Goal: Task Accomplishment & Management: Manage account settings

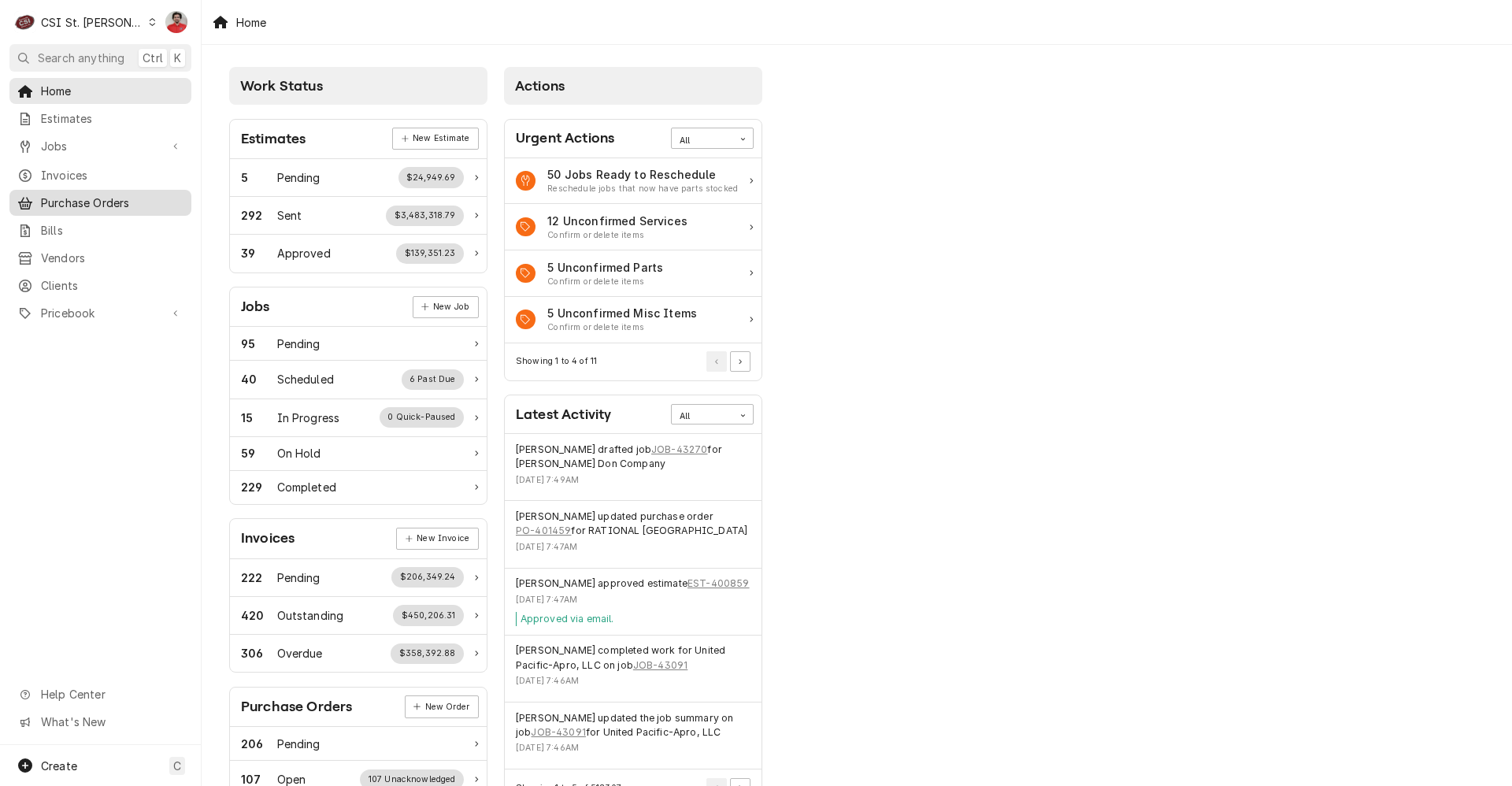
click at [134, 207] on link "Purchase Orders" at bounding box center [100, 203] width 182 height 26
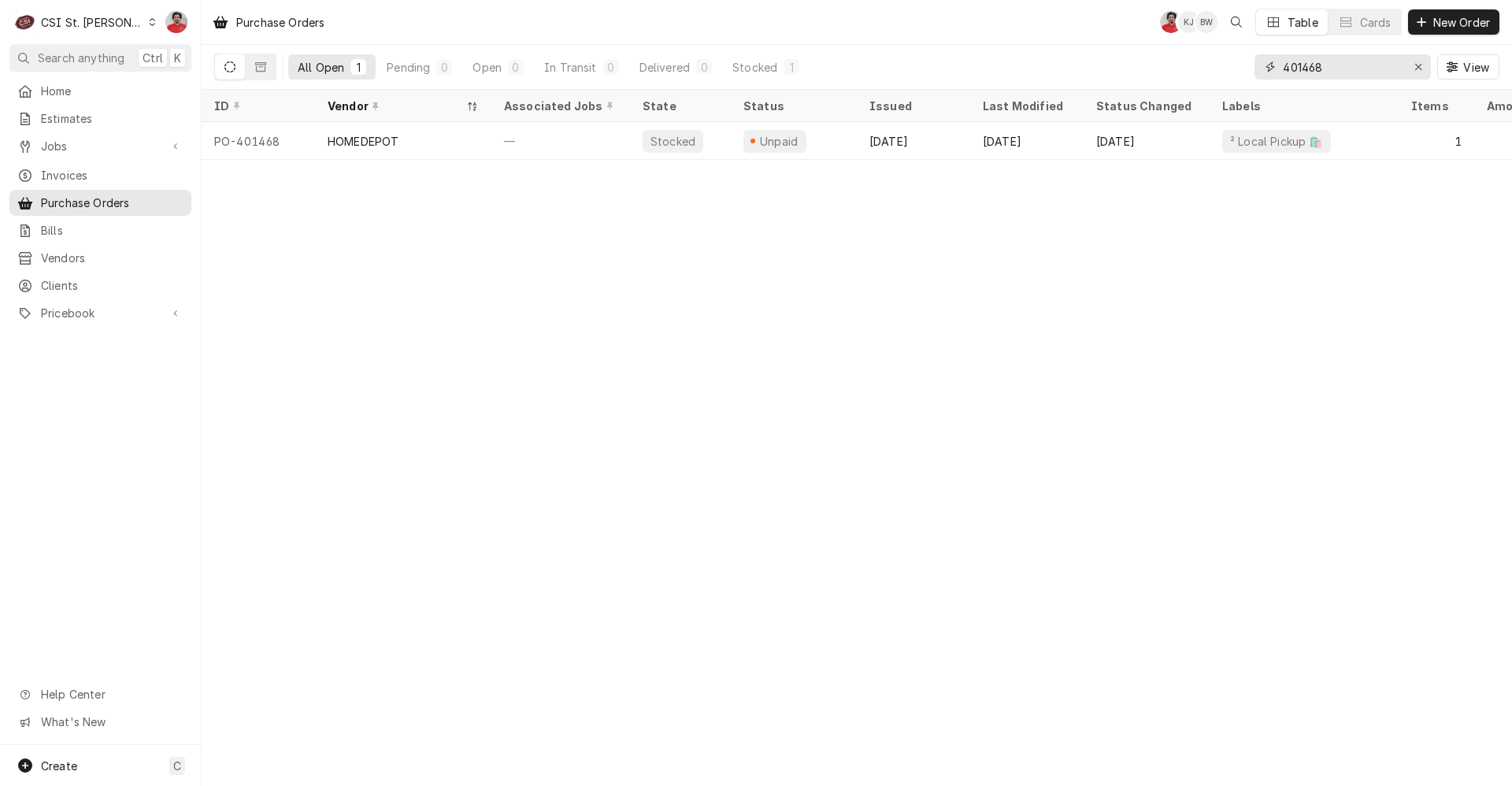
click at [1298, 70] on input "401468" at bounding box center [1342, 67] width 118 height 25
type input "401436"
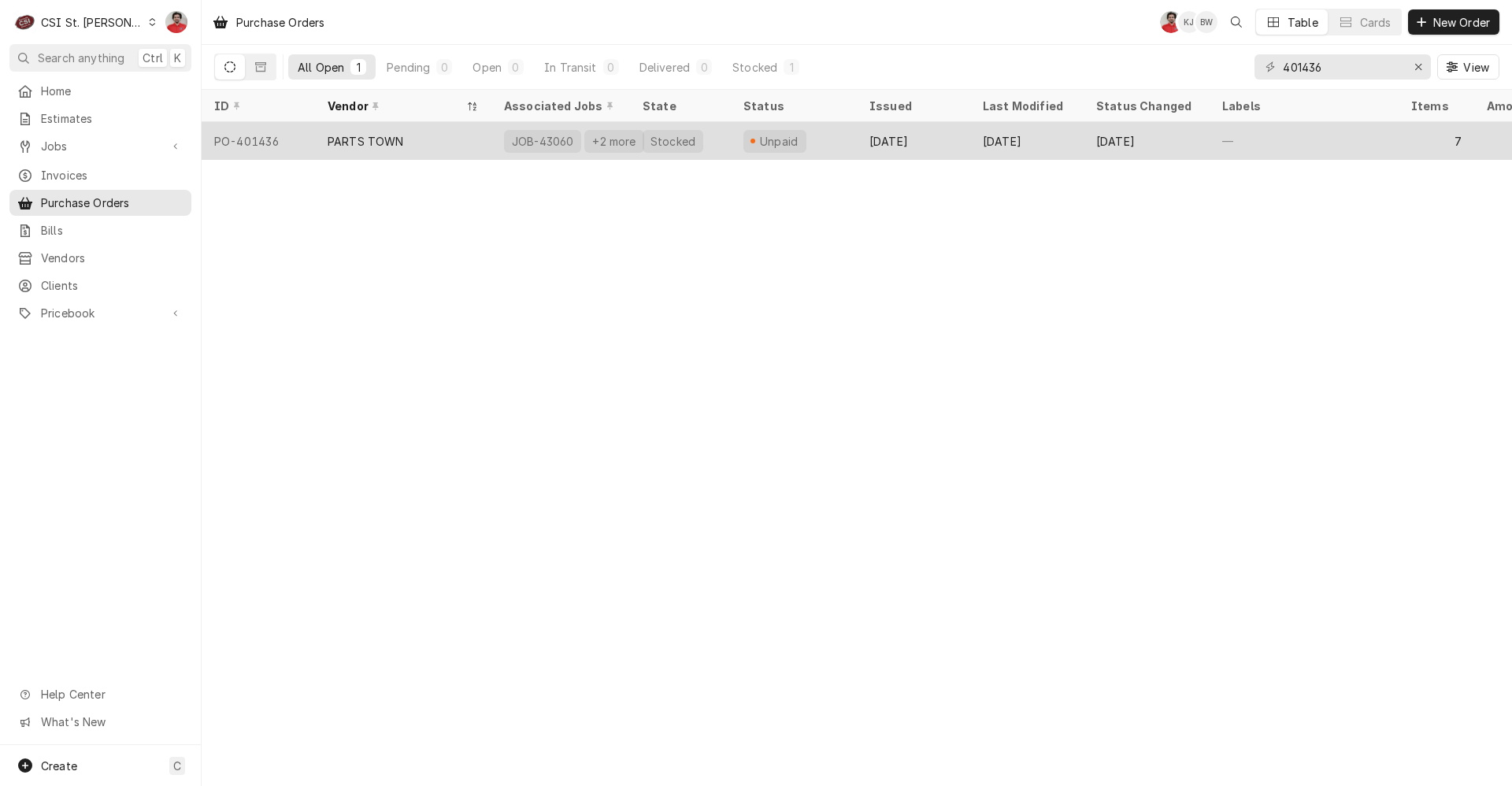
click at [831, 143] on div "Unpaid" at bounding box center [794, 141] width 126 height 38
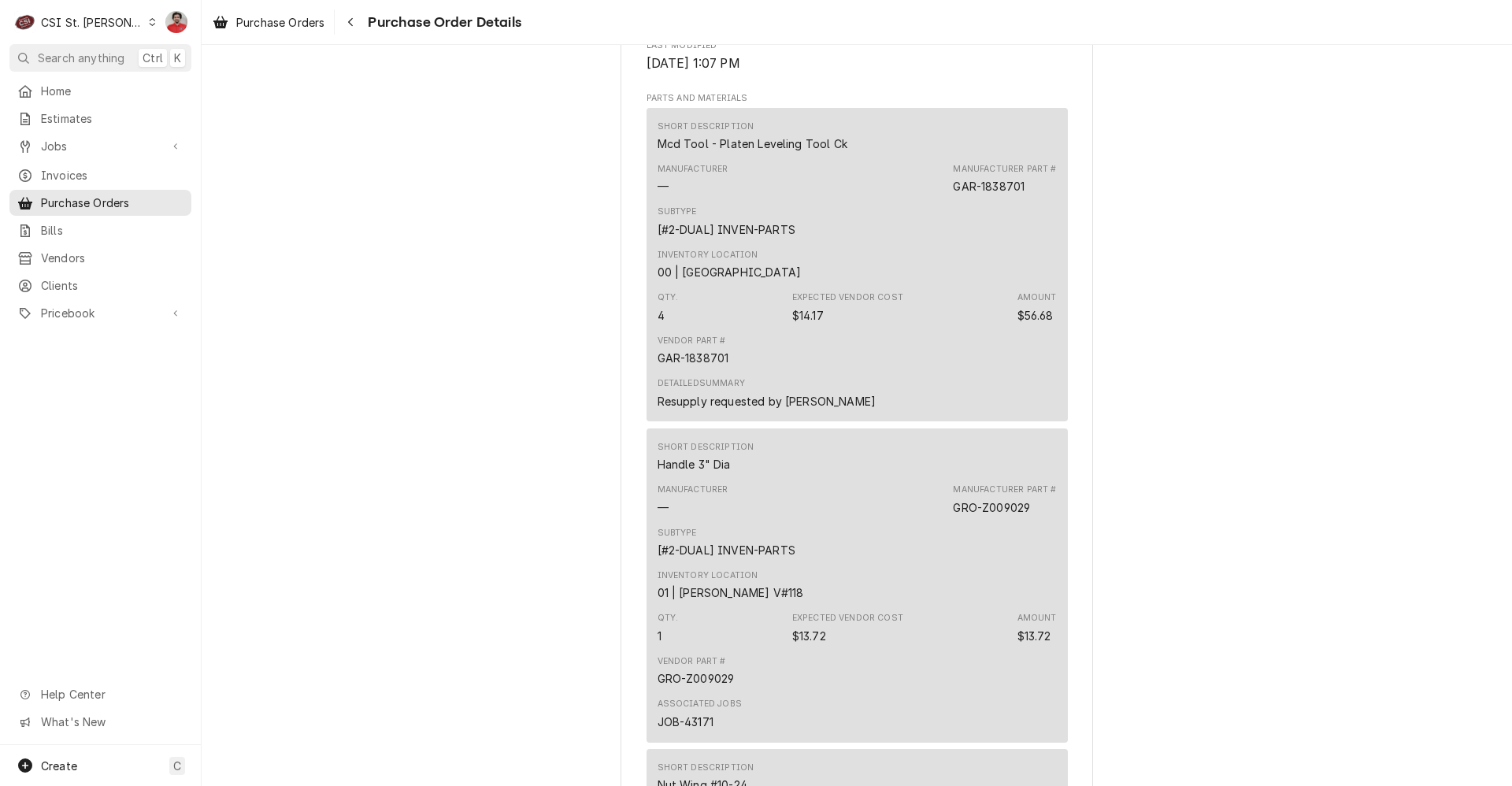
scroll to position [1024, 0]
click at [88, 142] on span "Jobs" at bounding box center [100, 146] width 119 height 17
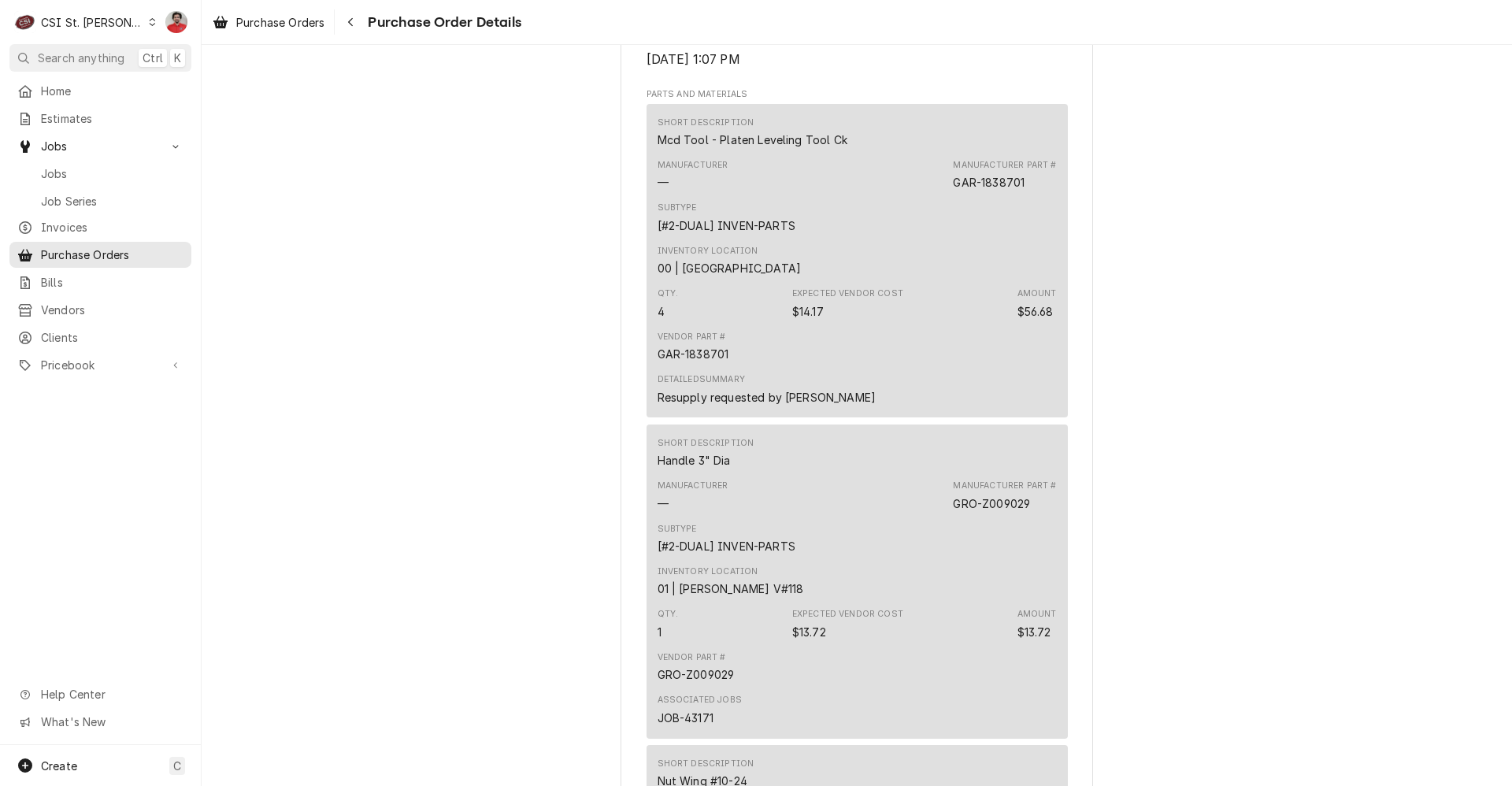
click at [75, 22] on div "CSI St. [PERSON_NAME]" at bounding box center [91, 22] width 102 height 17
click at [73, 57] on html "C CSI St. Louis NF Search anything Ctrl K Home Estimates Jobs Jobs Job Series I…" at bounding box center [756, 393] width 1512 height 786
click at [73, 57] on span "Search anything" at bounding box center [80, 58] width 86 height 17
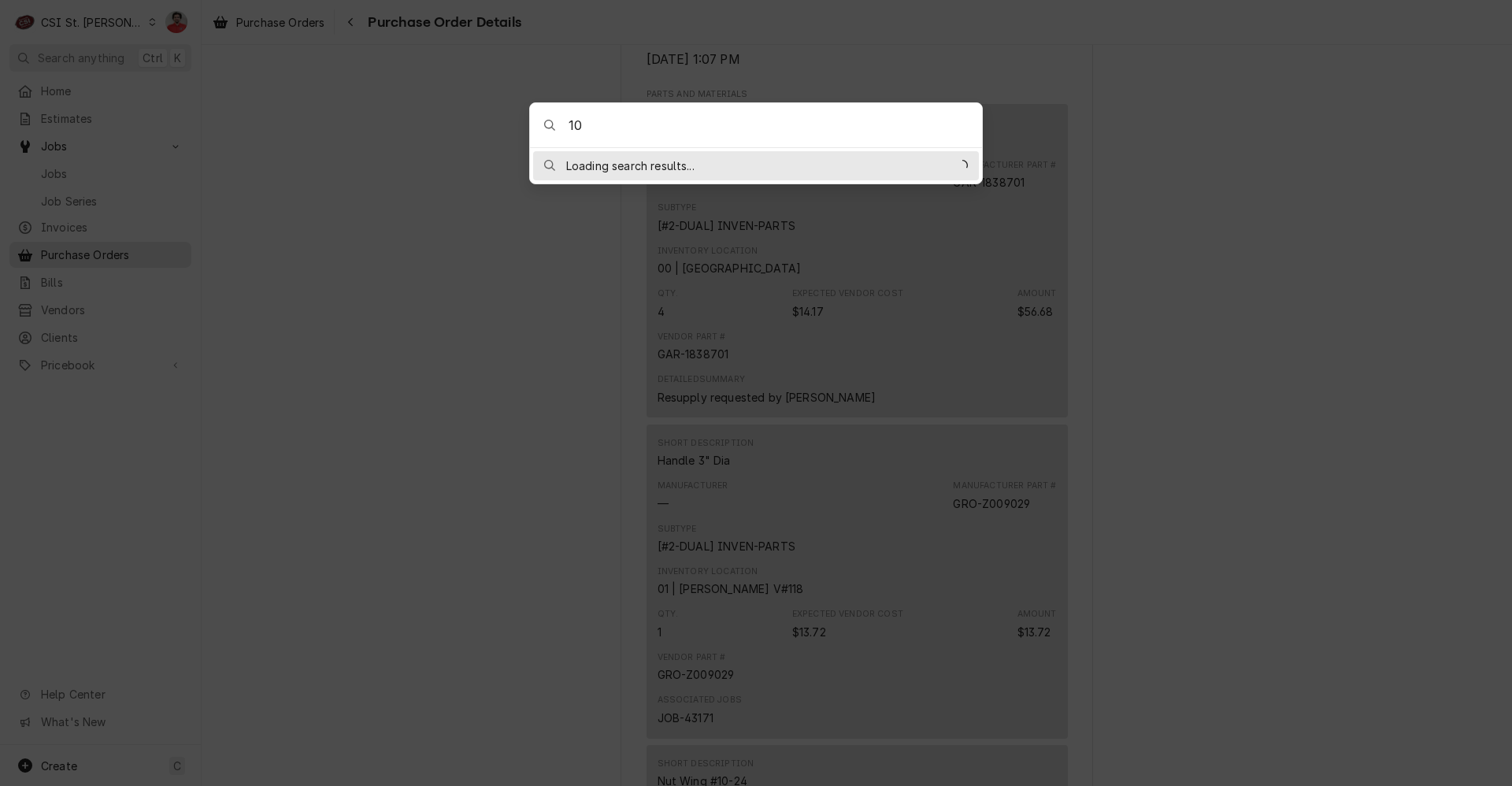
type input "1"
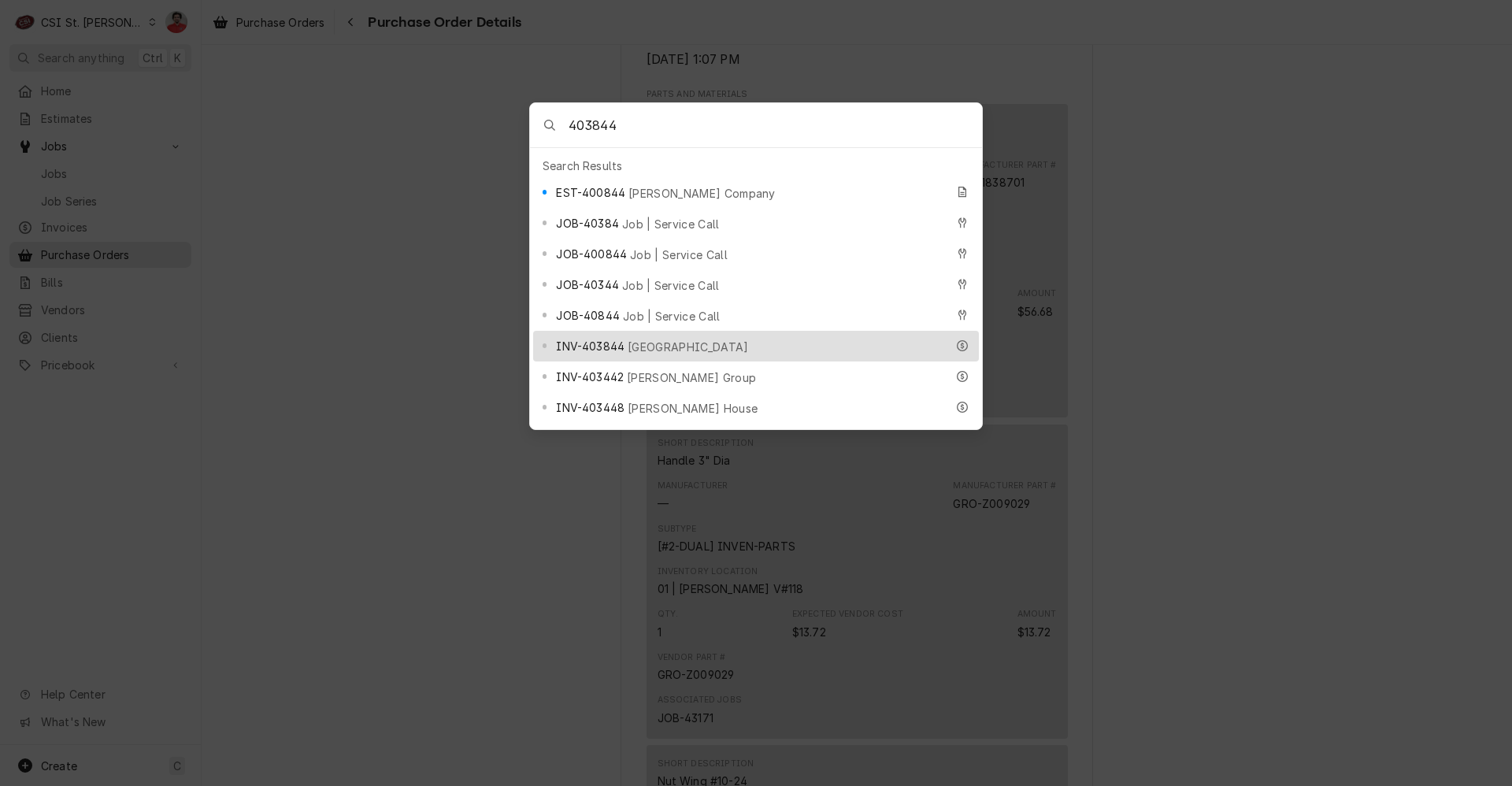
type input "403844"
click at [656, 337] on div "INV-403844 Union R-XI School District" at bounding box center [751, 346] width 389 height 18
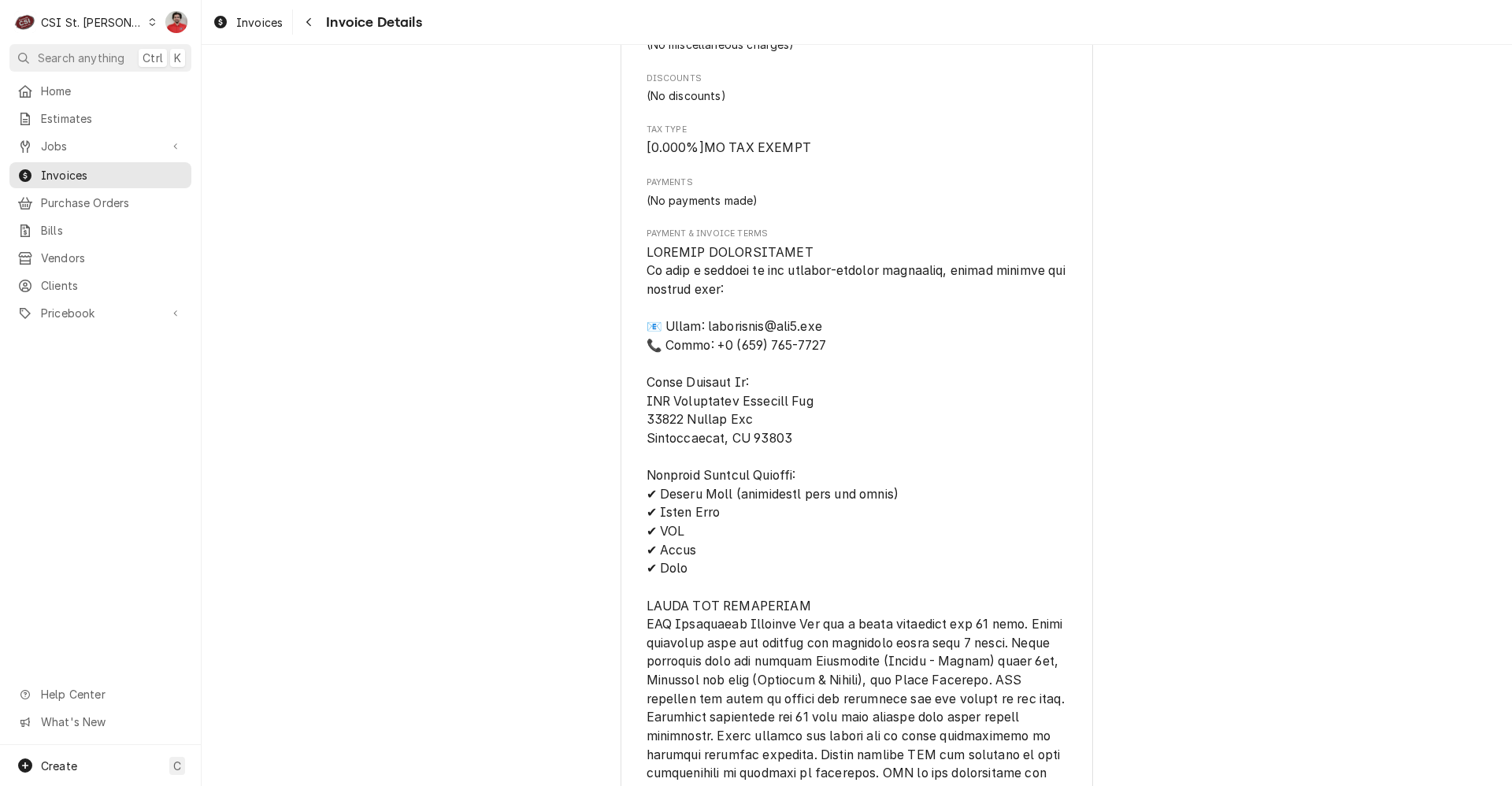
scroll to position [788, 0]
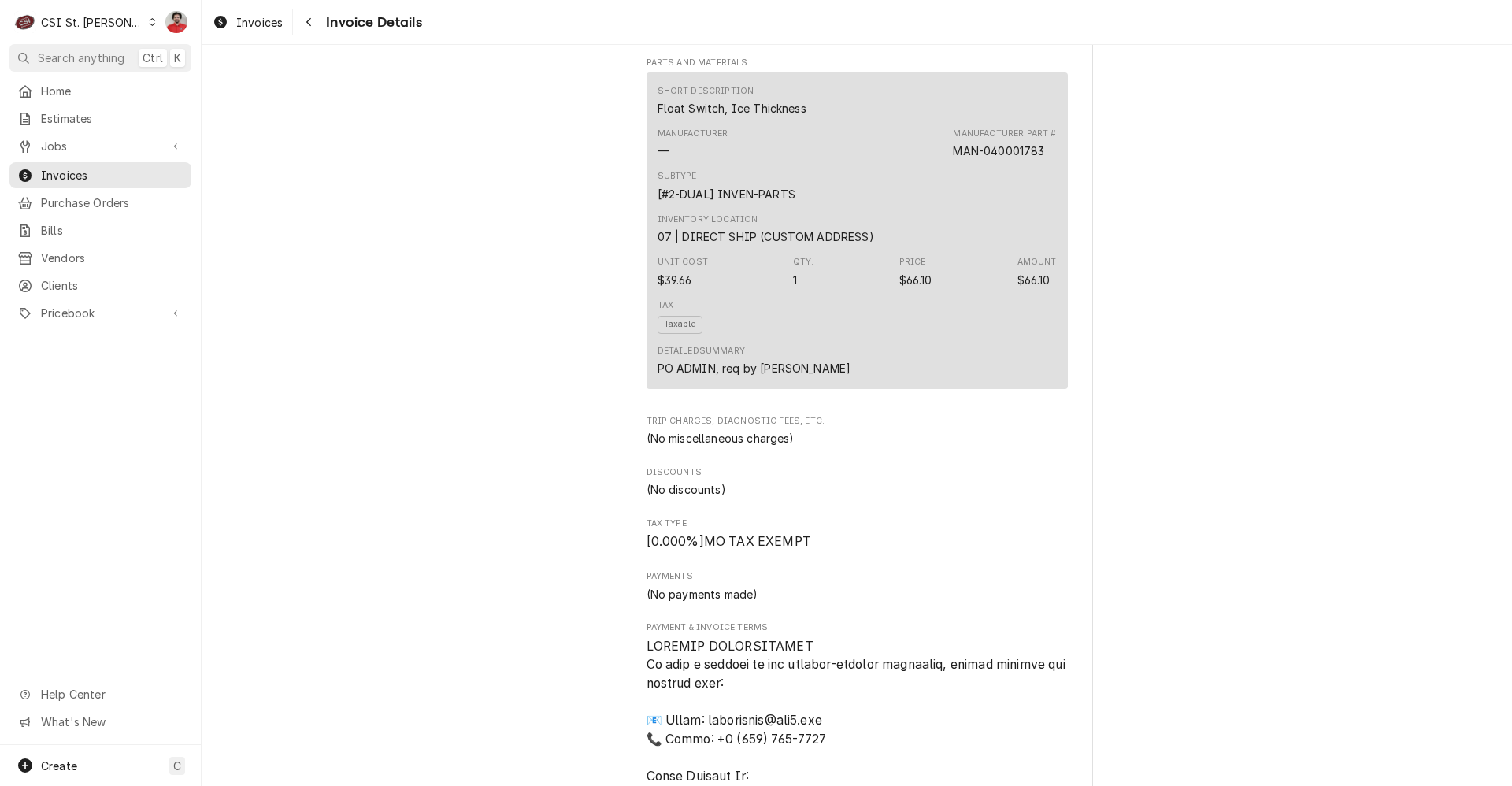
click at [1006, 159] on div "MAN-040001783" at bounding box center [998, 151] width 91 height 17
drag, startPoint x: 1038, startPoint y: 205, endPoint x: 937, endPoint y: 204, distance: 101.0
click at [937, 165] on div "Manufacturer — Manufacturer Part # MAN-040001783" at bounding box center [857, 143] width 399 height 43
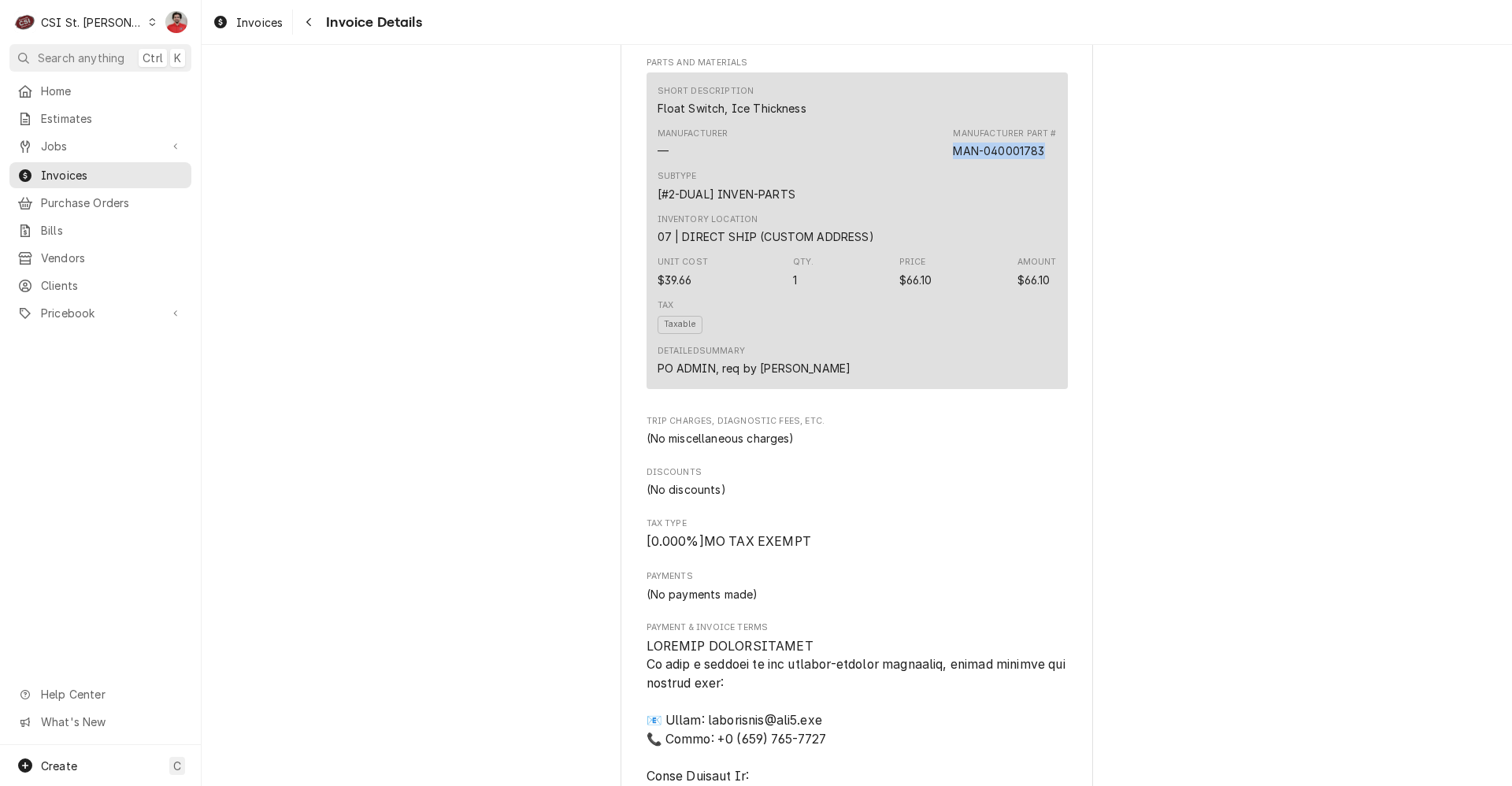
drag, startPoint x: 937, startPoint y: 204, endPoint x: 986, endPoint y: 205, distance: 49.0
copy div "MAN-040001783"
drag, startPoint x: 120, startPoint y: 306, endPoint x: 119, endPoint y: 316, distance: 10.0
click at [120, 306] on span "Pricebook" at bounding box center [100, 313] width 119 height 17
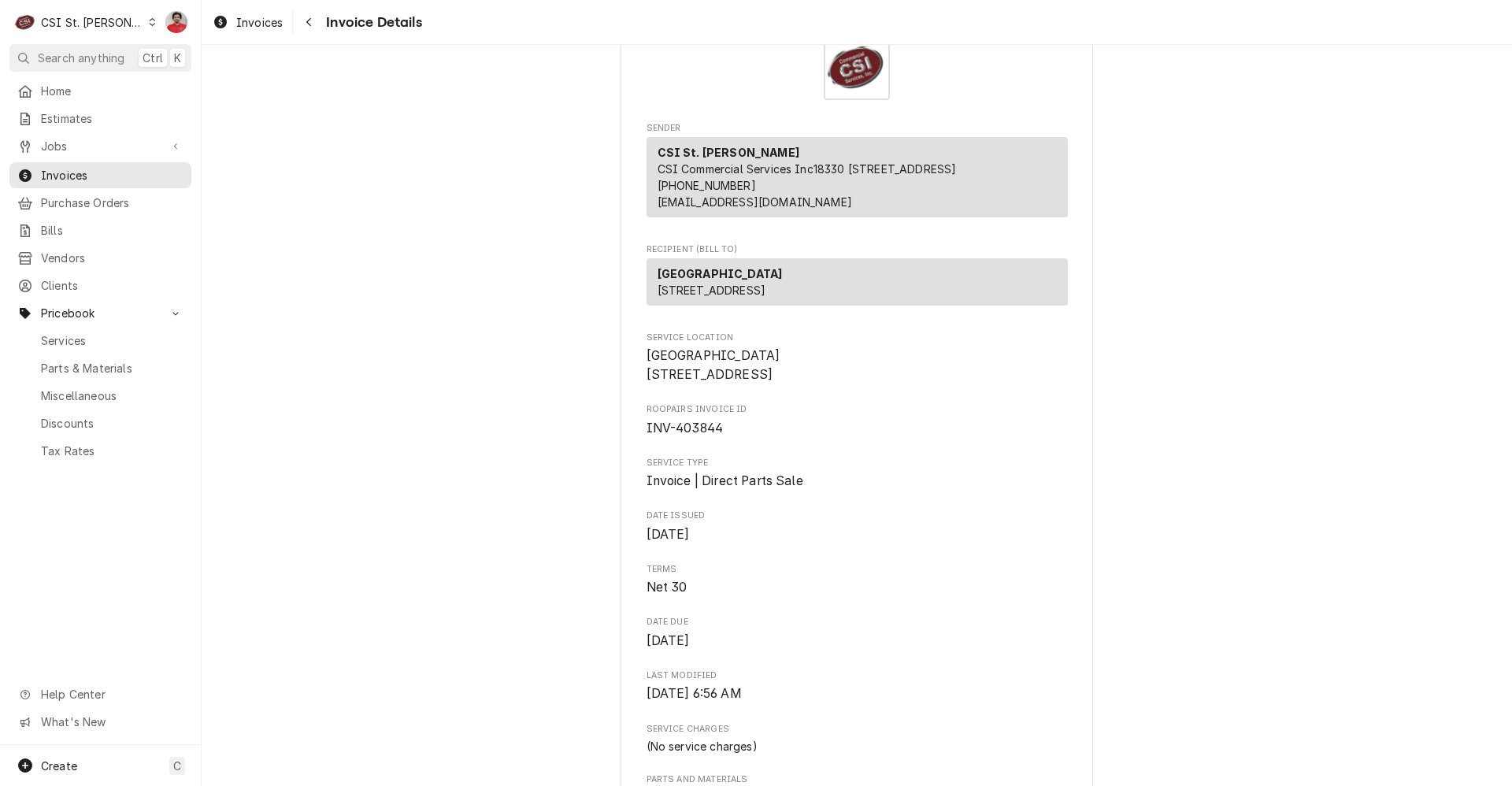
scroll to position [0, 0]
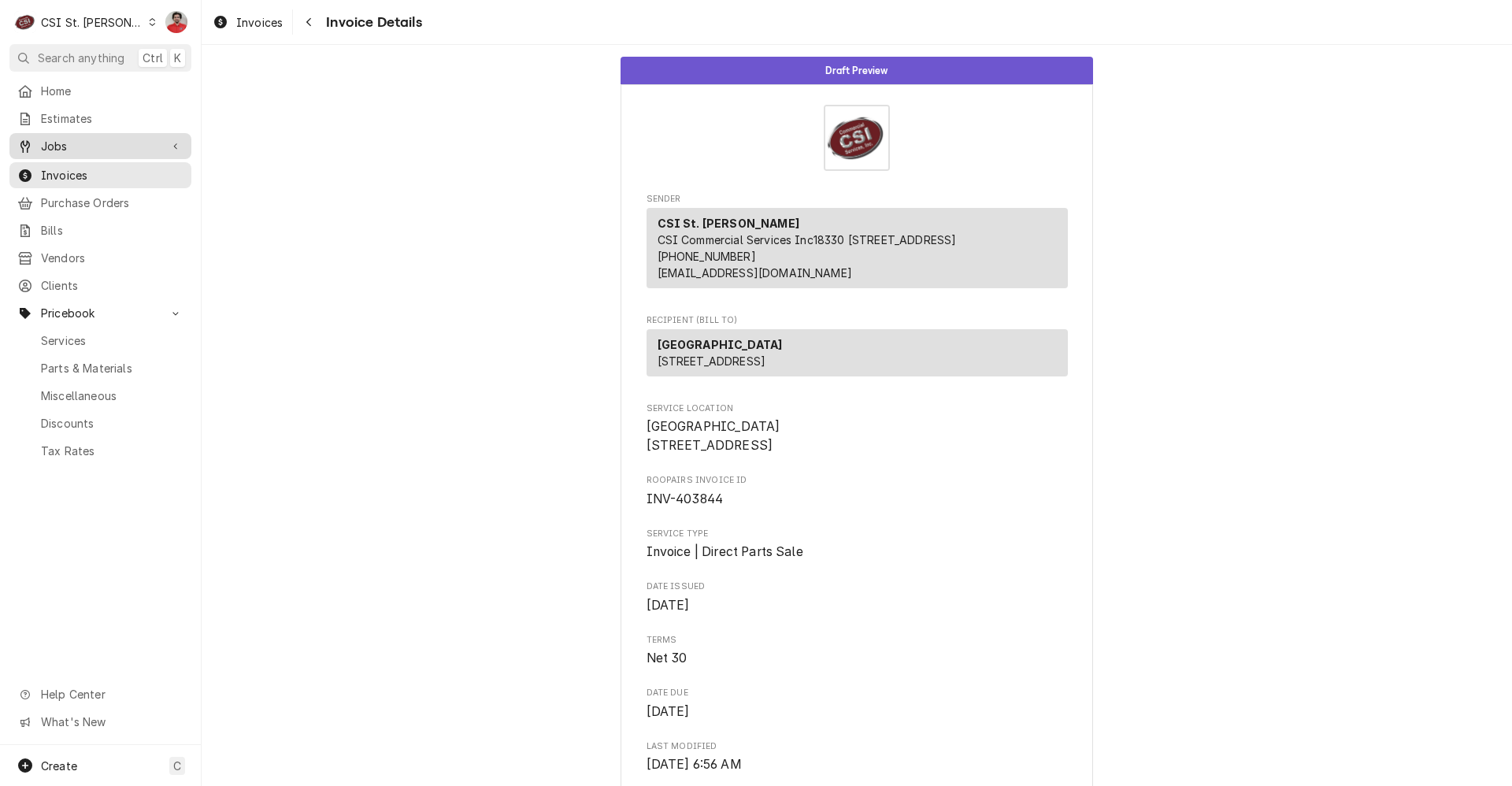
click at [100, 138] on span "Jobs" at bounding box center [100, 146] width 119 height 17
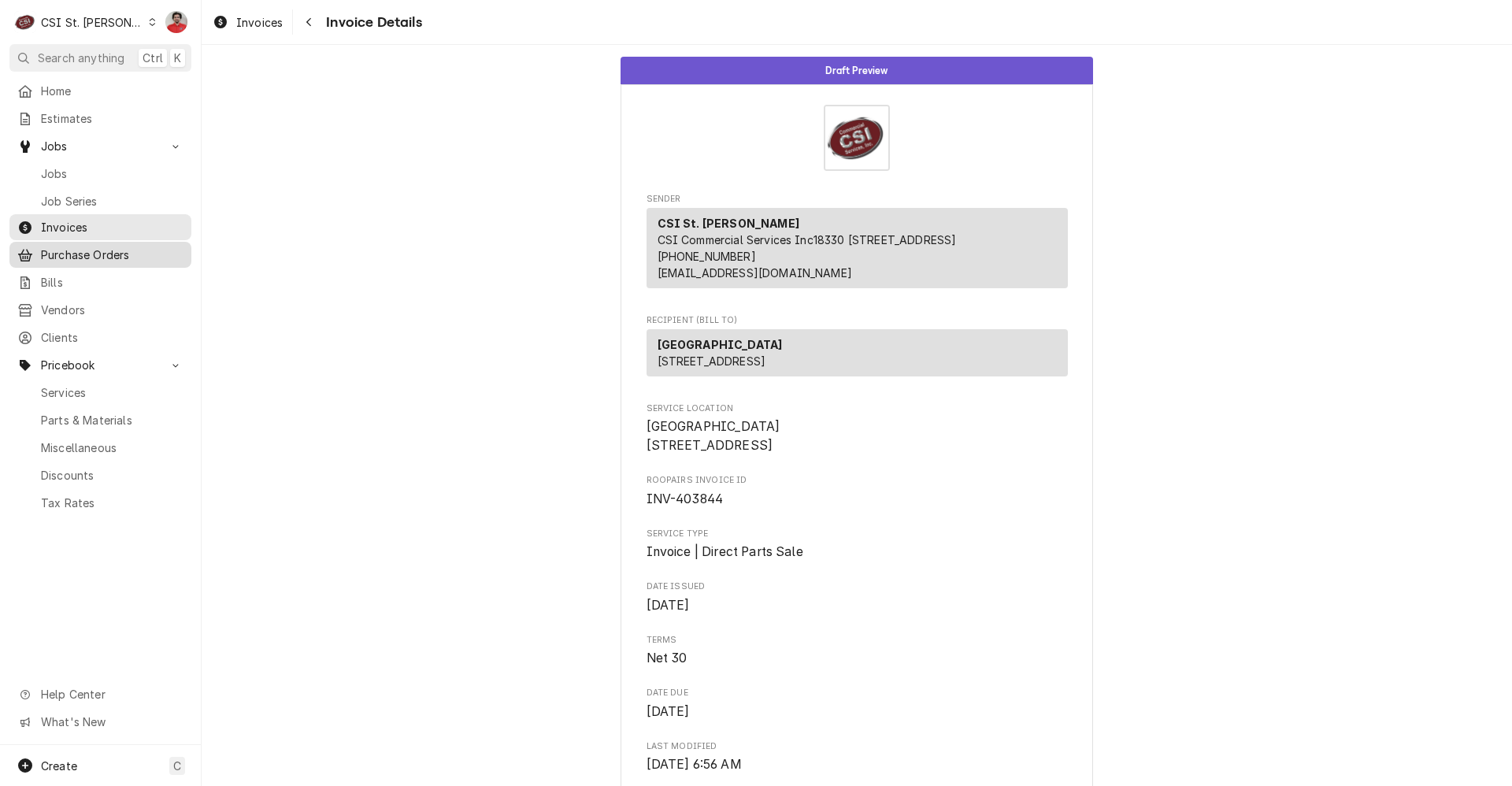
click at [93, 246] on span "Purchase Orders" at bounding box center [112, 254] width 143 height 17
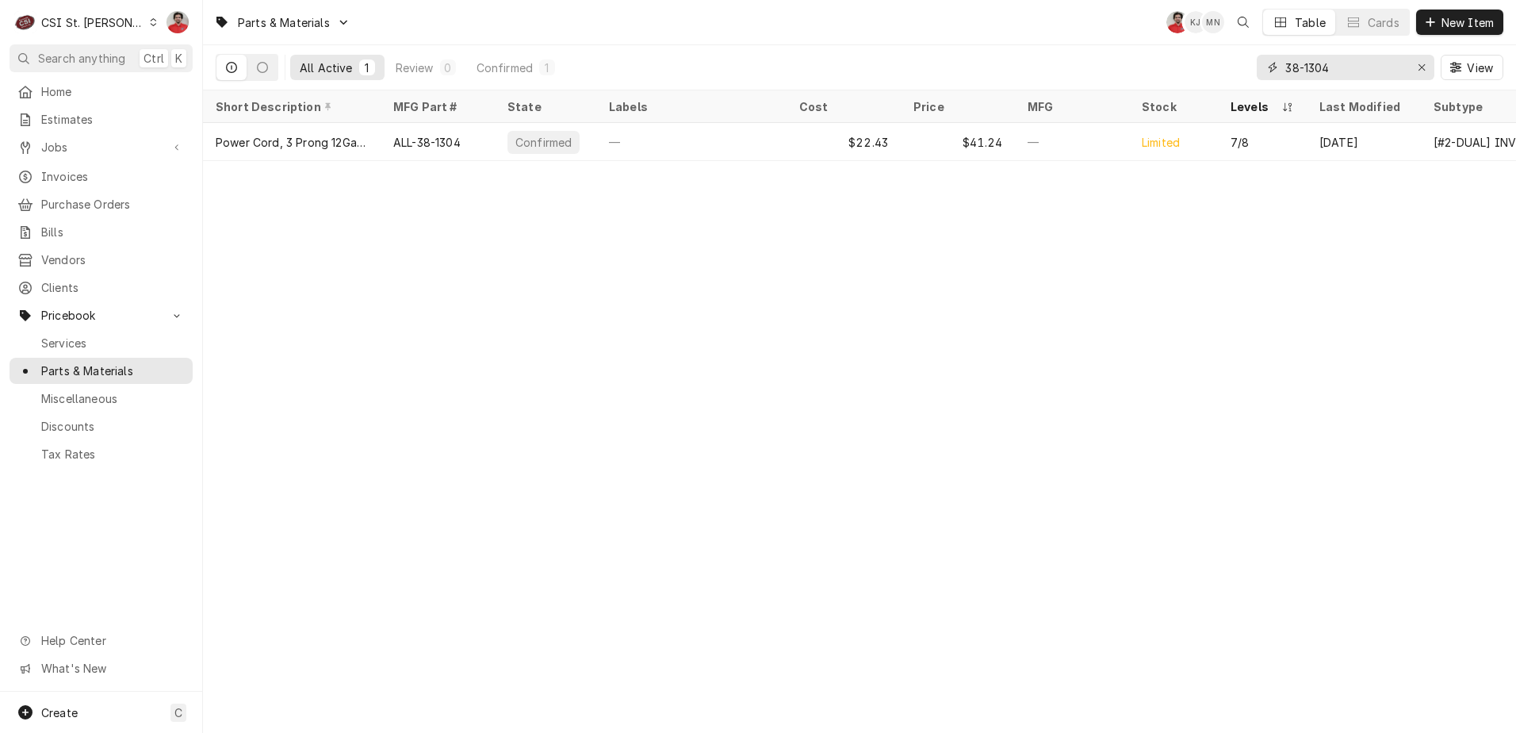
drag, startPoint x: 1183, startPoint y: 76, endPoint x: 1143, endPoint y: 72, distance: 40.6
click at [1147, 73] on div "All Active 1 Review 0 Confirmed 1 38-1304 View" at bounding box center [860, 67] width 1288 height 44
paste input "MAN-040001783"
type input "MAN-040001783"
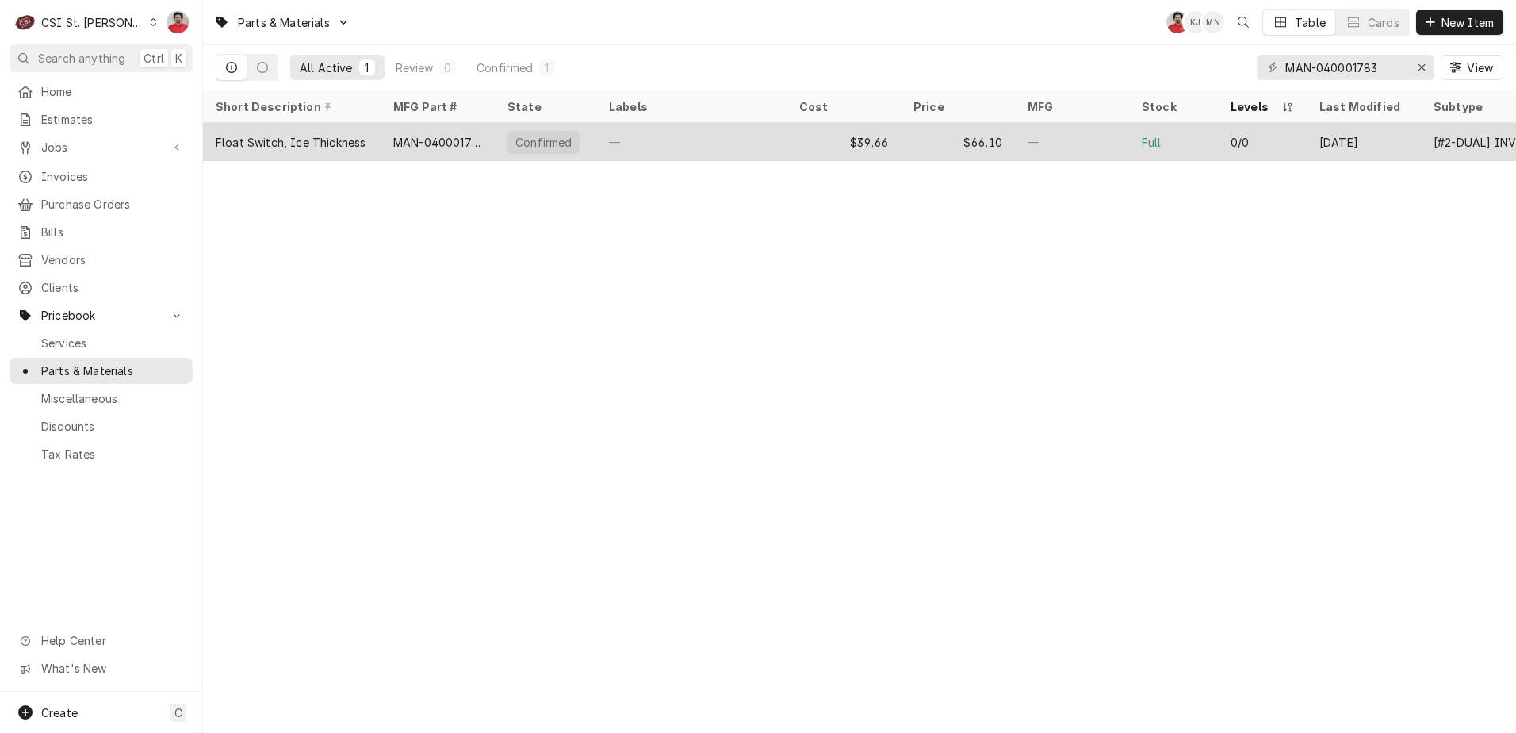
click at [717, 141] on div "—" at bounding box center [691, 142] width 190 height 38
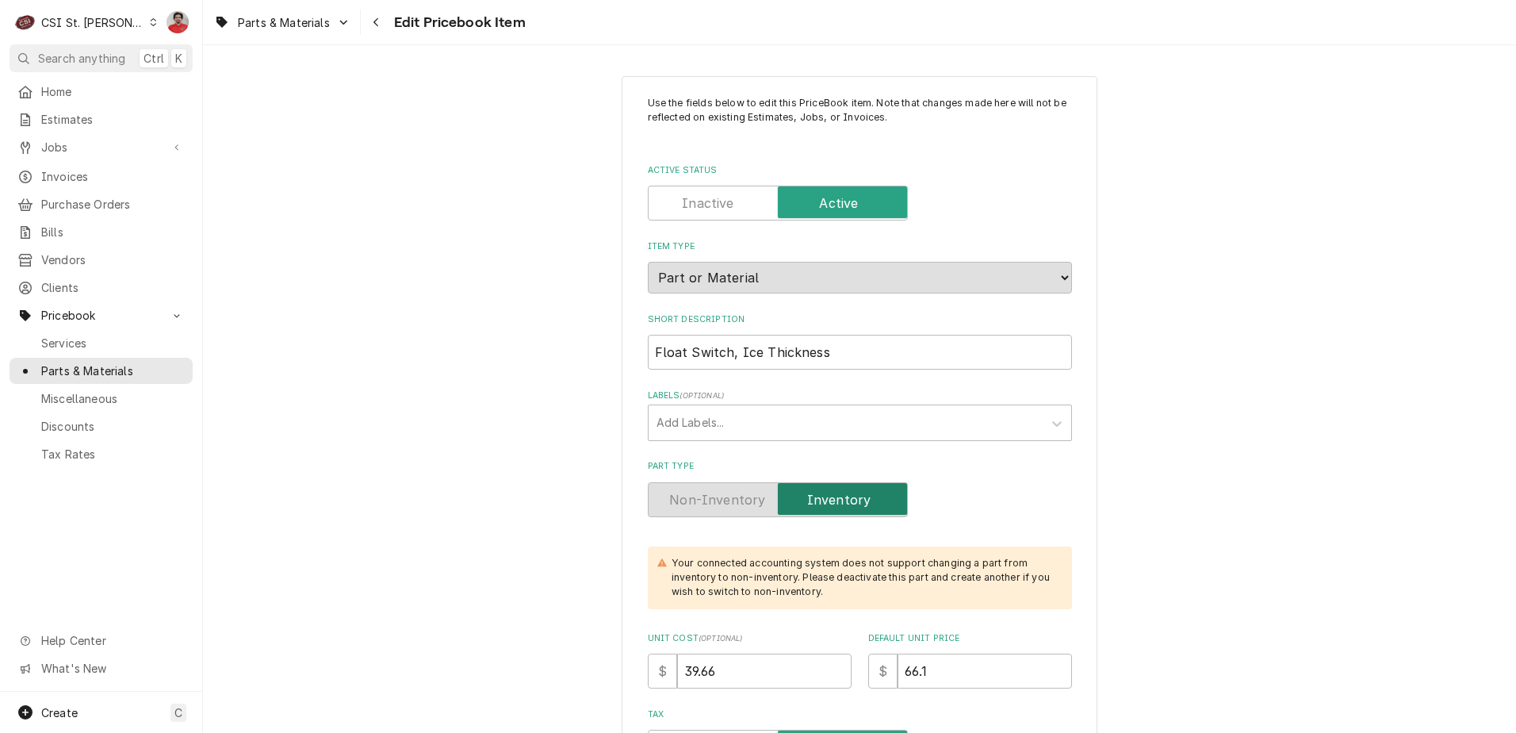
type textarea "x"
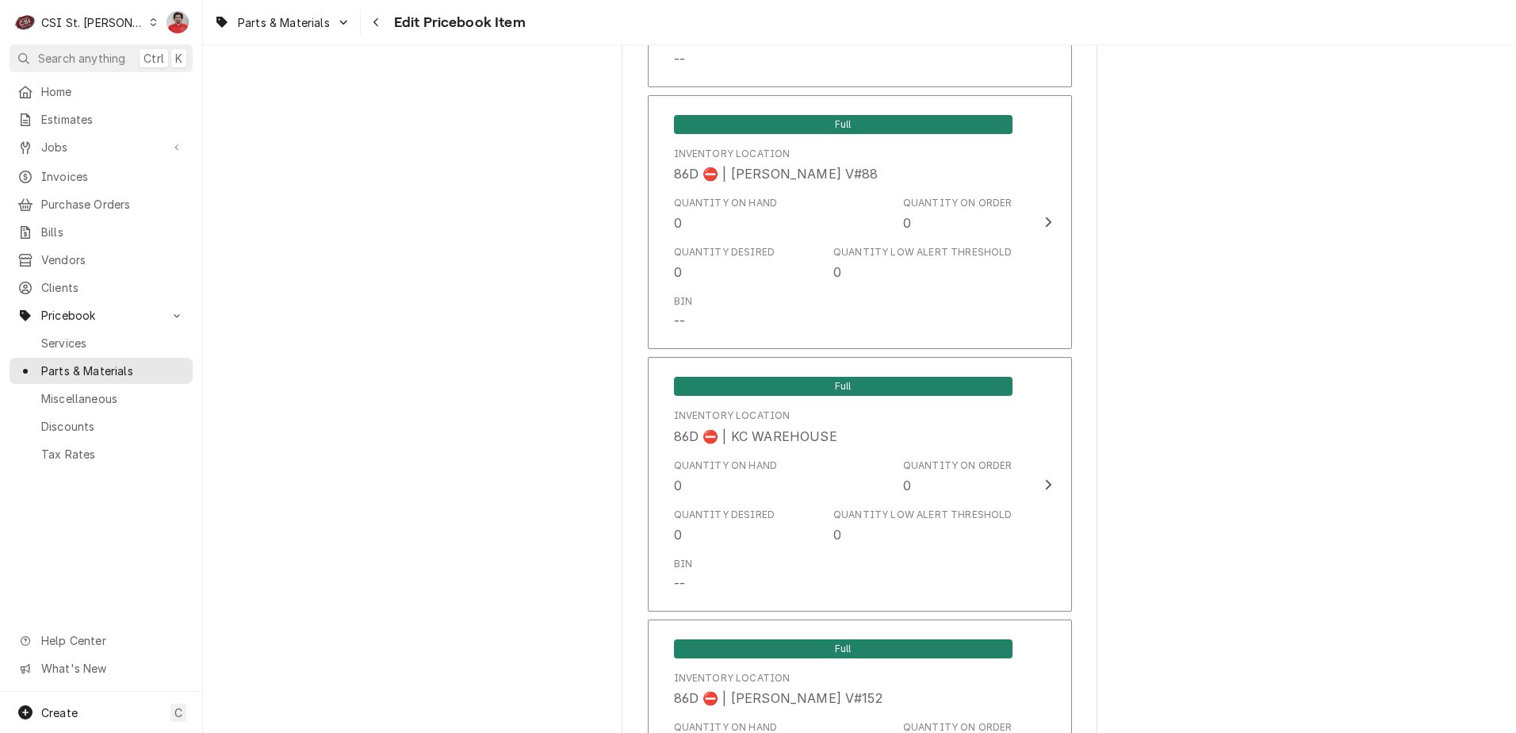
scroll to position [13817, 0]
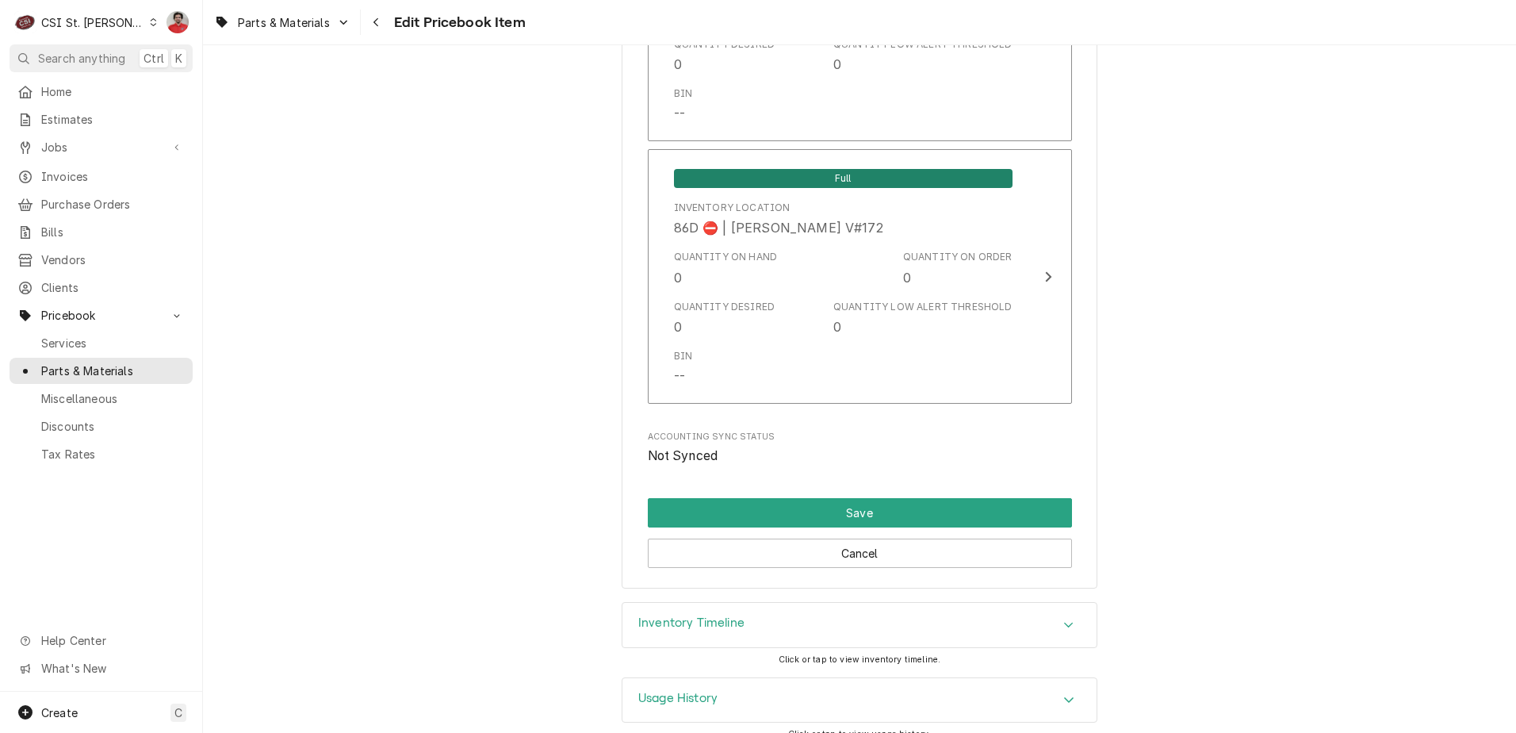
click at [816, 689] on div "Usage History" at bounding box center [859, 700] width 474 height 44
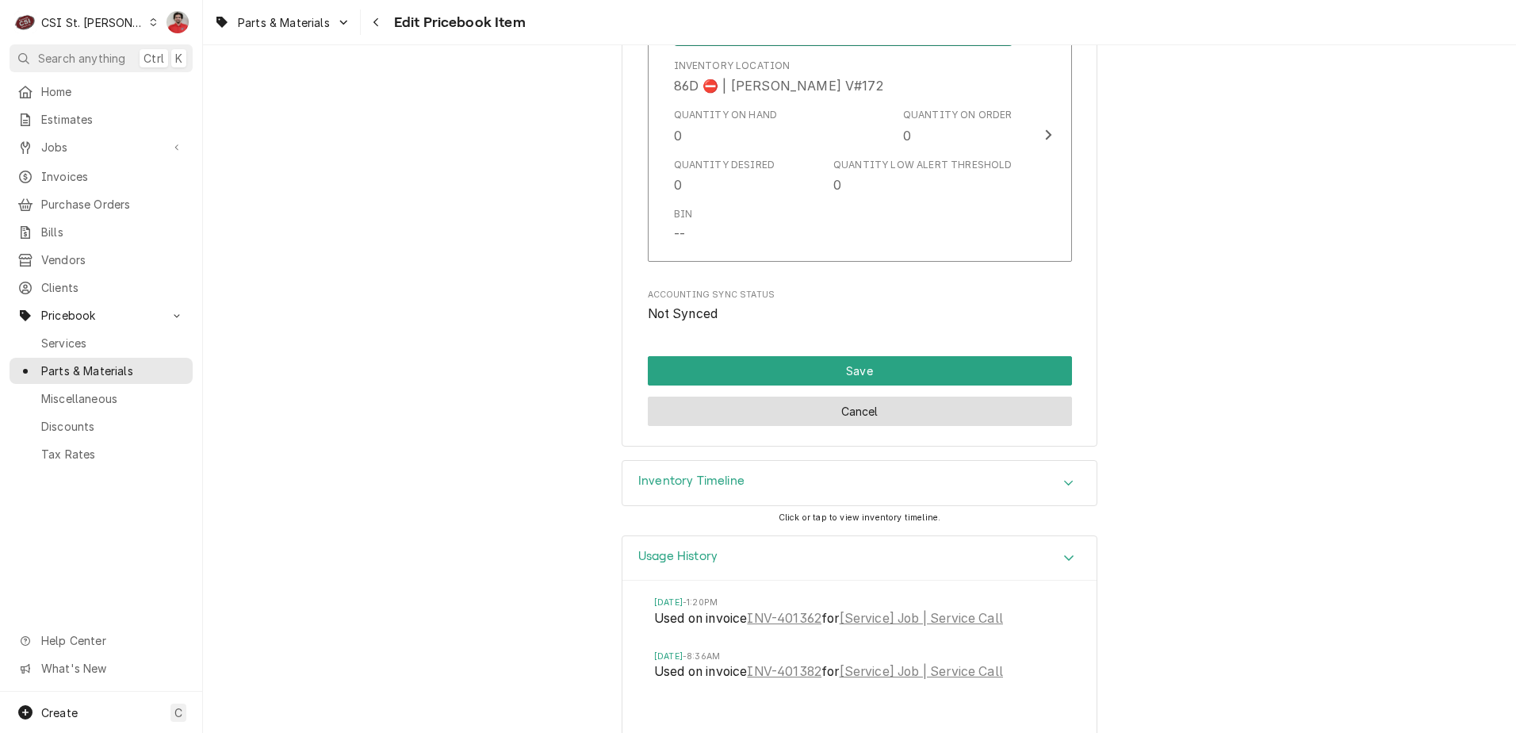
scroll to position [13963, 0]
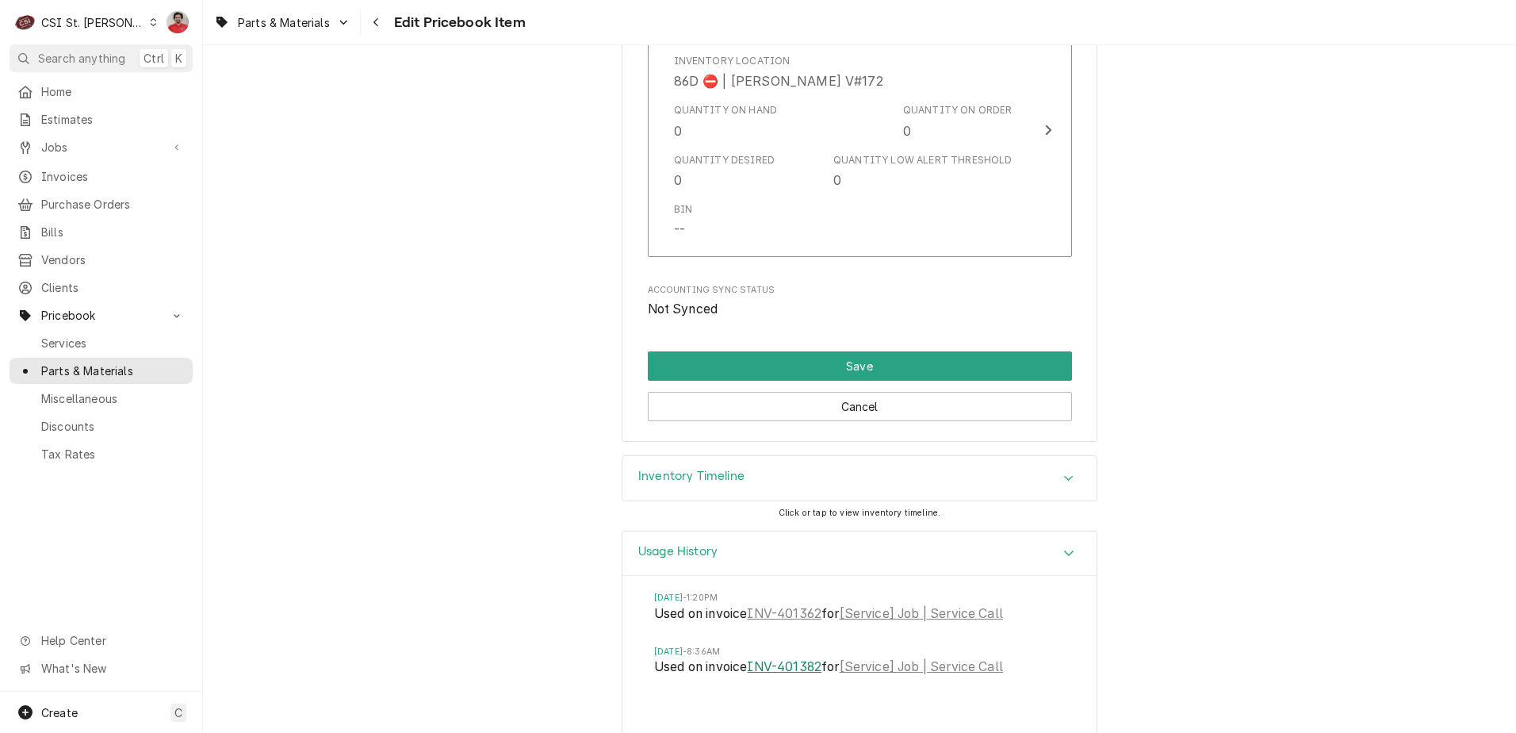
click at [772, 657] on link "INV-401382" at bounding box center [784, 666] width 75 height 19
click at [787, 604] on link "INV-401362" at bounding box center [784, 613] width 75 height 19
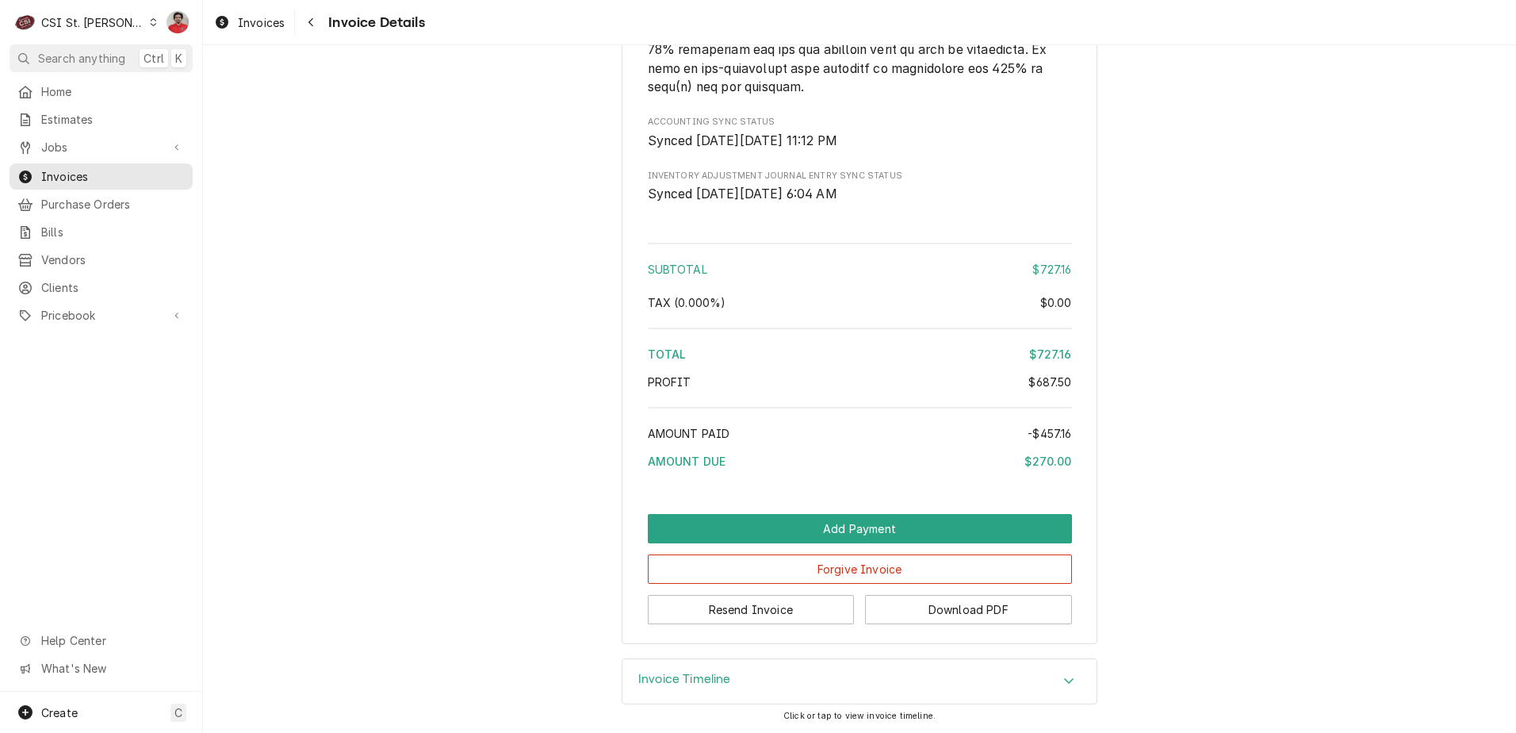
scroll to position [3507, 0]
click at [697, 679] on h3 "Invoice Timeline" at bounding box center [684, 679] width 93 height 15
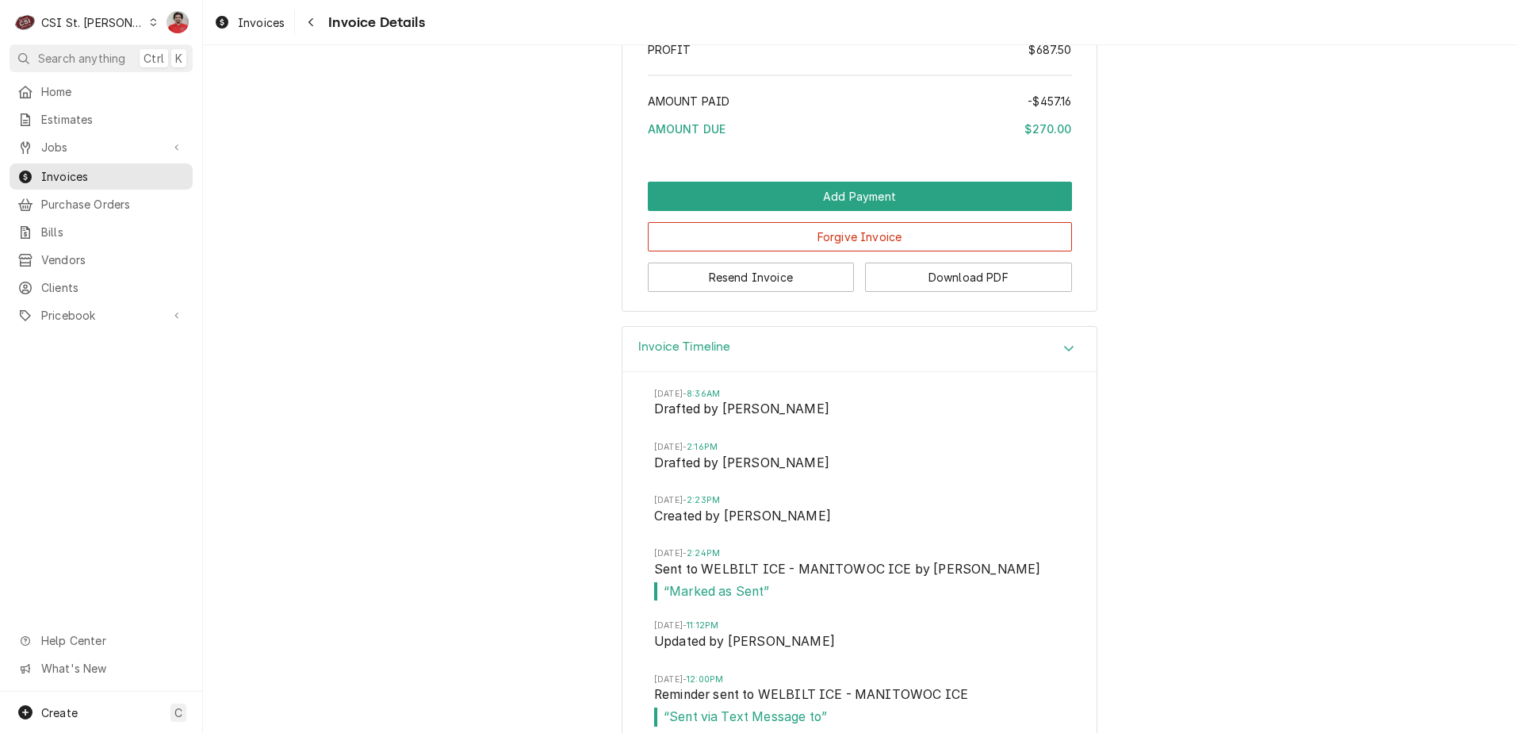
scroll to position [3586, 0]
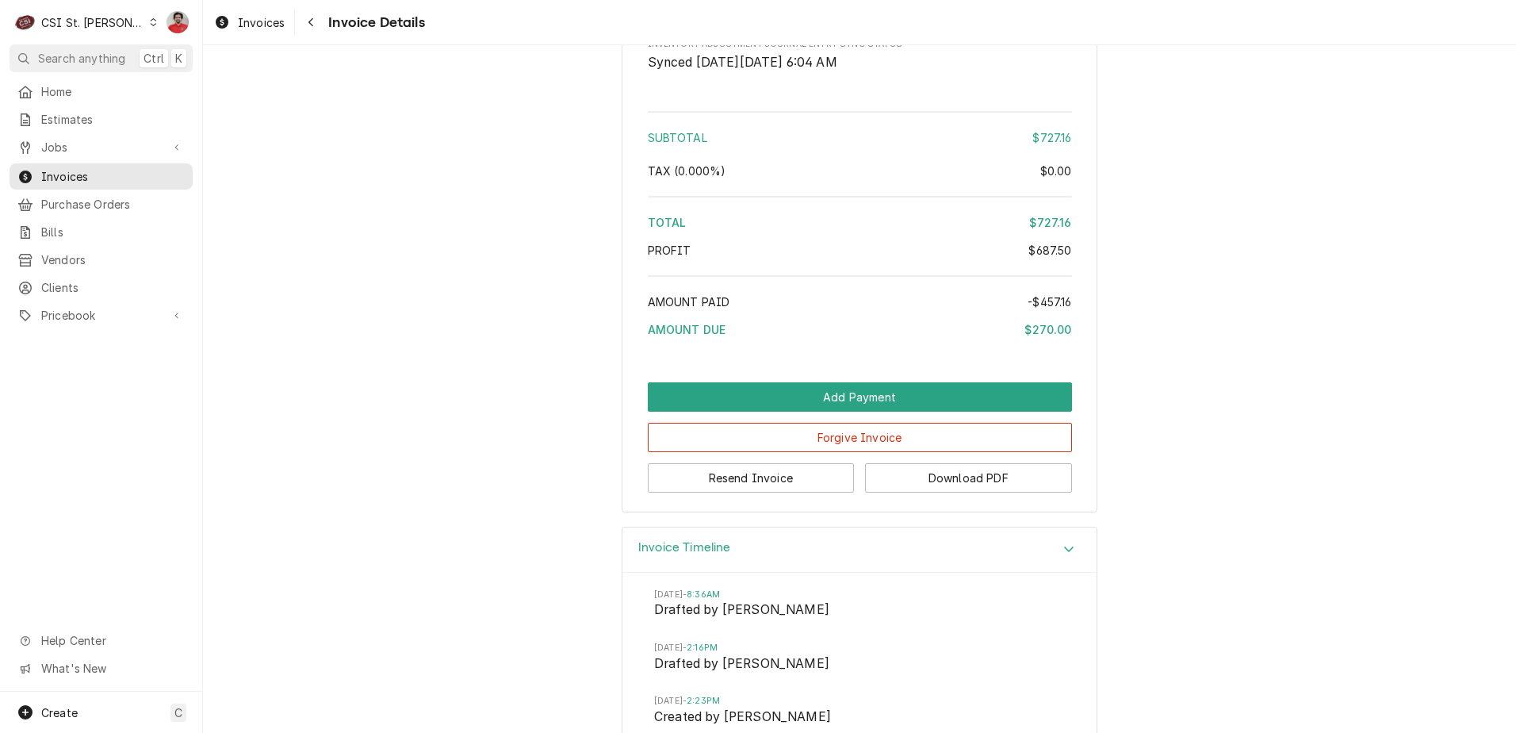
click at [898, 572] on div "Invoice Timeline" at bounding box center [859, 549] width 474 height 45
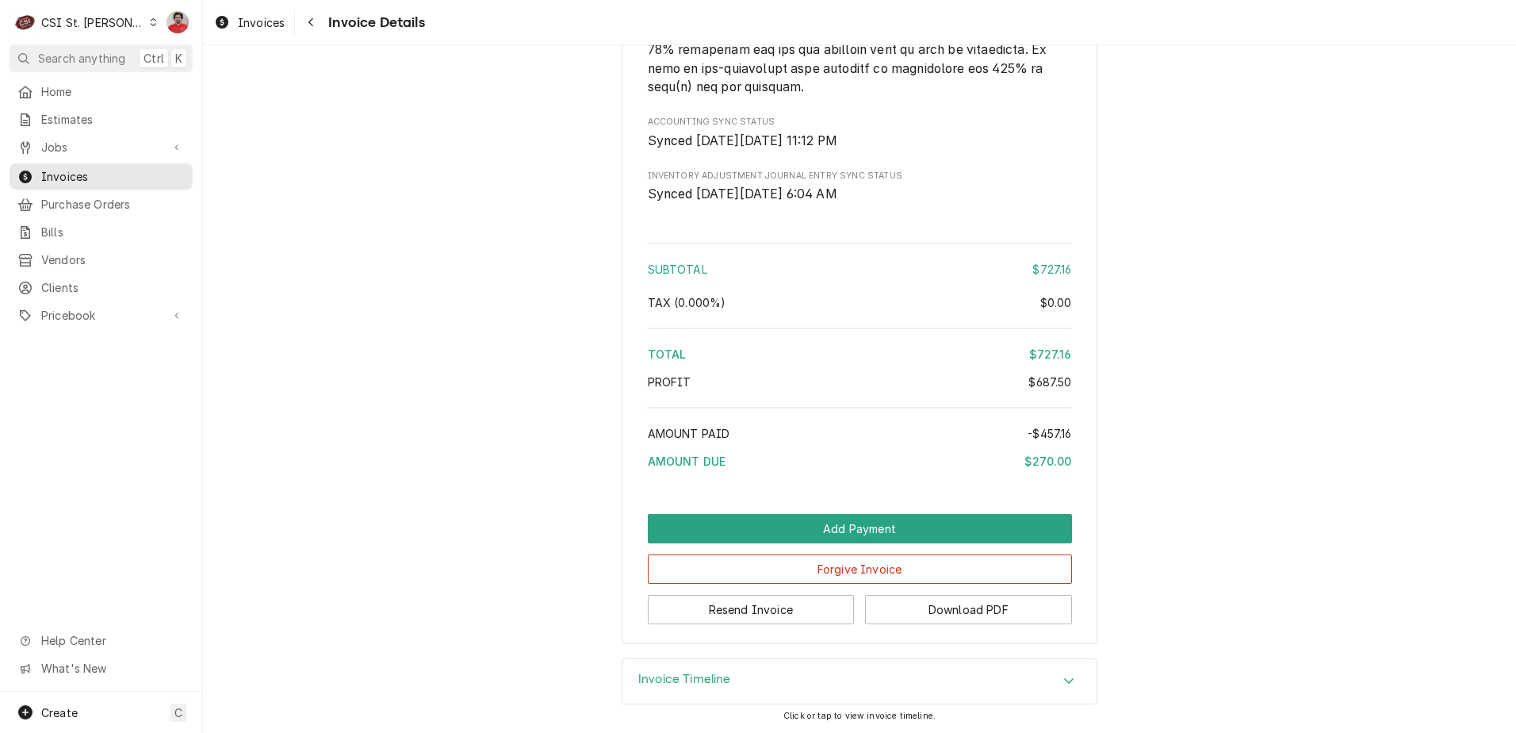
scroll to position [3507, 0]
click at [825, 676] on div "Invoice Timeline" at bounding box center [859, 681] width 474 height 44
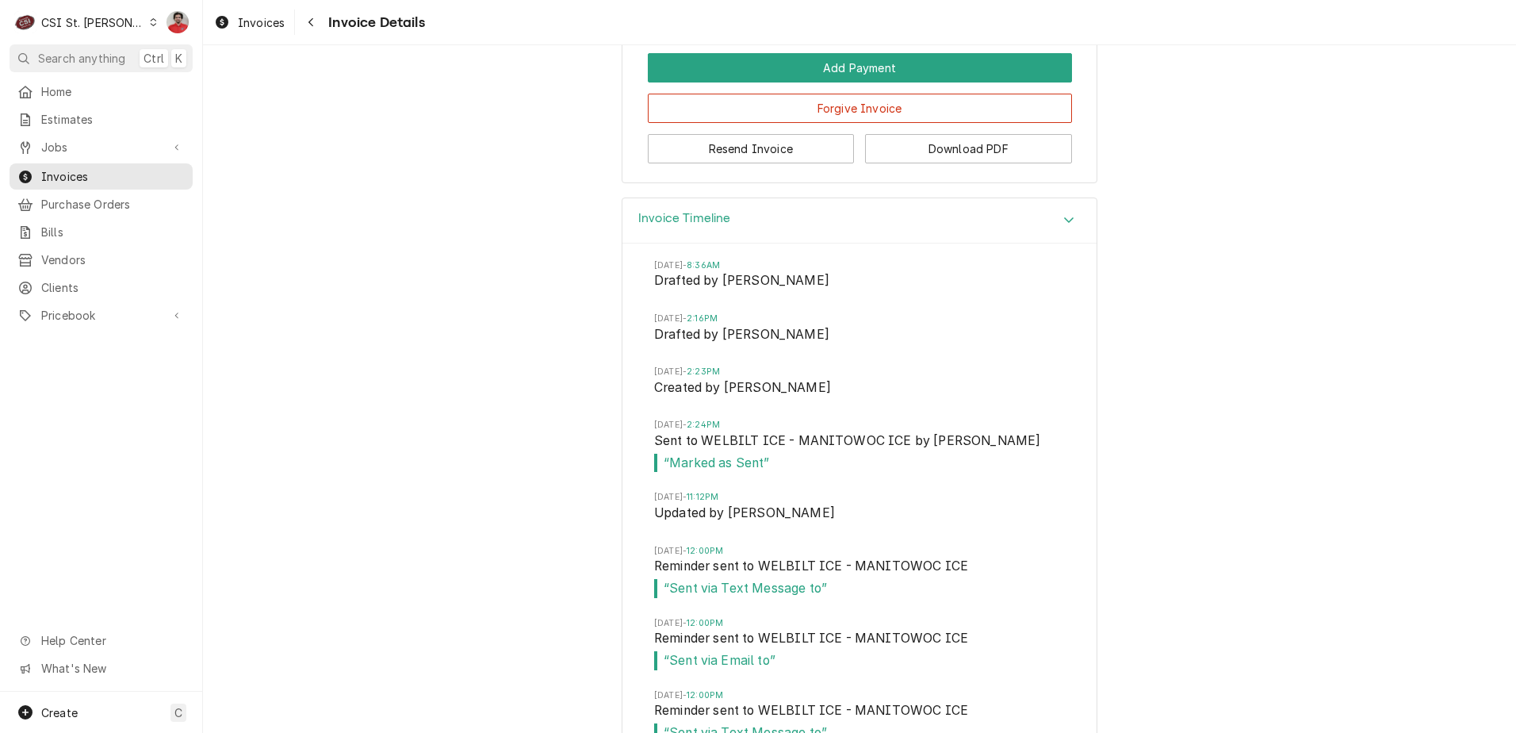
scroll to position [3776, 0]
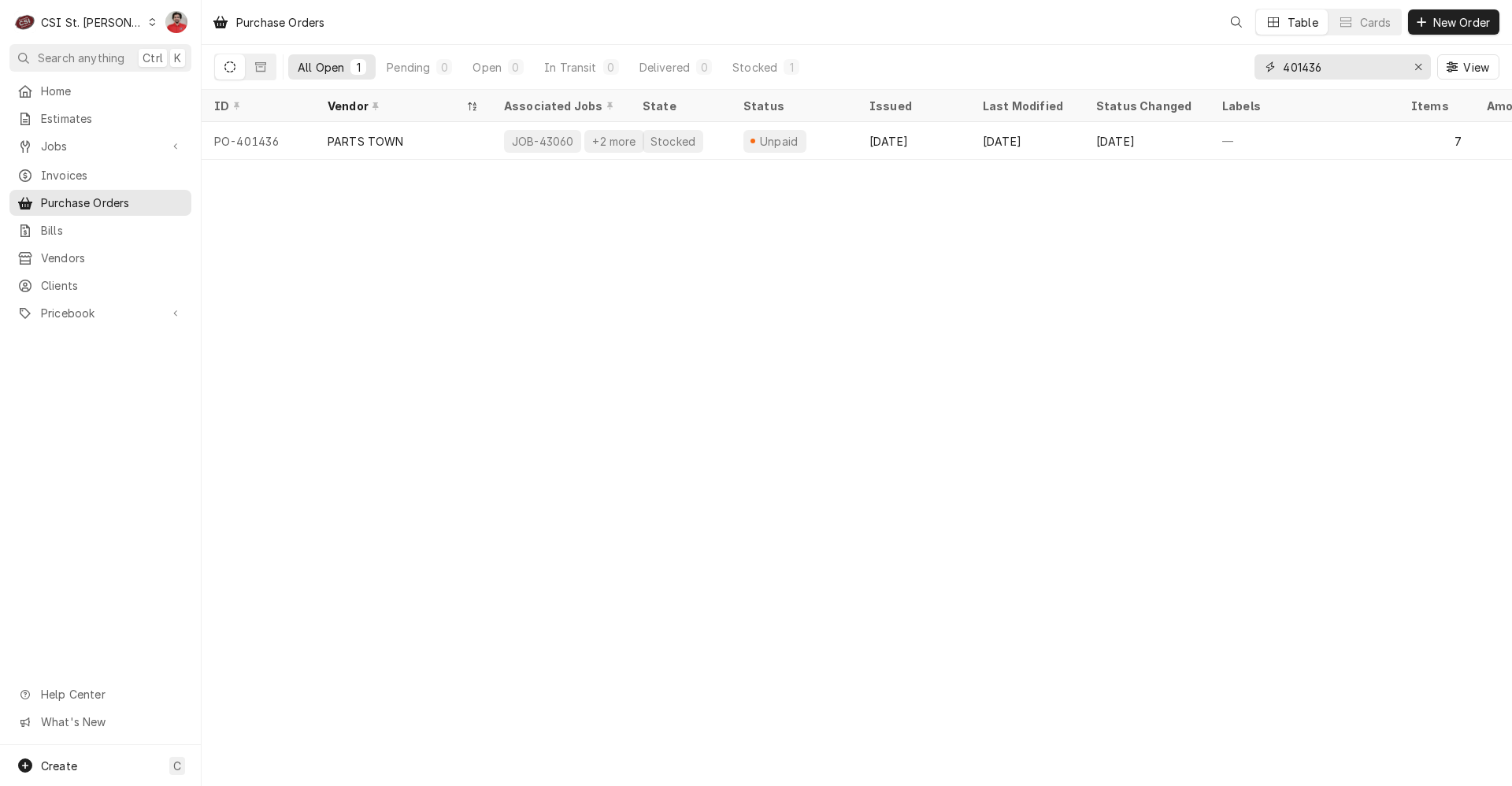
click at [1348, 71] on input "401436" at bounding box center [1342, 67] width 118 height 25
paste input "274"
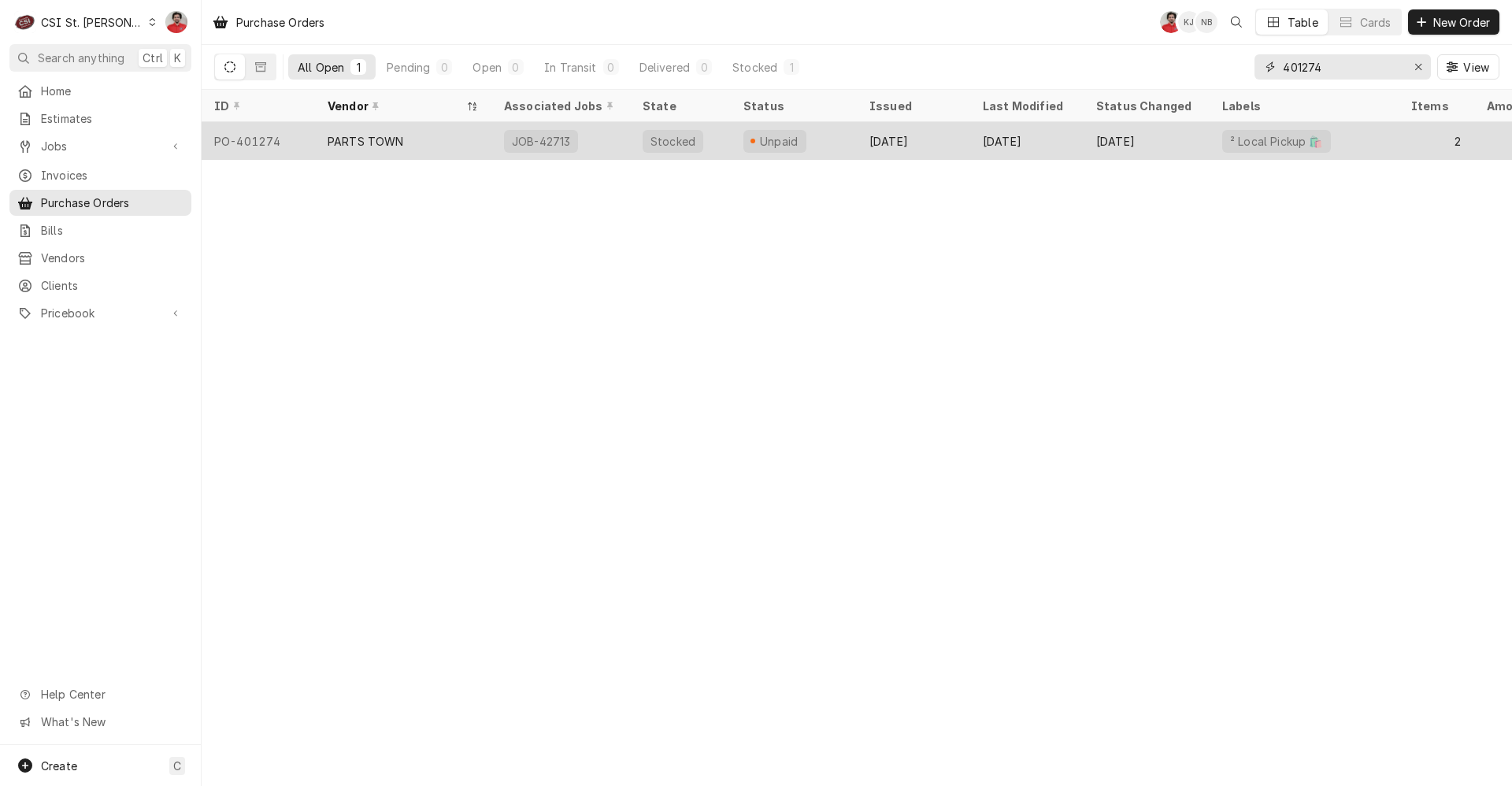
type input "401274"
click at [1048, 143] on div "Sep 19" at bounding box center [1027, 141] width 113 height 38
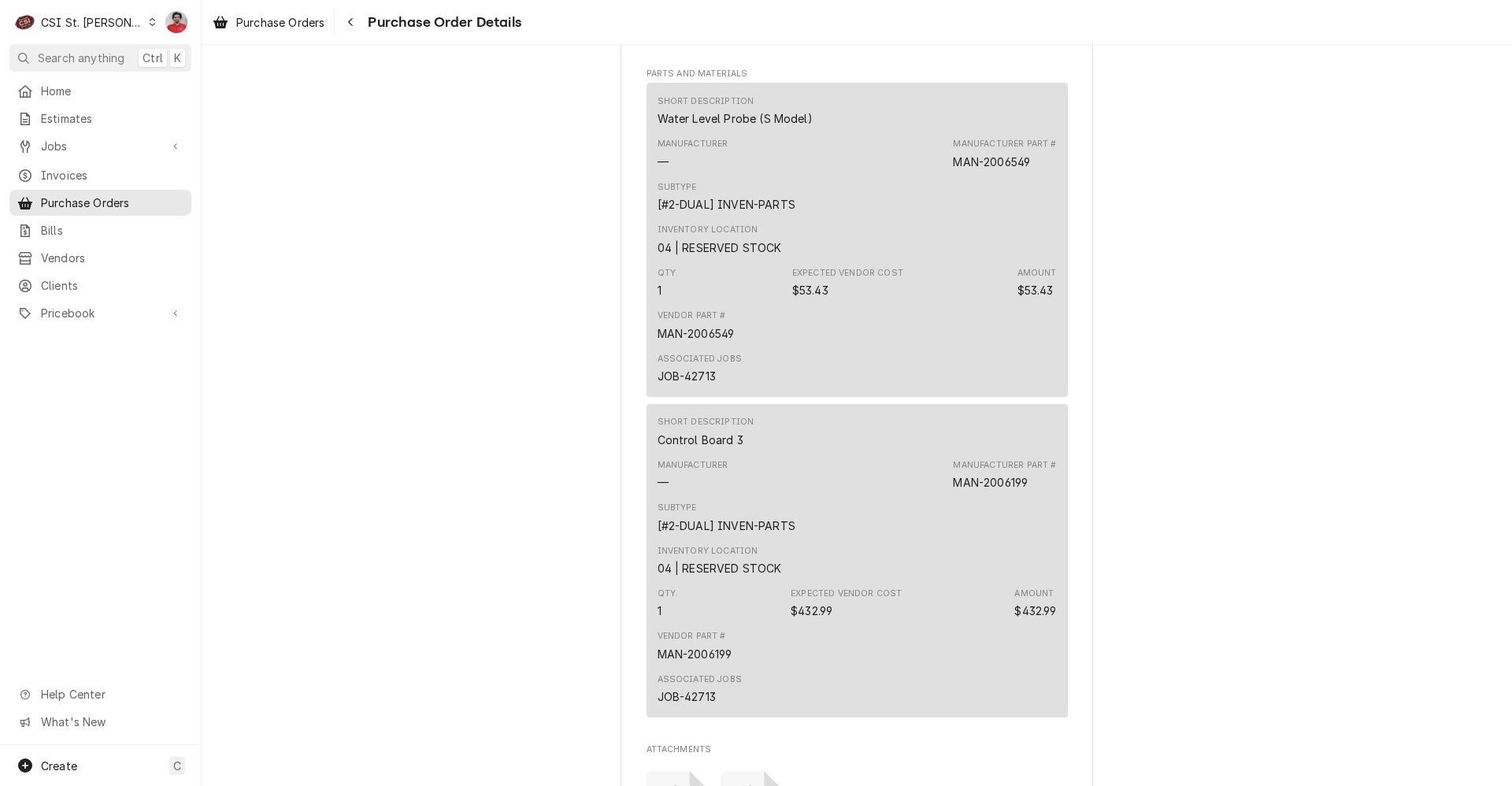
scroll to position [1775, 0]
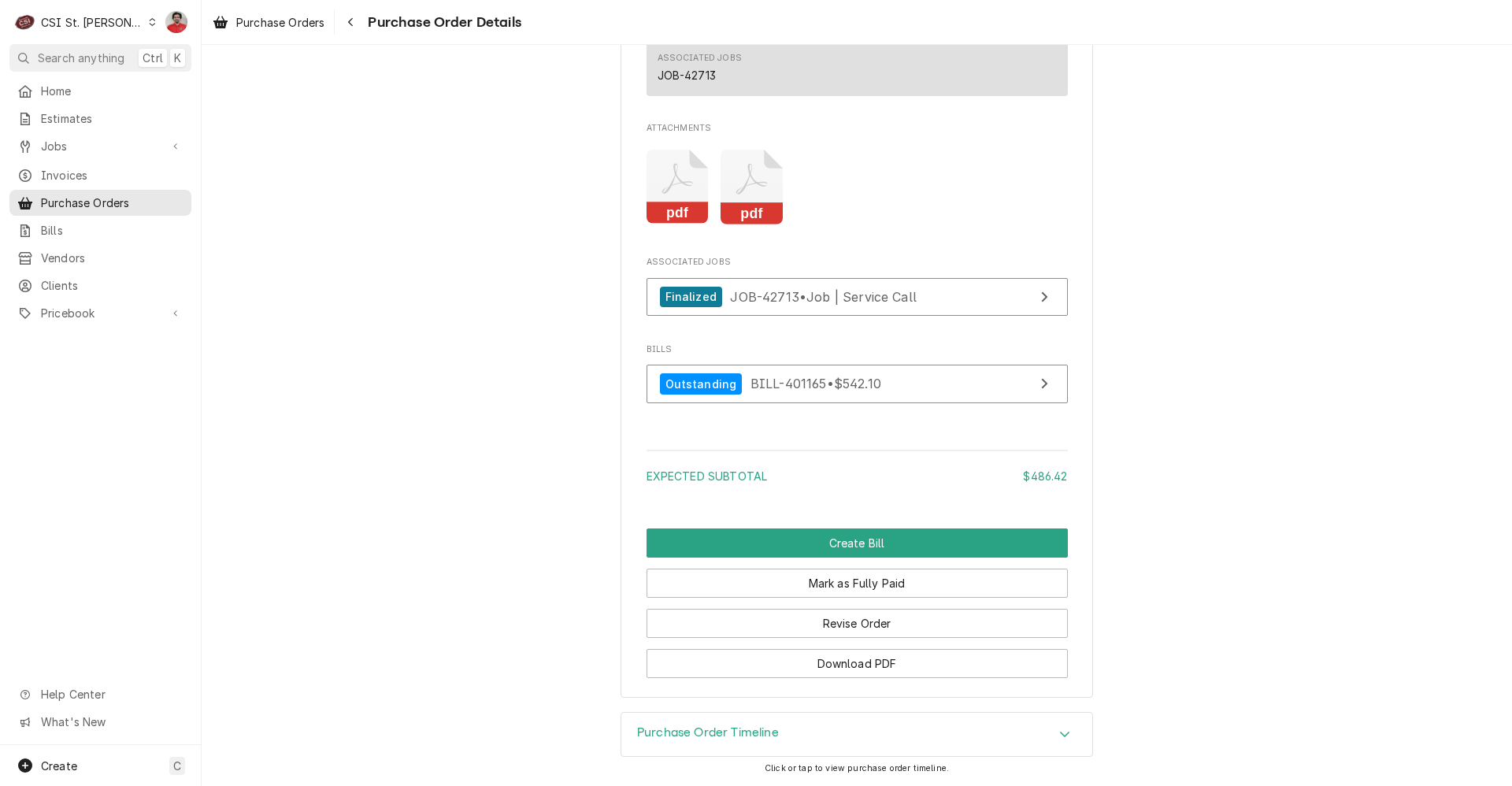
click at [981, 730] on div "Purchase Order Timeline" at bounding box center [857, 735] width 471 height 44
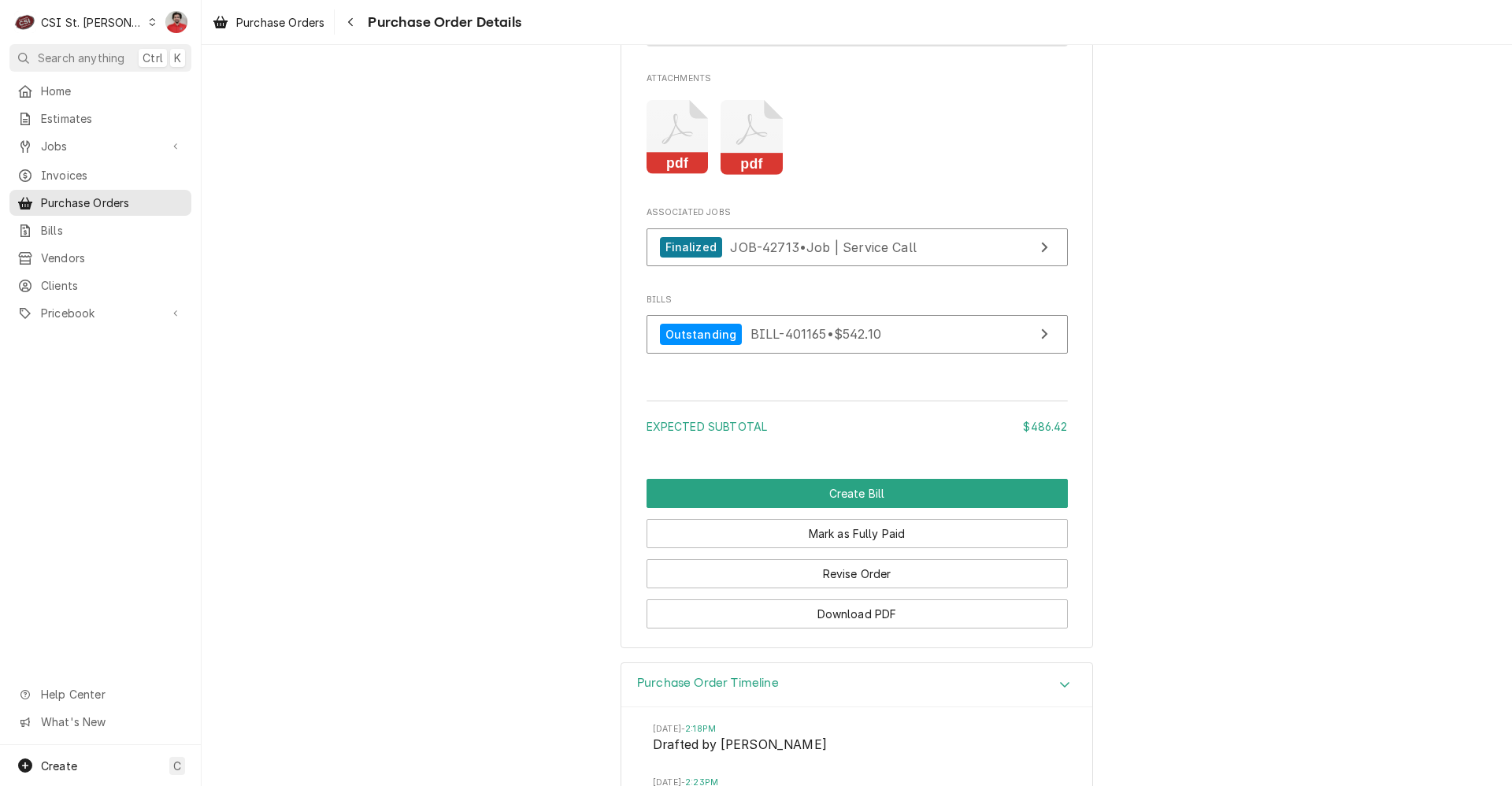
scroll to position [2168, 0]
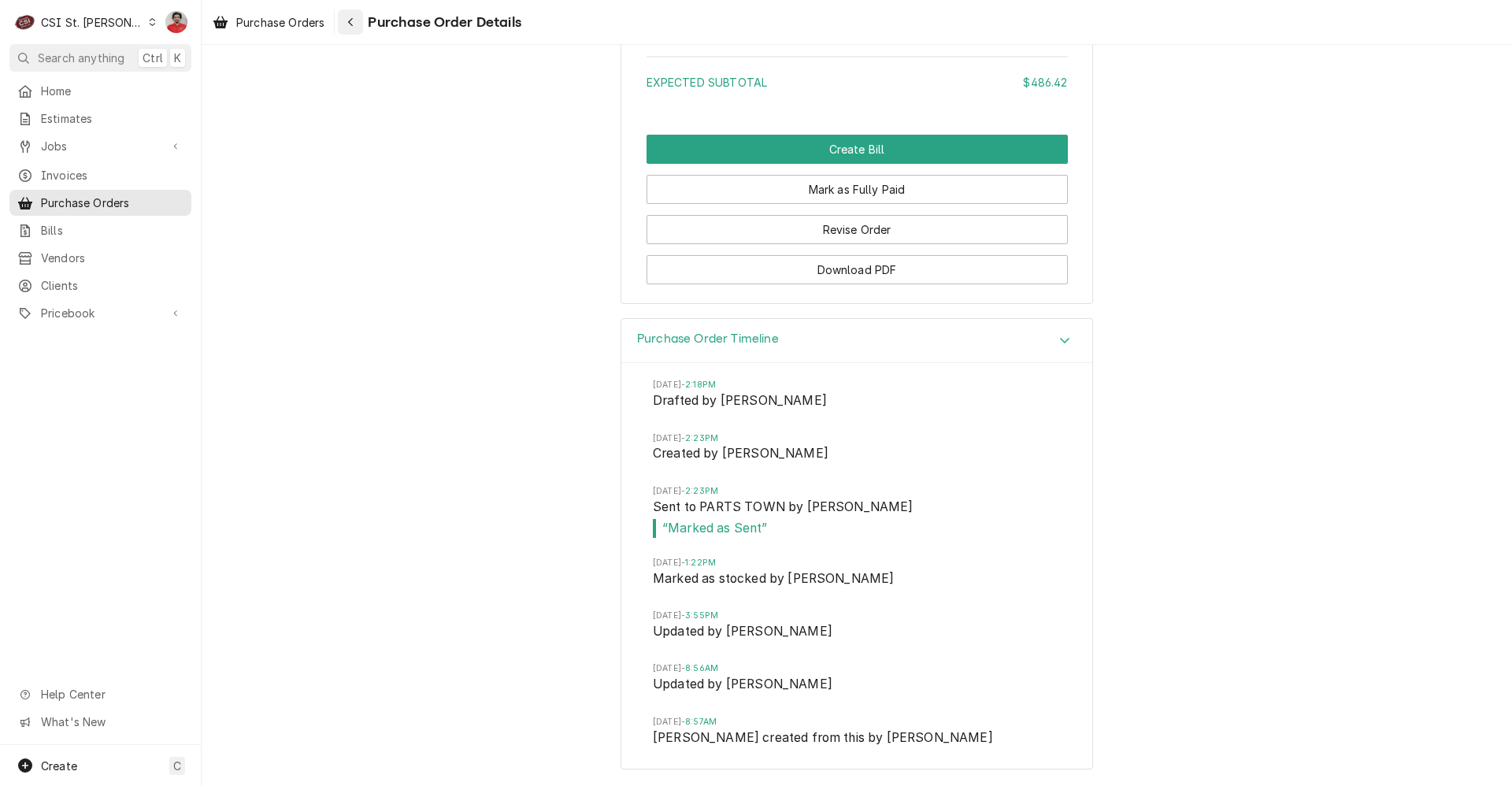
click at [352, 26] on icon "Navigate back" at bounding box center [351, 22] width 7 height 11
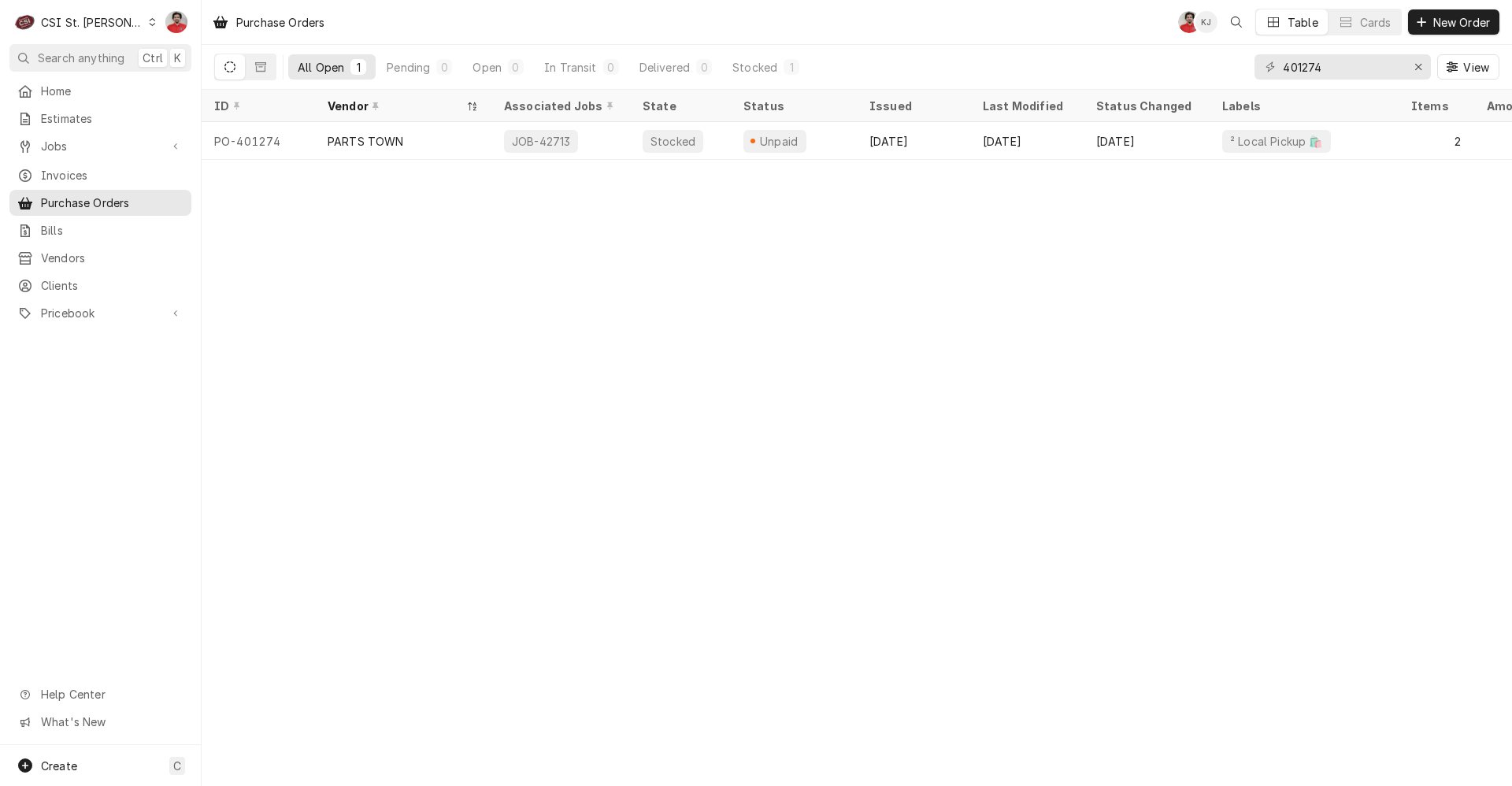
click at [1298, 81] on div "401274 View" at bounding box center [1377, 67] width 245 height 44
click at [1298, 80] on div "401274 View" at bounding box center [1377, 67] width 245 height 44
click at [1298, 79] on div "401274 View" at bounding box center [1377, 67] width 245 height 44
click at [1298, 78] on input "401274" at bounding box center [1342, 67] width 118 height 25
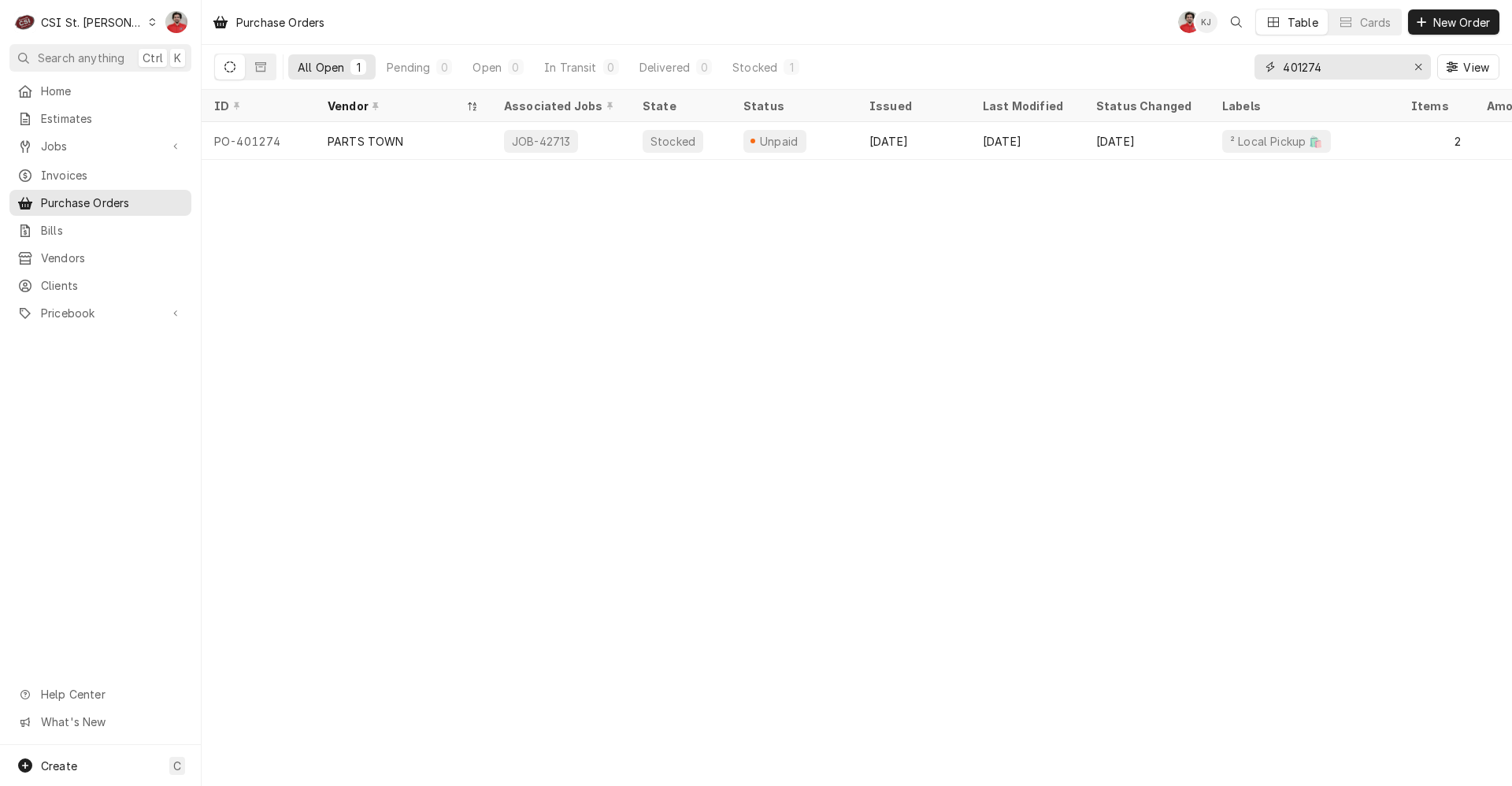
click at [1298, 78] on input "401274" at bounding box center [1342, 67] width 118 height 25
type input "404110"
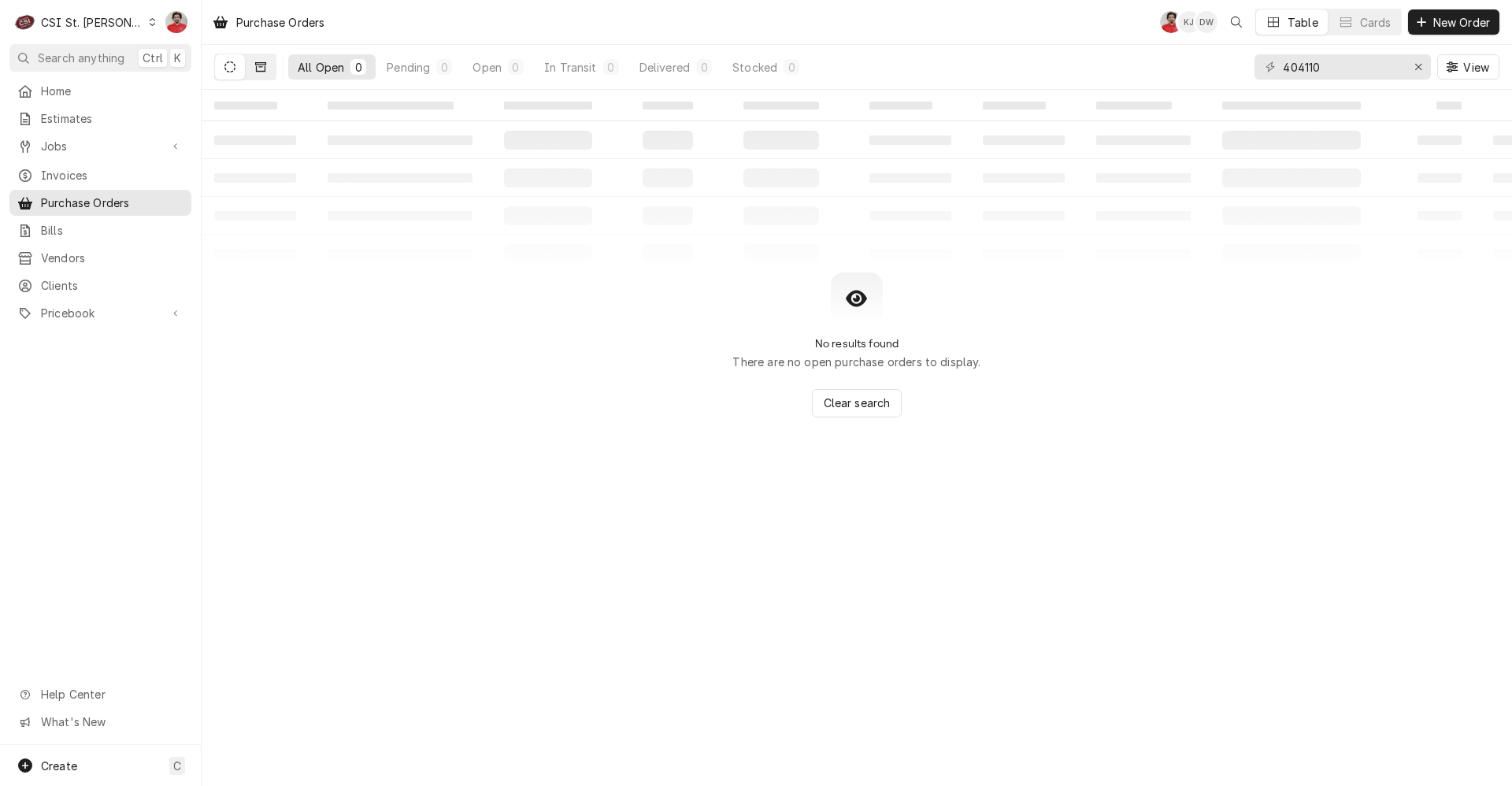
click at [271, 69] on button "Dynamic Content Wrapper" at bounding box center [260, 67] width 30 height 25
click at [102, 54] on span "Search anything" at bounding box center [80, 58] width 86 height 17
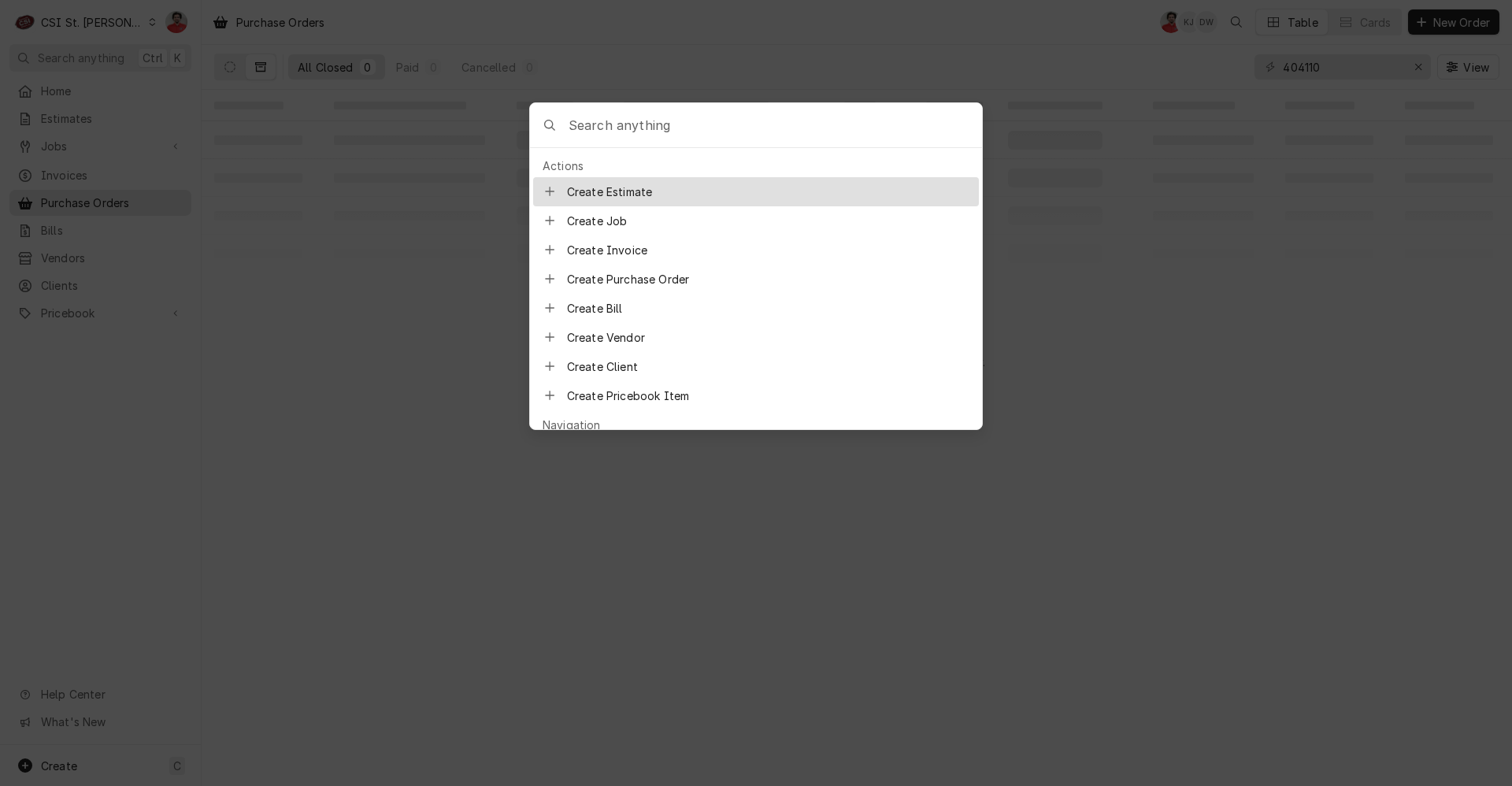
click at [652, 137] on input "Global Command Menu" at bounding box center [775, 125] width 413 height 44
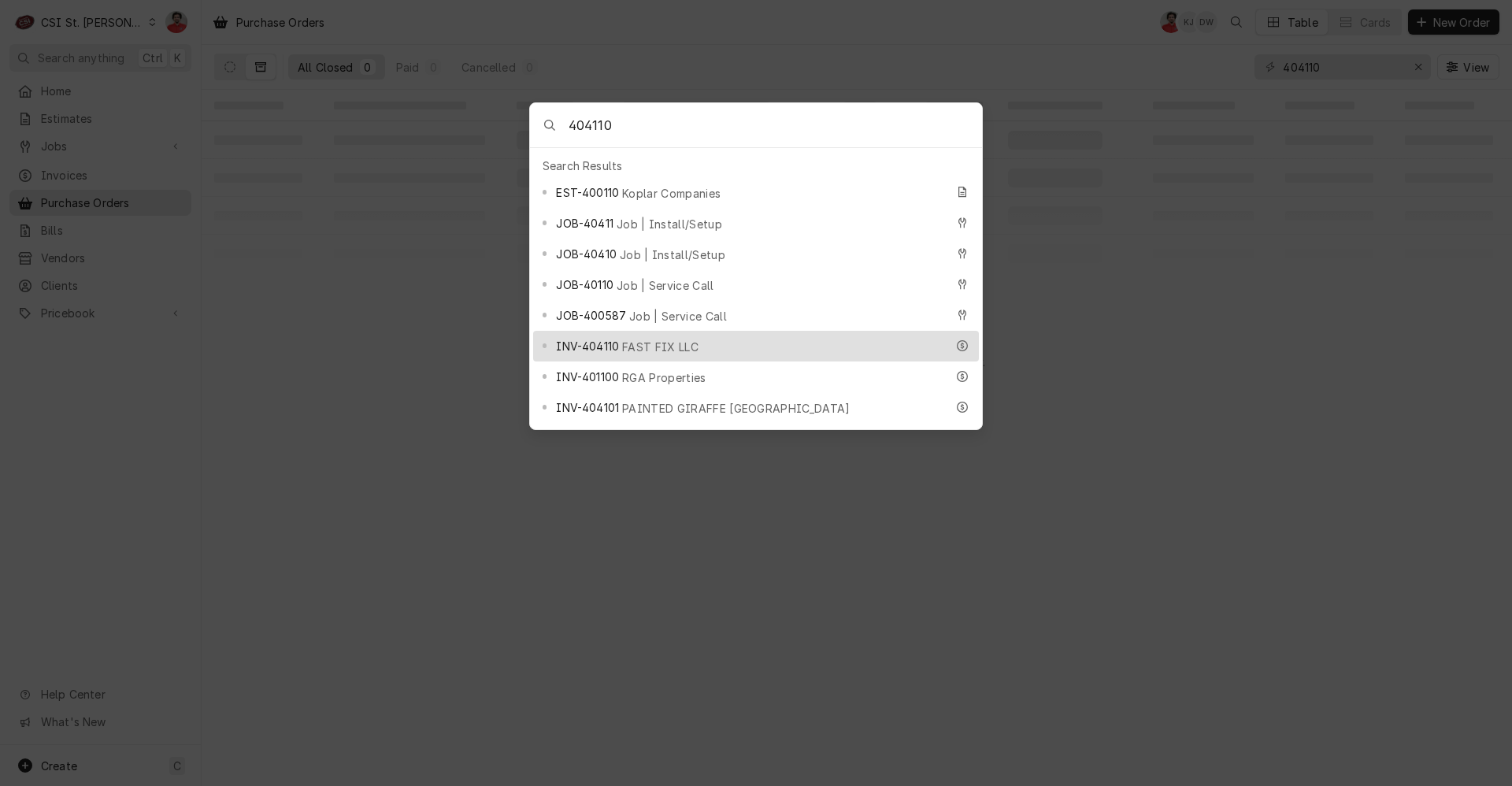
type input "404110"
click at [705, 340] on div "INV-404110 FAST FIX LLC" at bounding box center [756, 346] width 446 height 31
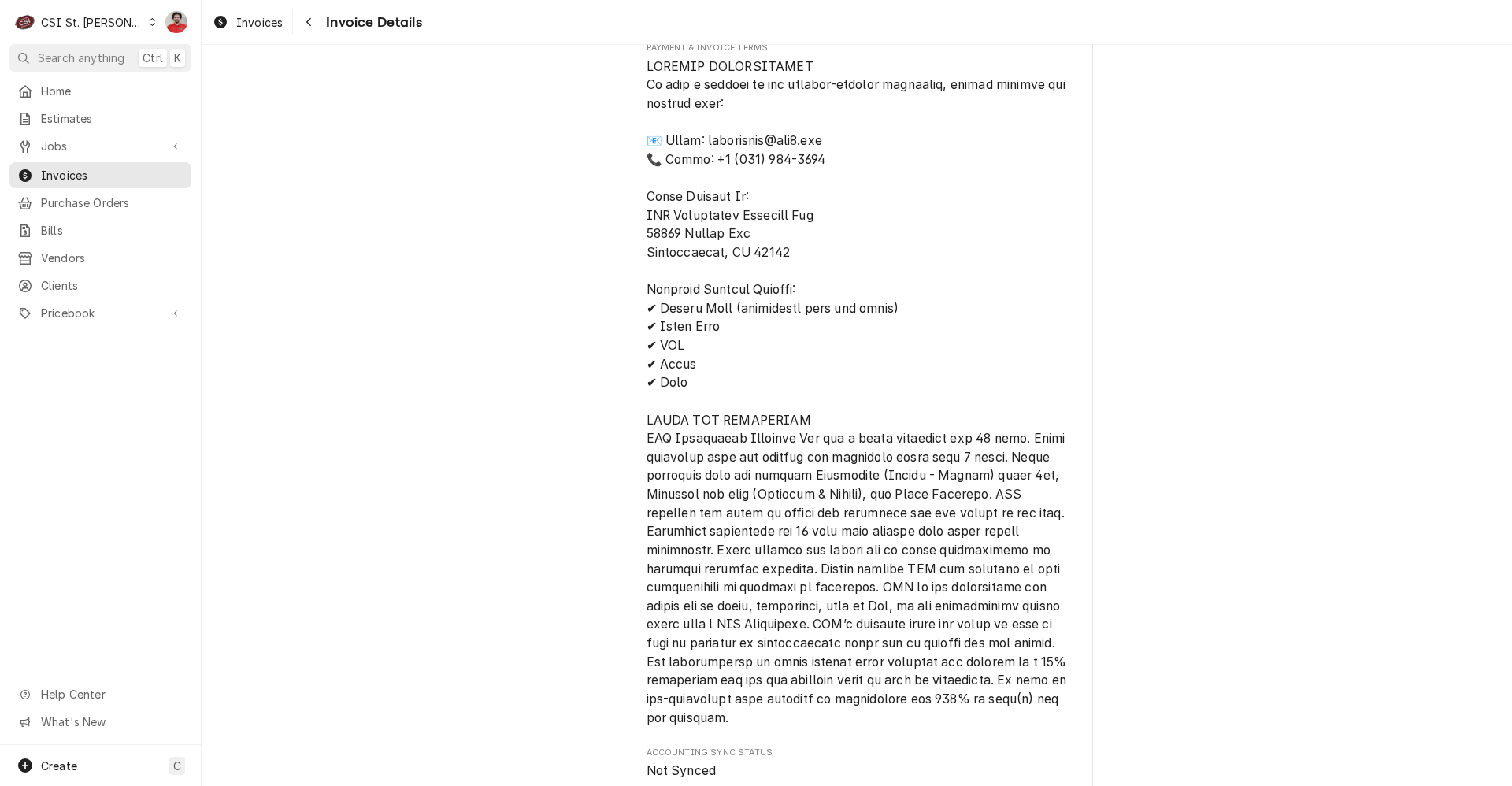
scroll to position [2397, 0]
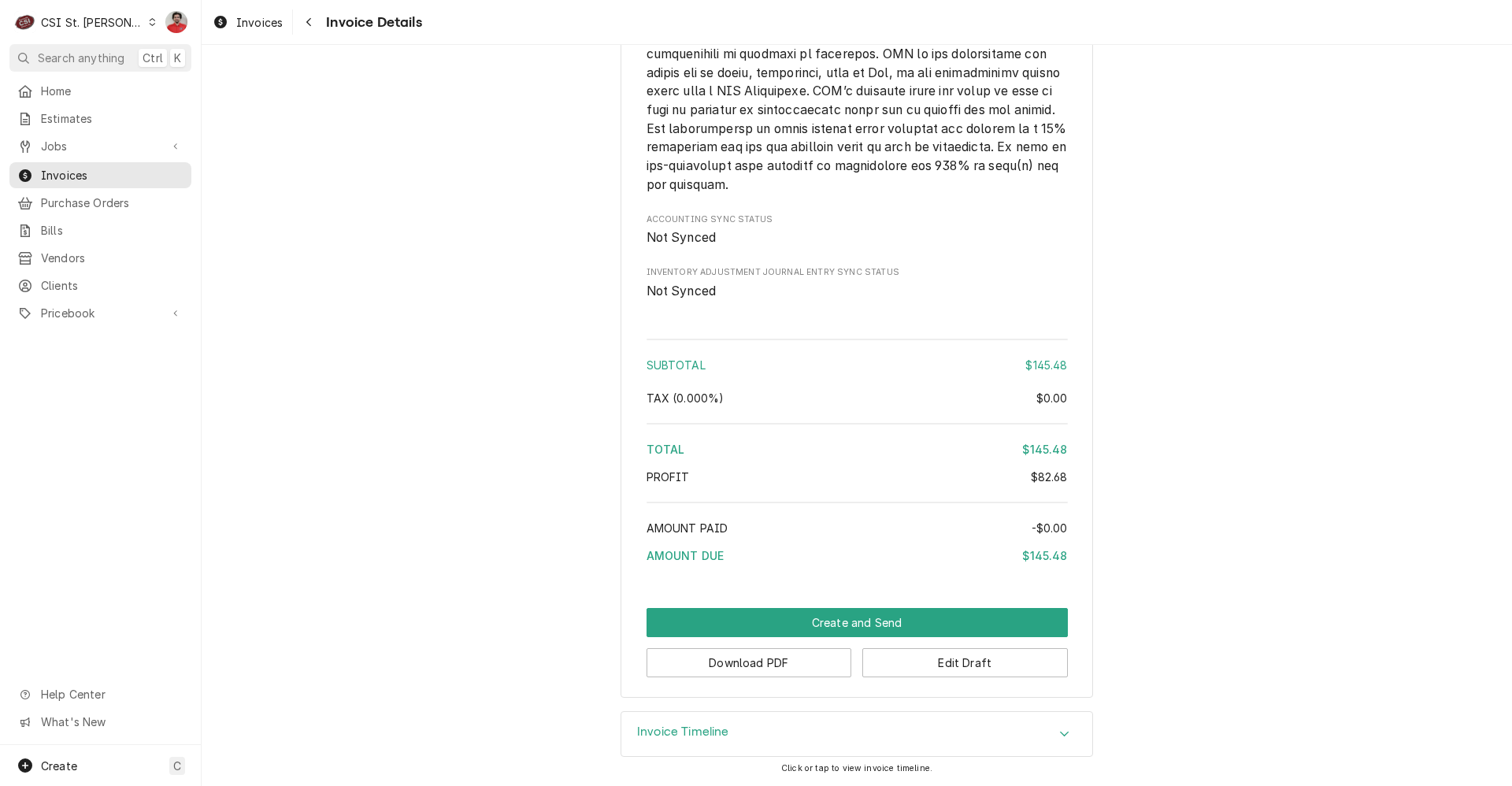
click at [793, 743] on div "Invoice Timeline" at bounding box center [857, 734] width 471 height 44
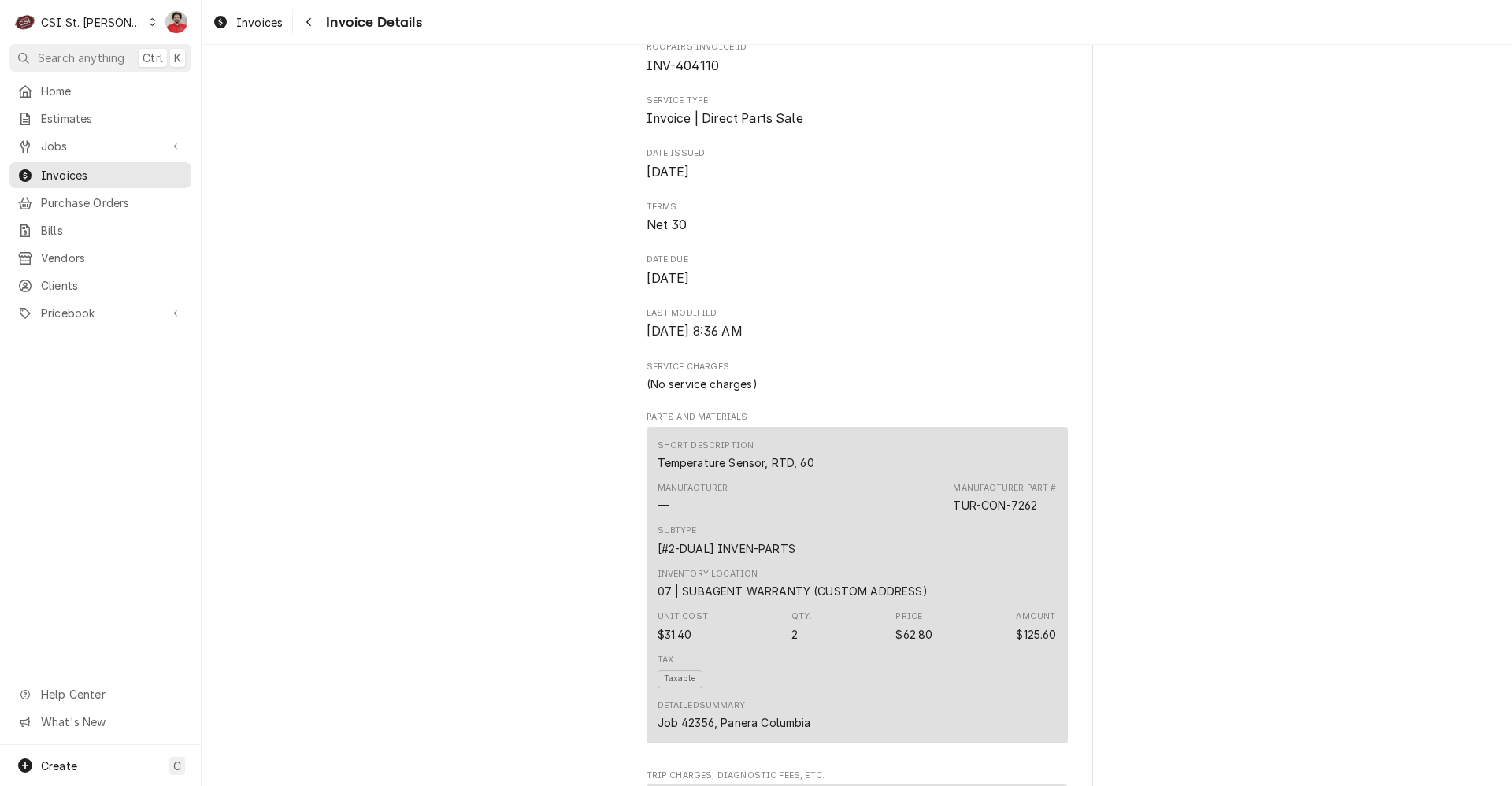
scroll to position [0, 0]
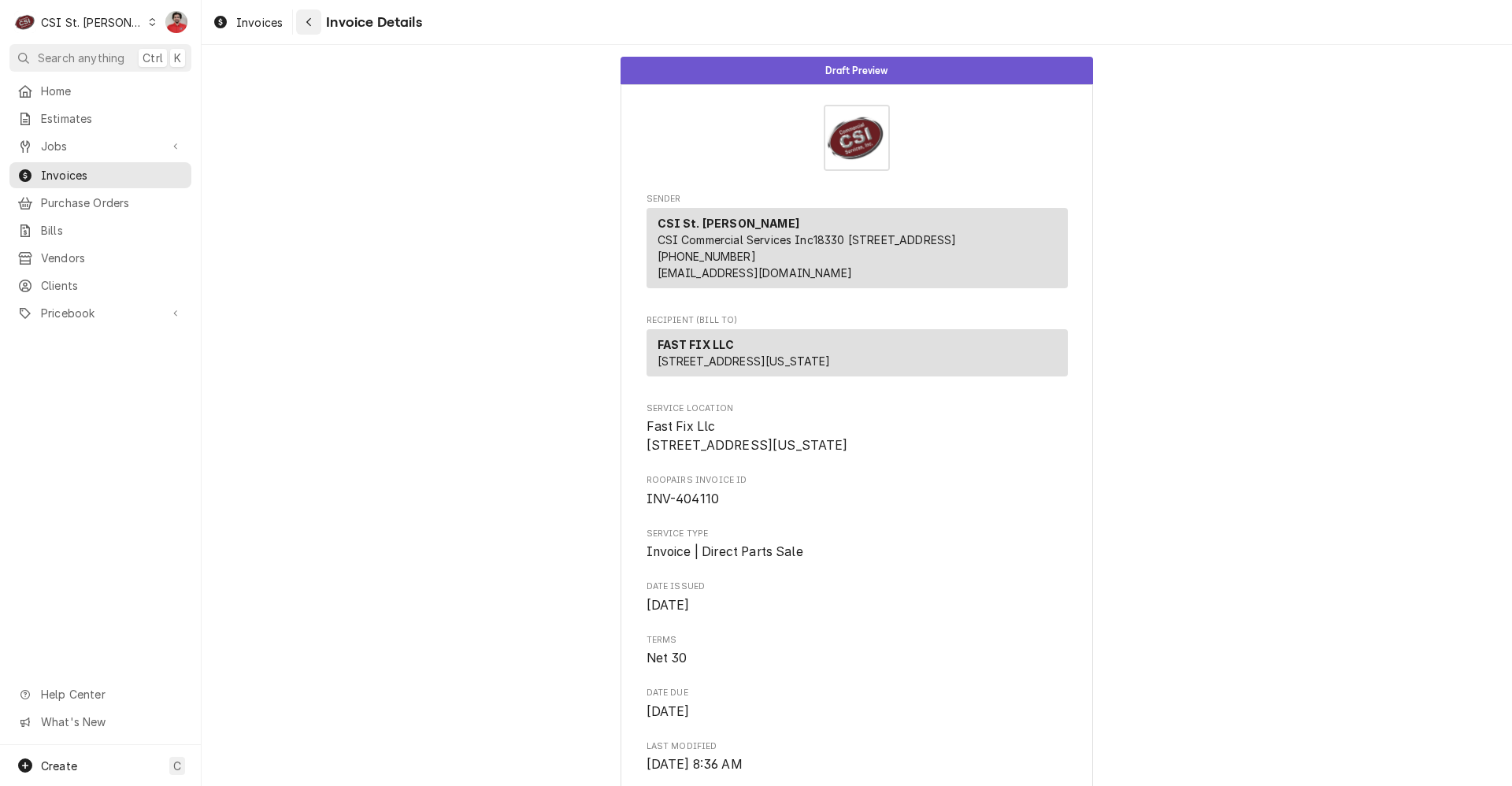
click at [321, 24] on button "Navigate back" at bounding box center [308, 22] width 25 height 25
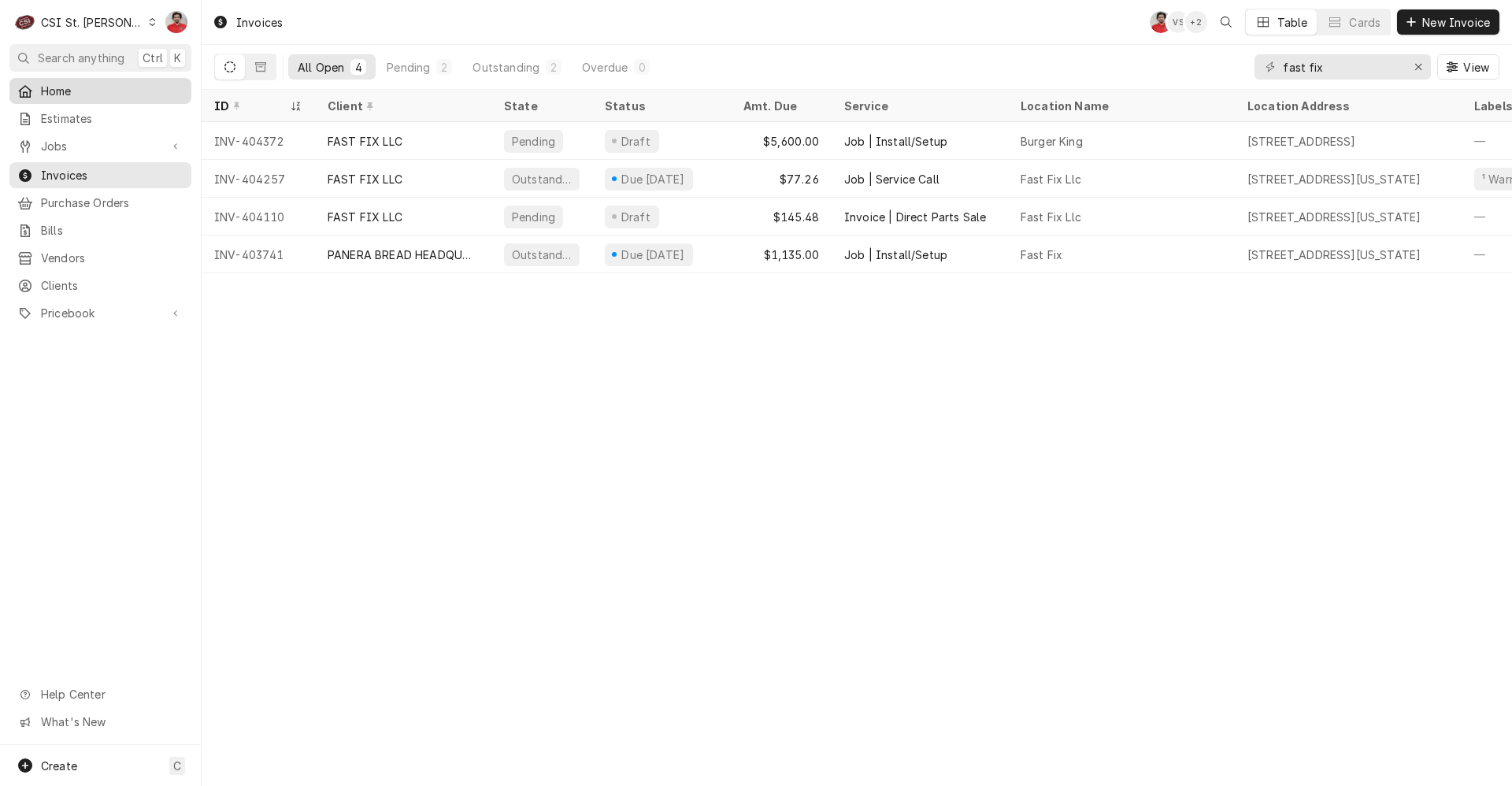
click at [105, 94] on span "Home" at bounding box center [112, 90] width 143 height 17
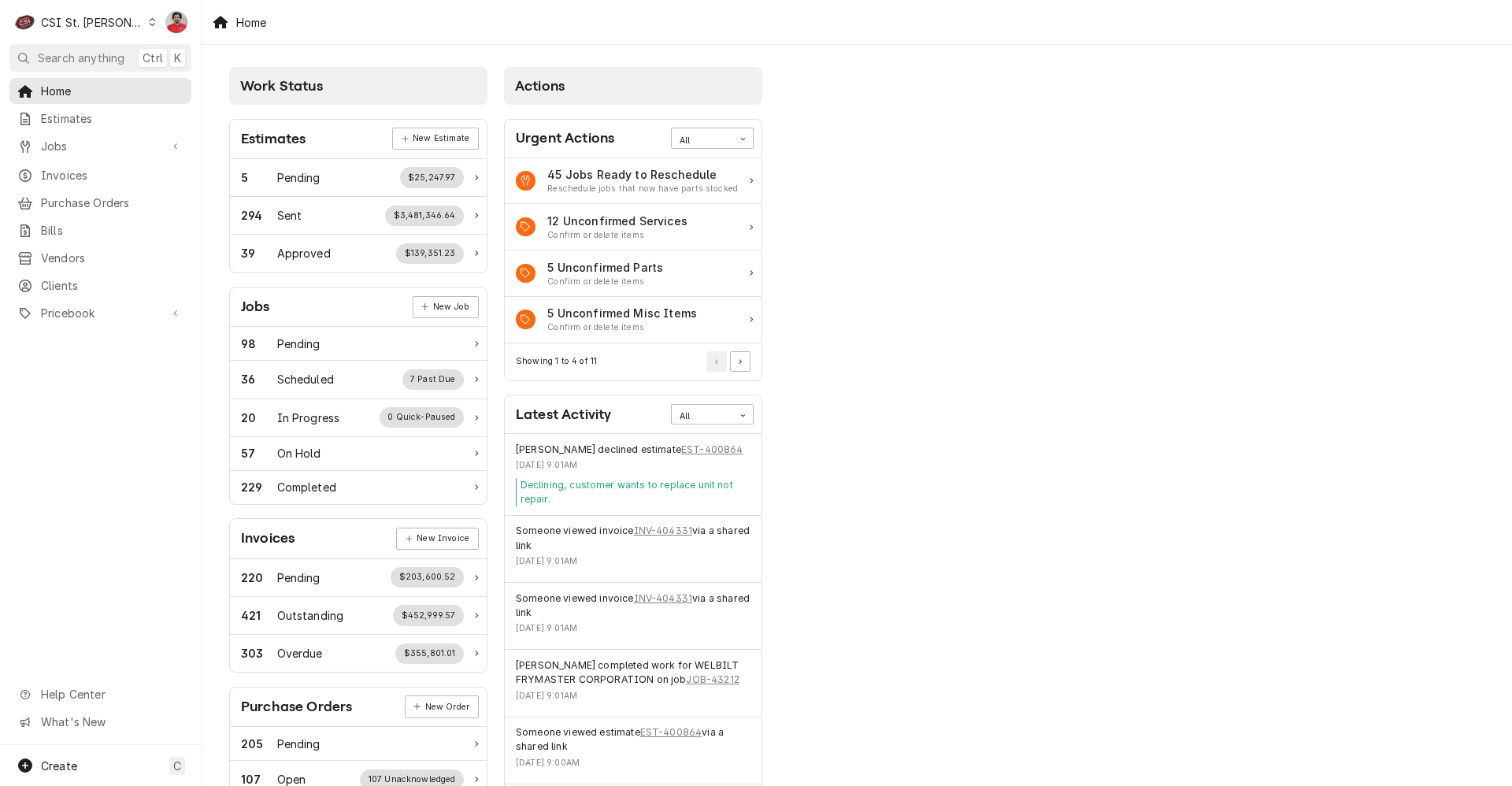
click at [1337, 167] on div "Work Status Estimates New Estimate 5 Pending $25,247.97 294 Sent $3,481,346.64 …" at bounding box center [856, 572] width 1310 height 1055
click at [96, 60] on span "Search anything" at bounding box center [80, 58] width 86 height 17
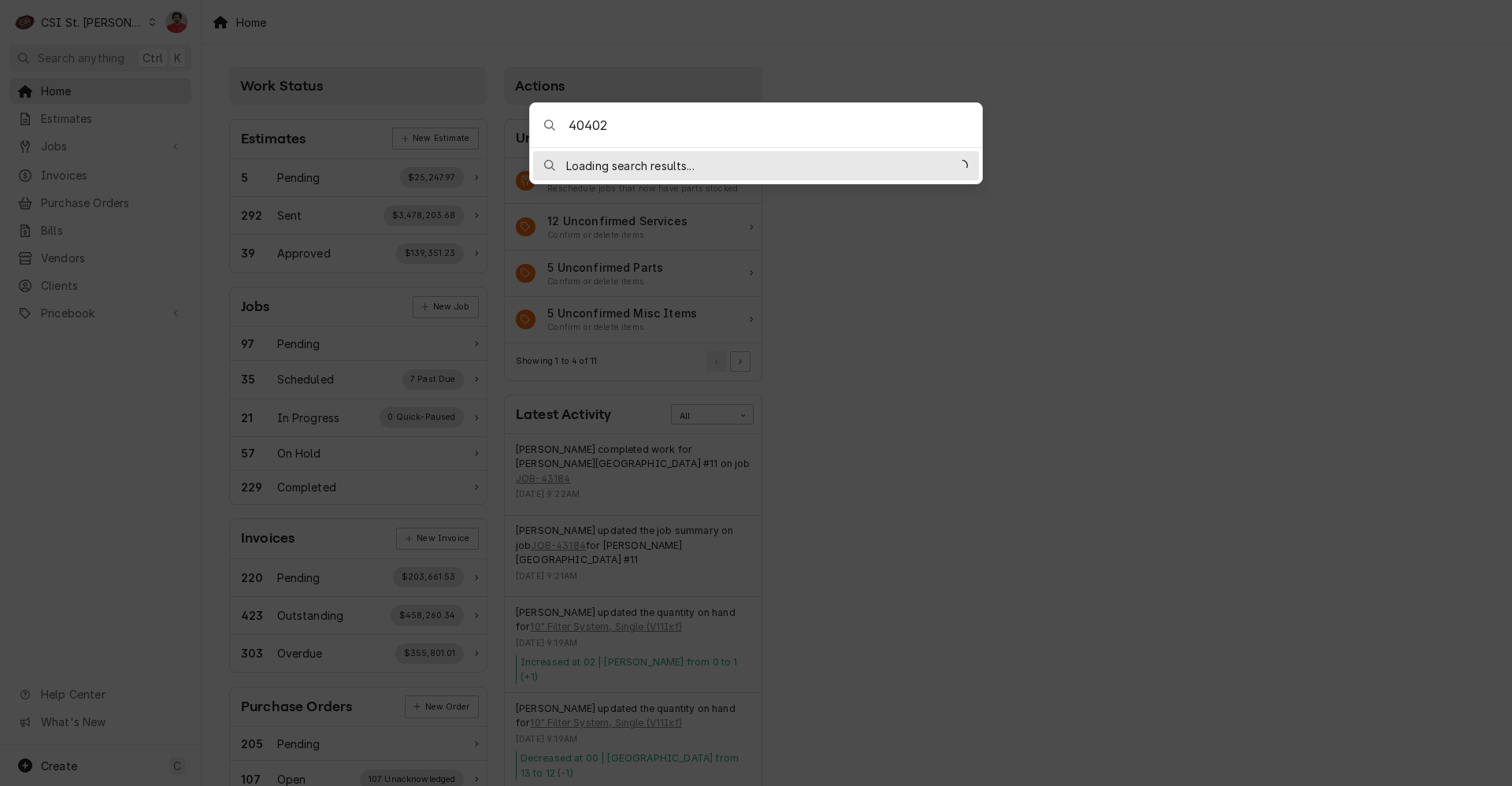
type input "404029"
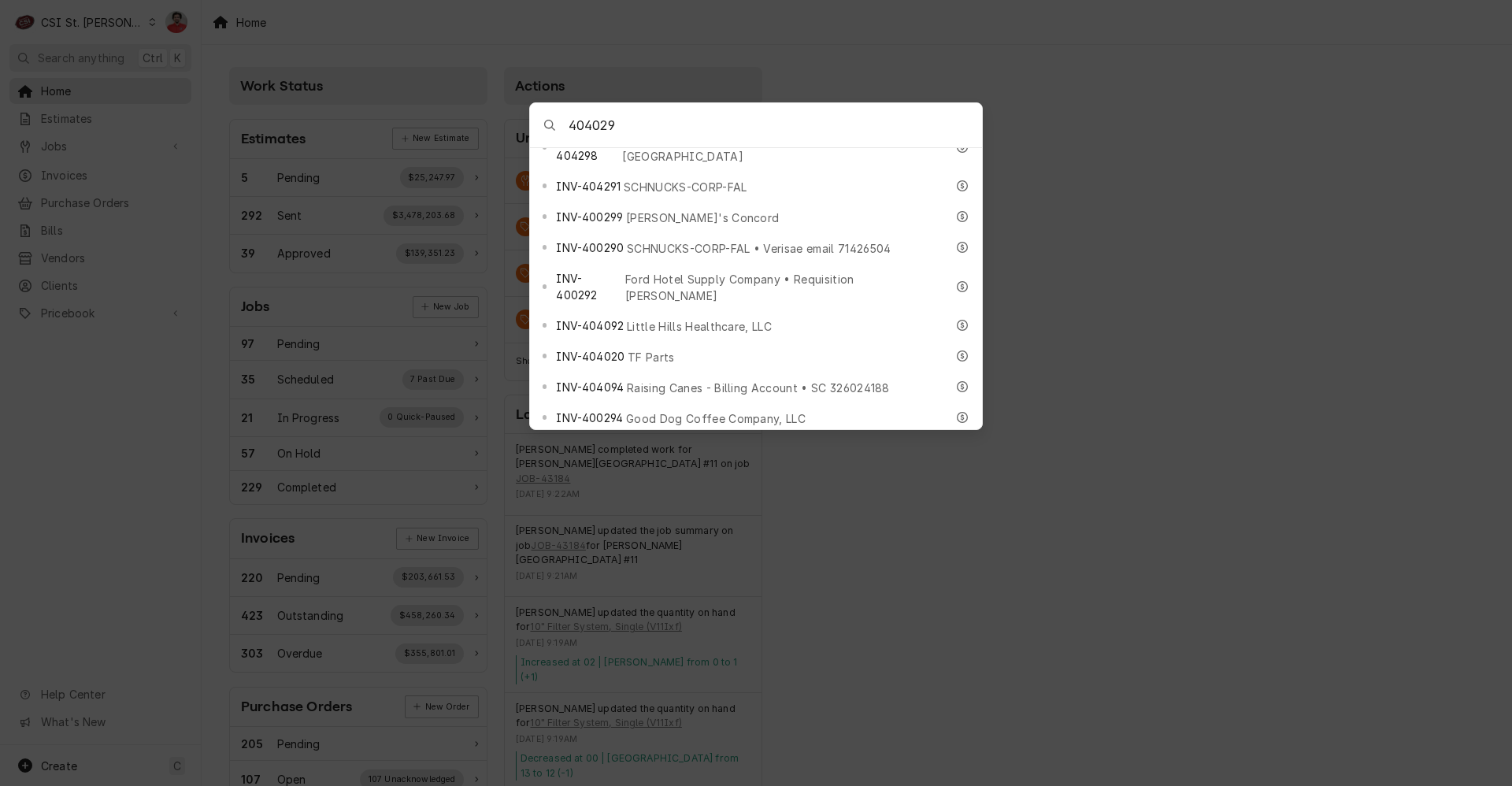
scroll to position [945, 0]
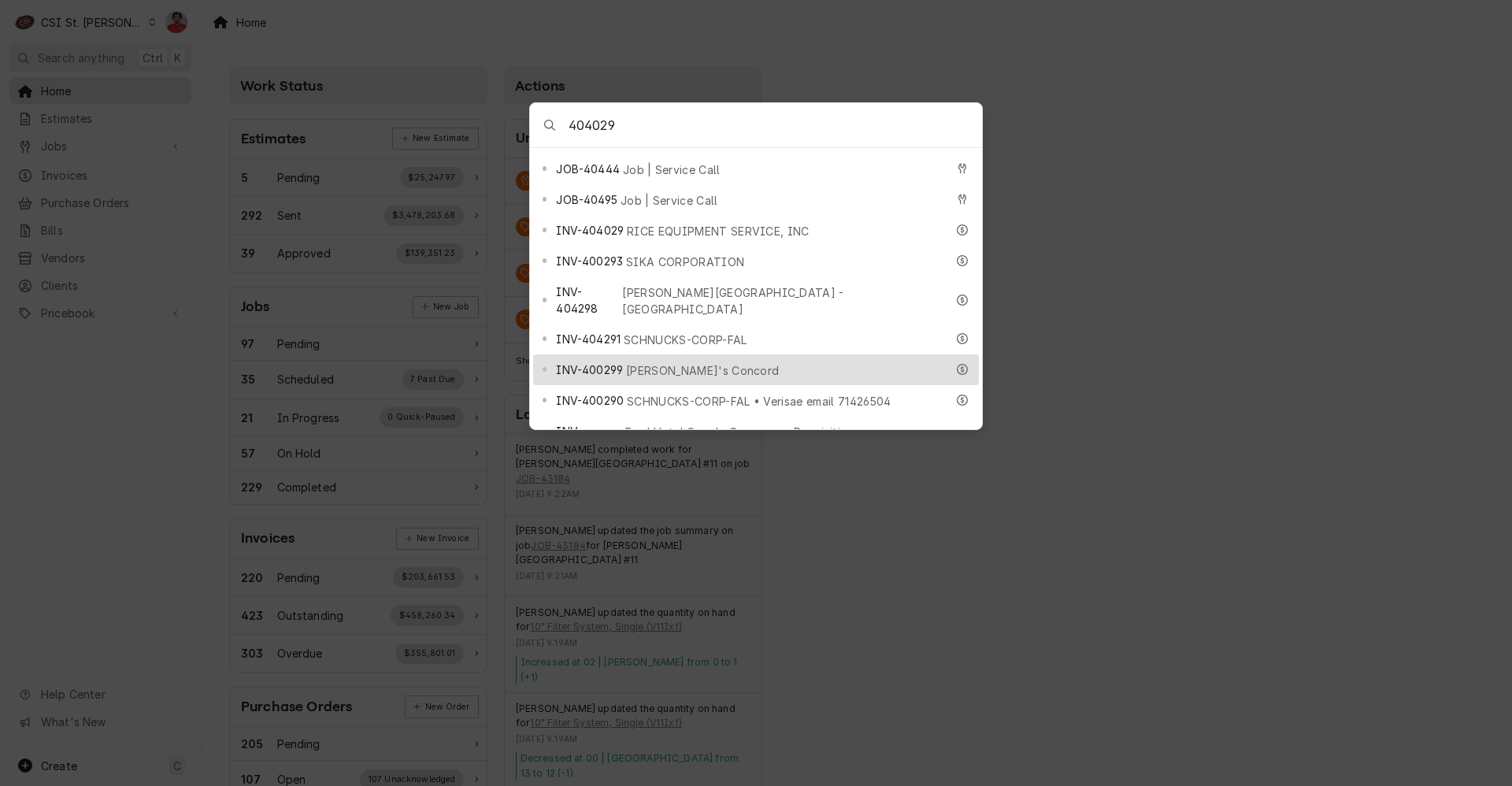
click at [1296, 206] on body "C CSI St. Louis NF Search anything Ctrl K Home Estimates Jobs Jobs Job Series I…" at bounding box center [756, 393] width 1512 height 786
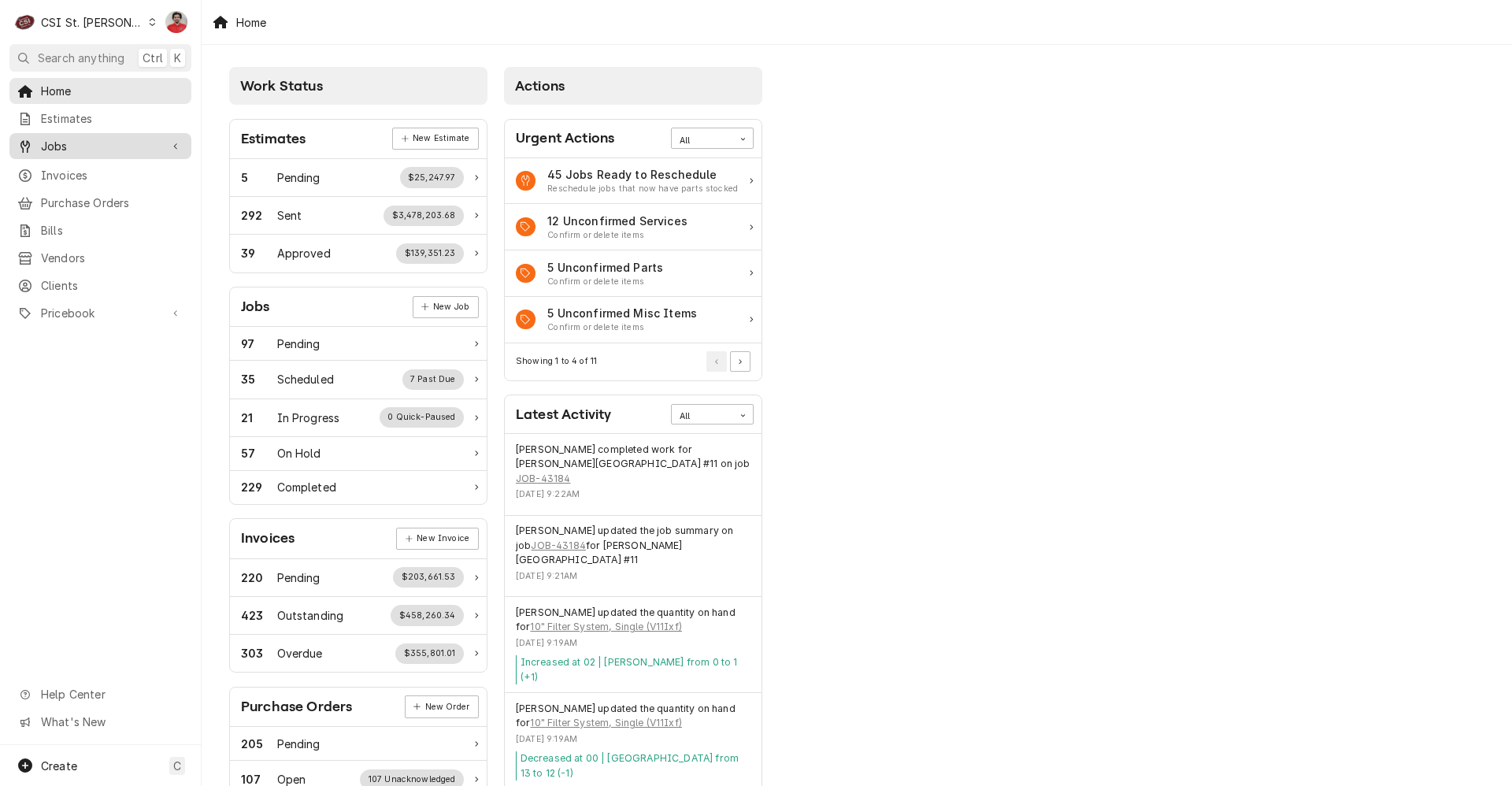
click at [81, 146] on span "Jobs" at bounding box center [100, 146] width 119 height 17
click at [85, 173] on span "Jobs" at bounding box center [112, 174] width 143 height 17
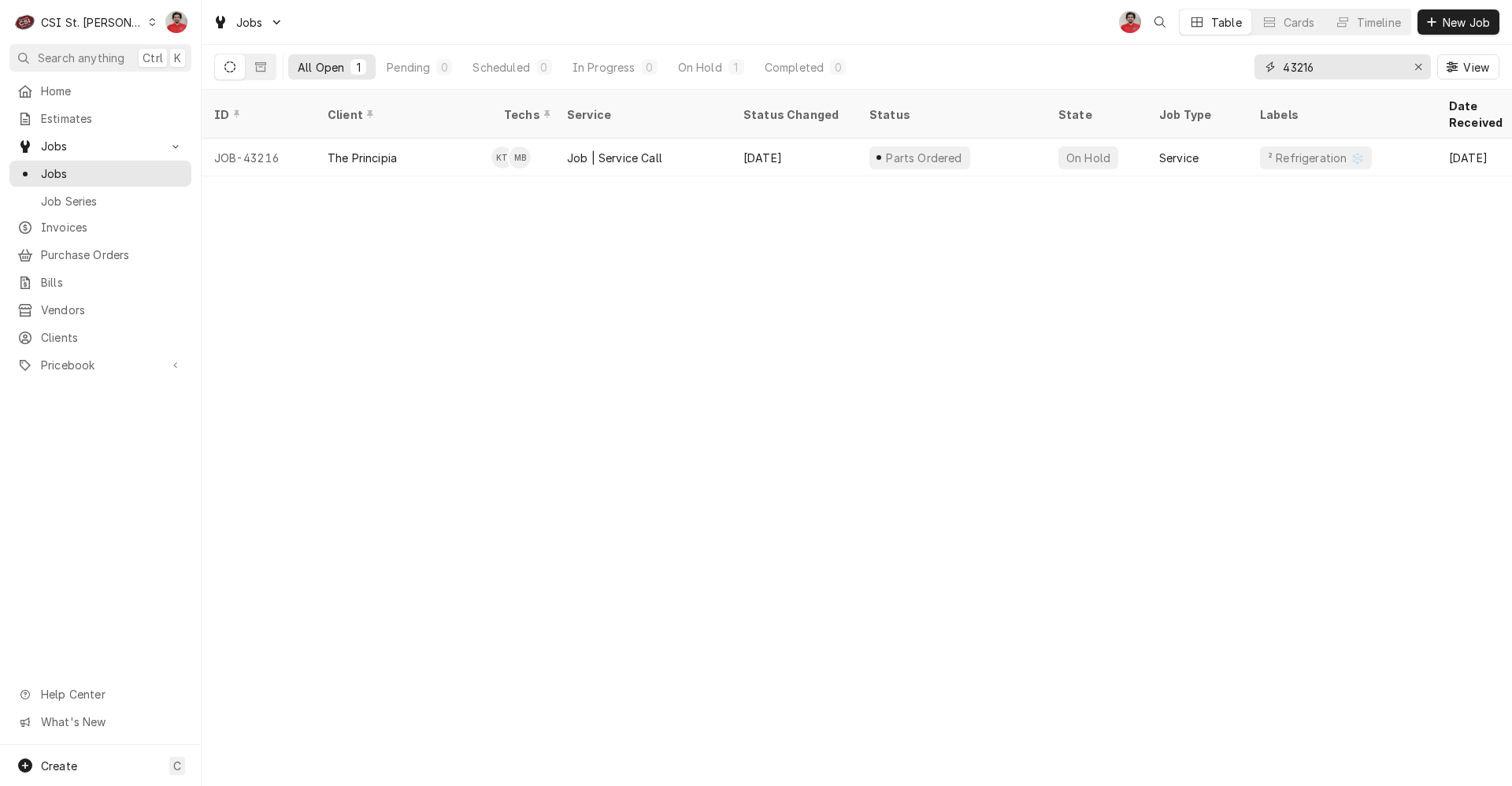
click at [1327, 59] on input "43216" at bounding box center [1342, 67] width 118 height 25
type input "404029"
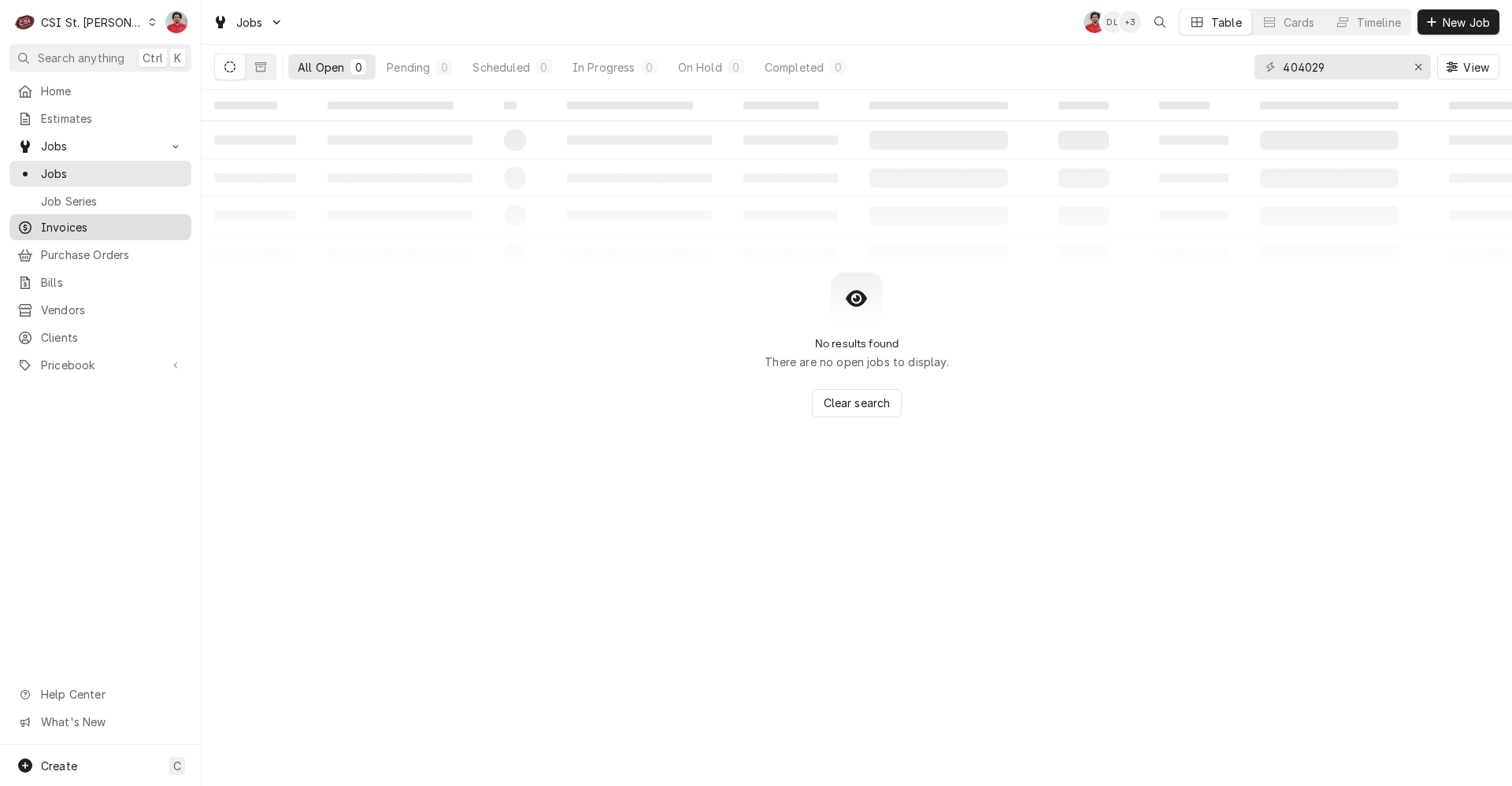
click at [76, 232] on link "Invoices" at bounding box center [100, 228] width 182 height 26
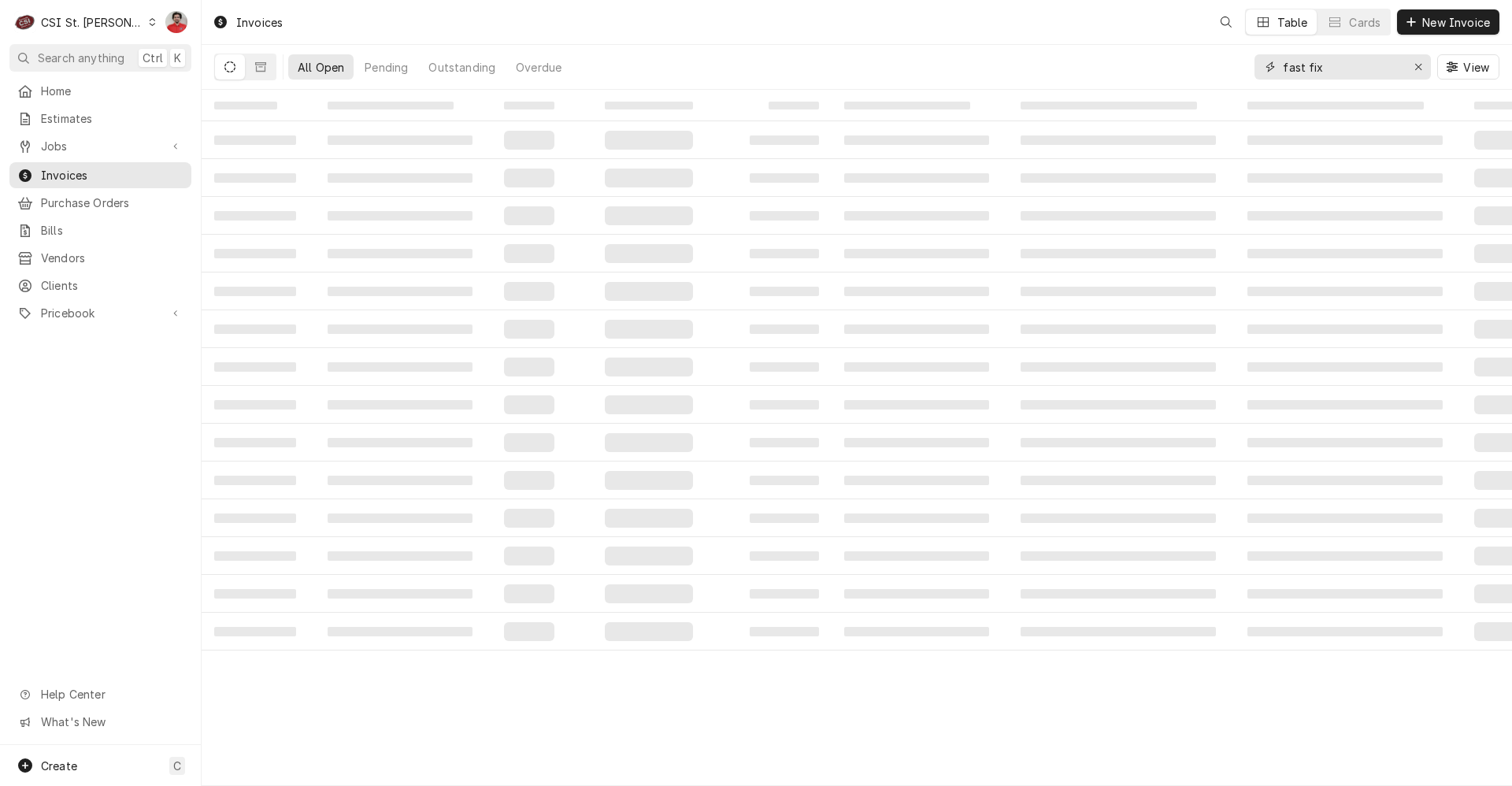
click at [1347, 71] on input "fast fix" at bounding box center [1342, 67] width 118 height 25
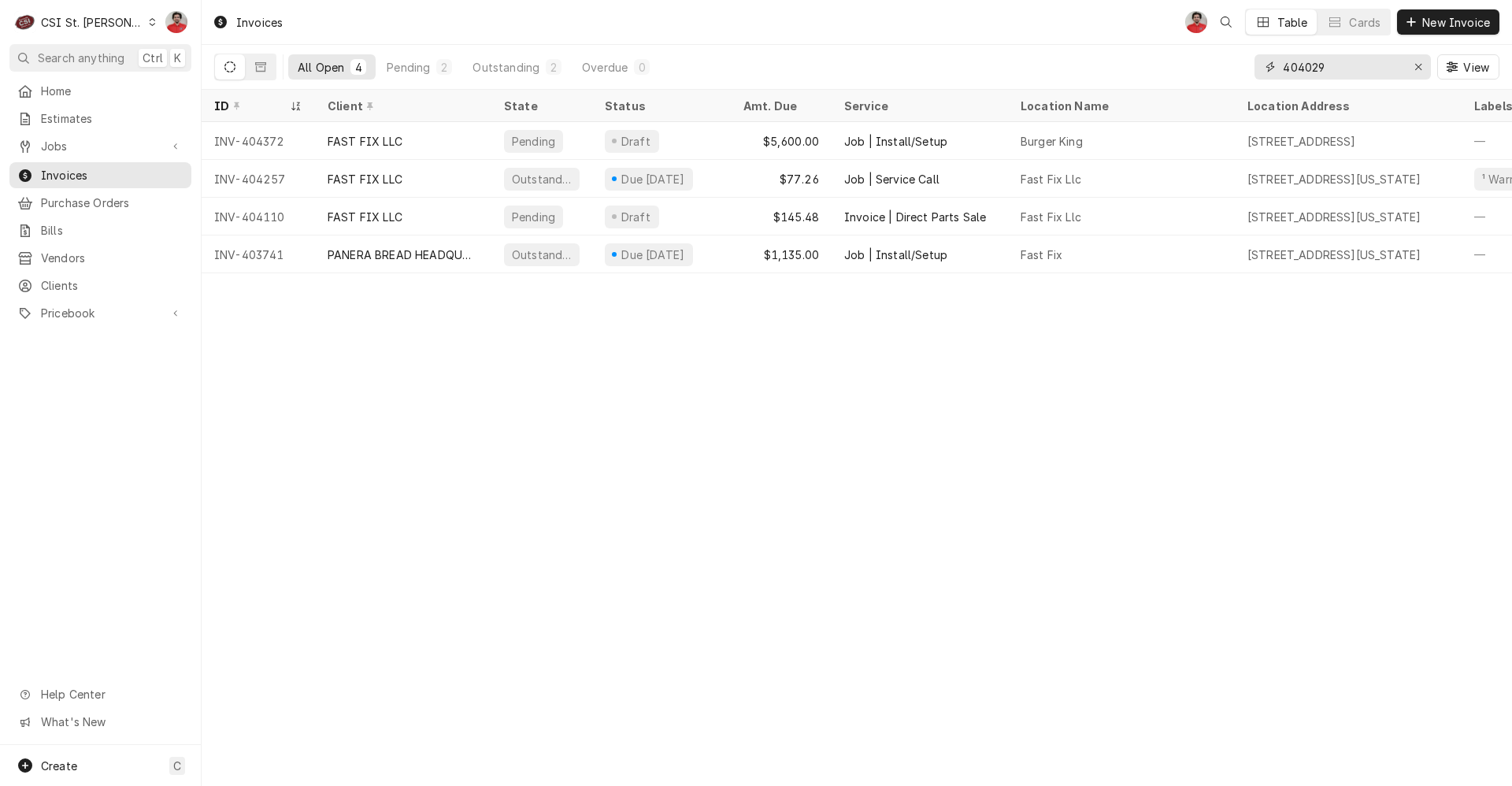
type input "404029"
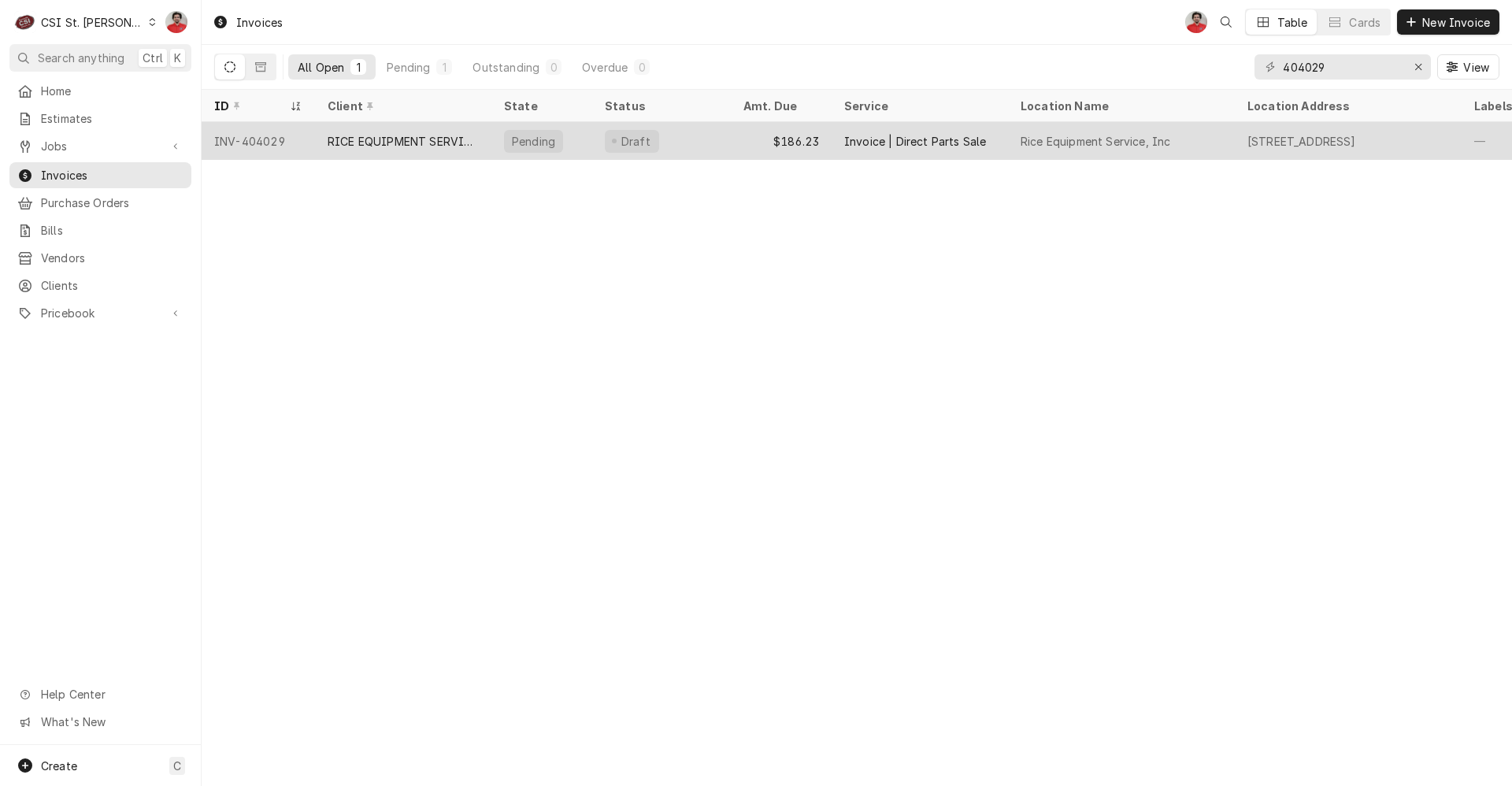
click at [407, 135] on div "RICE EQUIPMENT SERVICE, INC" at bounding box center [403, 141] width 151 height 17
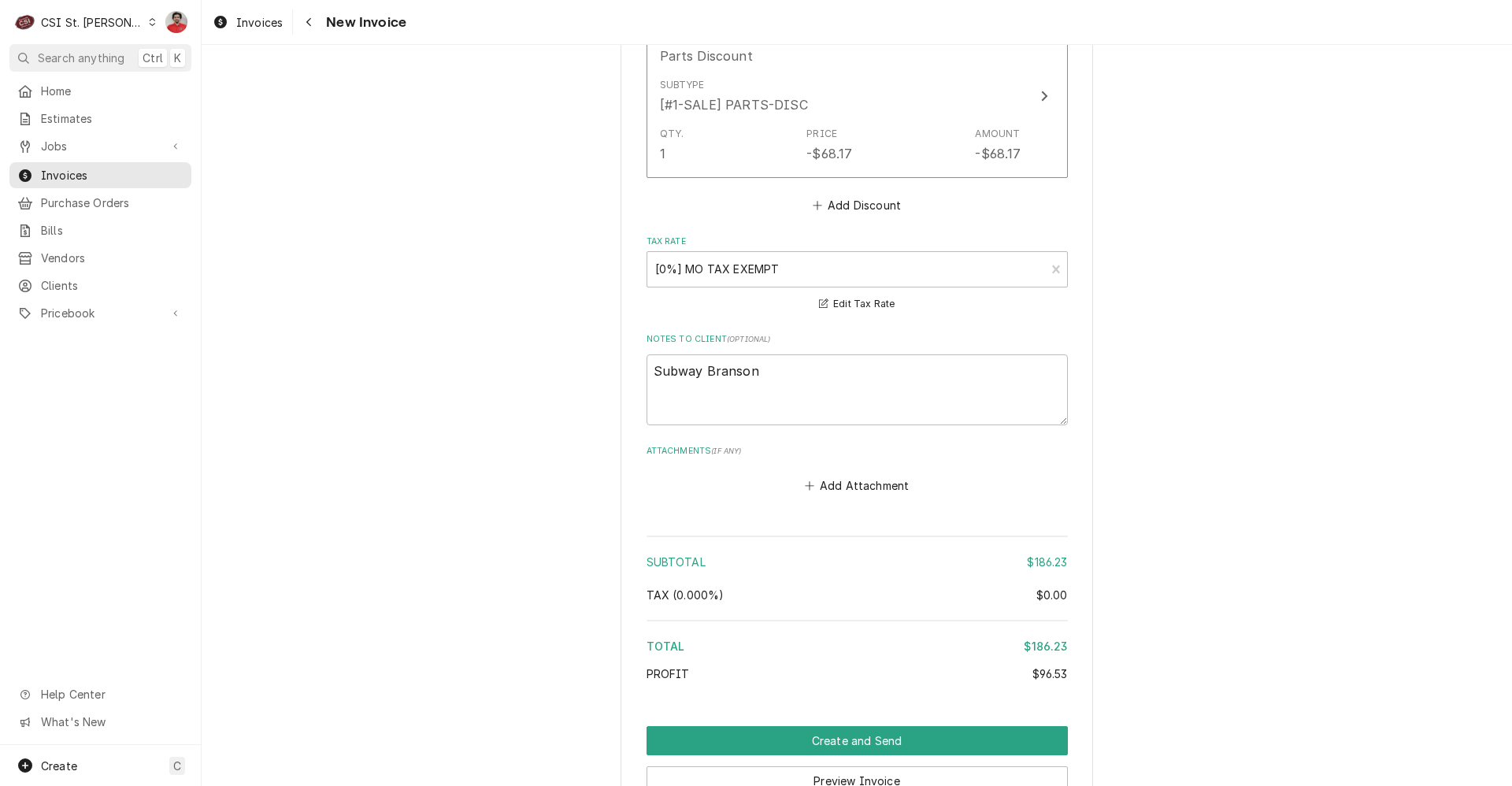
scroll to position [2446, 0]
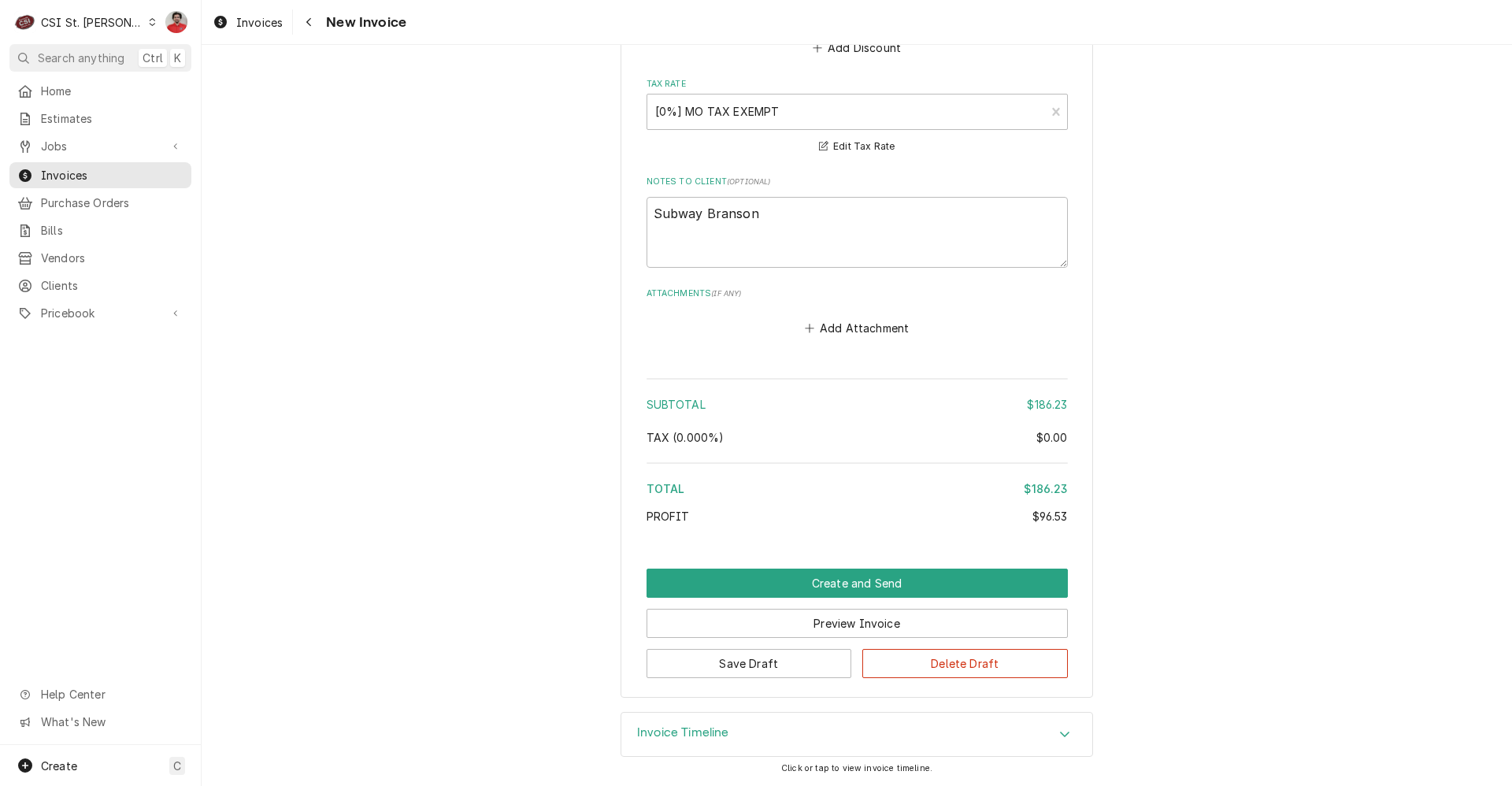
click at [667, 719] on div "Invoice Timeline" at bounding box center [857, 735] width 471 height 44
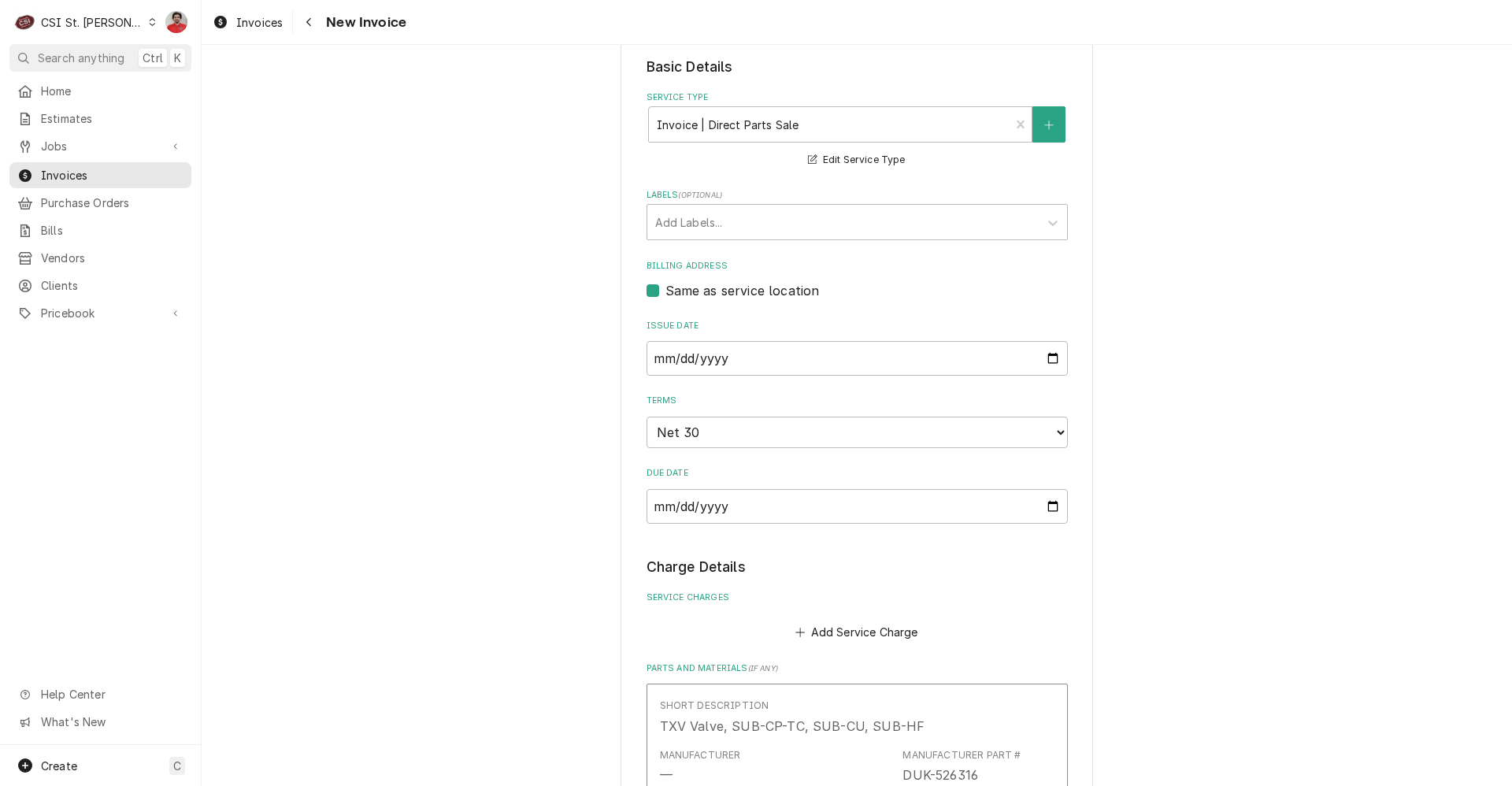
scroll to position [0, 0]
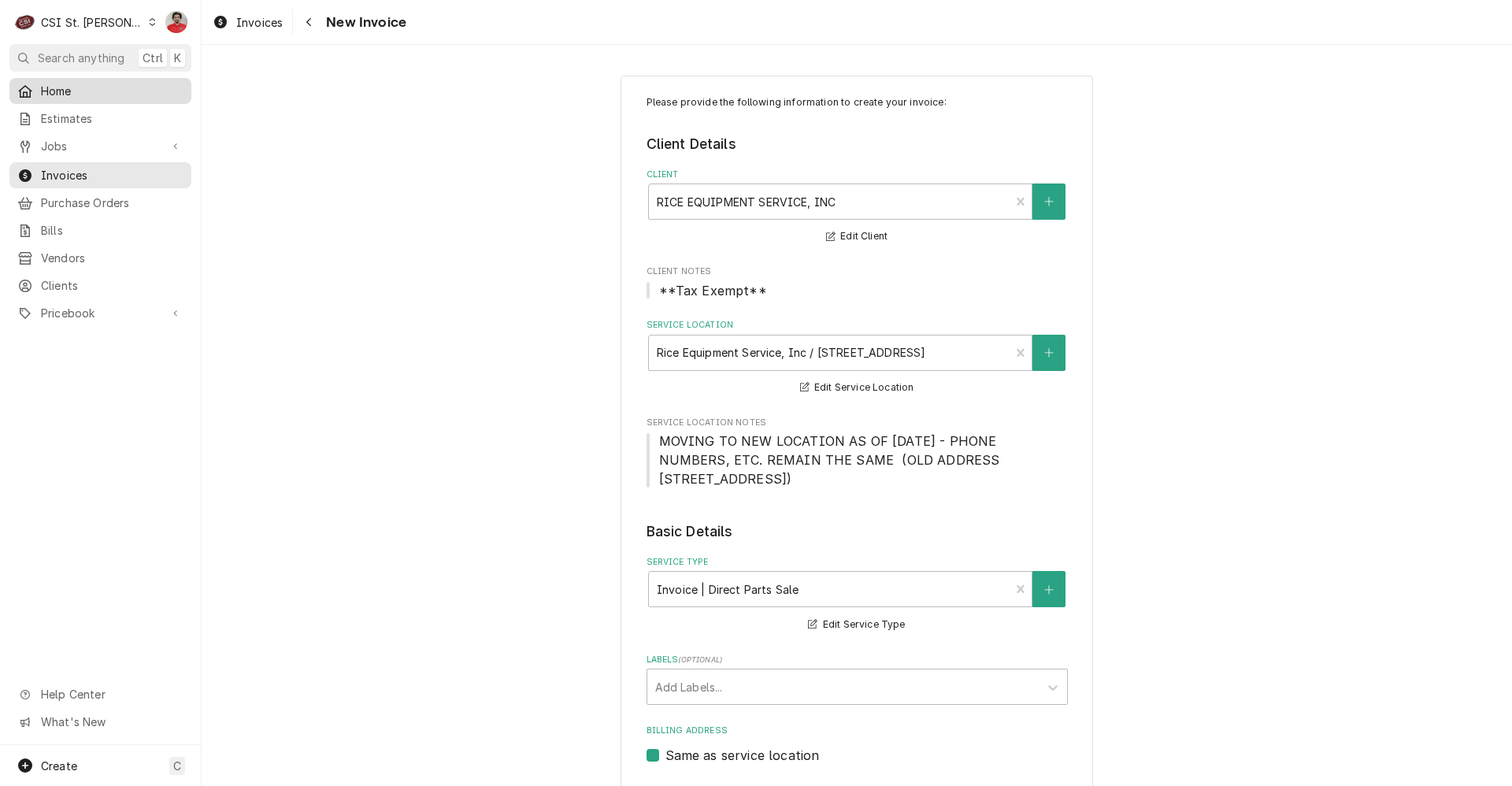
click at [84, 97] on link "Home" at bounding box center [100, 90] width 182 height 26
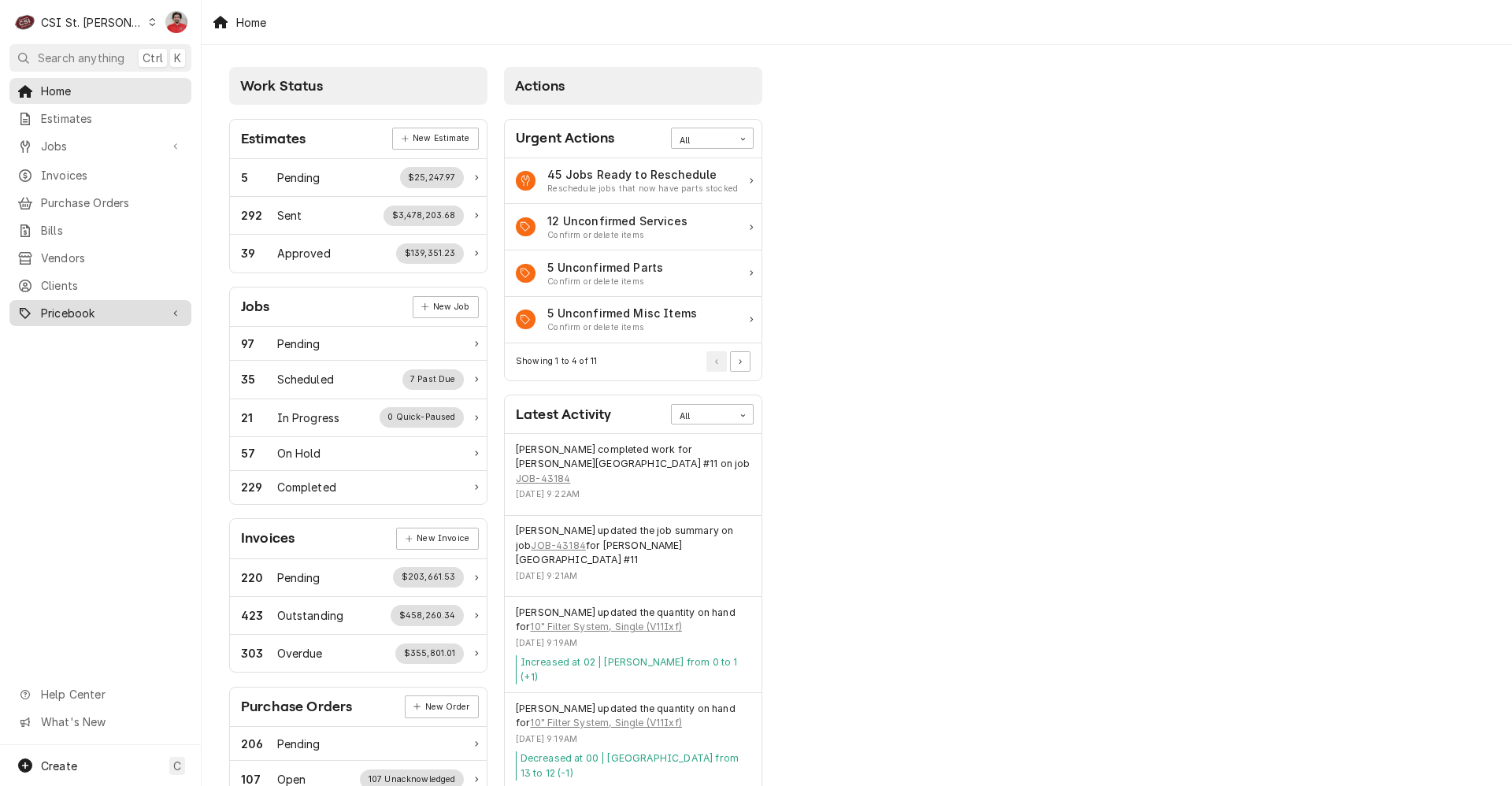
click at [63, 305] on span "Pricebook" at bounding box center [100, 313] width 119 height 17
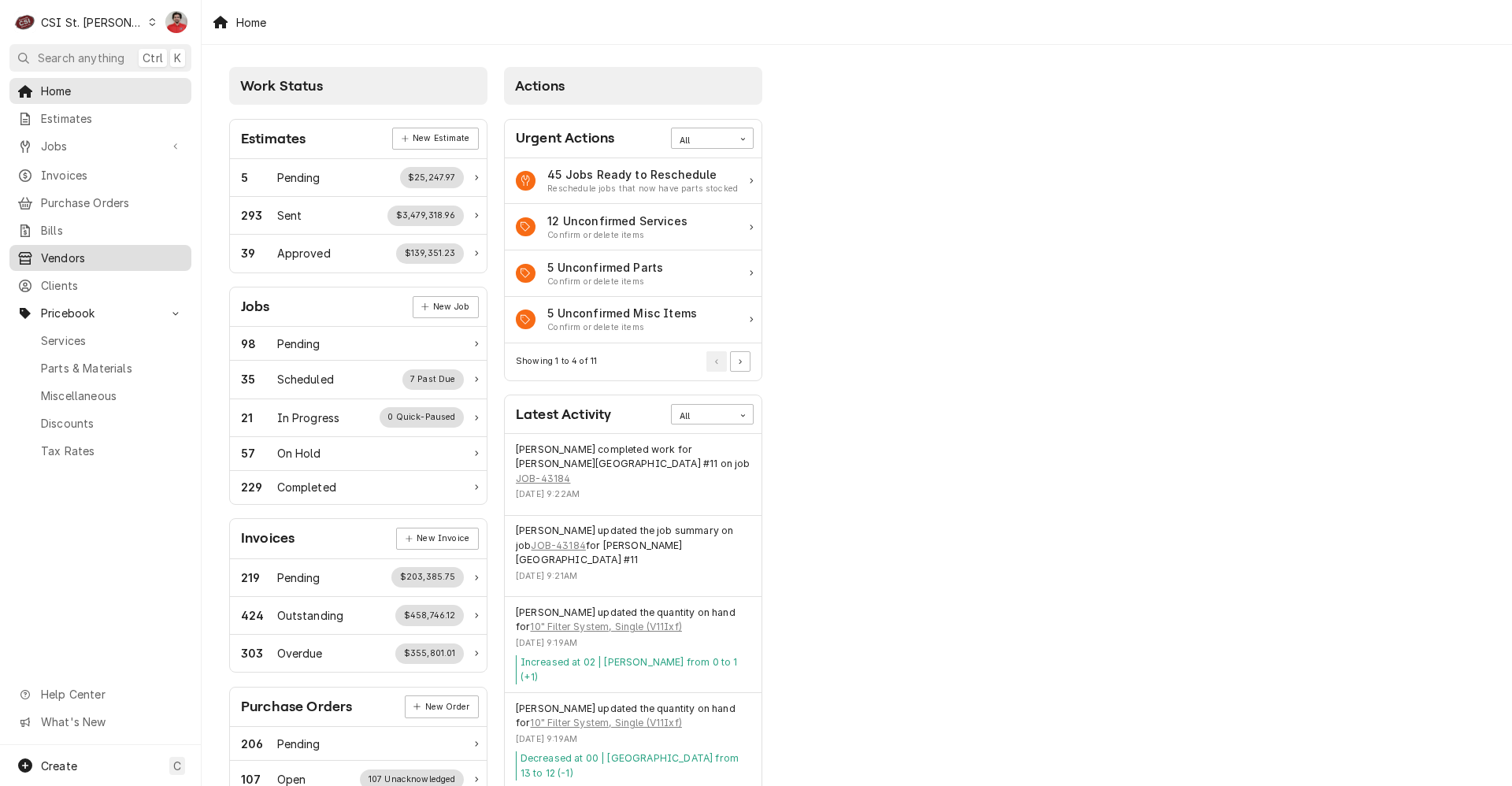
click at [76, 249] on span "Vendors" at bounding box center [112, 257] width 143 height 17
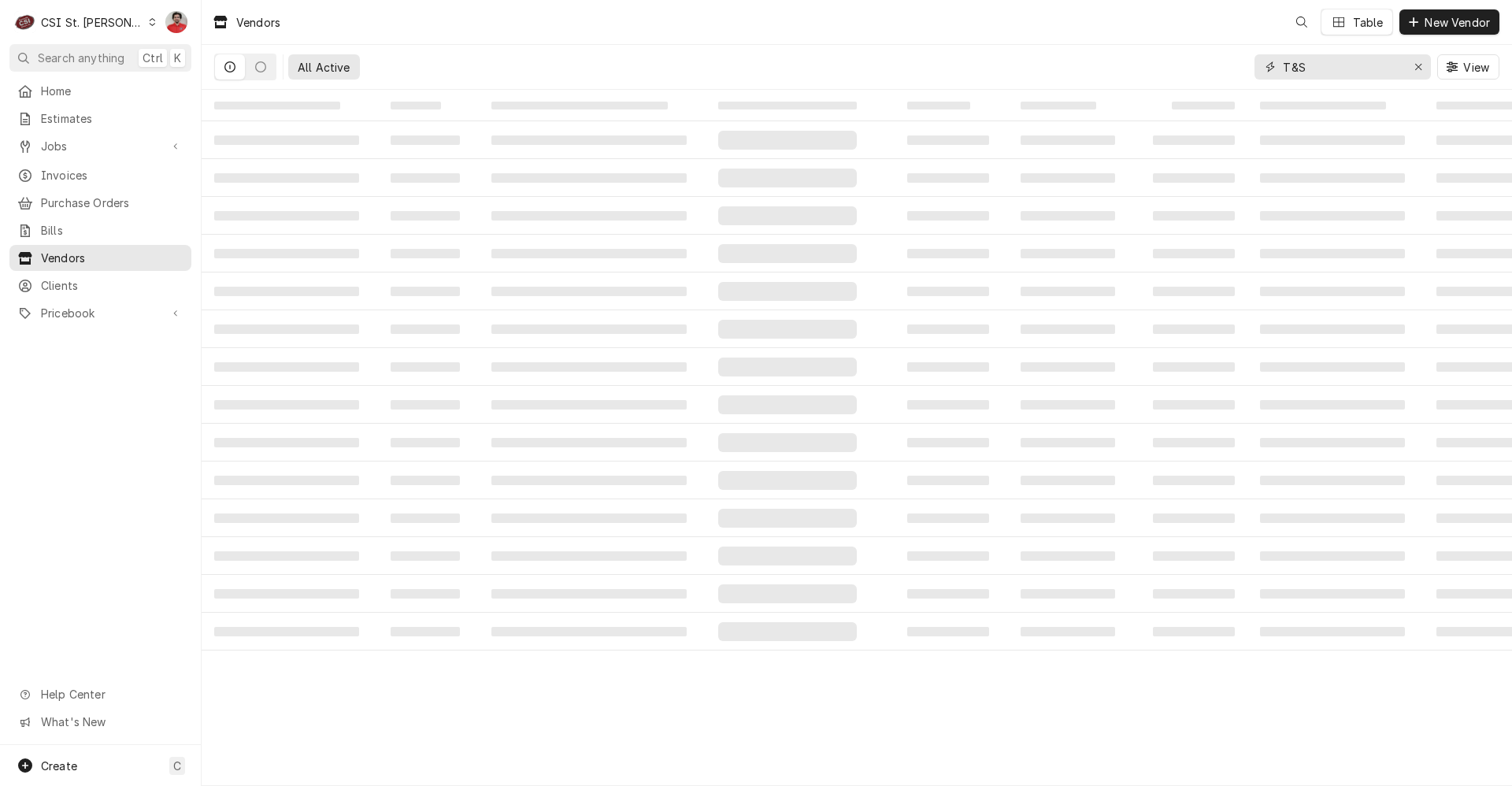
drag, startPoint x: 1344, startPoint y: 72, endPoint x: 947, endPoint y: 39, distance: 398.4
click at [949, 39] on div "Vendors Table New Vendor All Active T&S View" at bounding box center [856, 45] width 1310 height 89
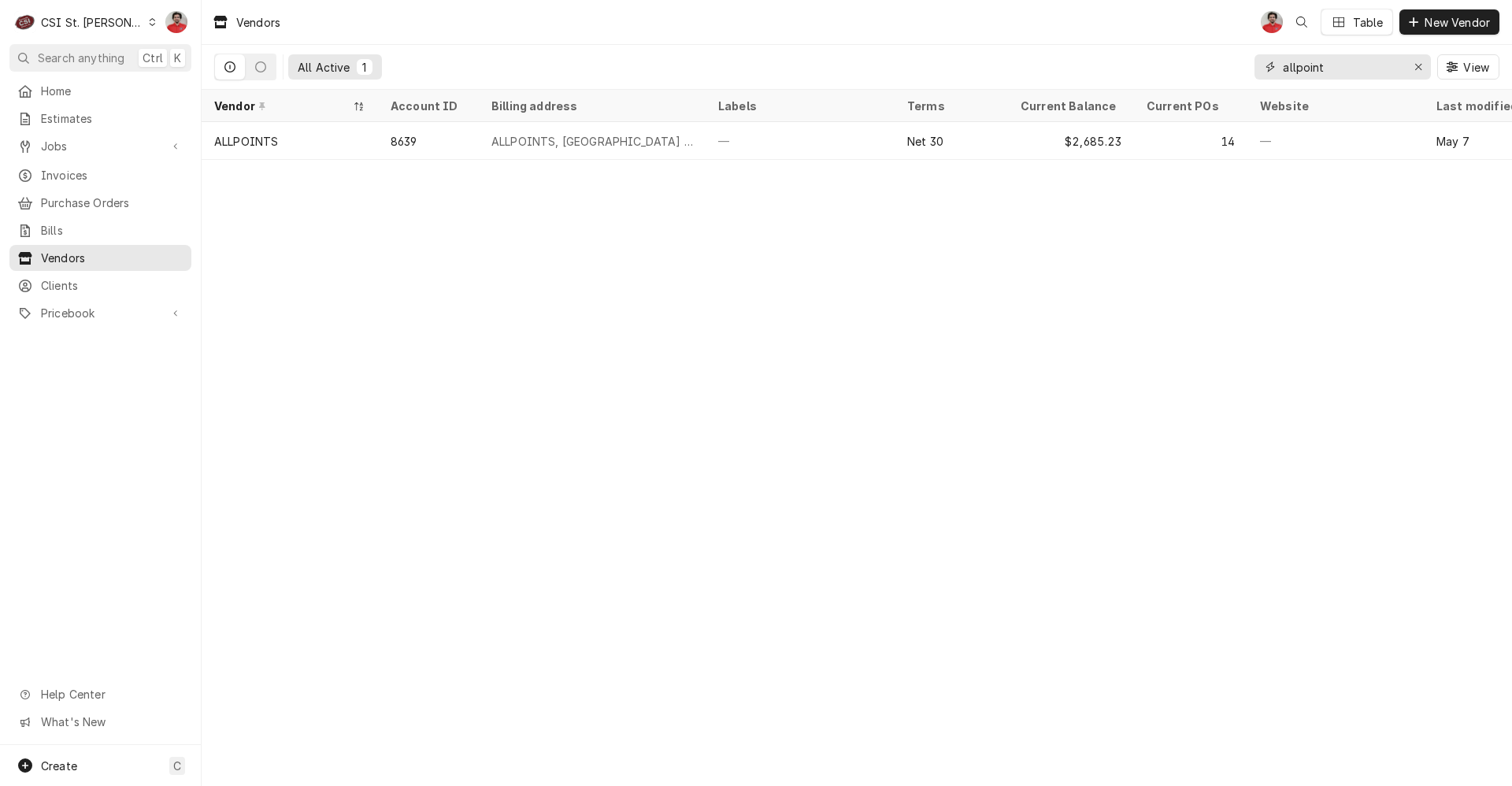
type input "allpoint"
click at [424, 139] on div "8639" at bounding box center [428, 141] width 100 height 38
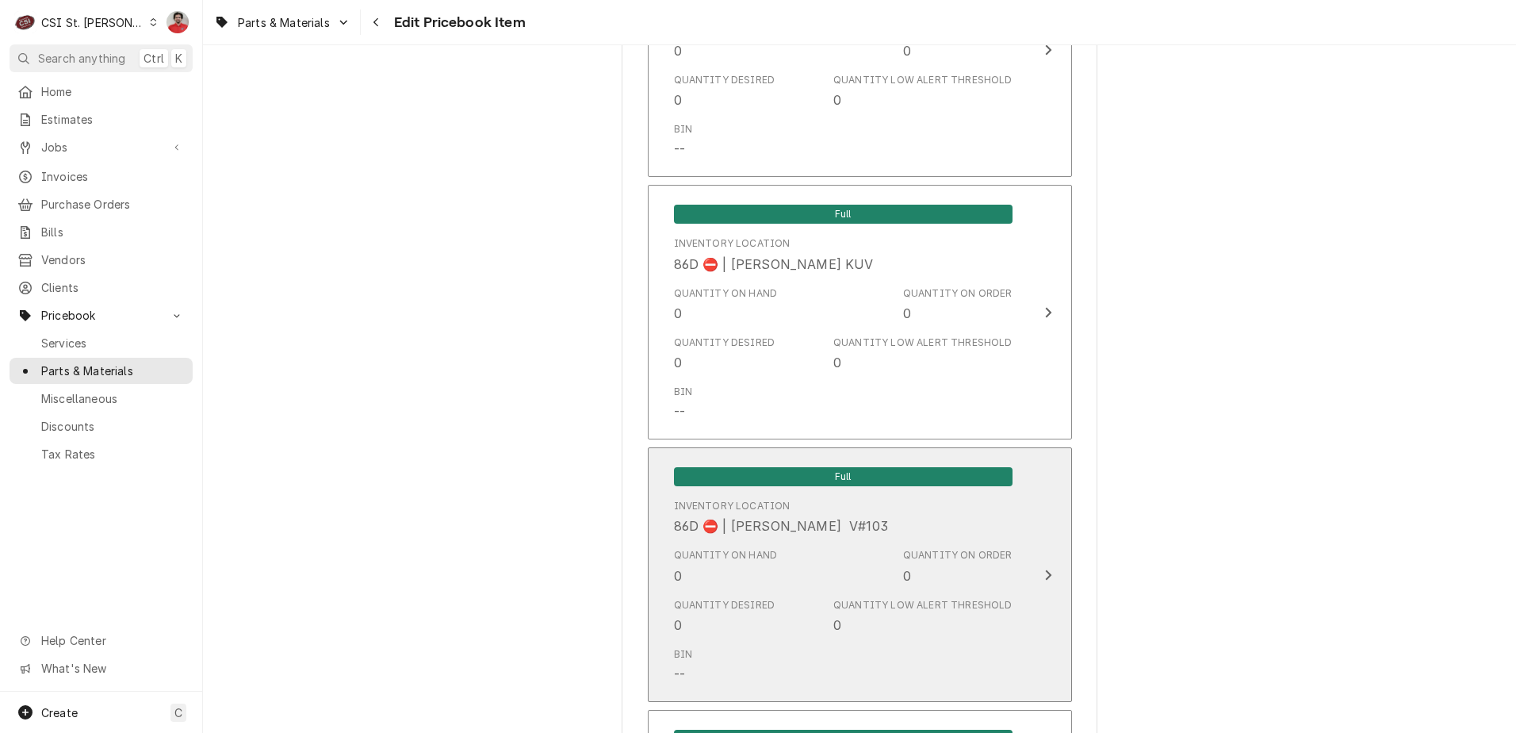
scroll to position [12298, 0]
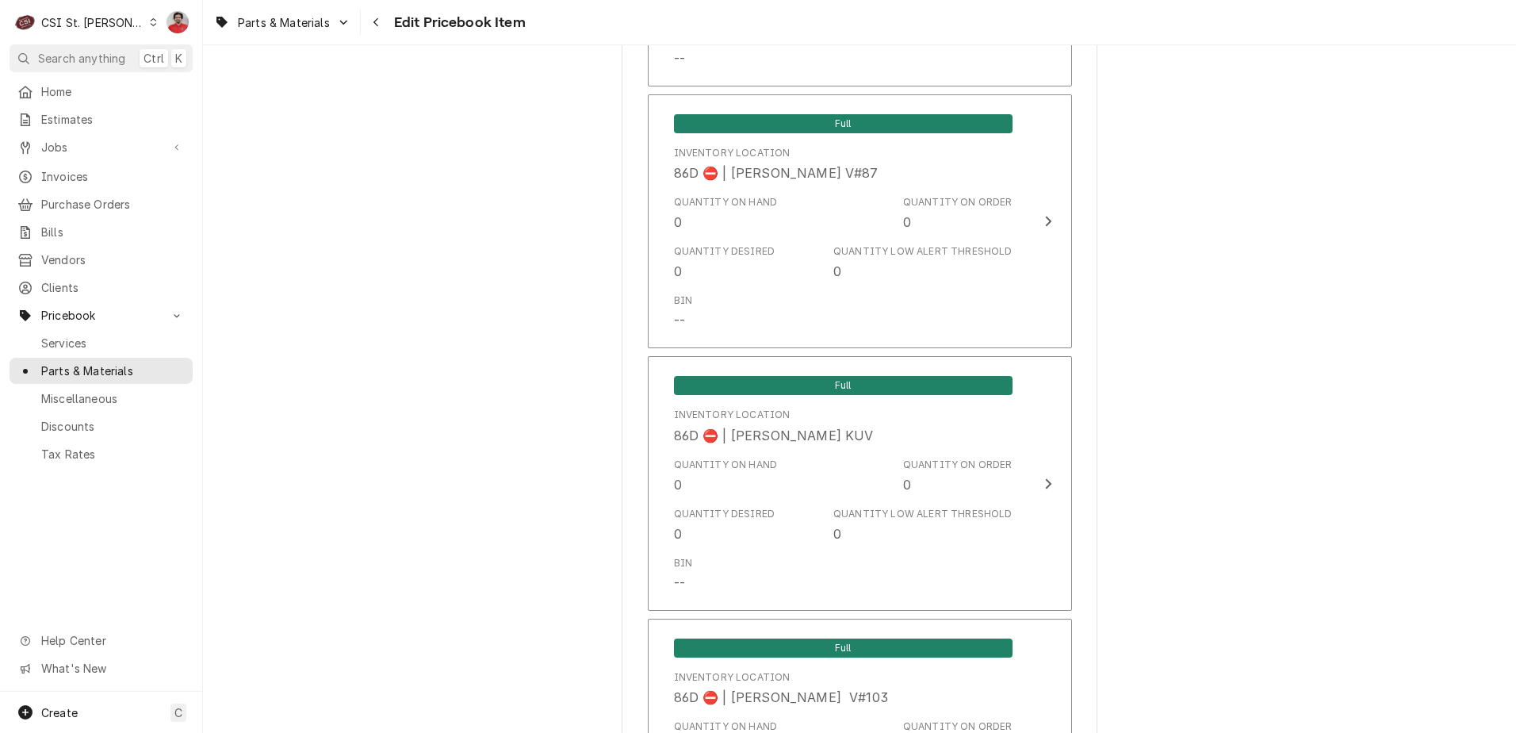
type textarea "x"
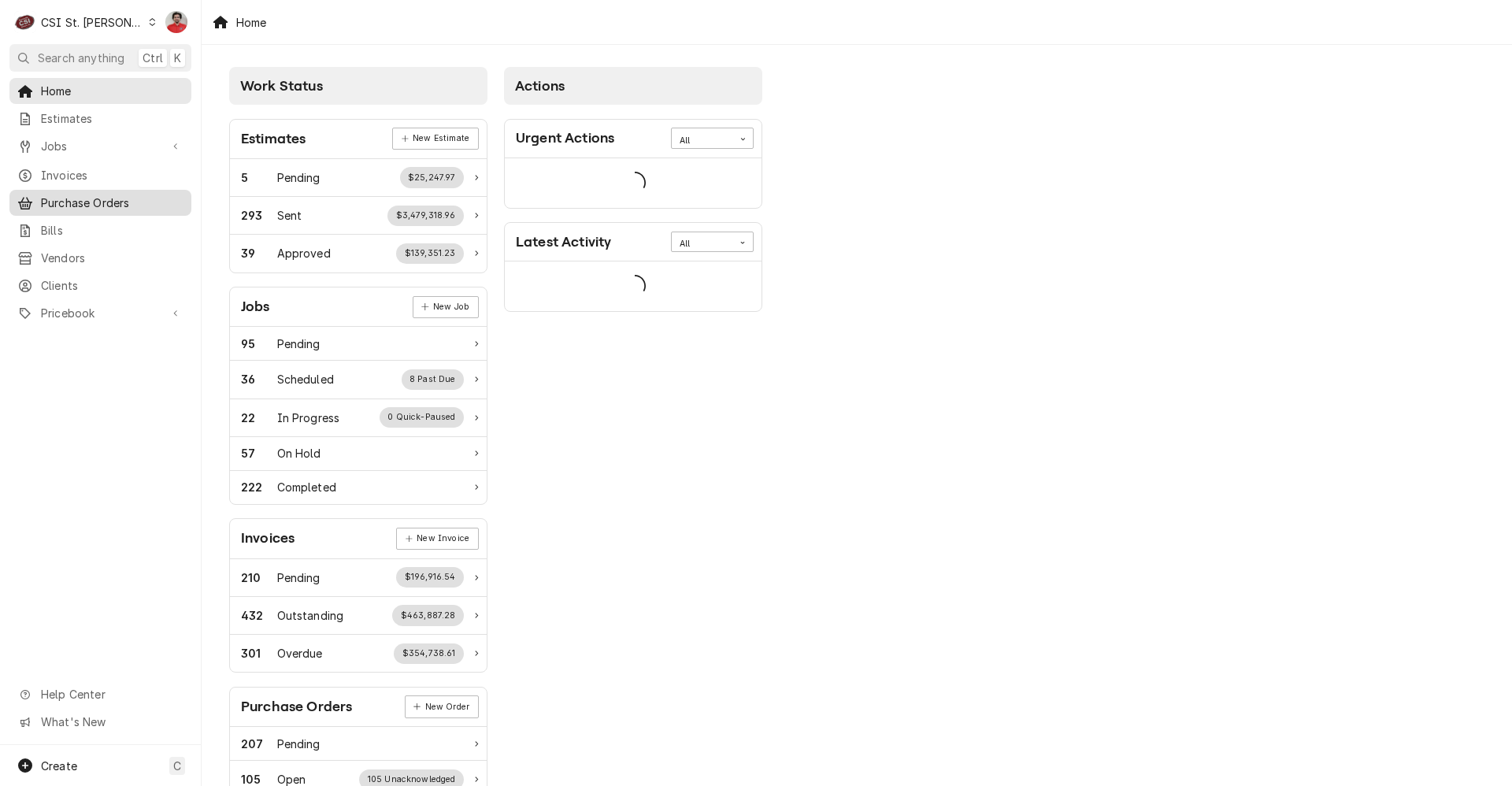
click at [123, 199] on span "Purchase Orders" at bounding box center [112, 203] width 143 height 17
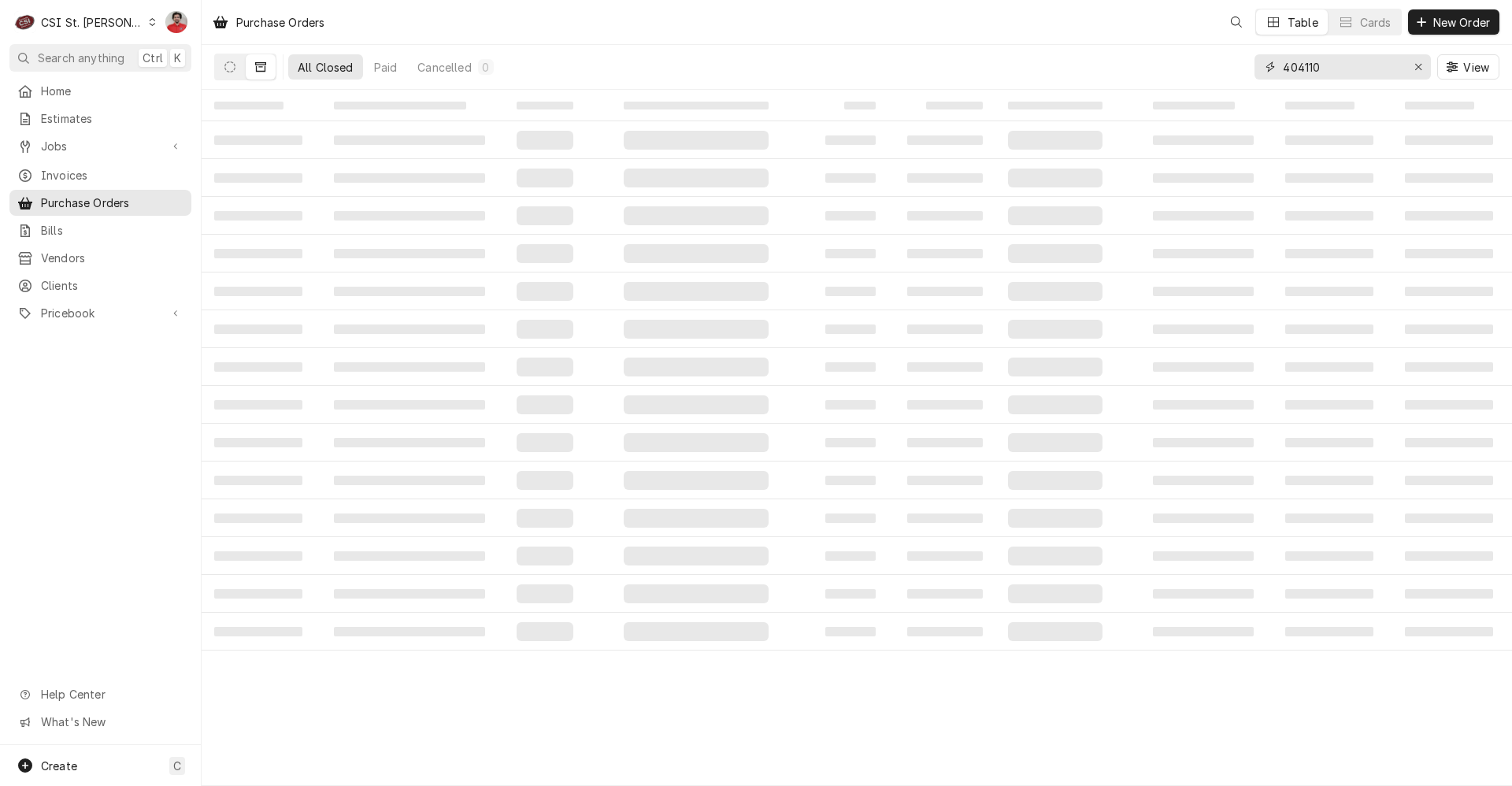
click at [1342, 66] on input "404110" at bounding box center [1342, 67] width 118 height 25
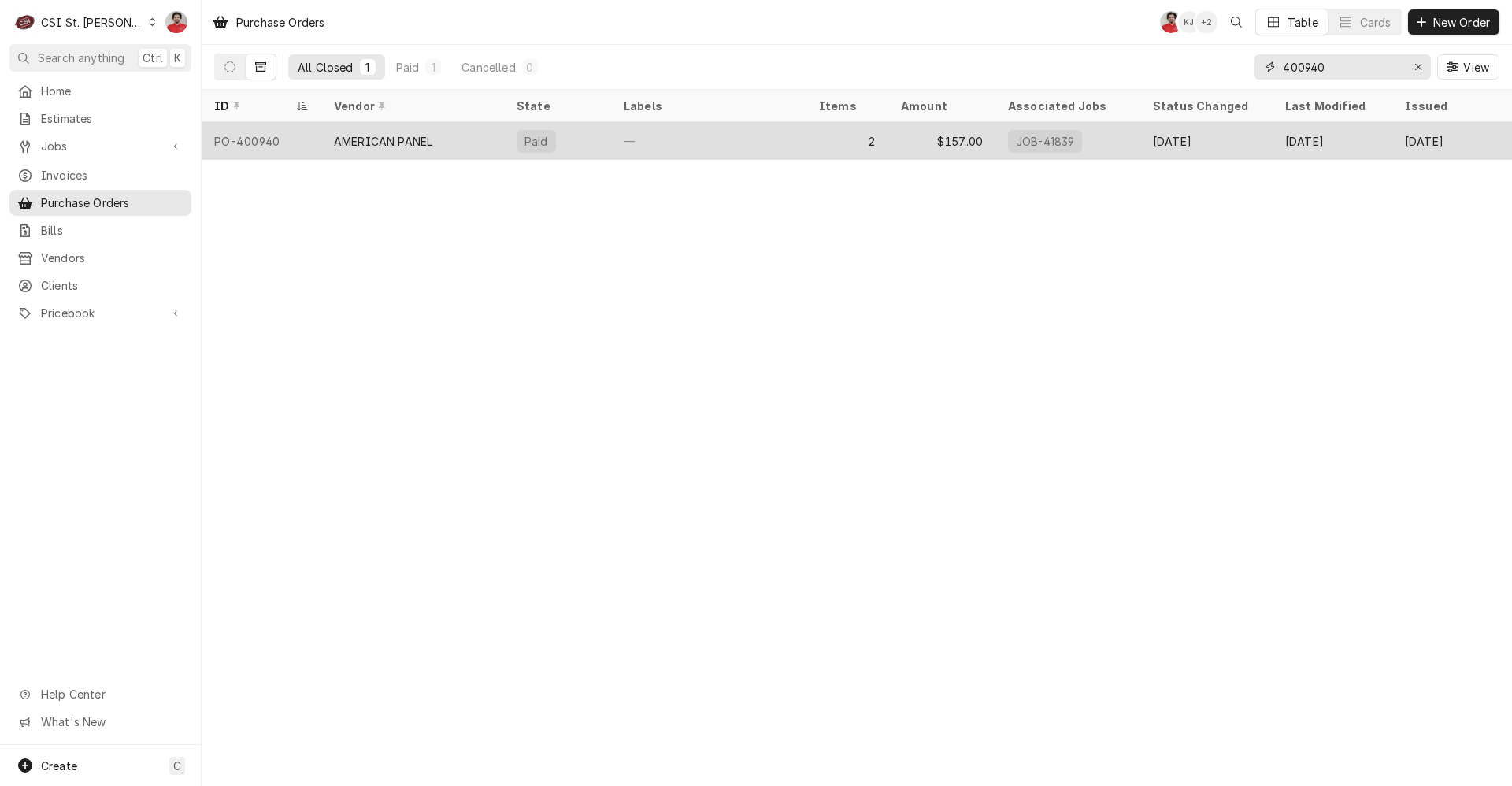
type input "400940"
click at [749, 134] on div "—" at bounding box center [708, 141] width 196 height 38
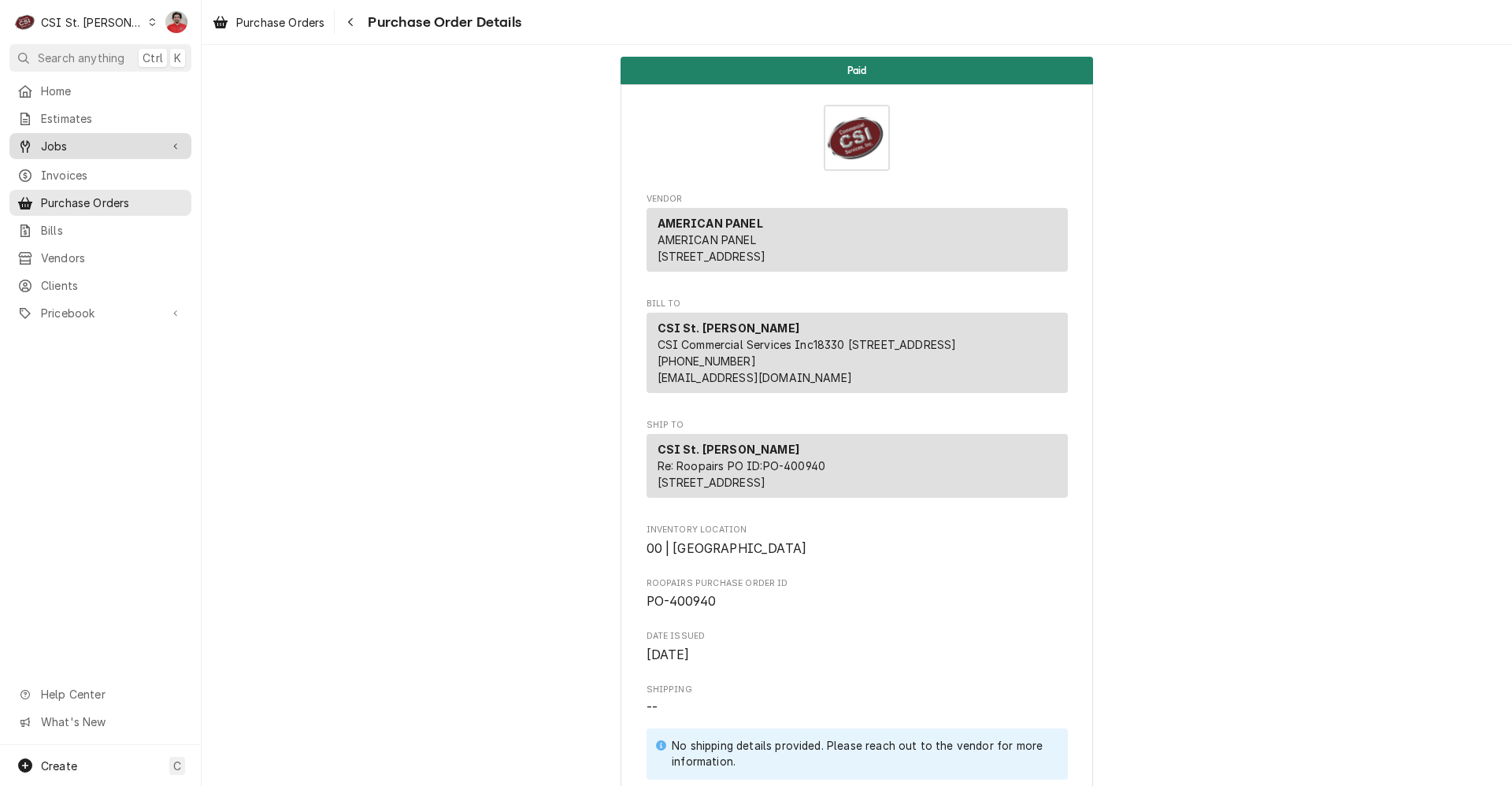
click at [68, 142] on span "Jobs" at bounding box center [100, 146] width 119 height 17
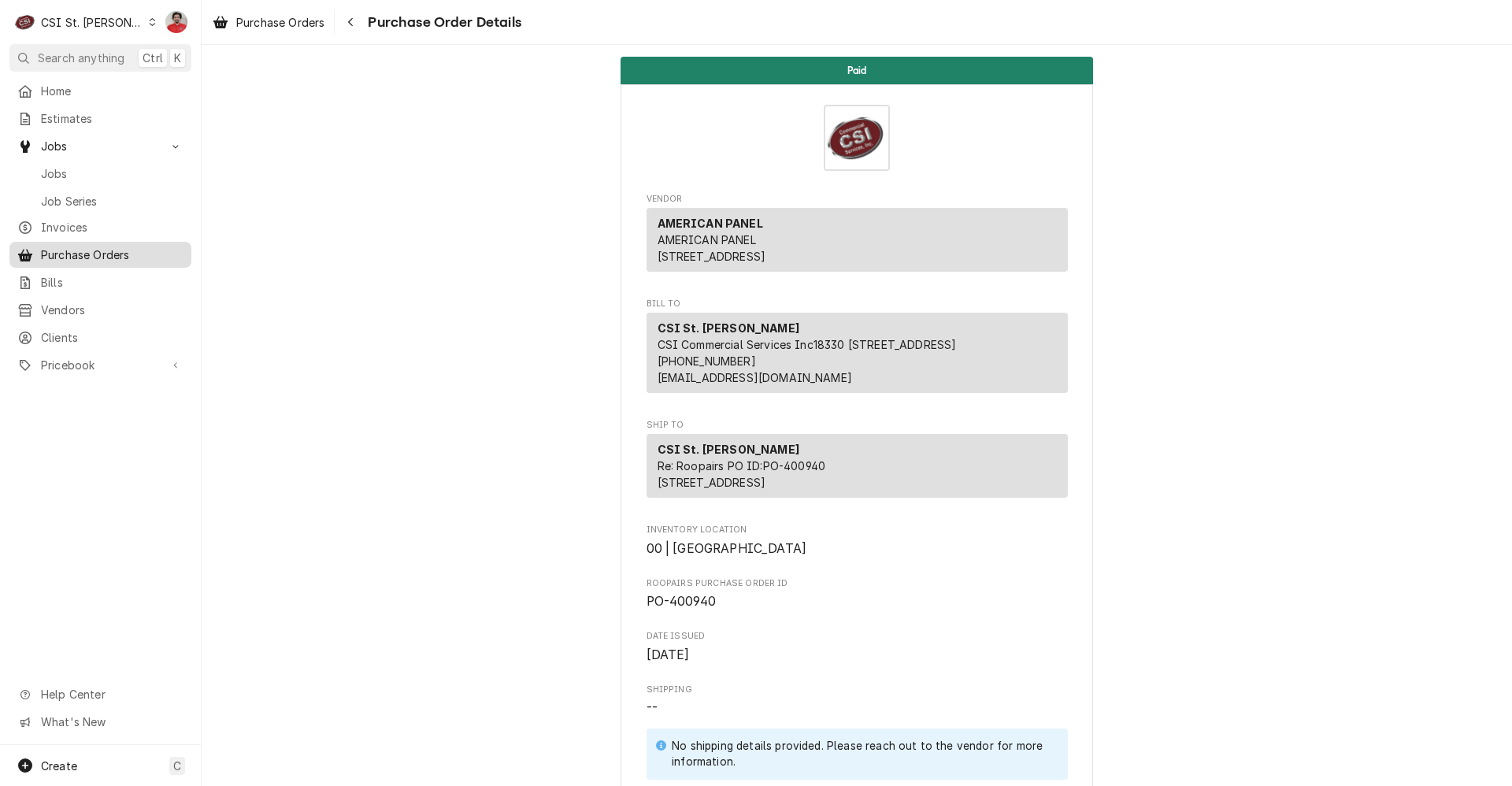
click at [79, 255] on span "Purchase Orders" at bounding box center [112, 254] width 143 height 17
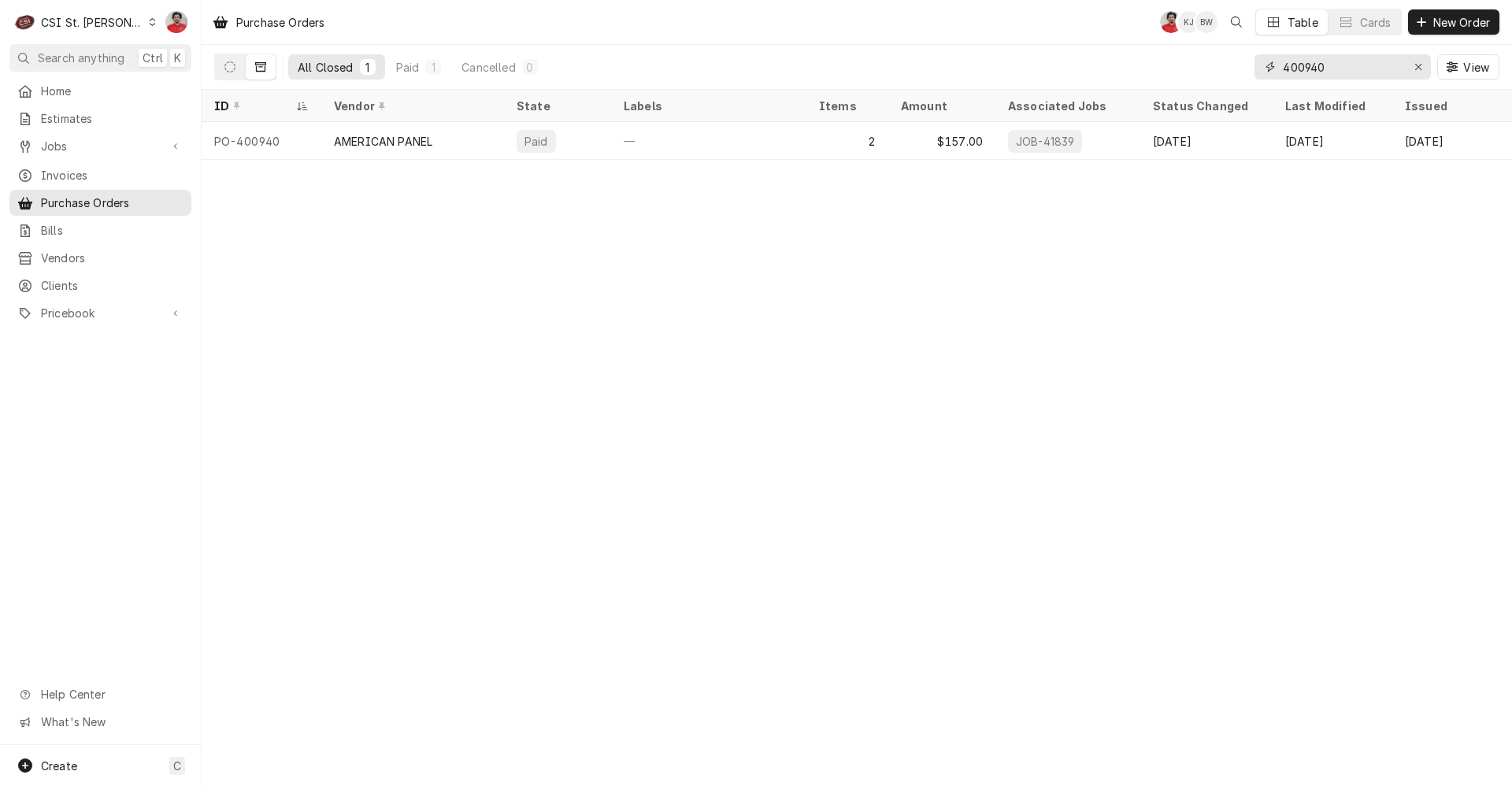
click at [1309, 67] on input "400940" at bounding box center [1342, 67] width 118 height 25
type input "401372"
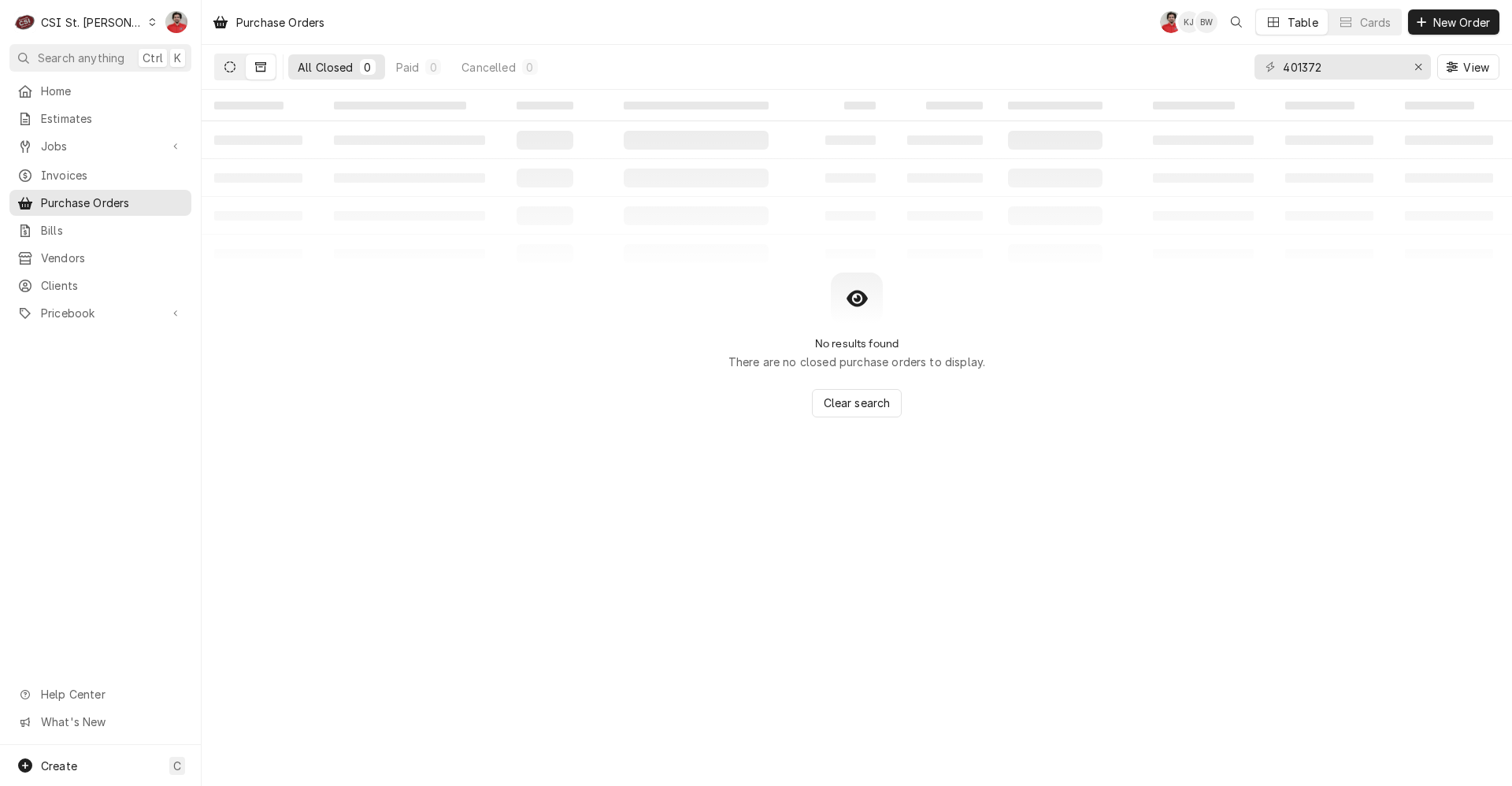
click at [234, 60] on button "Dynamic Content Wrapper" at bounding box center [229, 67] width 30 height 25
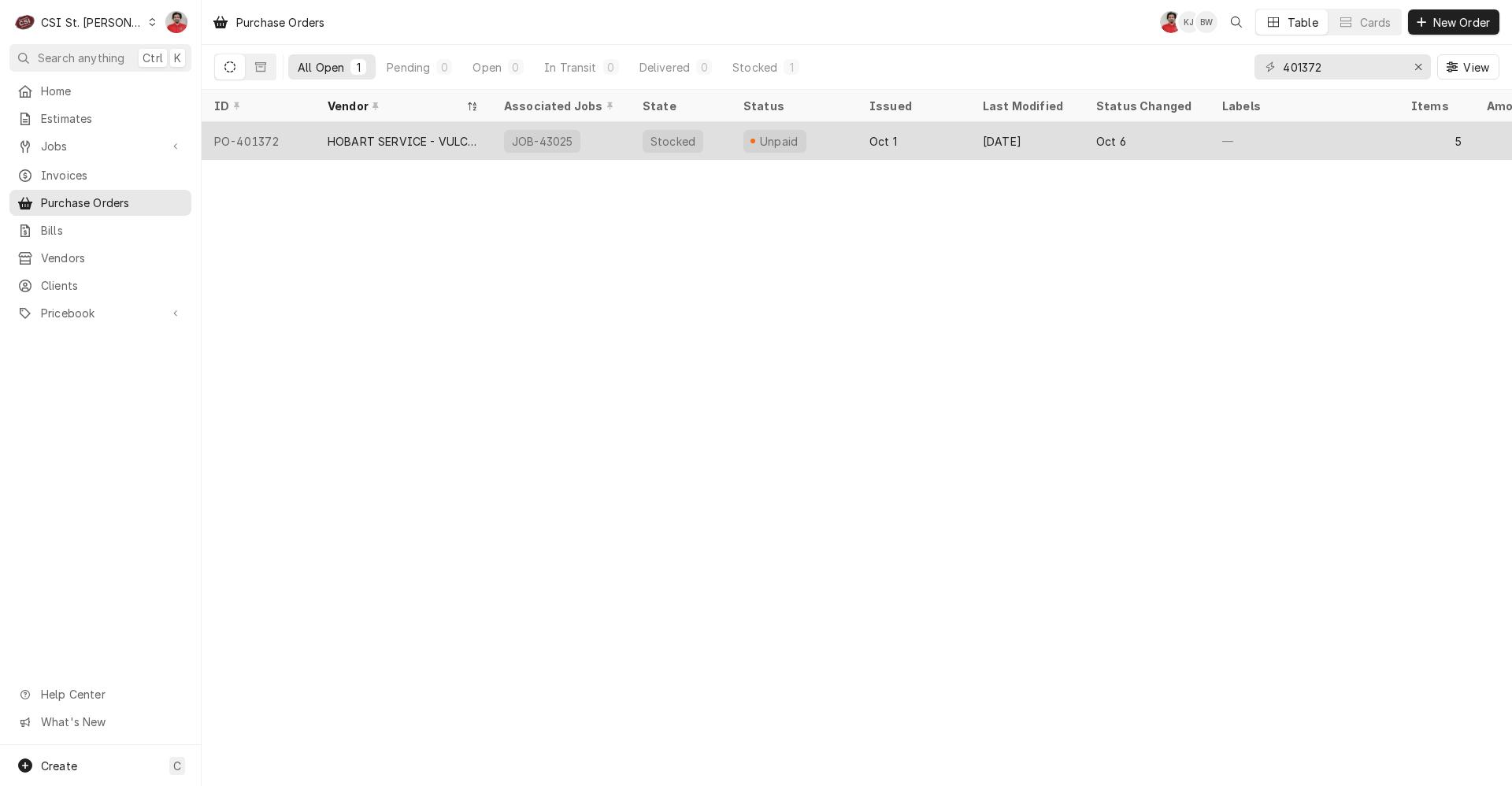
click at [392, 142] on div "HOBART SERVICE - VULCAN" at bounding box center [403, 141] width 151 height 17
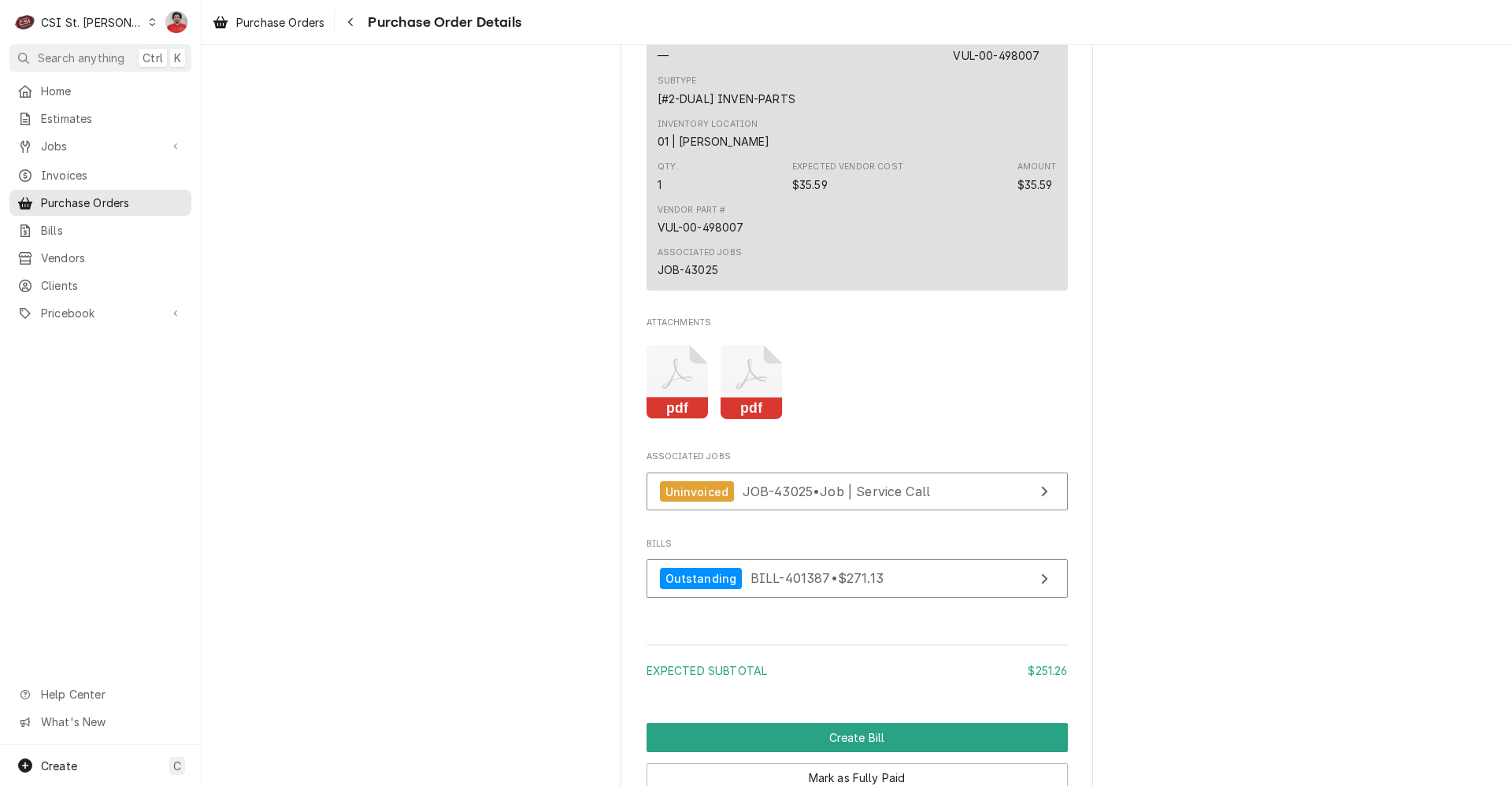
scroll to position [2679, 0]
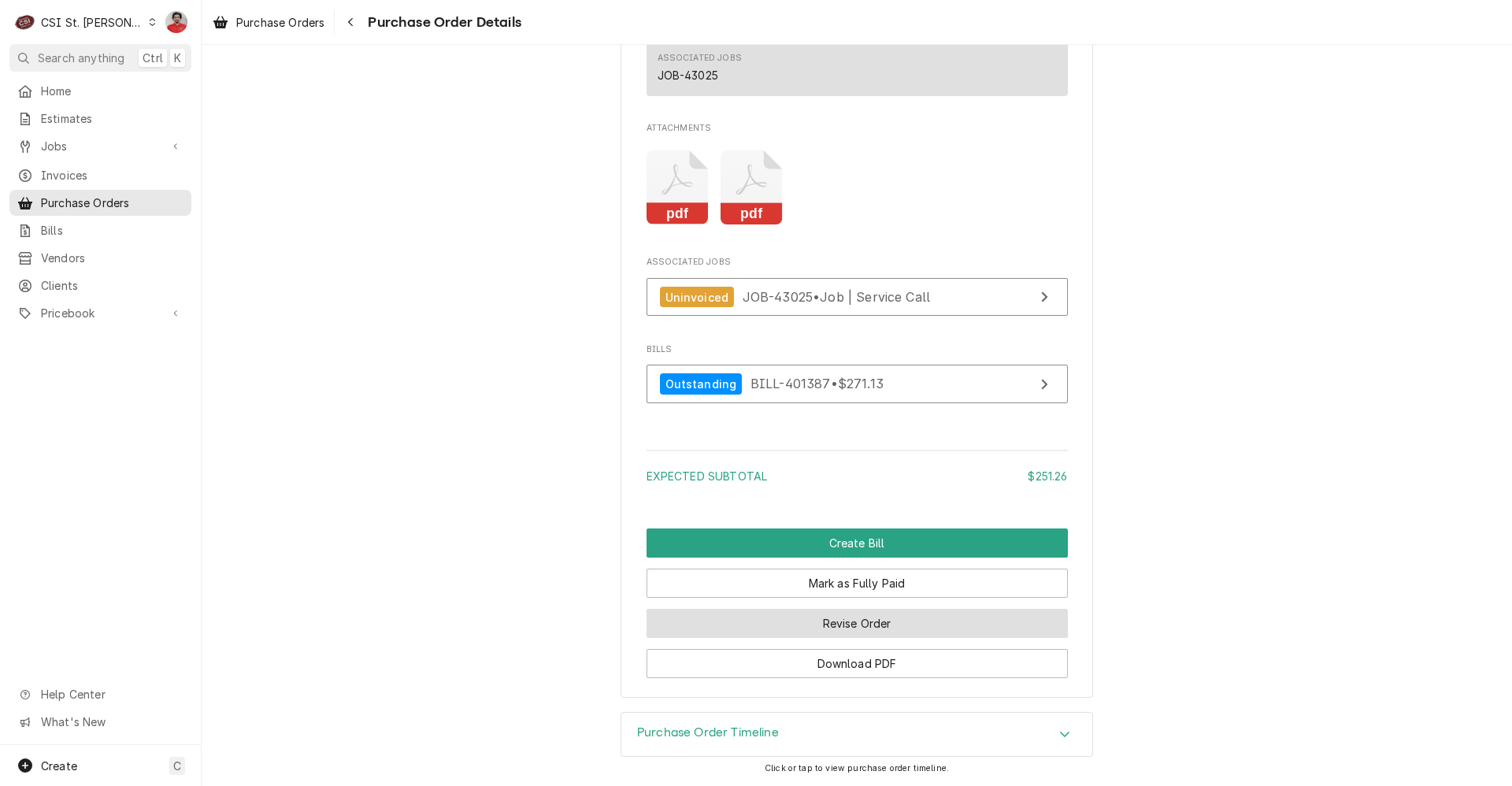
click at [790, 624] on button "Revise Order" at bounding box center [857, 623] width 421 height 29
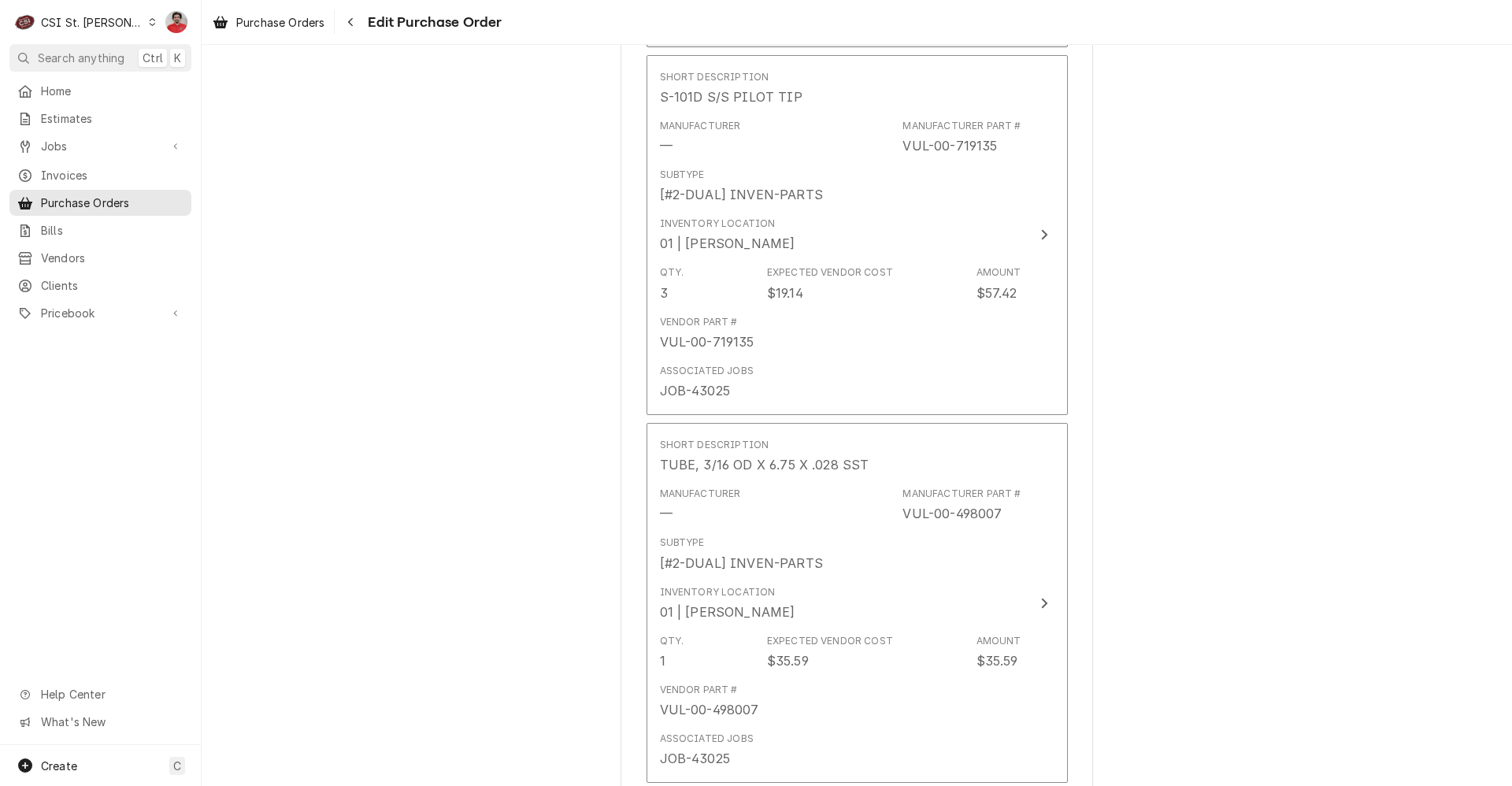
scroll to position [2532, 0]
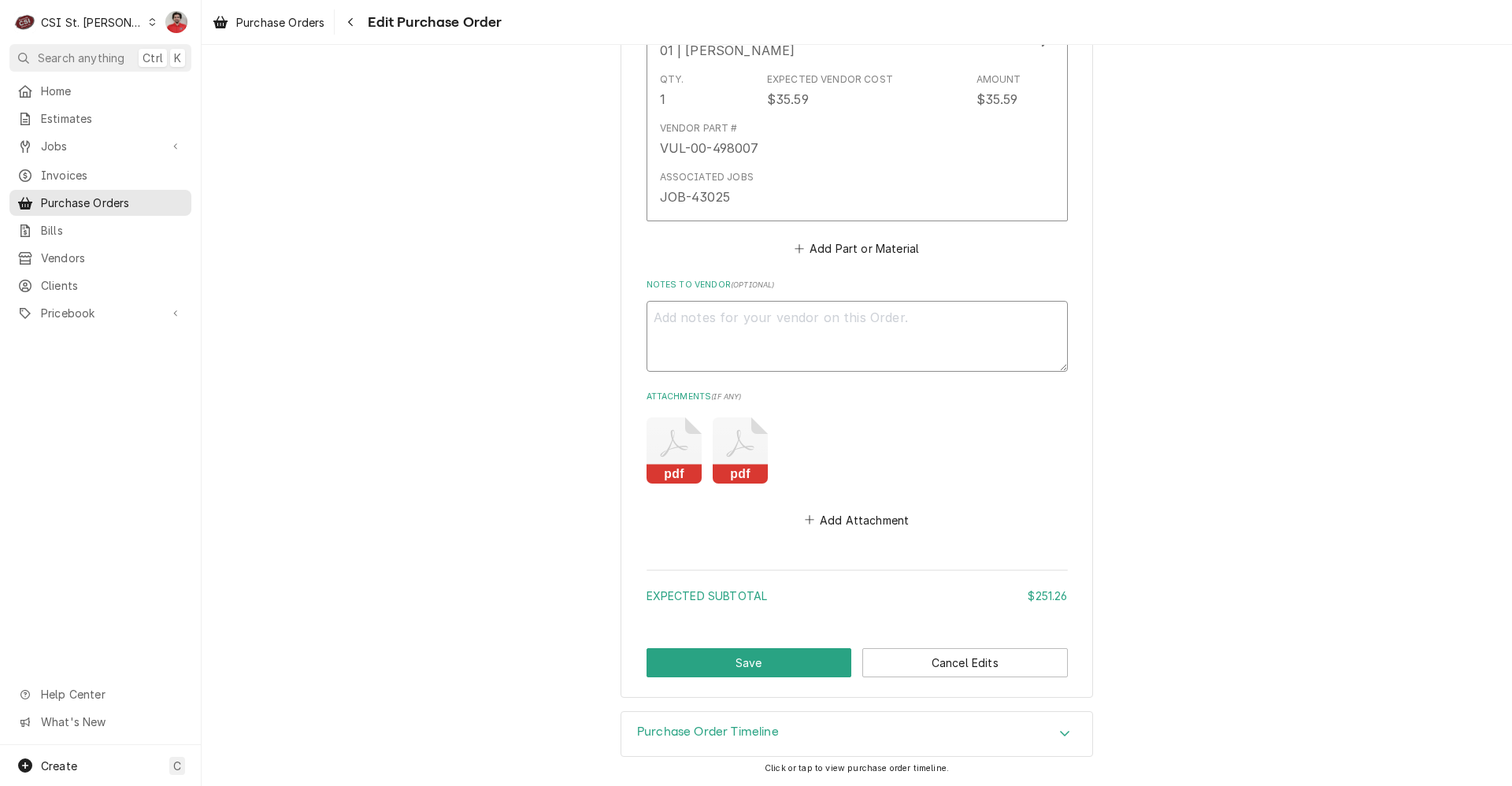
click at [772, 335] on textarea "Notes to Vendor ( optional )" at bounding box center [857, 336] width 421 height 71
type textarea "x"
type textarea "R"
type textarea "x"
type textarea "Re"
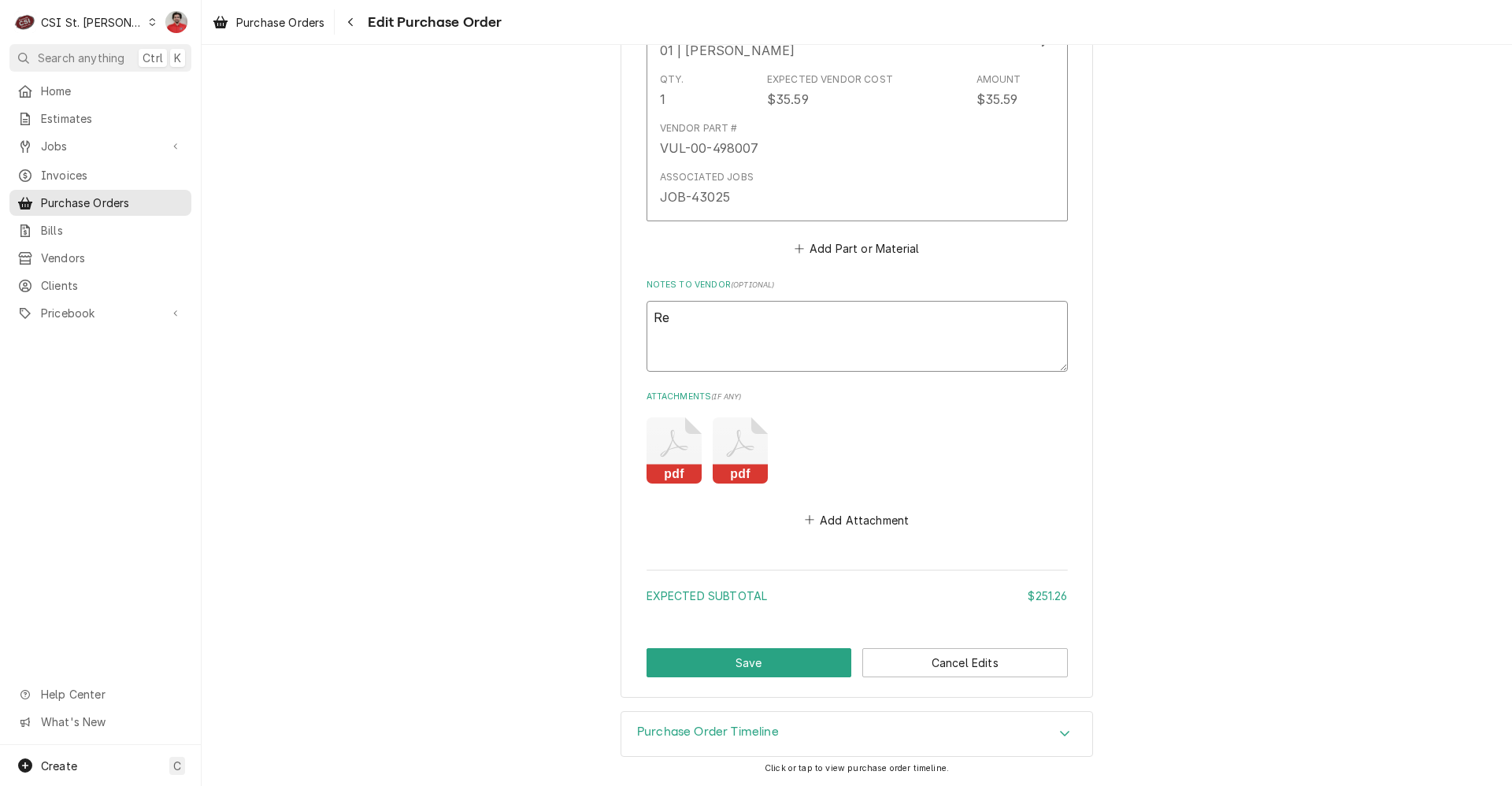
type textarea "x"
type textarea "Ret"
type textarea "x"
type textarea "Retu"
type textarea "x"
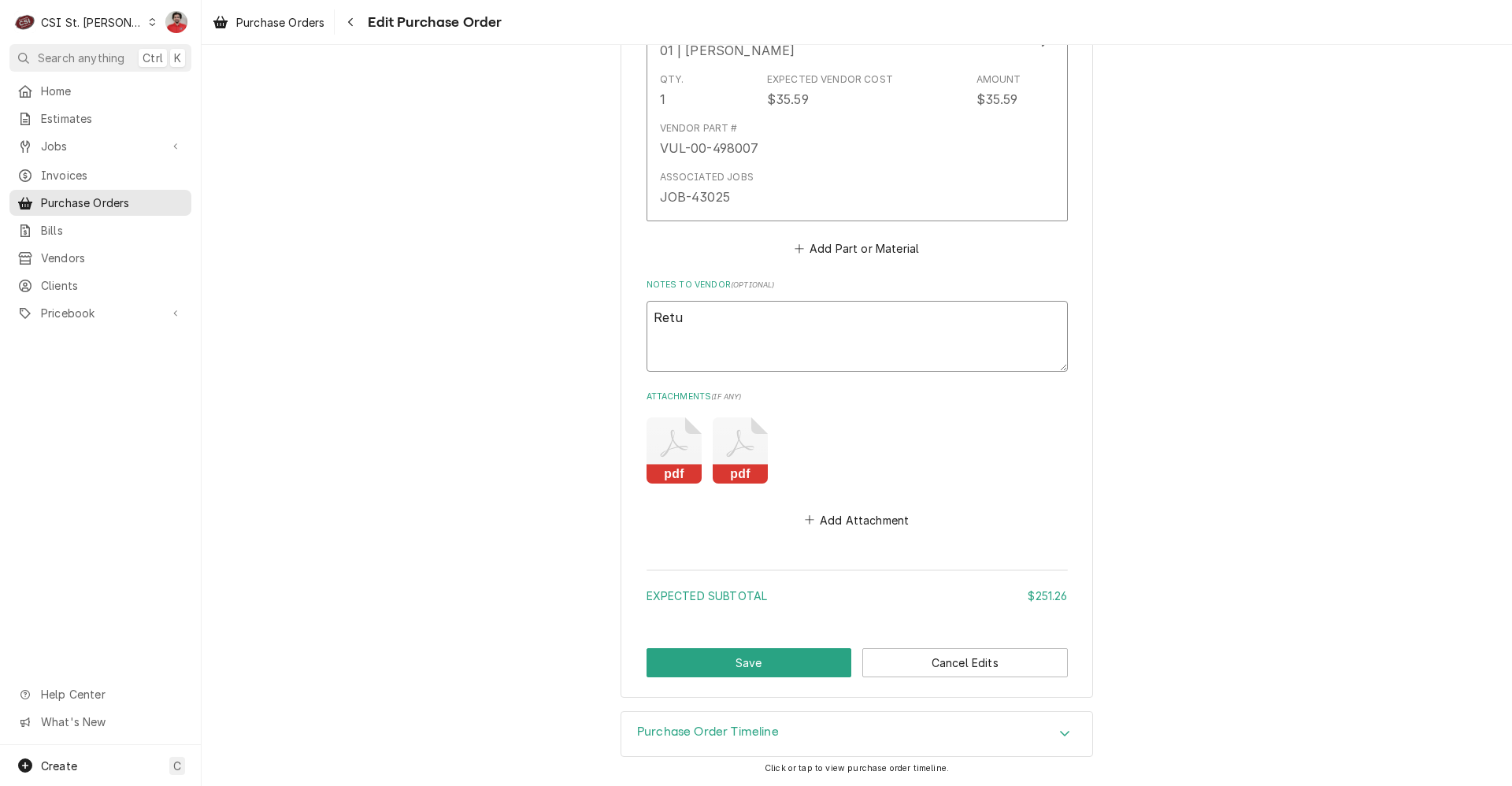
type textarea "Retur"
type textarea "x"
type textarea "Return"
type textarea "x"
type textarea "Returni"
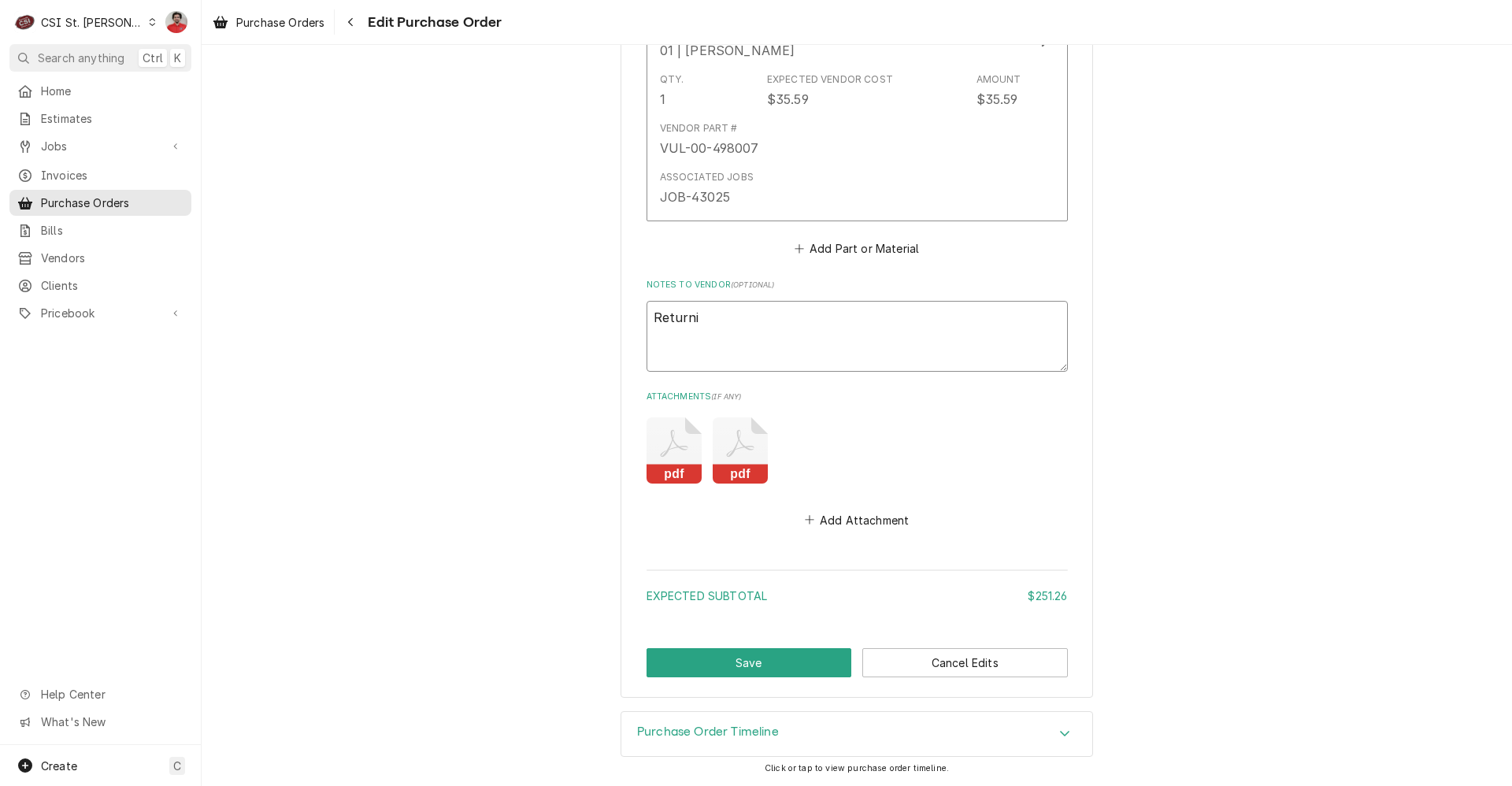
type textarea "x"
type textarea "Returnin"
type textarea "x"
type textarea "Returning"
type textarea "x"
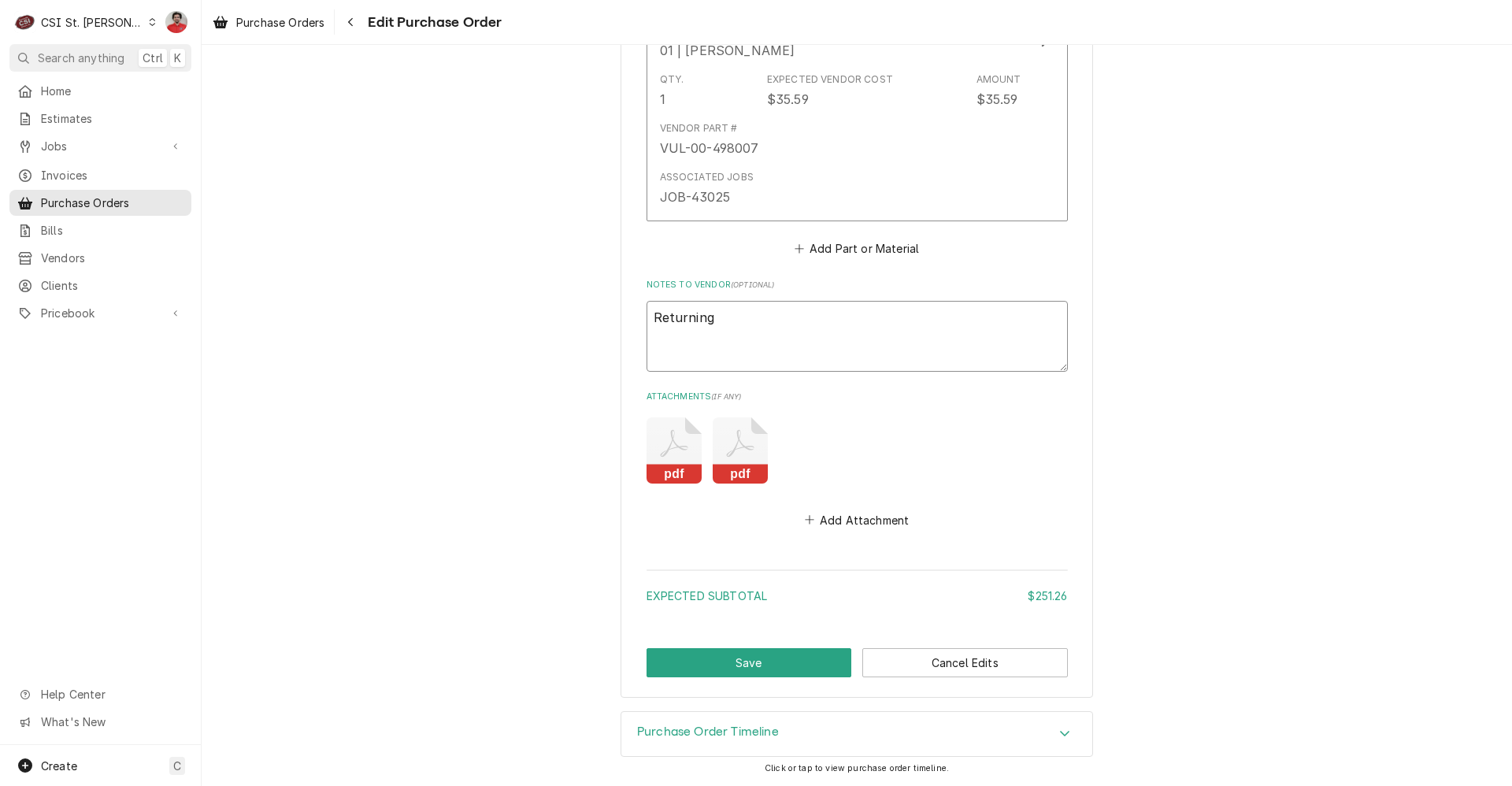
type textarea "Returning"
type textarea "x"
type textarea "Returning V"
type textarea "x"
type textarea "Returning VU"
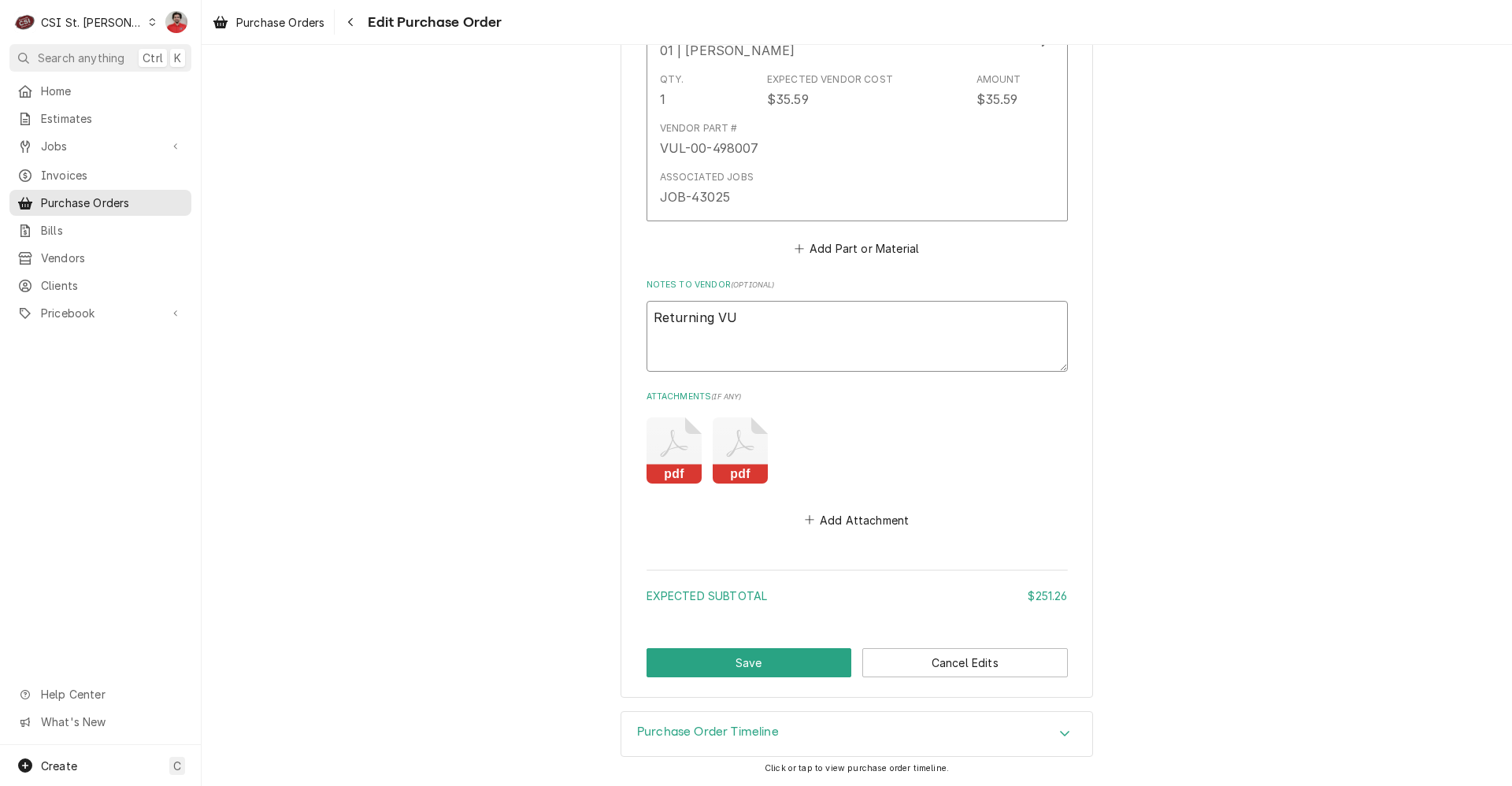
type textarea "x"
type textarea "Returning VUL"
type textarea "x"
type textarea "Returning VUL-"
type textarea "x"
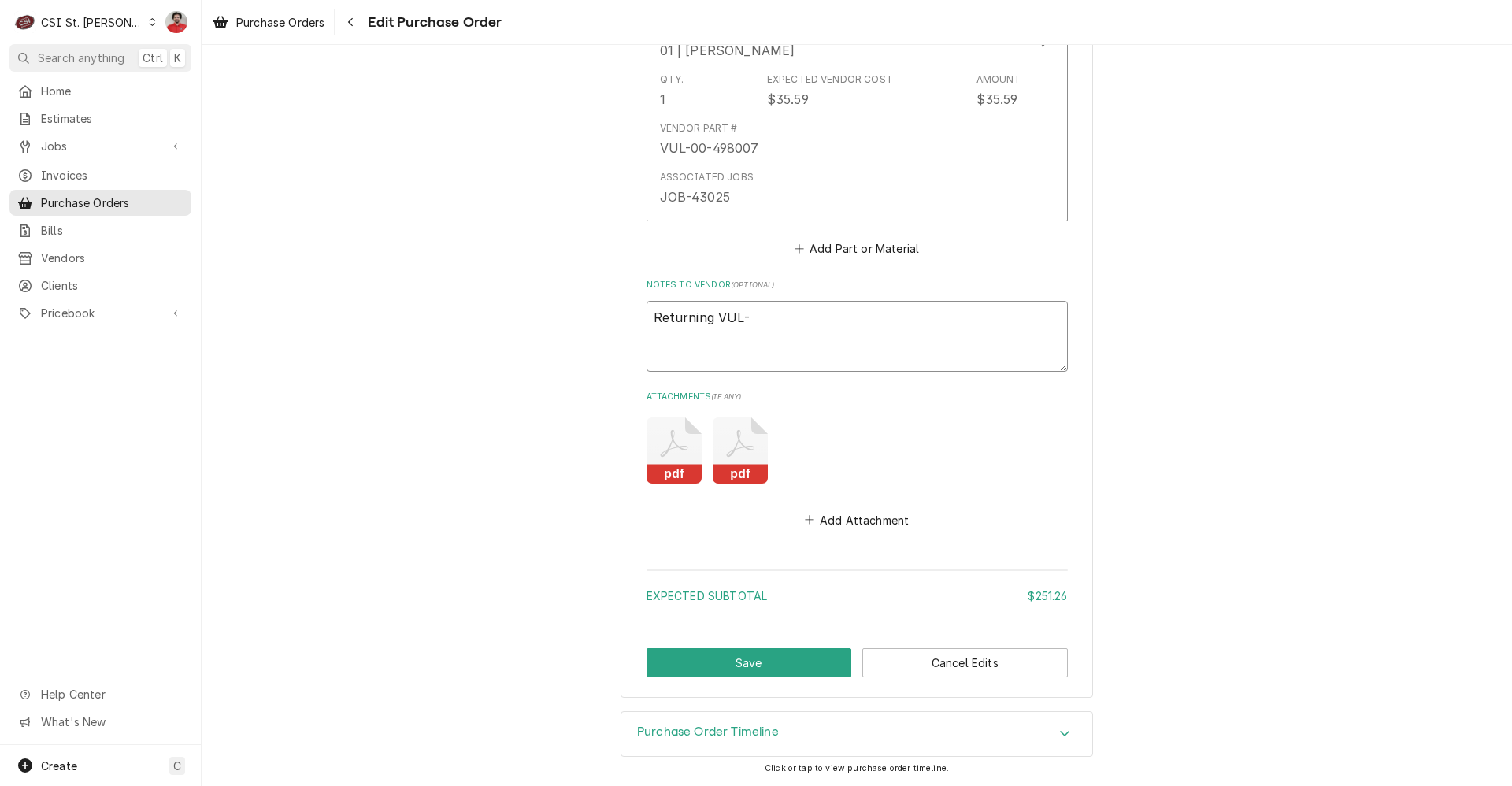
type textarea "Returning VUL-4"
type textarea "x"
type textarea "Returning VUL-49"
type textarea "x"
type textarea "Returning VUL-498"
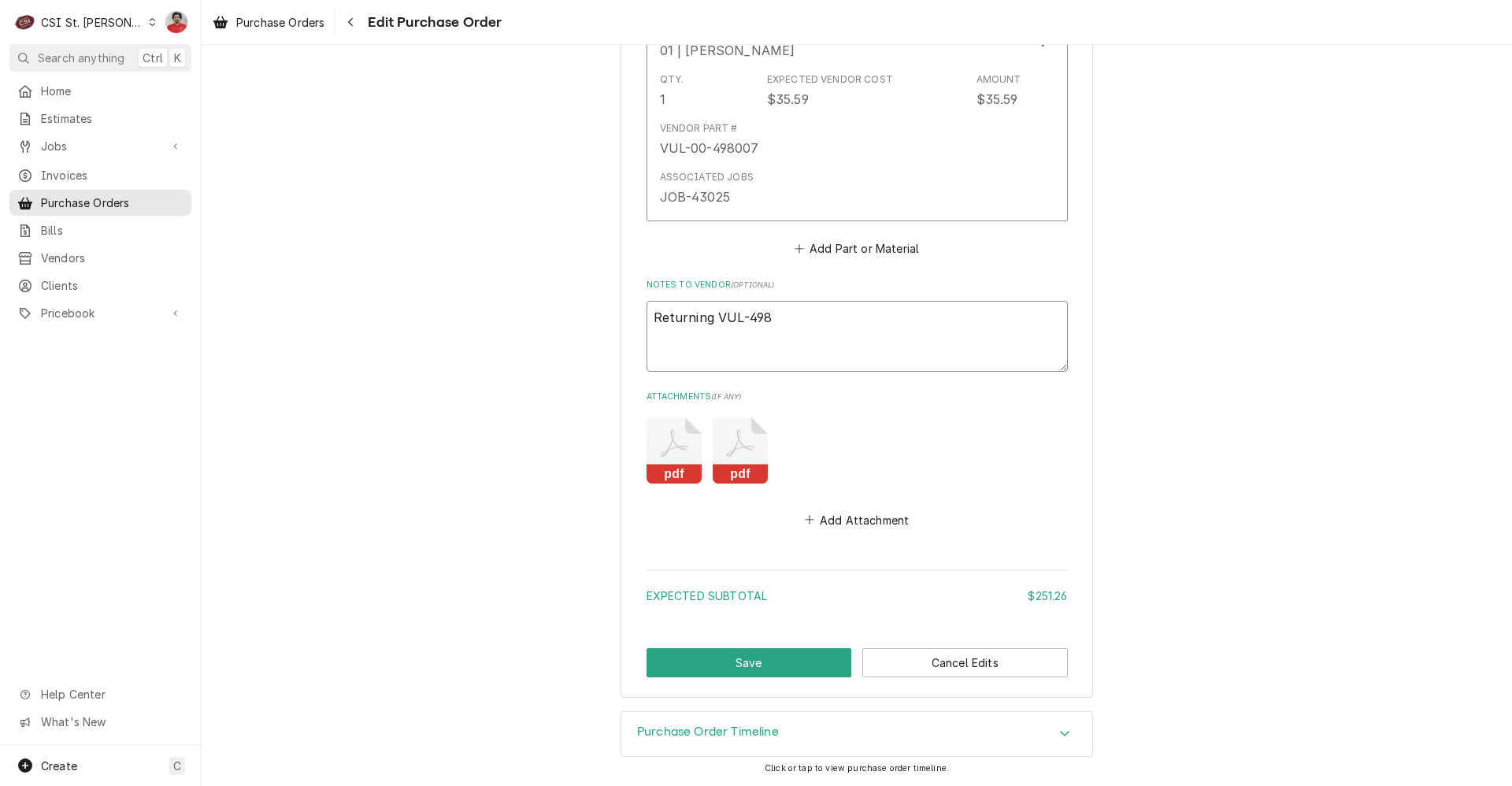
type textarea "x"
type textarea "Returning VUL-4980"
type textarea "x"
type textarea "Returning VUL-49800"
type textarea "x"
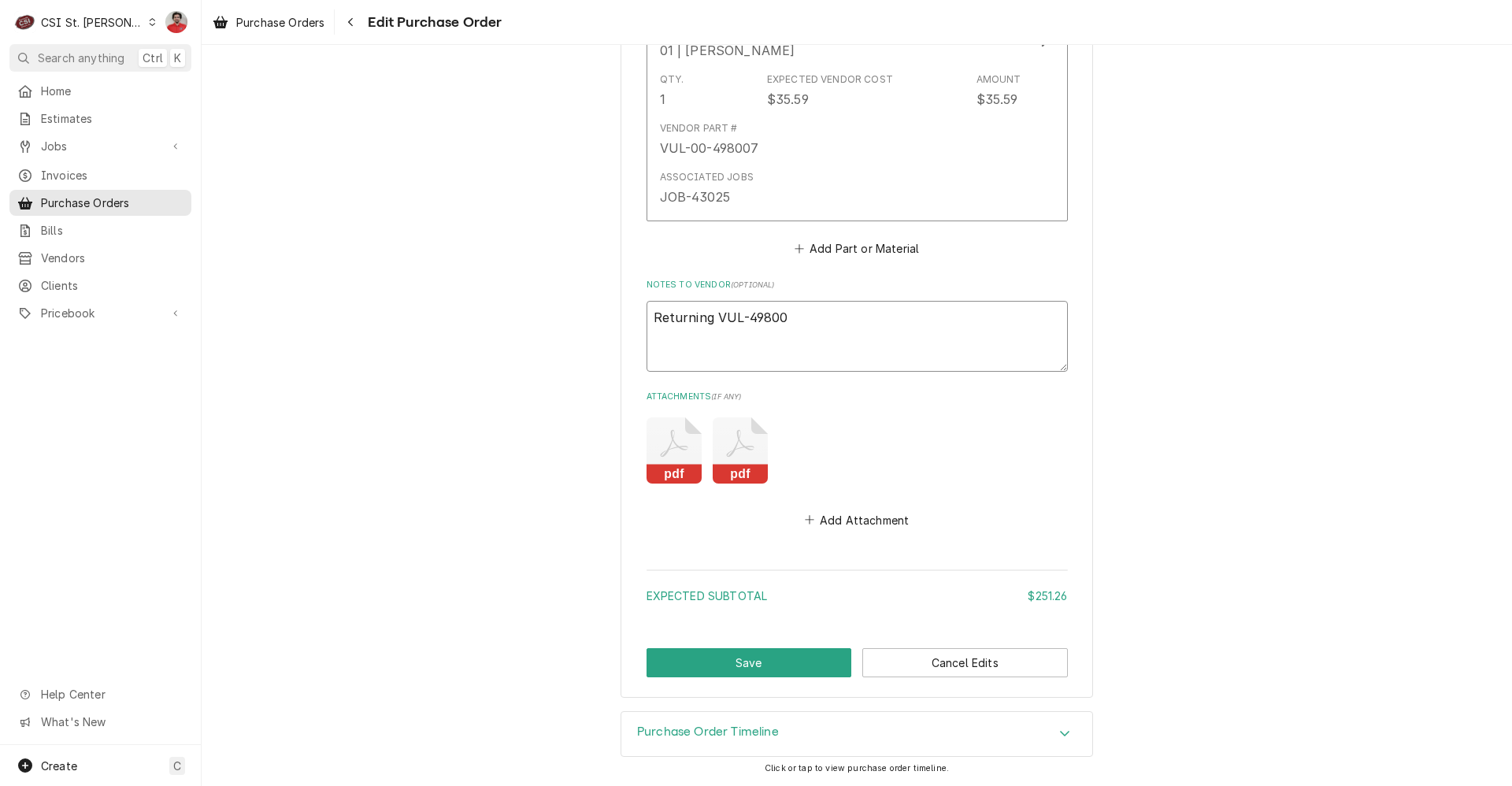
type textarea "Returning VUL-498007"
type textarea "x"
type textarea "Returning VUL-498007-"
type textarea "x"
type textarea "Returning VUL-498007-0"
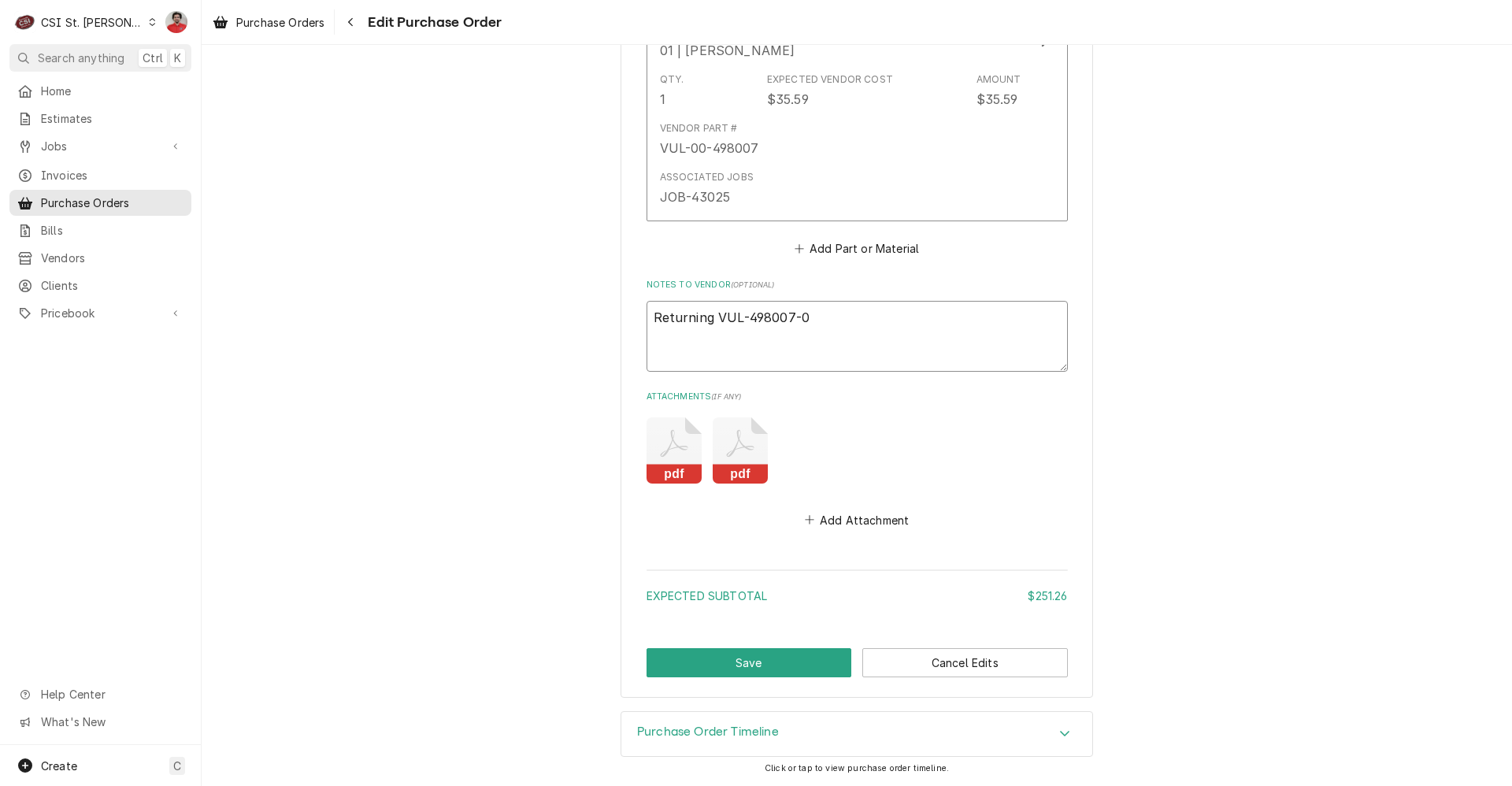
type textarea "x"
type textarea "Returning VUL-498007-00"
type textarea "x"
type textarea "Returning VUL-498007-004"
type textarea "x"
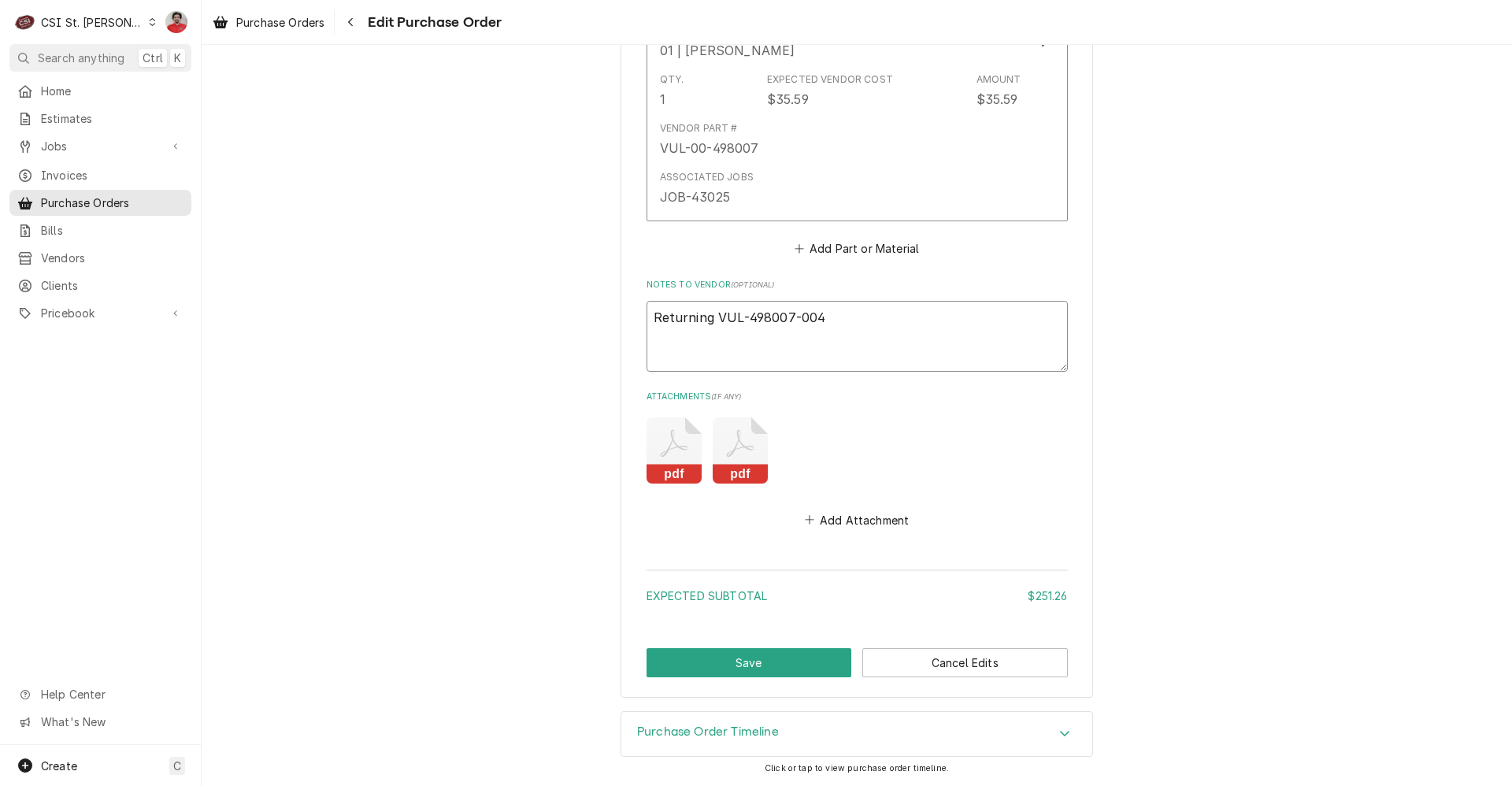
type textarea "Returning VUL-498007-004u"
type textarea "x"
type textarea "Returning VUL-498007-004up"
type textarea "x"
type textarea "Returning VUL-498007-004u"
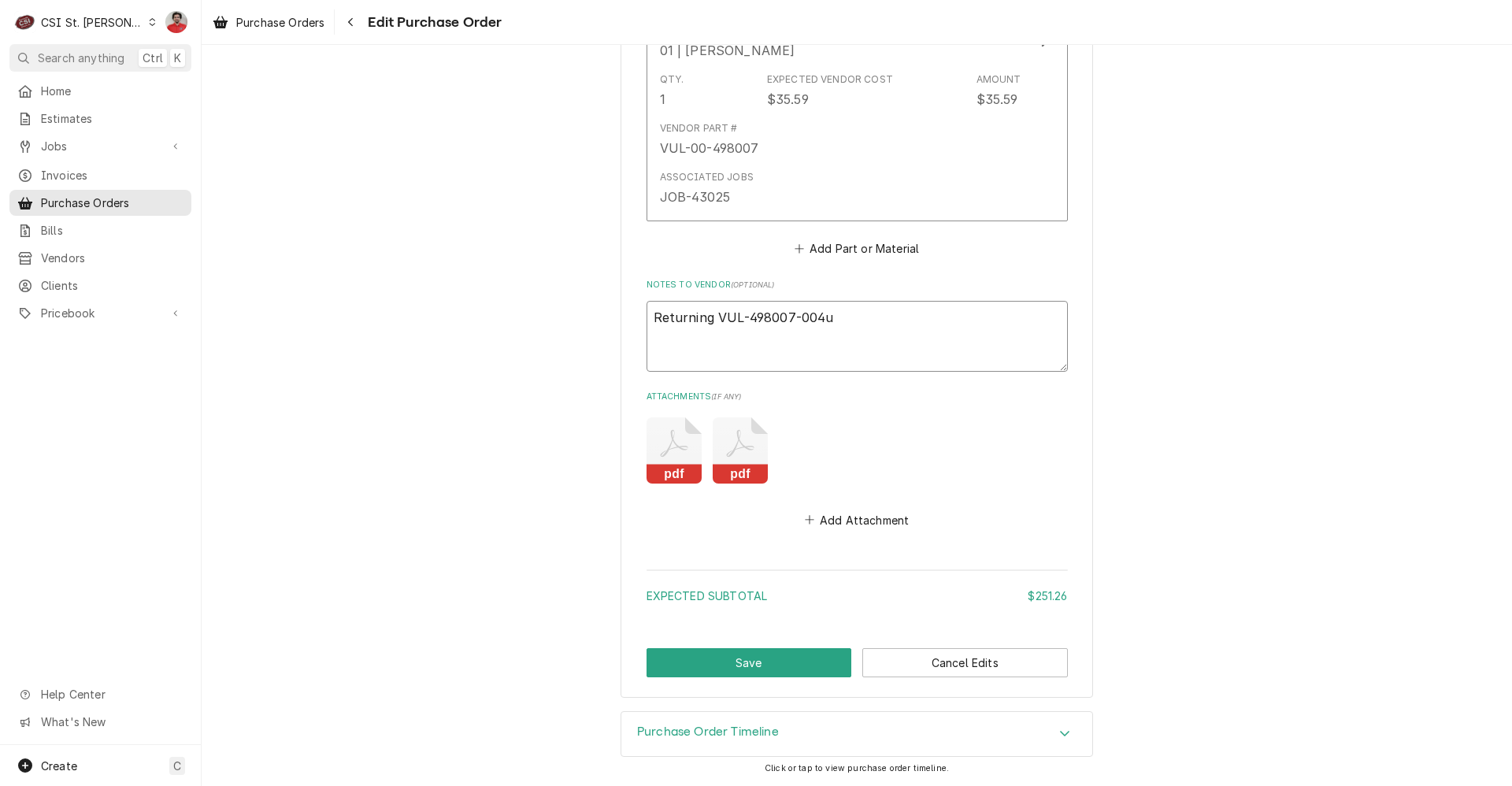
type textarea "x"
type textarea "Returning VUL-498007-004"
type textarea "x"
type textarea "Returning VUL-498007-004O"
type textarea "x"
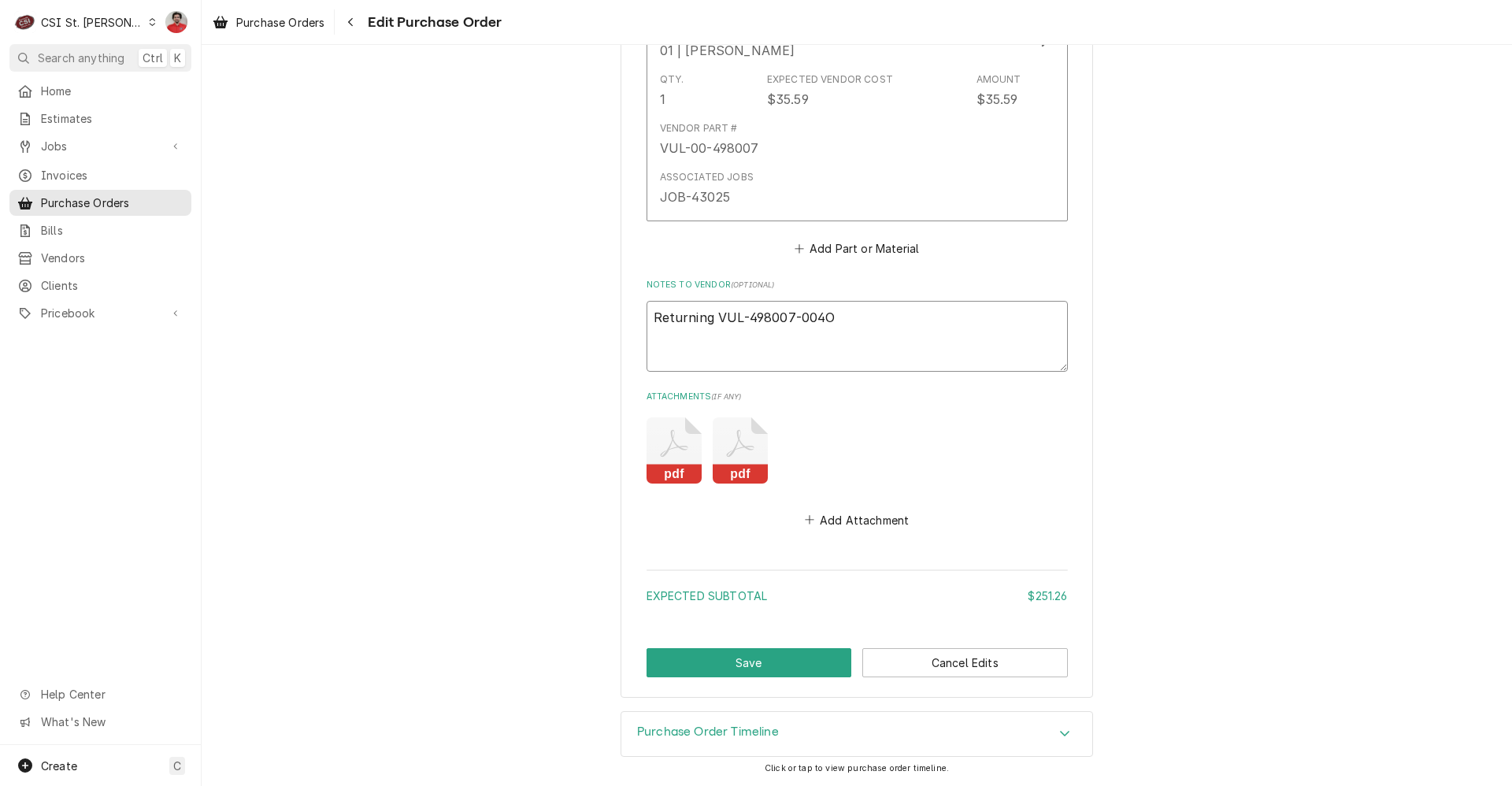
type textarea "Returning VUL-498007-004OP"
type textarea "x"
type textarea "Returning VUL-498007-004O"
type textarea "x"
type textarea "Returning VUL-498007-004"
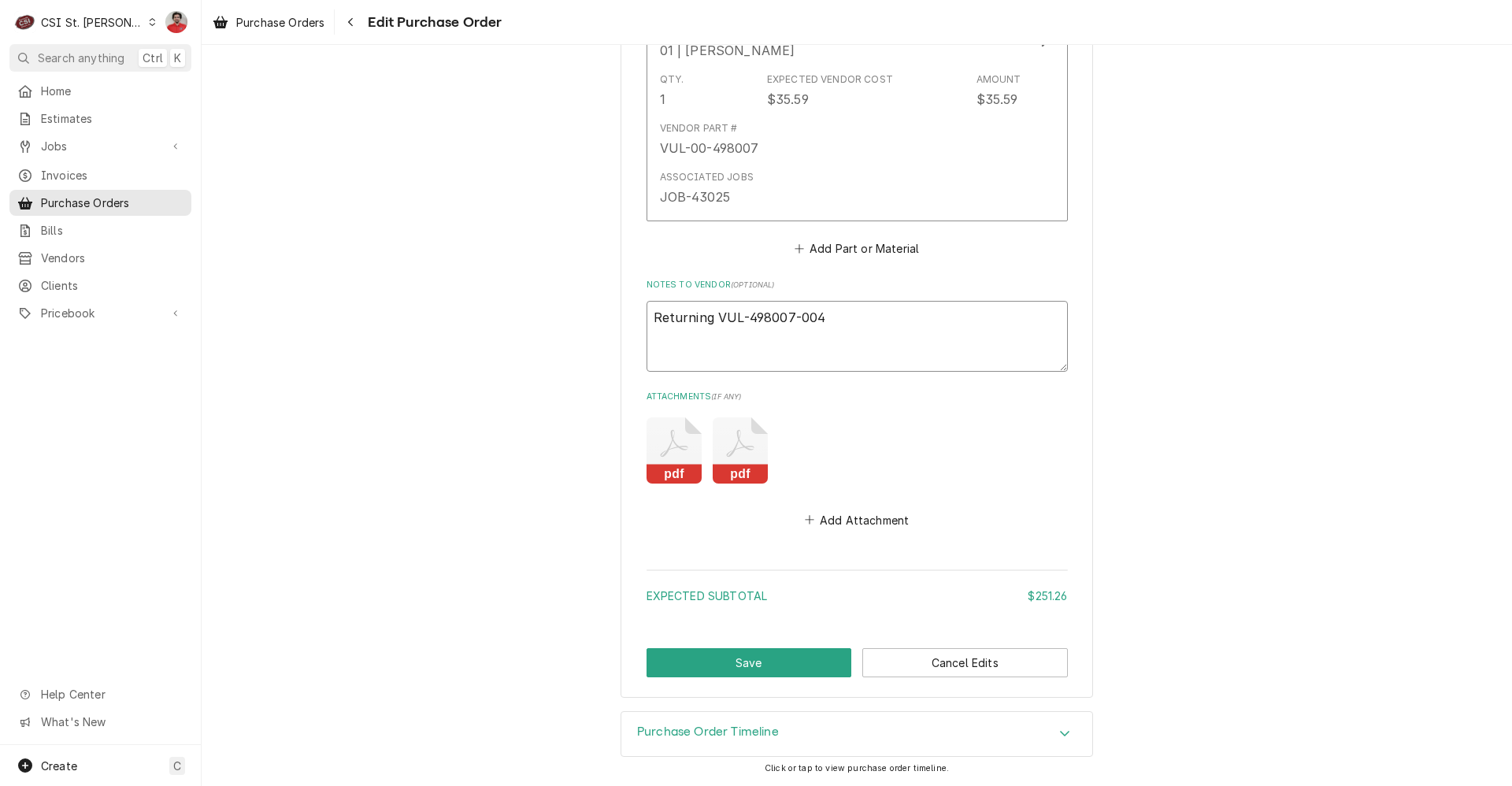
type textarea "x"
type textarea "Returning VUL-498007-004U"
type textarea "x"
type textarea "Returning VUL-498007-004UP"
type textarea "x"
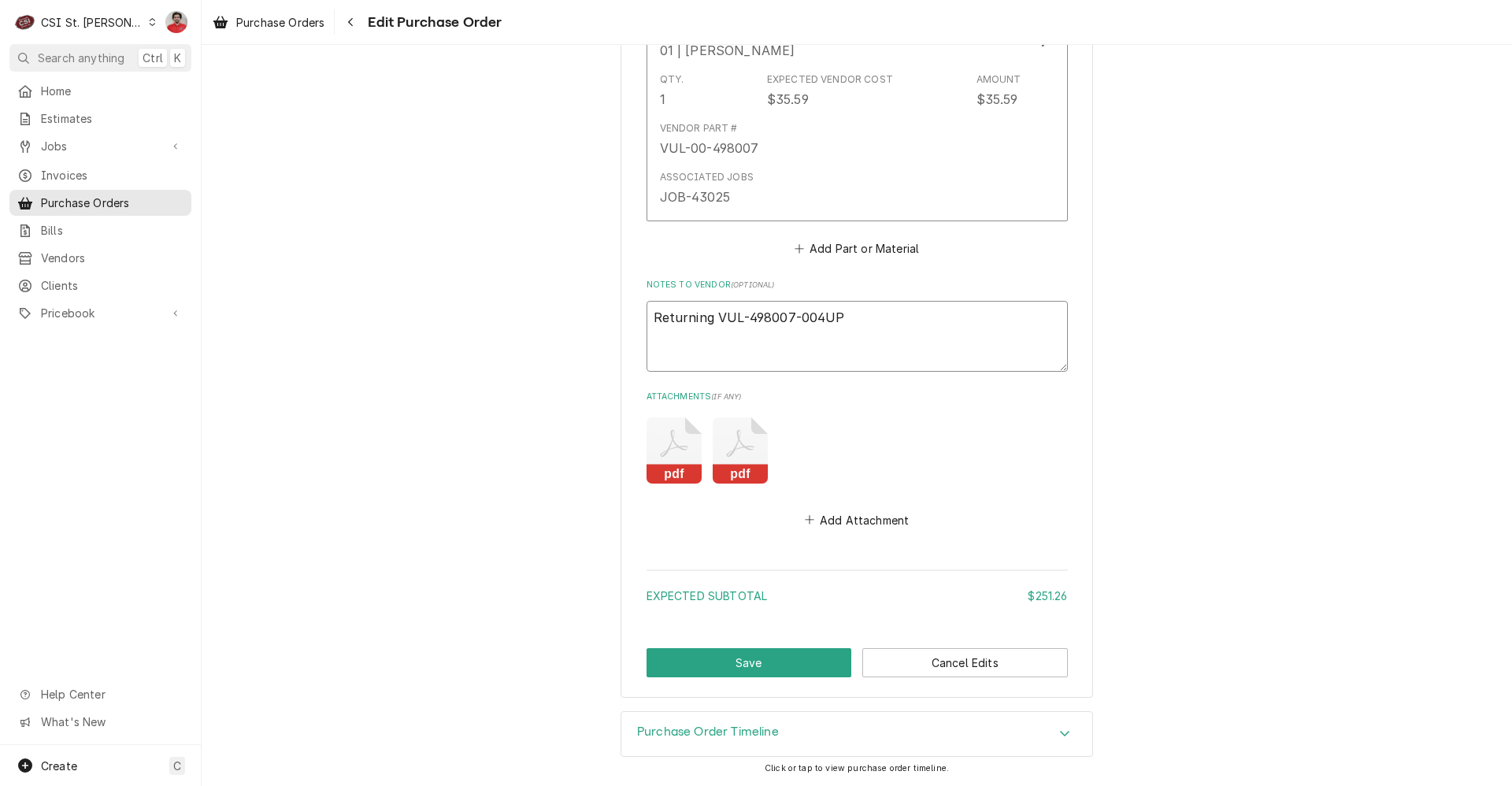
type textarea "Returning VUL-498007-004UP"
type textarea "x"
type textarea "Returning VUL-498007-004UP a"
type textarea "x"
type textarea "Returning VUL-498007-004UP an"
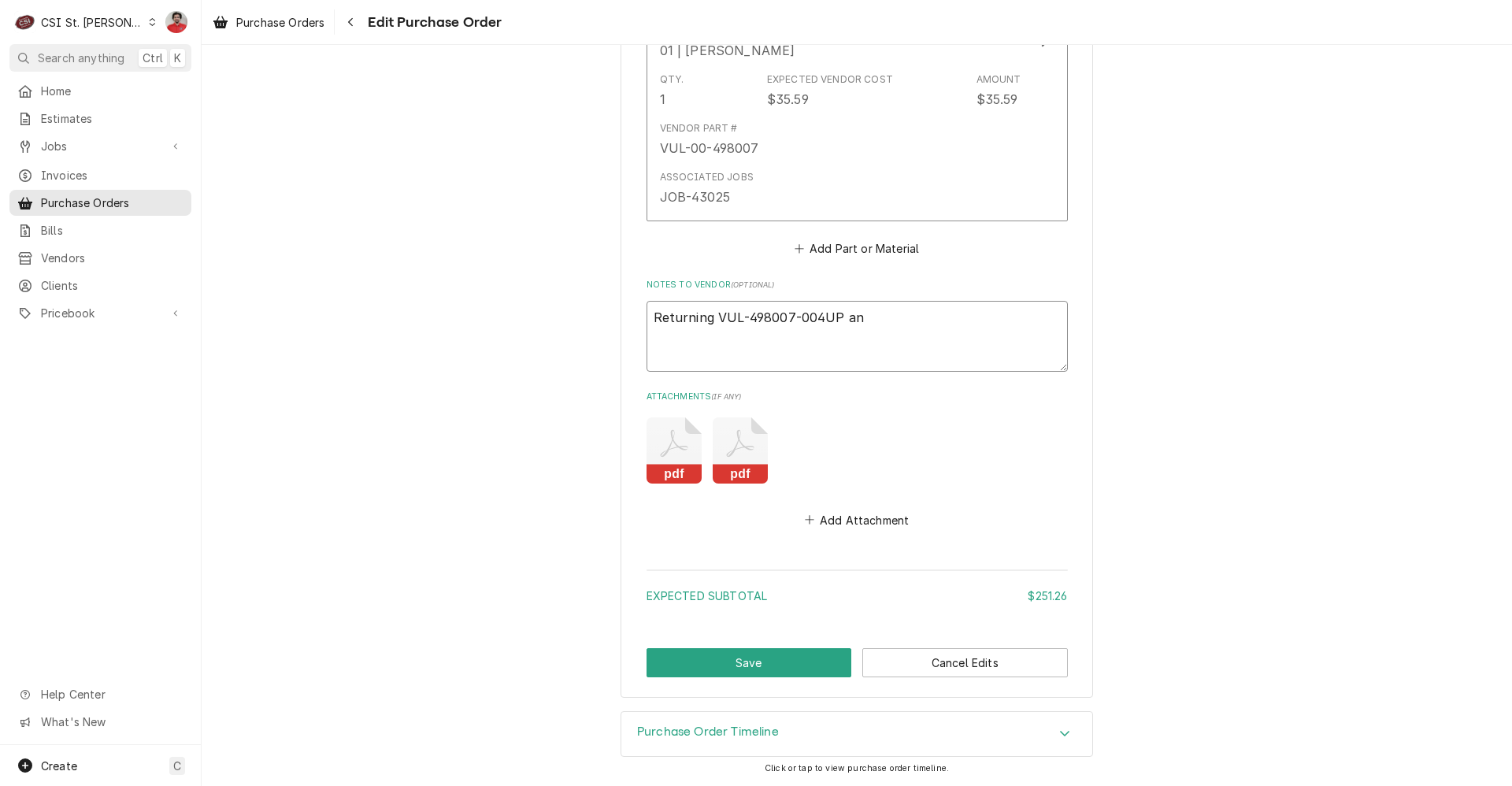
type textarea "x"
type textarea "Returning VUL-498007-004UP and"
click at [705, 319] on textarea "Returning VUL-498007-004UP and" at bounding box center [857, 336] width 421 height 71
type textarea "x"
type textarea "Returning VUL-498007-004UP and"
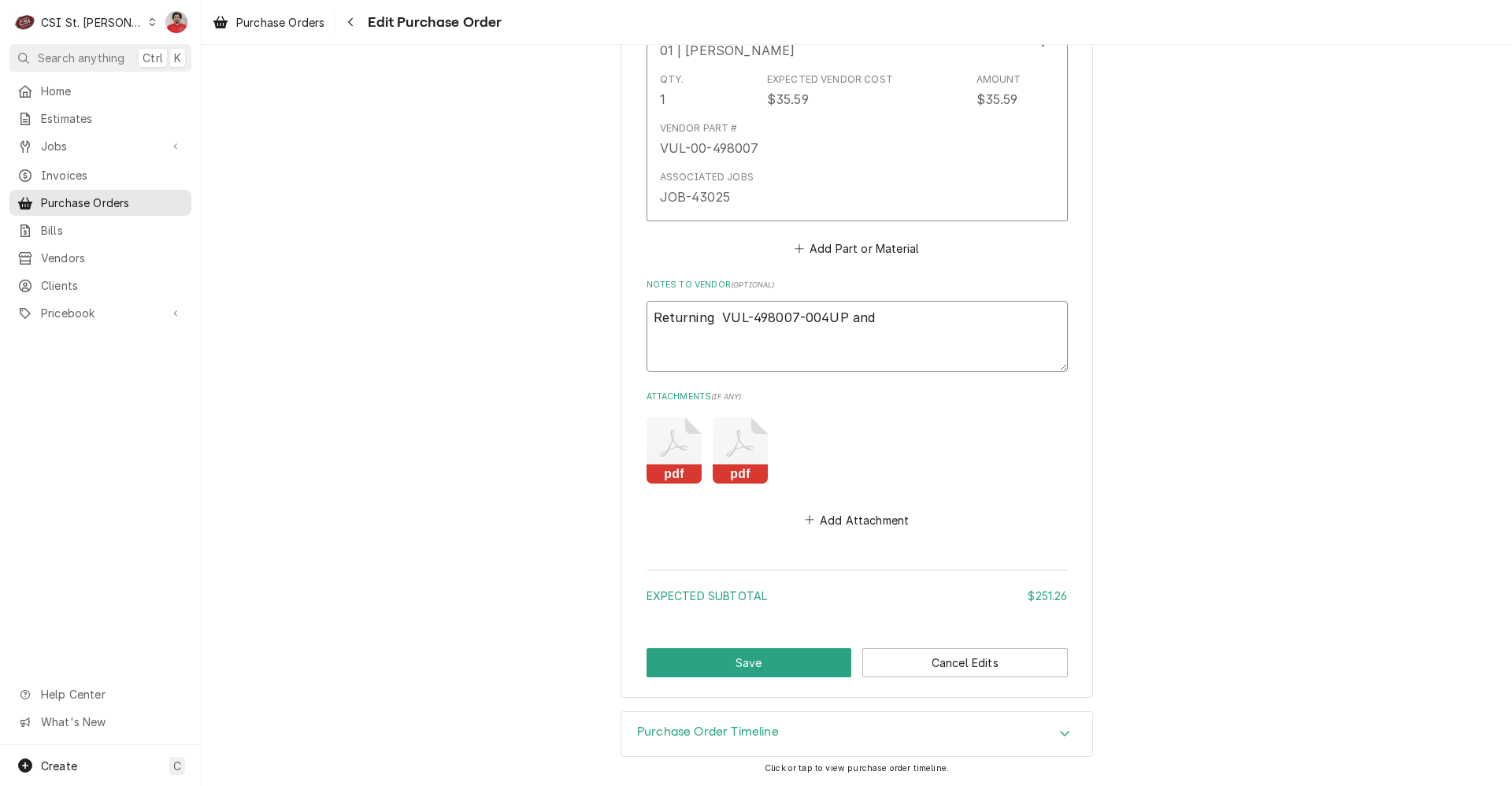
type textarea "x"
type textarea "Returning wt VUL-498007-004UP and"
type textarea "x"
type textarea "Returning w VUL-498007-004UP and"
type textarea "x"
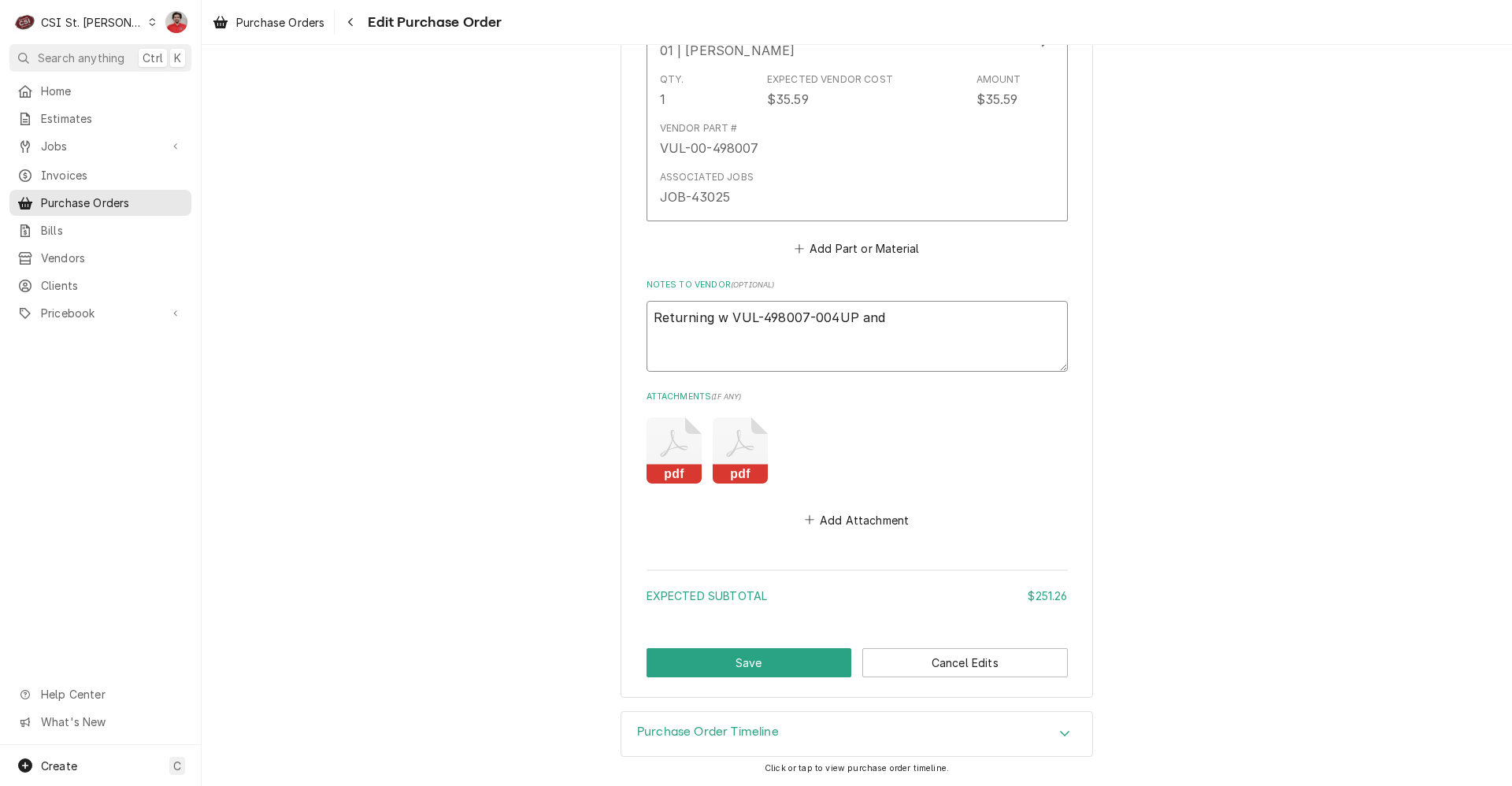
type textarea "Returning VUL-498007-004UP and"
type textarea "x"
type textarea "Returning t VUL-498007-004UP and"
type textarea "x"
type textarea "Returning tw VUL-498007-004UP and"
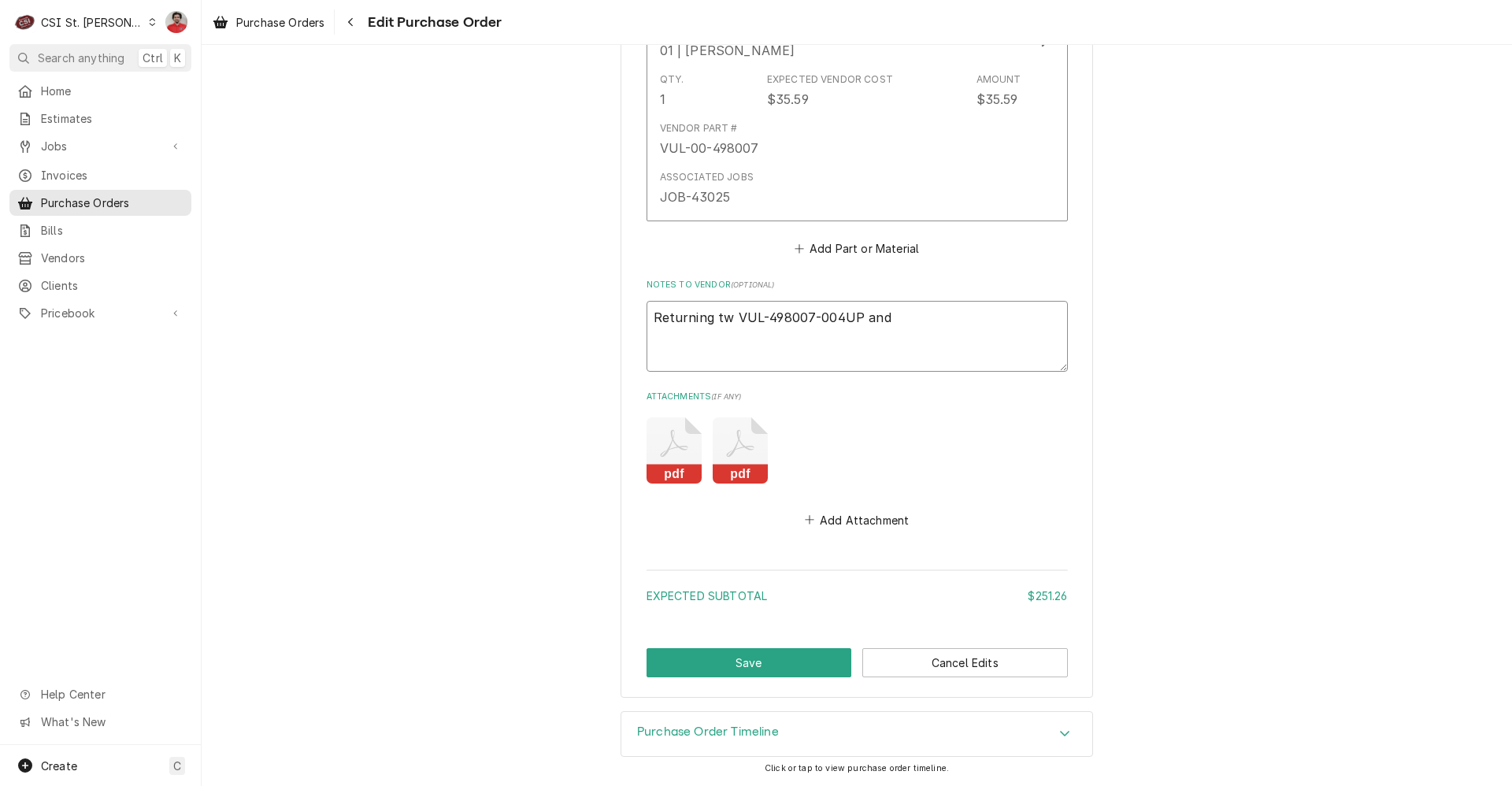
type textarea "x"
type textarea "Returning two VUL-498007-004UP and"
type textarea "x"
type textarea "Returning two VUL-498007-004UP and th"
type textarea "x"
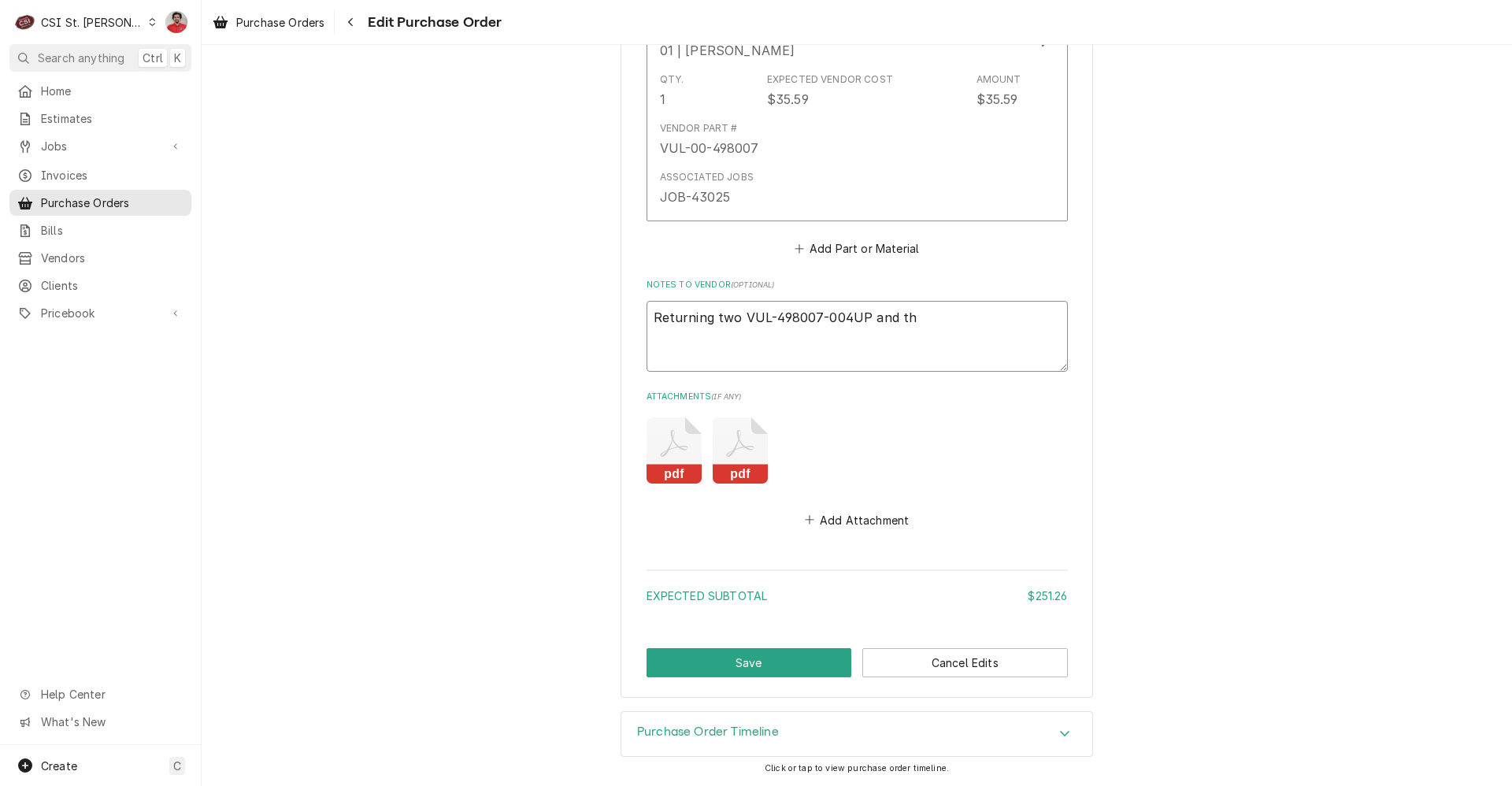
type textarea "Returning two VUL-498007-004UP and thr"
type textarea "x"
type textarea "Returning two VUL-498007-004UP and thre"
type textarea "x"
type textarea "Returning two VUL-498007-004UP and three"
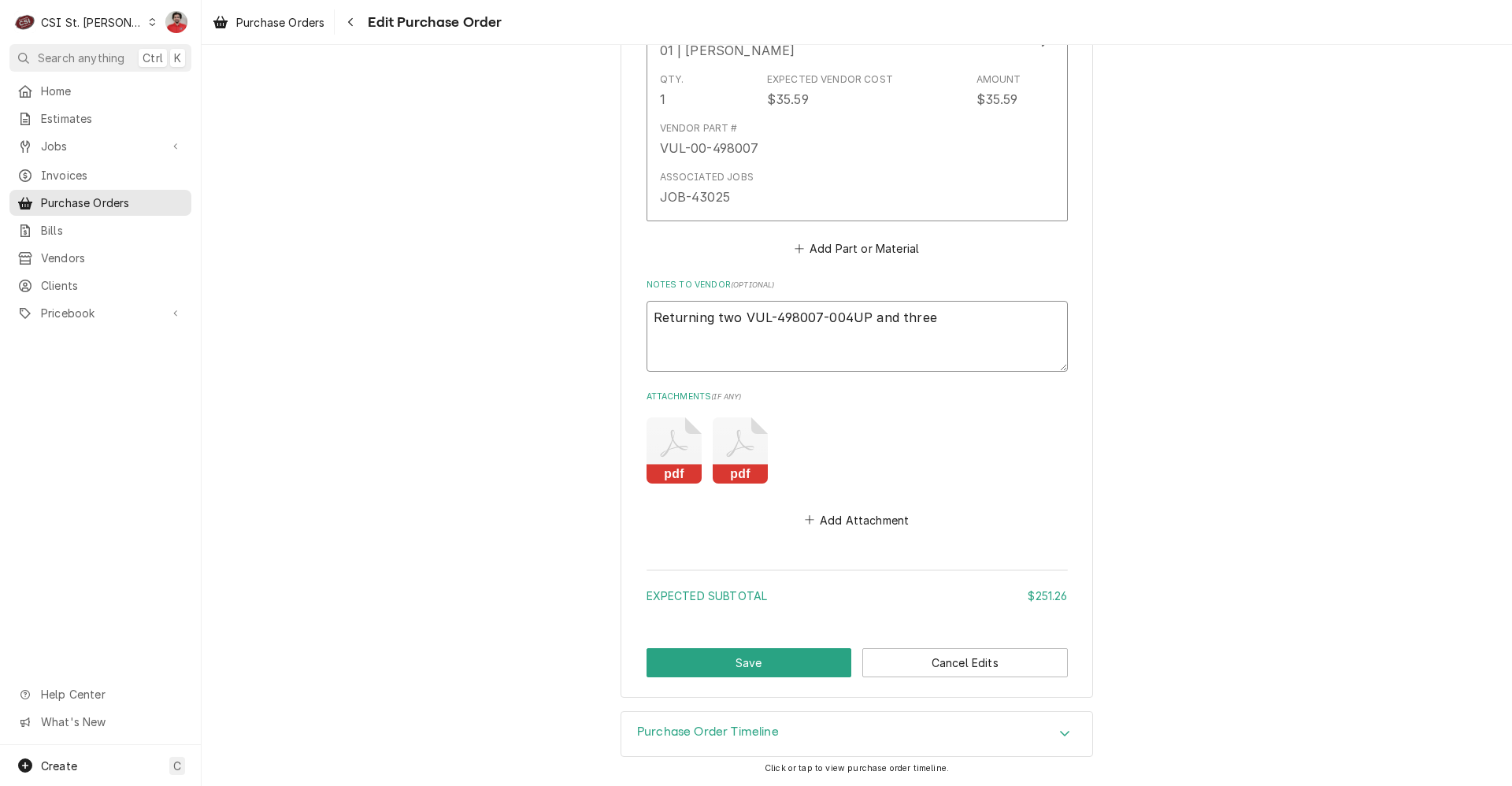
type textarea "x"
type textarea "Returning two VUL-498007-004UP and three"
type textarea "x"
type textarea "Returning two VUL-498007-004UP and three V"
type textarea "x"
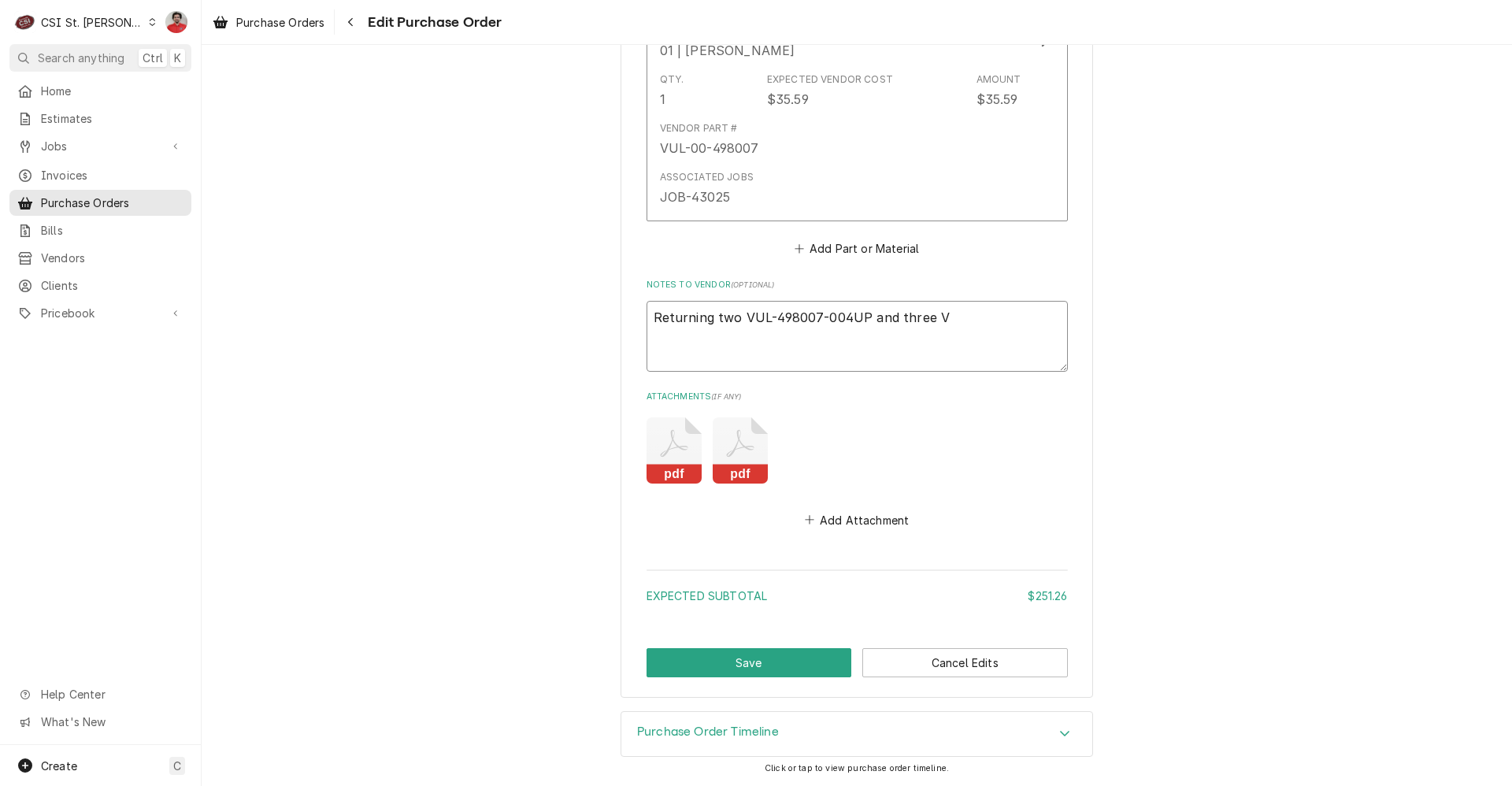
type textarea "Returning two VUL-498007-004UP and three VU"
type textarea "x"
type textarea "Returning two VUL-498007-004UP and three VUL"
type textarea "x"
type textarea "Returning two VUL-498007-004UP and three VUL-"
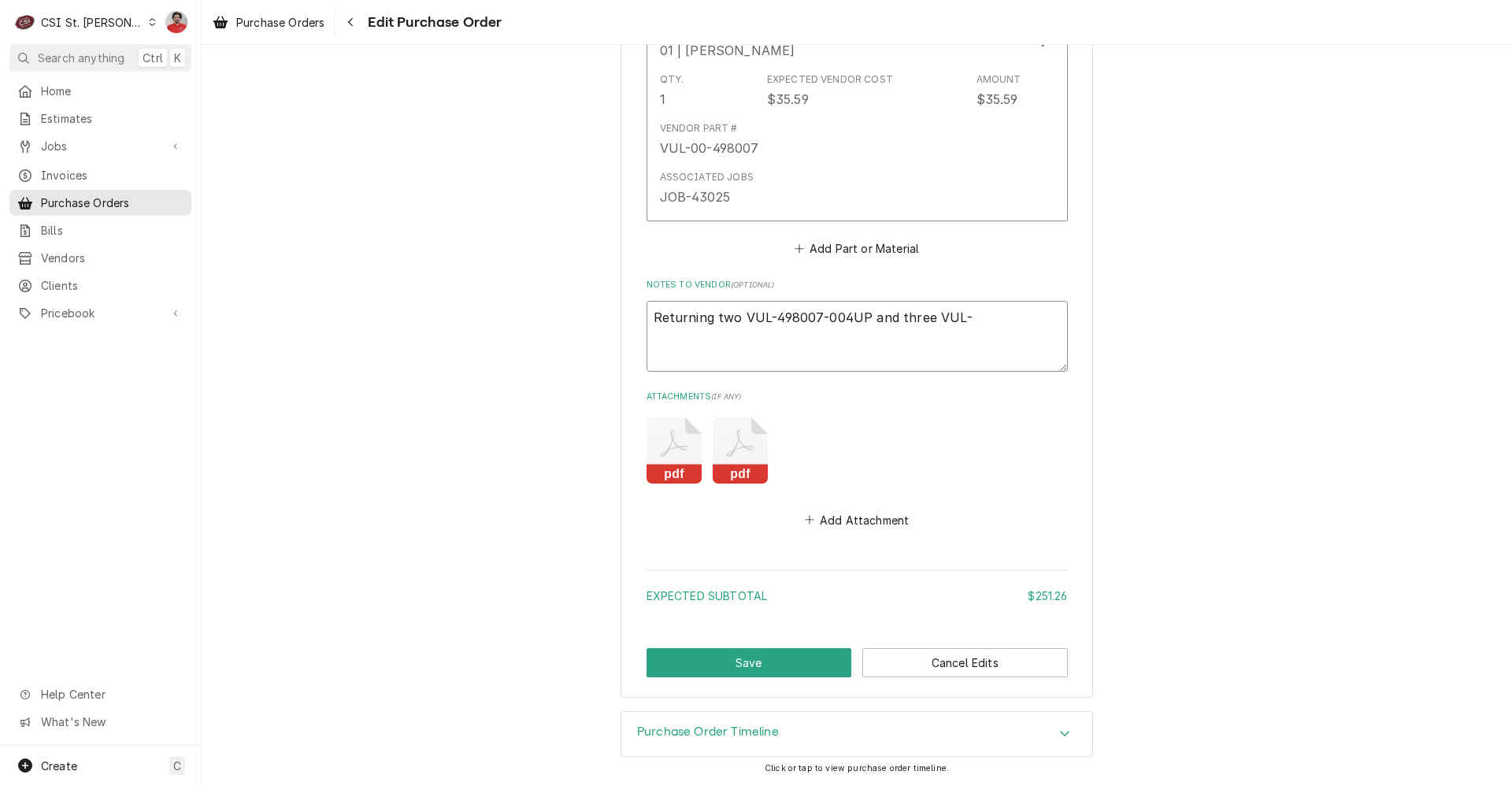
type textarea "x"
type textarea "Returning two VUL-498007-004UP and three VUL-0"
type textarea "x"
type textarea "Returning two VUL-498007-004UP and three VUL-00"
type textarea "x"
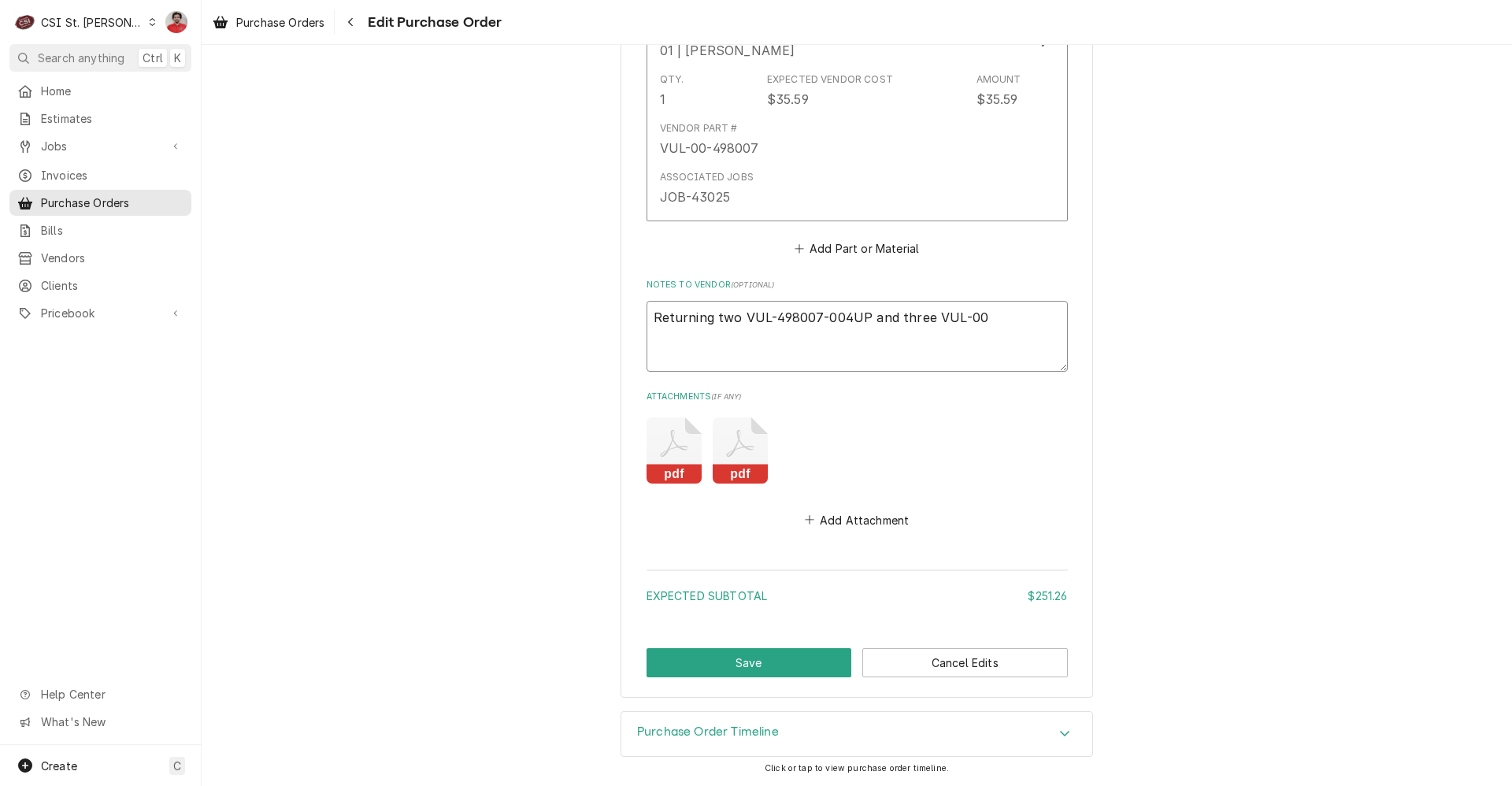
type textarea "Returning two VUL-498007-004UP and three VUL-00-"
type textarea "x"
type textarea "Returning two VUL-498007-004UP and three VUL-00-7"
type textarea "x"
type textarea "Returning two VUL-498007-004UP and three VUL-00-71"
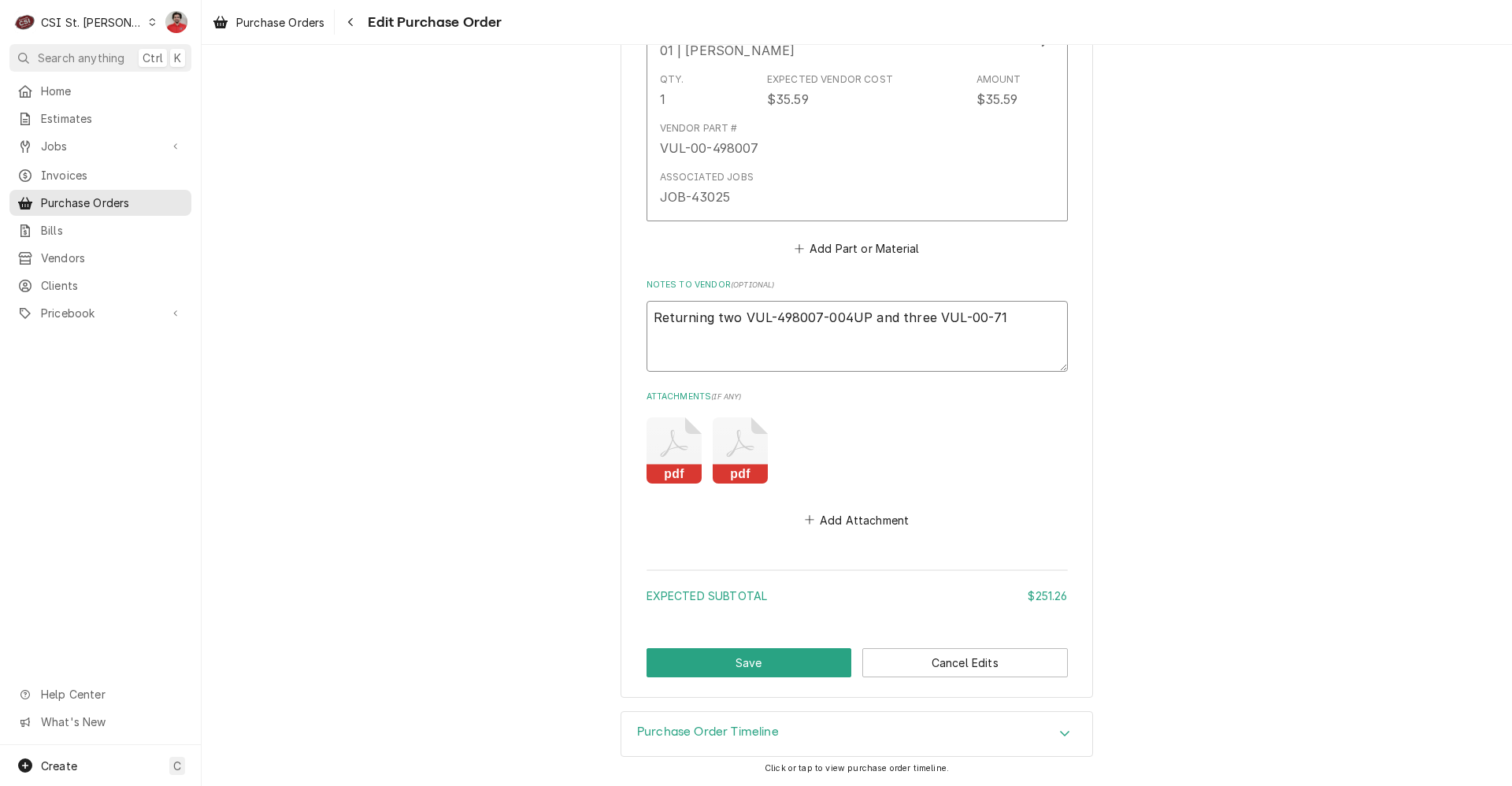
type textarea "x"
type textarea "Returning two VUL-498007-004UP and three VUL-00-719"
type textarea "x"
type textarea "Returning two VUL-498007-004UP and three VUL-00-7191"
type textarea "x"
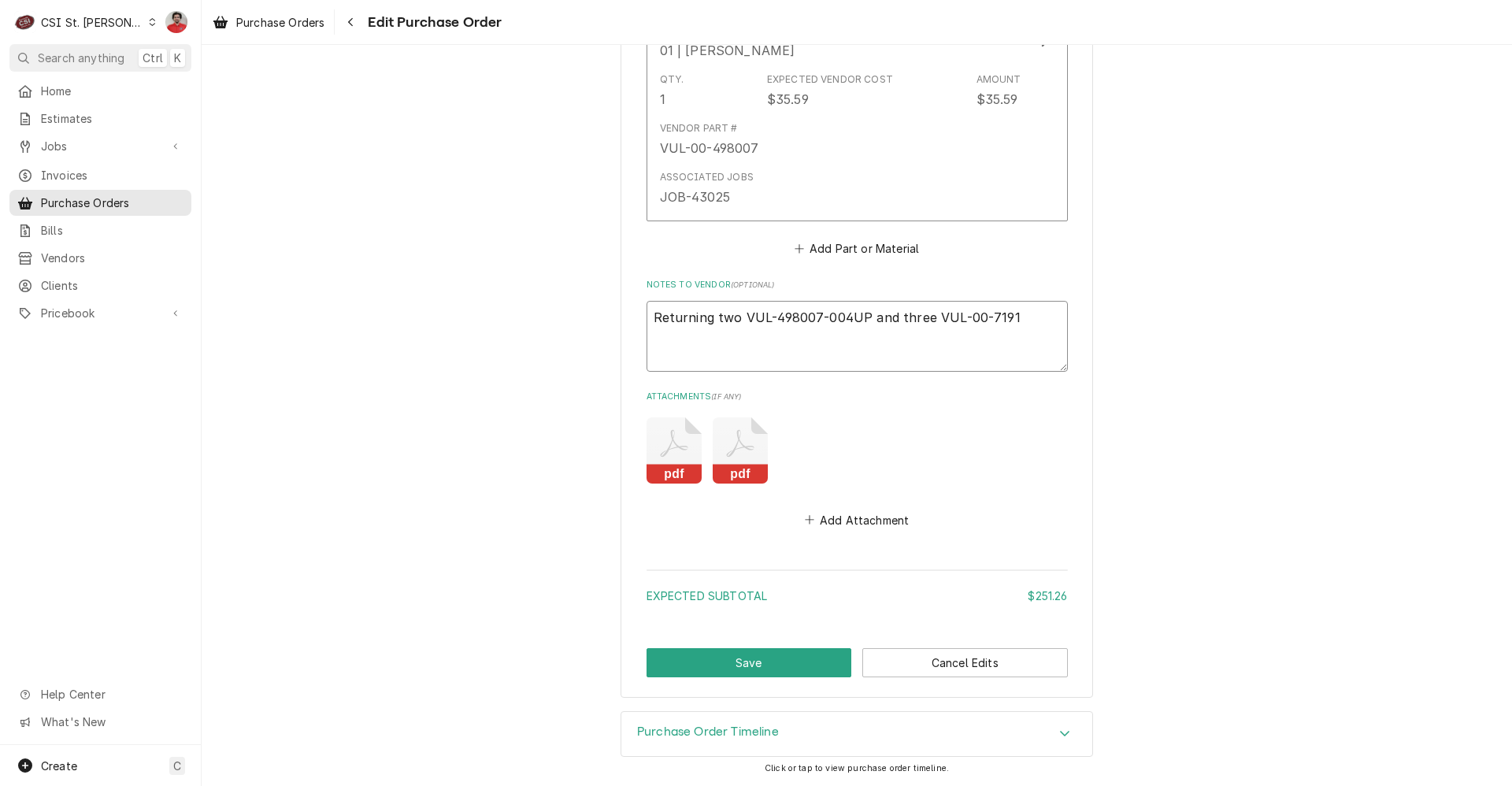
type textarea "Returning two VUL-498007-004UP and three VUL-00-71913"
type textarea "x"
type textarea "Returning two VUL-498007-004UP and three VUL-00-719135"
click at [774, 671] on button "Save" at bounding box center [749, 663] width 206 height 29
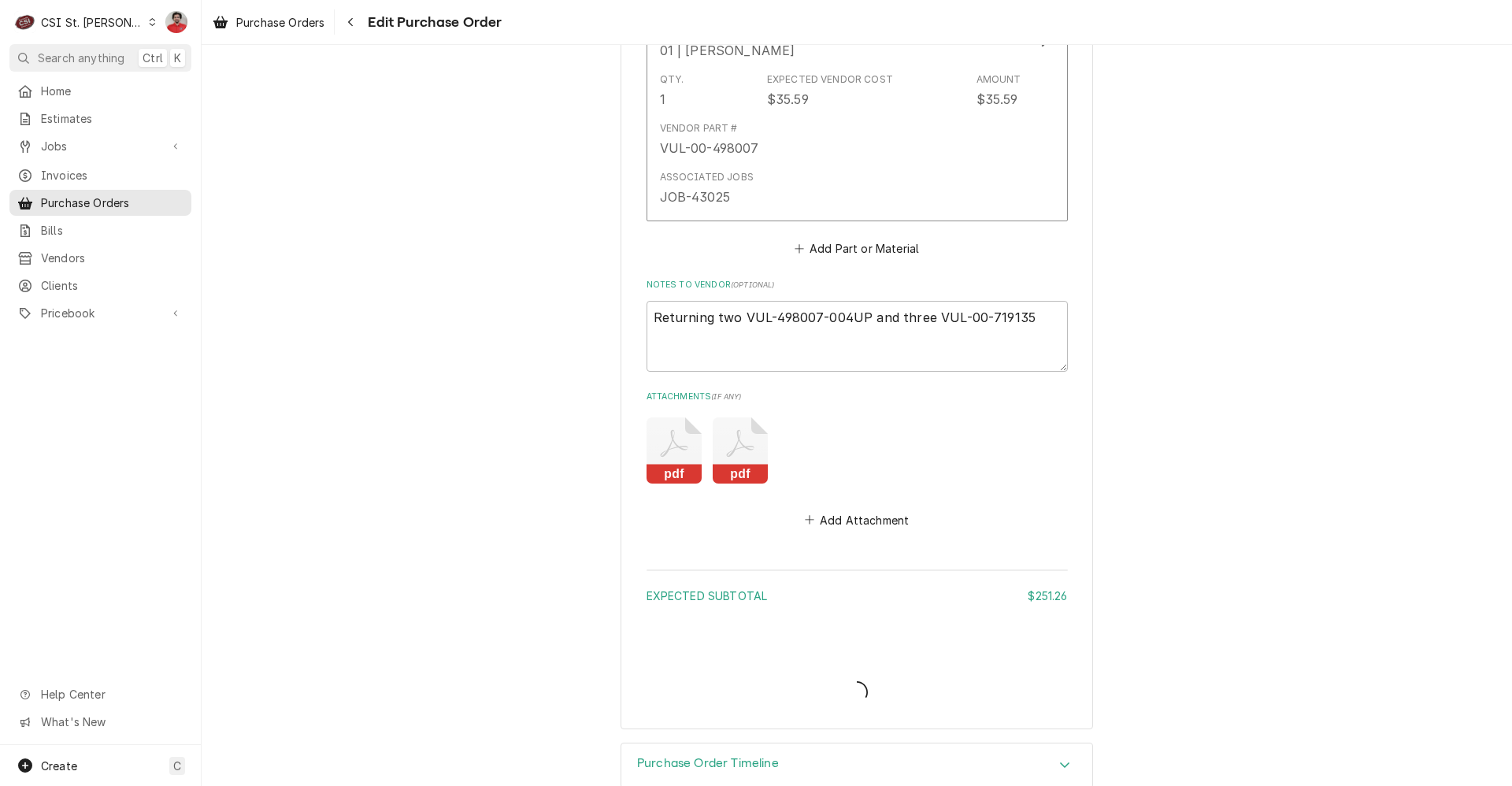
type textarea "x"
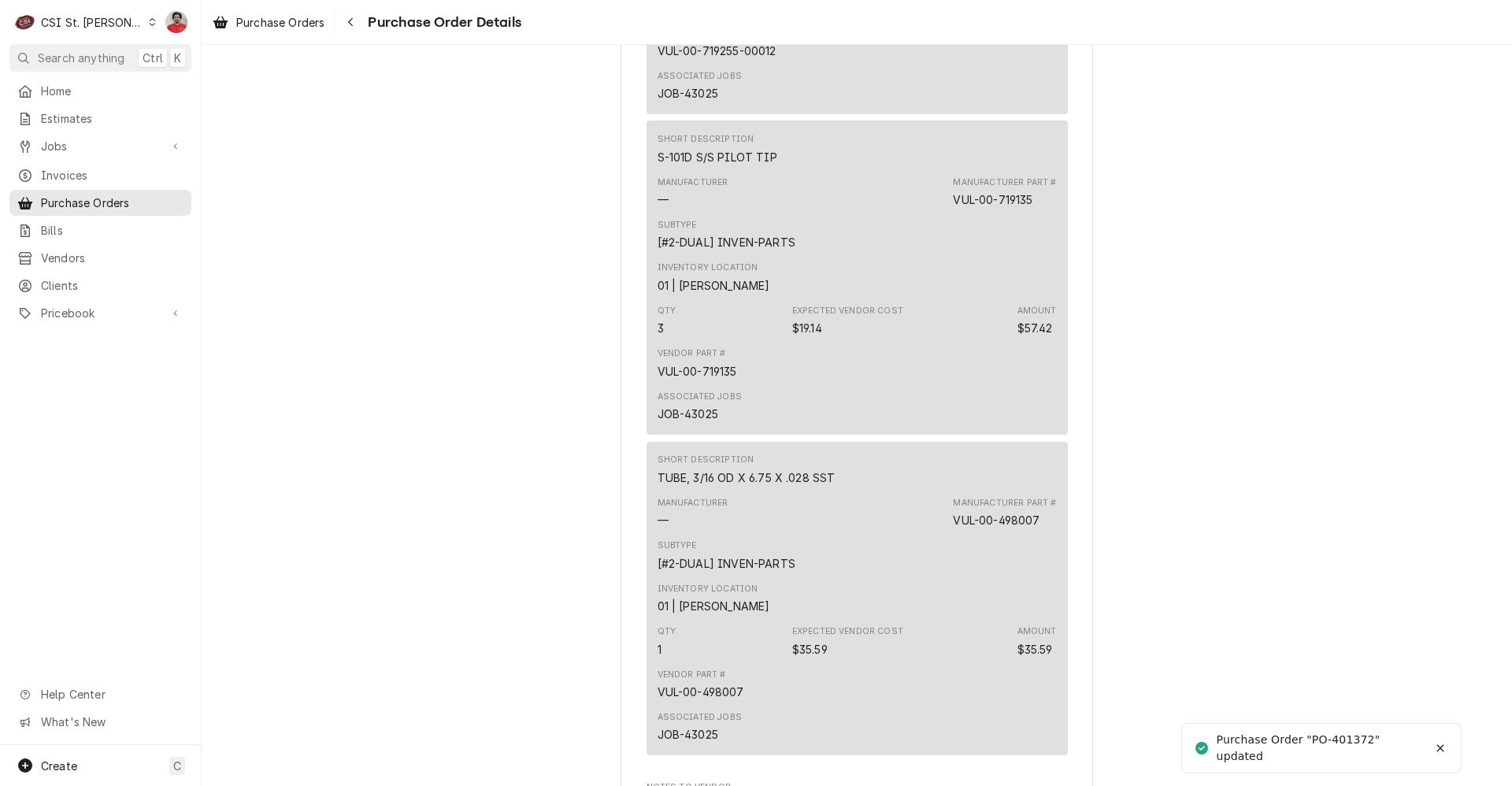
scroll to position [2558, 0]
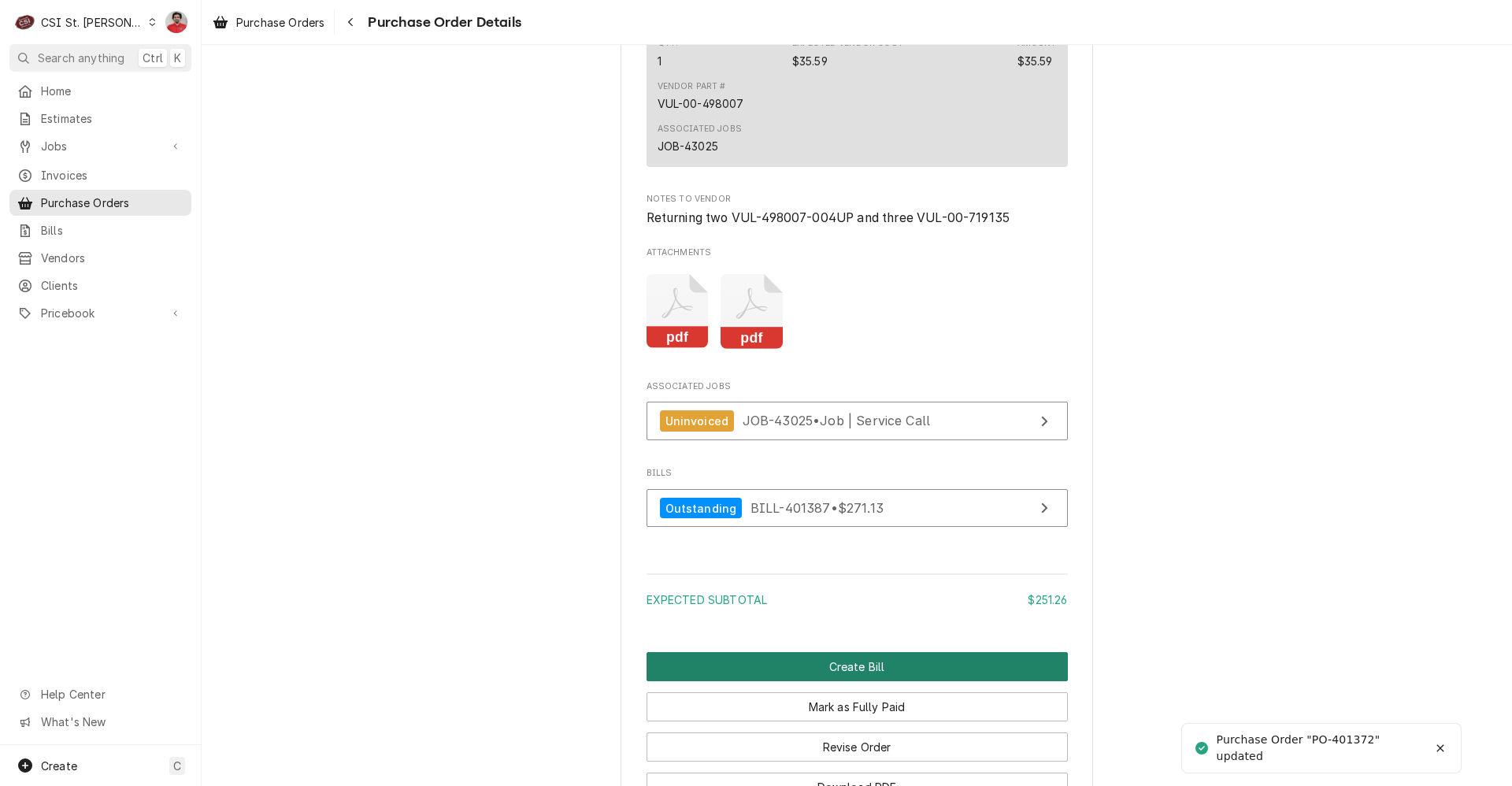
drag, startPoint x: 807, startPoint y: 623, endPoint x: 822, endPoint y: 587, distance: 39.0
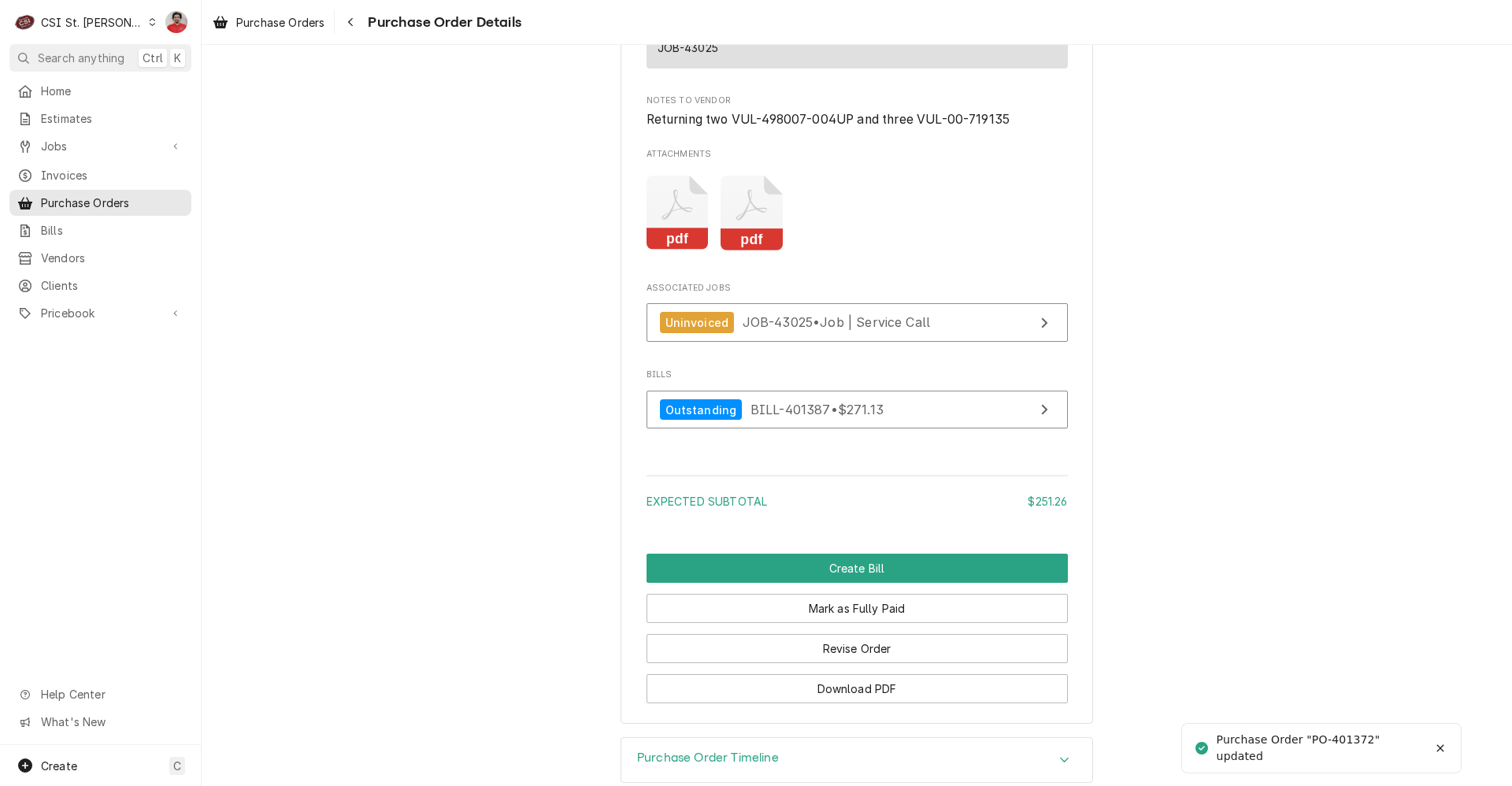
scroll to position [2733, 0]
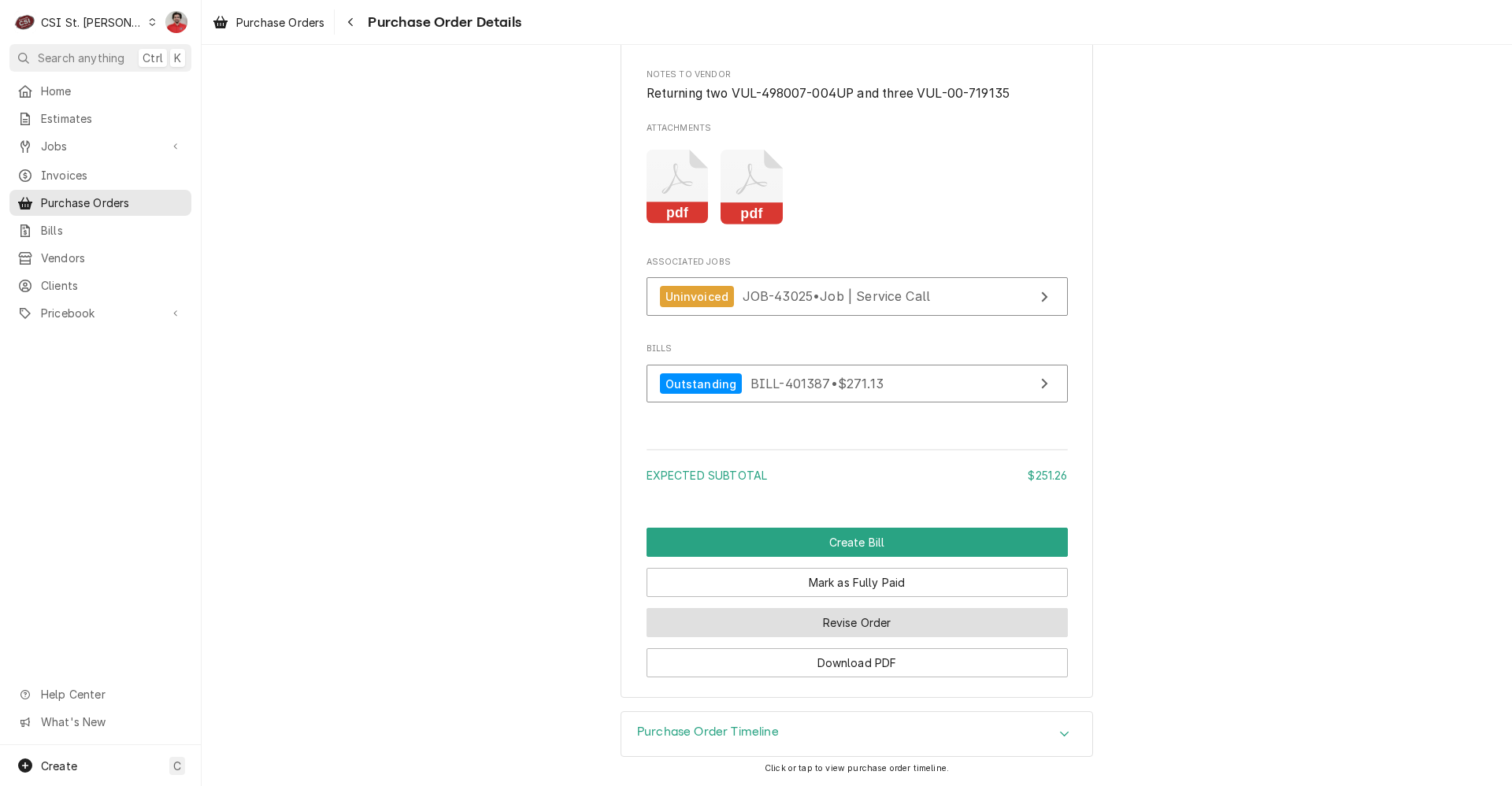
click at [827, 619] on button "Revise Order" at bounding box center [857, 622] width 421 height 29
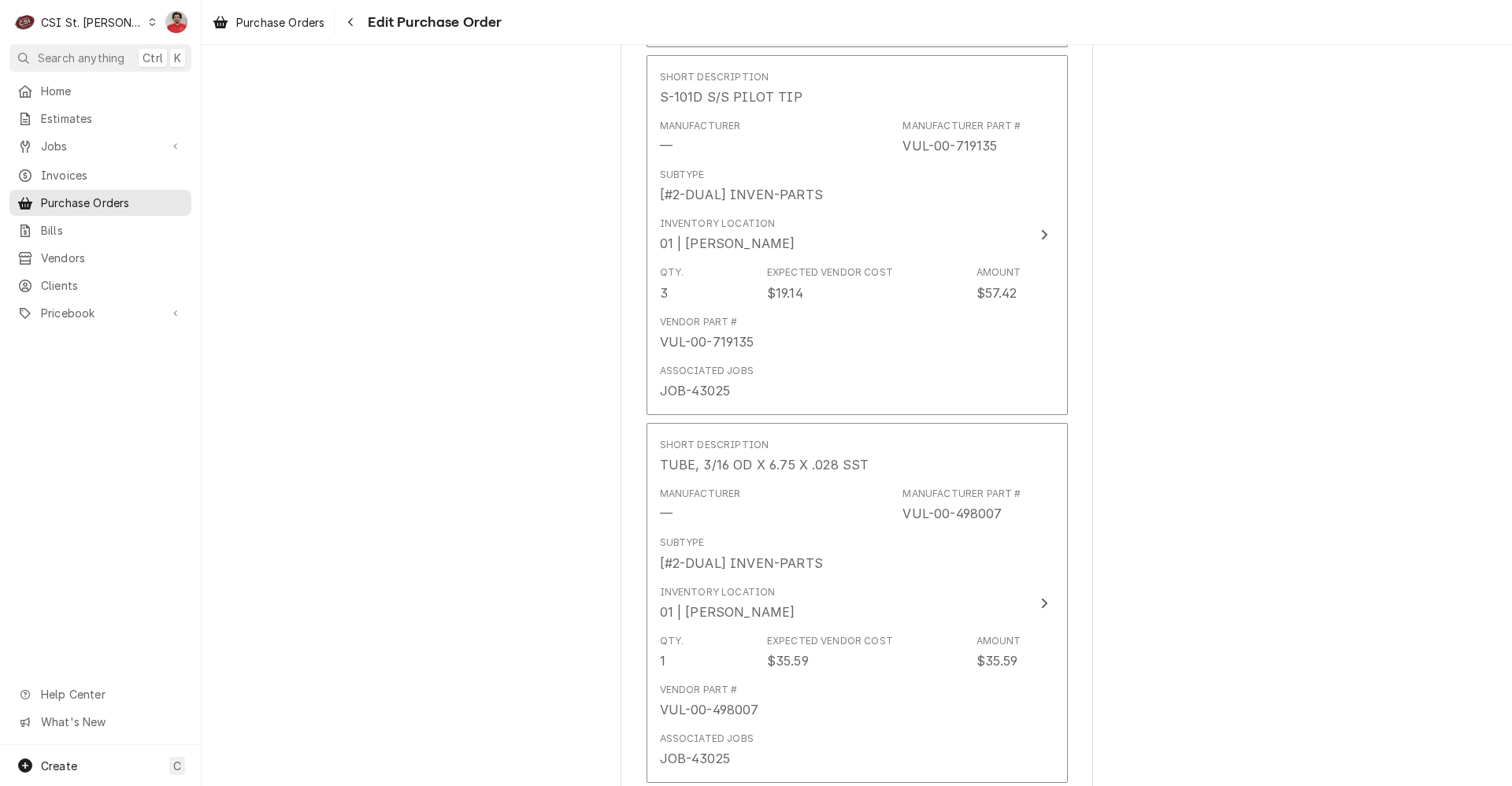
scroll to position [2532, 0]
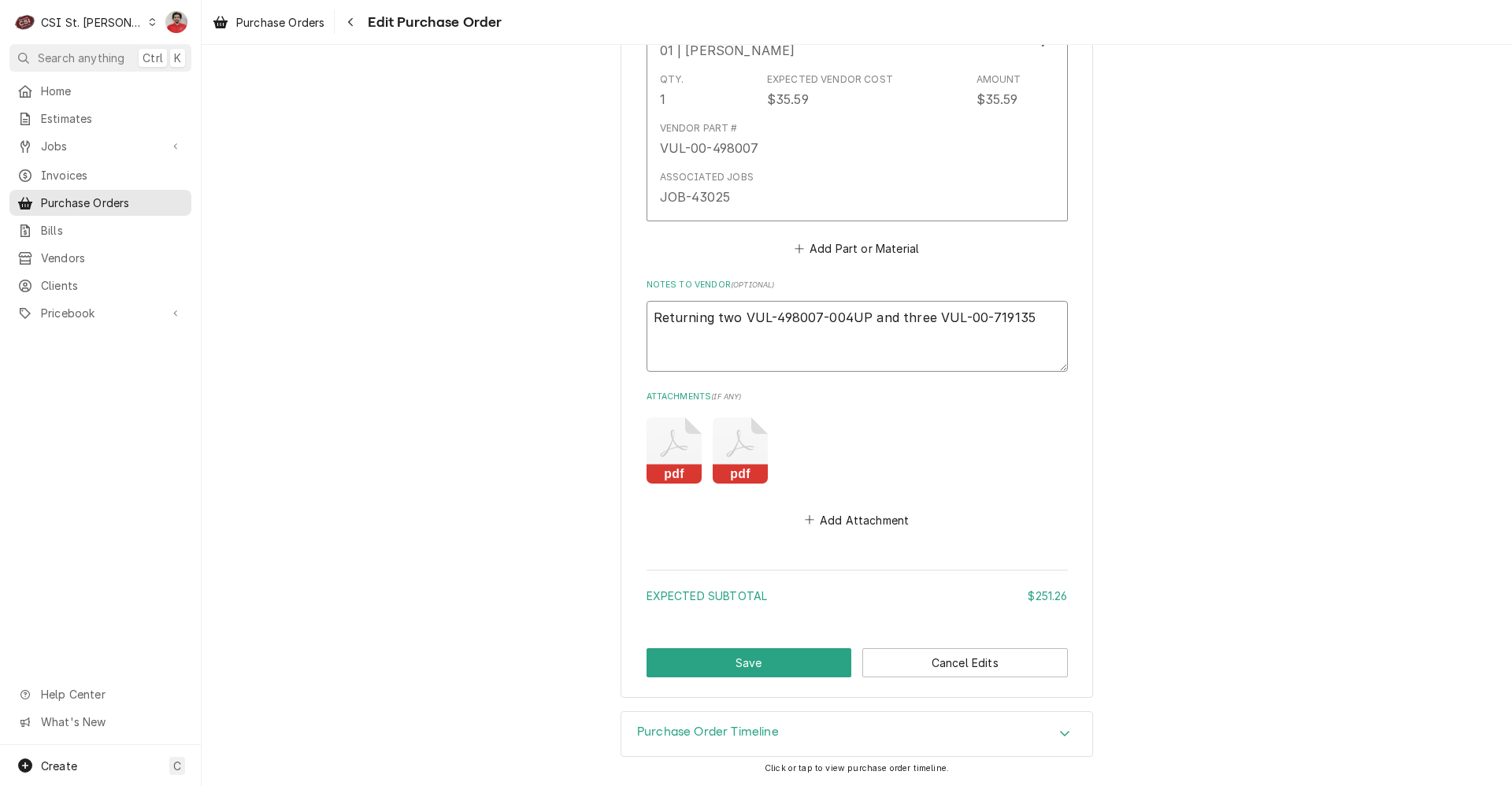
click at [705, 319] on textarea "Returning two VUL-498007-004UP and three VUL-00-719135" at bounding box center [857, 336] width 421 height 71
click at [79, 305] on span "Pricebook" at bounding box center [100, 313] width 119 height 17
click at [1035, 318] on textarea "Returning two VUL-498007-004UP and three VUL-00-719135" at bounding box center [857, 336] width 421 height 71
type textarea "x"
type textarea "Returning two VUL-498007-004UP and three VUL-00-719135,"
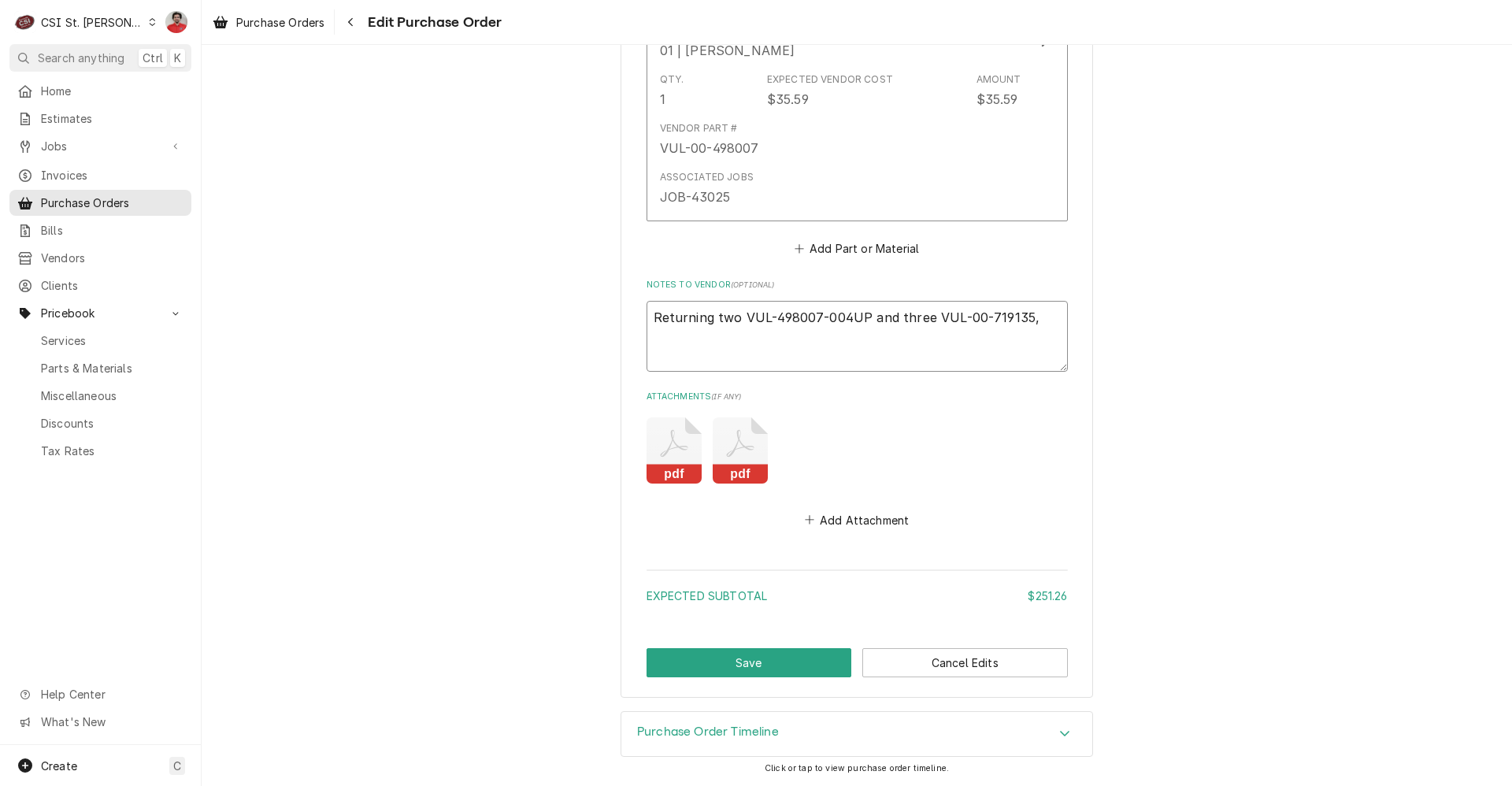
type textarea "x"
type textarea "Returning two VUL-498007-004UP and three VUL-00-719135,"
type textarea "x"
type textarea "Returning two VUL-498007-004UP and three VUL-00-719135, V"
type textarea "x"
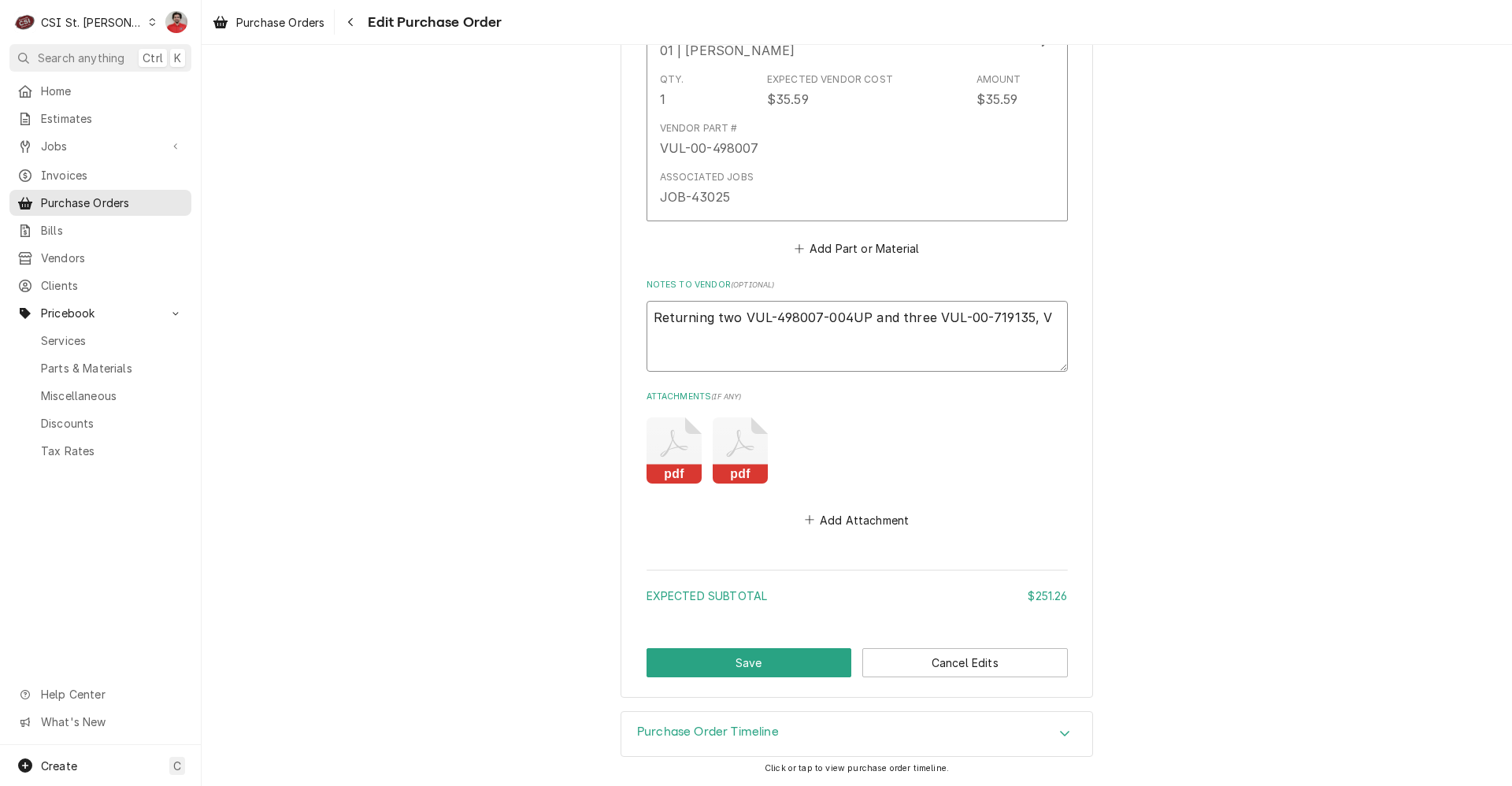
type textarea "Returning two VUL-498007-004UP and three VUL-00-719135, VC"
type textarea "x"
type textarea "Returning two VUL-498007-004UP and three VUL-00-719135, VC"
type textarea "x"
type textarea "Returning two VUL-498007-004UP and three VUL-00-719135, VC 3"
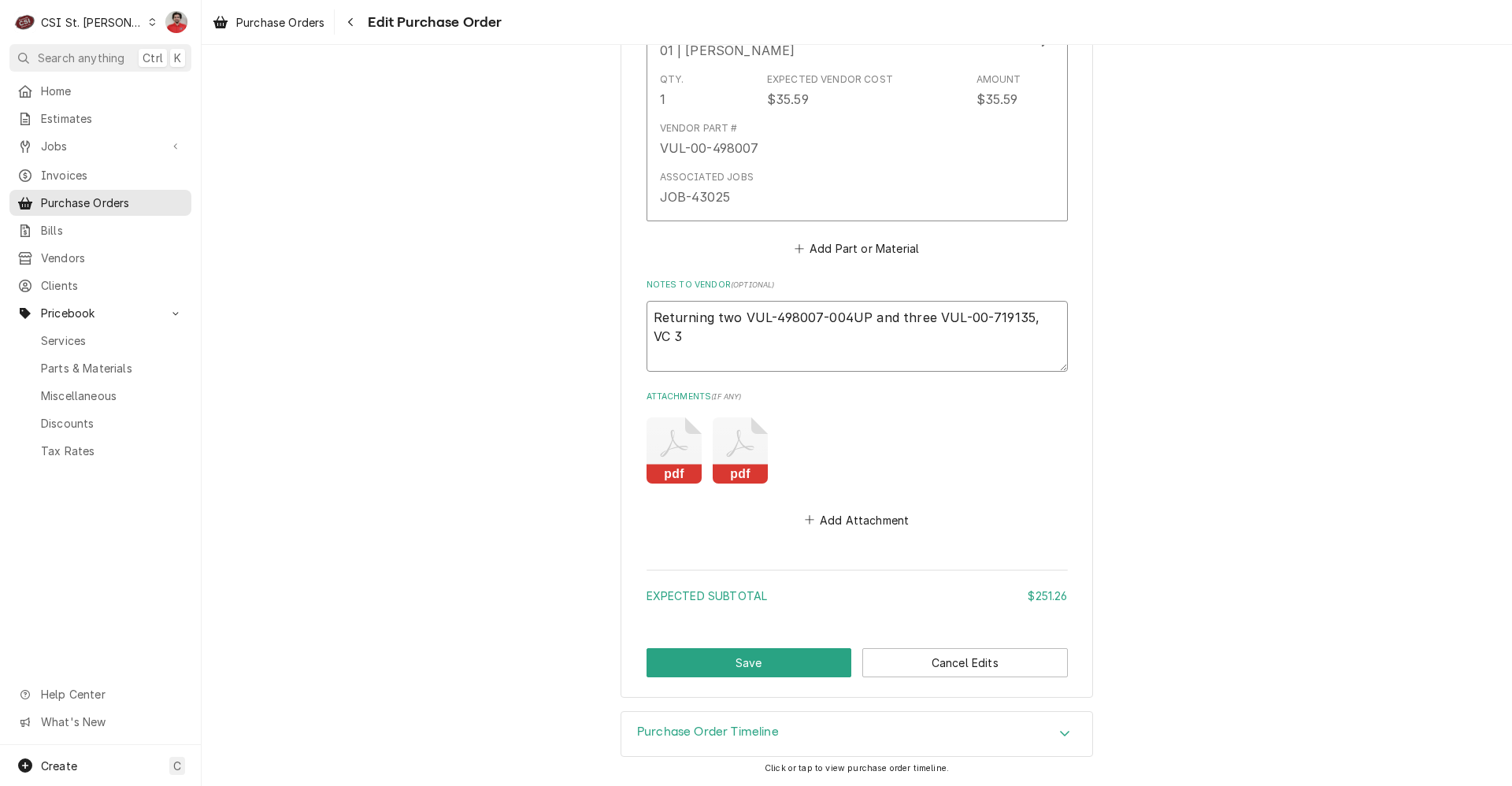
type textarea "x"
type textarea "Returning two VUL-498007-004UP and three VUL-00-719135, VC 38"
type textarea "x"
type textarea "Returning two VUL-498007-004UP and three VUL-00-719135, VC 389"
type textarea "x"
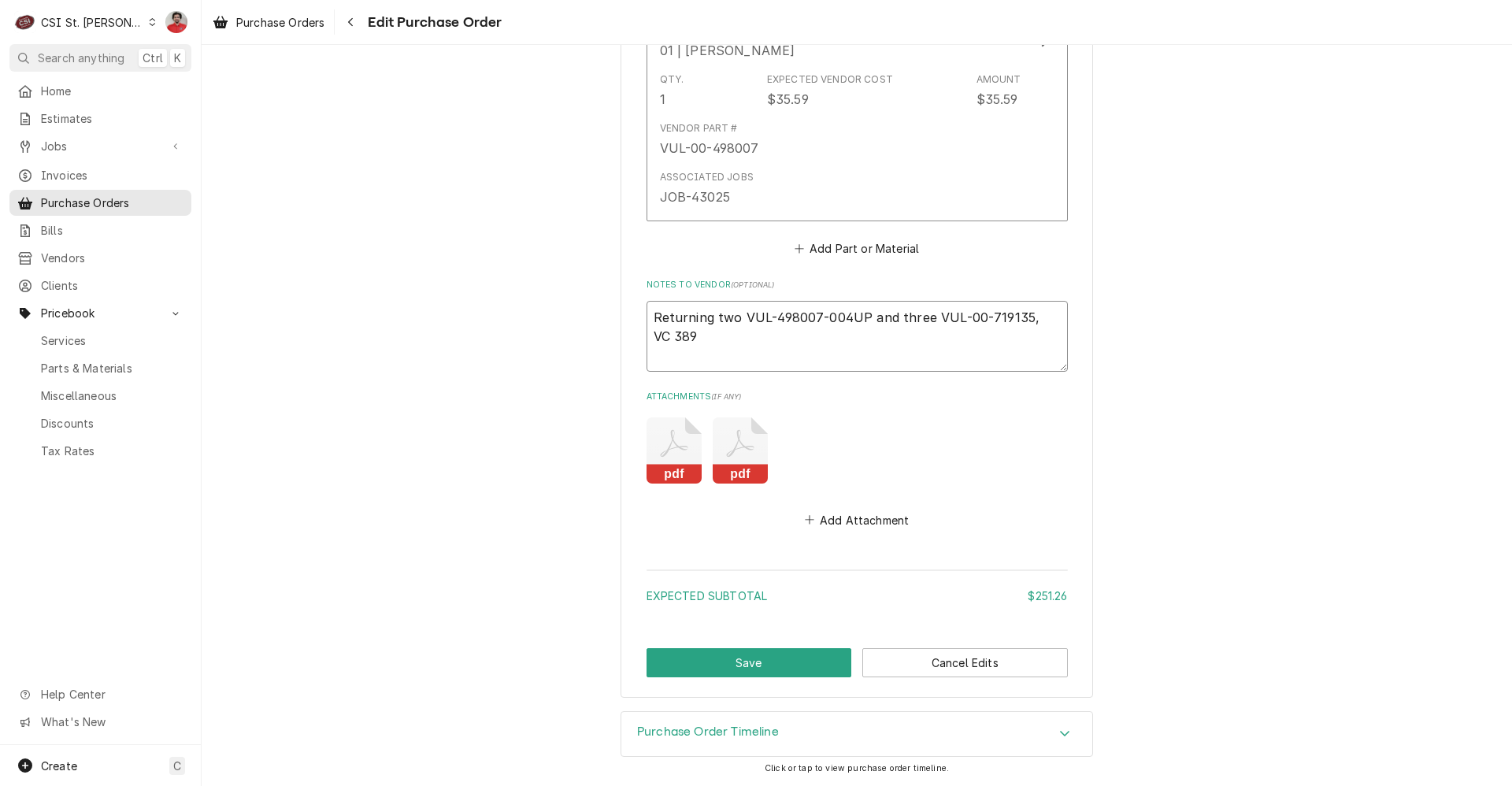
type textarea "Returning two VUL-498007-004UP and three VUL-00-719135, VC 3894"
type textarea "x"
type textarea "Returning two VUL-498007-004UP and three VUL-00-719135, VC 38941"
click at [793, 651] on button "Save" at bounding box center [749, 663] width 206 height 29
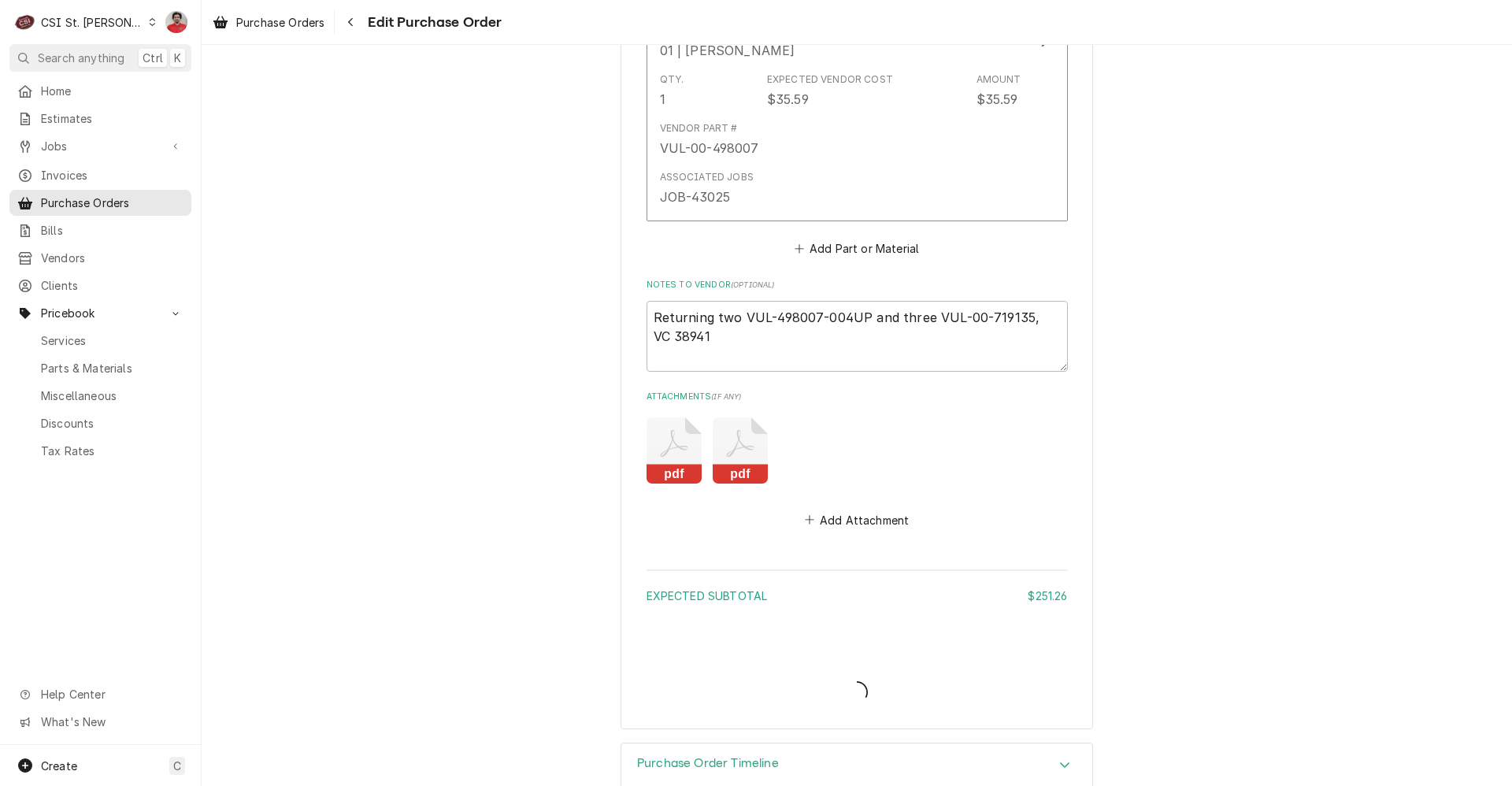
type textarea "x"
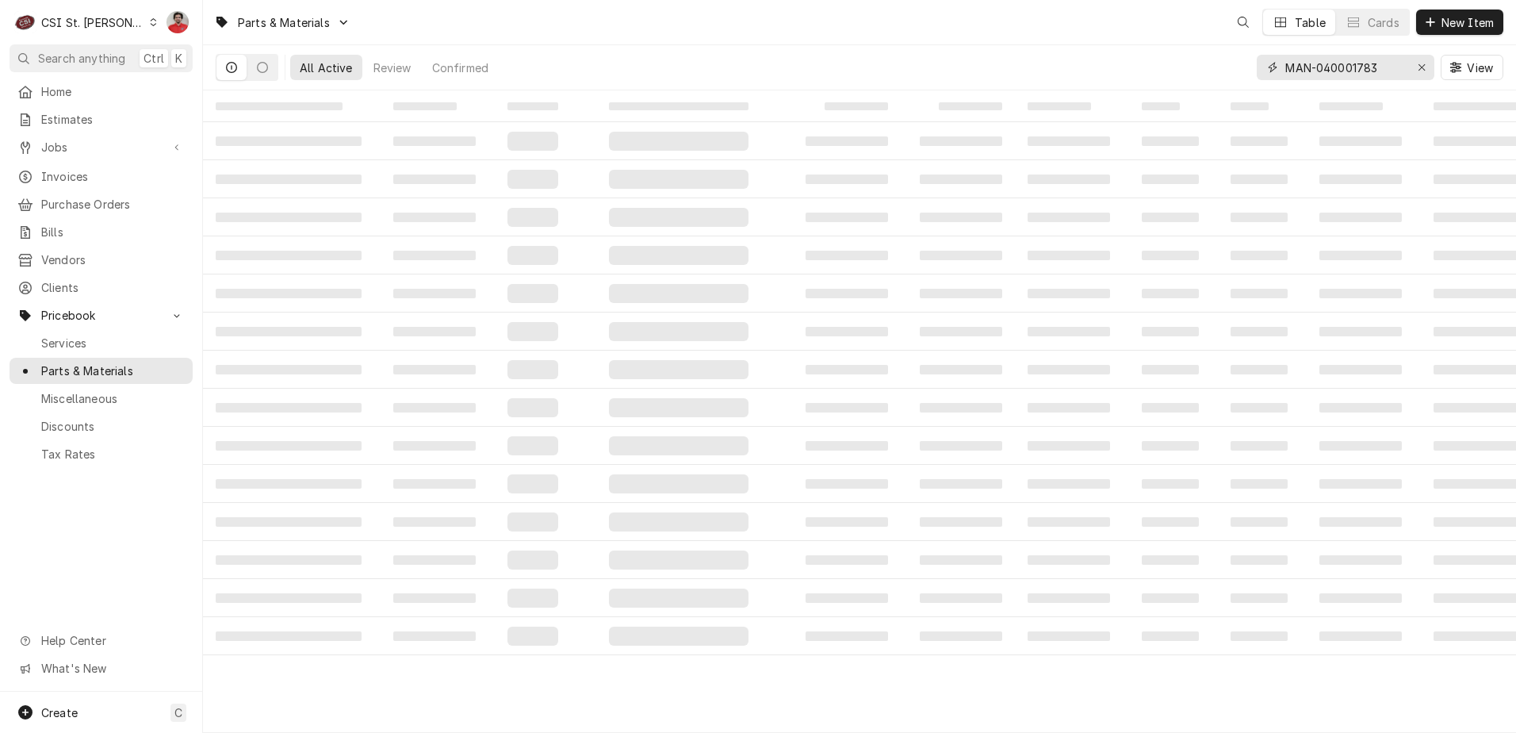
click at [1398, 61] on input "MAN-040001783" at bounding box center [1344, 67] width 119 height 25
click at [1396, 69] on input "MAN-040001783" at bounding box center [1344, 67] width 119 height 25
type input "107239"
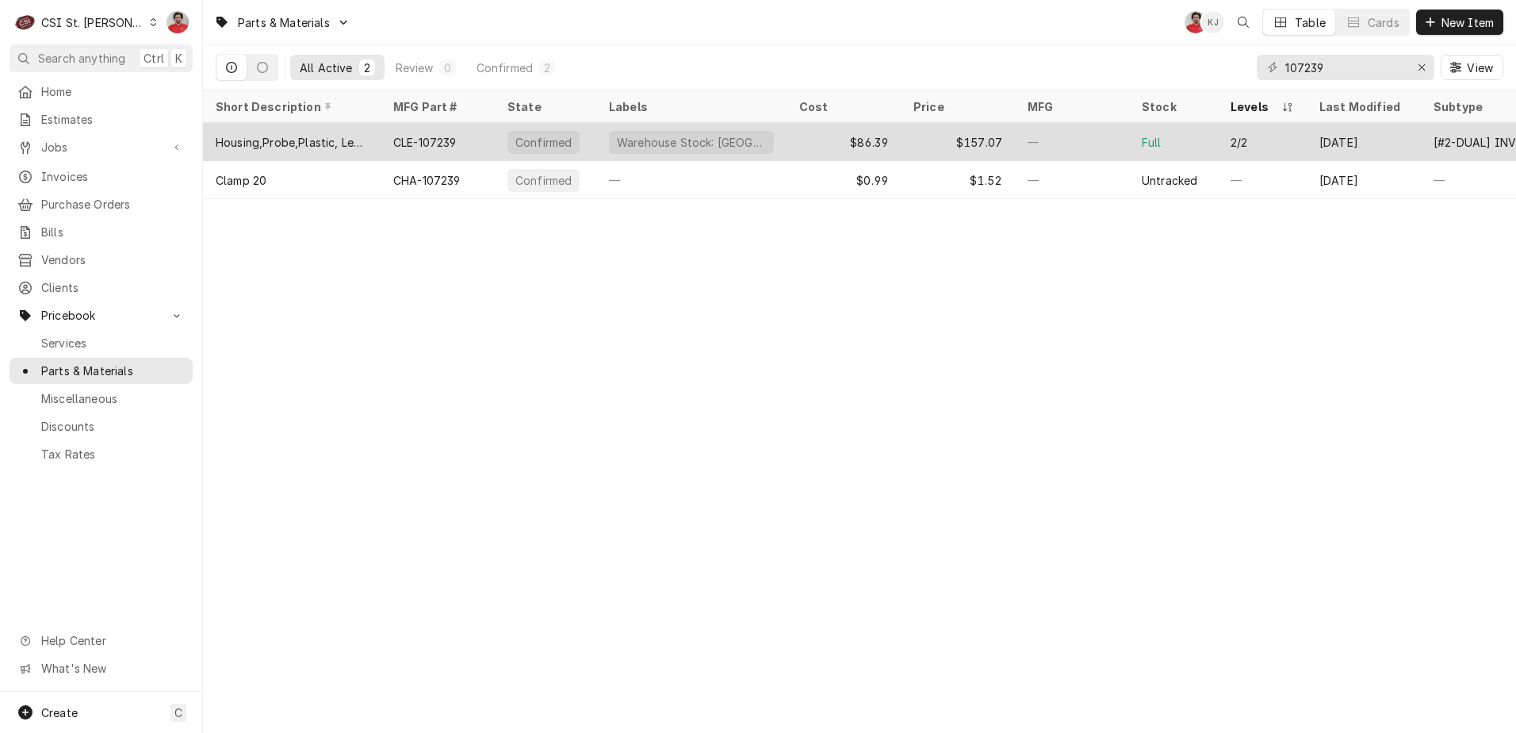
click at [460, 146] on div "CLE-107239" at bounding box center [438, 142] width 114 height 38
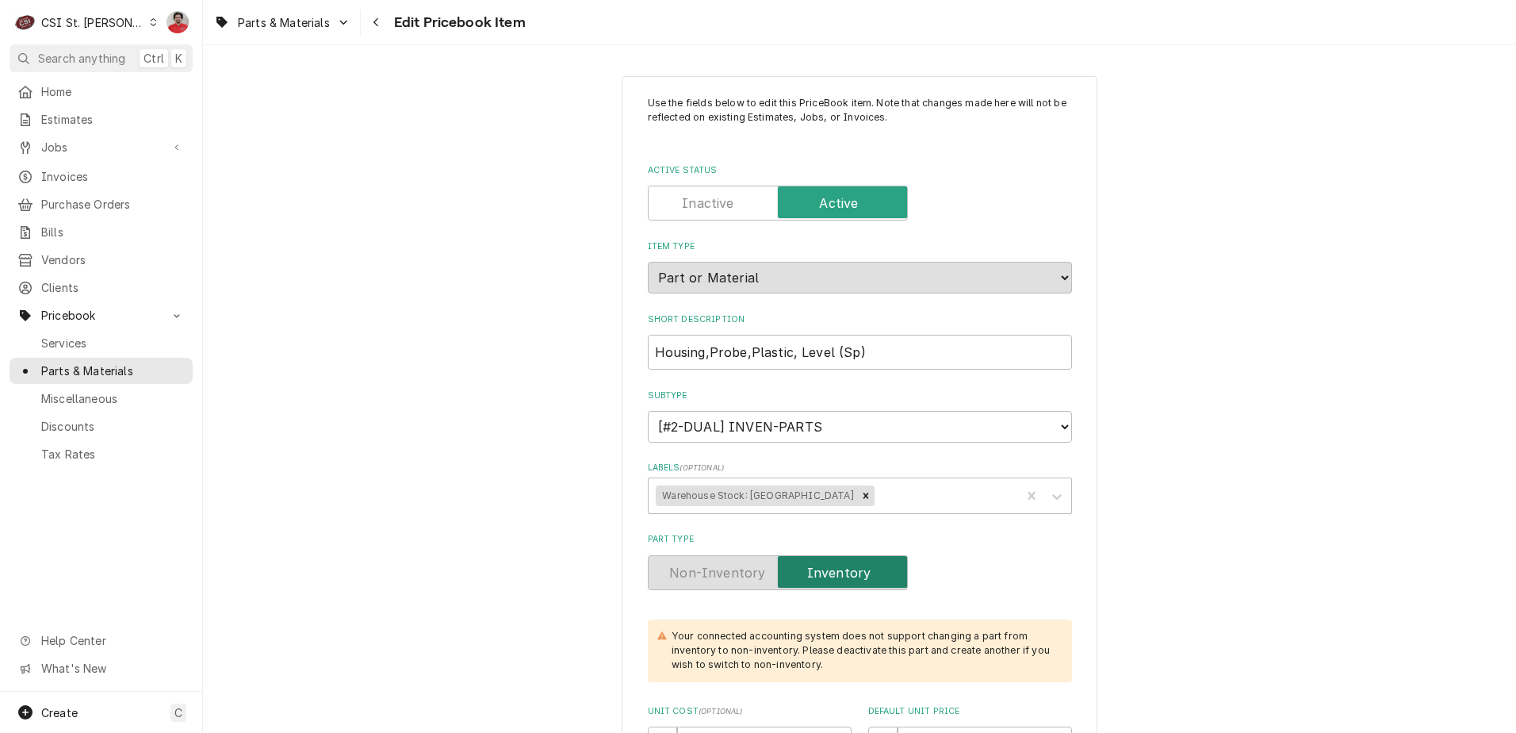
scroll to position [476, 0]
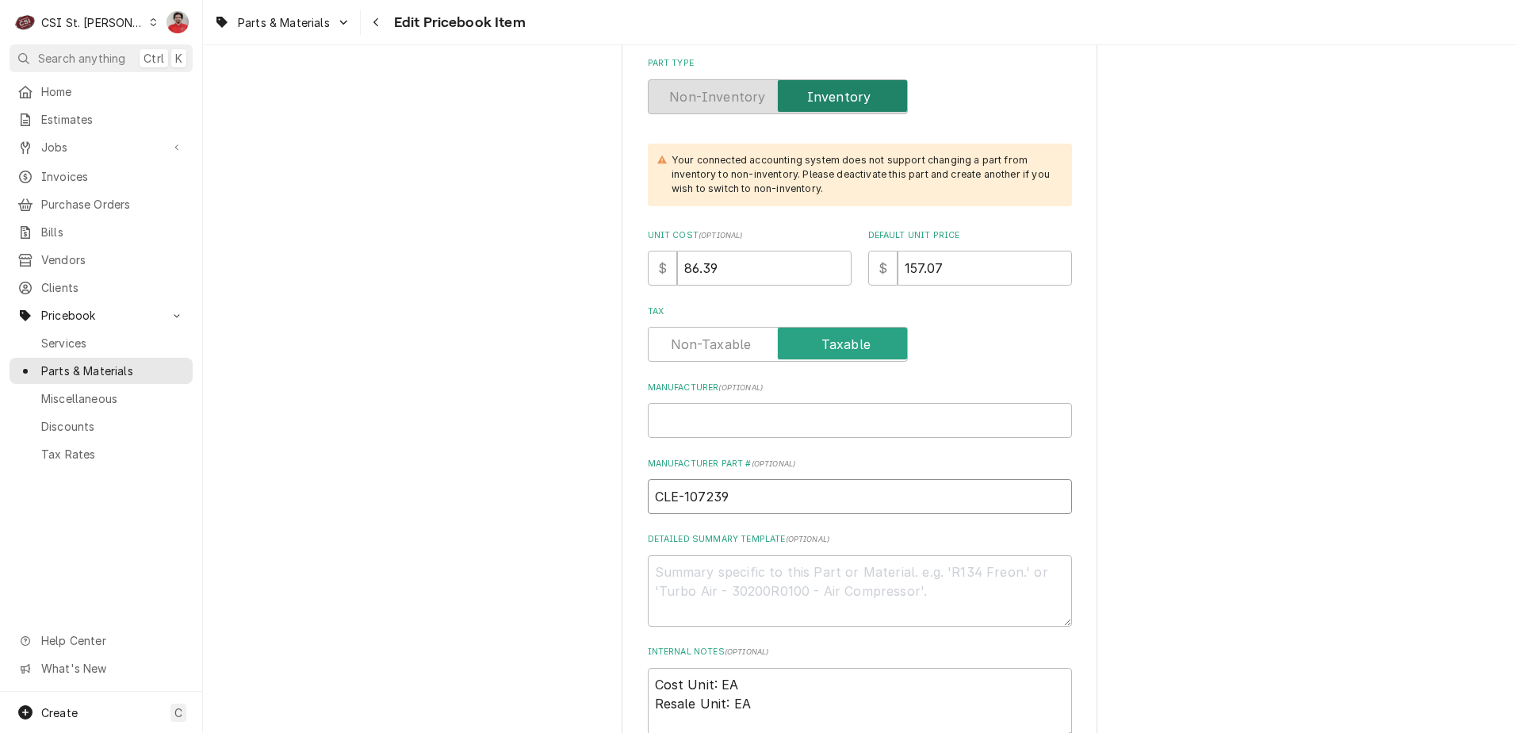
click at [705, 500] on input "CLE-107239" at bounding box center [860, 496] width 424 height 35
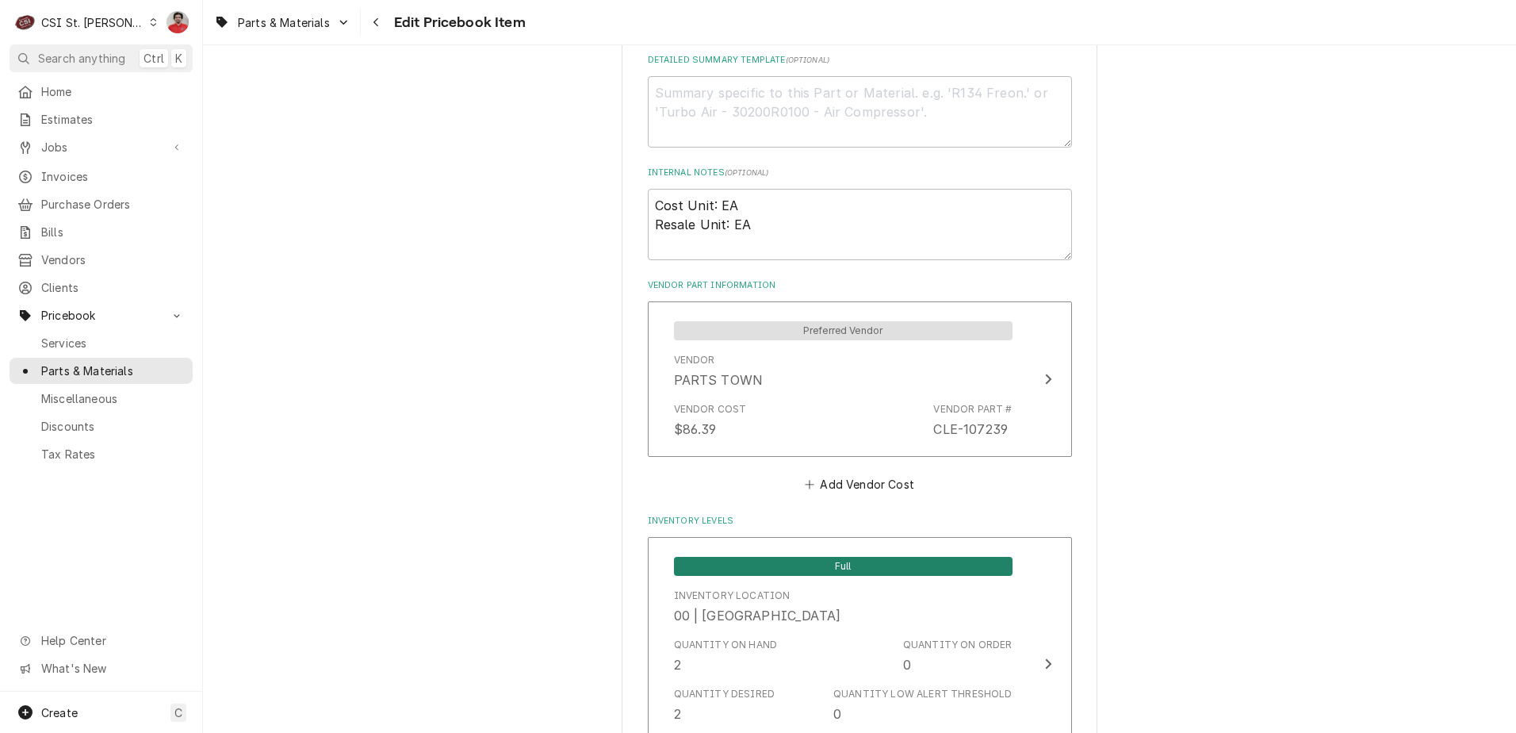
scroll to position [1269, 0]
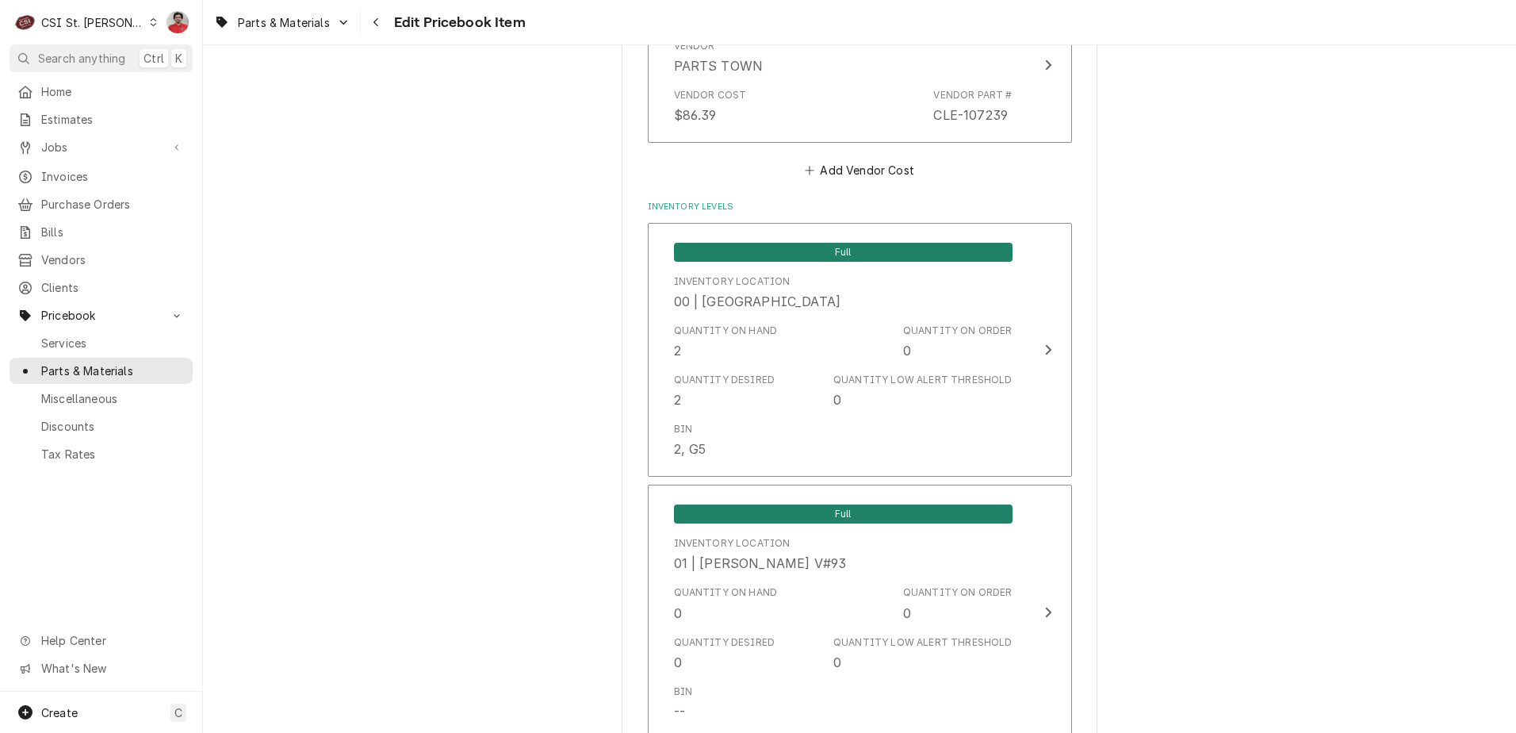
type textarea "x"
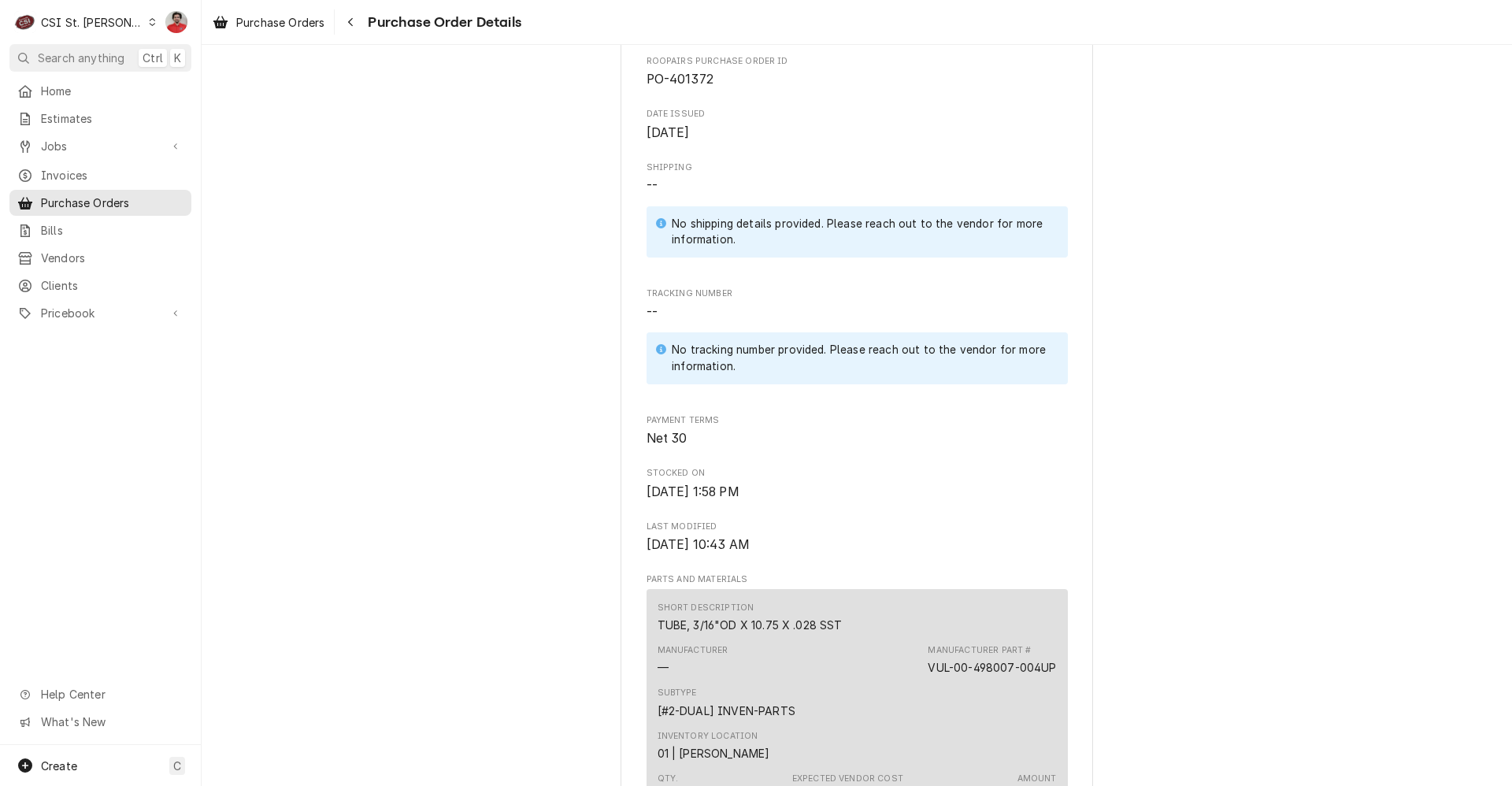
scroll to position [788, 0]
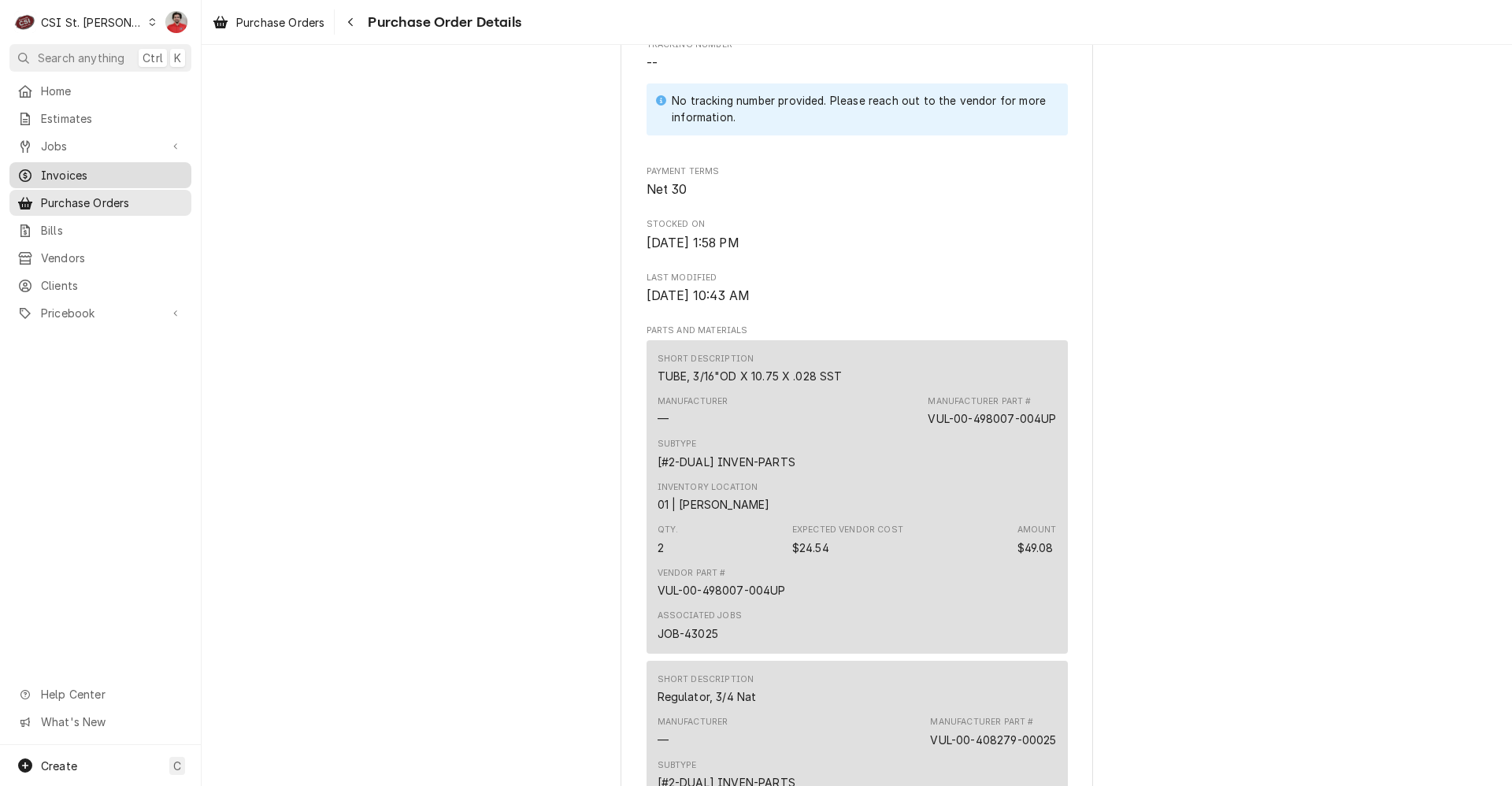
click at [91, 169] on span "Invoices" at bounding box center [112, 175] width 143 height 17
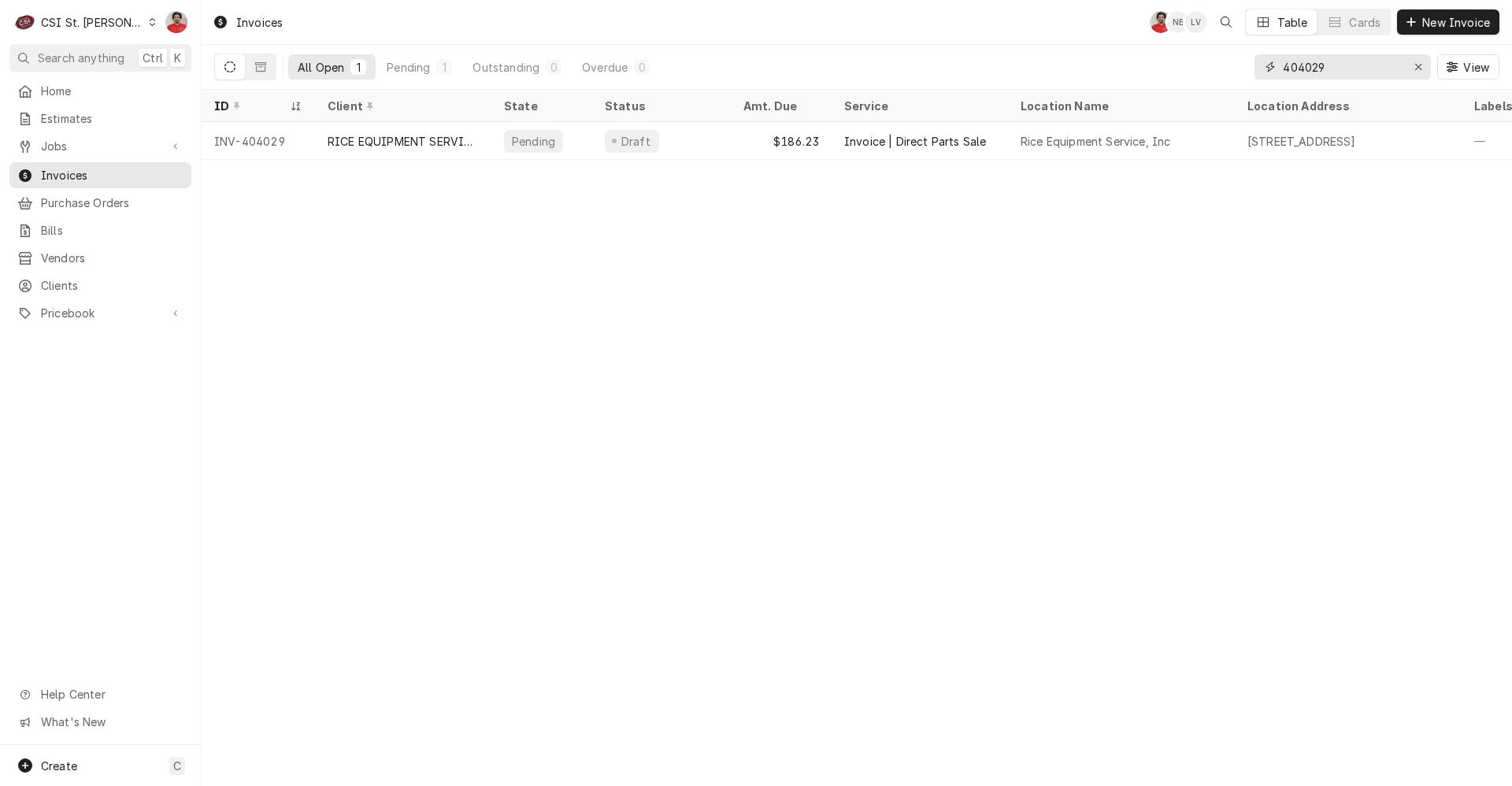
click at [1332, 59] on input "404029" at bounding box center [1342, 67] width 118 height 25
click at [1417, 75] on div "Erase input" at bounding box center [1419, 67] width 16 height 16
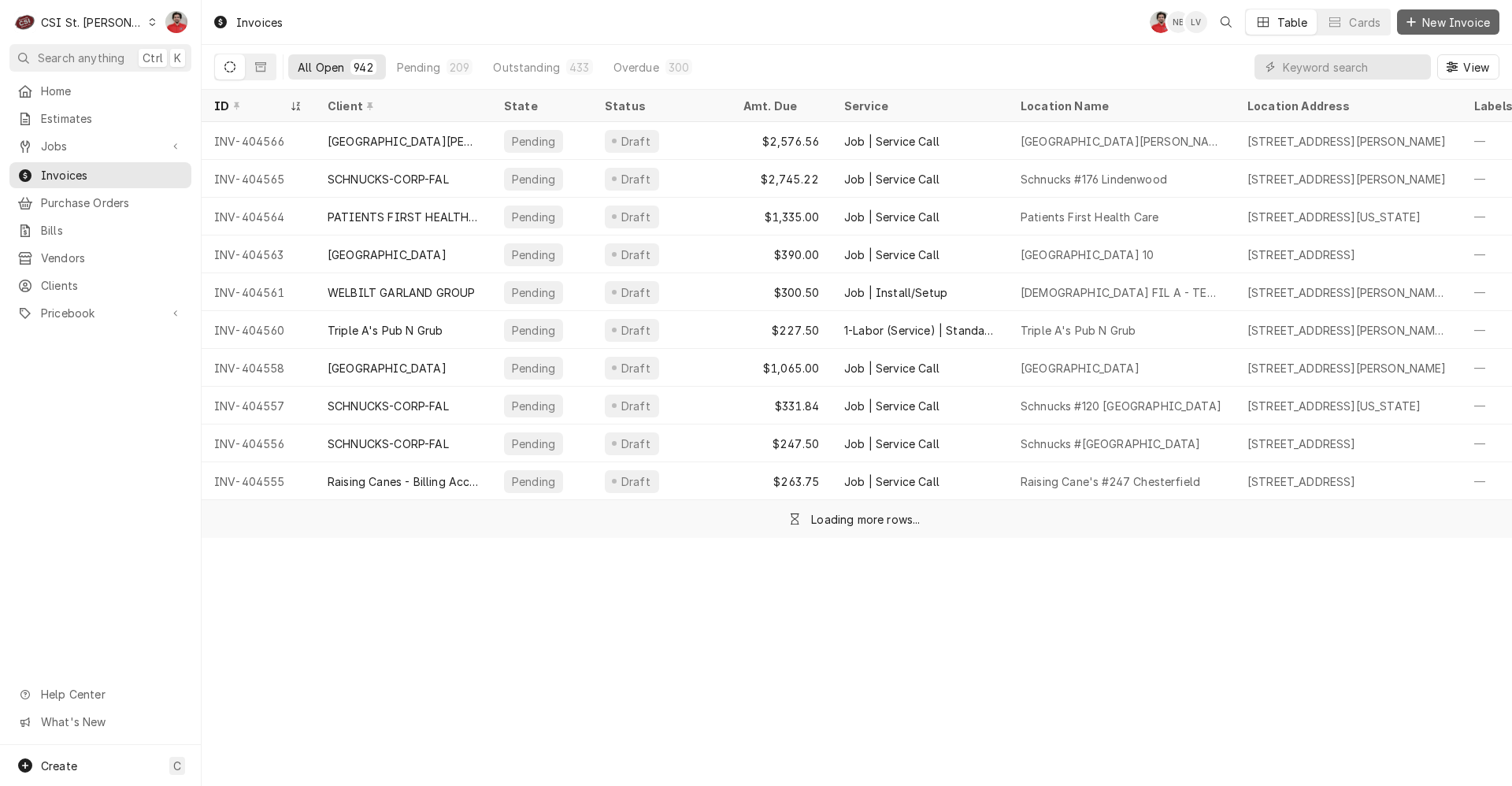
click at [1417, 26] on div "Dynamic Content Wrapper" at bounding box center [1412, 22] width 16 height 16
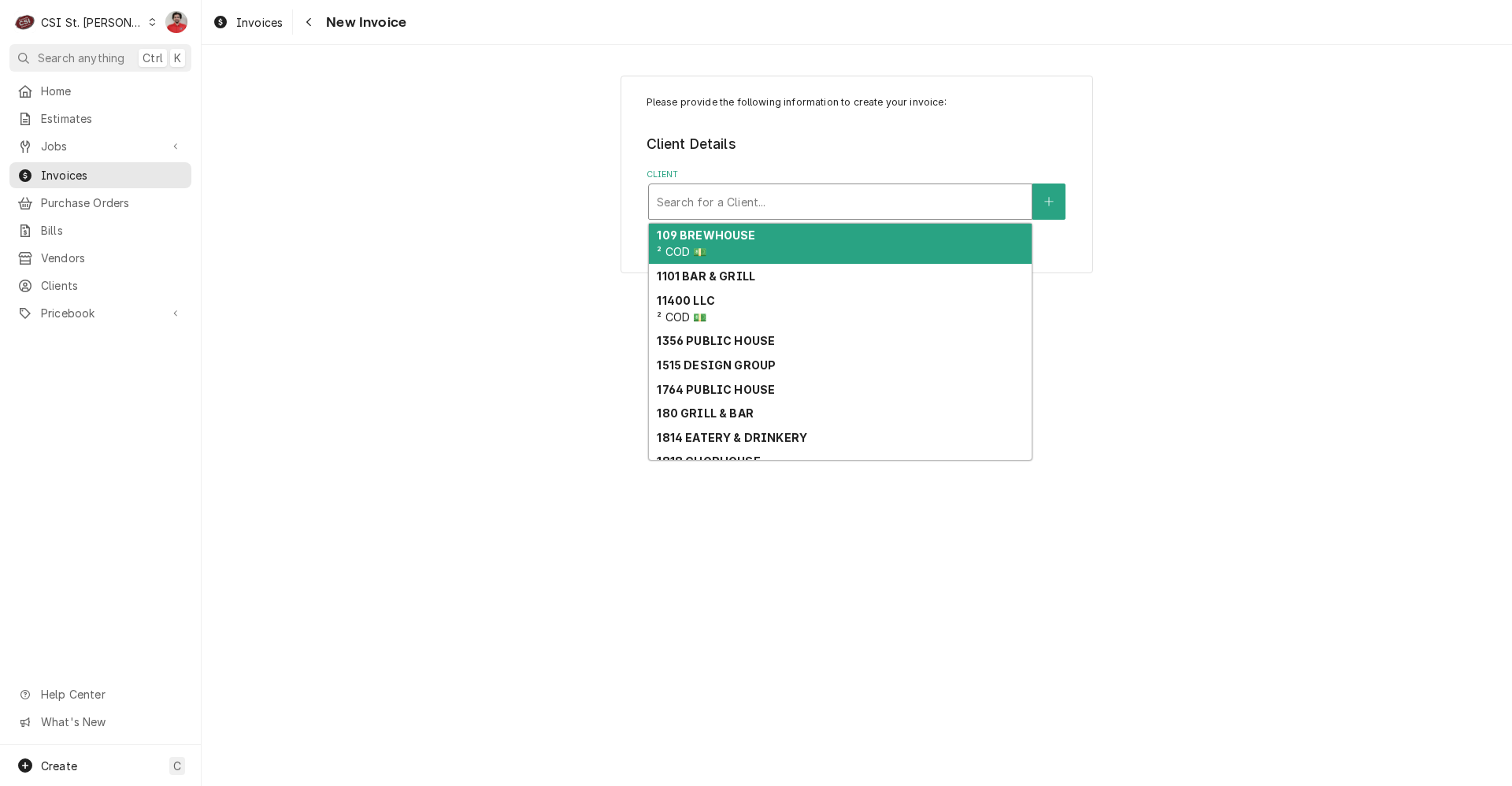
click at [846, 202] on div "Client" at bounding box center [839, 202] width 367 height 29
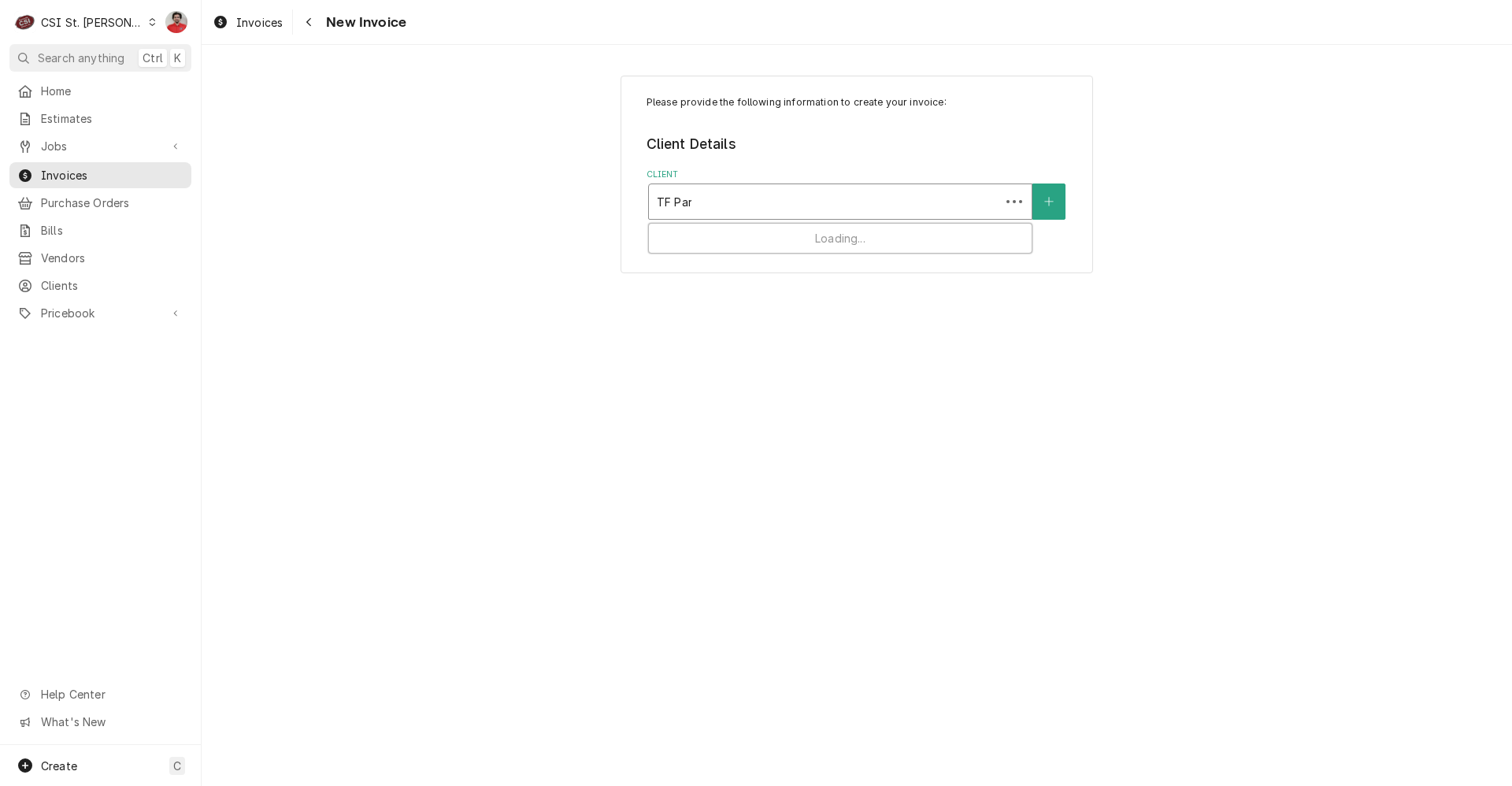
type input "TF Parts"
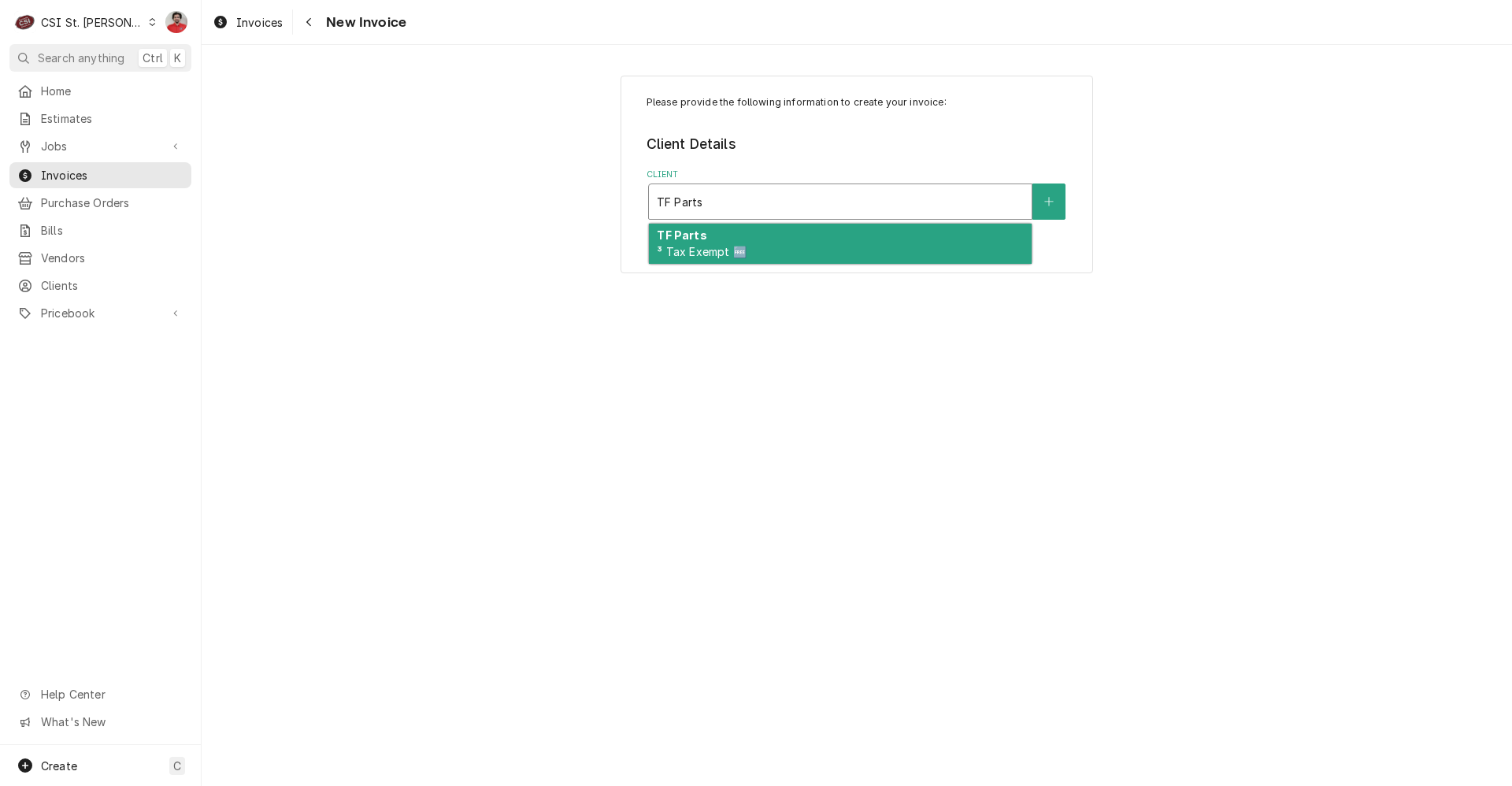
click at [799, 237] on div "TF Parts ³ Tax Exempt 🆓" at bounding box center [839, 243] width 382 height 41
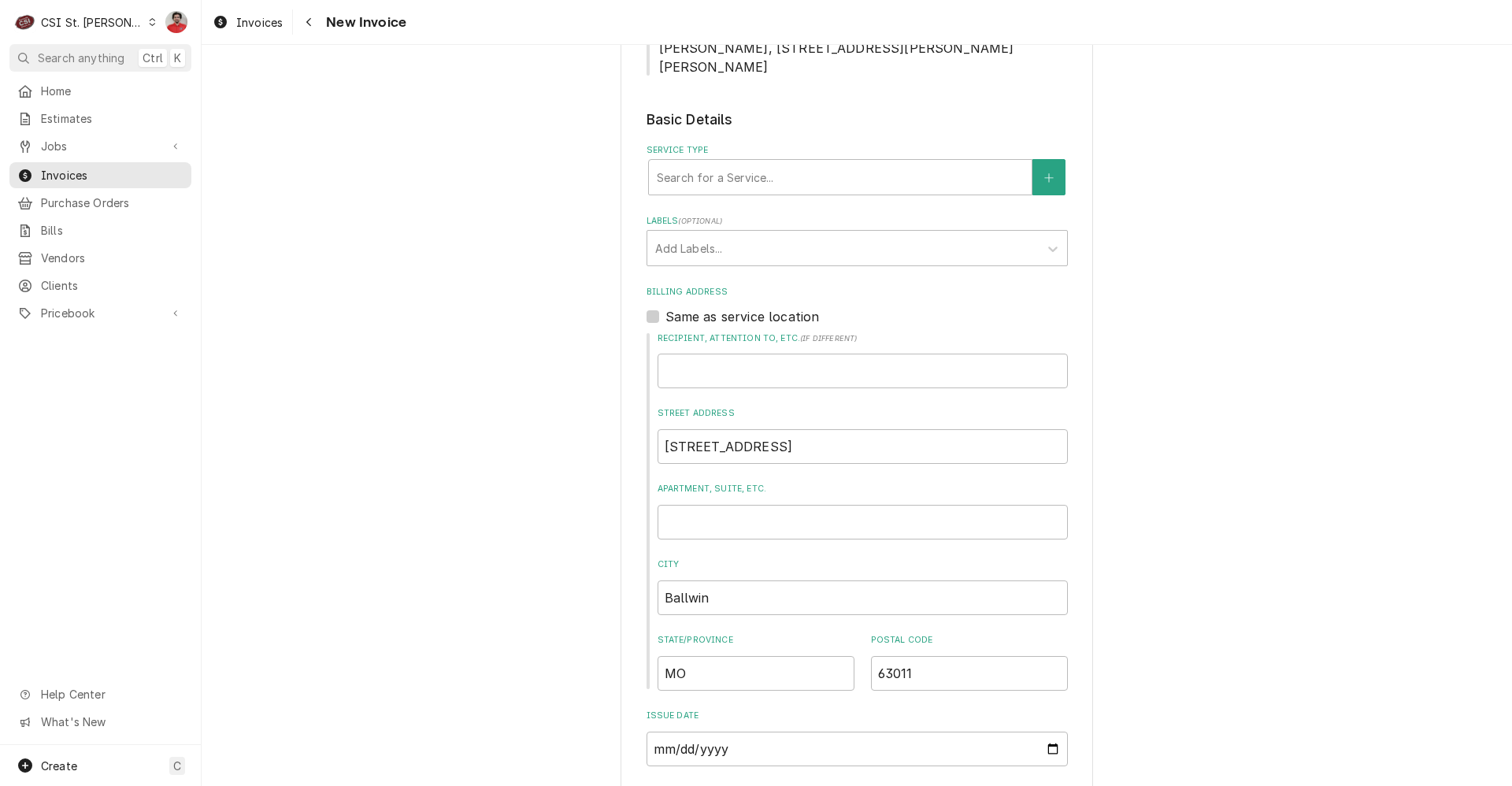
scroll to position [473, 0]
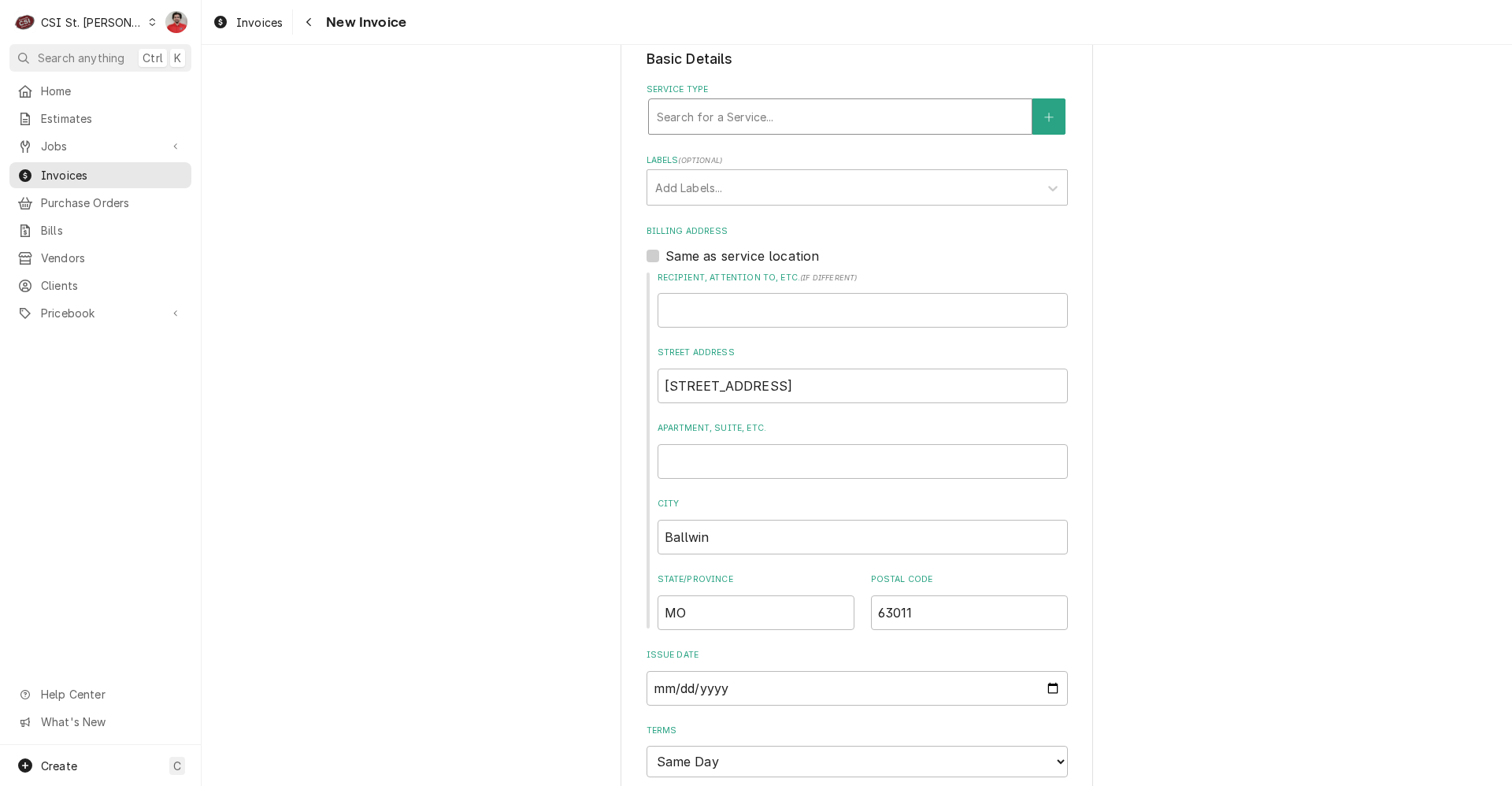
click at [759, 102] on div "Service Type" at bounding box center [839, 116] width 367 height 29
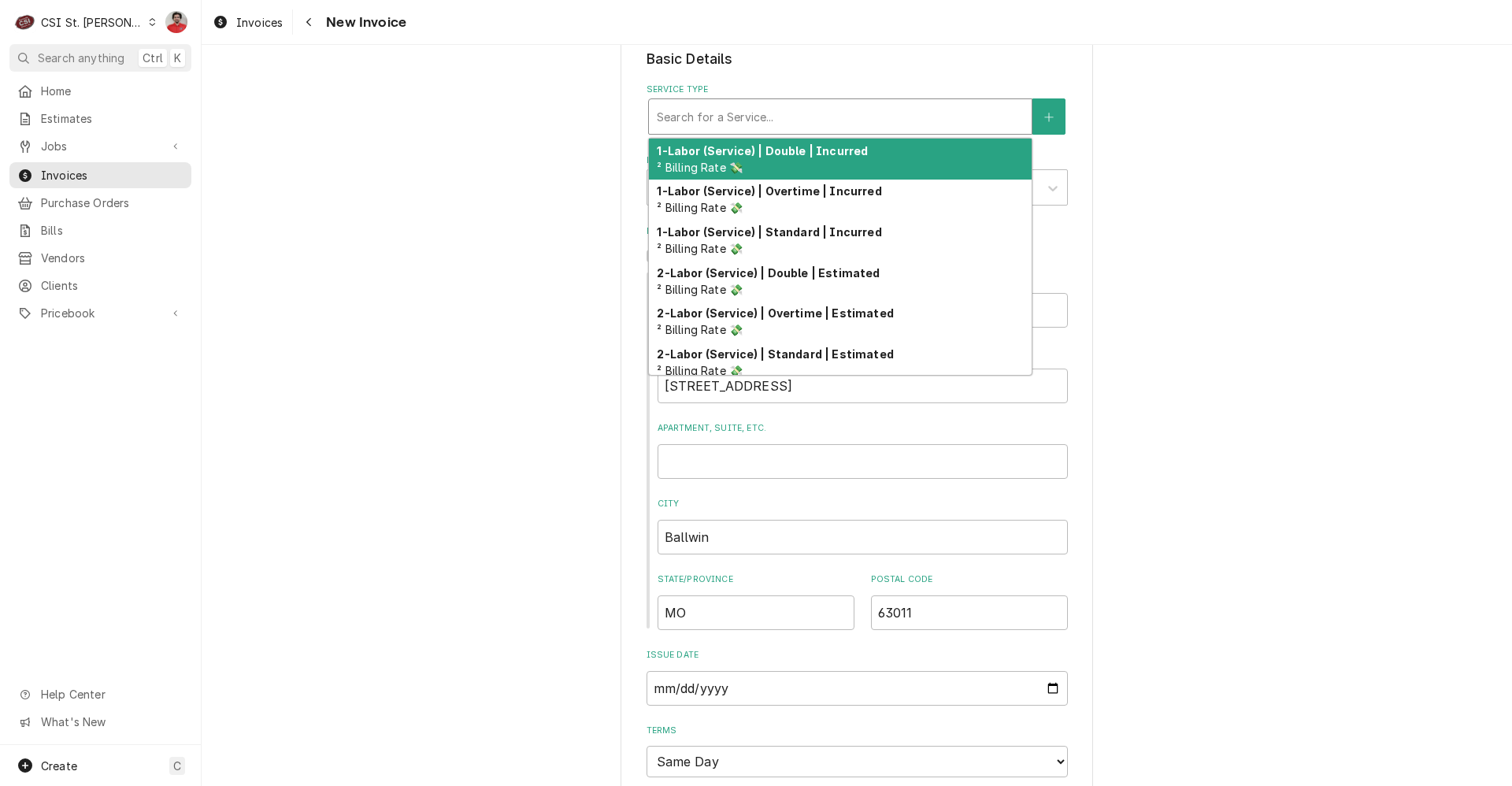
click at [759, 102] on div "Service Type" at bounding box center [839, 116] width 367 height 29
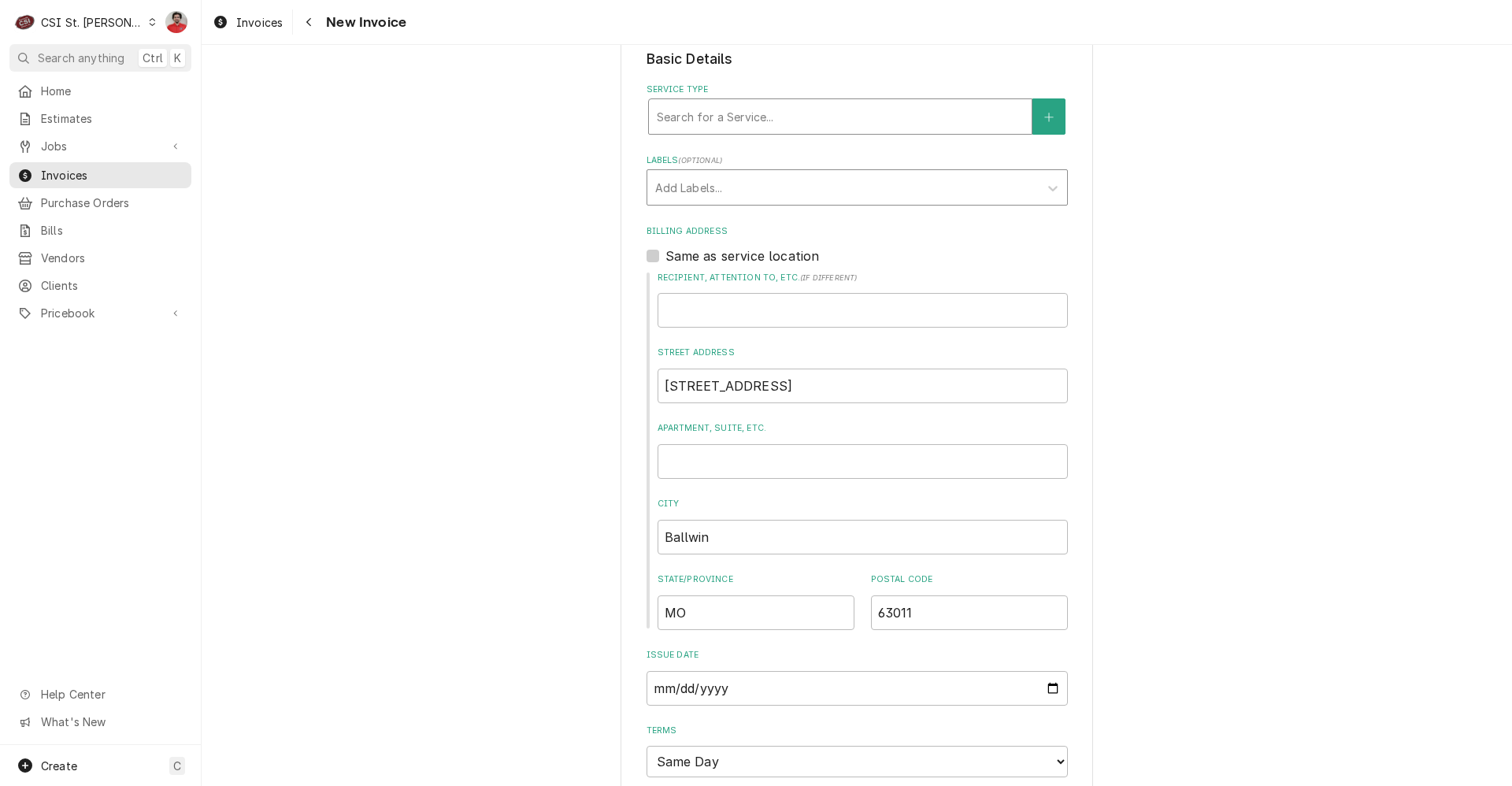
scroll to position [236, 0]
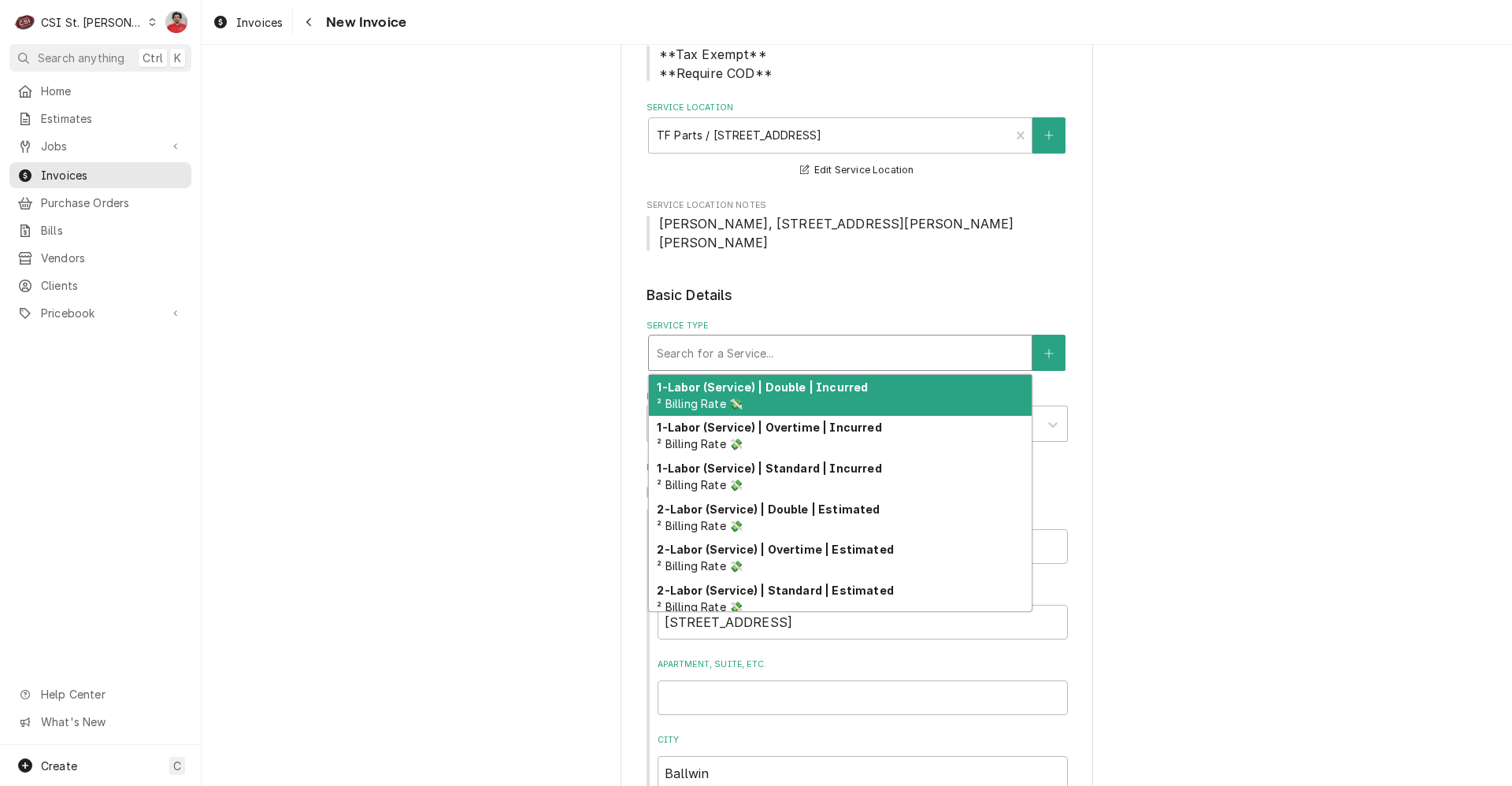
click at [755, 339] on div "Service Type" at bounding box center [839, 353] width 367 height 29
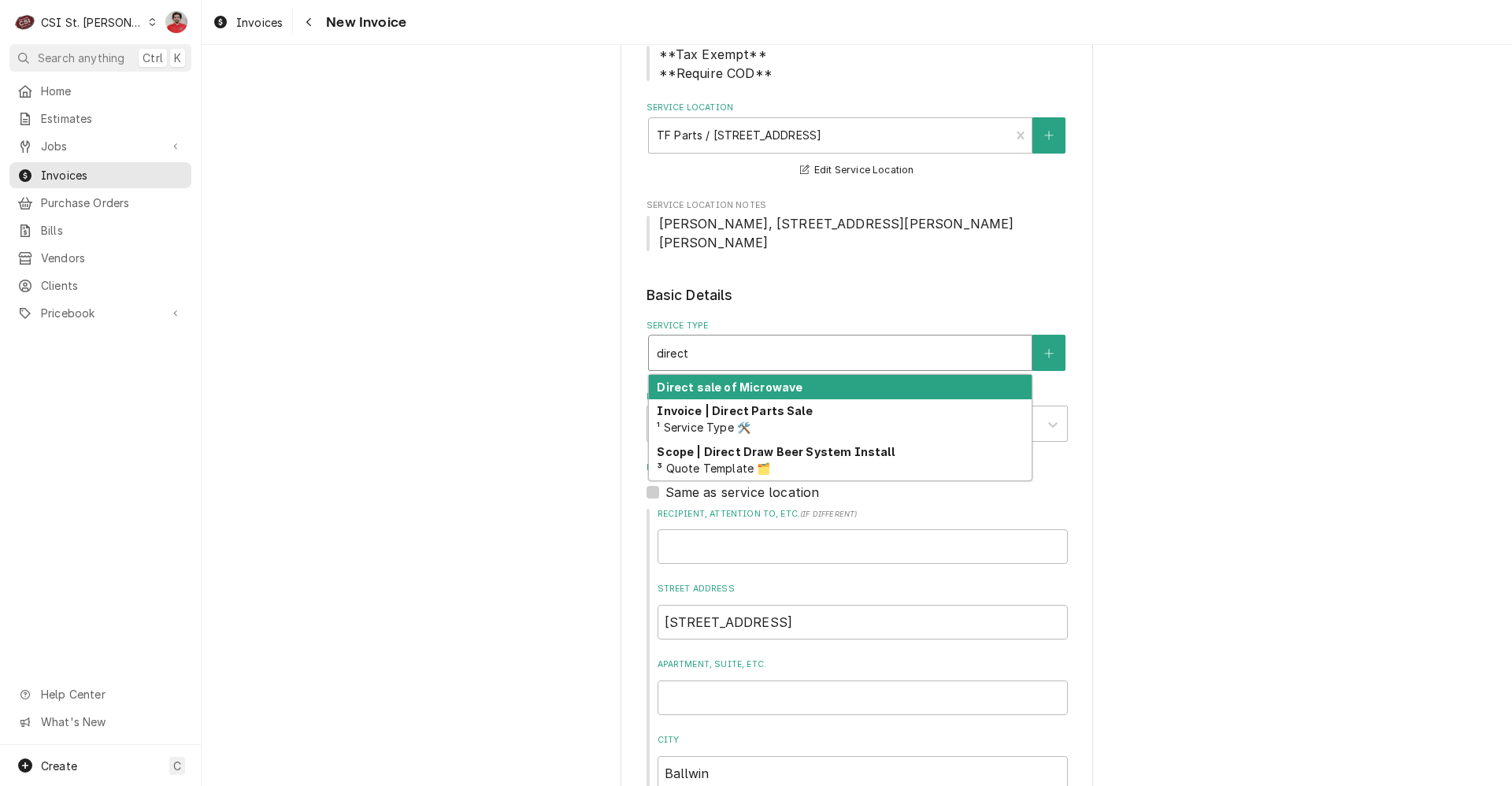
type input "direct"
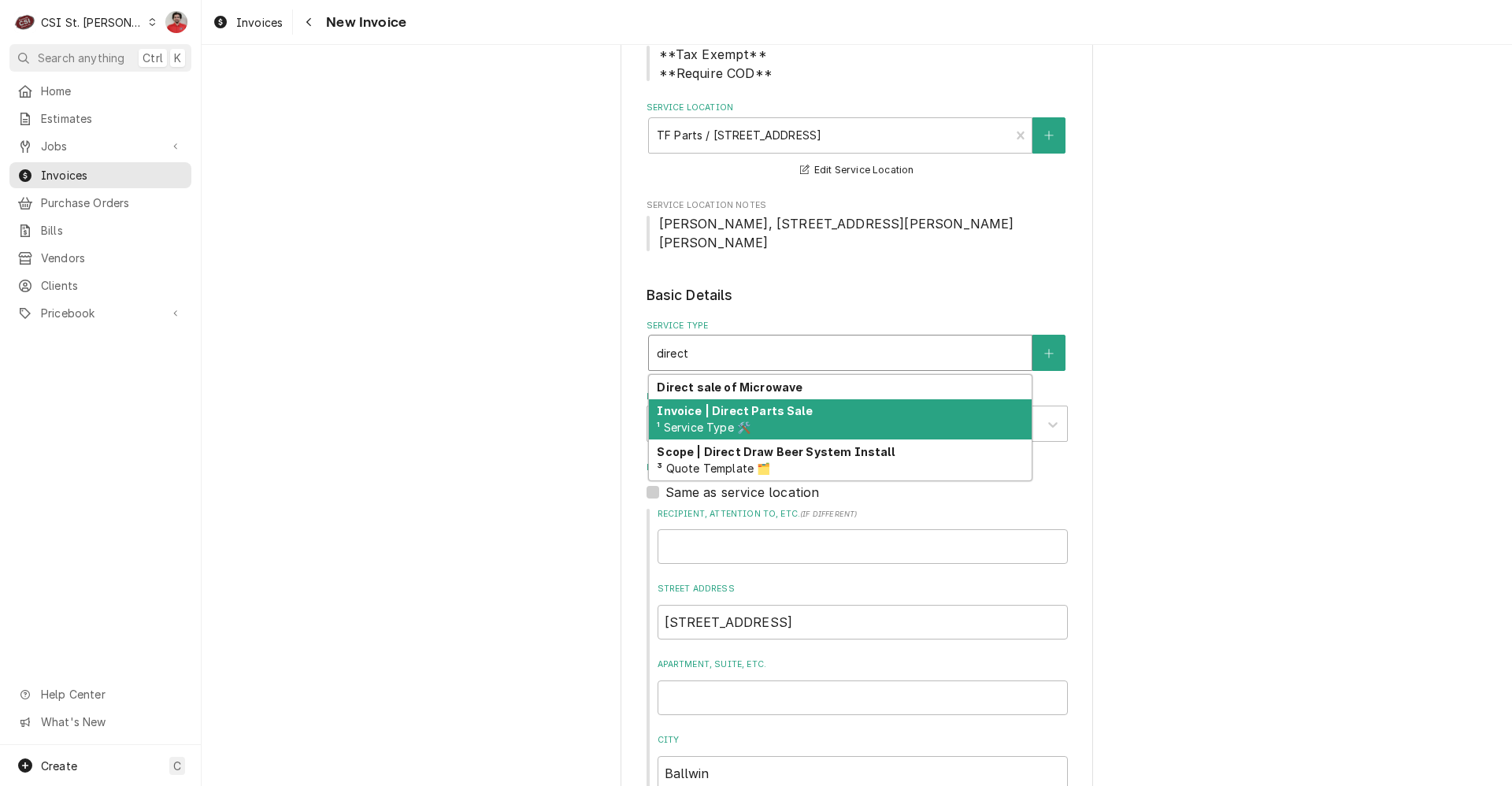
click at [768, 401] on div "Invoice | Direct Parts Sale ¹ Service Type 🛠️" at bounding box center [839, 419] width 382 height 41
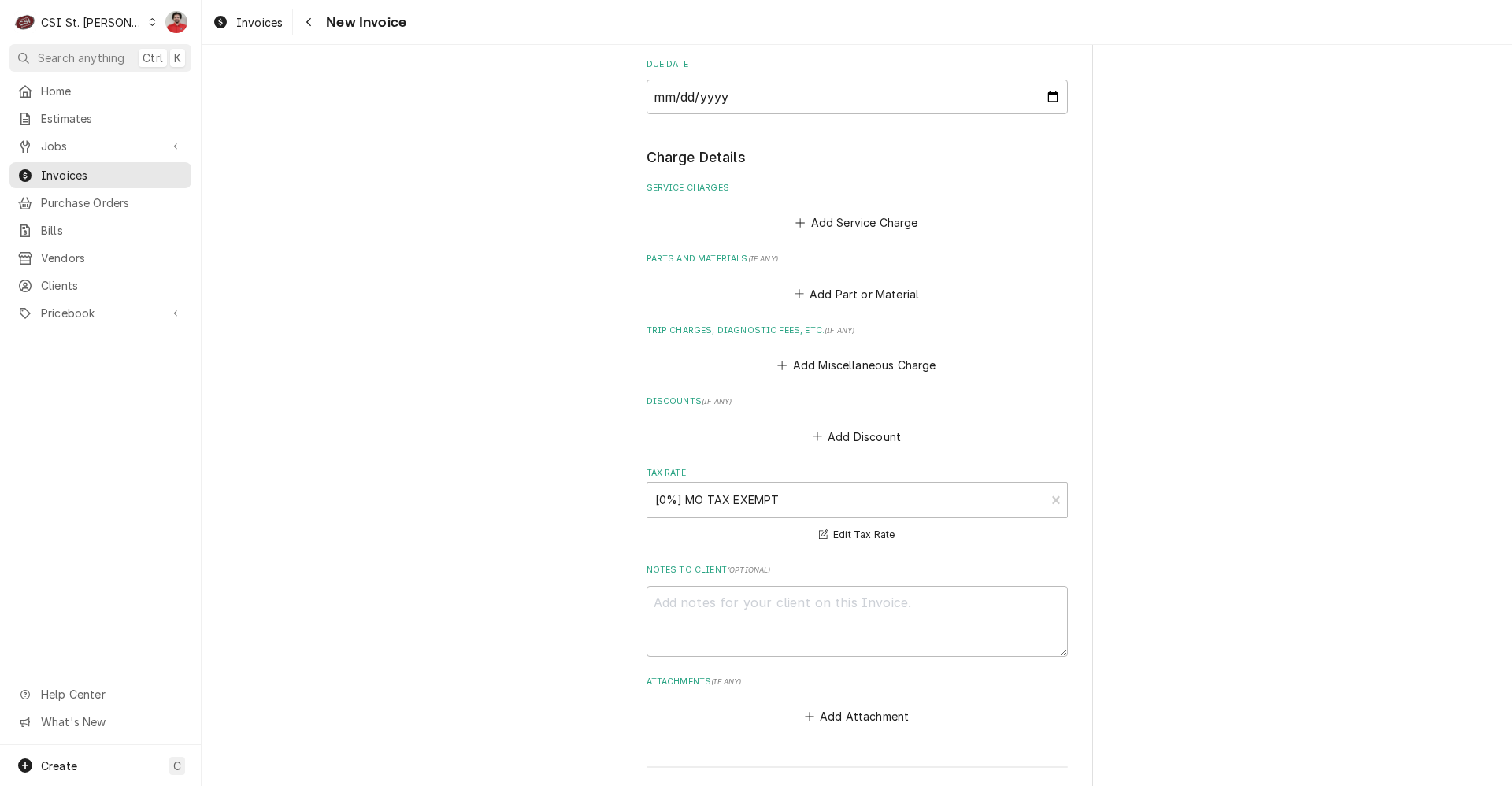
scroll to position [1100, 0]
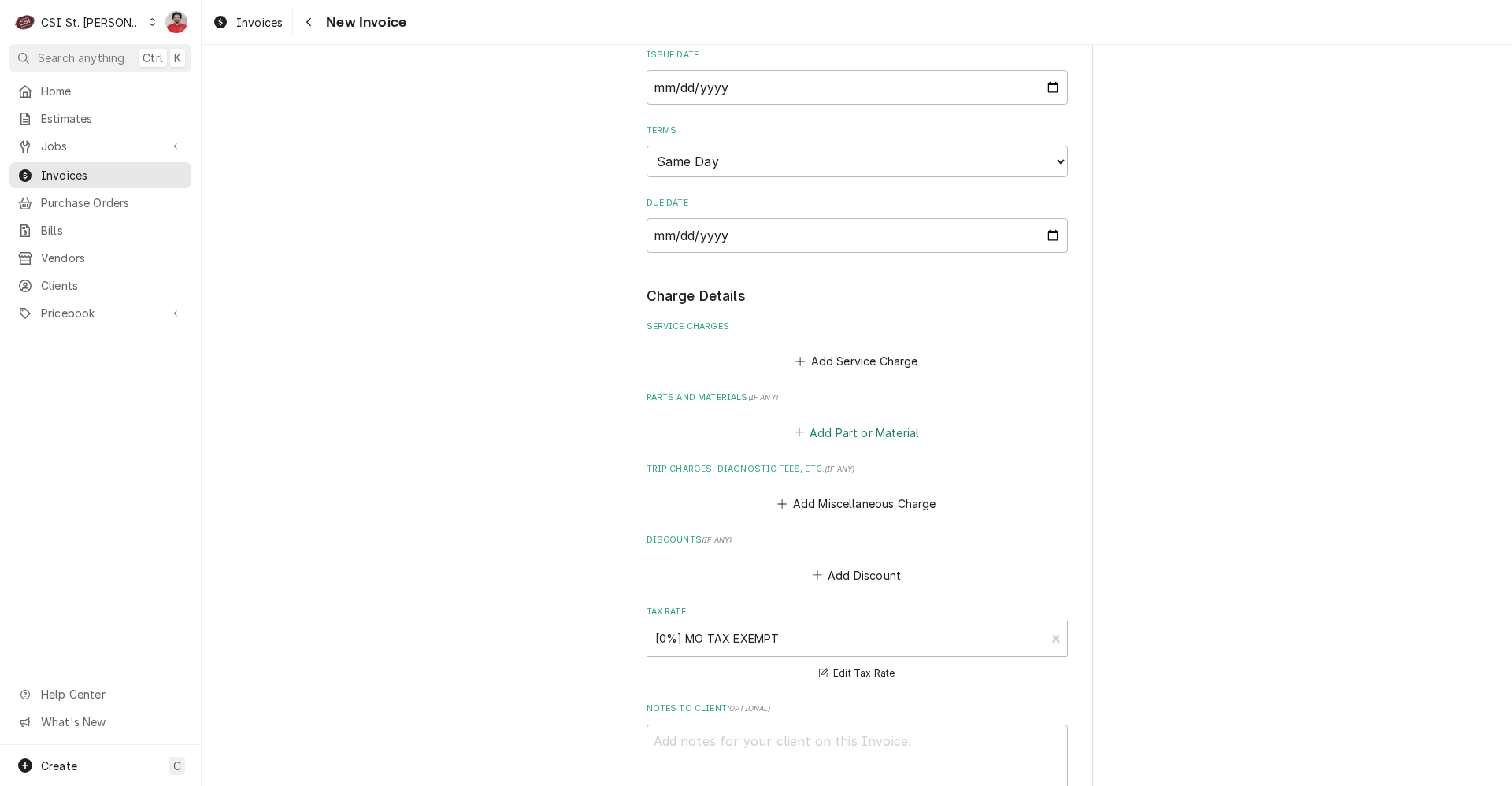
click at [808, 421] on button "Add Part or Material" at bounding box center [856, 432] width 130 height 22
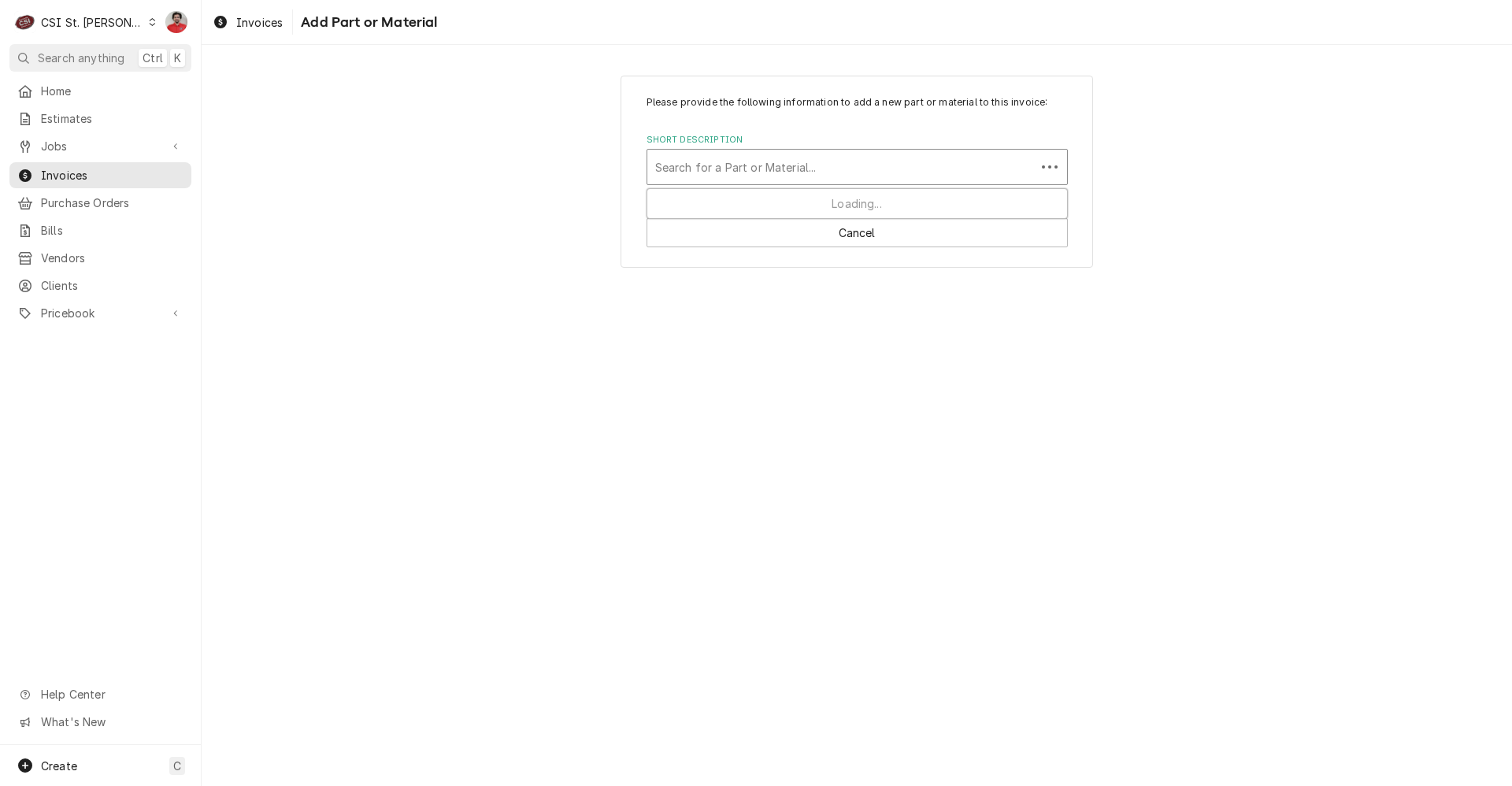
click at [716, 167] on div "Short Description" at bounding box center [841, 167] width 373 height 29
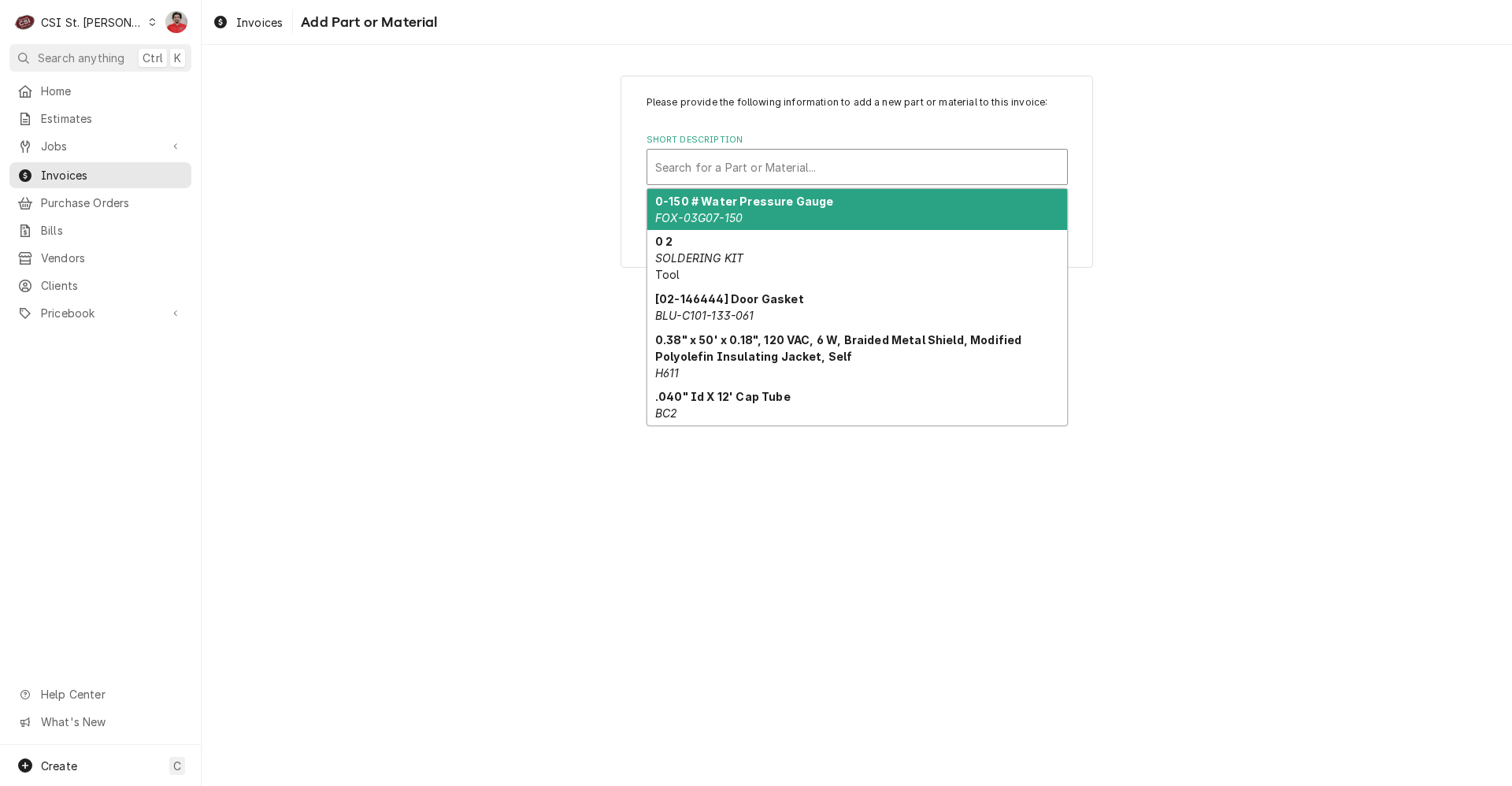
type input "c"
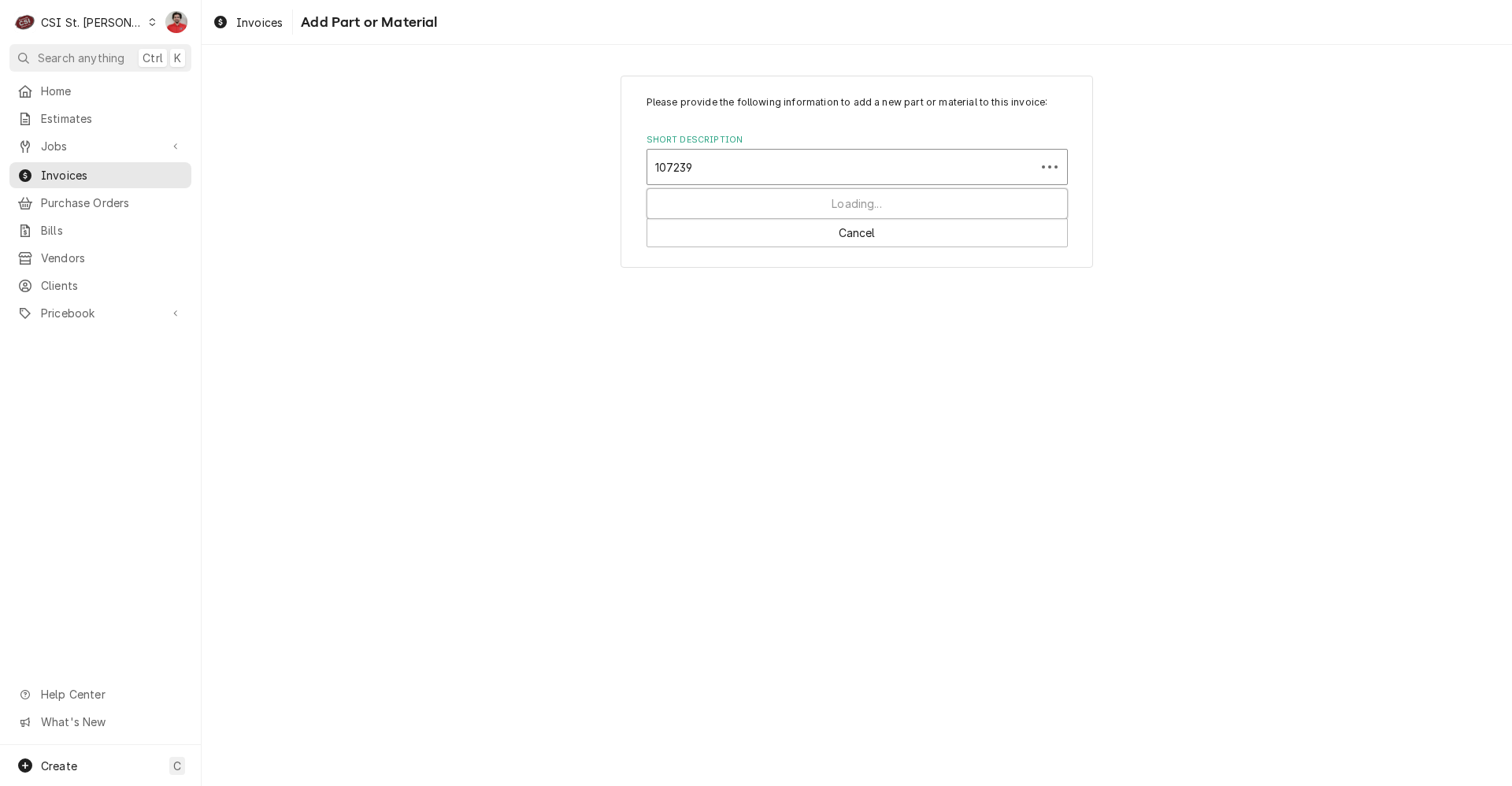
type input "107239"
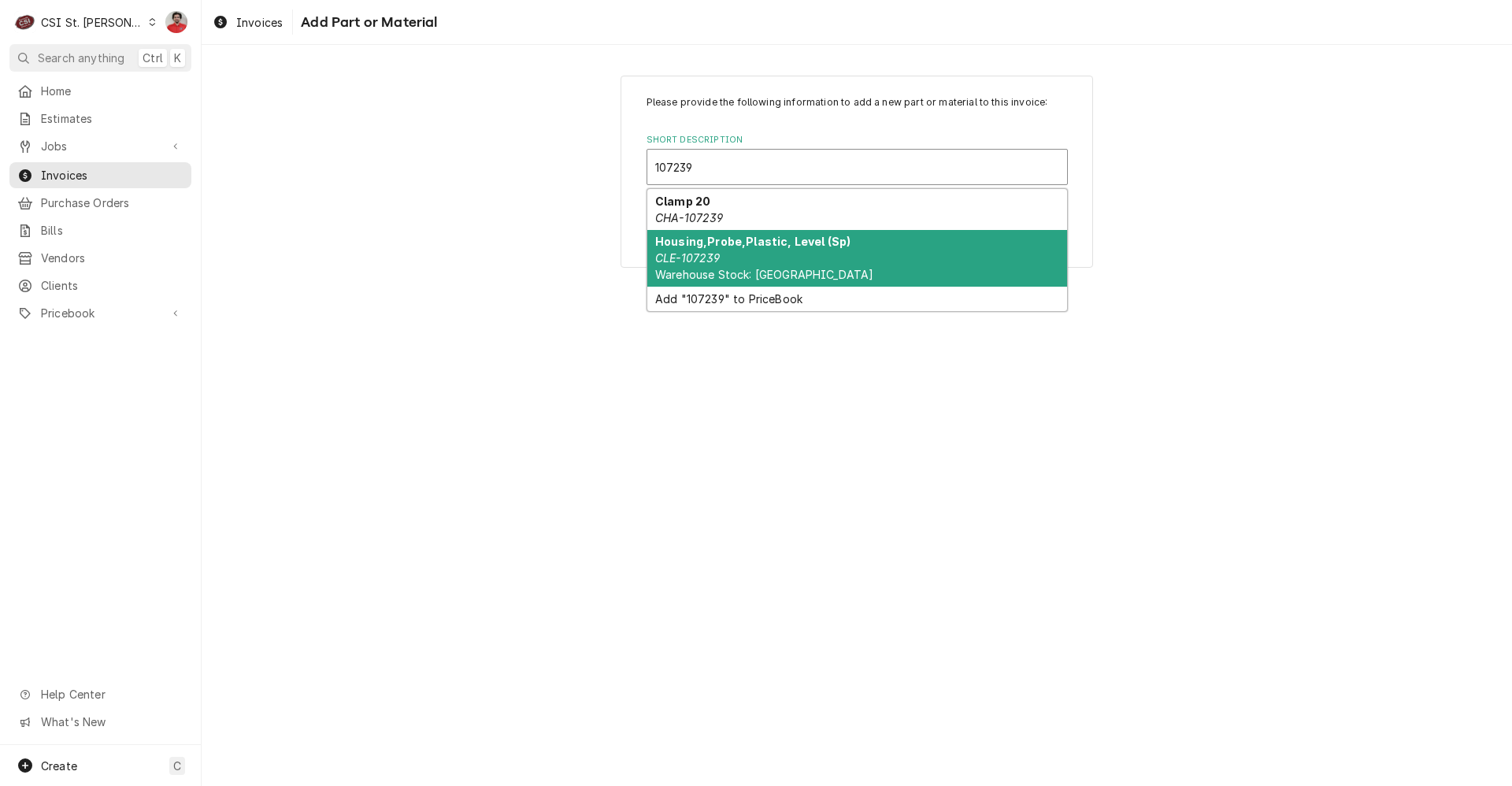
click at [751, 264] on div "Housing,Probe,Plastic, Level (Sp) CLE-107239 Warehouse Stock: Cleveland" at bounding box center [857, 259] width 420 height 58
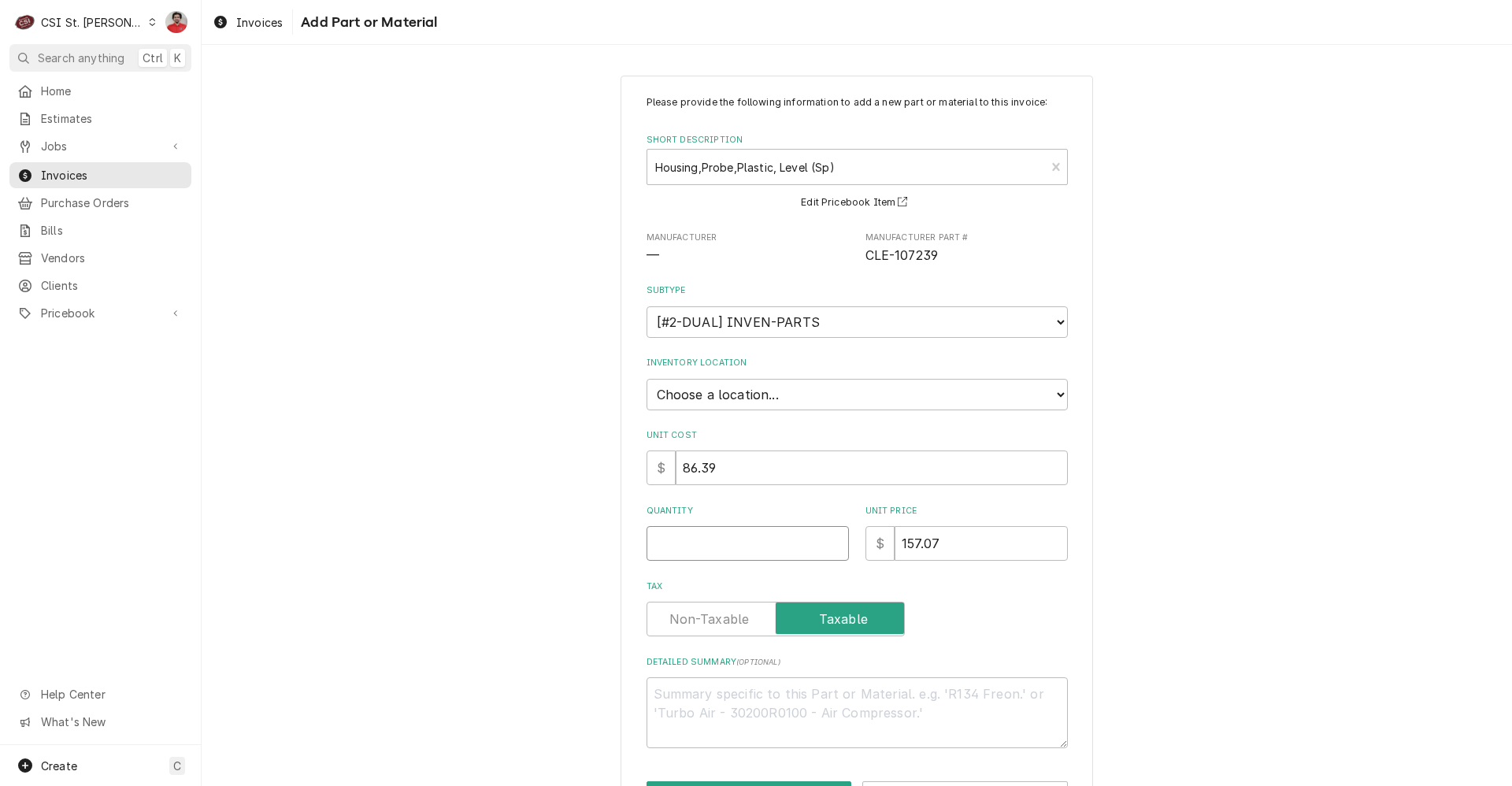
click at [763, 539] on input "Quantity" at bounding box center [748, 544] width 203 height 35
type textarea "x"
type input "1"
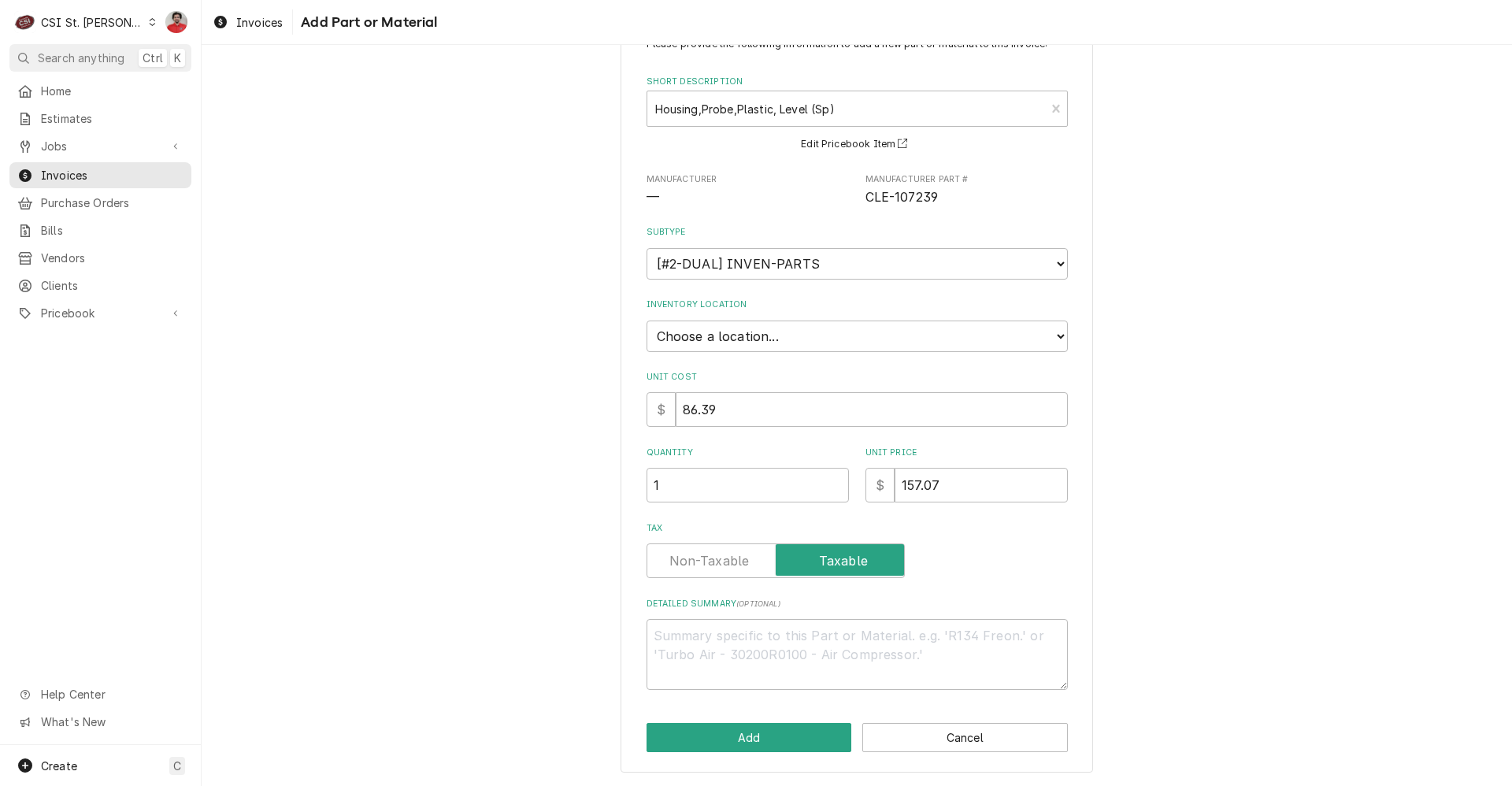
click at [797, 755] on div "Please provide the following information to add a new part or material to this …" at bounding box center [857, 394] width 473 height 755
click at [793, 743] on button "Add" at bounding box center [749, 737] width 206 height 29
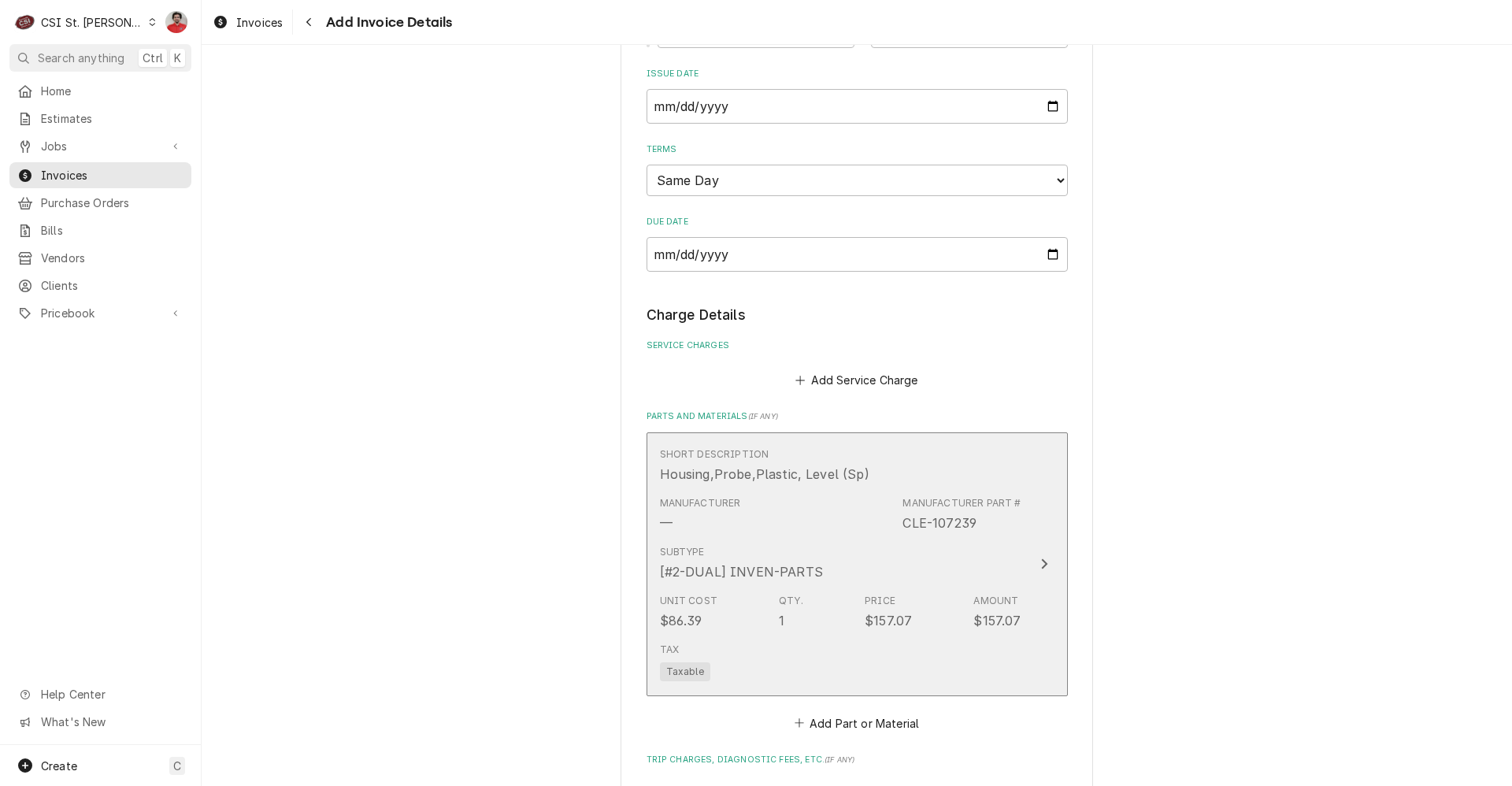
scroll to position [1766, 0]
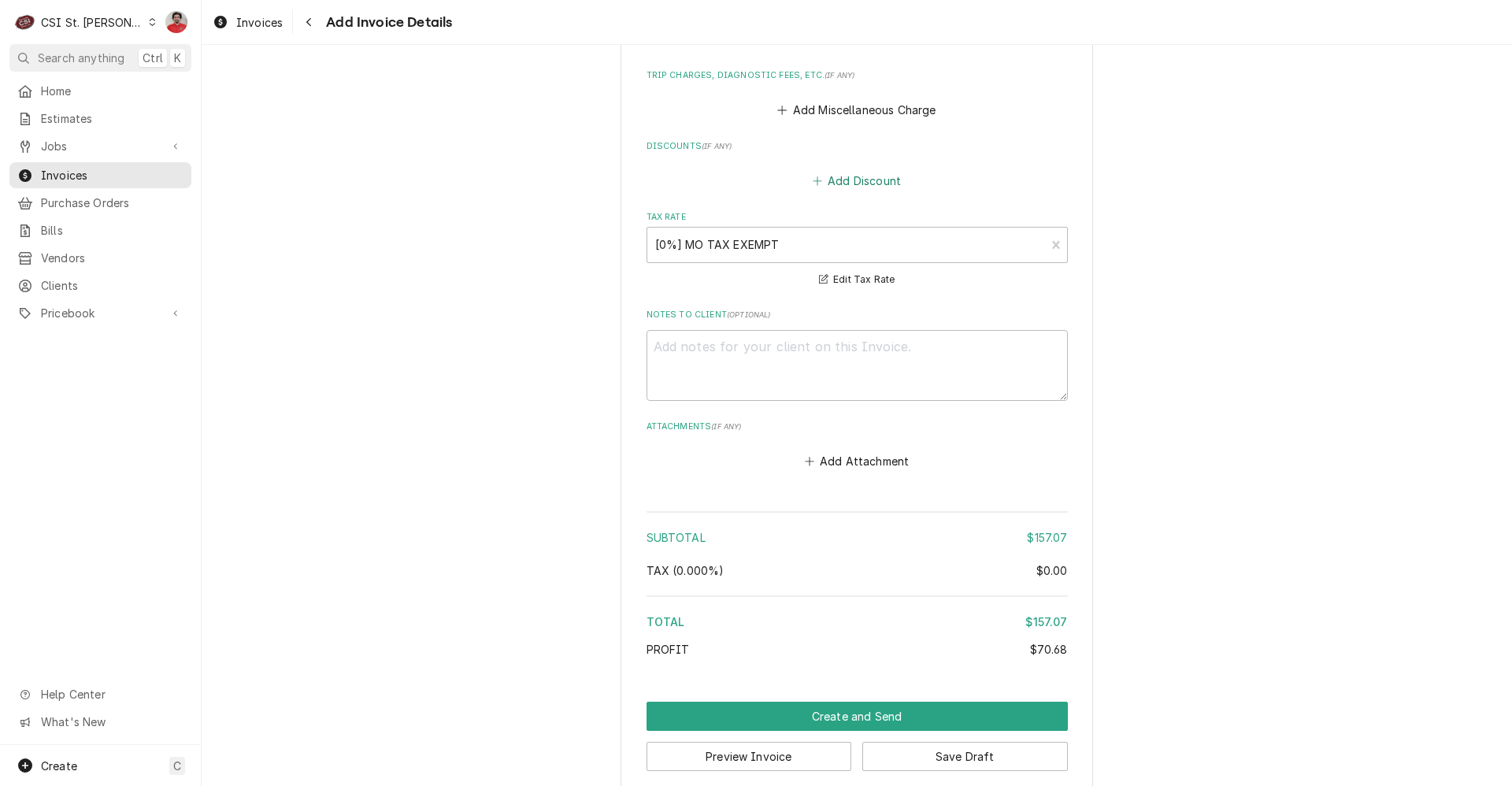
click at [846, 170] on button "Add Discount" at bounding box center [856, 181] width 93 height 22
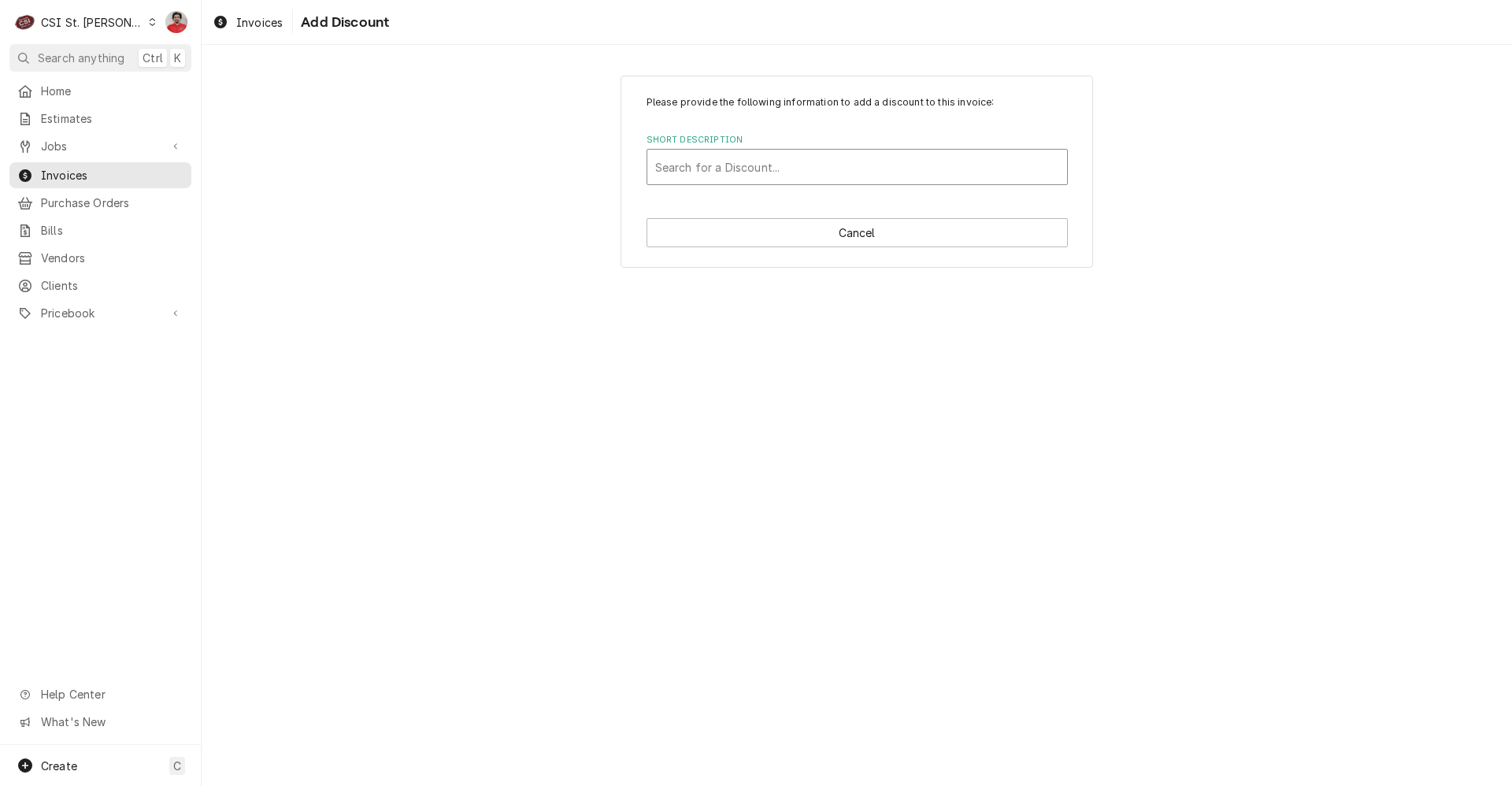
click at [720, 169] on div "Short Description" at bounding box center [857, 167] width 404 height 29
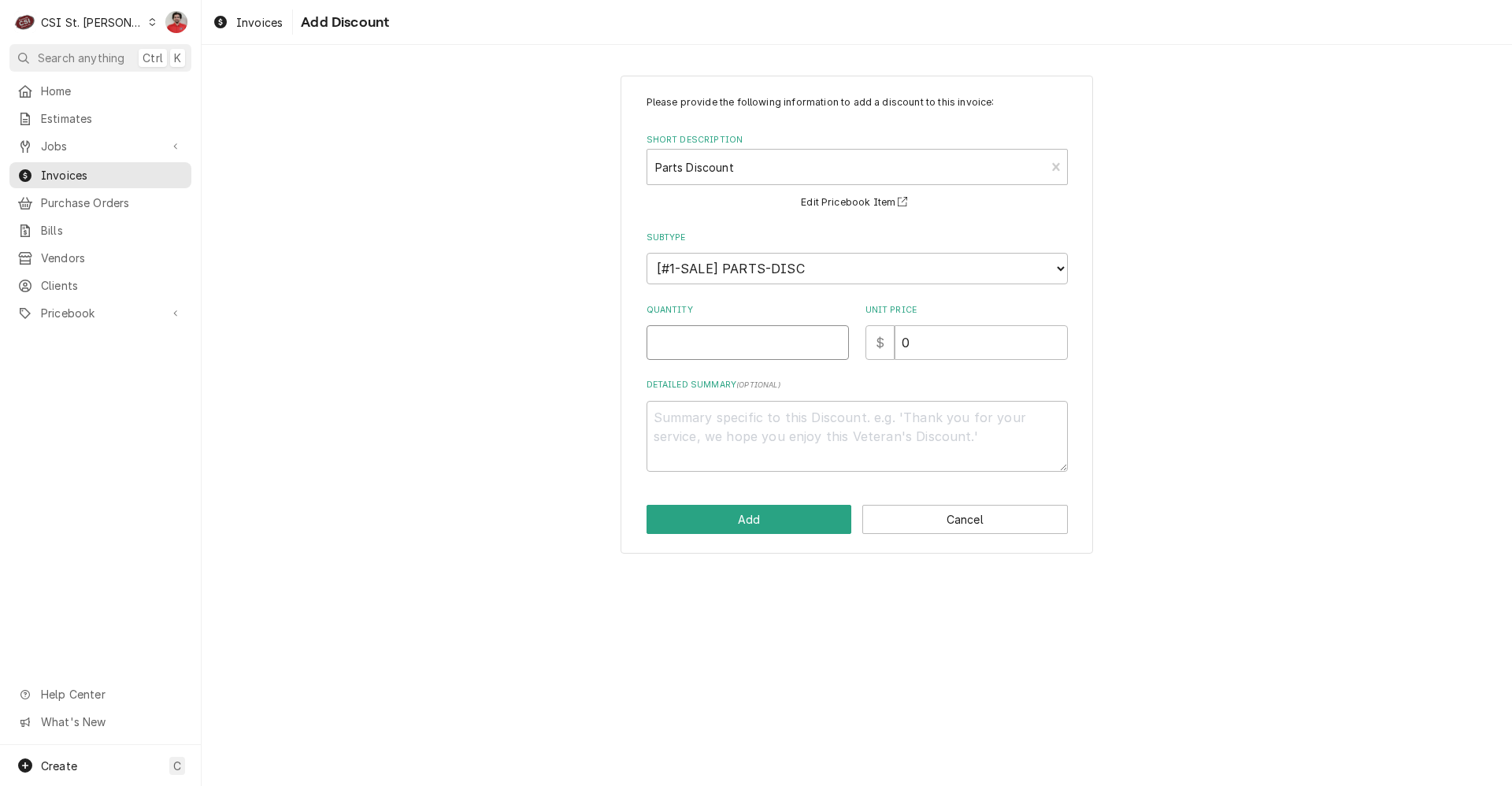
click at [720, 340] on input "Quantity" at bounding box center [748, 342] width 203 height 35
type textarea "x"
type input "1"
type textarea "x"
type input "3"
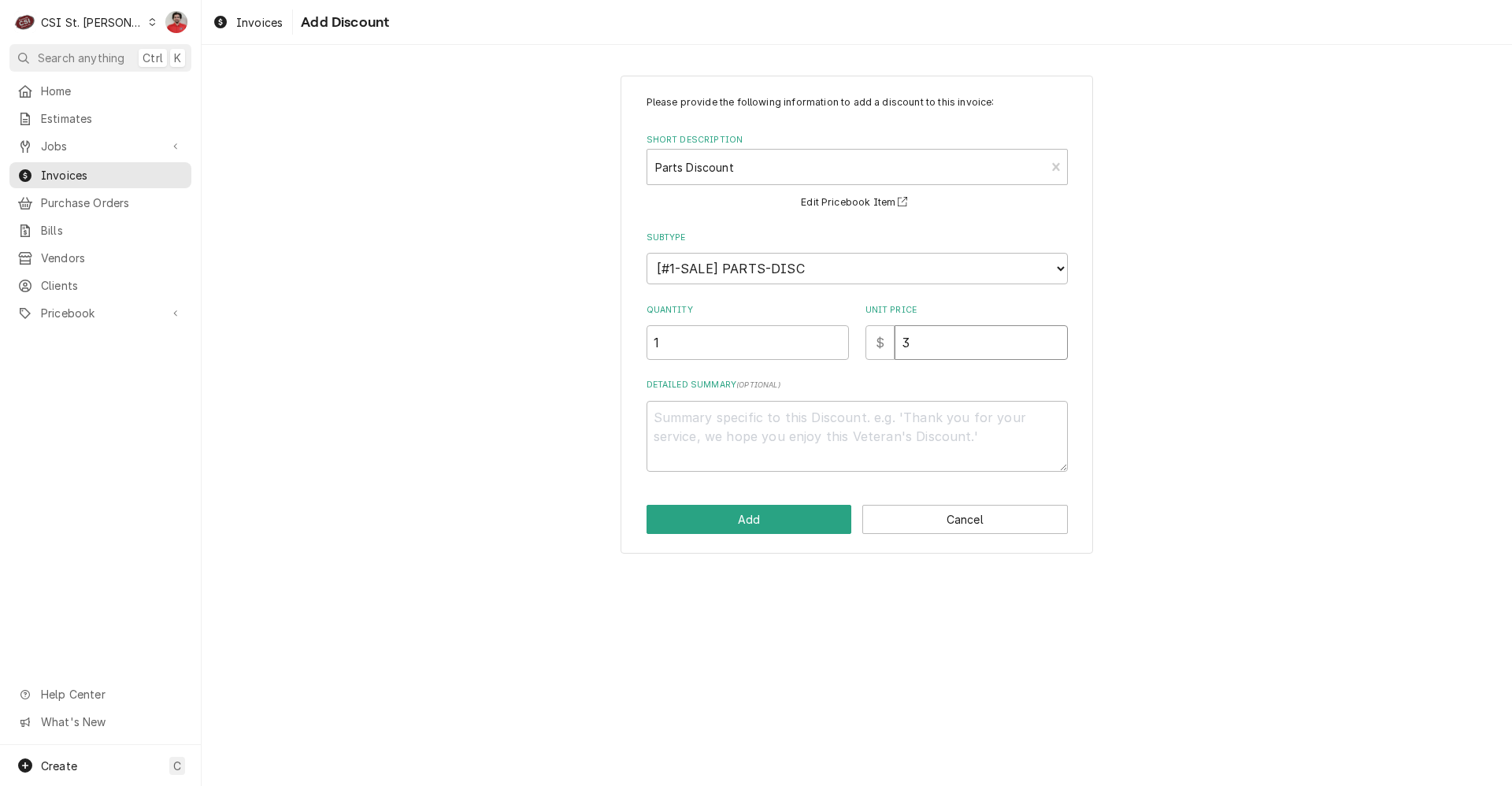
type textarea "x"
type input "31"
type textarea "x"
type input "31.4"
type textarea "x"
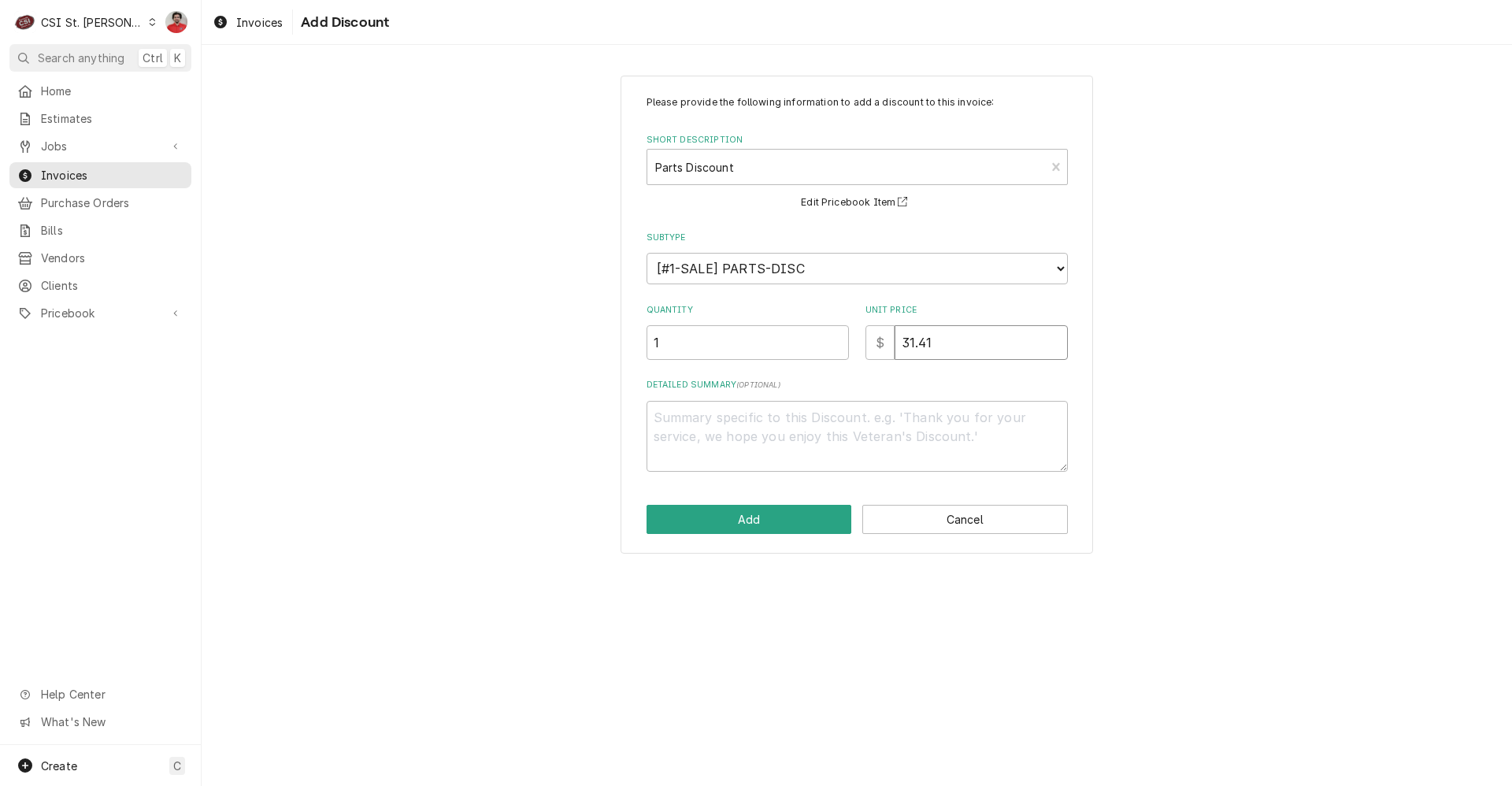
type input "31.41"
click at [721, 451] on textarea "Detailed Summary ( optional )" at bounding box center [857, 436] width 421 height 71
type textarea "x"
type textarea "2"
type textarea "x"
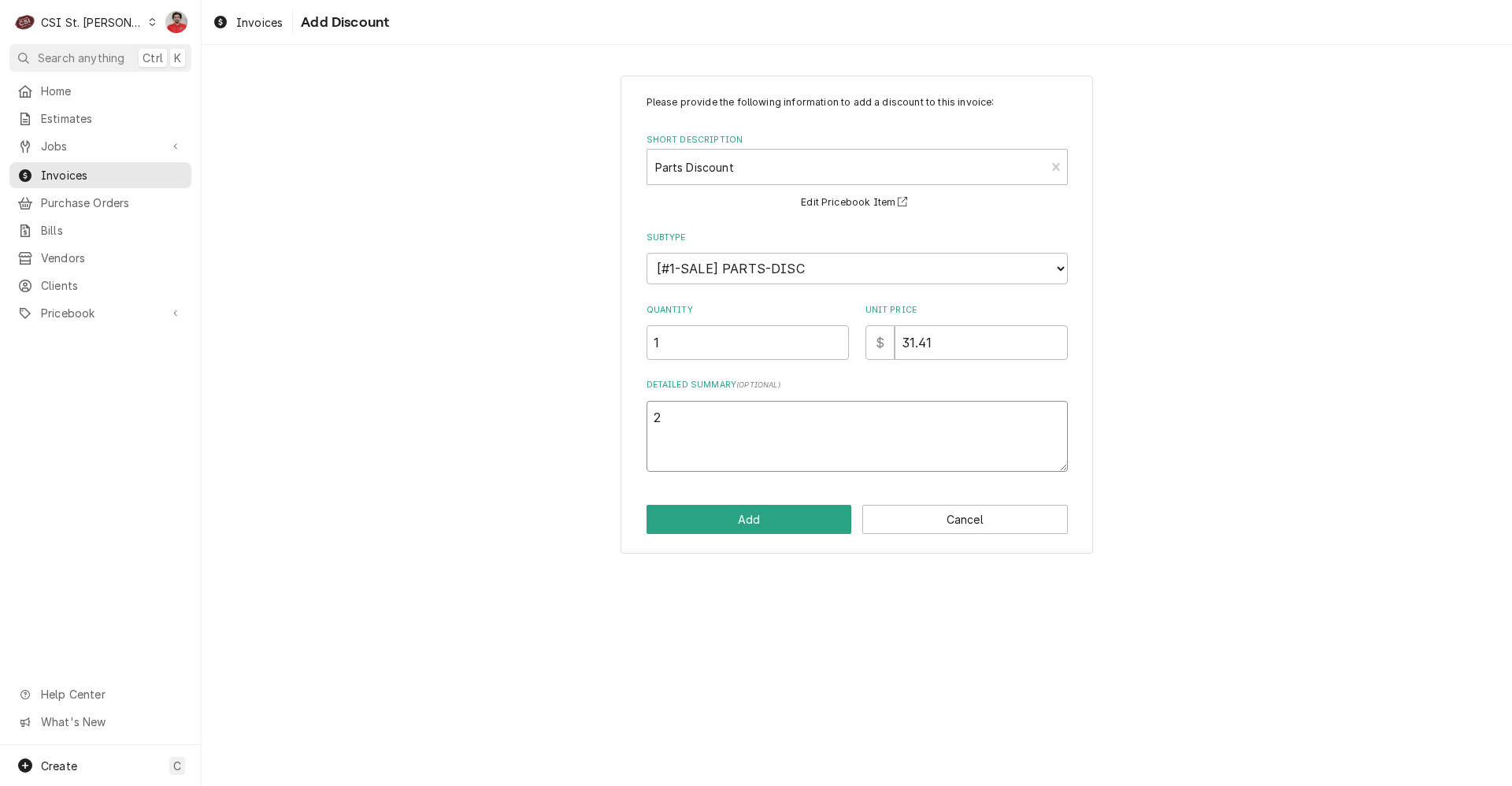
type textarea "20"
type textarea "x"
type textarea "20%"
click at [749, 513] on button "Add" at bounding box center [749, 519] width 206 height 29
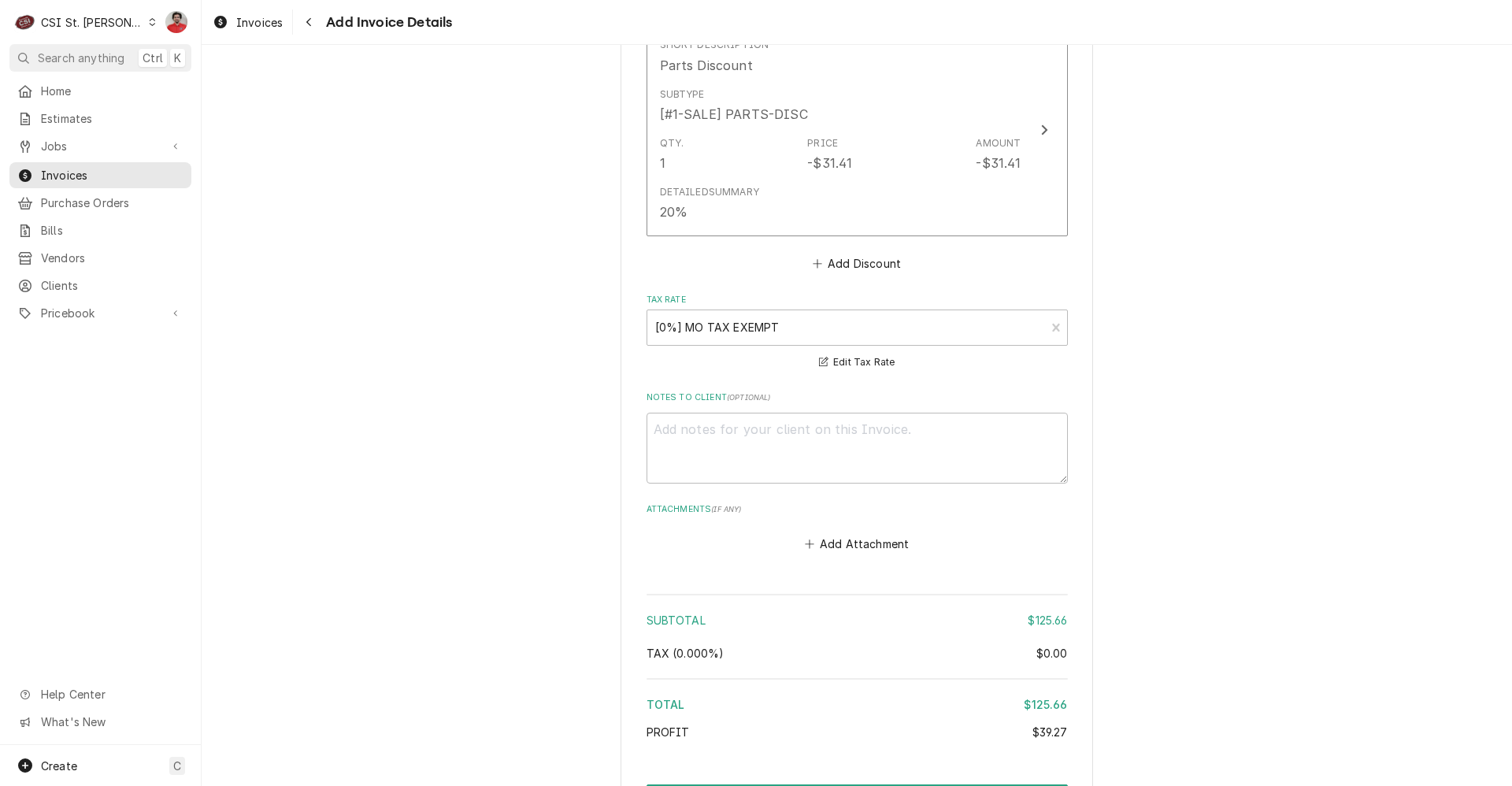
scroll to position [1987, 0]
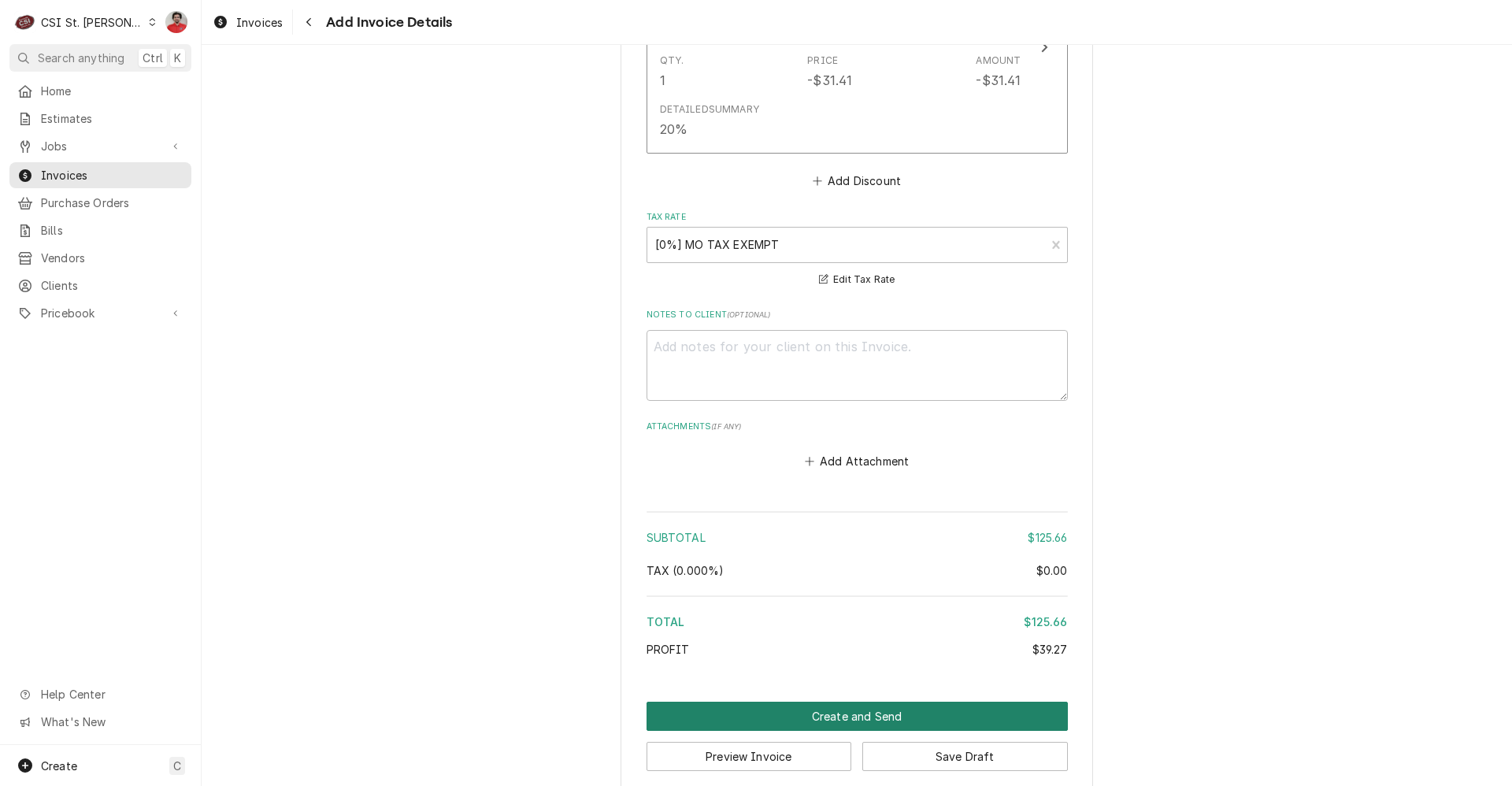
click at [807, 702] on button "Create and Send" at bounding box center [857, 715] width 421 height 29
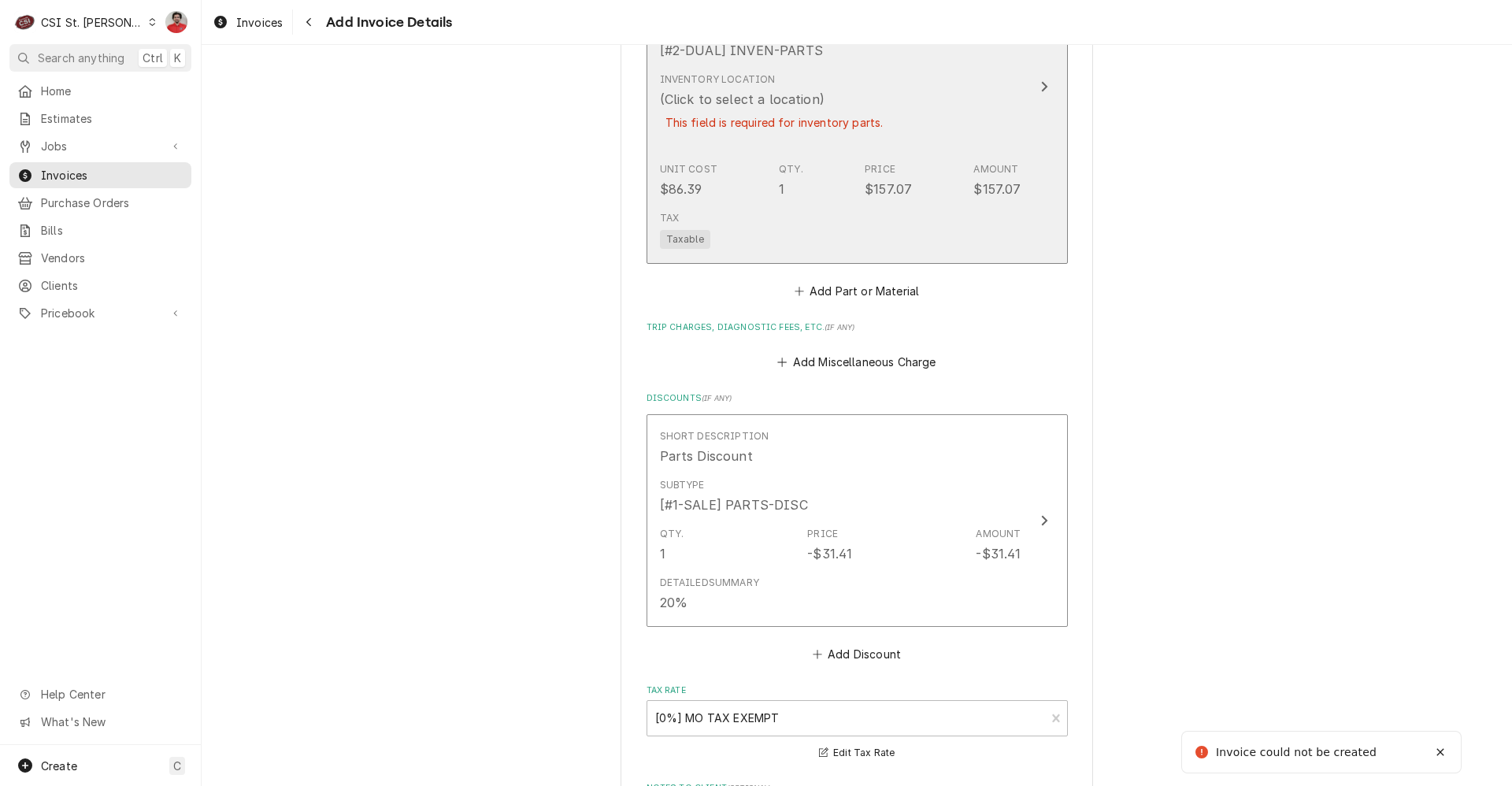
scroll to position [1482, 0]
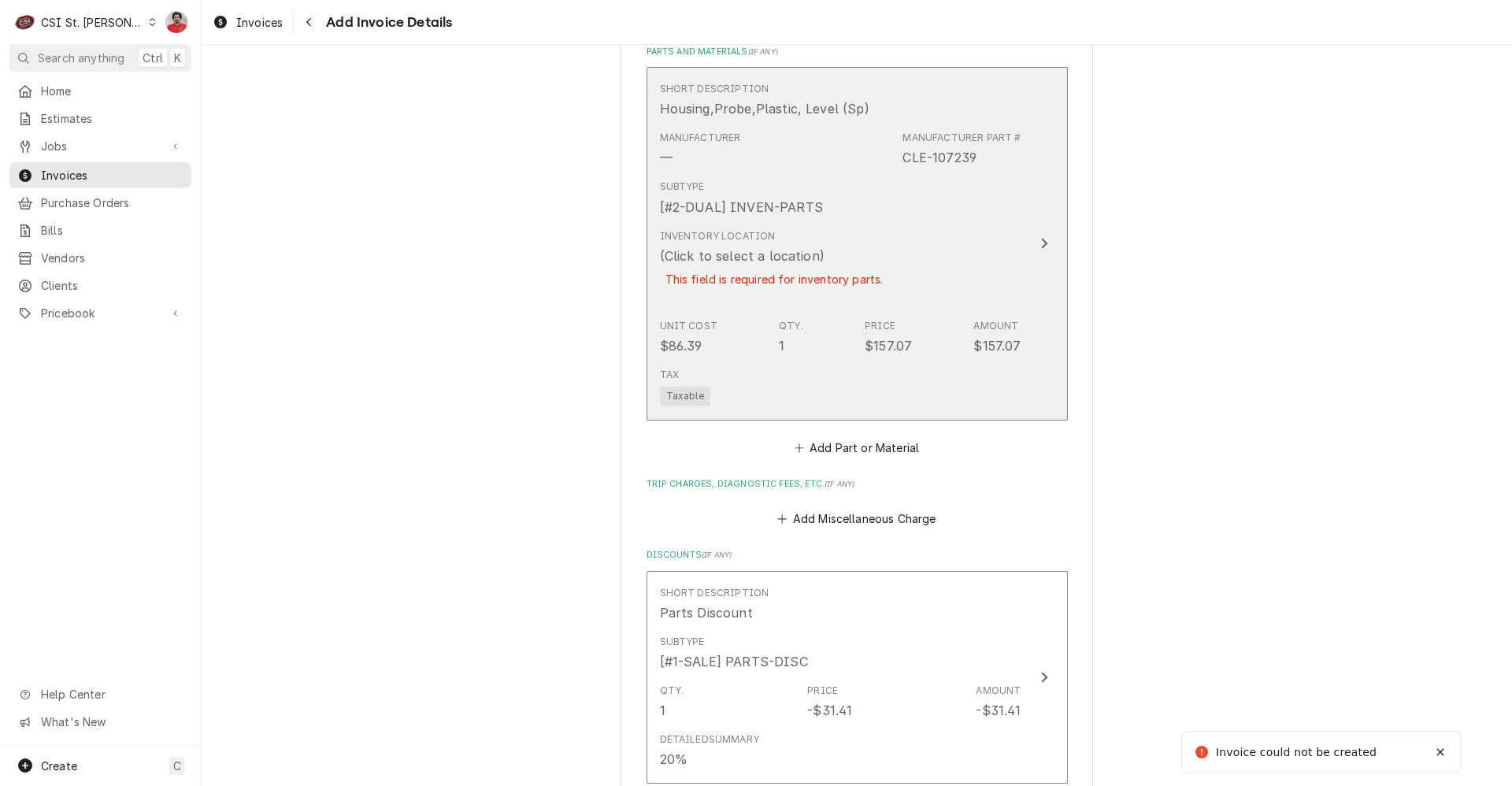
click at [759, 267] on div "This field is required for inventory parts." at bounding box center [774, 279] width 229 height 28
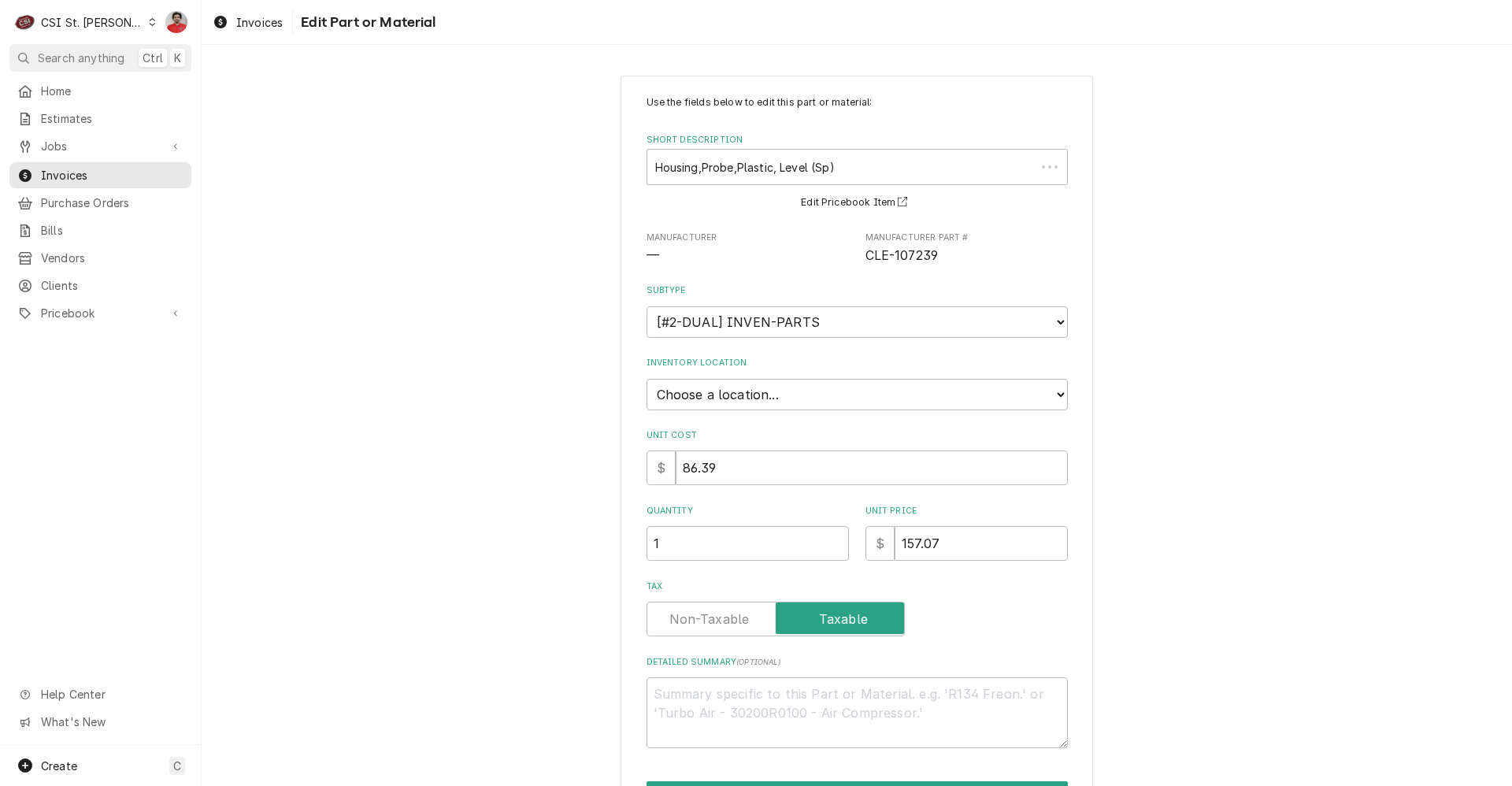
type textarea "x"
click at [747, 394] on select "Choose a location... 00 | STL WAREHOUSE 01 | CHUCK WAMBOLDT V#93 01 | COURTNEY …" at bounding box center [857, 394] width 421 height 32
select select "1370"
click at [647, 379] on select "Choose a location... 00 | STL WAREHOUSE 01 | CHUCK WAMBOLDT V#93 01 | COURTNEY …" at bounding box center [857, 394] width 421 height 32
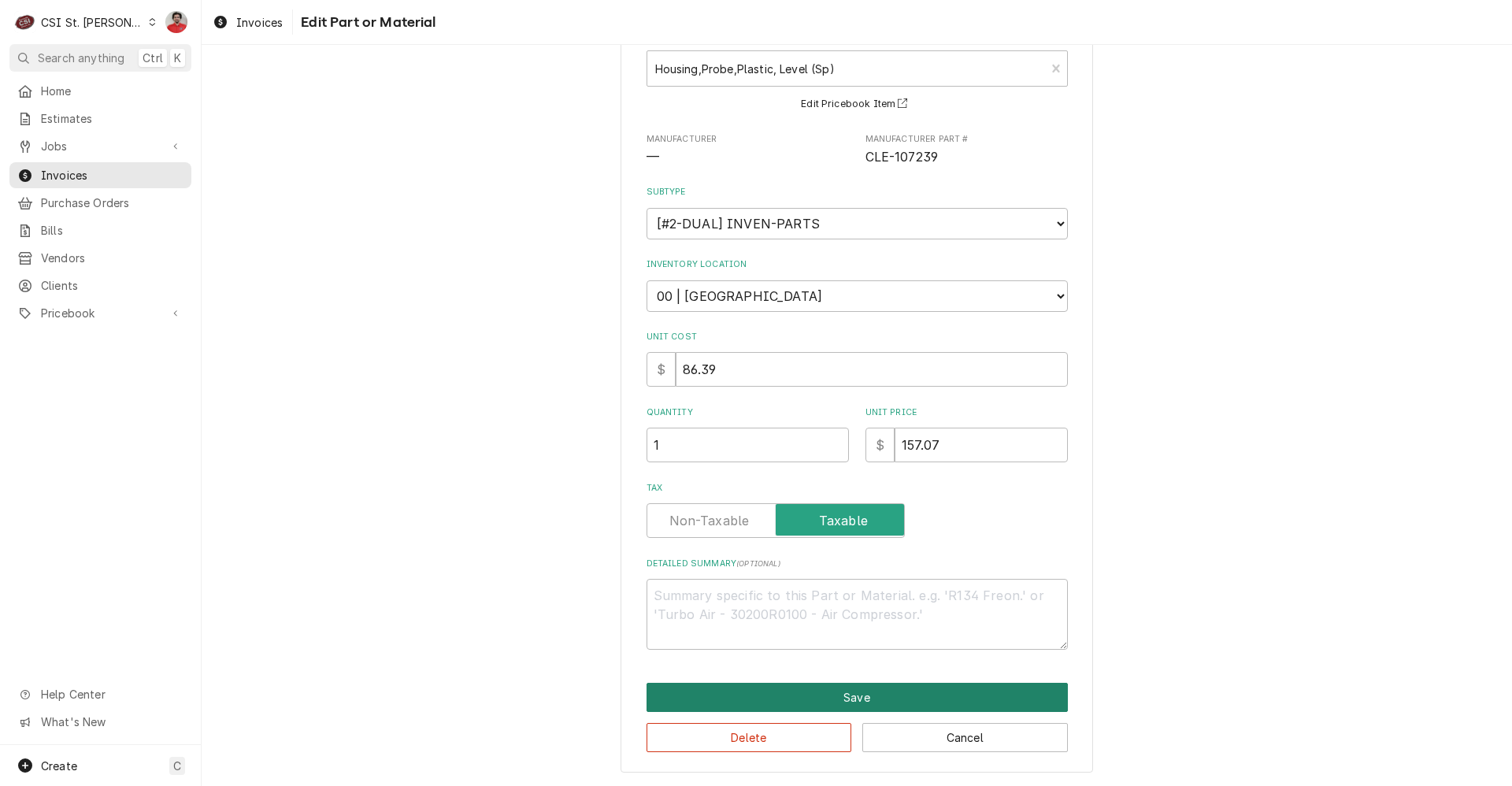
click at [815, 705] on button "Save" at bounding box center [857, 697] width 421 height 29
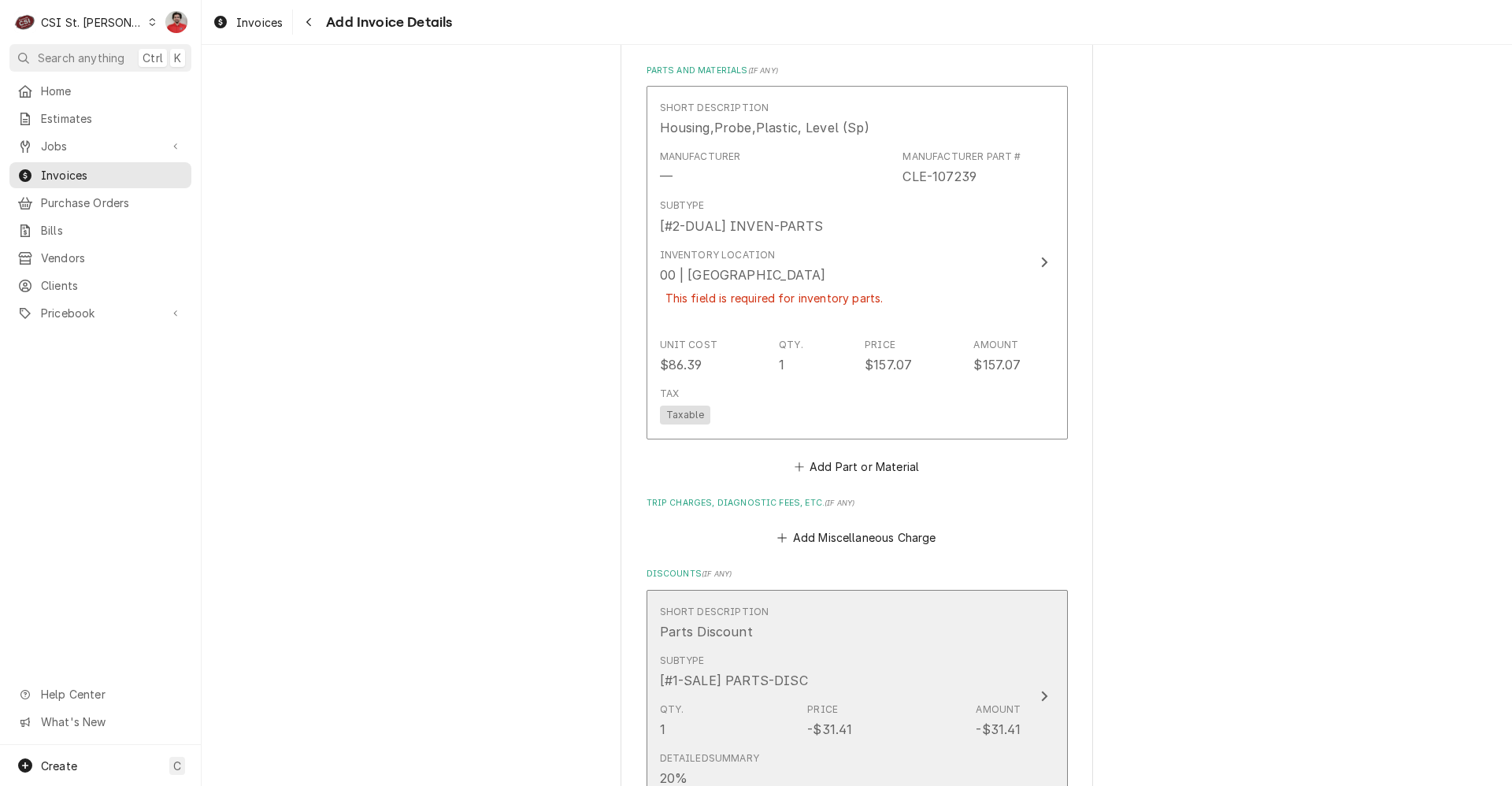
scroll to position [2113, 0]
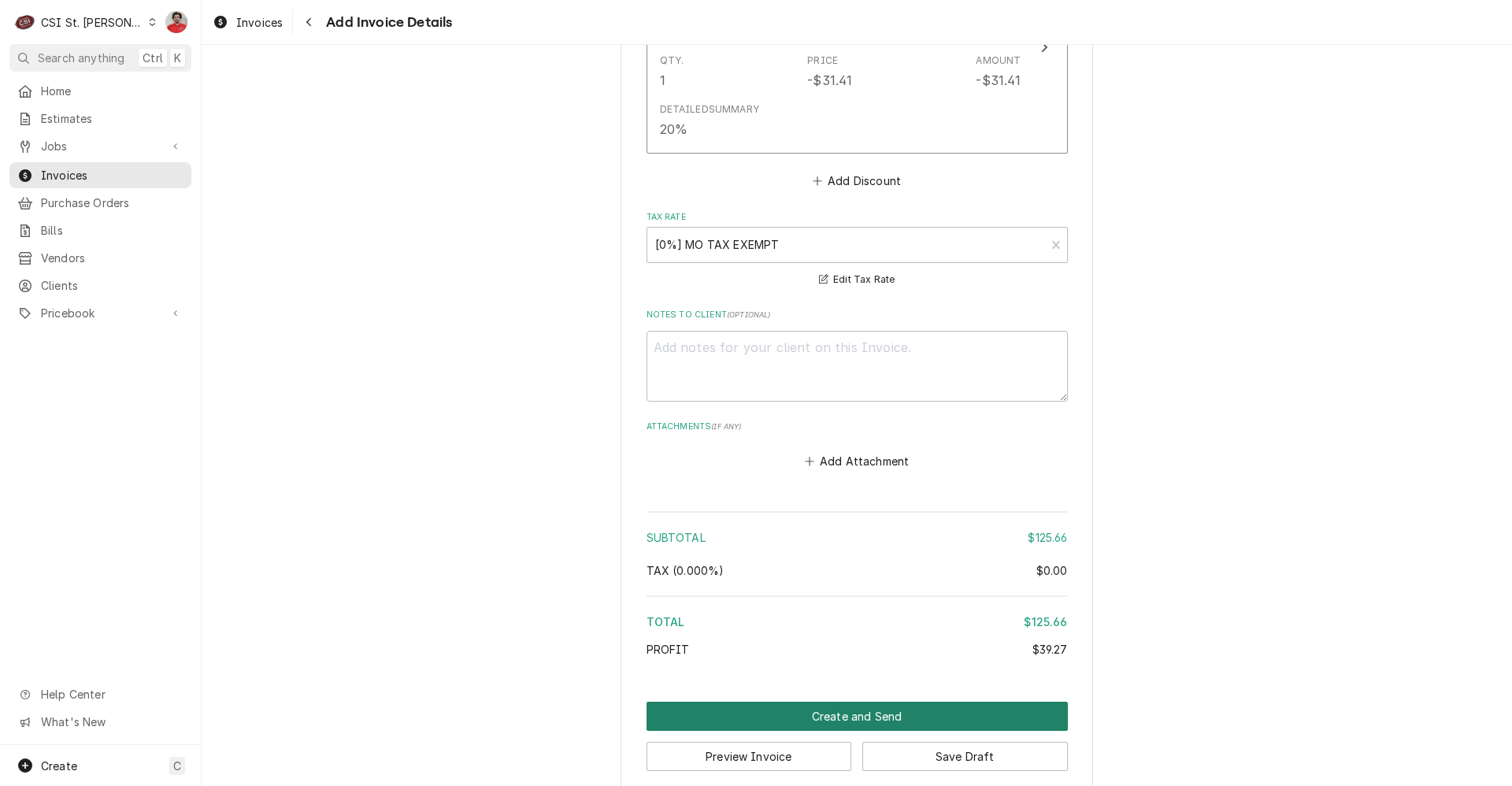
click at [808, 702] on button "Create and Send" at bounding box center [857, 715] width 421 height 29
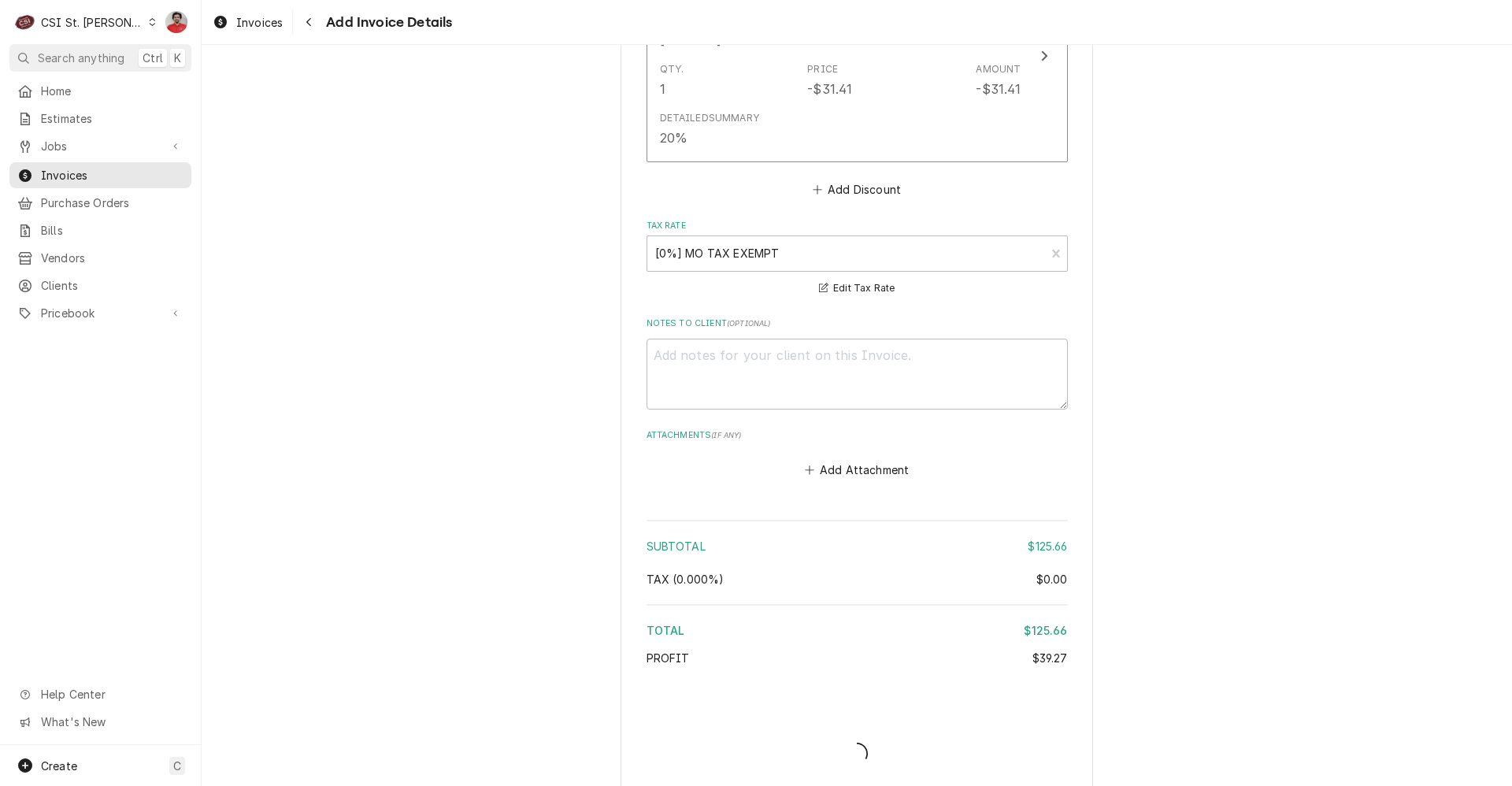
type textarea "x"
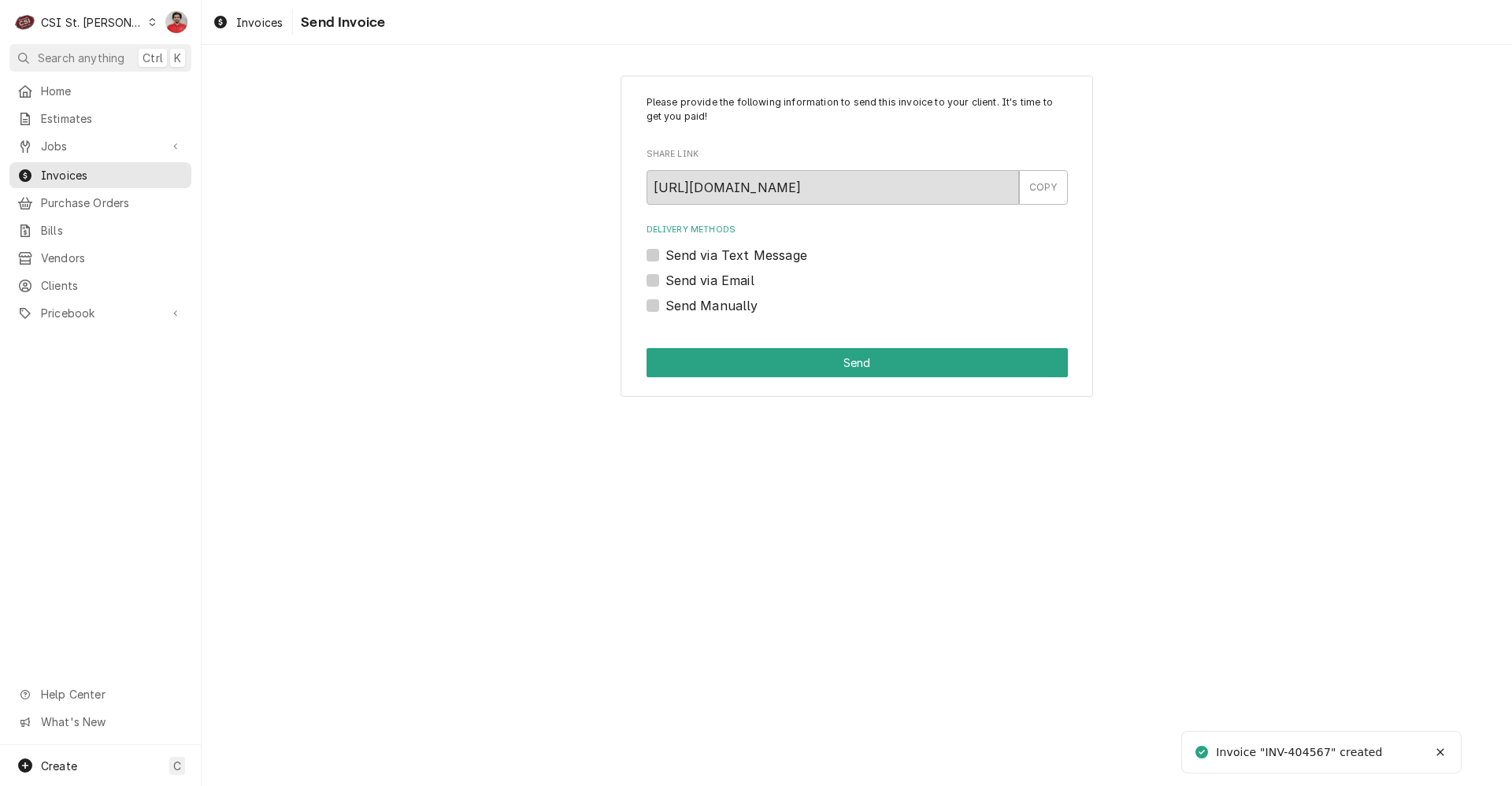
click at [745, 302] on label "Send Manually" at bounding box center [712, 305] width 93 height 19
click at [745, 302] on input "Send Manually" at bounding box center [876, 313] width 421 height 35
checkbox input "true"
click at [789, 365] on button "Send" at bounding box center [857, 362] width 421 height 29
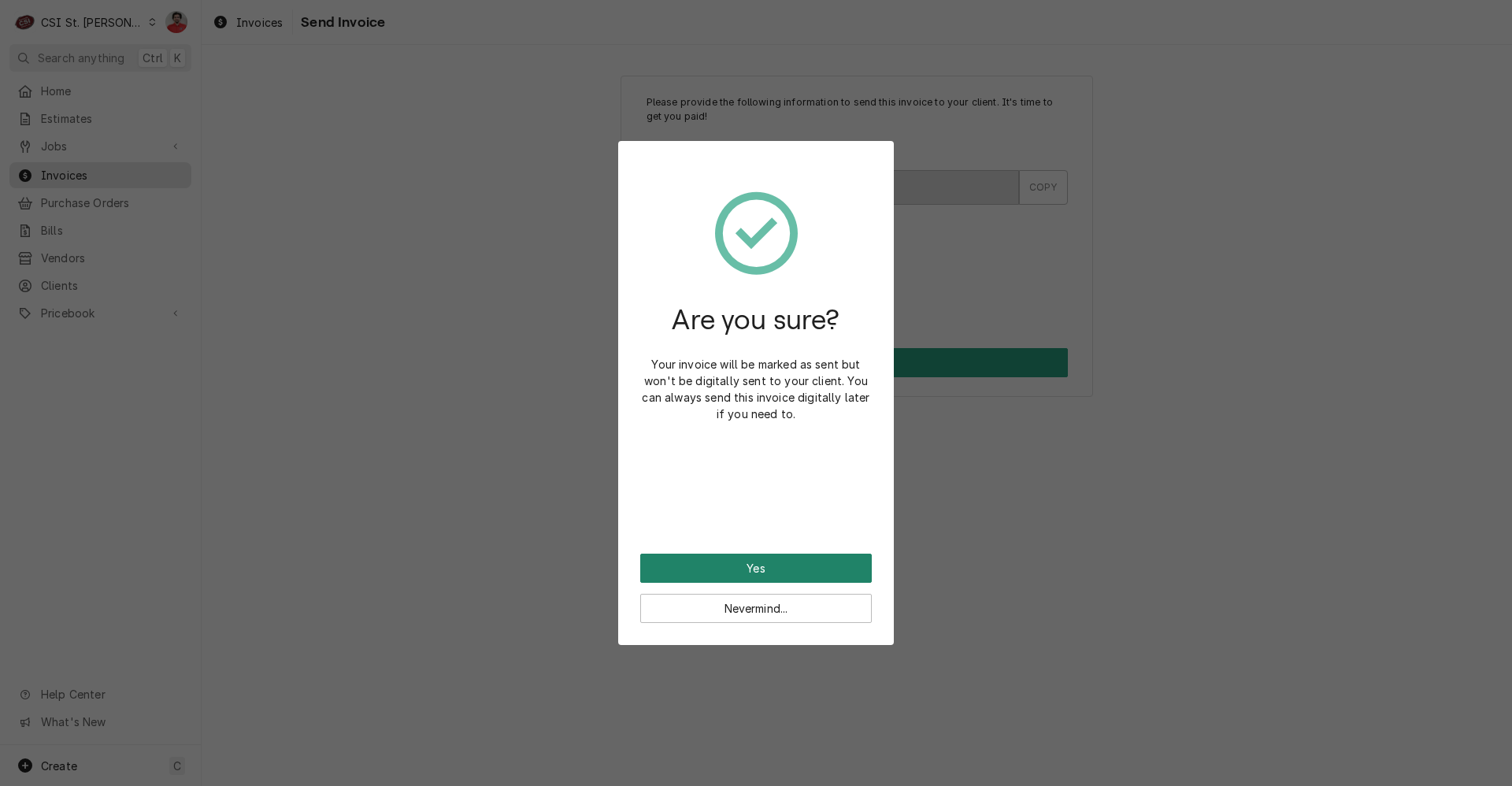
click at [793, 561] on button "Yes" at bounding box center [756, 567] width 231 height 29
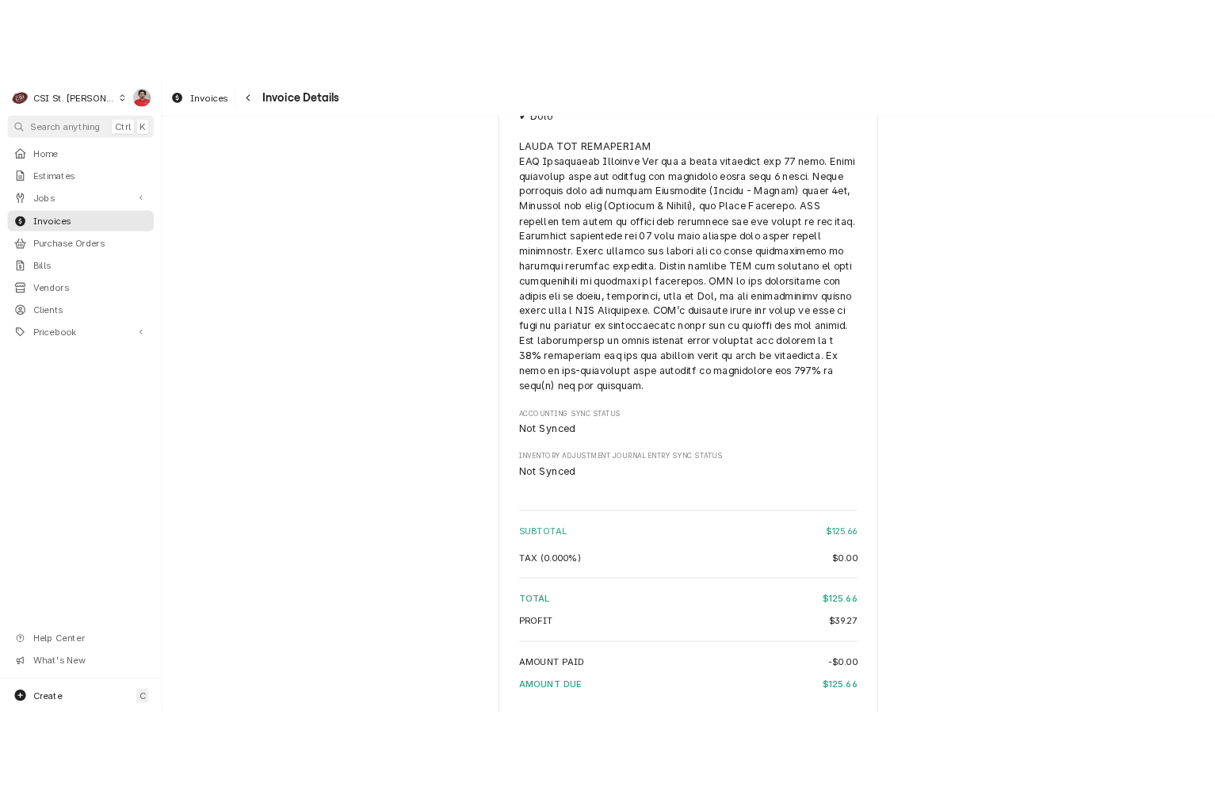
scroll to position [2233, 0]
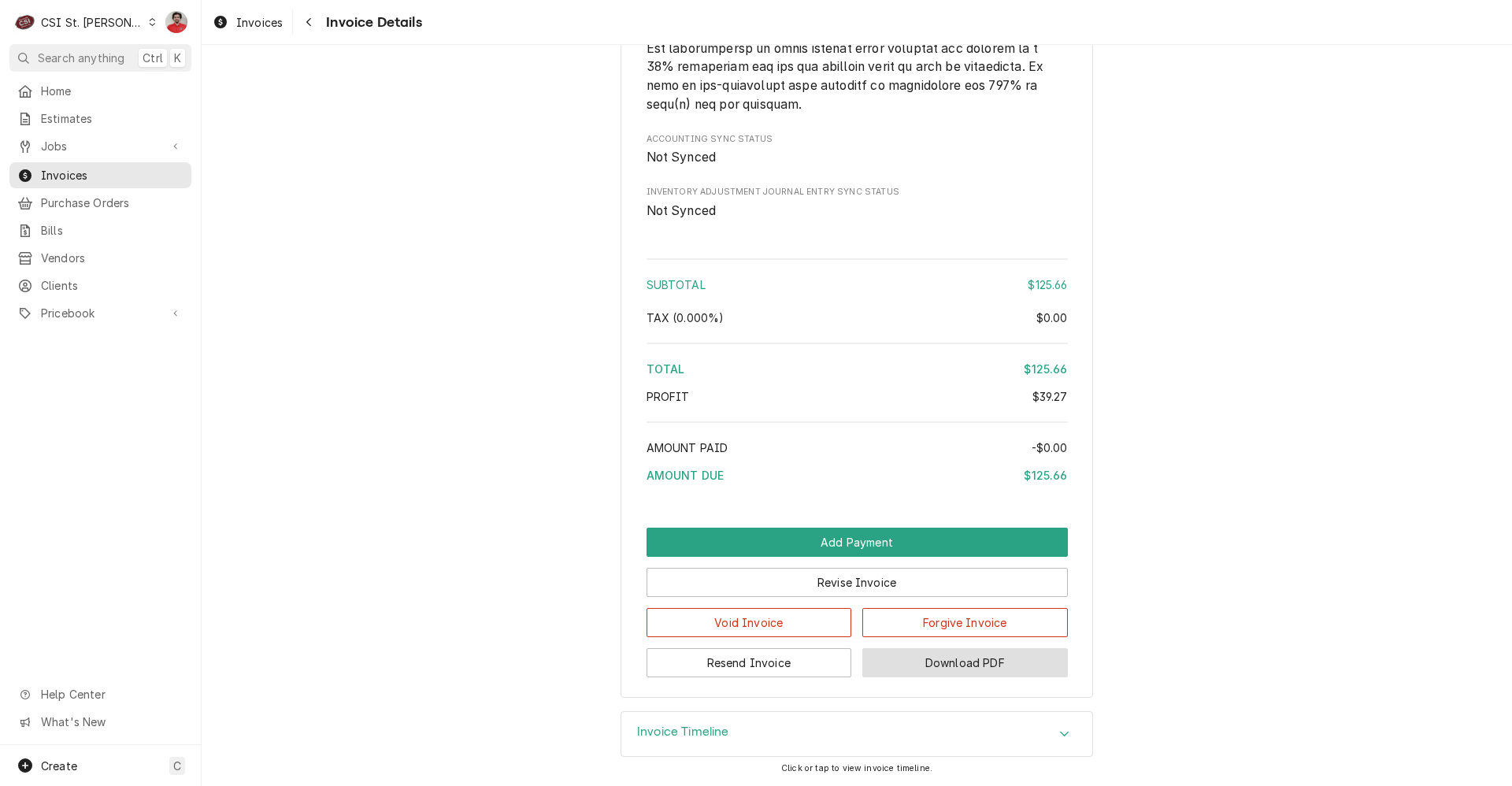
click at [941, 665] on button "Download PDF" at bounding box center [965, 663] width 206 height 29
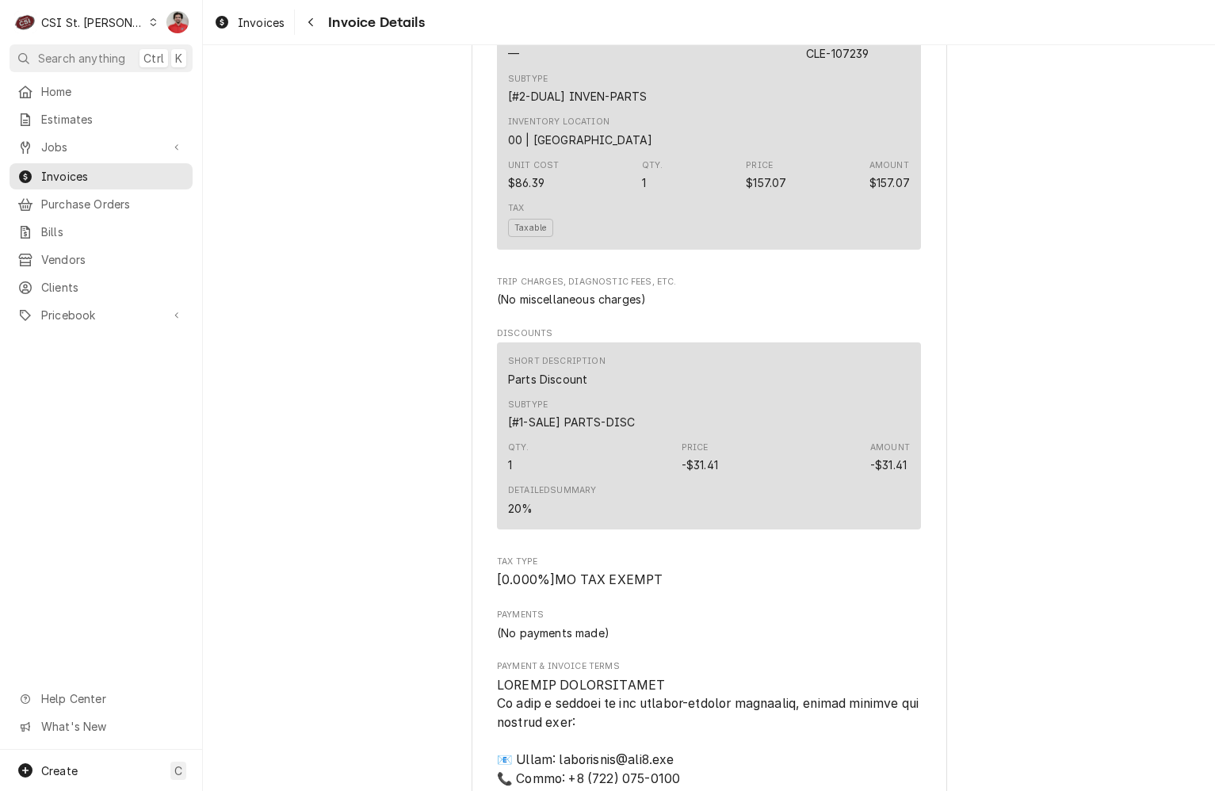
scroll to position [0, 0]
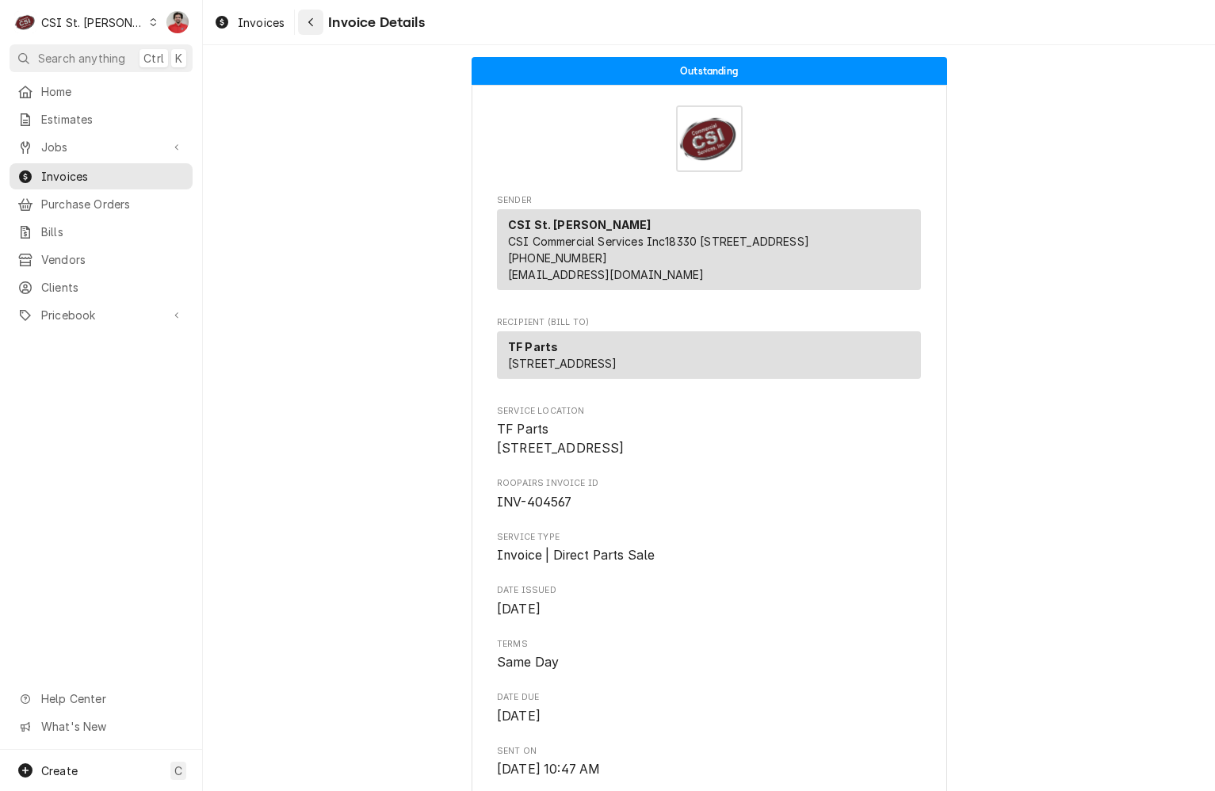
click at [315, 22] on div "Navigate back" at bounding box center [311, 22] width 16 height 16
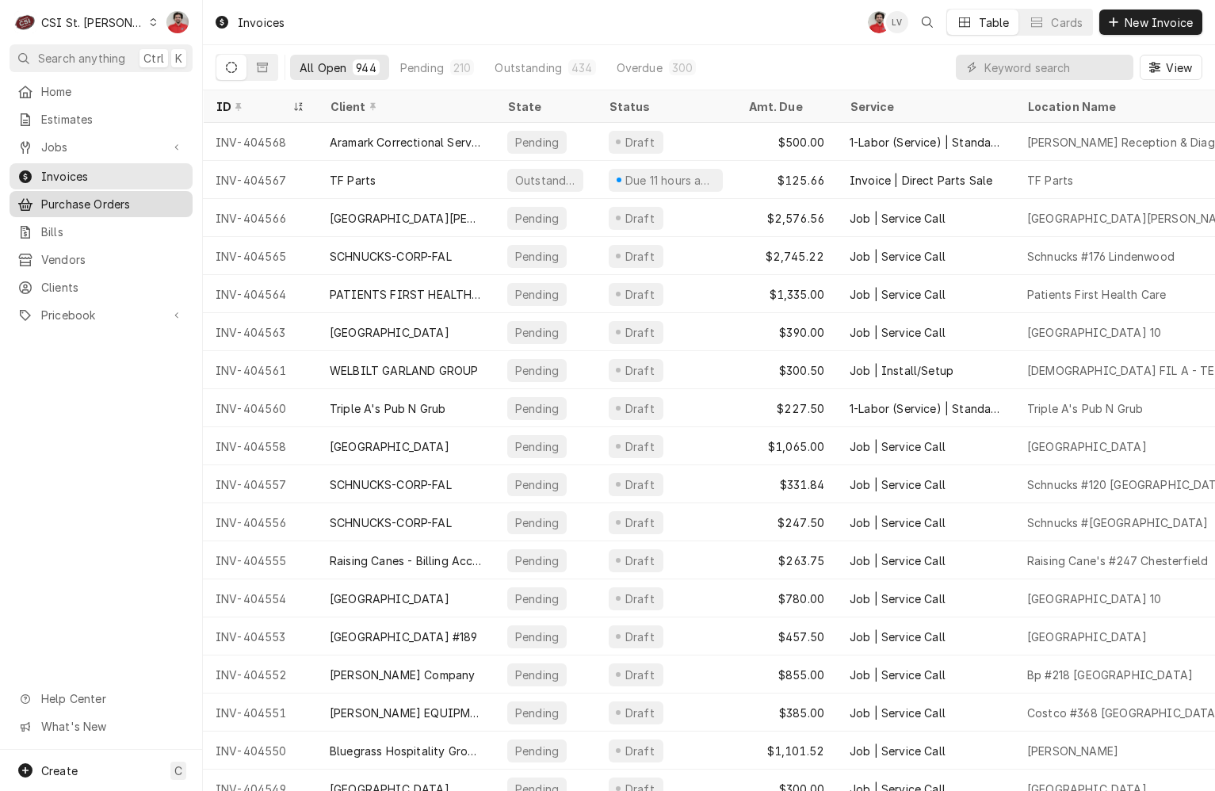
click at [99, 203] on span "Purchase Orders" at bounding box center [113, 204] width 144 height 17
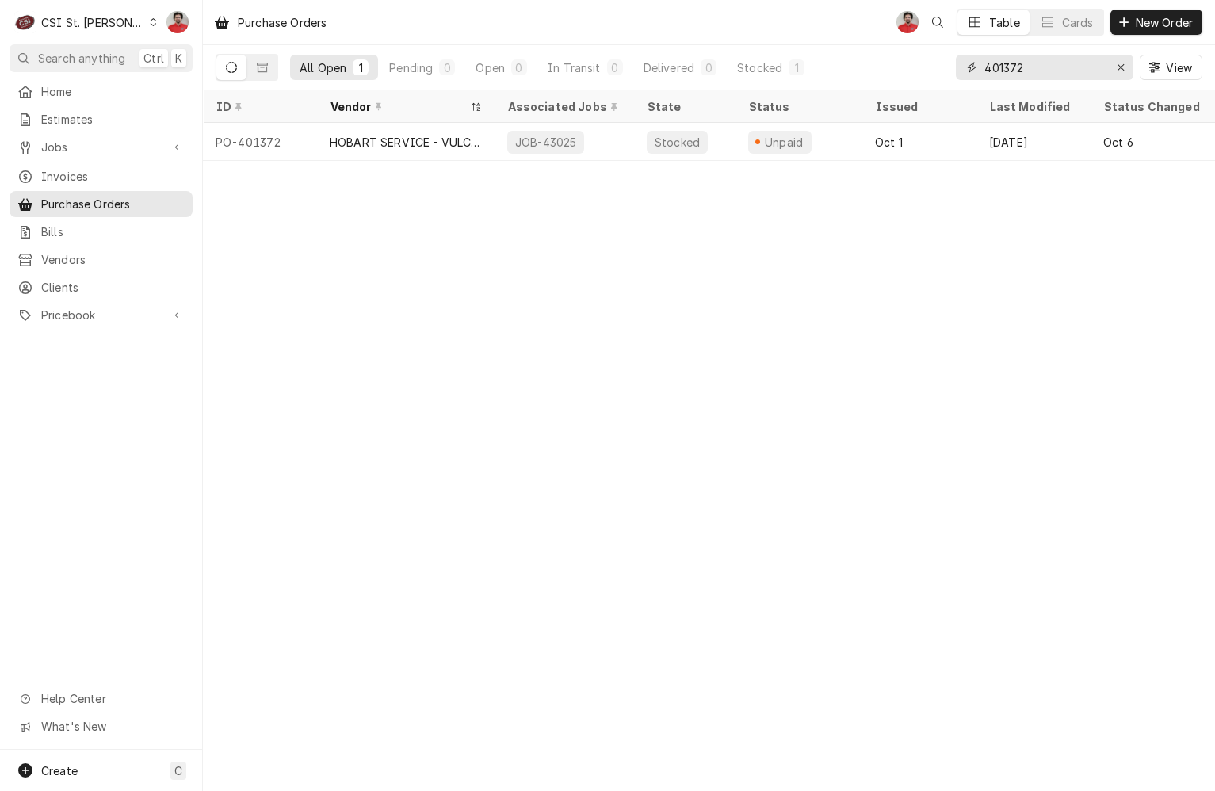
click at [1062, 66] on input "401372" at bounding box center [1044, 67] width 119 height 25
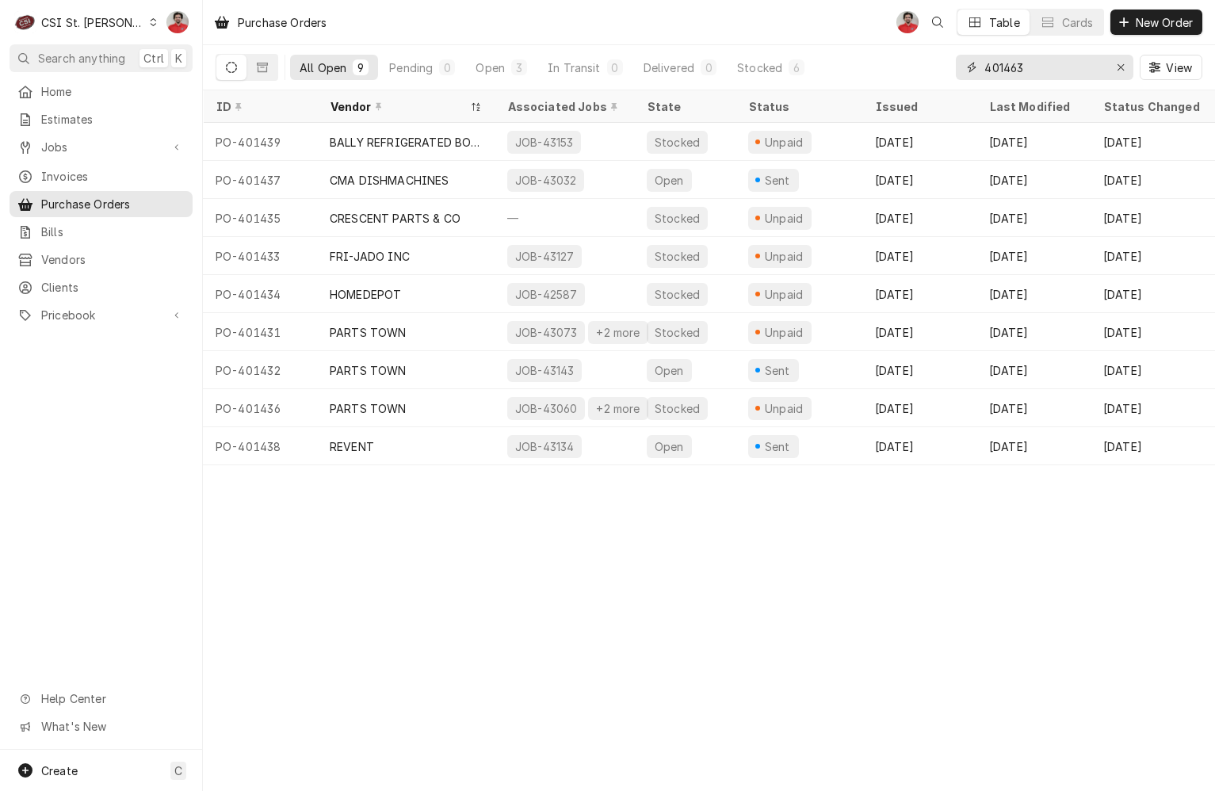
type input "401463"
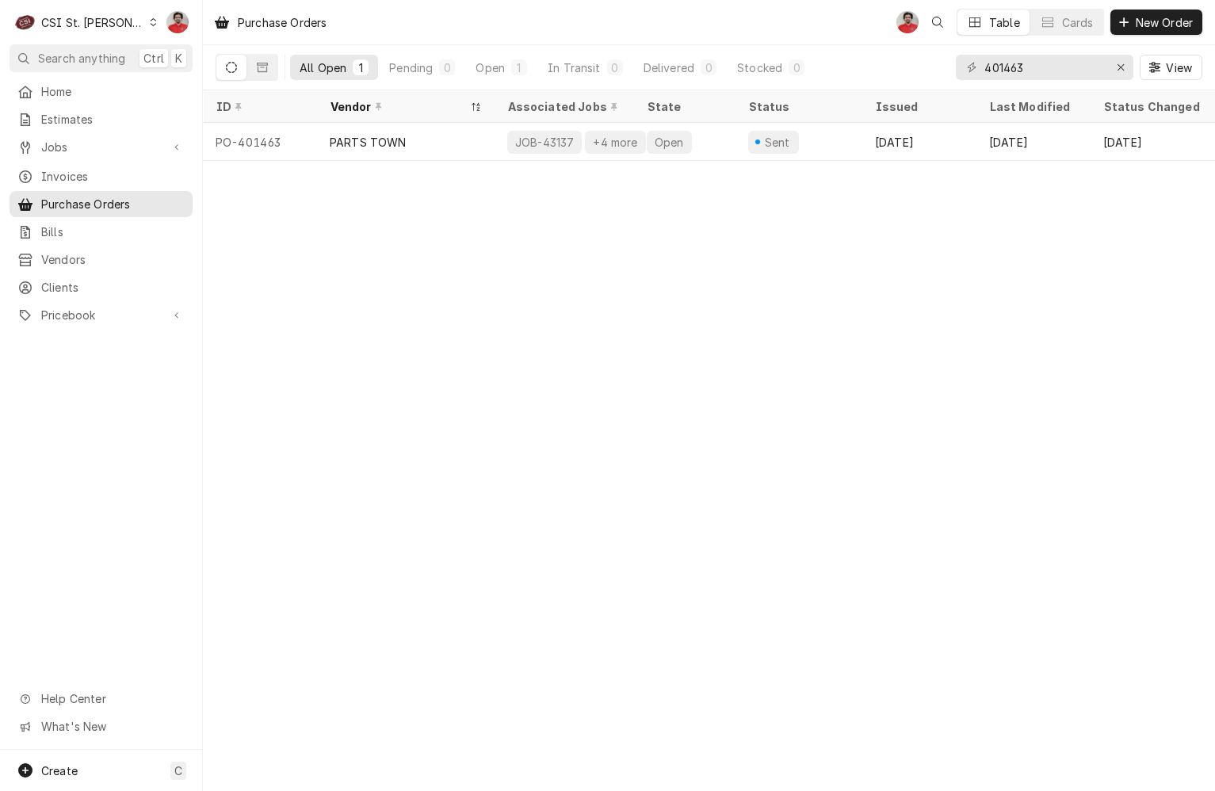
click at [497, 135] on div "JOB-43137 +4 more" at bounding box center [565, 142] width 140 height 38
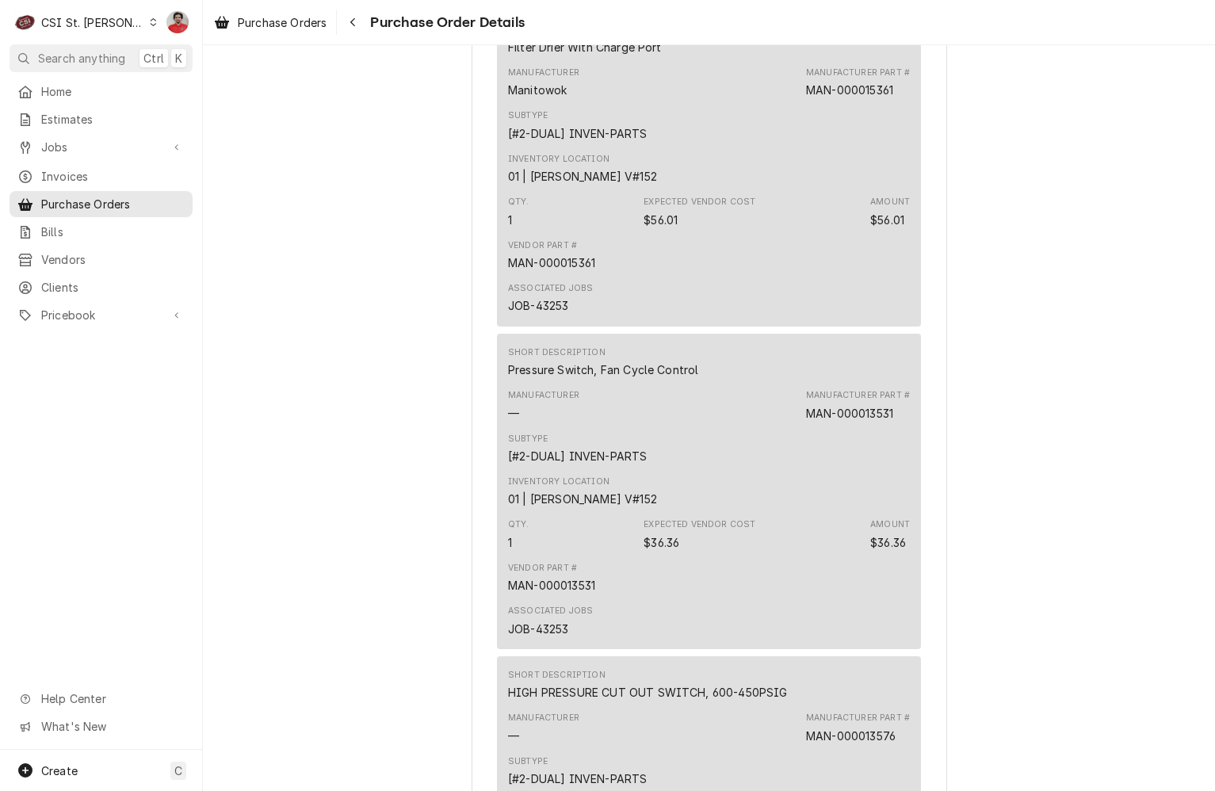
scroll to position [5486, 0]
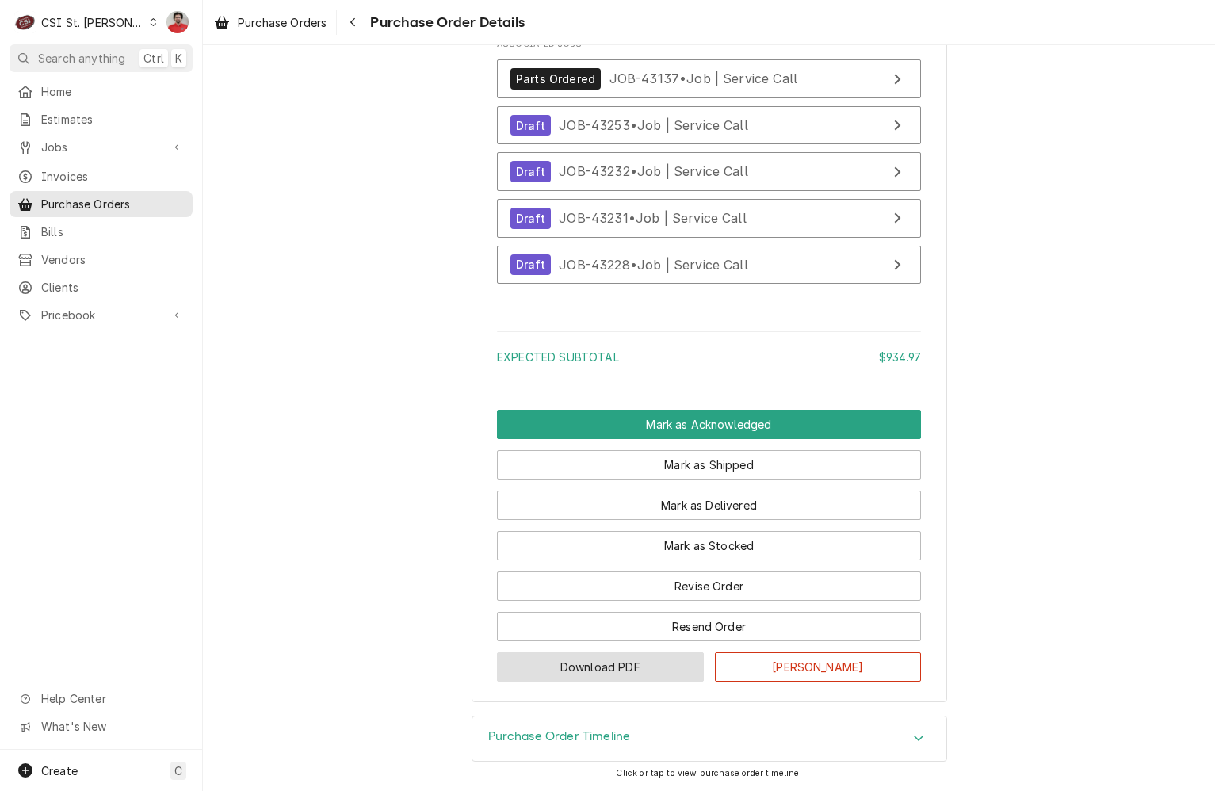
click at [630, 673] on button "Download PDF" at bounding box center [600, 667] width 207 height 29
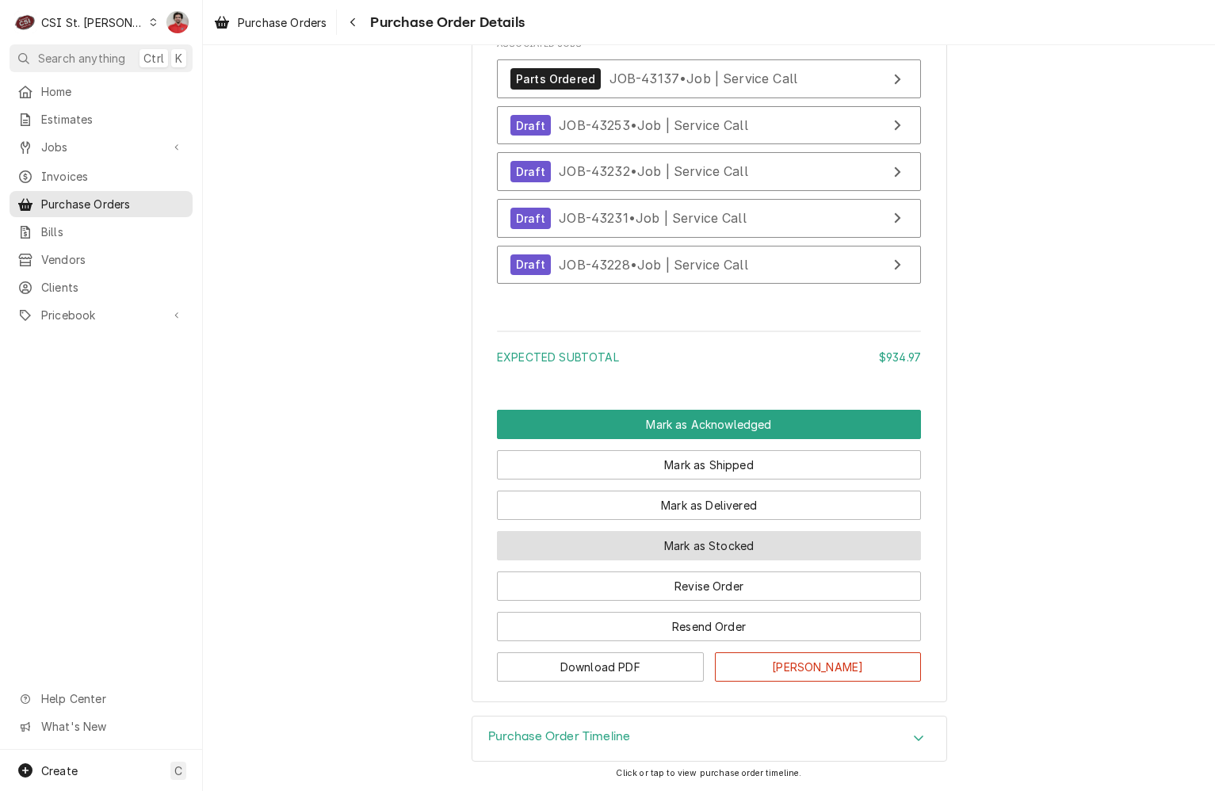
click at [741, 544] on button "Mark as Stocked" at bounding box center [709, 545] width 424 height 29
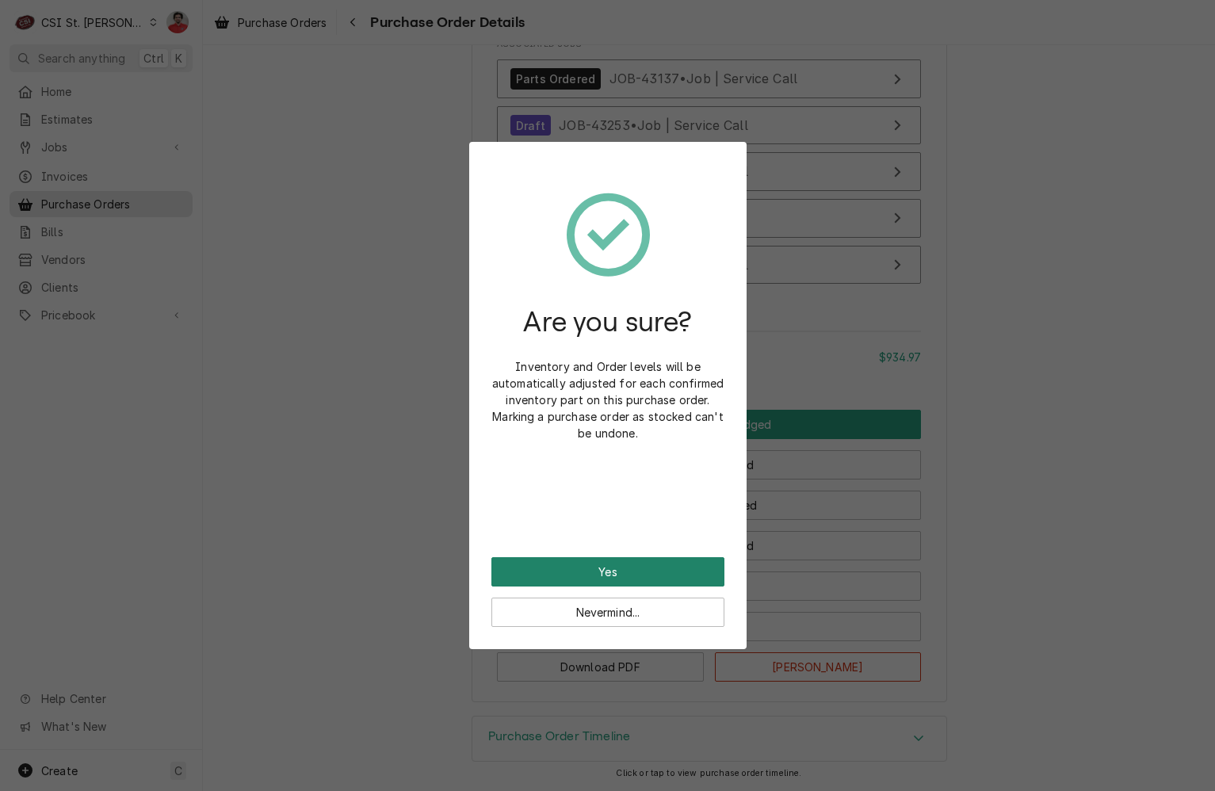
click at [662, 570] on button "Yes" at bounding box center [608, 571] width 233 height 29
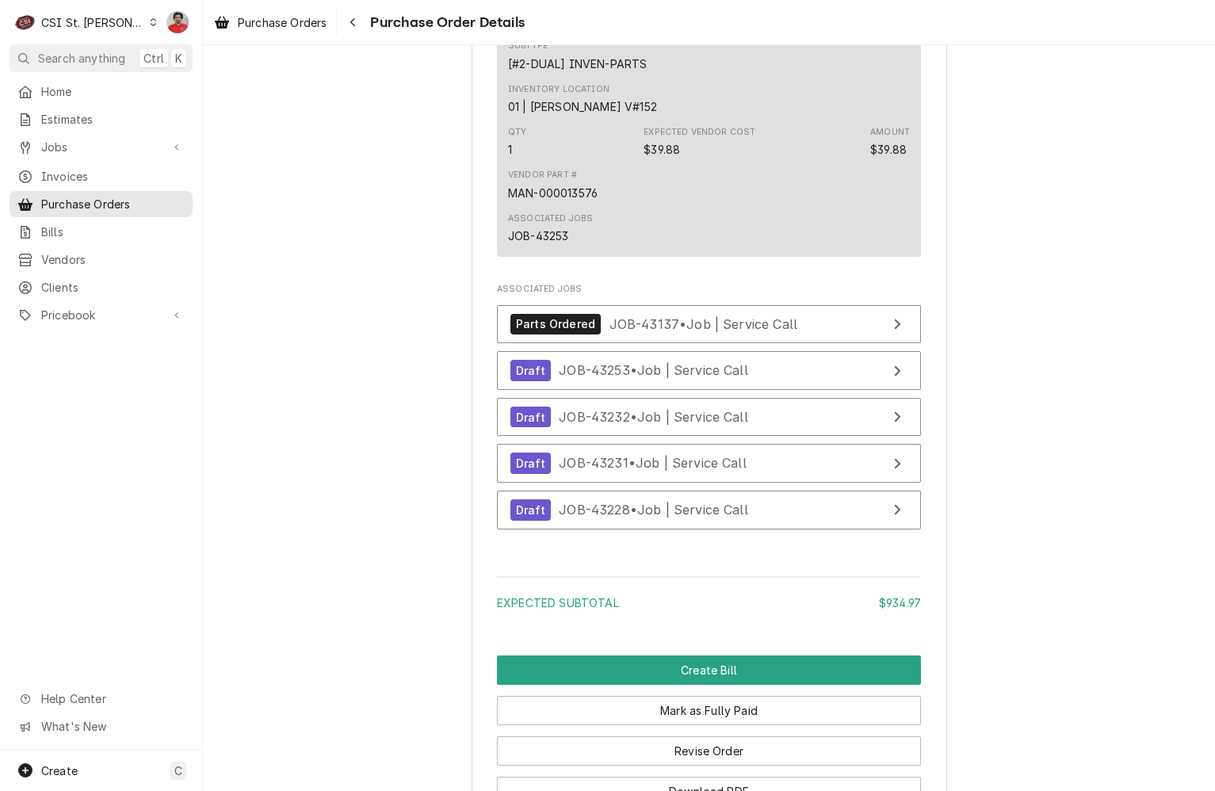
scroll to position [5565, 0]
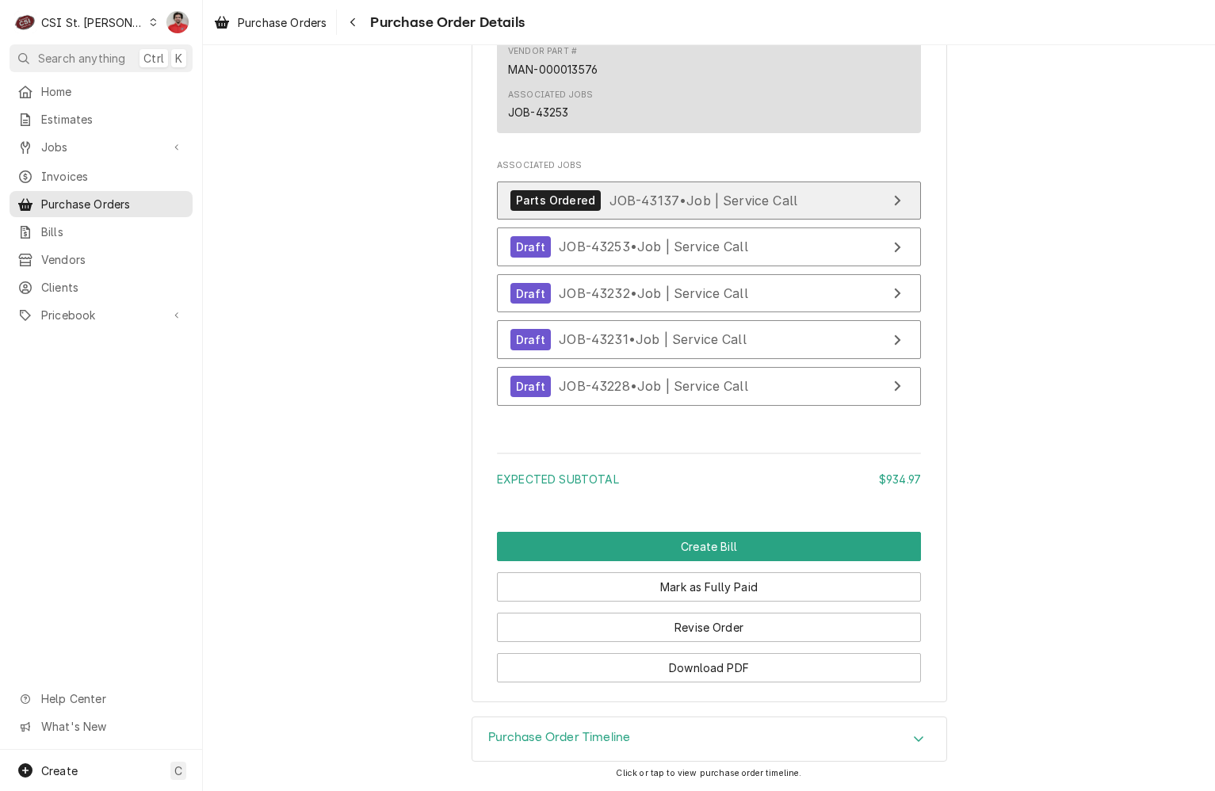
click at [683, 197] on span "JOB-43137 • Job | Service Call" at bounding box center [704, 200] width 189 height 16
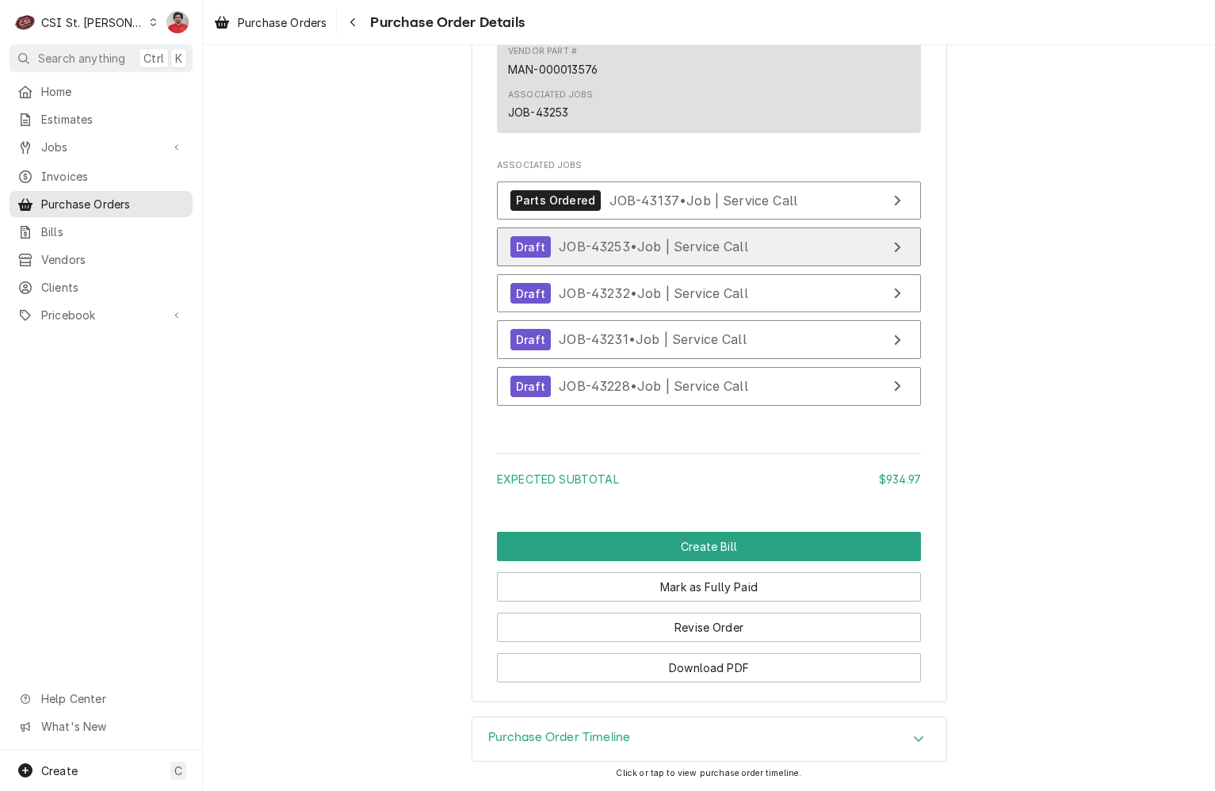
click at [677, 247] on span "JOB-43253 • Job | Service Call" at bounding box center [653, 247] width 189 height 16
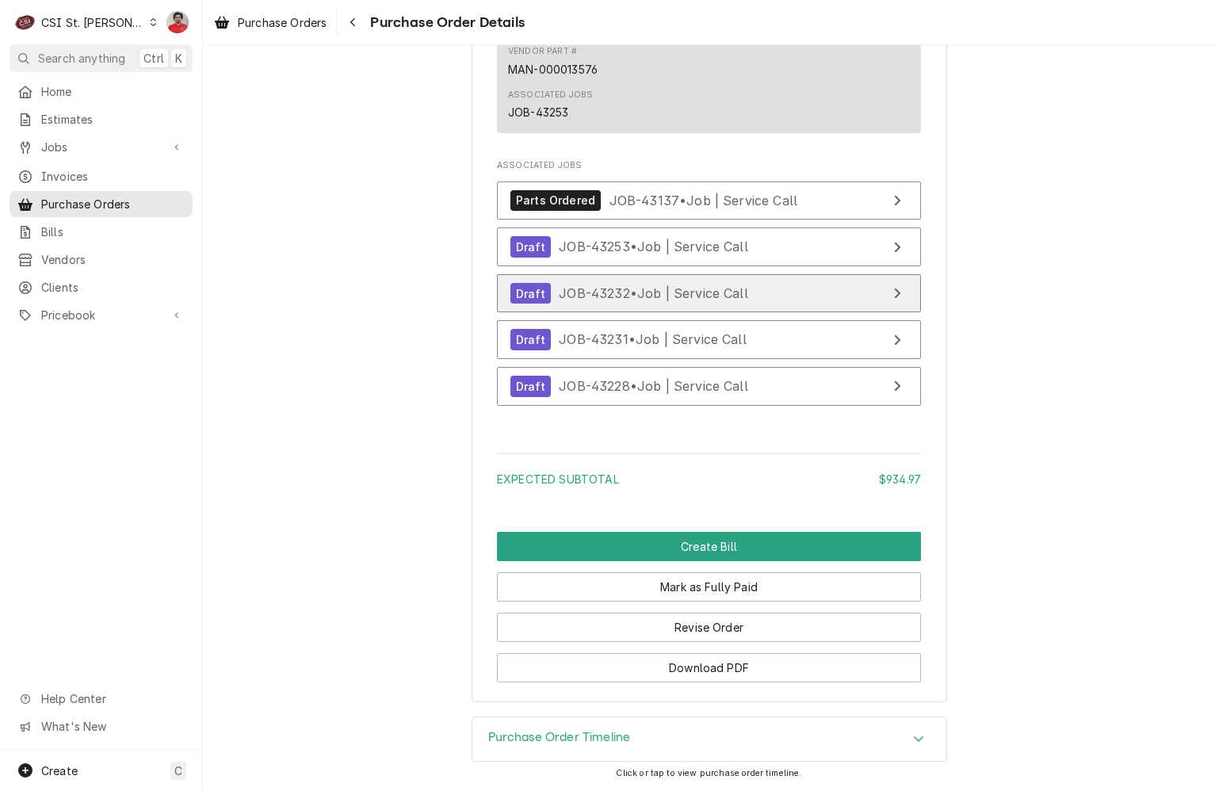
click at [677, 281] on link "Draft JOB-43232 • Job | Service Call" at bounding box center [709, 293] width 424 height 39
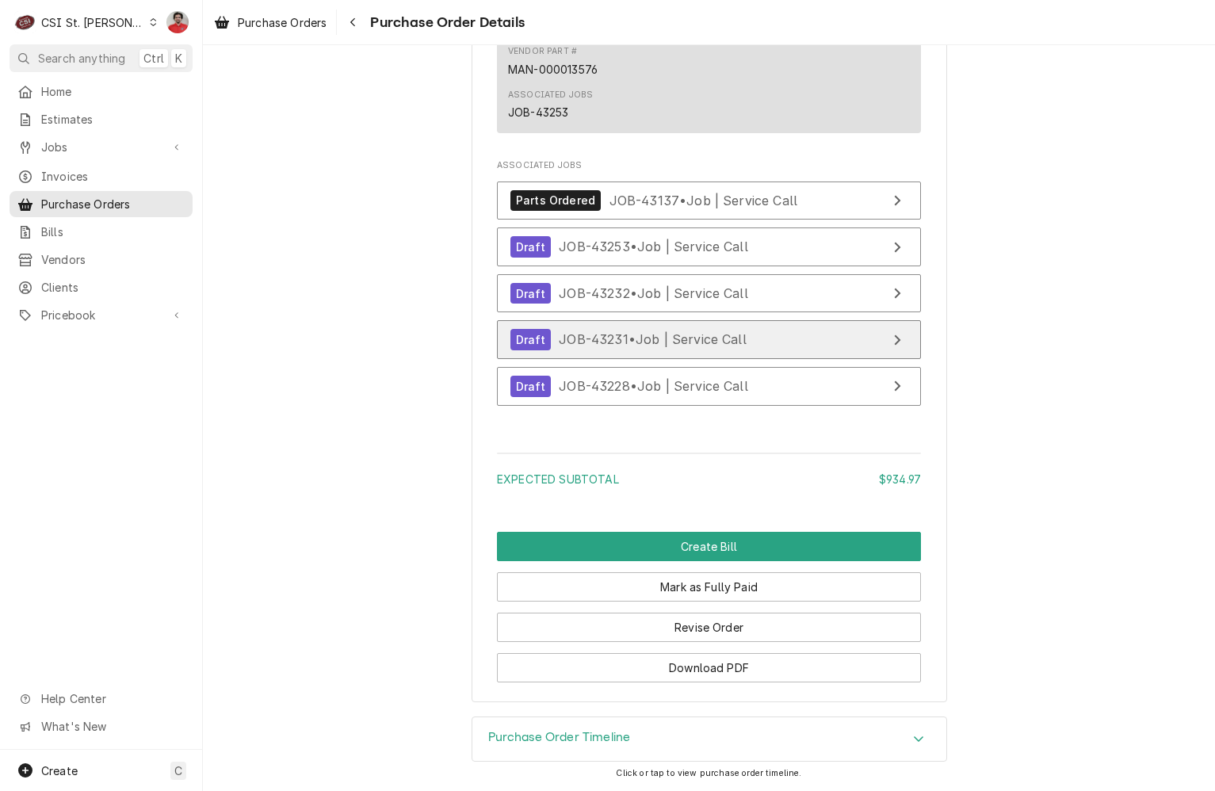
click at [677, 332] on span "JOB-43231 • Job | Service Call" at bounding box center [653, 339] width 188 height 16
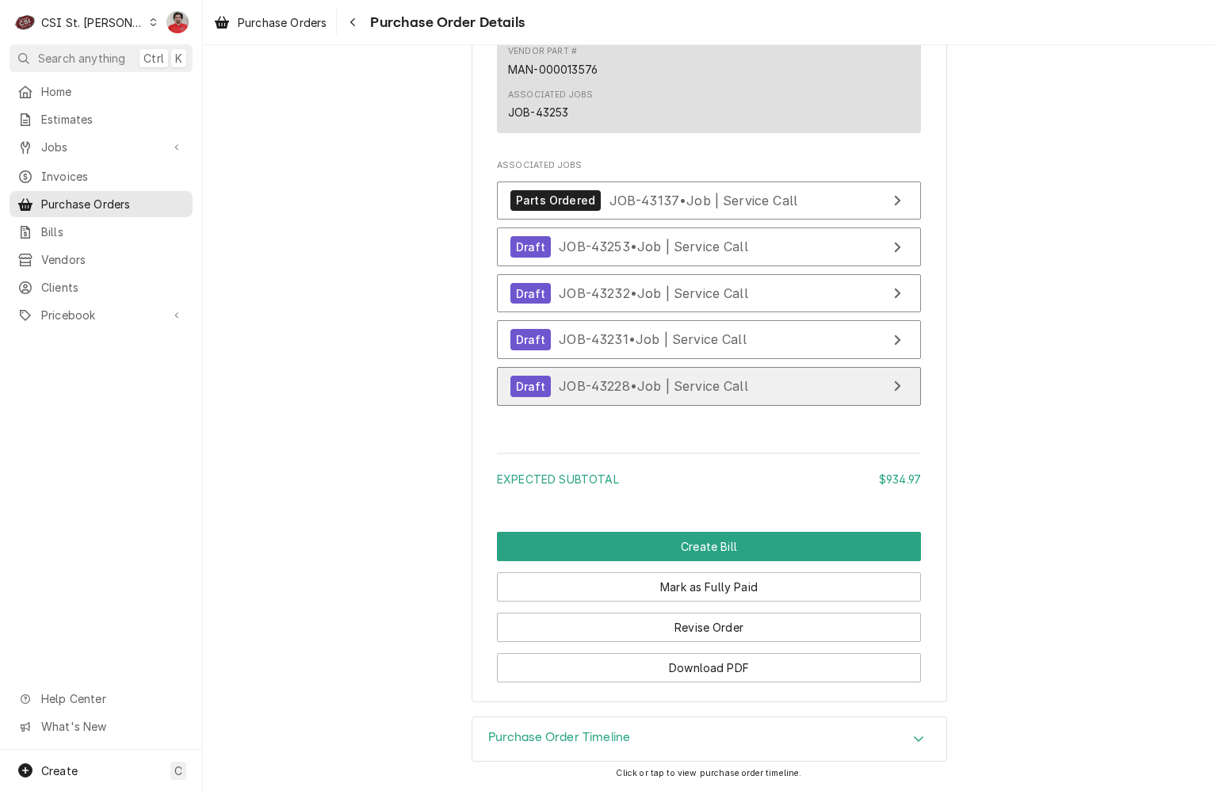
click at [677, 381] on span "JOB-43228 • Job | Service Call" at bounding box center [653, 386] width 189 height 16
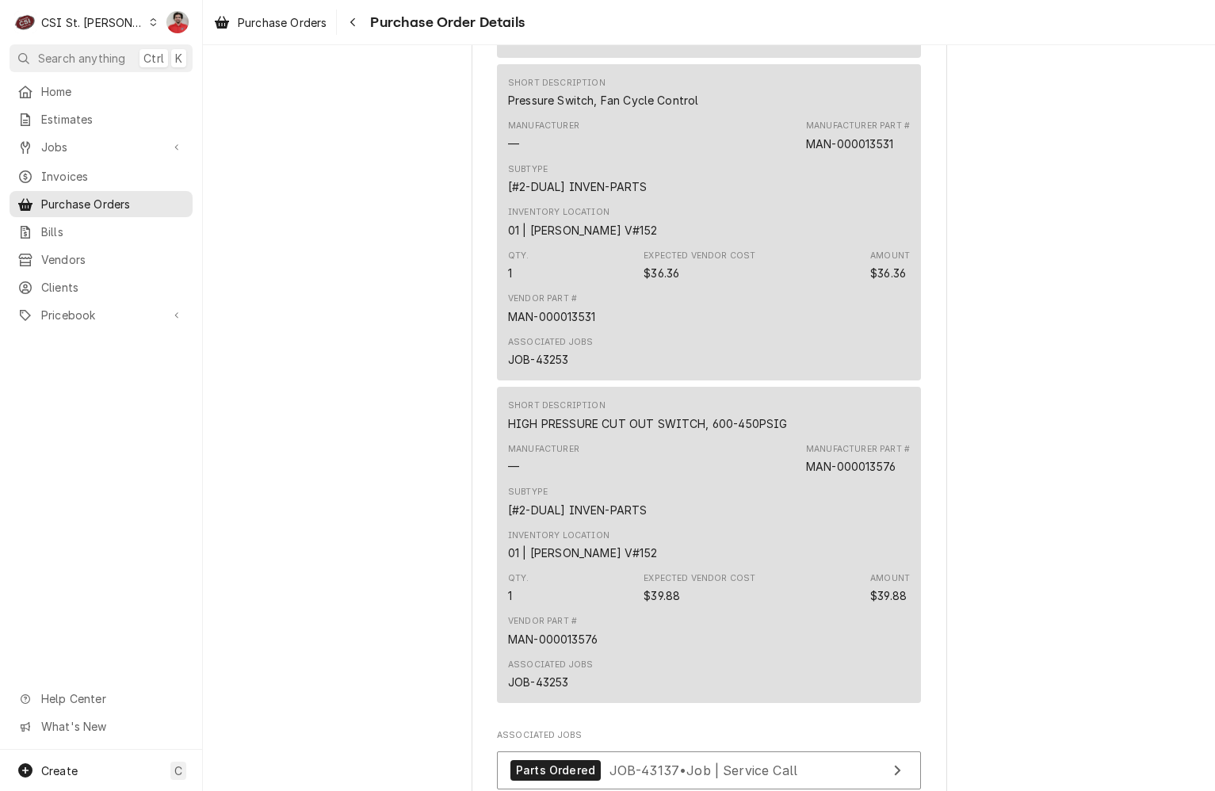
scroll to position [4931, 0]
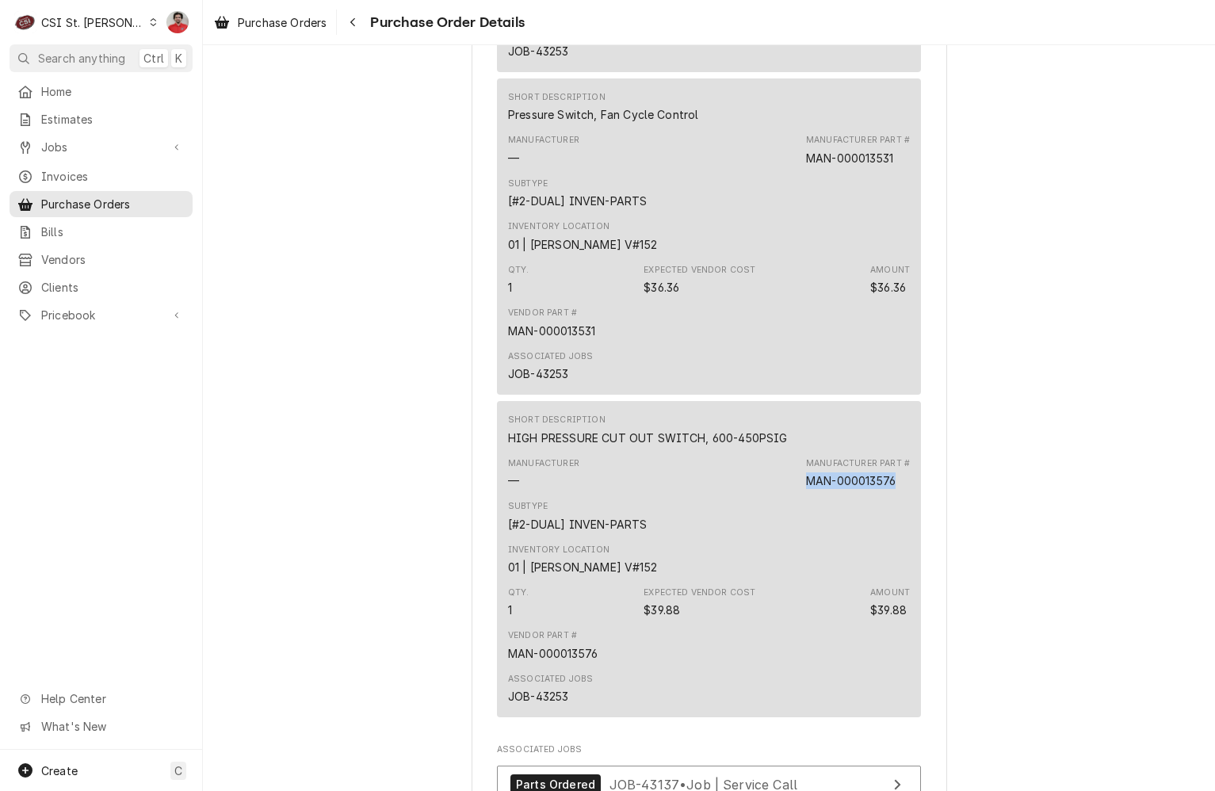
drag, startPoint x: 880, startPoint y: 531, endPoint x: 802, endPoint y: 538, distance: 78.0
click at [806, 489] on div "Manufacturer Part # MAN-000013576" at bounding box center [858, 473] width 104 height 32
drag, startPoint x: 860, startPoint y: 214, endPoint x: 802, endPoint y: 217, distance: 58.8
click at [802, 171] on div "Manufacturer — Manufacturer Part # MAN-000013531" at bounding box center [709, 149] width 402 height 43
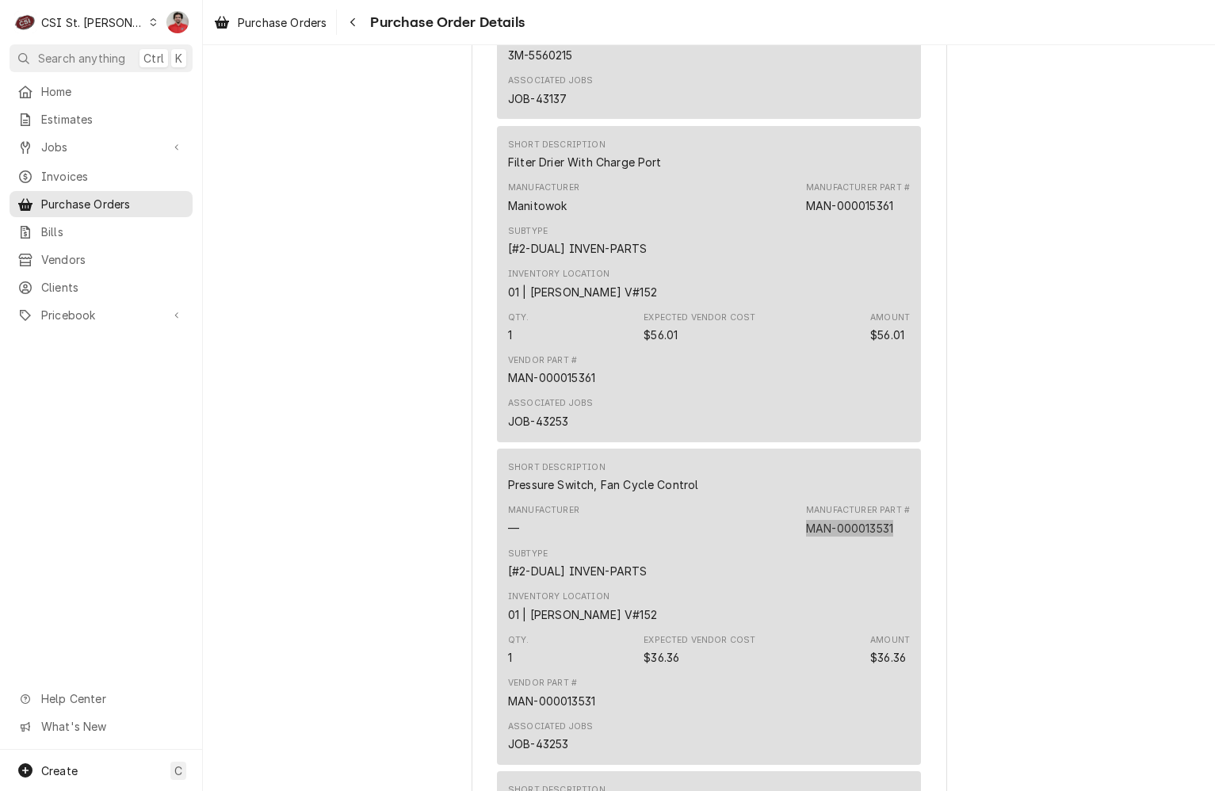
scroll to position [4455, 0]
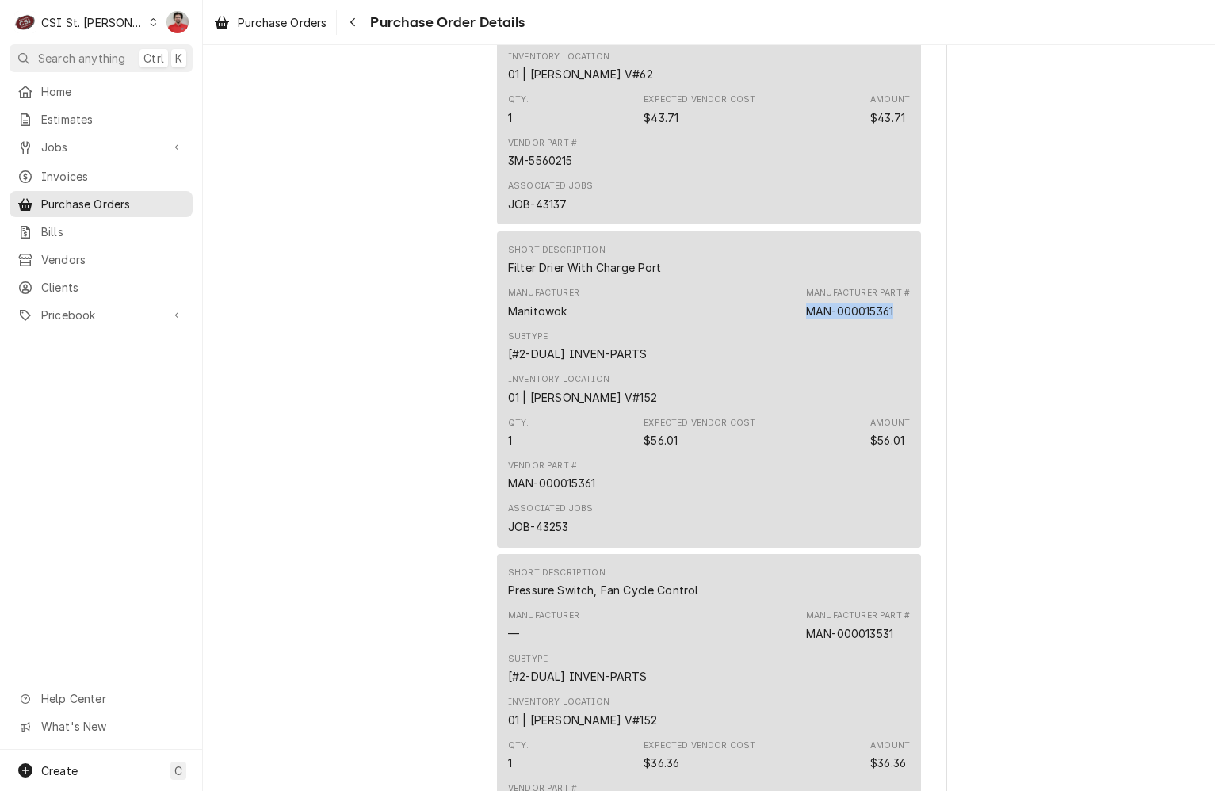
drag, startPoint x: 896, startPoint y: 360, endPoint x: 779, endPoint y: 357, distance: 116.6
click at [779, 324] on div "Manufacturer Manitowok Manufacturer Part # MAN-000015361" at bounding box center [709, 302] width 402 height 43
copy div "MAN-000015361"
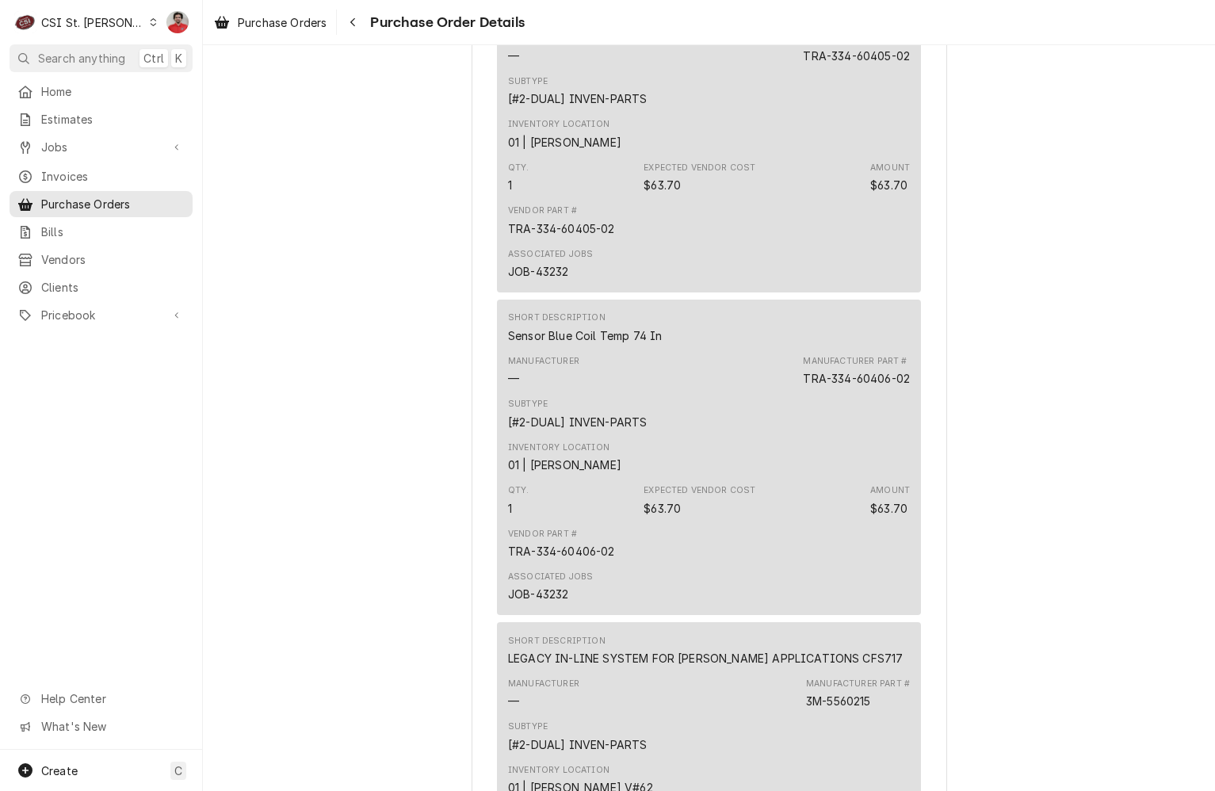
scroll to position [3662, 0]
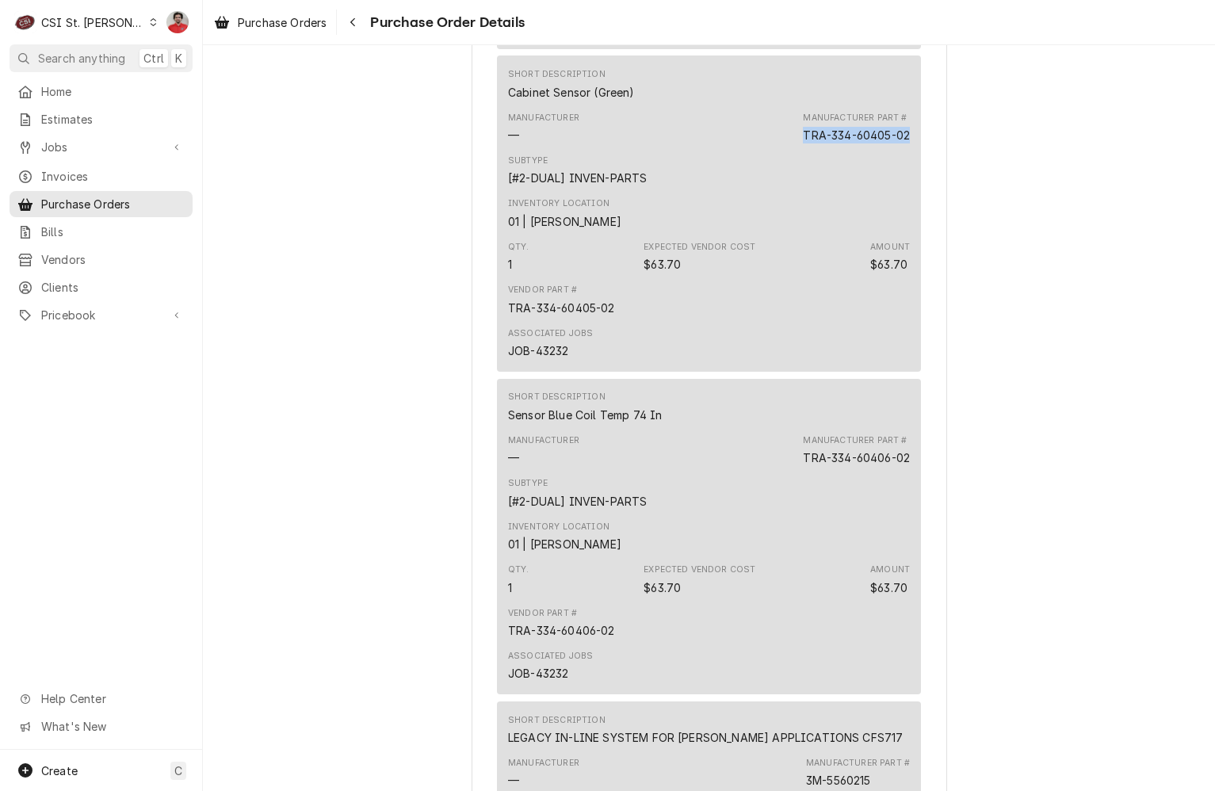
drag, startPoint x: 904, startPoint y: 185, endPoint x: 761, endPoint y: 186, distance: 142.7
click at [761, 149] on div "Manufacturer — Manufacturer Part # TRA-334-60405-02" at bounding box center [709, 127] width 402 height 43
copy div "TRA-334-60405-02"
drag, startPoint x: 905, startPoint y: 512, endPoint x: 776, endPoint y: 512, distance: 128.4
click at [776, 512] on div "Short Description Sensor Blue Coil Temp 74 In Manufacturer — Manufacturer Part …" at bounding box center [709, 537] width 424 height 316
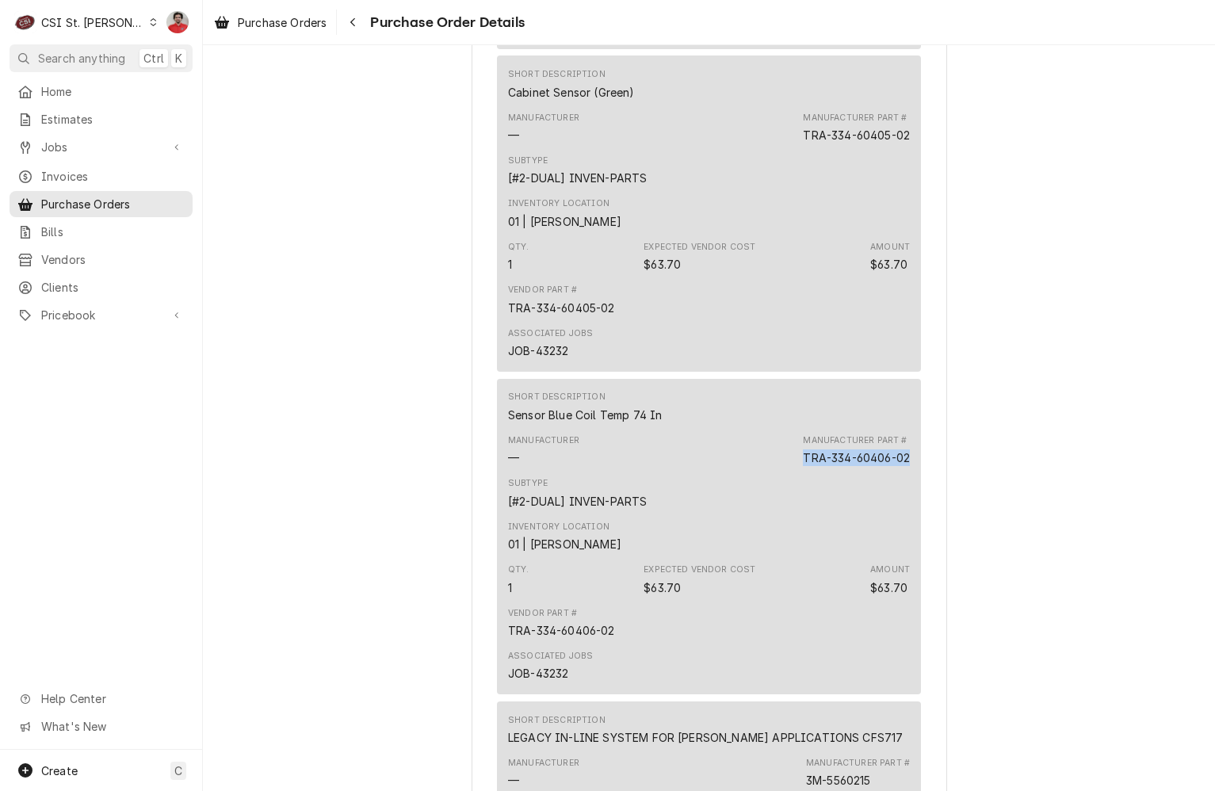
copy div "TRA-334-60406-02"
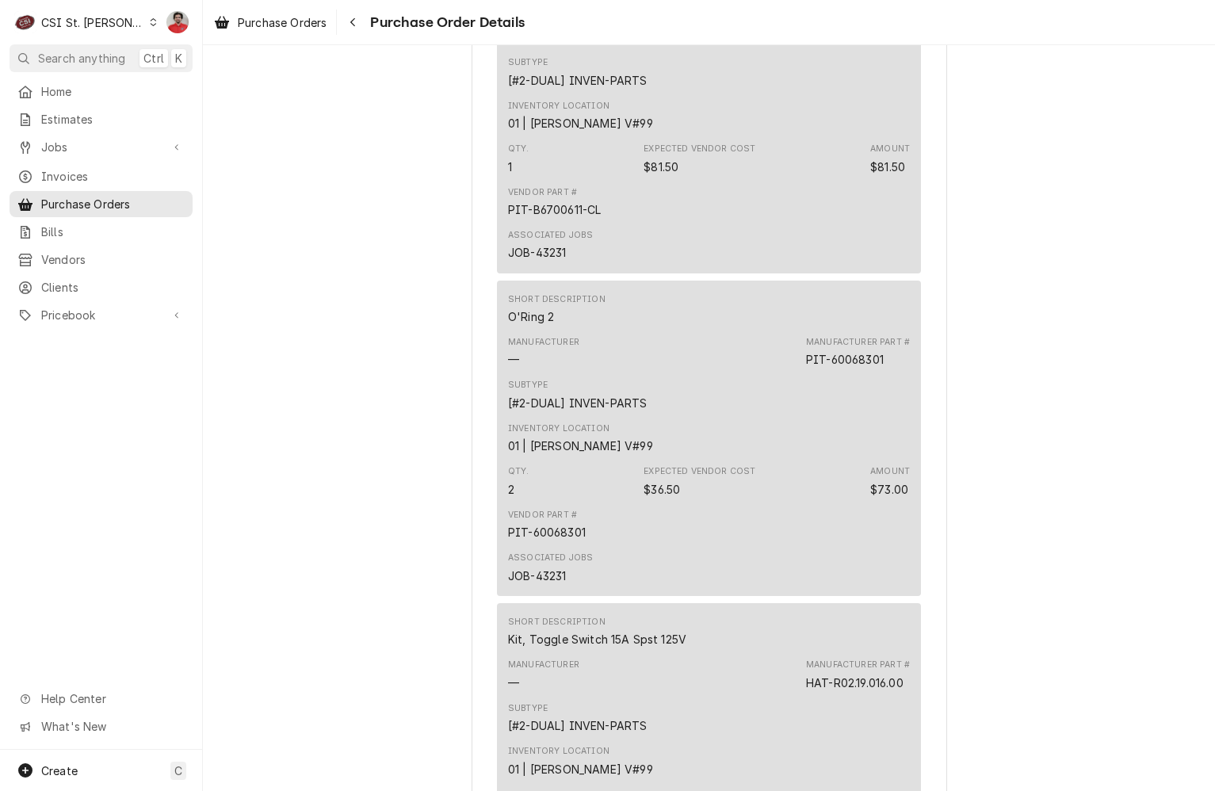
scroll to position [2473, 0]
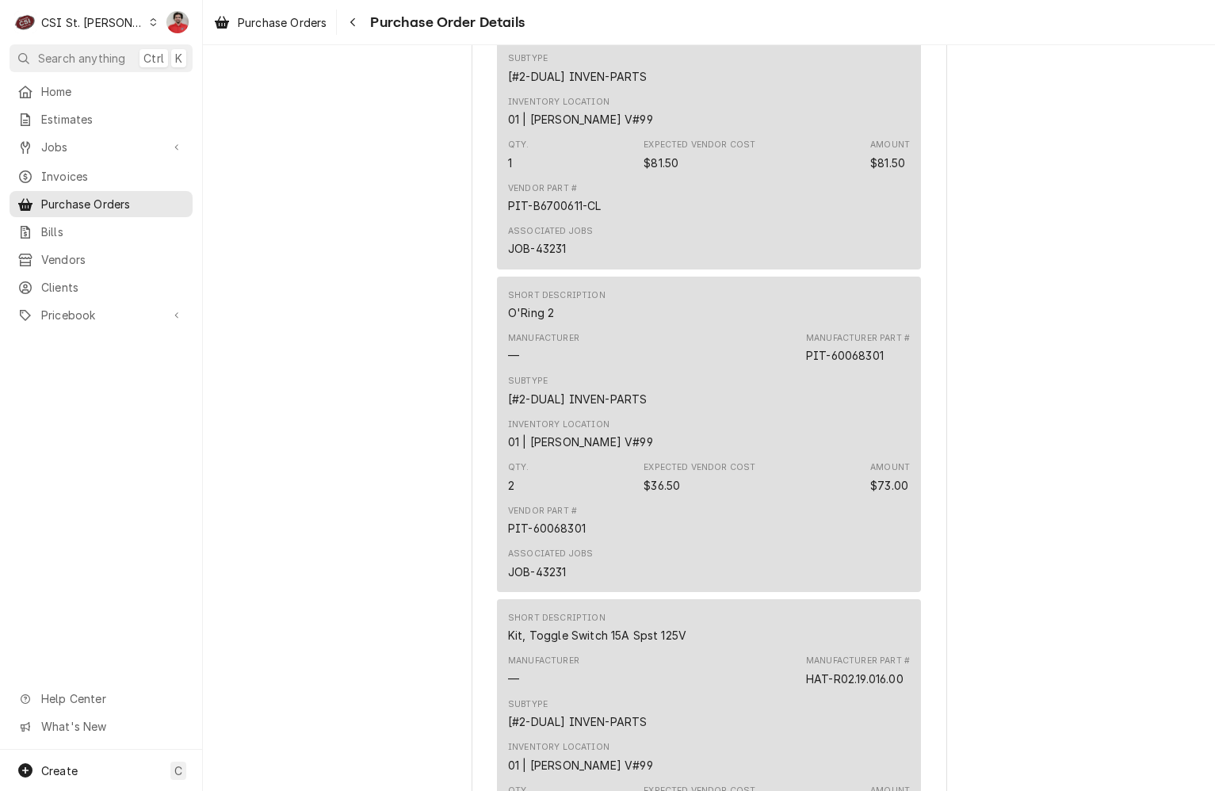
drag, startPoint x: 883, startPoint y: 86, endPoint x: 800, endPoint y: 91, distance: 83.4
click at [800, 47] on div "Manufacturer — Manufacturer Part # PIT-B6700611-CL" at bounding box center [709, 25] width 402 height 43
drag, startPoint x: 800, startPoint y: 91, endPoint x: 981, endPoint y: 97, distance: 180.9
click at [993, 98] on div "Unpaid Vendor PARTS TOWN PARTS TOWN 1200 N Greenbriar Drive Addison, IL 60101 B…" at bounding box center [709, 665] width 1013 height 6187
drag, startPoint x: 897, startPoint y: 79, endPoint x: 799, endPoint y: 95, distance: 98.8
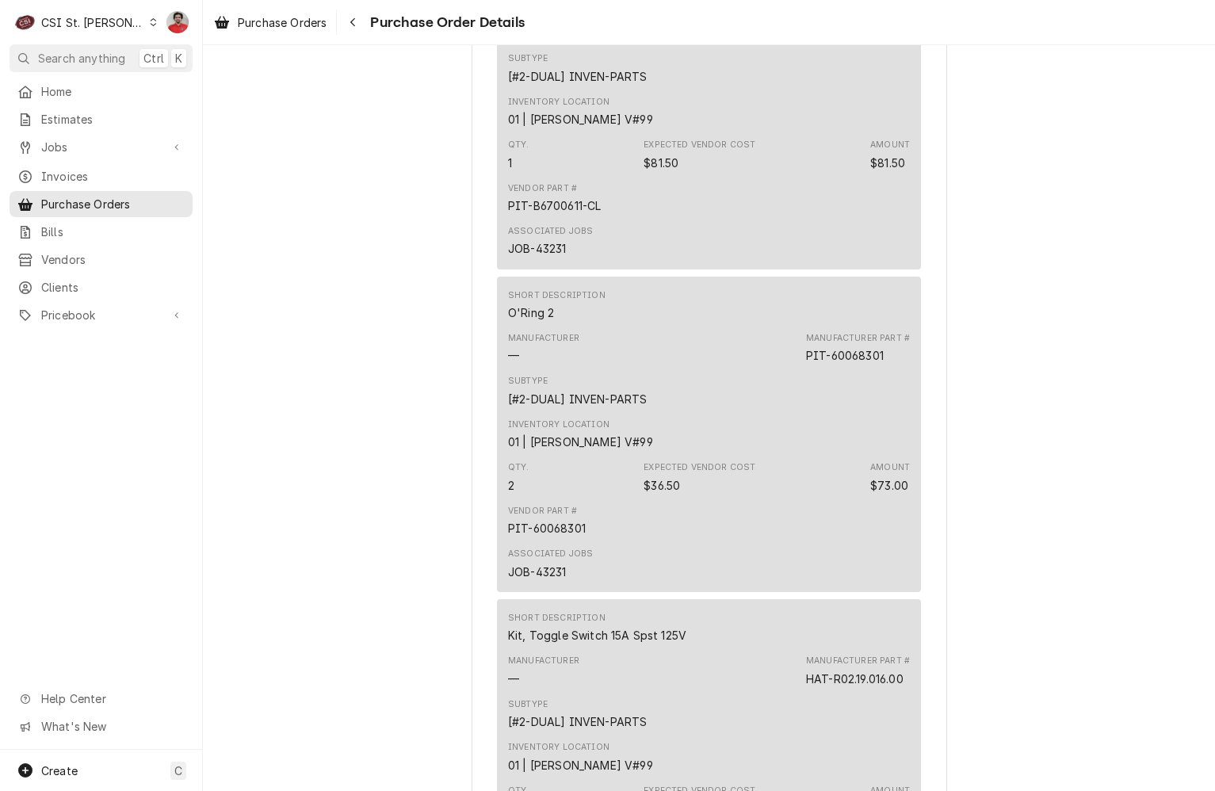
click at [799, 47] on div "Manufacturer — Manufacturer Part # PIT-B6700611-CL" at bounding box center [709, 25] width 402 height 43
copy div "PIT-B6700611-CL"
drag, startPoint x: 886, startPoint y: 407, endPoint x: 791, endPoint y: 406, distance: 95.1
click at [791, 369] on div "Manufacturer — Manufacturer Part # PIT-60068301" at bounding box center [709, 348] width 402 height 43
copy div "PIT-60068301"
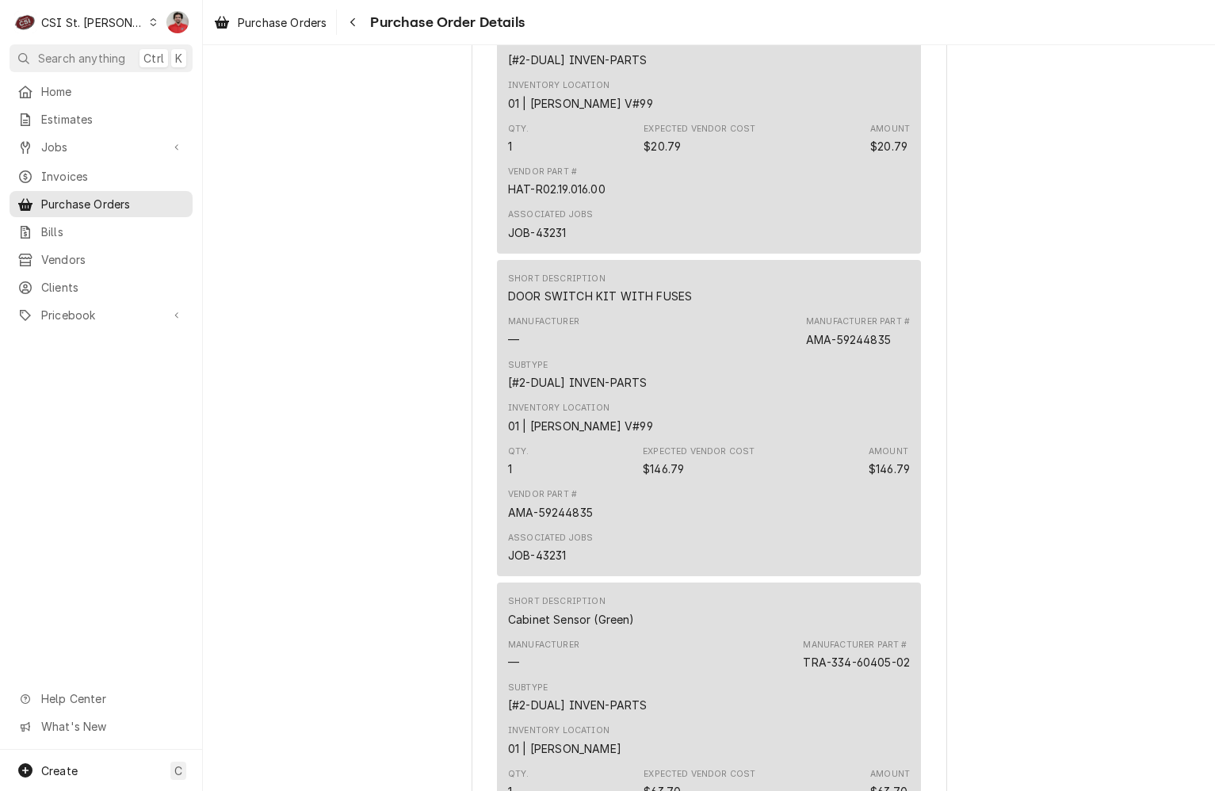
scroll to position [3187, 0]
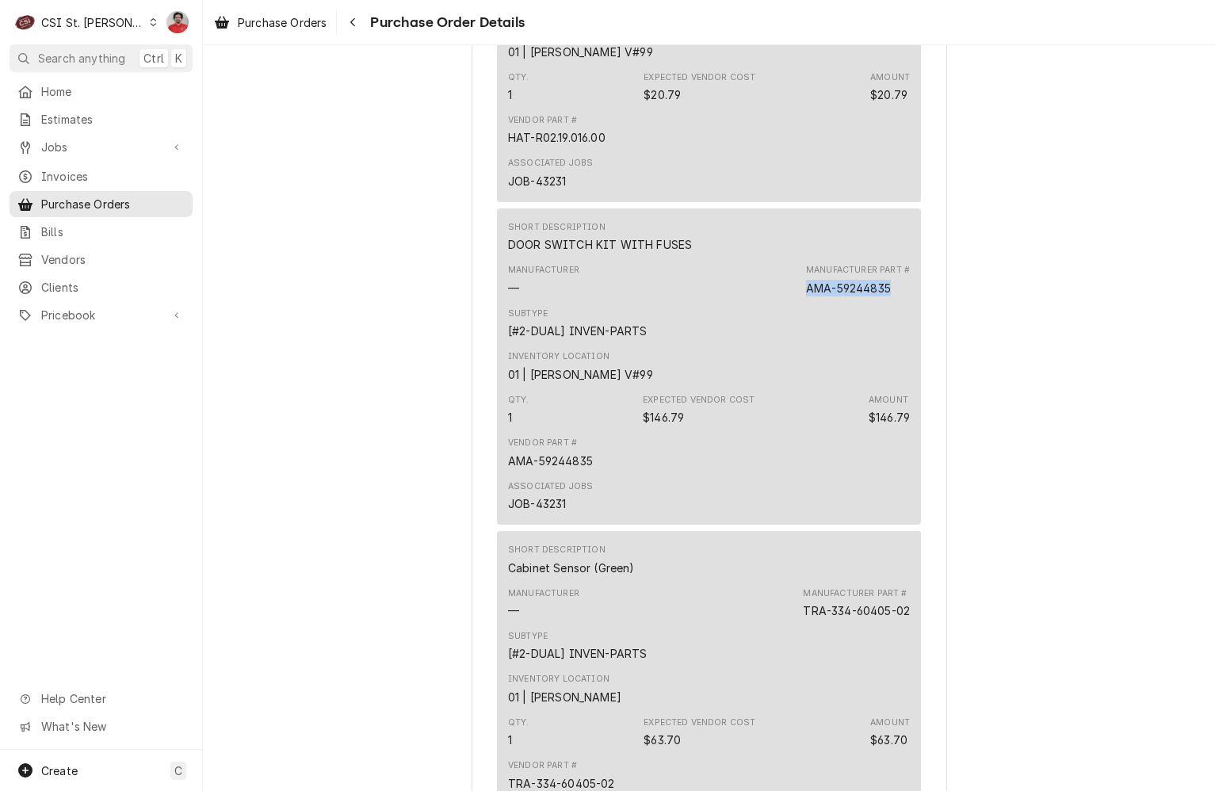
drag, startPoint x: 890, startPoint y: 340, endPoint x: 785, endPoint y: 346, distance: 105.6
click at [785, 301] on div "Manufacturer — Manufacturer Part # AMA-59244835" at bounding box center [709, 279] width 402 height 43
copy div "AMA-59244835"
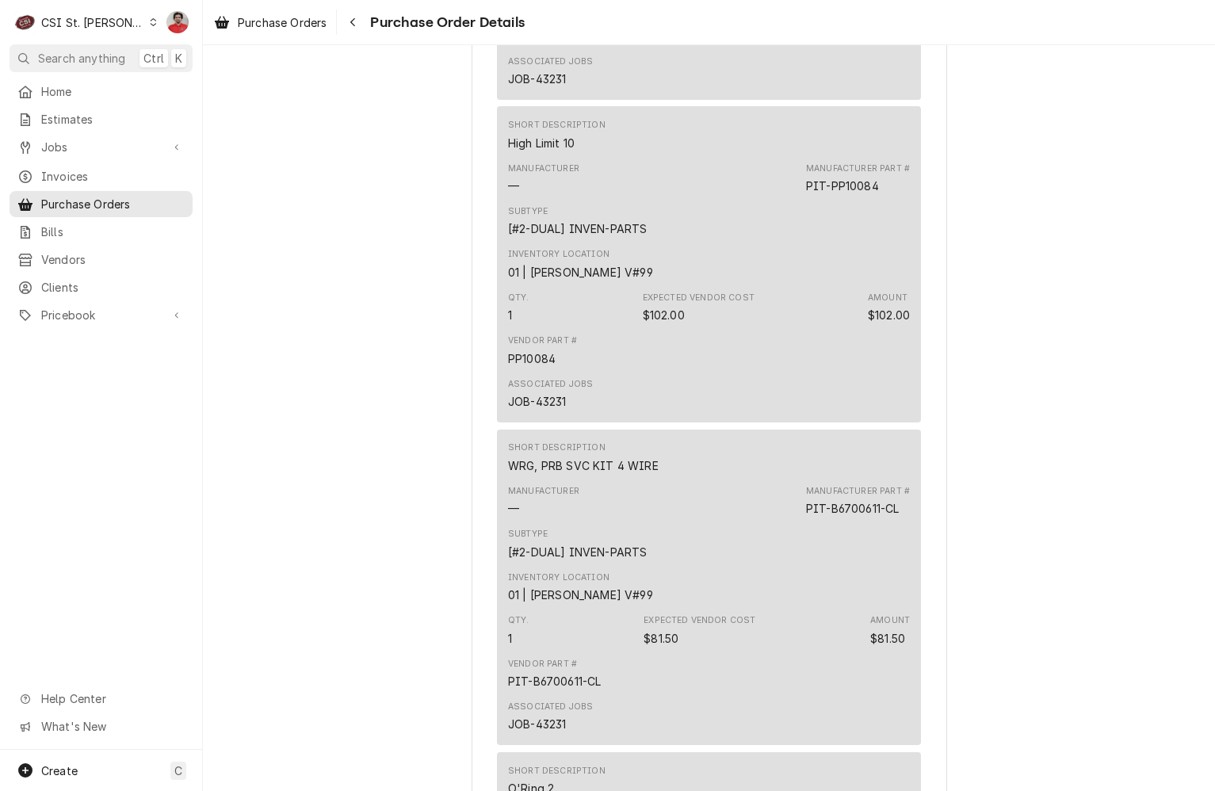
scroll to position [0, 0]
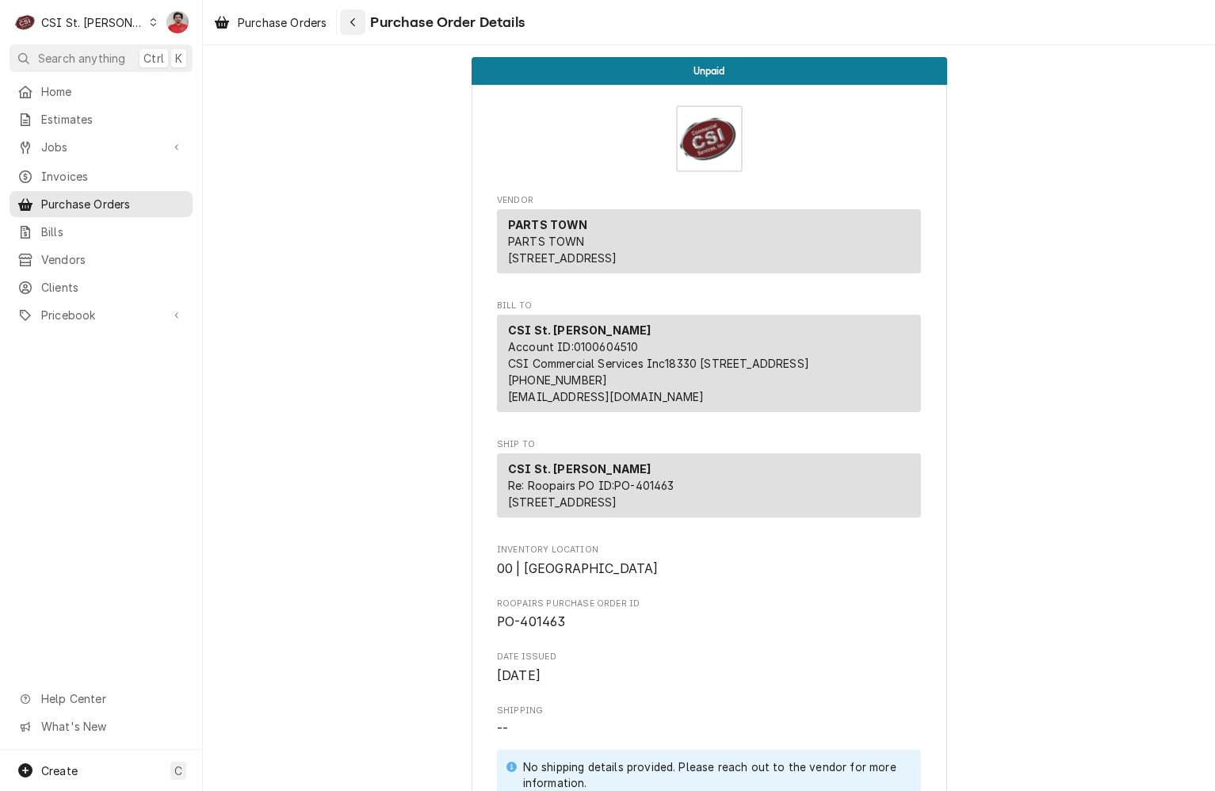
click at [351, 21] on icon "Navigate back" at bounding box center [353, 22] width 7 height 11
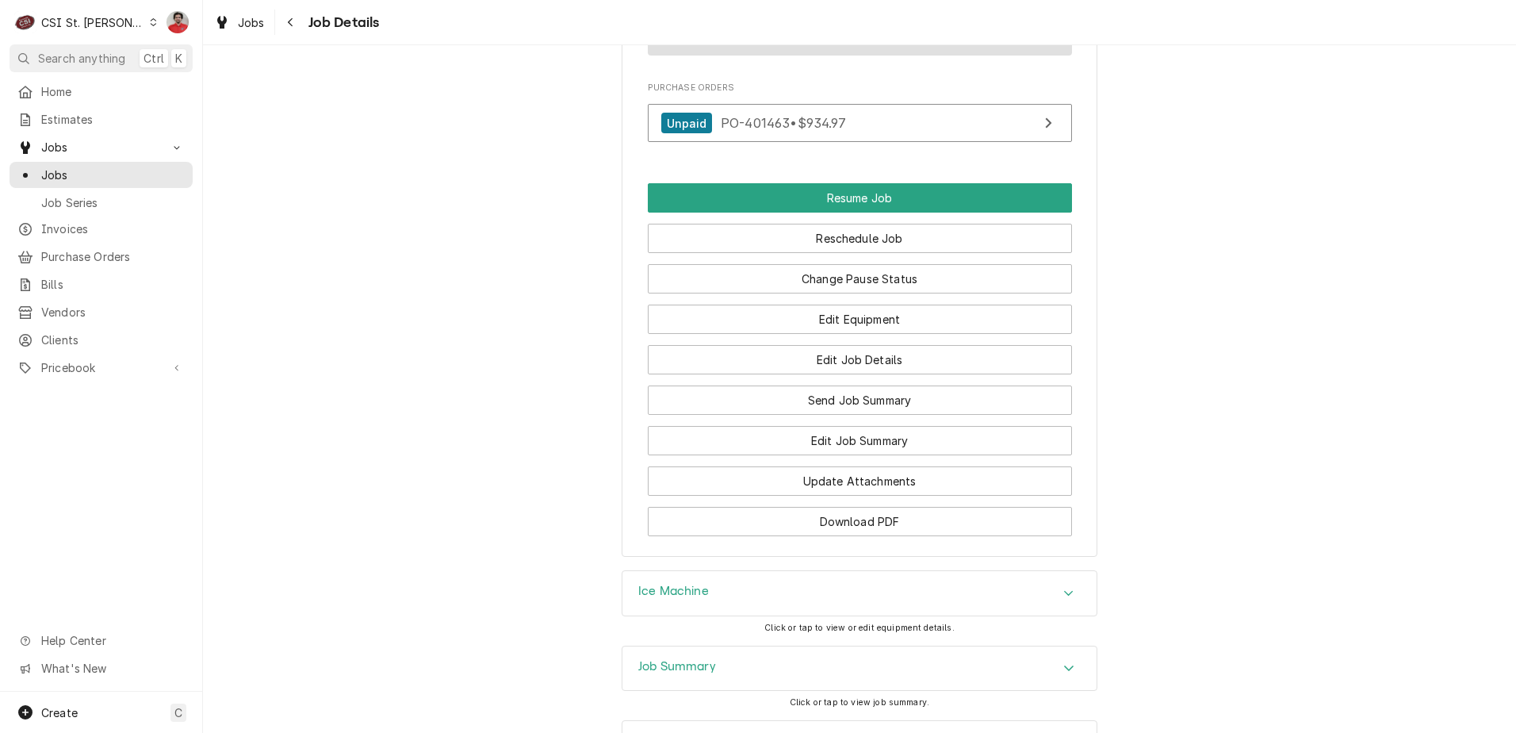
scroll to position [2061, 0]
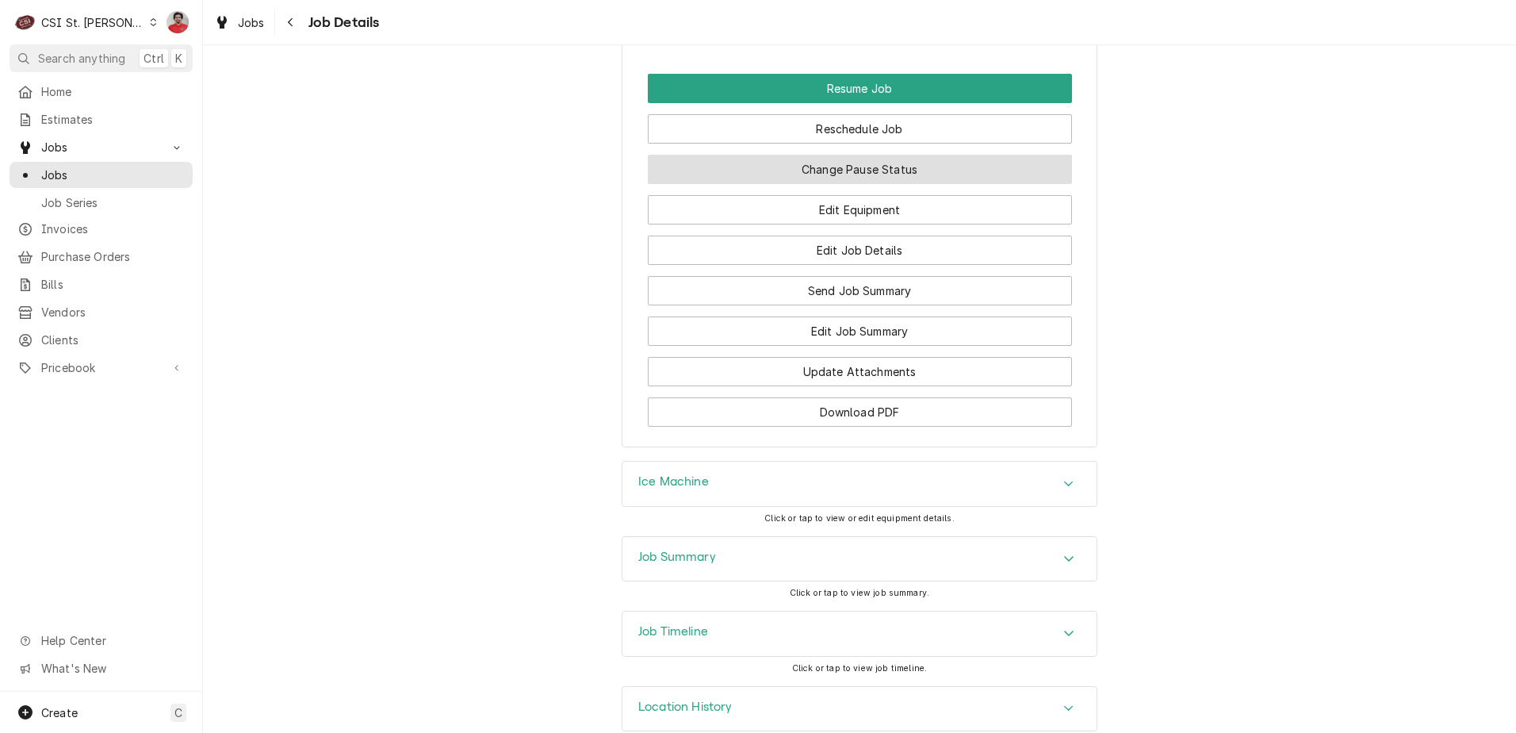
click at [840, 171] on button "Change Pause Status" at bounding box center [860, 169] width 424 height 29
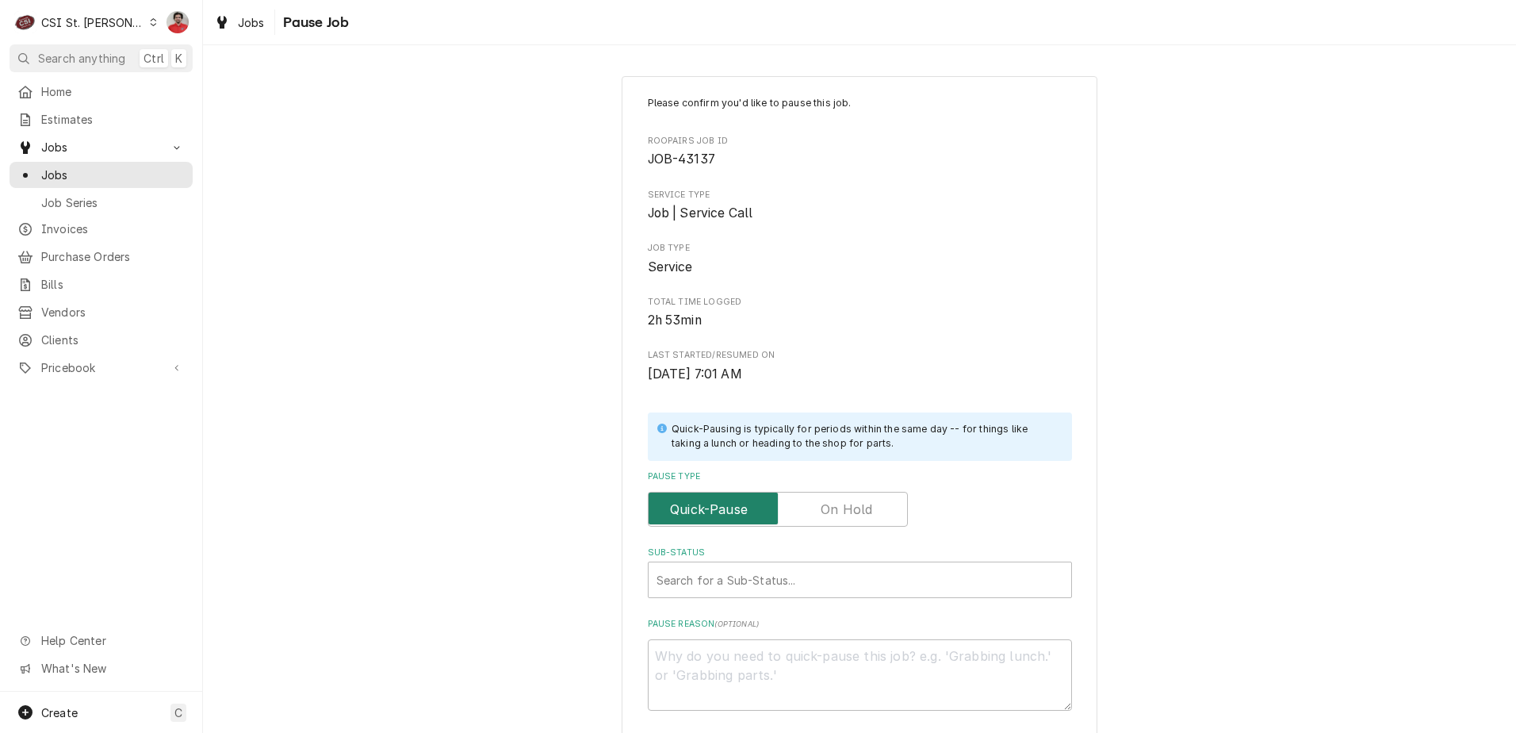
click at [802, 523] on input "Pause Type" at bounding box center [778, 509] width 246 height 35
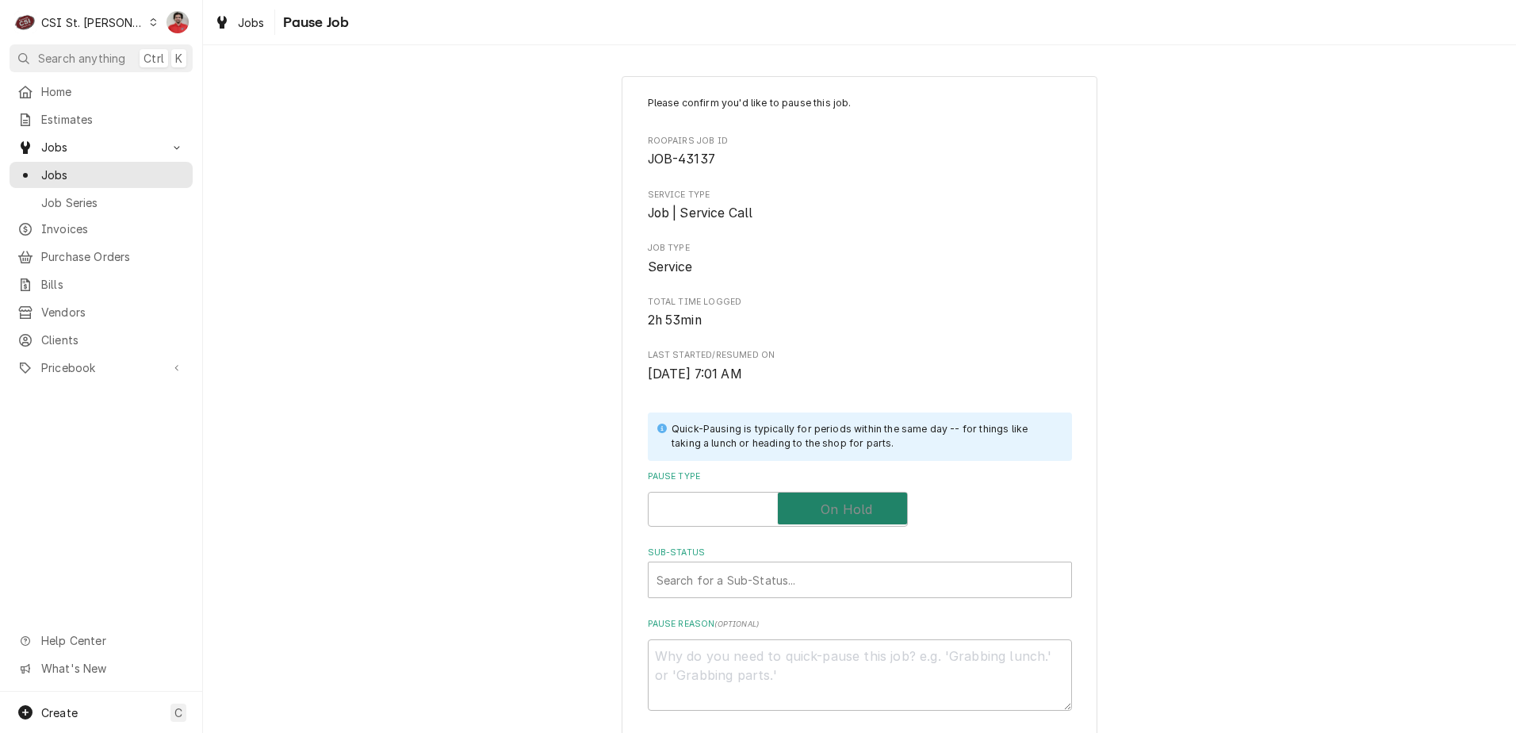
checkbox input "true"
click at [785, 567] on div "Sub-Status" at bounding box center [860, 579] width 407 height 29
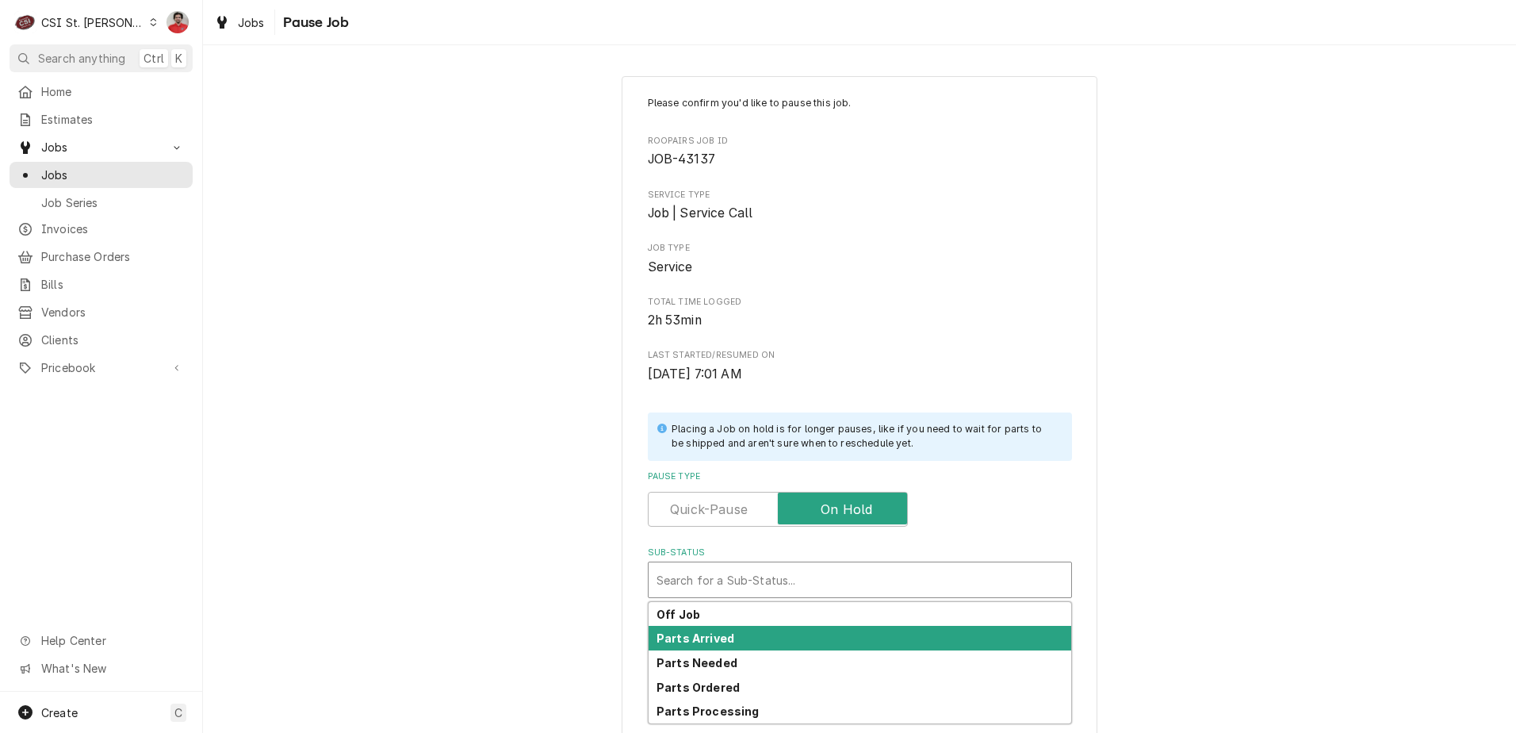
click at [764, 636] on div "Parts Arrived" at bounding box center [860, 638] width 423 height 25
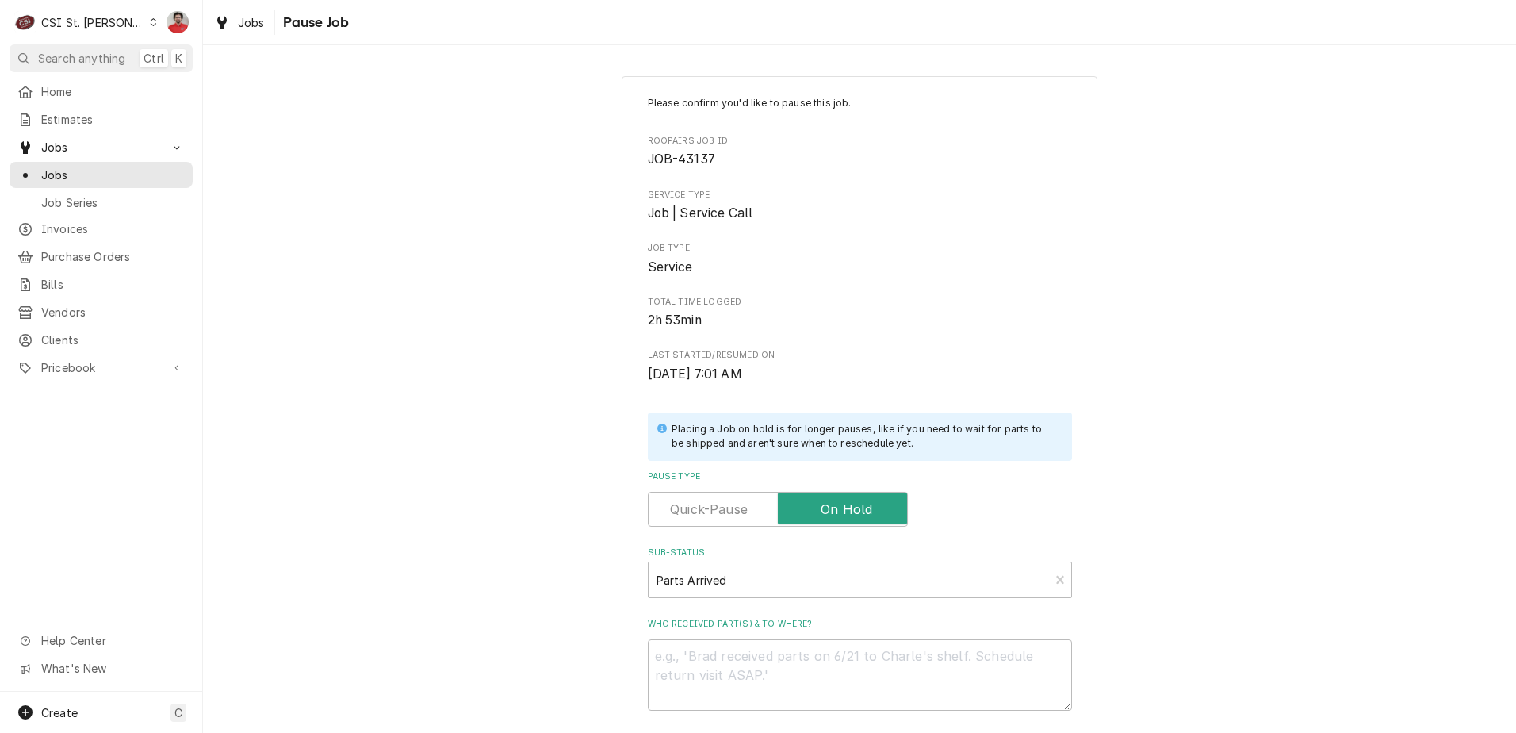
click at [764, 671] on textarea "Who received part(s) & to where?" at bounding box center [860, 674] width 424 height 71
type textarea "x"
type textarea "3"
type textarea "x"
type textarea "3M"
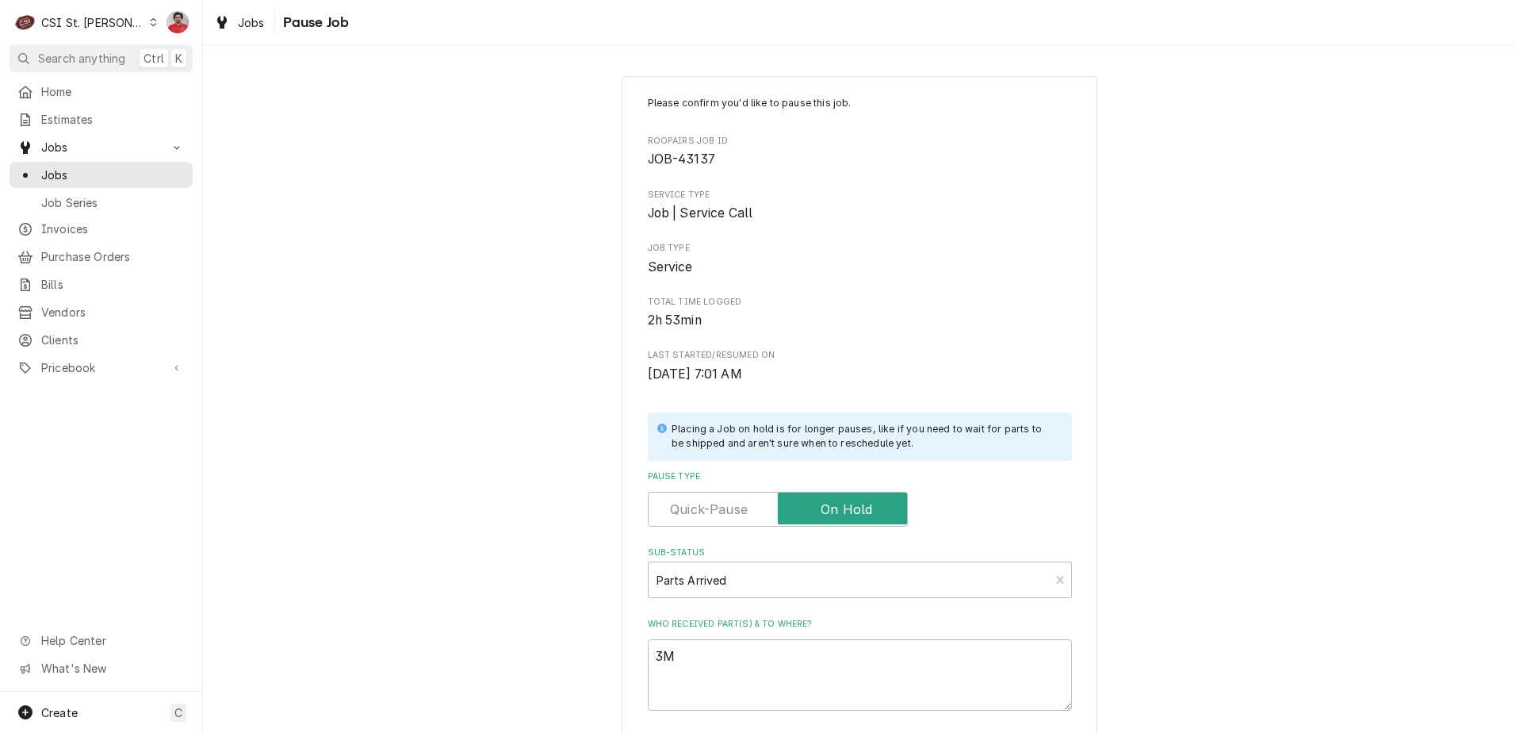
type textarea "x"
type textarea "3M-"
type textarea "x"
type textarea "3M-5"
type textarea "x"
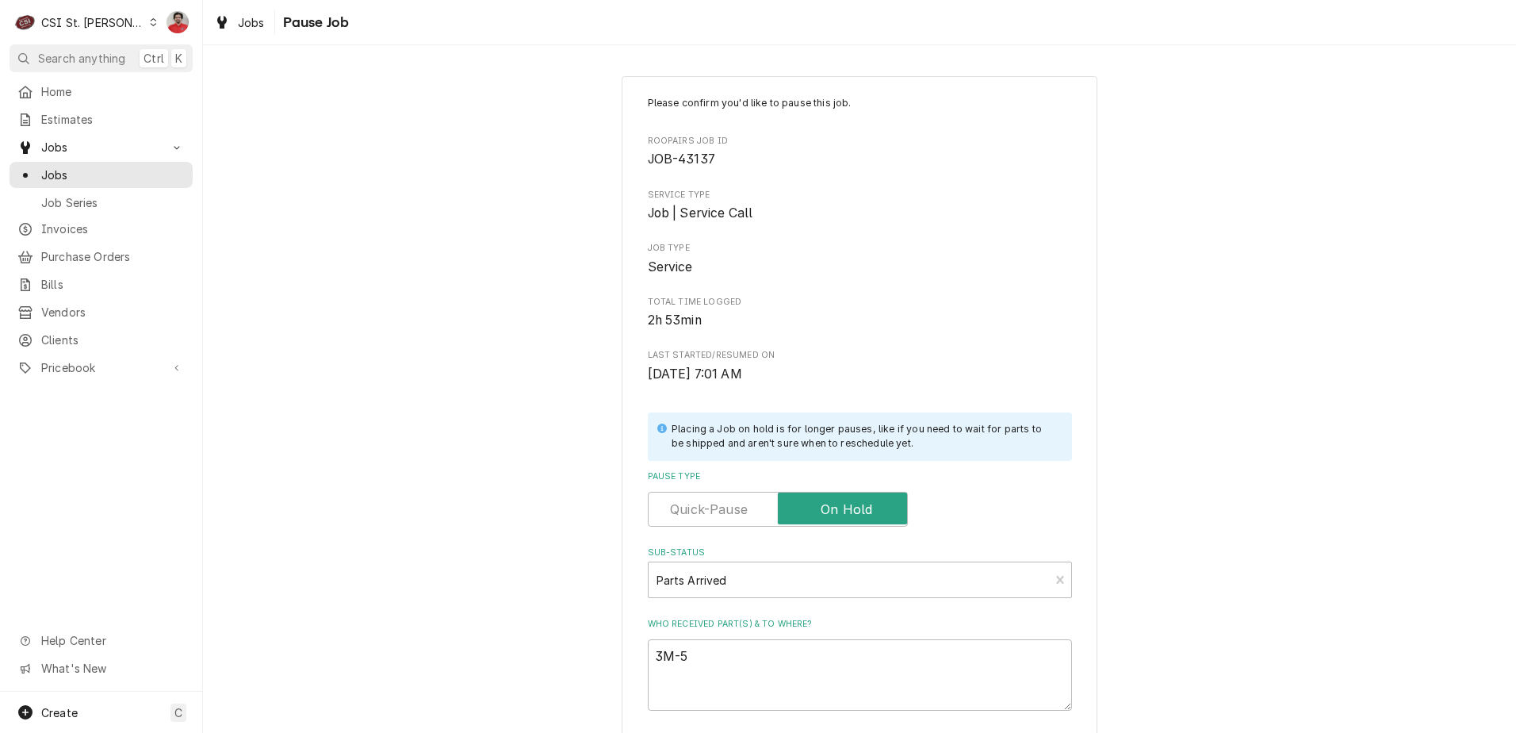
type textarea "3M-55"
type textarea "x"
type textarea "3M-556"
type textarea "x"
type textarea "3M-5560"
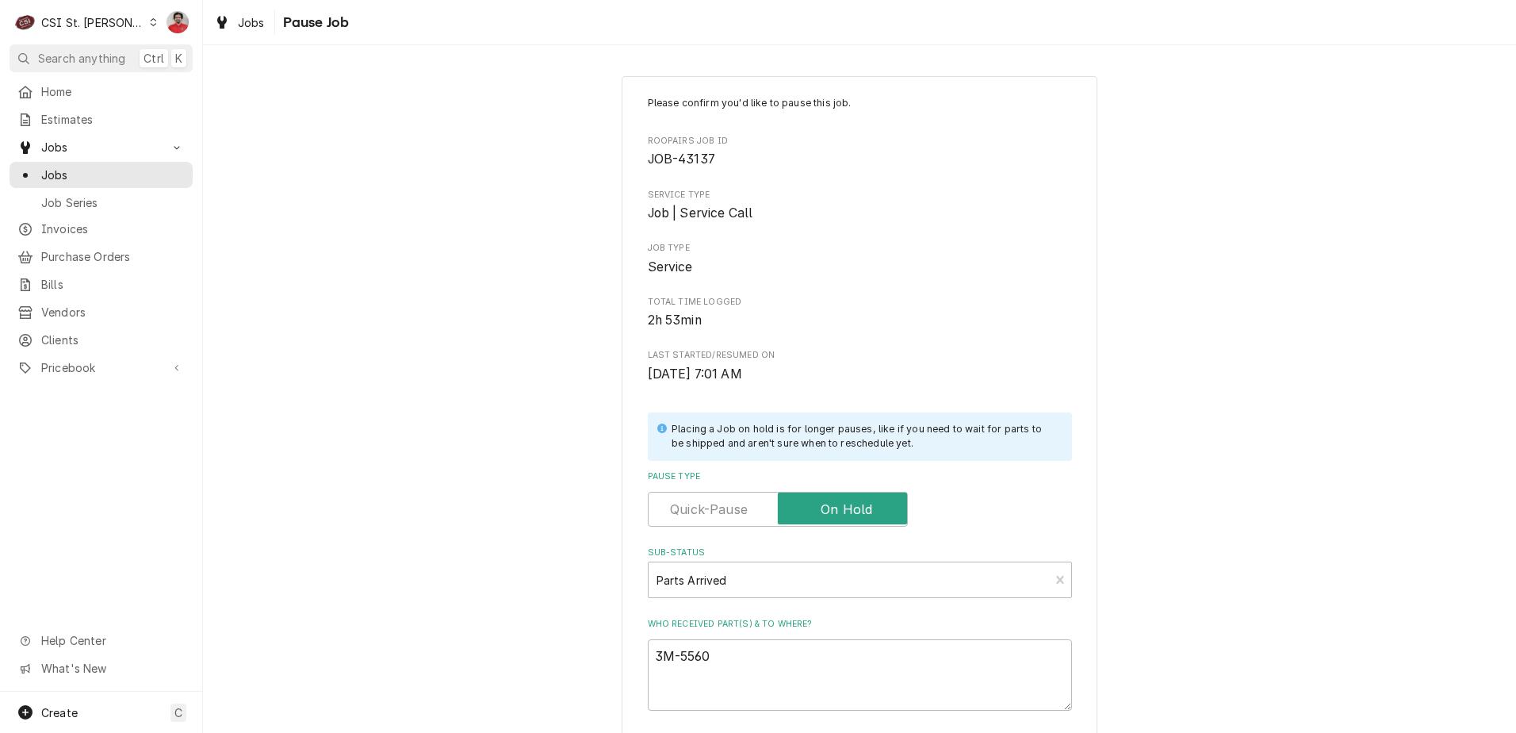
type textarea "x"
type textarea "3M-55602"
type textarea "x"
type textarea "3M-556021"
type textarea "x"
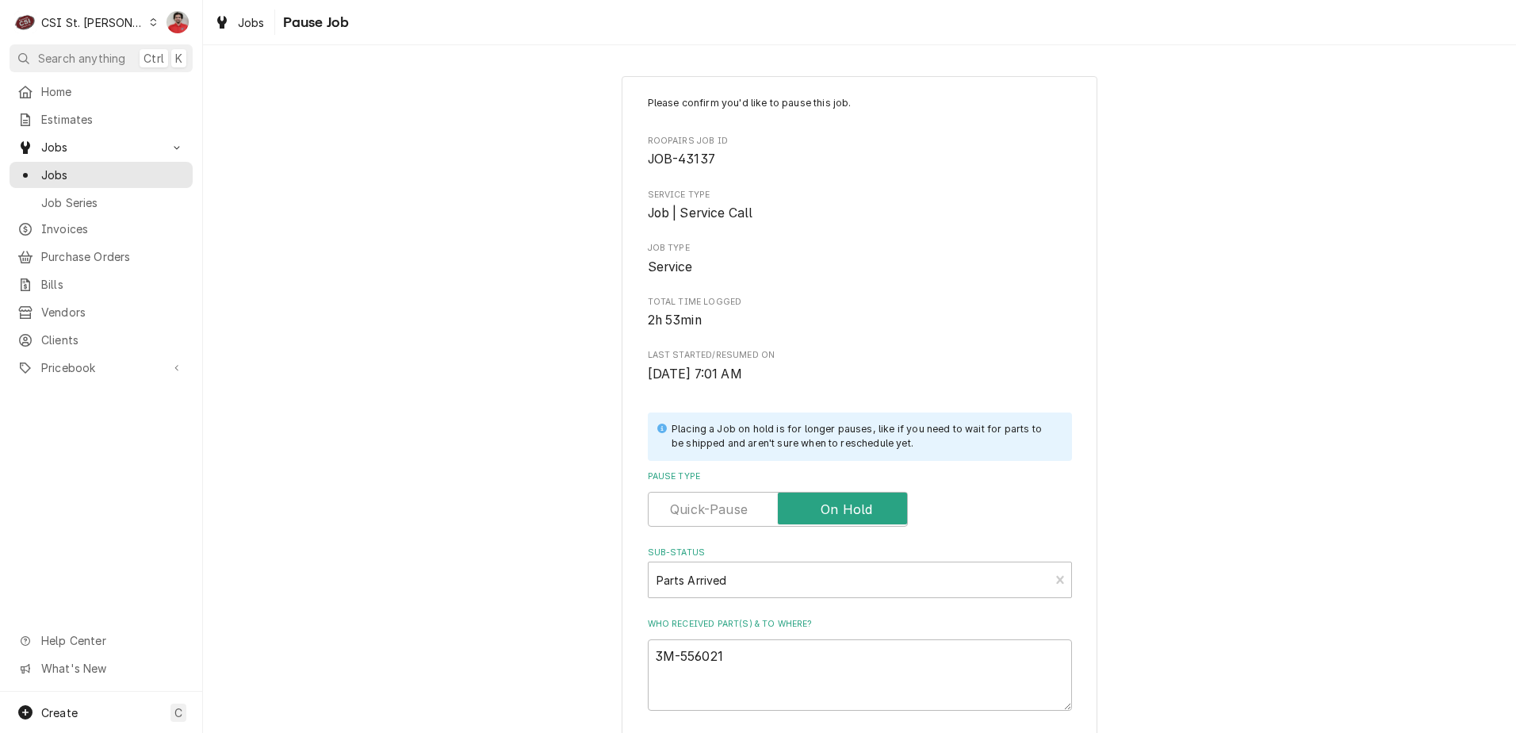
type textarea "3M-5560215"
type textarea "x"
type textarea "3M-5560215"
type textarea "x"
type textarea "3M-5560215 r"
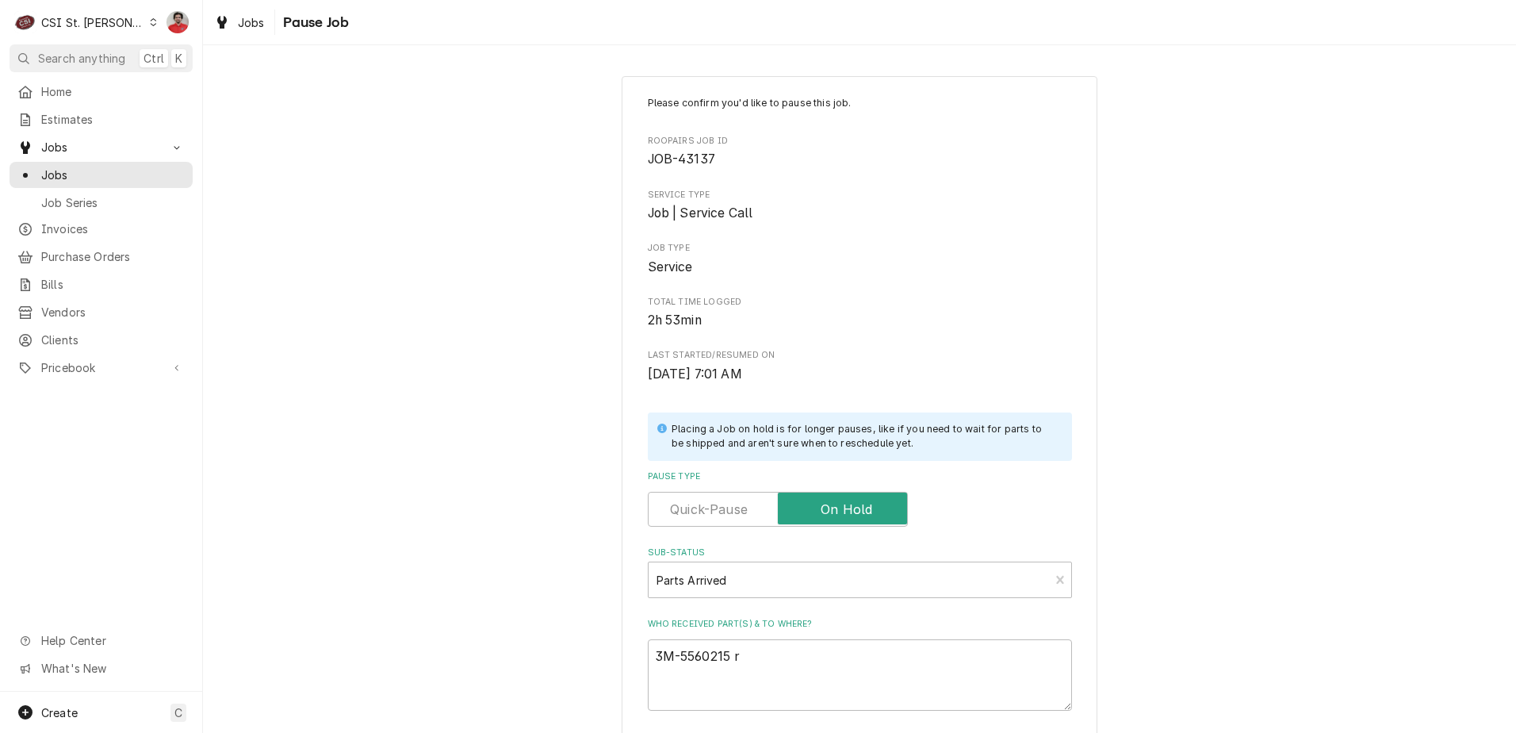
type textarea "x"
type textarea "3M-5560215 re"
type textarea "x"
type textarea "3M-5560215 rec"
type textarea "x"
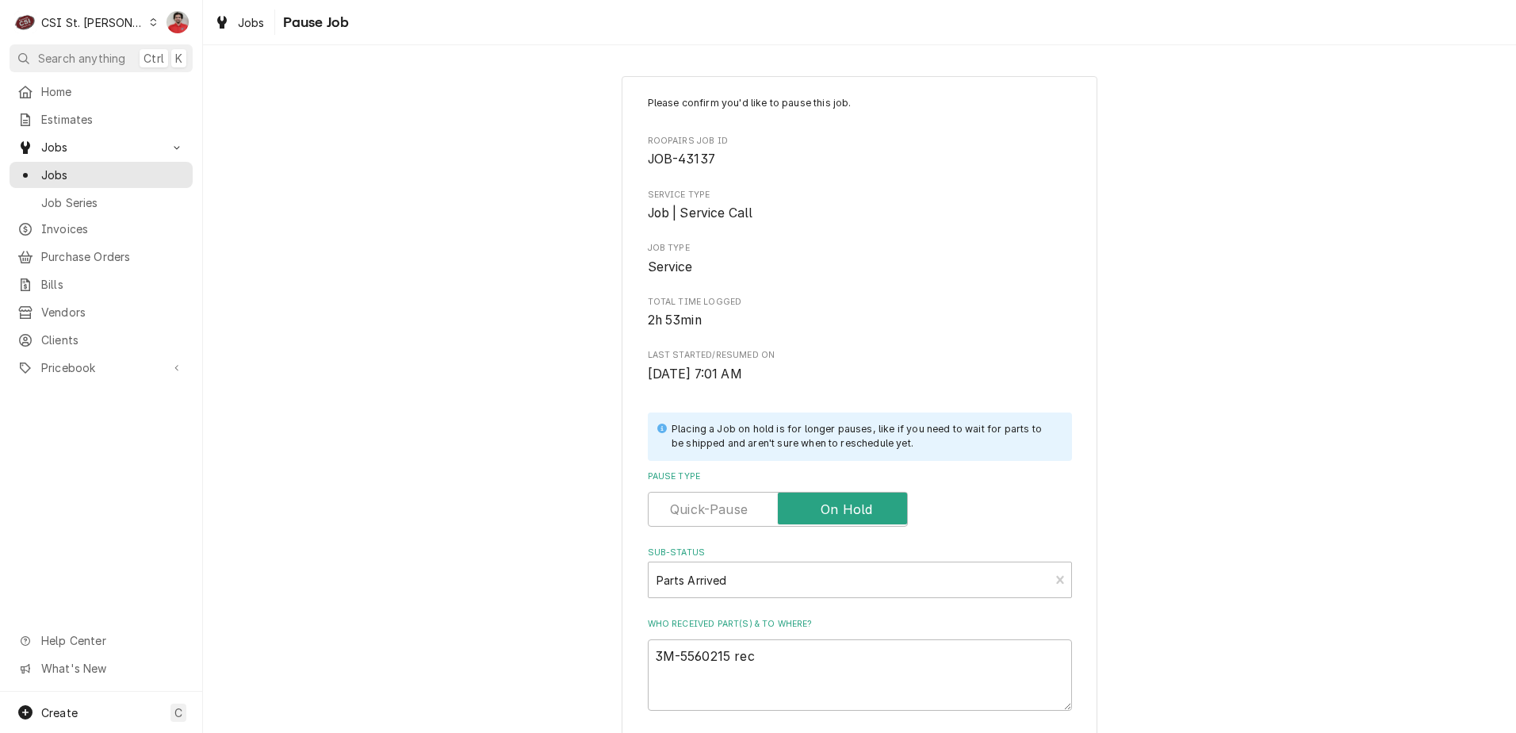
type textarea "3M-5560215 rec"
type textarea "x"
type textarea "3M-5560215 rec t"
type textarea "x"
type textarea "3M-5560215 rec to"
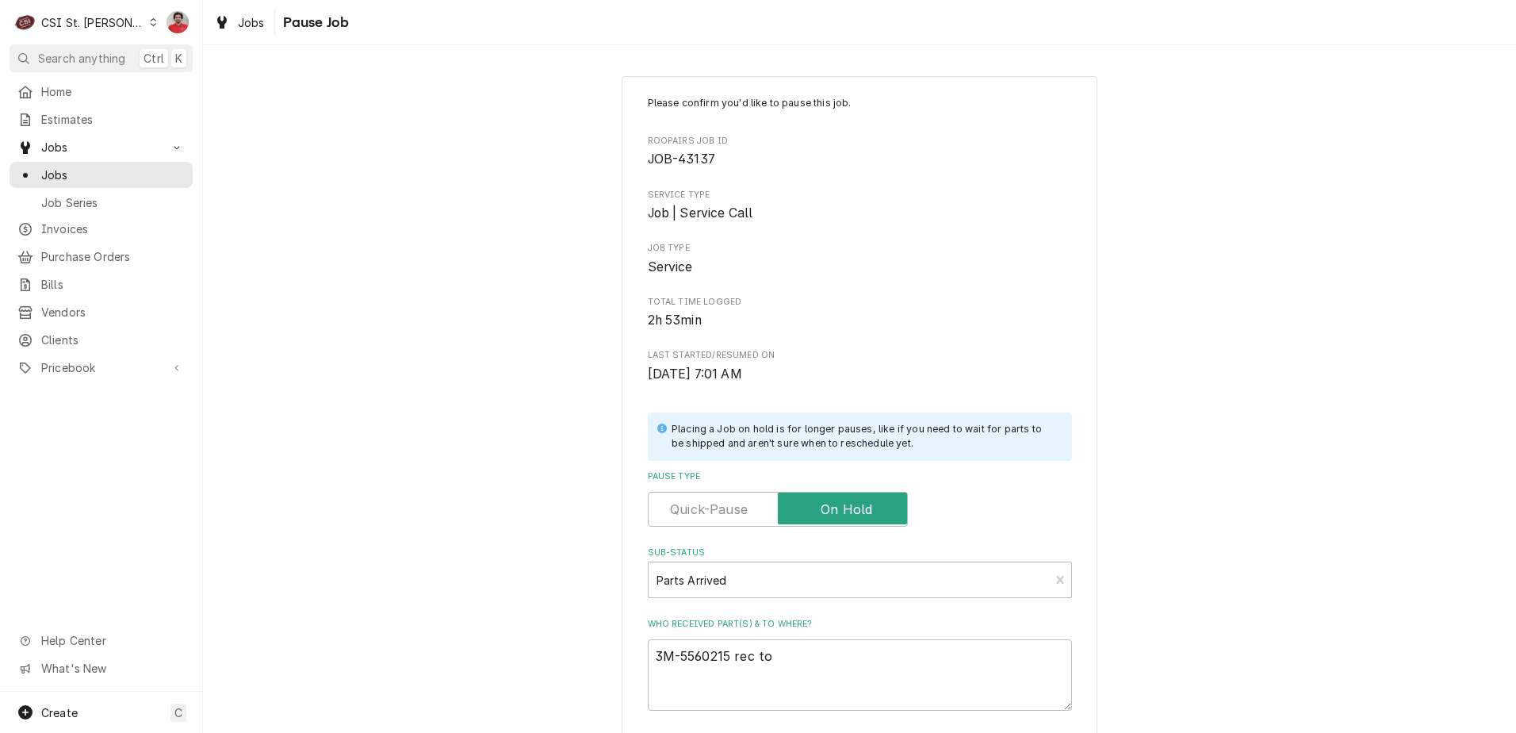
type textarea "x"
type textarea "3M-5560215 rec to"
type textarea "x"
type textarea "3M-5560215 rec to R"
type textarea "x"
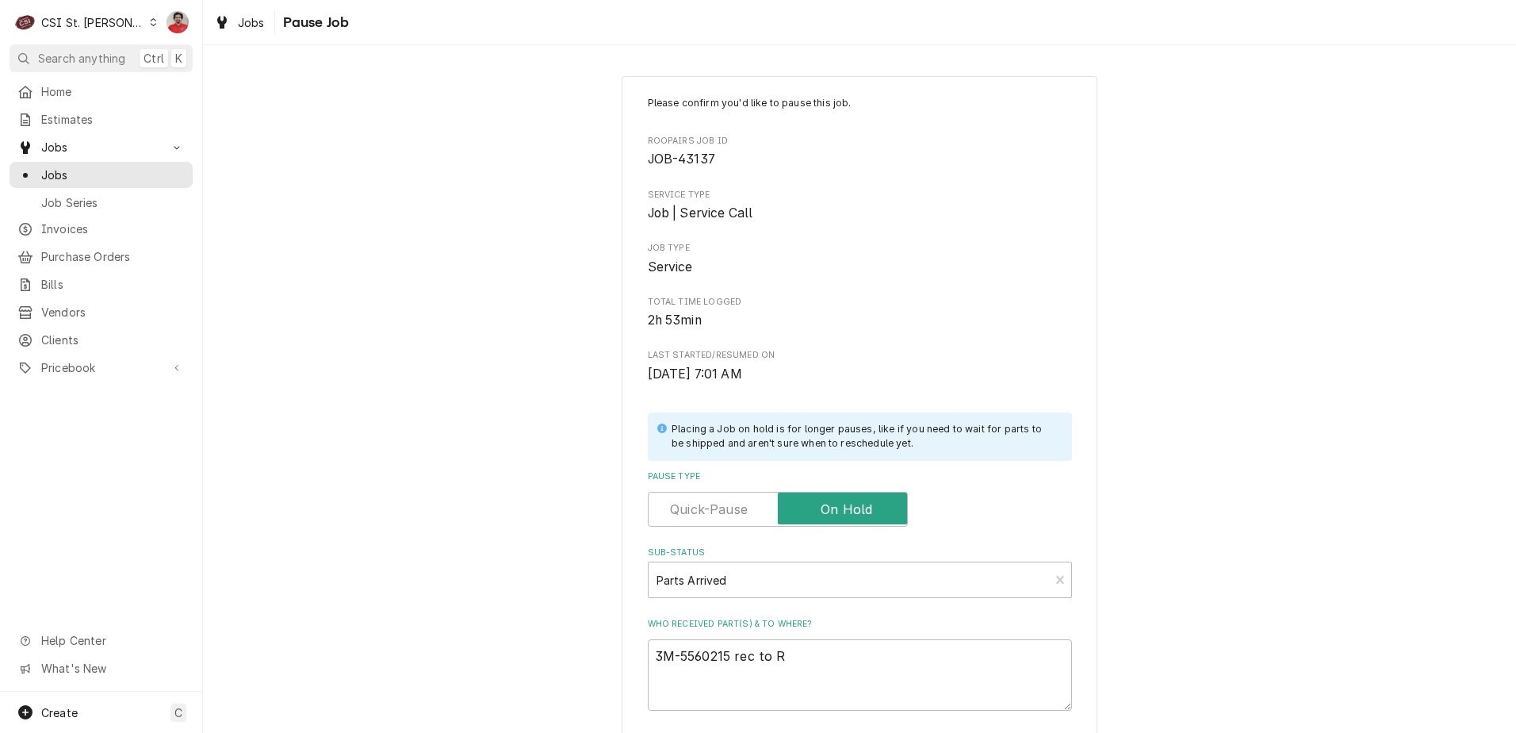
type textarea "3M-5560215 rec to Ry"
type textarea "x"
type textarea "3M-5560215 rec to Rya"
type textarea "x"
type textarea "3M-5560215 rec to Ryan"
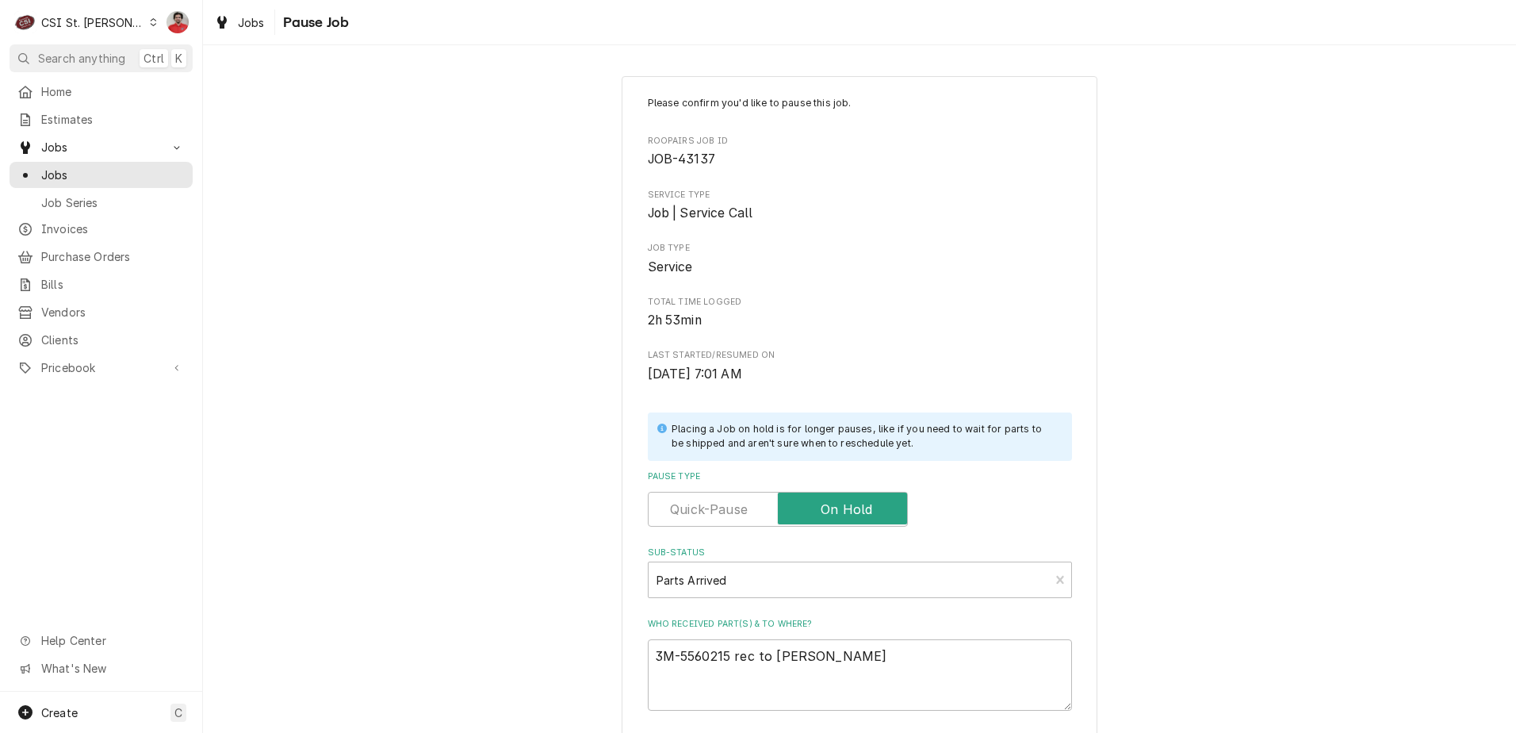
type textarea "x"
type textarea "3M-5560215 rec to Ryan"
type textarea "x"
type textarea "3M-5560215 rec to Ryan B"
type textarea "x"
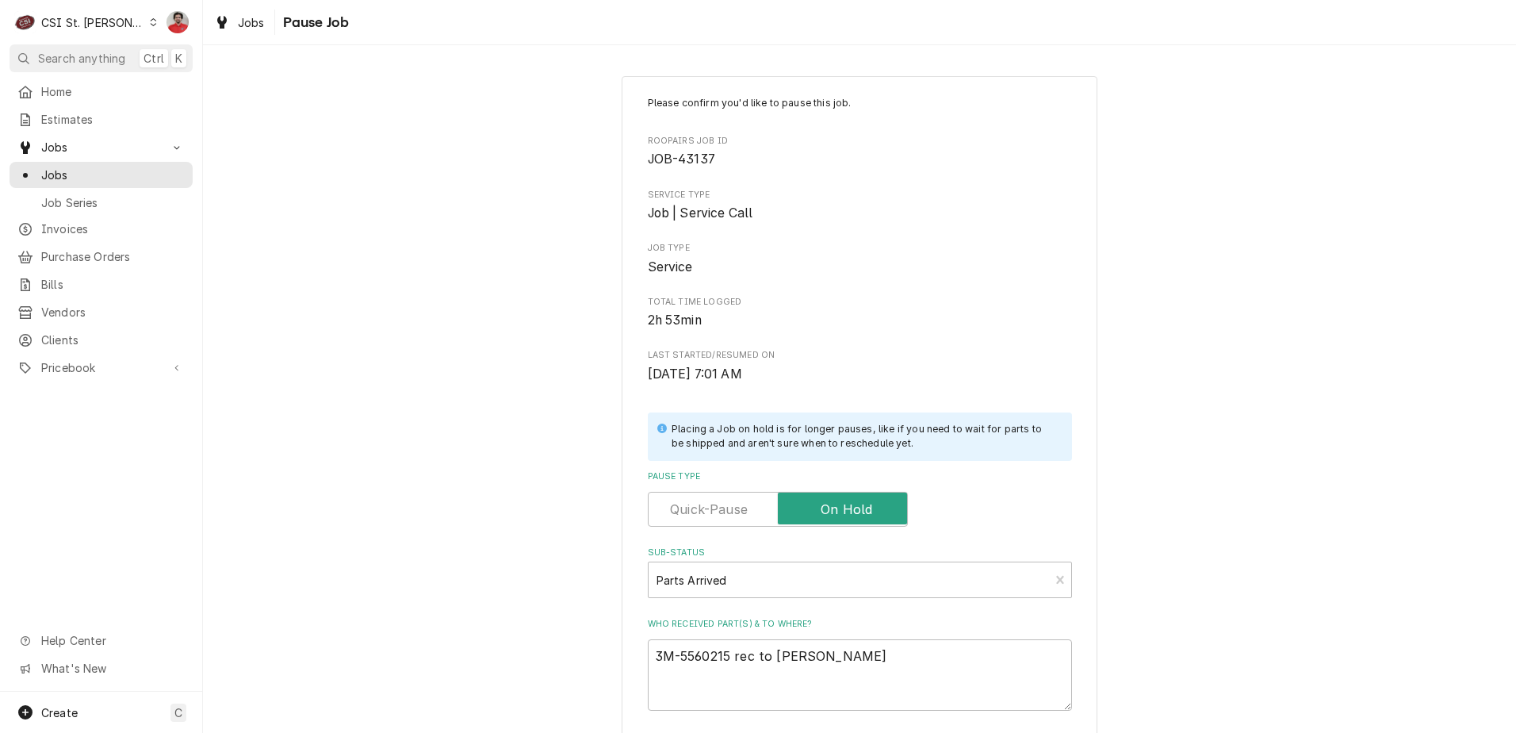
type textarea "3M-5560215 rec to Ryan"
type textarea "x"
type textarea "3M-5560215 rec to Ryan P"
type textarea "x"
type textarea "3M-5560215 rec to Ryan P'"
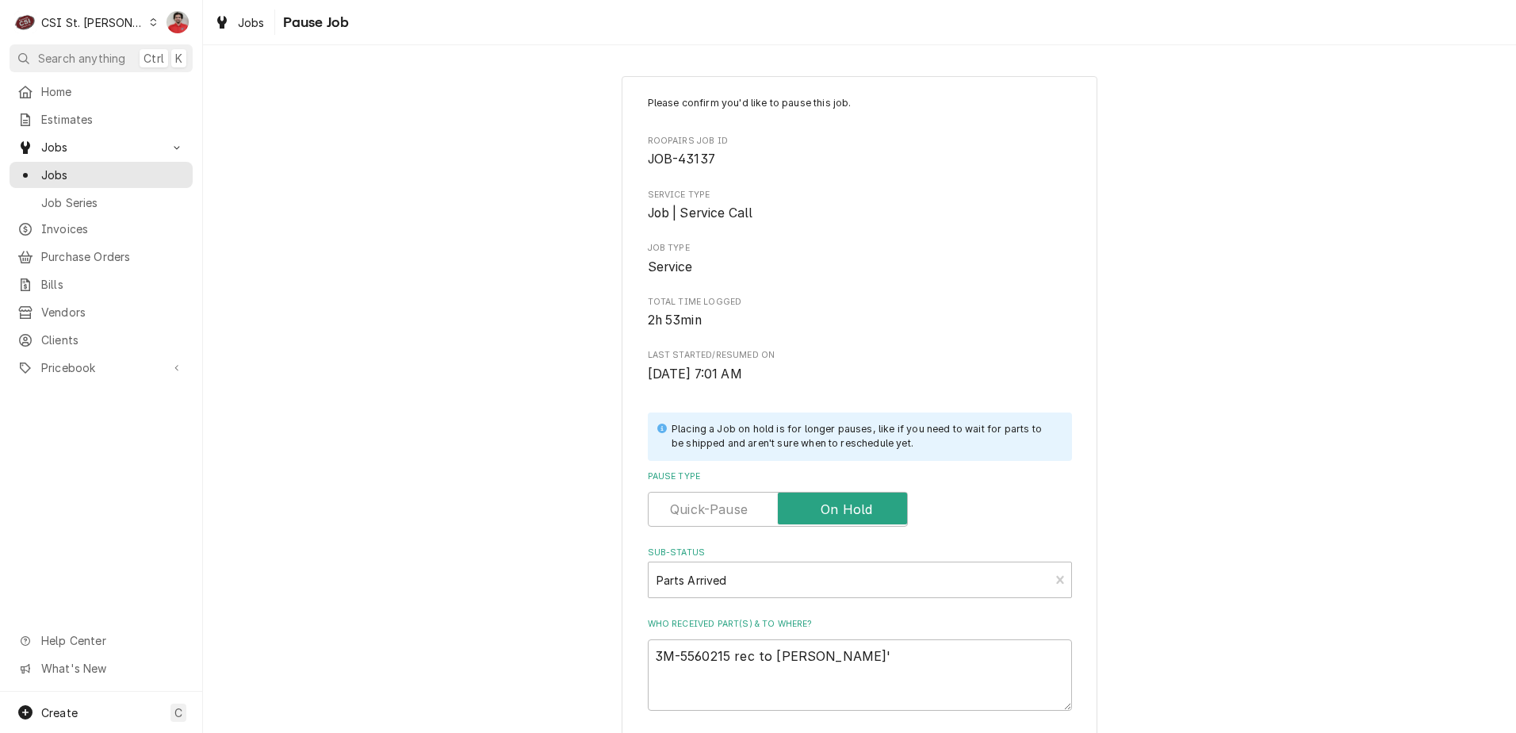
type textarea "x"
type textarea "3M-5560215 rec to Ryan P's"
type textarea "x"
type textarea "3M-5560215 rec to Ryan P's"
type textarea "x"
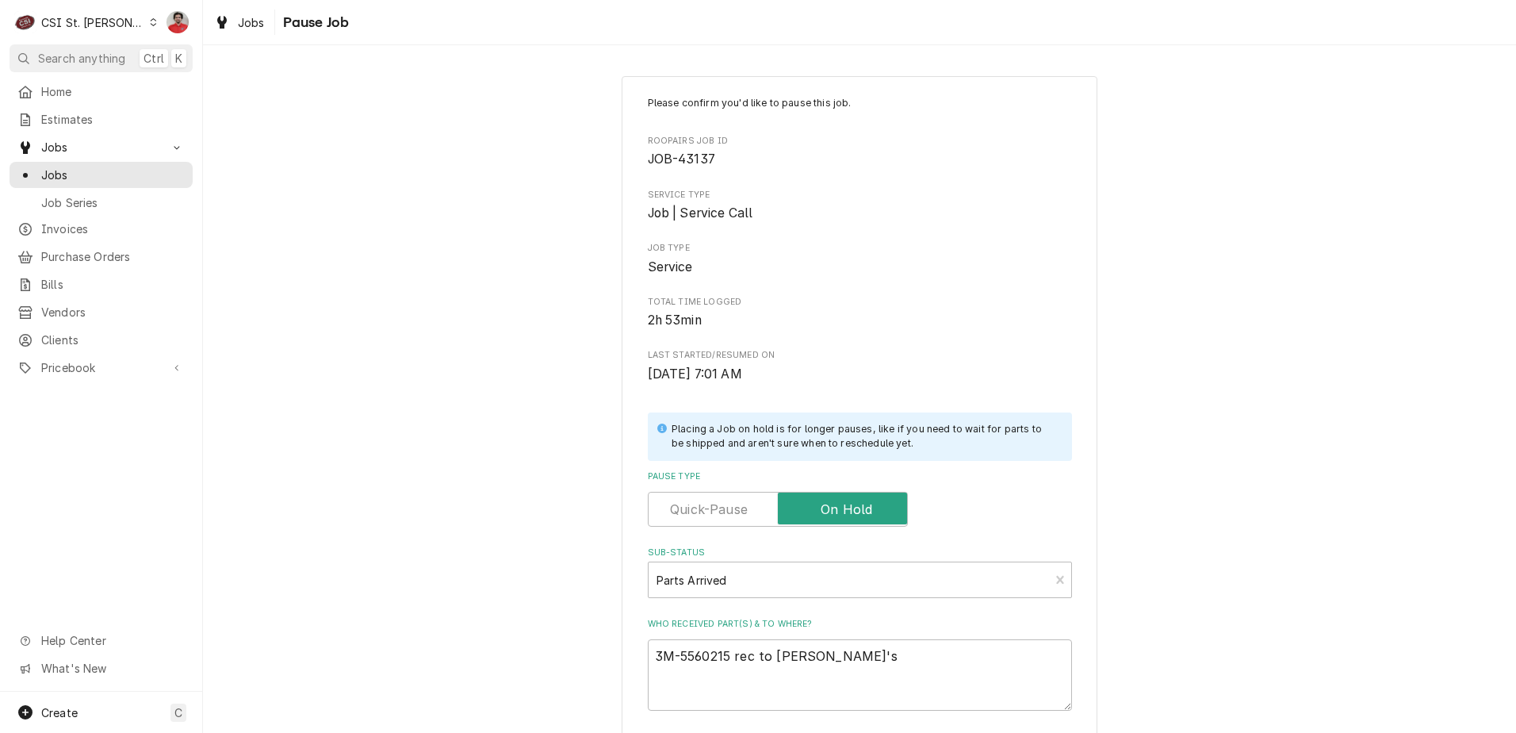
type textarea "3M-5560215 rec to Ryan P's s"
type textarea "x"
type textarea "3M-5560215 rec to Ryan P's sh"
type textarea "x"
type textarea "3M-5560215 rec to Ryan P's she"
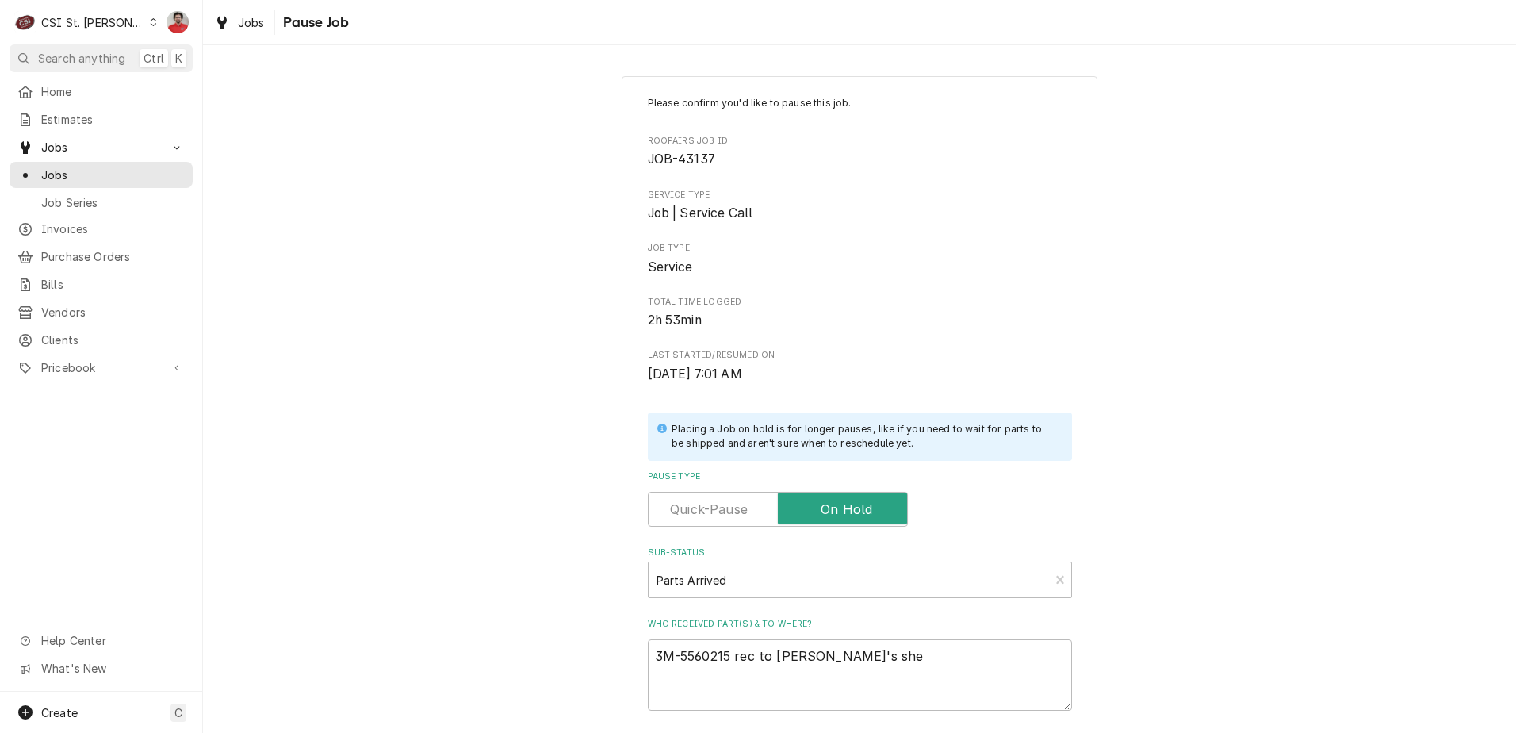
type textarea "x"
type textarea "3M-5560215 rec to Ryan P's shel"
type textarea "x"
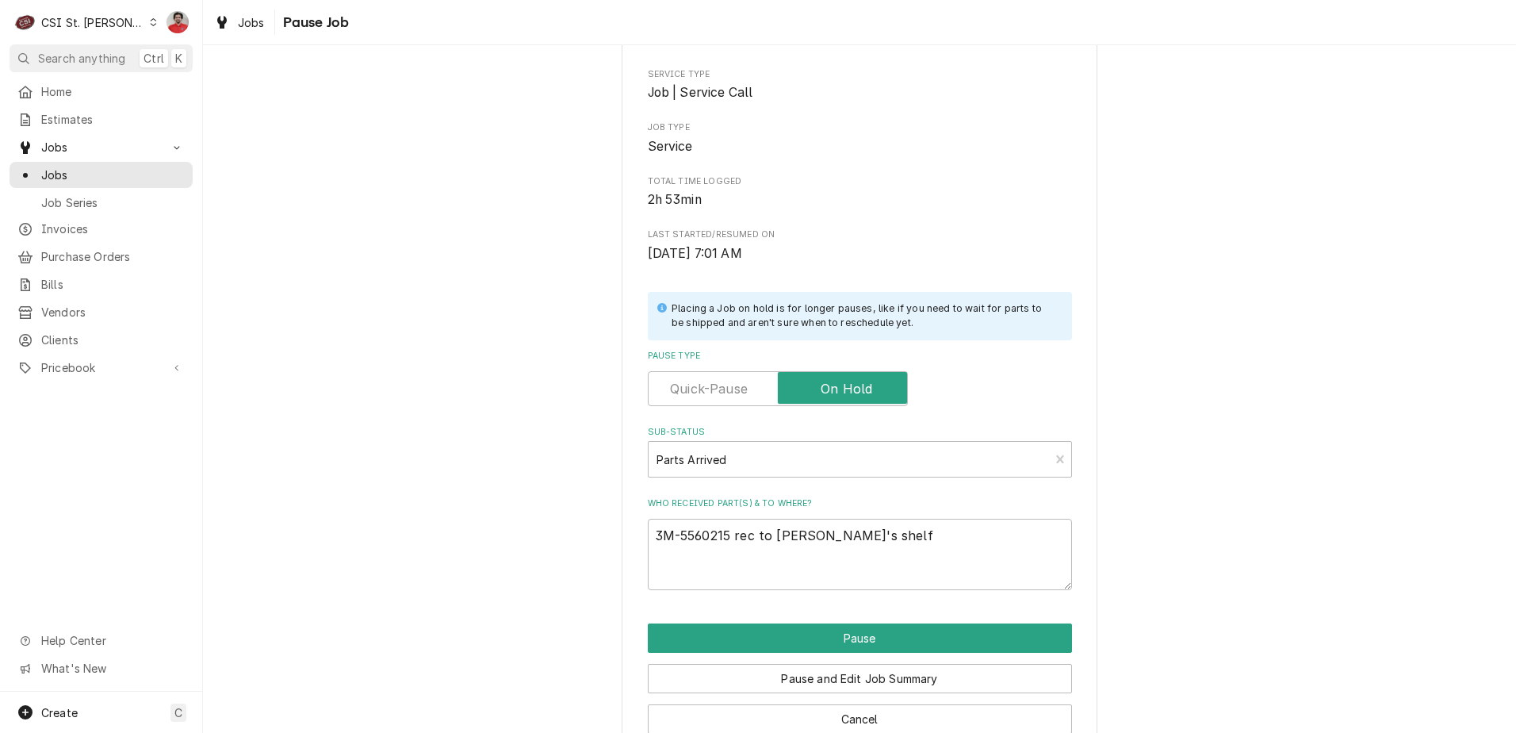
scroll to position [155, 0]
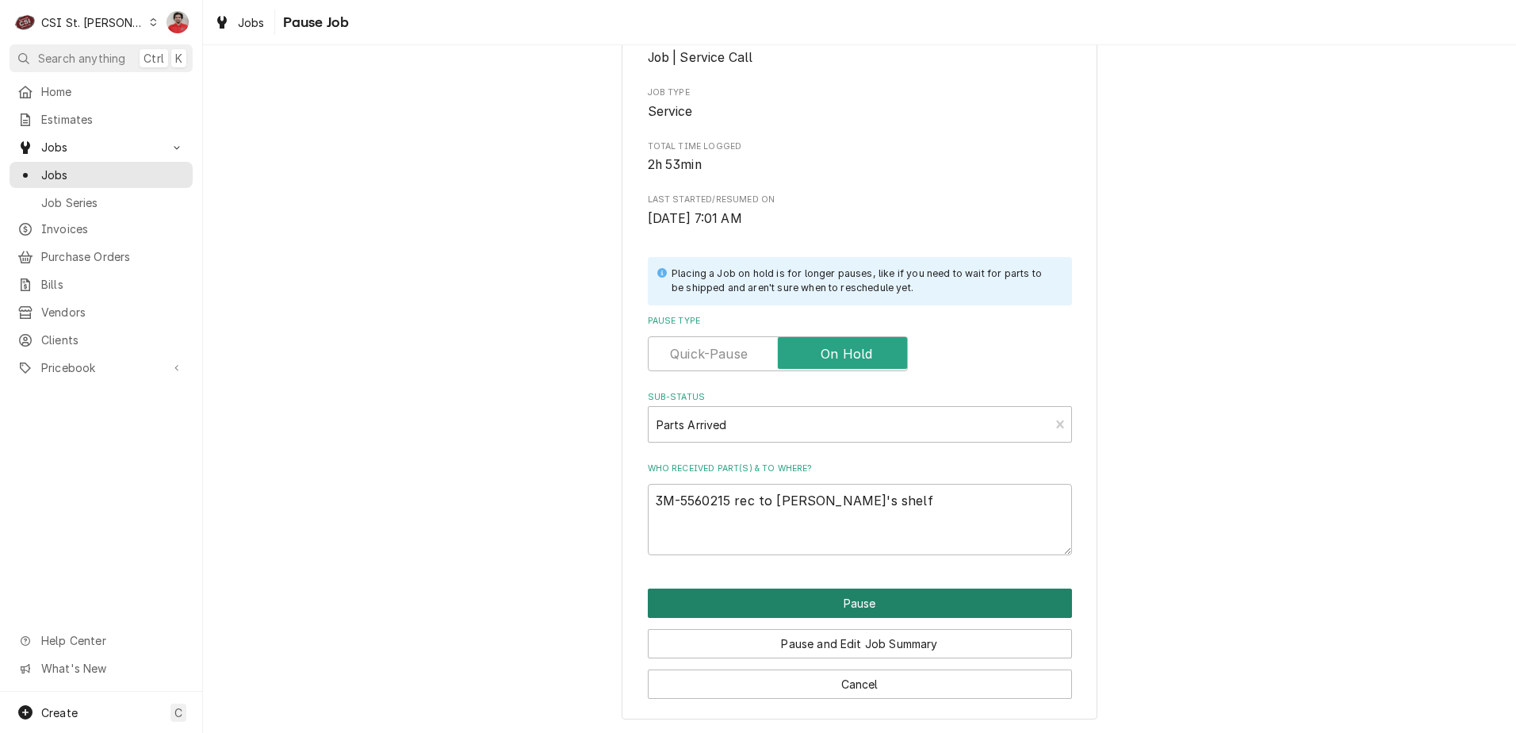
type textarea "3M-5560215 rec to Ryan P's shelf"
click at [844, 597] on button "Pause" at bounding box center [860, 602] width 424 height 29
type textarea "x"
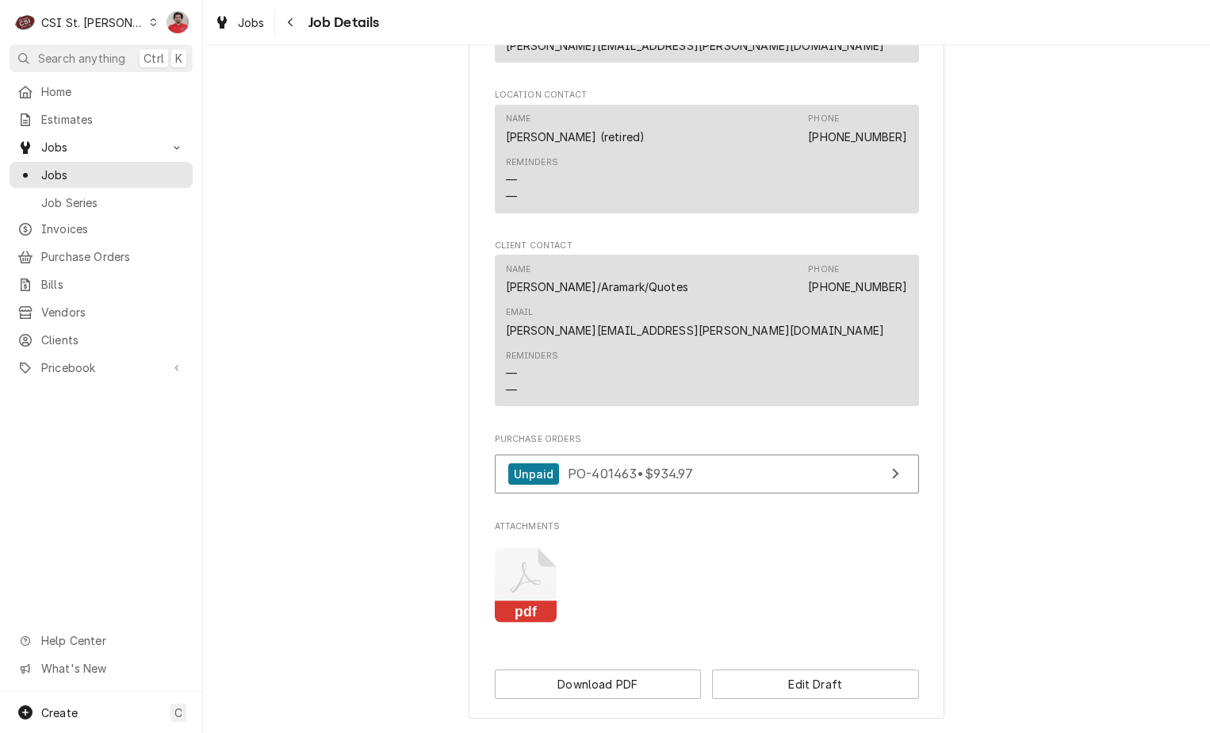
scroll to position [1396, 0]
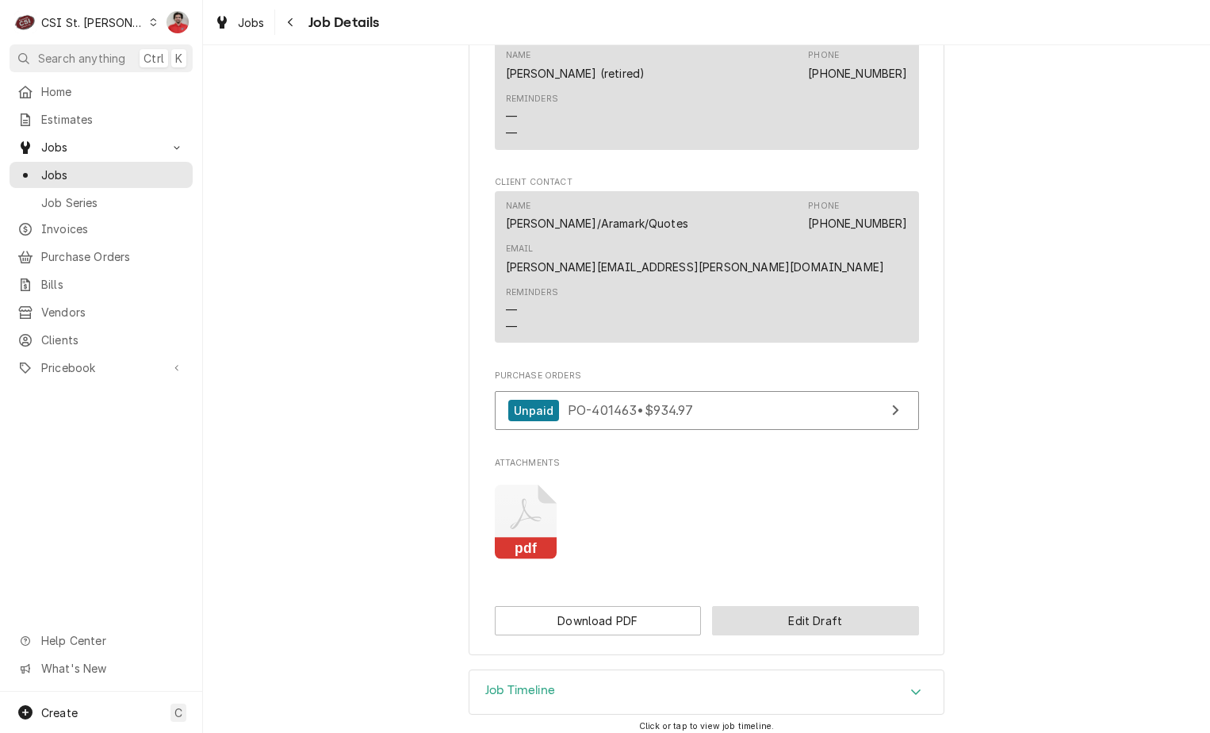
click at [840, 606] on button "Edit Draft" at bounding box center [815, 620] width 207 height 29
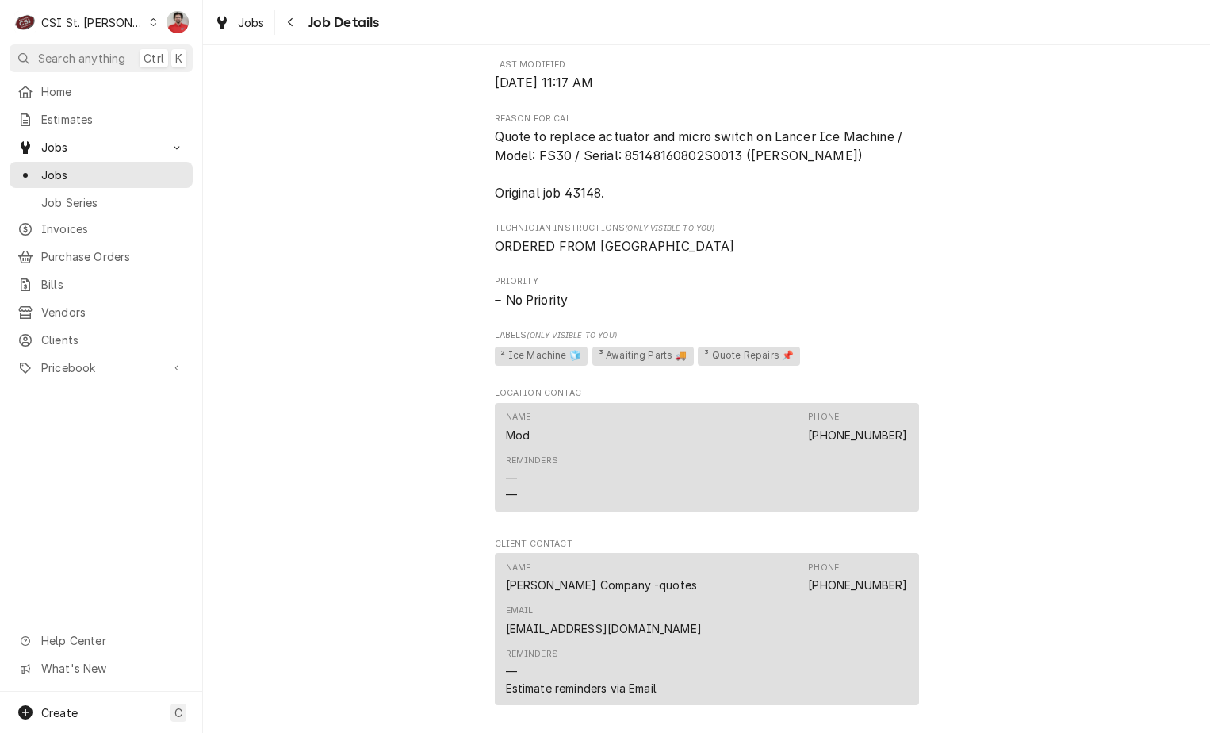
scroll to position [1002, 0]
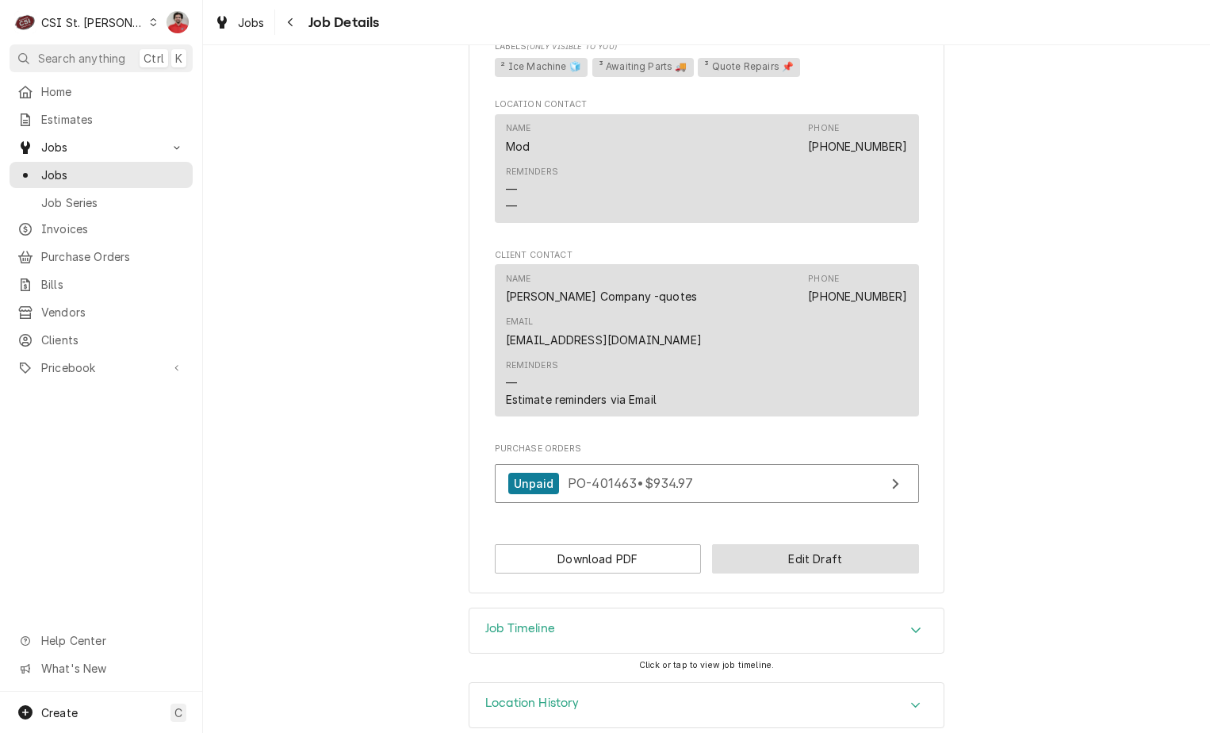
click at [789, 544] on button "Edit Draft" at bounding box center [815, 558] width 207 height 29
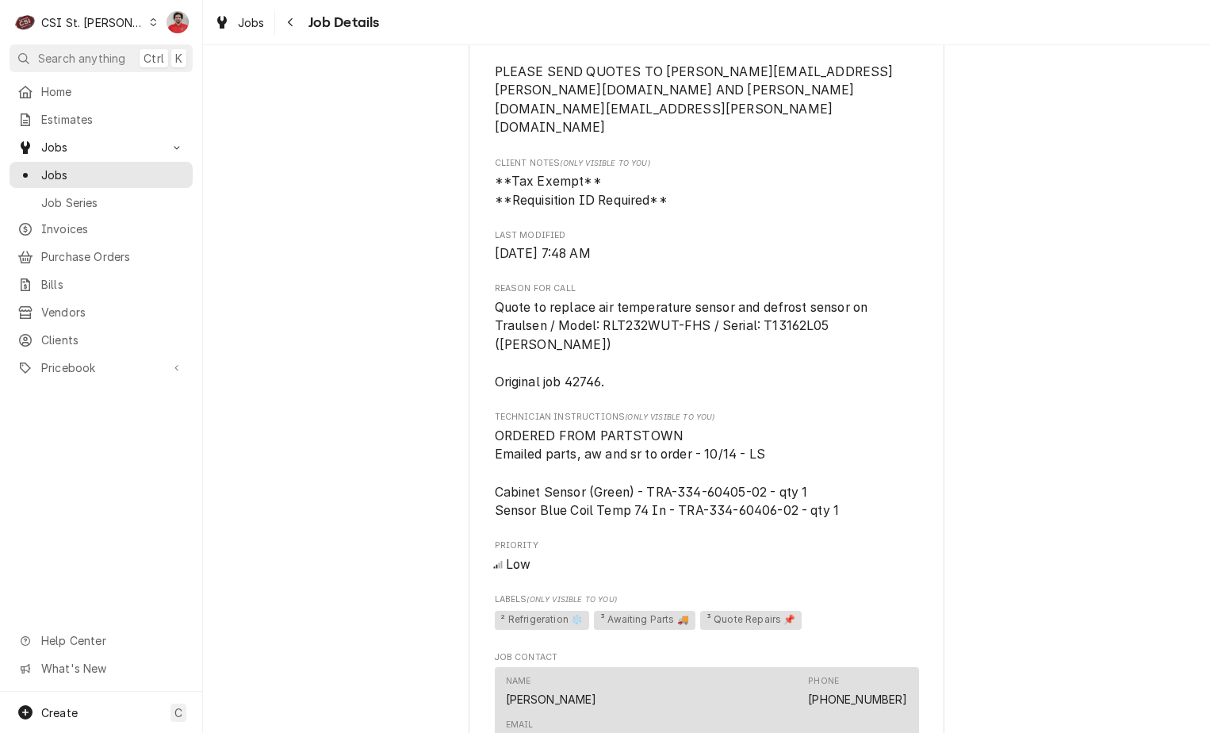
scroll to position [1184, 0]
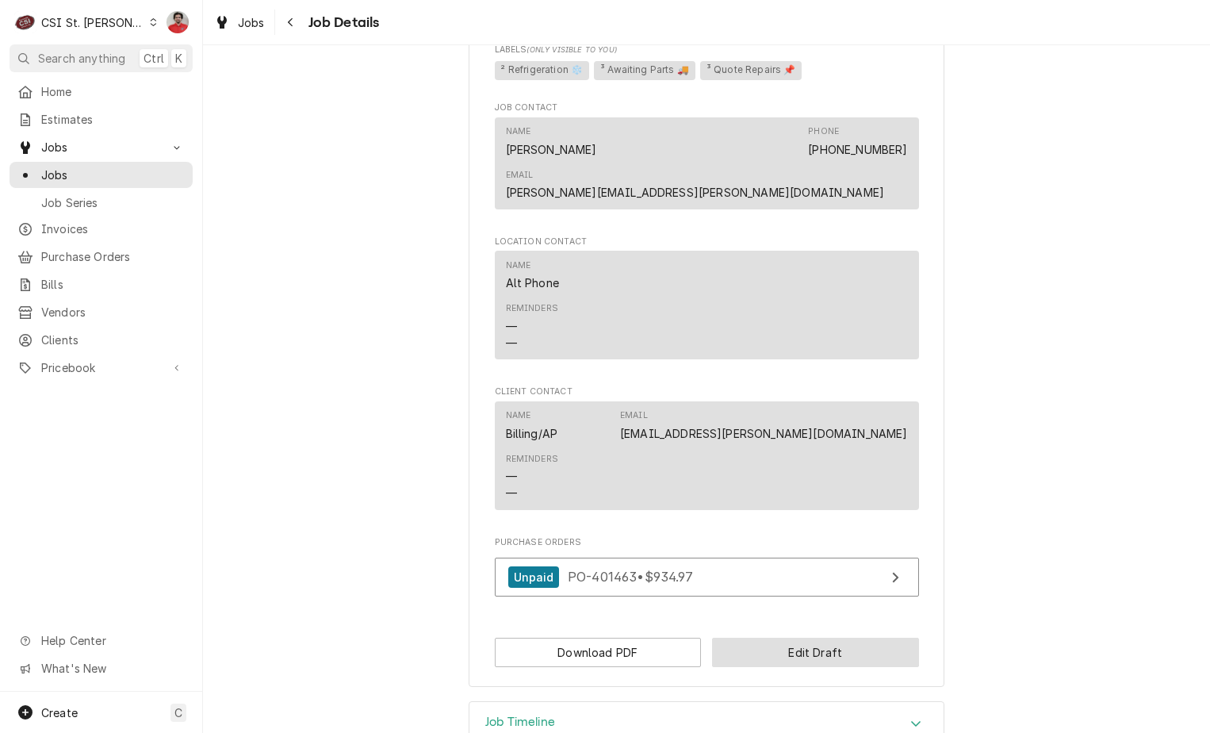
click at [783, 637] on button "Edit Draft" at bounding box center [815, 651] width 207 height 29
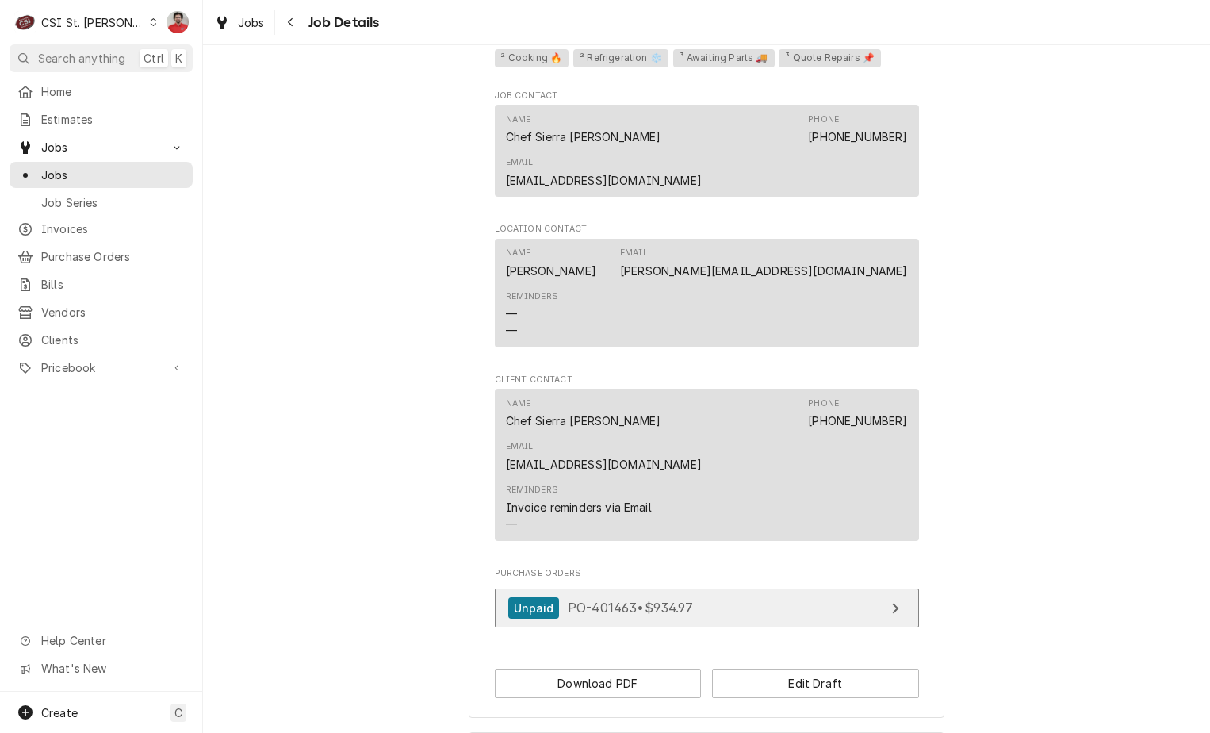
scroll to position [1259, 0]
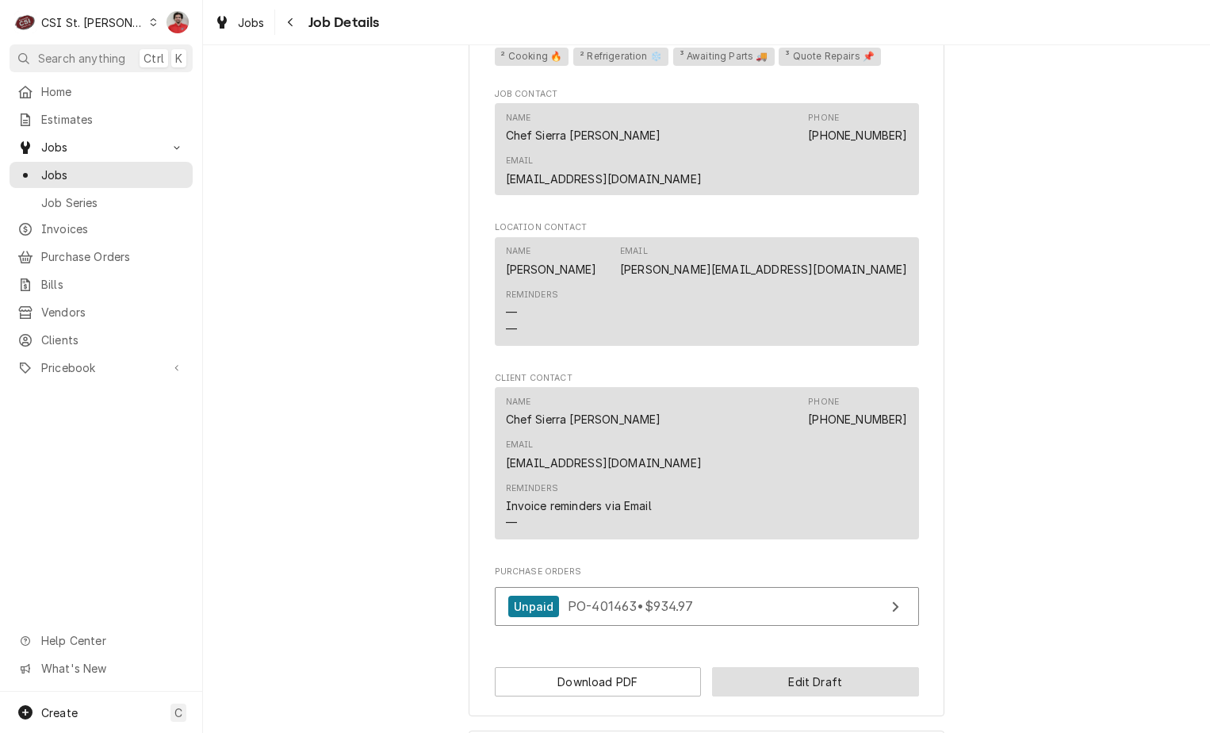
click at [722, 667] on button "Edit Draft" at bounding box center [815, 681] width 207 height 29
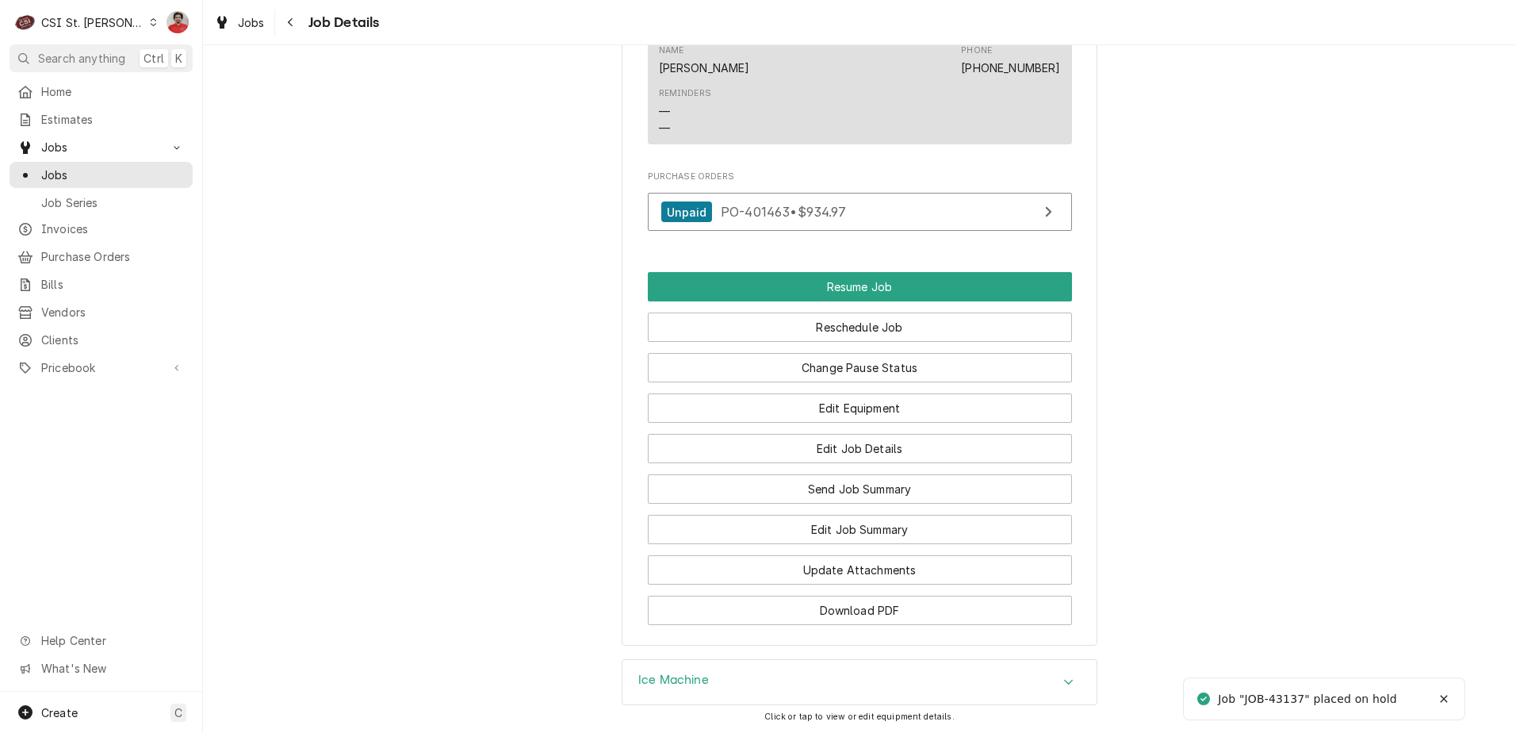
scroll to position [1903, 0]
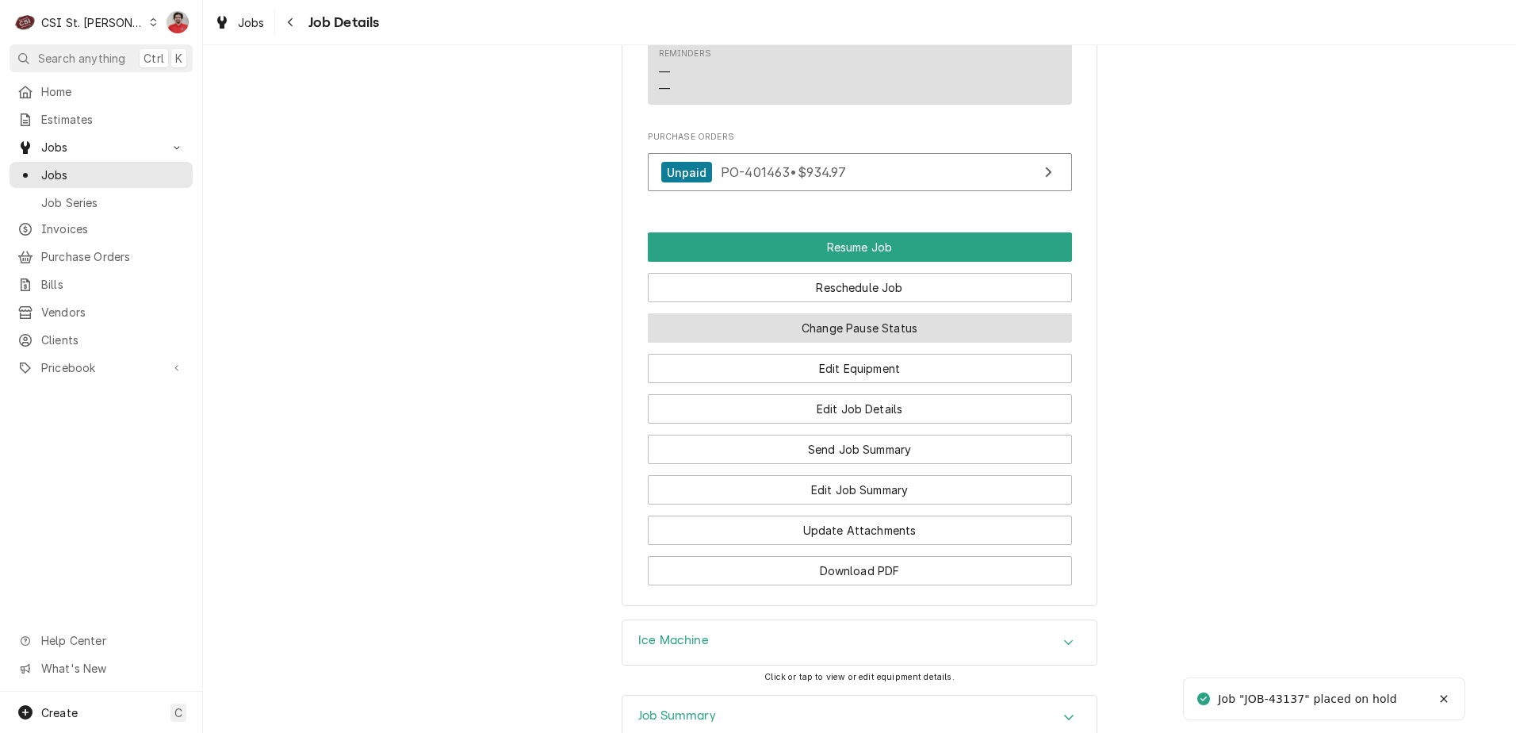
click at [800, 324] on button "Change Pause Status" at bounding box center [860, 327] width 424 height 29
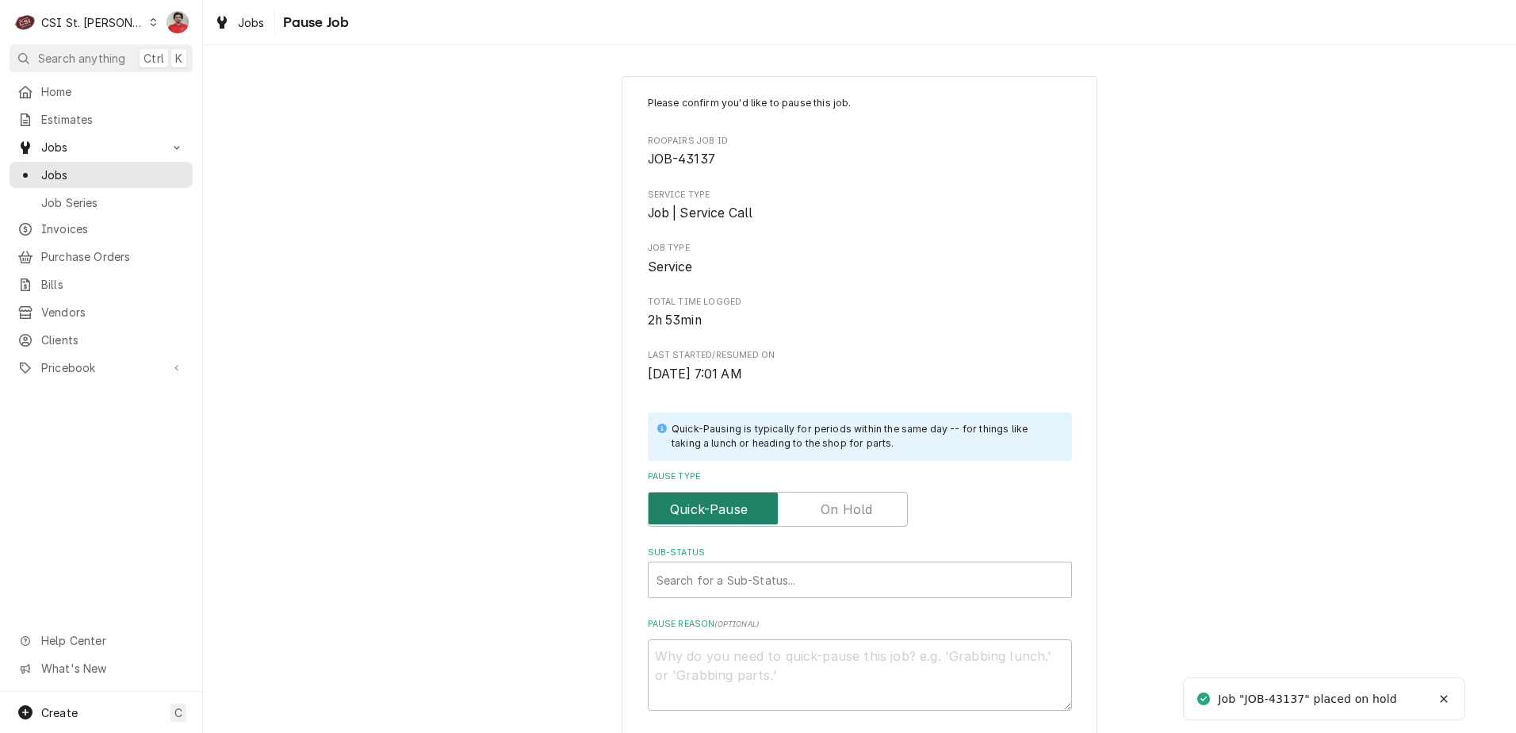
click at [811, 502] on input "Pause Type" at bounding box center [778, 509] width 246 height 35
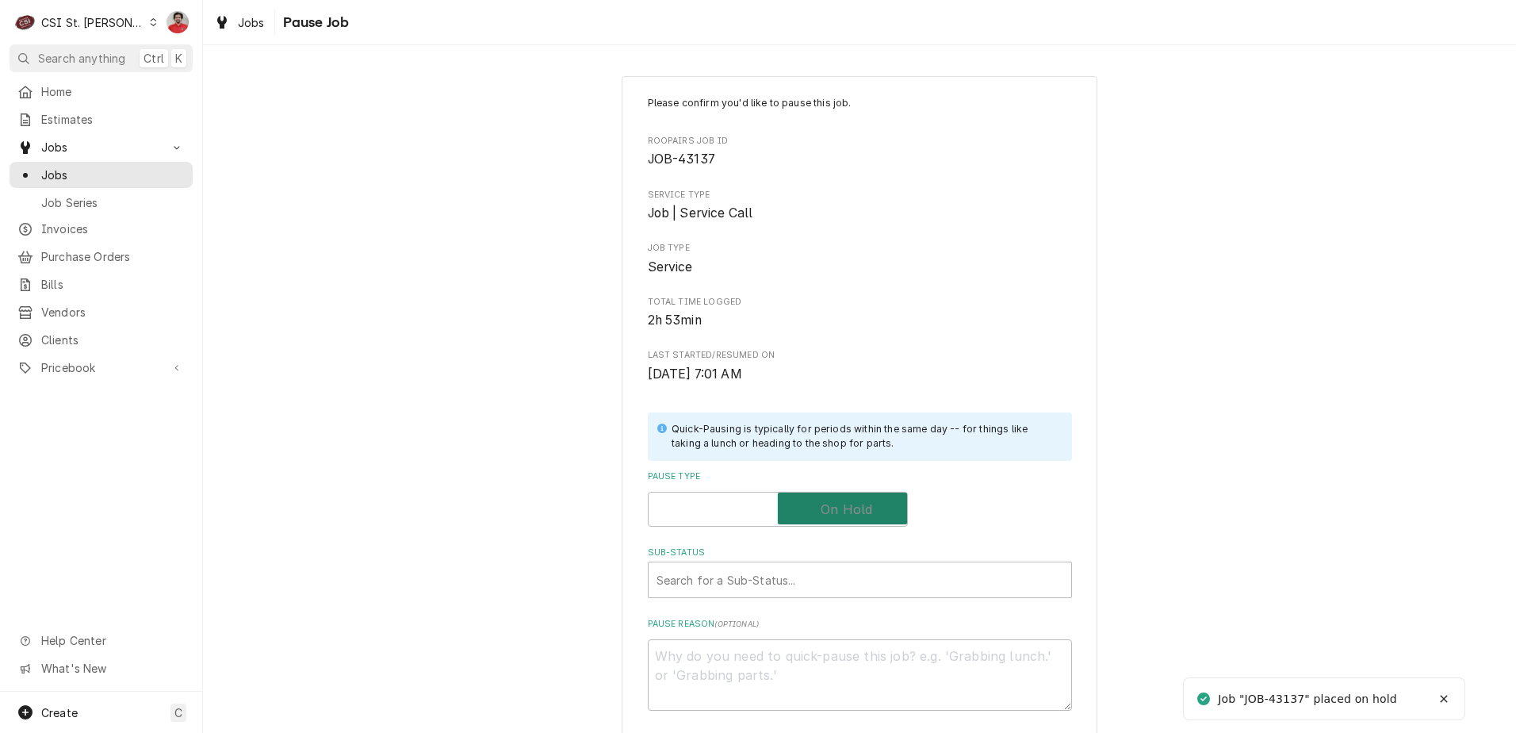
checkbox input "true"
click at [791, 579] on div "Sub-Status" at bounding box center [844, 579] width 375 height 29
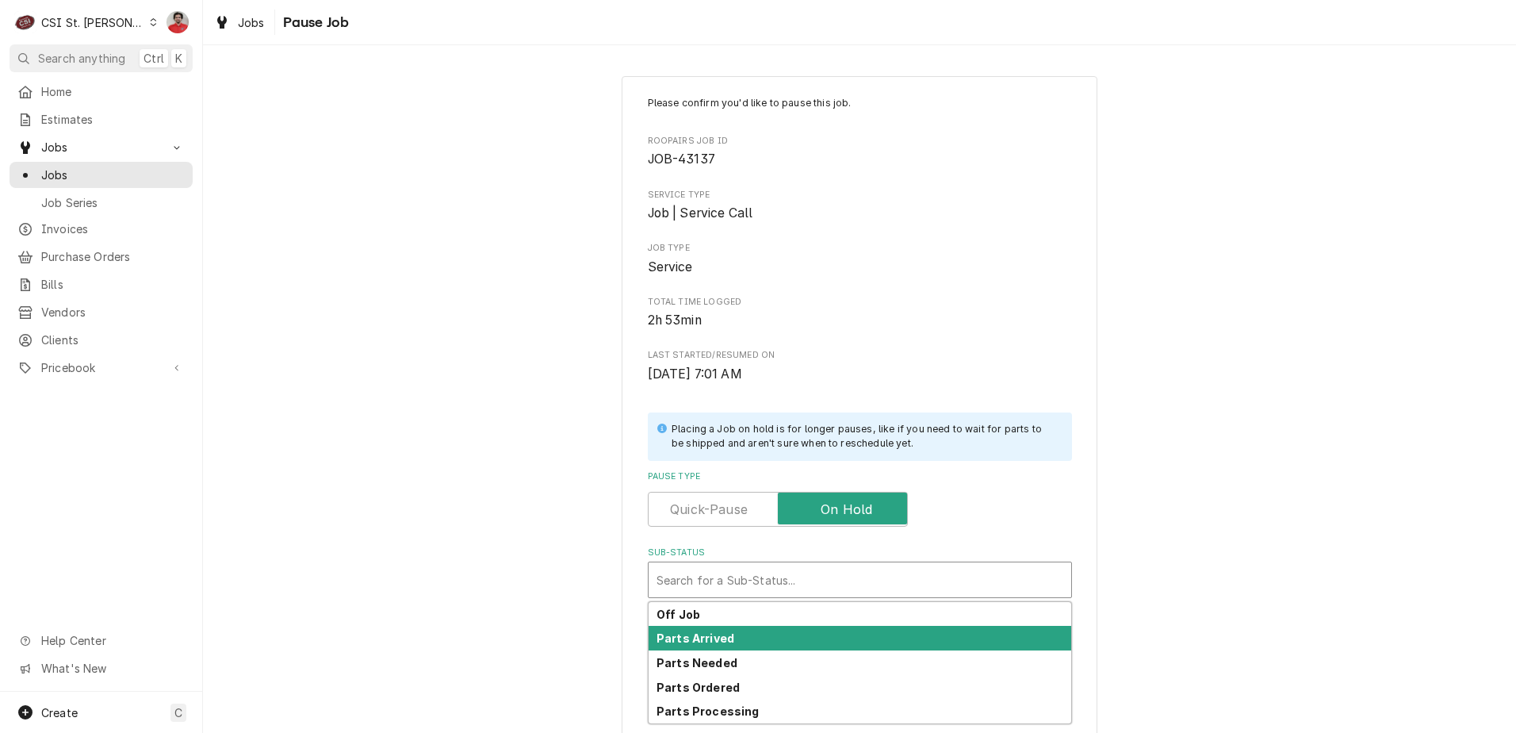
click at [775, 634] on div "Parts Arrived" at bounding box center [860, 638] width 423 height 25
type textarea "x"
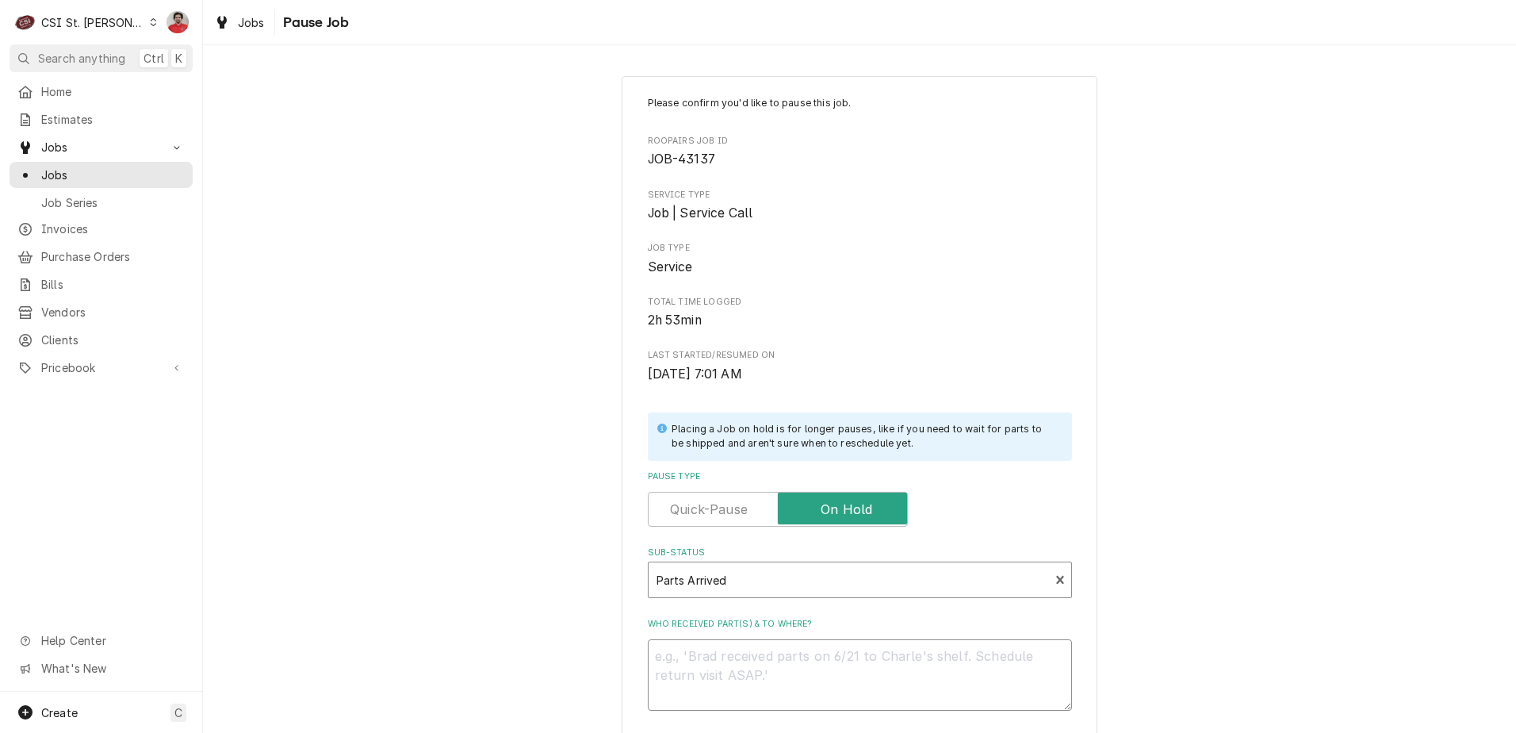
click at [779, 684] on textarea "Who received part(s) & to where?" at bounding box center [860, 674] width 424 height 71
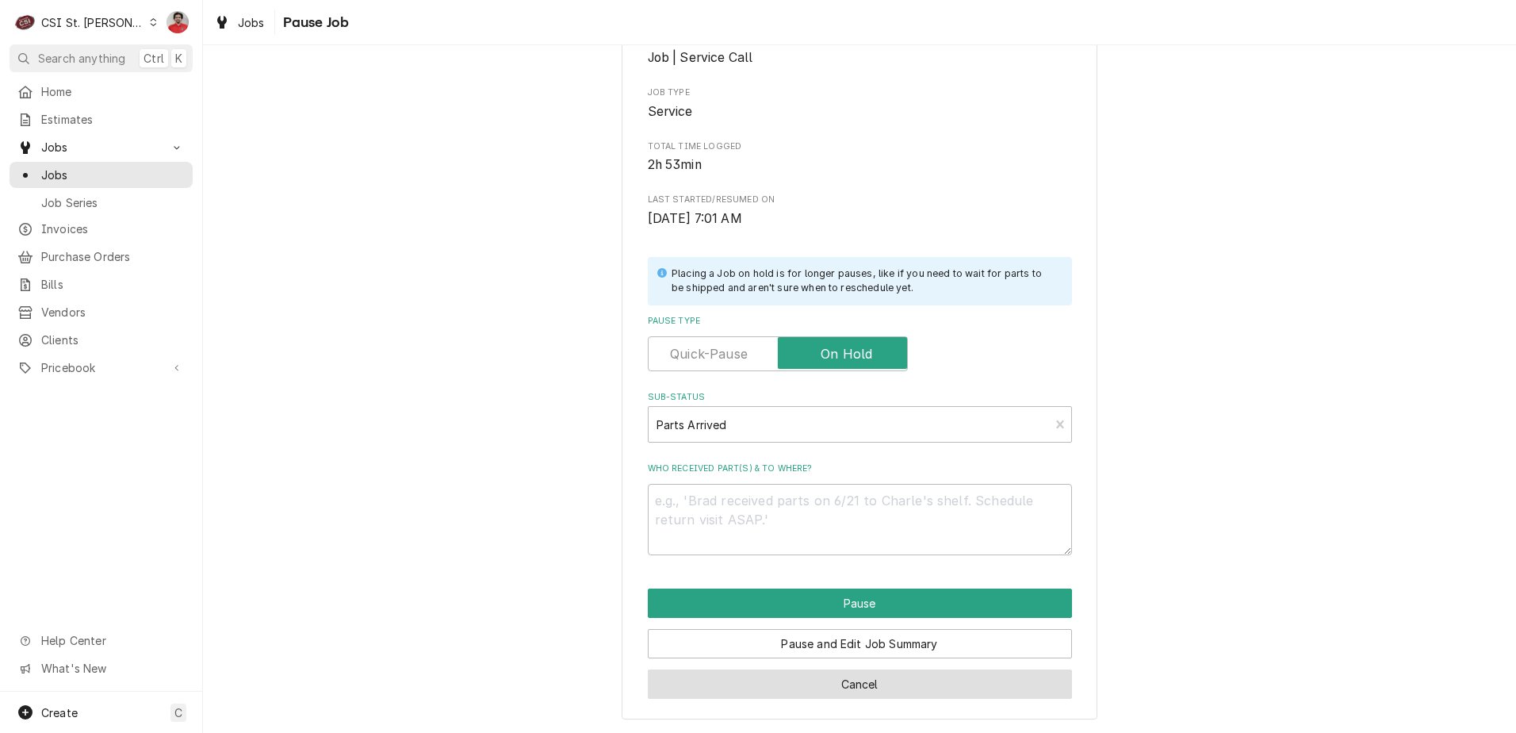
click at [832, 683] on button "Cancel" at bounding box center [860, 683] width 424 height 29
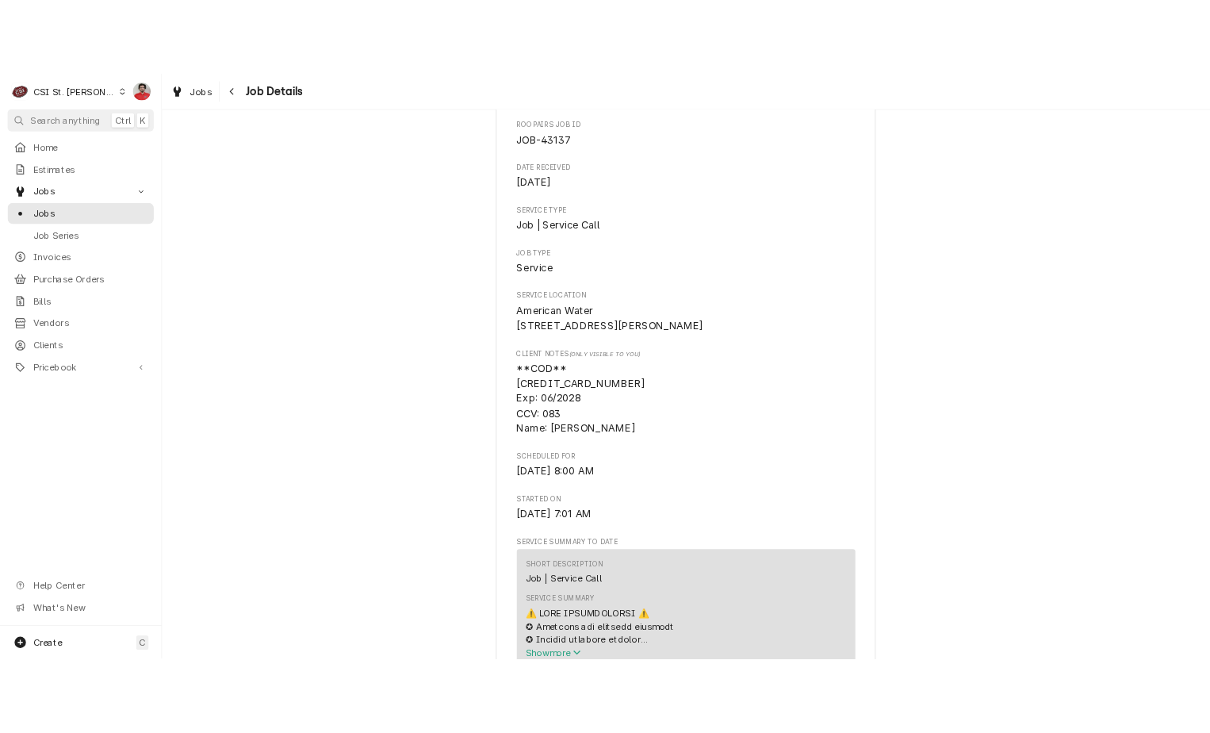
scroll to position [1903, 0]
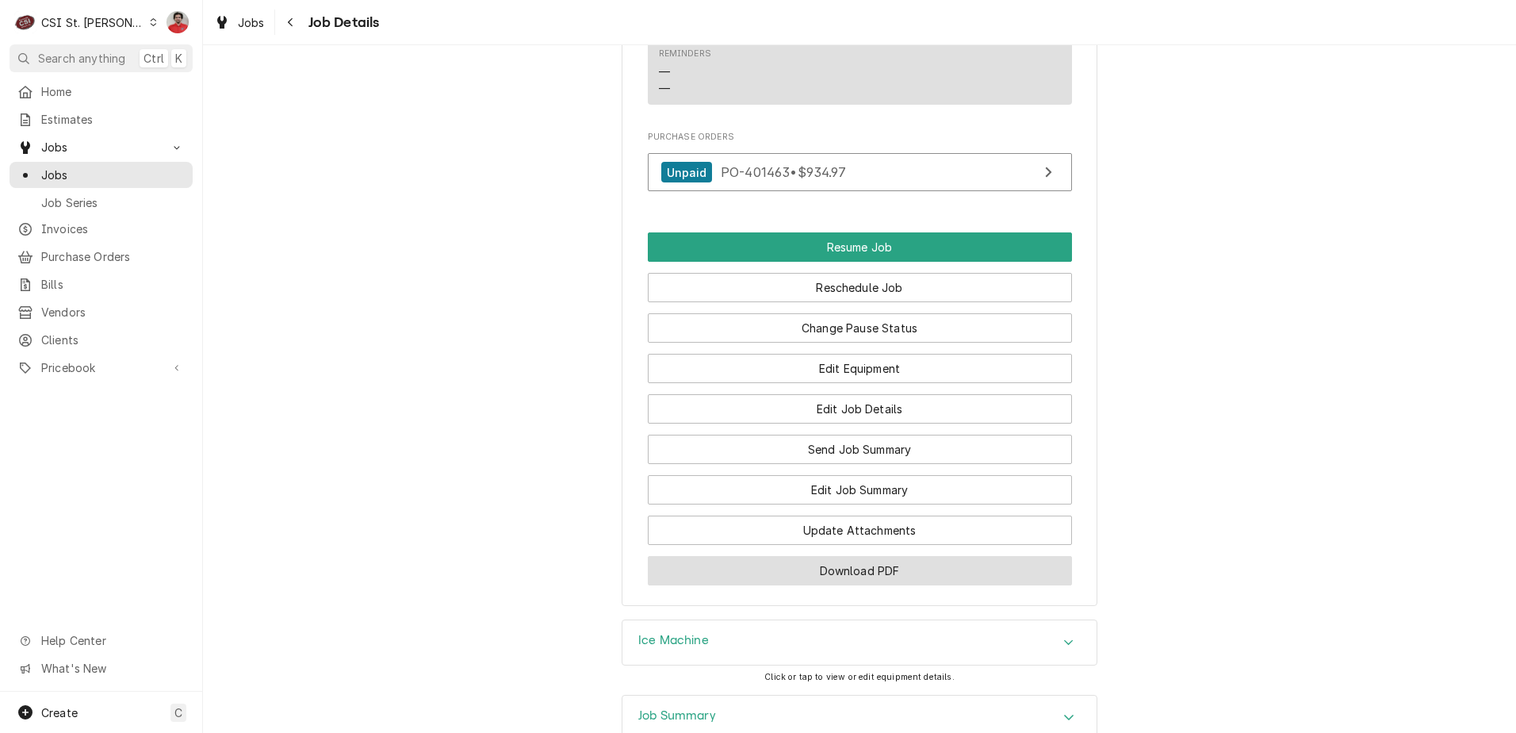
click at [820, 566] on button "Download PDF" at bounding box center [860, 570] width 424 height 29
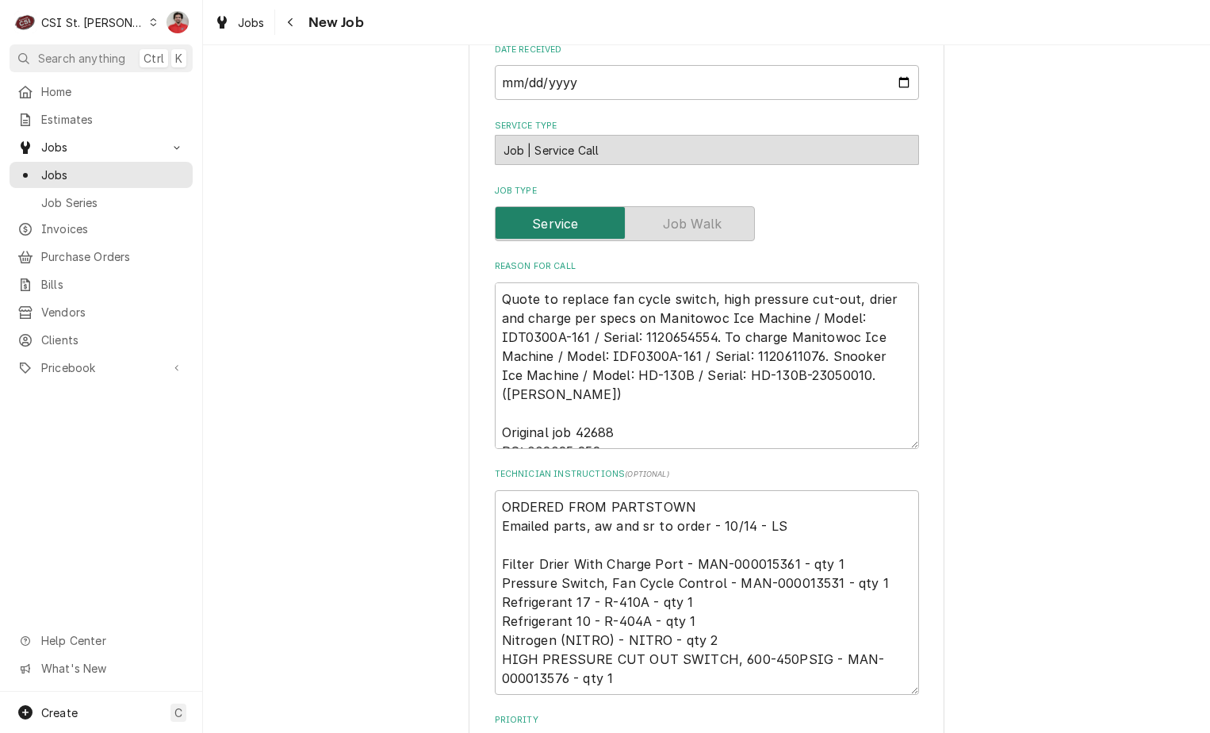
scroll to position [714, 0]
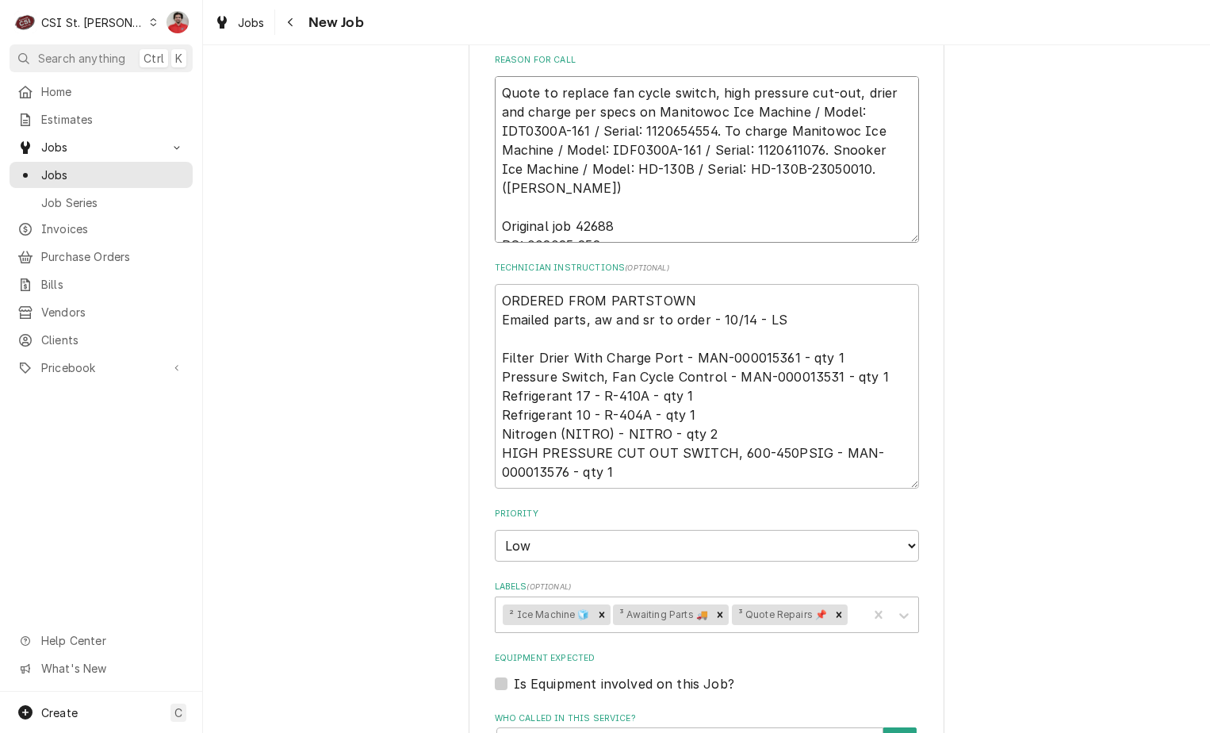
click at [577, 90] on textarea "Quote to replace fan cycle switch, high pressure cut-out, drier and charge per …" at bounding box center [707, 159] width 424 height 167
type textarea "x"
type textarea "Quote to replace fan cycle switch, high pressure cut-out, drier and charge per …"
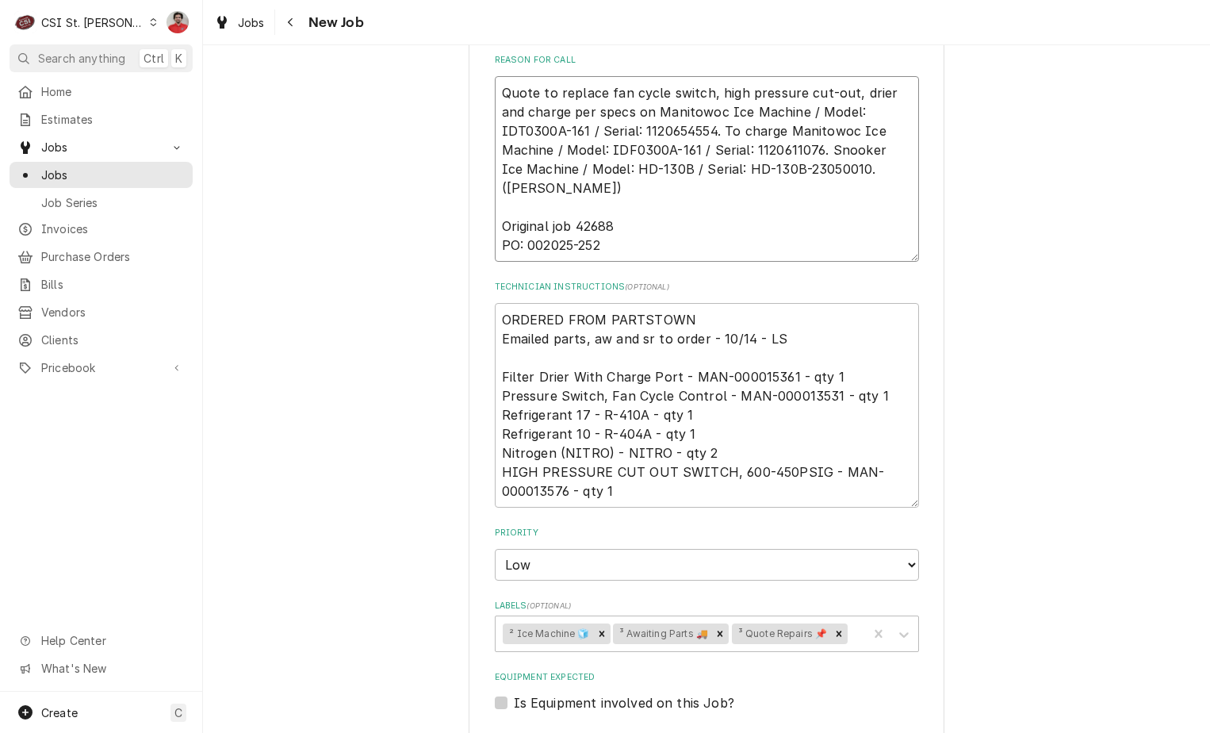
type textarea "x"
type textarea "Quote to replace fan cycle switch, high pressure cut-out, drier and charge per …"
click at [536, 94] on textarea "Quote to replace fan cycle switch, high pressure cut-out, drier and charge per …" at bounding box center [707, 169] width 424 height 186
paste textarea "MAN-000013576"
type textarea "x"
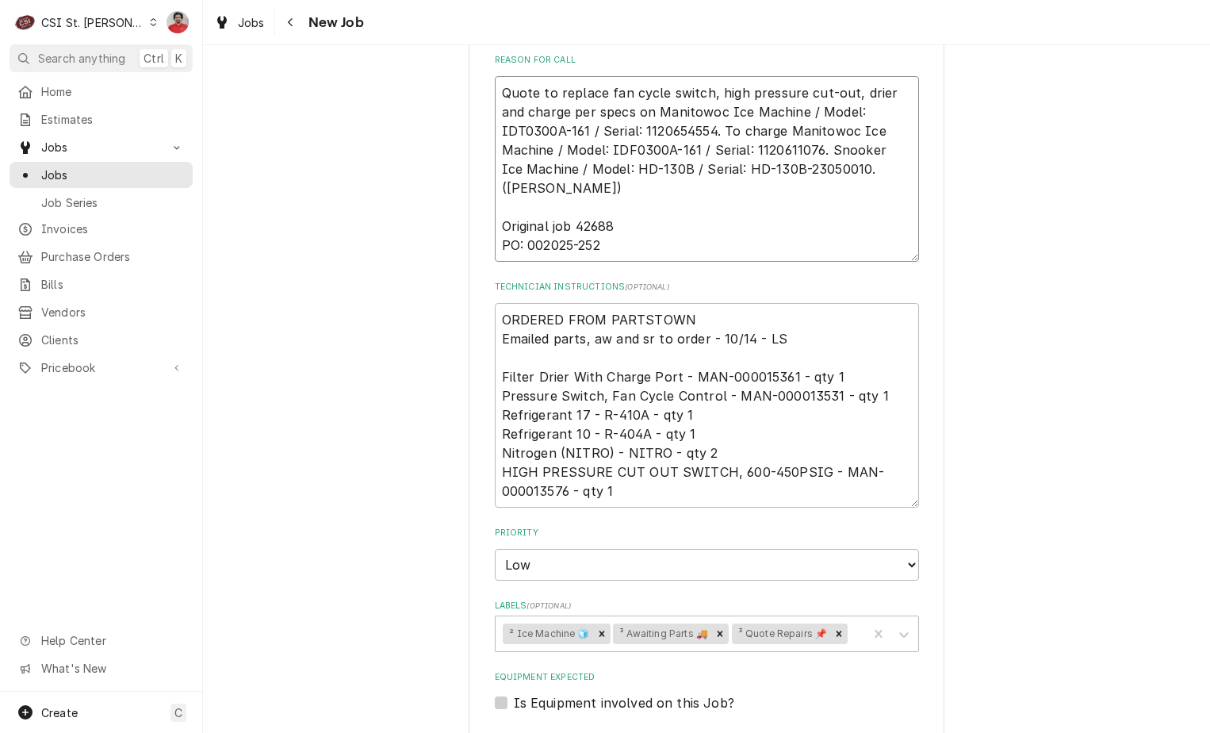
type textarea "MAN-000013576 Quote to replace fan cycle switch, high pressure cut-out, drier a…"
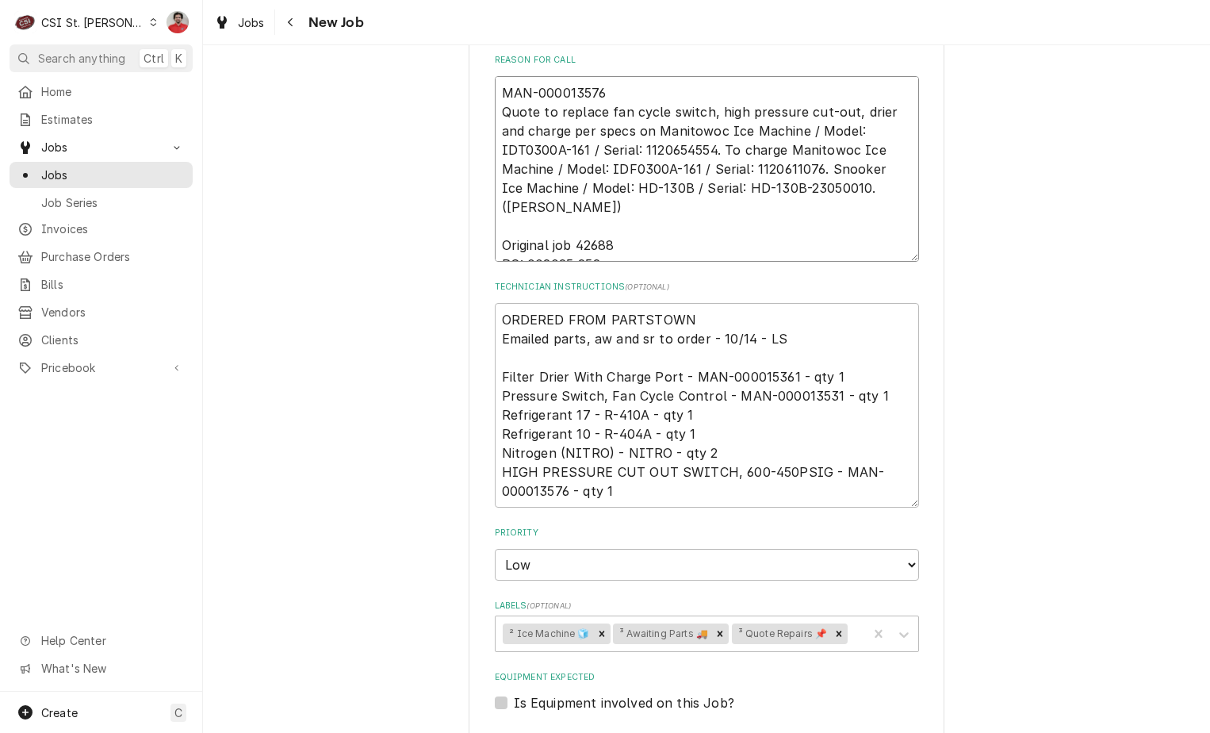
type textarea "x"
type textarea "MAN-000013576, Quote to replace fan cycle switch, high pressure cut-out, drier …"
type textarea "x"
type textarea "MAN-000013576, Quote to replace fan cycle switch, high pressure cut-out, drier …"
type textarea "x"
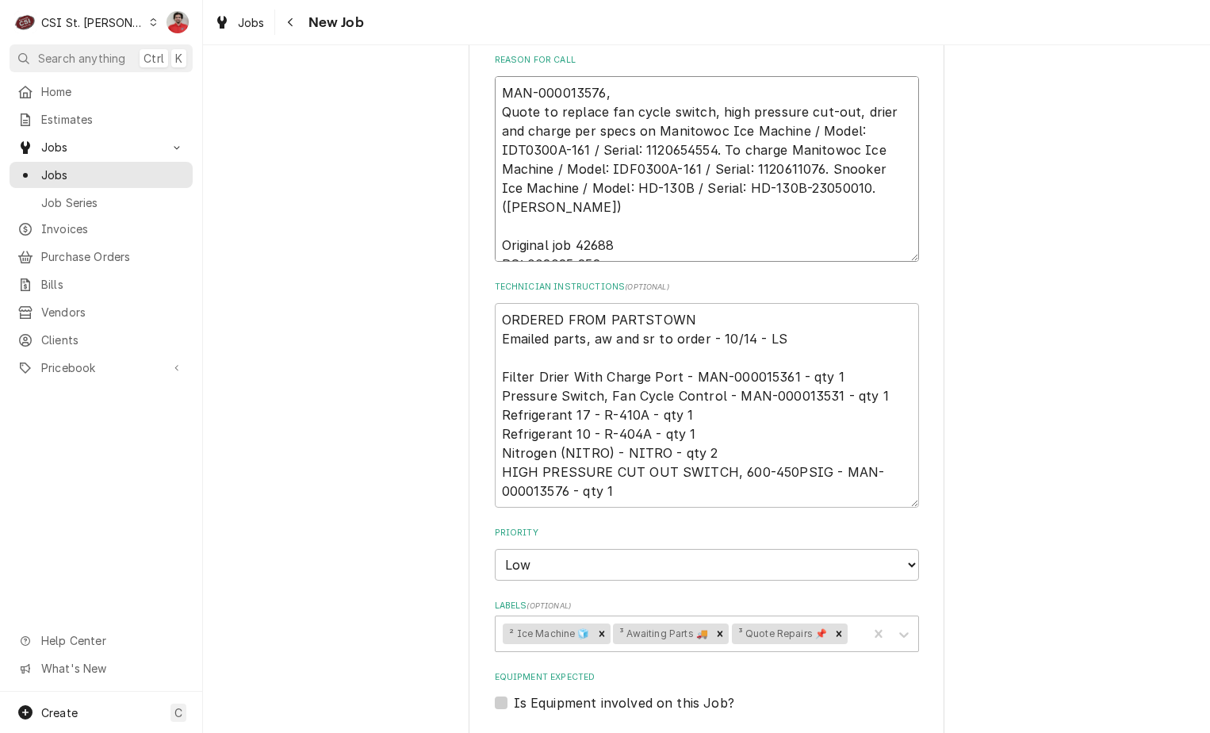
type textarea "MAN-000013576, Quote to replace fan cycle switch, high pressure cut-out, drier …"
click at [769, 92] on textarea "MAN-000013576, Quote to replace fan cycle switch, high pressure cut-out, drier …" at bounding box center [707, 169] width 424 height 186
paste textarea "MAN-000013531"
type textarea "x"
type textarea "MAN-000013576, MAN-000013531 Quote to replace fan cycle switch, high pressure c…"
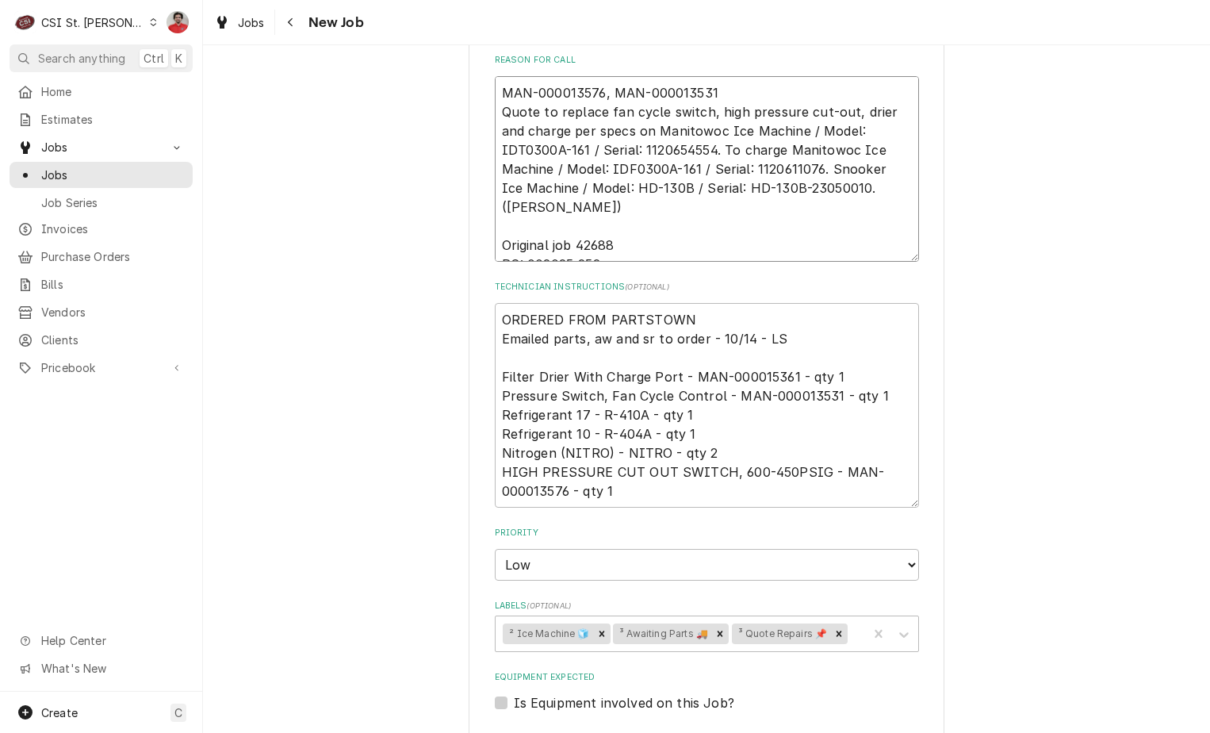
type textarea "x"
type textarea "MAN-000013576, MAN-000013531, Quote to replace fan cycle switch, high pressure …"
type textarea "x"
type textarea "MAN-000013576, MAN-000013531, Quote to replace fan cycle switch, high pressure …"
type textarea "x"
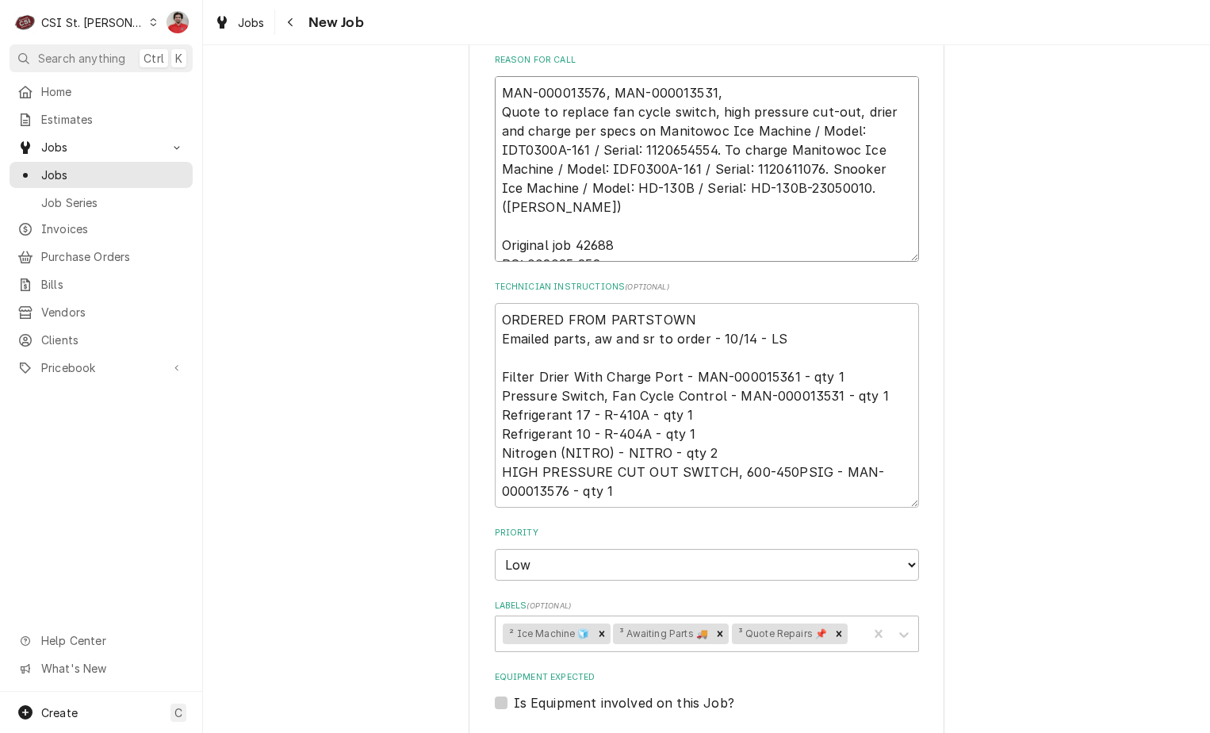
type textarea "MAN-000013576, MAN-000013531, Quote to replace fan cycle switch, high pressure …"
click at [813, 82] on textarea "MAN-000013576, MAN-000013531, Quote to replace fan cycle switch, high pressure …" at bounding box center [707, 169] width 424 height 186
paste textarea "MAN-000015361"
type textarea "x"
type textarea "MAN-000013576, MAN-000013531, MAN-000015361 Quote to replace fan cycle switch, …"
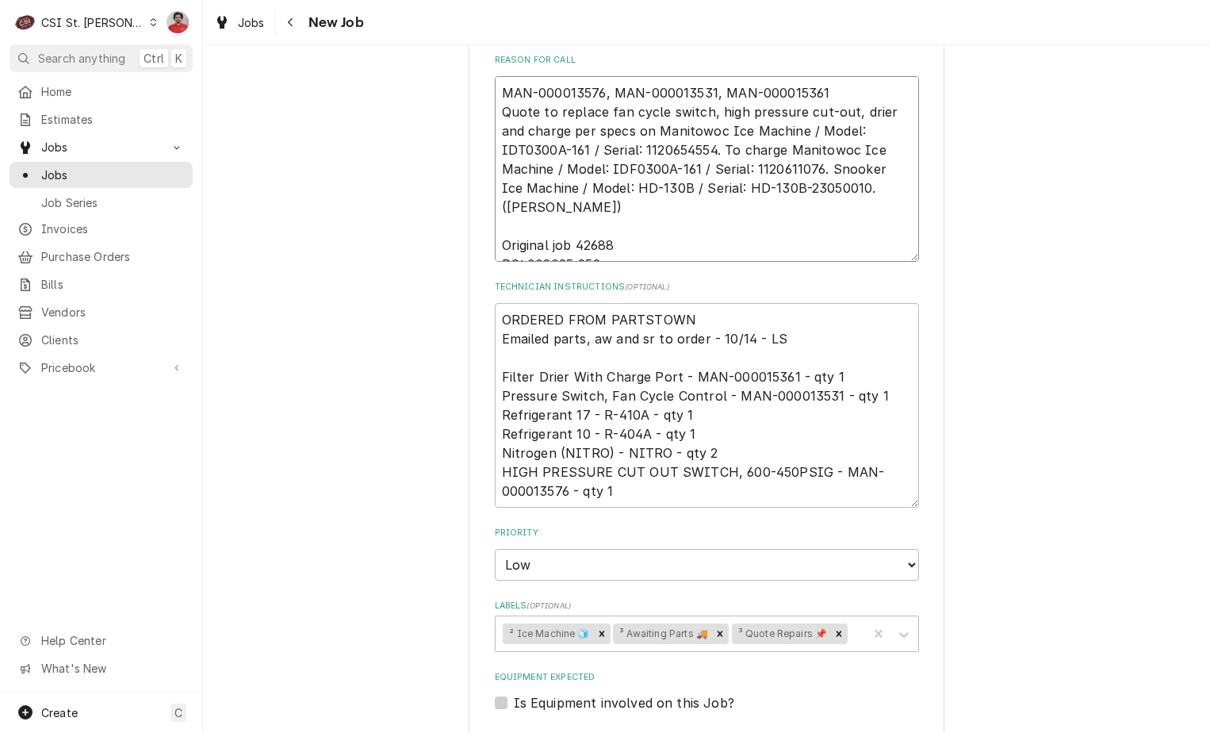
type textarea "x"
type textarea "MAN-000013576, MAN-000013531, MAN-000015361 Quote to replace fan cycle switch, …"
type textarea "x"
type textarea "MAN-000013576, MAN-000013531, MAN-000015361 r Quote to replace fan cycle switch…"
type textarea "x"
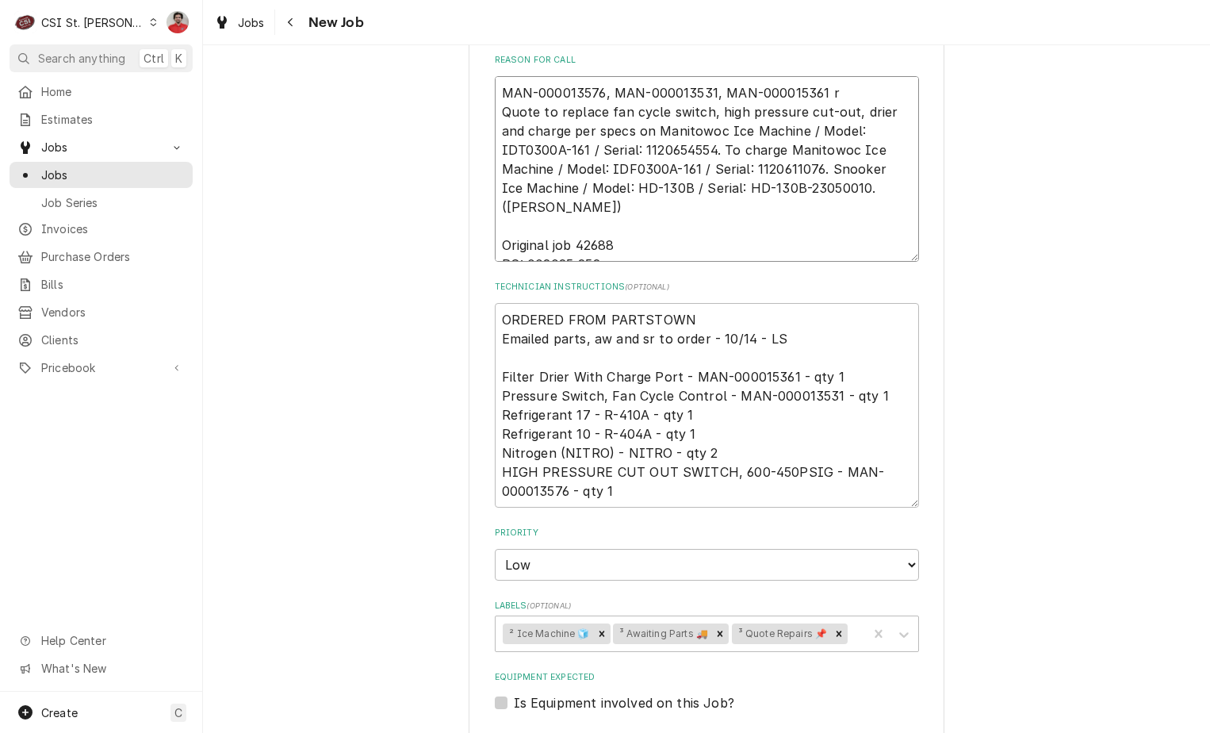
type textarea "MAN-000013576, MAN-000013531, MAN-000015361 re Quote to replace fan cycle switc…"
type textarea "x"
type textarea "MAN-000013576, MAN-000013531, MAN-000015361 rec Quote to replace fan cycle swit…"
type textarea "x"
type textarea "MAN-000013576, MAN-000013531, MAN-000015361 rec Quote to replace fan cycle swit…"
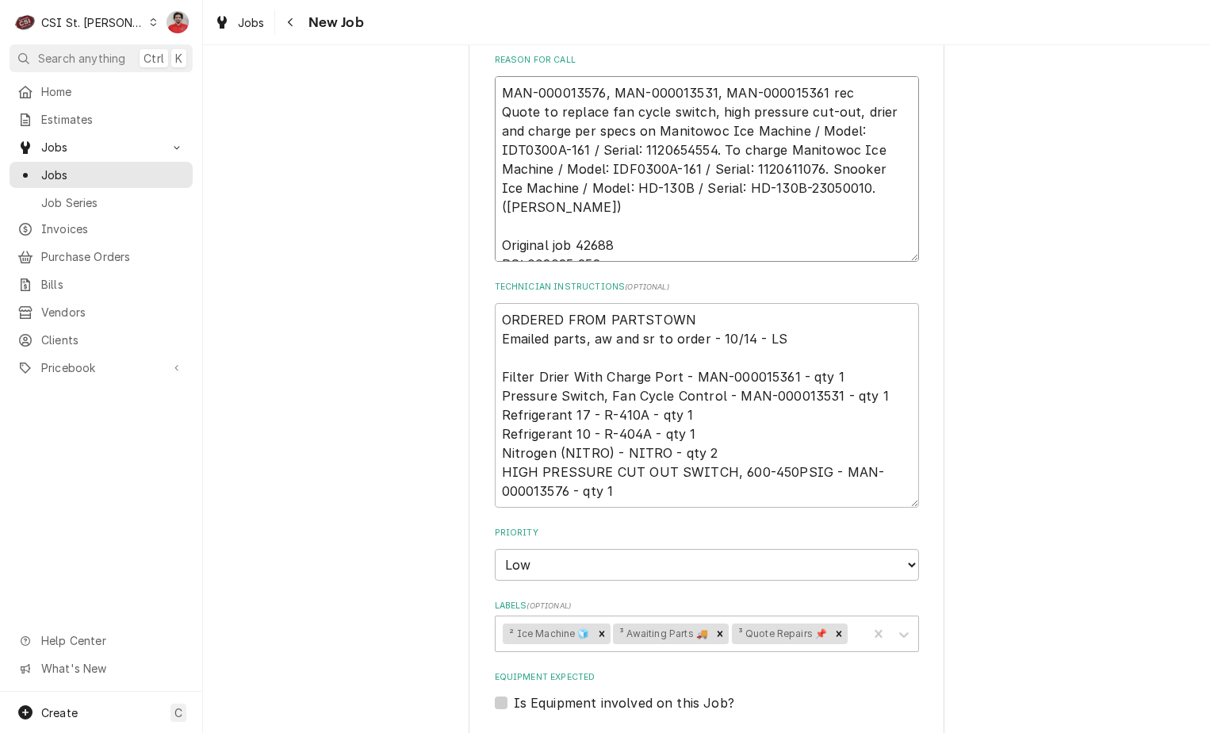
type textarea "x"
type textarea "MAN-000013576, MAN-000013531, MAN-000015361 rec to Quote to replace fan cycle s…"
type textarea "x"
type textarea "MAN-000013576, MAN-000013531, MAN-000015361 rec to Quote to replace fan cycle s…"
type textarea "x"
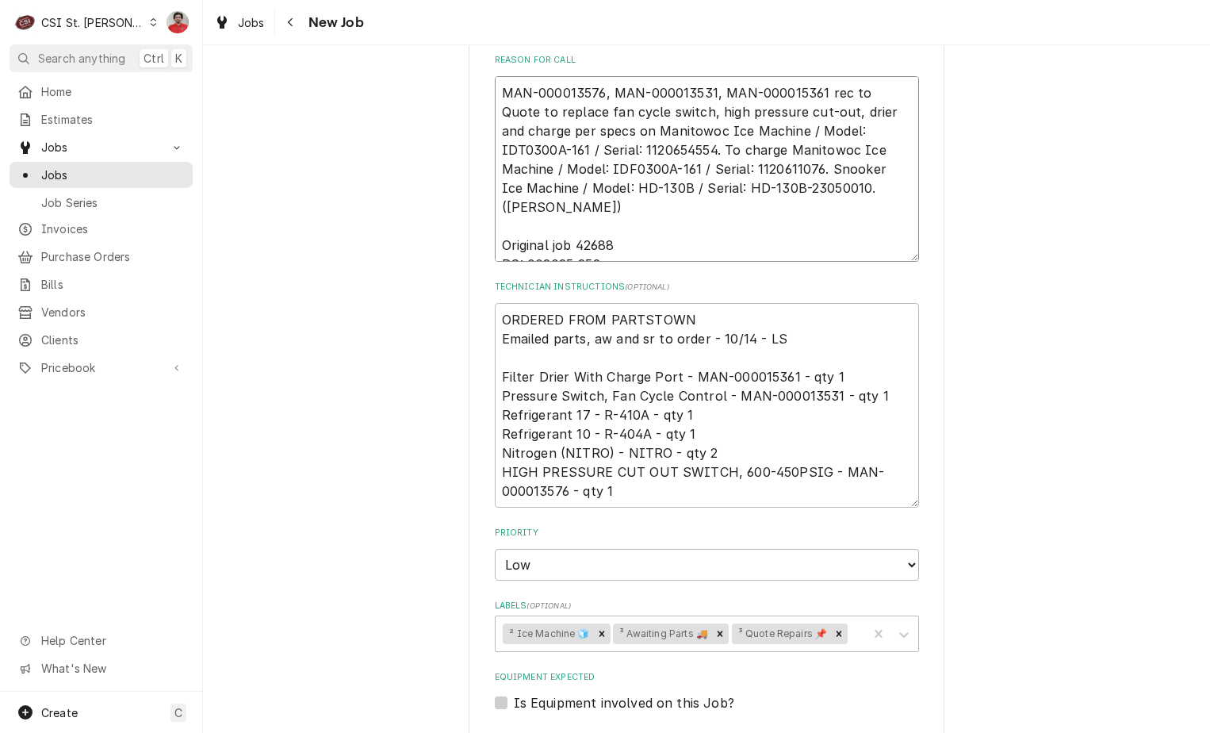
type textarea "MAN-000013576, MAN-000013531, MAN-000015361 rec to E Quote to replace fan cycle…"
type textarea "x"
type textarea "MAN-000013576, MAN-000013531, MAN-000015361 rec to Er Quote to replace fan cycl…"
type textarea "x"
type textarea "MAN-000013576, MAN-000013531, MAN-000015361 rec to Eri Quote to replace fan cyc…"
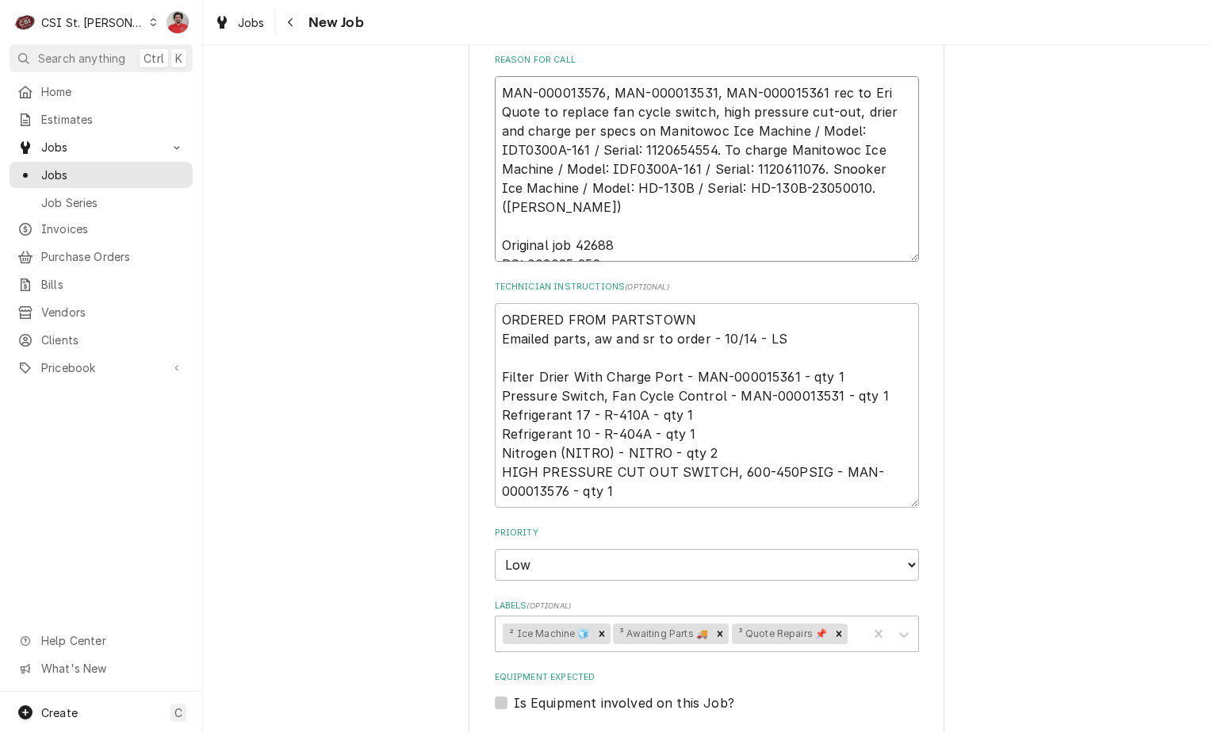
type textarea "x"
type textarea "MAN-000013576, MAN-000013531, MAN-000015361 rec to Eric Quote to replace fan cy…"
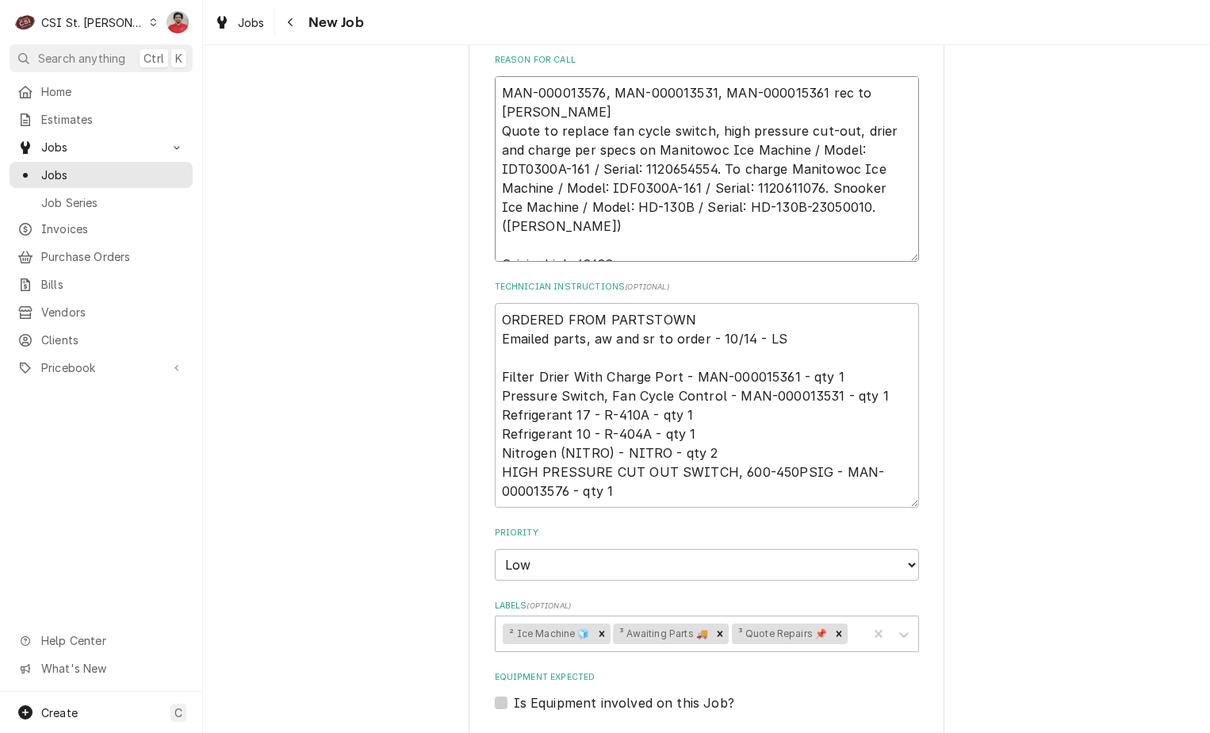
type textarea "x"
type textarea "MAN-000013576, MAN-000013531, MAN-000015361 rec to Erick Quote to replace fan c…"
type textarea "x"
type textarea "MAN-000013576, MAN-000013531, MAN-000015361 rec to Erick Quote to replace fan c…"
type textarea "x"
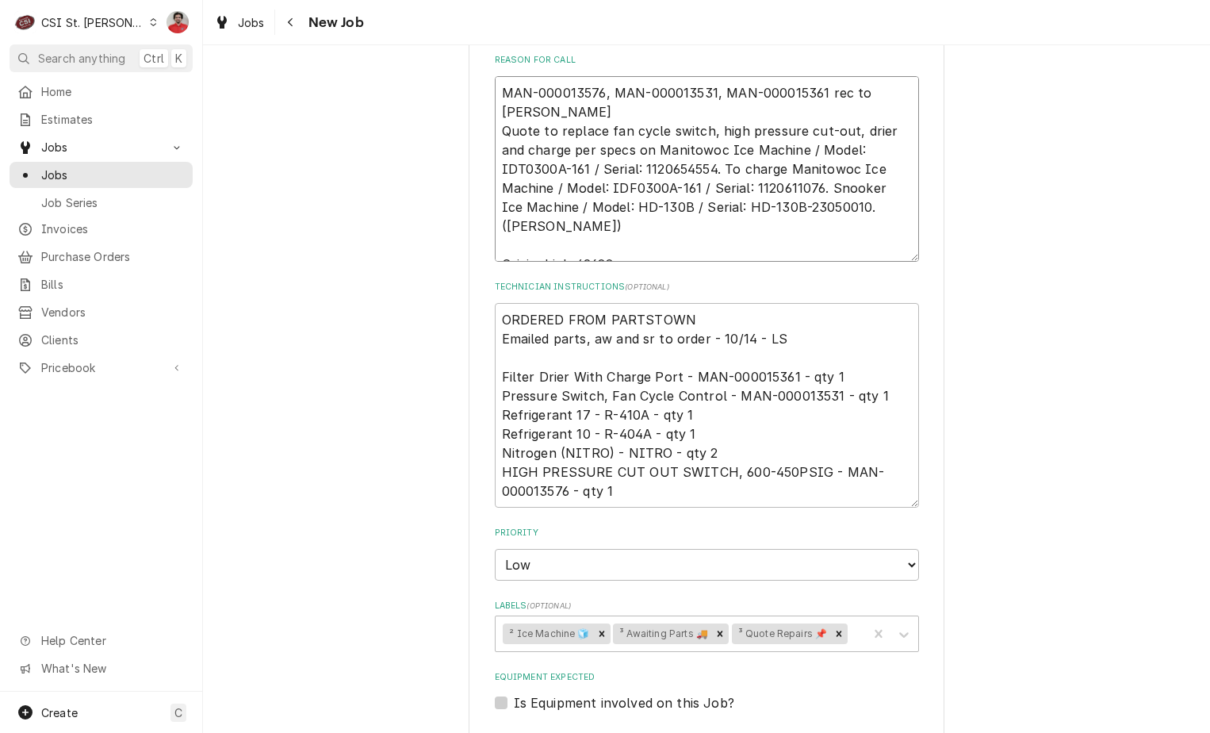
type textarea "MAN-000013576, MAN-000013531, MAN-000015361 rec to Erick H Quote to replace fan…"
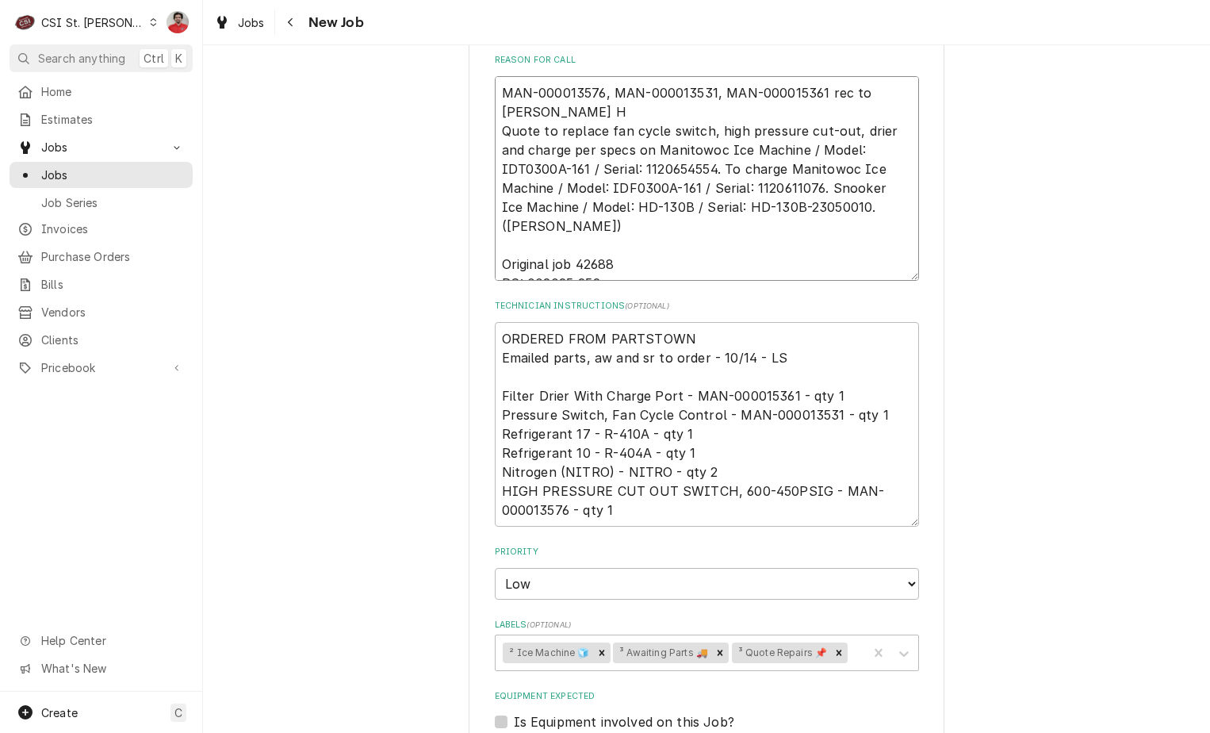
type textarea "x"
type textarea "MAN-000013576, MAN-000013531, MAN-000015361 rec to Erick H' Quote to replace fa…"
type textarea "x"
type textarea "MAN-000013576, MAN-000013531, MAN-000015361 rec to Erick H's Quote to replace f…"
type textarea "x"
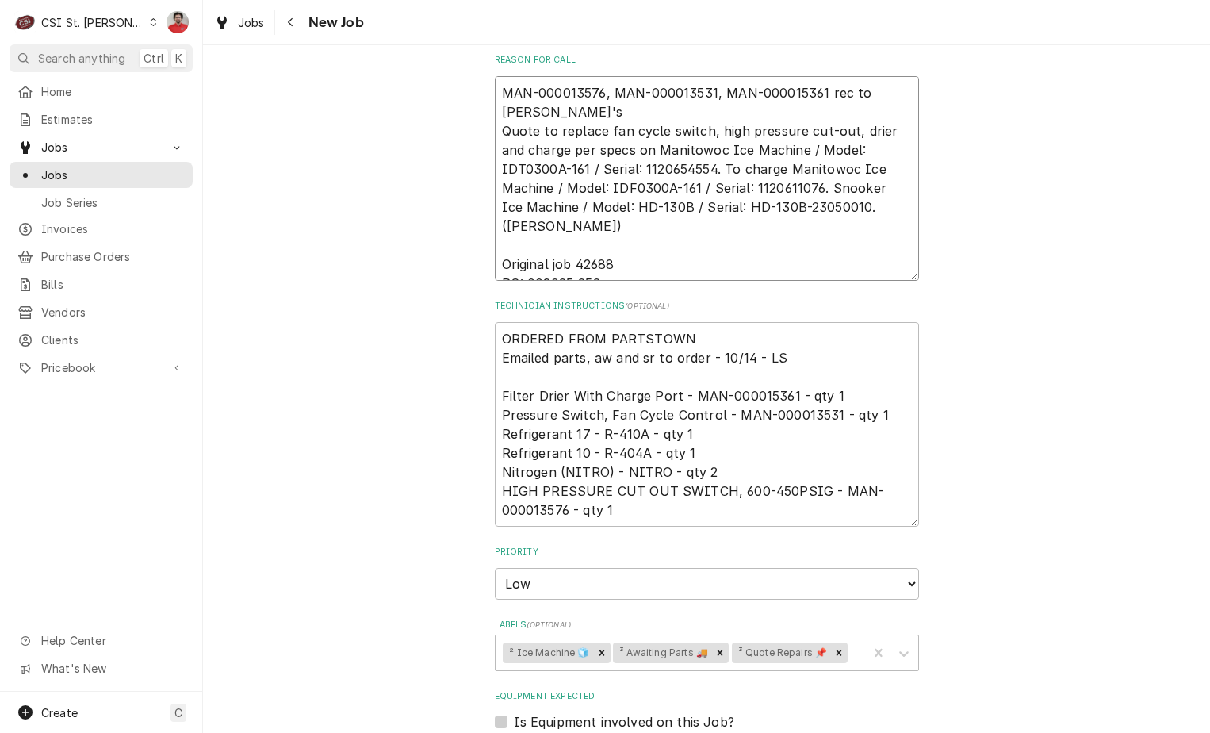
type textarea "MAN-000013576, MAN-000013531, MAN-000015361 rec to Erick H's Quote to replace f…"
type textarea "x"
type textarea "MAN-000013576, MAN-000013531, MAN-000015361 rec to Erick H's h Quote to replace…"
type textarea "x"
type textarea "MAN-000013576, MAN-000013531, MAN-000015361 rec to Erick H's Quote to replace f…"
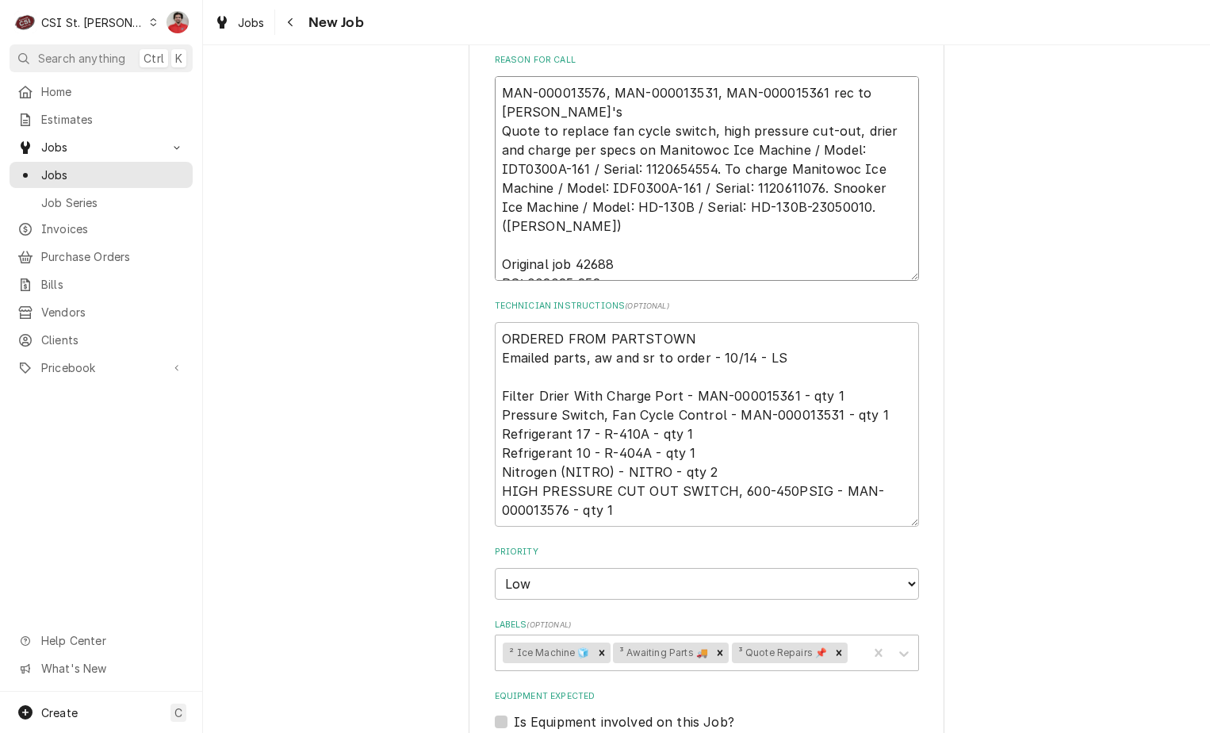
type textarea "x"
type textarea "MAN-000013576, MAN-000013531, MAN-000015361 rec to Erick H's s Quote to replace…"
type textarea "x"
type textarea "MAN-000013576, MAN-000013531, MAN-000015361 rec to Erick H's sh Quote to replac…"
type textarea "x"
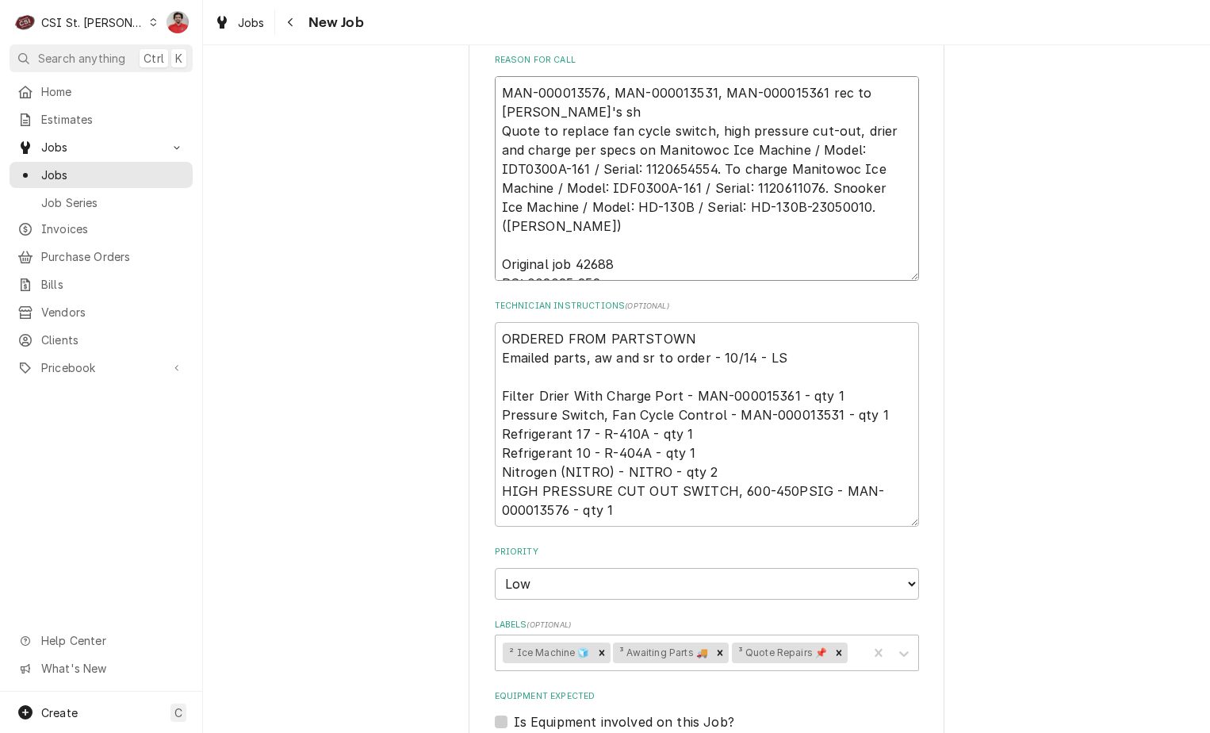
type textarea "MAN-000013576, MAN-000013531, MAN-000015361 rec to Erick H's she Quote to repla…"
type textarea "x"
type textarea "MAN-000013576, MAN-000013531, MAN-000015361 rec to Erick H's shel Quote to repl…"
type textarea "x"
type textarea "MAN-000013576, MAN-000013531, MAN-000015361 rec to Erick H's shelf Quote to rep…"
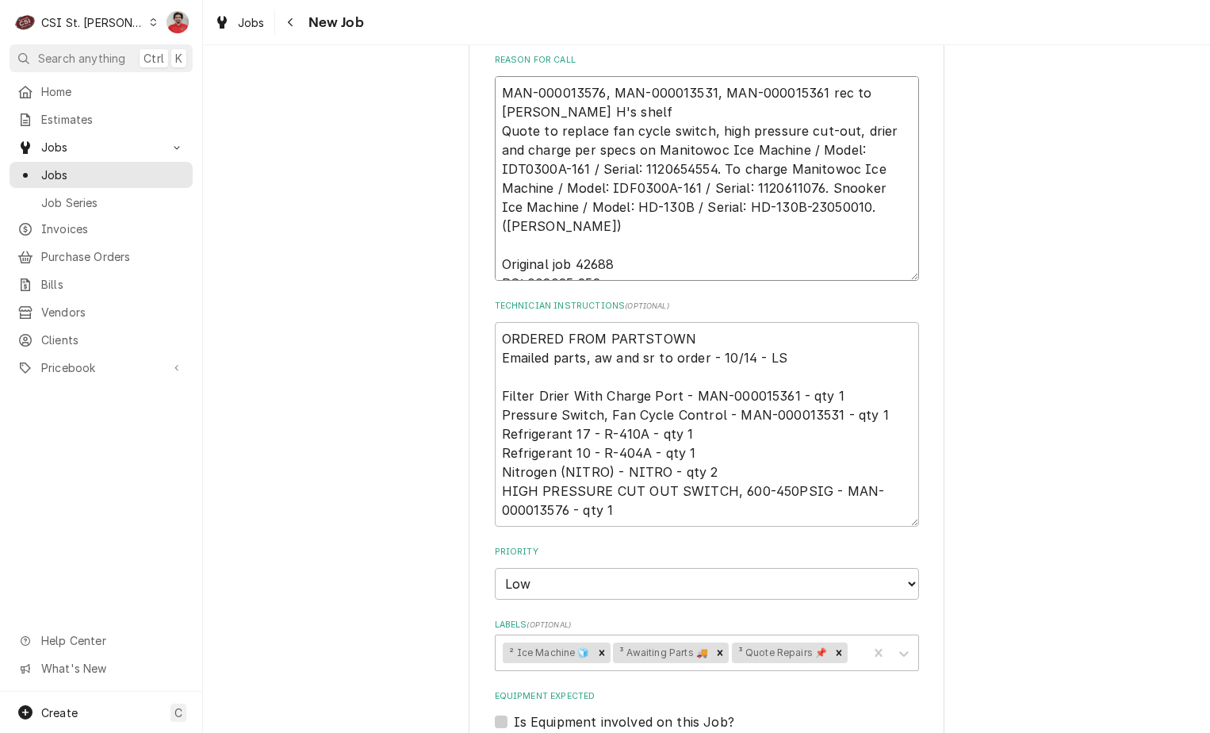
type textarea "x"
type textarea "MAN-000013576, MAN-000013531, MAN-000015361 rec to Erick H's shelf Quote to rep…"
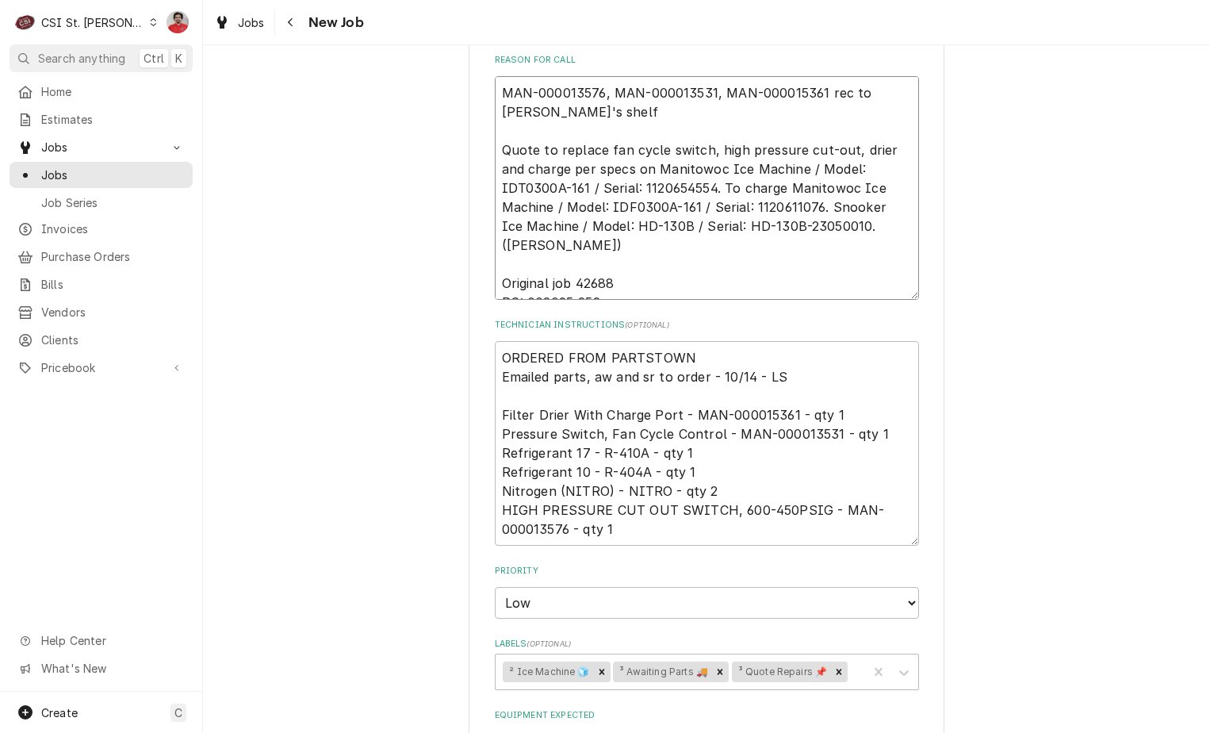
type textarea "x"
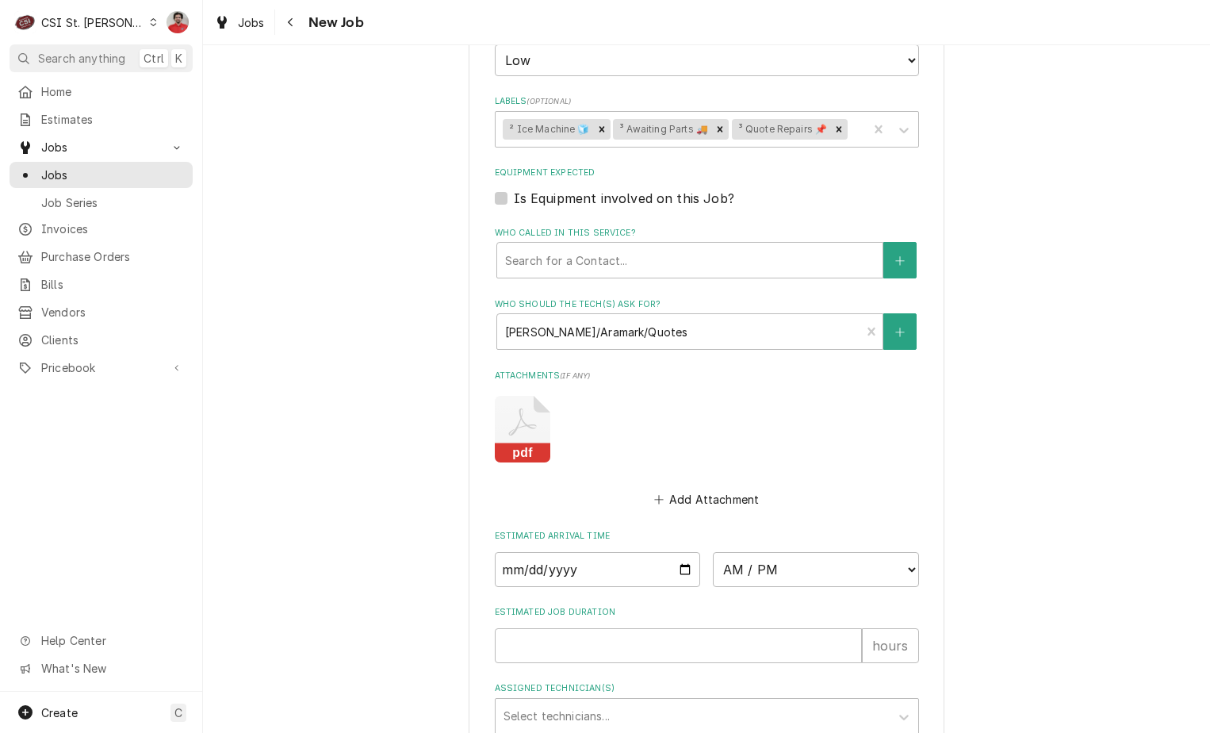
scroll to position [1110, 0]
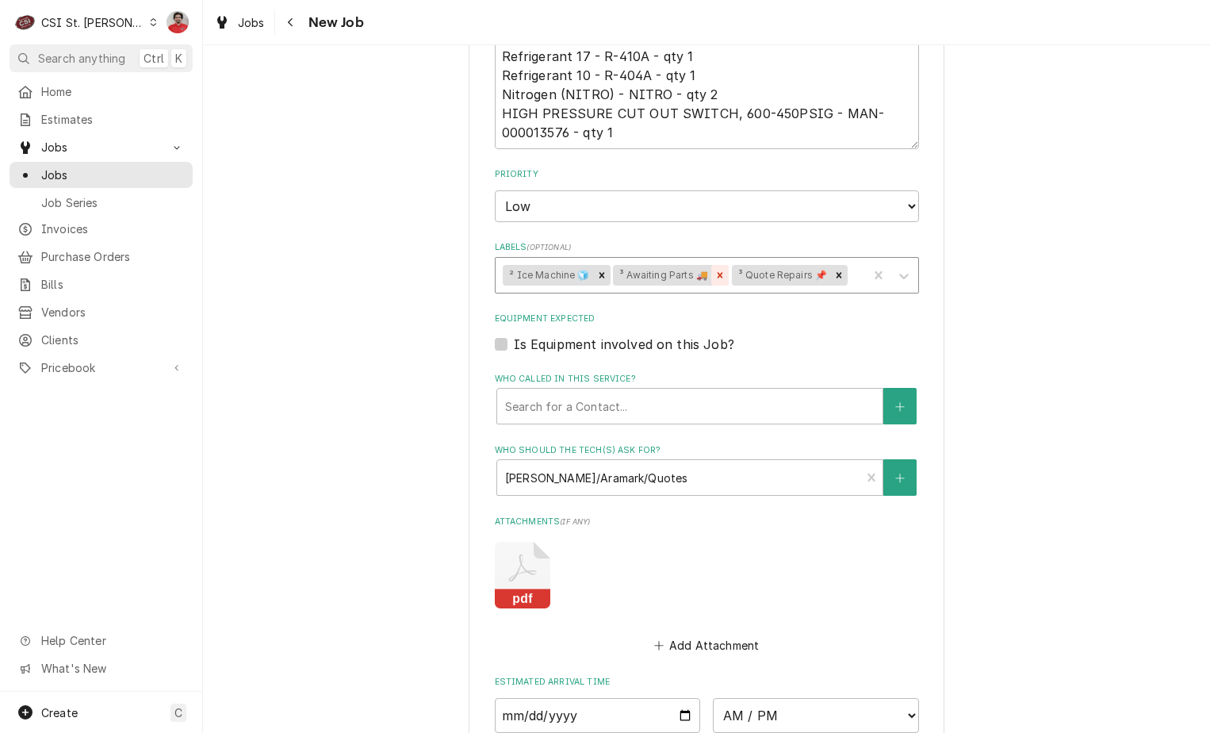
click at [716, 275] on icon "Remove ³ Awaiting Parts 🚚" at bounding box center [719, 275] width 11 height 11
type textarea "MAN-000013576, MAN-000013531, MAN-000015361 rec to Erick H's shelf Quote to rep…"
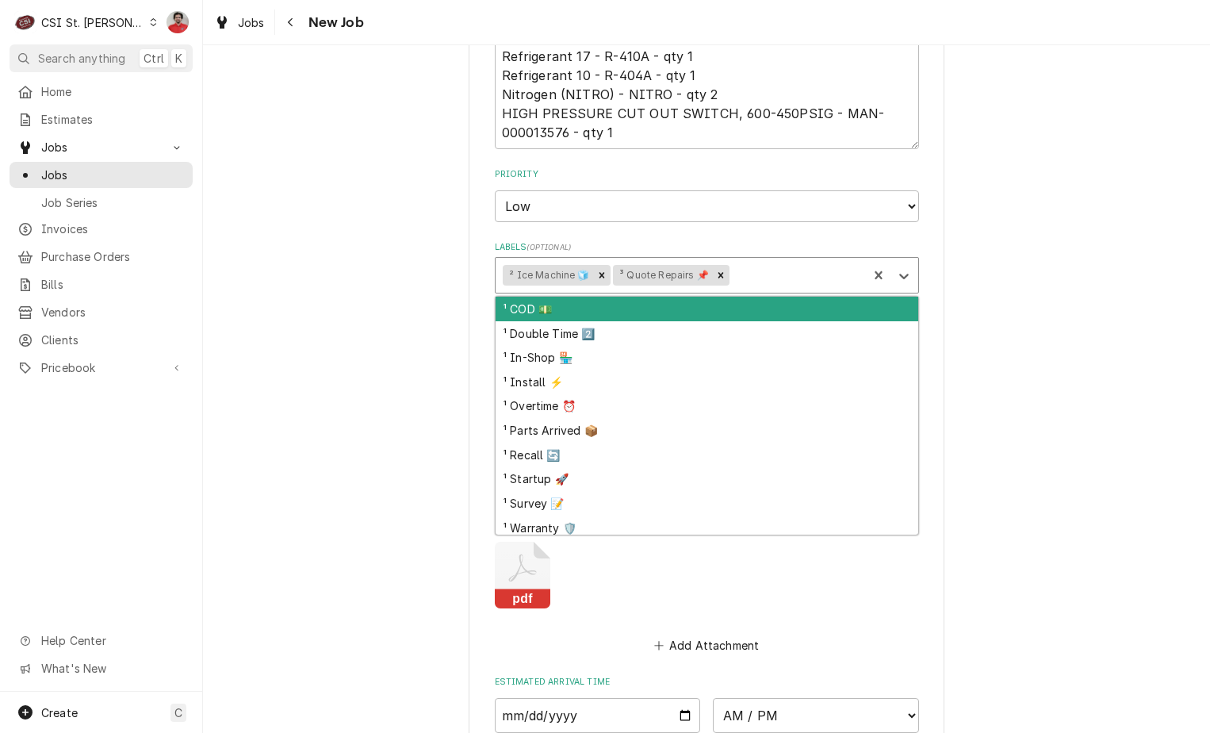
click at [739, 278] on div "Labels" at bounding box center [797, 275] width 128 height 29
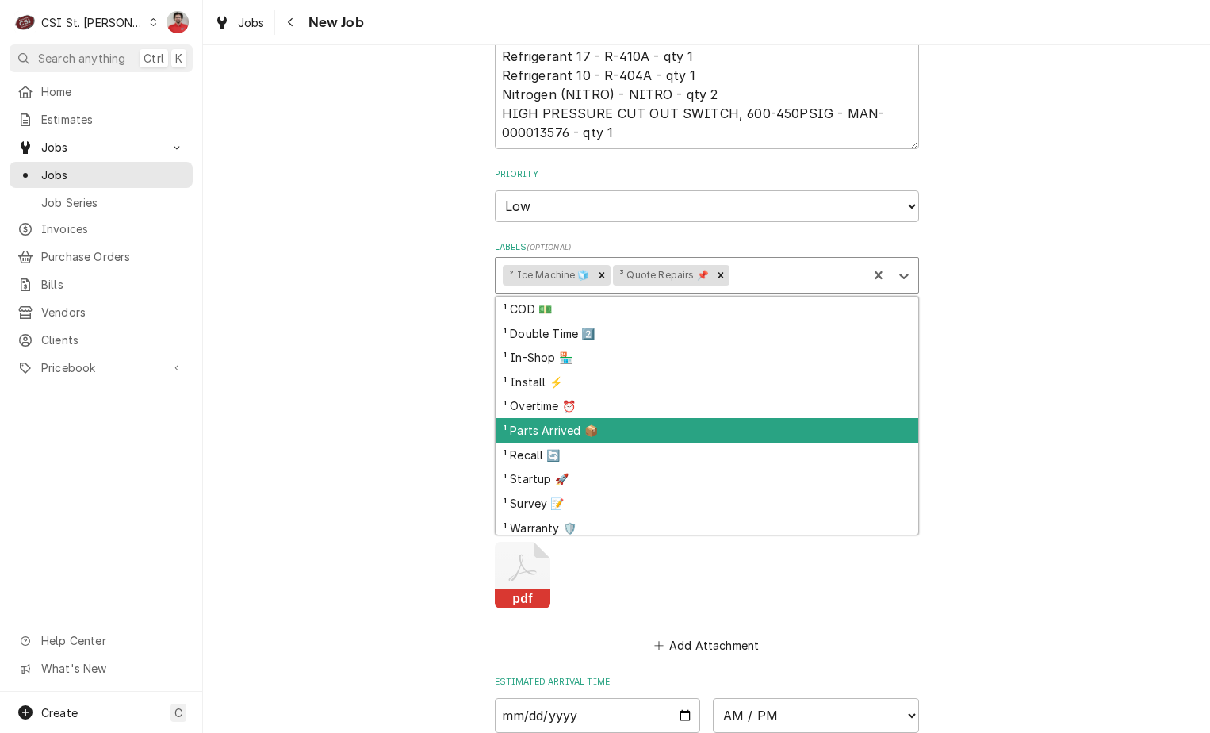
click at [653, 430] on div "¹ Parts Arrived 📦" at bounding box center [707, 430] width 423 height 25
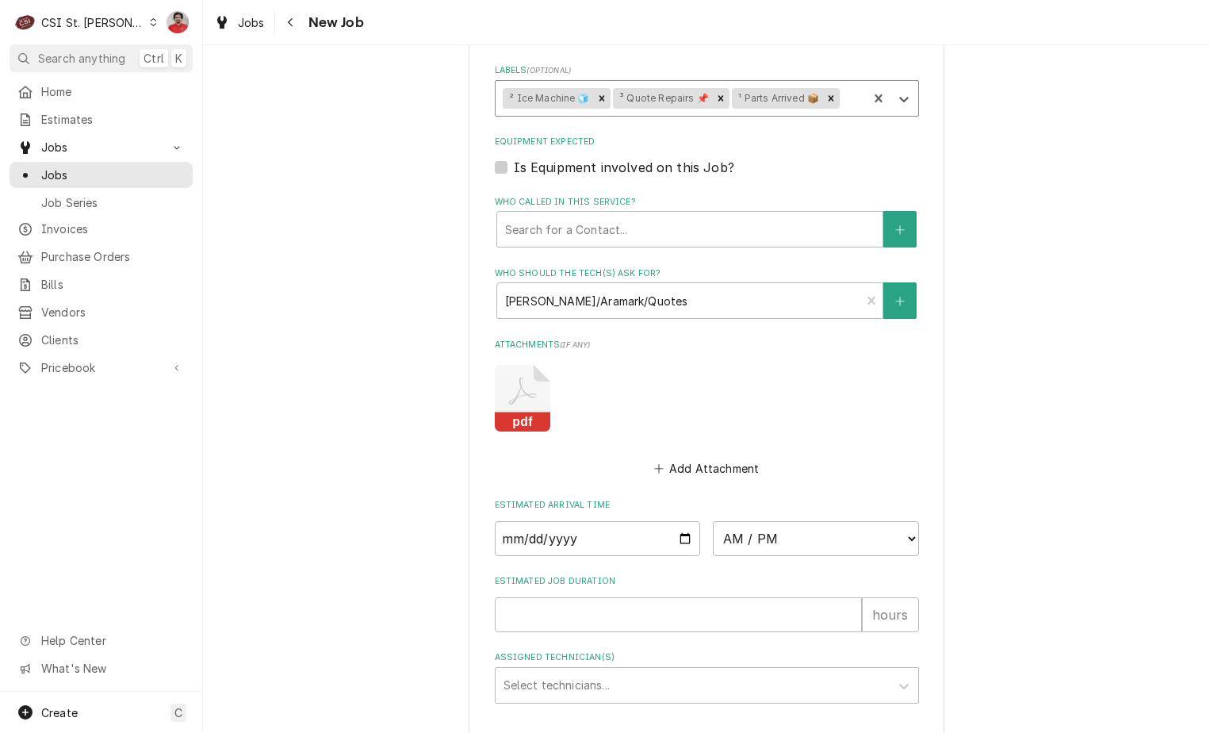
scroll to position [1435, 0]
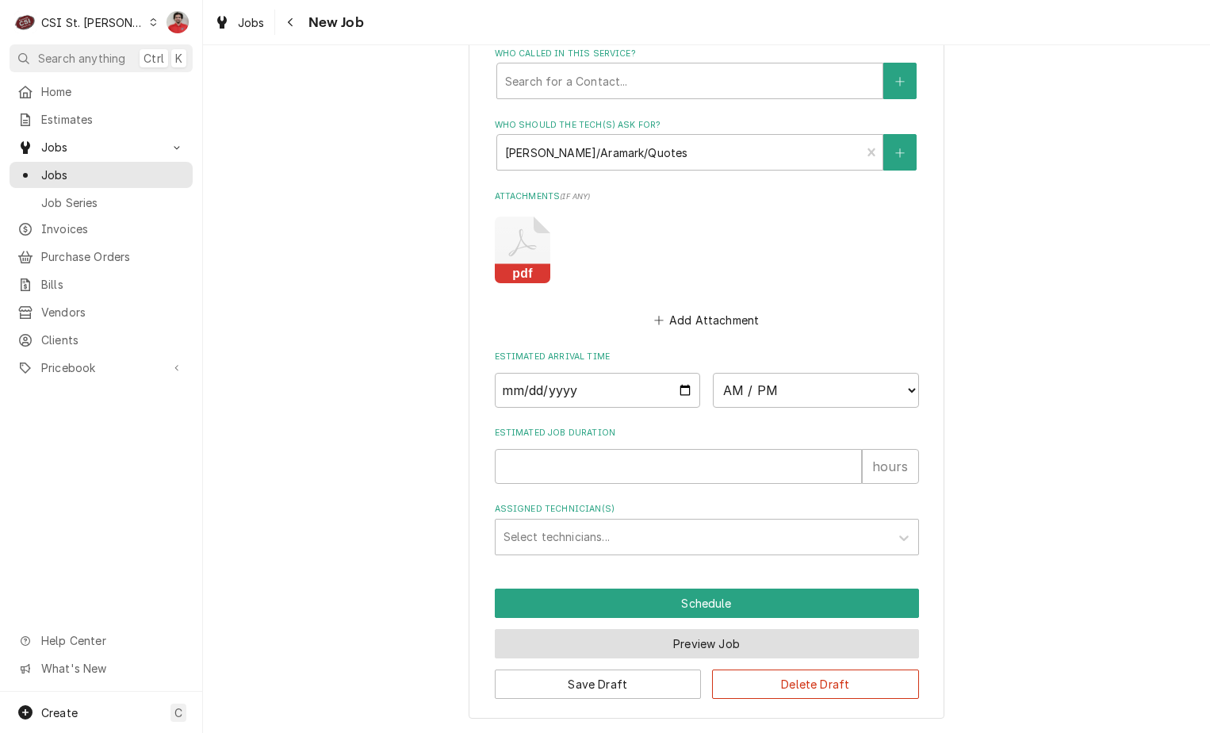
click at [642, 644] on button "Preview Job" at bounding box center [707, 643] width 424 height 29
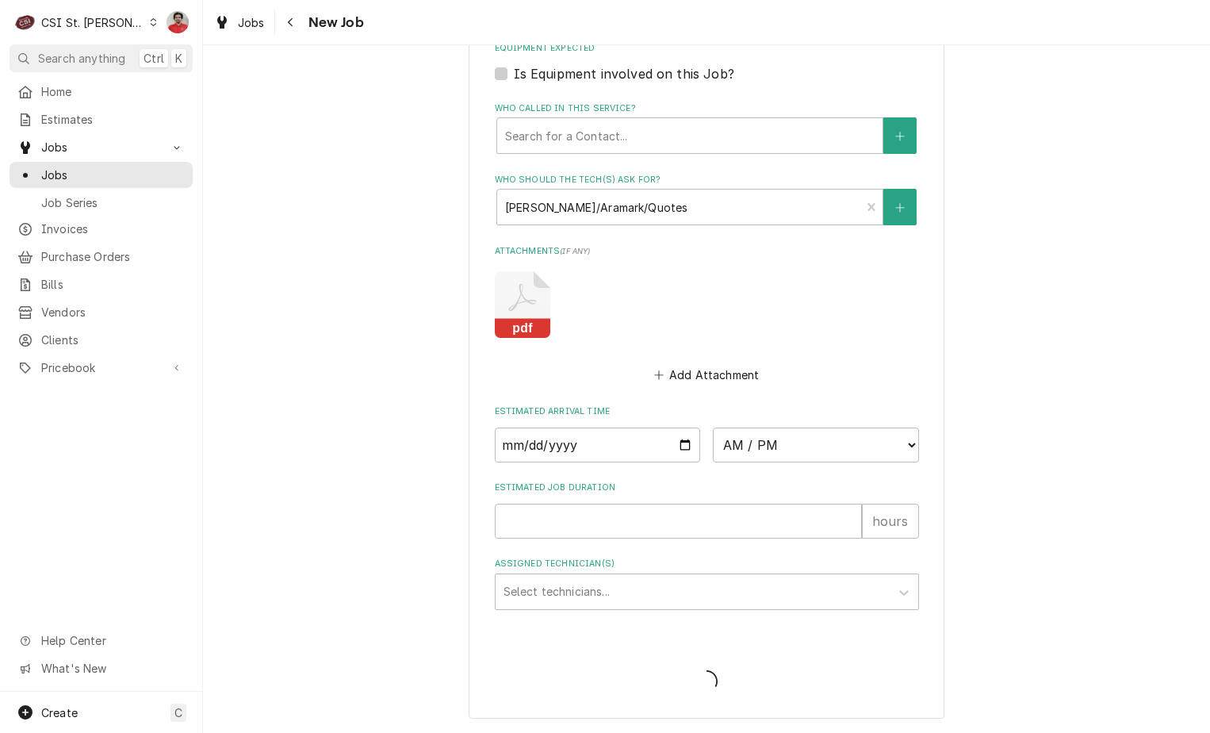
type textarea "x"
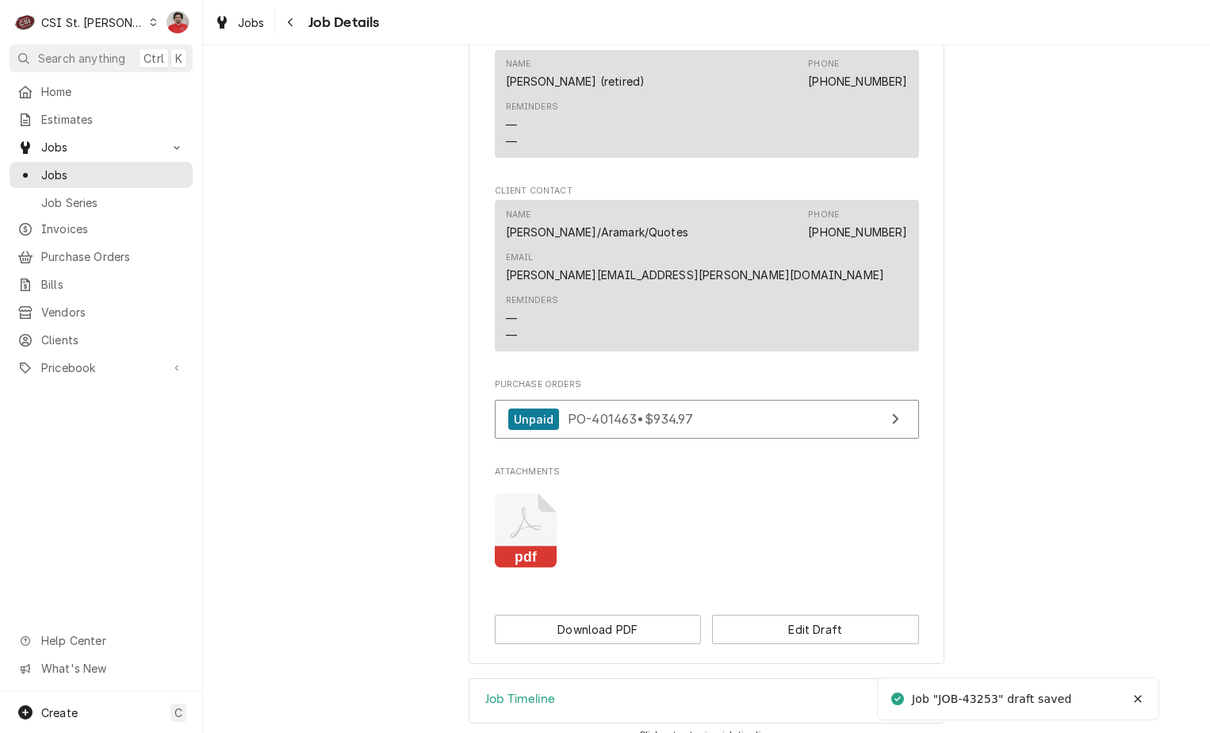
scroll to position [1452, 0]
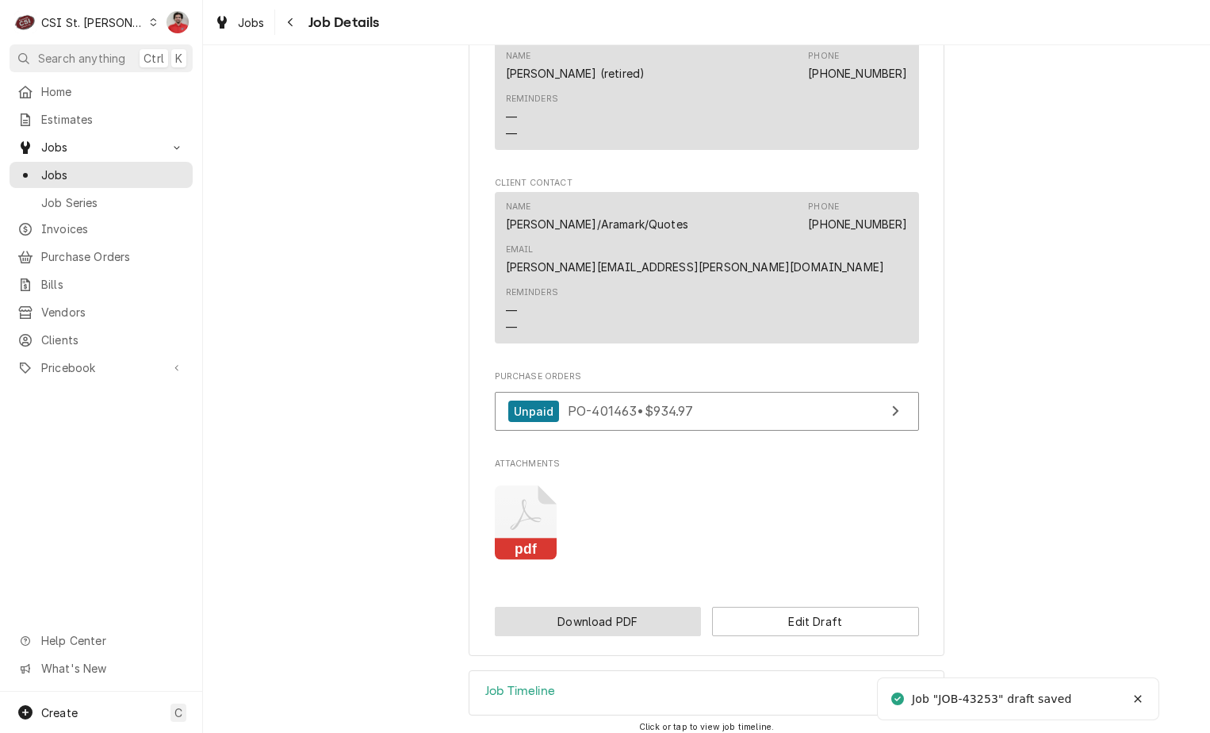
click at [657, 607] on button "Download PDF" at bounding box center [598, 621] width 207 height 29
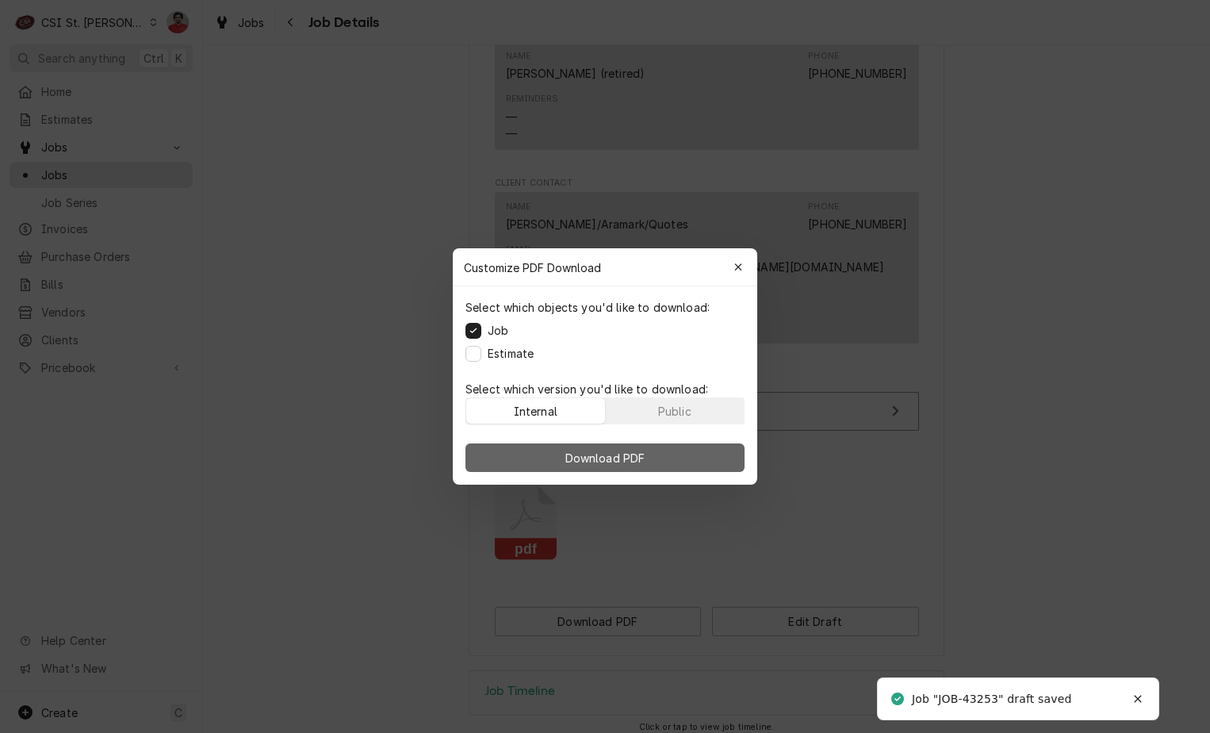
click at [656, 455] on button "Download PDF" at bounding box center [604, 457] width 279 height 29
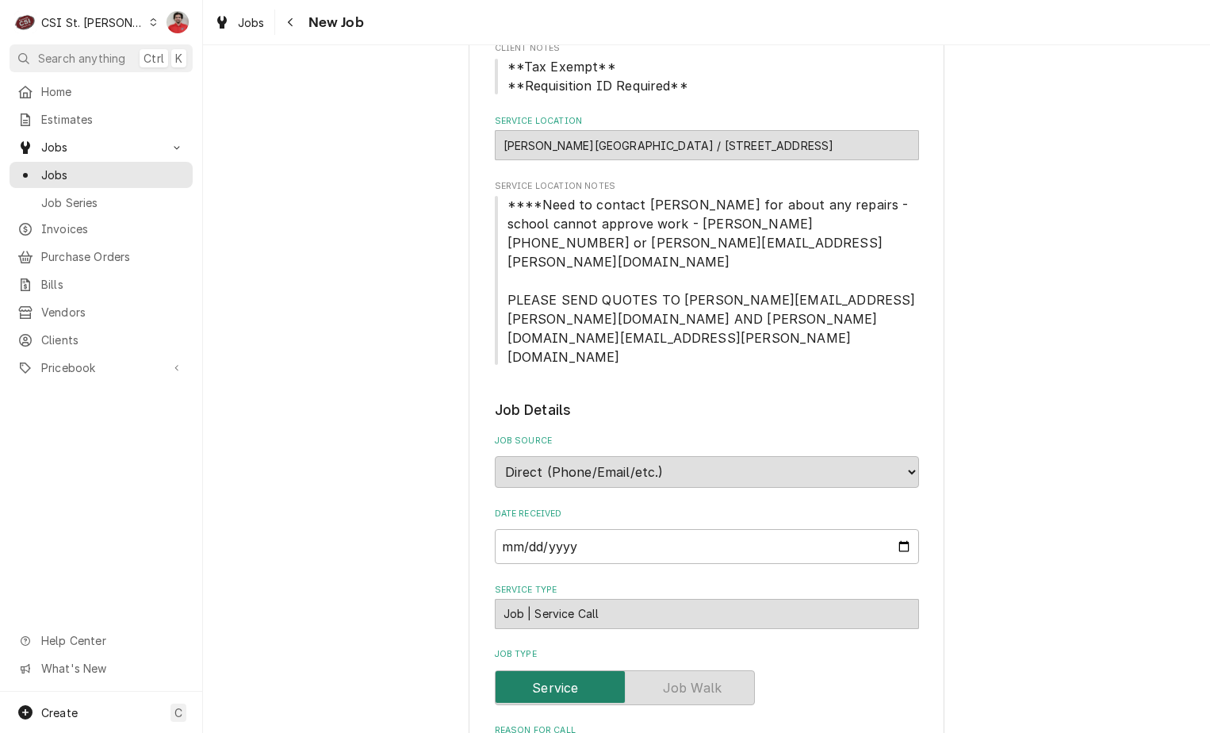
scroll to position [634, 0]
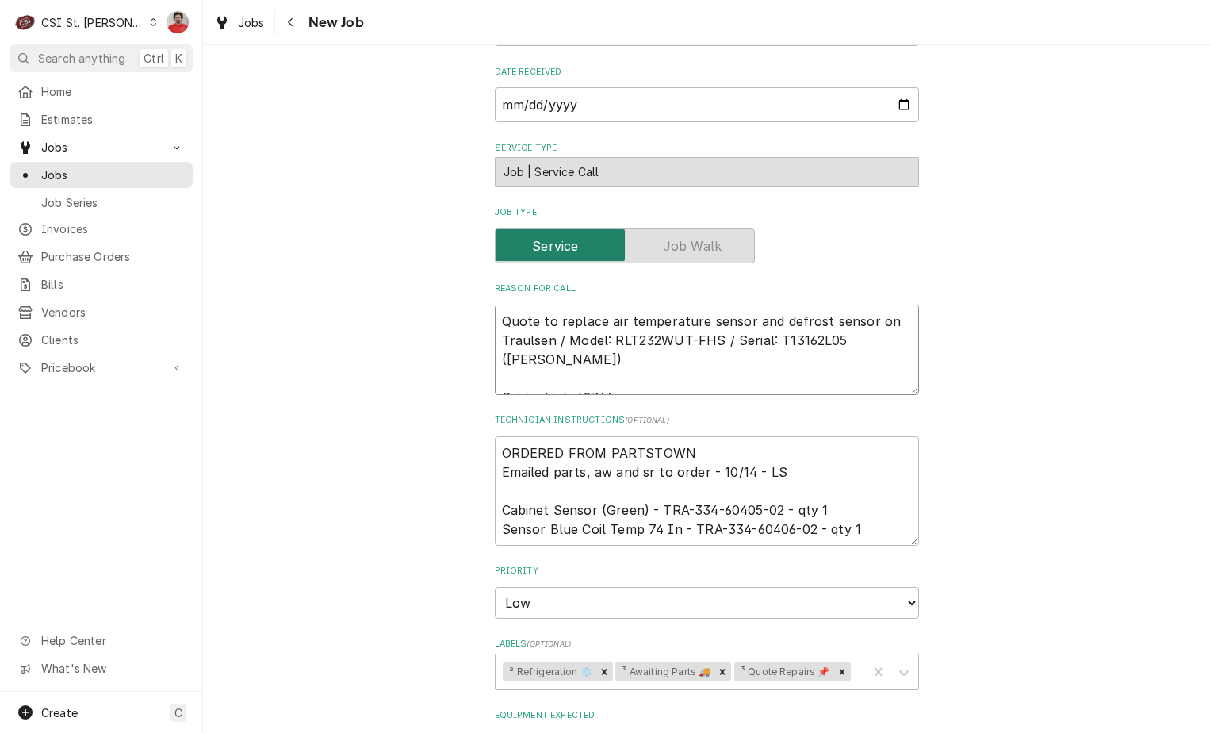
click at [495, 304] on textarea "Quote to replace air temperature sensor and defrost sensor on Traulsen / Model:…" at bounding box center [707, 349] width 424 height 90
type textarea "x"
type textarea "Quote to replace air temperature sensor and defrost sensor on Traulsen / Model:…"
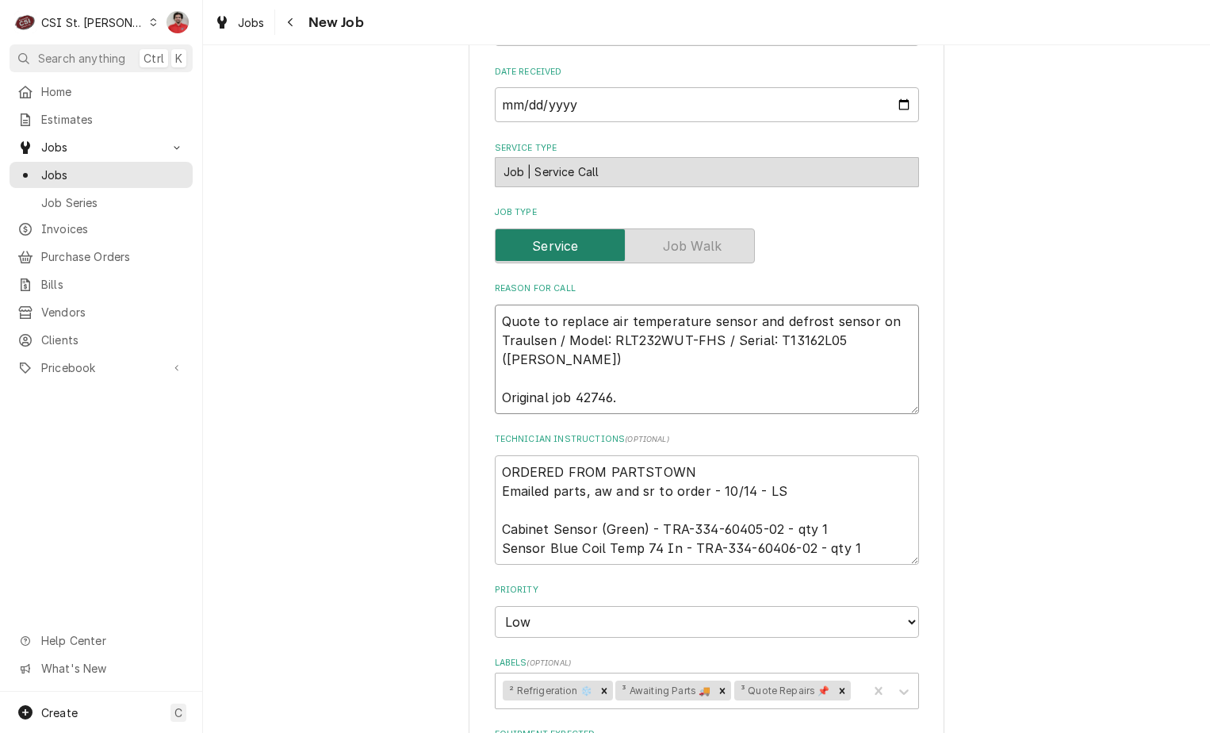
type textarea "x"
type textarea "Quote to replace air temperature sensor and defrost sensor on Traulsen / Model:…"
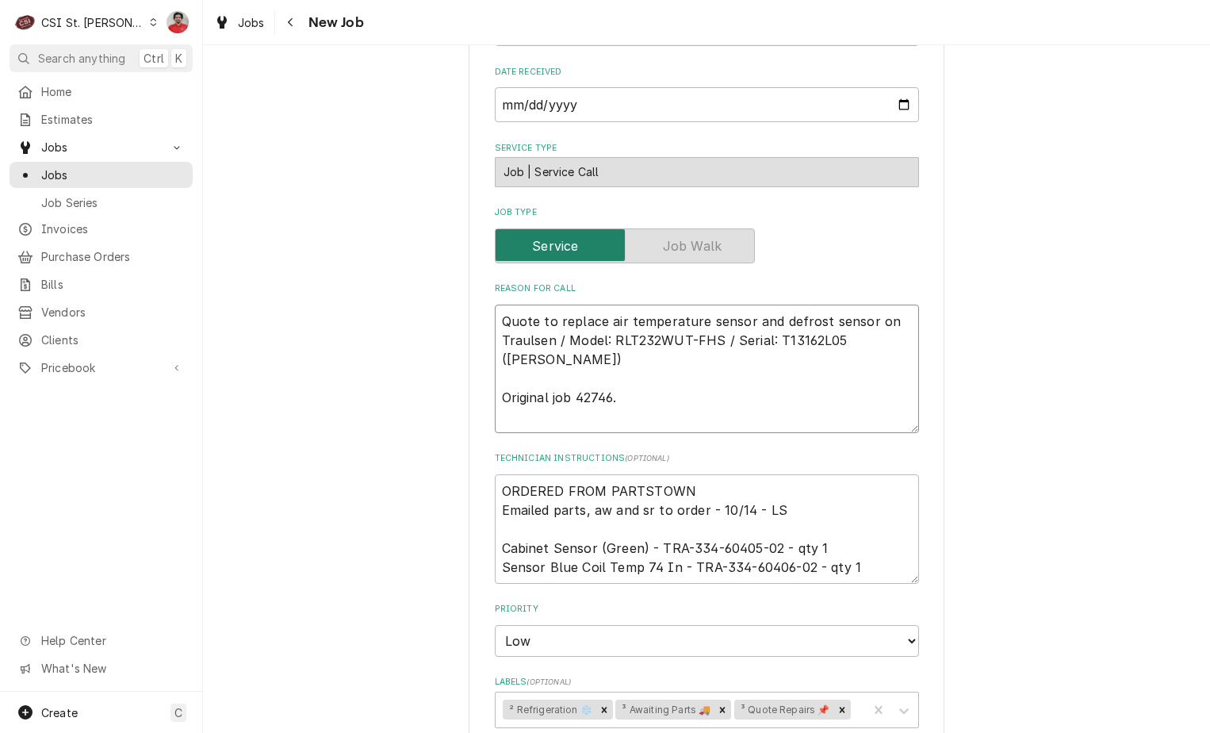
type textarea "x"
type textarea "Quote to replace air temperature sensor and defrost sensor on Traulsen / Model:…"
drag, startPoint x: 821, startPoint y: 266, endPoint x: 813, endPoint y: 259, distance: 11.3
click at [821, 304] on textarea "Quote to replace air temperature sensor and defrost sensor on Traulsen / Model:…" at bounding box center [707, 368] width 424 height 128
click at [802, 304] on textarea "Quote to replace air temperature sensor and defrost sensor on Traulsen / Model:…" at bounding box center [707, 368] width 424 height 128
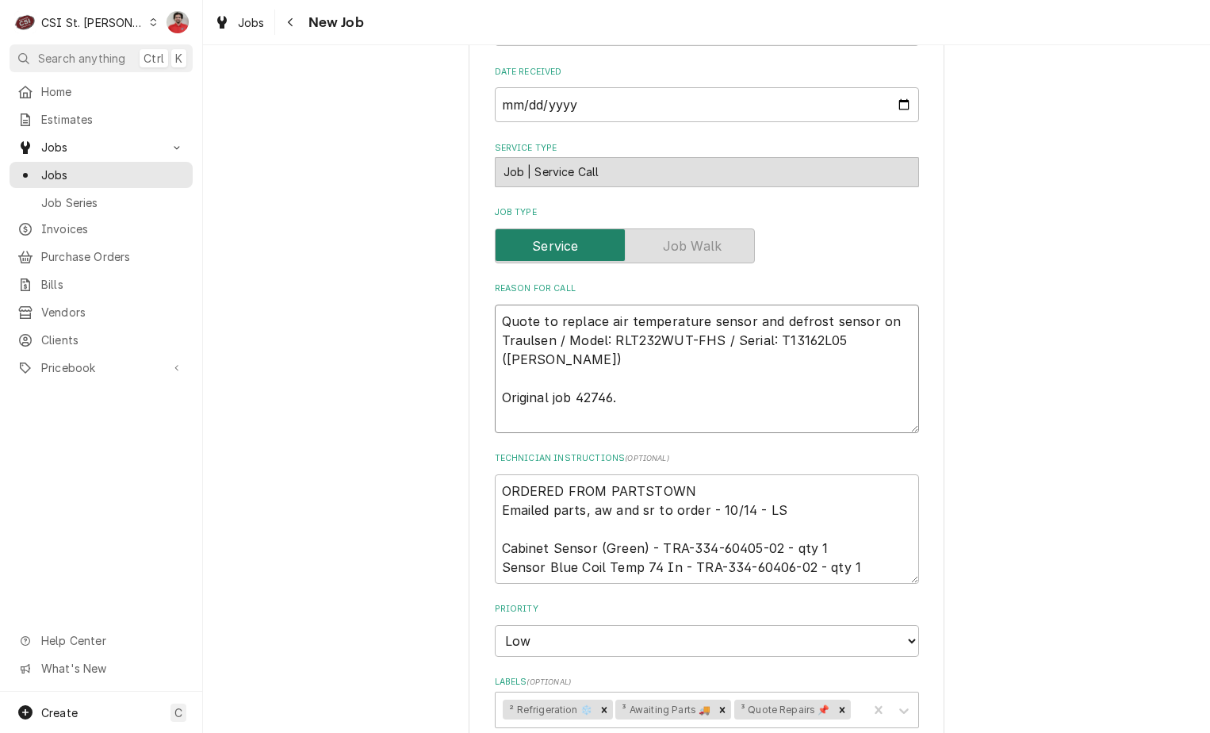
paste textarea "TRA-334-60405-02"
type textarea "x"
type textarea "TRA-334-60405-02 Quote to replace air temperature sensor and defrost sensor on …"
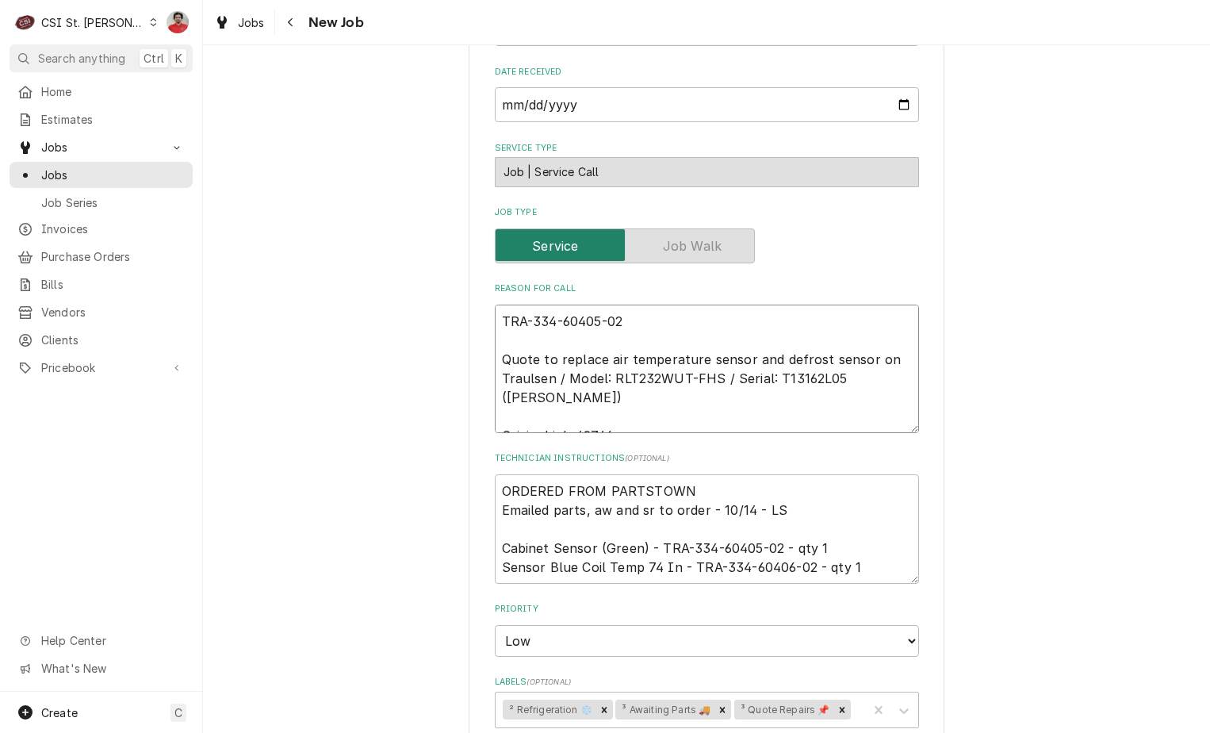
type textarea "x"
type textarea "TRA-334-60405-02 Quote to replace air temperature sensor and defrost sensor on …"
type textarea "x"
type textarea "TRA-334-60405-02 a Quote to replace air temperature sensor and defrost sensor o…"
type textarea "x"
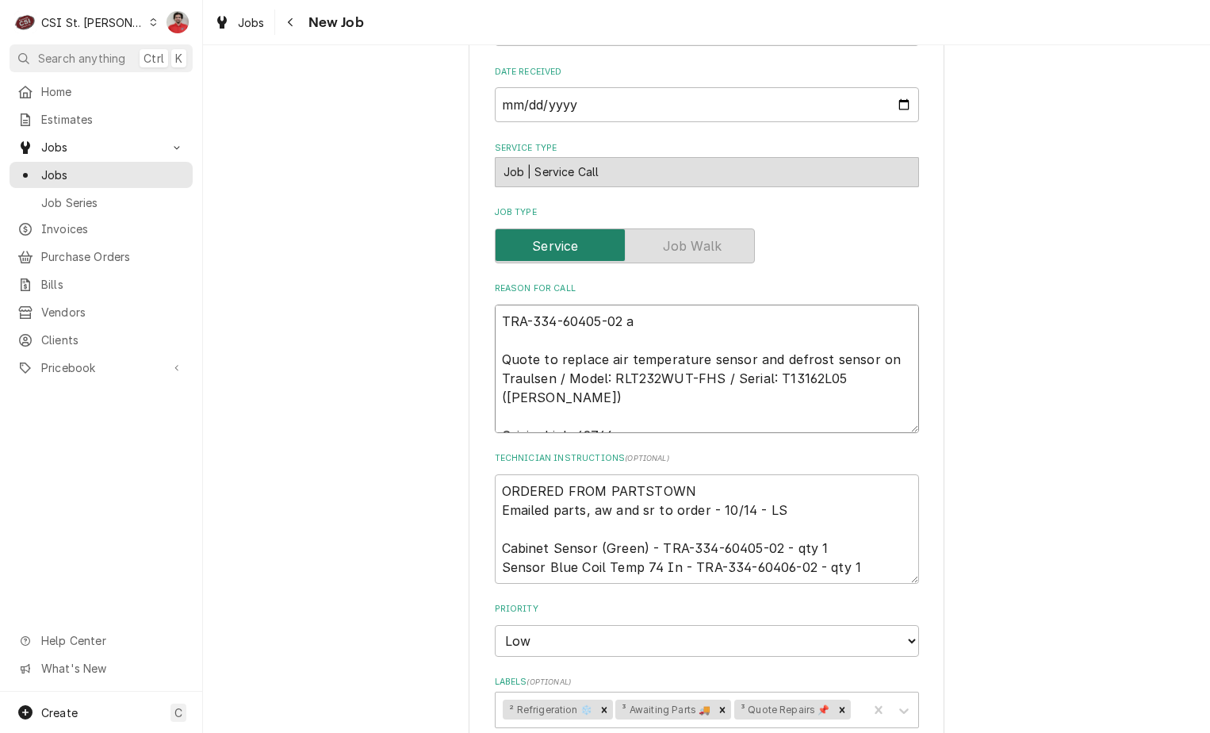
type textarea "TRA-334-60405-02 an Quote to replace air temperature sensor and defrost sensor …"
type textarea "x"
type textarea "TRA-334-60405-02 and Quote to replace air temperature sensor and defrost sensor…"
type textarea "x"
type textarea "TRA-334-60405-02 and Quote to replace air temperature sensor and defrost sensor…"
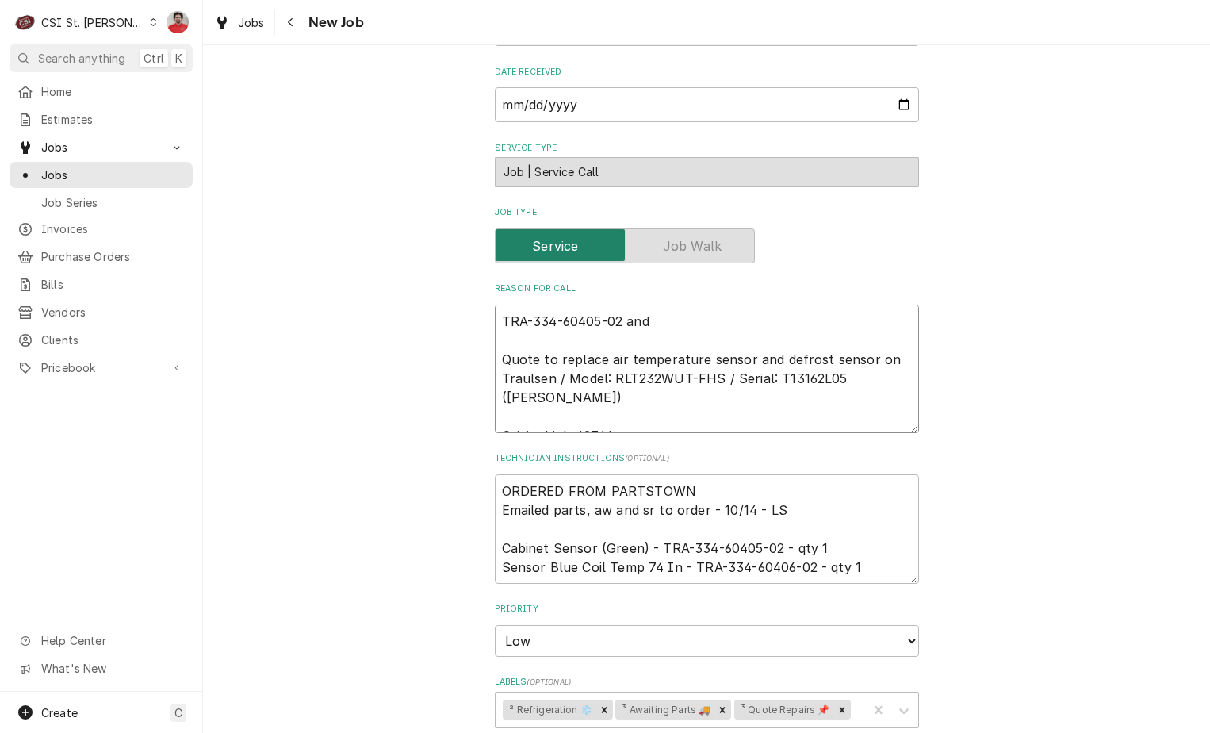
type textarea "x"
type textarea "TRA-334-60405-02 and Quote to replace air temperature sensor and defrost sensor…"
click at [666, 304] on textarea "TRA-334-60405-02 and Quote to replace air temperature sensor and defrost sensor…" at bounding box center [707, 368] width 424 height 128
paste textarea "TRA-334-60406-02"
type textarea "x"
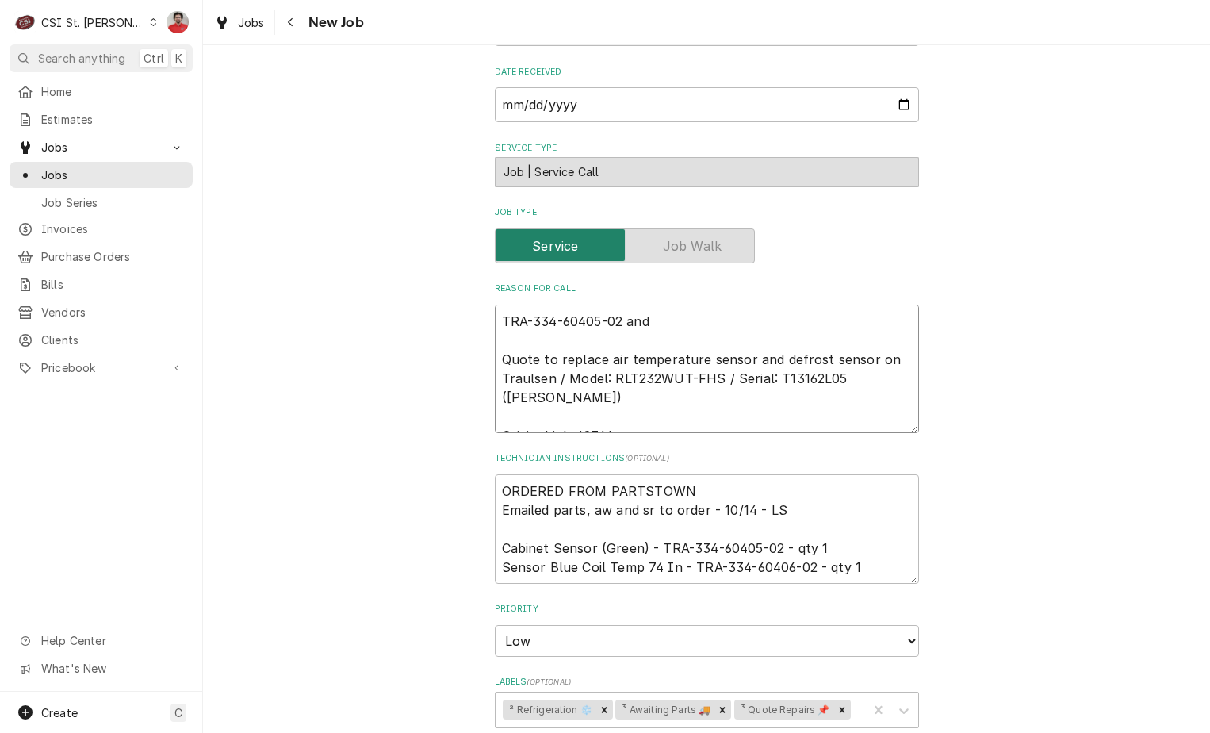
type textarea "TRA-334-60405-02 and TRA-334-60406-02 Quote to replace air temperature sensor a…"
type textarea "x"
type textarea "TRA-334-60405-02 and TRA-334-60406-02 Quote to replace air temperature sensor a…"
type textarea "x"
type textarea "TRA-334-60405-02 and TRA-334-60406-02 r Quote to replace air temperature sensor…"
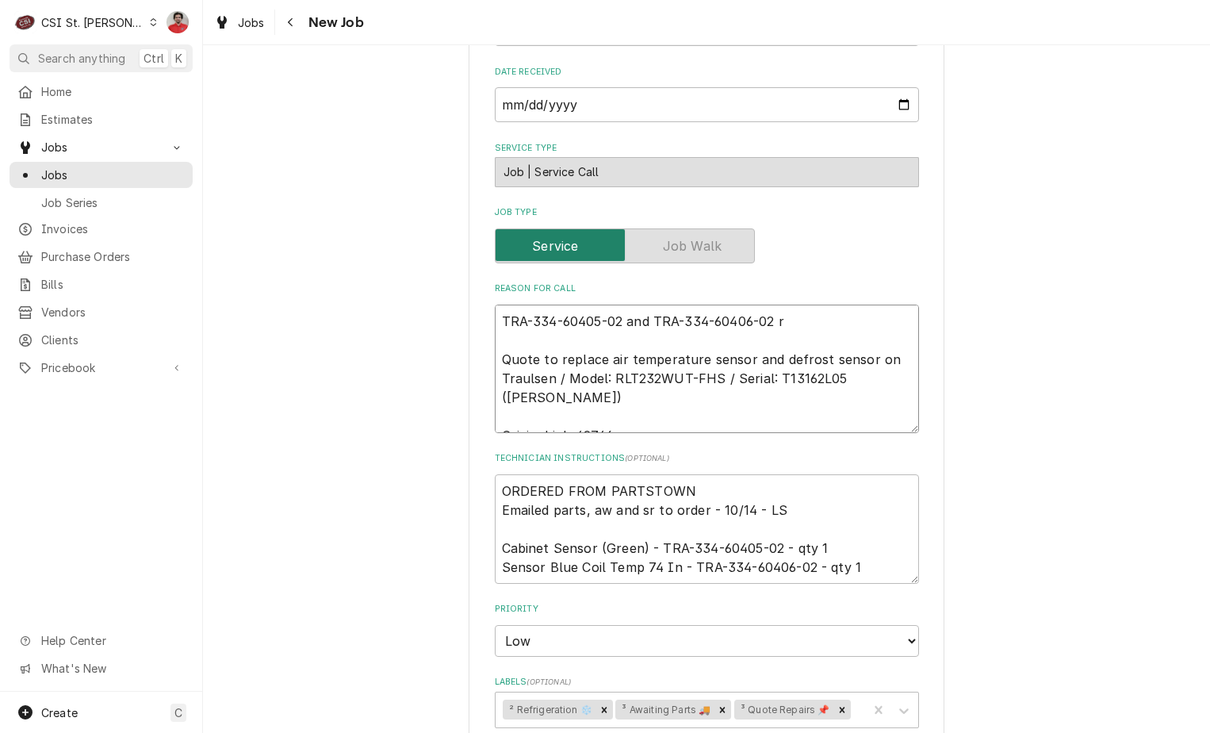
type textarea "x"
type textarea "TRA-334-60405-02 and TRA-334-60406-02 re Quote to replace air temperature senso…"
type textarea "x"
type textarea "TRA-334-60405-02 and TRA-334-60406-02 rec Quote to replace air temperature sens…"
type textarea "x"
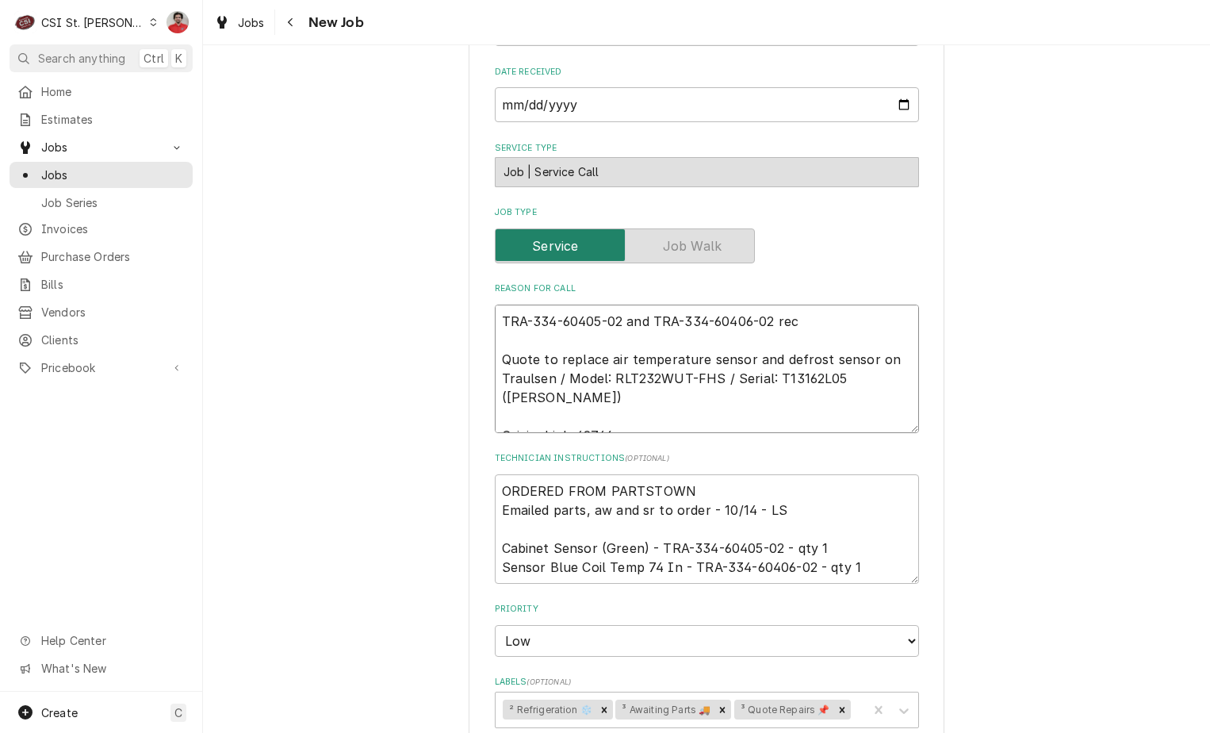
type textarea "TRA-334-60405-02 and TRA-334-60406-02 rec Quote to replace air temperature sens…"
type textarea "x"
type textarea "TRA-334-60405-02 and TRA-334-60406-02 rec t Quote to replace air temperature se…"
type textarea "x"
type textarea "TRA-334-60405-02 and TRA-334-60406-02 rec to Quote to replace air temperature s…"
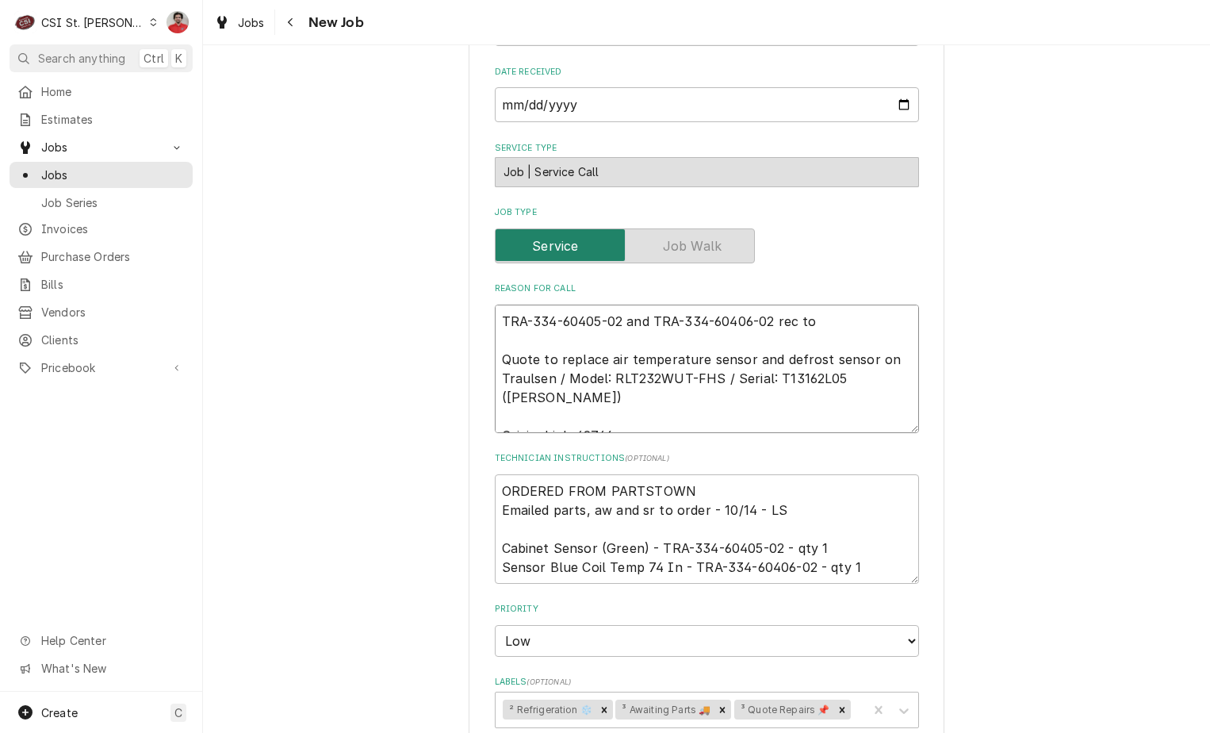
type textarea "x"
type textarea "TRA-334-60405-02 and TRA-334-60406-02 rec to Quote to replace air temperature s…"
type textarea "x"
type textarea "TRA-334-60405-02 and TRA-334-60406-02 rec to C Quote to replace air temperature…"
type textarea "x"
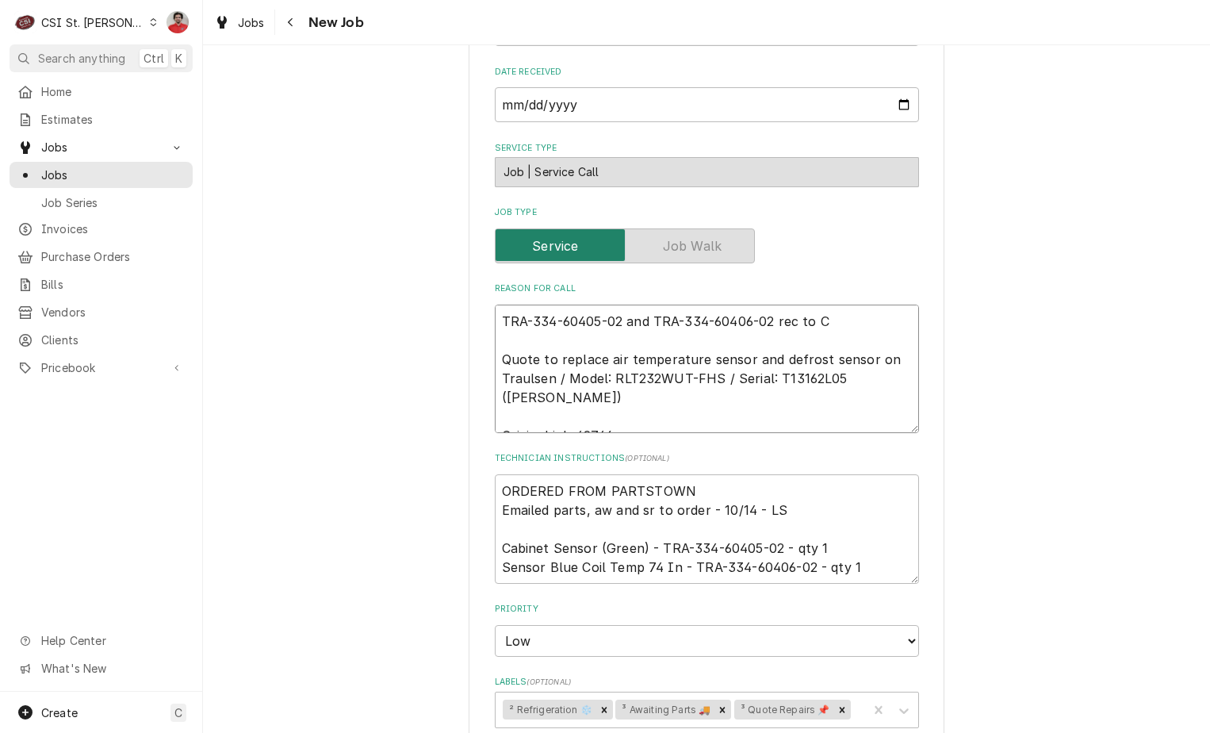
type textarea "TRA-334-60405-02 and TRA-334-60406-02 rec to Co Quote to replace air temperatur…"
type textarea "x"
type textarea "TRA-334-60405-02 and TRA-334-60406-02 rec to Cou Quote to replace air temperatu…"
type textarea "x"
type textarea "TRA-334-60405-02 and TRA-334-60406-02 rec to Courn Quote to replace air tempera…"
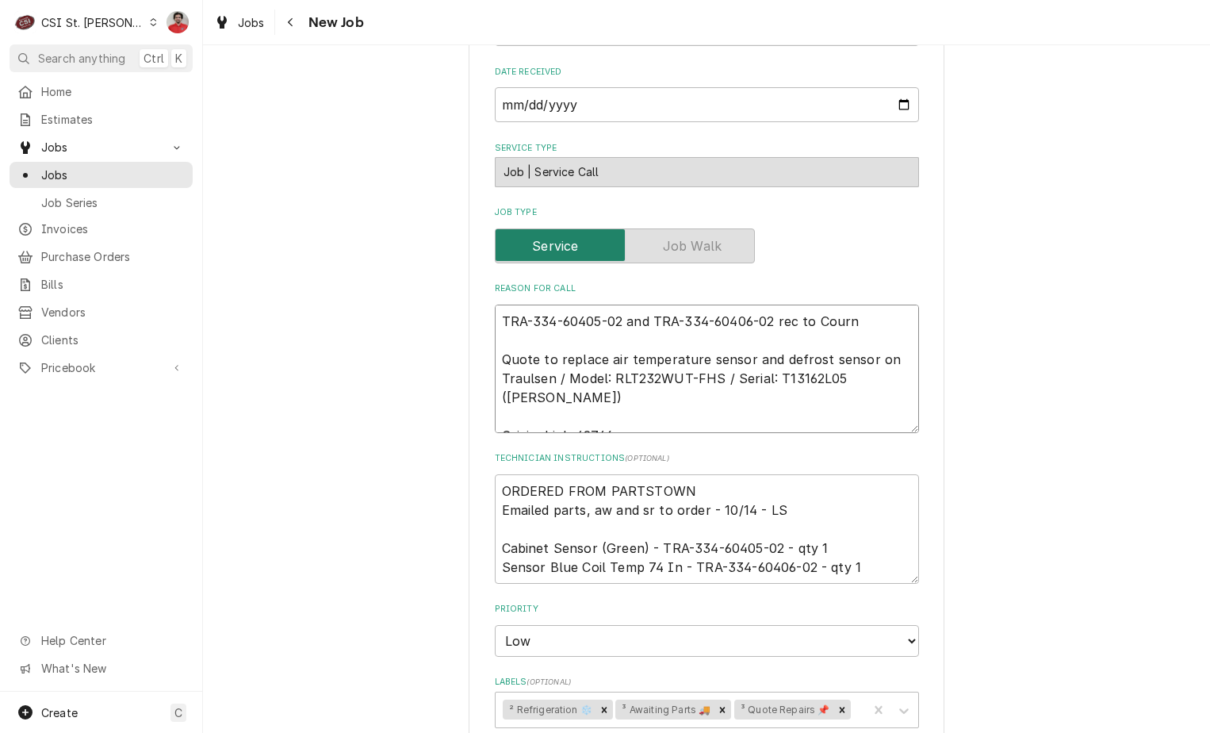
type textarea "x"
type textarea "TRA-334-60405-02 and TRA-334-60406-02 rec to Cournt Quote to replace air temper…"
type textarea "x"
type textarea "TRA-334-60405-02 and TRA-334-60406-02 rec to Courn Quote to replace air tempera…"
type textarea "x"
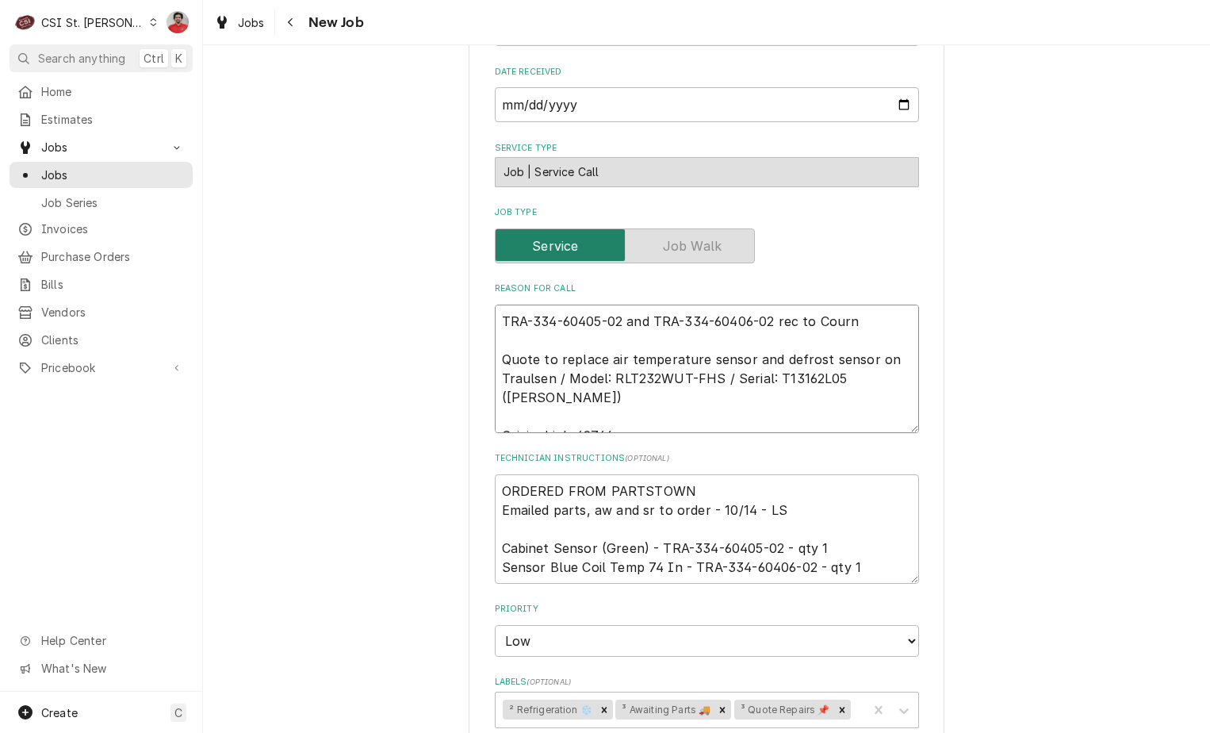
type textarea "TRA-334-60405-02 and TRA-334-60406-02 rec to Cour Quote to replace air temperat…"
type textarea "x"
type textarea "TRA-334-60405-02 and TRA-334-60406-02 rec to Court Quote to replace air tempera…"
type textarea "x"
type textarea "TRA-334-60405-02 and TRA-334-60406-02 rec to Courtn Quote to replace air temper…"
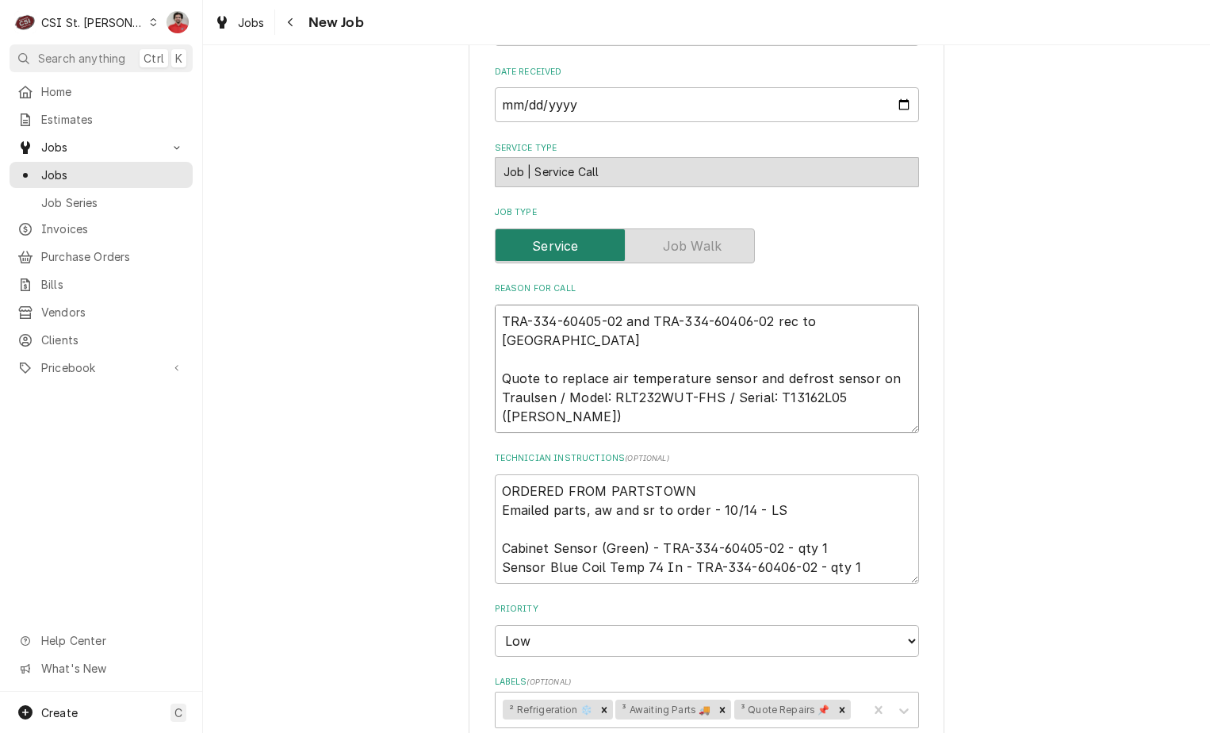
type textarea "x"
type textarea "TRA-334-60405-02 and TRA-334-60406-02 rec to Courtne Quote to replace air tempe…"
type textarea "x"
type textarea "TRA-334-60405-02 and TRA-334-60406-02 rec to Courtney Quote to replace air temp…"
type textarea "x"
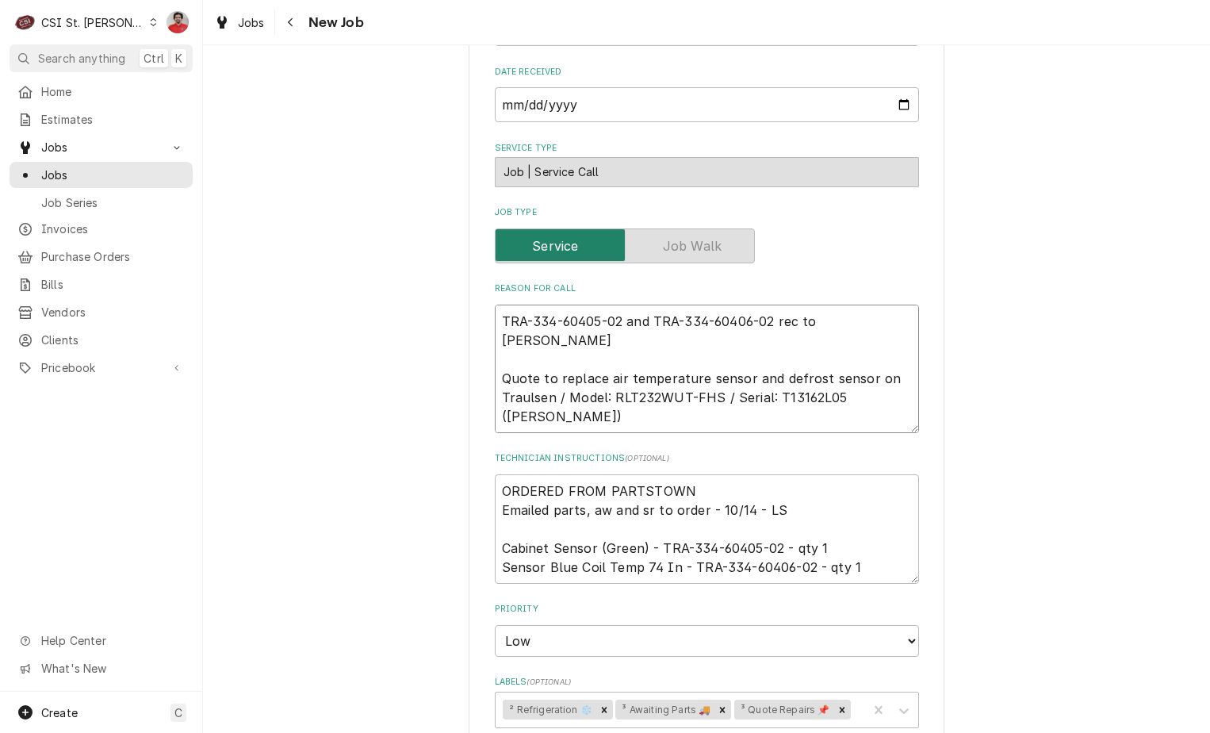
type textarea "TRA-334-60405-02 and TRA-334-60406-02 rec to Courtney' Quote to replace air tem…"
type textarea "x"
type textarea "TRA-334-60405-02 and TRA-334-60406-02 rec to Courtney's Quote to replace air te…"
type textarea "x"
type textarea "TRA-334-60405-02 and TRA-334-60406-02 rec to Courtney's s Quote to replace air …"
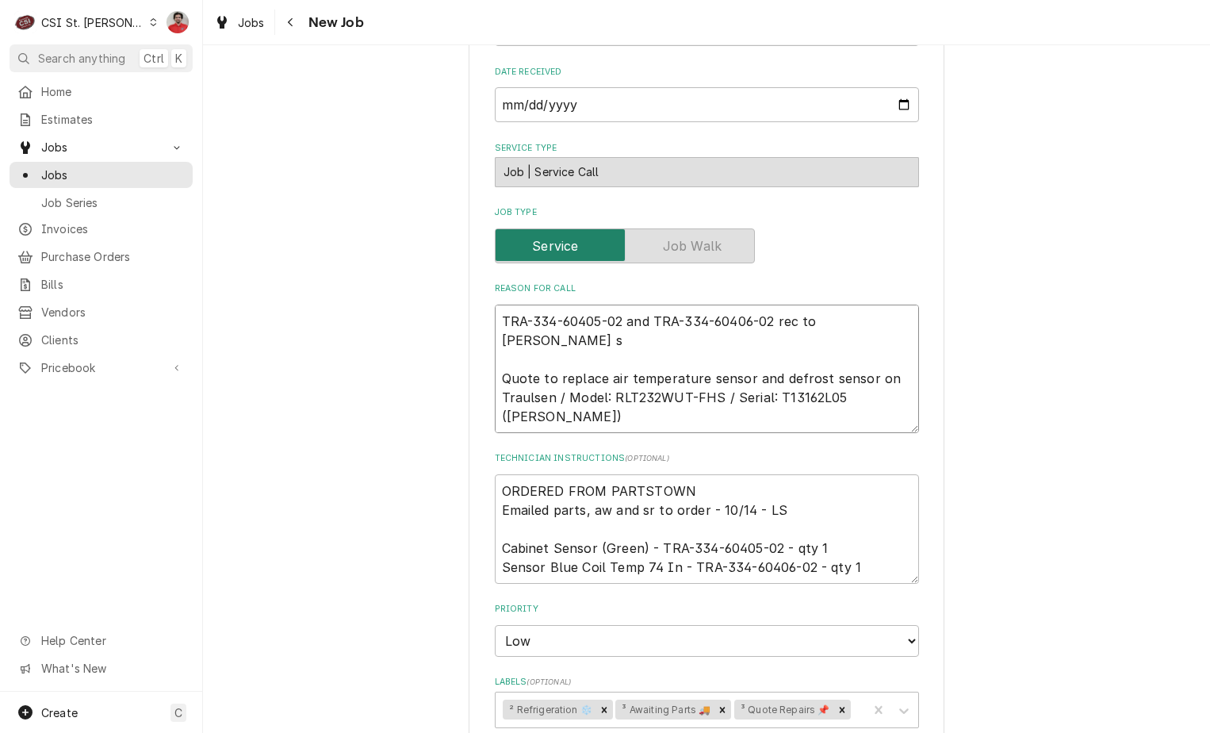
type textarea "x"
type textarea "TRA-334-60405-02 and TRA-334-60406-02 rec to Courtney's sh Quote to replace air…"
type textarea "x"
type textarea "TRA-334-60405-02 and TRA-334-60406-02 rec to Courtney's she Quote to replace ai…"
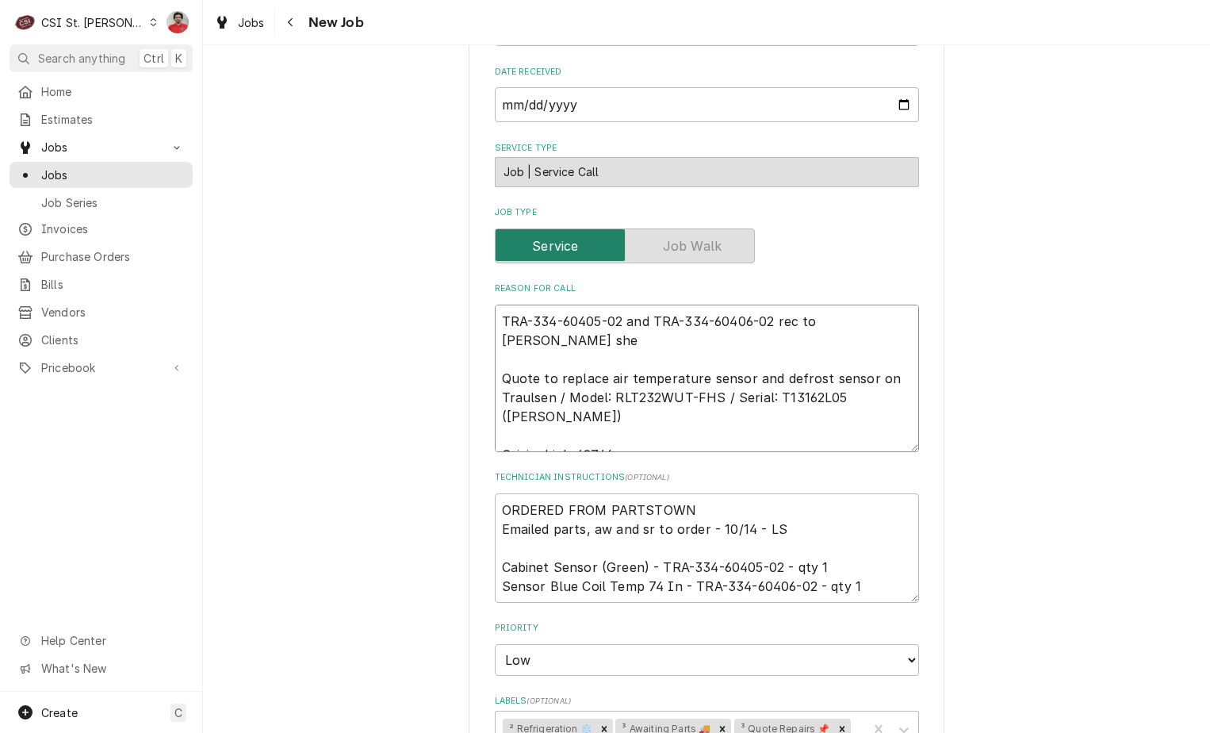
type textarea "x"
type textarea "TRA-334-60405-02 and TRA-334-60406-02 rec to Courtney's shel Quote to replace a…"
type textarea "x"
type textarea "TRA-334-60405-02 and TRA-334-60406-02 rec to Courtney's shelf Quote to replace …"
type textarea "x"
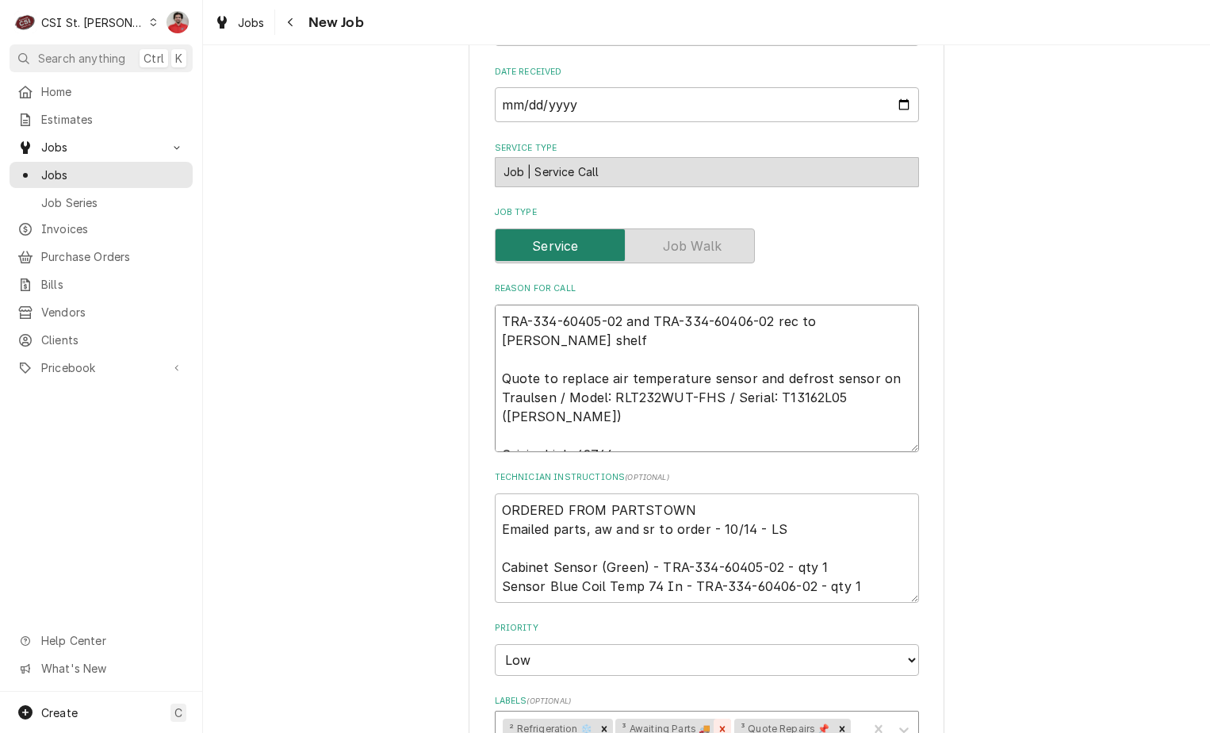
click at [720, 725] on icon "Remove ³ Awaiting Parts 🚚" at bounding box center [723, 728] width 6 height 6
type textarea "TRA-334-60405-02 and TRA-334-60406-02 rec to Courtney's shelf Quote to replace …"
click at [740, 714] on div "Labels" at bounding box center [797, 728] width 125 height 29
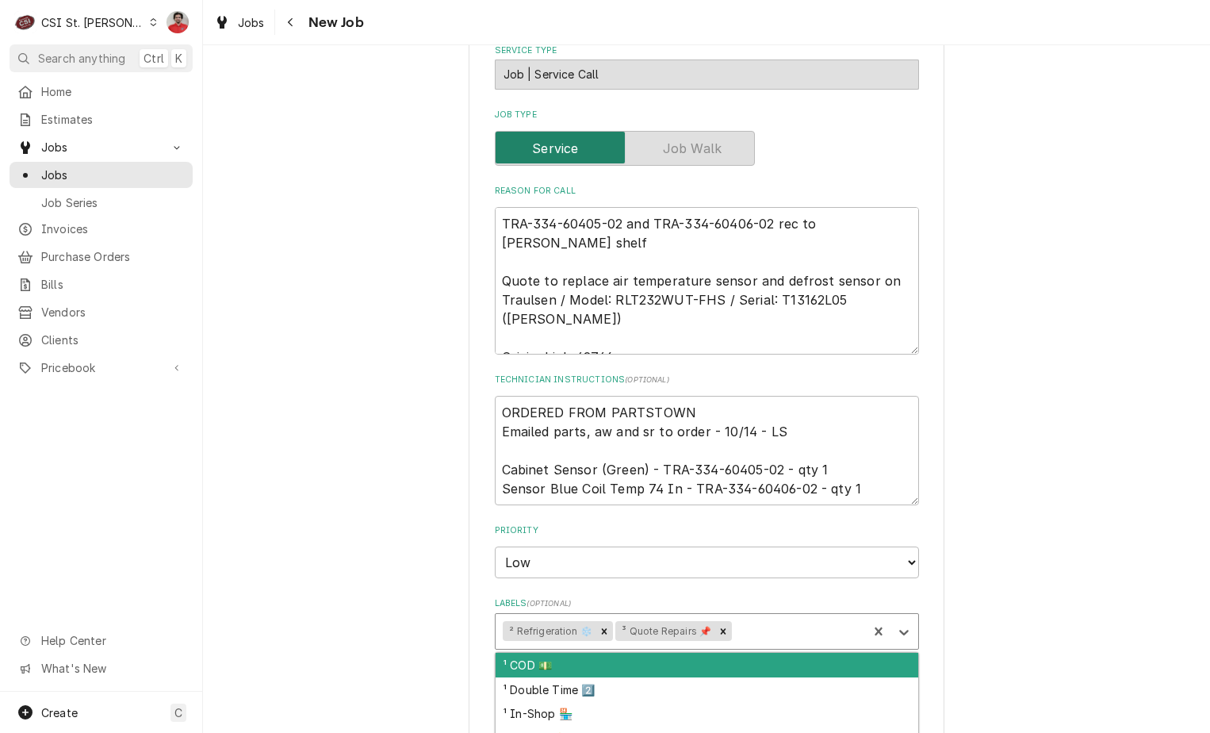
scroll to position [872, 0]
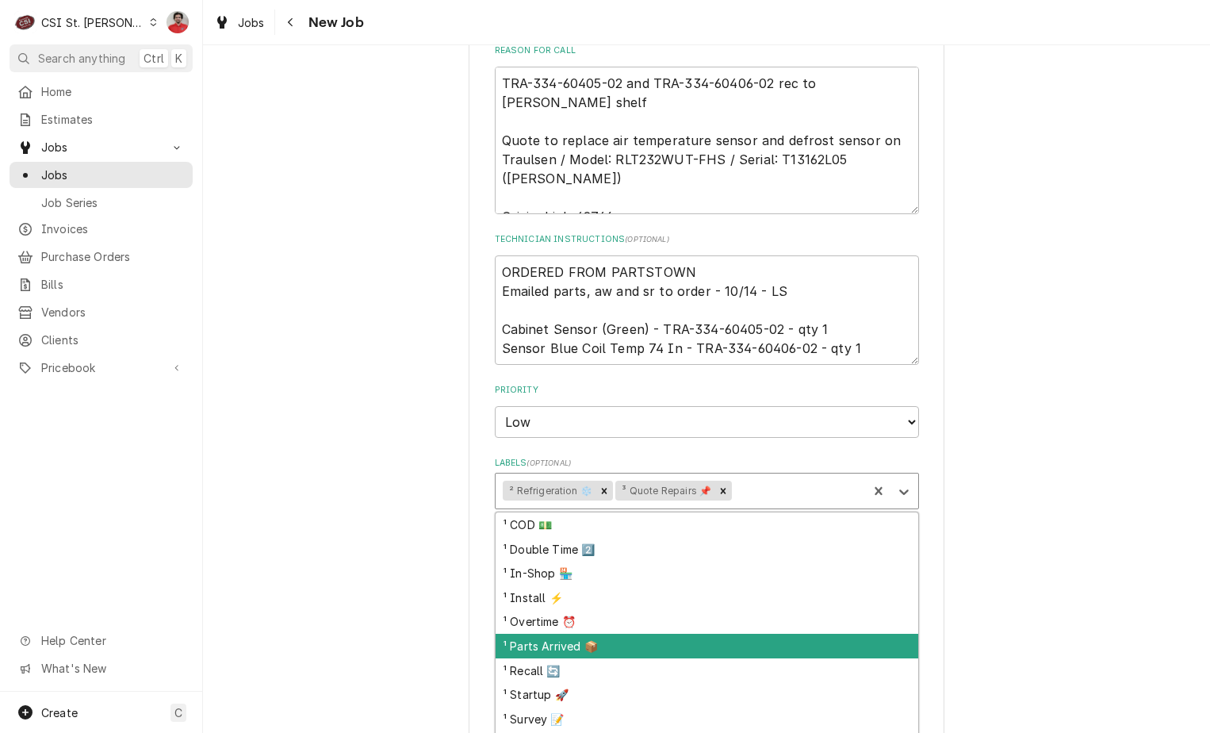
click at [660, 634] on div "¹ Parts Arrived 📦" at bounding box center [707, 646] width 423 height 25
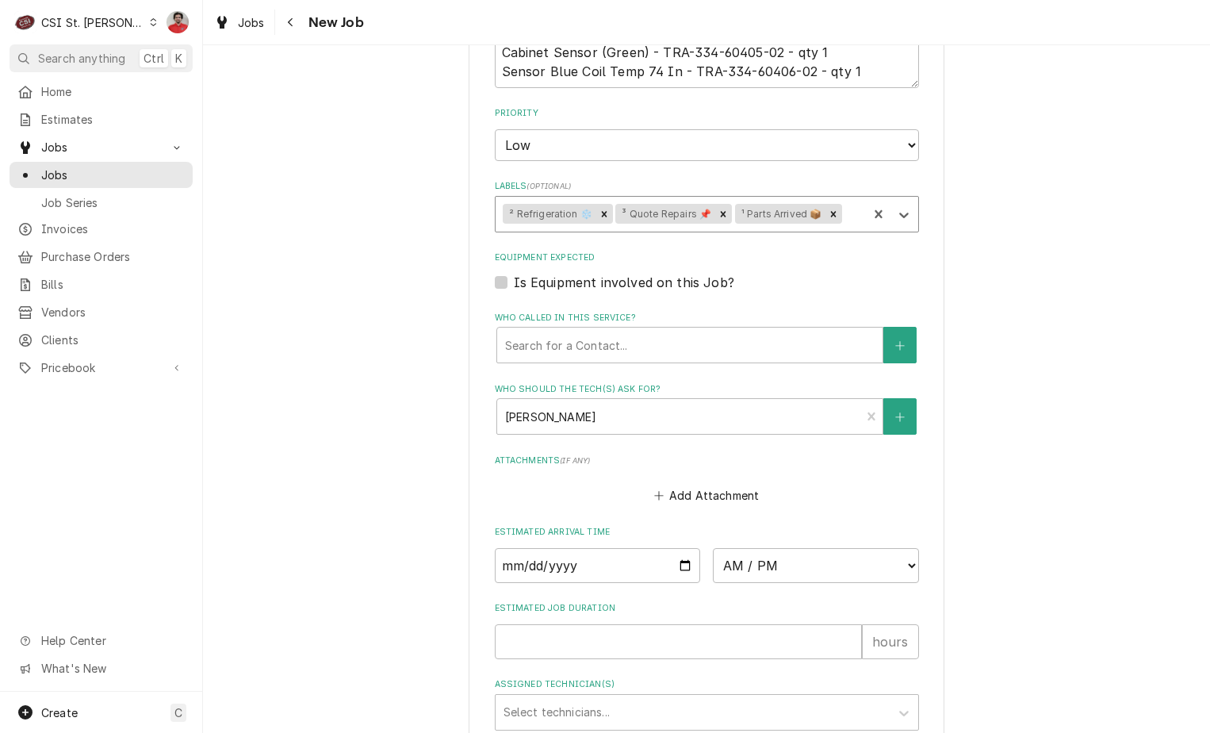
scroll to position [1248, 0]
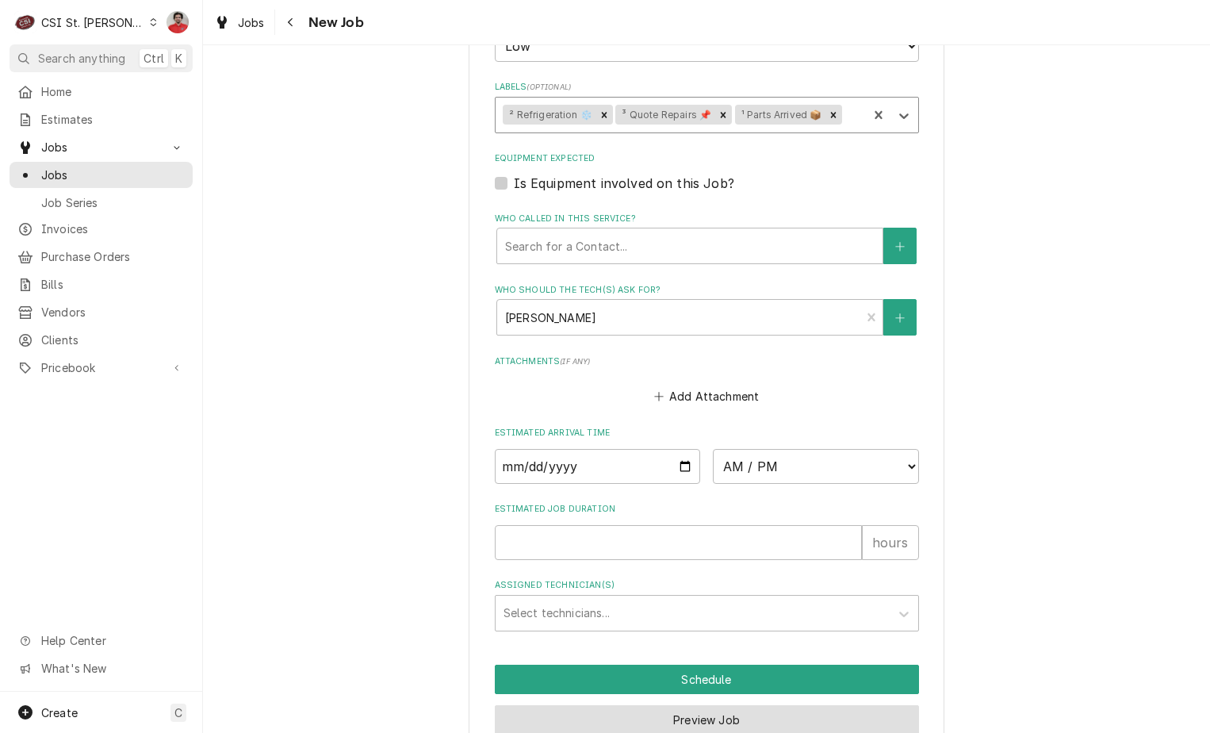
click at [691, 705] on button "Preview Job" at bounding box center [707, 719] width 424 height 29
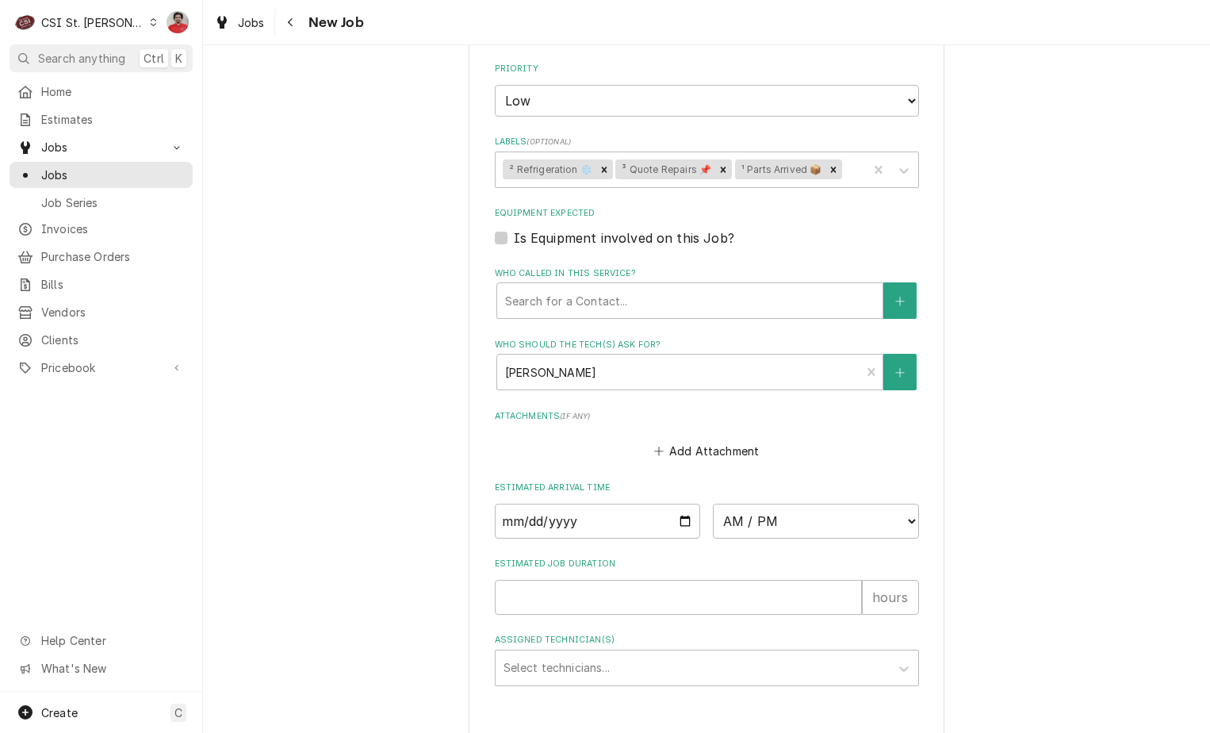
scroll to position [638, 0]
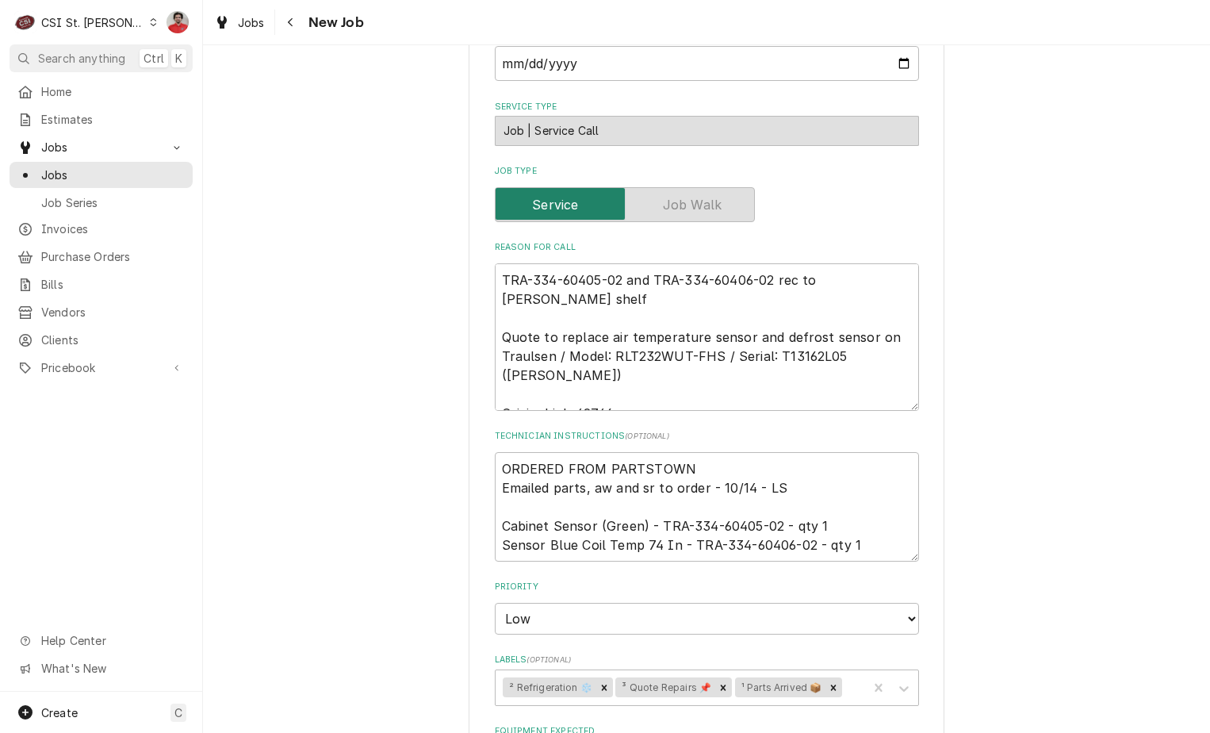
type textarea "x"
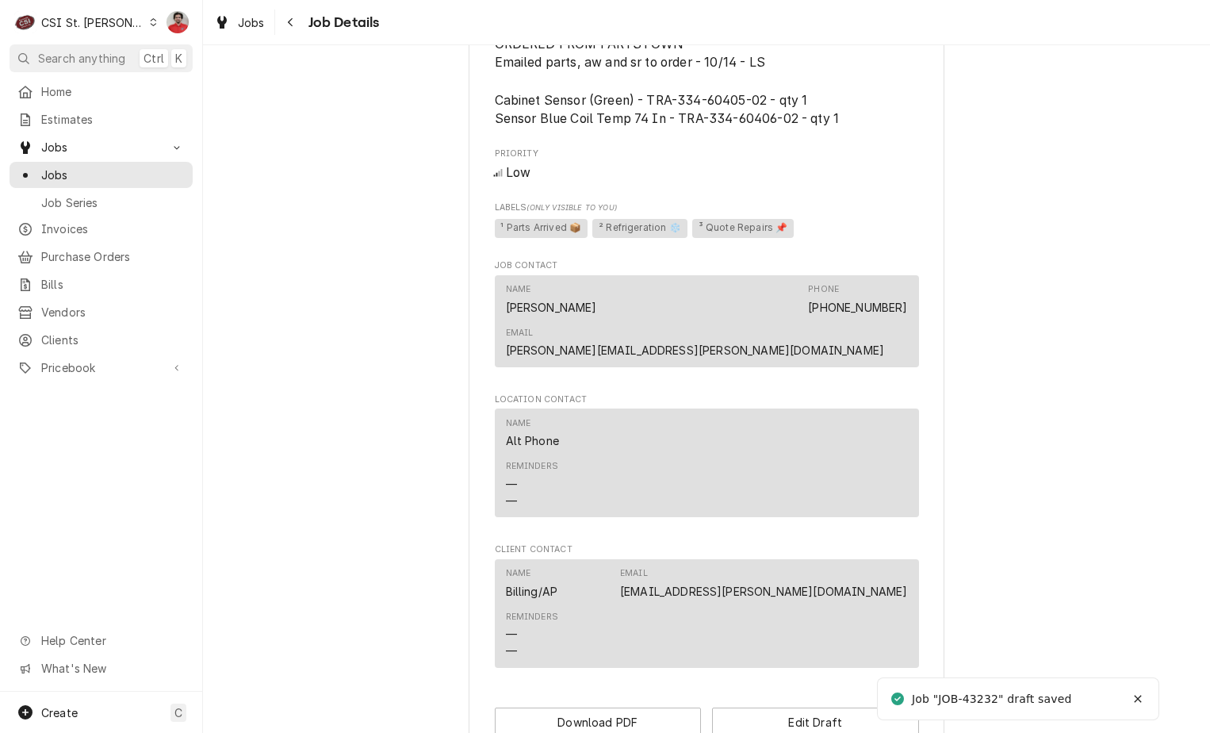
scroll to position [1134, 0]
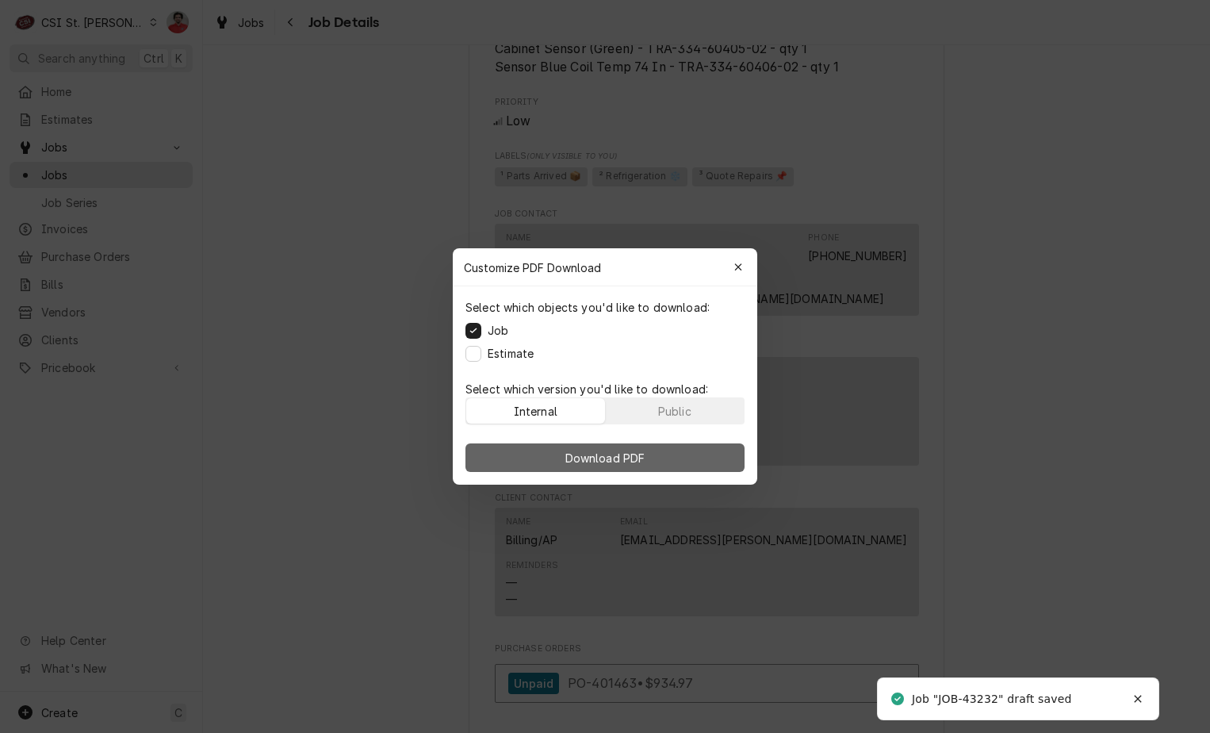
click at [630, 453] on span "Download PDF" at bounding box center [605, 458] width 86 height 17
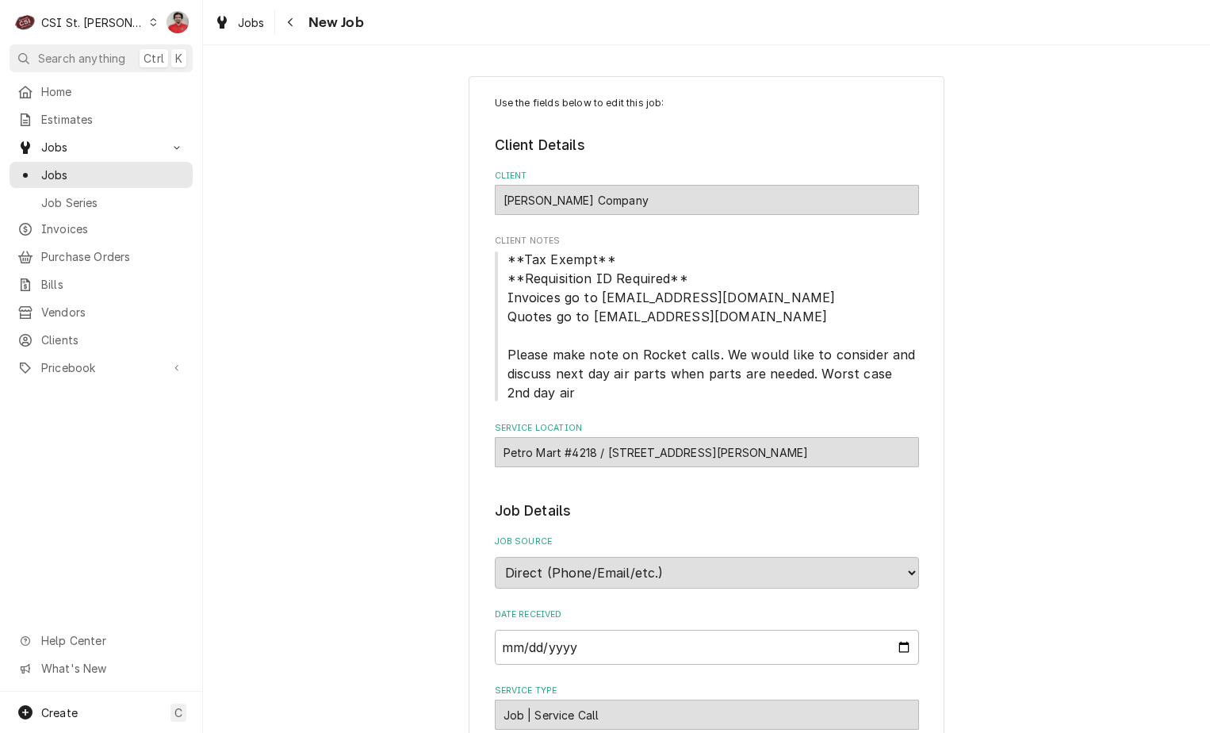
scroll to position [634, 0]
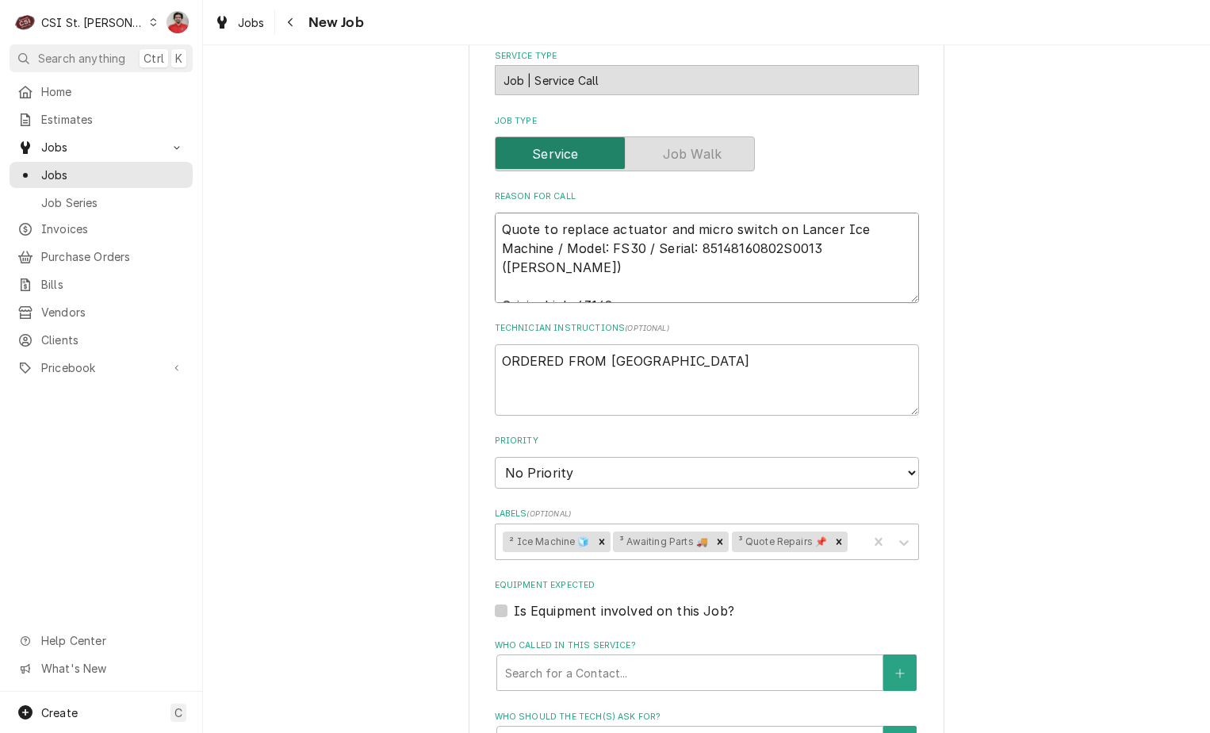
click at [612, 231] on textarea "Quote to replace actuator and micro switch on Lancer Ice Machine / Model: FS30 …" at bounding box center [707, 257] width 424 height 90
type textarea "x"
type textarea "Quote to replace actuator and micro switch on Lancer Ice Machine / Model: FS30 …"
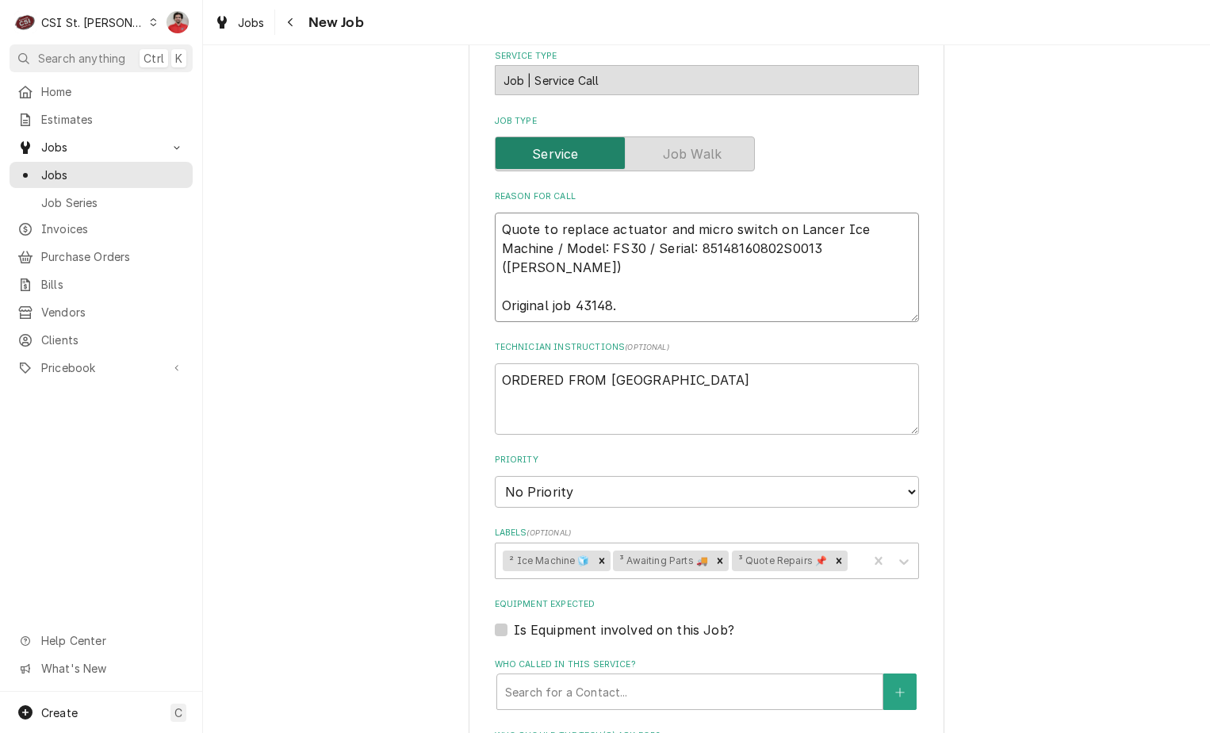
type textarea "x"
type textarea "R Quote to replace actuator and micro switch on Lancer Ice Machine / Model: FS3…"
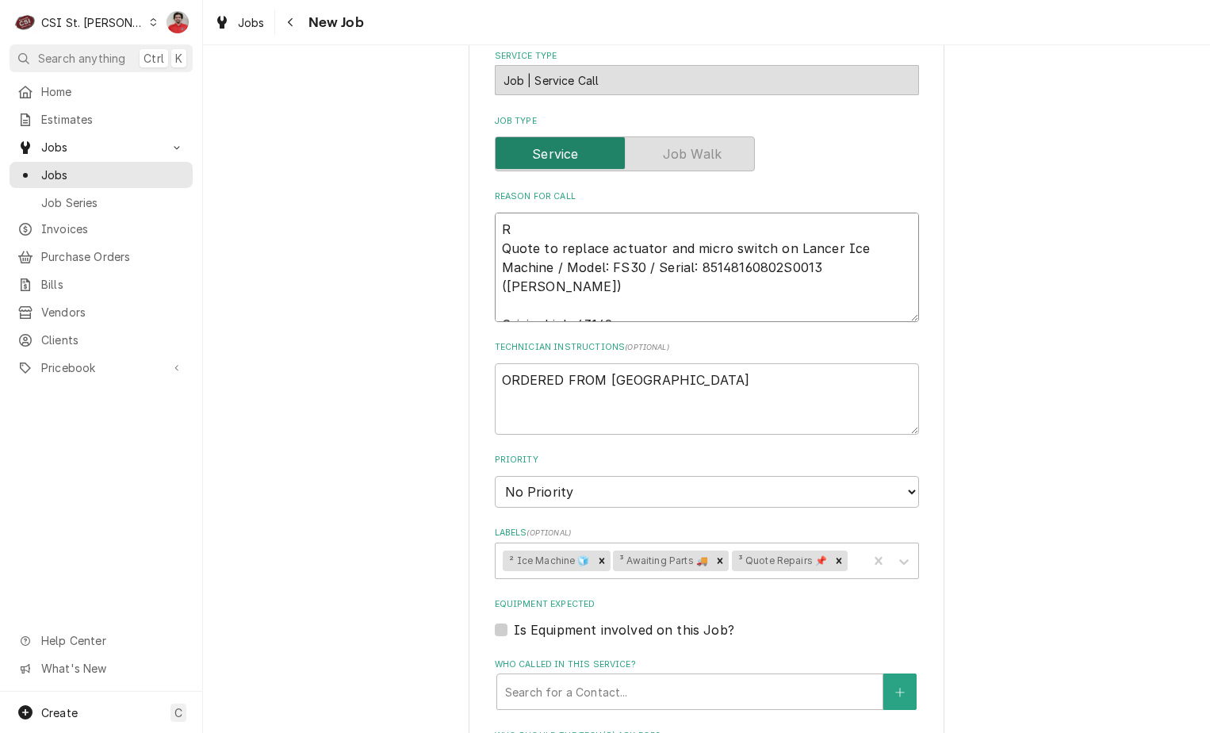
type textarea "x"
type textarea "Re Quote to replace actuator and micro switch on Lancer Ice Machine / Model: FS…"
type textarea "x"
type textarea "Rec Quote to replace actuator and micro switch on Lancer Ice Machine / Model: F…"
type textarea "x"
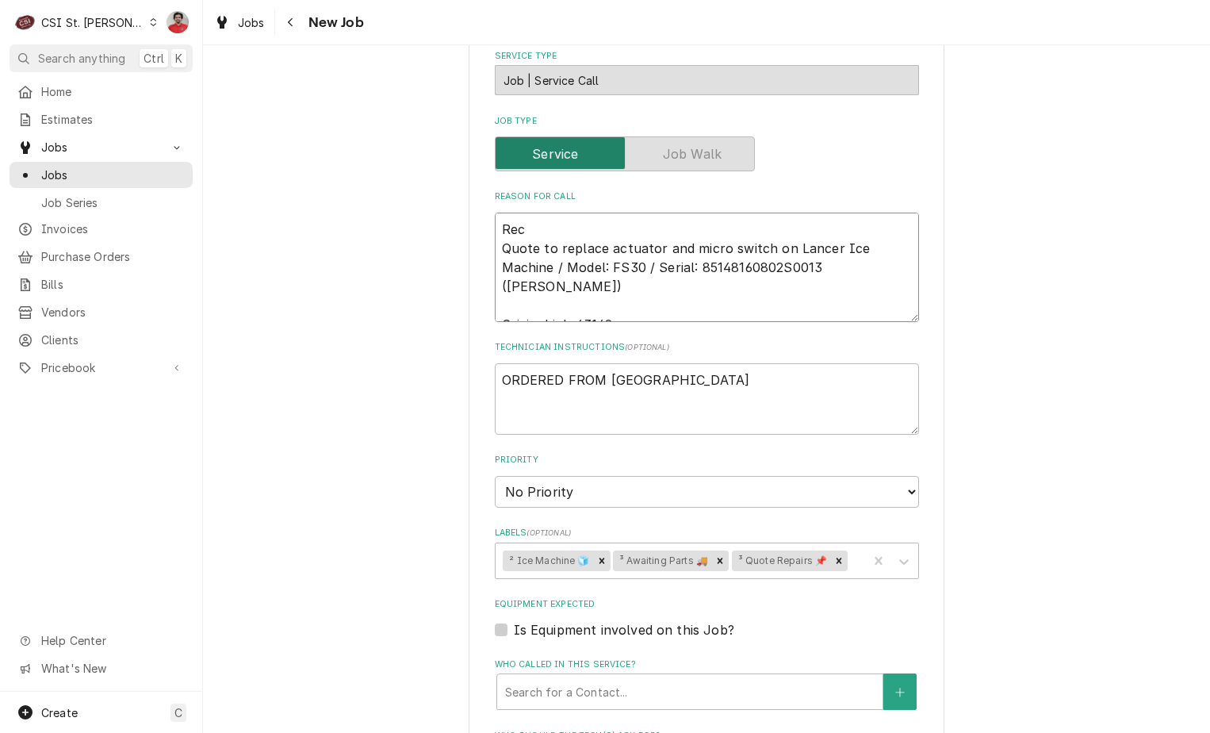
type textarea "Rec Quote to replace actuator and micro switch on Lancer Ice Machine / Model: F…"
type textarea "x"
type textarea "Rec L Quote to replace actuator and micro switch on Lancer Ice Machine / Model:…"
type textarea "x"
type textarea "Rec L: Quote to replace actuator and micro switch on Lancer Ice Machine / Model…"
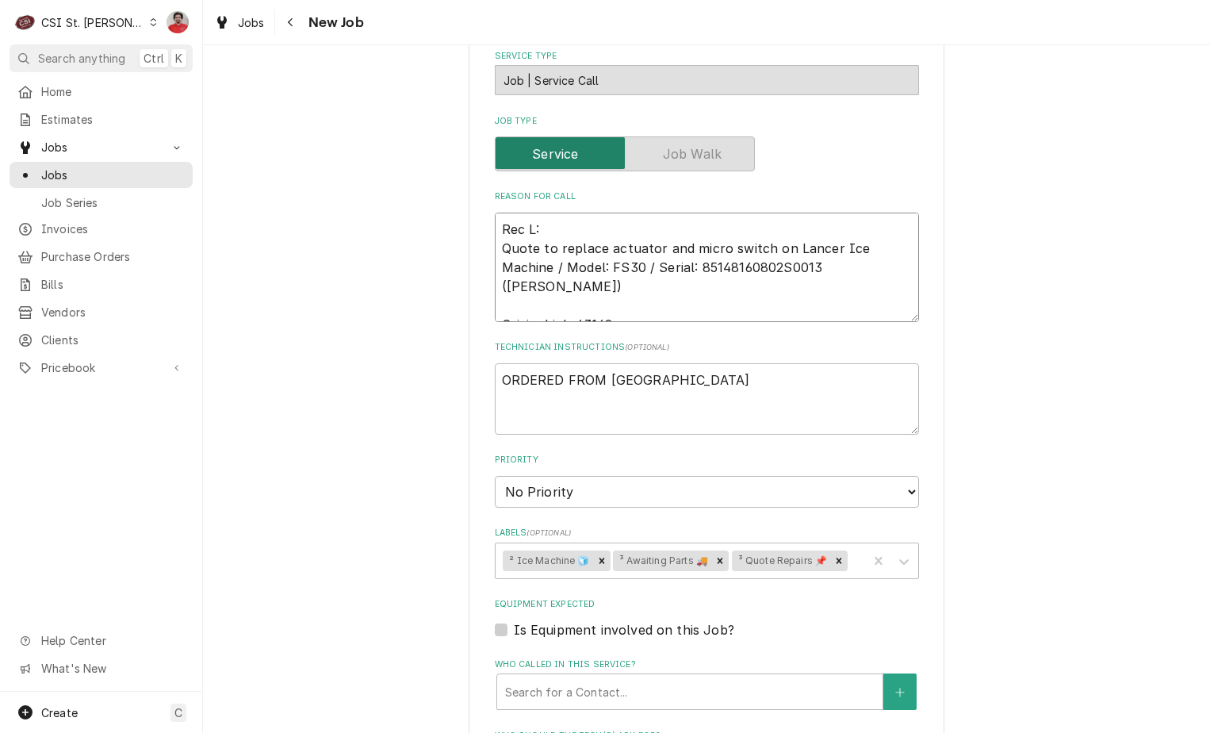
type textarea "x"
type textarea "Rec L:A Quote to replace actuator and micro switch on Lancer Ice Machine / Mode…"
type textarea "x"
type textarea "Rec L: Quote to replace actuator and micro switch on Lancer Ice Machine / Model…"
type textarea "x"
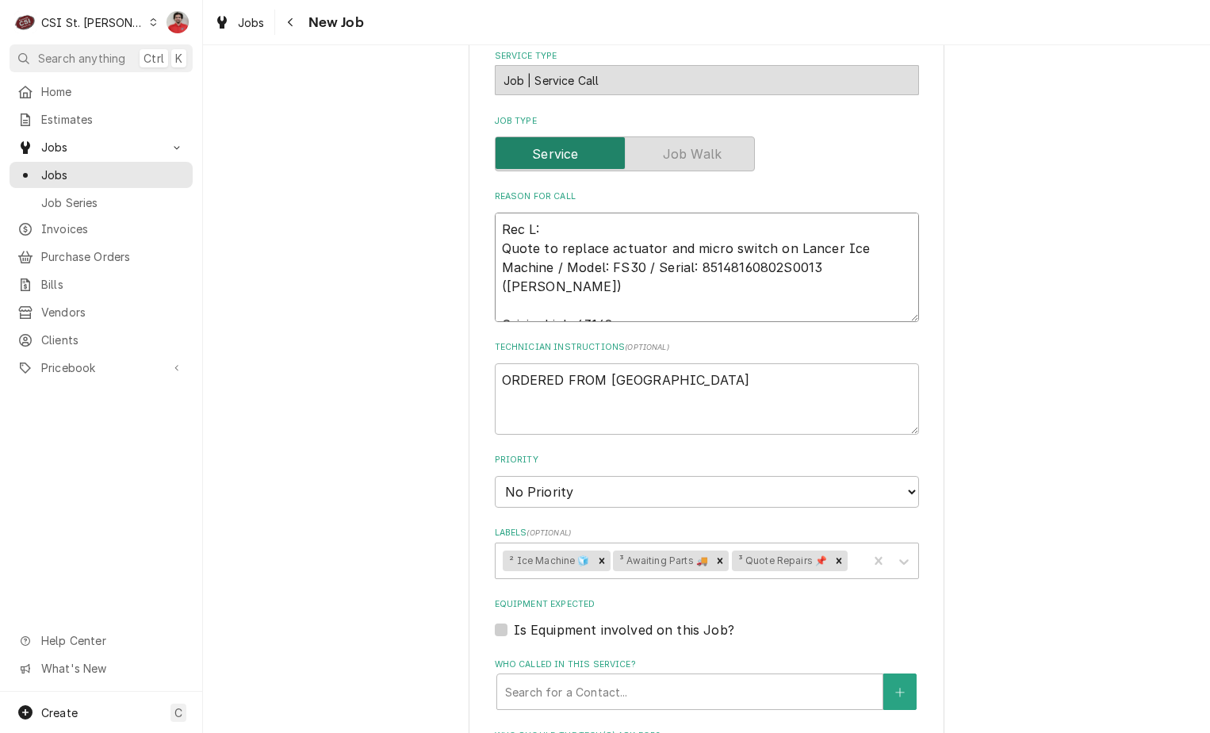
type textarea "Rec L Quote to replace actuator and micro switch on Lancer Ice Machine / Model:…"
type textarea "x"
type textarea "Rec LL Quote to replace actuator and micro switch on Lancer Ice Machine / Model…"
type textarea "x"
type textarea "Rec LLN Quote to replace actuator and micro switch on Lancer Ice Machine / Mode…"
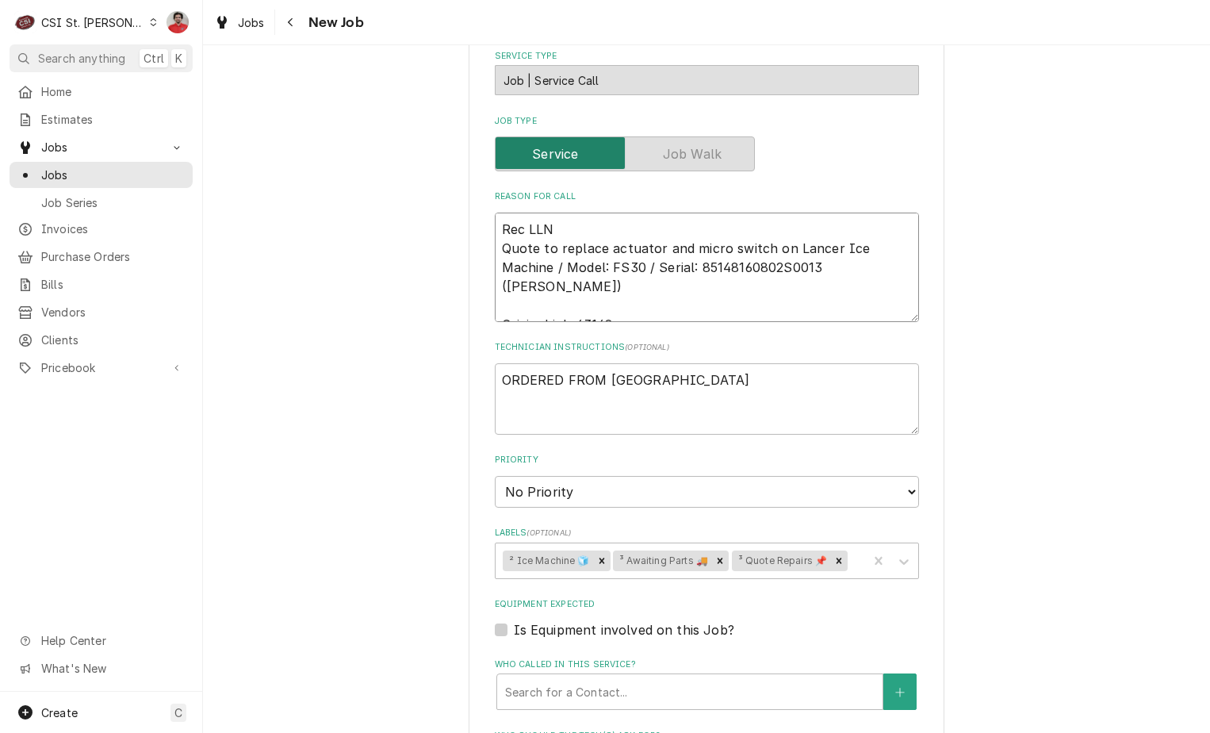
type textarea "x"
type textarea "Rec LL Quote to replace actuator and micro switch on Lancer Ice Machine / Model…"
type textarea "x"
type textarea "Rec L Quote to replace actuator and micro switch on Lancer Ice Machine / Model:…"
type textarea "x"
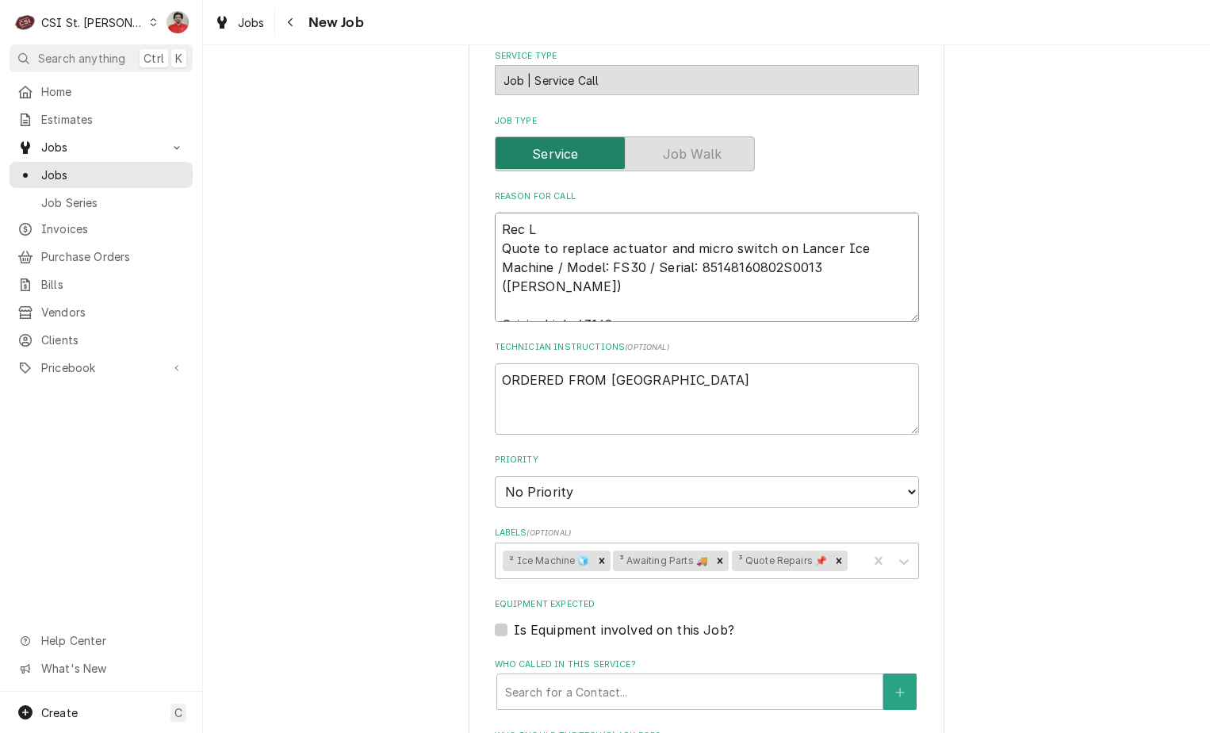
type textarea "Rec LA Quote to replace actuator and micro switch on Lancer Ice Machine / Model…"
type textarea "x"
type textarea "Rec LAN Quote to replace actuator and micro switch on Lancer Ice Machine / Mode…"
type textarea "x"
type textarea "Rec LAN- Quote to replace actuator and micro switch on Lancer Ice Machine / Mod…"
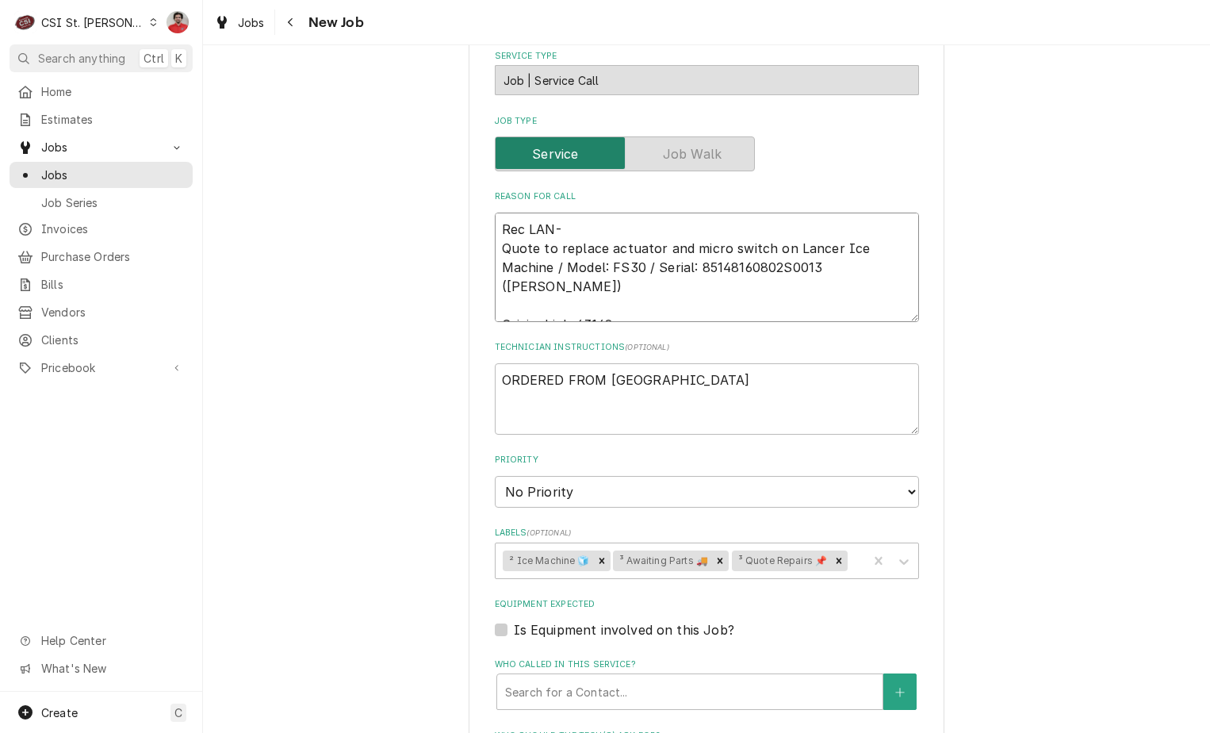
type textarea "x"
type textarea "Rec LAN-2 Quote to replace actuator and micro switch on Lancer Ice Machine / Mo…"
type textarea "x"
type textarea "Rec LAN-26 Quote to replace actuator and micro switch on Lancer Ice Machine / M…"
type textarea "x"
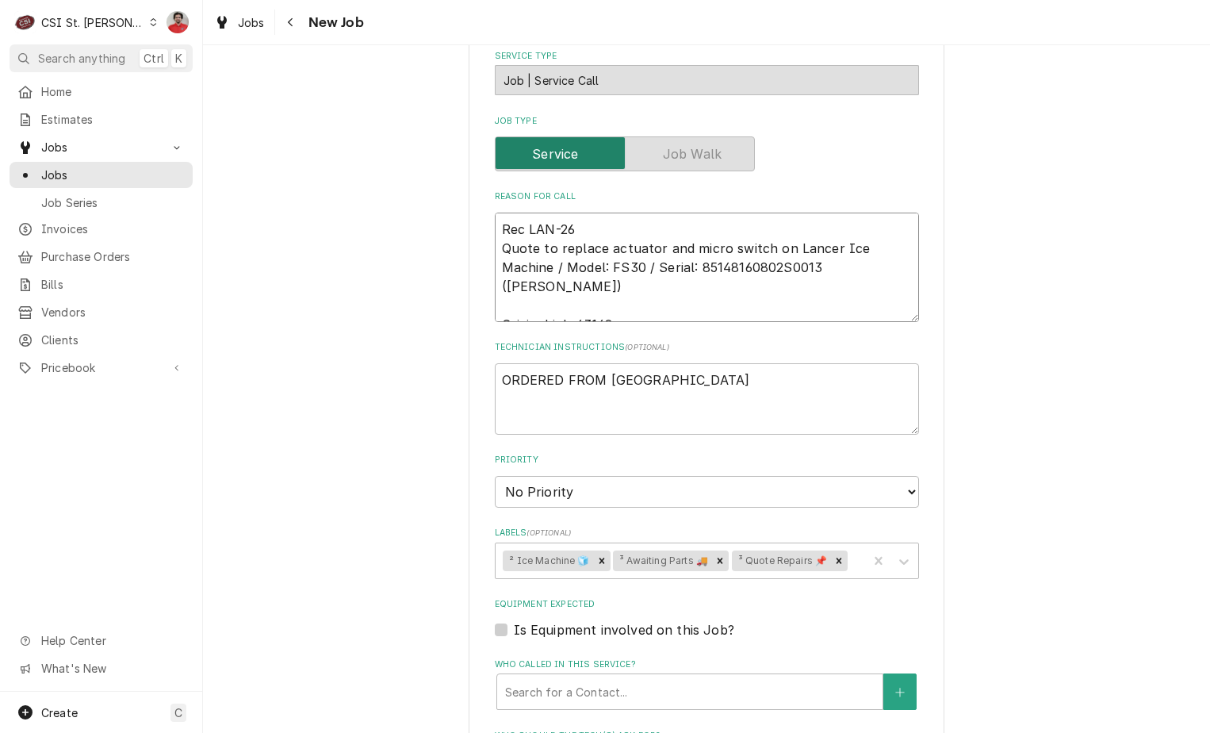
type textarea "Rec LAN-26- Quote to replace actuator and micro switch on Lancer Ice Machine / …"
type textarea "x"
type textarea "Rec LAN-26-0 Quote to replace actuator and micro switch on Lancer Ice Machine /…"
type textarea "x"
type textarea "Rec LAN-26-02 Quote to replace actuator and micro switch on Lancer Ice Machine …"
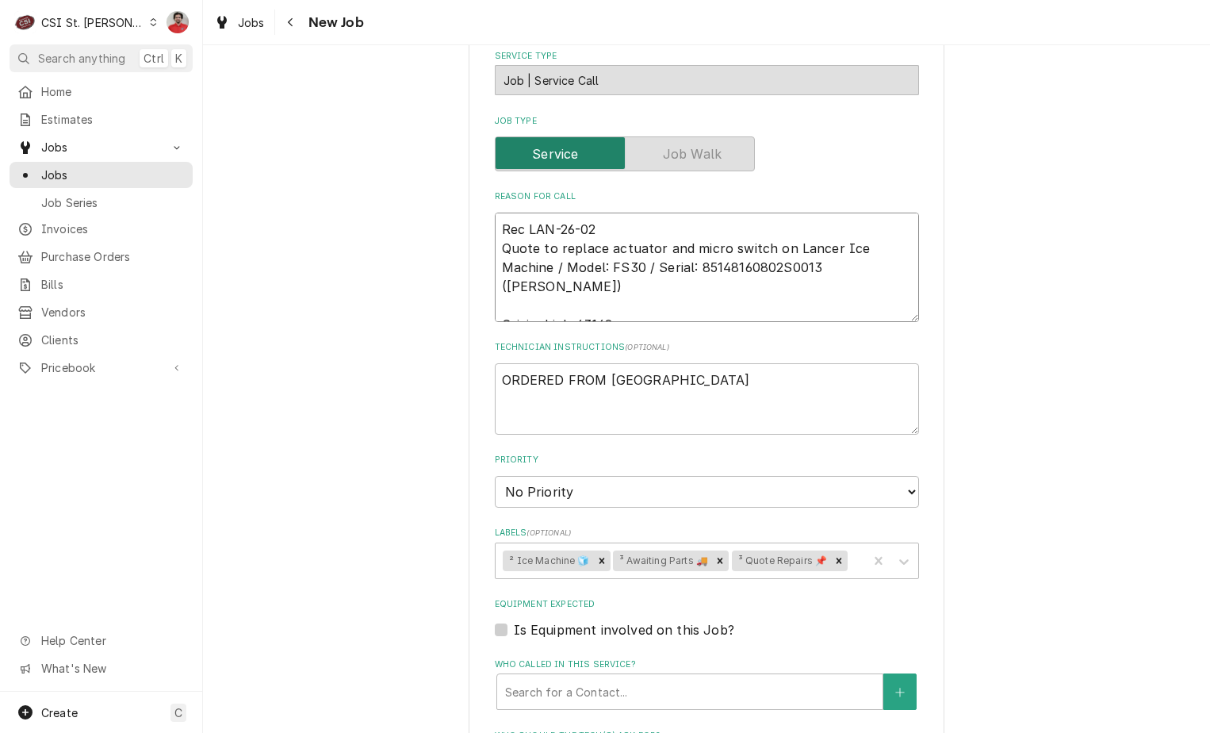
type textarea "x"
type textarea "Rec LAN-26-026 Quote to replace actuator and micro switch on Lancer Ice Machine…"
type textarea "x"
type textarea "Rec LAN-26-0265 Quote to replace actuator and micro switch on Lancer Ice Machin…"
type textarea "x"
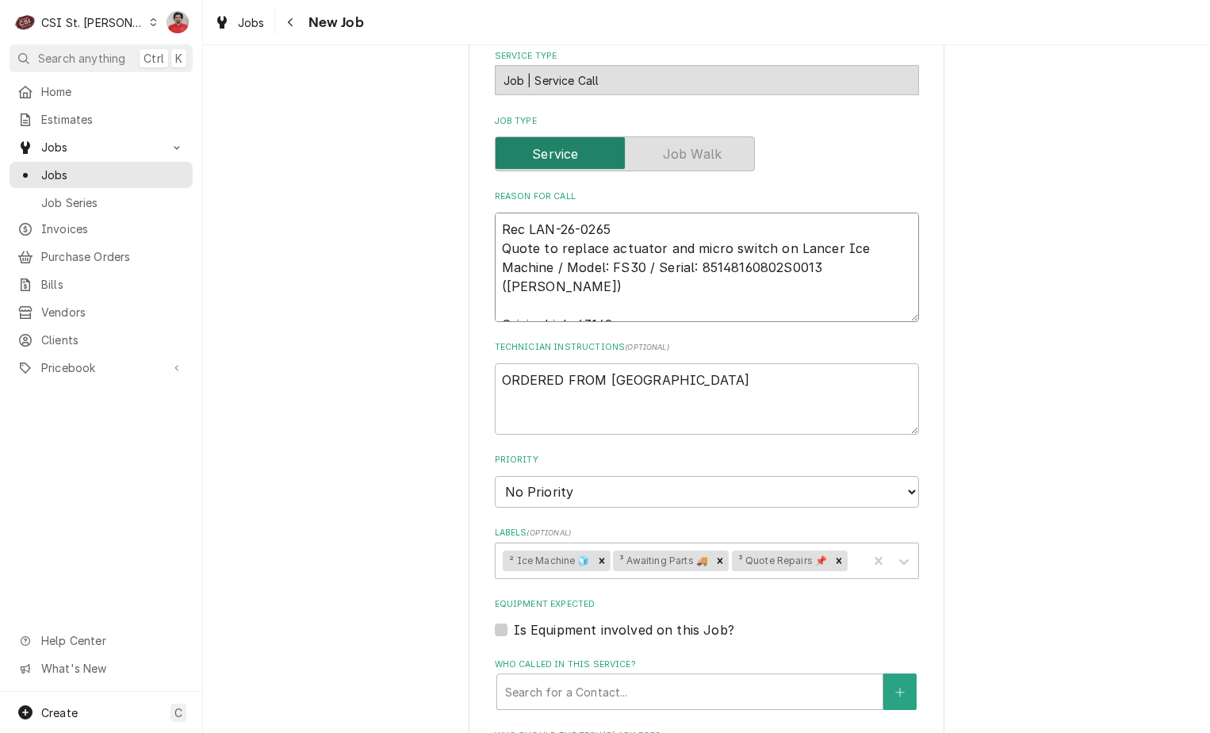
type textarea "Rec LAN-26-0265 Quote to replace actuator and micro switch on Lancer Ice Machin…"
type textarea "x"
type textarea "Rec LAN-26-0265 a Quote to replace actuator and micro switch on Lancer Ice Mach…"
type textarea "x"
type textarea "Rec LAN-26-0265 an Quote to replace actuator and micro switch on Lancer Ice Mac…"
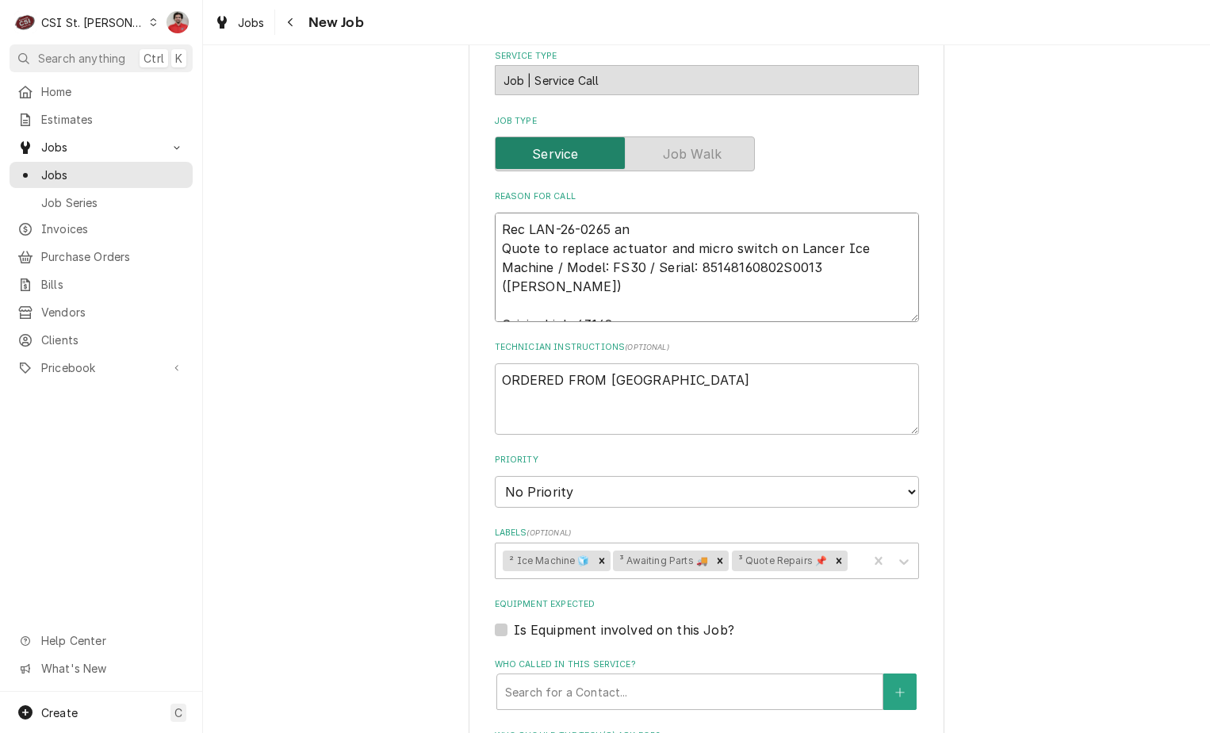
type textarea "x"
type textarea "Rec LAN-26-0265 and Quote to replace actuator and micro switch on Lancer Ice Ma…"
type textarea "x"
type textarea "Rec LAN-26-0265 and Quote to replace actuator and micro switch on Lancer Ice Ma…"
type textarea "x"
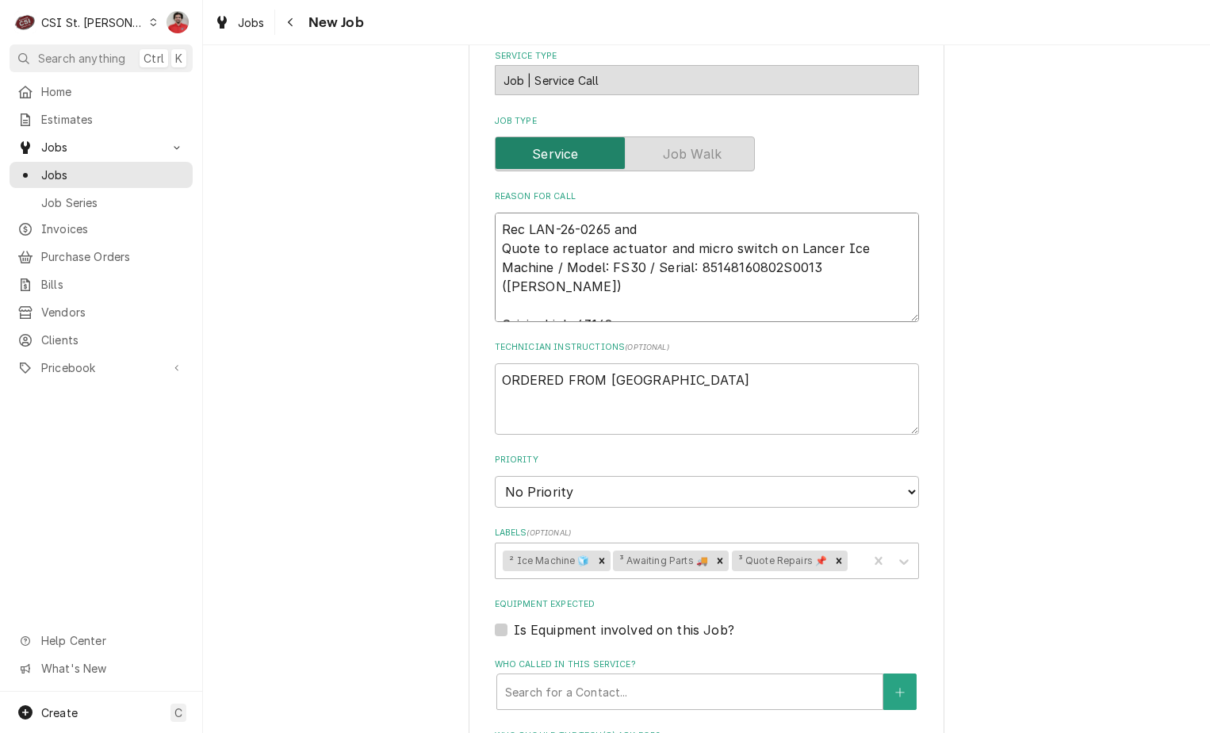
type textarea "Rec LAN-26-0265 and L Quote to replace actuator and micro switch on Lancer Ice …"
type textarea "x"
type textarea "Rec LAN-26-0265 and LA Quote to replace actuator and micro switch on Lancer Ice…"
type textarea "x"
type textarea "Rec LAN-26-0265 and LAN Quote to replace actuator and micro switch on Lancer Ic…"
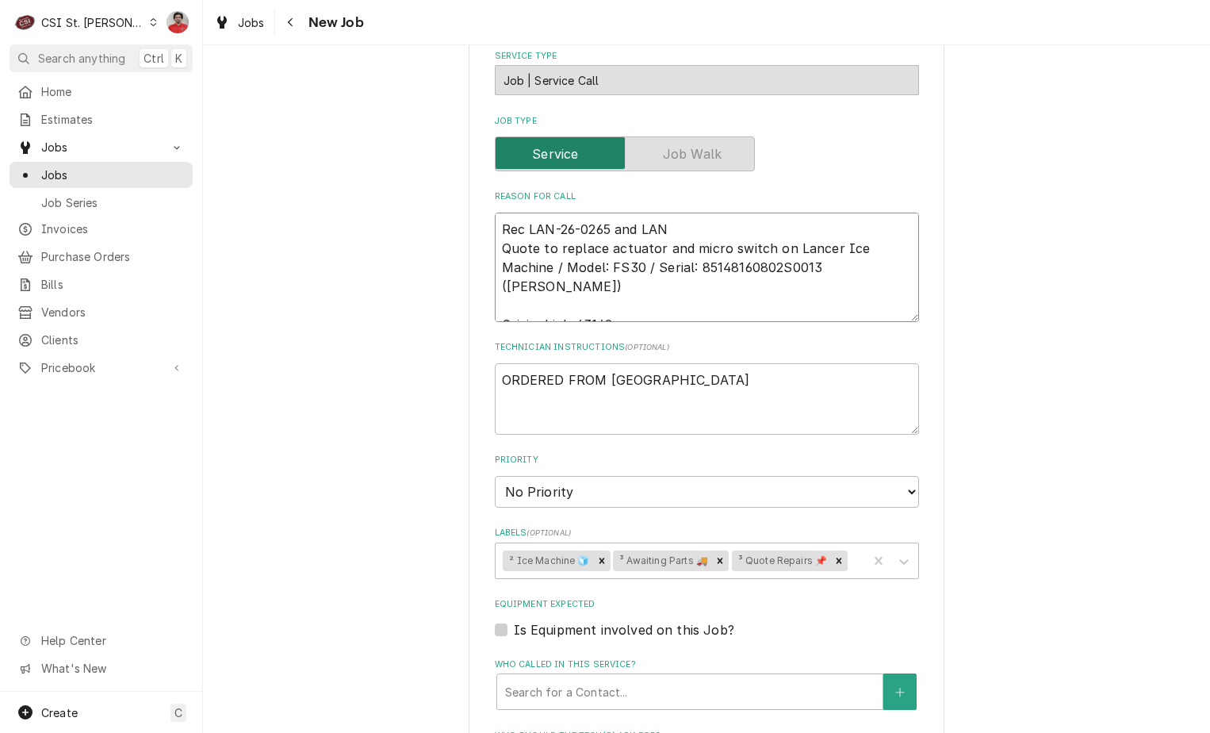
type textarea "x"
type textarea "Rec LAN-26-0265 and LAN- Quote to replace actuator and micro switch on Lancer I…"
type textarea "x"
type textarea "Rec LAN-26-0265 and LAN-8 Quote to replace actuator and micro switch on Lancer …"
type textarea "x"
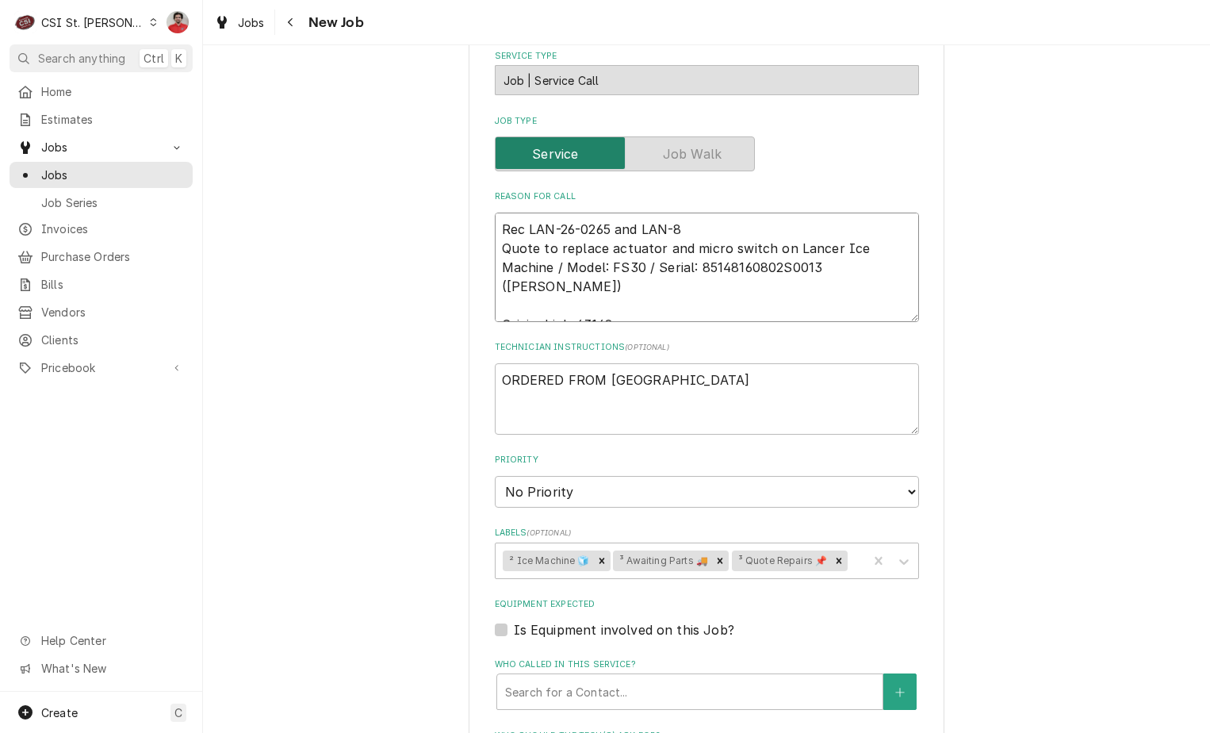
type textarea "Rec LAN-26-0265 and LAN-82 Quote to replace actuator and micro switch on Lancer…"
type textarea "x"
type textarea "Rec LAN-26-0265 and LAN-82- Quote to replace actuator and micro switch on Lance…"
type textarea "x"
type textarea "Rec LAN-26-0265 and LAN-82-4 Quote to replace actuator and micro switch on Lanc…"
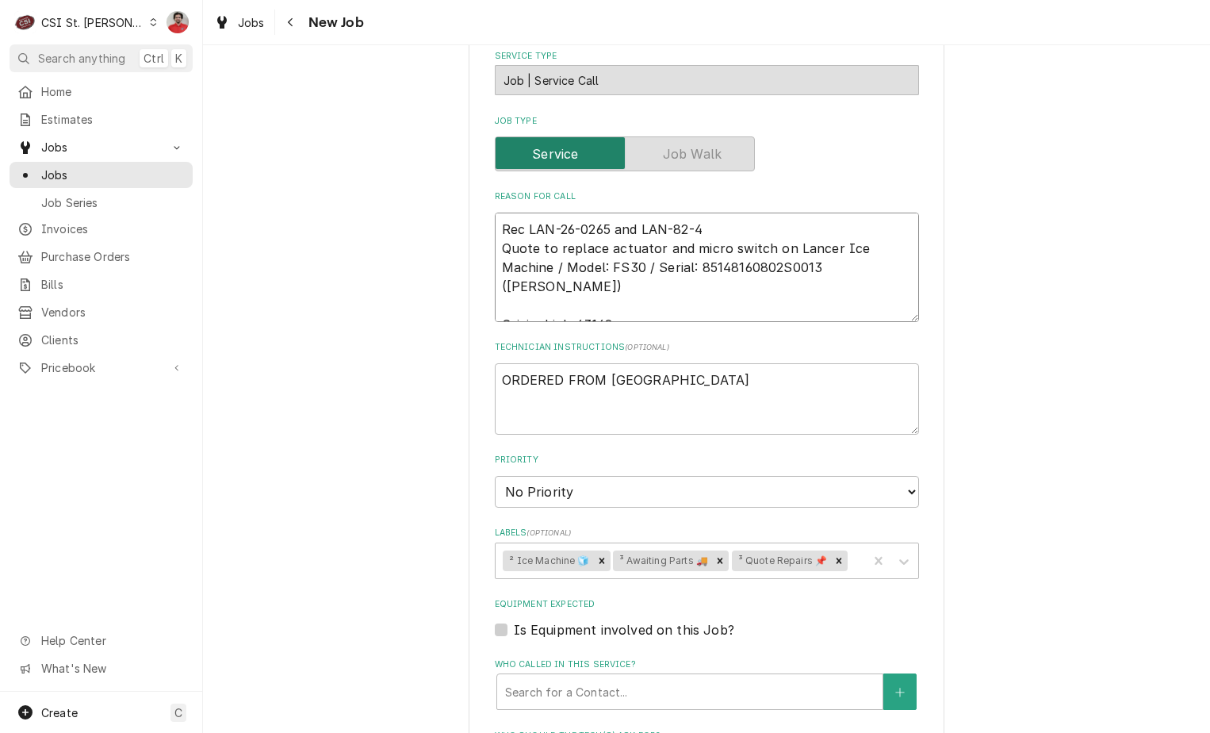
type textarea "x"
type textarea "Rec LAN-26-0265 and LAN-82-42 Quote to replace actuator and micro switch on Lan…"
type textarea "x"
type textarea "Rec LAN-26-0265 and LAN-82-422 Quote to replace actuator and micro switch on La…"
type textarea "x"
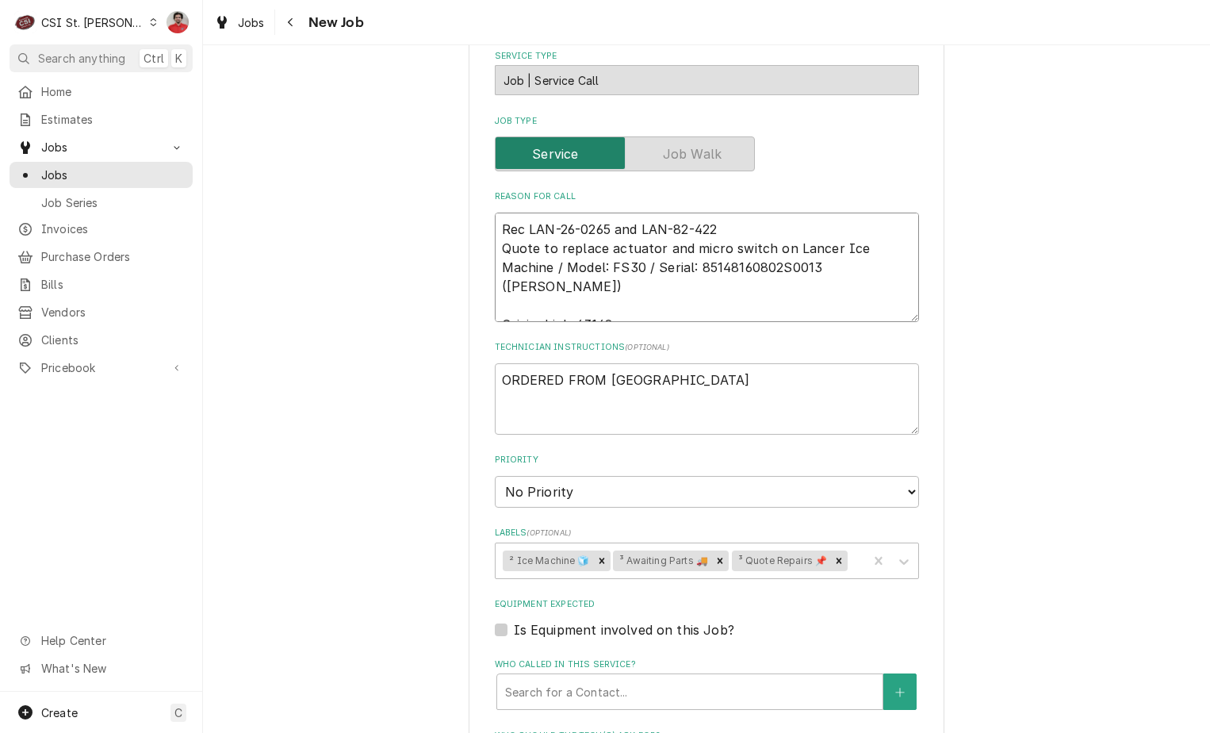
type textarea "Rec LAN-26-0265 and LAN-82-4225 Quote to replace actuator and micro switch on L…"
type textarea "x"
type textarea "Rec LAN-26-0265 and LAN-82-4225 Quote to replace actuator and micro switch on L…"
type textarea "x"
type textarea "Rec LAN-26-0265 and LAN-82-4225 t Quote to replace actuator and micro switch on…"
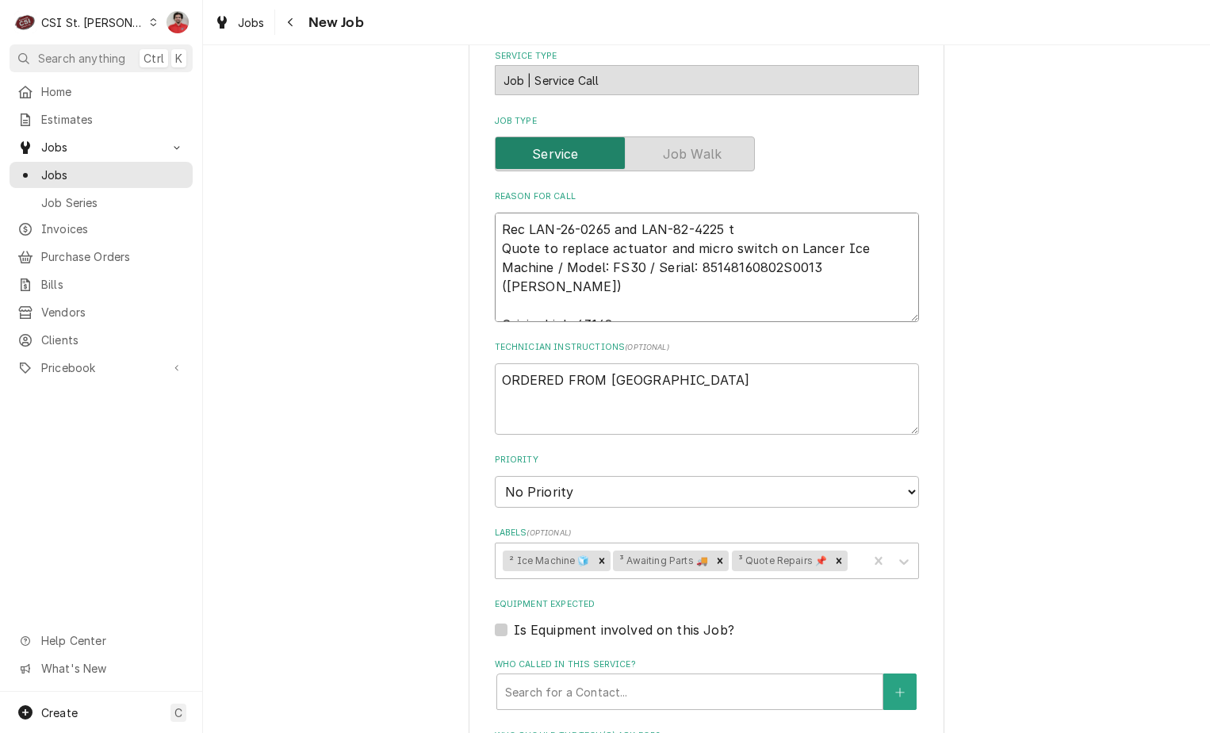
type textarea "x"
type textarea "Rec LAN-26-0265 and LAN-82-4225 tp Quote to replace actuator and micro switch o…"
type textarea "x"
type textarea "Rec LAN-26-0265 and LAN-82-4225 tpo Quote to replace actuator and micro switch …"
type textarea "x"
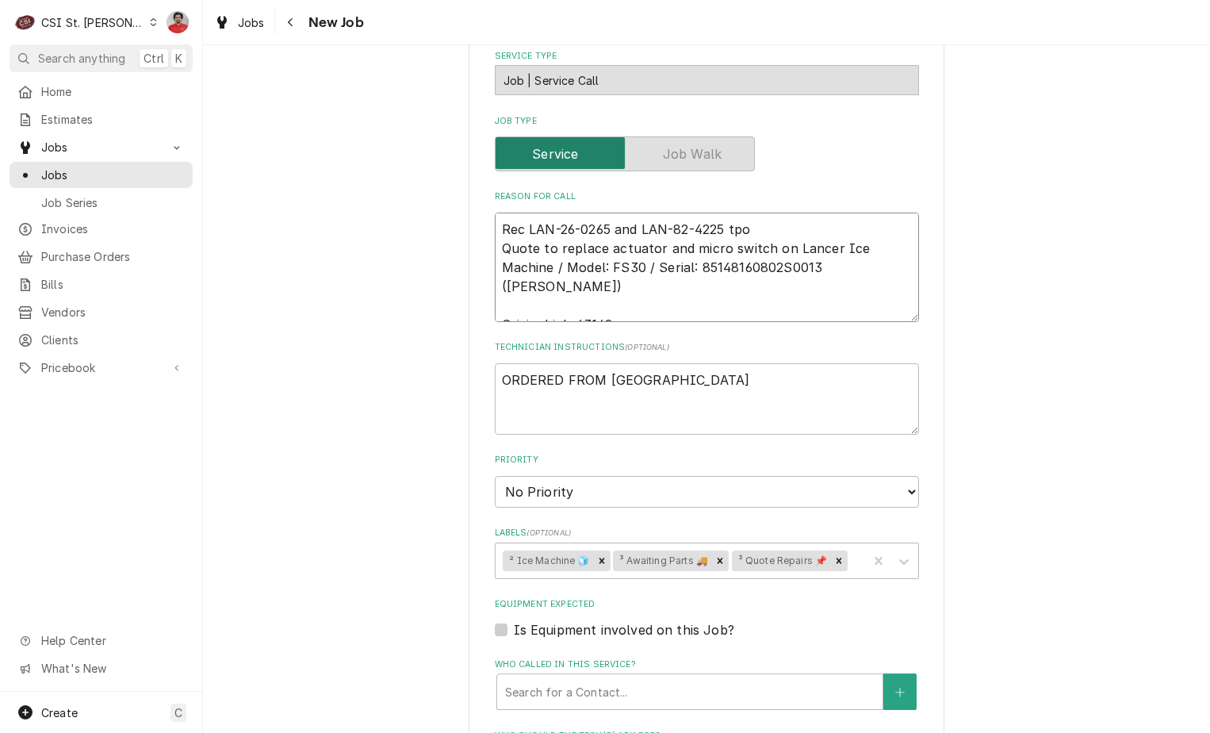
type textarea "Rec LAN-26-0265 and LAN-82-4225 tp Quote to replace actuator and micro switch o…"
type textarea "x"
type textarea "Rec LAN-26-0265 and LAN-82-4225 t Quote to replace actuator and micro switch on…"
type textarea "x"
type textarea "Rec LAN-26-0265 and LAN-82-4225 to Quote to replace actuator and micro switch o…"
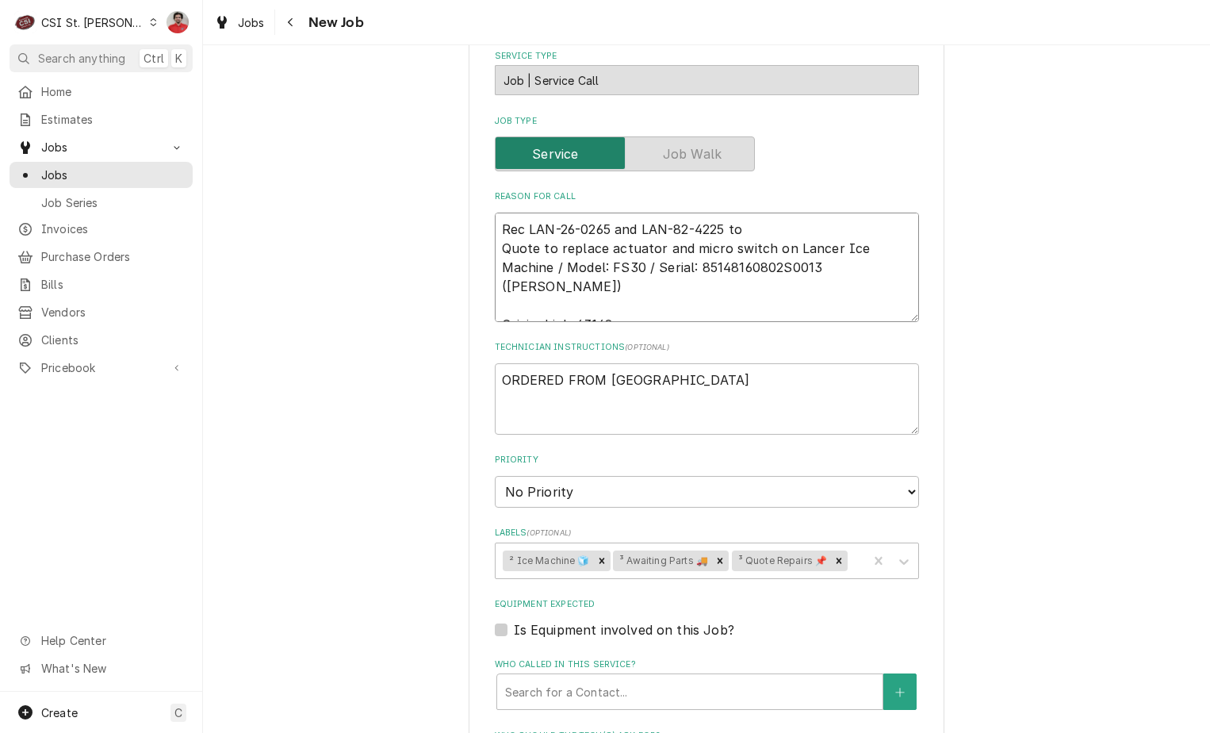
type textarea "x"
type textarea "Rec LAN-26-0265 and LAN-82-4225 to Quote to replace actuator and micro switch o…"
type textarea "x"
type textarea "Rec LAN-26-0265 and LAN-82-4225 to E Quote to replace actuator and micro switch…"
type textarea "x"
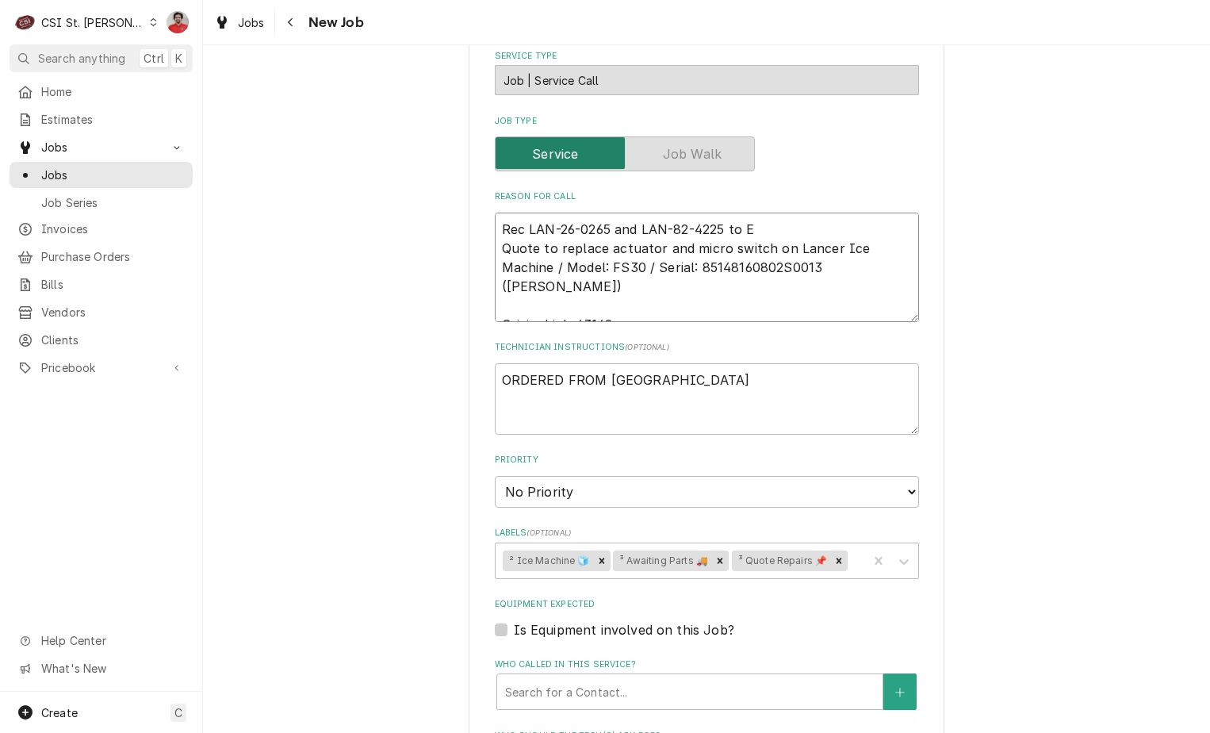
type textarea "Rec LAN-26-0265 and LAN-82-4225 to Er Quote to replace actuator and micro switc…"
type textarea "x"
type textarea "Rec LAN-26-0265 and LAN-82-4225 to Eri Quote to replace actuator and micro swit…"
type textarea "x"
type textarea "Rec LAN-26-0265 and LAN-82-4225 to Eric Quote to replace actuator and micro swi…"
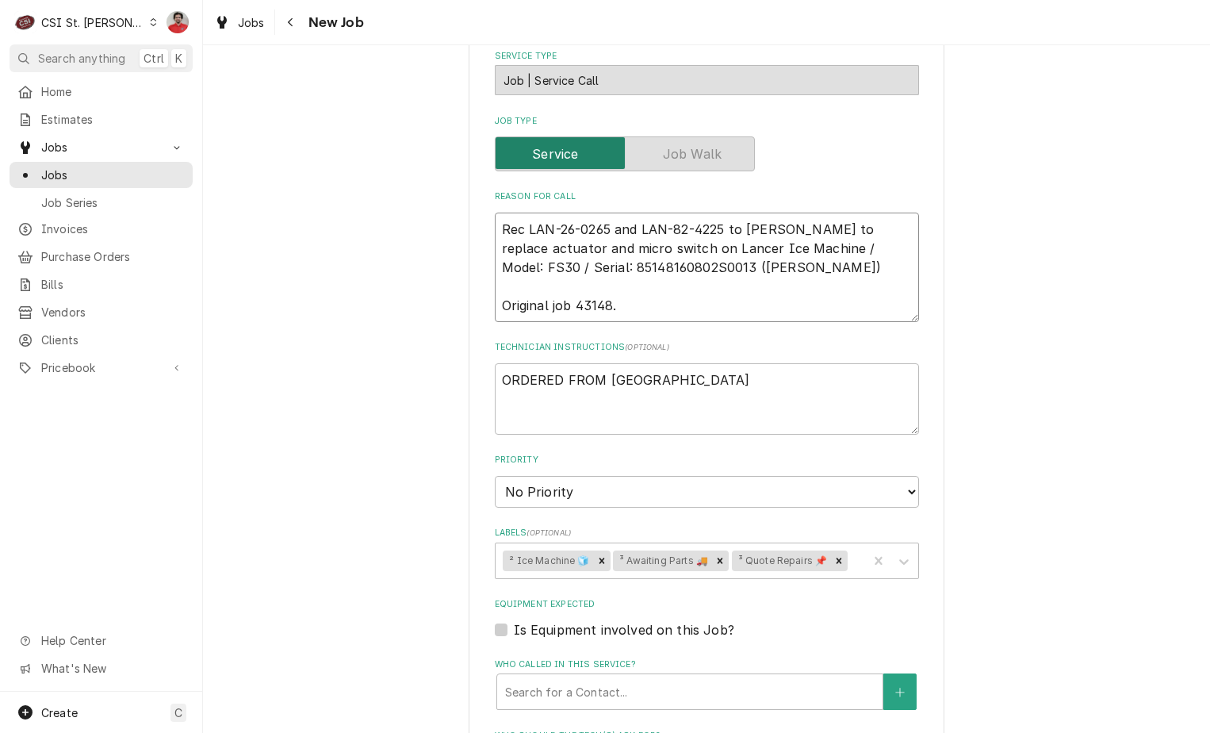
type textarea "x"
type textarea "Rec LAN-26-0265 and LAN-82-4225 to Erick Quote to replace actuator and micro sw…"
type textarea "x"
type textarea "Rec LAN-26-0265 and LAN-82-4225 to Erick Quote to replace actuator and micro sw…"
type textarea "x"
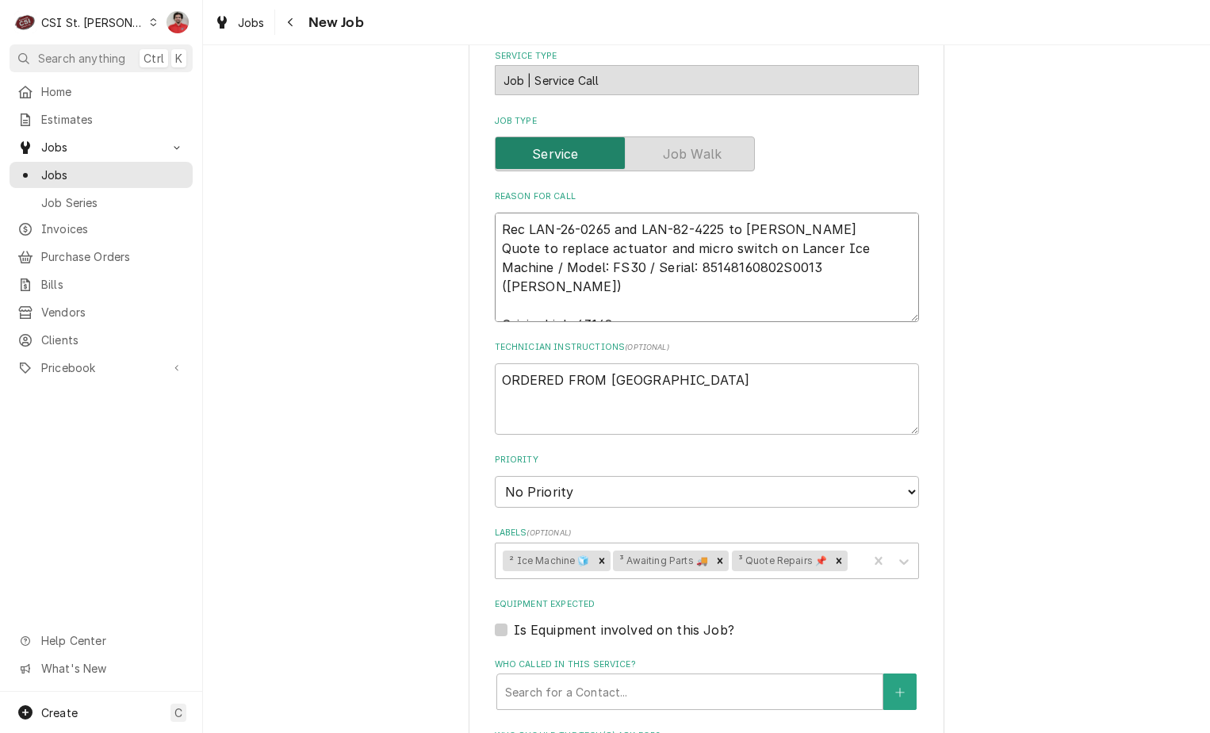
type textarea "Rec LAN-26-0265 and LAN-82-4225 to Erick H Quote to replace actuator and micro …"
type textarea "x"
type textarea "Rec LAN-26-0265 and LAN-82-4225 to Erick H' Quote to replace actuator and micro…"
type textarea "x"
type textarea "Rec LAN-26-0265 and LAN-82-4225 to Erick H's Quote to replace actuator and micr…"
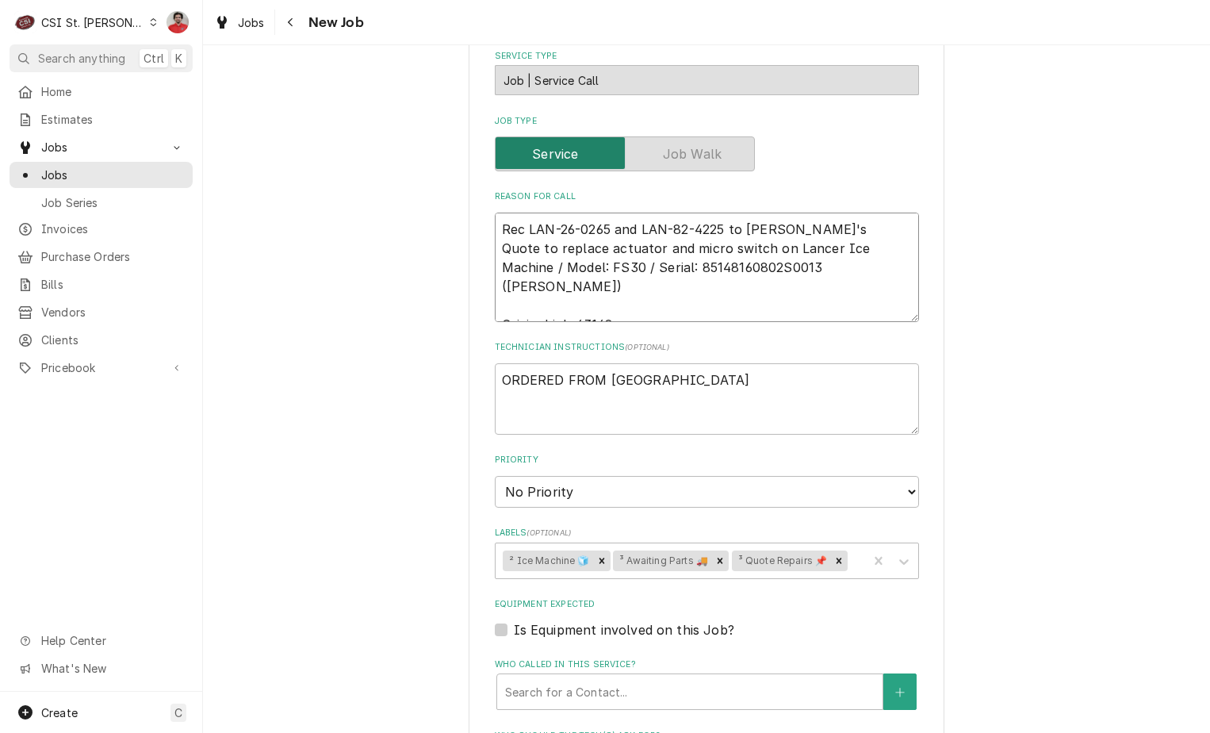
type textarea "x"
type textarea "Rec LAN-26-0265 and LAN-82-4225 to Erick H's Quote to replace actuator and micr…"
type textarea "x"
type textarea "Rec LAN-26-0265 and LAN-82-4225 to Erick H's s Quote to replace actuator and mi…"
type textarea "x"
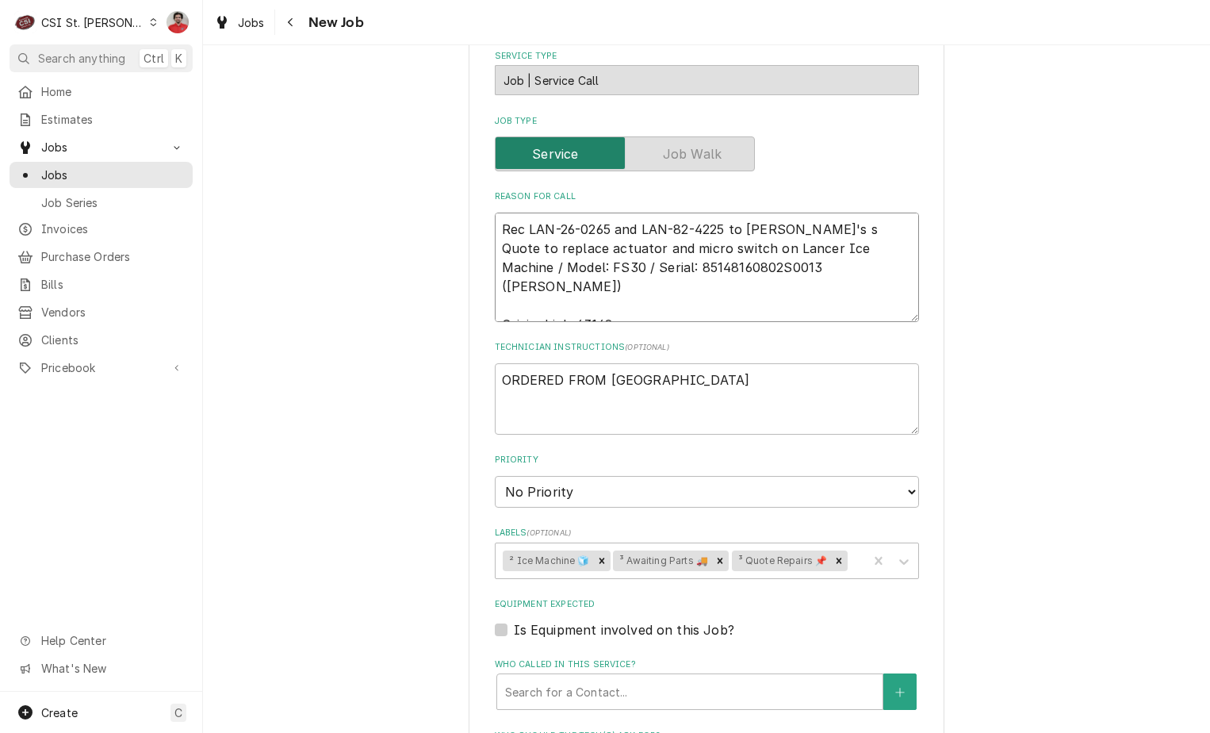
type textarea "Rec LAN-26-0265 and LAN-82-4225 to Erick H's sh Quote to replace actuator and m…"
type textarea "x"
type textarea "Rec LAN-26-0265 and LAN-82-4225 to Erick H's she Quote to replace actuator and …"
type textarea "x"
type textarea "Rec LAN-26-0265 and LAN-82-4225 to Erick H's shel Quote to replace actuator and…"
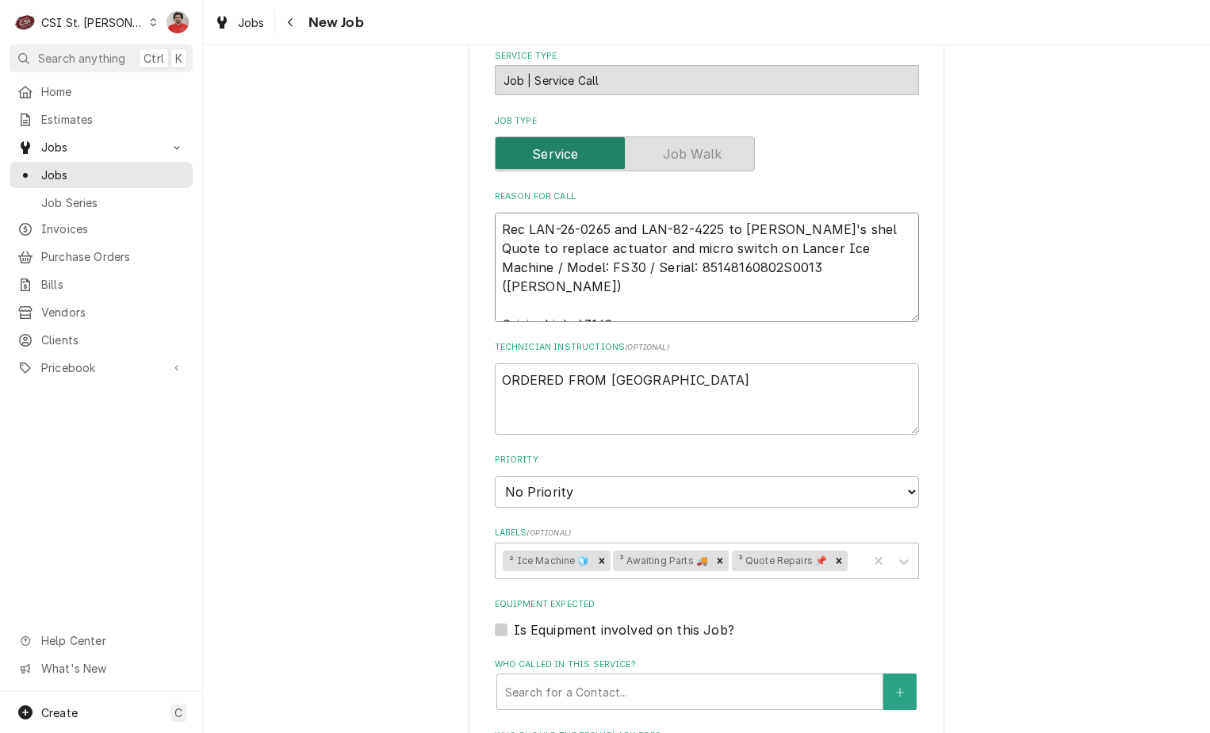
type textarea "x"
type textarea "Rec LAN-26-0265 and LAN-82-4225 to Erick H's shelf Quote to replace actuator an…"
type textarea "x"
type textarea "Rec LAN-26-0265 and LAN-82-4225 to Erick H's shelf Quote to replace actuator an…"
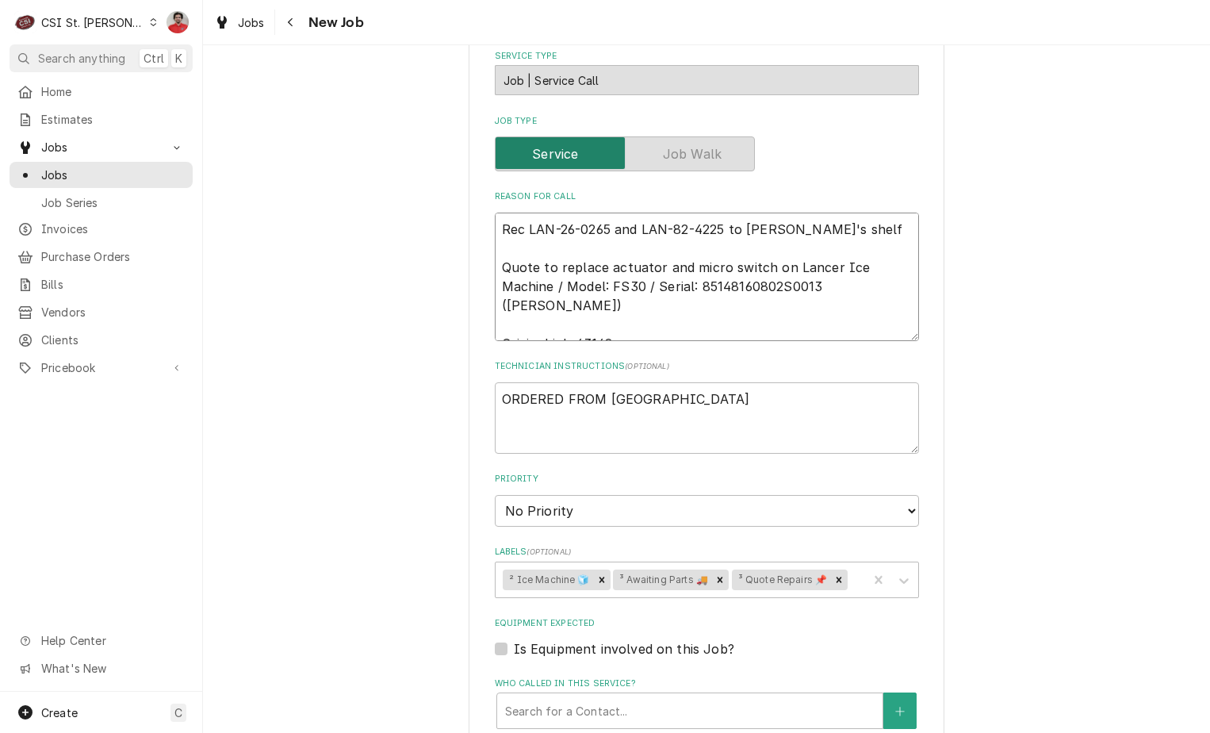
type textarea "x"
type textarea "Rec LAN-26-0265 and LAN-82-4225 to Erick H's shelf Quote to replace actuator an…"
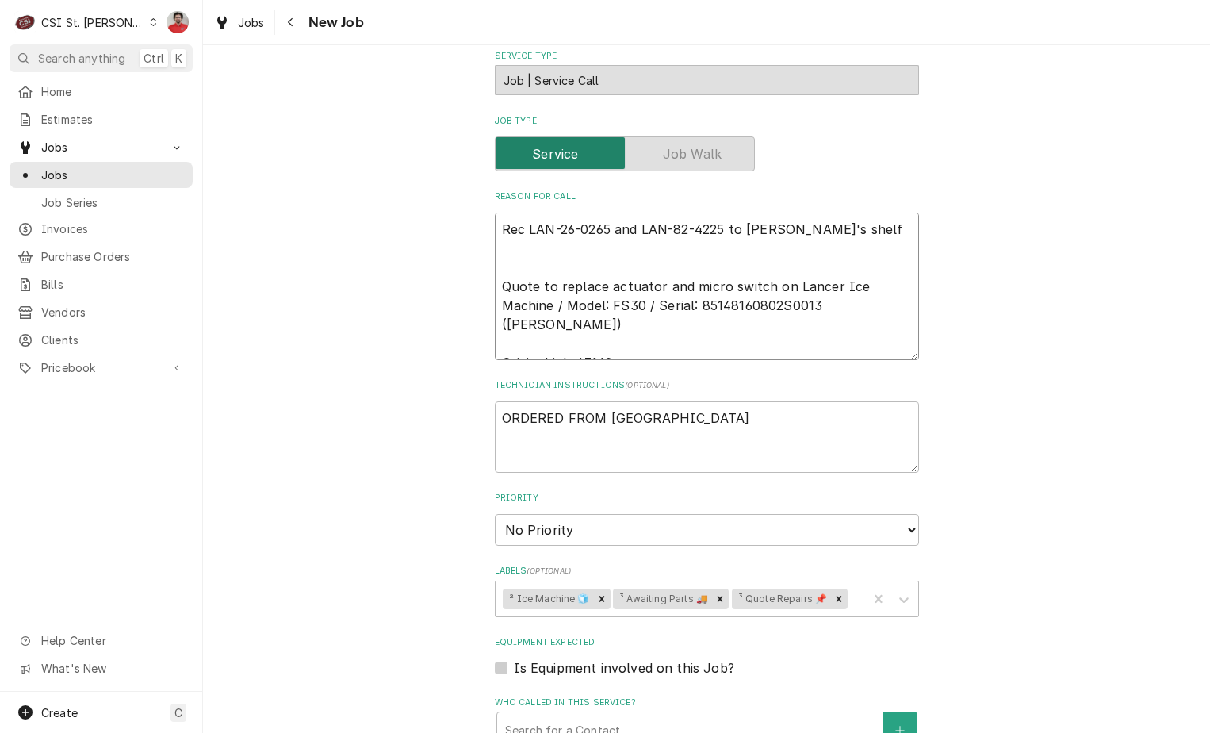
type textarea "x"
click at [716, 605] on div "Remove ³ Awaiting Parts 🚚" at bounding box center [719, 598] width 17 height 21
type textarea "Rec LAN-26-0265 and LAN-82-4225 to Erick H's shelf Quote to replace actuator an…"
click at [768, 604] on div "Labels" at bounding box center [797, 598] width 128 height 29
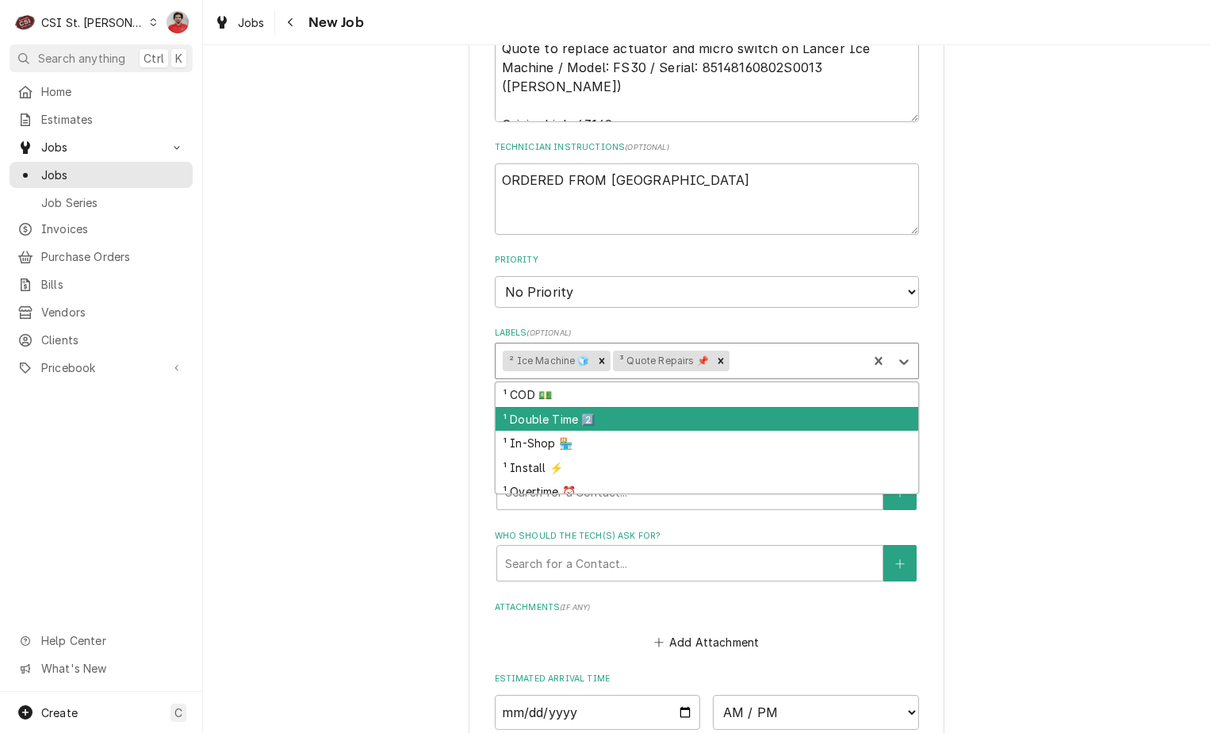
scroll to position [79, 0]
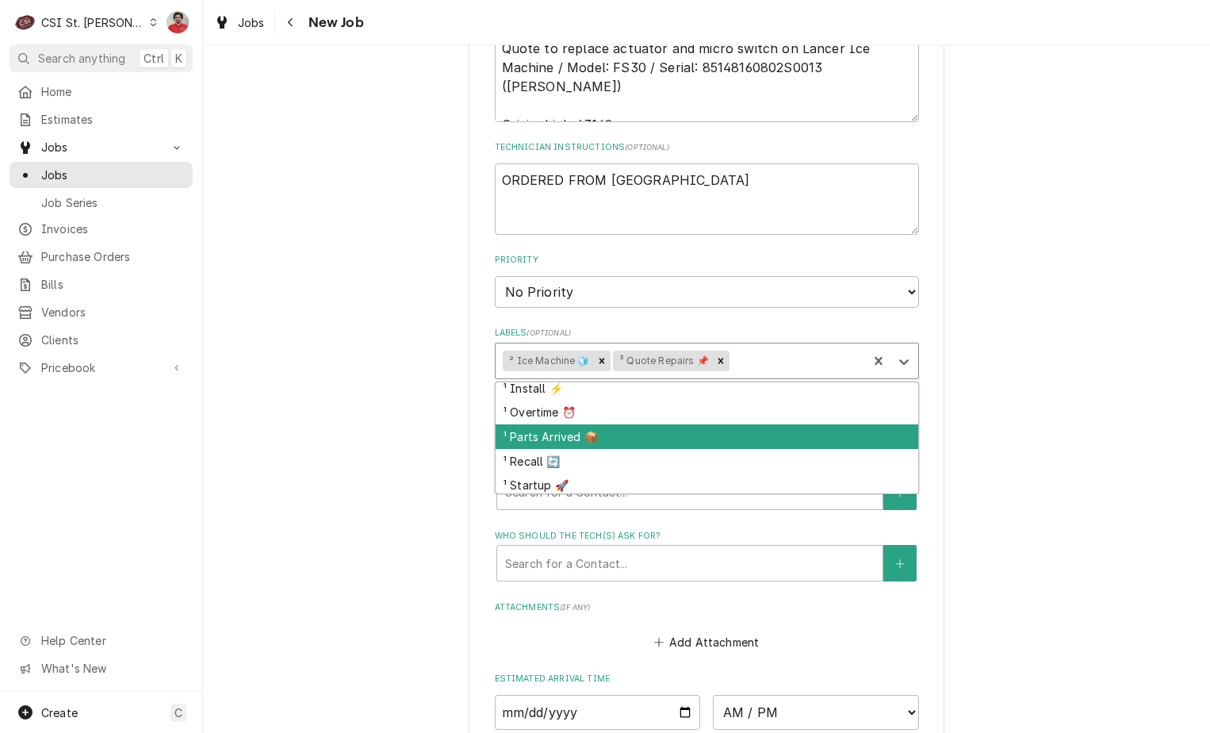
click at [679, 446] on div "¹ Parts Arrived 📦" at bounding box center [707, 436] width 423 height 25
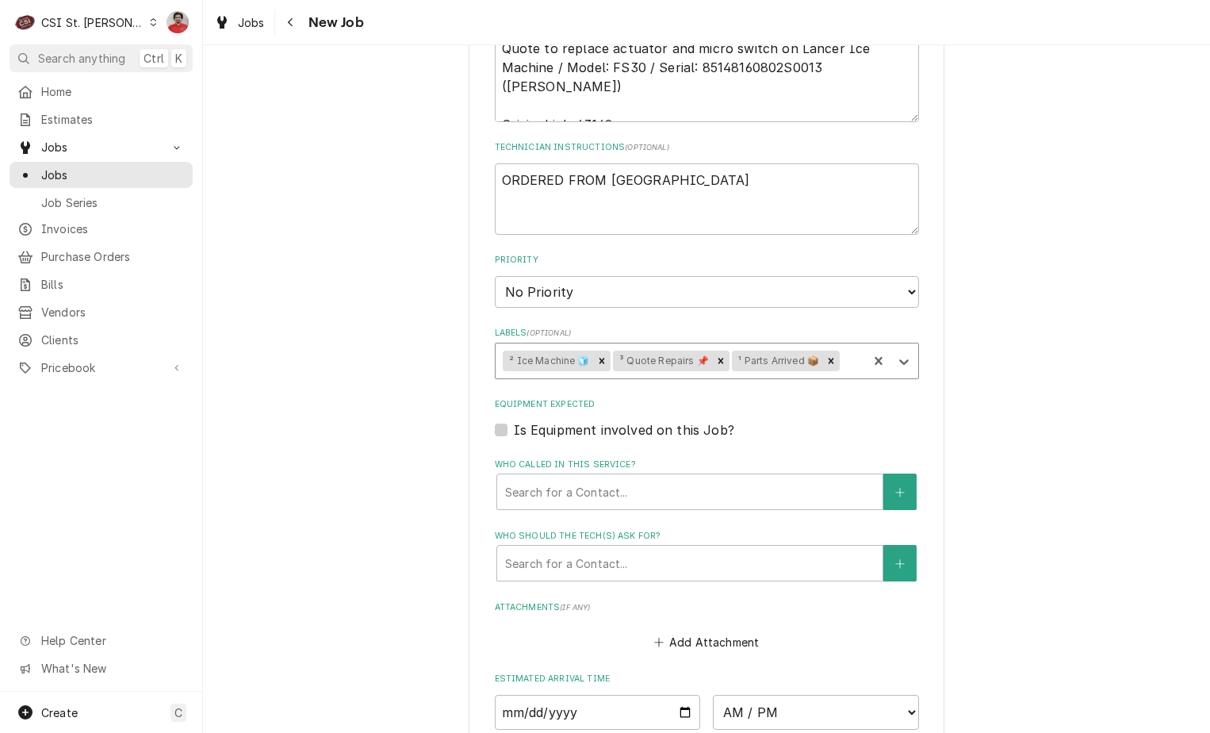
scroll to position [1194, 0]
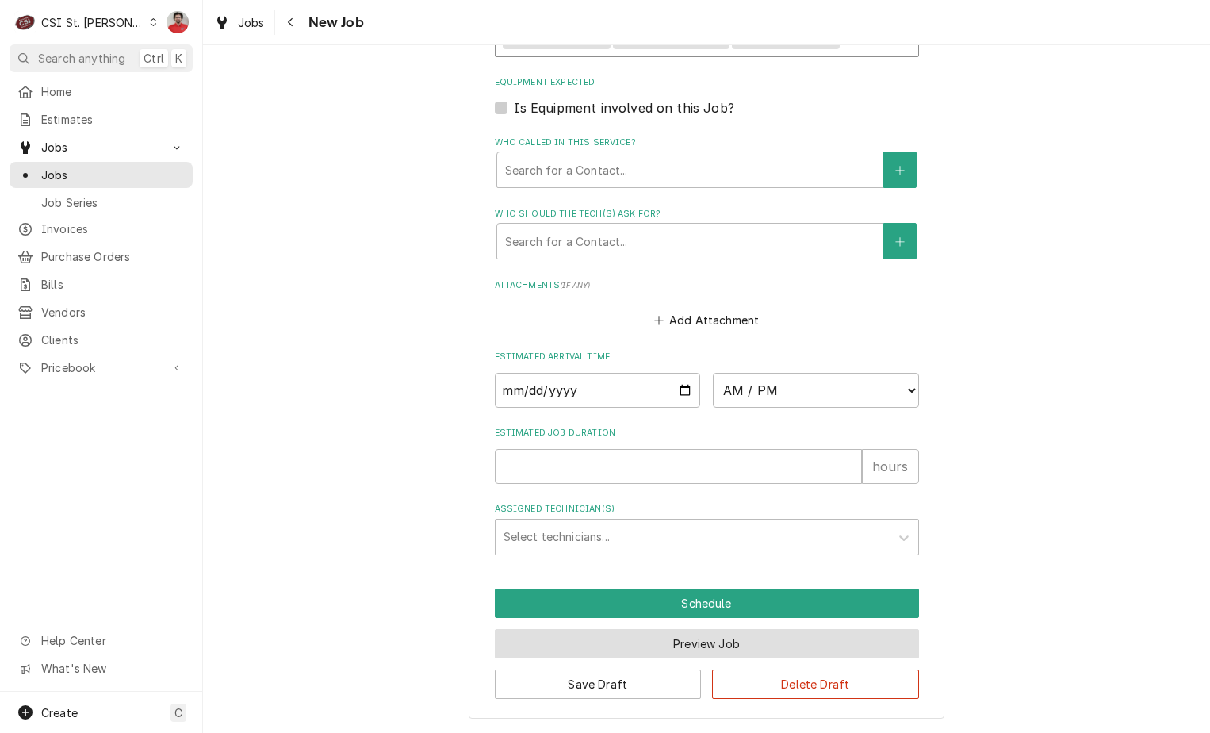
click at [706, 649] on button "Preview Job" at bounding box center [707, 643] width 424 height 29
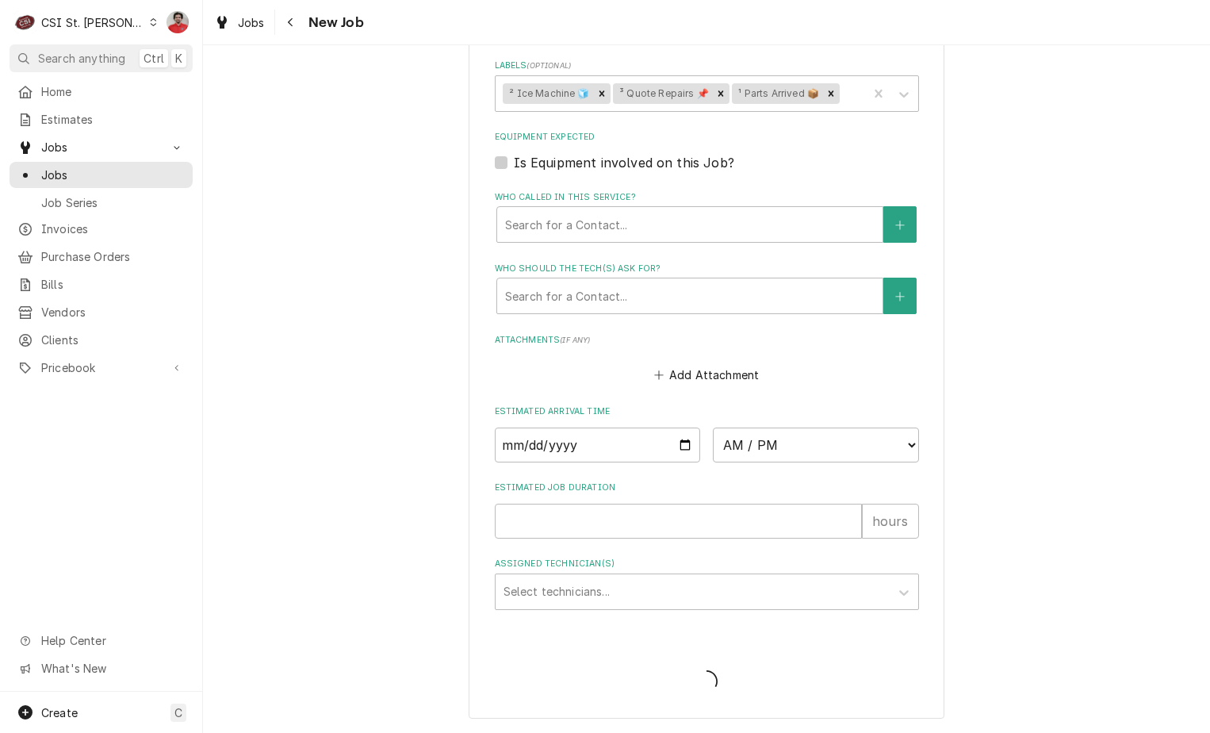
scroll to position [1139, 0]
type textarea "x"
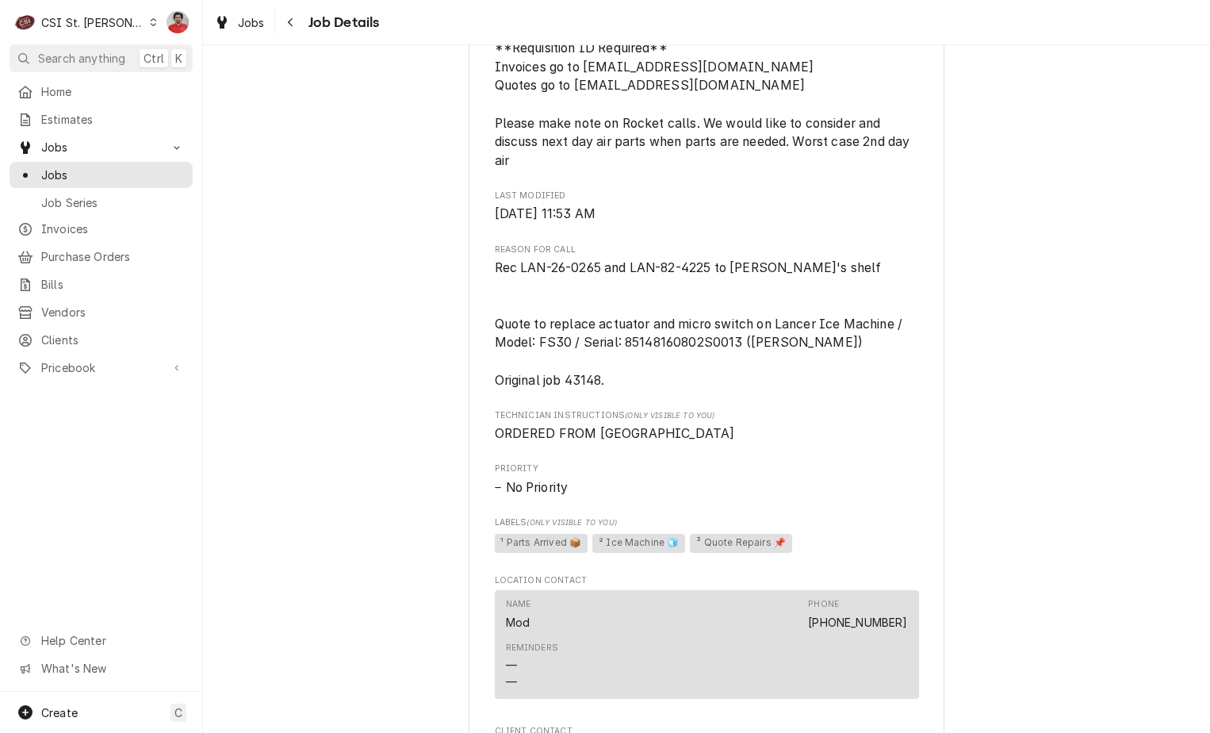
scroll to position [1058, 0]
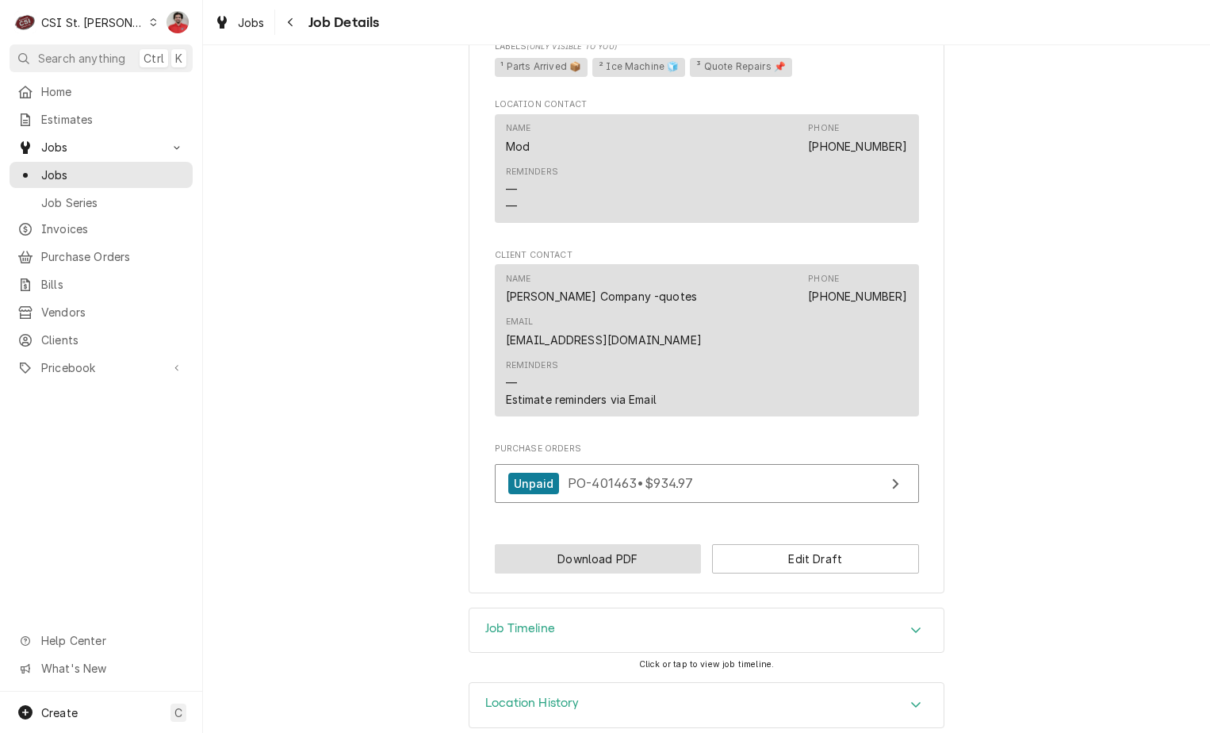
click at [658, 544] on button "Download PDF" at bounding box center [598, 558] width 207 height 29
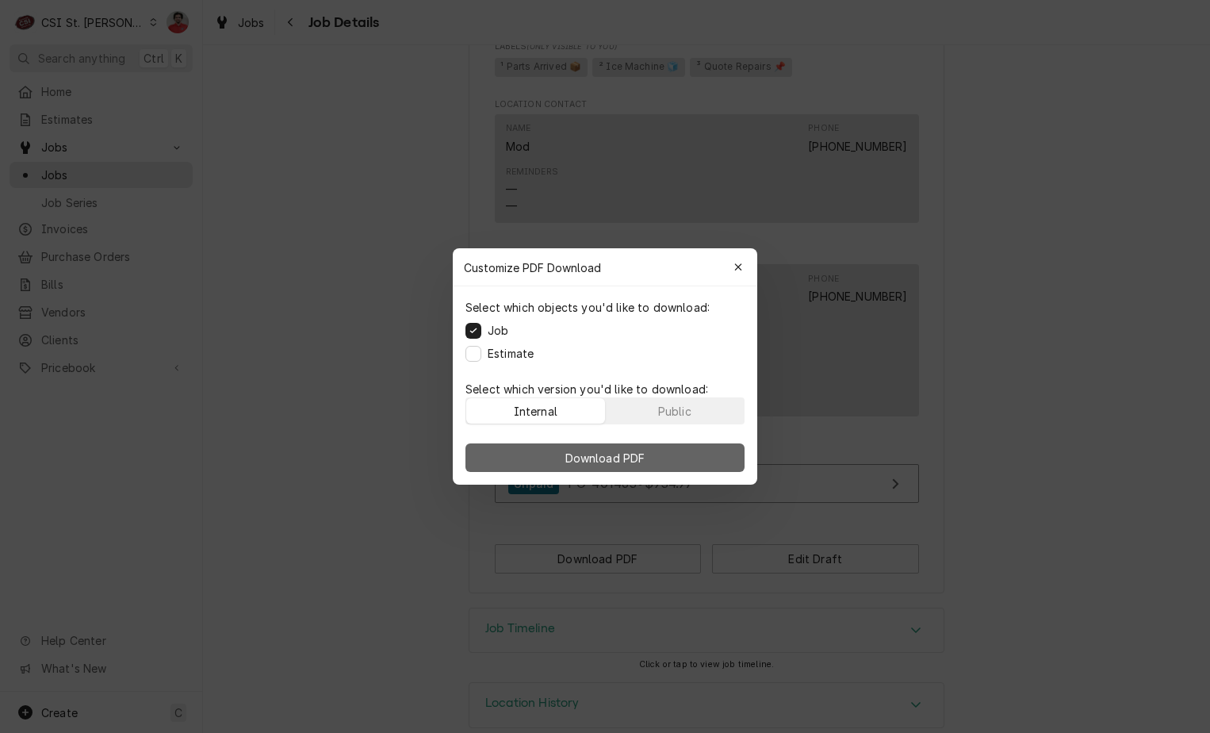
click at [641, 452] on span "Download PDF" at bounding box center [605, 458] width 86 height 17
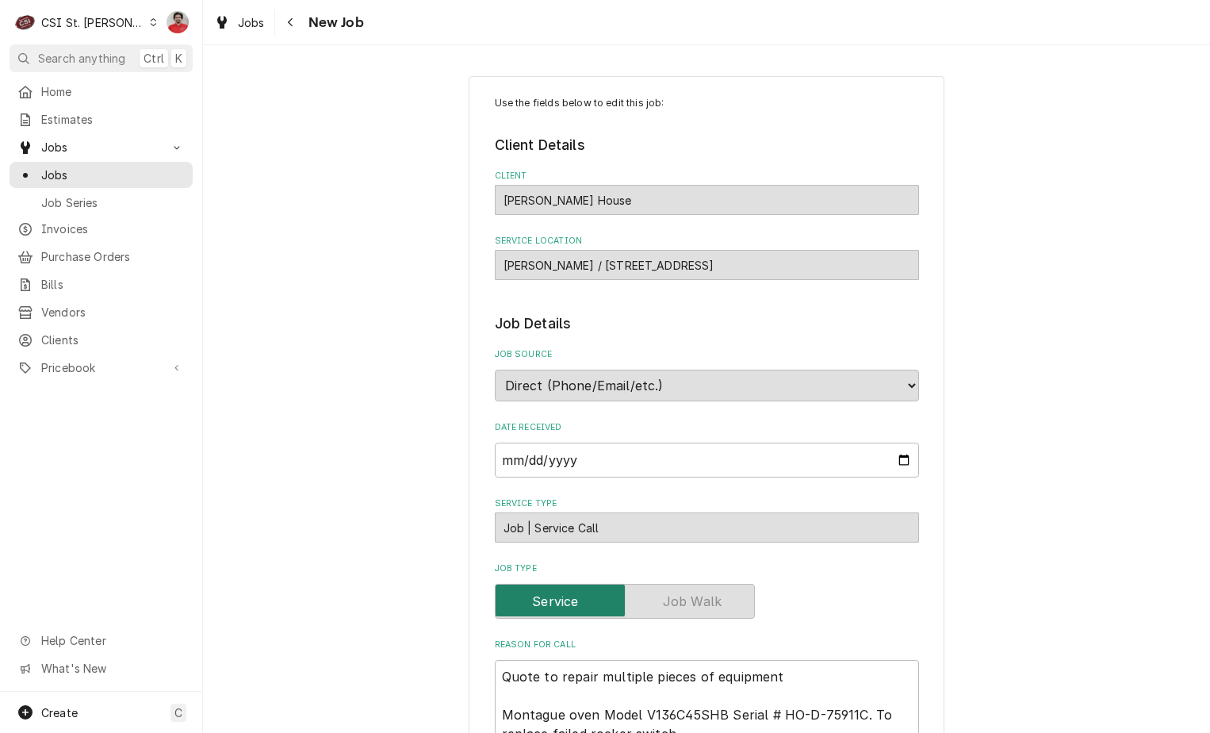
scroll to position [476, 0]
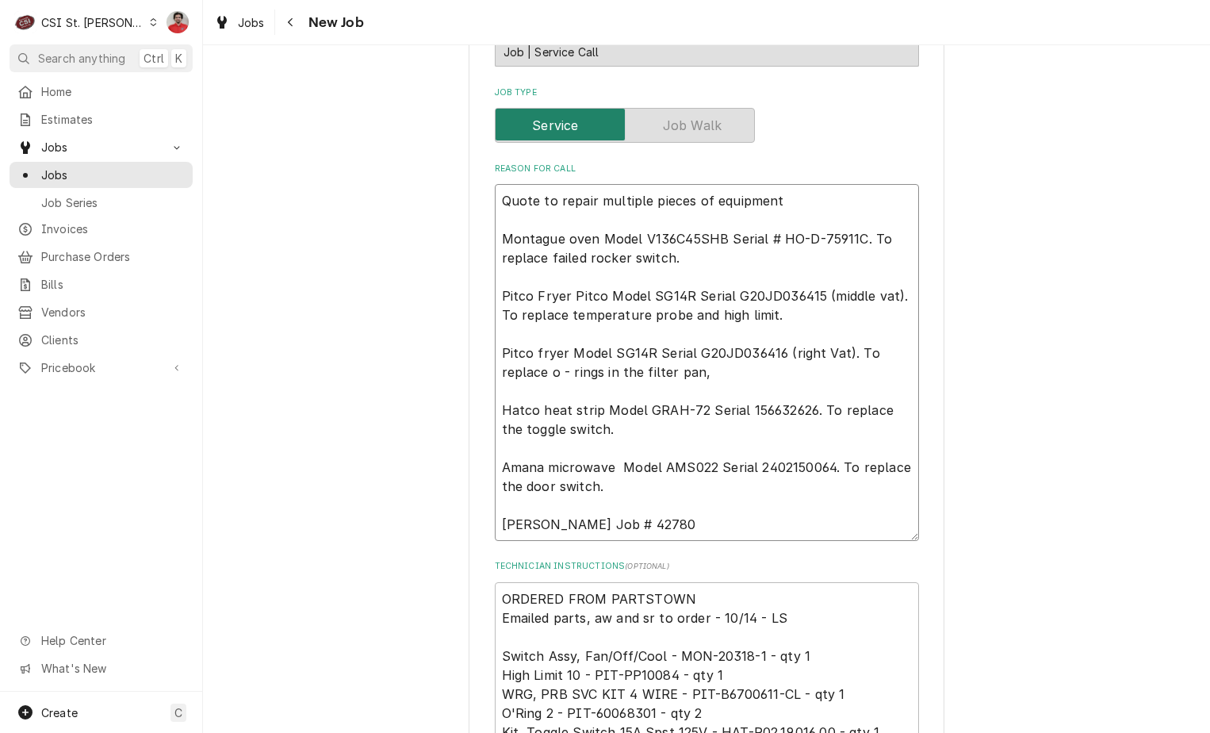
click at [687, 201] on textarea "Quote to repair multiple pieces of equipment Montague oven Model V136C45SHB Ser…" at bounding box center [707, 362] width 424 height 357
type textarea "x"
type textarea "Quote to repair multiple pieces of equipment Montague oven Model V136C45SHB Ser…"
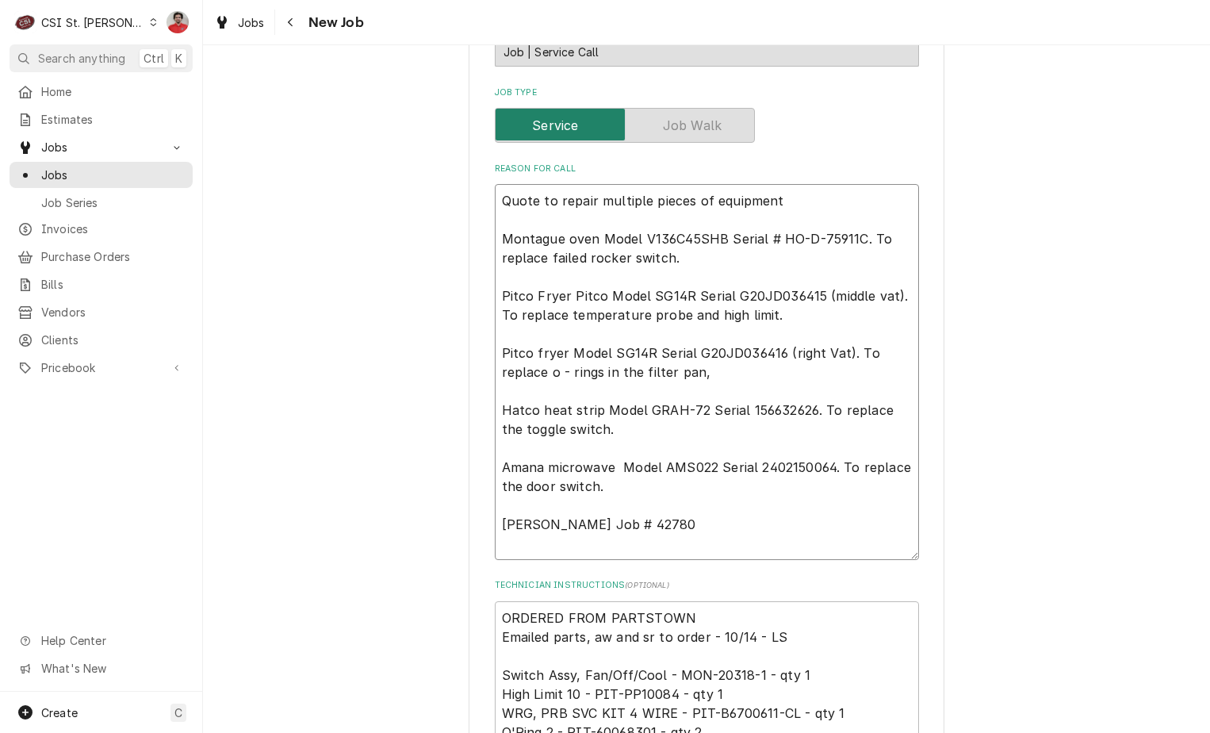
type textarea "x"
type textarea "Quote to repair multiple pieces of equipment Montague oven Model V136C45SHB Ser…"
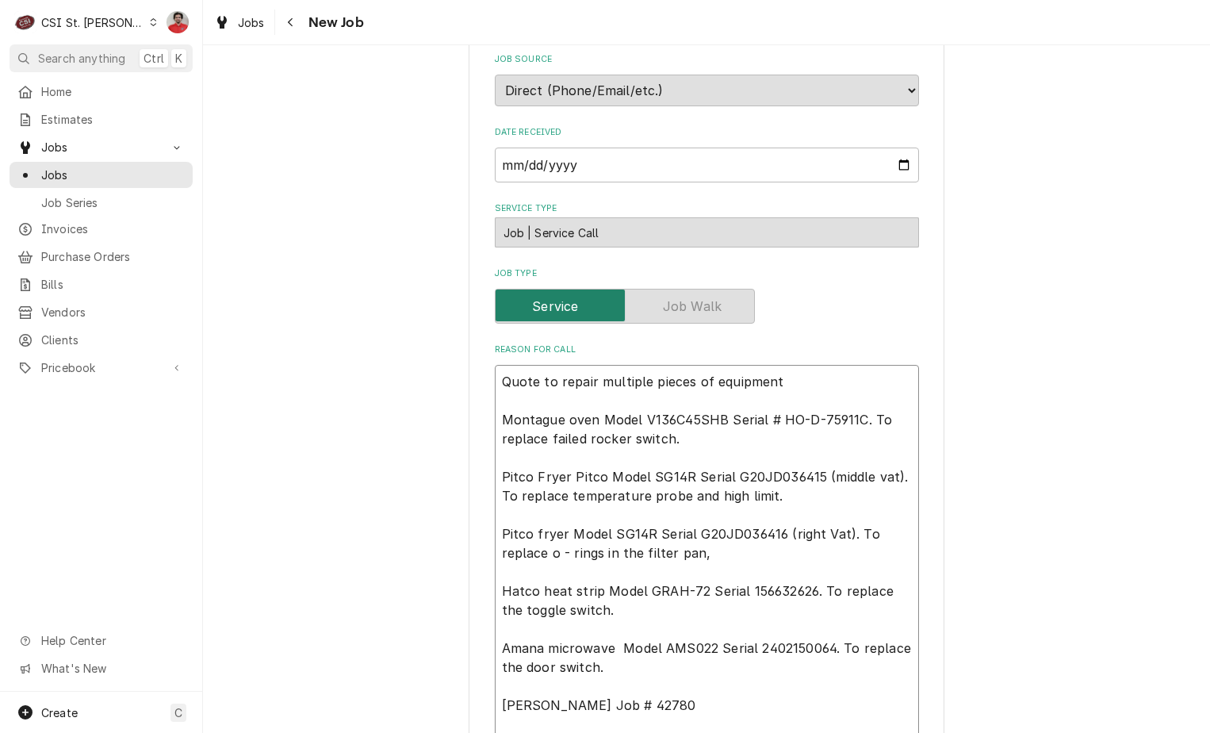
scroll to position [317, 0]
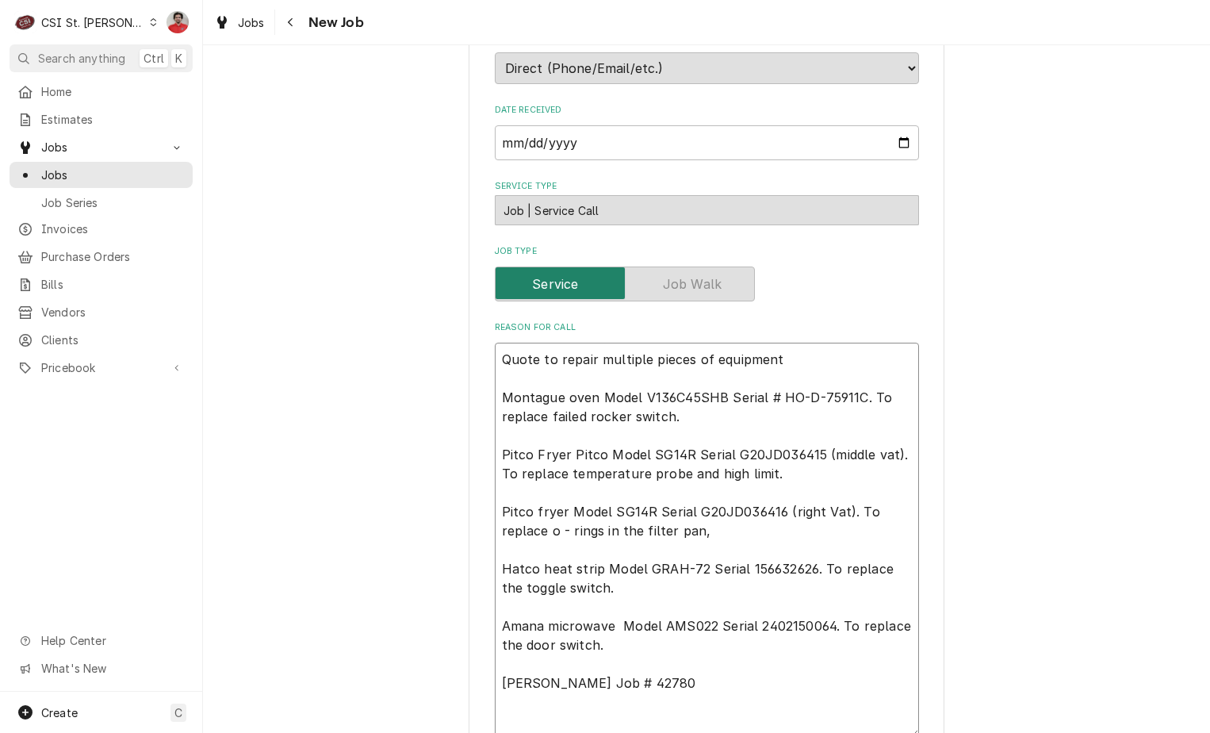
click at [729, 357] on textarea "Quote to repair multiple pieces of equipment Montague oven Model V136C45SHB Ser…" at bounding box center [707, 540] width 424 height 395
type textarea "x"
type textarea "M Quote to repair multiple pieces of equipment Montague oven Model V136C45SHB S…"
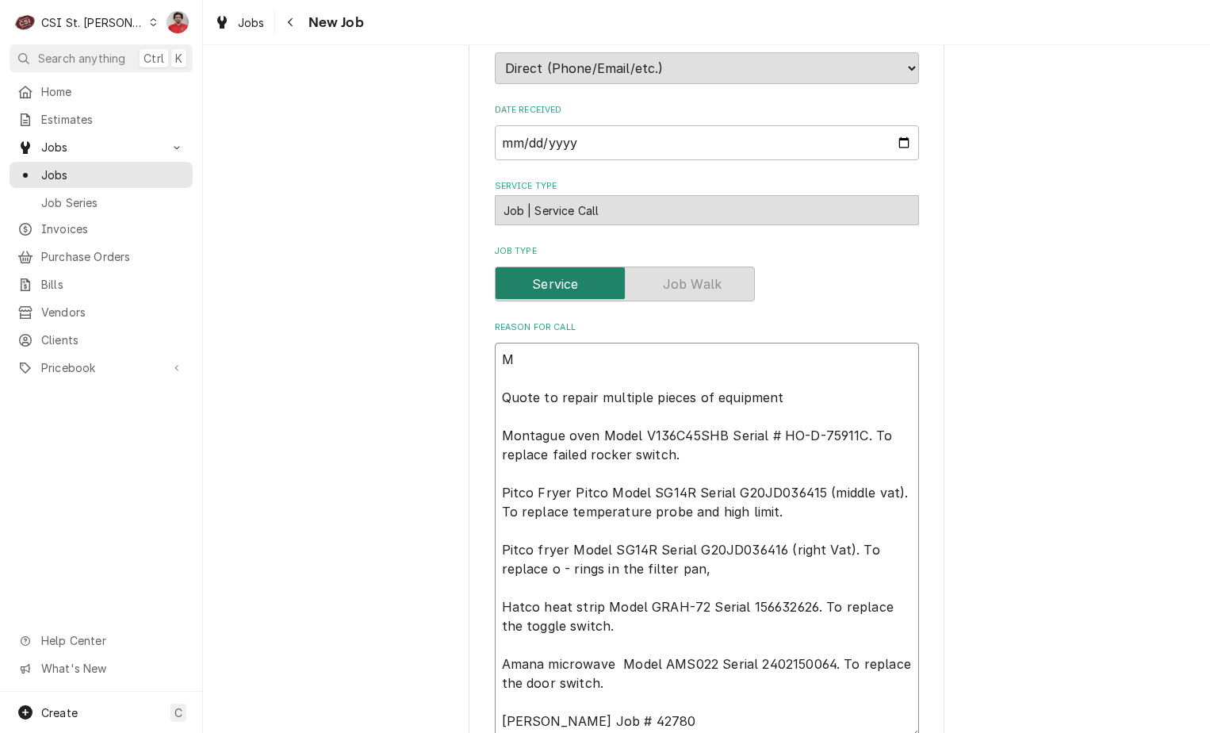
type textarea "x"
type textarea "MO Quote to repair multiple pieces of equipment Montague oven Model V136C45SHB …"
type textarea "x"
type textarea "MON Quote to repair multiple pieces of equipment Montague oven Model V136C45SHB…"
type textarea "x"
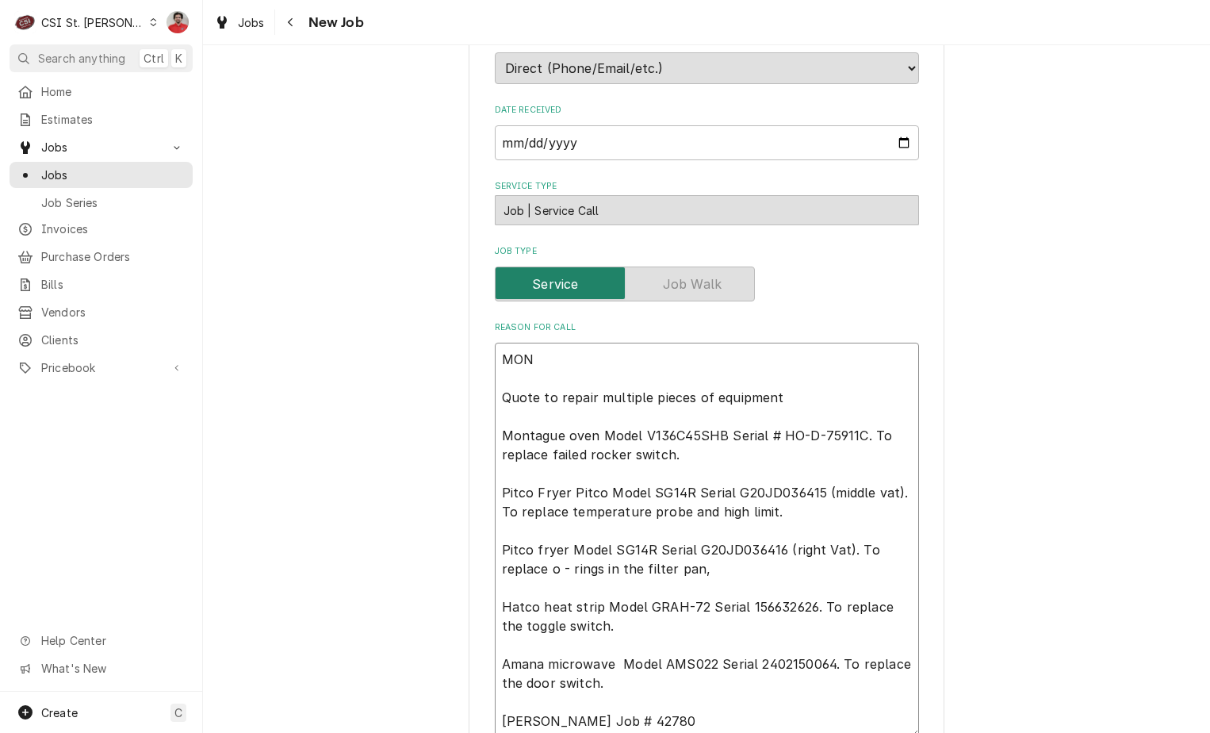
type textarea "MON- Quote to repair multiple pieces of equipment Montague oven Model V136C45SH…"
type textarea "x"
type textarea "MON-2 Quote to repair multiple pieces of equipment Montague oven Model V136C45S…"
type textarea "x"
type textarea "MON-20 Quote to repair multiple pieces of equipment Montague oven Model V136C45…"
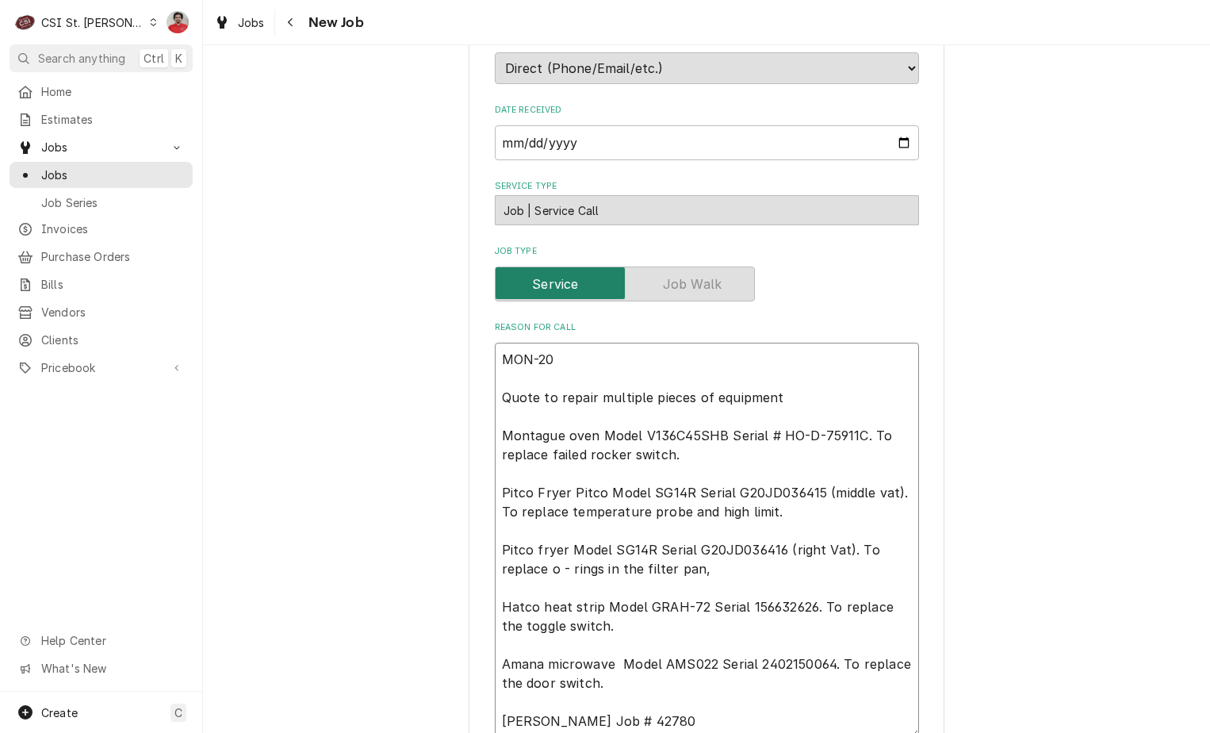
type textarea "x"
type textarea "MON-203 Quote to repair multiple pieces of equipment Montague oven Model V136C4…"
type textarea "x"
type textarea "MON-2031 Quote to repair multiple pieces of equipment Montague oven Model V136C…"
type textarea "x"
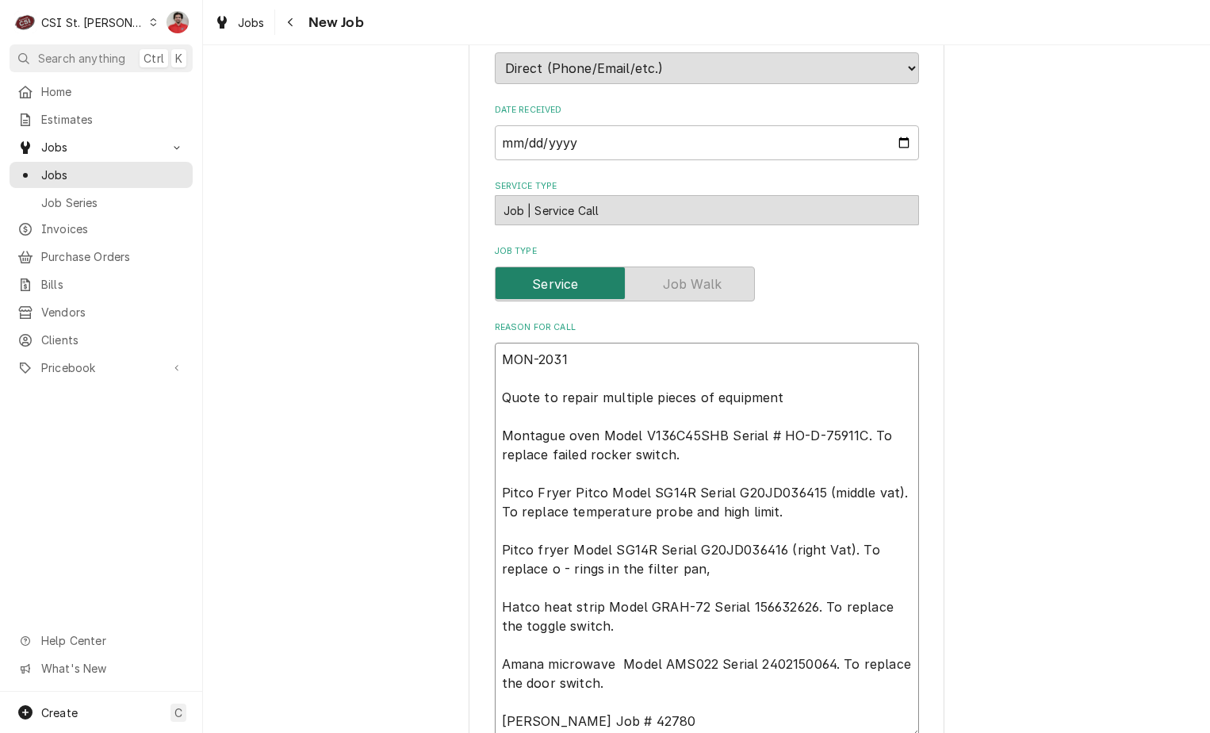
type textarea "MON-20318 Quote to repair multiple pieces of equipment Montague oven Model V136…"
type textarea "x"
type textarea "MON-20318- Quote to repair multiple pieces of equipment Montague oven Model V13…"
type textarea "x"
type textarea "MON-20318-1 Quote to repair multiple pieces of equipment Montague oven Model V1…"
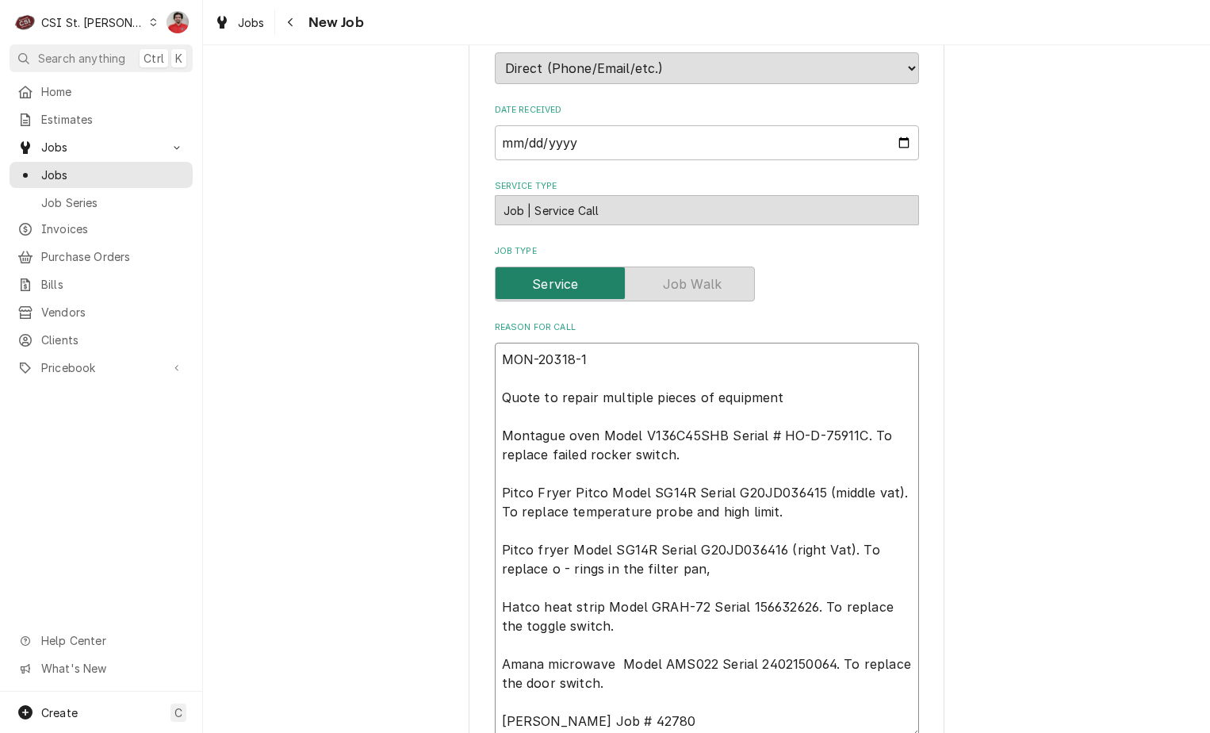
type textarea "x"
type textarea "MON-20318-1, Quote to repair multiple pieces of equipment Montague oven Model V…"
type textarea "x"
type textarea "MON-20318-1, Quote to repair multiple pieces of equipment Montague oven Model V…"
type textarea "x"
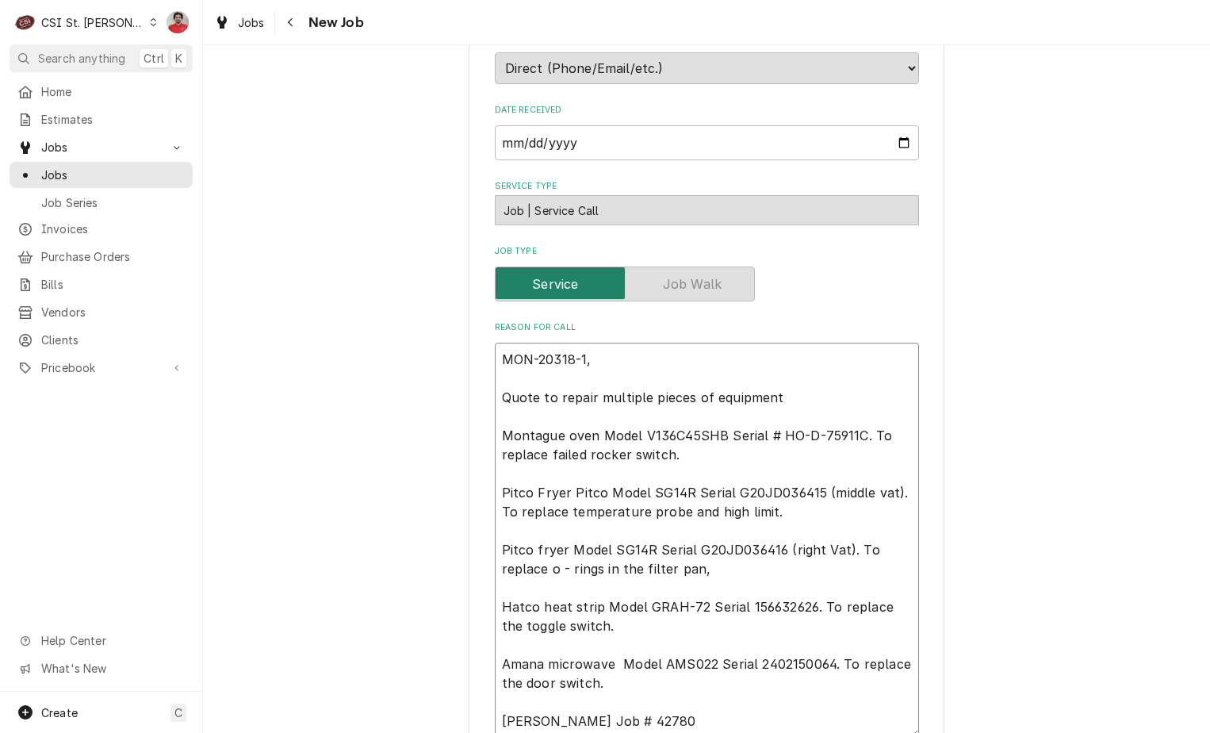
type textarea "MON-20318-1, P Quote to repair multiple pieces of equipment Montague oven Model…"
type textarea "x"
type textarea "MON-20318-1, PI Quote to repair multiple pieces of equipment Montague oven Mode…"
type textarea "x"
type textarea "MON-20318-1, PIT Quote to repair multiple pieces of equipment Montague oven Mod…"
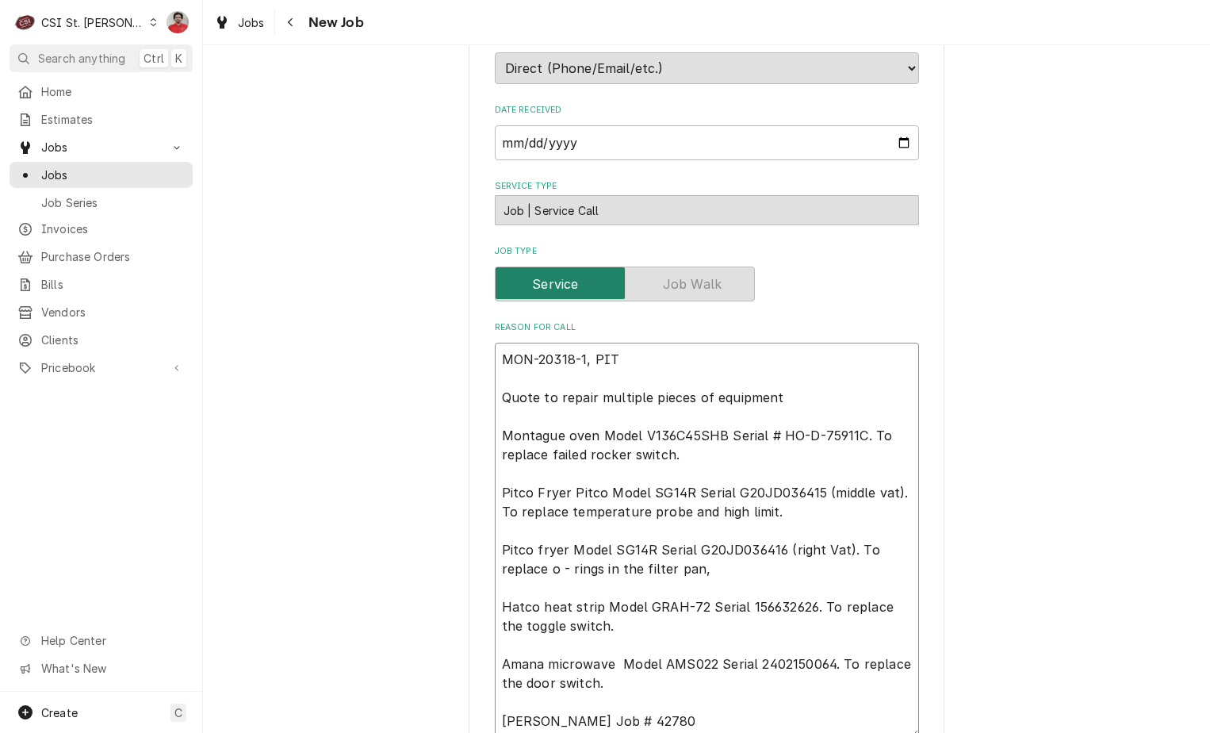
type textarea "x"
type textarea "MON-20318-1, PIT- Quote to repair multiple pieces of equipment Montague oven Mo…"
type textarea "x"
type textarea "MON-20318-1, PIT-P Quote to repair multiple pieces of equipment Montague oven M…"
type textarea "x"
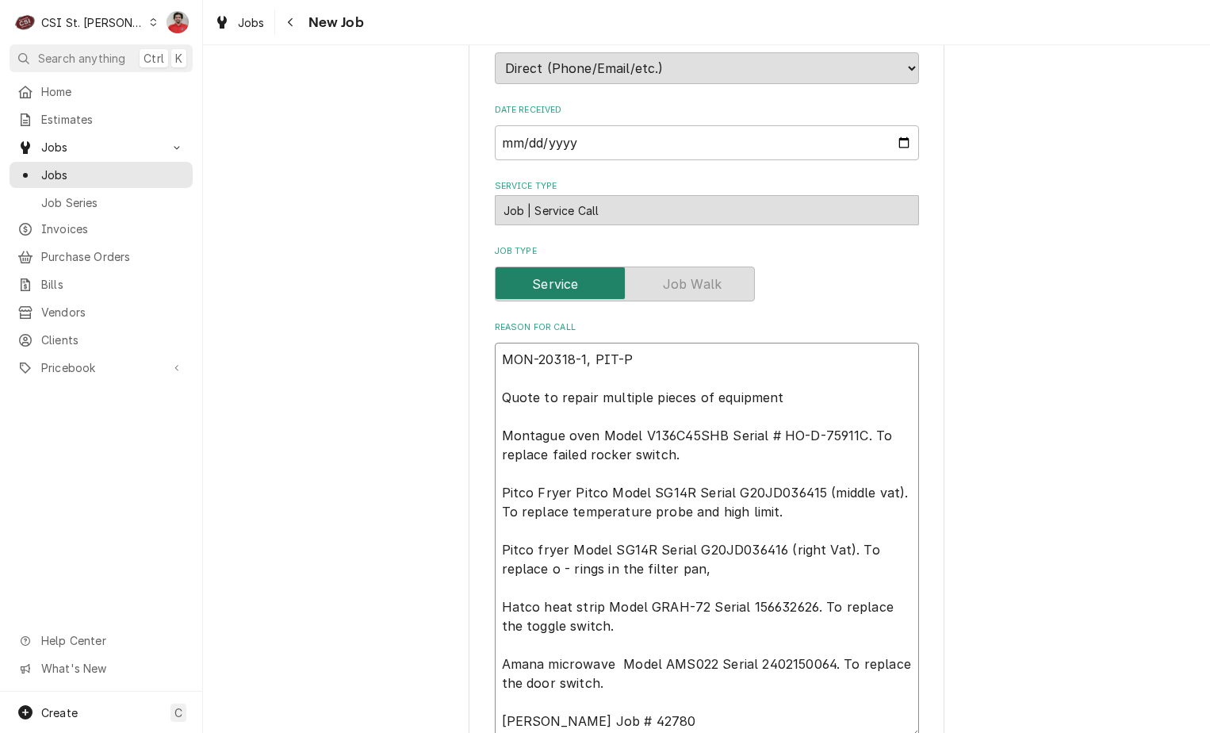
type textarea "MON-20318-1, PIT-PP Quote to repair multiple pieces of equipment Montague oven …"
type textarea "x"
type textarea "MON-20318-1, PIT-PP1 Quote to repair multiple pieces of equipment Montague oven…"
type textarea "x"
type textarea "MON-20318-1, PIT-PP10 Quote to repair multiple pieces of equipment Montague ove…"
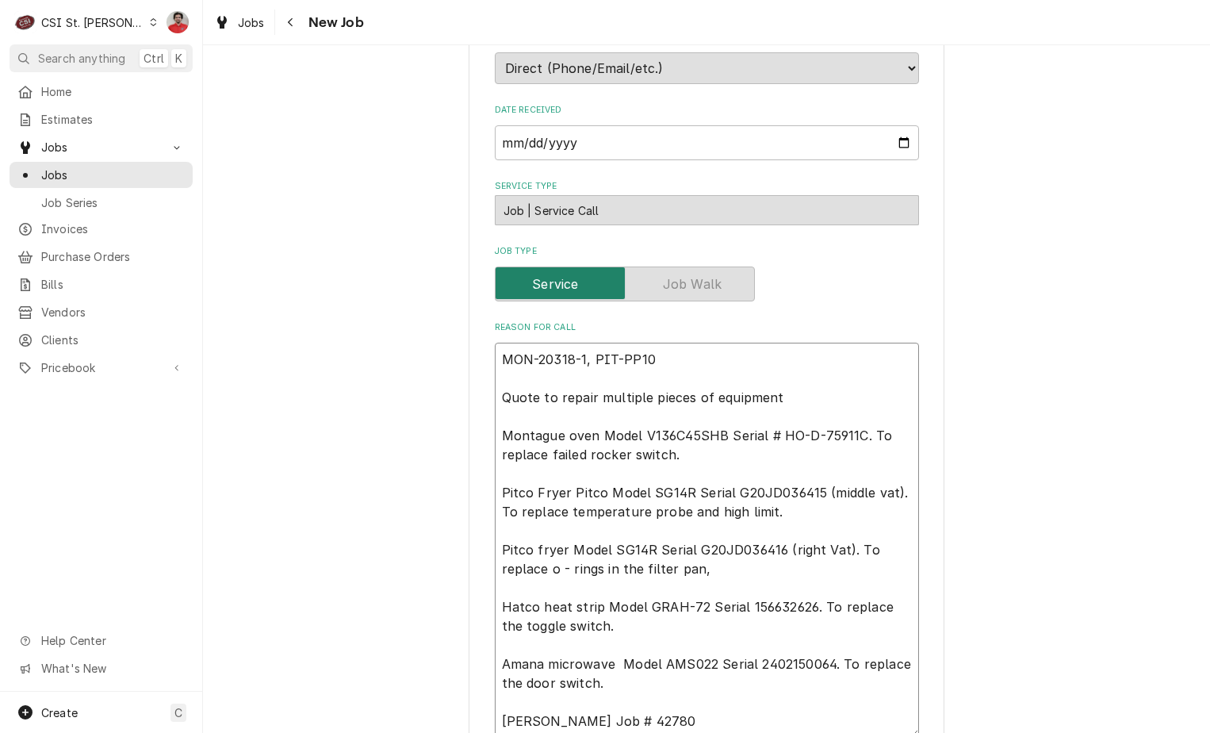
type textarea "x"
type textarea "MON-20318-1, PIT-PP100 Quote to repair multiple pieces of equipment Montague ov…"
type textarea "x"
type textarea "MON-20318-1, PIT-PP1008 Quote to repair multiple pieces of equipment Montague o…"
type textarea "x"
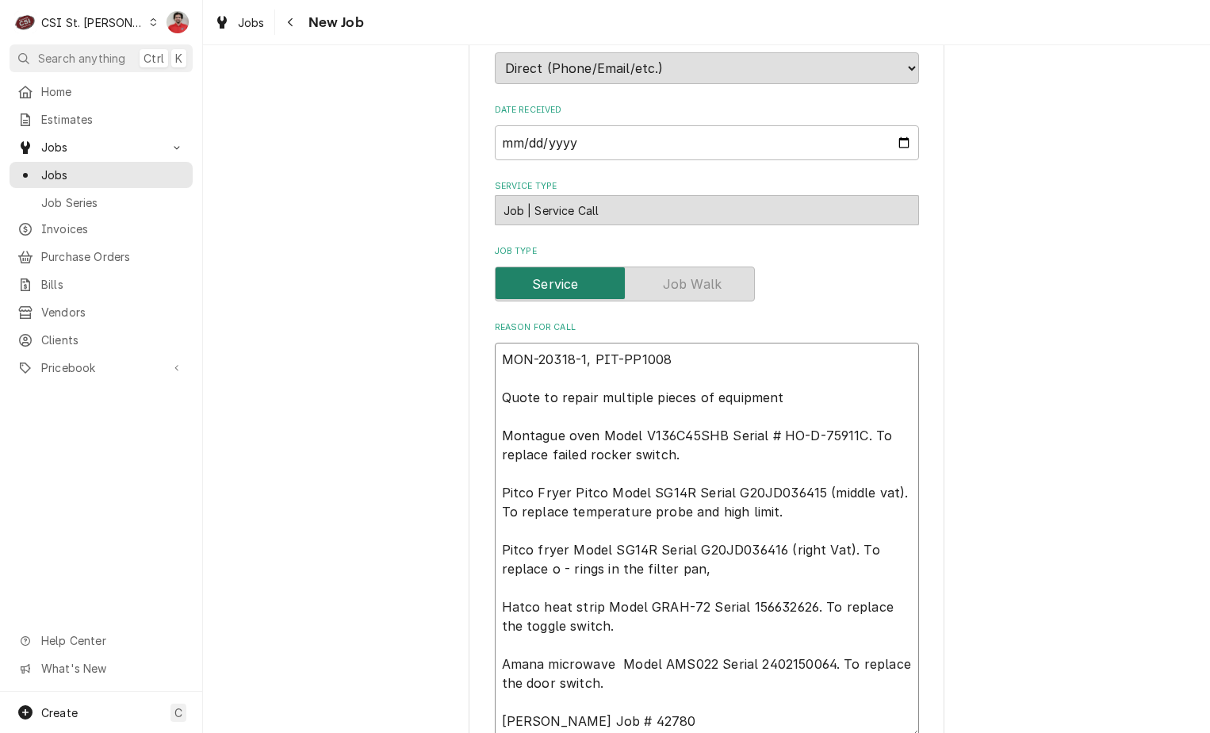
type textarea "MON-20318-1, PIT-PP10084 Quote to repair multiple pieces of equipment Montague …"
type textarea "x"
type textarea "MON-20318-1, PIT-PP10084, Quote to repair multiple pieces of equipment Montague…"
type textarea "x"
type textarea "MON-20318-1, PIT-PP10084, Quote to repair multiple pieces of equipment Montague…"
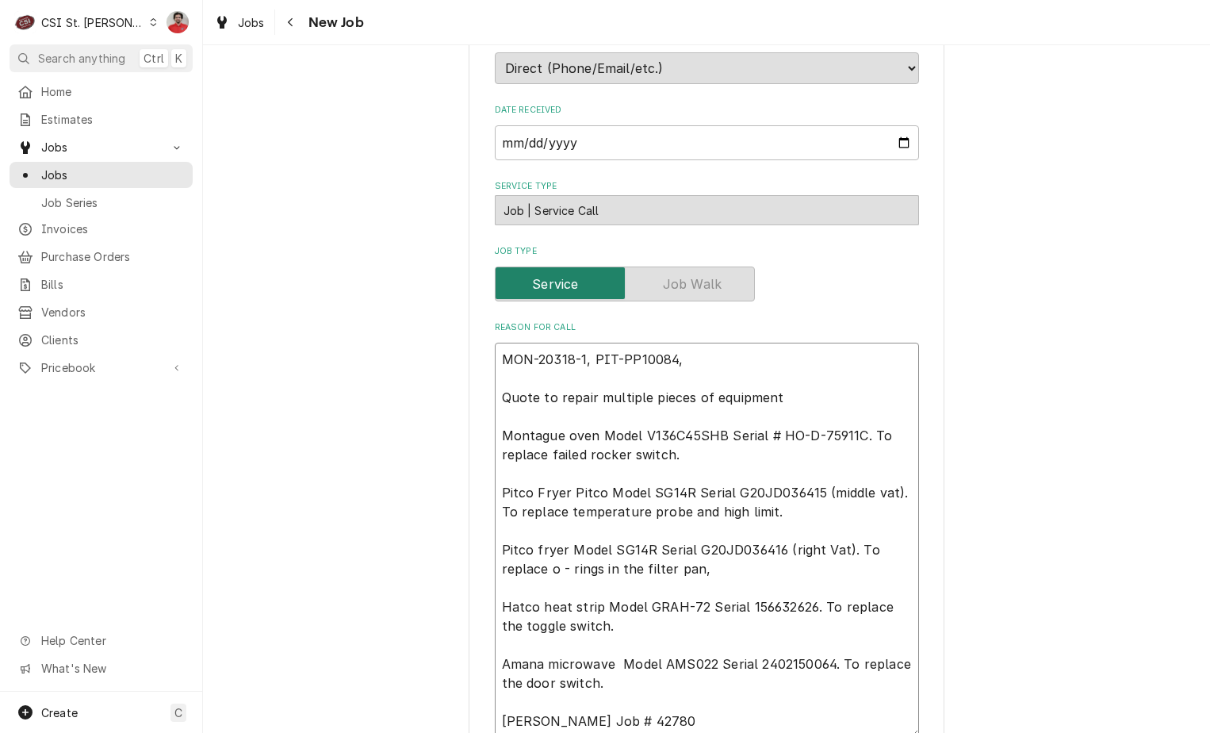
type textarea "x"
type textarea "MON-20318-1, PIT-PP10084, Quote to repair multiple pieces of equipment Montague…"
click at [706, 354] on textarea "MON-20318-1, PIT-PP10084, Quote to repair multiple pieces of equipment Montague…" at bounding box center [707, 540] width 424 height 395
paste textarea "PIT-B6700611-CL"
type textarea "x"
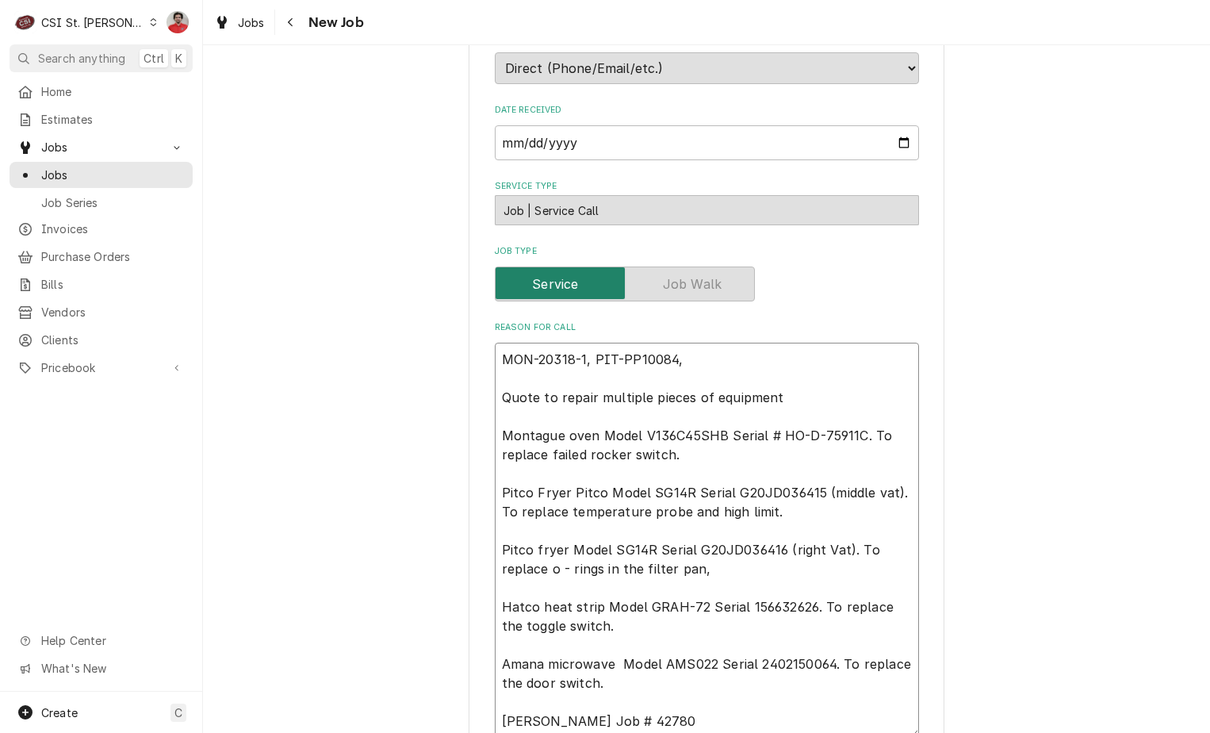
type textarea "MON-20318-1, PIT-PP10084, PIT-B6700611-CL Quote to repair multiple pieces of eq…"
type textarea "x"
type textarea "MON-20318-1, PIT-PP10084, PIT-B6700611-CL, Quote to repair multiple pieces of e…"
type textarea "x"
type textarea "MON-20318-1, PIT-PP10084, PIT-B6700611-CL, Quote to repair multiple pieces of e…"
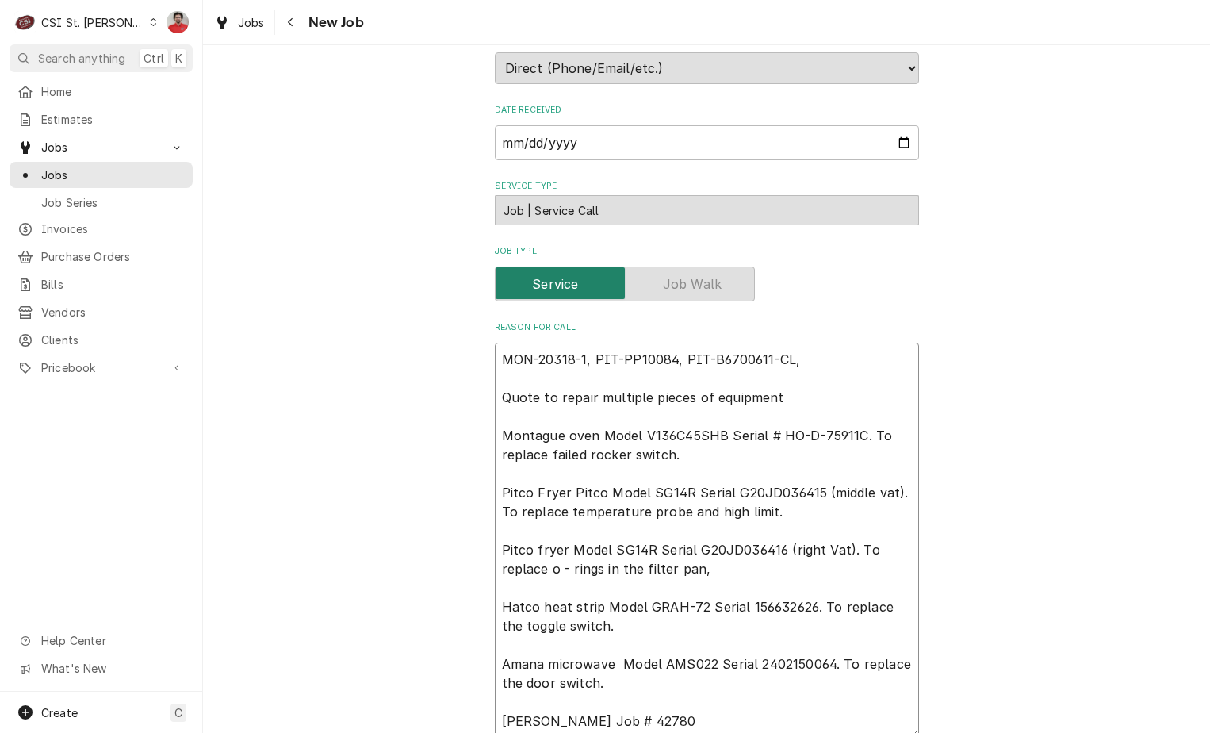
type textarea "x"
type textarea "MON-20318-1, PIT-PP10084, PIT-B6700611-CL, Quote to repair multiple pieces of e…"
click at [833, 354] on textarea "MON-20318-1, PIT-PP10084, PIT-B6700611-CL, Quote to repair multiple pieces of e…" at bounding box center [707, 540] width 424 height 395
paste textarea "PIT-60068301"
type textarea "x"
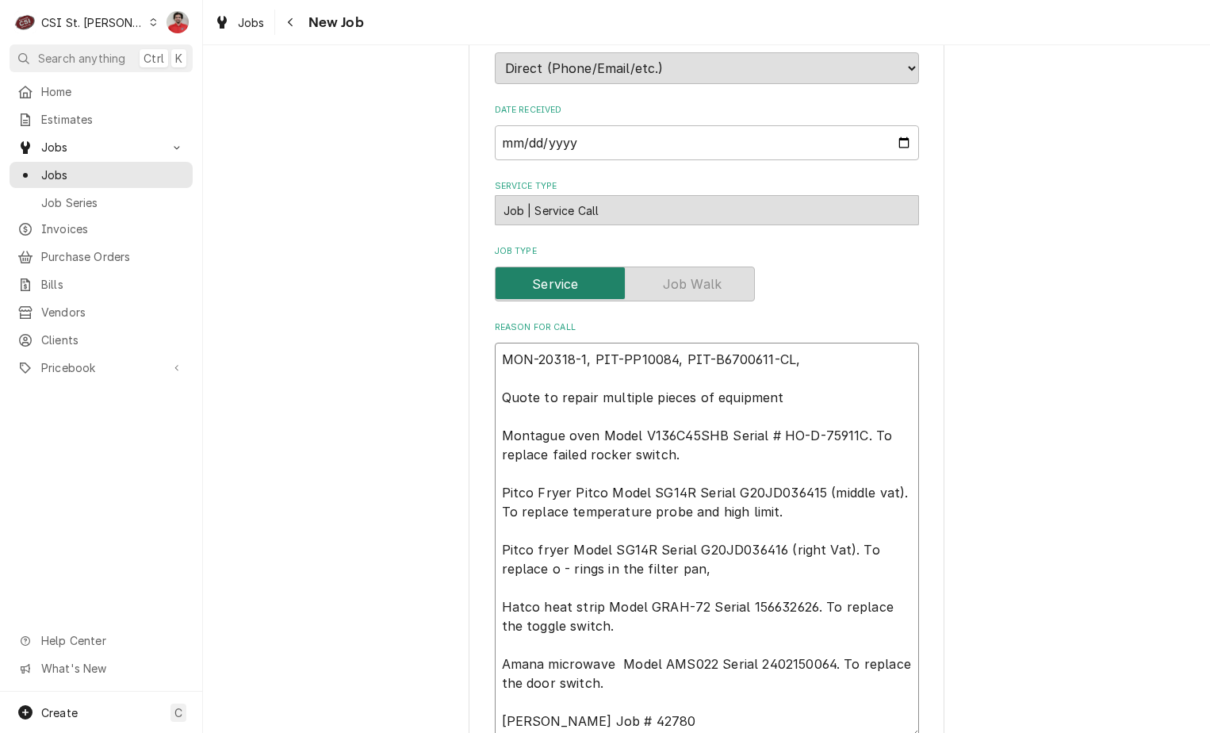
type textarea "MON-20318-1, PIT-PP10084, PIT-B6700611-CL, PIT-60068301 Quote to repair multipl…"
type textarea "x"
type textarea "MON-20318-1, PIT-PP10084, PIT-B6700611-CL, PIT-60068301, Quote to repair multip…"
type textarea "x"
type textarea "MON-20318-1, PIT-PP10084, PIT-B6700611-CL, PIT-60068301, Quote to repair multip…"
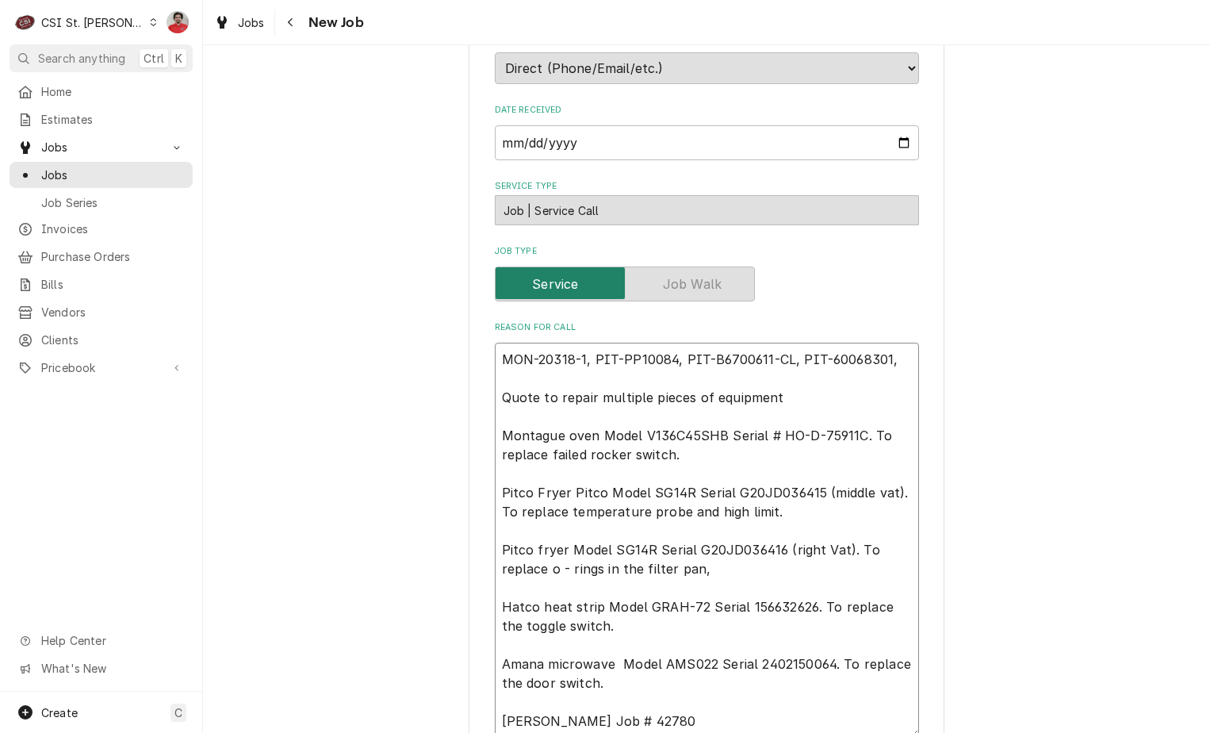
type textarea "x"
type textarea "MON-20318-1, PIT-PP10084, PIT-B6700611-CL, PIT-60068301, H Quote to repair mult…"
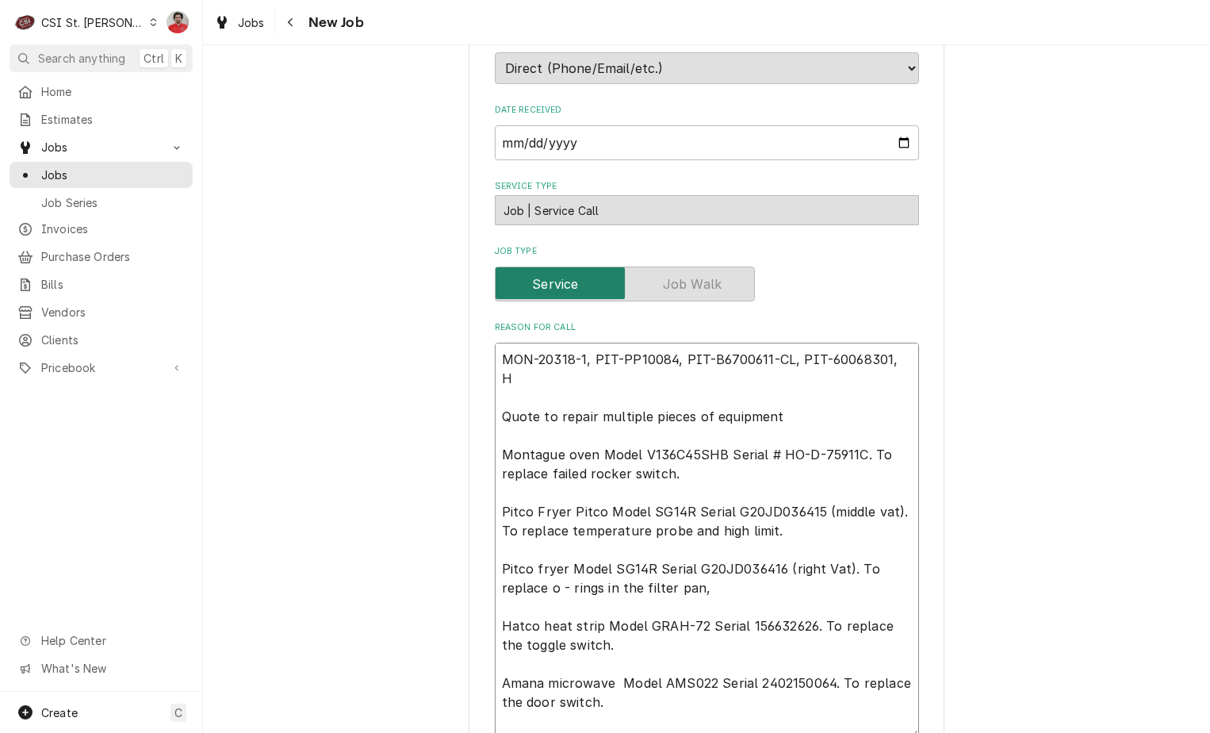
type textarea "x"
type textarea "MON-20318-1, PIT-PP10084, PIT-B6700611-CL, PIT-60068301, HA Quote to repair mul…"
type textarea "x"
type textarea "MON-20318-1, PIT-PP10084, PIT-B6700611-CL, PIT-60068301, HAT Quote to repair mu…"
type textarea "x"
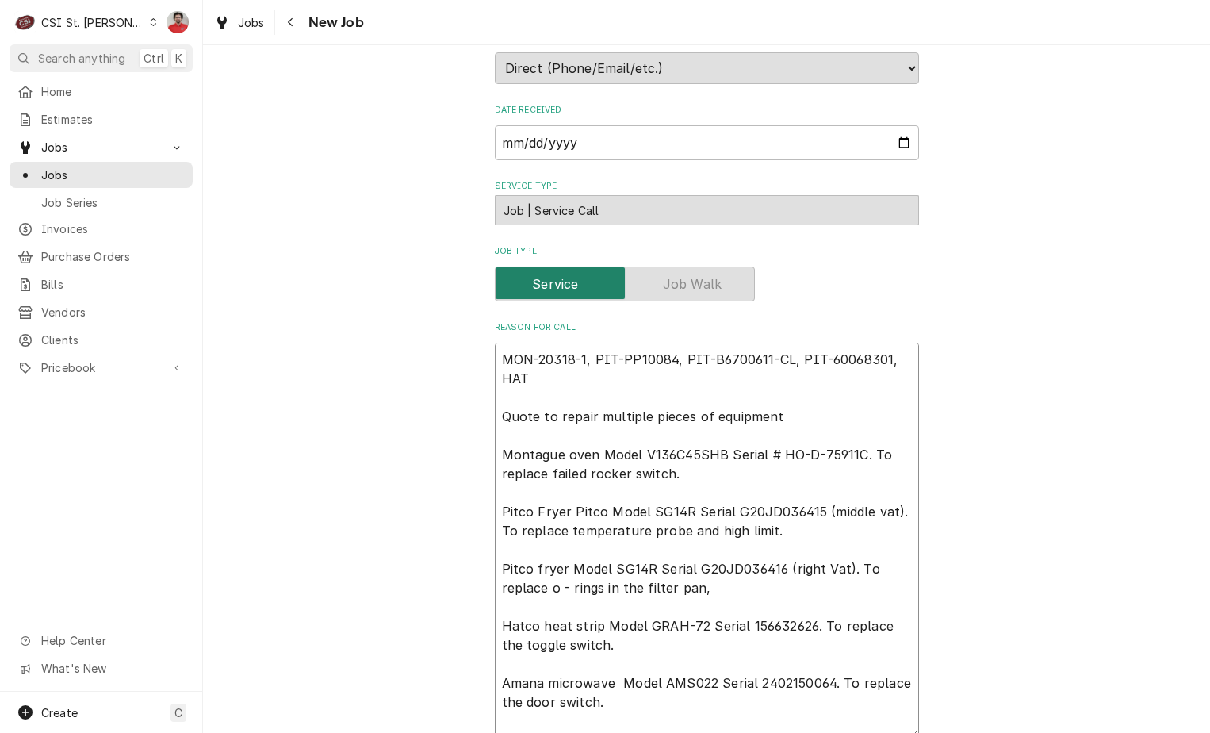
type textarea "MON-20318-1, PIT-PP10084, PIT-B6700611-CL, PIT-60068301, HAT- Quote to repair m…"
type textarea "x"
type textarea "MON-20318-1, PIT-PP10084, PIT-B6700611-CL, PIT-60068301, HAT-R Quote to repair …"
type textarea "x"
type textarea "MON-20318-1, PIT-PP10084, PIT-B6700611-CL, PIT-60068301, HAT-R0 Quote to repair…"
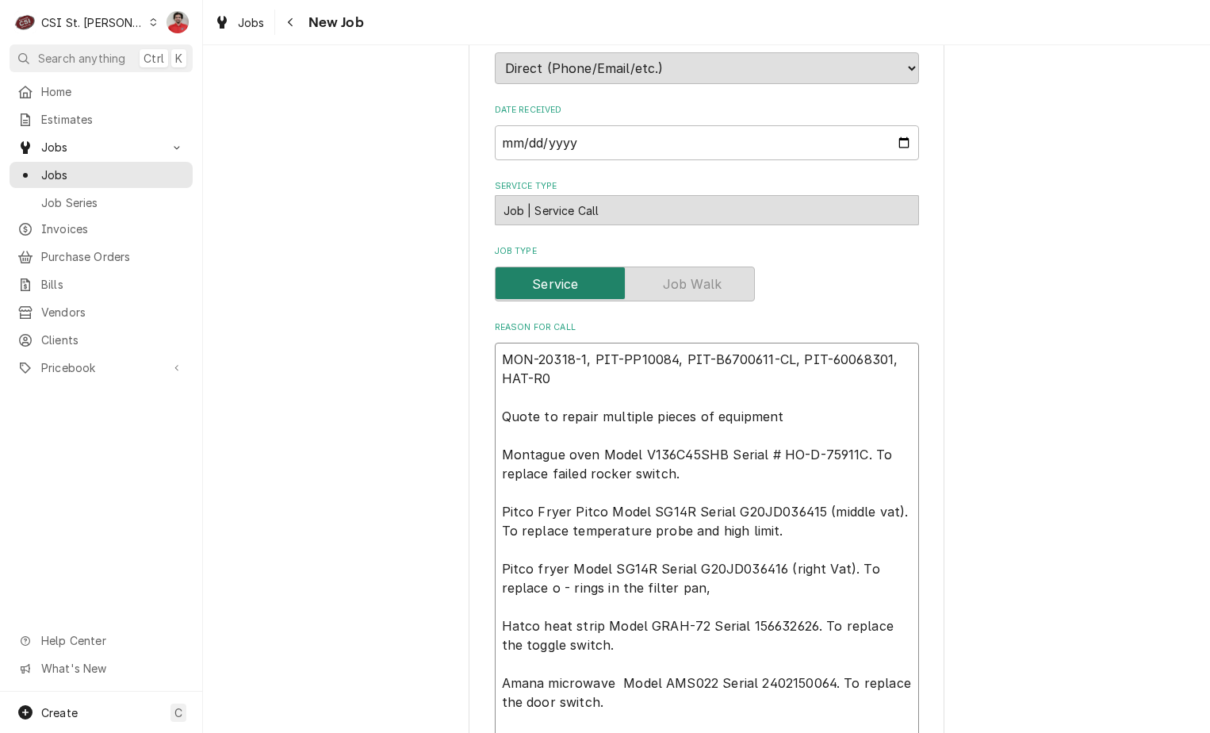
type textarea "x"
type textarea "MON-20318-1, PIT-PP10084, PIT-B6700611-CL, PIT-60068301, HAT-R02 Quote to repai…"
type textarea "x"
type textarea "MON-20318-1, PIT-PP10084, PIT-B6700611-CL, PIT-60068301, HAT-R02. Quote to repa…"
type textarea "x"
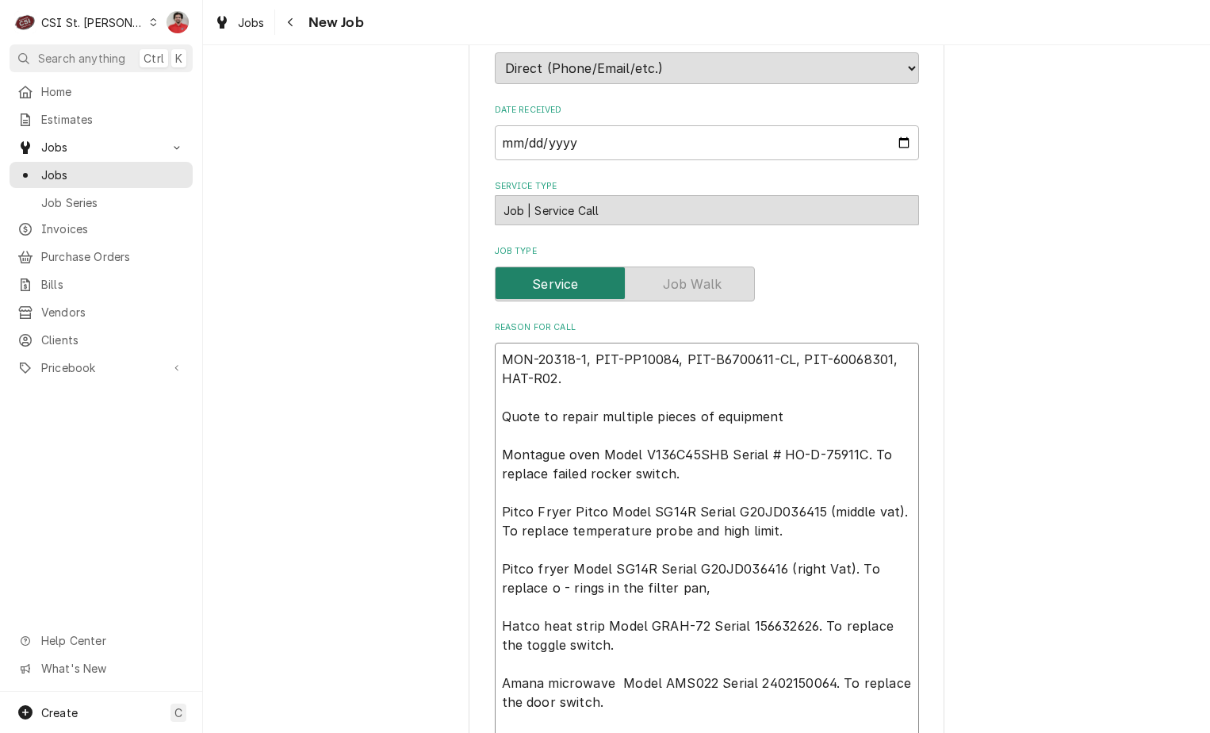
type textarea "MON-20318-1, PIT-PP10084, PIT-B6700611-CL, PIT-60068301, HAT-R02.1 Quote to rep…"
type textarea "x"
type textarea "MON-20318-1, PIT-PP10084, PIT-B6700611-CL, PIT-60068301, HAT-R02.19 Quote to re…"
type textarea "x"
type textarea "MON-20318-1, PIT-PP10084, PIT-B6700611-CL, PIT-60068301, HAT-R02.19- Quote to r…"
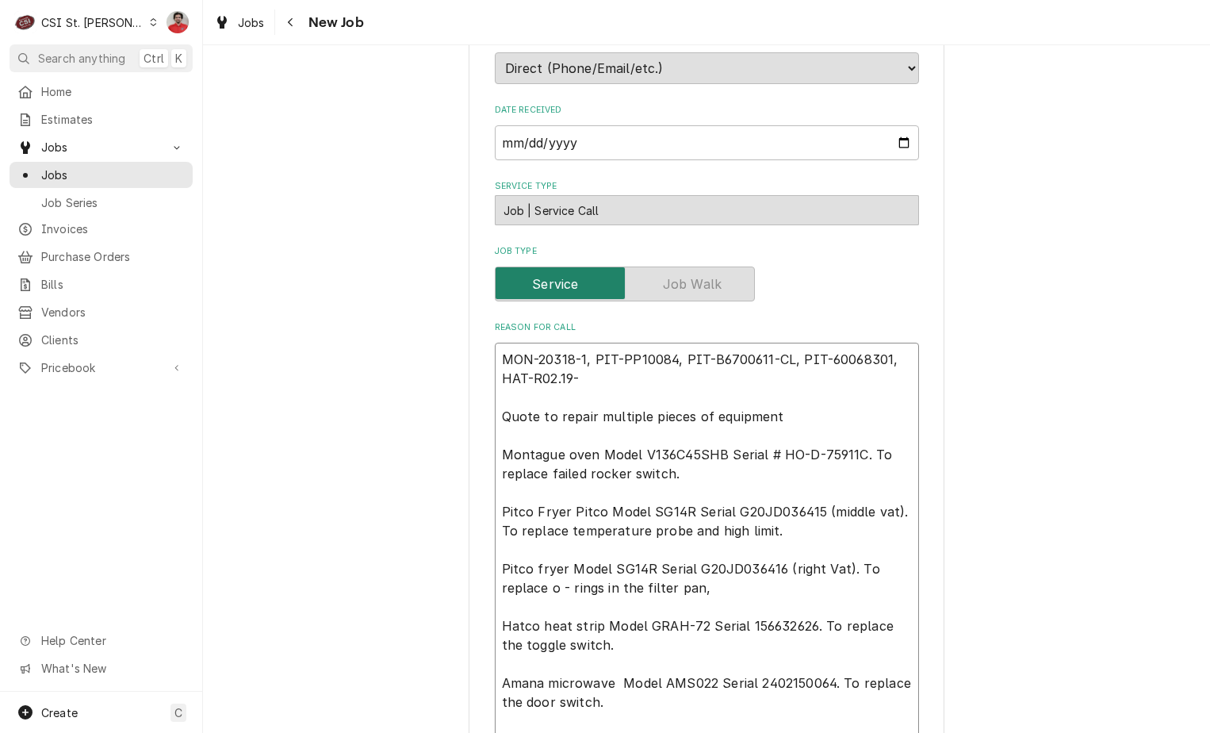
type textarea "x"
type textarea "MON-20318-1, PIT-PP10084, PIT-B6700611-CL, PIT-60068301, HAT-R02.19 Quote to re…"
type textarea "x"
type textarea "MON-20318-1, PIT-PP10084, PIT-B6700611-CL, PIT-60068301, HAT-R02.19. Quote to r…"
type textarea "x"
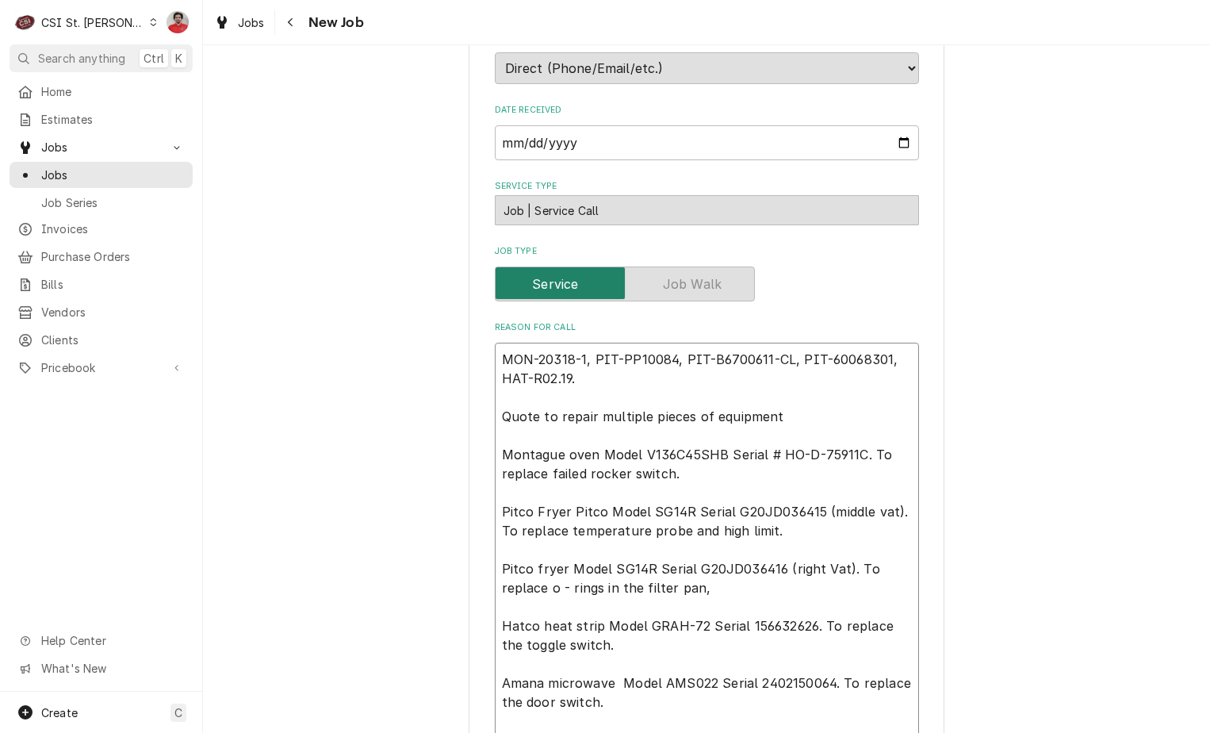
type textarea "MON-20318-1, PIT-PP10084, PIT-B6700611-CL, PIT-60068301, HAT-R02.19.0 Quote to …"
type textarea "x"
type textarea "MON-20318-1, PIT-PP10084, PIT-B6700611-CL, PIT-60068301, HAT-R02.19.01 Quote to…"
type textarea "x"
type textarea "MON-20318-1, PIT-PP10084, PIT-B6700611-CL, PIT-60068301, HAT-R02.19.016 Quote t…"
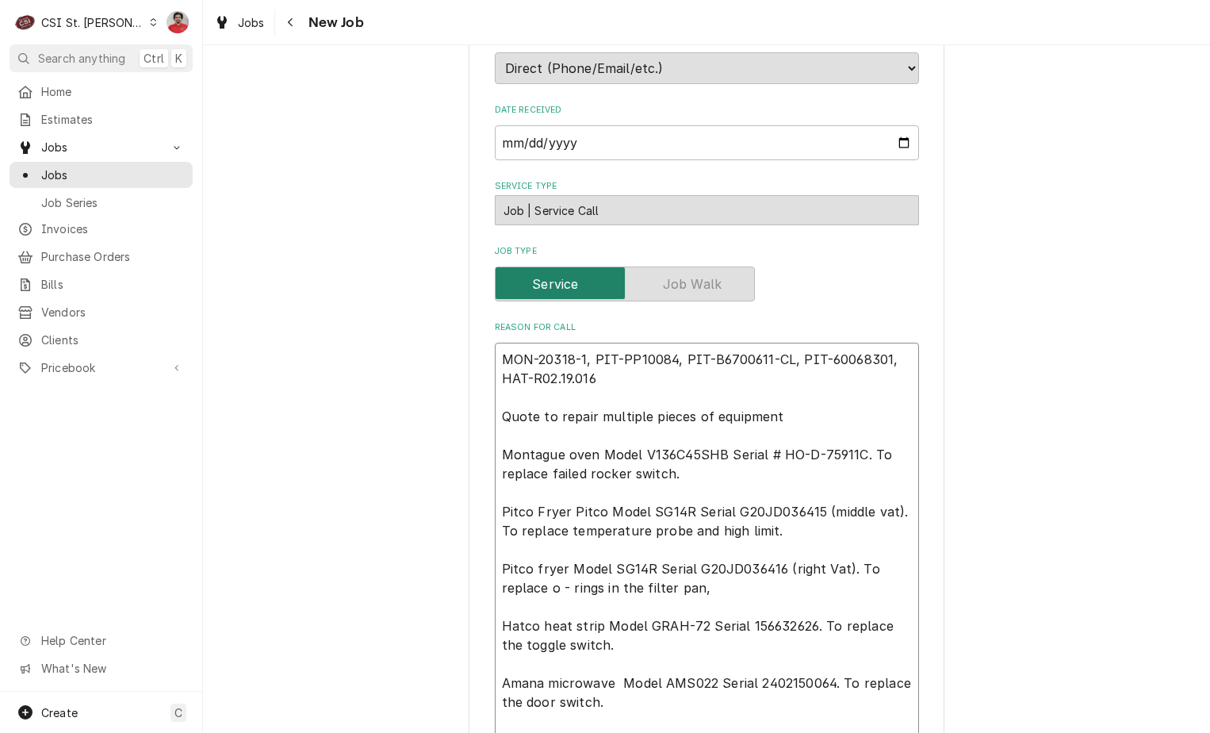
type textarea "x"
type textarea "MON-20318-1, PIT-PP10084, PIT-B6700611-CL, PIT-60068301, HAT-R02.19.016. Quote …"
type textarea "x"
type textarea "MON-20318-1, PIT-PP10084, PIT-B6700611-CL, PIT-60068301, HAT-R02.19.016.0 Quote…"
type textarea "x"
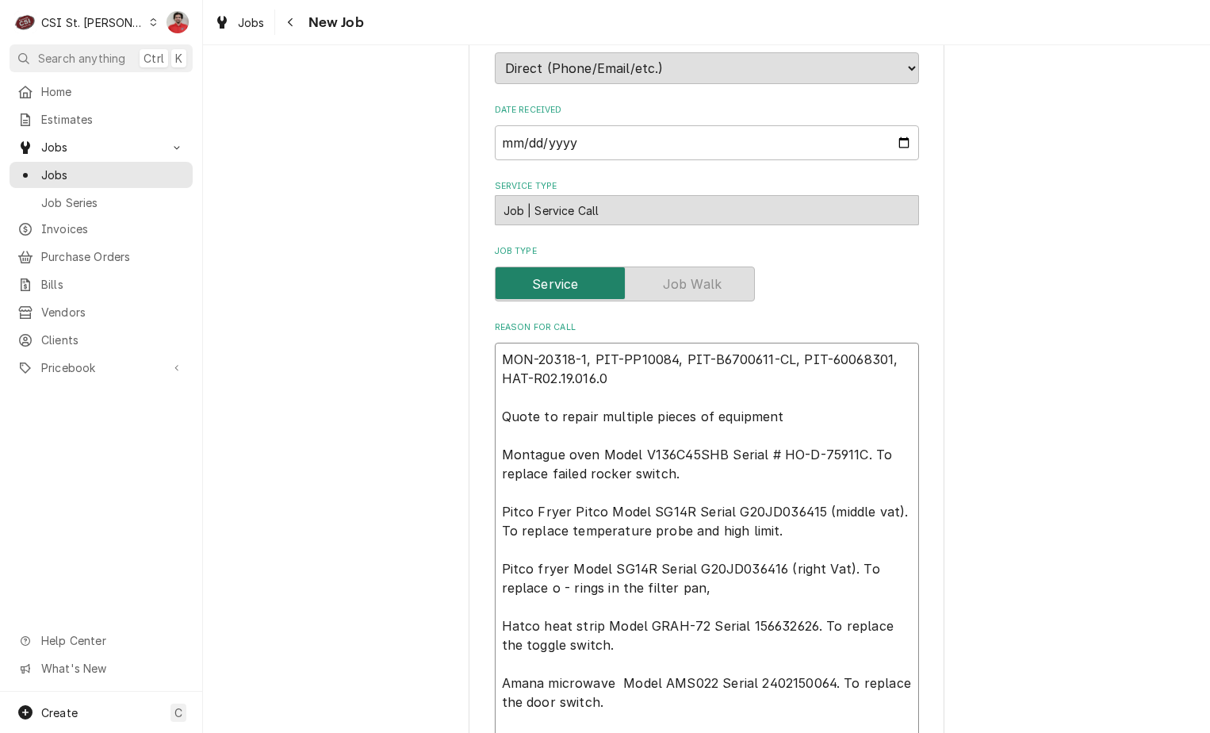
type textarea "MON-20318-1, PIT-PP10084, PIT-B6700611-CL, PIT-60068301, HAT-R02.19.016.00 Quot…"
type textarea "x"
type textarea "MON-20318-1, PIT-PP10084, PIT-B6700611-CL, PIT-60068301, HAT-R02.19.016.00, Quo…"
type textarea "x"
type textarea "MON-20318-1, PIT-PP10084, PIT-B6700611-CL, PIT-60068301, HAT-R02.19.016.00, Quo…"
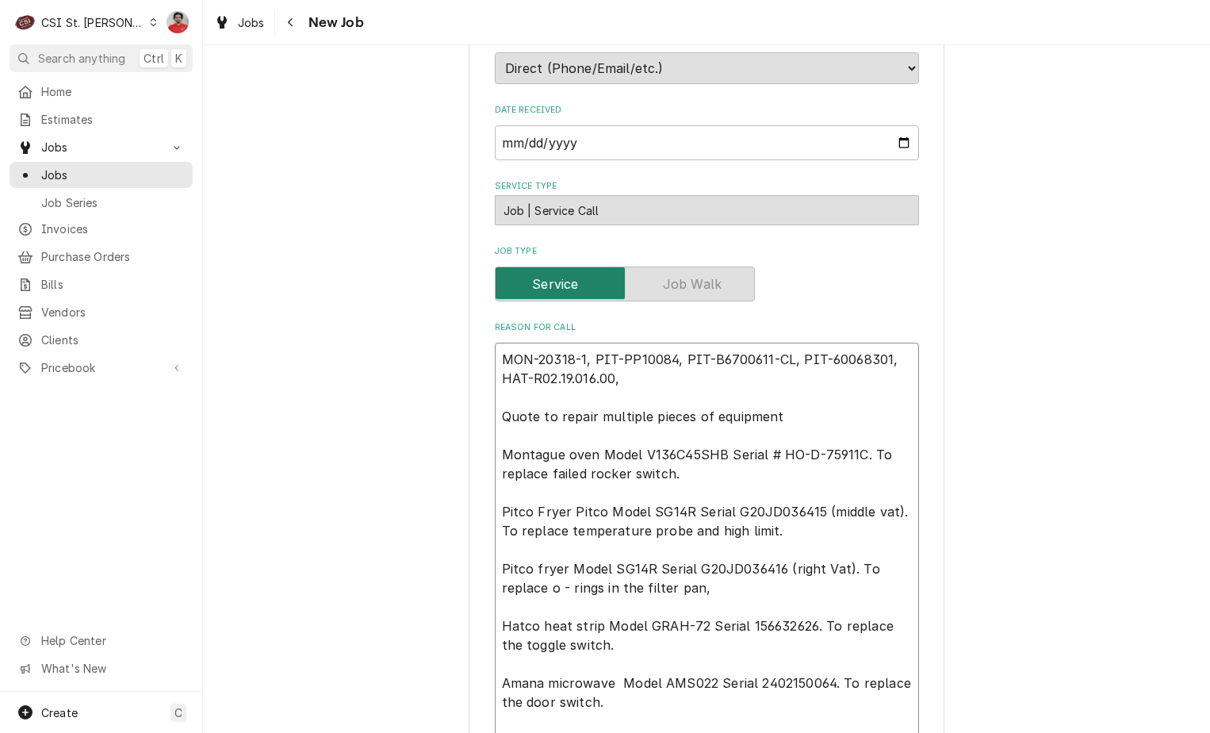
type textarea "x"
type textarea "MON-20318-1, PIT-PP10084, PIT-B6700611-CL, PIT-60068301, HAT-R02.19.016.00, Quo…"
click at [657, 381] on textarea "MON-20318-1, PIT-PP10084, PIT-B6700611-CL, PIT-60068301, HAT-R02.19.016.00, Quo…" at bounding box center [707, 550] width 424 height 414
paste textarea "AMA-59244835"
type textarea "x"
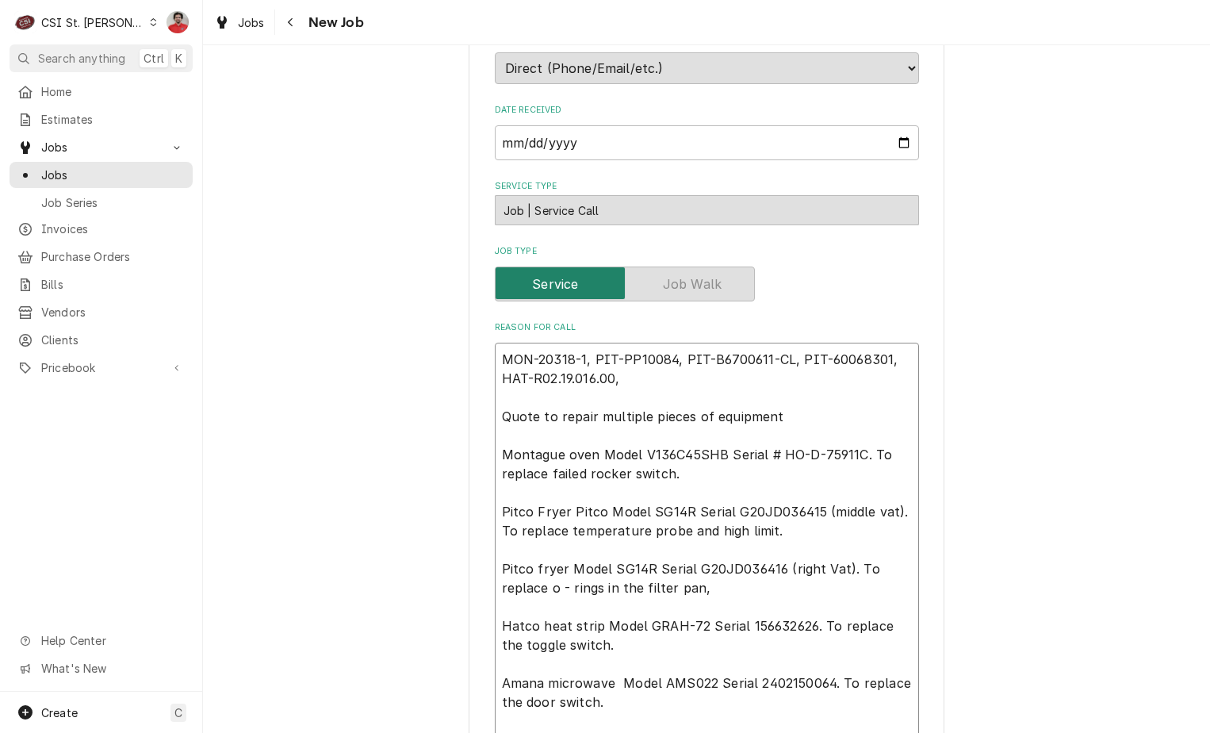
type textarea "MON-20318-1, PIT-PP10084, PIT-B6700611-CL, PIT-60068301, HAT-R02.19.016.00, AMA…"
type textarea "x"
type textarea "MON-20318-1, PIT-PP10084, PIT-B6700611-CL, PIT-60068301, HAT-R02.19.016.00, AMA…"
type textarea "x"
type textarea "MON-20318-1, PIT-PP10084, PIT-B6700611-CL, PIT-60068301, HAT-R02.19.016.00, AMA…"
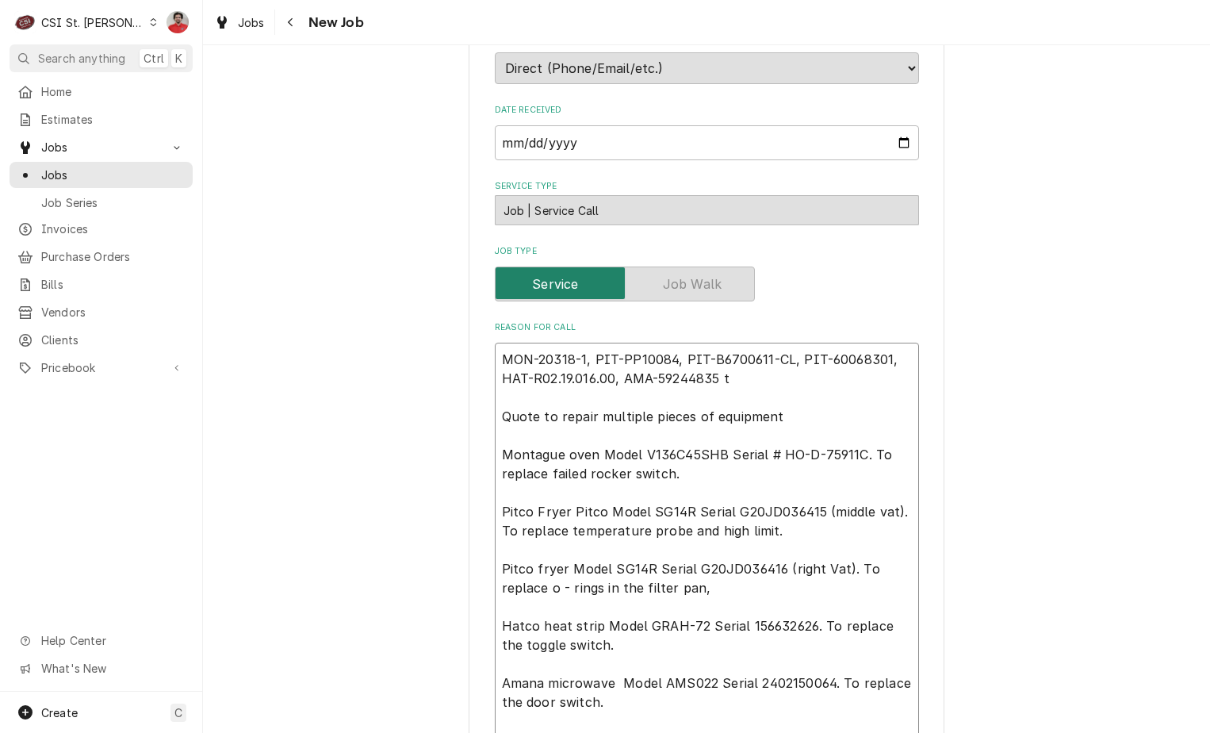
type textarea "x"
type textarea "MON-20318-1, PIT-PP10084, PIT-B6700611-CL, PIT-60068301, HAT-R02.19.016.00, AMA…"
type textarea "x"
type textarea "MON-20318-1, PIT-PP10084, PIT-B6700611-CL, PIT-60068301, HAT-R02.19.016.00, AMA…"
type textarea "x"
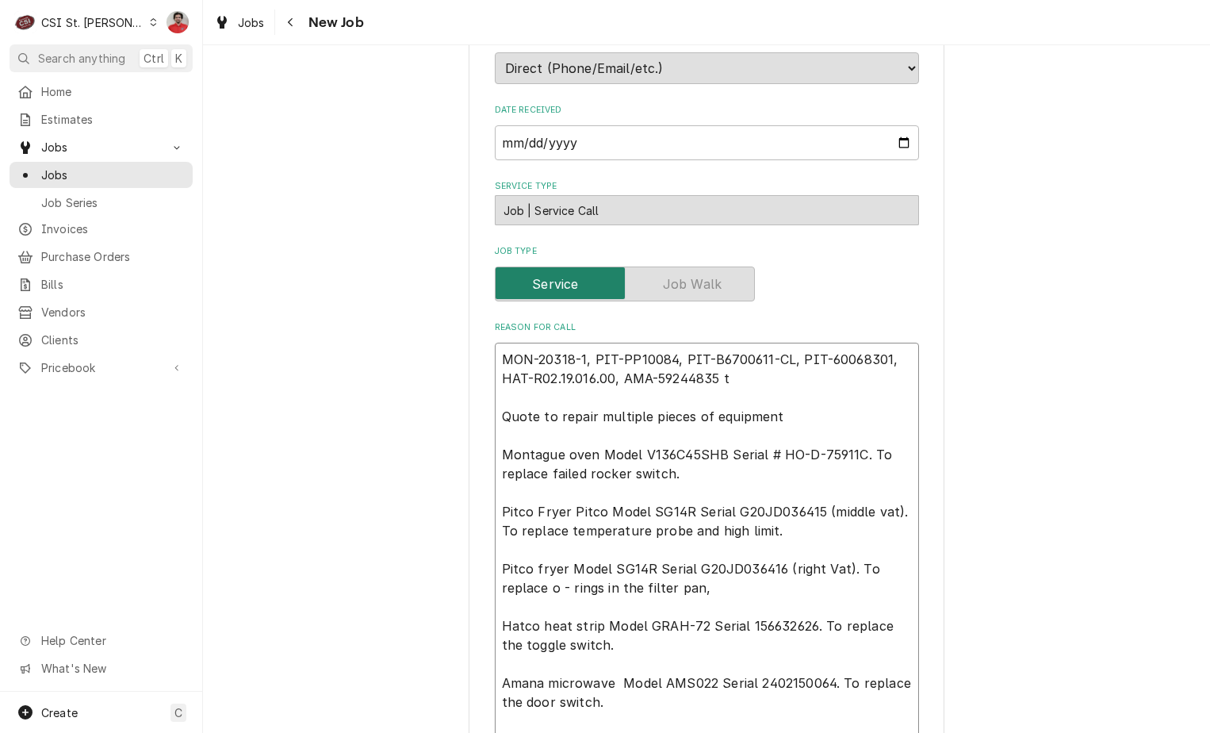
type textarea "MON-20318-1, PIT-PP10084, PIT-B6700611-CL, PIT-60068301, HAT-R02.19.016.00, AMA…"
type textarea "x"
type textarea "MON-20318-1, PIT-PP10084, PIT-B6700611-CL, PIT-60068301, HAT-R02.19.016.00, AMA…"
type textarea "x"
type textarea "MON-20318-1, PIT-PP10084, PIT-B6700611-CL, PIT-60068301, HAT-R02.19.016.00, AMA…"
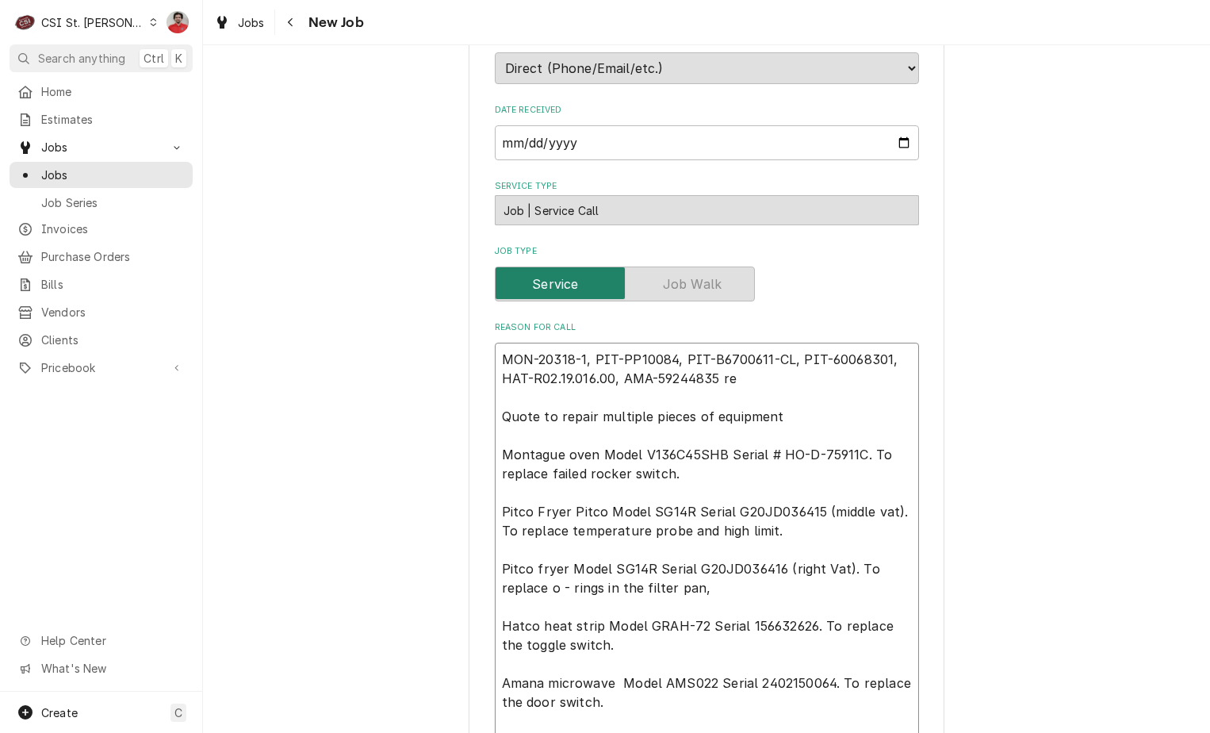
type textarea "x"
type textarea "MON-20318-1, PIT-PP10084, PIT-B6700611-CL, PIT-60068301, HAT-R02.19.016.00, AMA…"
type textarea "x"
type textarea "MON-20318-1, PIT-PP10084, PIT-B6700611-CL, PIT-60068301, HAT-R02.19.016.00, AMA…"
type textarea "x"
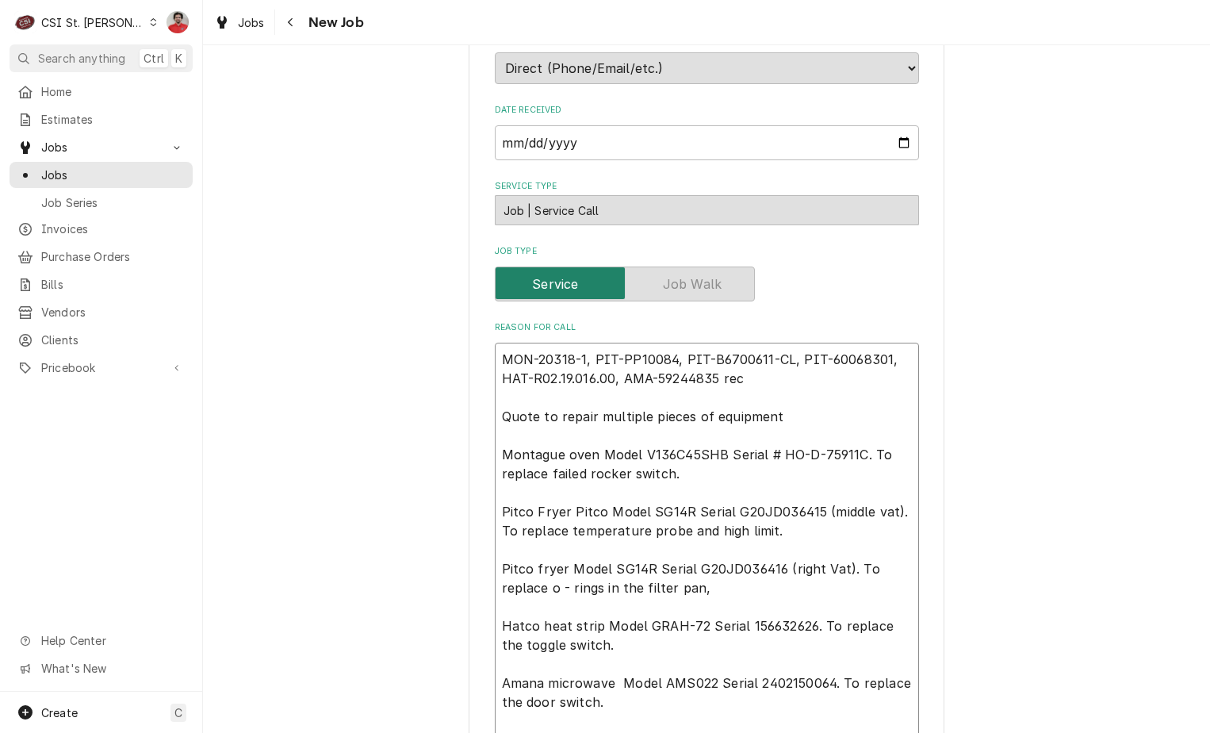
type textarea "MON-20318-1, PIT-PP10084, PIT-B6700611-CL, PIT-60068301, HAT-R02.19.016.00, AMA…"
type textarea "x"
type textarea "MON-20318-1, PIT-PP10084, PIT-B6700611-CL, PIT-60068301, HAT-R02.19.016.00, AMA…"
type textarea "x"
type textarea "MON-20318-1, PIT-PP10084, PIT-B6700611-CL, PIT-60068301, HAT-R02.19.016.00, AMA…"
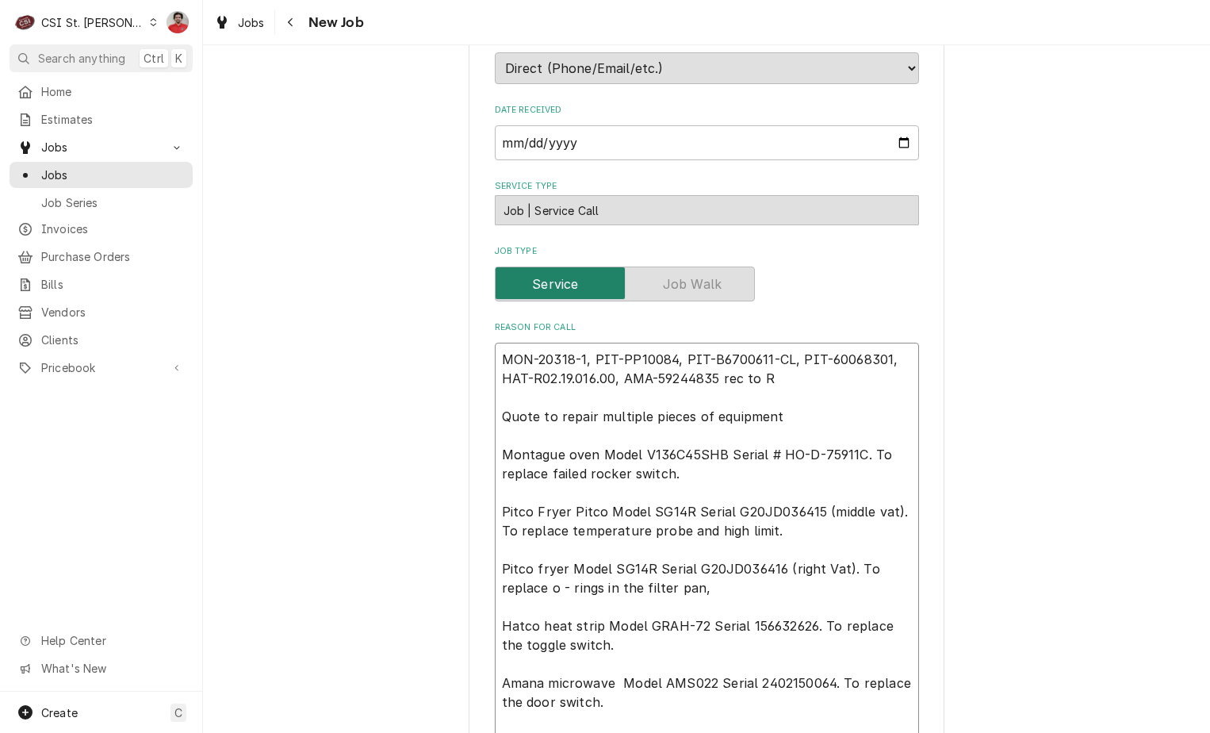
type textarea "x"
type textarea "MON-20318-1, PIT-PP10084, PIT-B6700611-CL, PIT-60068301, HAT-R02.19.016.00, AMA…"
type textarea "x"
type textarea "MON-20318-1, PIT-PP10084, PIT-B6700611-CL, PIT-60068301, HAT-R02.19.016.00, AMA…"
type textarea "x"
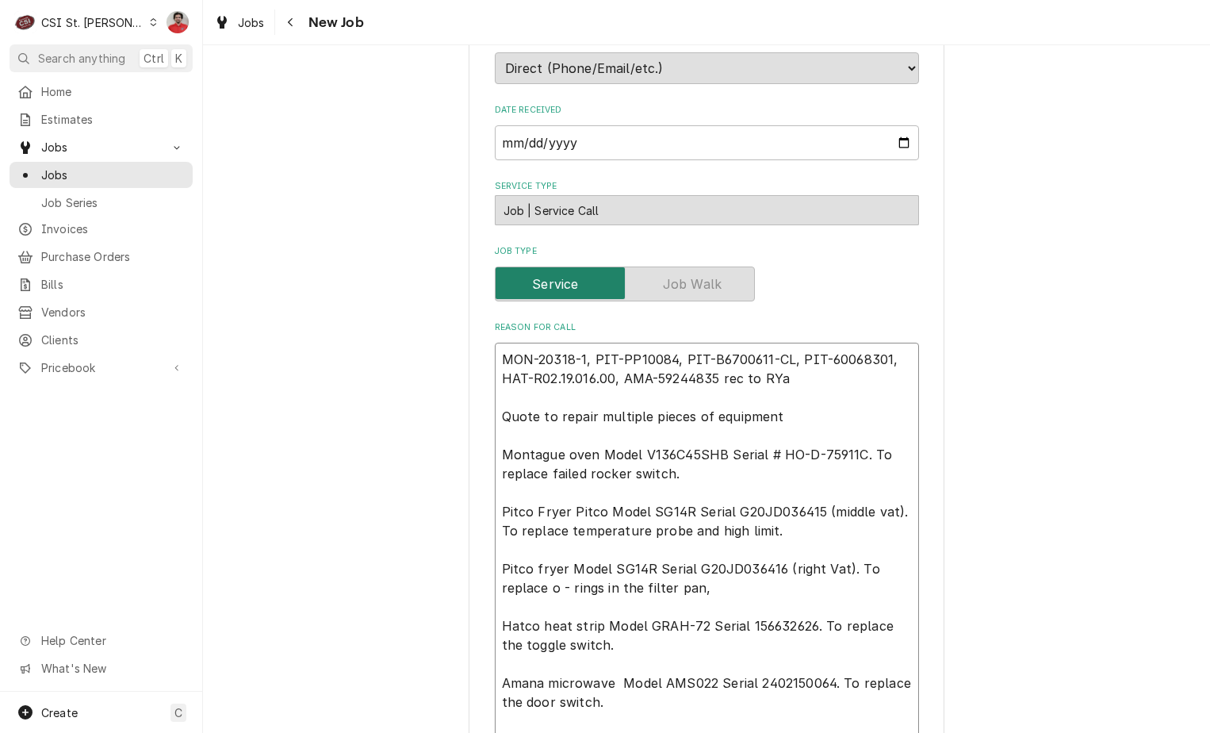
type textarea "MON-20318-1, PIT-PP10084, PIT-B6700611-CL, PIT-60068301, HAT-R02.19.016.00, AMA…"
type textarea "x"
type textarea "MON-20318-1, PIT-PP10084, PIT-B6700611-CL, PIT-60068301, HAT-R02.19.016.00, AMA…"
type textarea "x"
type textarea "MON-20318-1, PIT-PP10084, PIT-B6700611-CL, PIT-60068301, HAT-R02.19.016.00, AMA…"
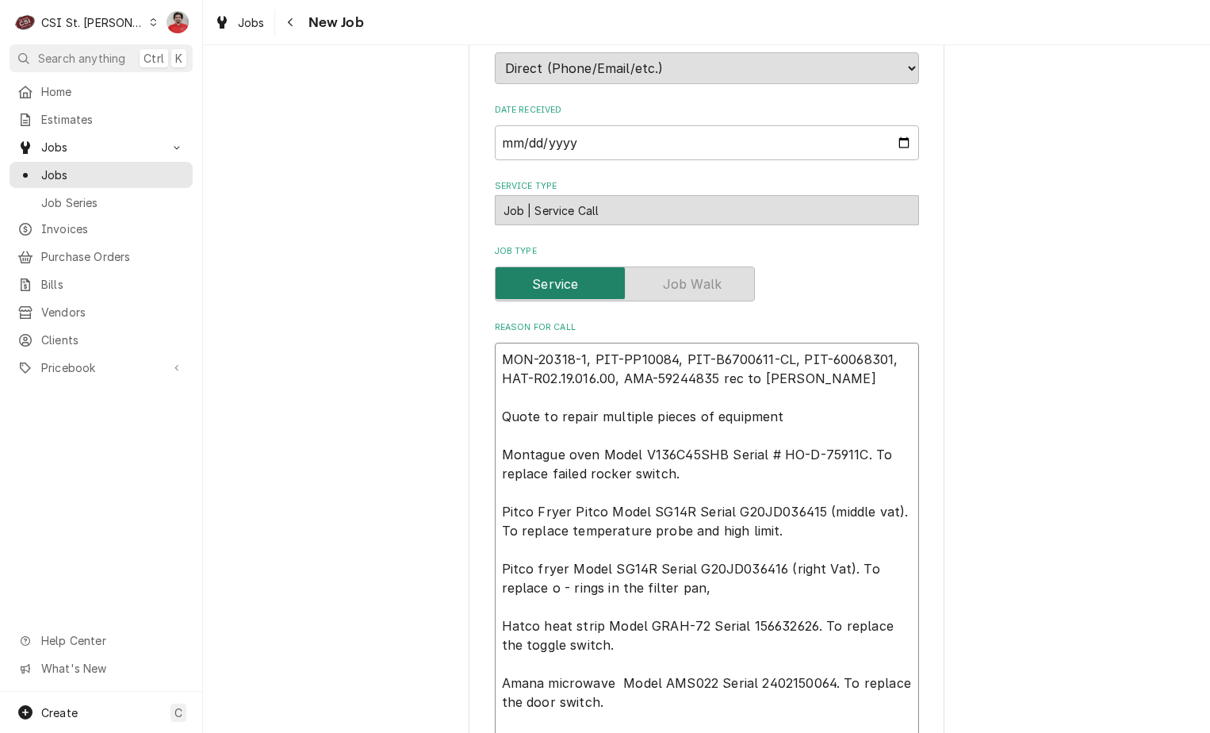
type textarea "x"
type textarea "MON-20318-1, PIT-PP10084, PIT-B6700611-CL, PIT-60068301, HAT-R02.19.016.00, AMA…"
type textarea "x"
type textarea "MON-20318-1, PIT-PP10084, PIT-B6700611-CL, PIT-60068301, HAT-R02.19.016.00, AMA…"
type textarea "x"
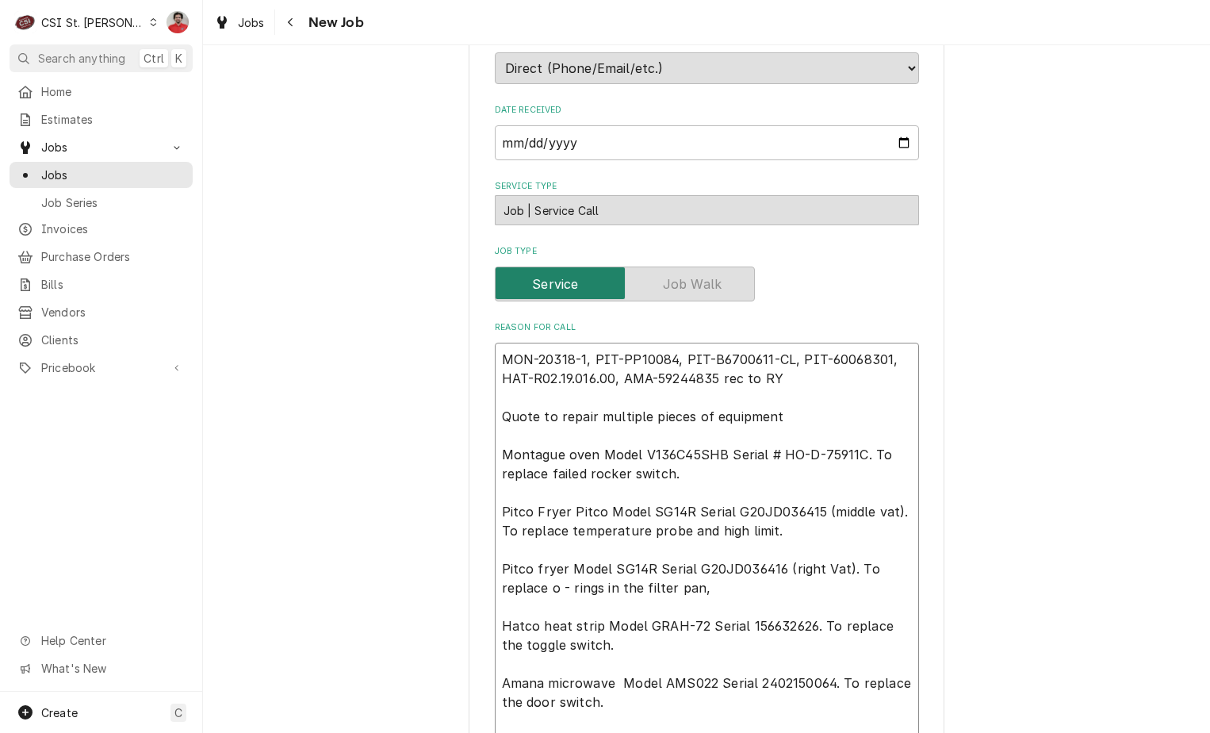
type textarea "MON-20318-1, PIT-PP10084, PIT-B6700611-CL, PIT-60068301, HAT-R02.19.016.00, AMA…"
type textarea "x"
type textarea "MON-20318-1, PIT-PP10084, PIT-B6700611-CL, PIT-60068301, HAT-R02.19.016.00, AMA…"
type textarea "x"
type textarea "MON-20318-1, PIT-PP10084, PIT-B6700611-CL, PIT-60068301, HAT-R02.19.016.00, AMA…"
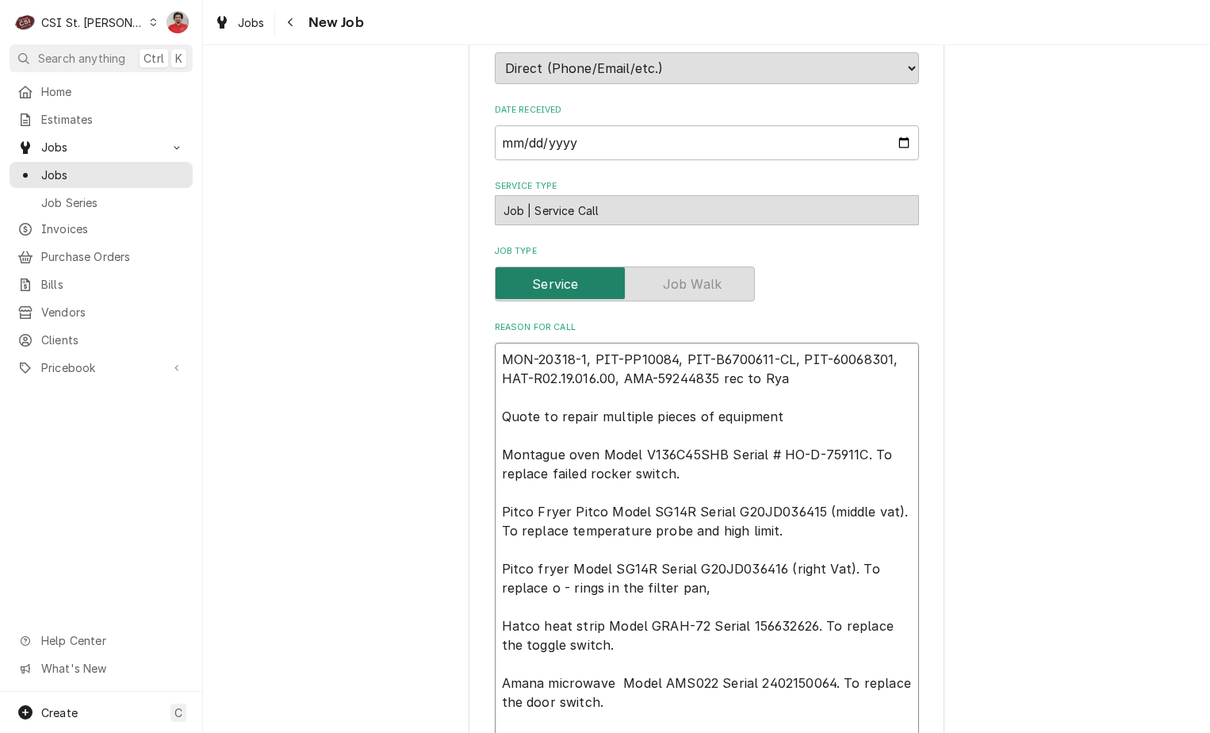
type textarea "x"
type textarea "MON-20318-1, PIT-PP10084, PIT-B6700611-CL, PIT-60068301, HAT-R02.19.016.00, AMA…"
type textarea "x"
type textarea "MON-20318-1, PIT-PP10084, PIT-B6700611-CL, PIT-60068301, HAT-R02.19.016.00, AMA…"
type textarea "x"
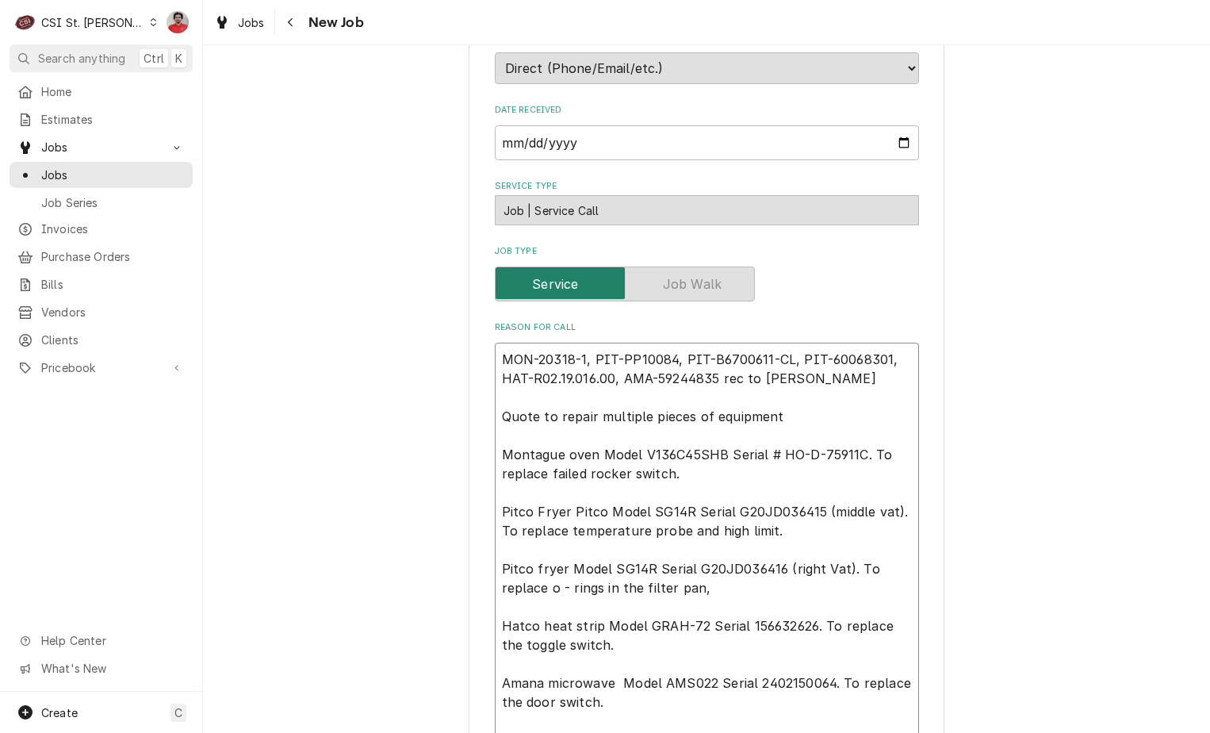
type textarea "MON-20318-1, PIT-PP10084, PIT-B6700611-CL, PIT-60068301, HAT-R02.19.016.00, AMA…"
type textarea "x"
type textarea "MON-20318-1, PIT-PP10084, PIT-B6700611-CL, PIT-60068301, HAT-R02.19.016.00, AMA…"
type textarea "x"
type textarea "MON-20318-1, PIT-PP10084, PIT-B6700611-CL, PIT-60068301, HAT-R02.19.016.00, AMA…"
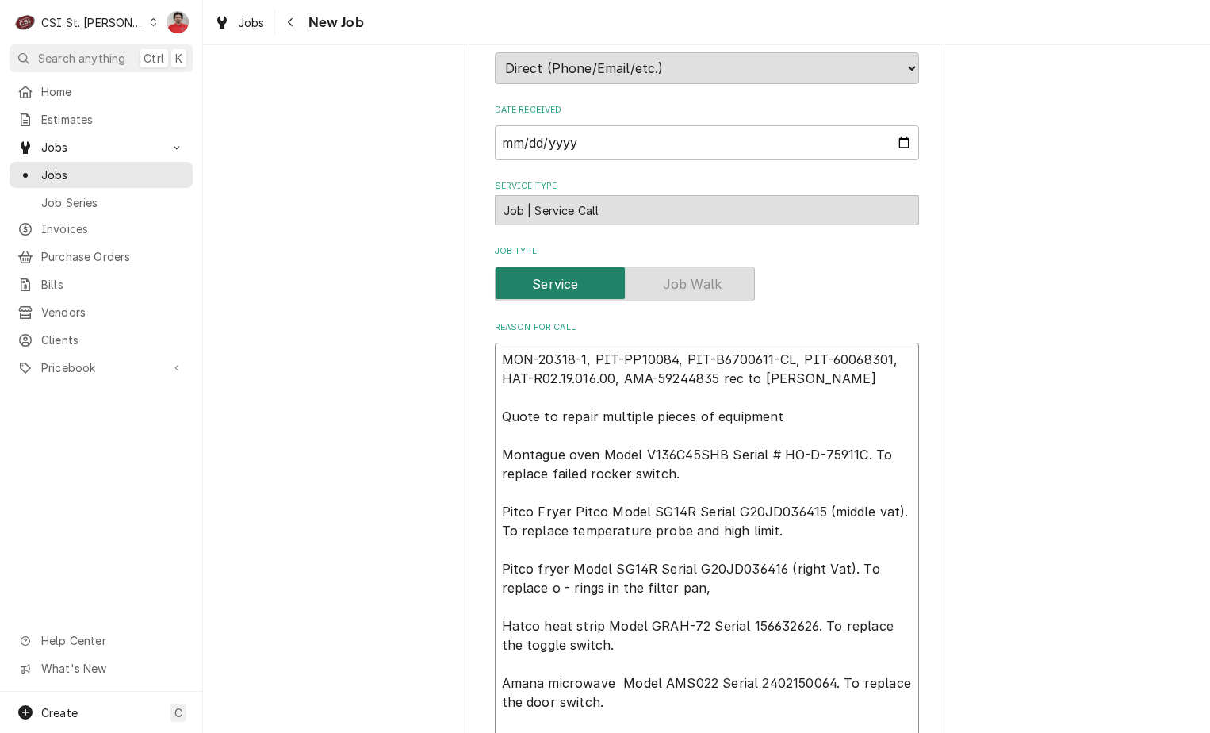
type textarea "x"
type textarea "MON-20318-1, PIT-PP10084, PIT-B6700611-CL, PIT-60068301, HAT-R02.19.016.00, AMA…"
type textarea "x"
type textarea "MON-20318-1, PIT-PP10084, PIT-B6700611-CL, PIT-60068301, HAT-R02.19.016.00, AMA…"
type textarea "x"
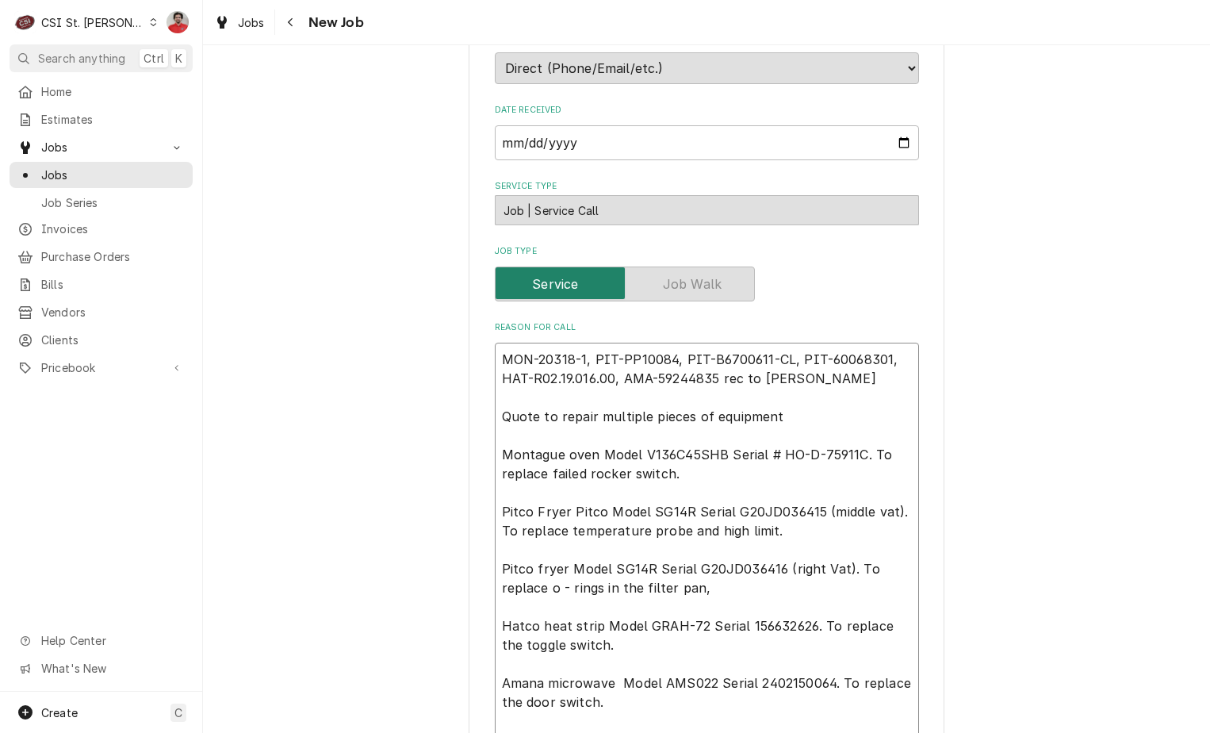
type textarea "MON-20318-1, PIT-PP10084, PIT-B6700611-CL, PIT-60068301, HAT-R02.19.016.00, AMA…"
type textarea "x"
type textarea "MON-20318-1, PIT-PP10084, PIT-B6700611-CL, PIT-60068301, HAT-R02.19.016.00, AMA…"
type textarea "x"
type textarea "MON-20318-1, PIT-PP10084, PIT-B6700611-CL, PIT-60068301, HAT-R02.19.016.00, AMA…"
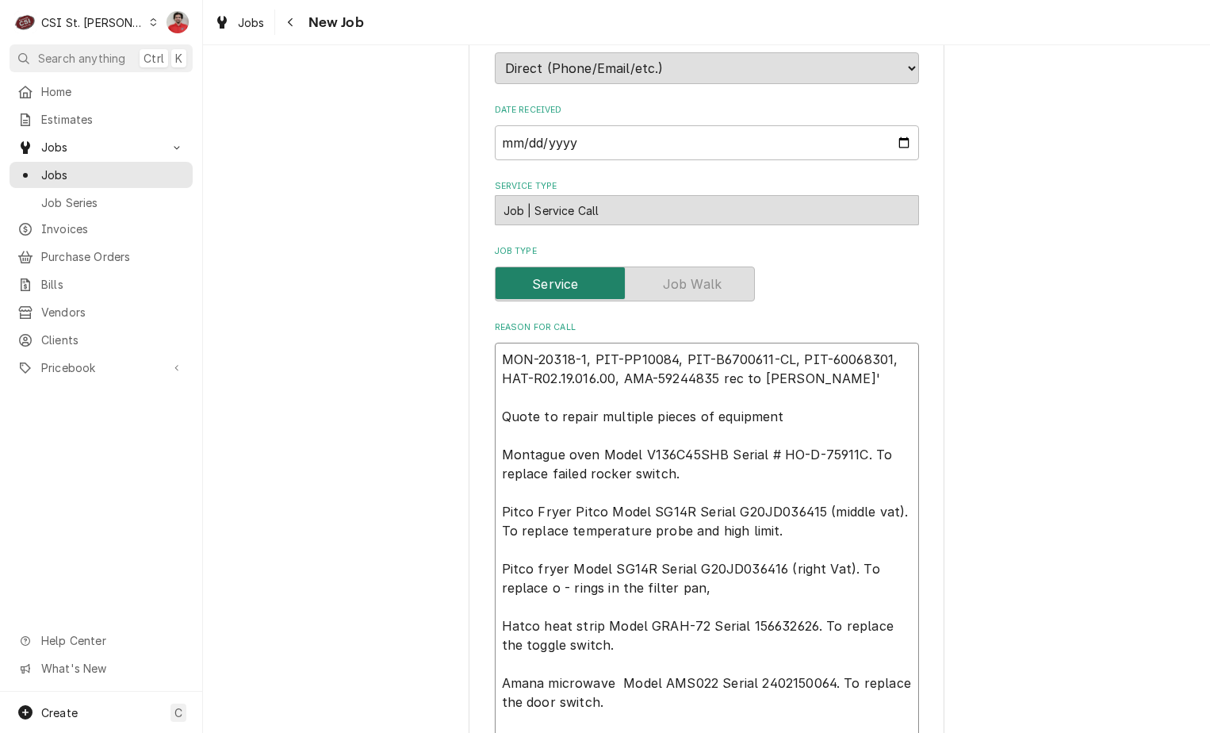
type textarea "x"
type textarea "MON-20318-1, PIT-PP10084, PIT-B6700611-CL, PIT-60068301, HAT-R02.19.016.00, AMA…"
type textarea "x"
type textarea "MON-20318-1, PIT-PP10084, PIT-B6700611-CL, PIT-60068301, HAT-R02.19.016.00, AMA…"
type textarea "x"
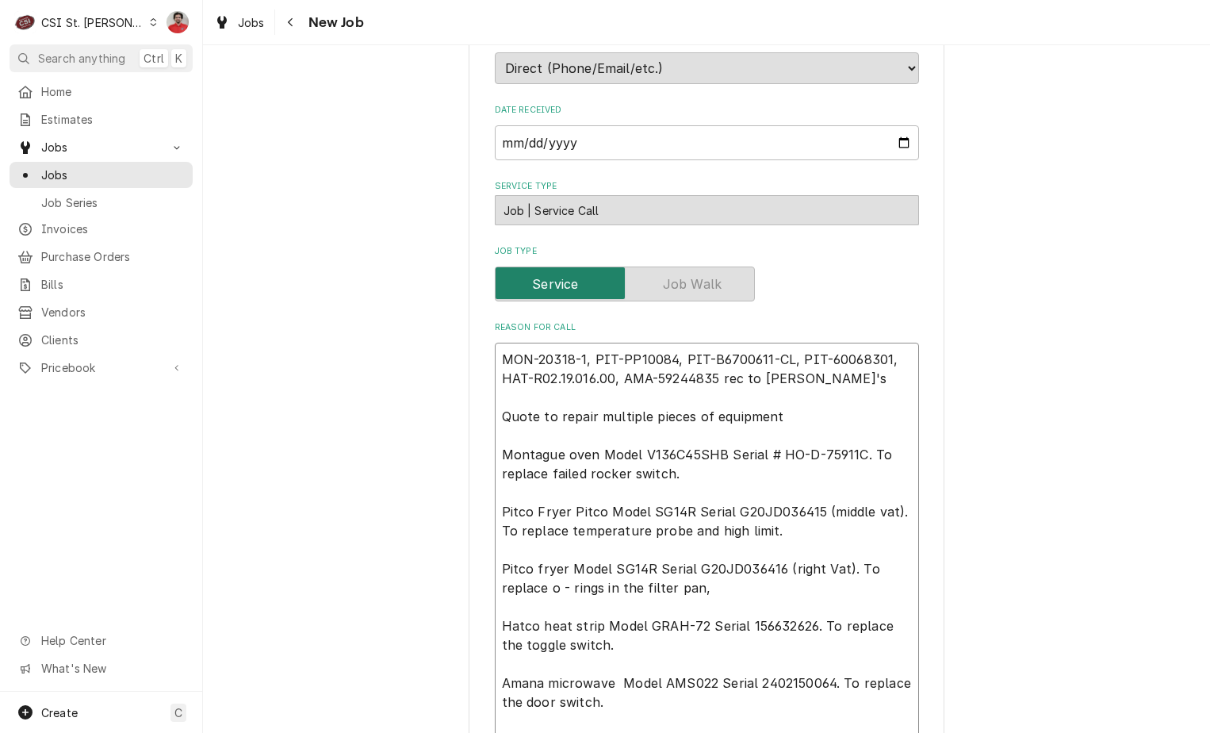
type textarea "MON-20318-1, PIT-PP10084, PIT-B6700611-CL, PIT-60068301, HAT-R02.19.016.00, AMA…"
type textarea "x"
type textarea "MON-20318-1, PIT-PP10084, PIT-B6700611-CL, PIT-60068301, HAT-R02.19.016.00, AMA…"
type textarea "x"
type textarea "MON-20318-1, PIT-PP10084, PIT-B6700611-CL, PIT-60068301, HAT-R02.19.016.00, AMA…"
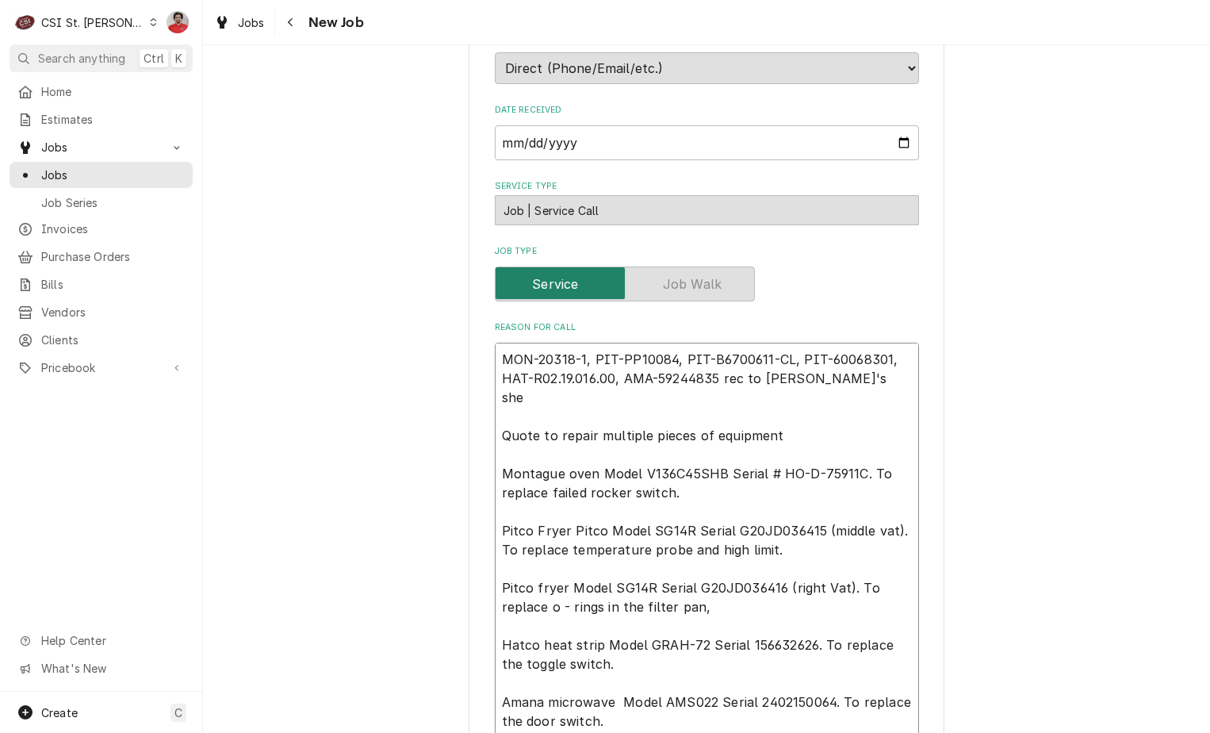
type textarea "x"
type textarea "MON-20318-1, PIT-PP10084, PIT-B6700611-CL, PIT-60068301, HAT-R02.19.016.00, AMA…"
type textarea "x"
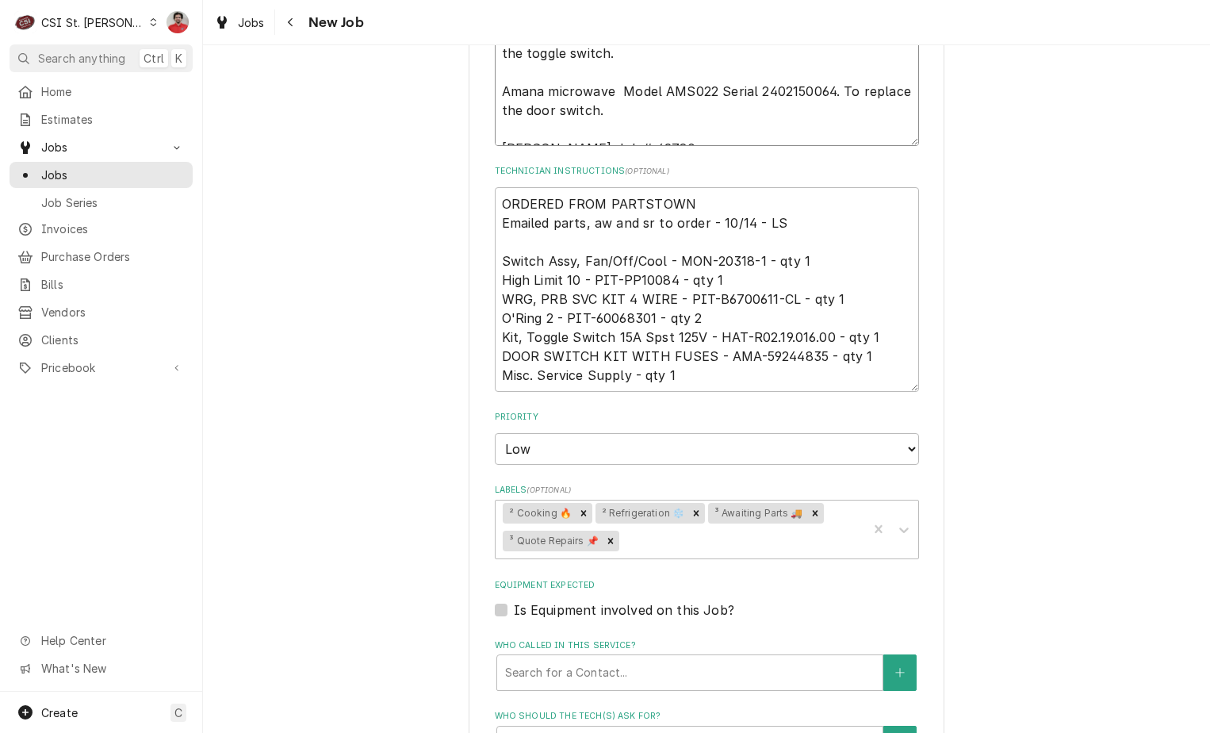
scroll to position [951, 0]
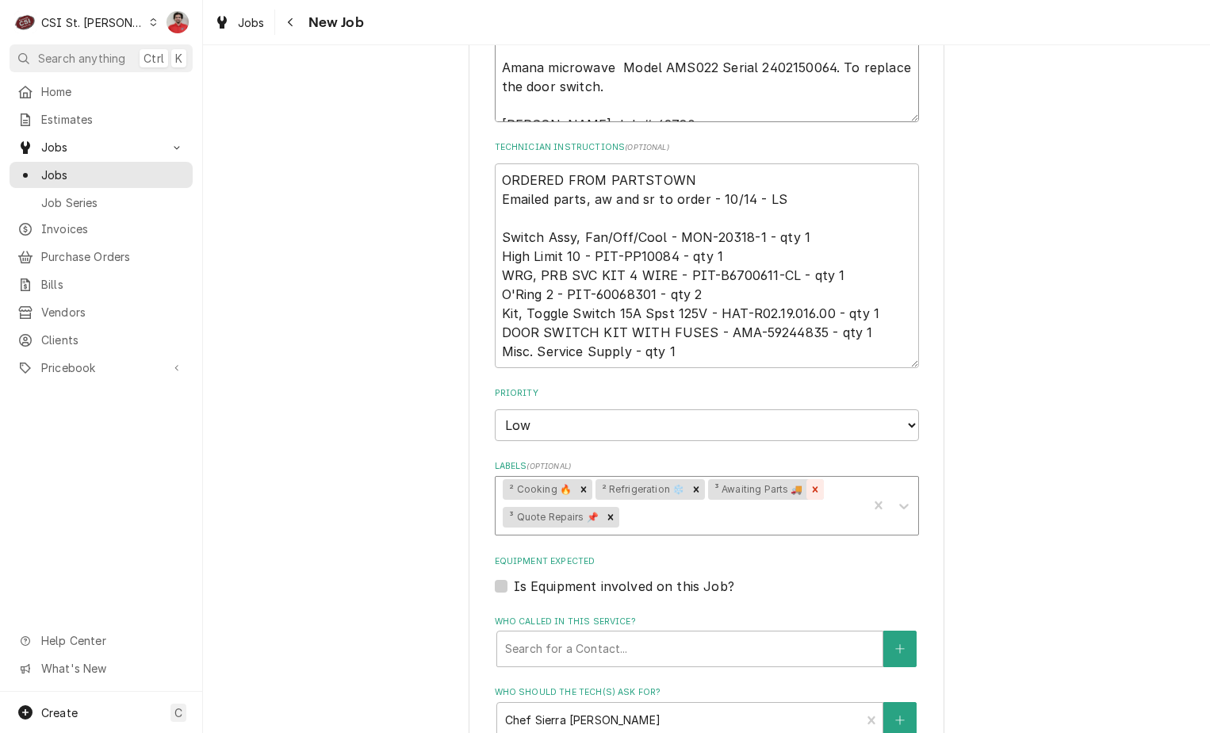
click at [812, 489] on icon "Remove ³ Awaiting Parts 🚚" at bounding box center [815, 490] width 6 height 6
type textarea "MON-20318-1, PIT-PP10084, PIT-B6700611-CL, PIT-60068301, HAT-R02.19.016.00, AMA…"
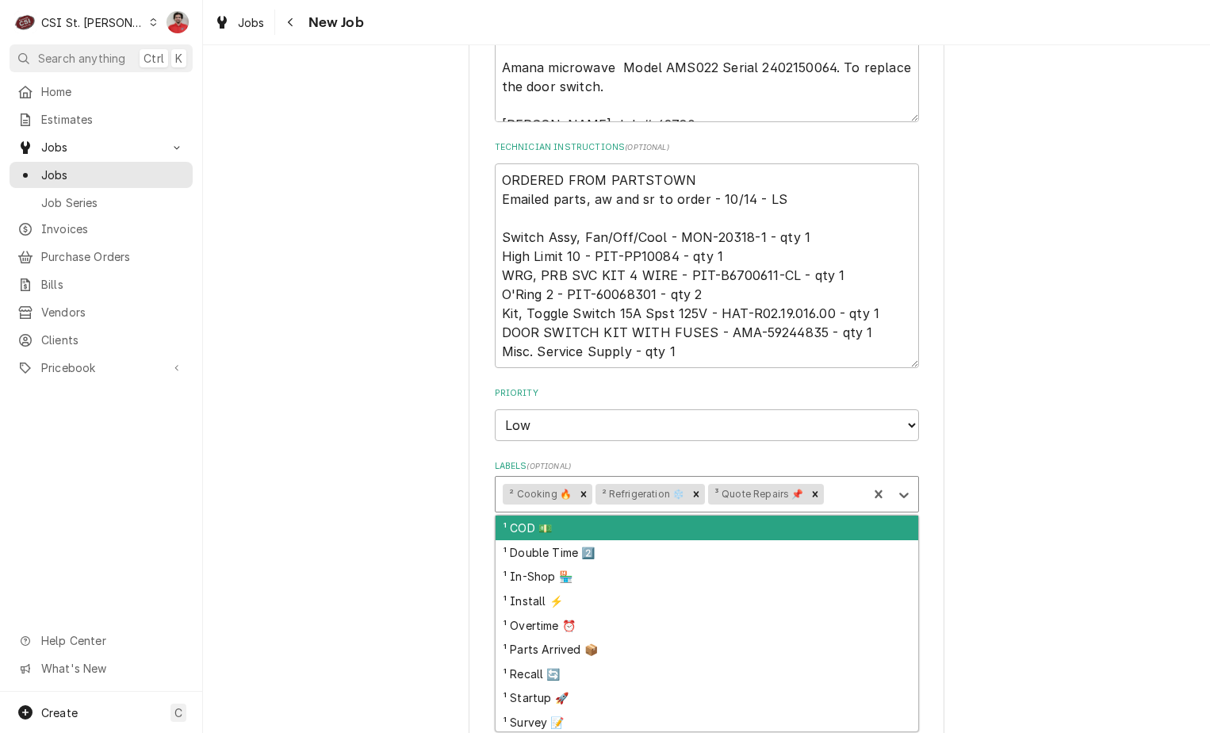
click at [831, 499] on div "Labels" at bounding box center [843, 494] width 33 height 29
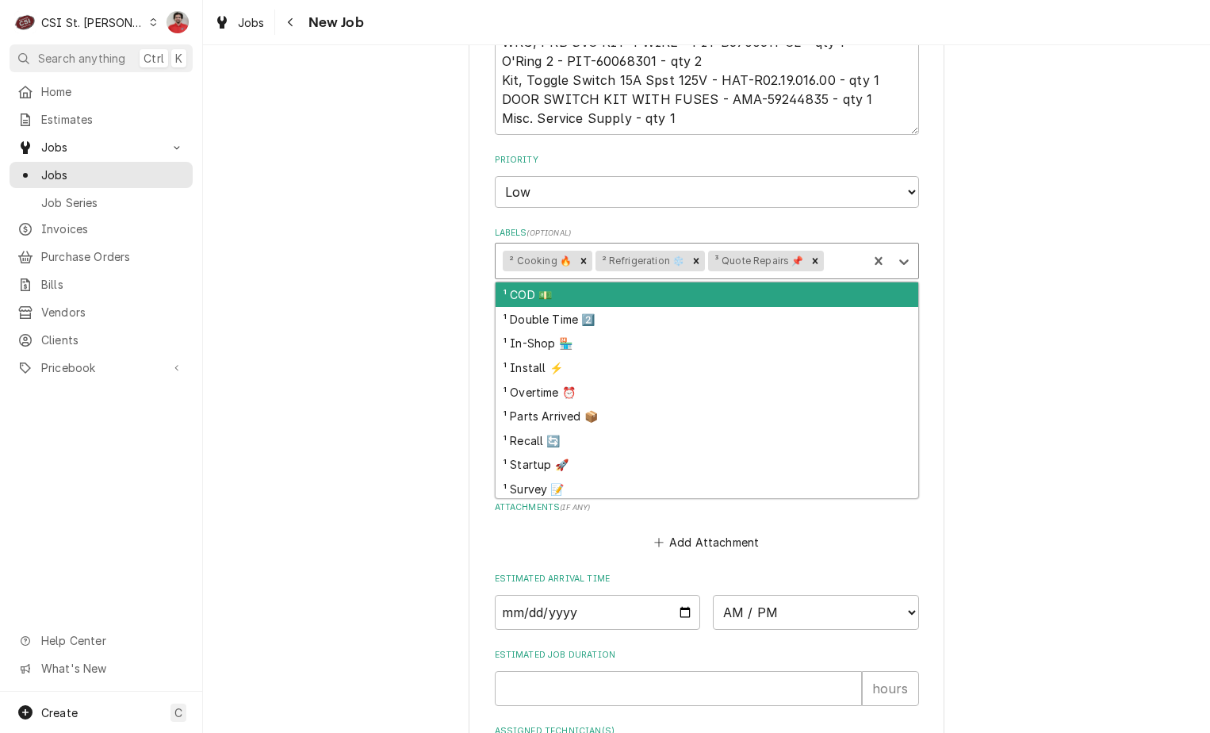
scroll to position [1189, 0]
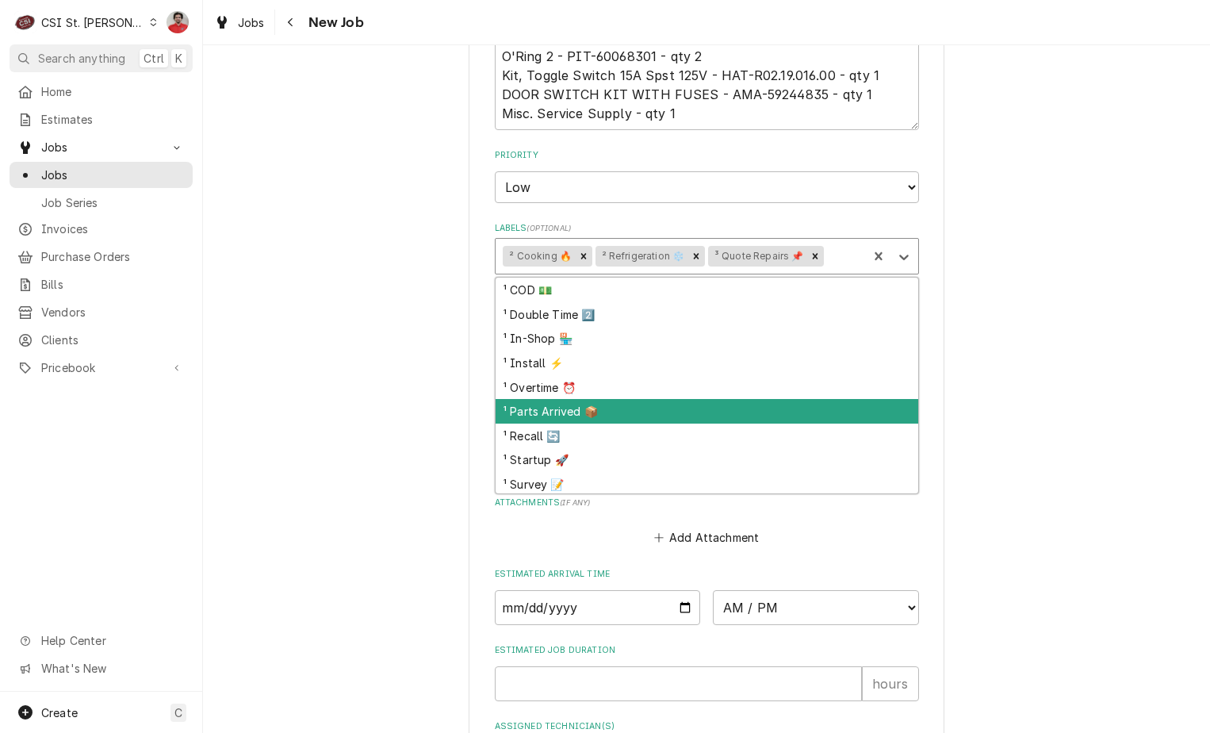
click at [607, 403] on div "¹ Parts Arrived 📦" at bounding box center [707, 411] width 423 height 25
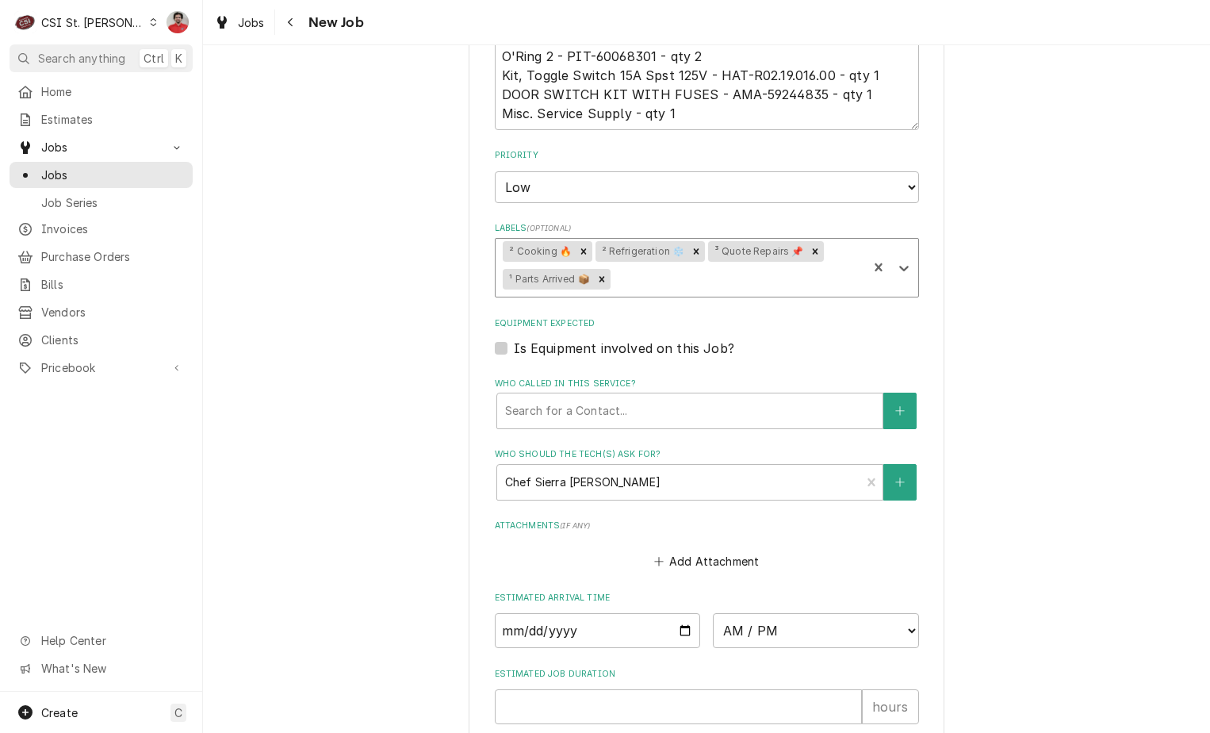
scroll to position [1430, 0]
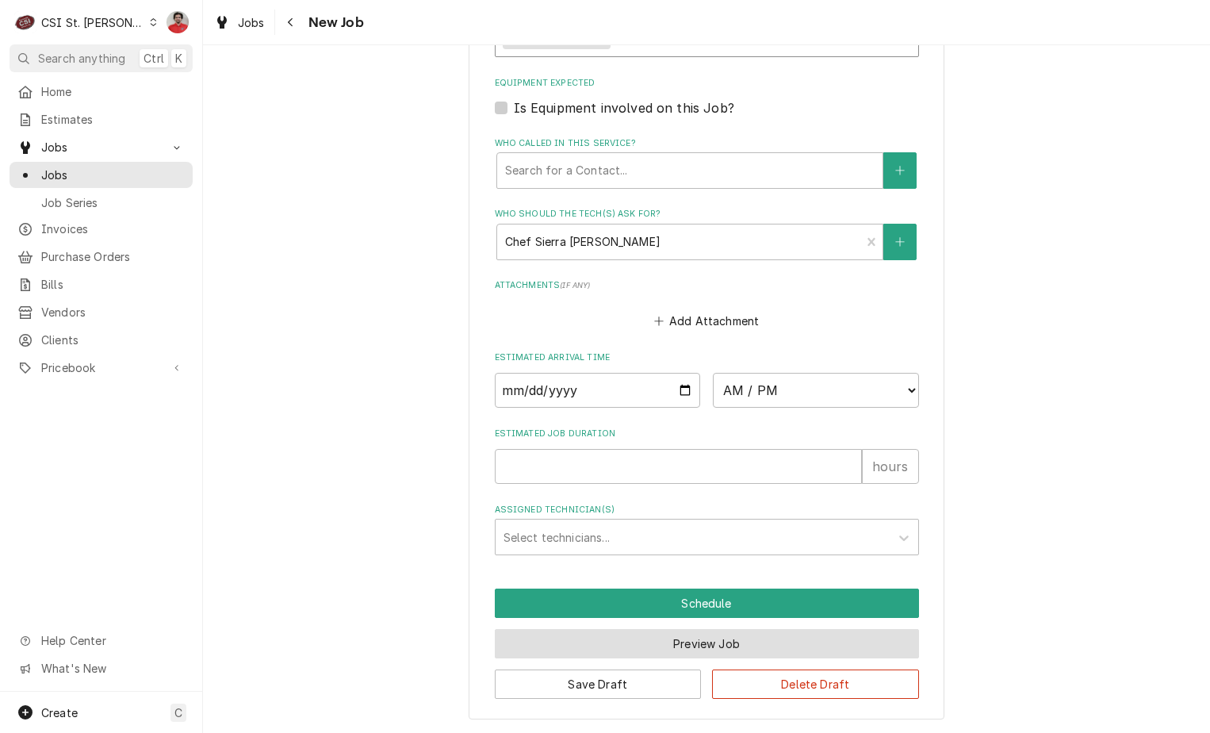
click at [663, 643] on button "Preview Job" at bounding box center [707, 643] width 424 height 29
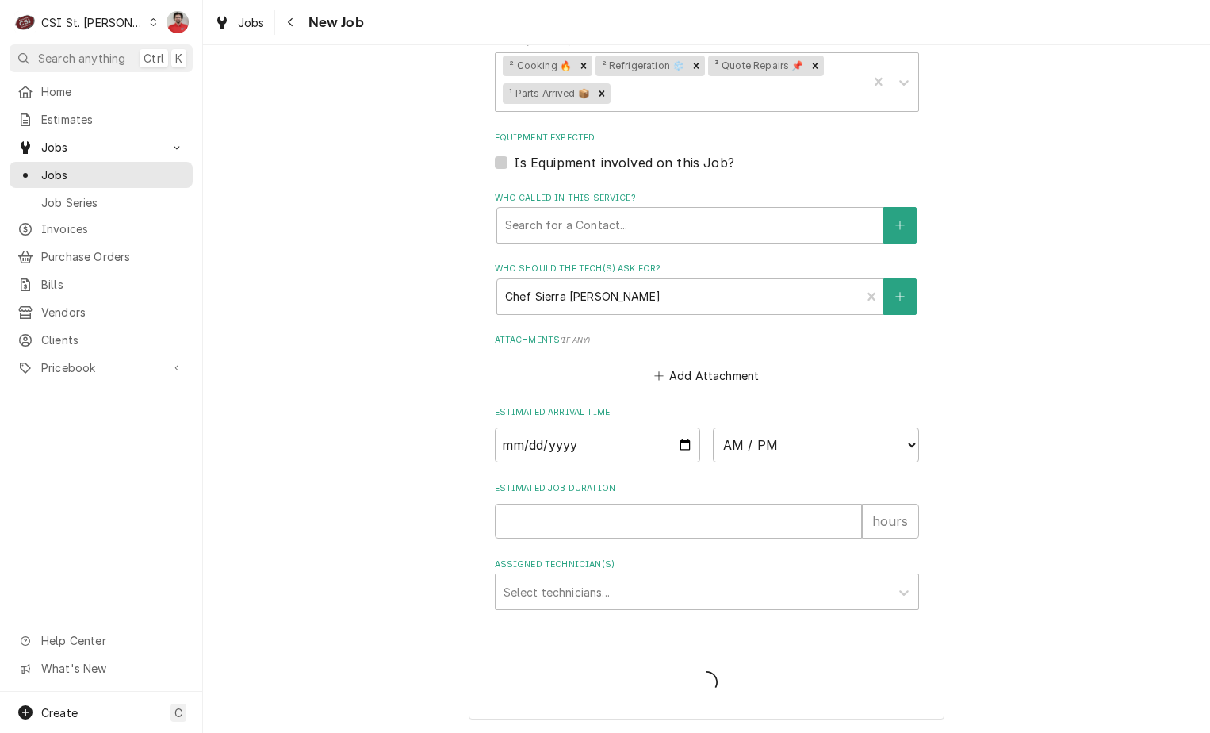
scroll to position [1375, 0]
type textarea "x"
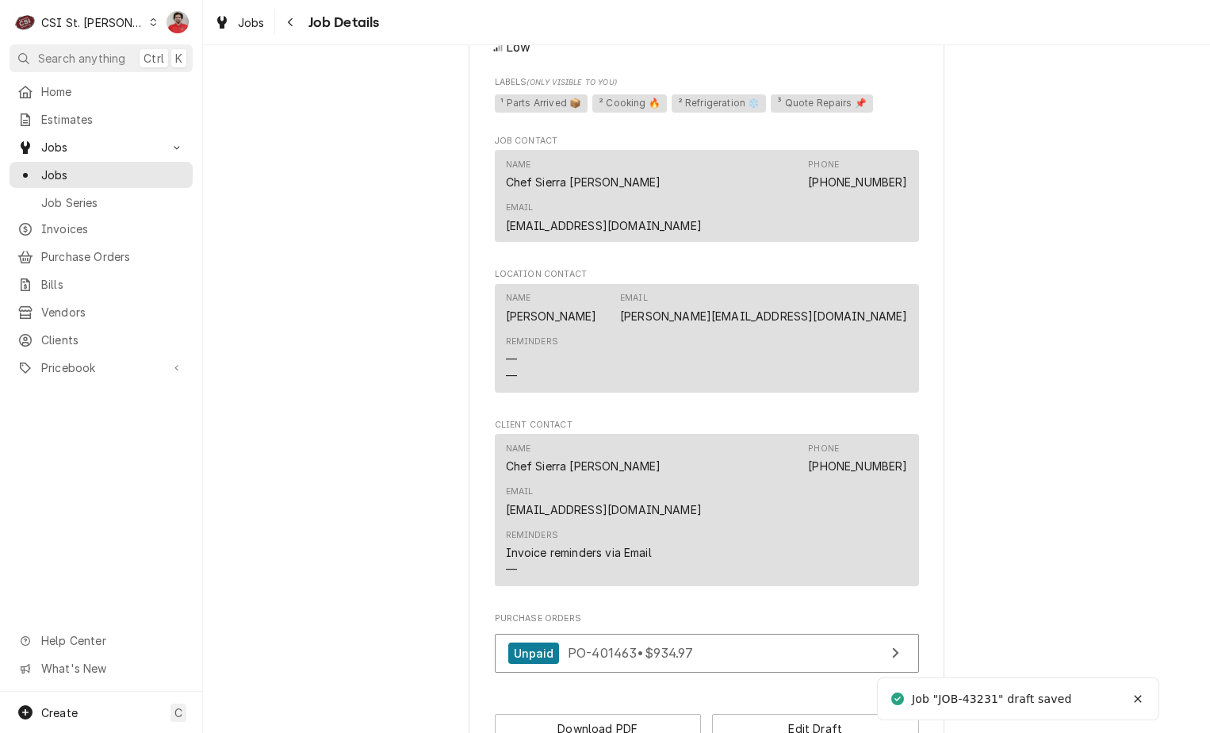
scroll to position [1395, 0]
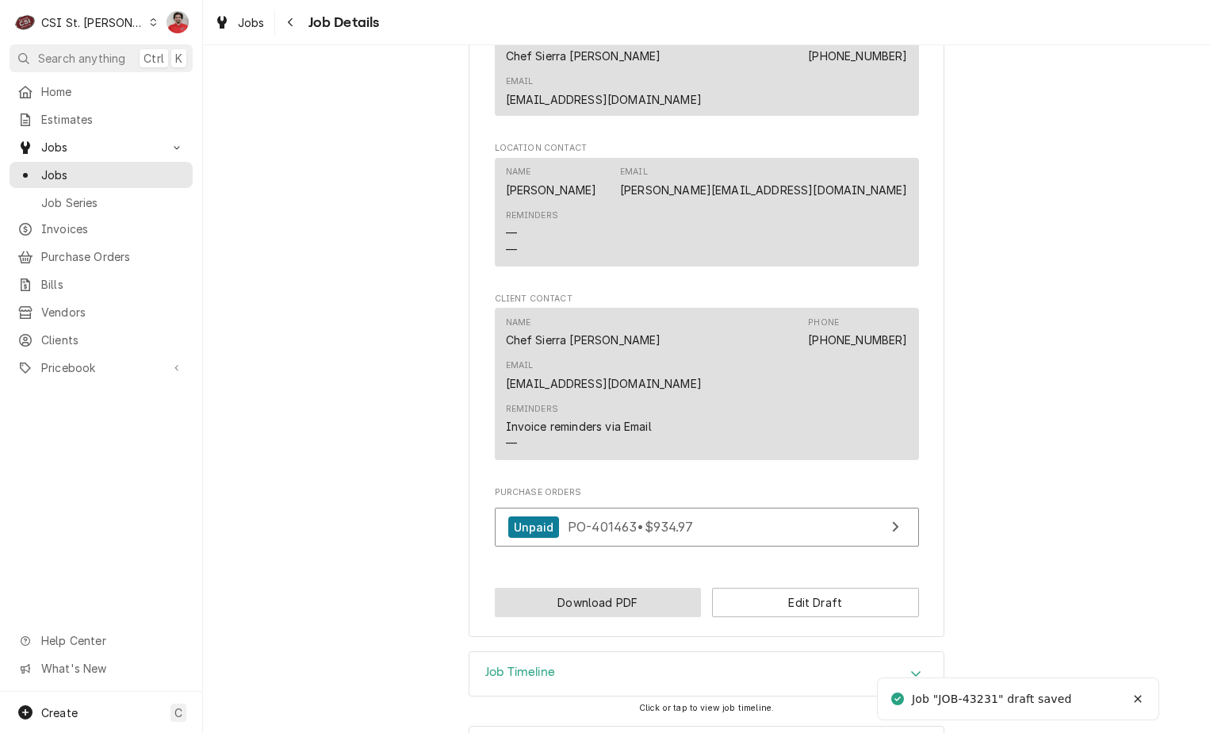
click at [667, 588] on button "Download PDF" at bounding box center [598, 602] width 207 height 29
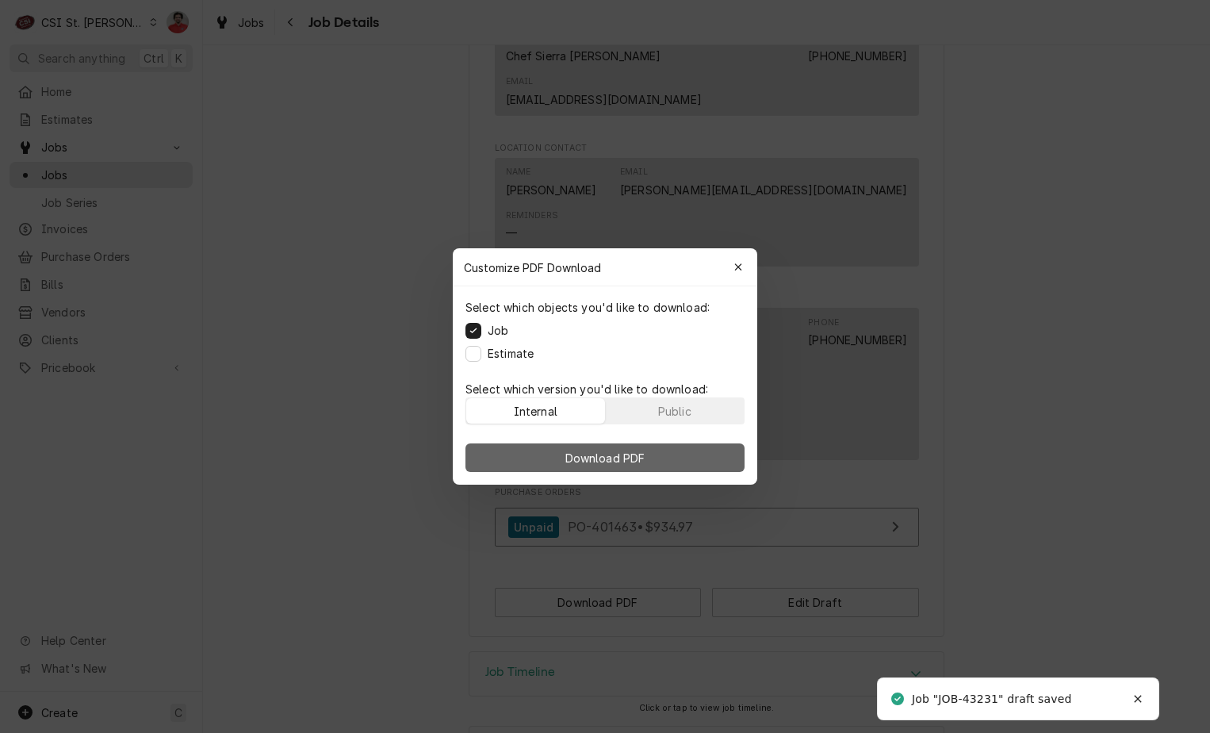
click at [702, 445] on button "Download PDF" at bounding box center [604, 457] width 279 height 29
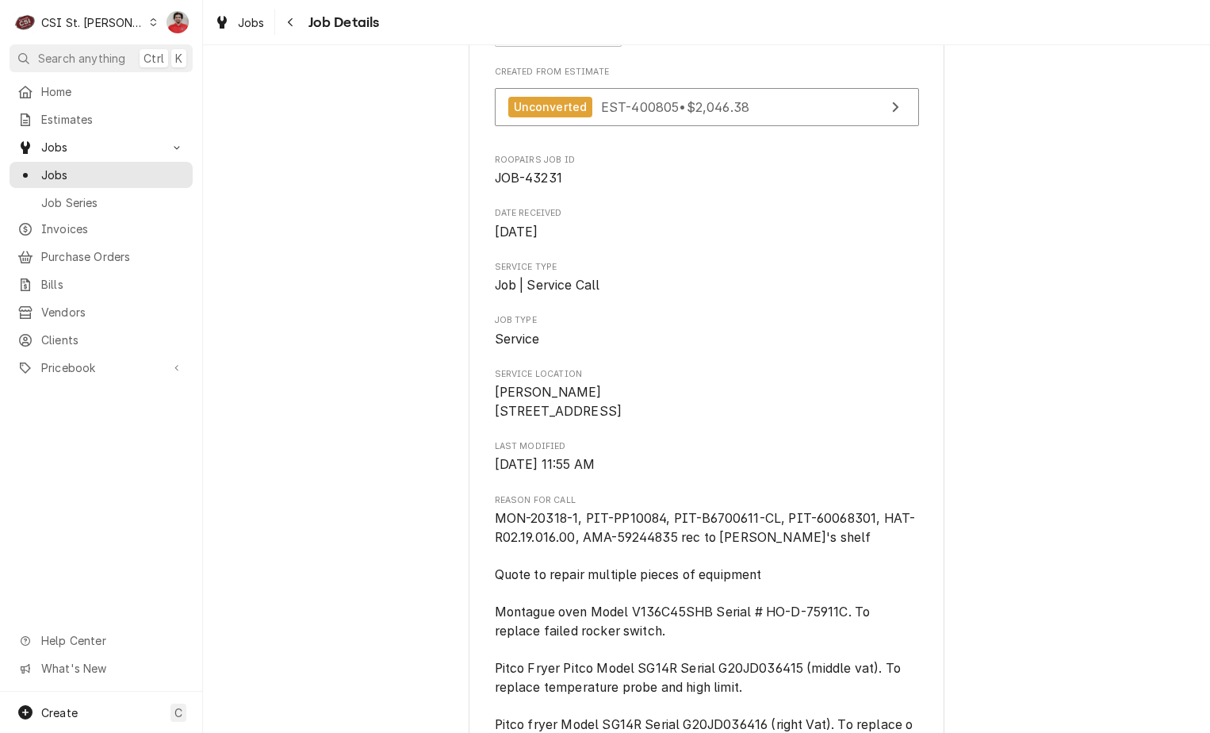
scroll to position [0, 0]
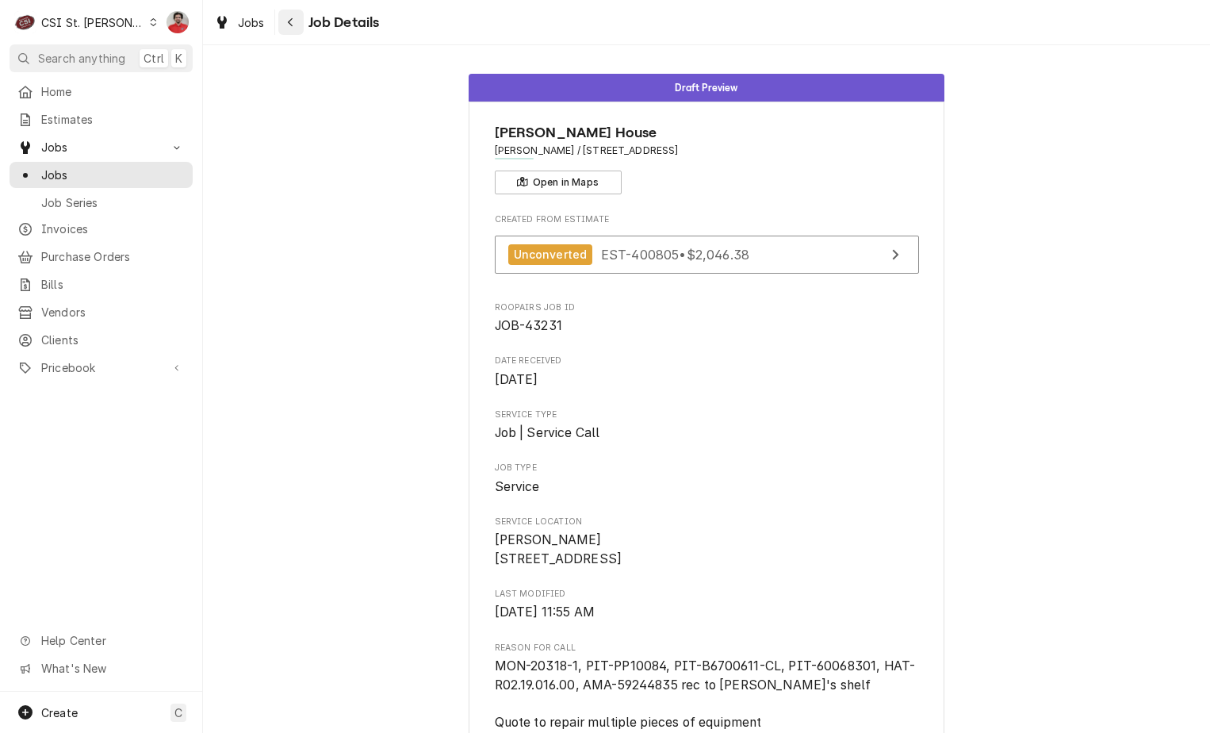
click at [289, 27] on icon "Navigate back" at bounding box center [290, 22] width 7 height 11
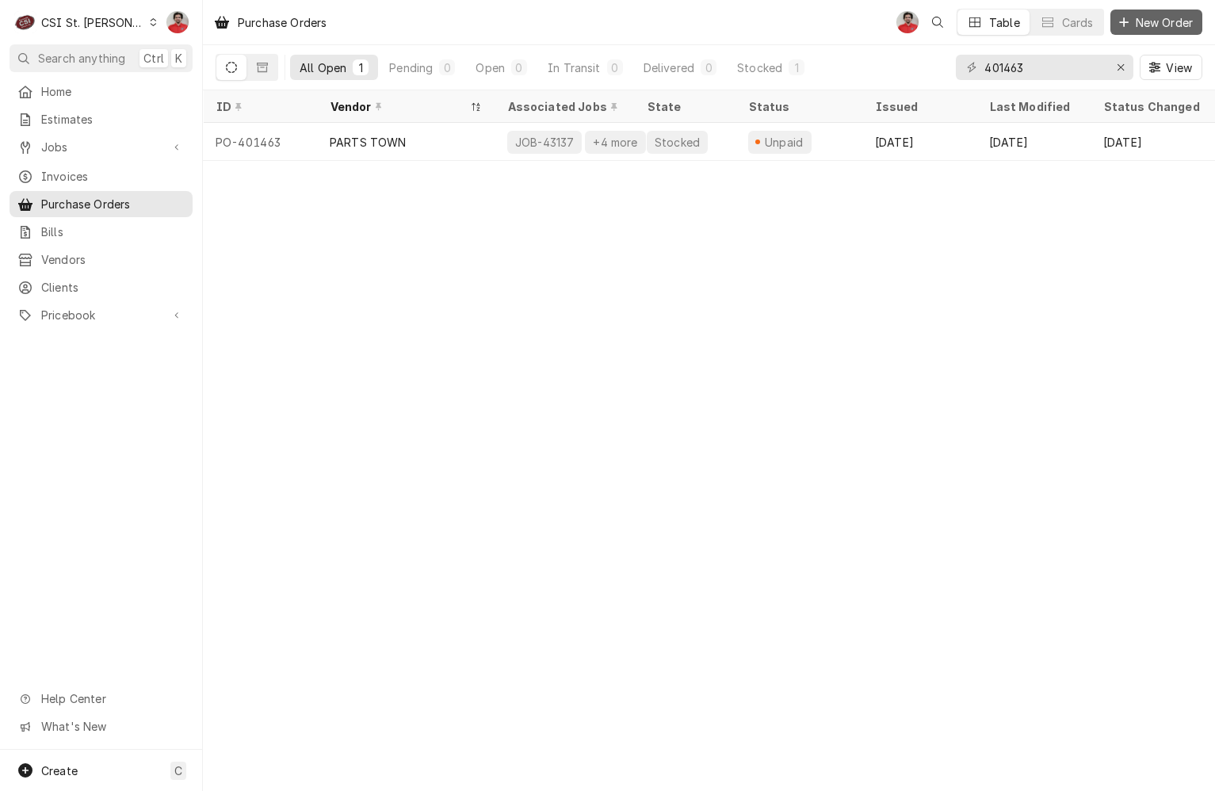
click at [1135, 22] on span "New Order" at bounding box center [1164, 22] width 63 height 17
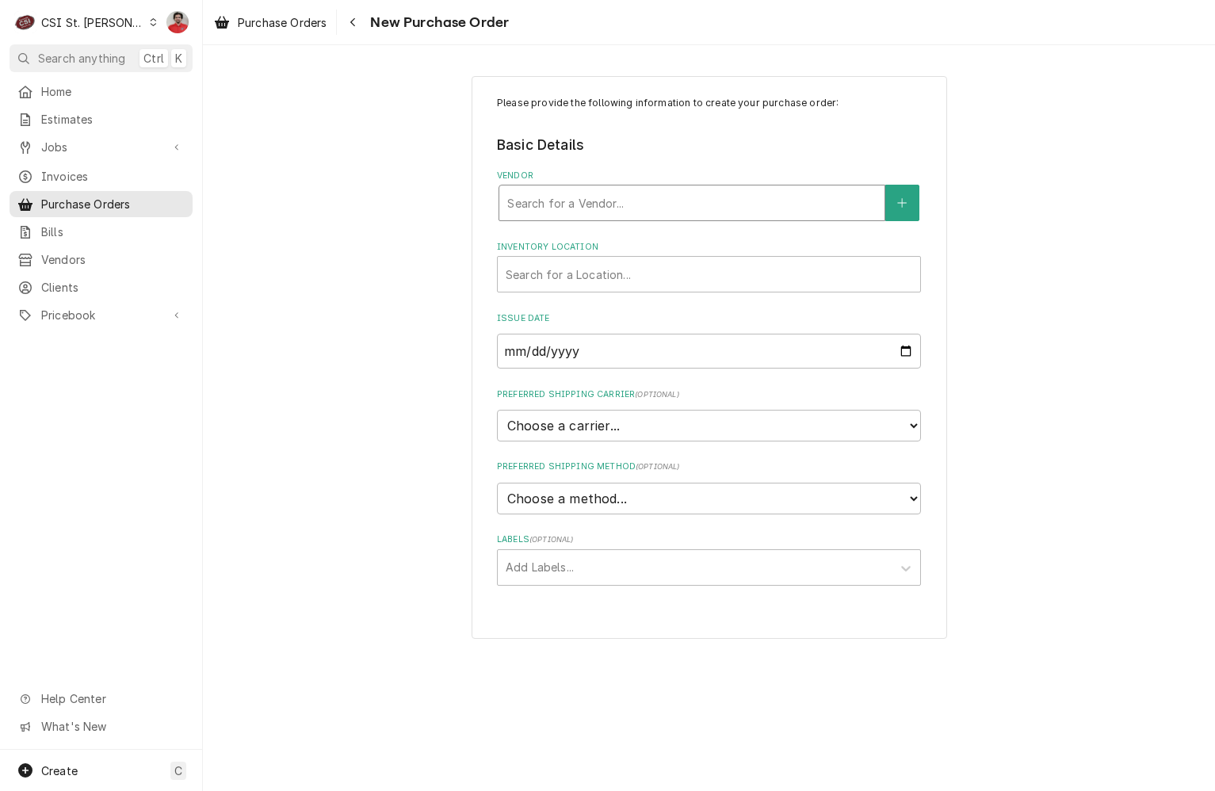
click at [634, 200] on div "Vendor" at bounding box center [691, 203] width 369 height 29
type input "[DEMOGRAPHIC_DATA]"
click at [641, 213] on div "Vendor" at bounding box center [691, 203] width 369 height 29
type input "select"
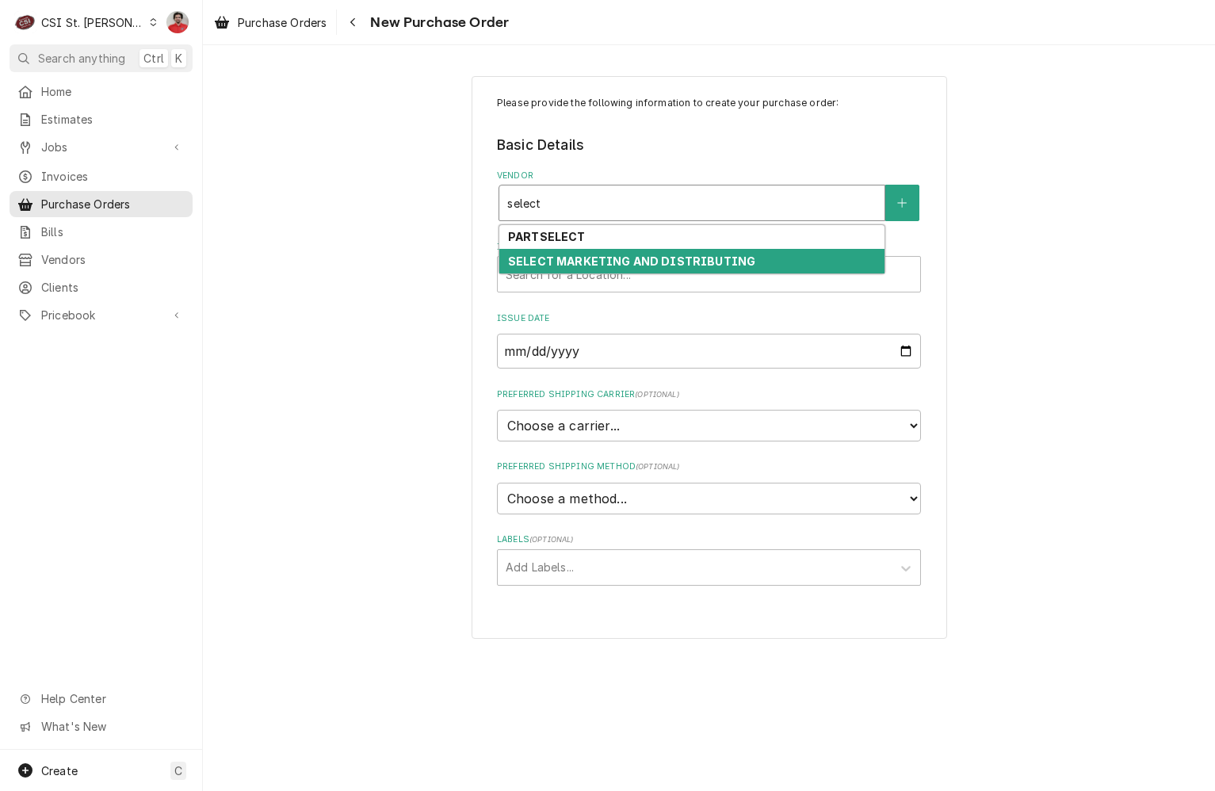
click at [632, 256] on strong "SELECT MARKETING AND DISTRIBUTING" at bounding box center [631, 261] width 247 height 13
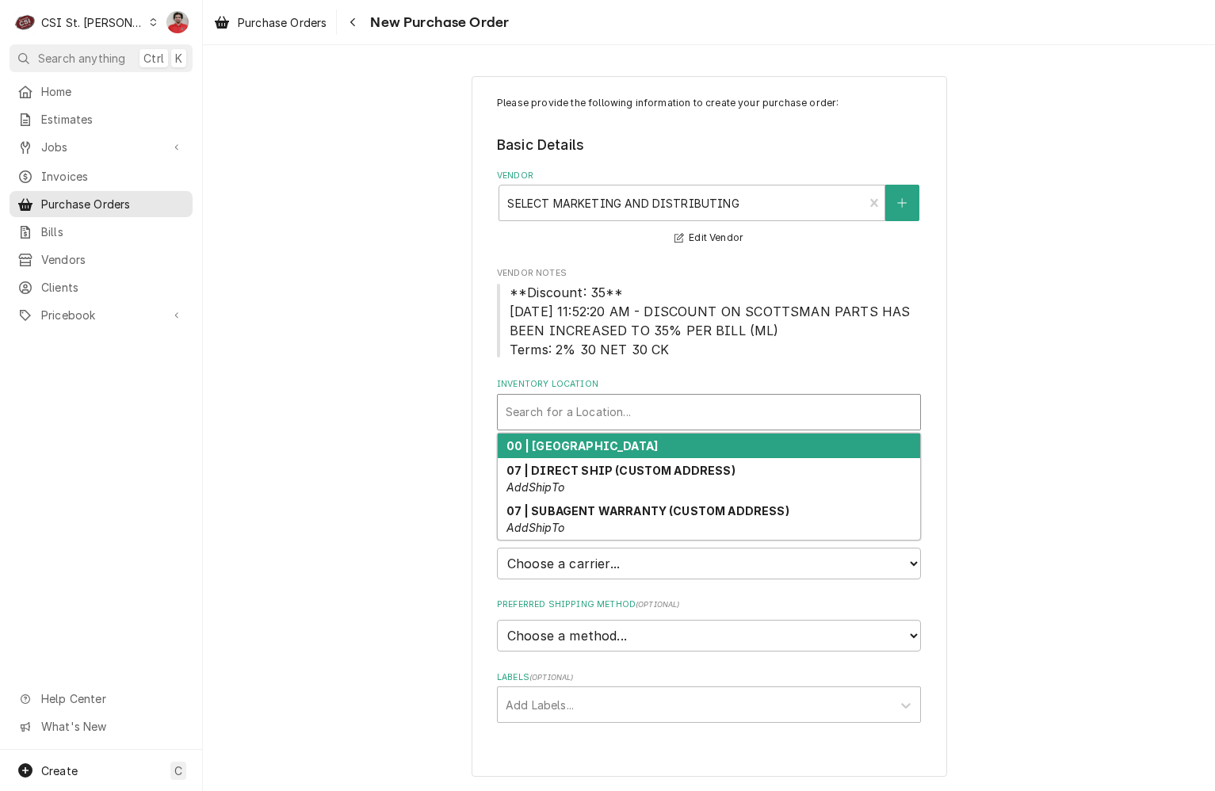
click at [615, 407] on div "Inventory Location" at bounding box center [709, 412] width 407 height 29
click at [622, 451] on strong "00 | [GEOGRAPHIC_DATA]" at bounding box center [583, 445] width 152 height 13
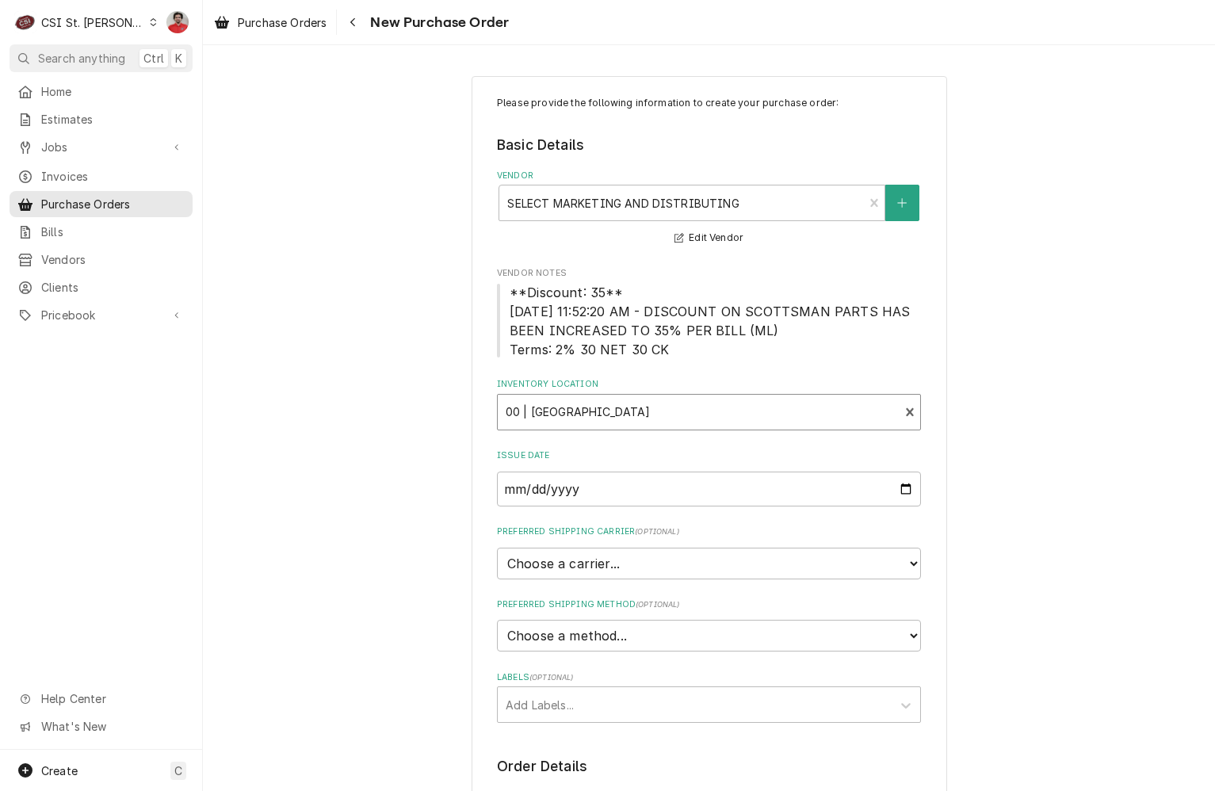
scroll to position [458, 0]
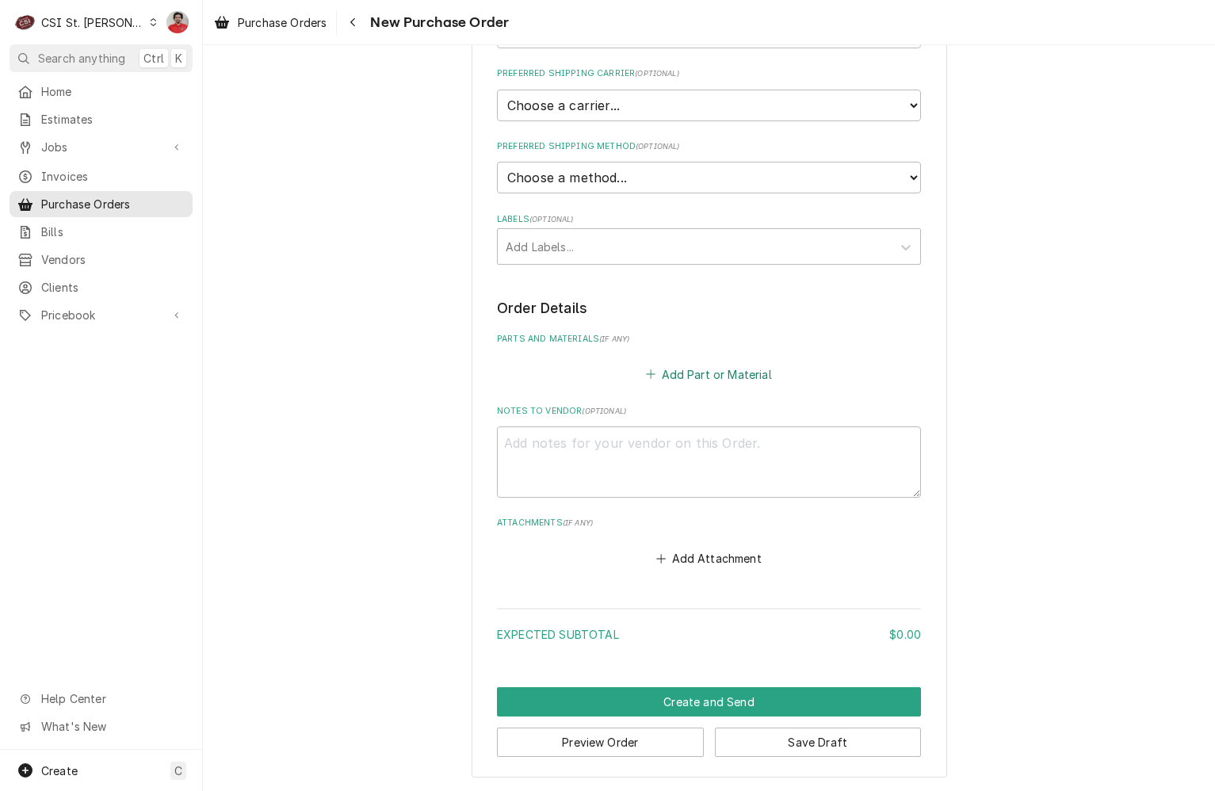
click at [651, 376] on icon "Parts and Materials" at bounding box center [651, 374] width 10 height 11
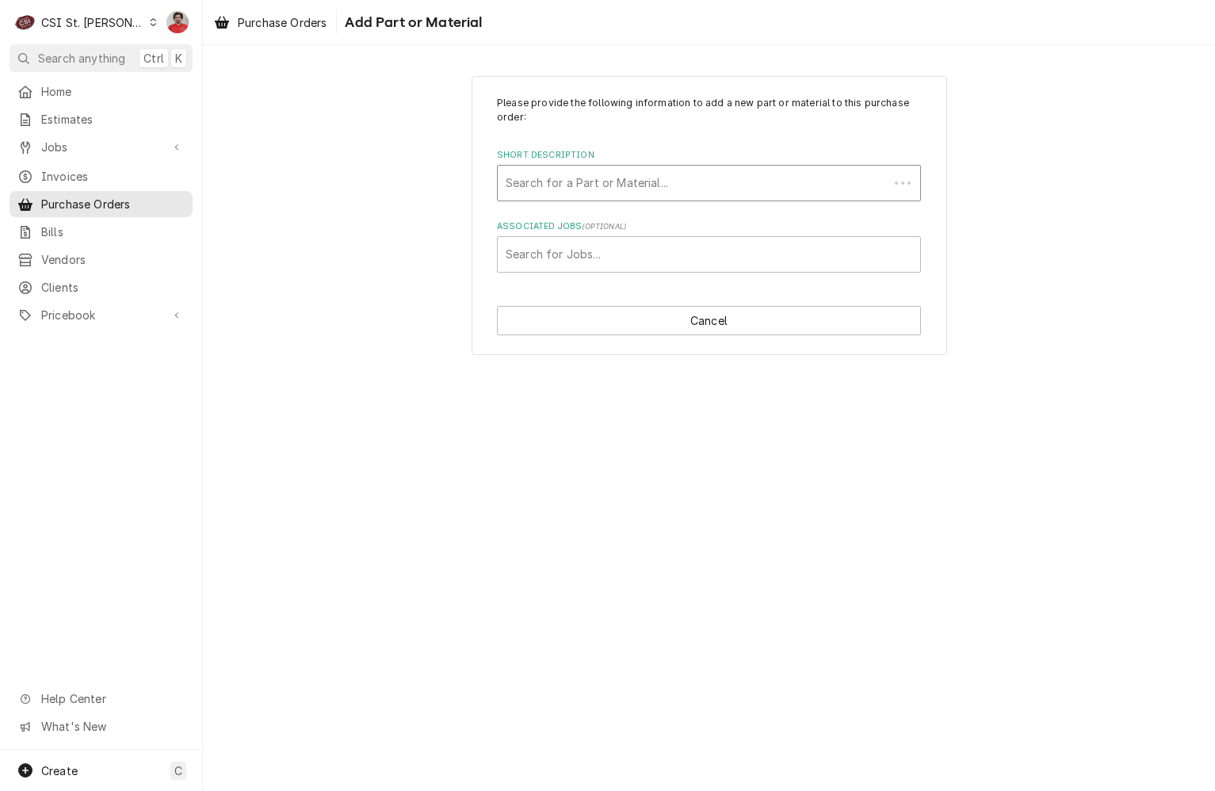
click at [616, 176] on div "Short Description" at bounding box center [693, 183] width 375 height 29
type input "MISC parts"
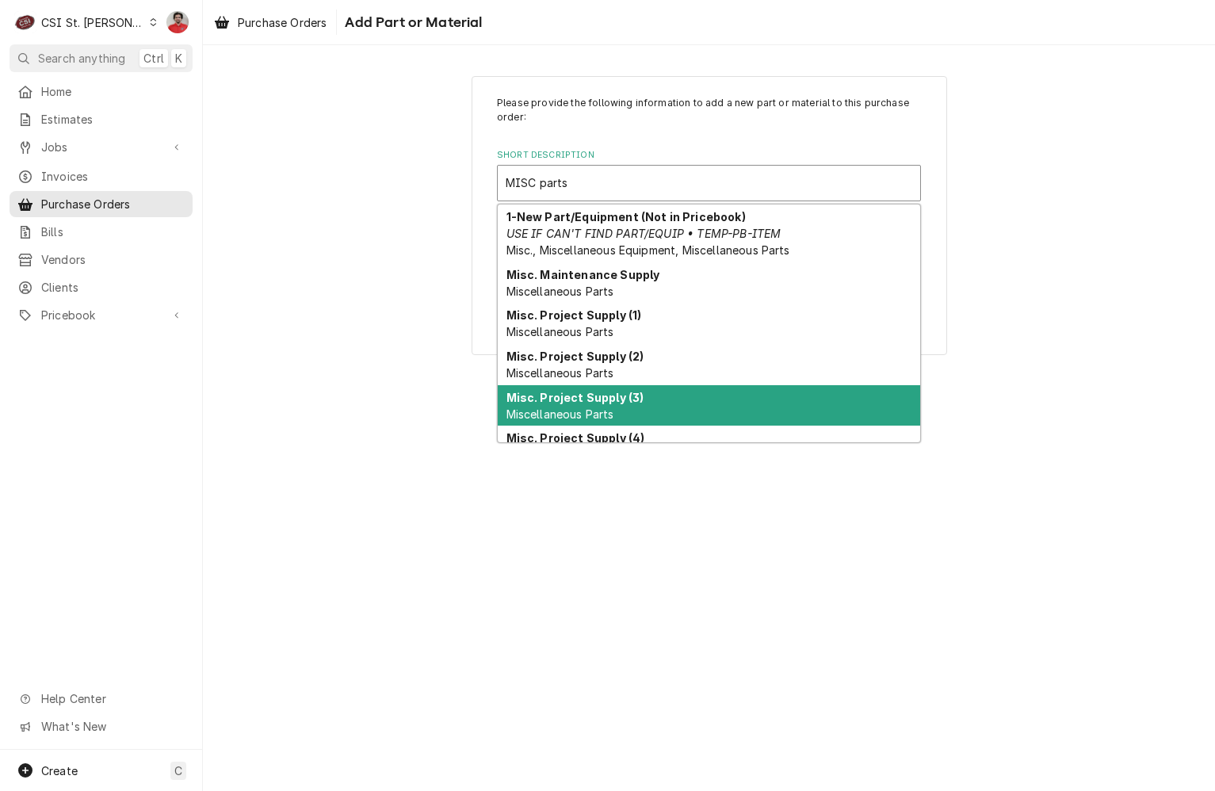
scroll to position [147, 0]
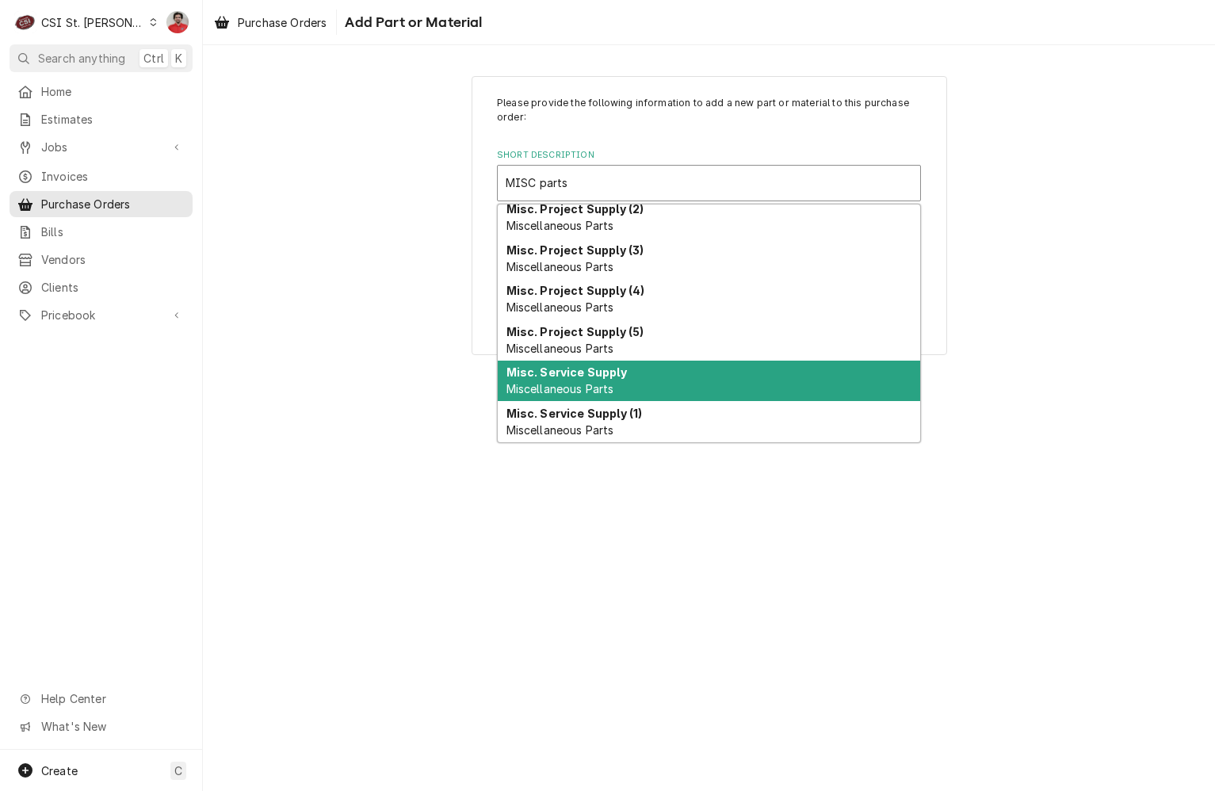
click at [615, 373] on strong "Misc. Service Supply" at bounding box center [567, 372] width 121 height 13
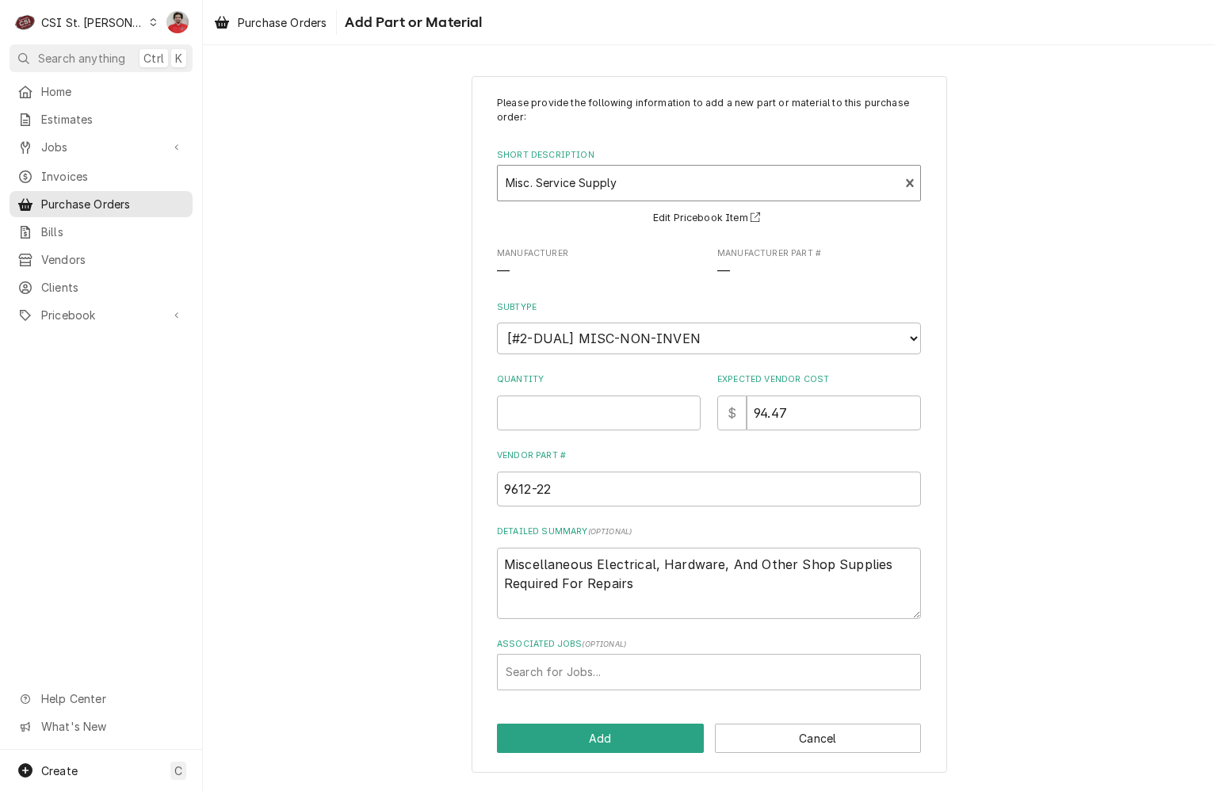
type textarea "x"
click at [589, 677] on div "Associated Jobs" at bounding box center [709, 672] width 407 height 29
type input "43256"
click at [335, 474] on div "Please provide the following information to add a new part or material to this …" at bounding box center [709, 424] width 1013 height 725
type textarea "x"
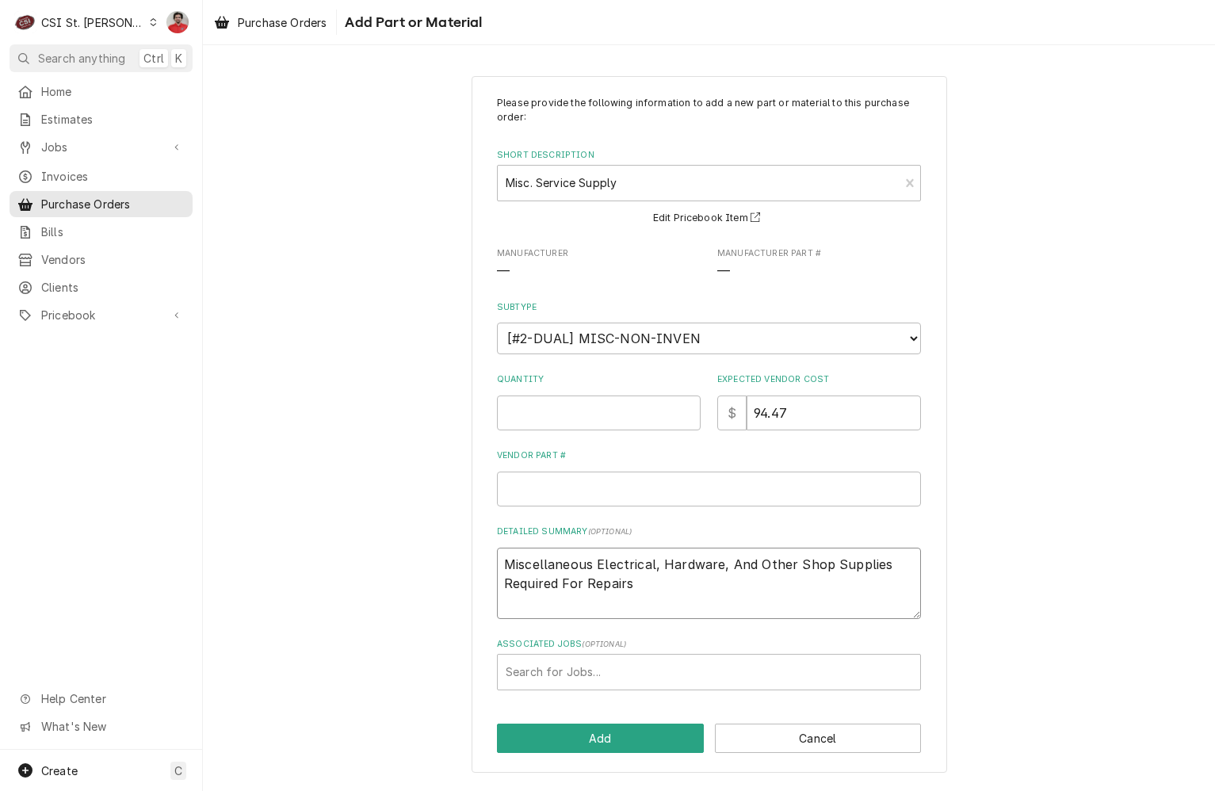
drag, startPoint x: 550, startPoint y: 569, endPoint x: 400, endPoint y: 543, distance: 152.9
click at [400, 543] on div "Please provide the following information to add a new part or material to this …" at bounding box center [709, 424] width 1013 height 725
type textarea "x"
type textarea "W"
type textarea "x"
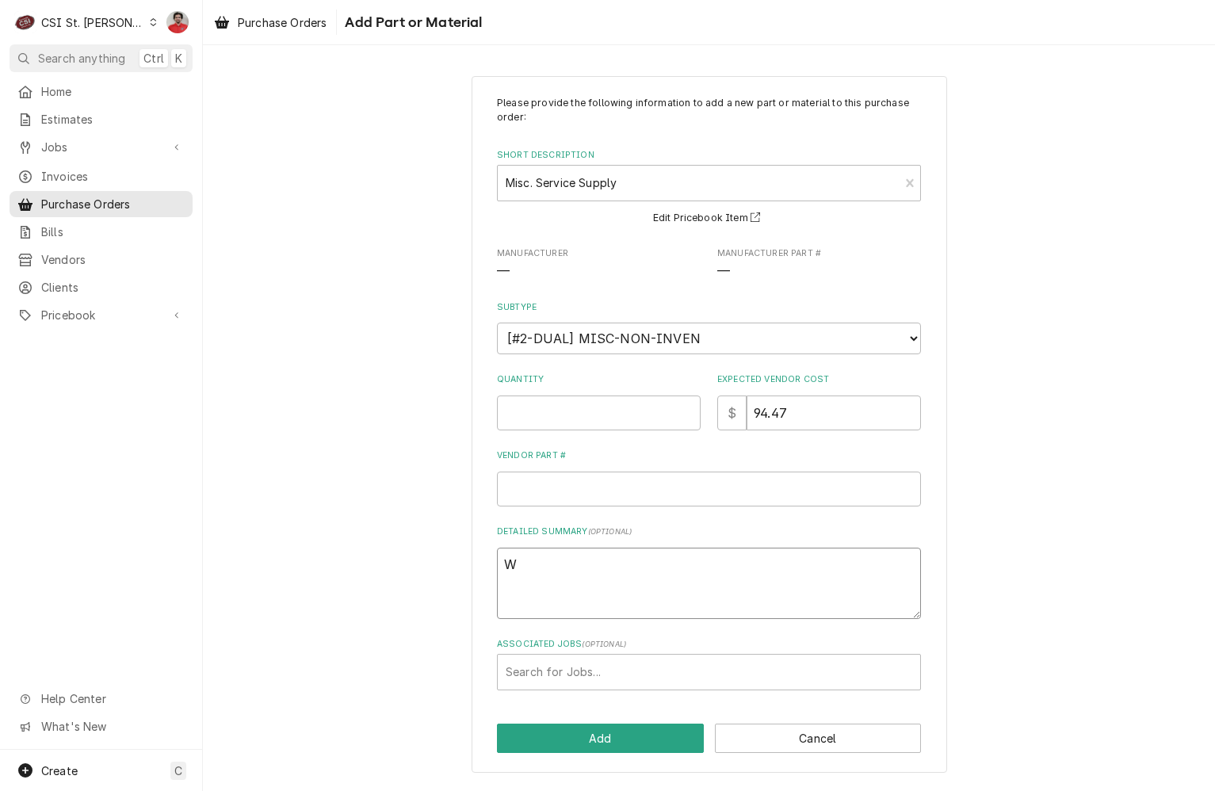
type textarea "Wa"
type textarea "x"
type textarea "Wat"
type textarea "x"
type textarea "Wate"
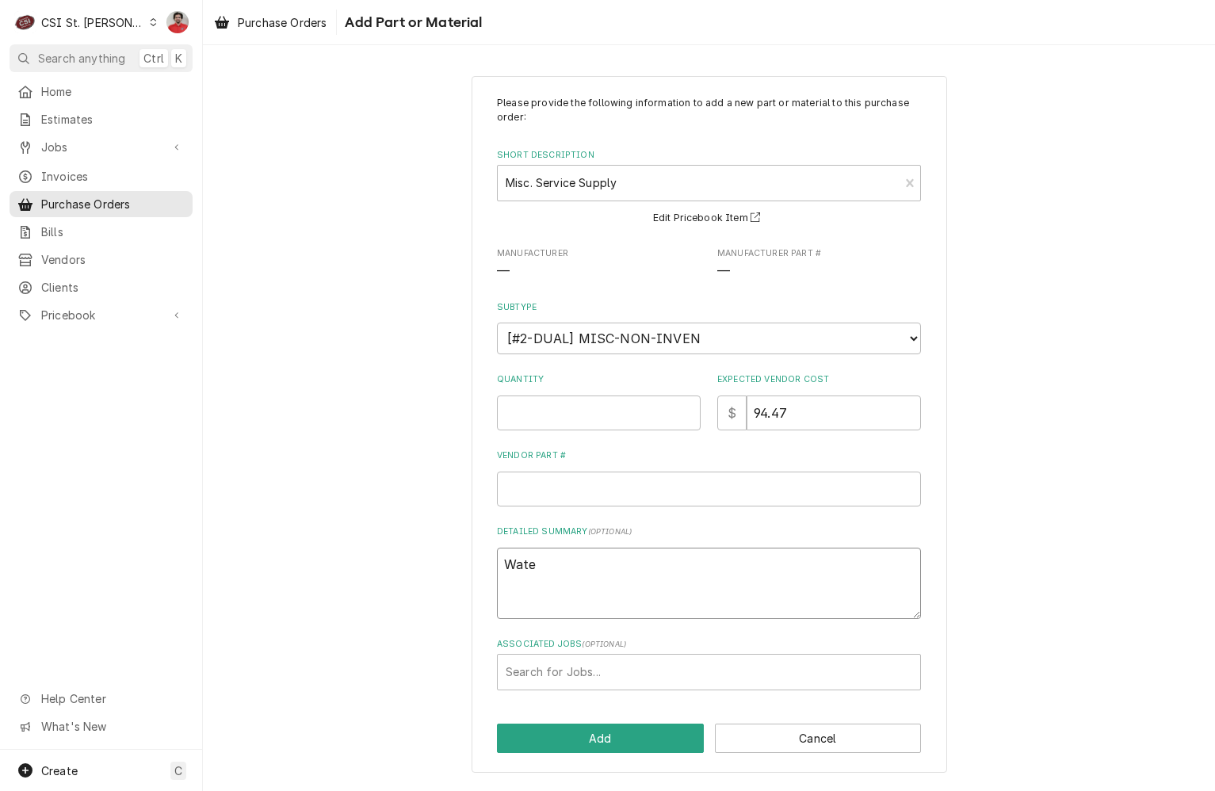
type textarea "x"
type textarea "Water"
type textarea "x"
type textarea "Water"
type textarea "x"
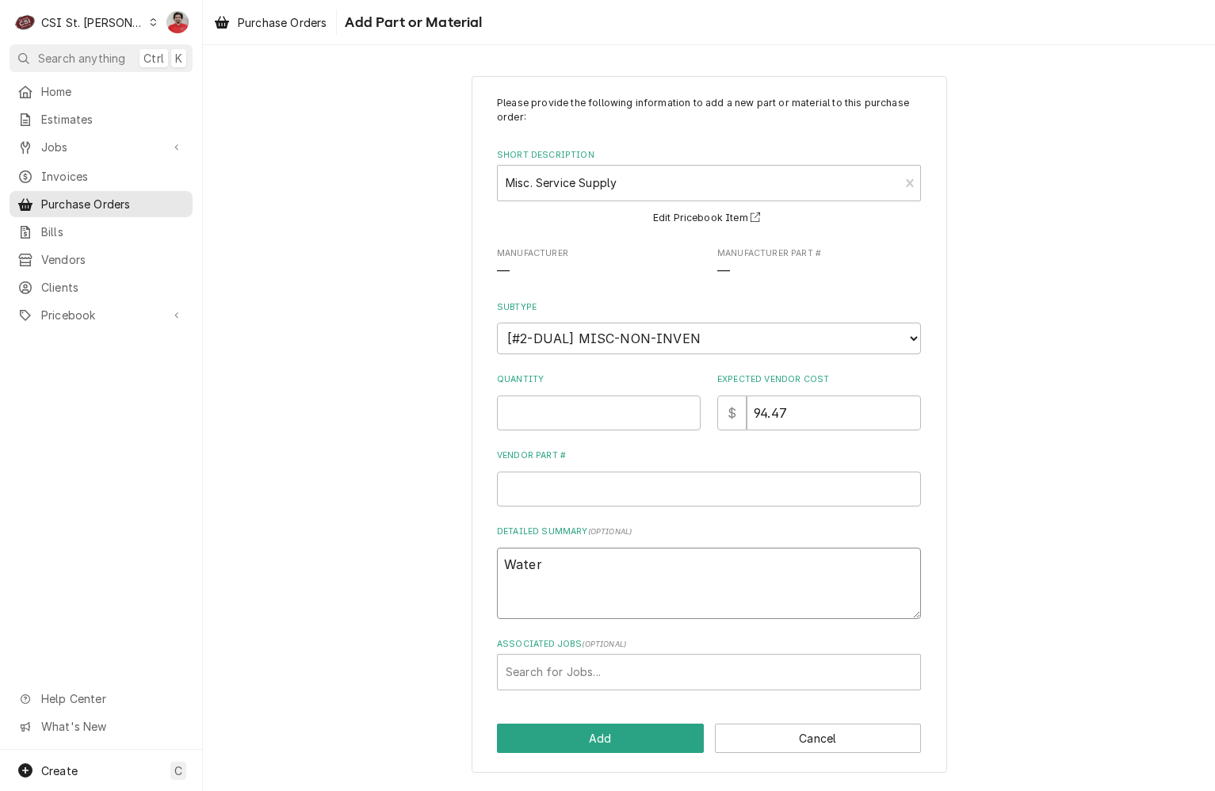
type textarea "Water s"
type textarea "x"
type textarea "Water sh"
type textarea "x"
type textarea "Water shu"
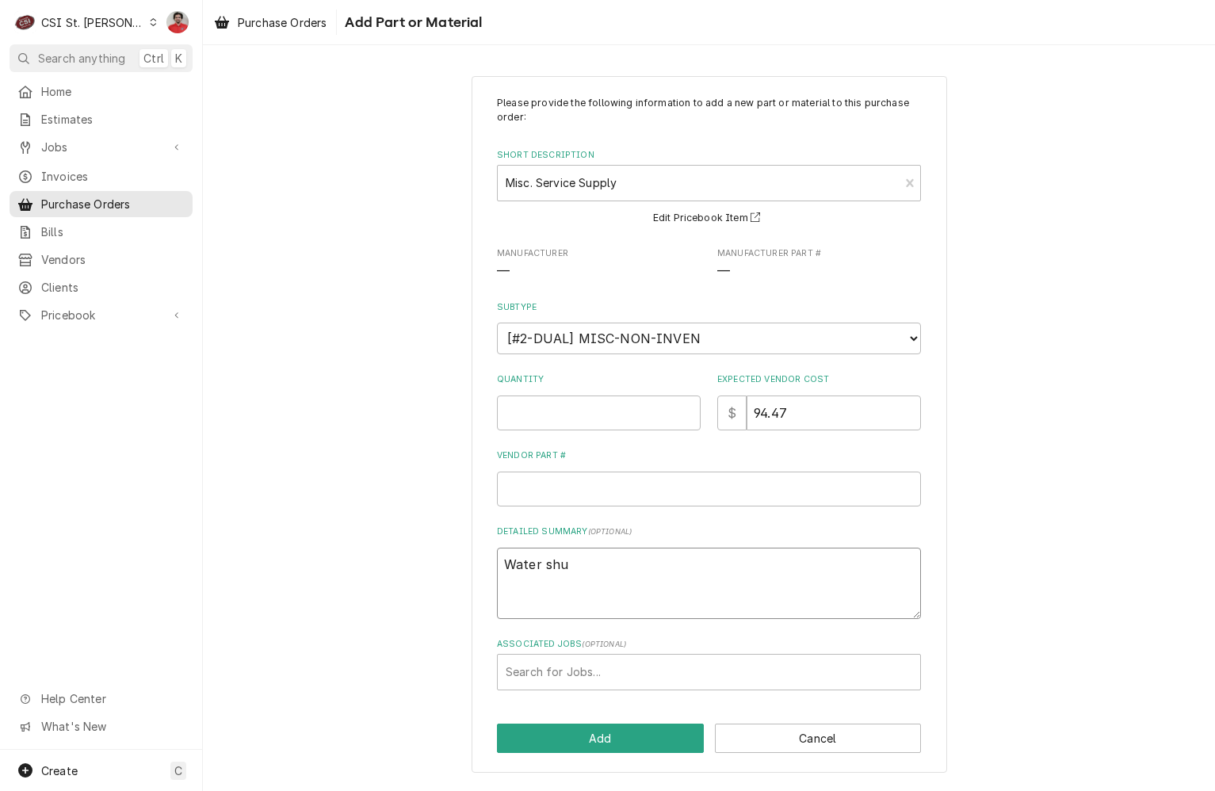
type textarea "x"
type textarea "Water shut"
type textarea "x"
type textarea "Water shut"
type textarea "x"
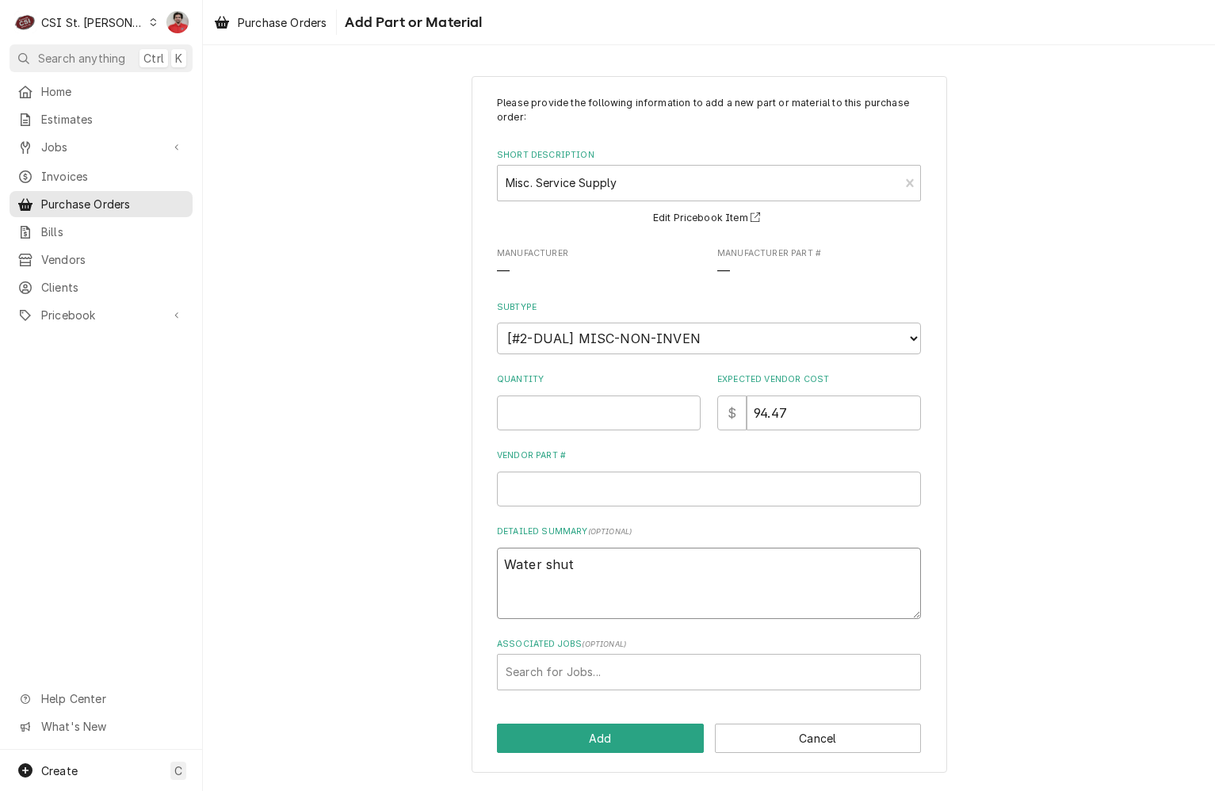
type textarea "Water shut o"
type textarea "x"
type textarea "Water shut of"
type textarea "x"
type textarea "Water shut off"
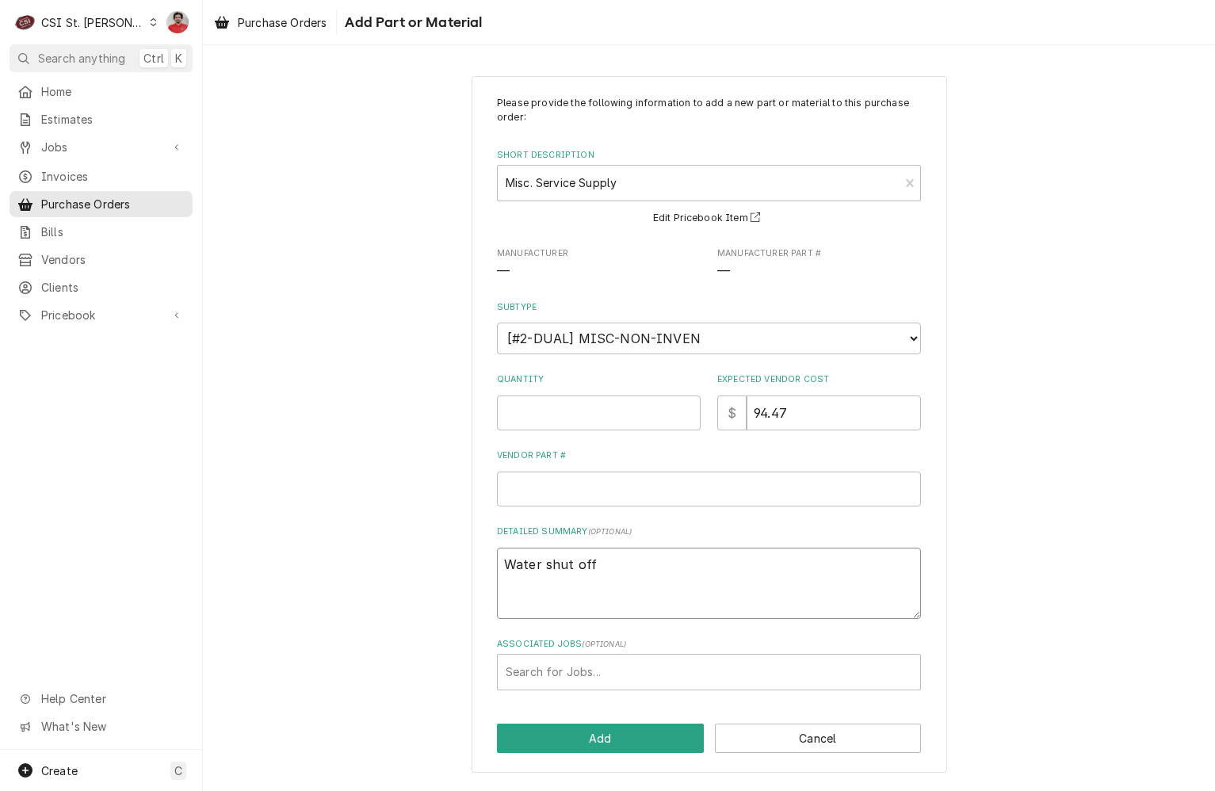
type textarea "x"
type textarea "Water shut off"
type textarea "x"
type textarea "Water shut off f"
type textarea "x"
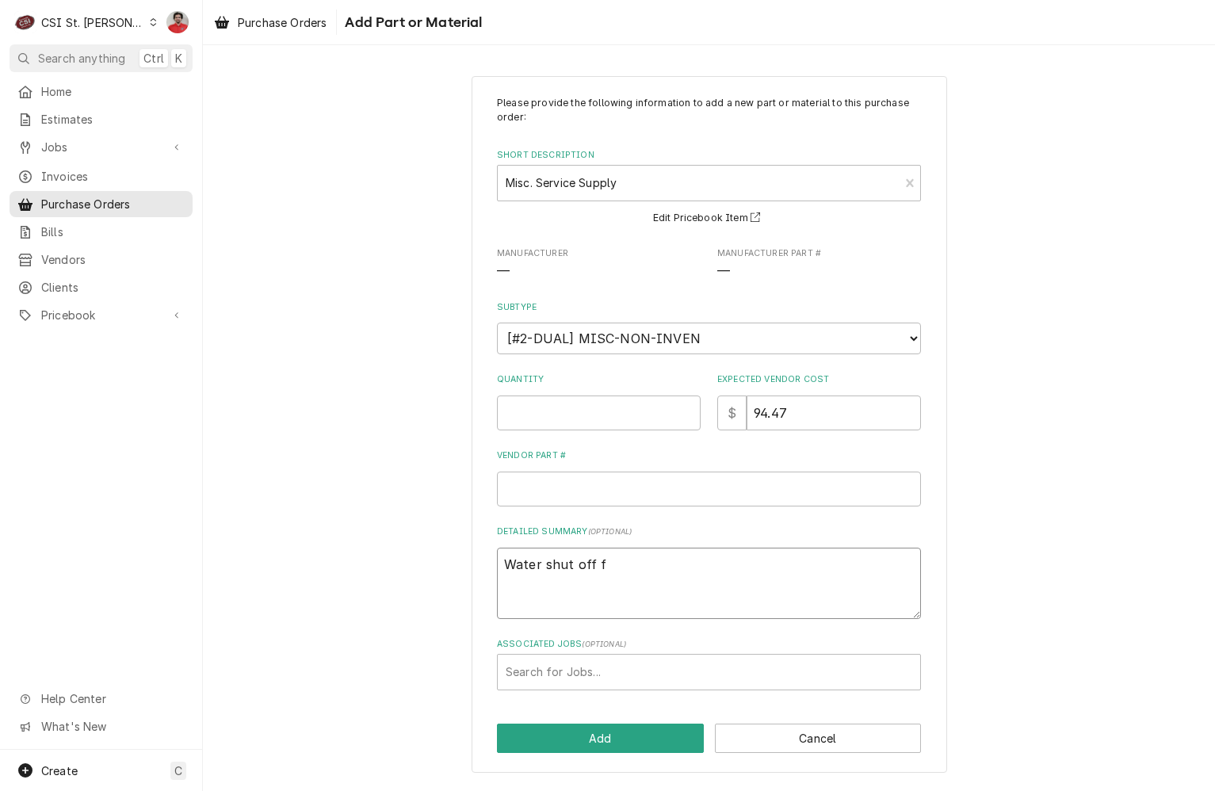
type textarea "Water shut off fa"
type textarea "x"
type textarea "Water shut off fav"
type textarea "x"
type textarea "Water shut off fave"
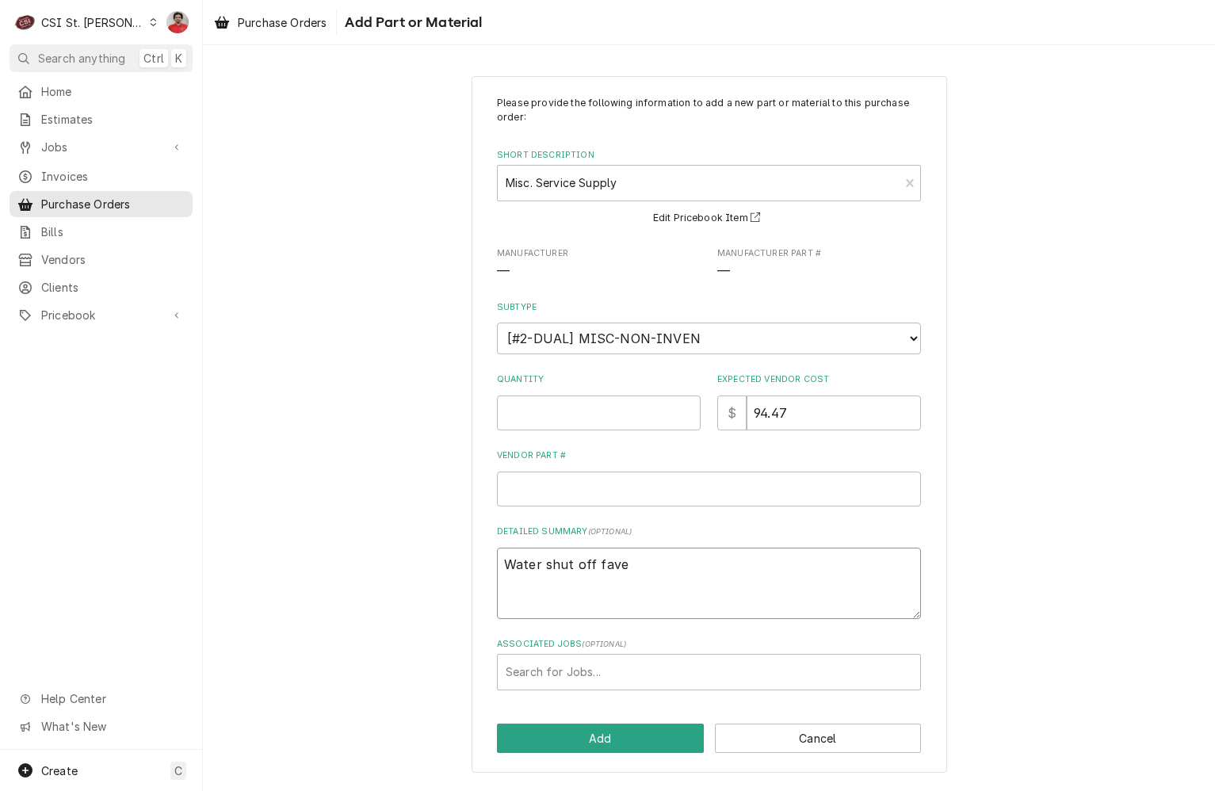
type textarea "x"
type textarea "Water shut off fav"
type textarea "x"
type textarea "Water shut off fa"
type textarea "x"
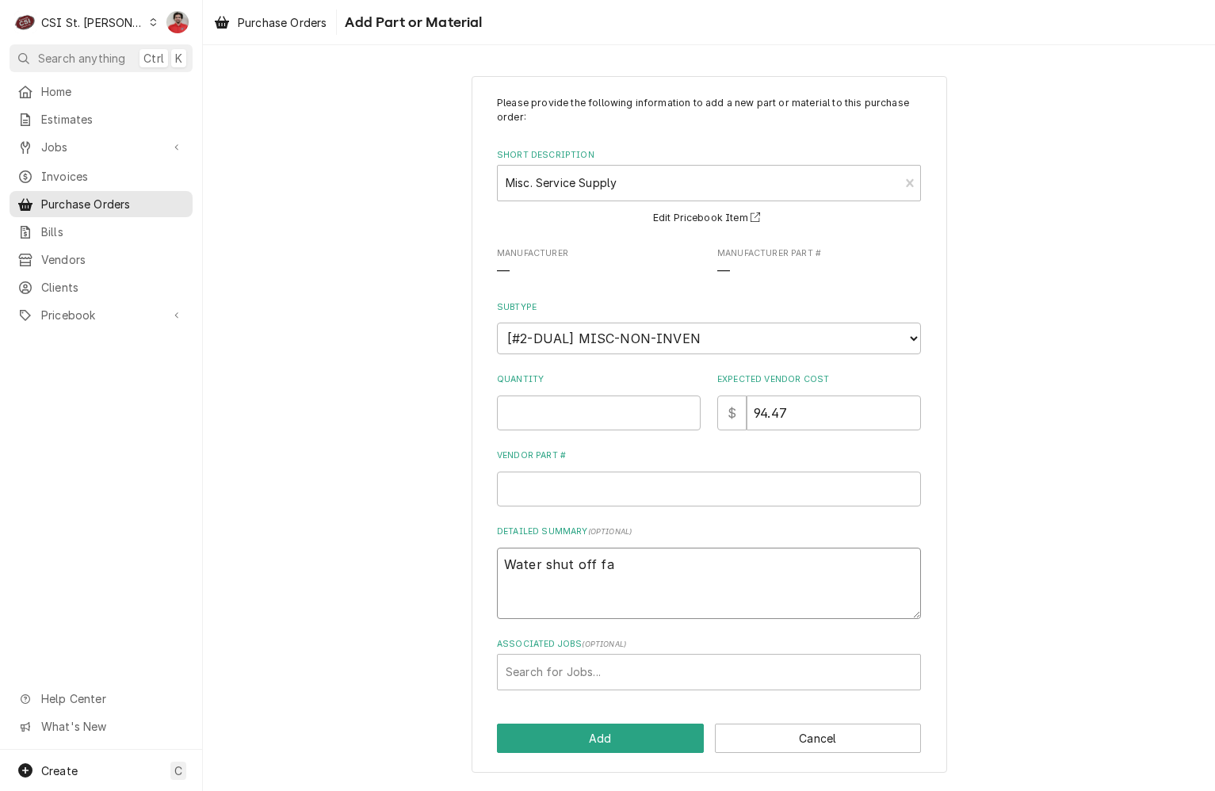
type textarea "Water shut off f"
type textarea "x"
type textarea "Water shut off"
type textarea "x"
type textarea "Water shut off f"
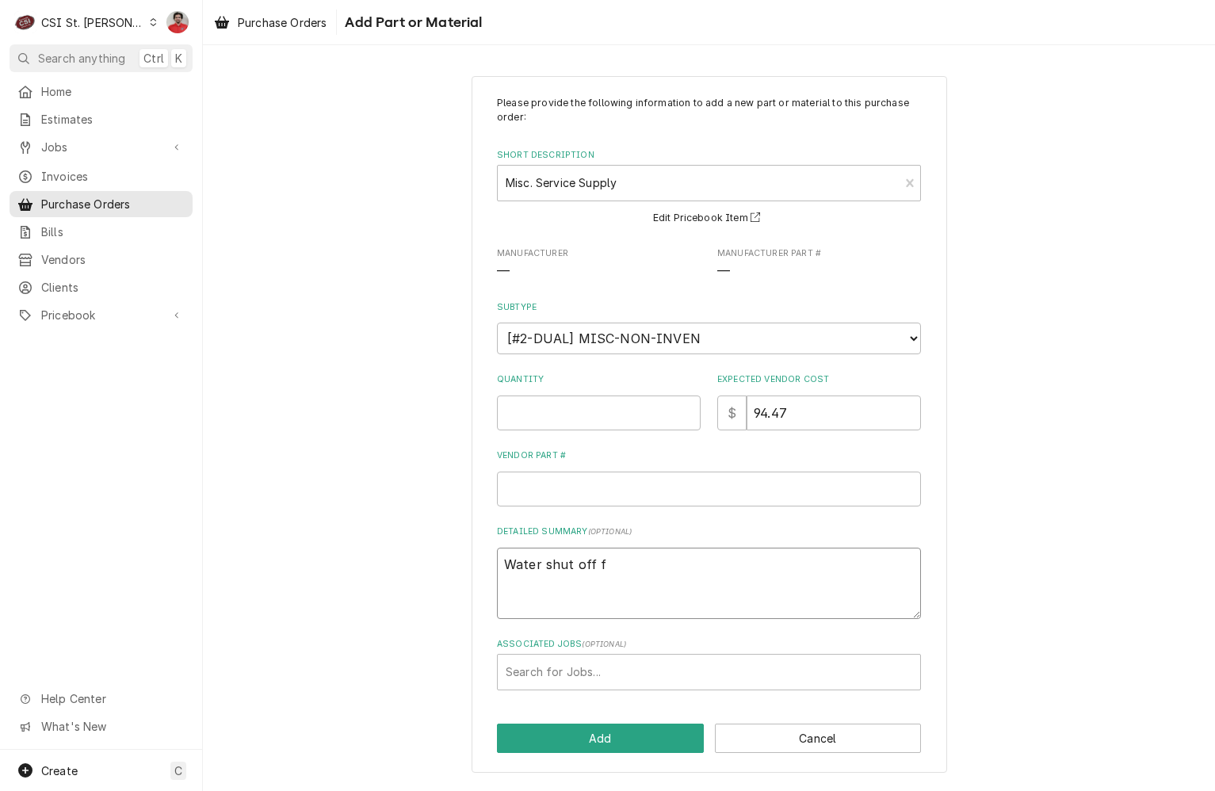
type textarea "x"
type textarea "Water shut off"
type textarea "x"
type textarea "Water shut off v"
type textarea "x"
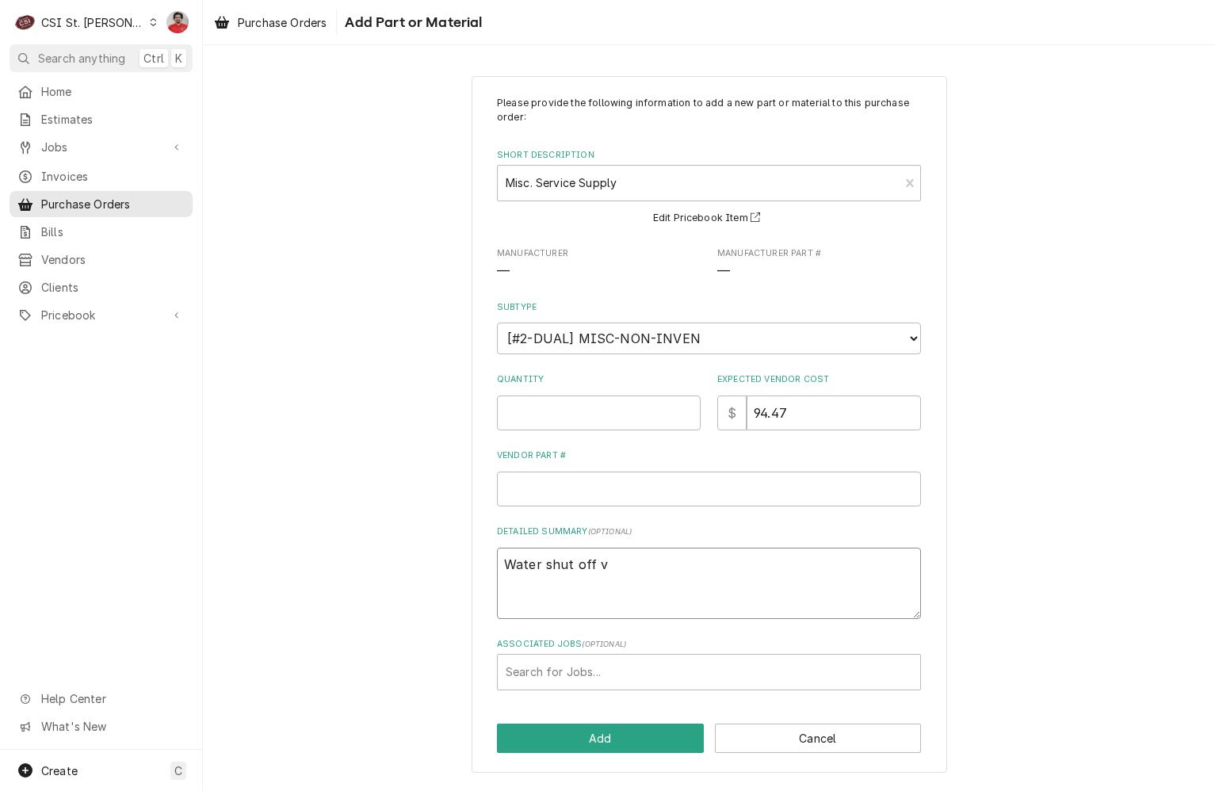
type textarea "Water shut off va"
type textarea "x"
type textarea "Water shut off val"
type textarea "x"
type textarea "Water shut off valv"
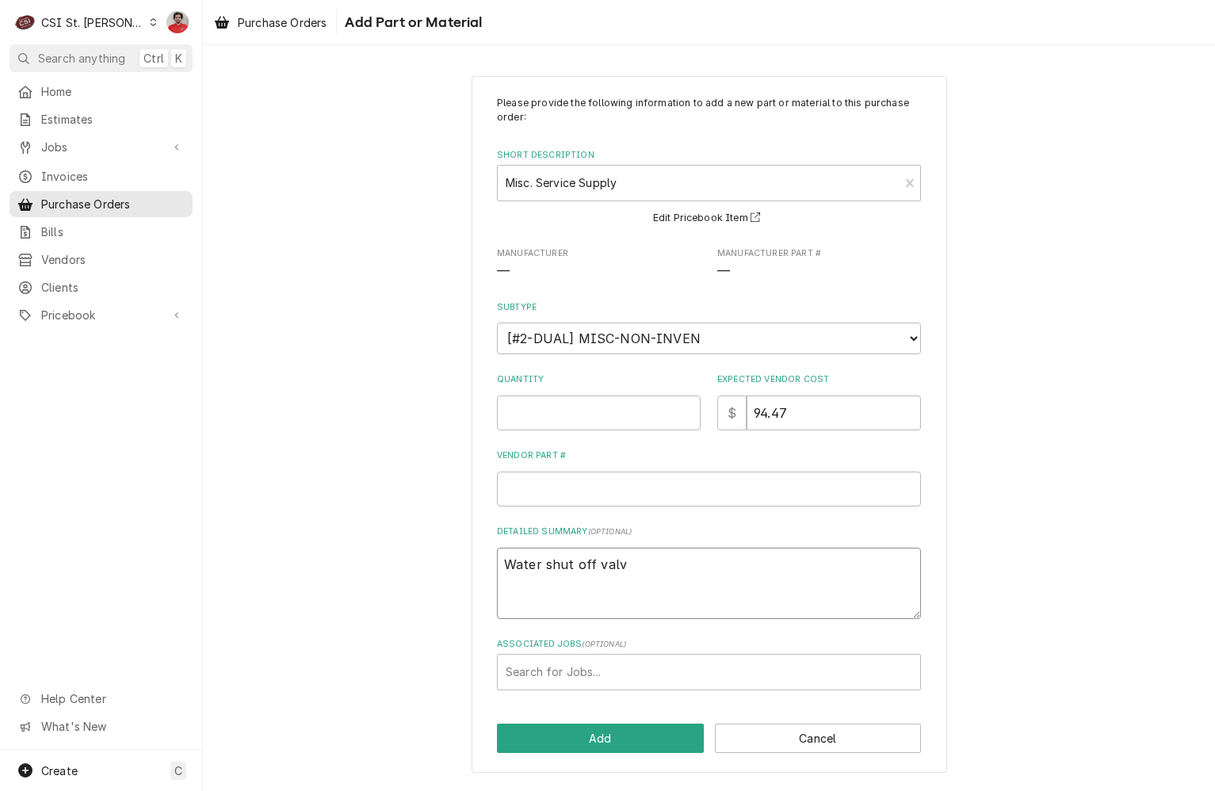
type textarea "x"
type textarea "Water shut off valve"
type textarea "x"
type textarea "Water shut off valve"
type textarea "x"
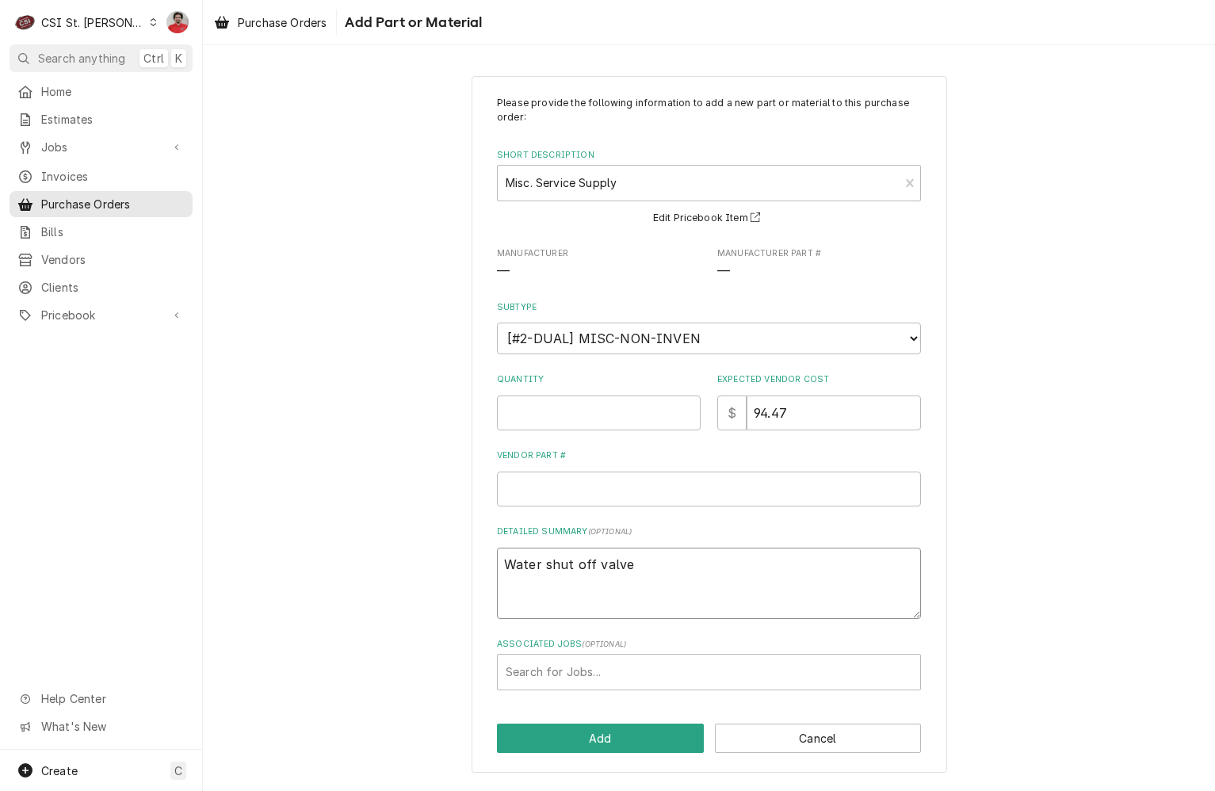
type textarea "Water shut off valve -"
type textarea "x"
type textarea "Water shut off valve -c"
type textarea "x"
type textarea "Water shut off valve -co"
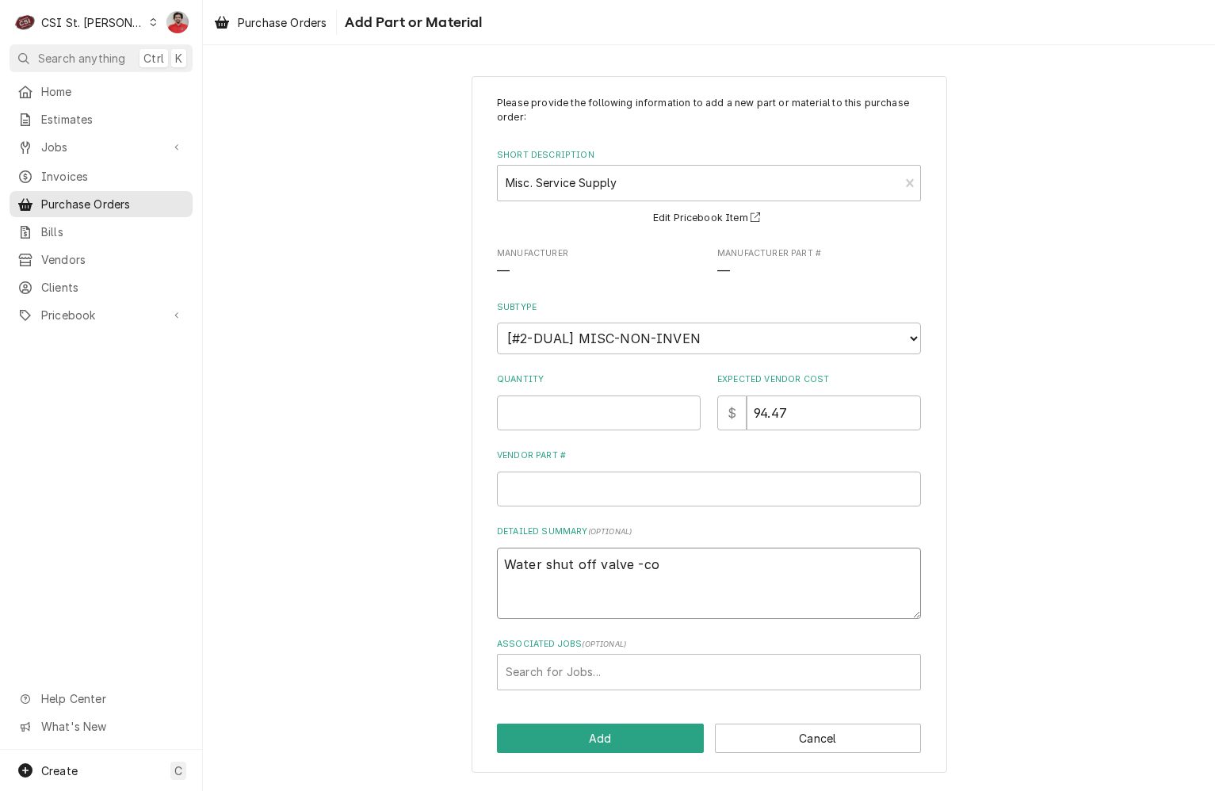
type textarea "x"
type textarea "Water shut off valve -cou"
type textarea "x"
type textarea "Water shut off valve -cour"
type textarea "x"
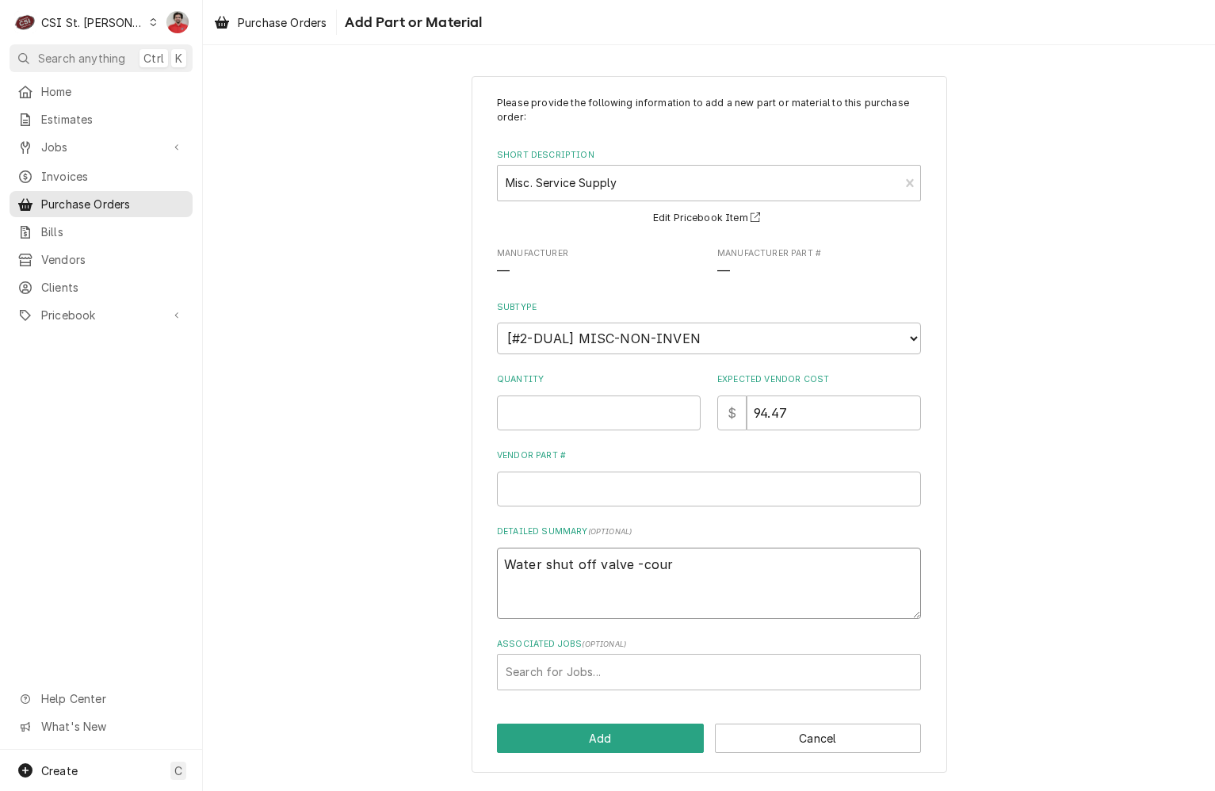
type textarea "Water shut off valve -cou"
type textarea "x"
type textarea "Water shut off valve -co"
type textarea "x"
type textarea "Water shut off valve -c"
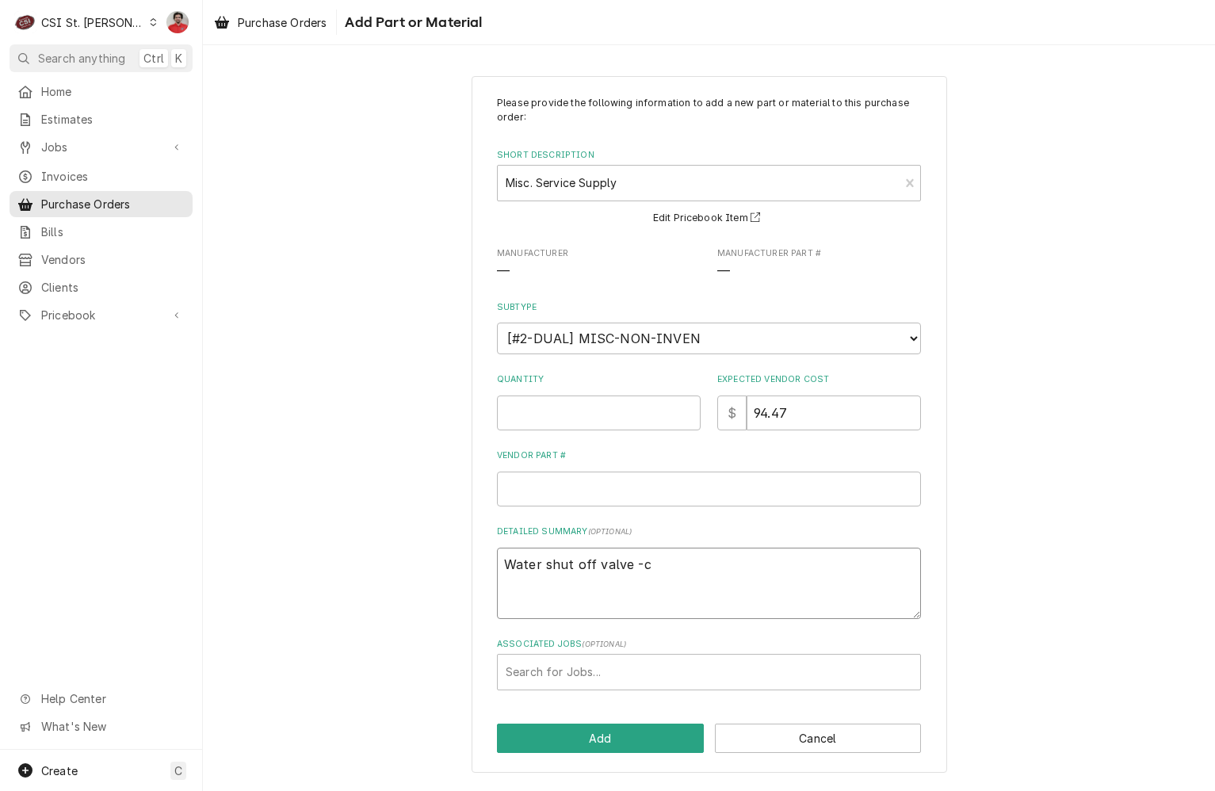
type textarea "x"
type textarea "Water shut off valve -"
type textarea "x"
type textarea "Water shut off valve -"
type textarea "x"
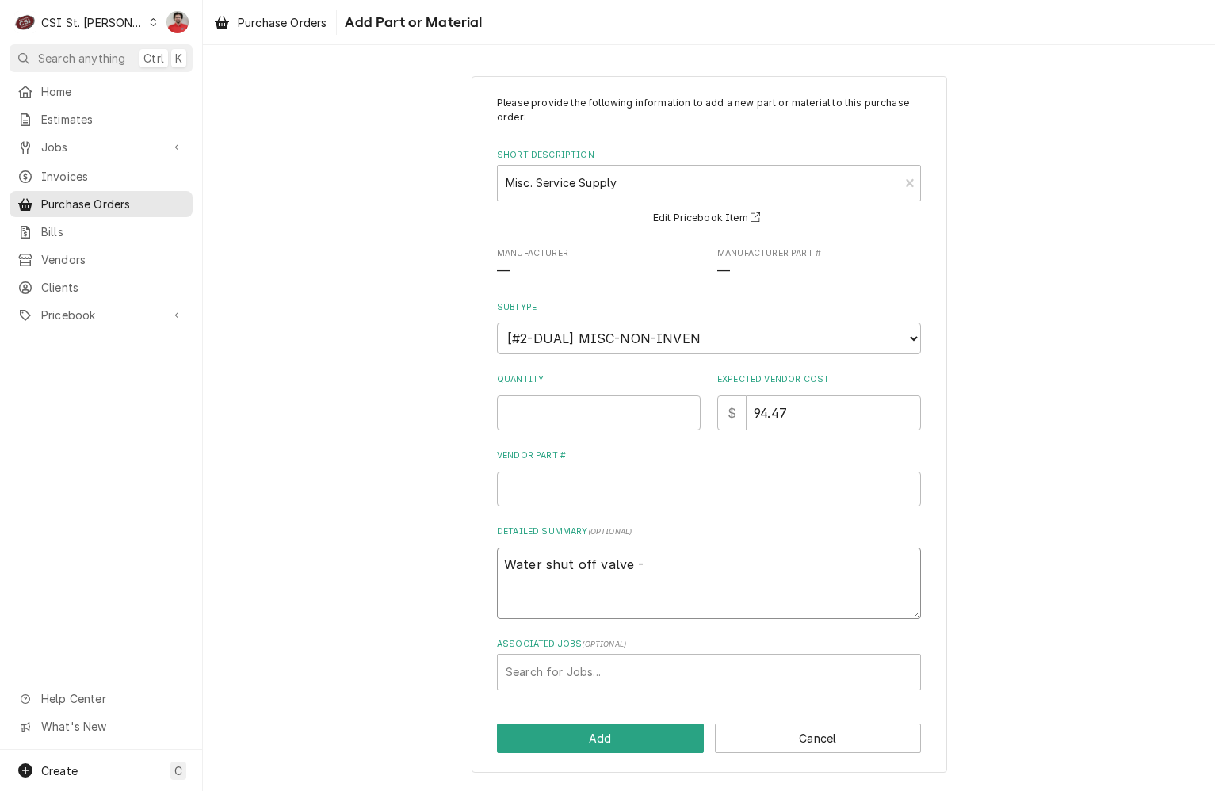
type textarea "Water shut off valve - C"
type textarea "x"
type textarea "Water shut off valve - CO"
type textarea "x"
type textarea "Water shut off valve - COu"
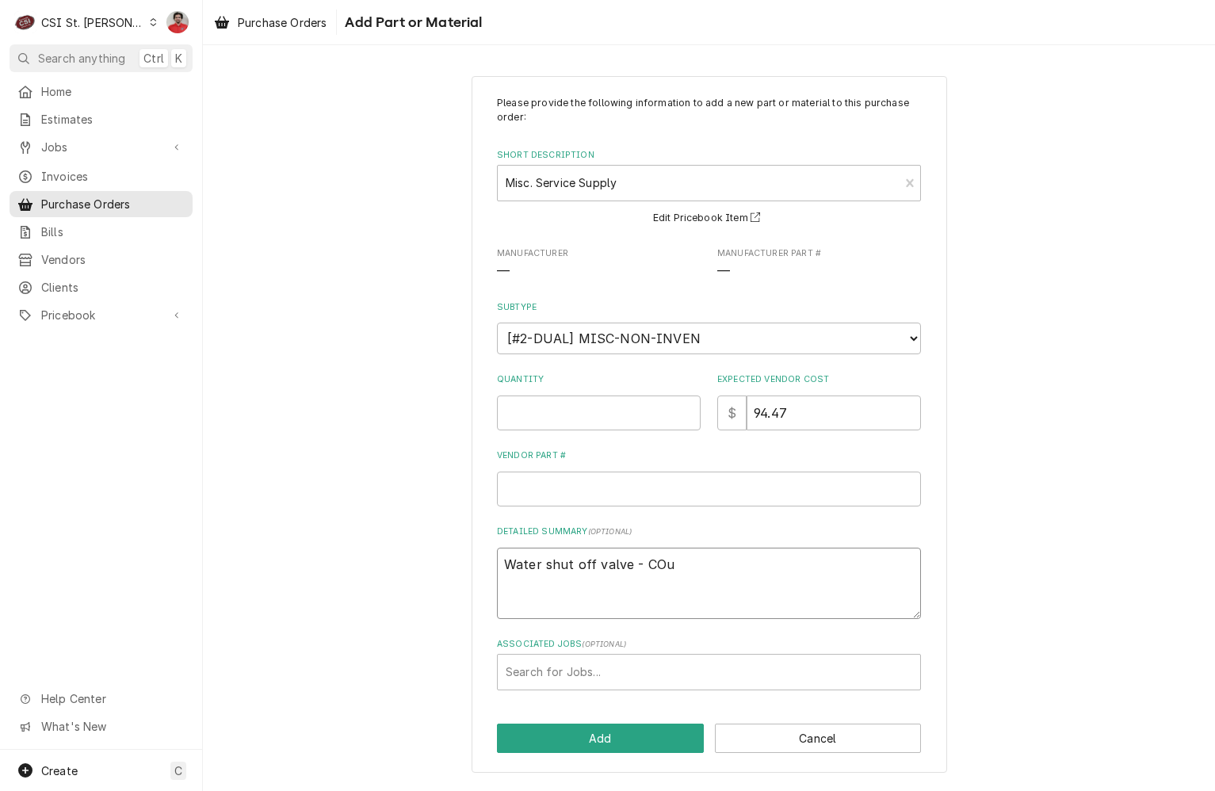
type textarea "x"
type textarea "Water shut off valve - COur"
type textarea "x"
type textarea "Water shut off valve - COurt"
type textarea "x"
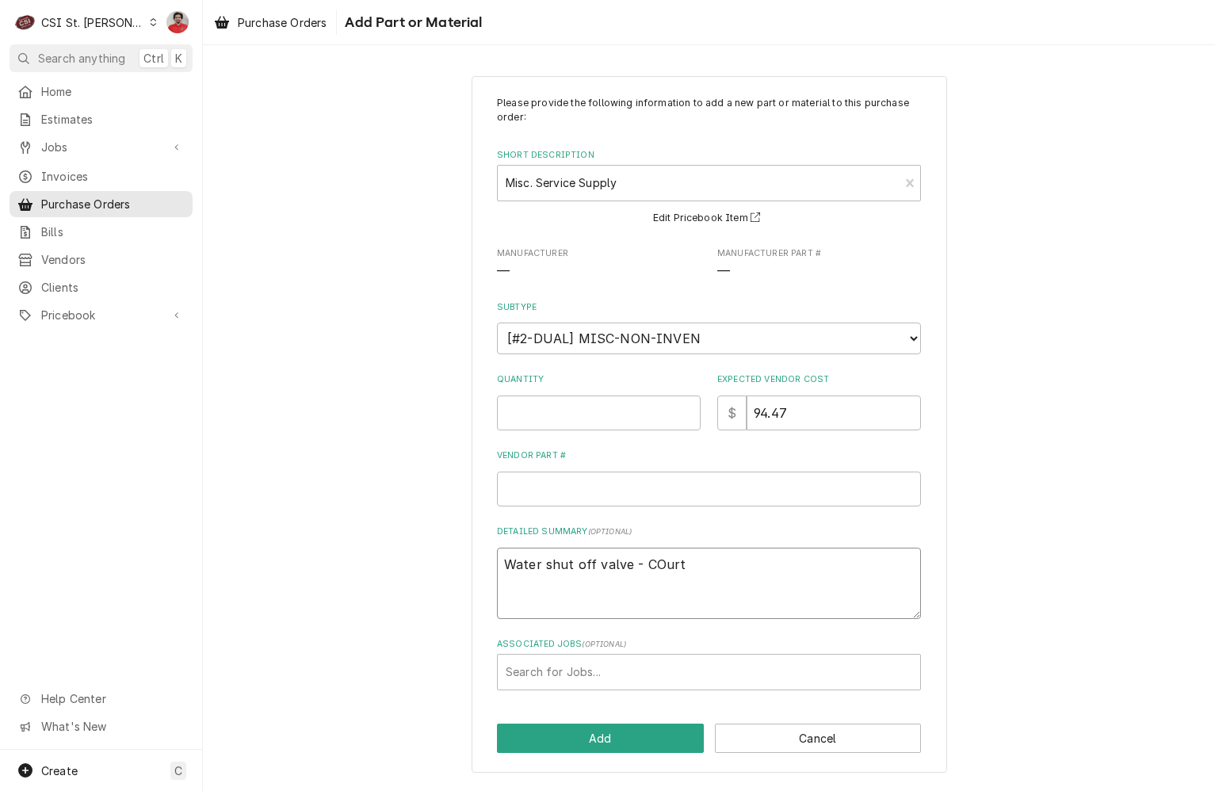
type textarea "Water shut off valve - COur"
type textarea "x"
type textarea "Water shut off valve - COu"
type textarea "x"
type textarea "Water shut off valve - CO"
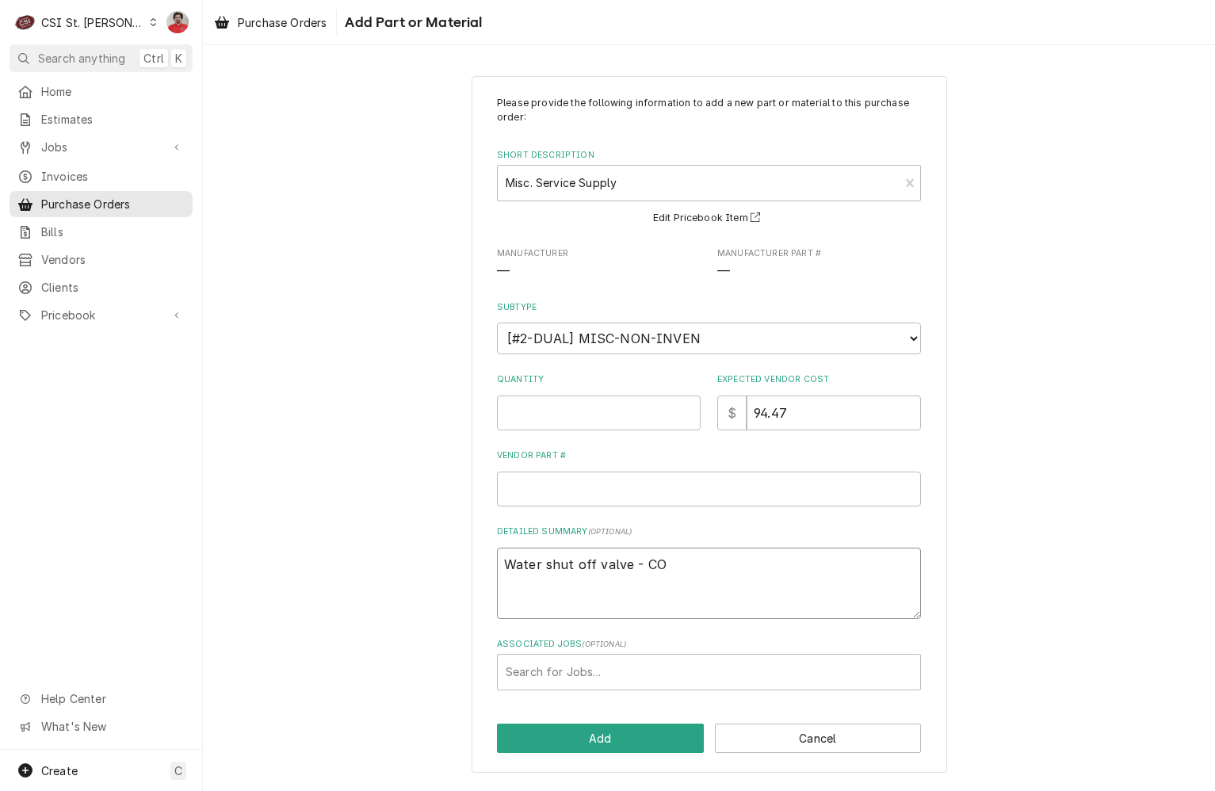
type textarea "x"
type textarea "Water shut off valve - C"
type textarea "x"
type textarea "Water shut off valve - Co"
type textarea "x"
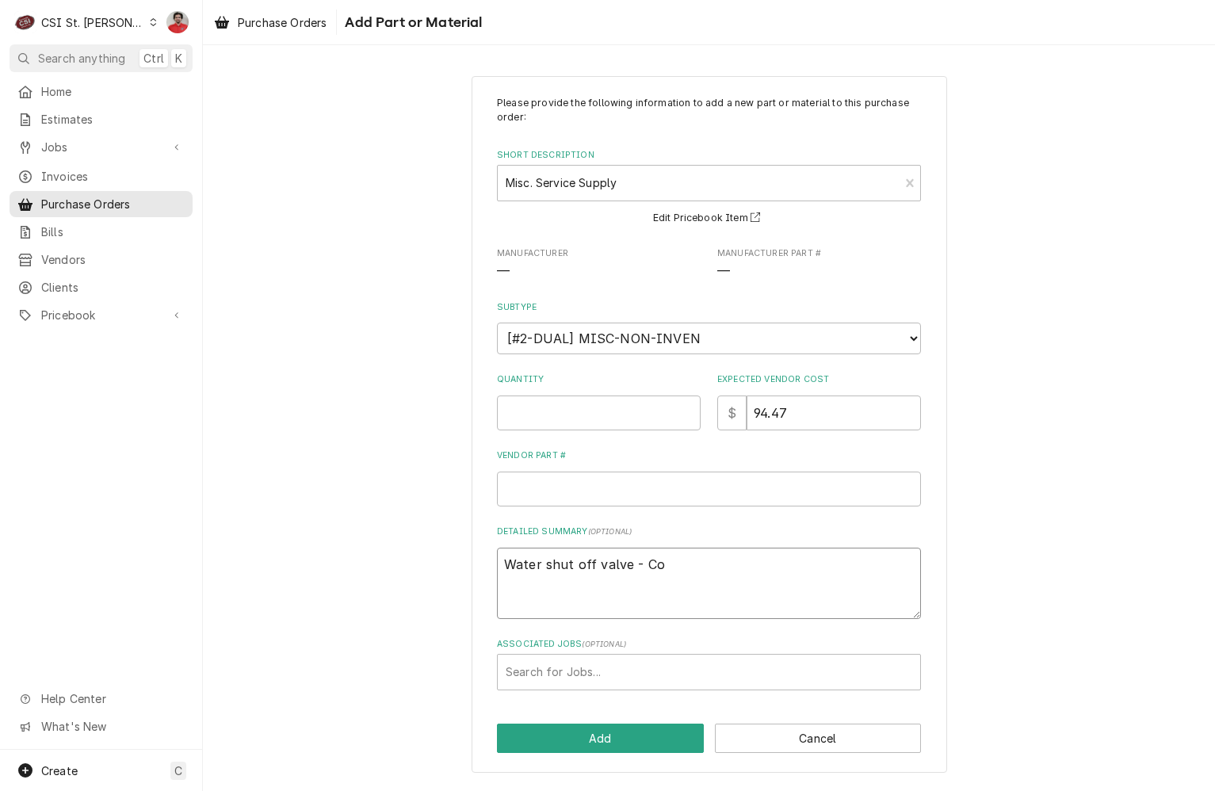
type textarea "Water shut off valve - Cou"
type textarea "x"
type textarea "Water shut off valve - Cour"
type textarea "x"
type textarea "Water shut off valve - Court"
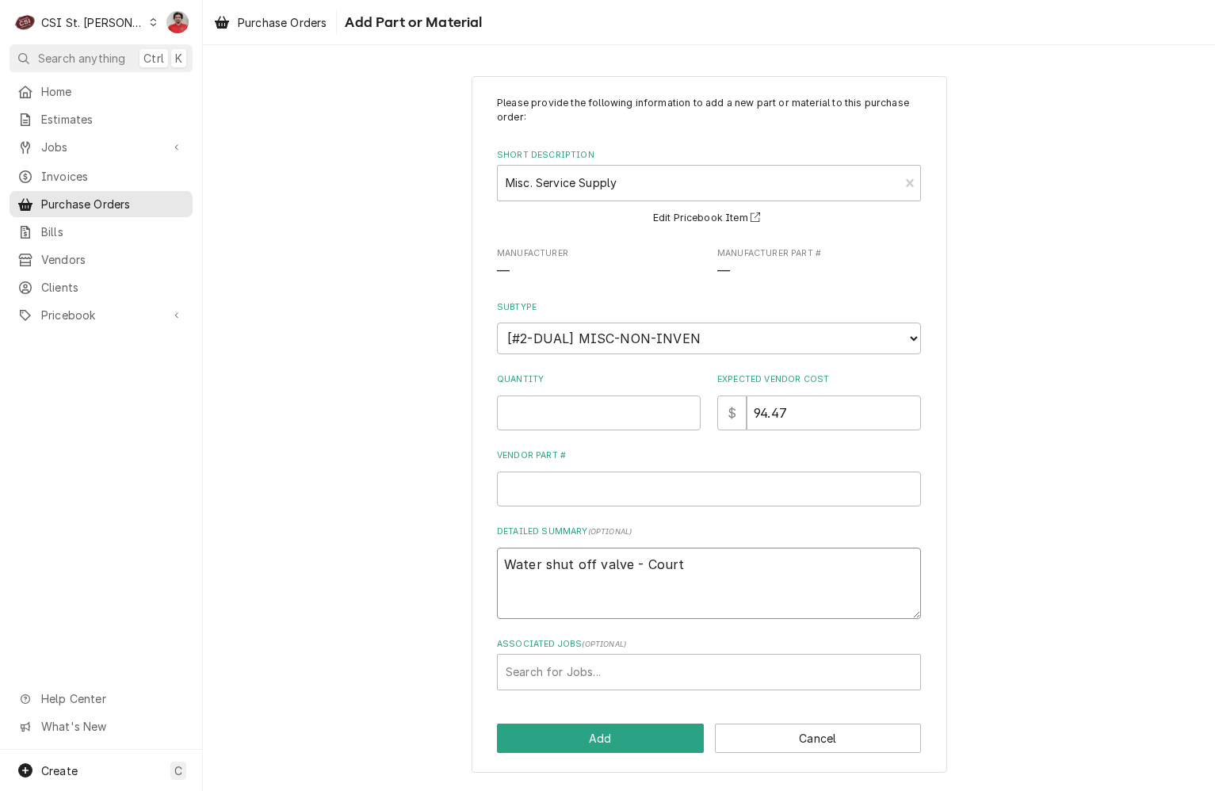
type textarea "x"
type textarea "Water shut off valve - Courtn"
type textarea "x"
type textarea "Water shut off valve - Courtne"
type textarea "x"
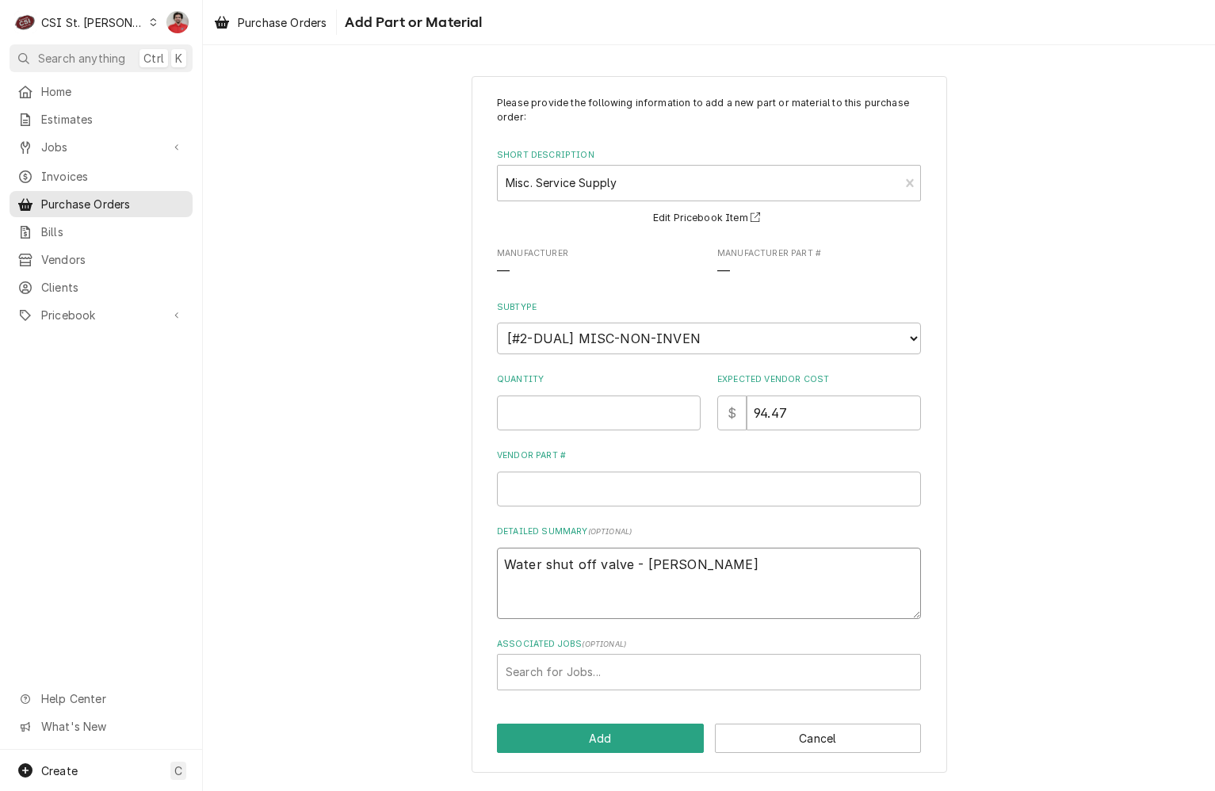
type textarea "Water shut off valve - Courtney"
drag, startPoint x: 872, startPoint y: 404, endPoint x: 588, endPoint y: 405, distance: 284.6
click at [588, 405] on div "Quantity Expected Vendor Cost $ 94.47" at bounding box center [709, 401] width 424 height 56
type textarea "x"
type input "0"
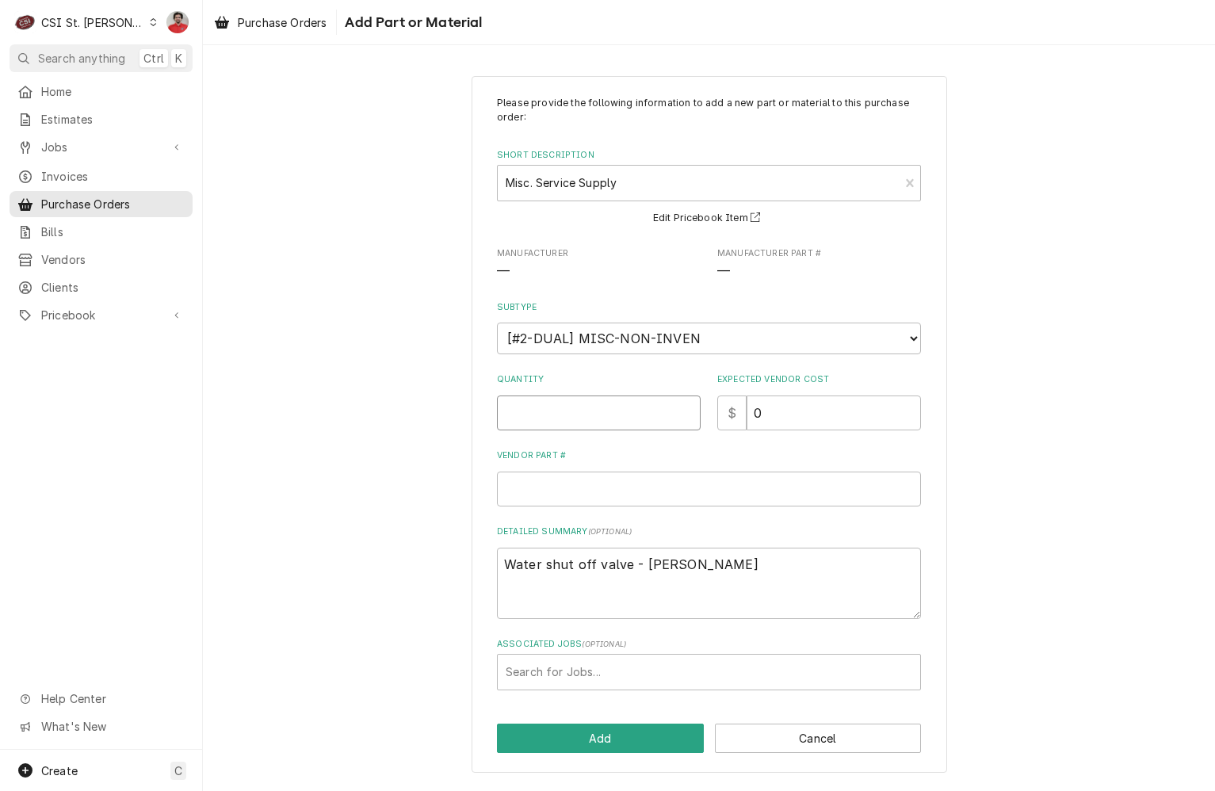
click at [588, 405] on input "Quantity" at bounding box center [599, 413] width 204 height 35
type textarea "x"
type input "1"
click at [628, 734] on button "Add" at bounding box center [600, 738] width 207 height 29
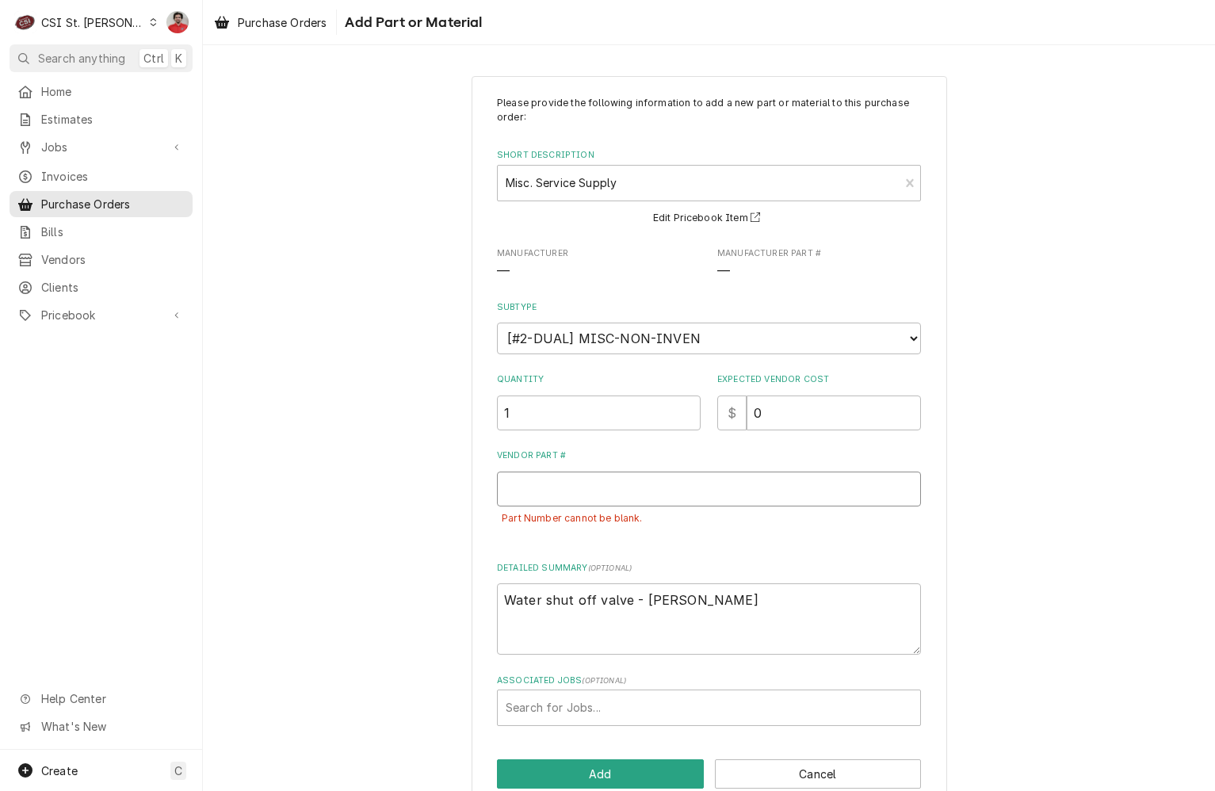
click at [582, 488] on input "Vendor Part #" at bounding box center [709, 489] width 424 height 35
type textarea "x"
type input "P"
type textarea "x"
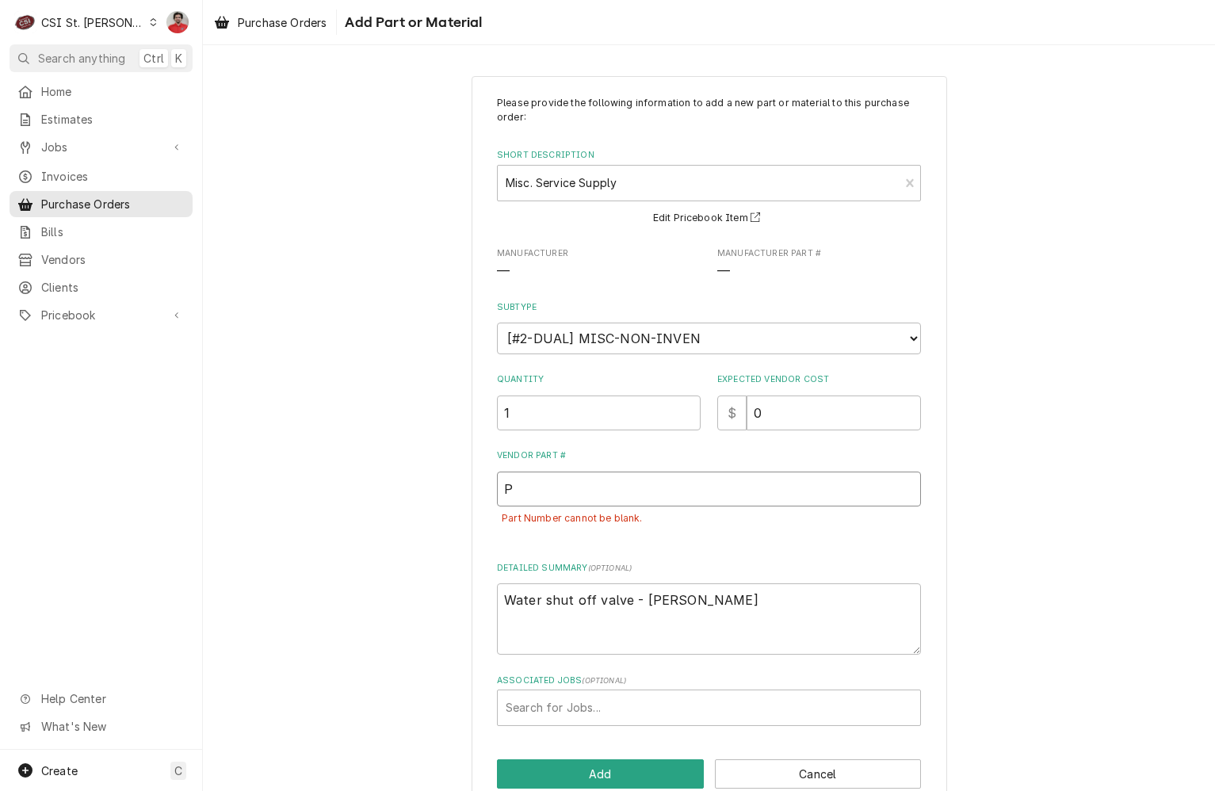
type input "Pe"
type textarea "x"
type input "Pen"
type textarea "x"
type input "Pend"
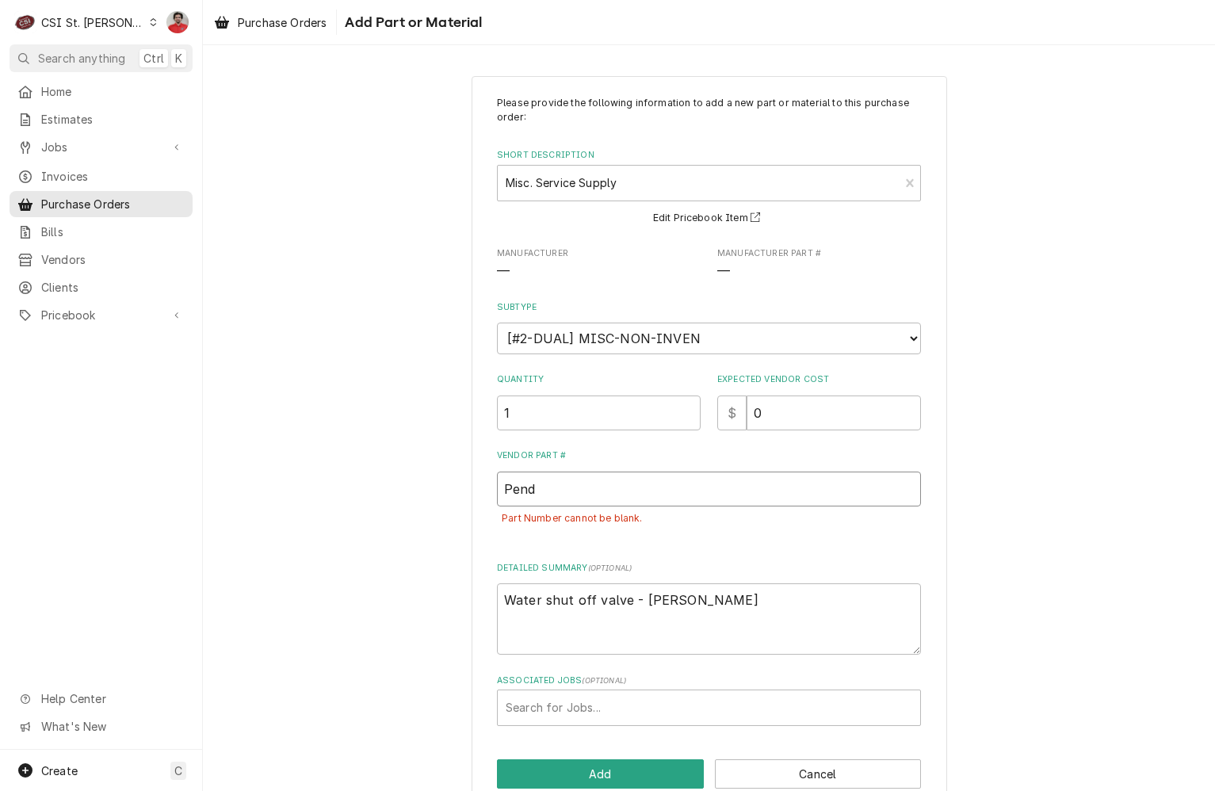
type textarea "x"
type input "Pendi"
type textarea "x"
type input "Pendin"
type textarea "x"
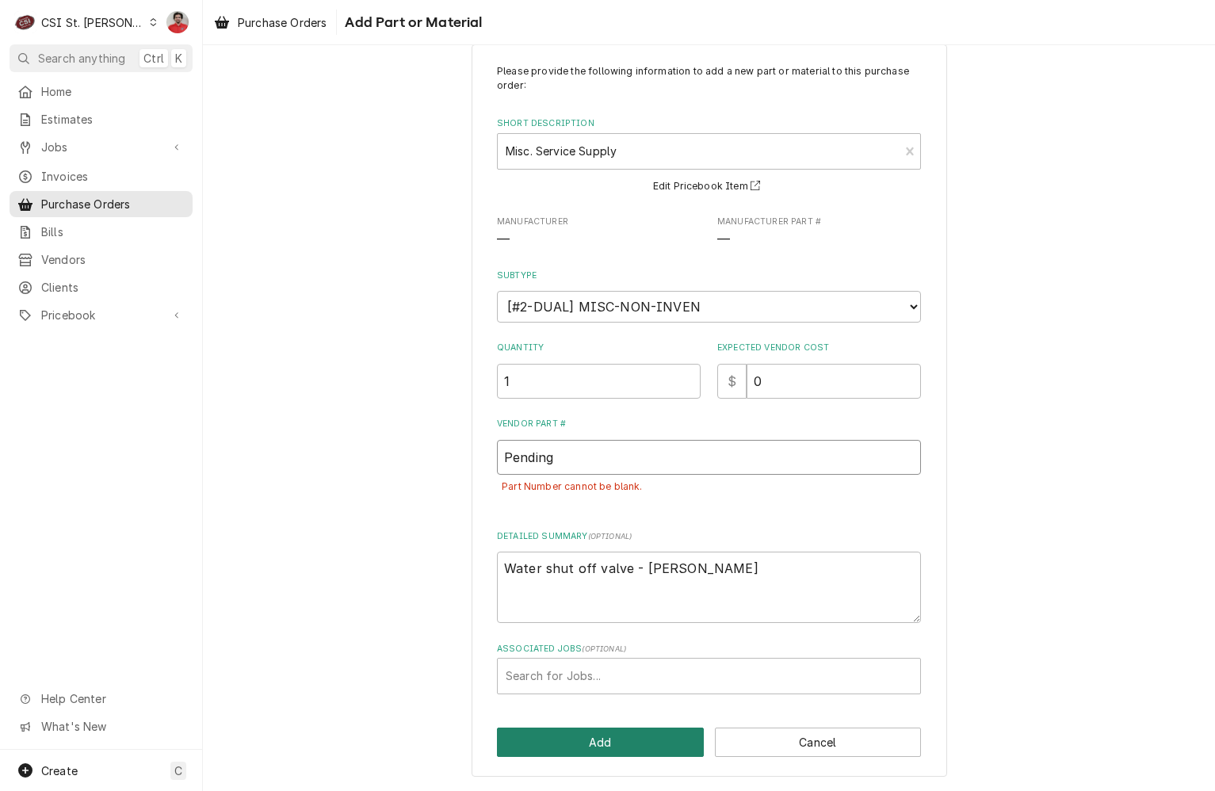
type input "Pending"
click at [598, 737] on button "Add" at bounding box center [600, 742] width 207 height 29
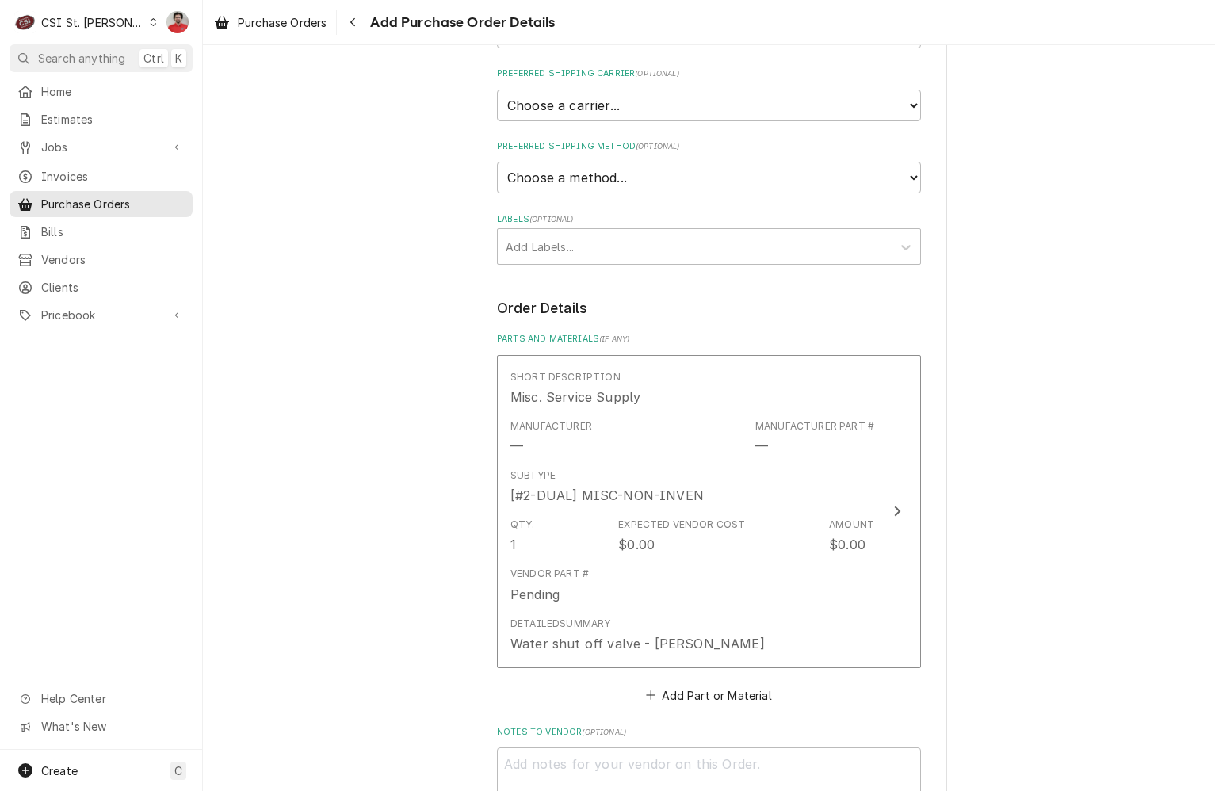
scroll to position [780, 0]
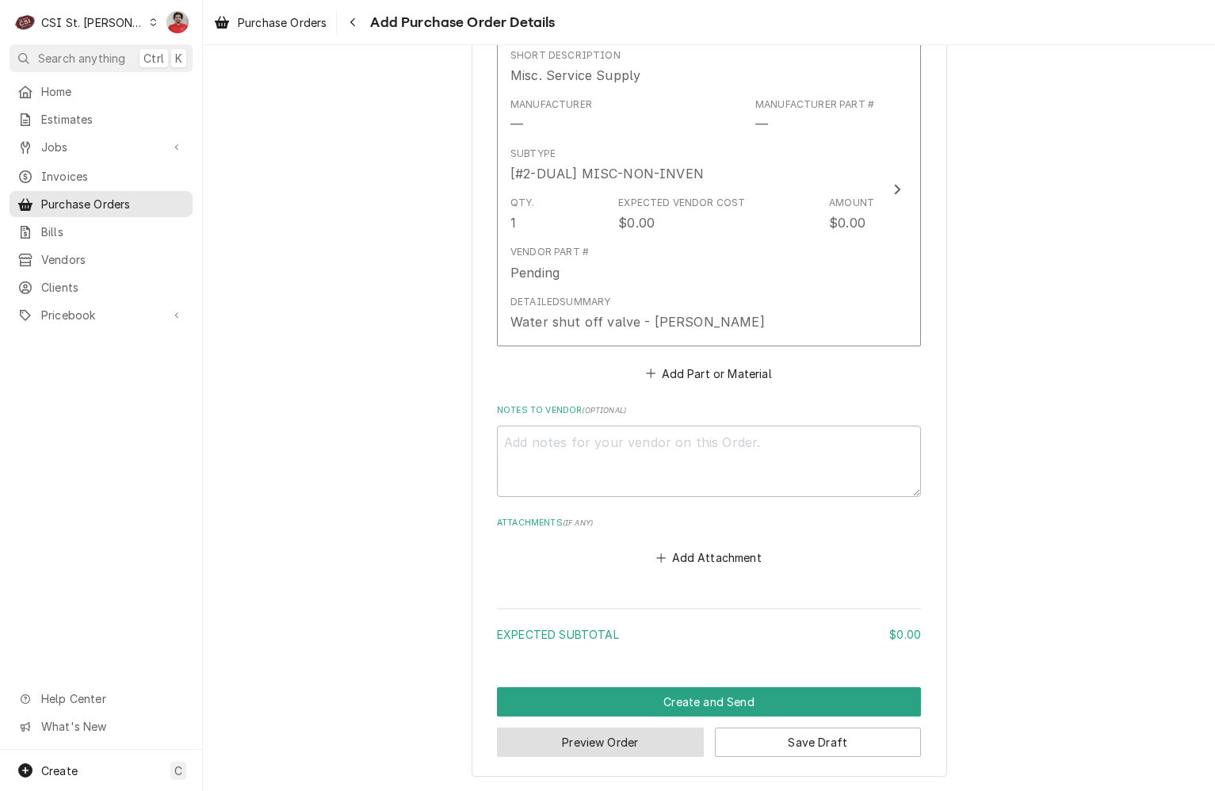
click at [649, 745] on button "Preview Order" at bounding box center [600, 742] width 207 height 29
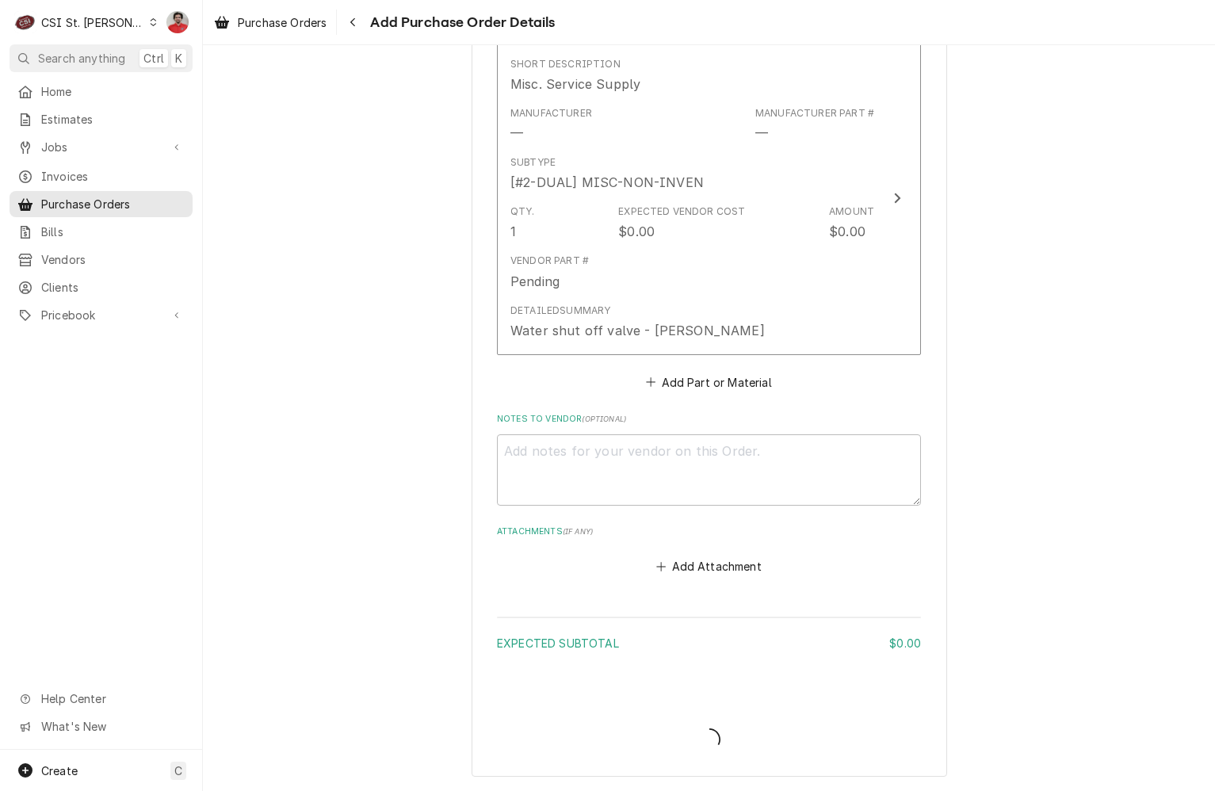
scroll to position [771, 0]
type textarea "x"
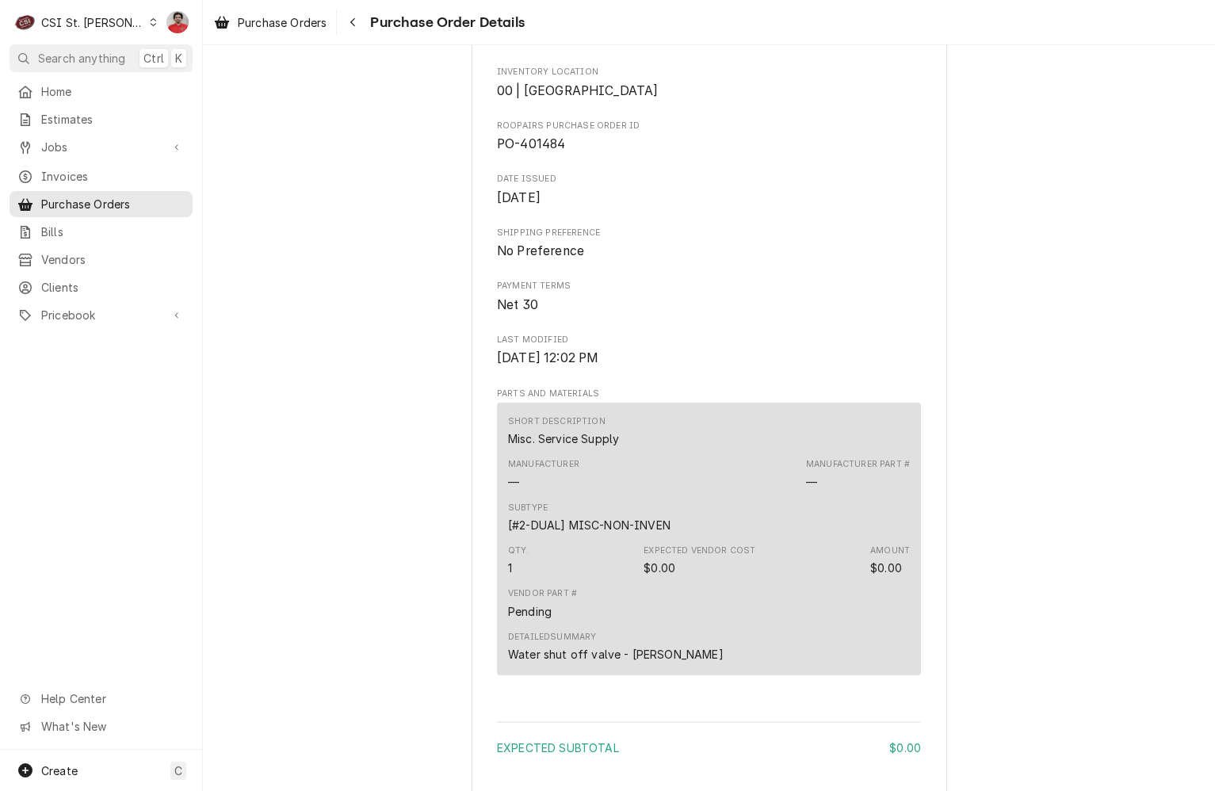
scroll to position [2, 0]
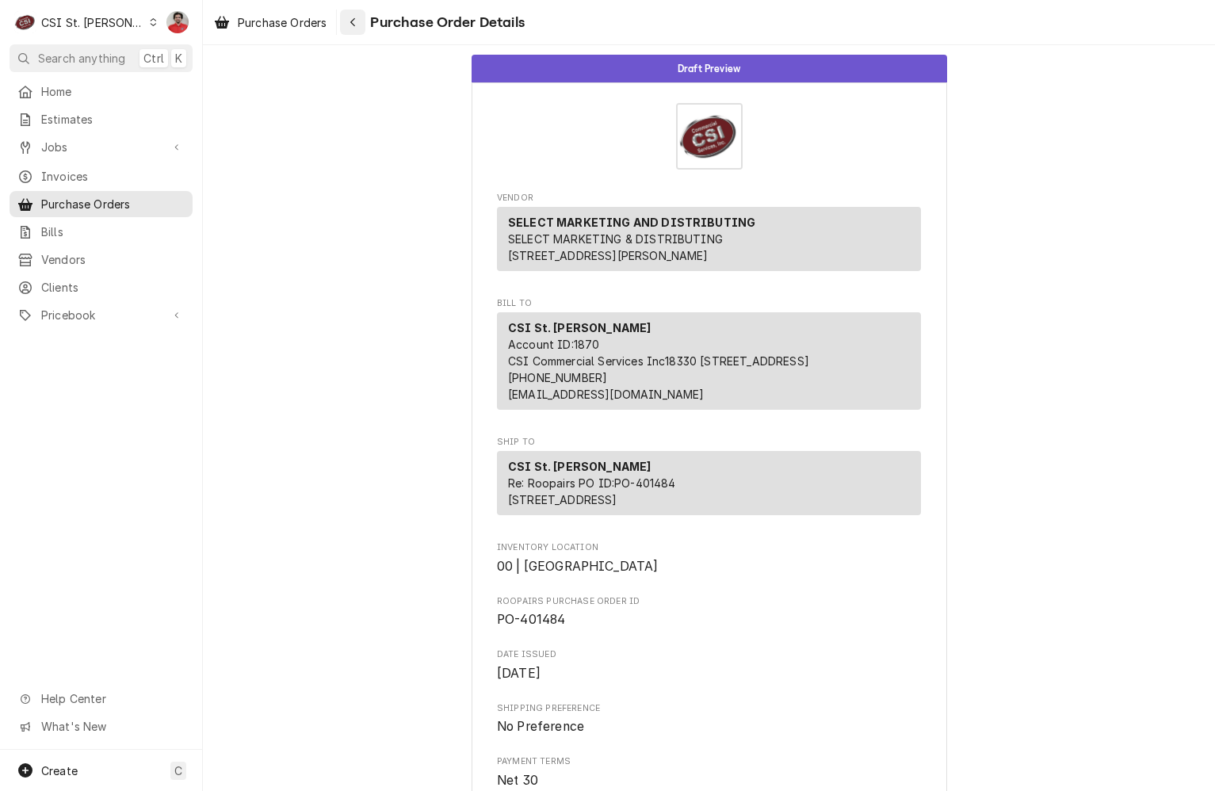
click at [354, 29] on div "Navigate back" at bounding box center [353, 22] width 16 height 16
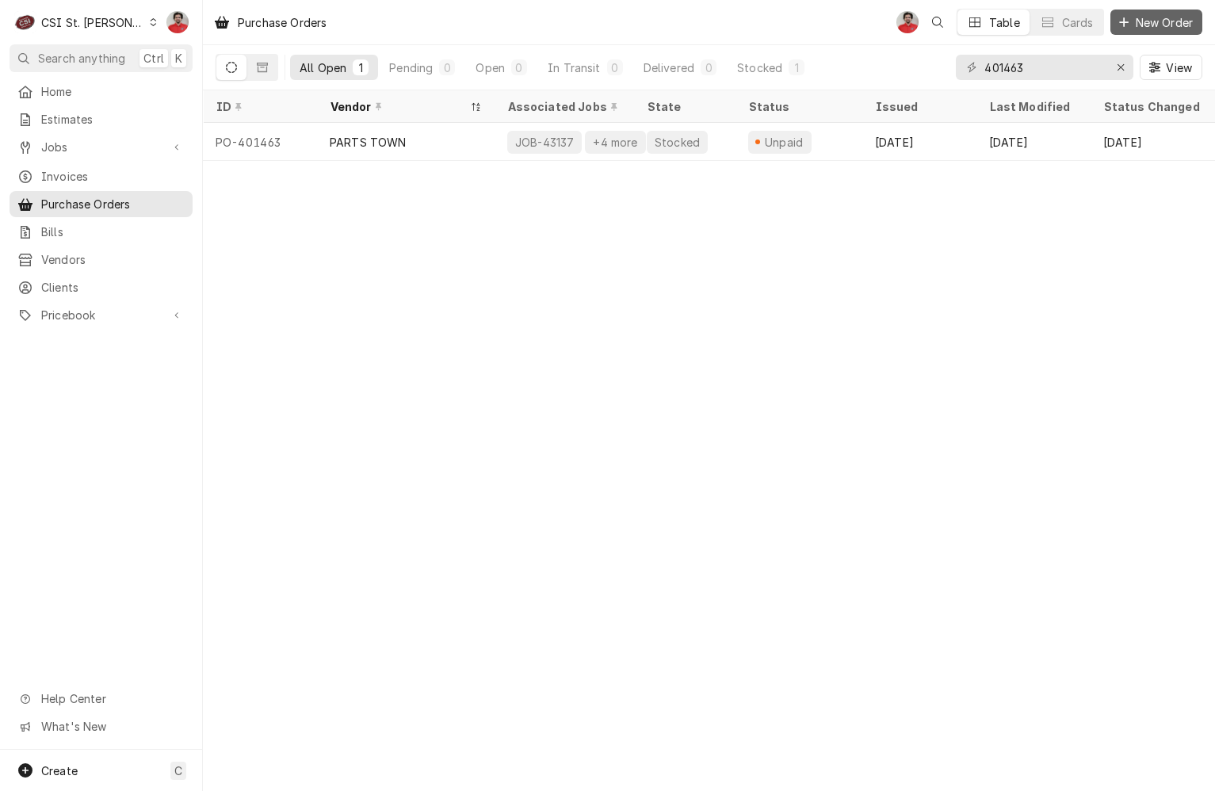
click at [1156, 32] on button "New Order" at bounding box center [1157, 22] width 92 height 25
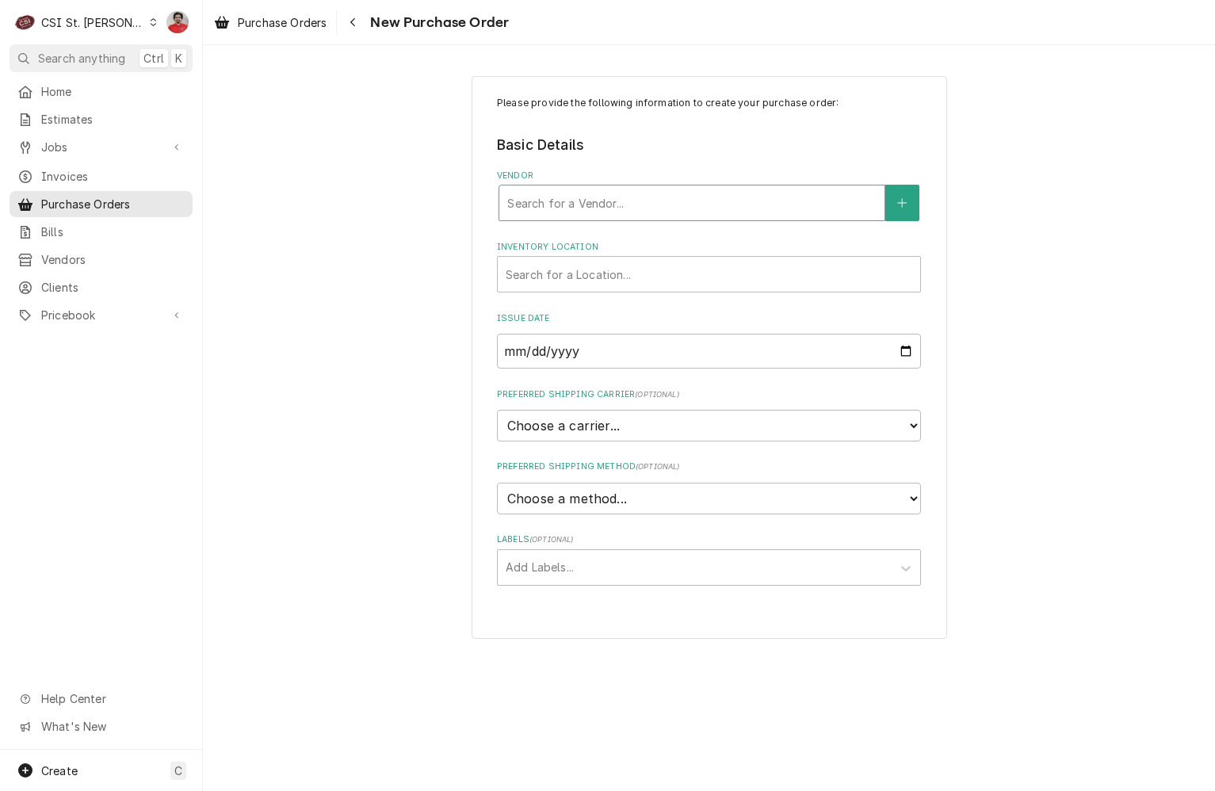
click at [664, 201] on div "Vendor" at bounding box center [691, 203] width 369 height 29
type input "HOme depot"
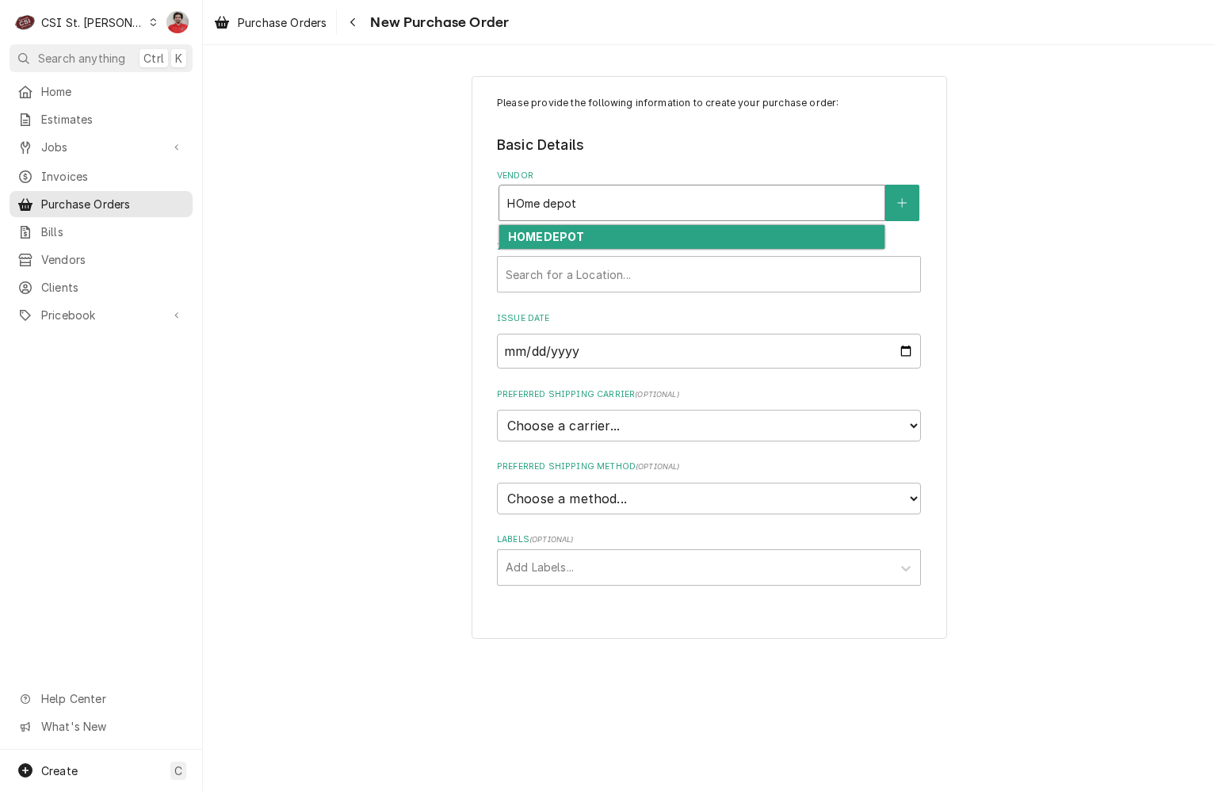
click at [645, 247] on div "HOMEDEPOT" at bounding box center [692, 237] width 385 height 25
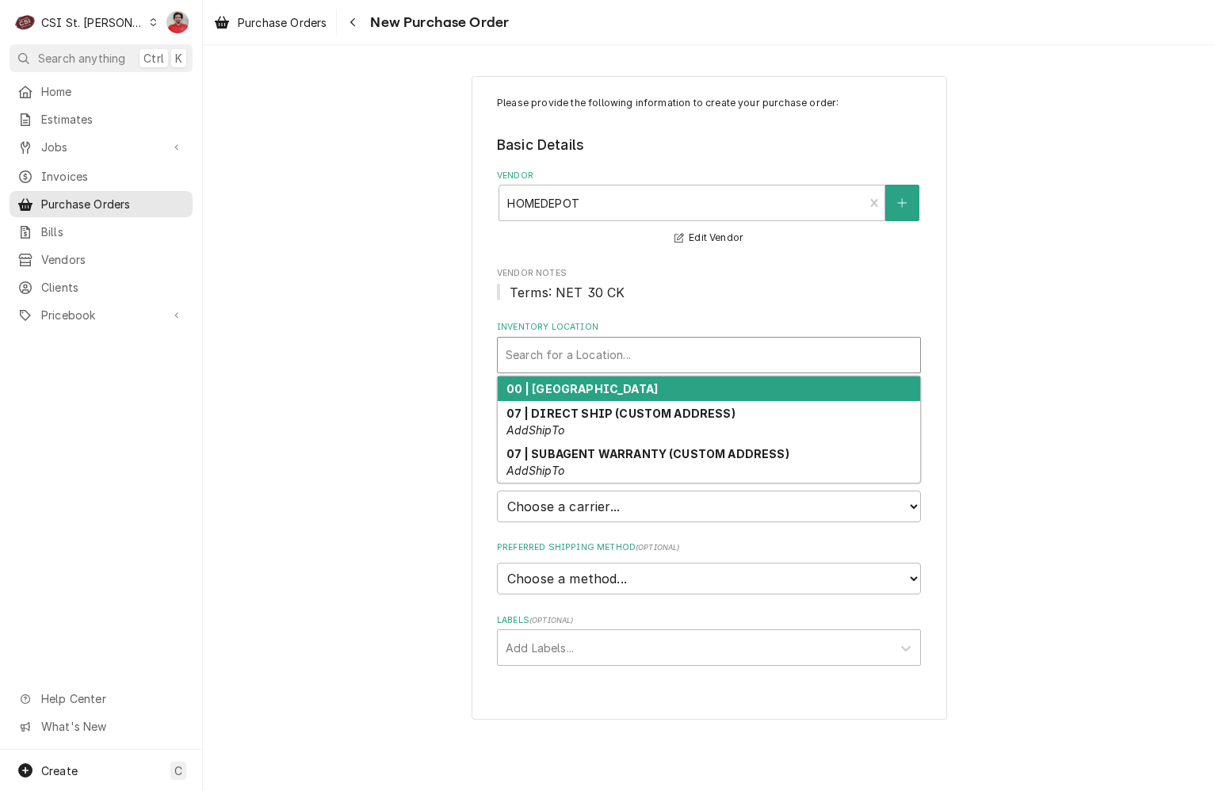
click at [626, 360] on div "Inventory Location" at bounding box center [709, 355] width 407 height 29
click at [636, 380] on div "00 | [GEOGRAPHIC_DATA]" at bounding box center [709, 389] width 423 height 25
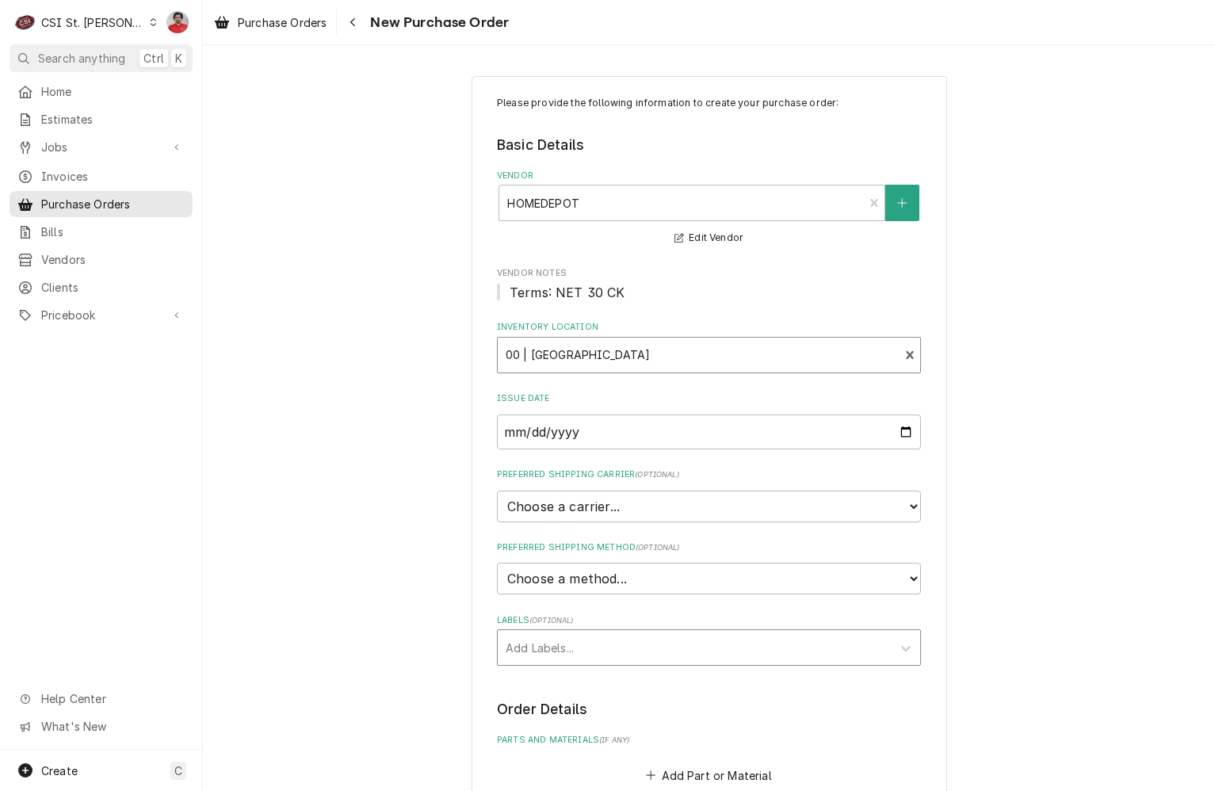
scroll to position [401, 0]
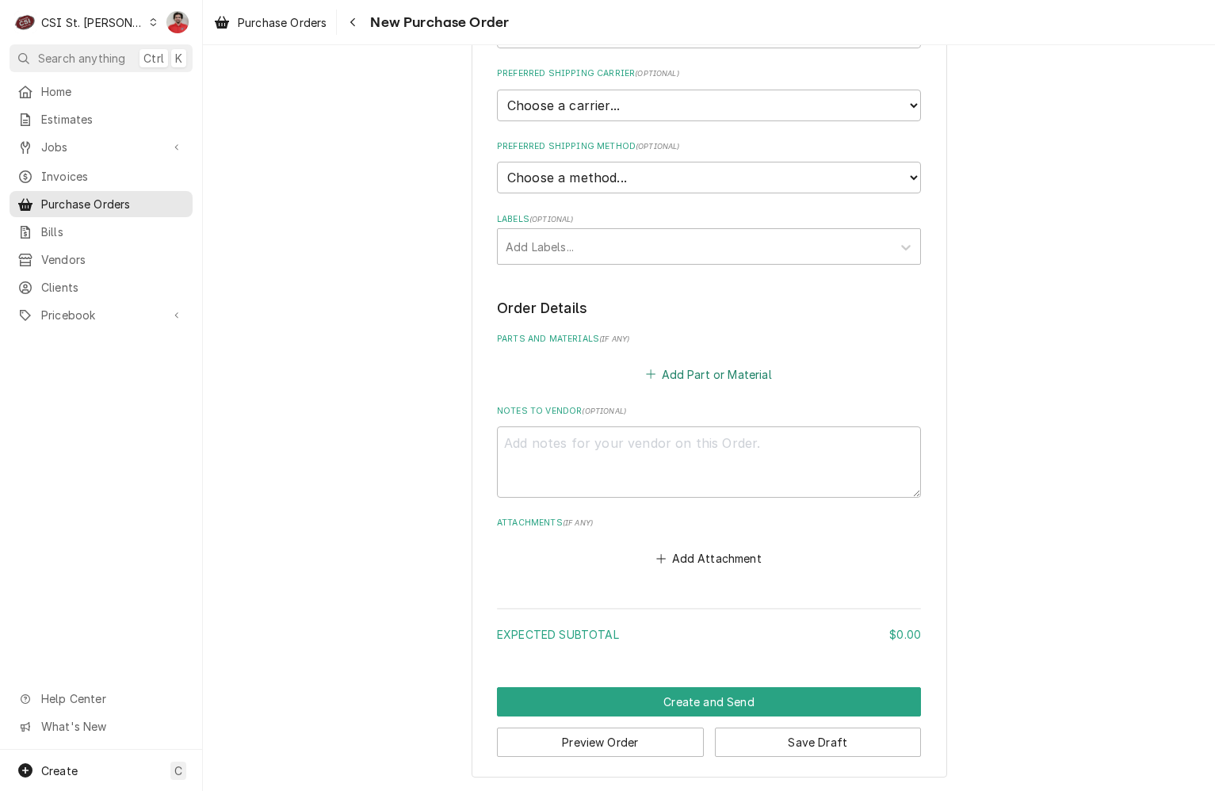
click at [698, 376] on button "Add Part or Material" at bounding box center [709, 374] width 131 height 22
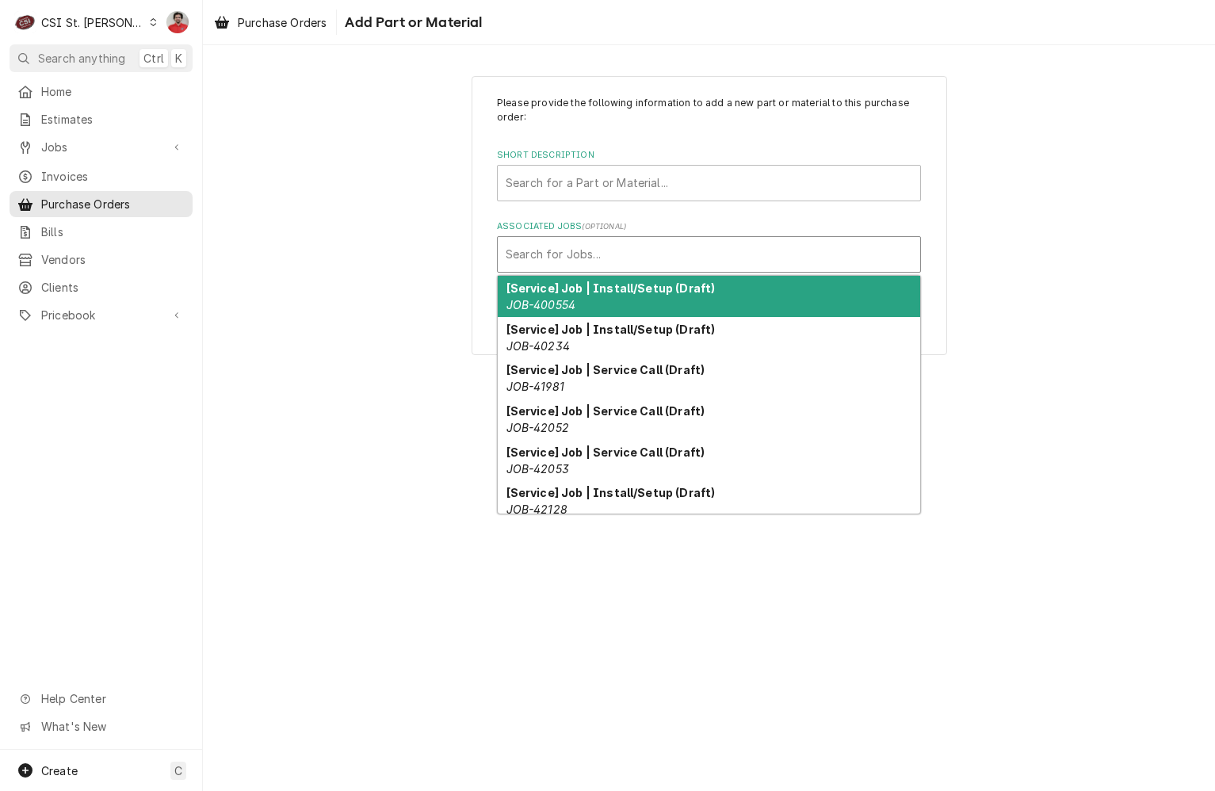
click at [633, 245] on div "Associated Jobs" at bounding box center [709, 254] width 407 height 29
click at [614, 189] on div "Short Description" at bounding box center [709, 183] width 407 height 29
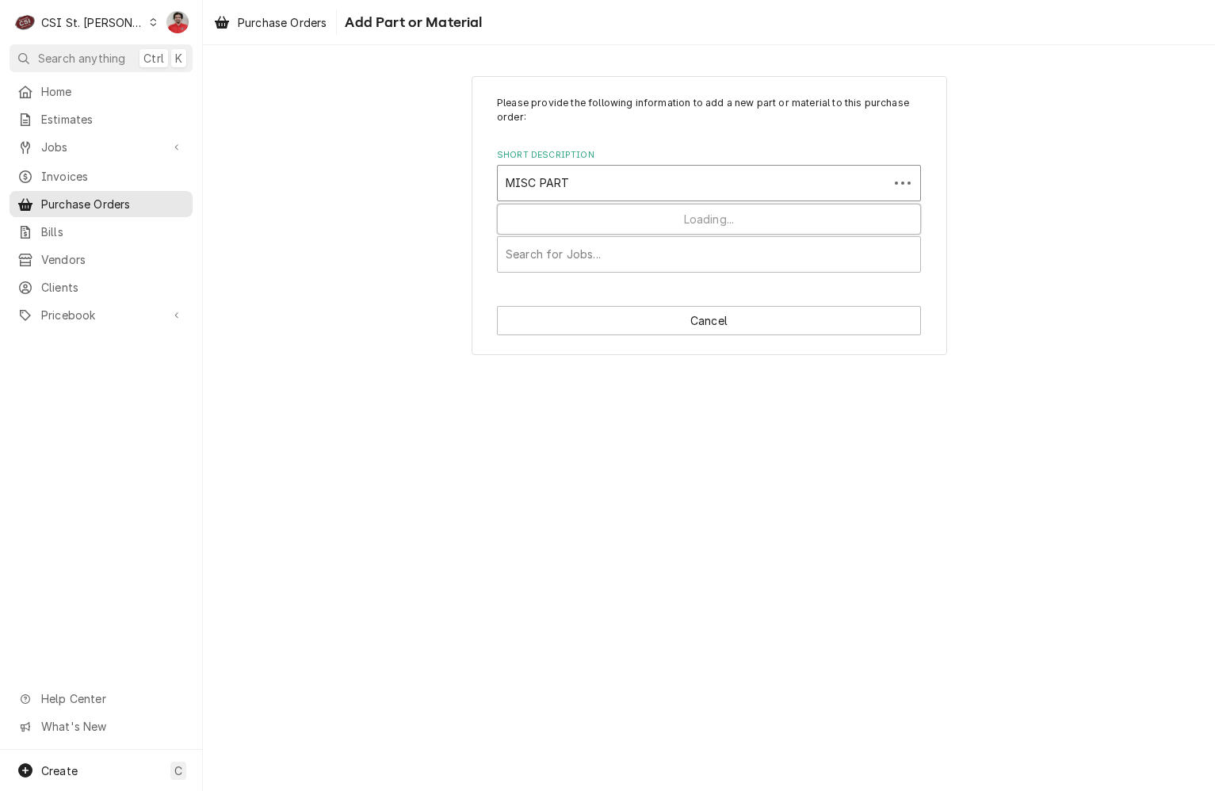
type input "MISC PARTS"
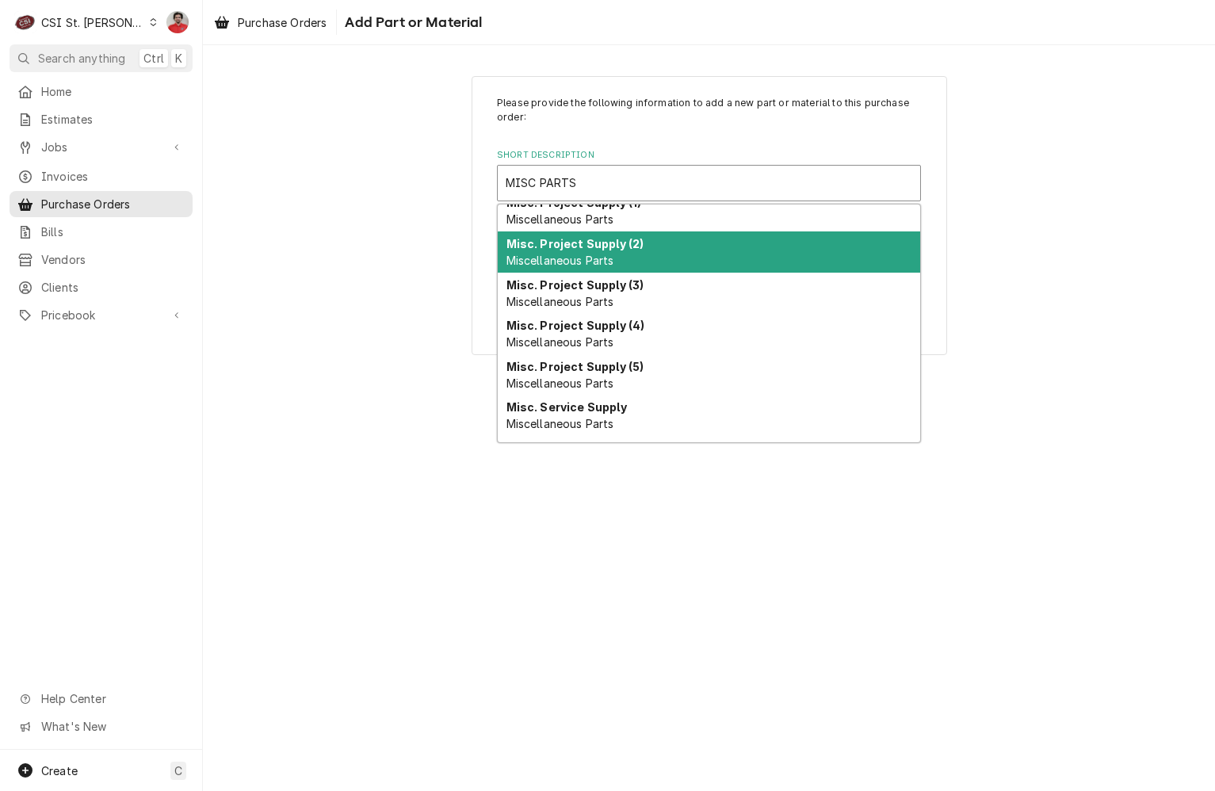
scroll to position [147, 0]
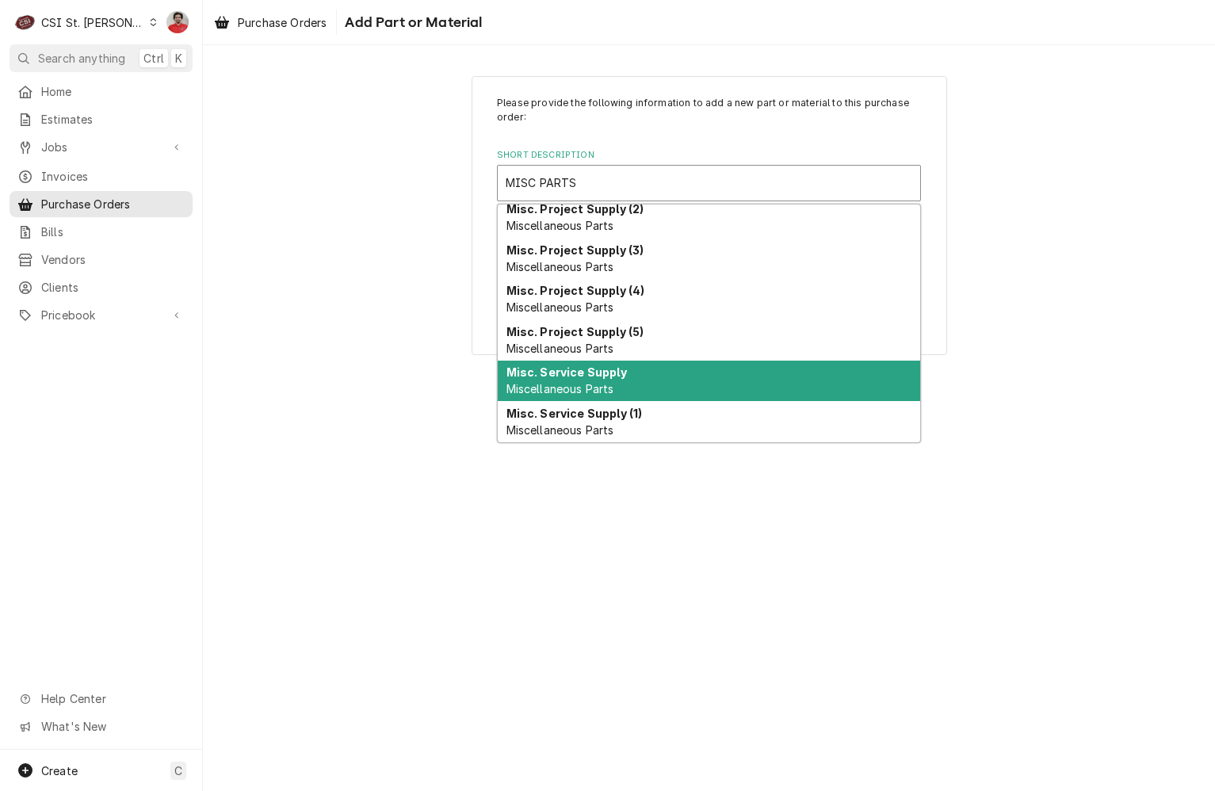
click at [595, 387] on span "Miscellaneous Parts" at bounding box center [561, 388] width 108 height 13
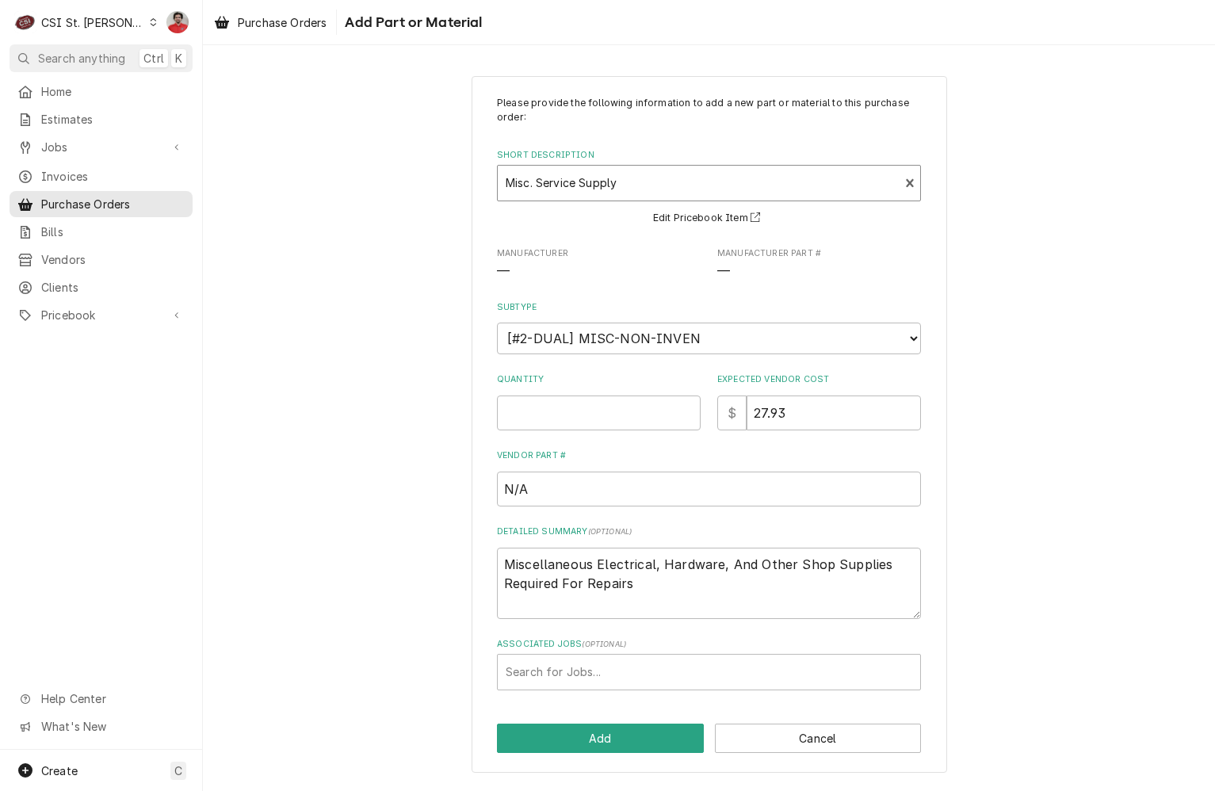
type textarea "x"
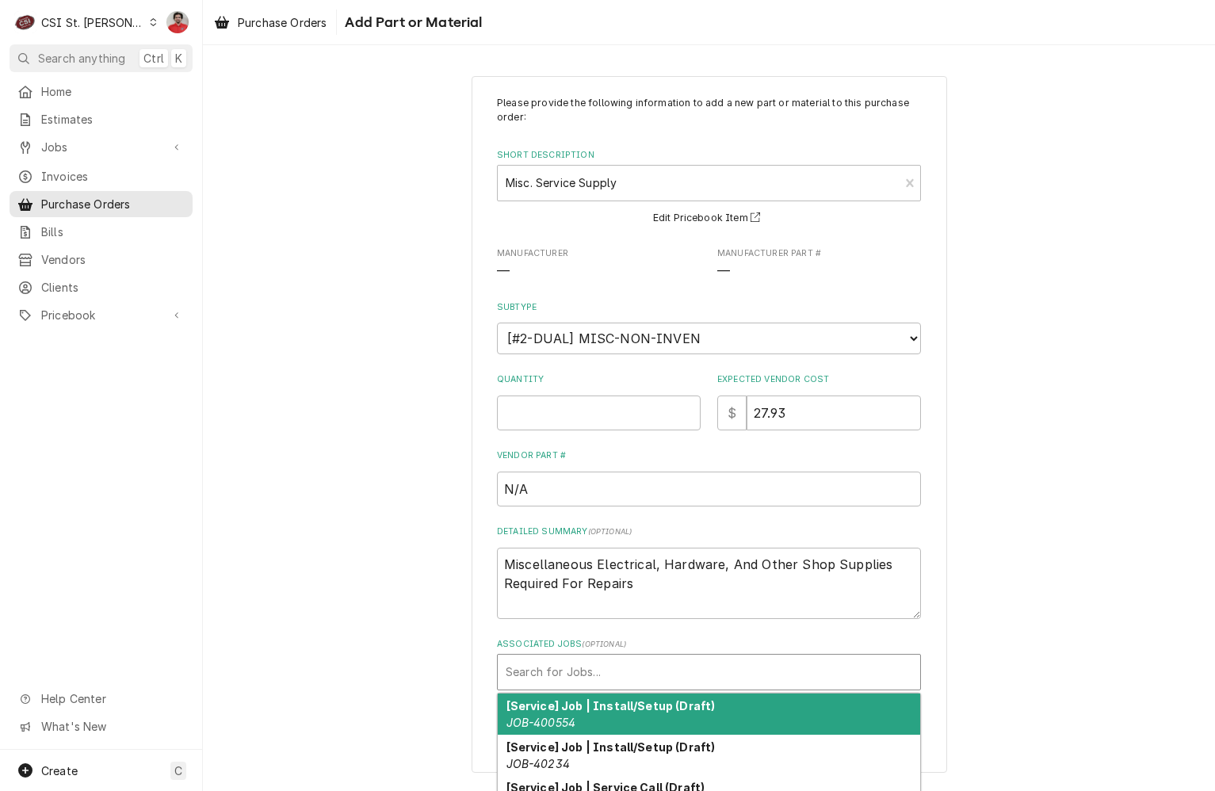
click at [581, 662] on div "Associated Jobs" at bounding box center [709, 672] width 407 height 29
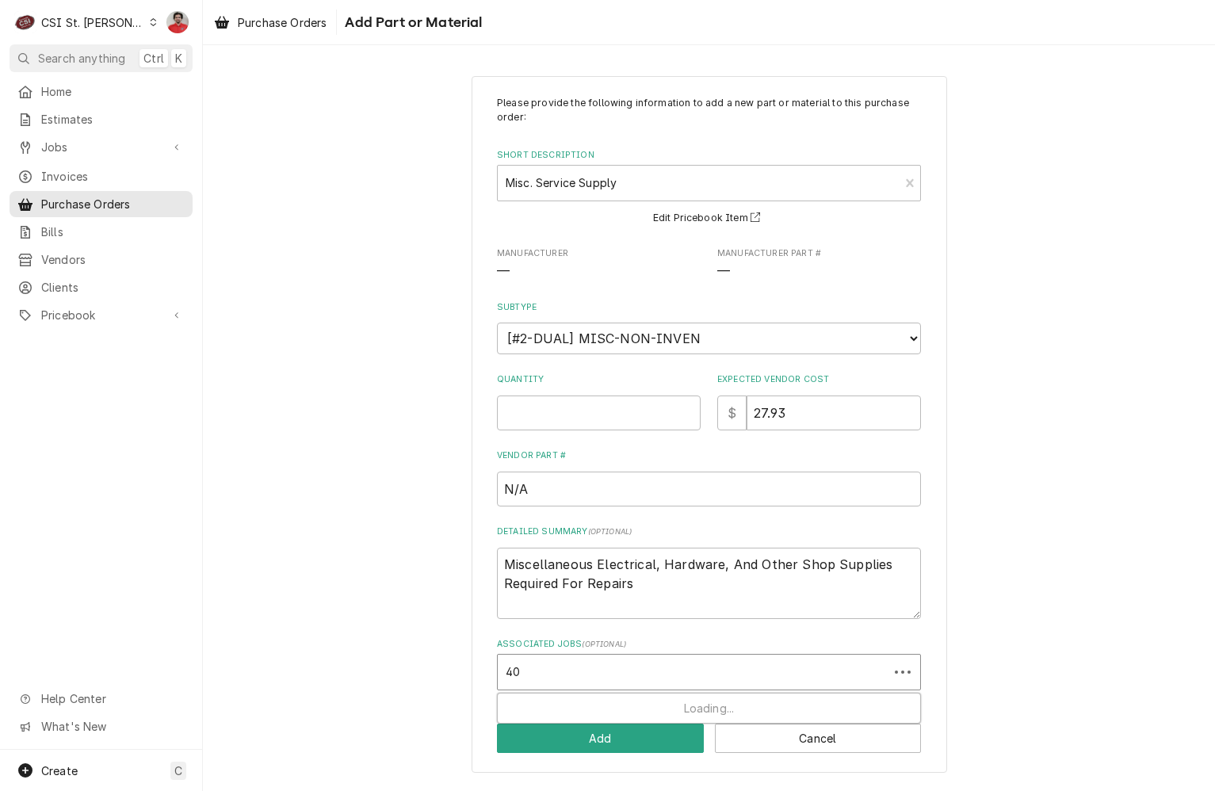
type input "4"
drag, startPoint x: 649, startPoint y: 588, endPoint x: 506, endPoint y: 573, distance: 143.5
click at [506, 573] on textarea "Miscellaneous Electrical, Hardware, And Other Shop Supplies Required For Repairs" at bounding box center [709, 583] width 424 height 71
type textarea "x"
type textarea "C"
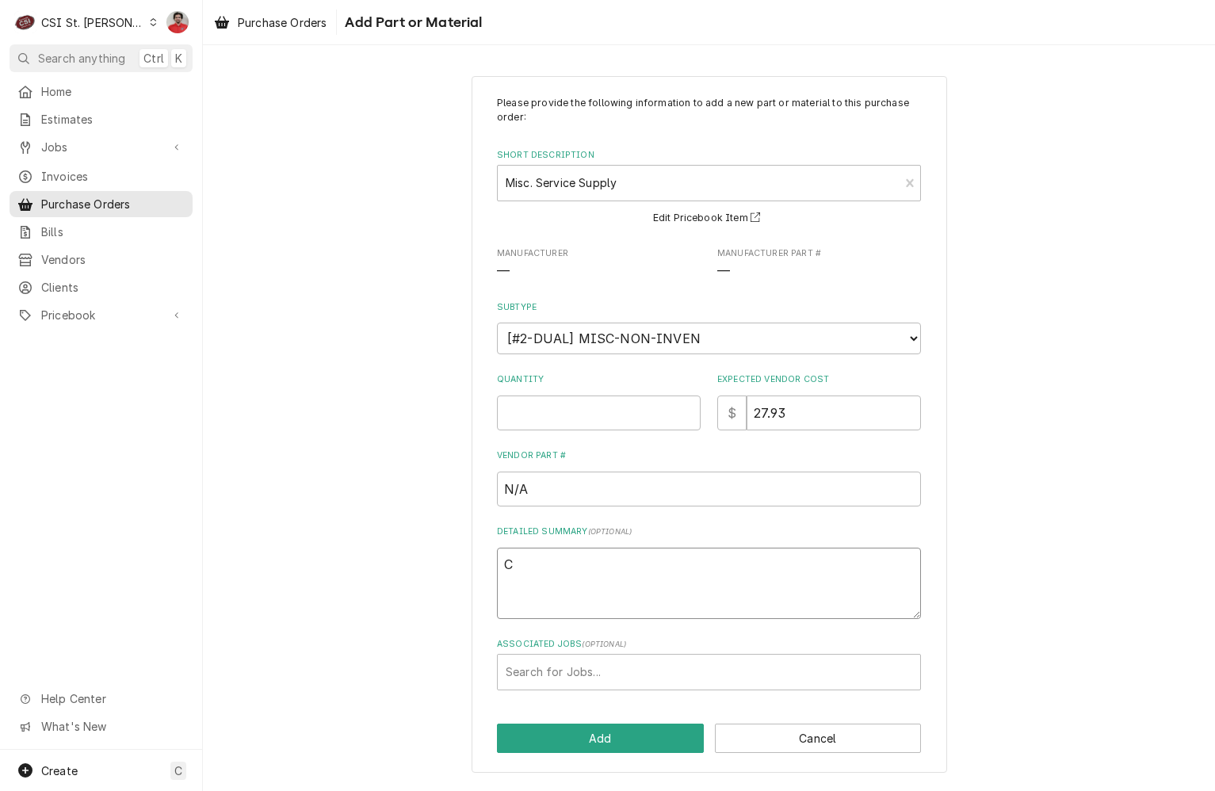
type textarea "x"
type textarea "Co"
type textarea "x"
type textarea "Cou"
type textarea "x"
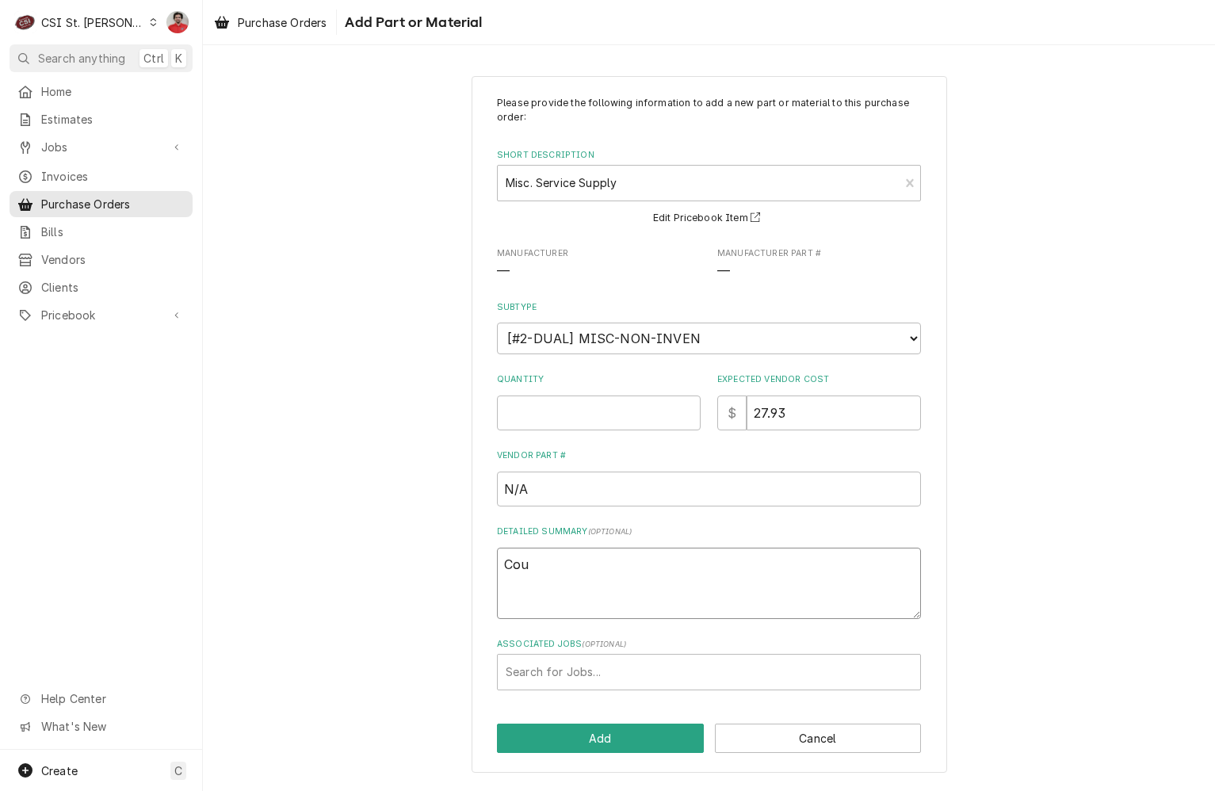
type textarea "Cour"
type textarea "x"
type textarea "Court"
type textarea "x"
type textarea "Courtn"
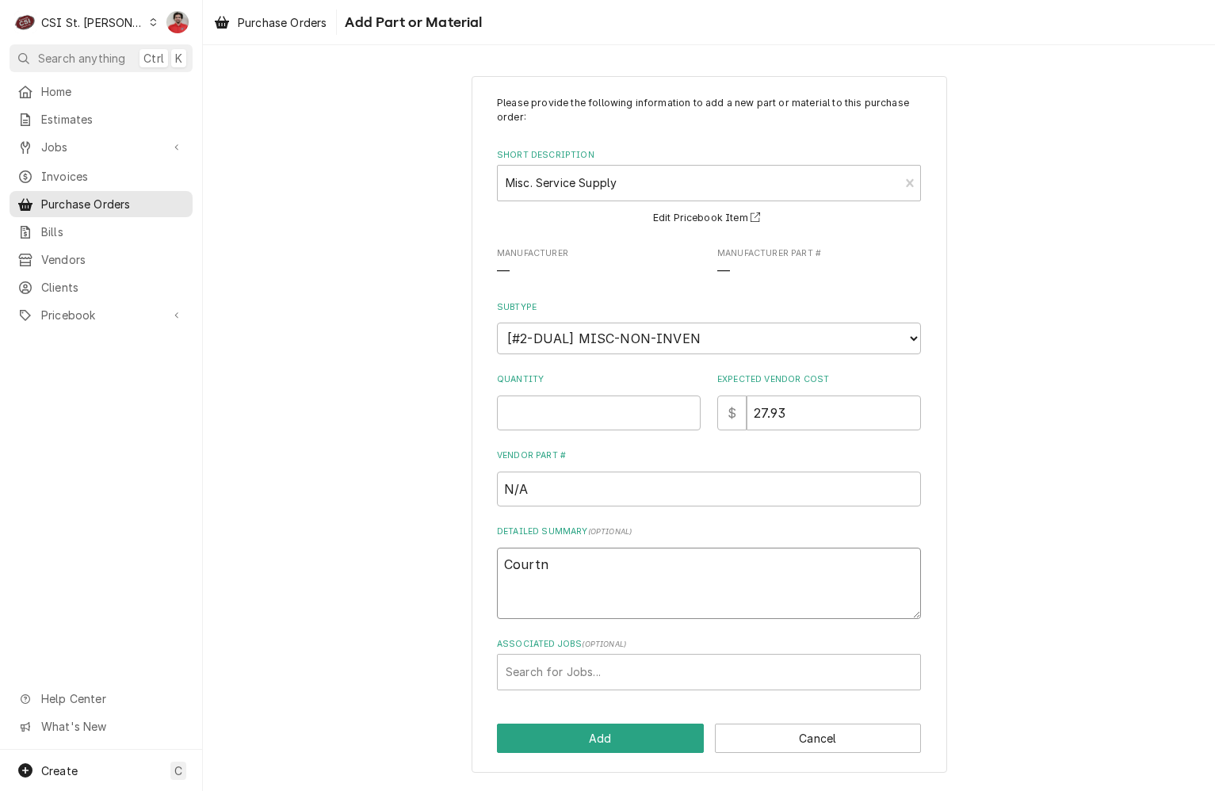
type textarea "x"
type textarea "Courtne"
type textarea "x"
type textarea "[PERSON_NAME]"
type textarea "x"
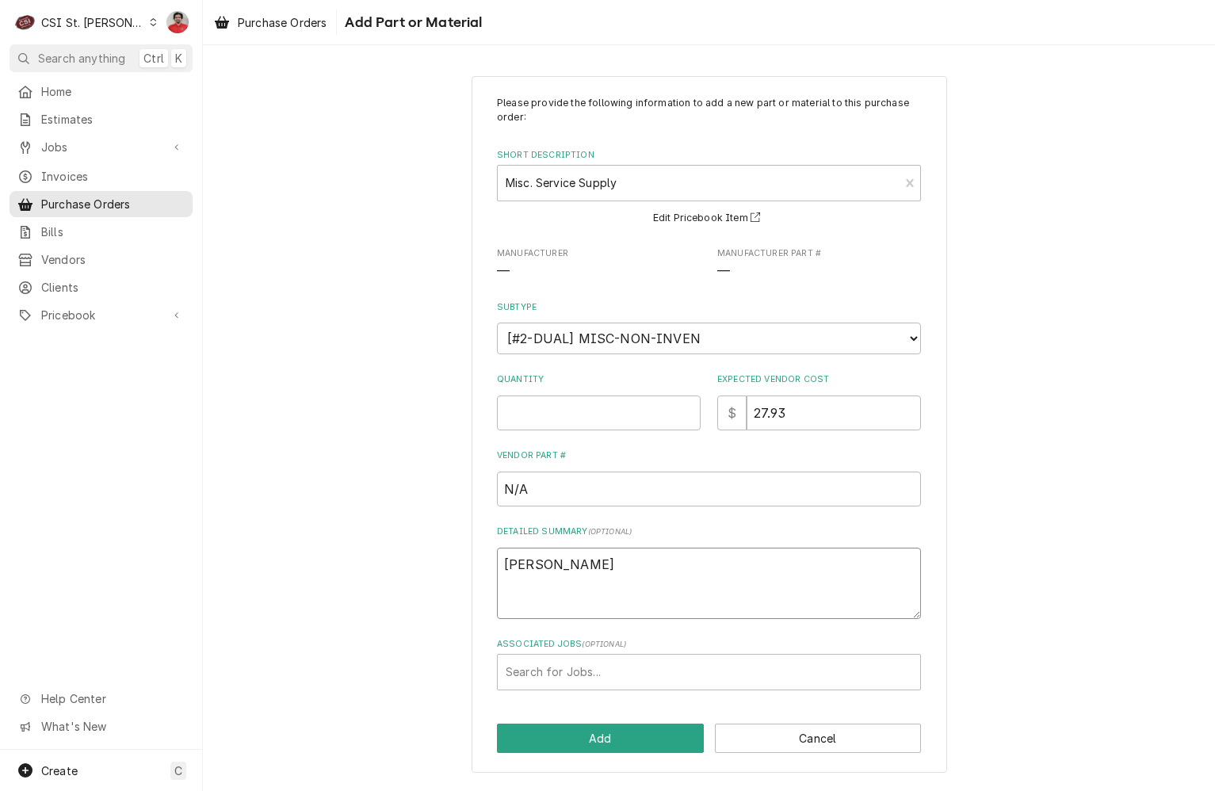
type textarea "[PERSON_NAME]"
type textarea "x"
type textarea "[PERSON_NAME]"
type textarea "x"
type textarea "[PERSON_NAME]"
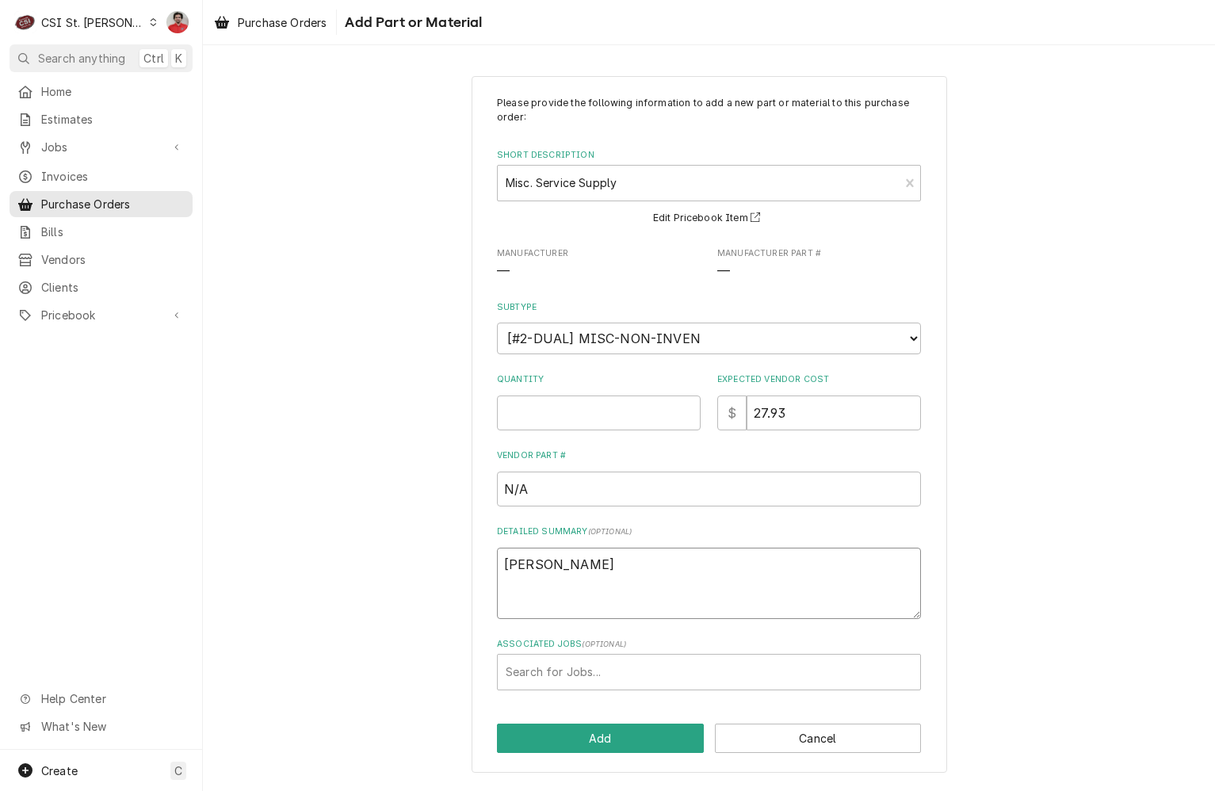
type textarea "x"
type textarea "[PERSON_NAME]"
type textarea "x"
type textarea "[PERSON_NAME]"
type textarea "x"
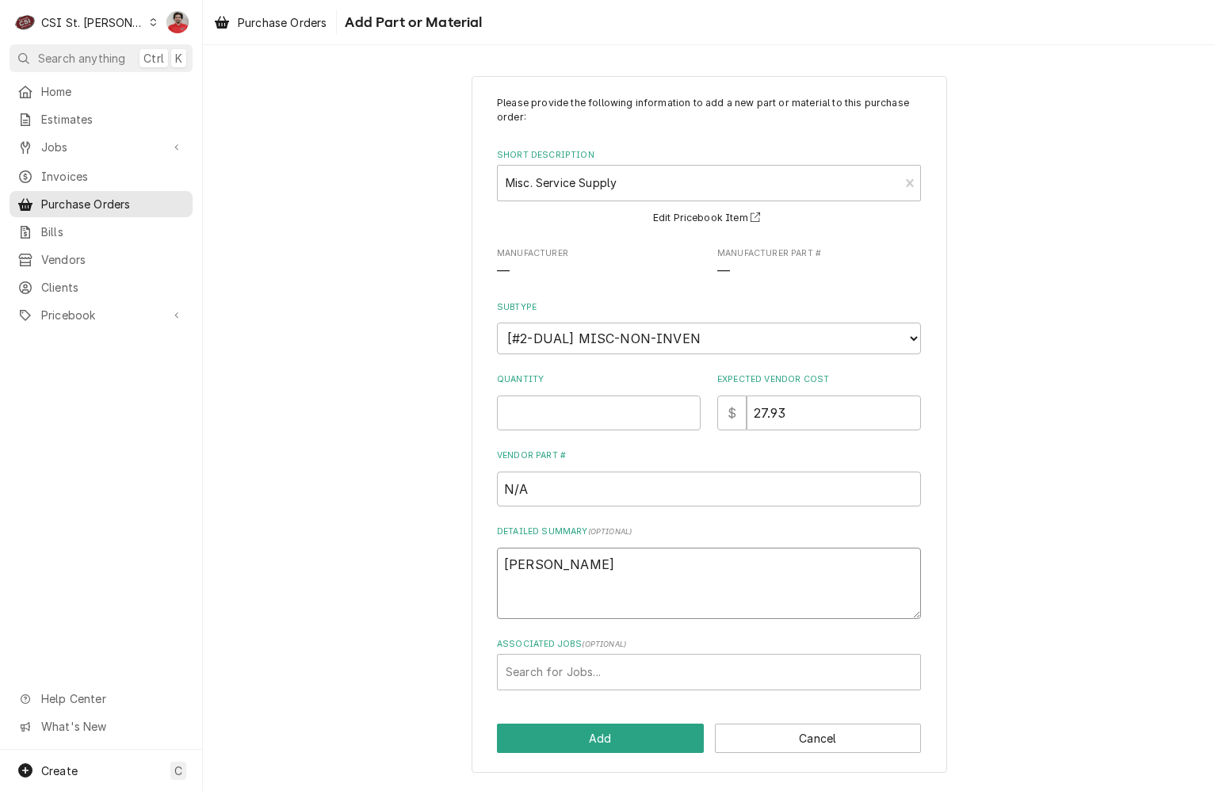
type textarea "[PERSON_NAME]"
type textarea "x"
type textarea "[PERSON_NAME]"
type textarea "x"
type textarea "[PERSON_NAME]"
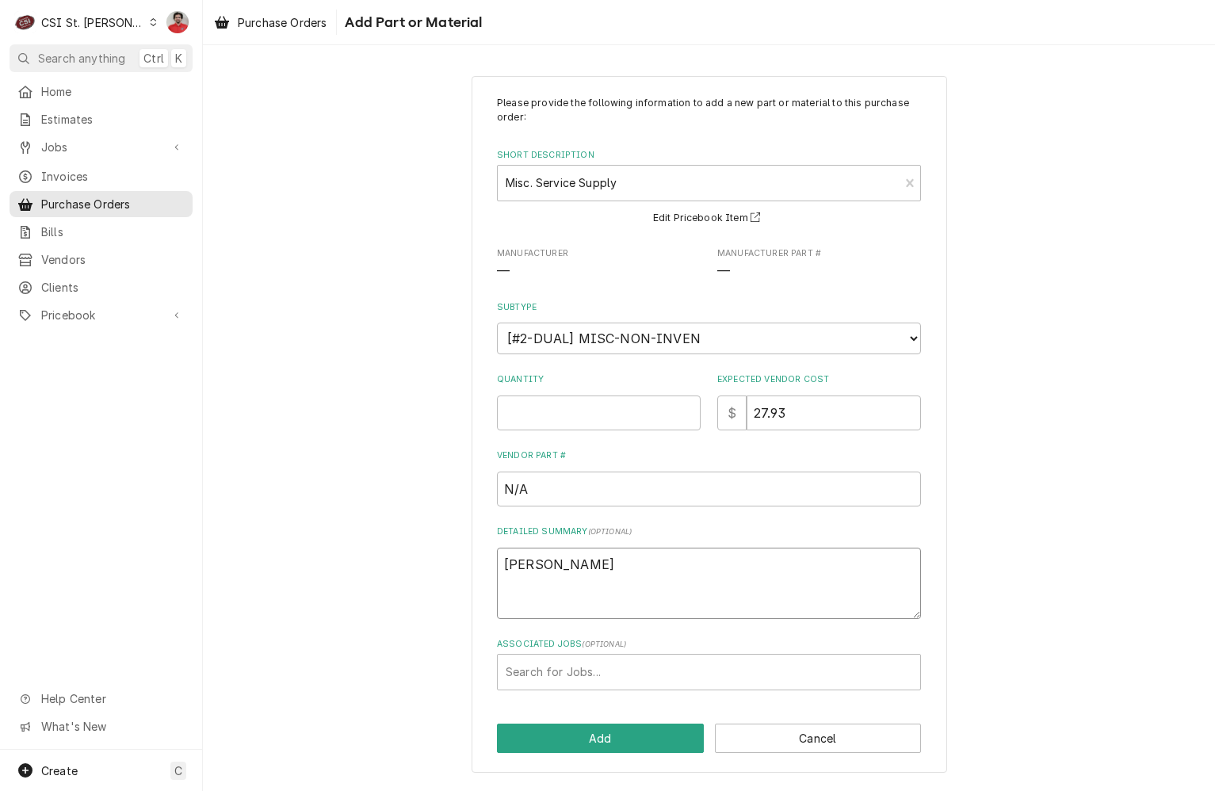
type textarea "x"
type textarea "[PERSON_NAME]"
type textarea "x"
type textarea "[PERSON_NAME]"
type textarea "x"
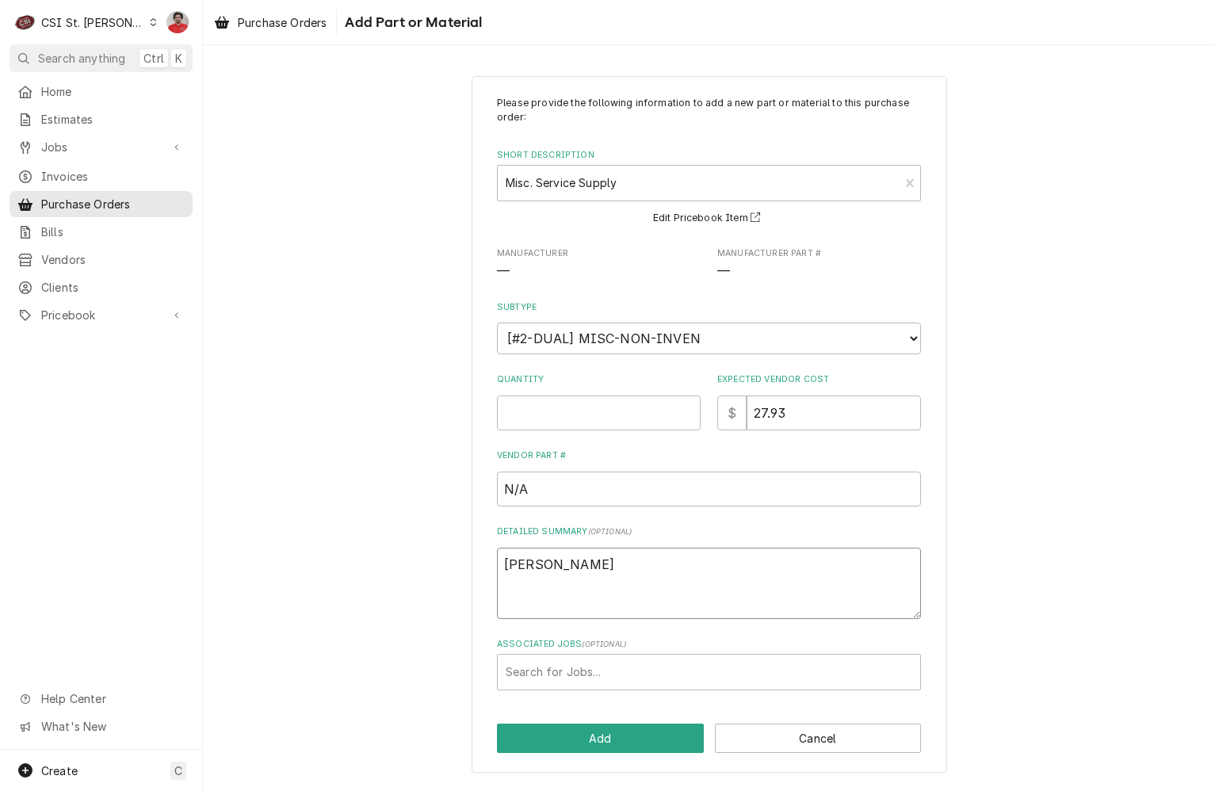
type textarea "[PERSON_NAME]"
type textarea "x"
type textarea "[PERSON_NAME]"
type textarea "x"
type textarea "Courtney plumbing"
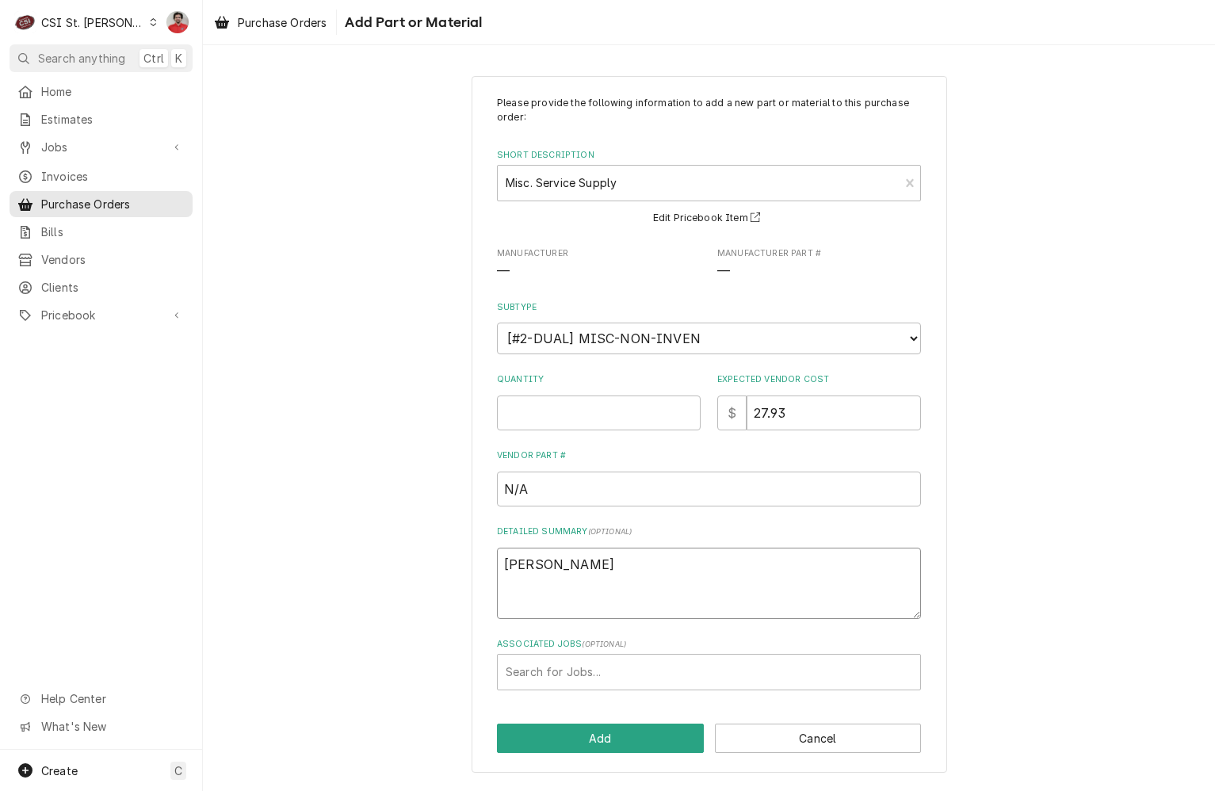
type textarea "x"
type textarea "Courtney plumbing"
type textarea "x"
type textarea "Courtney plumbing s"
type textarea "x"
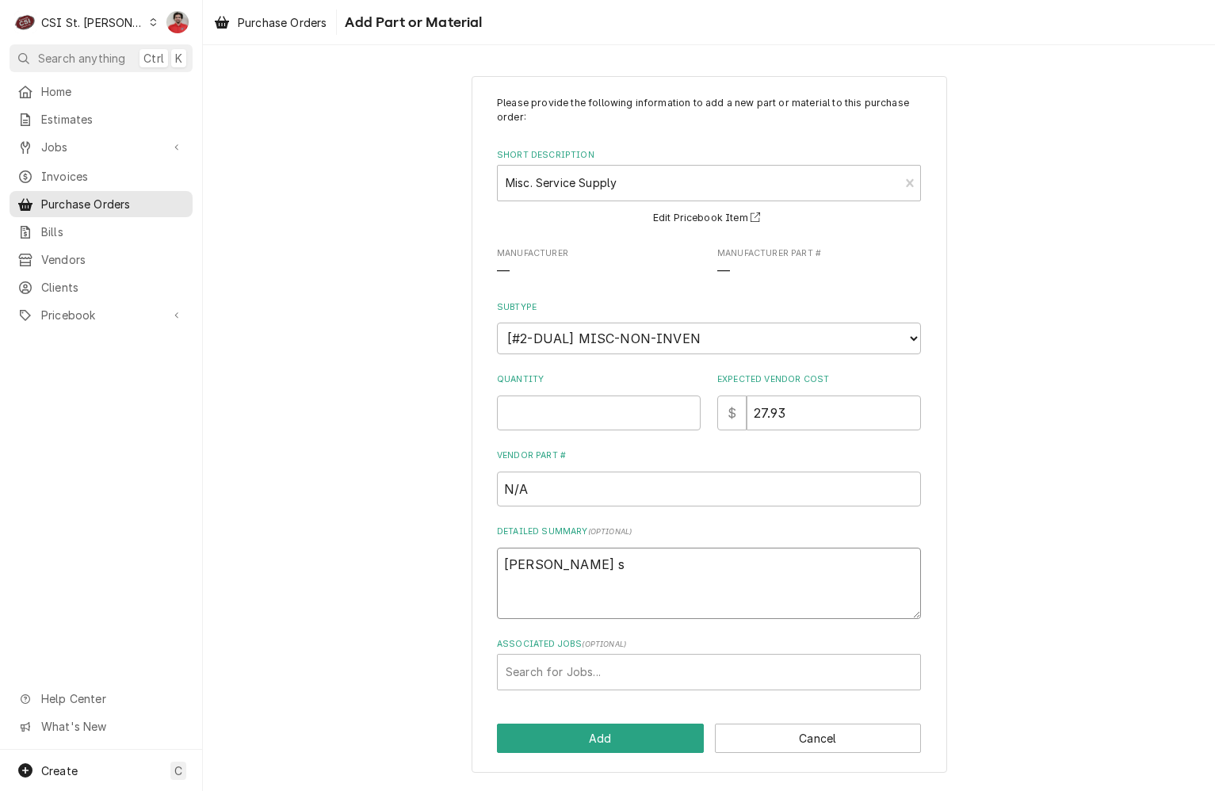
type textarea "Courtney plumbing su"
type textarea "x"
type textarea "Courtney plumbing sup"
type textarea "x"
type textarea "Courtney plumbing supp"
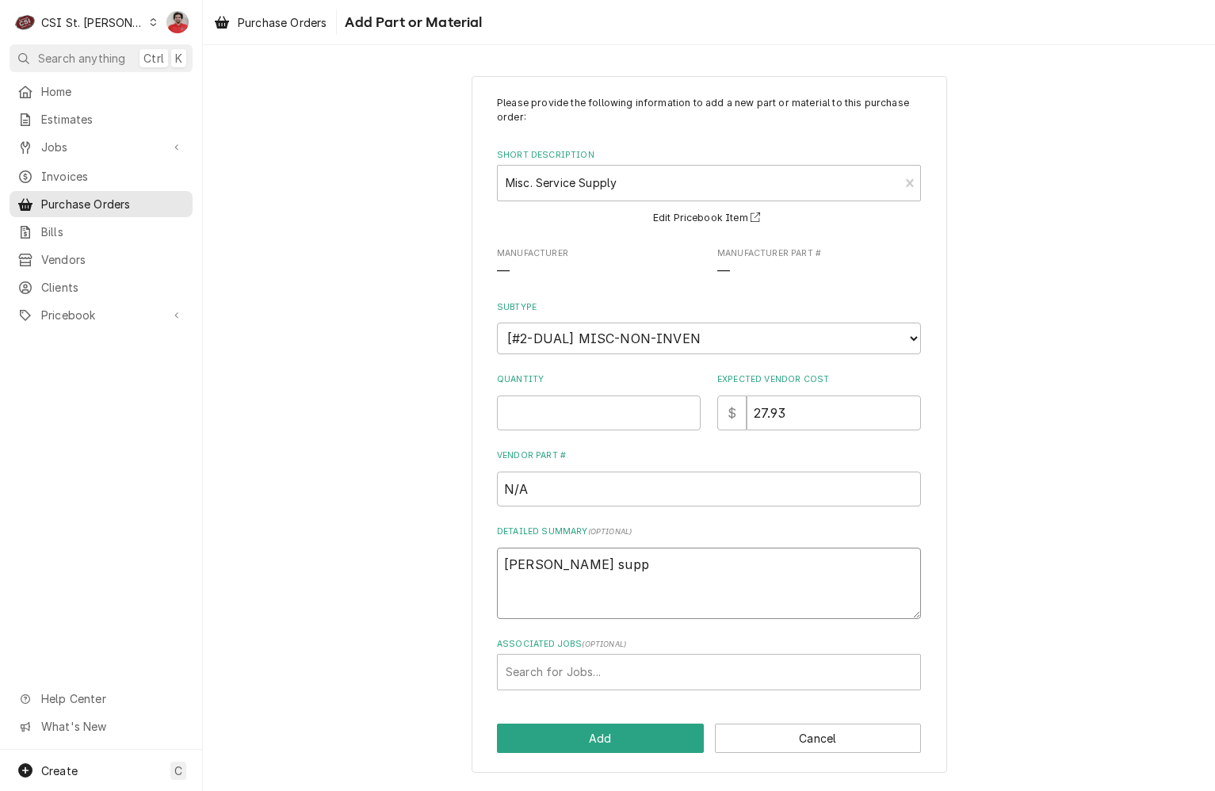
type textarea "x"
type textarea "Courtney plumbing suppl"
type textarea "x"
type textarea "Courtney plumbing suppli"
type textarea "x"
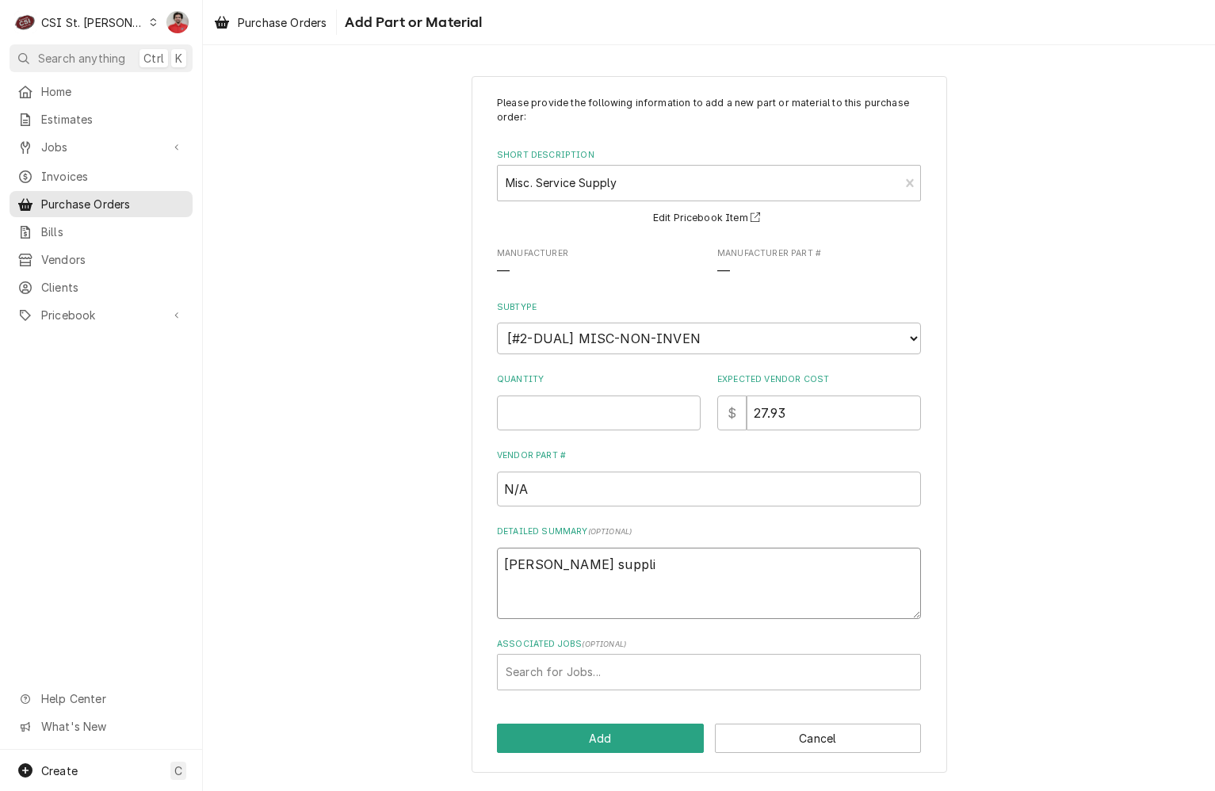
type textarea "Courtney plumbing supplie"
type textarea "x"
type textarea "[PERSON_NAME] plumbing supplies"
click at [621, 417] on input "Quantity" at bounding box center [599, 413] width 204 height 35
type textarea "x"
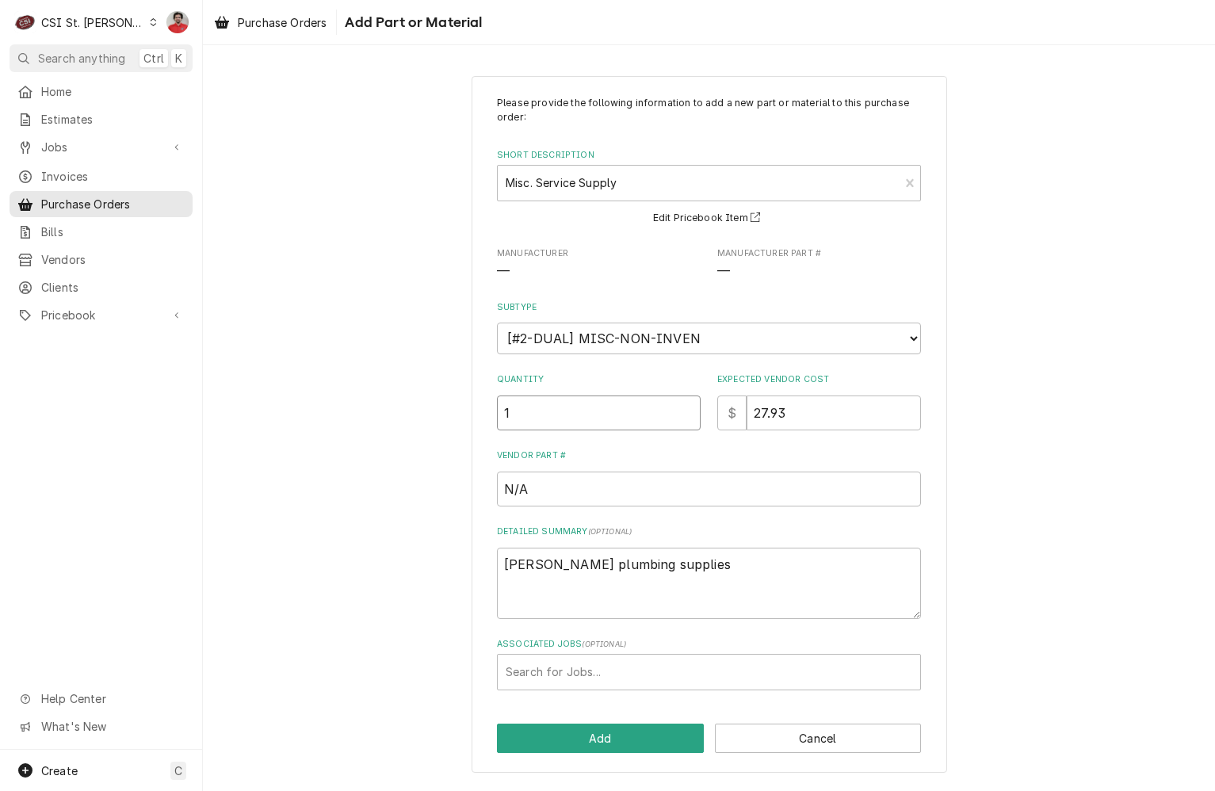
type input "1"
drag, startPoint x: 693, startPoint y: 415, endPoint x: 670, endPoint y: 418, distance: 23.2
click at [670, 418] on div "Quantity 1 Expected Vendor Cost $ 27.93" at bounding box center [709, 401] width 424 height 56
type textarea "x"
type input "0"
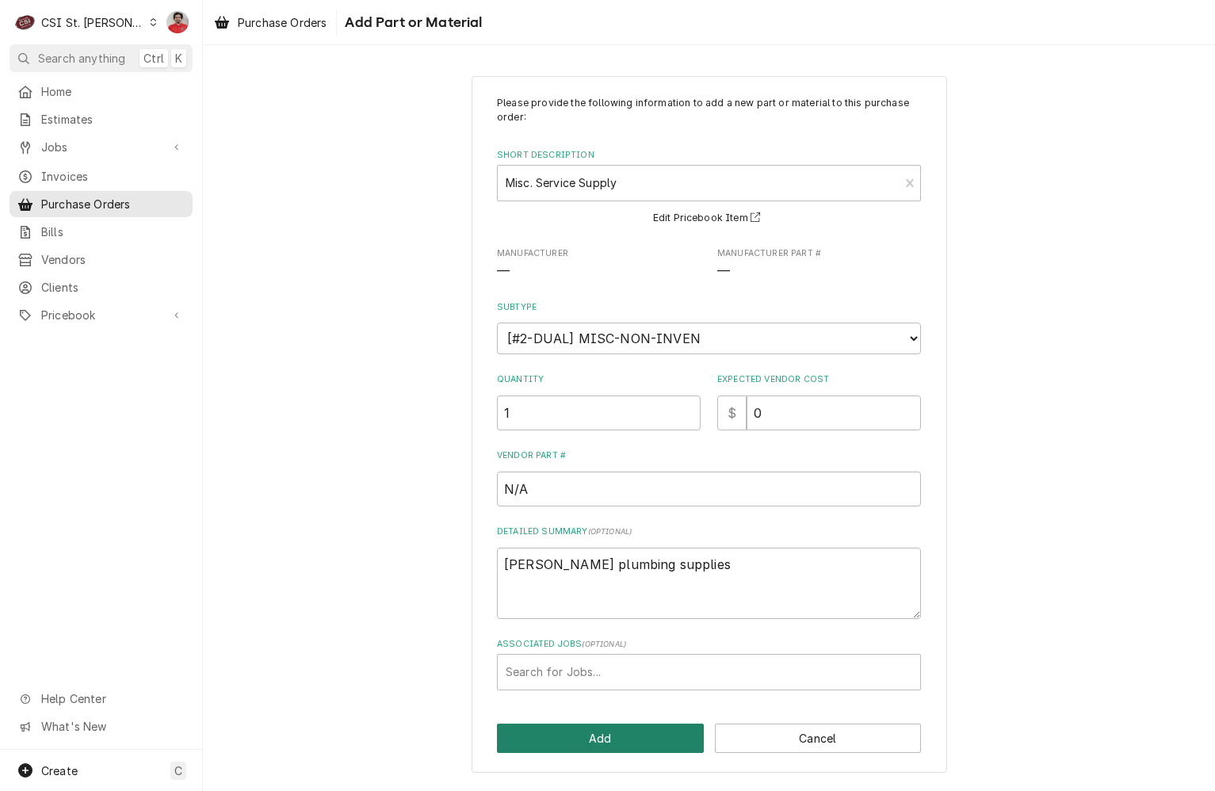
click at [626, 733] on button "Add" at bounding box center [600, 738] width 207 height 29
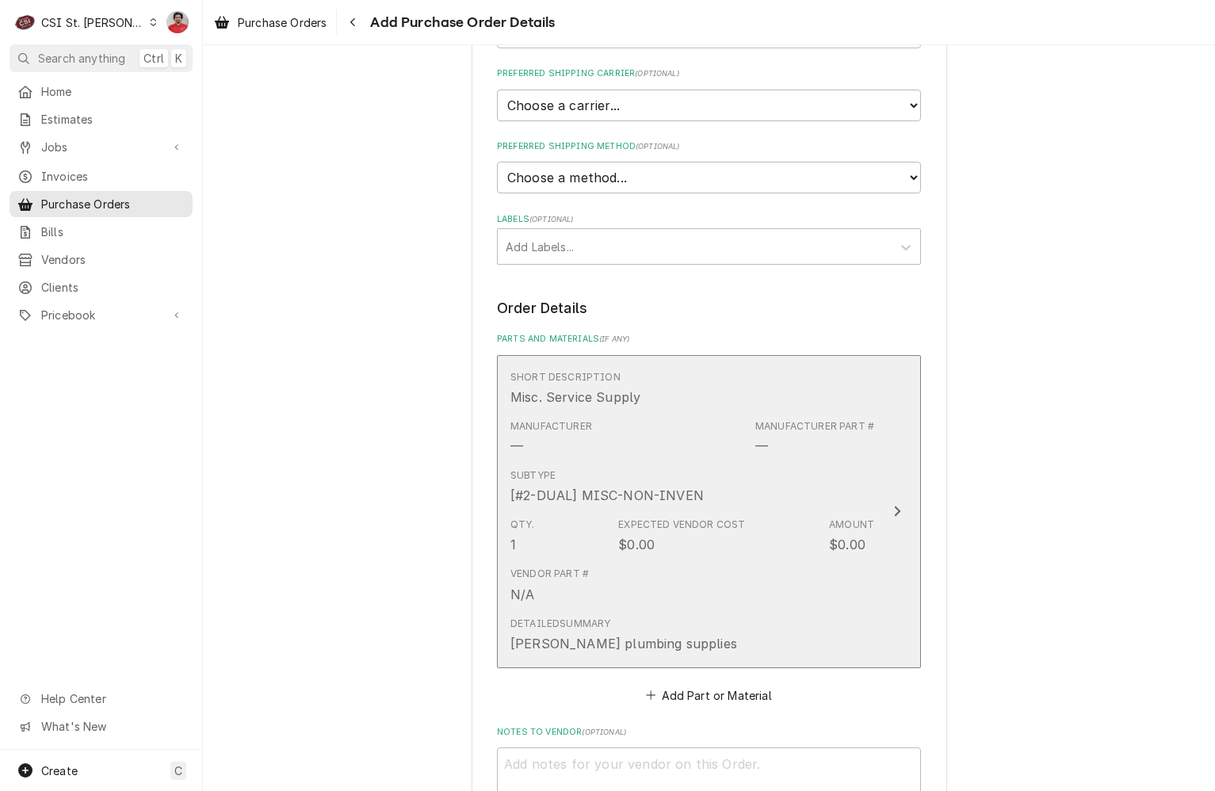
scroll to position [723, 0]
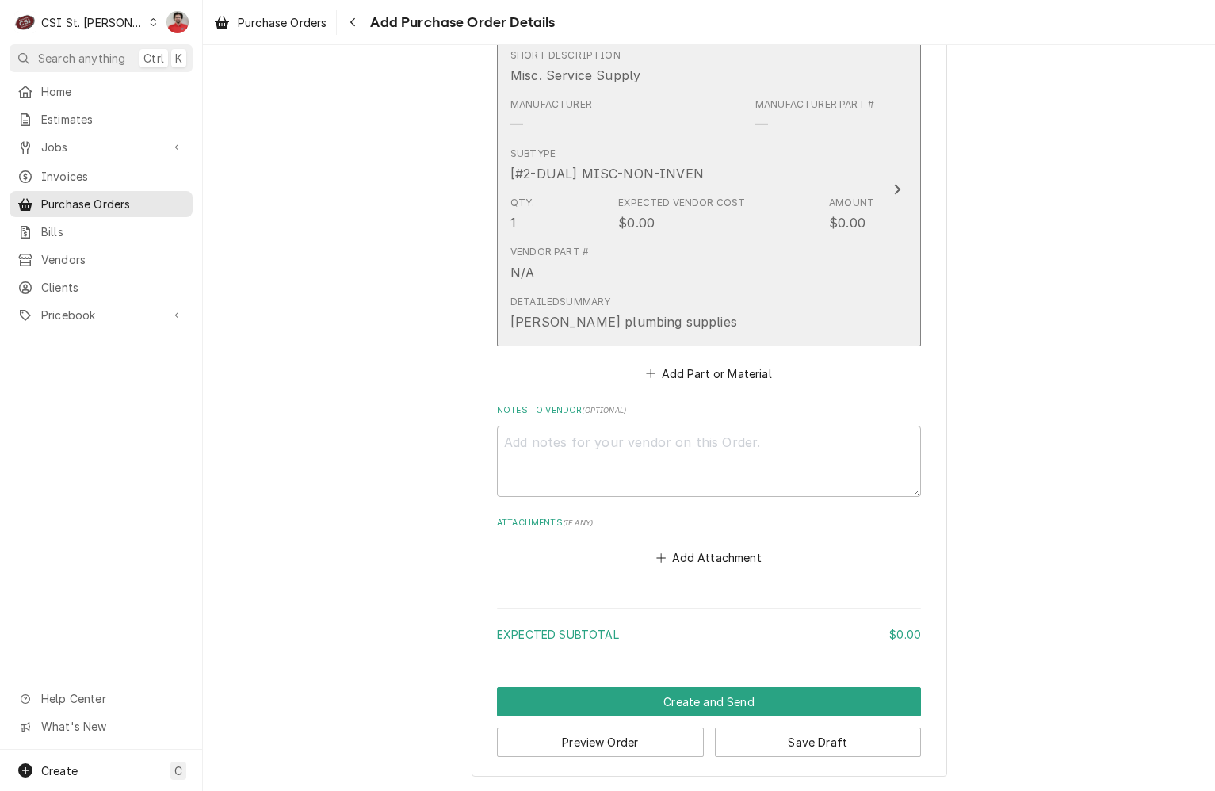
click at [613, 248] on div "Vendor Part # N/A" at bounding box center [693, 263] width 364 height 49
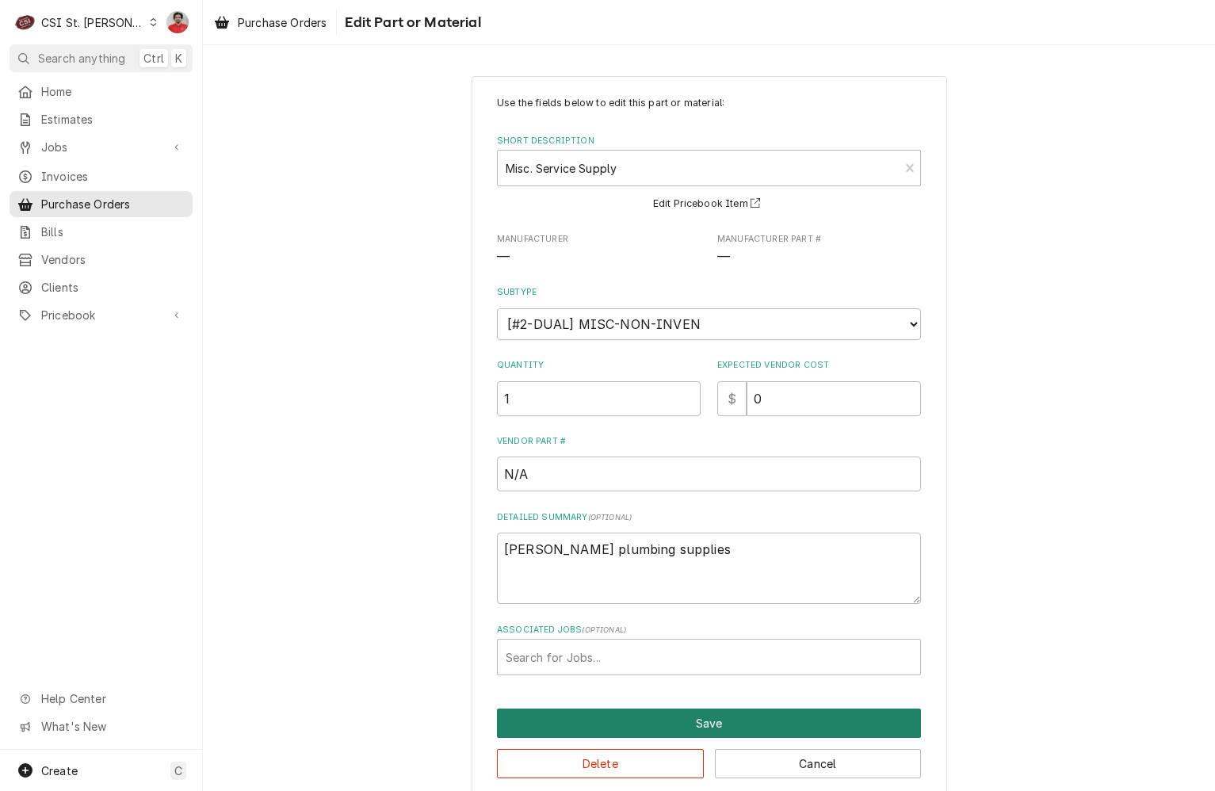
click at [667, 728] on button "Save" at bounding box center [709, 723] width 424 height 29
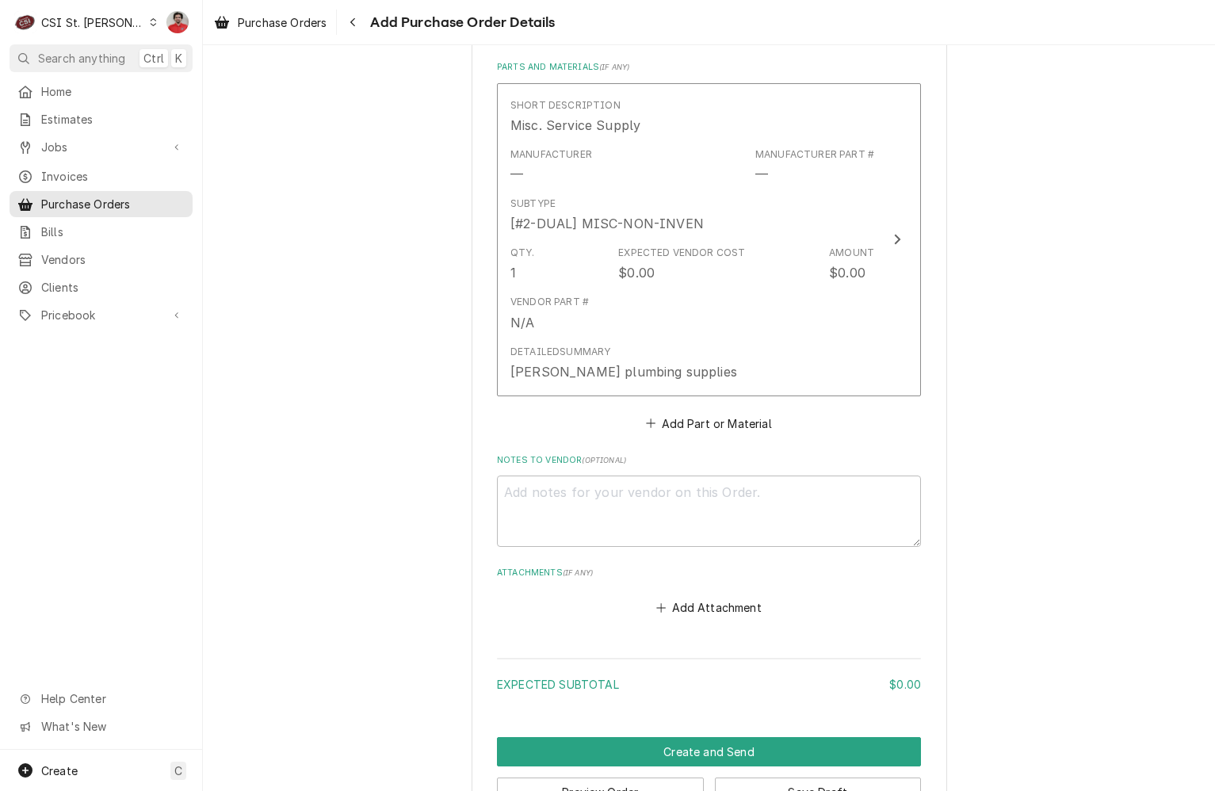
scroll to position [723, 0]
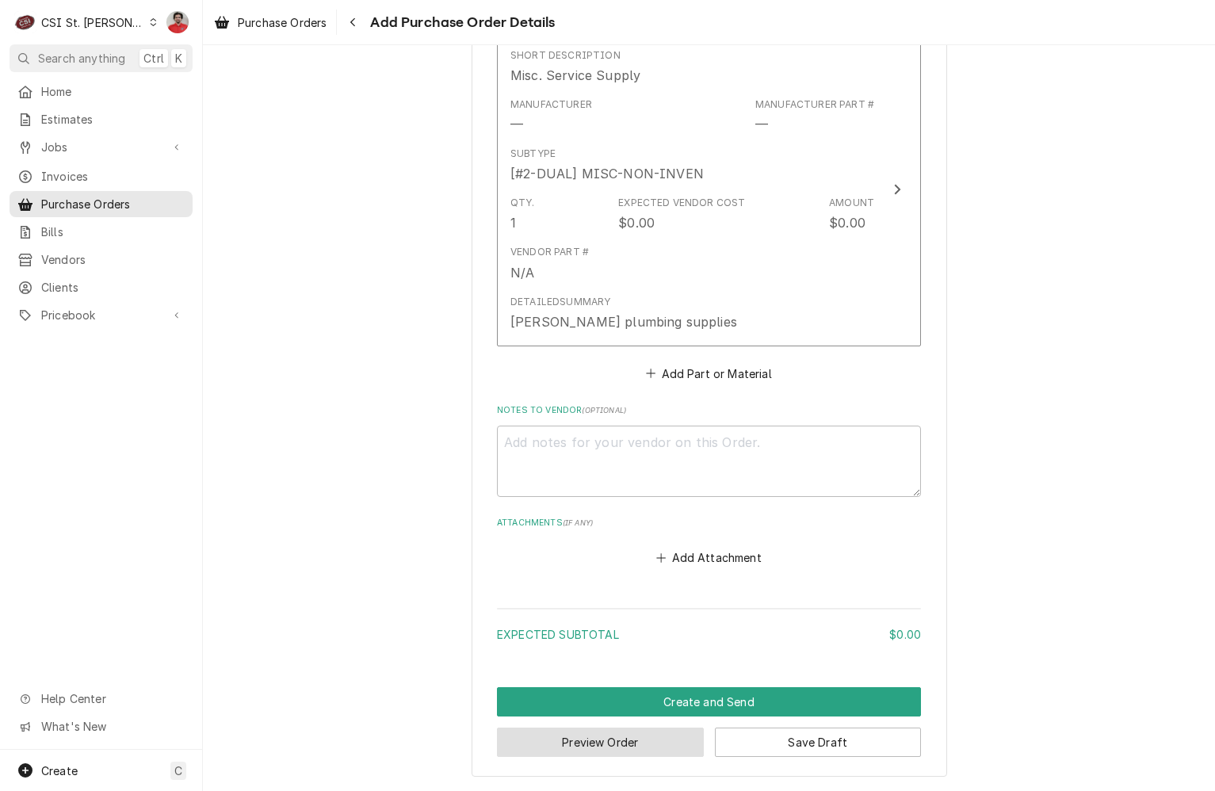
click at [672, 746] on button "Preview Order" at bounding box center [600, 742] width 207 height 29
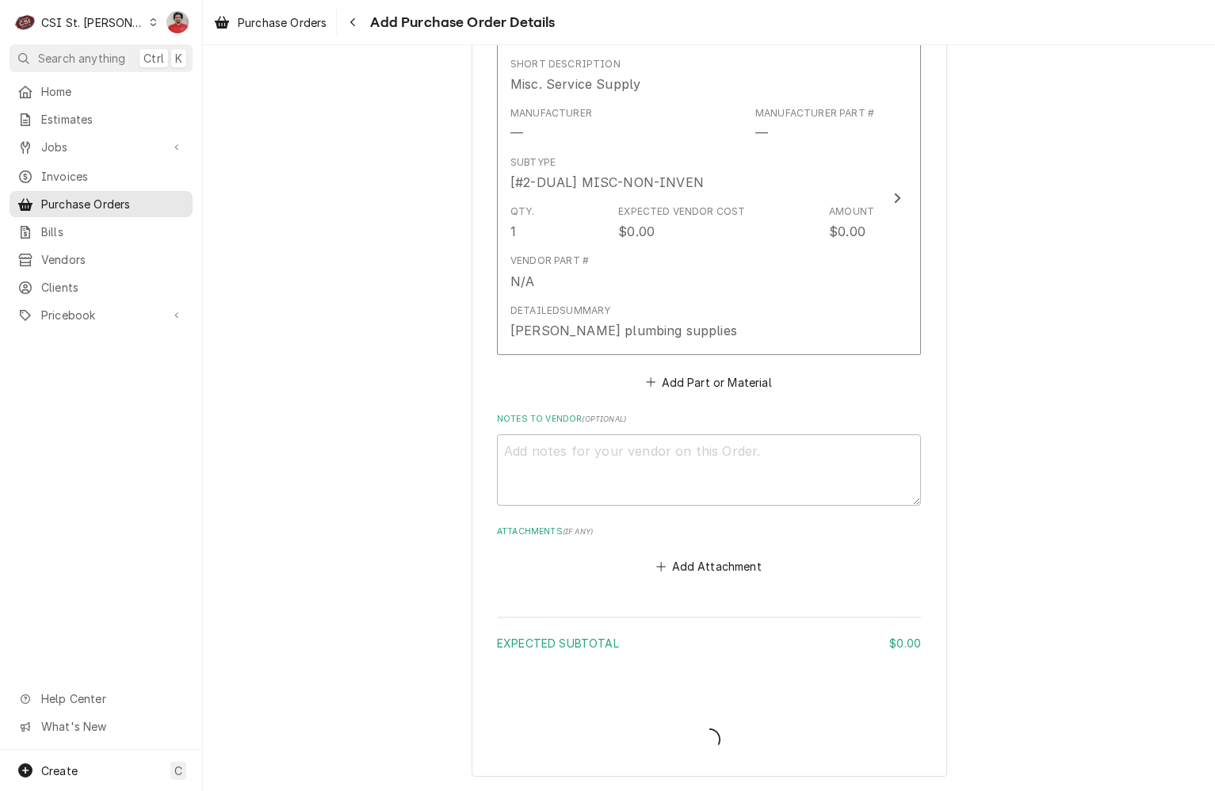
type textarea "x"
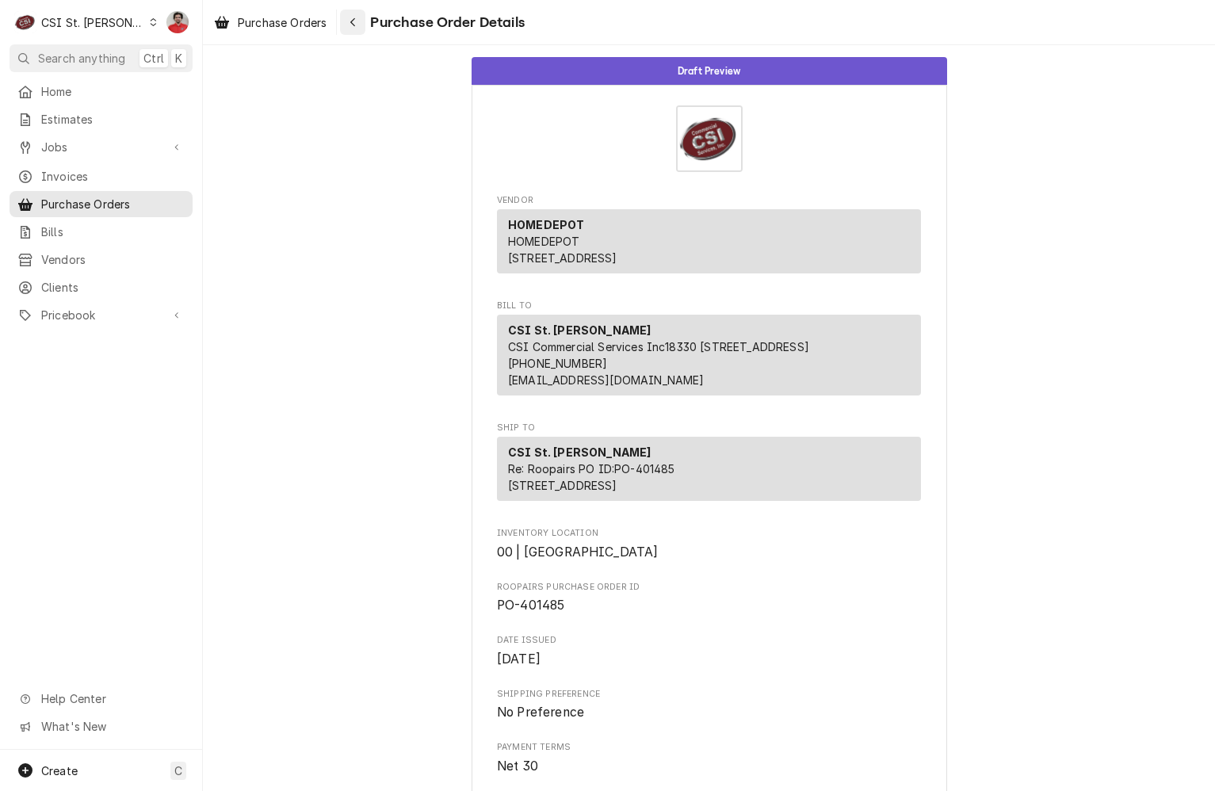
click at [354, 21] on icon "Navigate back" at bounding box center [353, 22] width 7 height 11
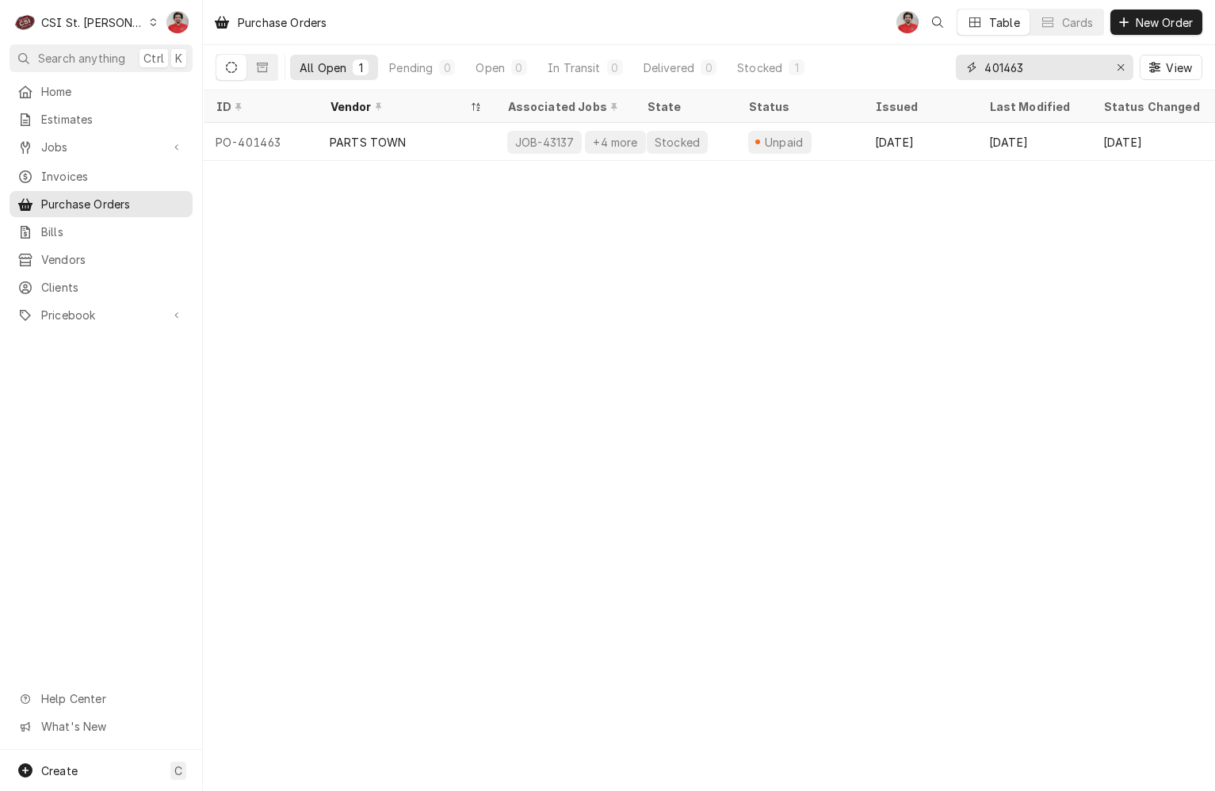
click at [1031, 71] on input "401463" at bounding box center [1044, 67] width 119 height 25
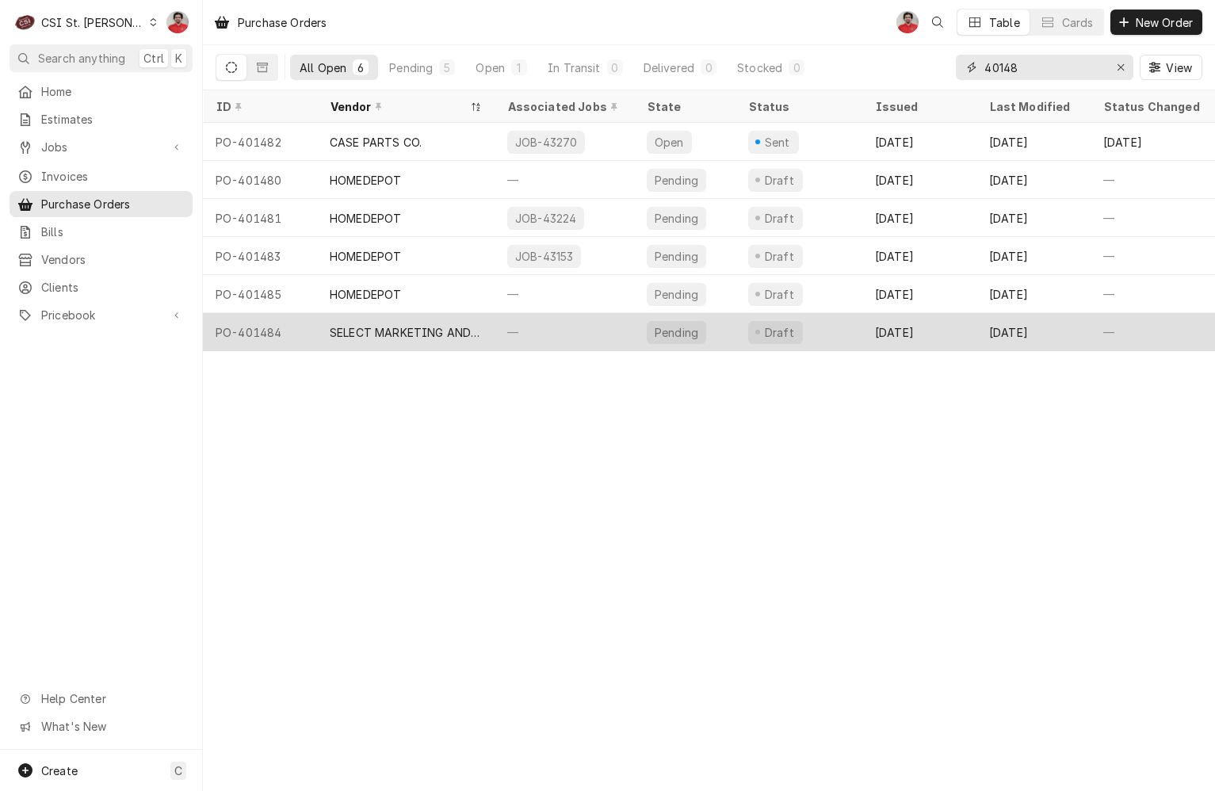
type input "40148"
click at [488, 326] on div "SELECT MARKETING AND DISTRIBUTING" at bounding box center [406, 332] width 178 height 38
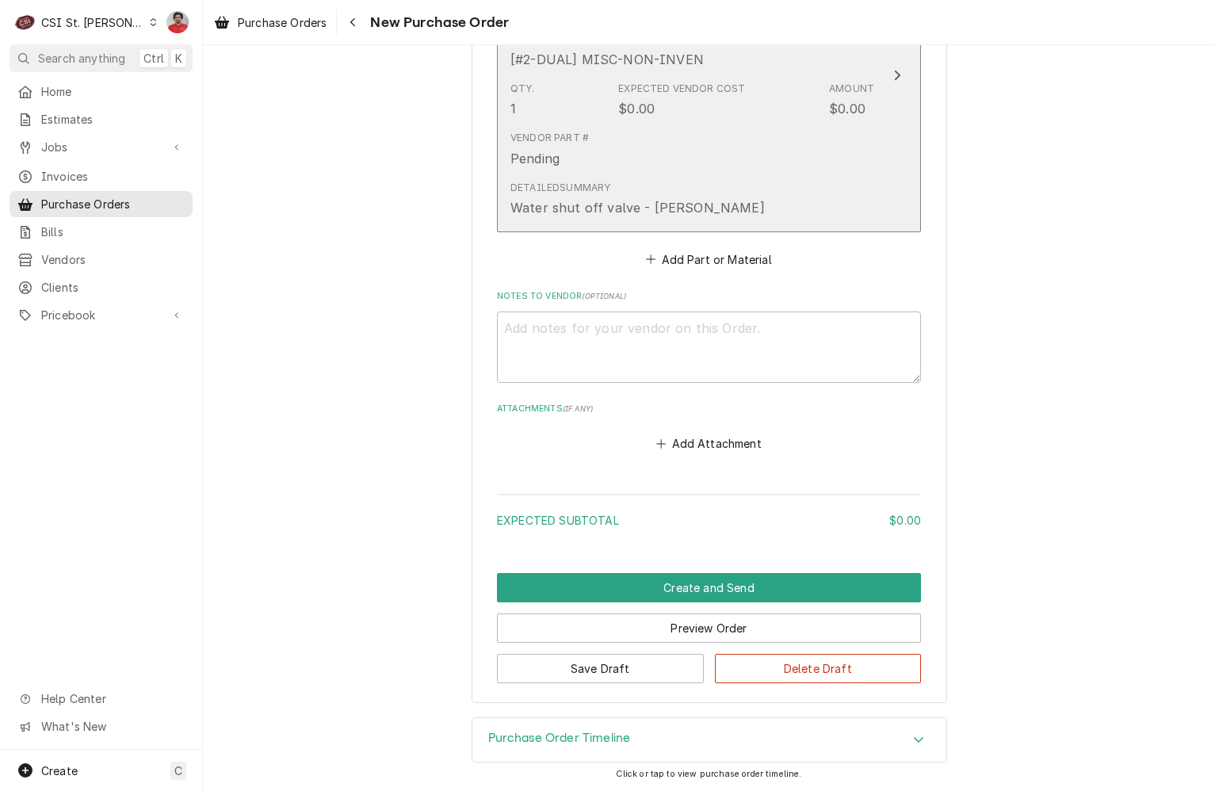
scroll to position [895, 0]
click at [781, 110] on div "Qty. 1 Expected Vendor Cost $0.00 Amount $0.00" at bounding box center [693, 99] width 364 height 49
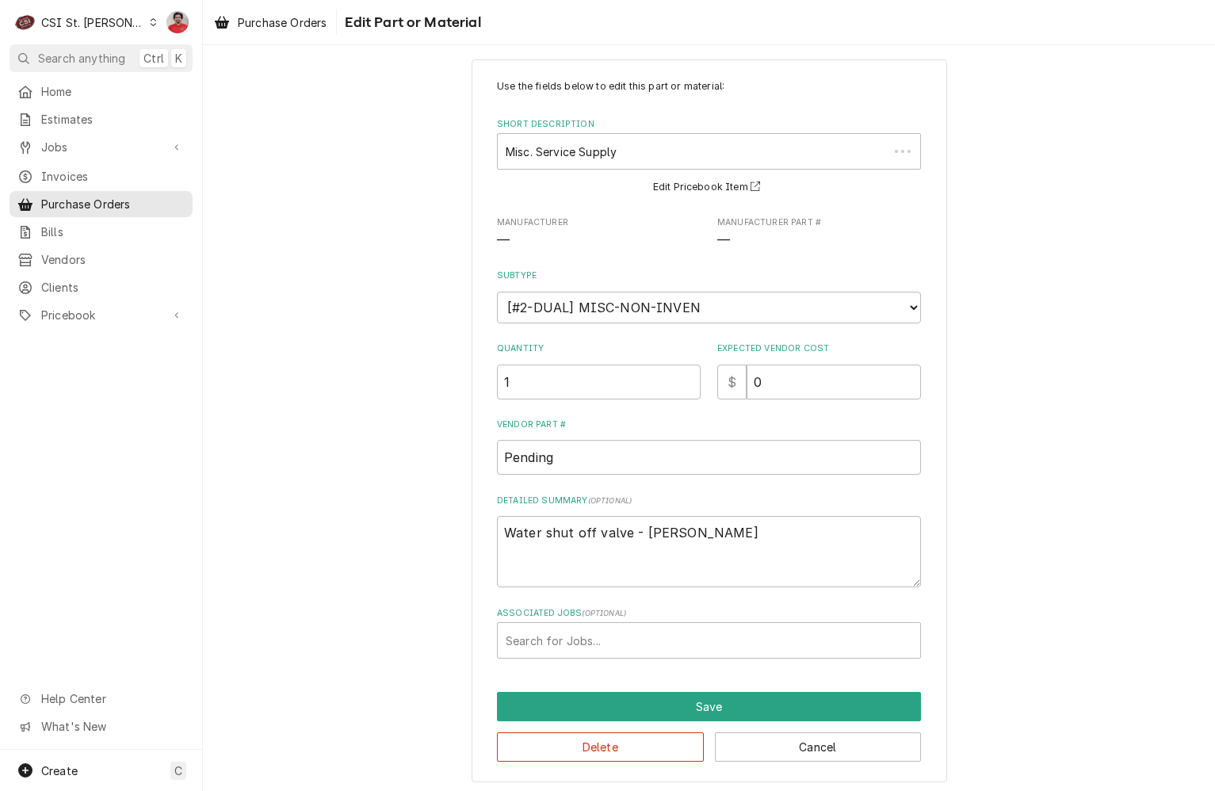
scroll to position [21, 0]
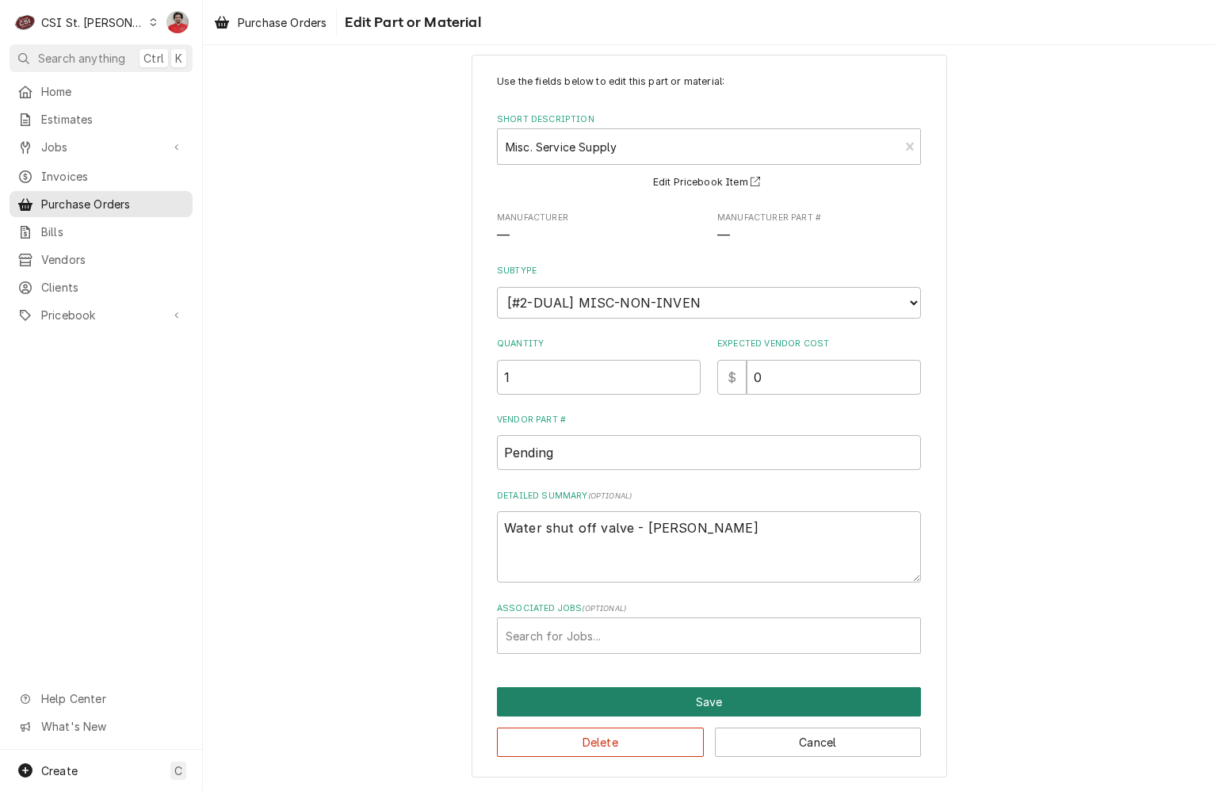
click at [800, 712] on button "Save" at bounding box center [709, 701] width 424 height 29
type textarea "x"
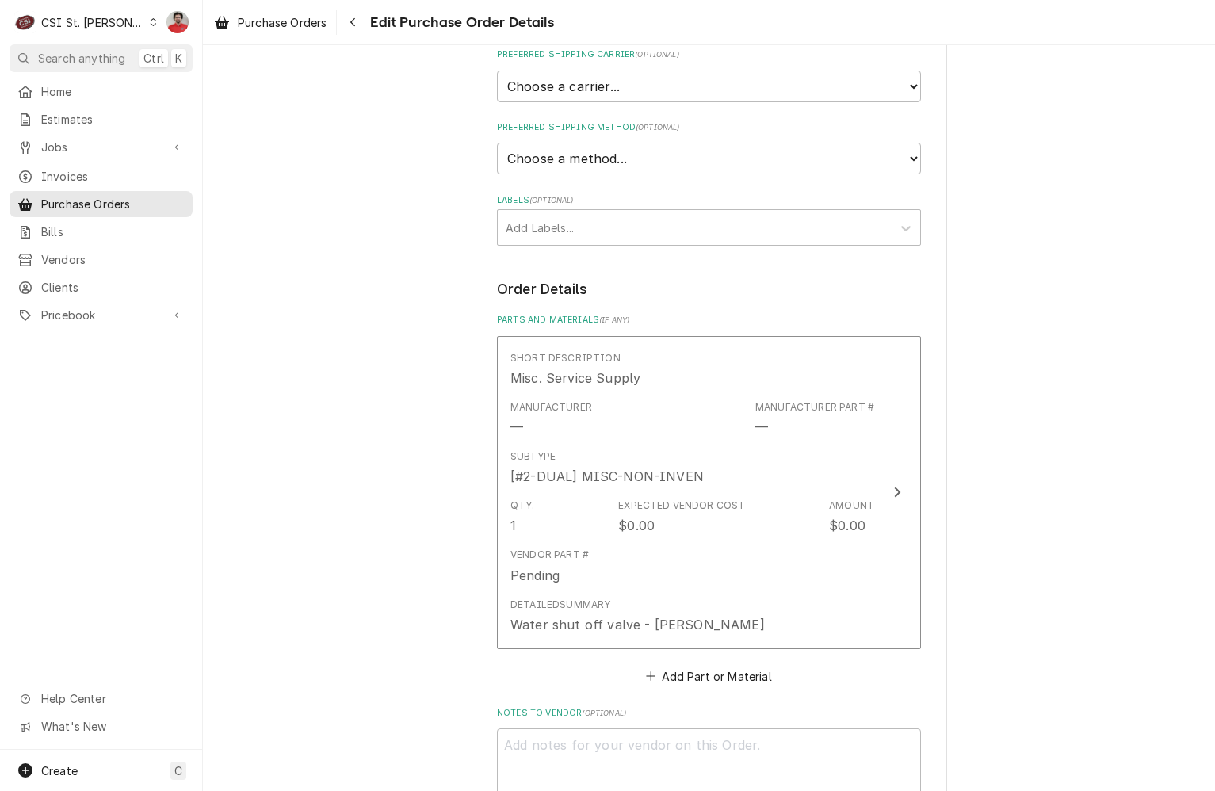
scroll to position [287, 0]
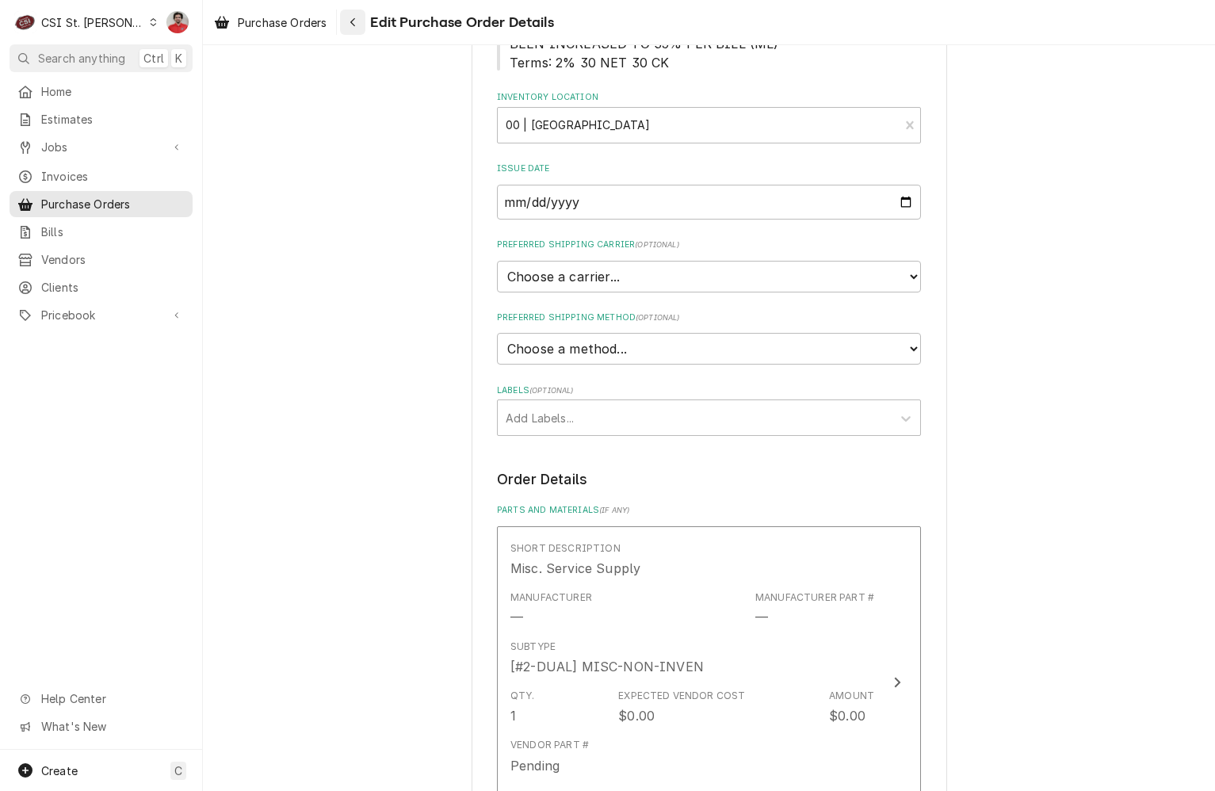
click at [350, 29] on div "Navigate back" at bounding box center [353, 22] width 16 height 16
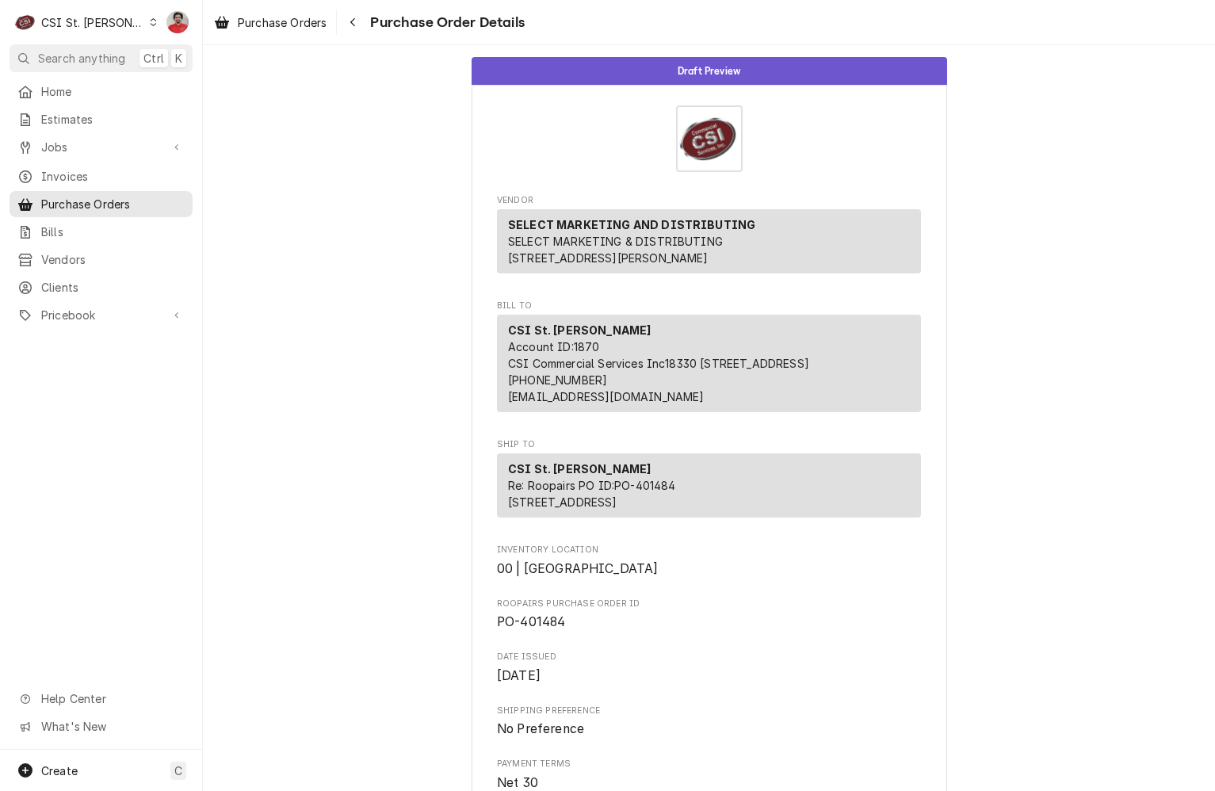
click at [350, 29] on div "Navigate back" at bounding box center [353, 22] width 16 height 16
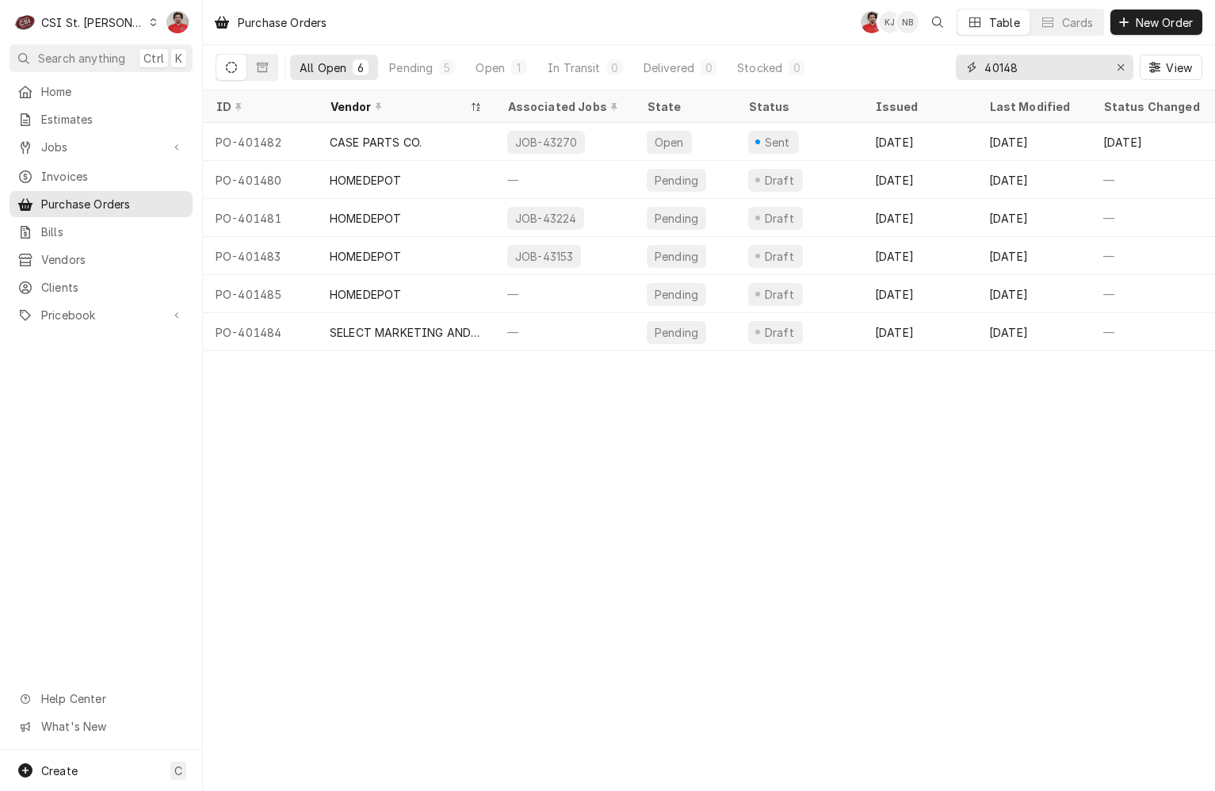
click at [1059, 71] on input "40148" at bounding box center [1044, 67] width 119 height 25
click at [1056, 74] on input "40148" at bounding box center [1044, 67] width 119 height 25
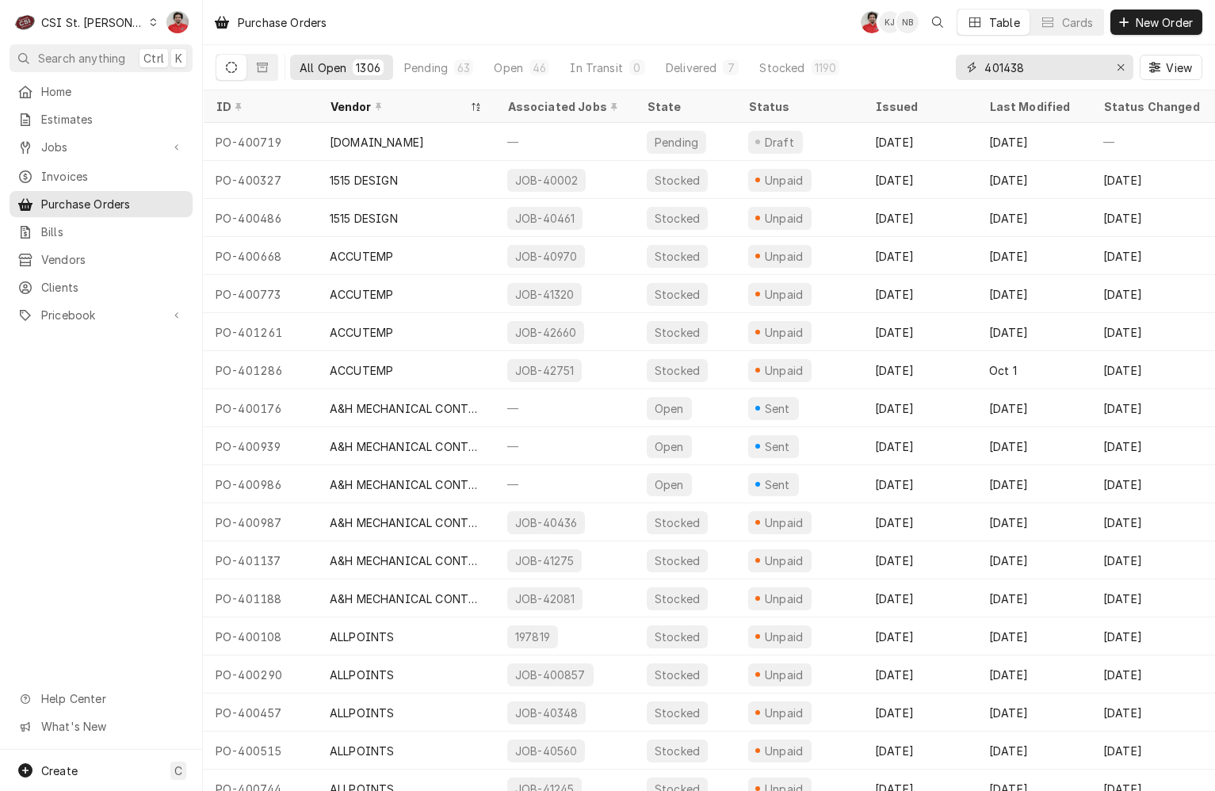
type input "401438"
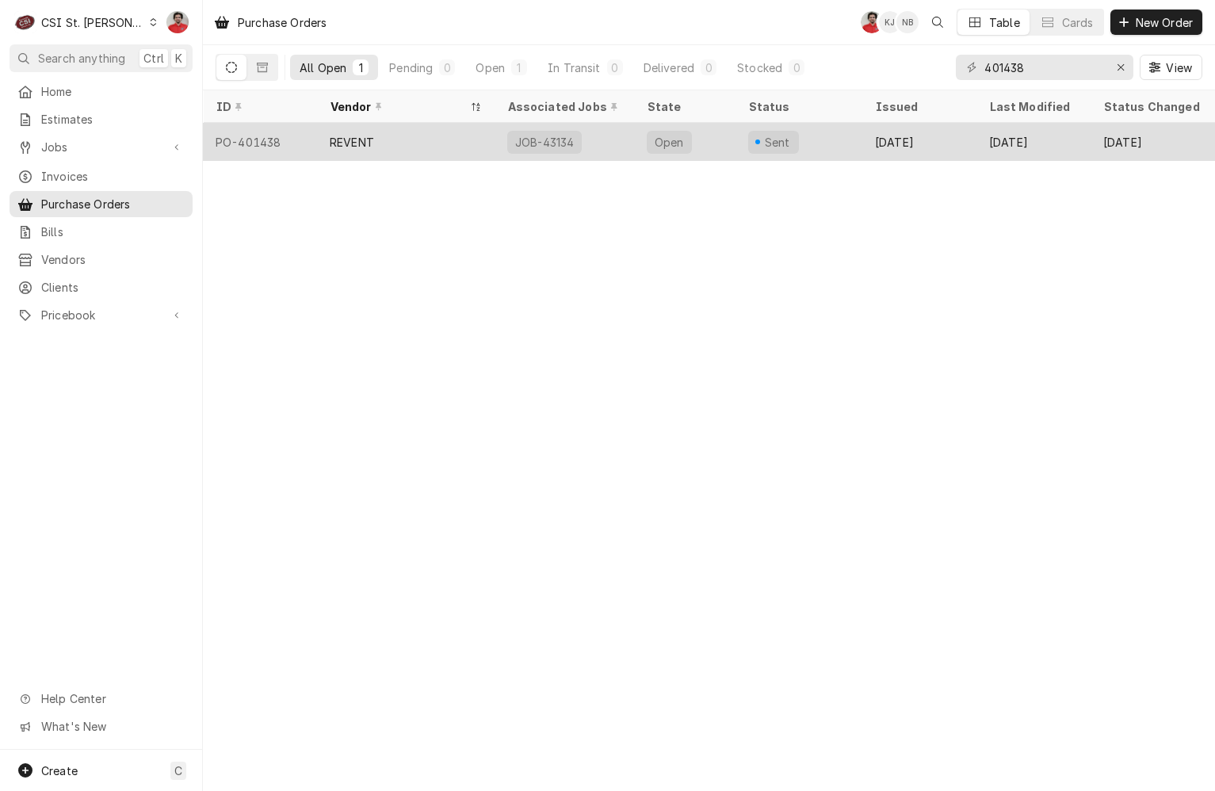
click at [613, 136] on div "JOB-43134" at bounding box center [565, 142] width 140 height 38
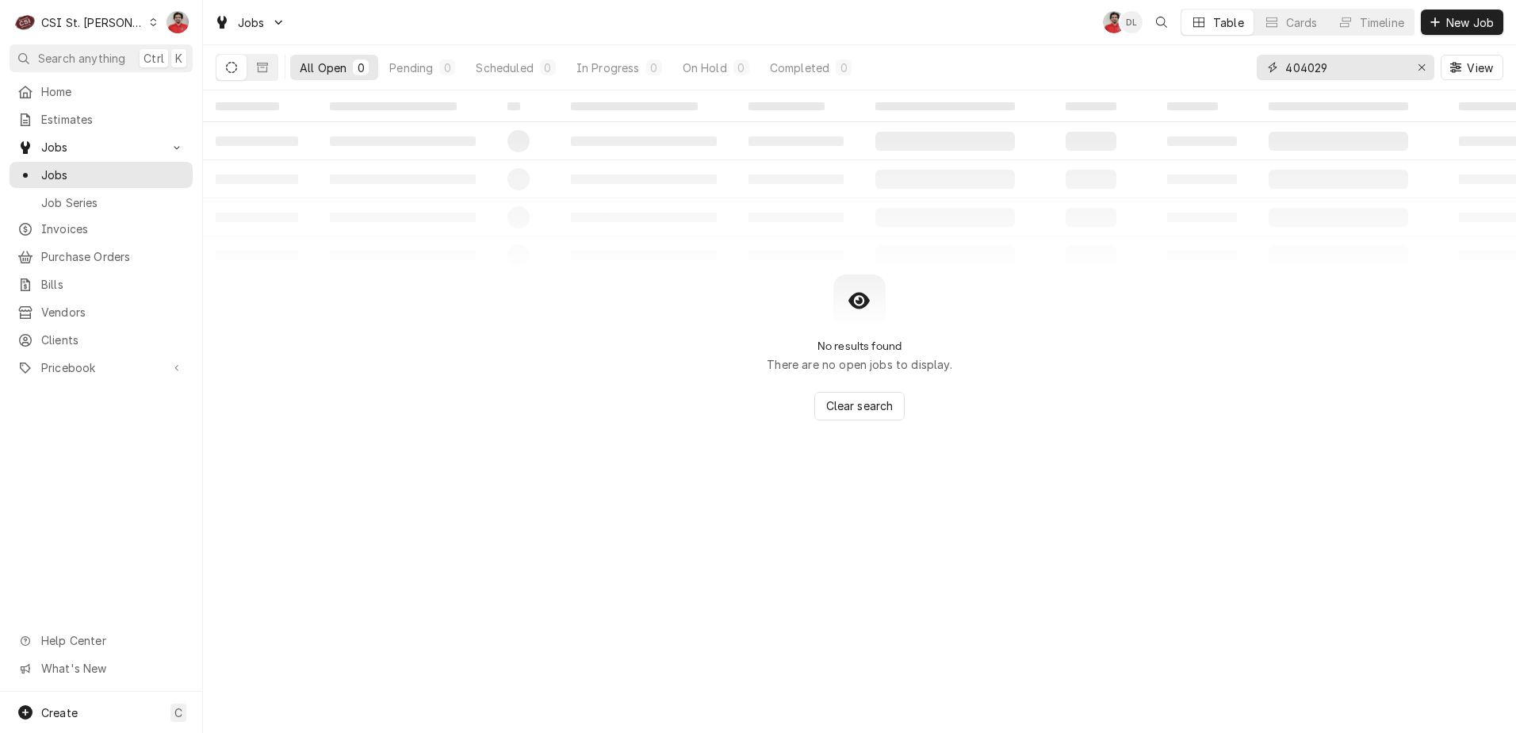
click at [1209, 71] on input "404029" at bounding box center [1344, 67] width 119 height 25
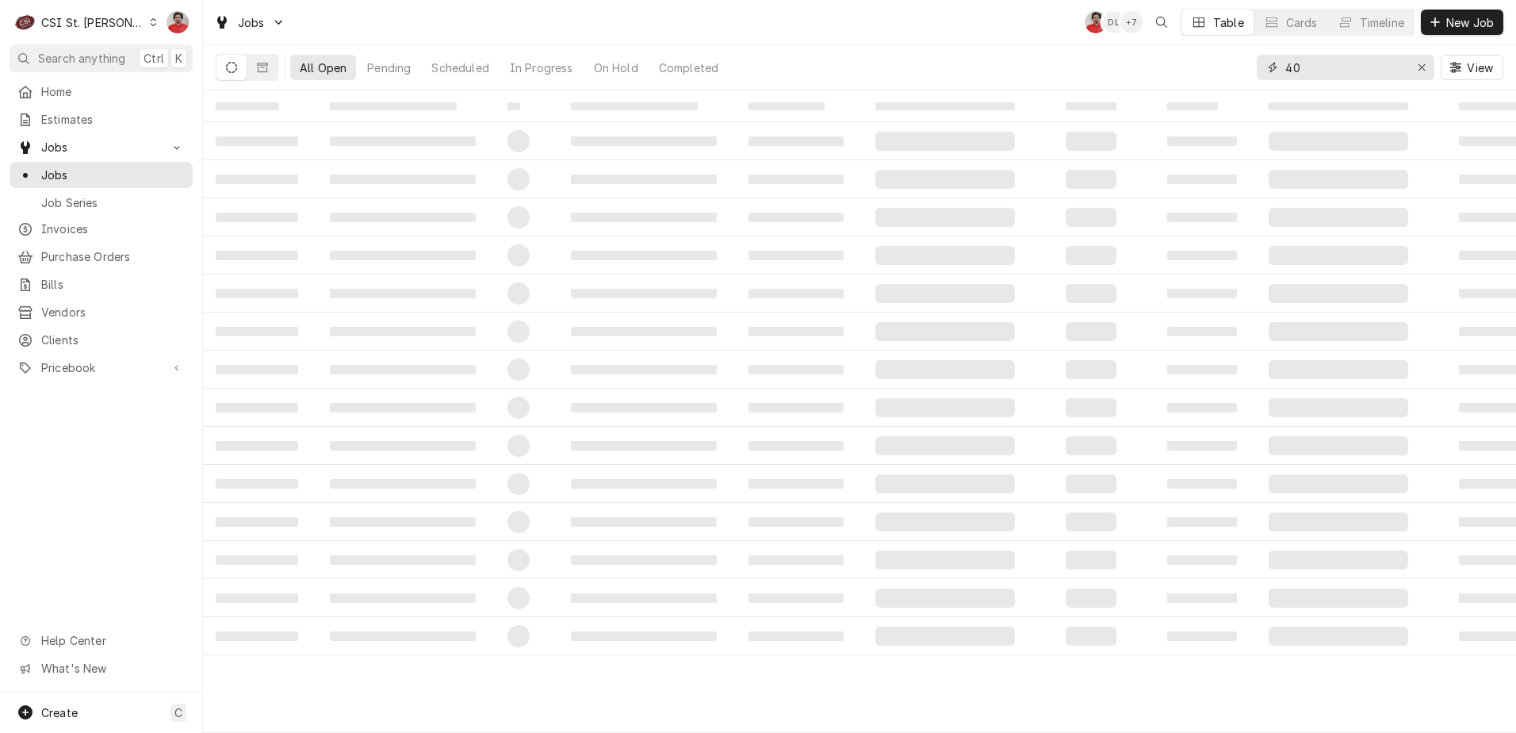
type input "4"
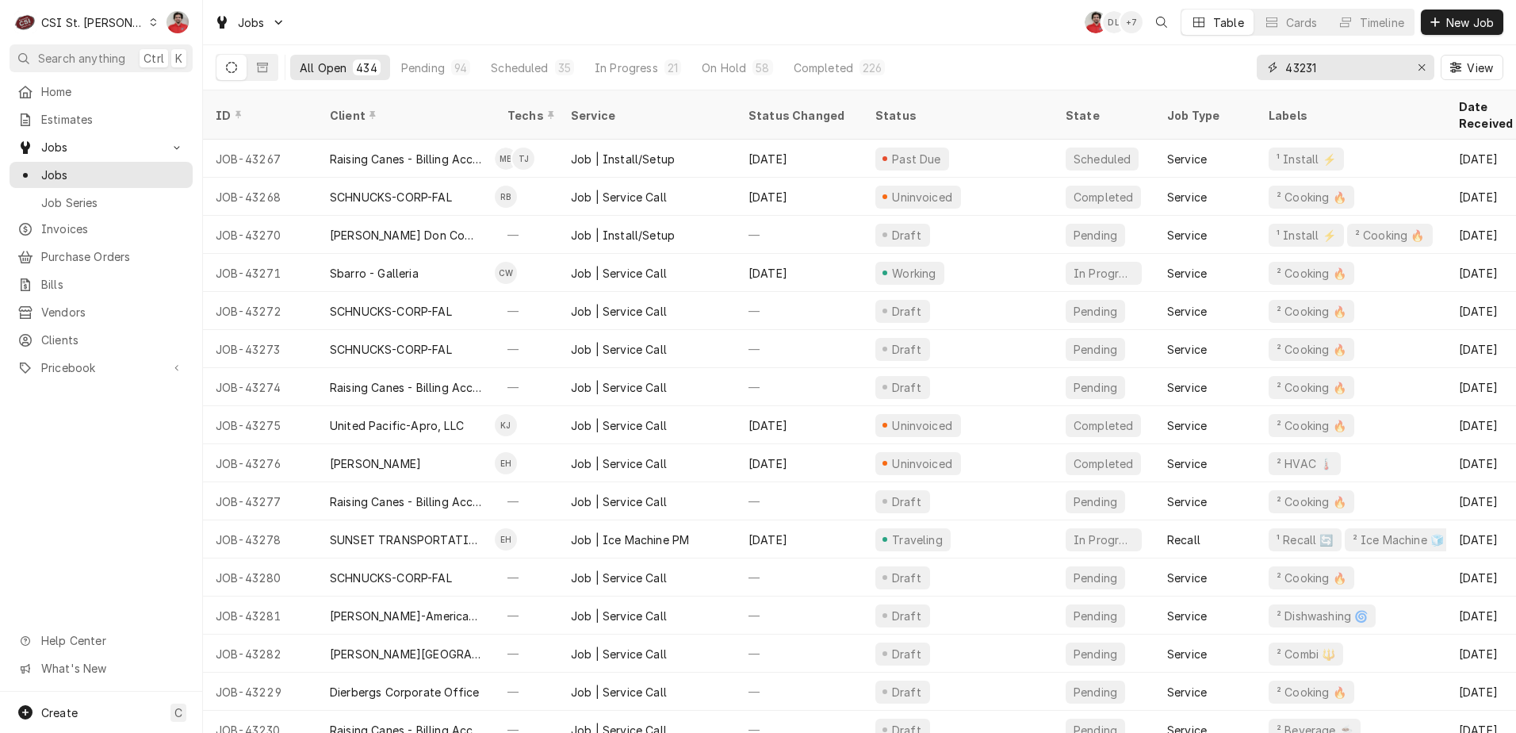
type input "43231"
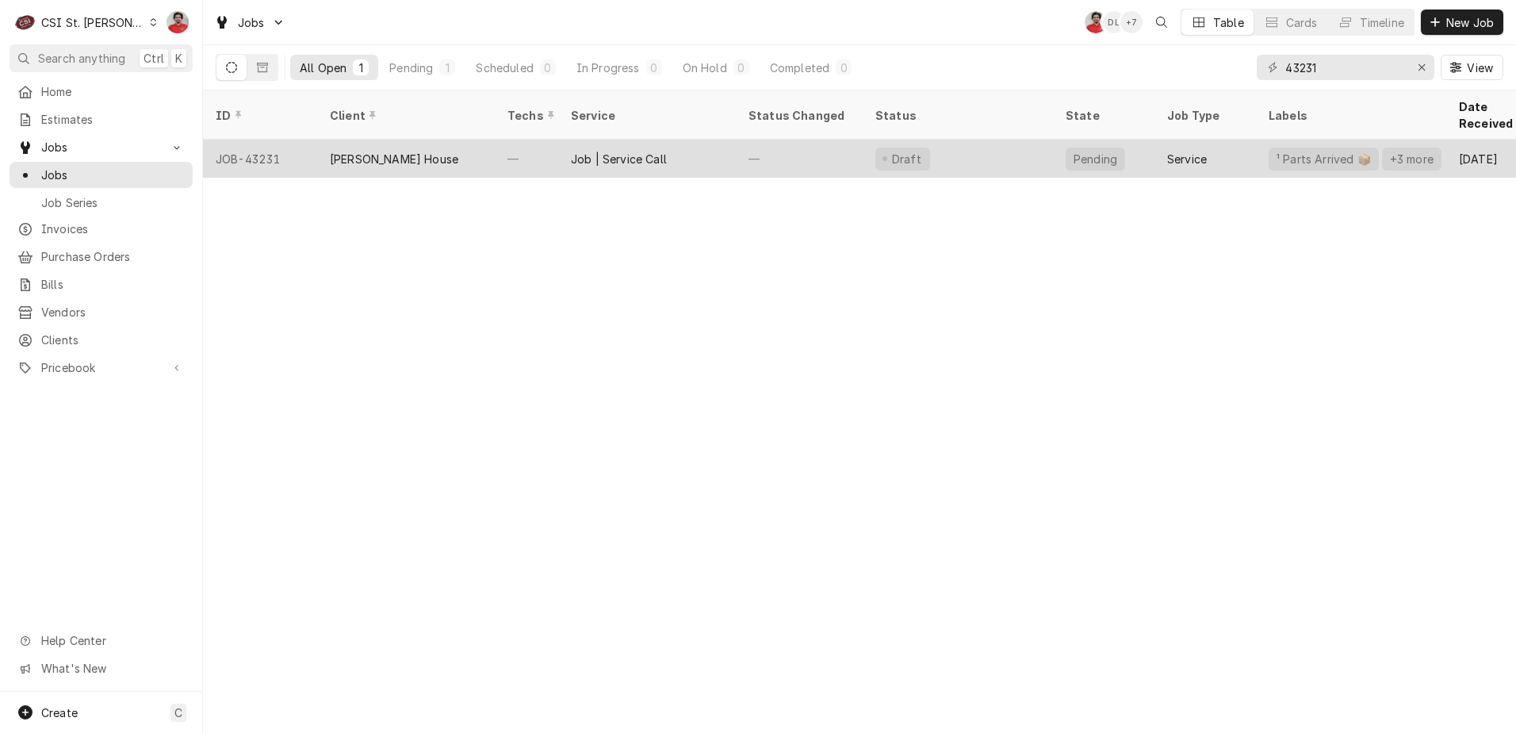
click at [703, 143] on div "Job | Service Call" at bounding box center [647, 159] width 178 height 38
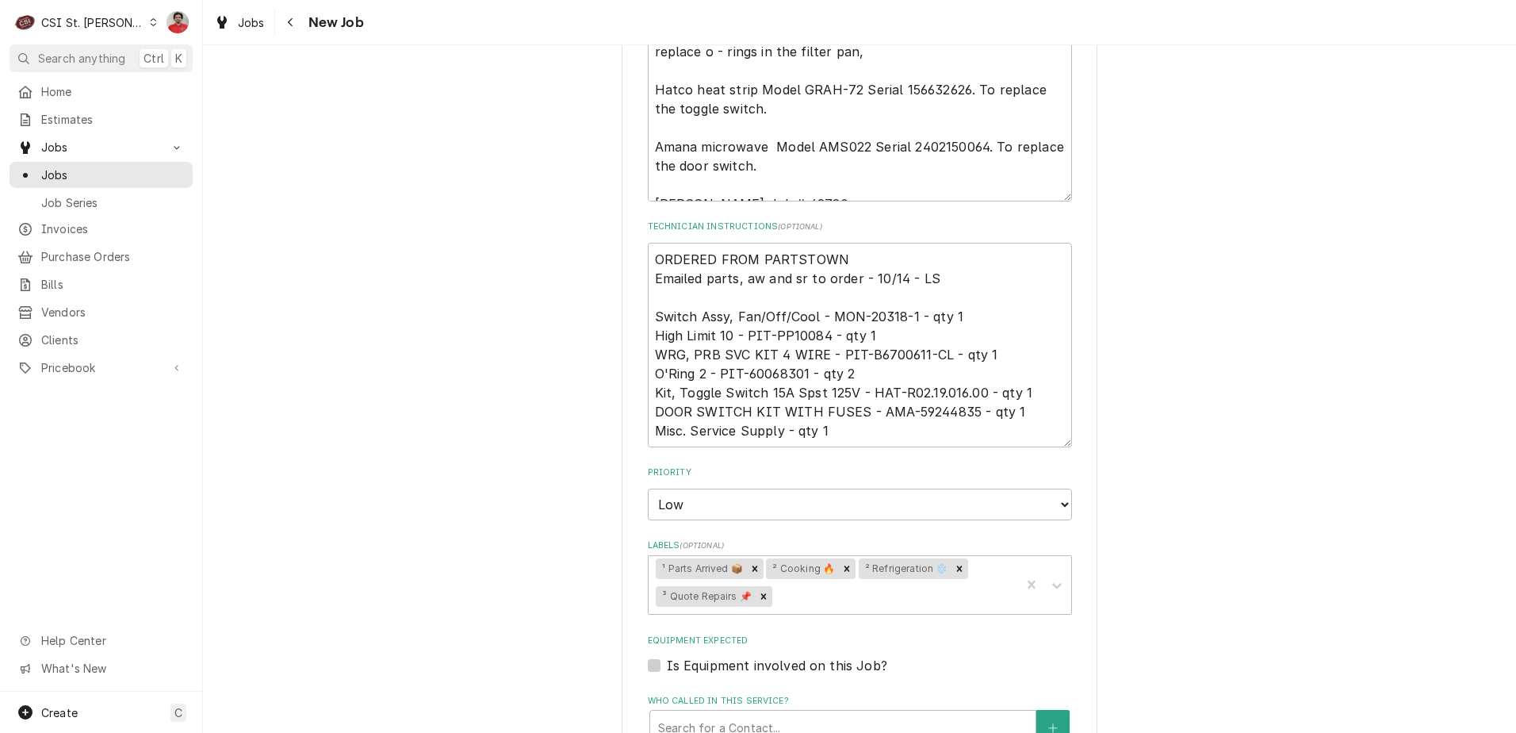
scroll to position [1430, 0]
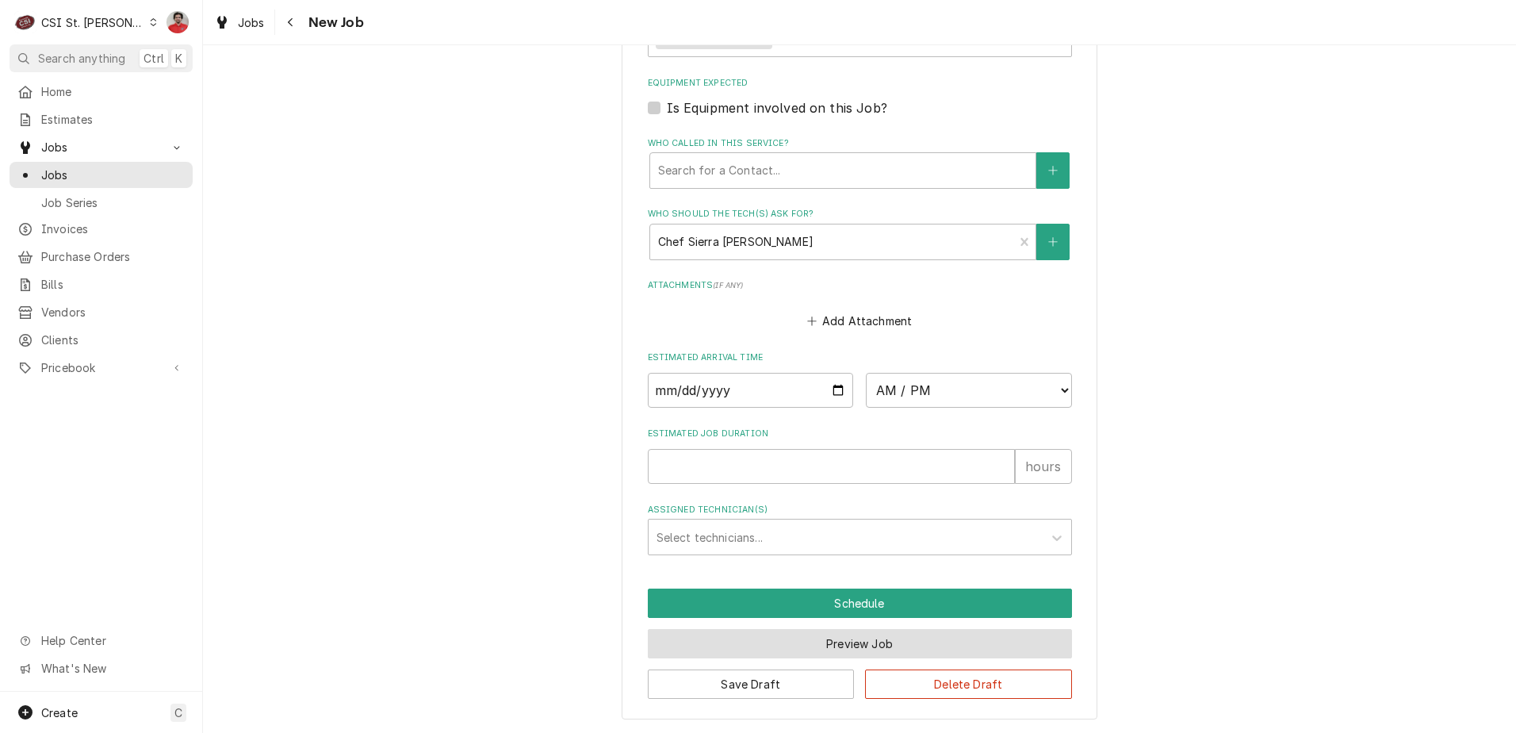
click at [786, 648] on button "Preview Job" at bounding box center [860, 643] width 424 height 29
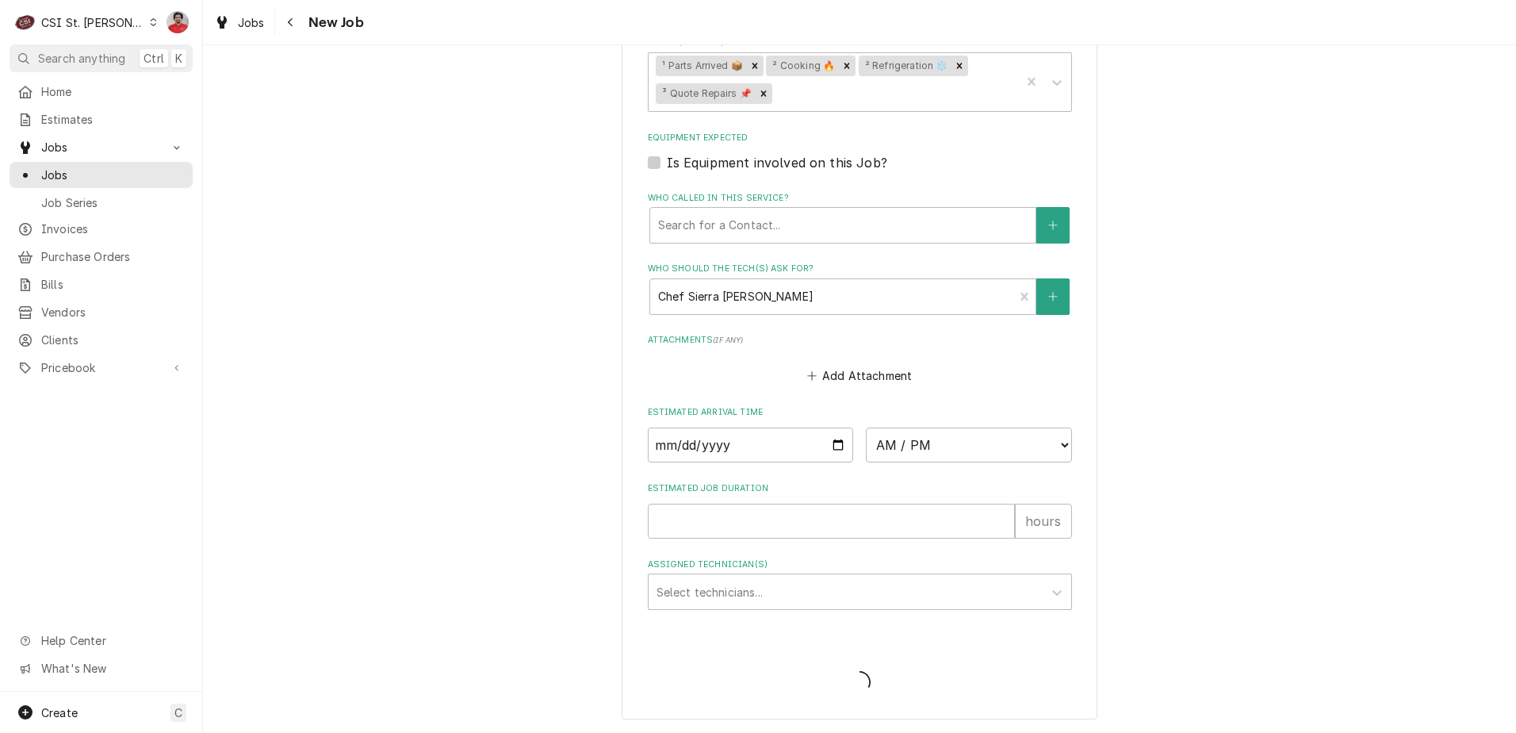
type textarea "x"
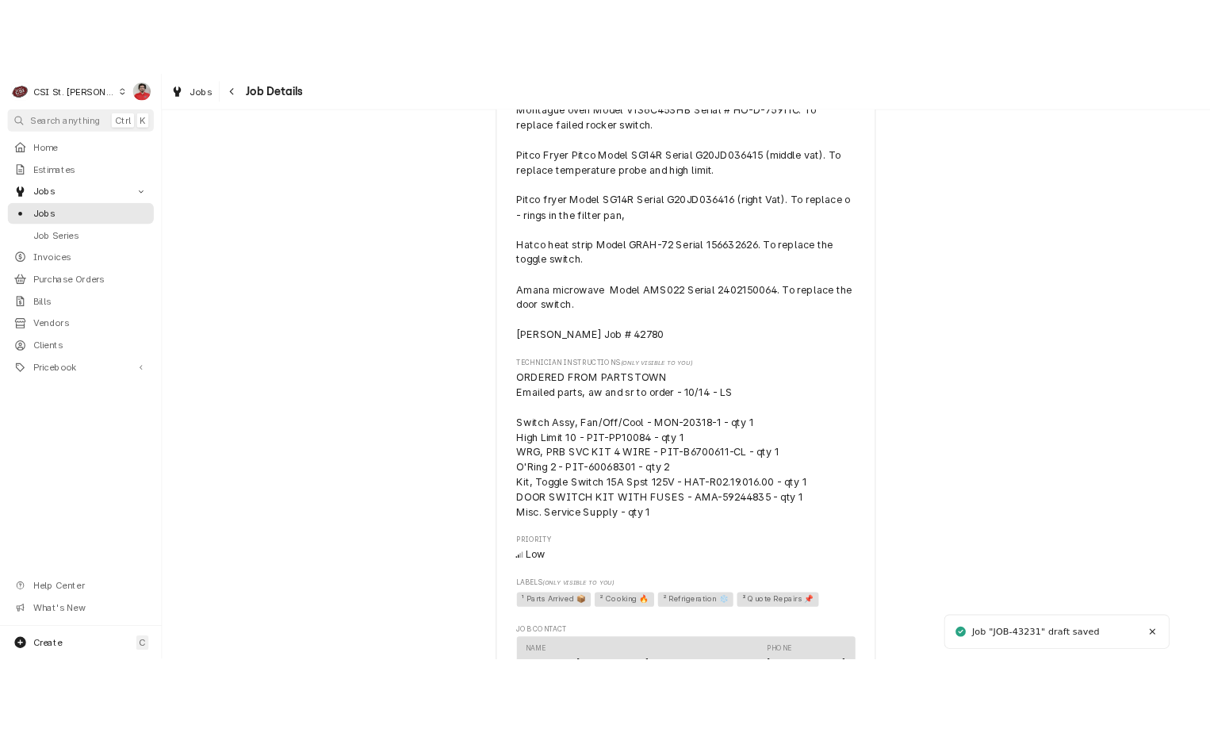
scroll to position [1395, 0]
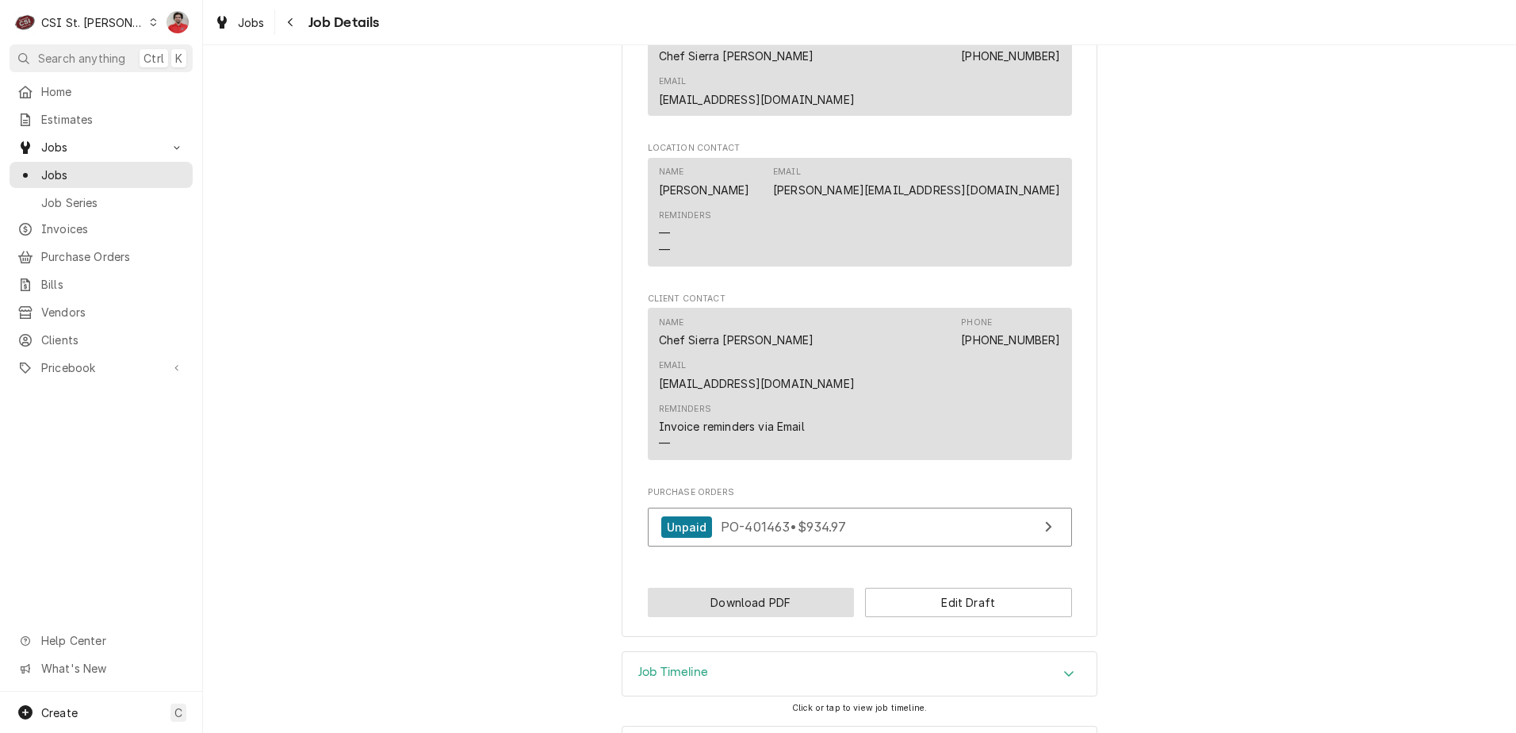
click at [801, 588] on button "Download PDF" at bounding box center [751, 602] width 207 height 29
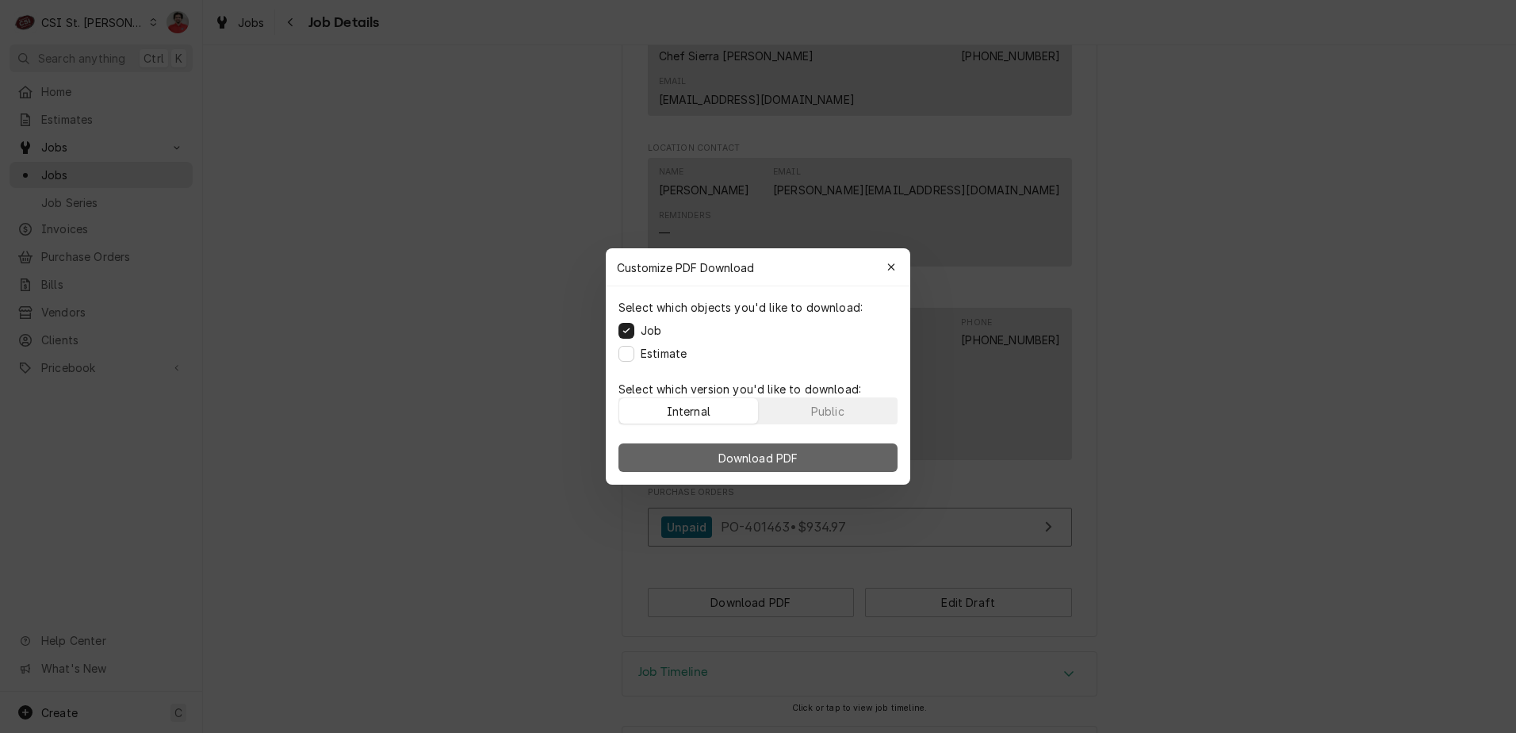
click at [781, 461] on span "Download PDF" at bounding box center [758, 458] width 86 height 17
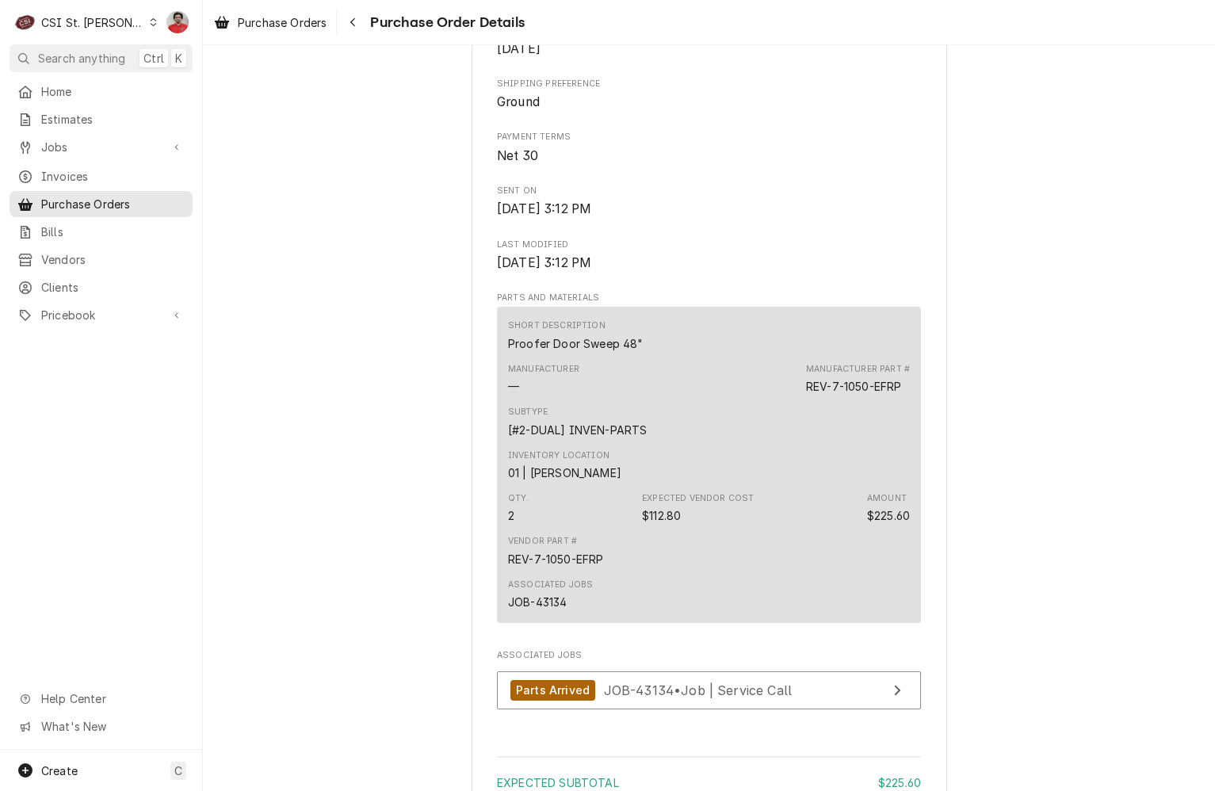
scroll to position [944, 0]
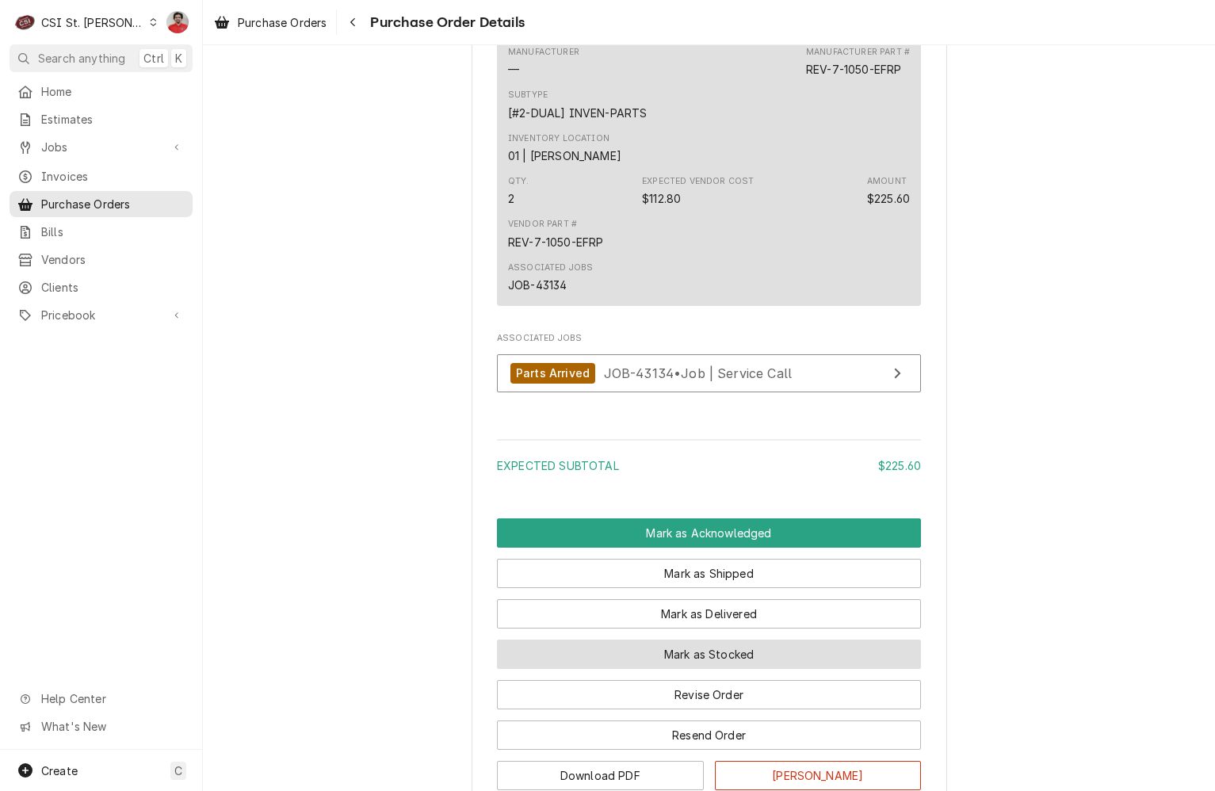
click at [622, 669] on button "Mark as Stocked" at bounding box center [709, 654] width 424 height 29
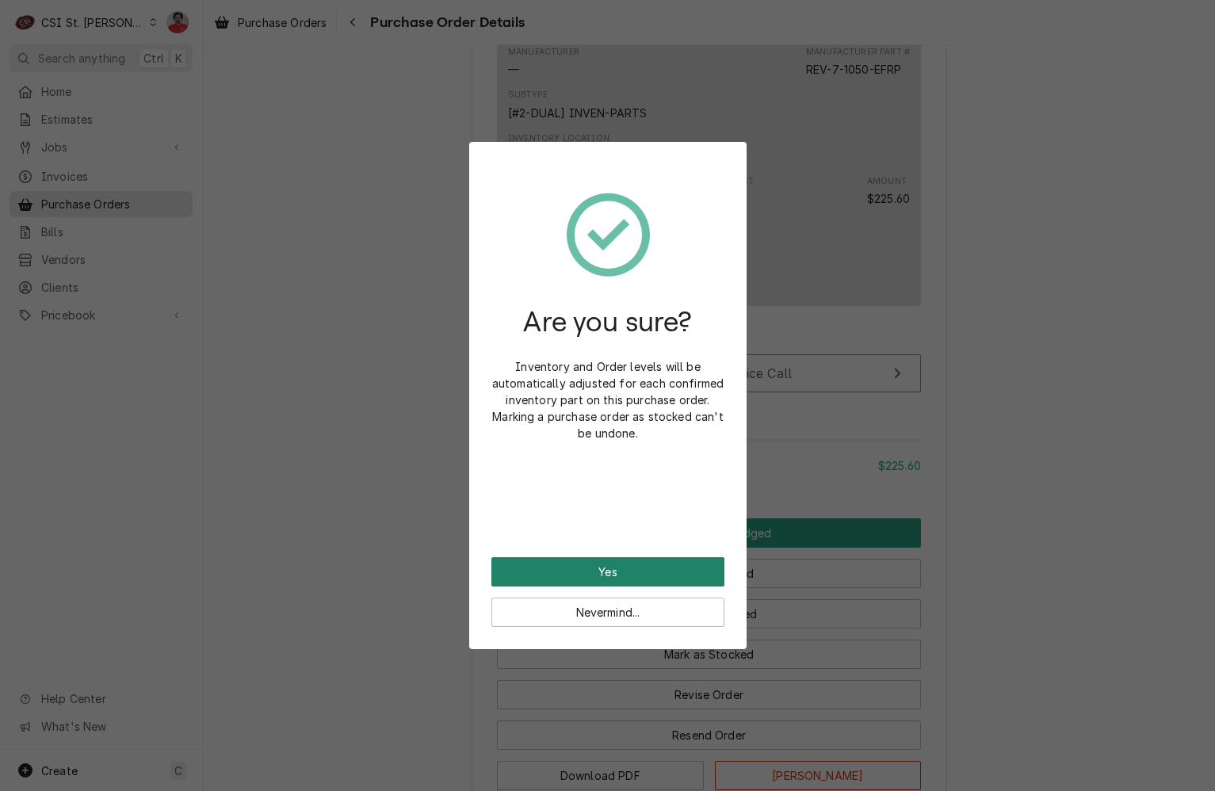
click at [637, 576] on button "Yes" at bounding box center [608, 571] width 233 height 29
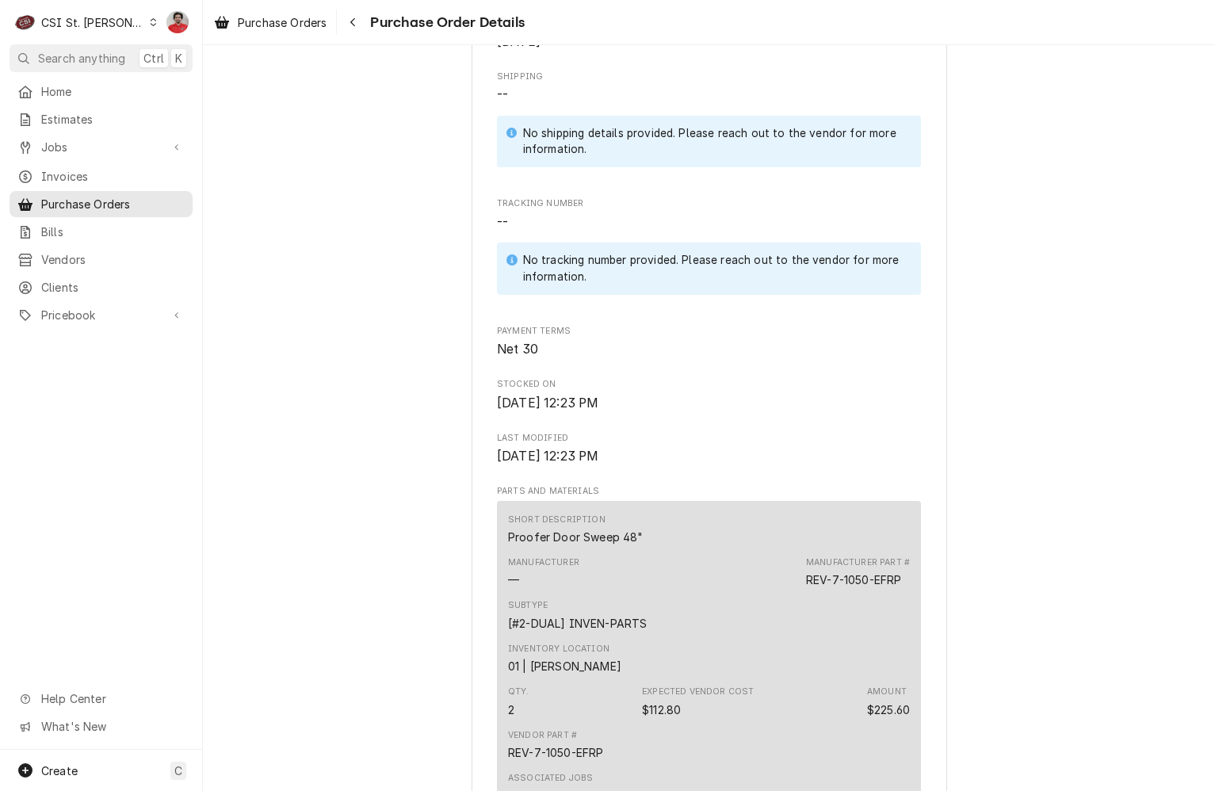
scroll to position [1094, 0]
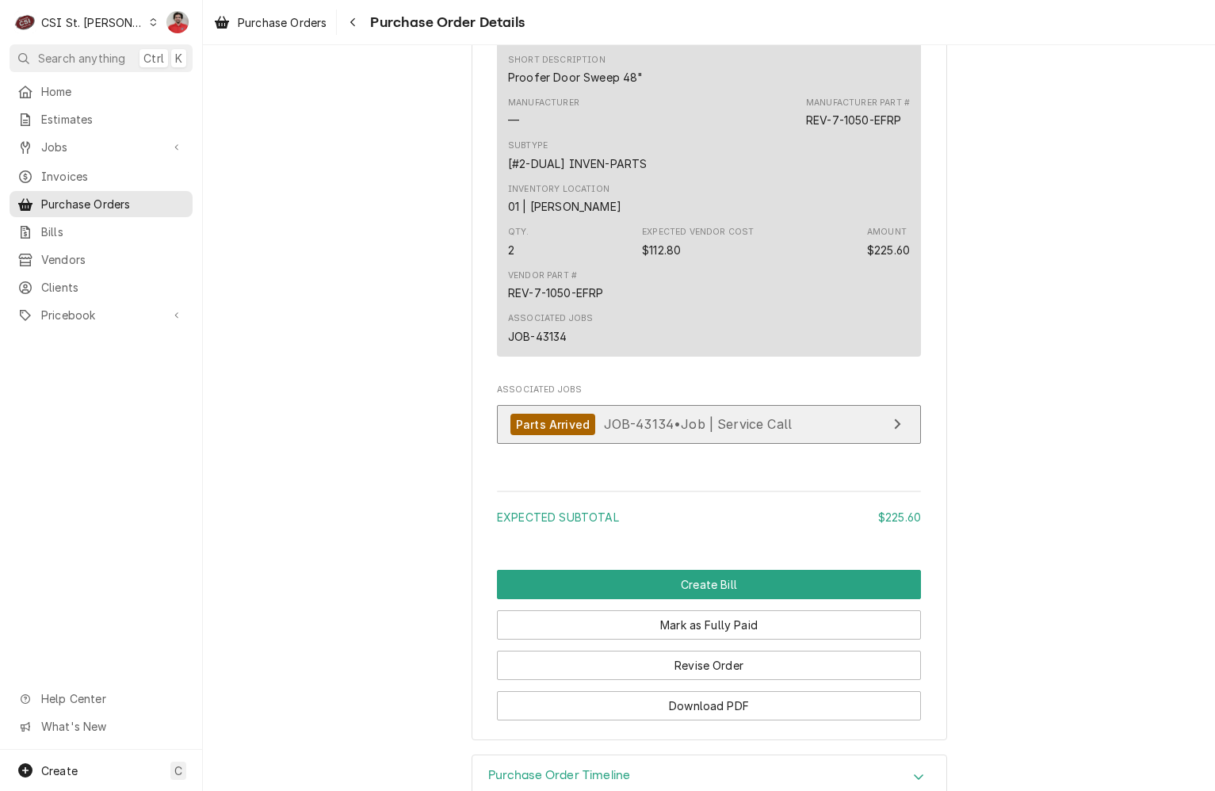
click at [630, 432] on span "JOB-43134 • Job | Service Call" at bounding box center [698, 424] width 189 height 16
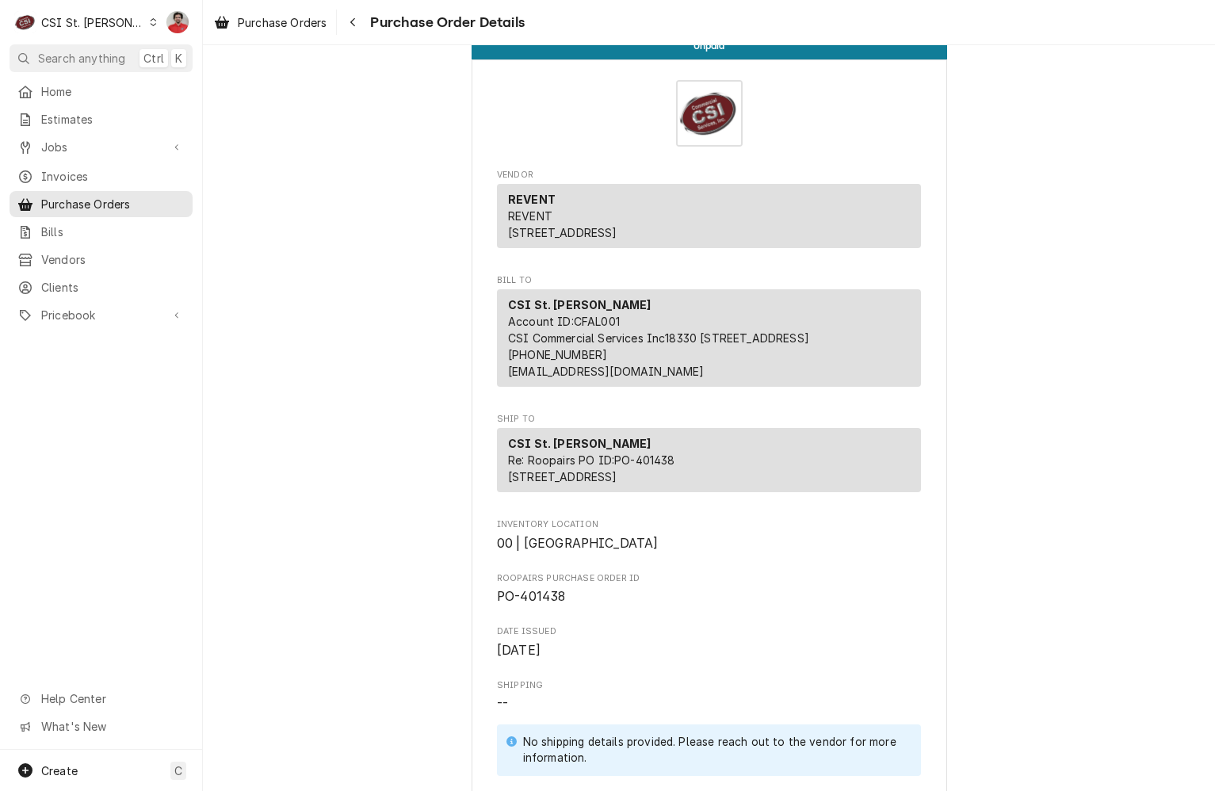
scroll to position [0, 0]
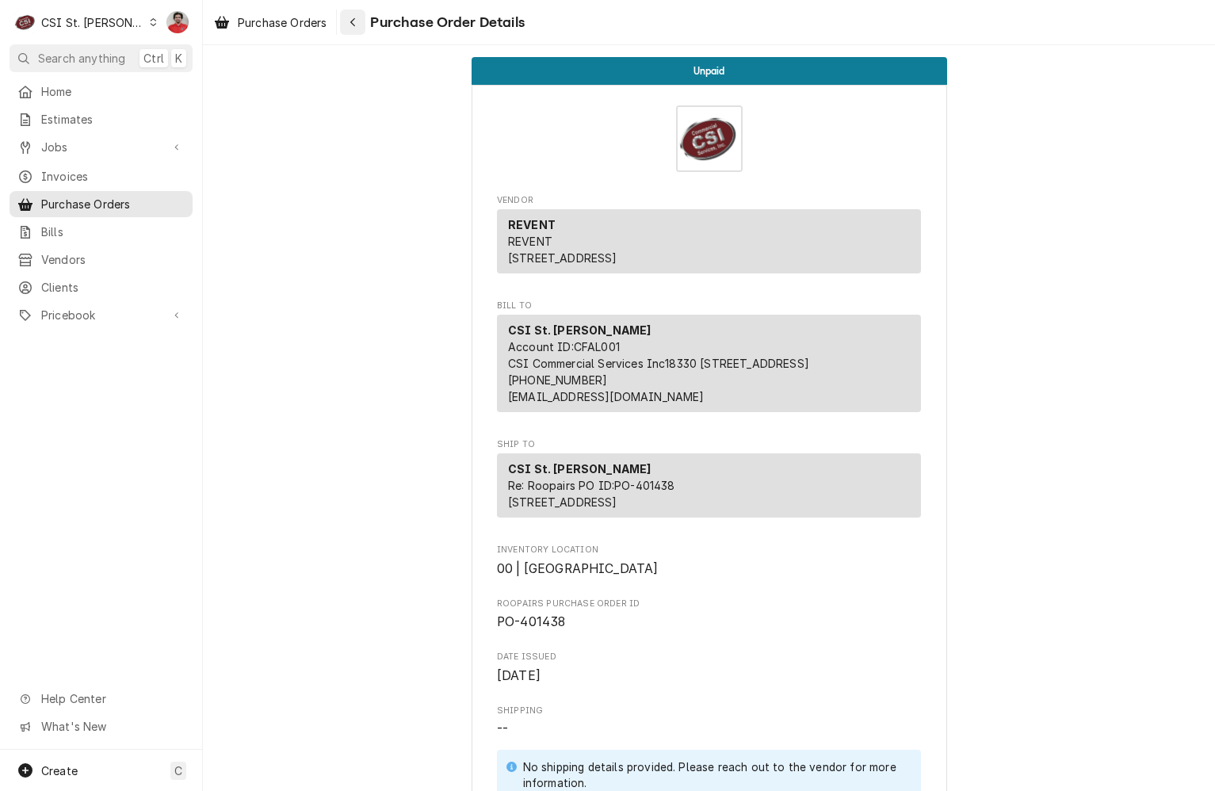
click at [358, 21] on div "Navigate back" at bounding box center [353, 22] width 16 height 16
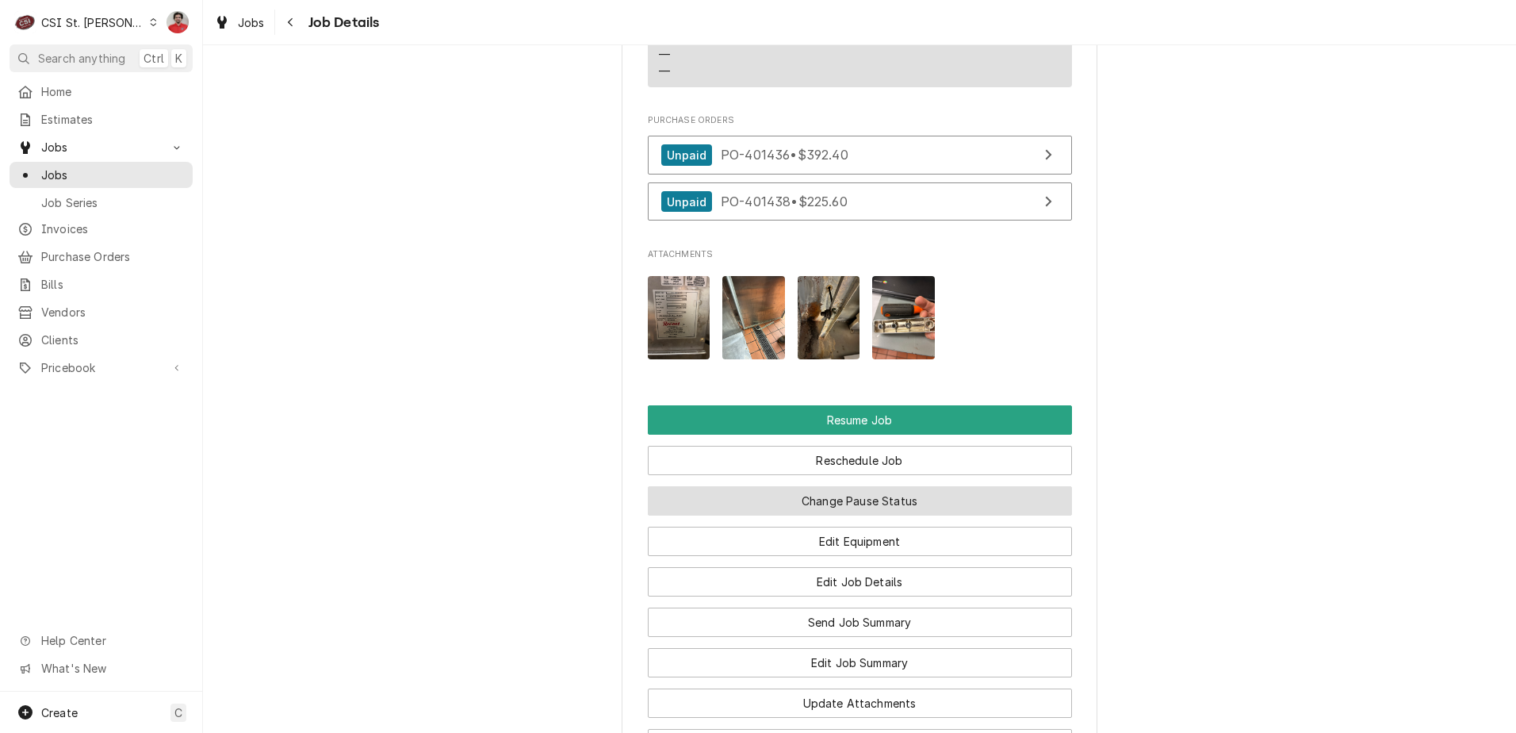
scroll to position [2220, 0]
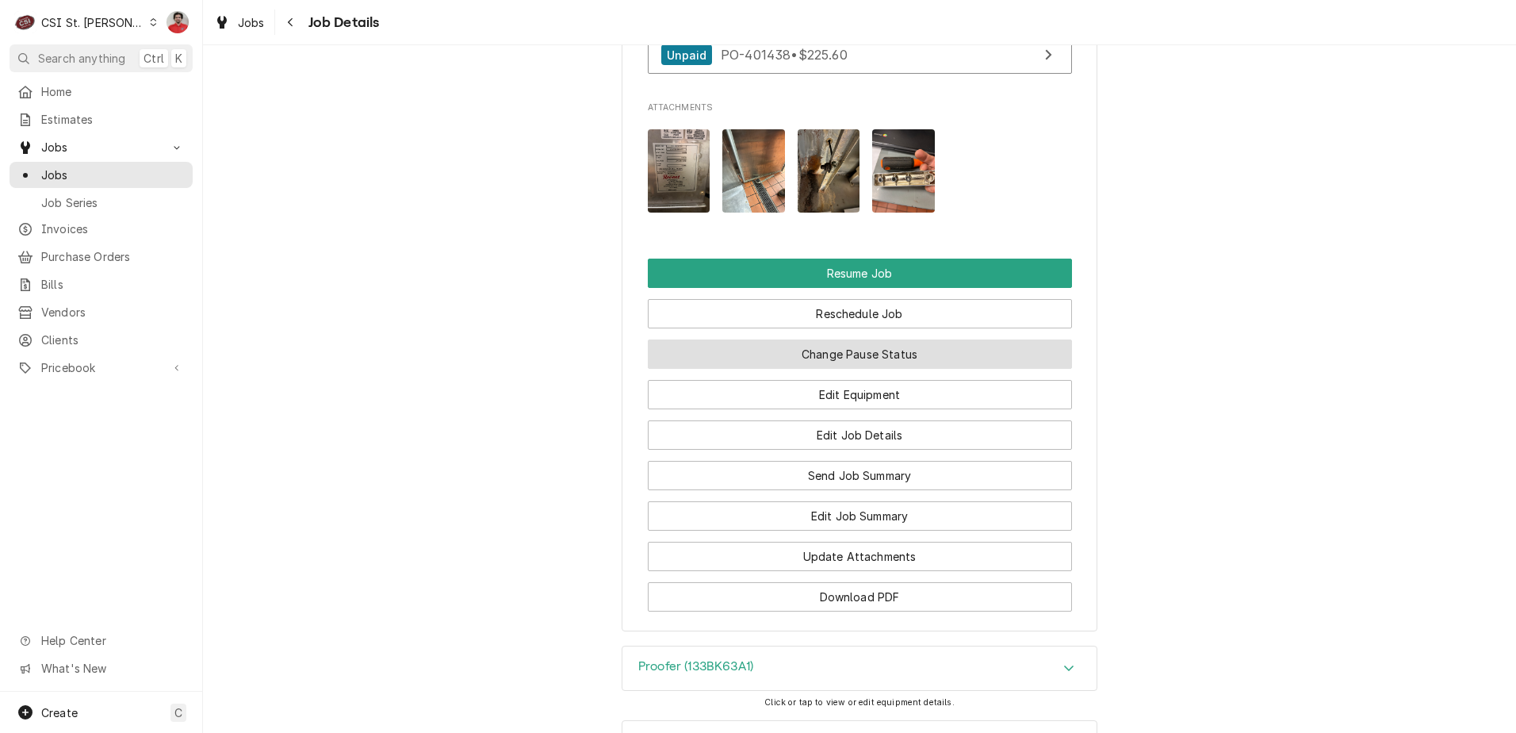
click at [916, 369] on button "Change Pause Status" at bounding box center [860, 353] width 424 height 29
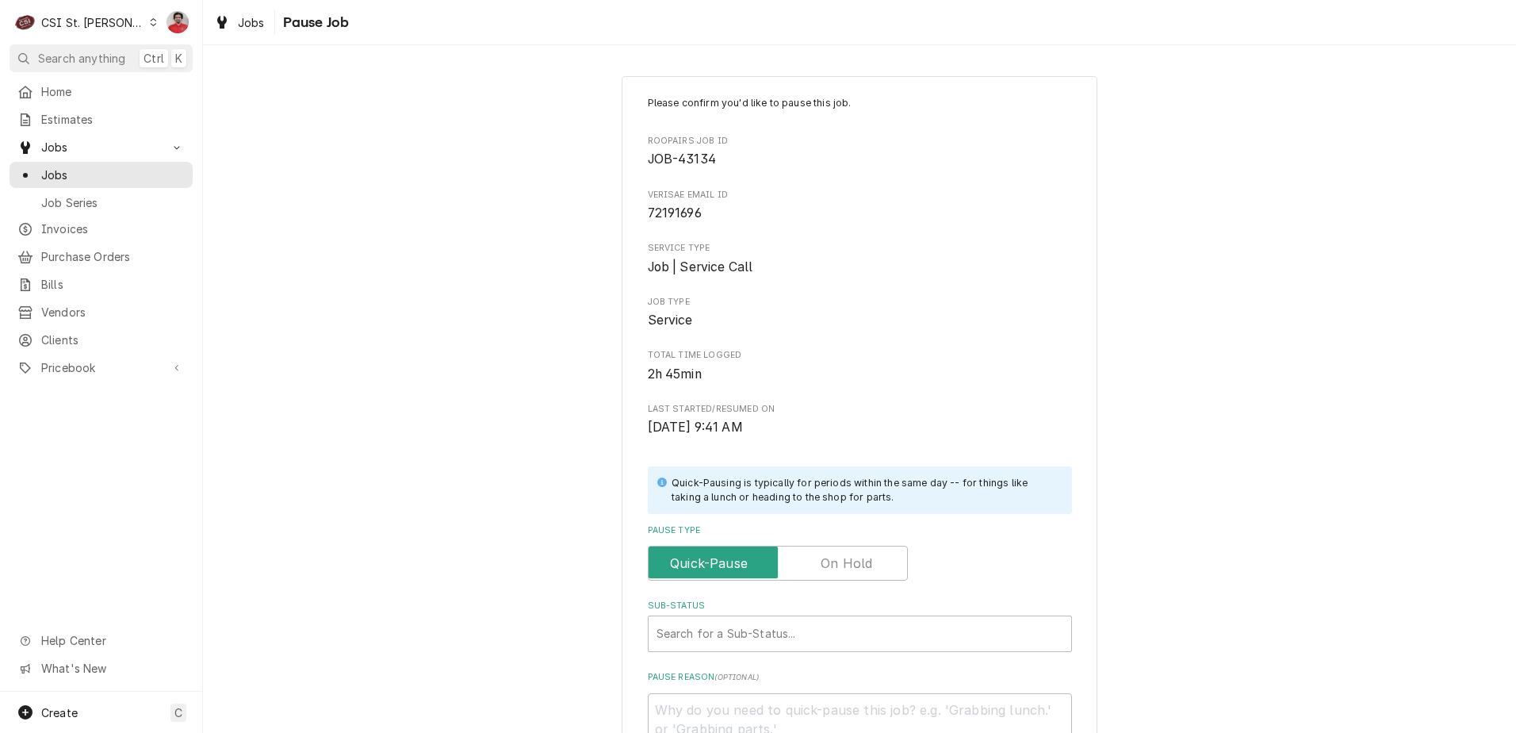
click at [825, 555] on label "Pause Type" at bounding box center [778, 563] width 260 height 35
click at [825, 555] on input "Pause Type" at bounding box center [778, 563] width 246 height 35
checkbox input "true"
click at [810, 629] on div "Sub-Status" at bounding box center [860, 633] width 407 height 29
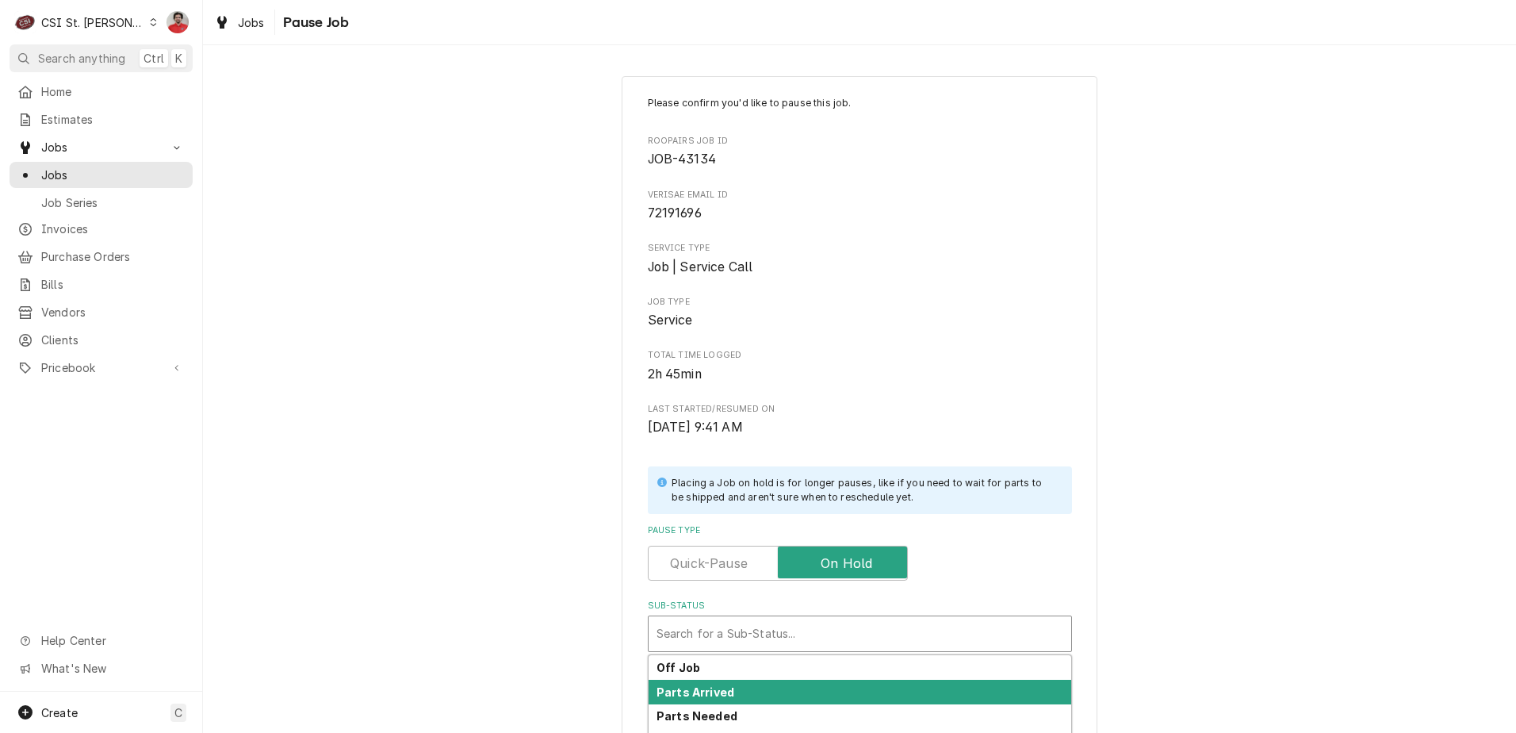
click at [797, 686] on div "Parts Arrived" at bounding box center [860, 691] width 423 height 25
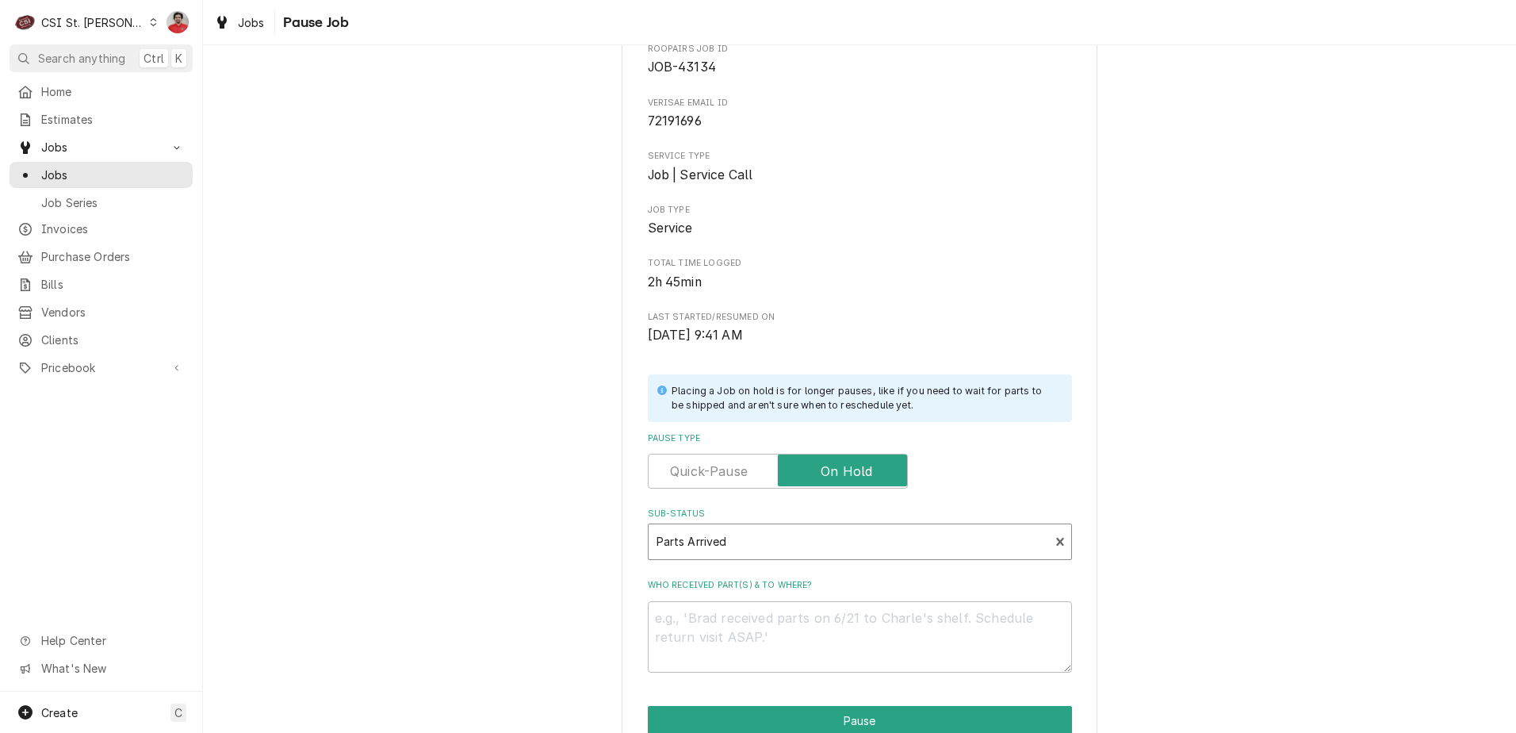
scroll to position [159, 0]
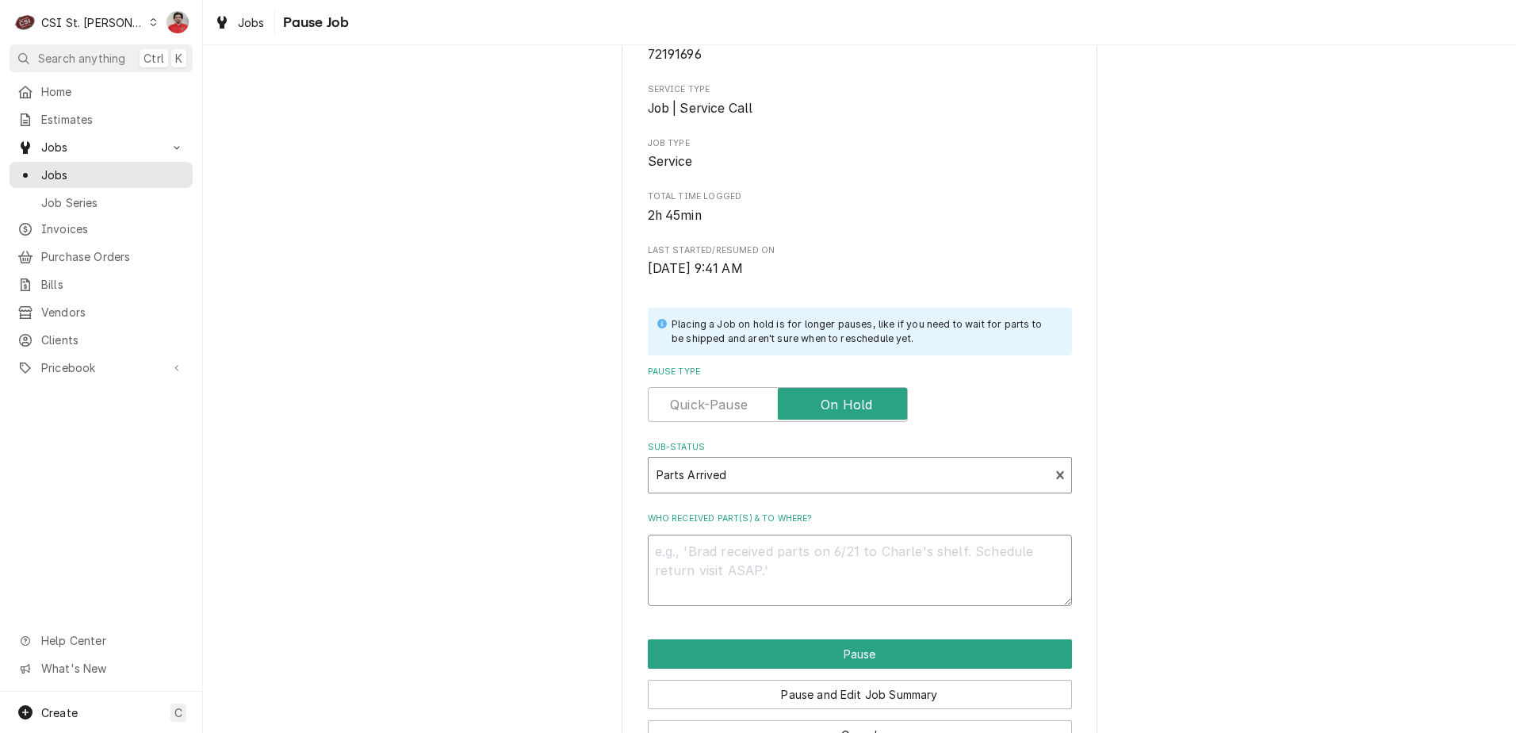
click at [827, 559] on textarea "Who received part(s) & to where?" at bounding box center [860, 569] width 424 height 71
type textarea "x"
type textarea "P"
type textarea "x"
type textarea "Pe"
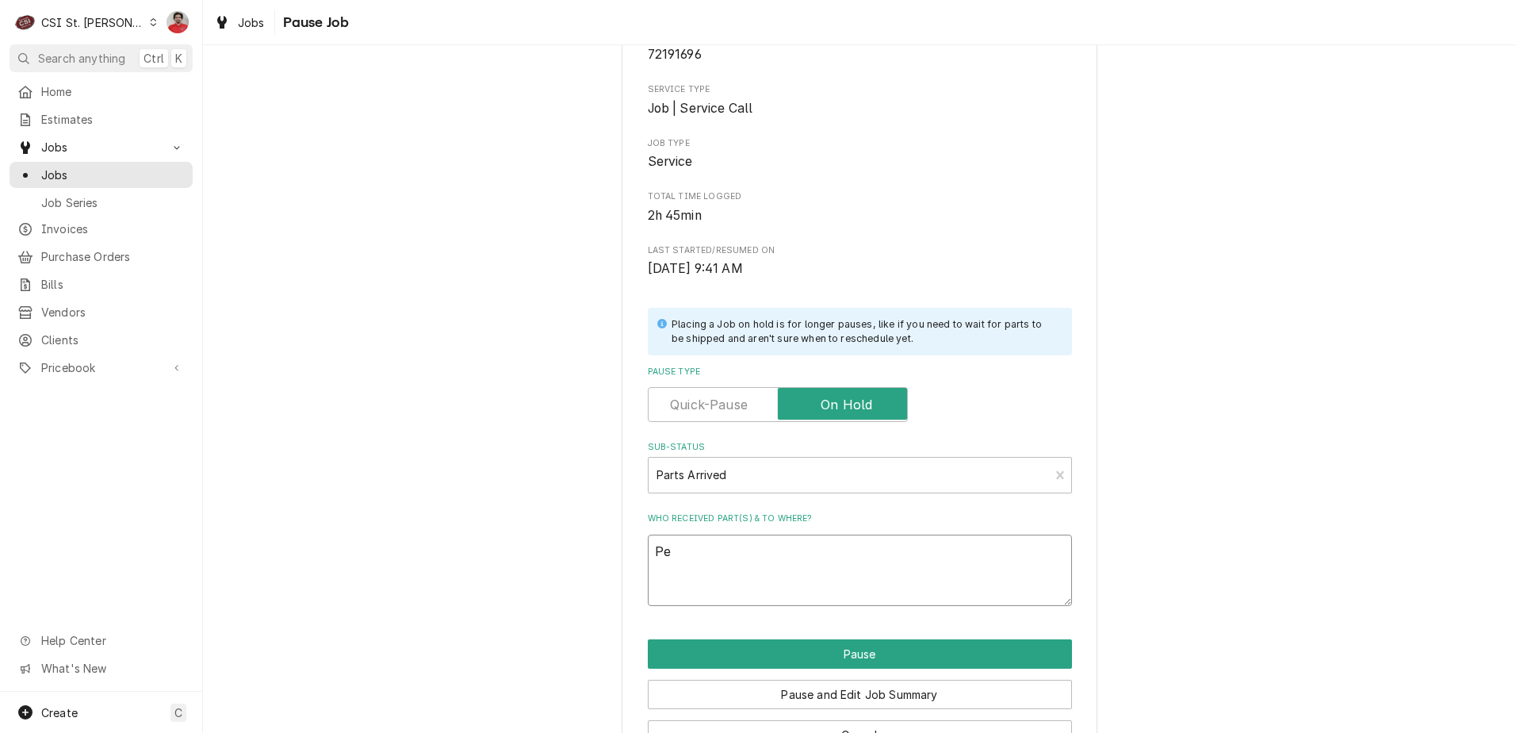
type textarea "x"
type textarea "Pel"
type textarea "x"
type textarea "Pela"
type textarea "x"
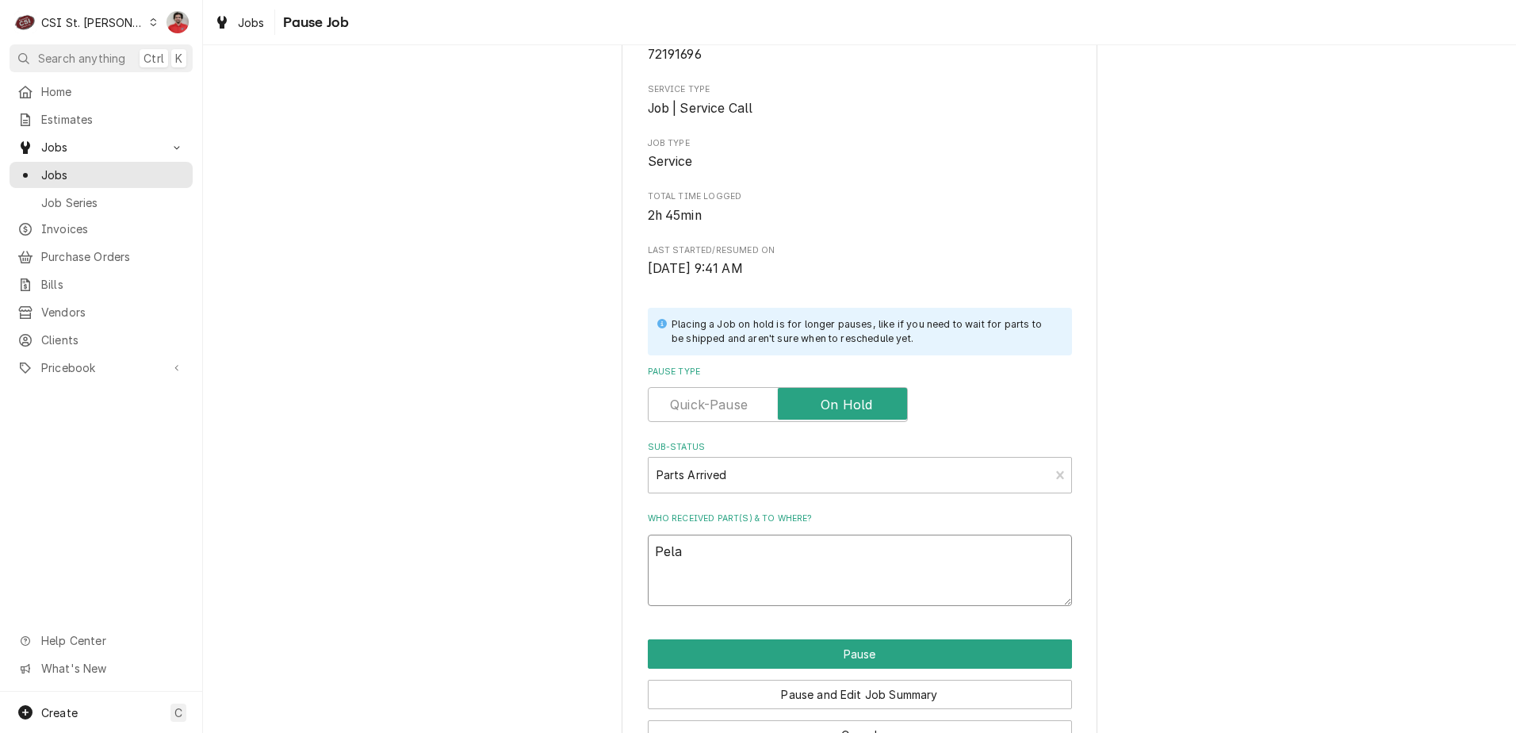
type textarea "Pelas"
type textarea "x"
type textarea "Pelase"
type textarea "x"
type textarea "Pelas"
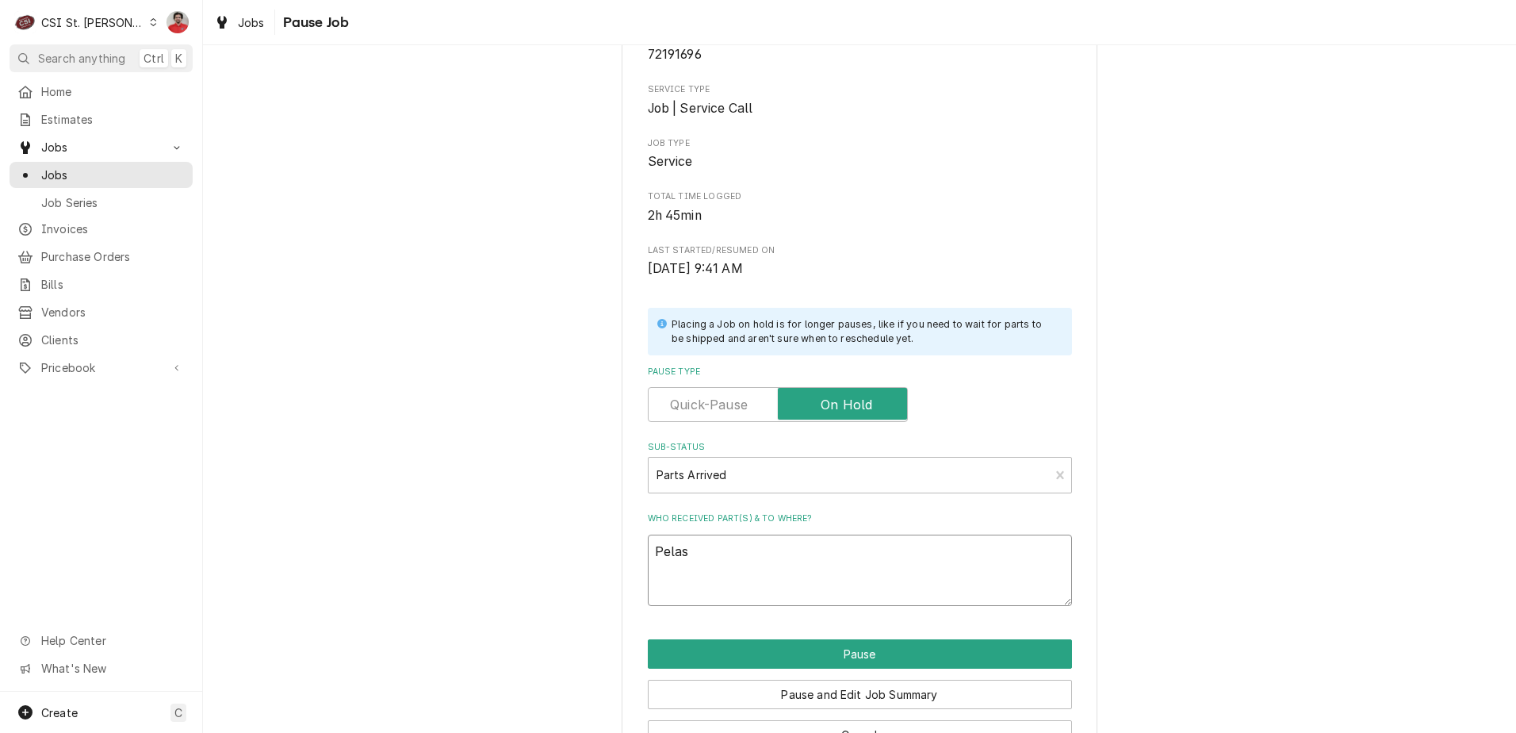
type textarea "x"
type textarea "Pela"
type textarea "x"
type textarea "Pel"
type textarea "x"
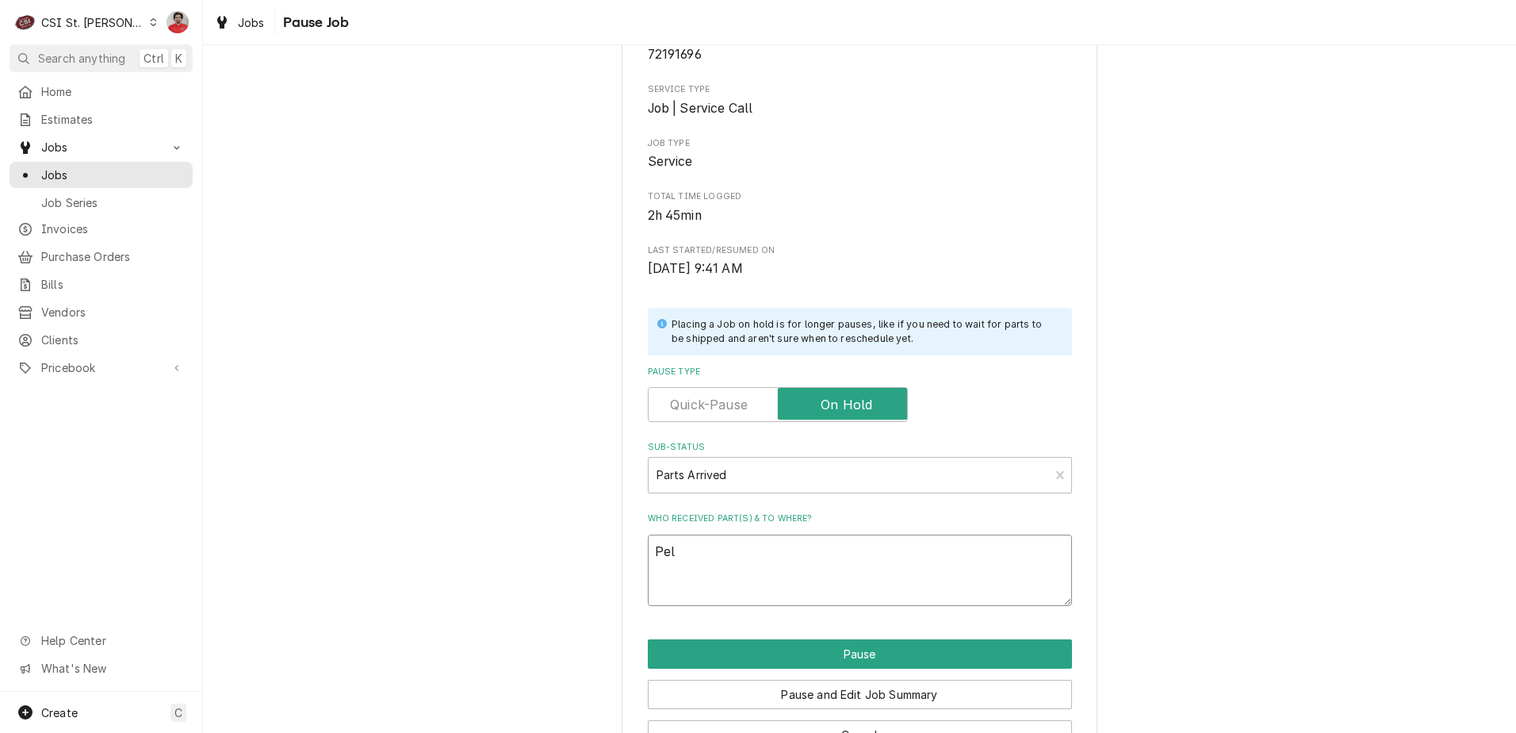
type textarea "Pe"
type textarea "x"
type textarea "P"
type textarea "x"
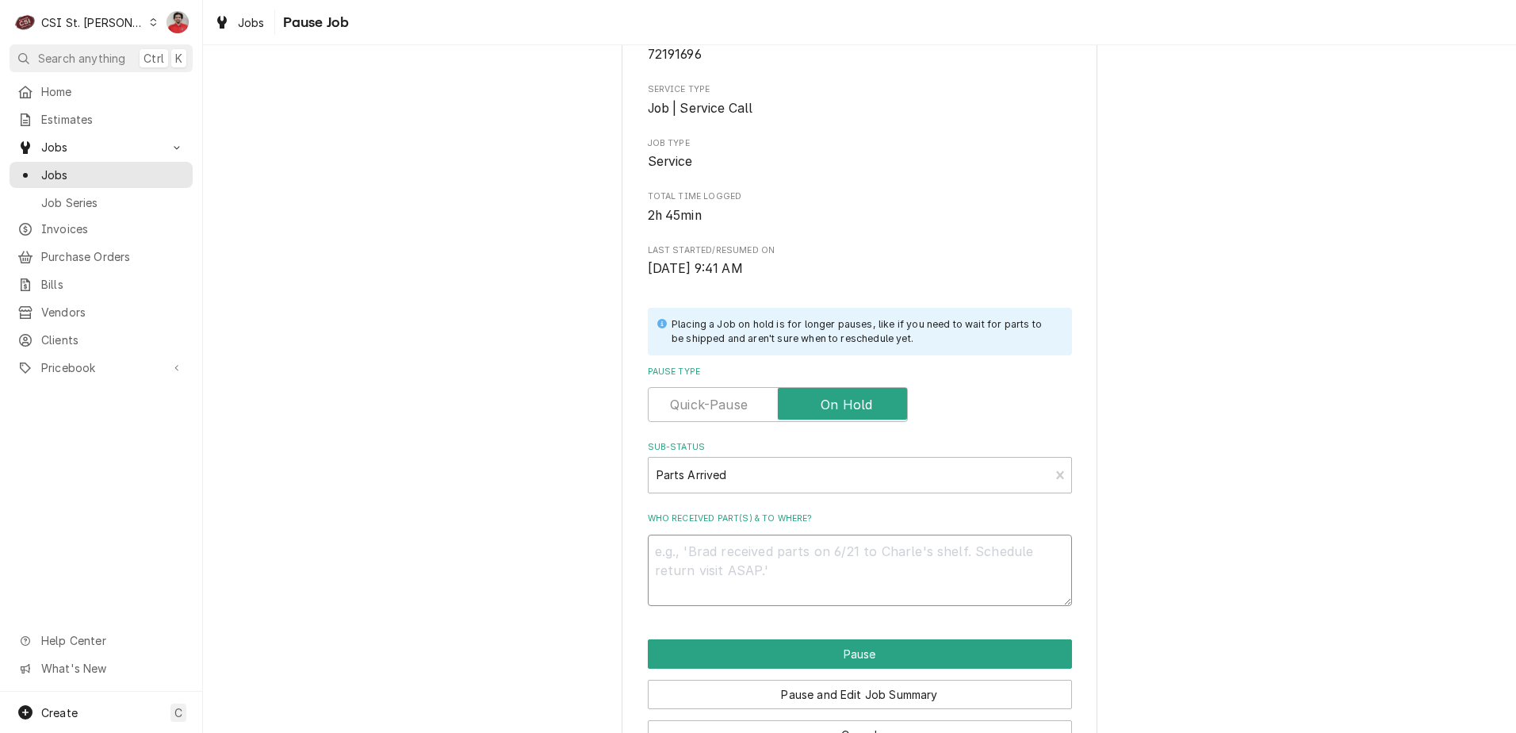
type textarea "R"
type textarea "x"
type textarea "RE"
type textarea "x"
type textarea "REc"
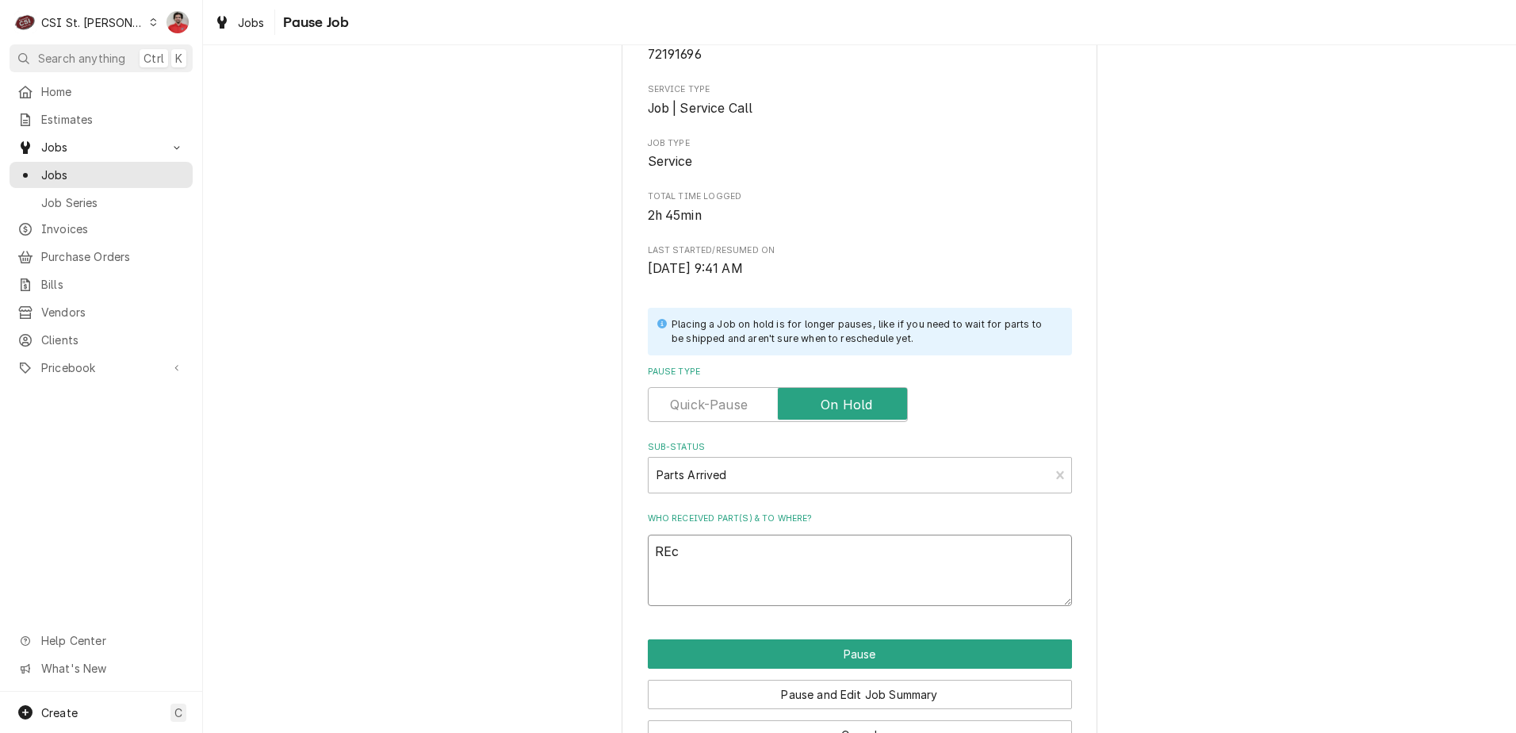
type textarea "x"
type textarea "RE"
type textarea "x"
type textarea "R"
type textarea "x"
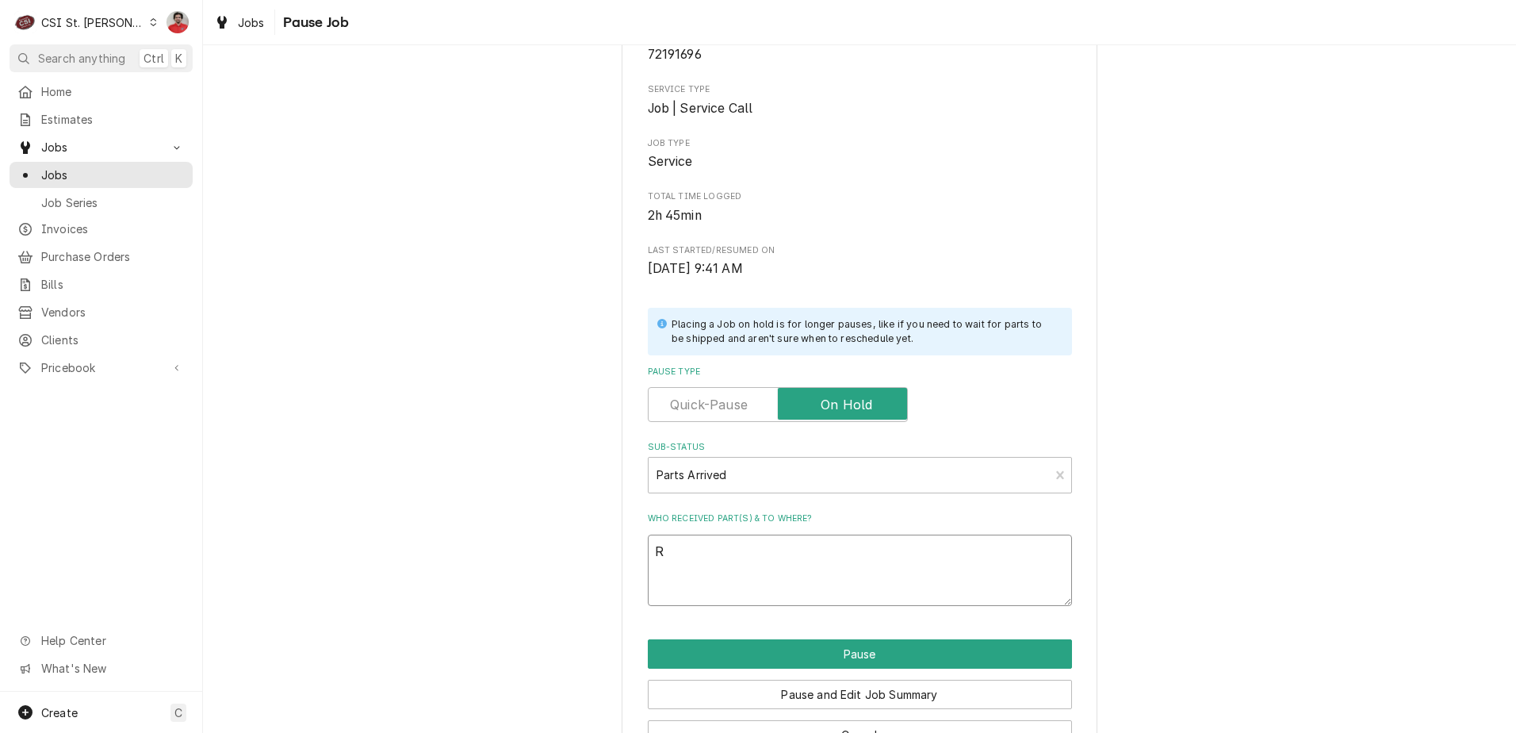
type textarea "Re"
type textarea "x"
type textarea "Rec"
type textarea "x"
type textarea "Rec"
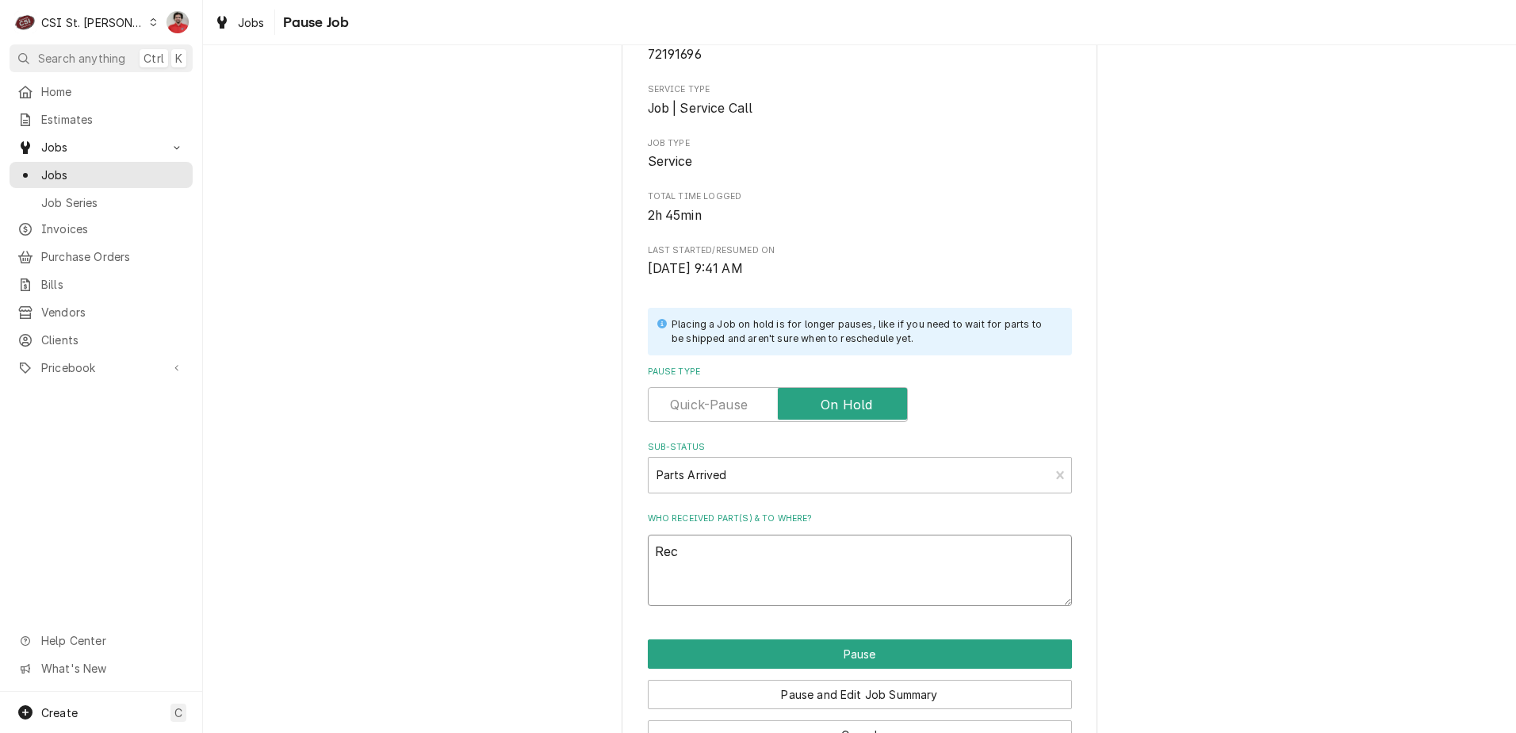
type textarea "x"
type textarea "Rec R"
type textarea "x"
type textarea "Rec RE"
type textarea "x"
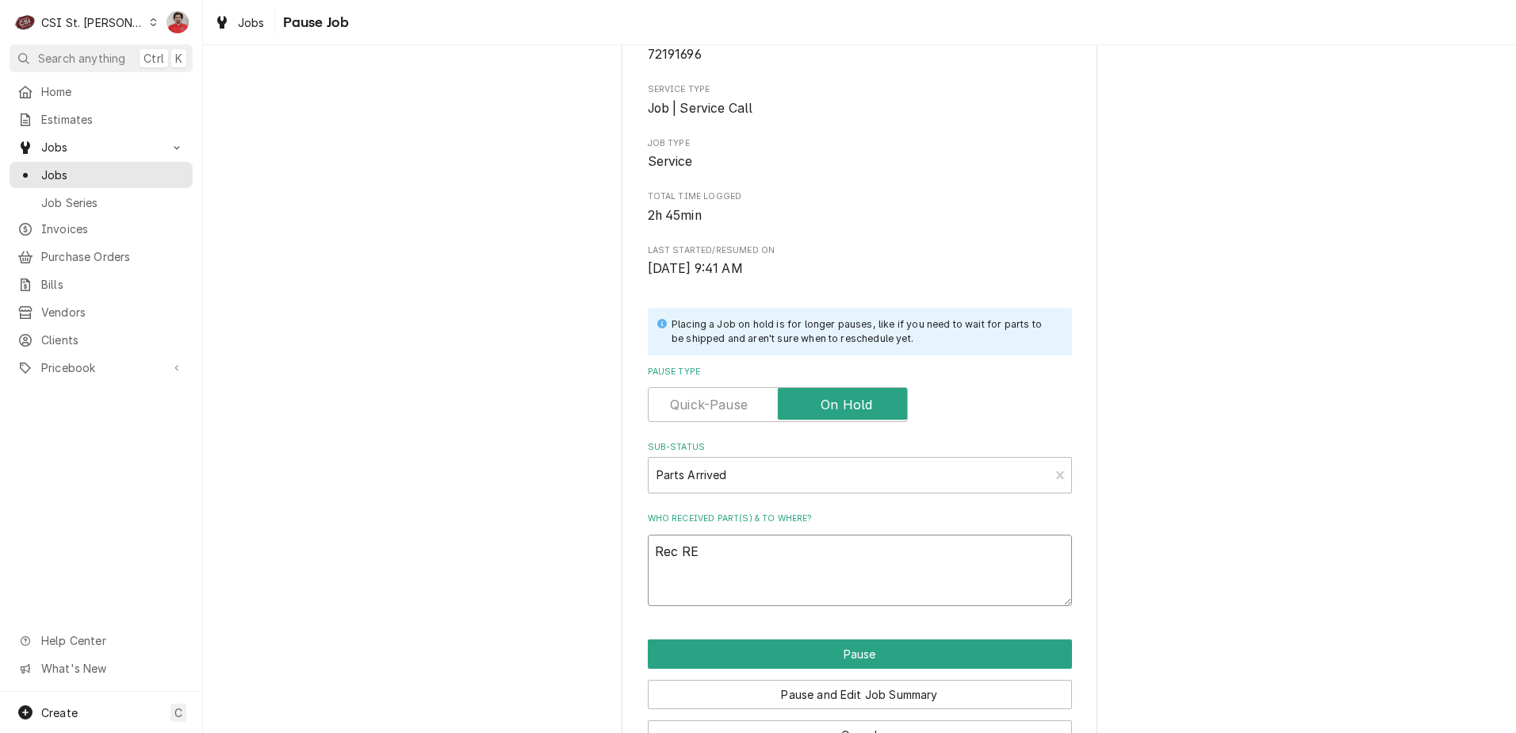
type textarea "Rec REV"
type textarea "x"
type textarea "Rec REV-"
type textarea "x"
type textarea "Rec REV-7"
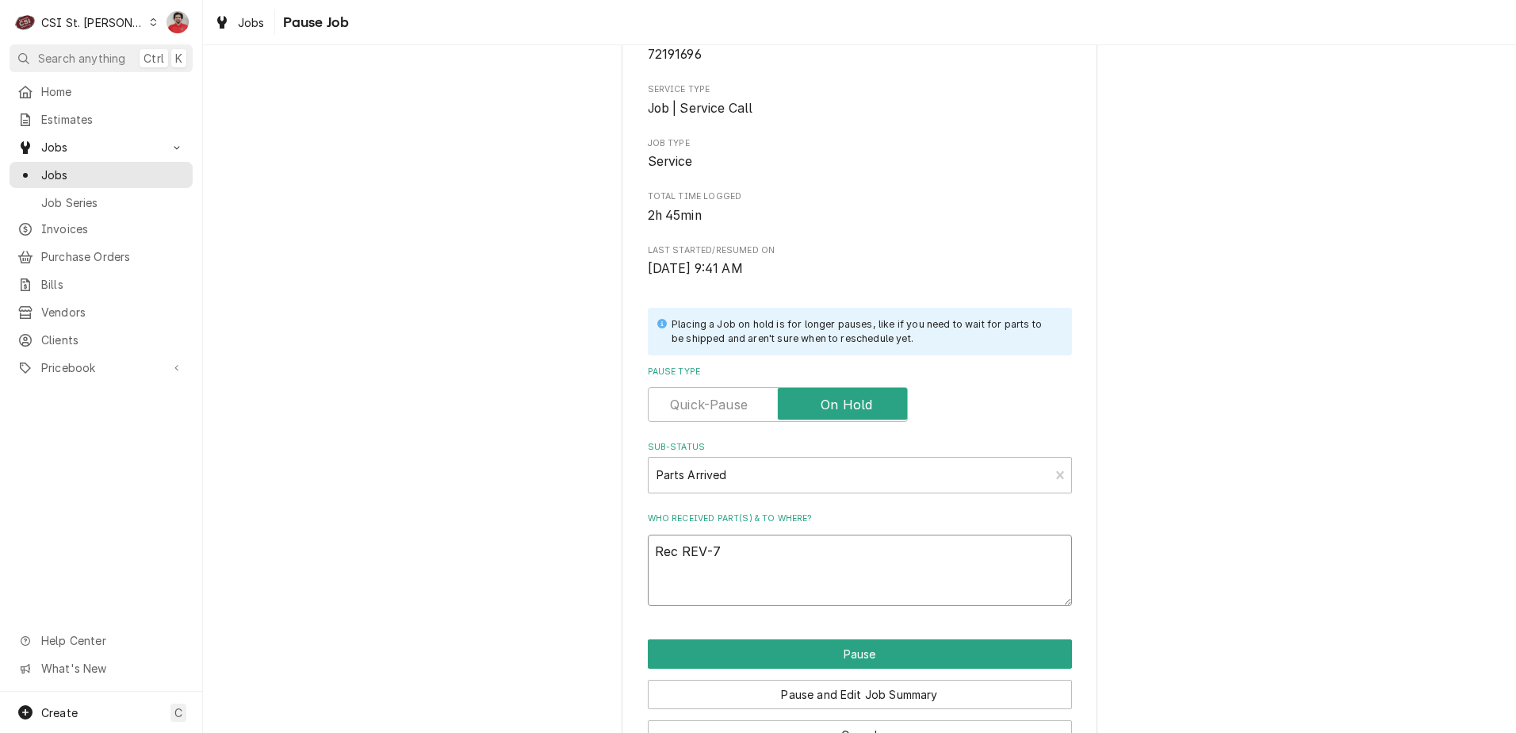
type textarea "x"
type textarea "Rec REV-"
type textarea "x"
type textarea "Rec REV-7"
type textarea "x"
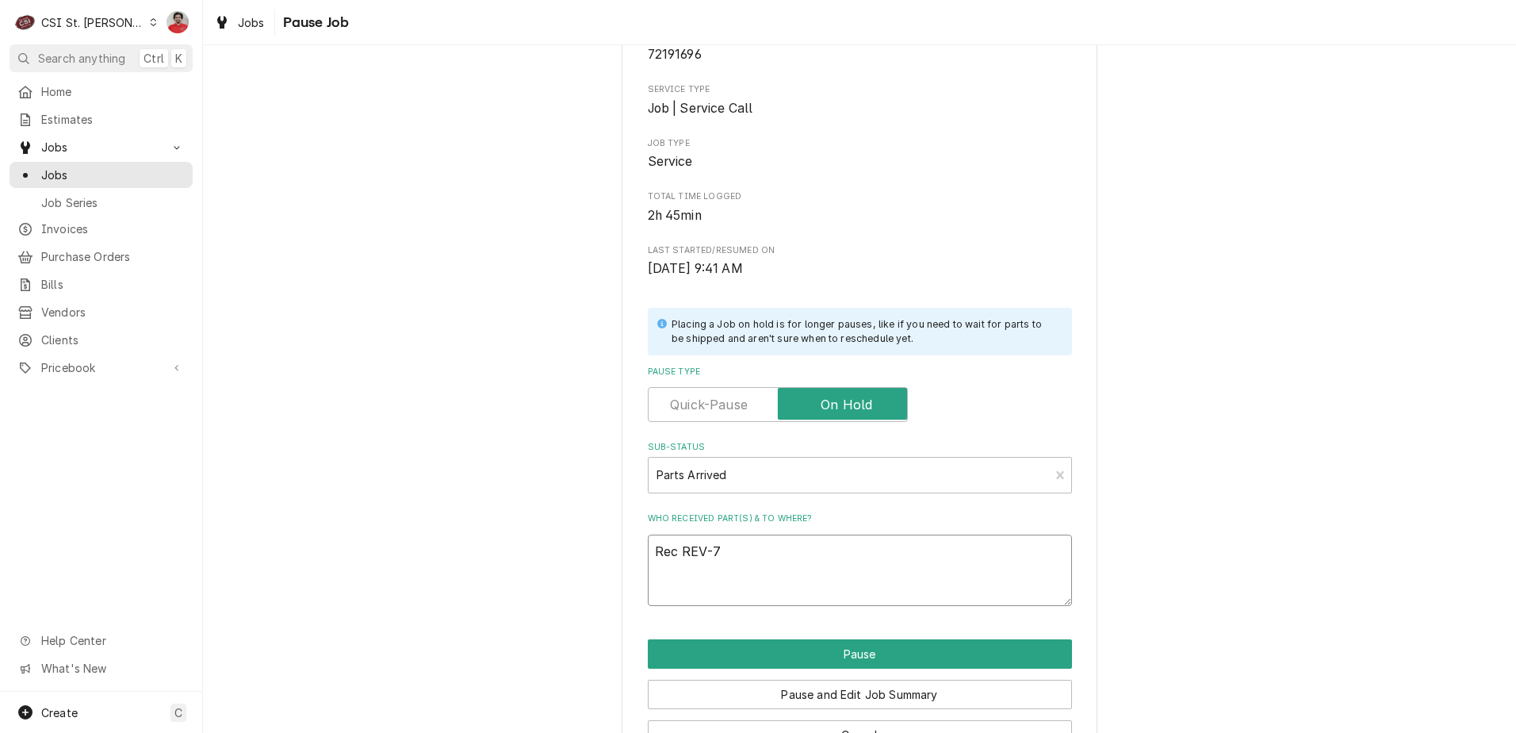
type textarea "Rec REV-7-"
type textarea "x"
type textarea "Rec REV-7-1"
type textarea "x"
type textarea "Rec REV-7-10"
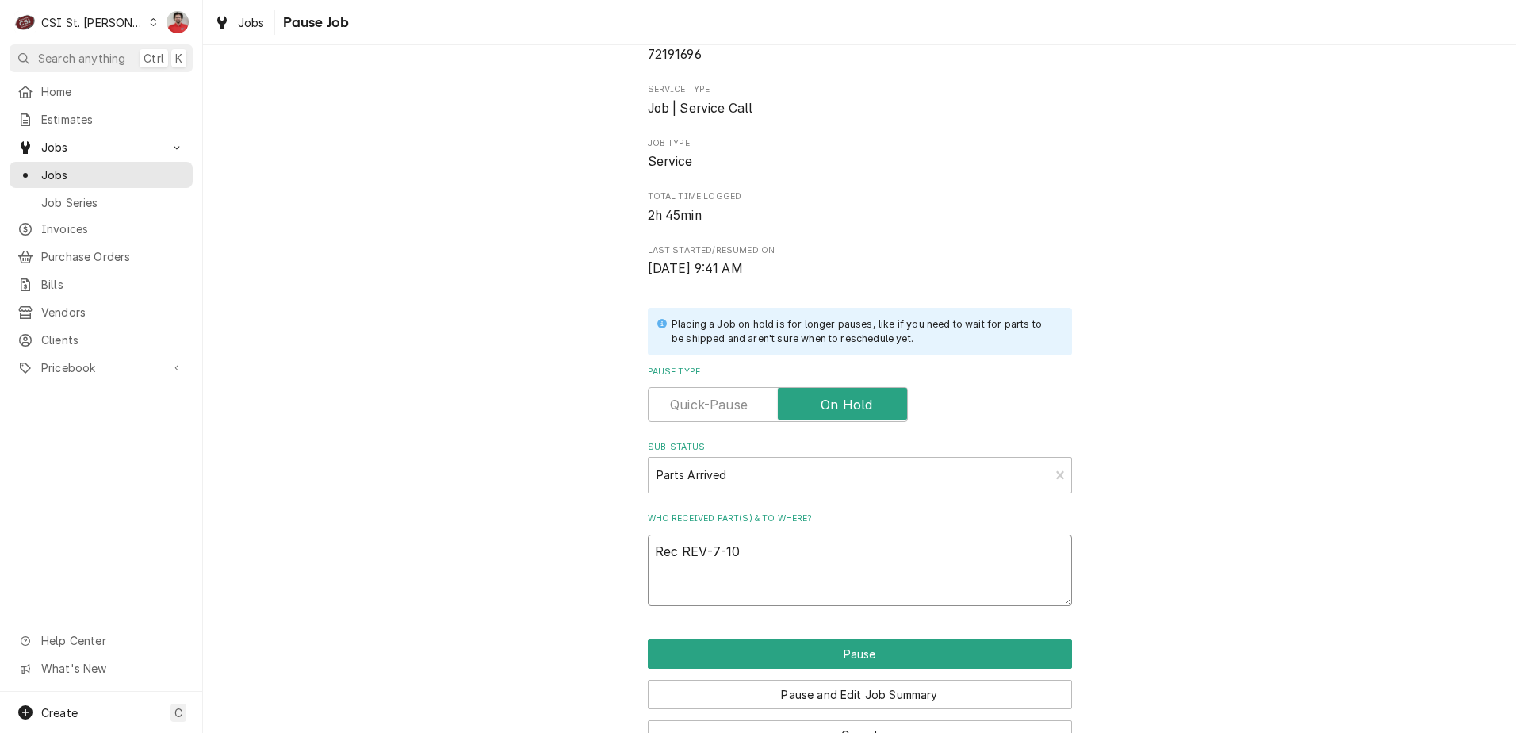
type textarea "x"
type textarea "Rec REV-7-105"
type textarea "x"
type textarea "Rec REV-7-1050"
type textarea "x"
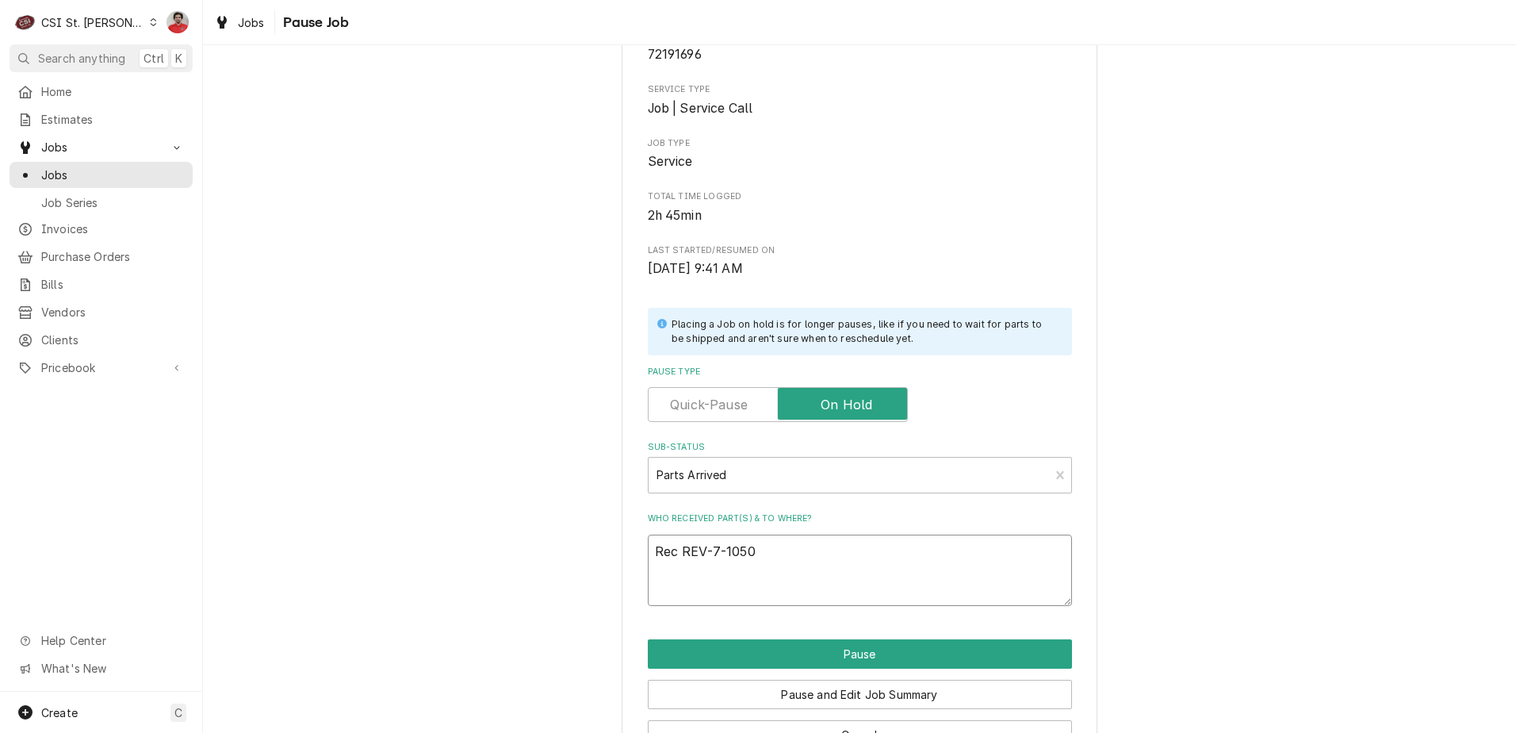
type textarea "Rec REV-7-1050-"
type textarea "x"
type textarea "Rec REV-7-1050-E"
type textarea "x"
type textarea "Rec REV-7-1050-EF"
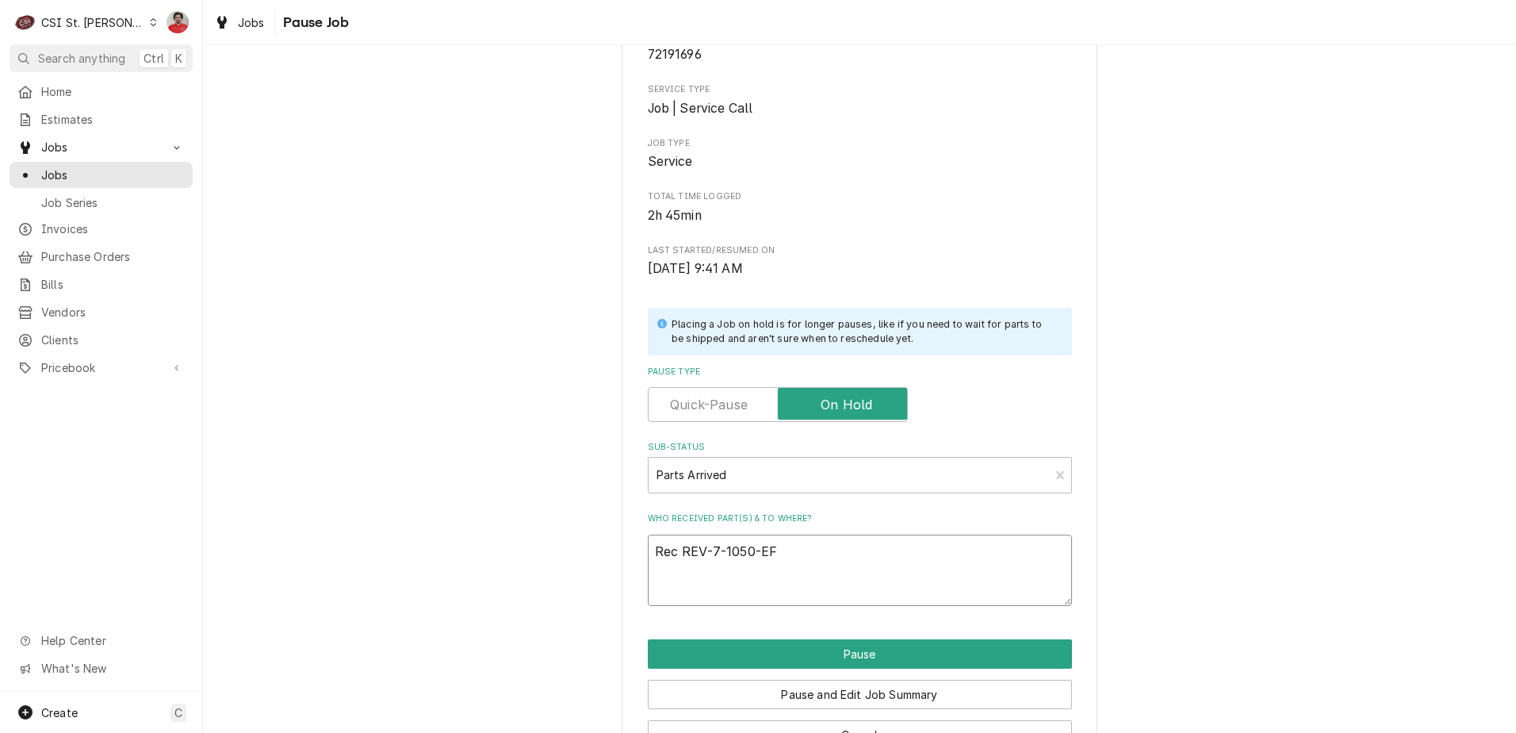
type textarea "x"
type textarea "Rec REV-7-1050-EFR"
type textarea "x"
type textarea "Rec REV-7-1050-EFRP"
click at [676, 549] on textarea "Rec REV-7-1050-EFRP" at bounding box center [860, 569] width 424 height 71
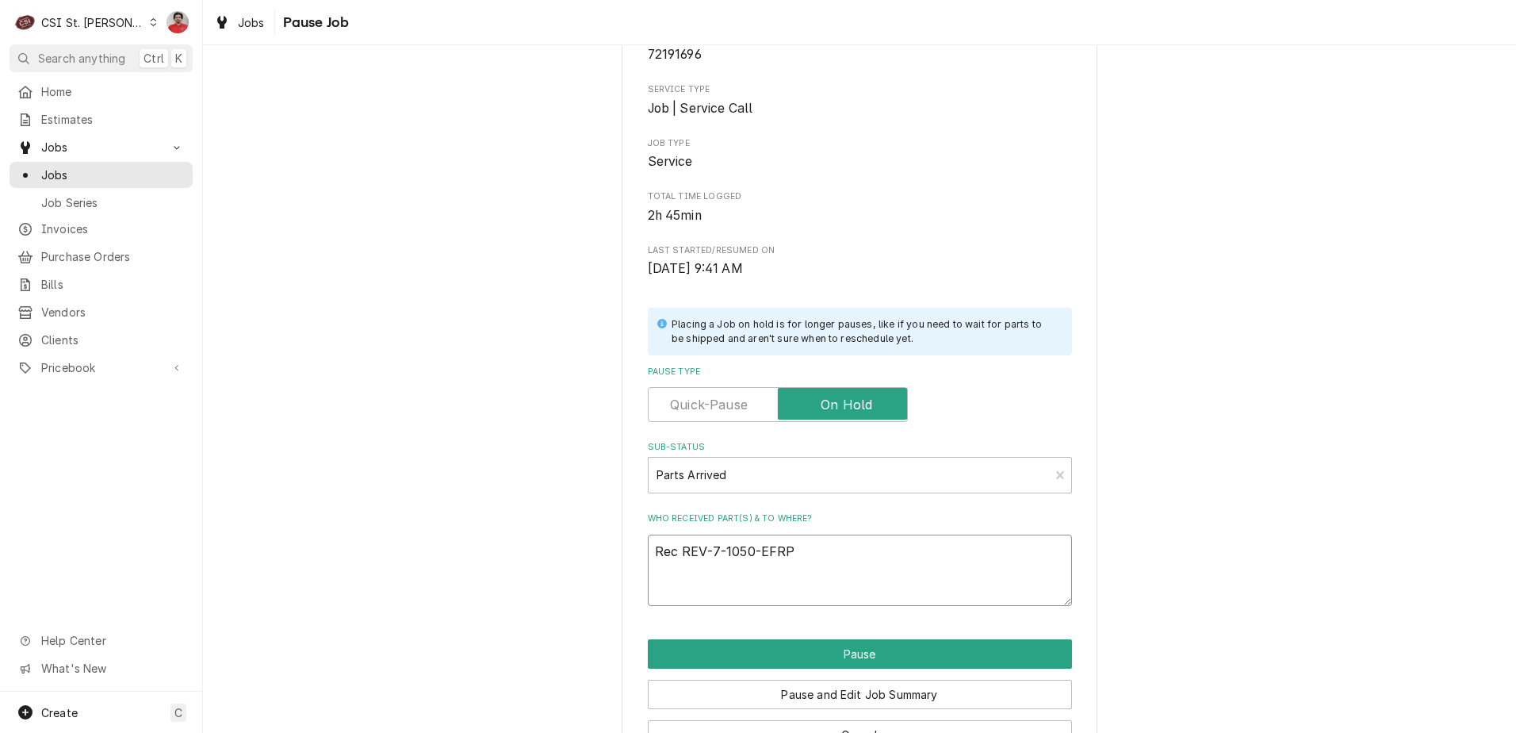
type textarea "x"
type textarea "Rec tREV-7-1050-EFRP"
type textarea "x"
type textarea "Rec twREV-7-1050-EFRP"
type textarea "x"
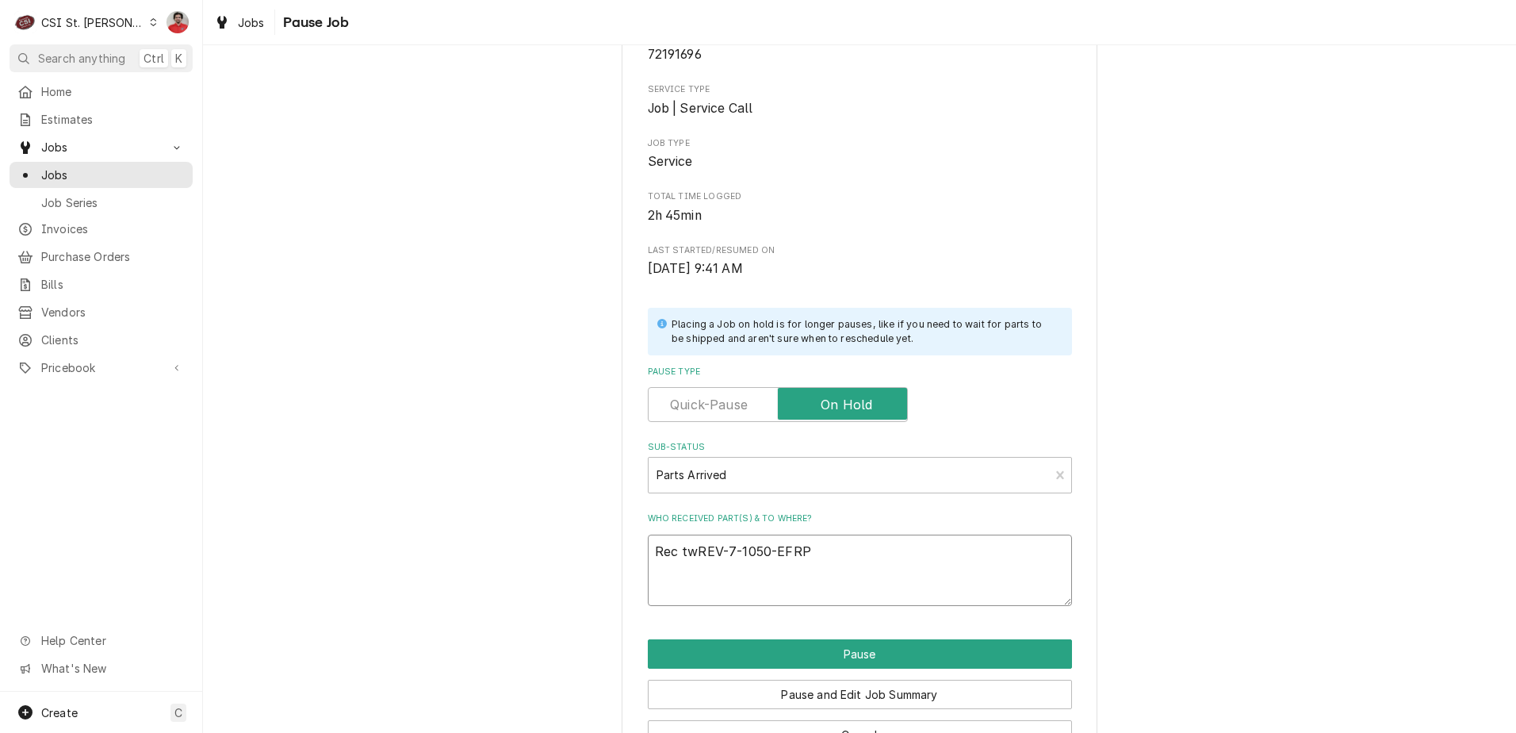
type textarea "Rec twoREV-7-1050-EFRP"
type textarea "x"
type textarea "Rec twopREV-7-1050-EFRP"
type textarea "x"
type textarea "Rec twoREV-7-1050-EFRP"
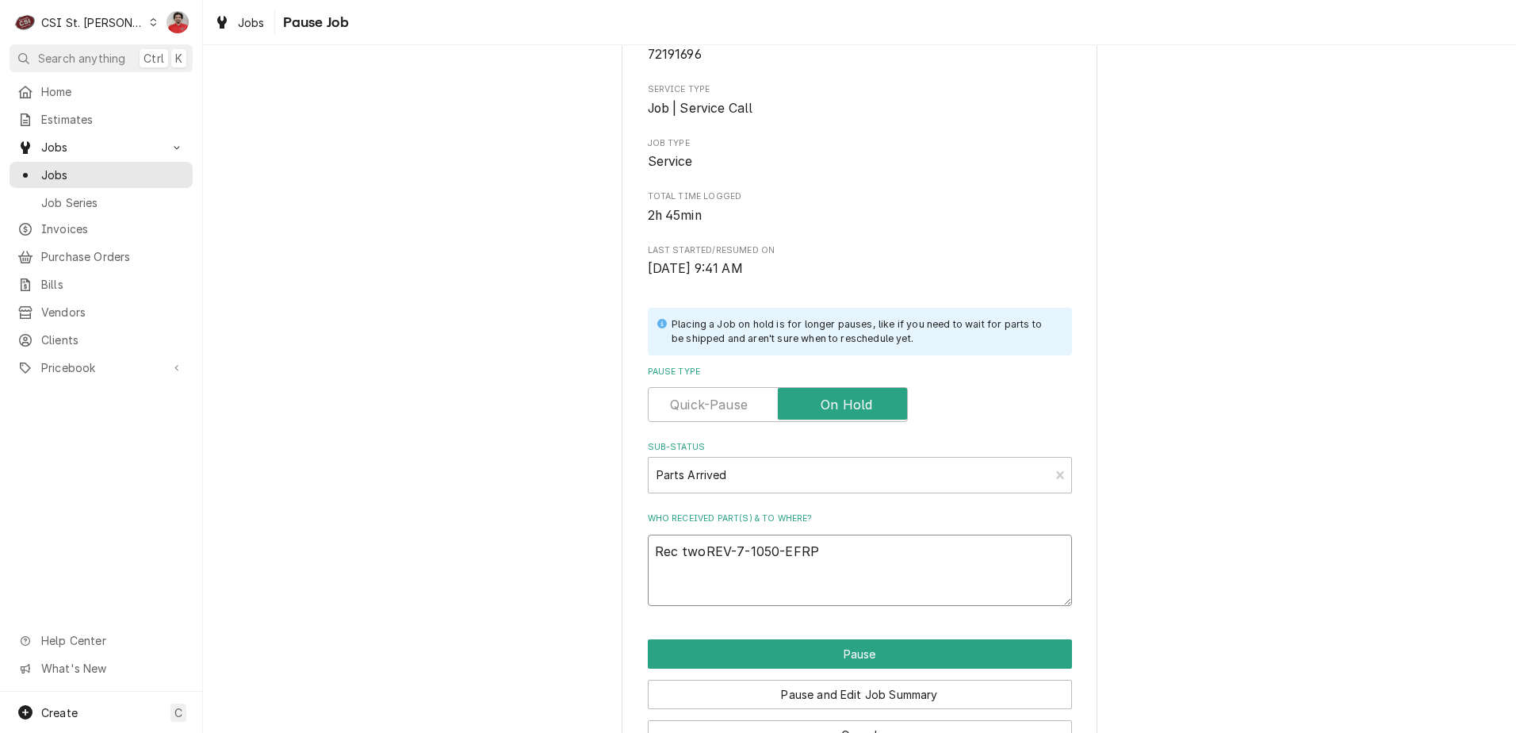
type textarea "x"
type textarea "Rec two REV-7-1050-EFRP"
type textarea "x"
type textarea "Rec two REV-7-1050-EFRP"
type textarea "x"
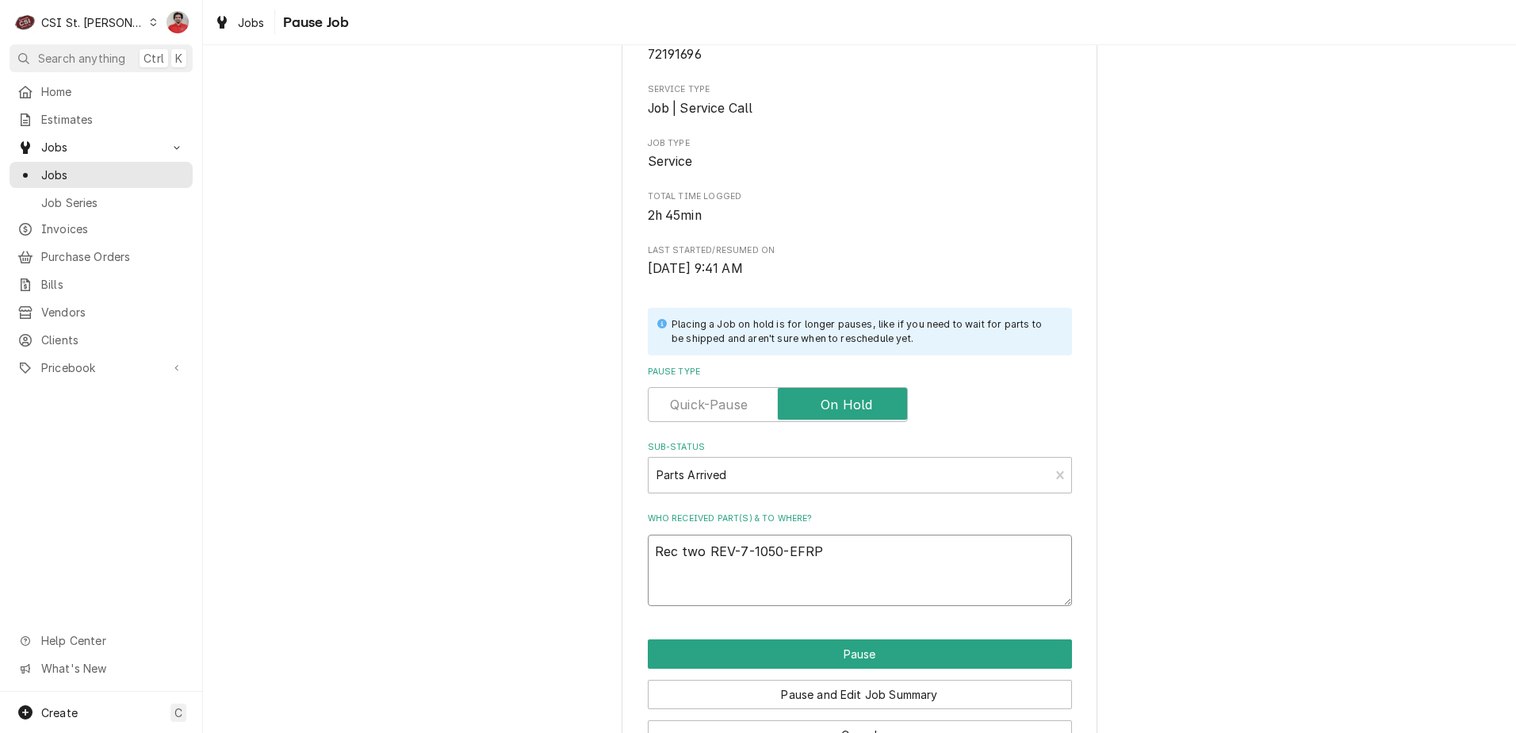
type textarea "Rec two REV-7-1050-EFRP t"
type textarea "x"
type textarea "Rec two REV-7-1050-EFRP to"
type textarea "x"
type textarea "Rec two REV-7-1050-EFRP to"
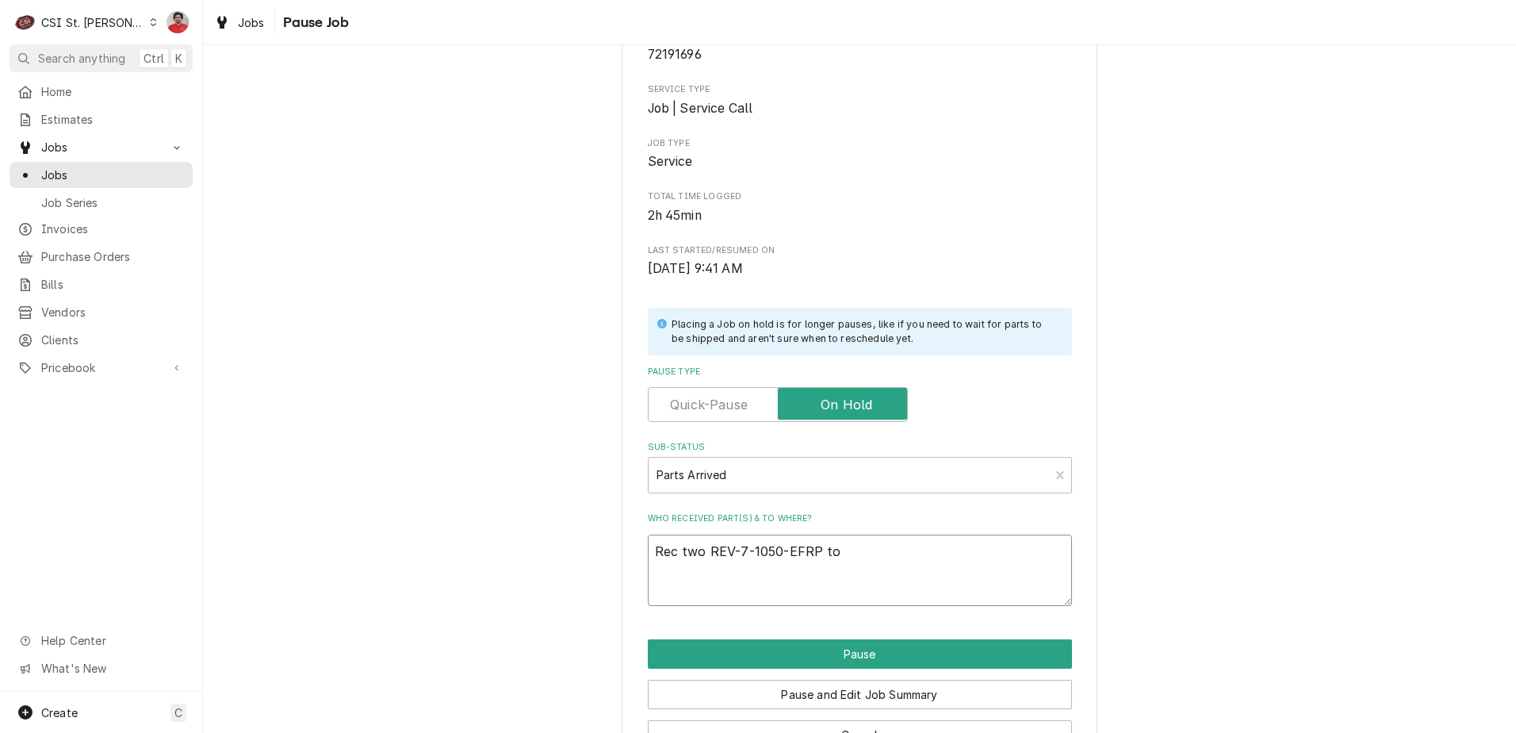
type textarea "x"
type textarea "Rec two REV-7-1050-EFRP to Je"
type textarea "x"
type textarea "Rec two REV-7-1050-EFRP to Jef"
type textarea "x"
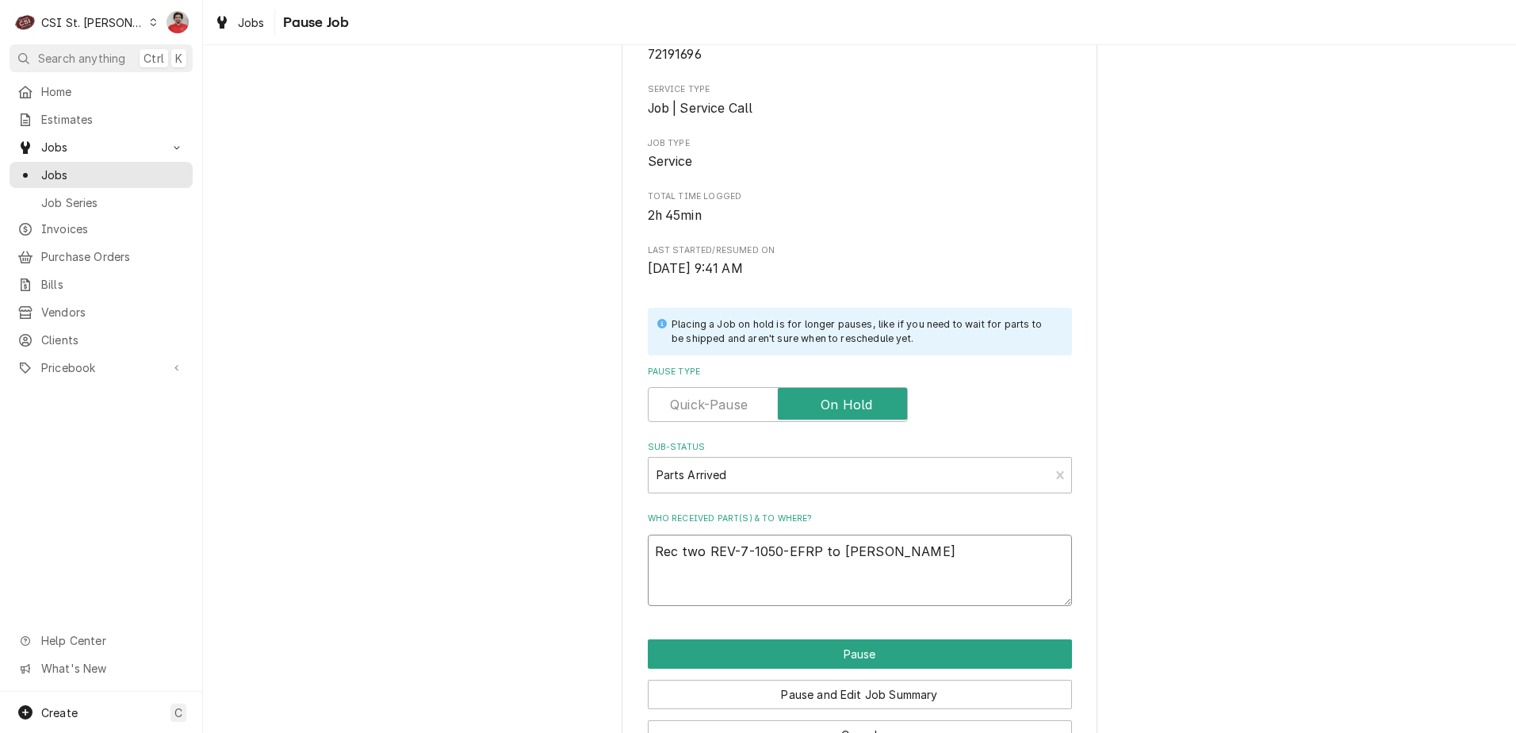
type textarea "Rec two REV-7-1050-EFRP to Jeff"
type textarea "x"
type textarea "Rec two REV-7-1050-EFRP to Jeff C"
type textarea "x"
type textarea "Rec two REV-7-1050-EFRP to Jeff Co"
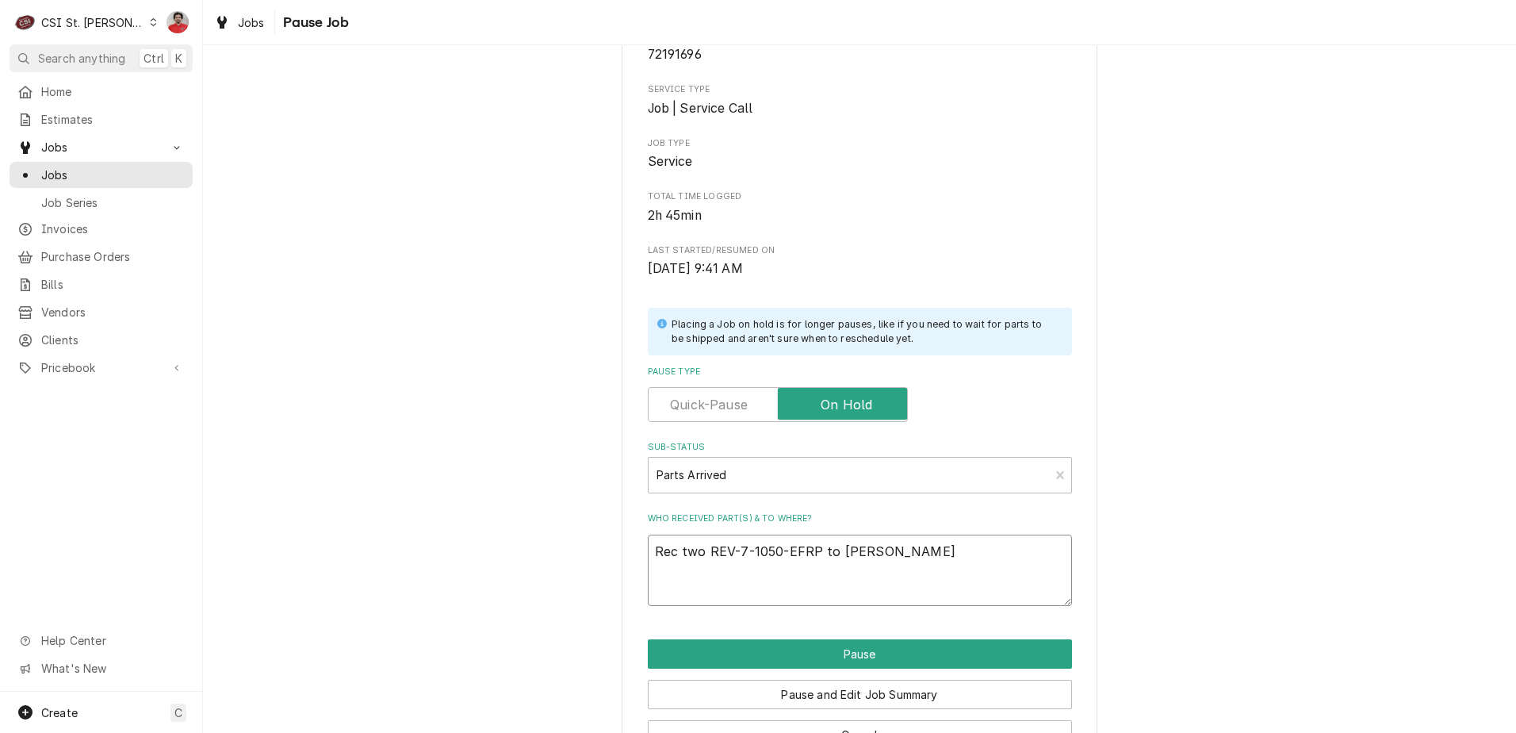
type textarea "x"
type textarea "Rec two REV-7-1050-EFRP to Jeff Con"
type textarea "x"
type textarea "Rec two REV-7-1050-EFRP to Jeff Conn"
type textarea "x"
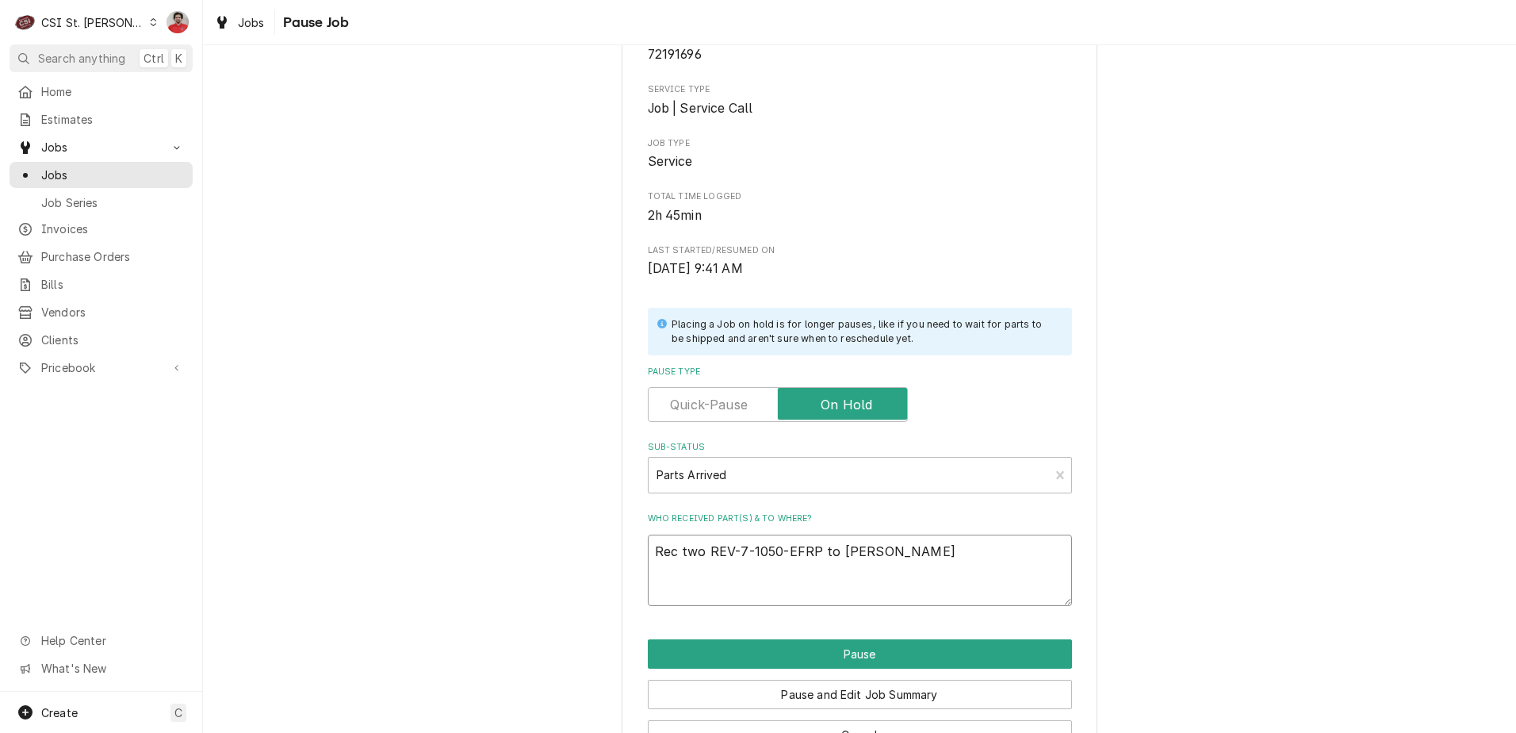
type textarea "Rec two REV-7-1050-EFRP to Jeff Conne"
type textarea "x"
type textarea "Rec two REV-7-1050-EFRP to Jeff Connel"
type textarea "x"
type textarea "Rec two REV-7-1050-EFRP to Jeff Connell"
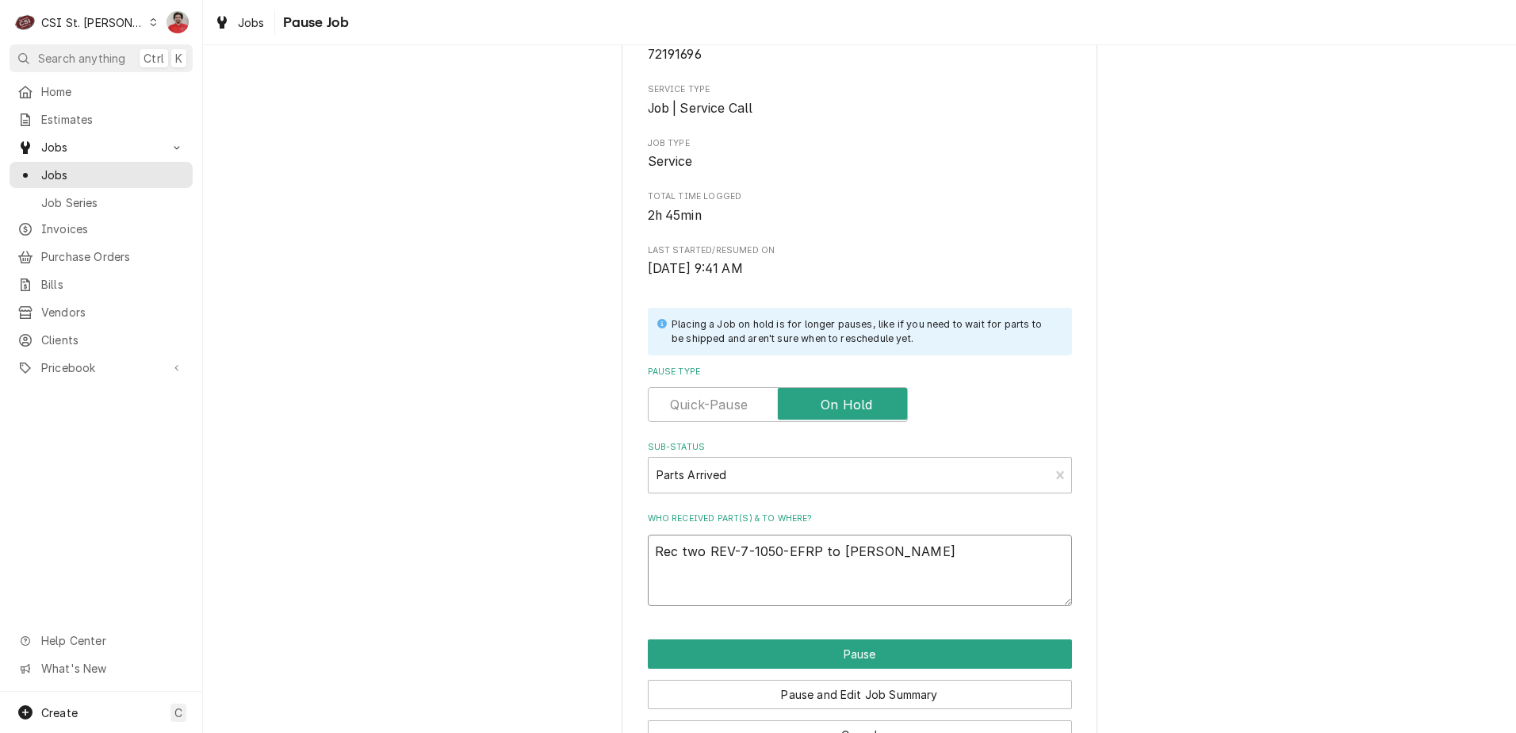
type textarea "x"
type textarea "Rec two REV-7-1050-EFRP to Jeff Connel"
type textarea "x"
type textarea "Rec two REV-7-1050-EFRP to Jeff Conne"
type textarea "x"
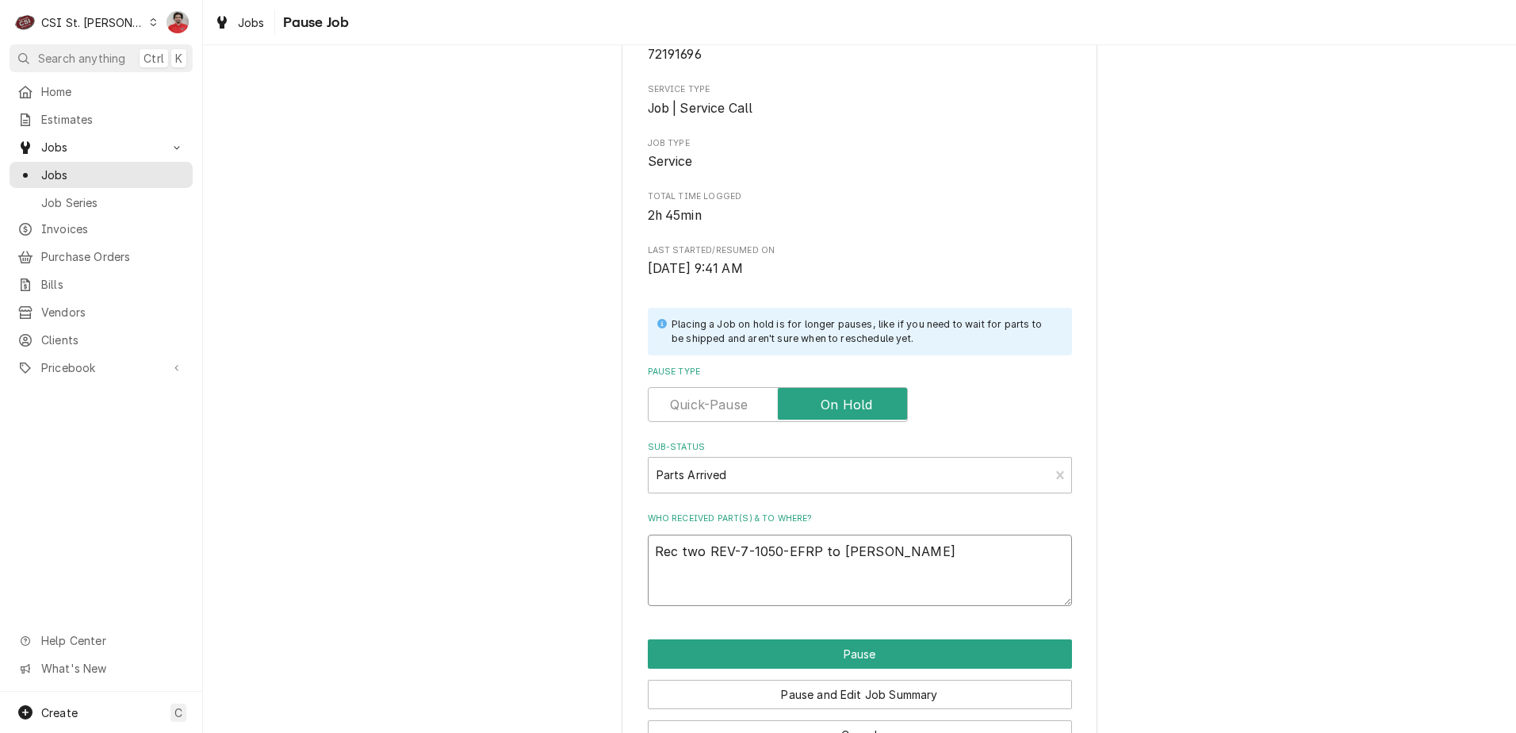
type textarea "Rec two REV-7-1050-EFRP to Jeff Conn"
type textarea "x"
type textarea "Rec two REV-7-1050-EFRP to Jeff Con"
type textarea "x"
type textarea "Rec two REV-7-1050-EFRP to Jeff Co"
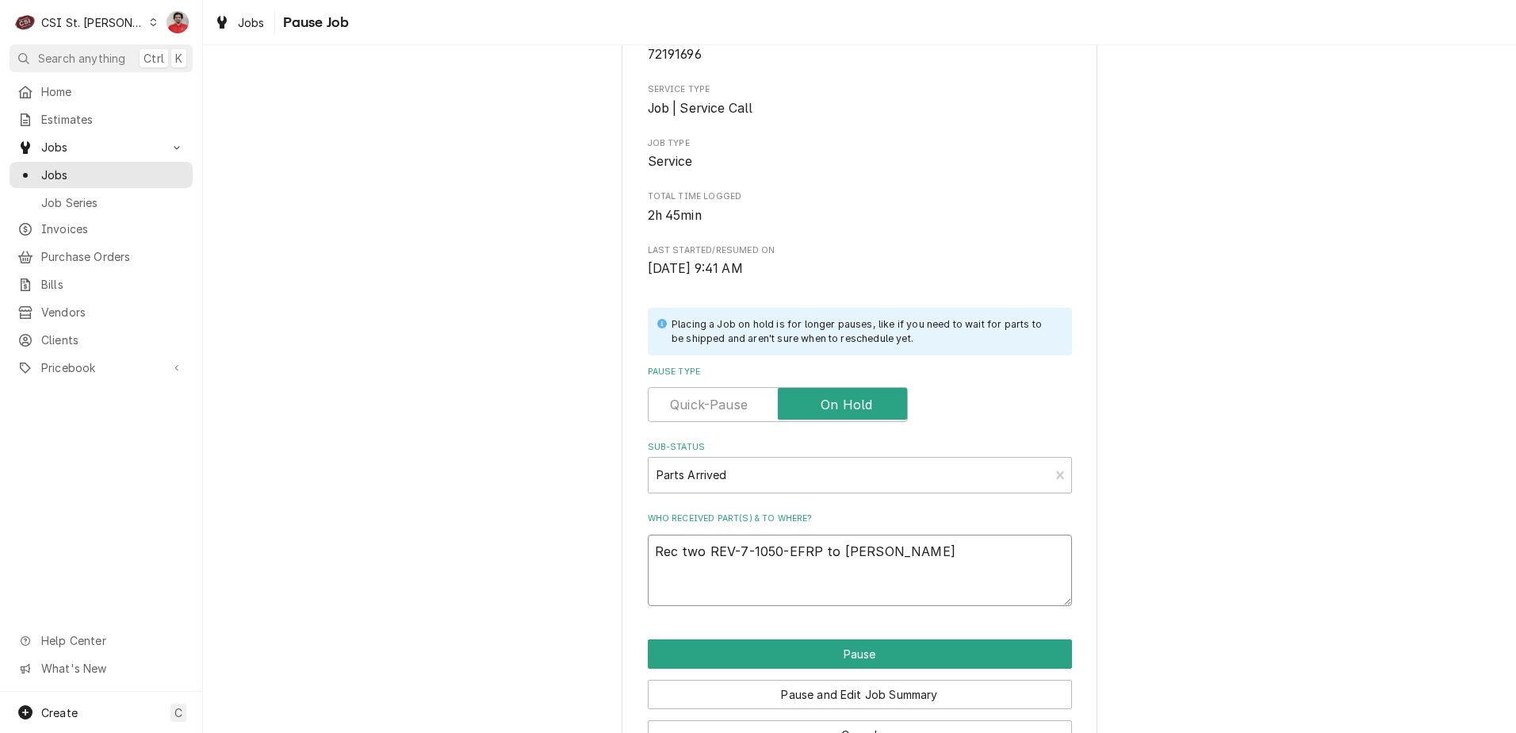
type textarea "x"
type textarea "Rec two REV-7-1050-EFRP to Jeff C"
type textarea "x"
type textarea "Rec two REV-7-1050-EFRP to Jeff C'"
type textarea "x"
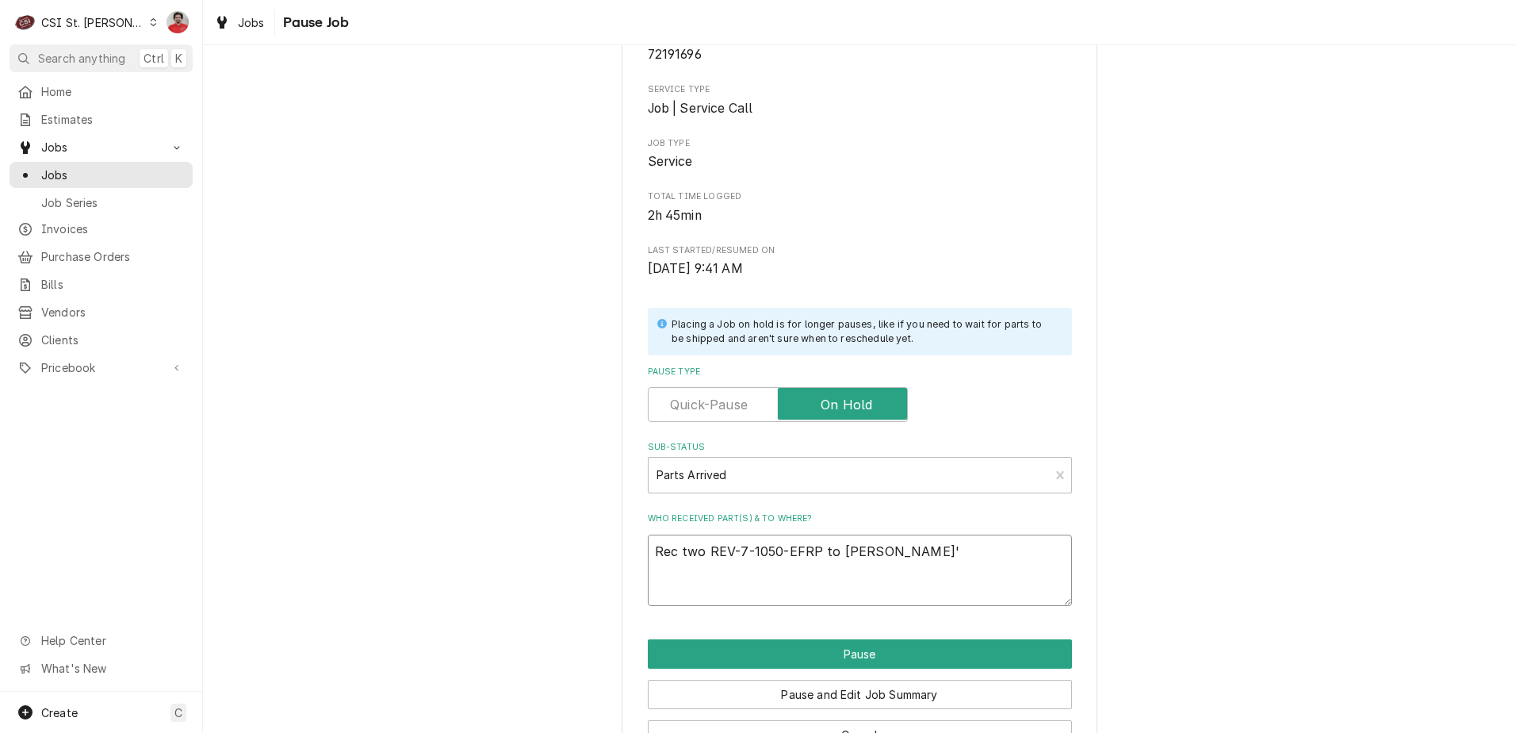
type textarea "Rec two REV-7-1050-EFRP to Jeff C's"
type textarea "x"
type textarea "Rec two REV-7-1050-EFRP to Jeff C's"
type textarea "x"
type textarea "Rec two REV-7-1050-EFRP to Jeff C's s"
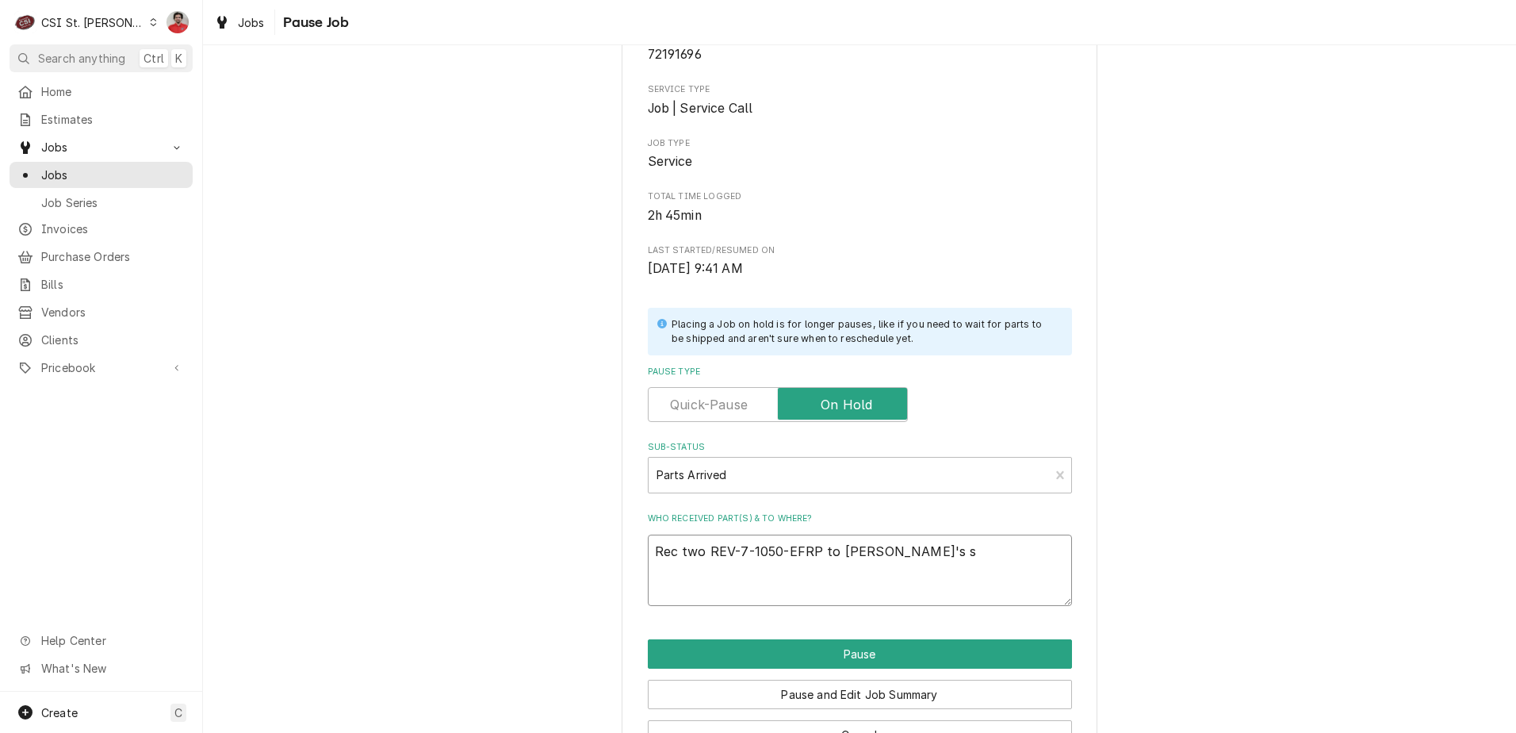
type textarea "x"
type textarea "Rec two REV-7-1050-EFRP to Jeff C's sh"
type textarea "x"
type textarea "Rec two REV-7-1050-EFRP to Jeff C's she"
type textarea "x"
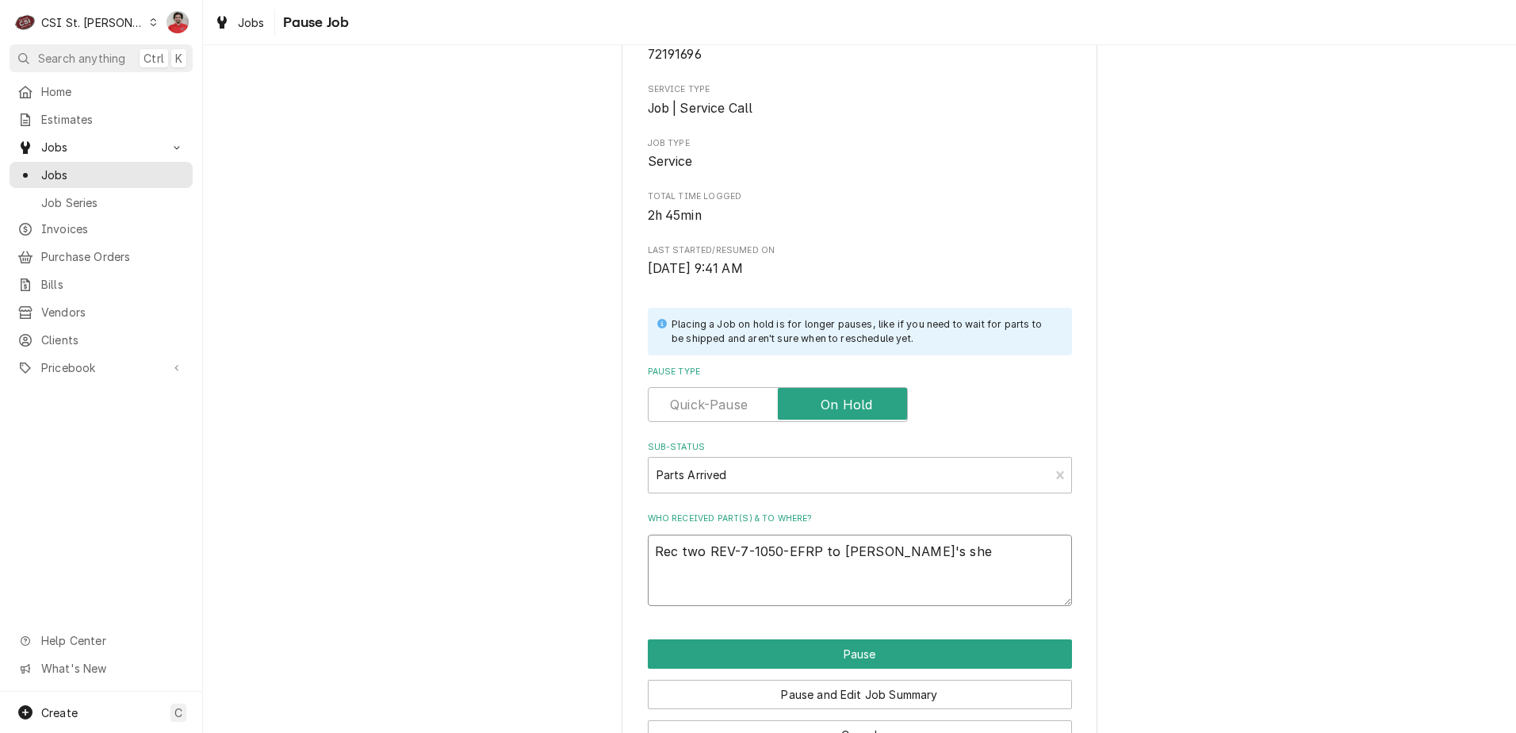
type textarea "Rec two REV-7-1050-EFRP to Jeff C's shel"
type textarea "x"
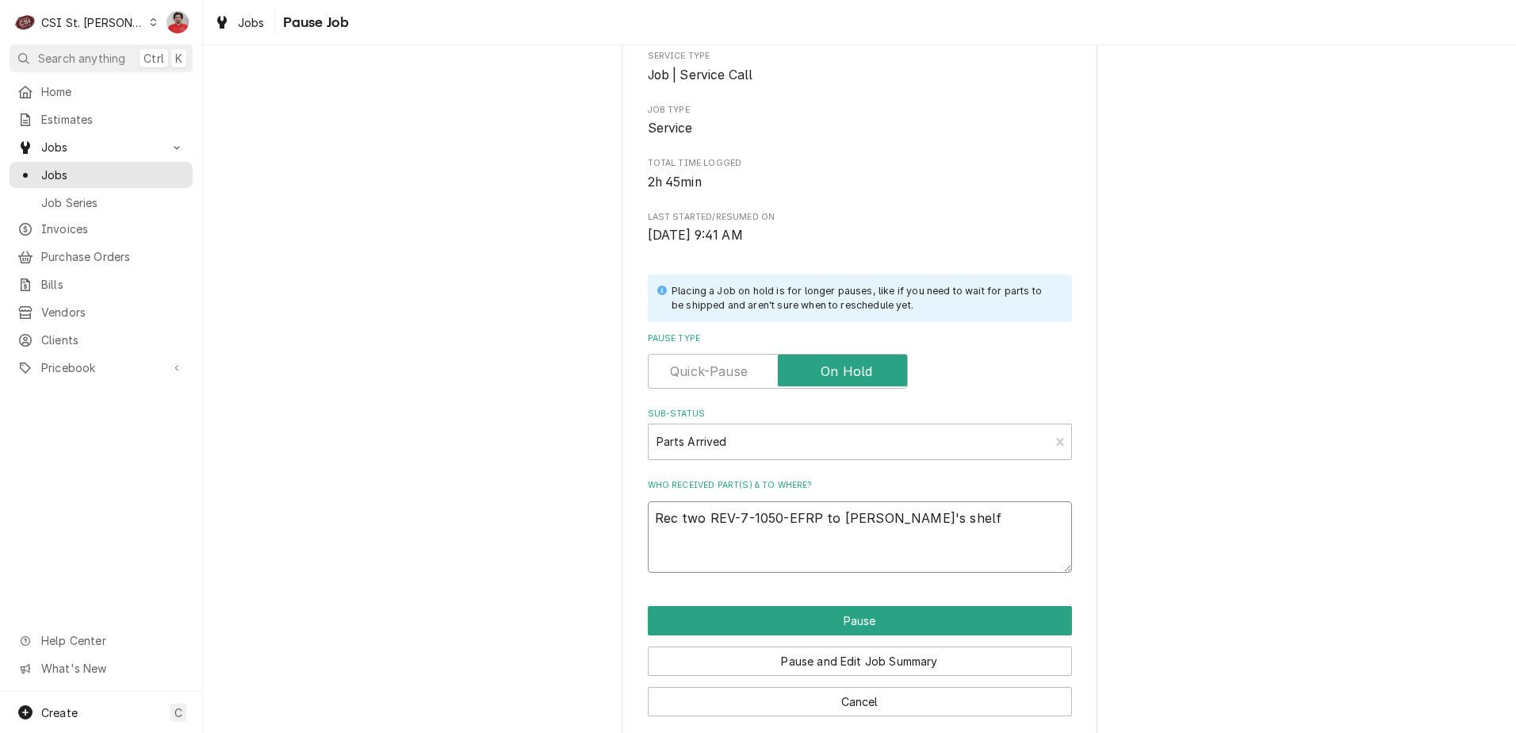
scroll to position [209, 0]
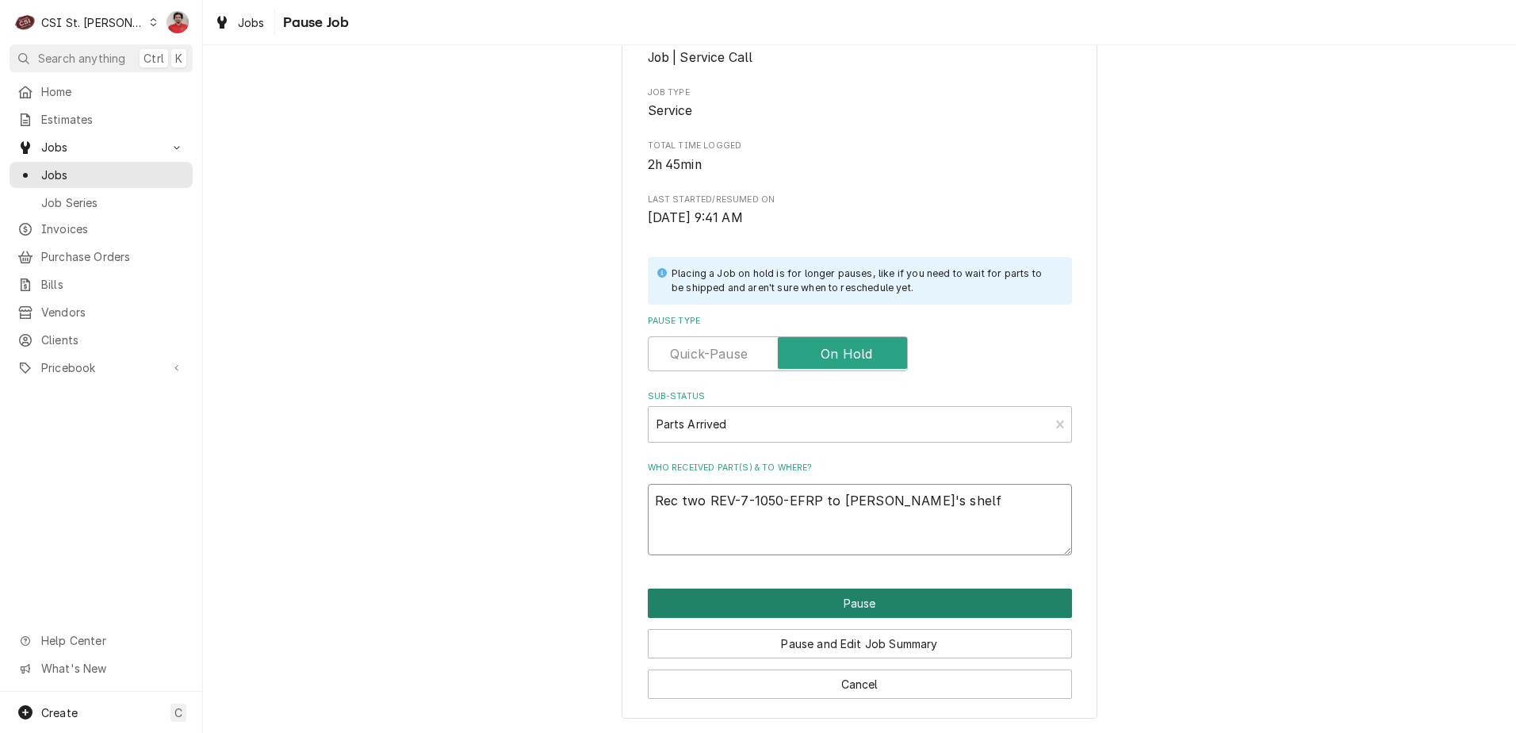
type textarea "Rec two REV-7-1050-EFRP to Jeff C's shelf"
click at [771, 592] on button "Pause" at bounding box center [860, 602] width 424 height 29
type textarea "x"
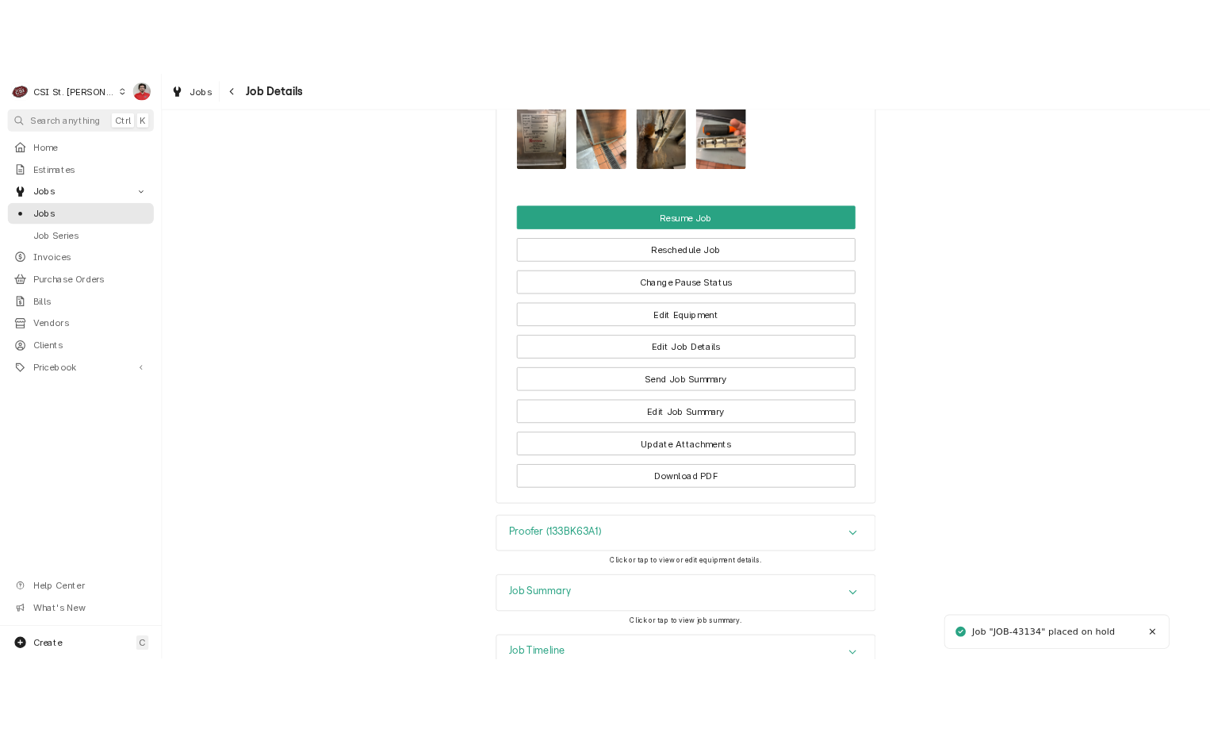
scroll to position [2451, 0]
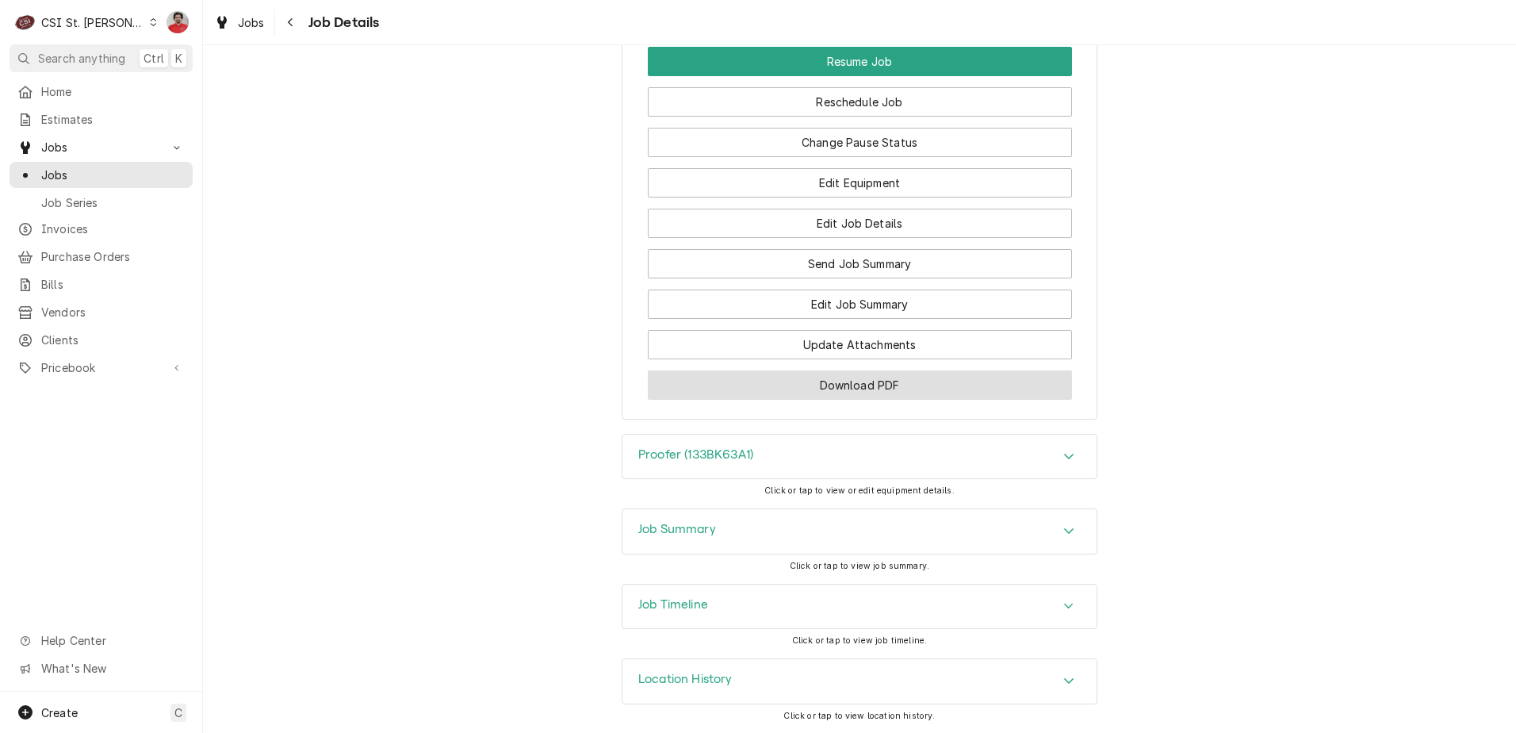
click at [841, 389] on button "Download PDF" at bounding box center [860, 384] width 424 height 29
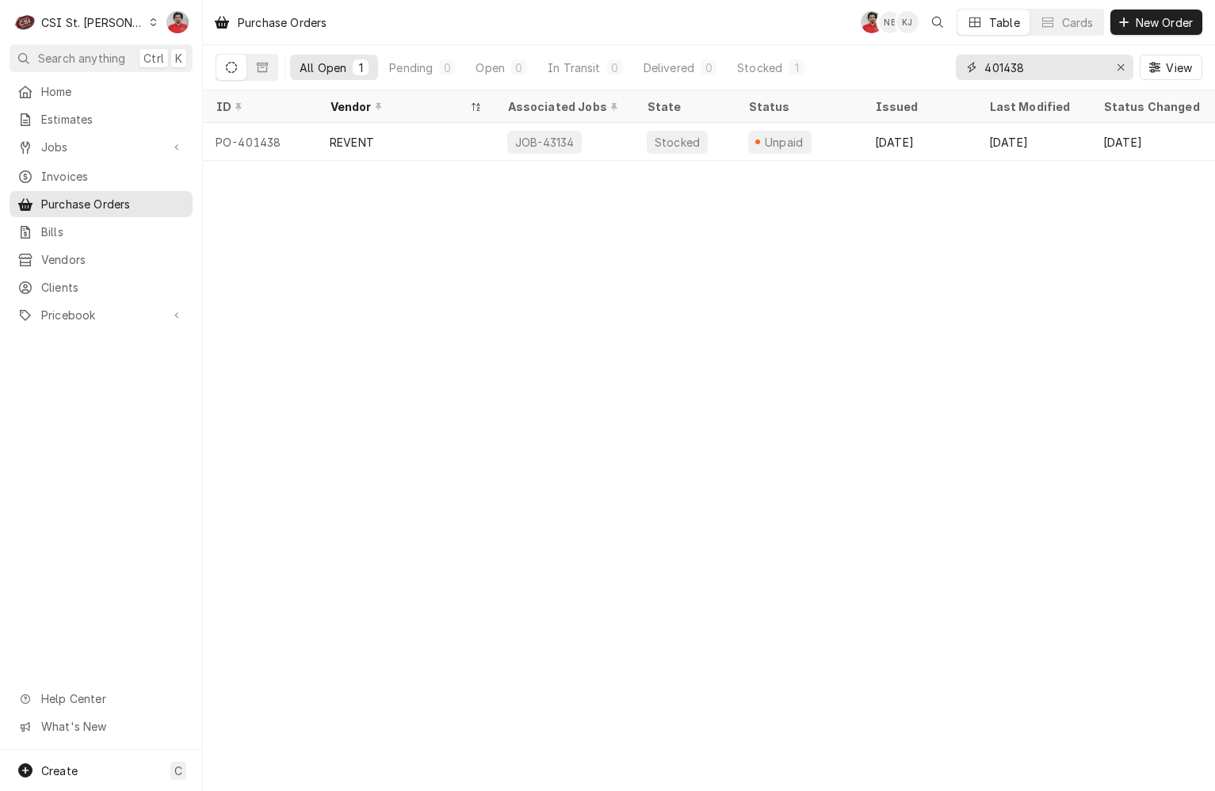
click at [1013, 61] on input "401438" at bounding box center [1044, 67] width 119 height 25
type input "401456"
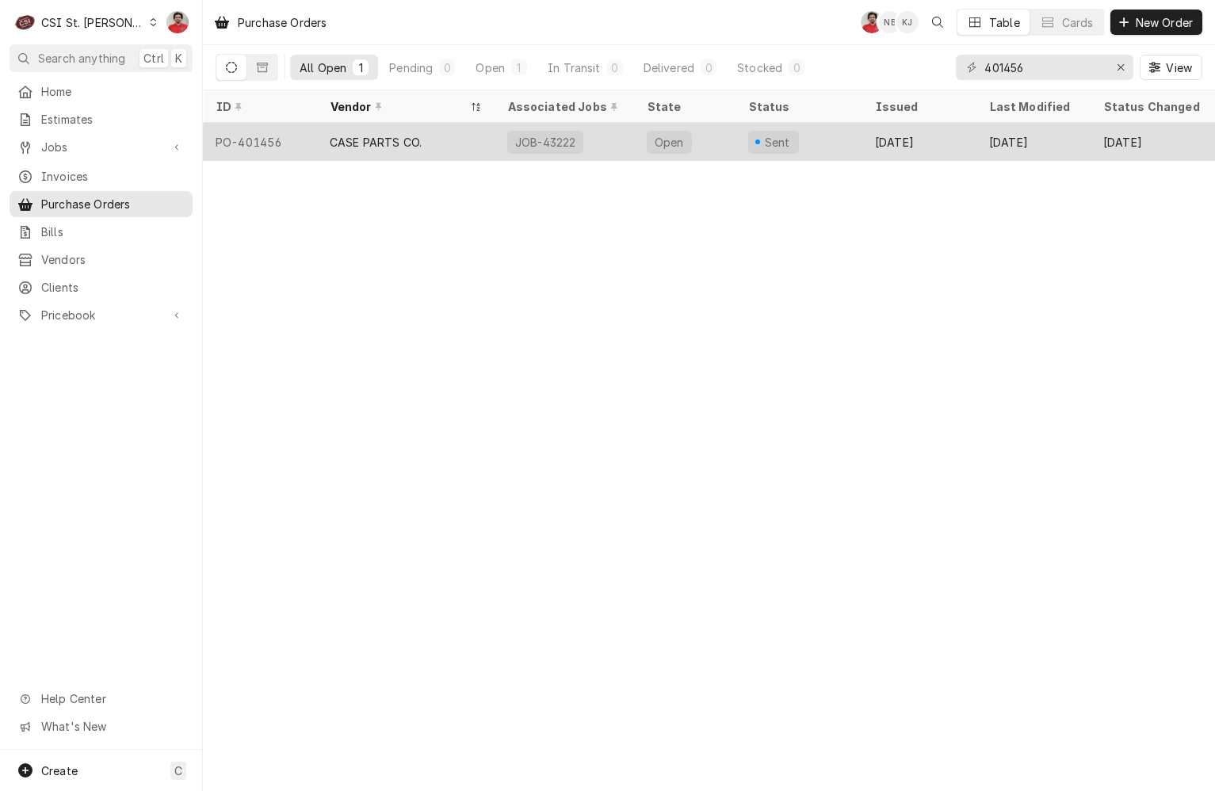
click at [864, 149] on div "Oct 13" at bounding box center [920, 142] width 114 height 38
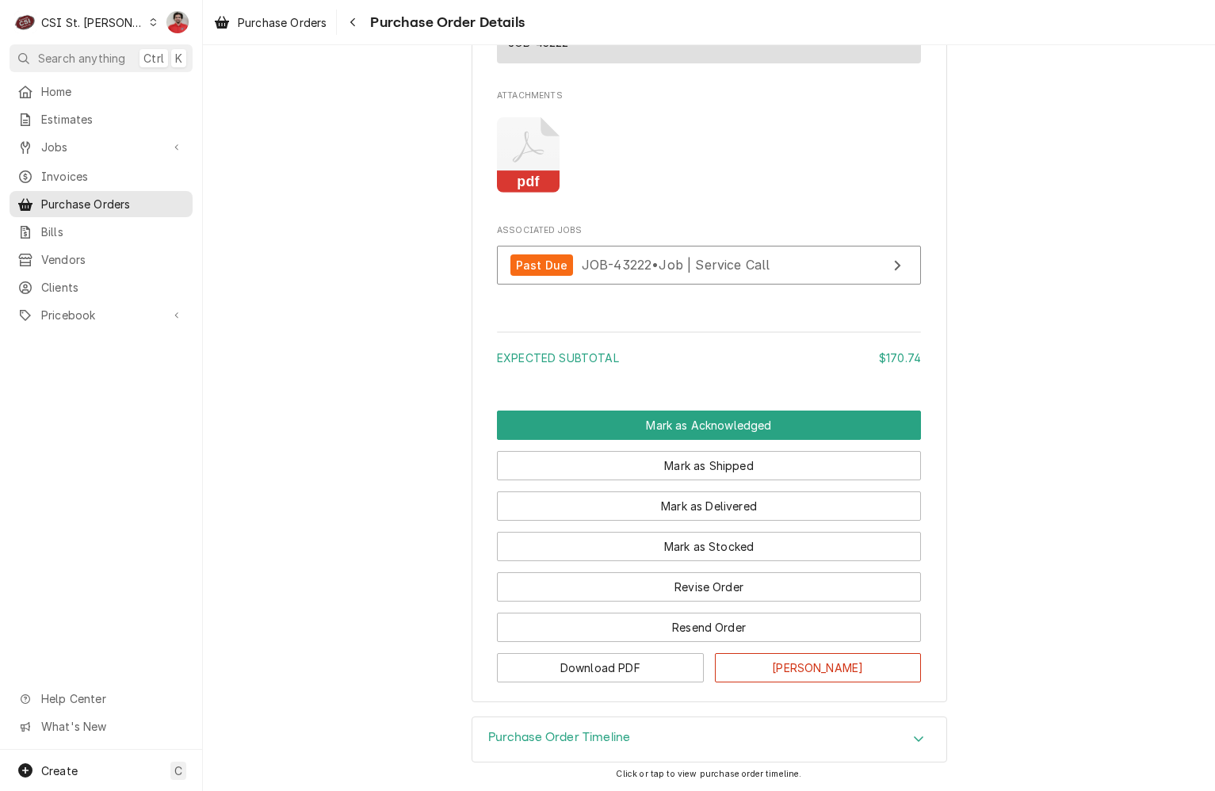
scroll to position [1943, 0]
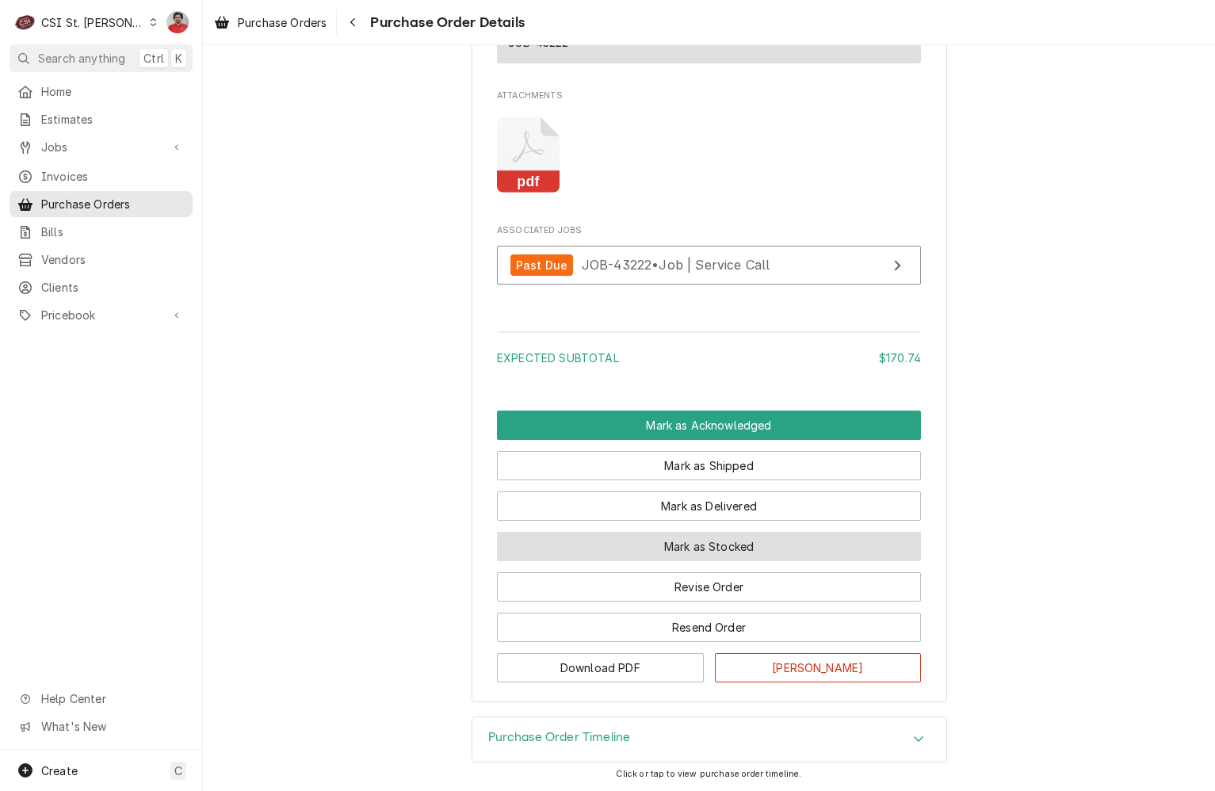
click at [716, 544] on button "Mark as Stocked" at bounding box center [709, 546] width 424 height 29
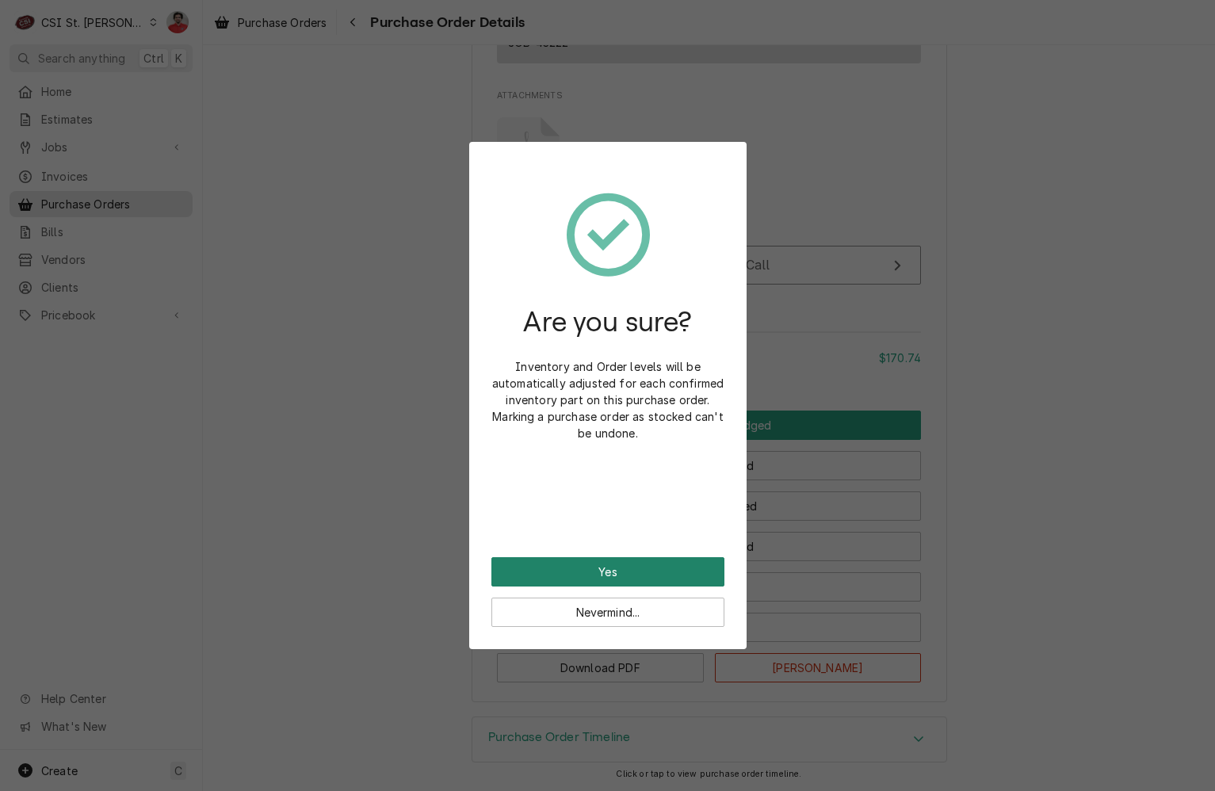
click at [665, 567] on button "Yes" at bounding box center [608, 571] width 233 height 29
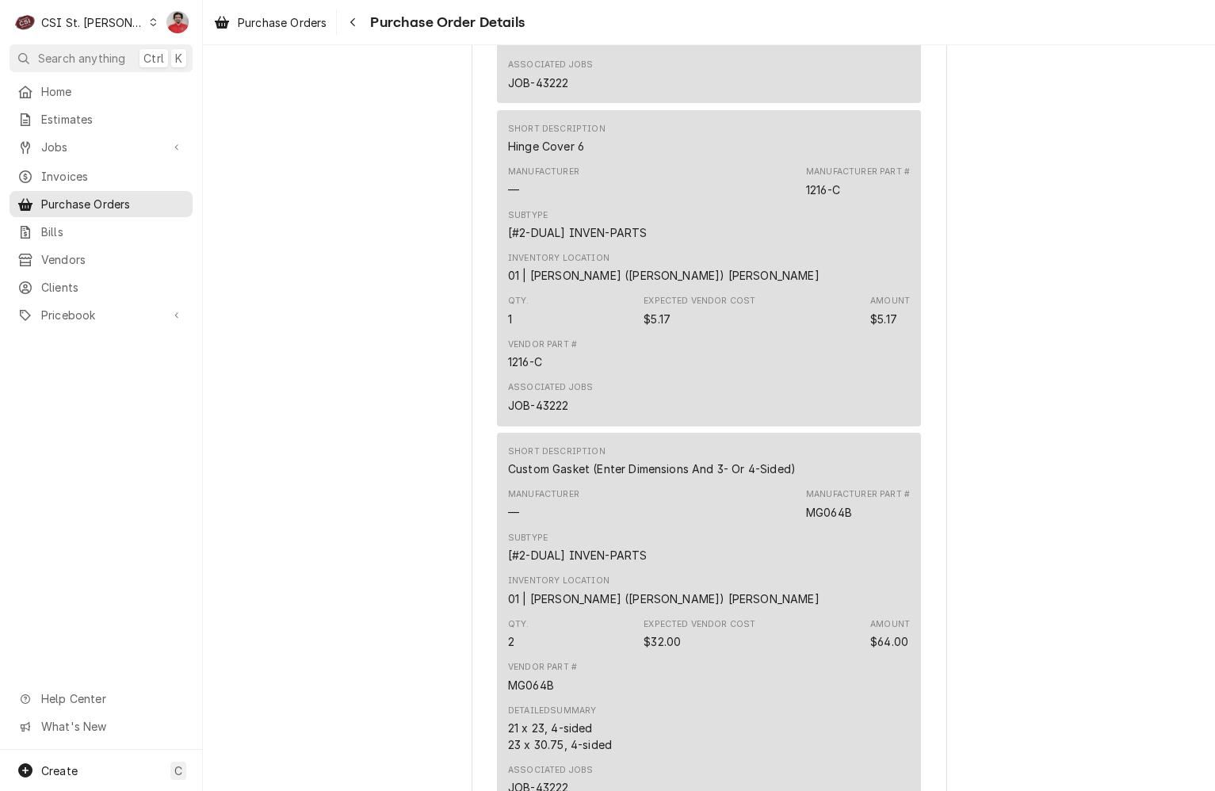
scroll to position [1935, 0]
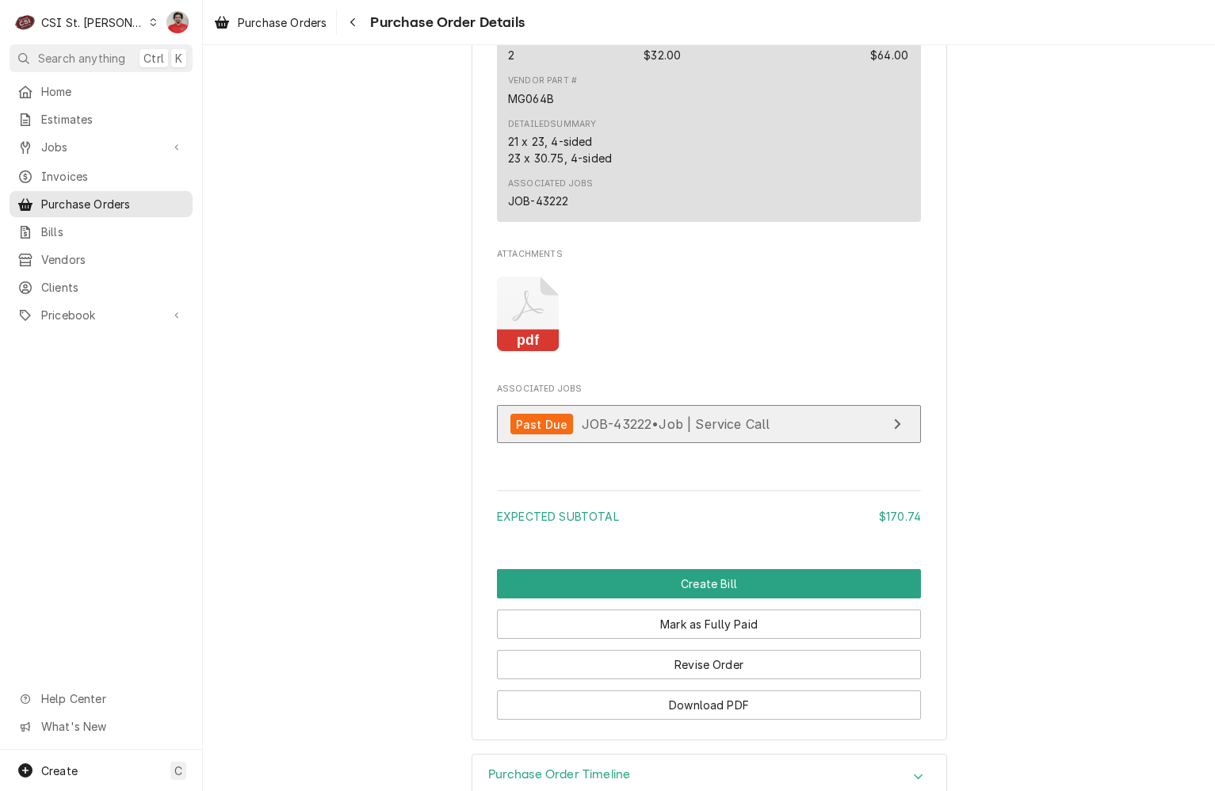
click at [634, 432] on span "JOB-43222 • Job | Service Call" at bounding box center [676, 424] width 189 height 16
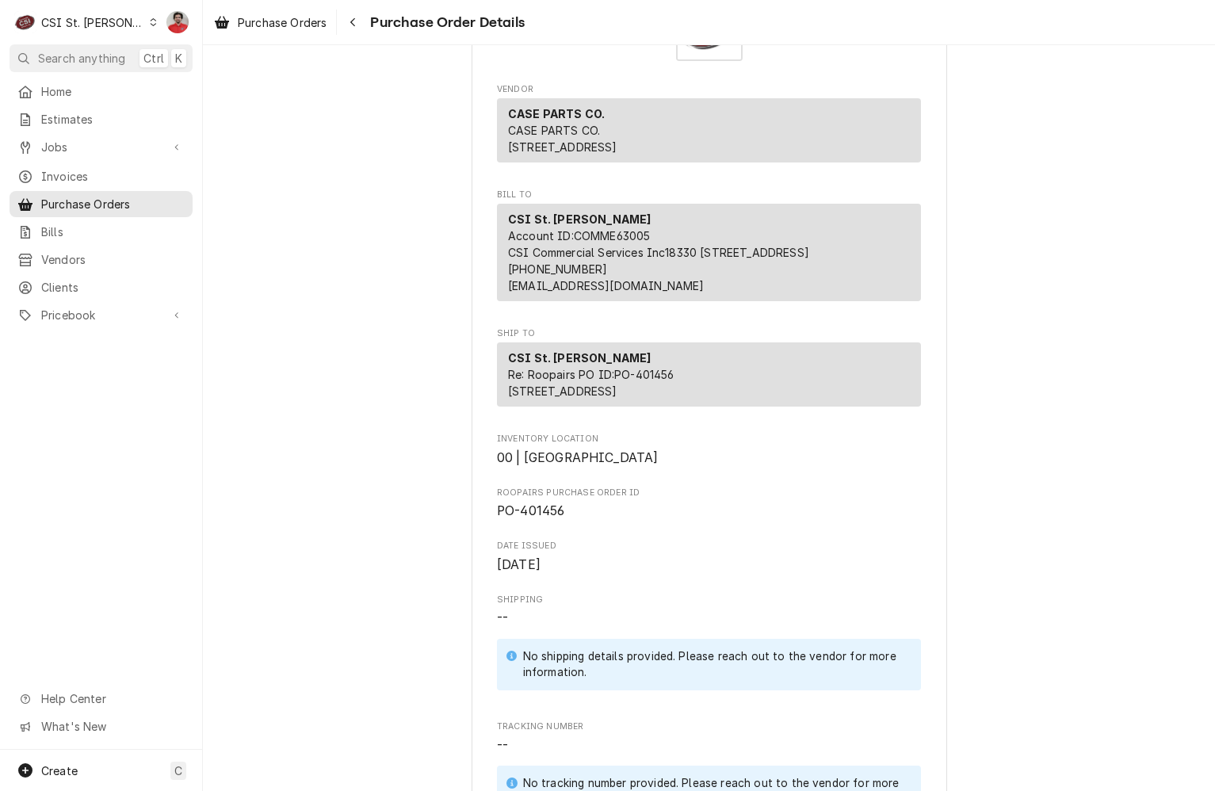
scroll to position [0, 0]
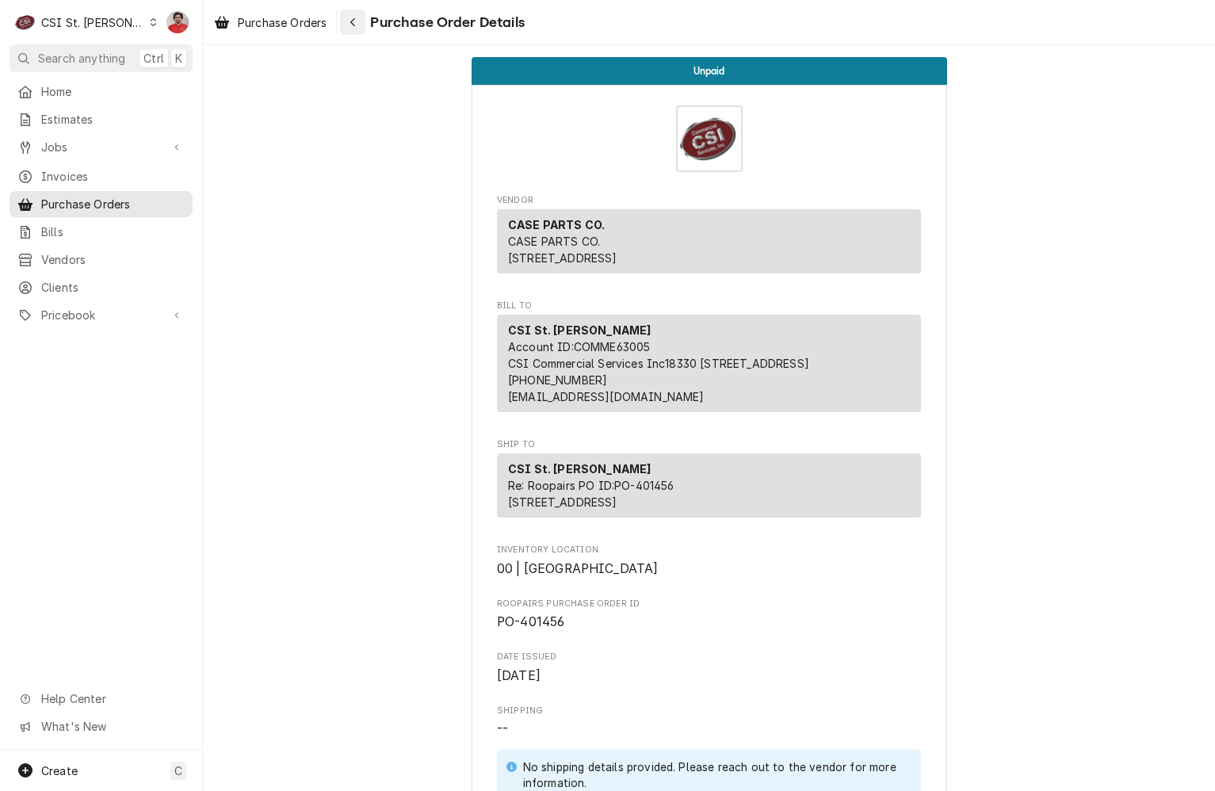
click at [353, 17] on icon "Navigate back" at bounding box center [353, 22] width 7 height 11
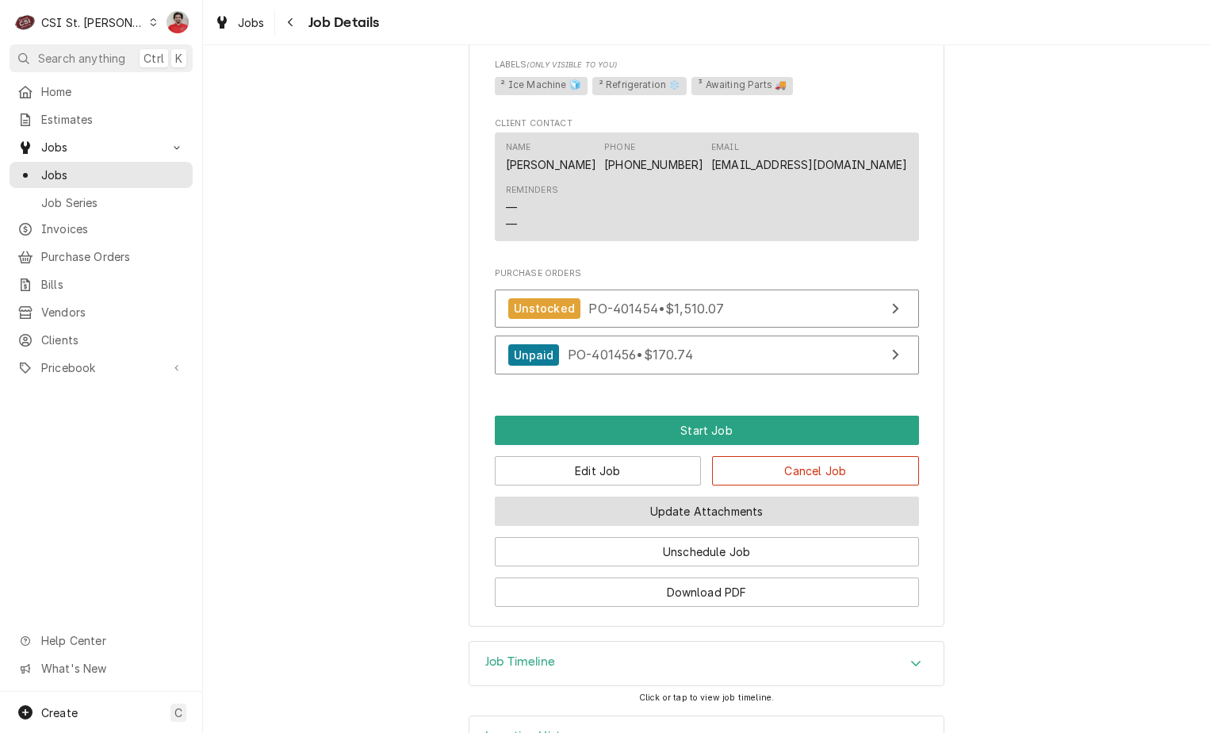
scroll to position [2021, 0]
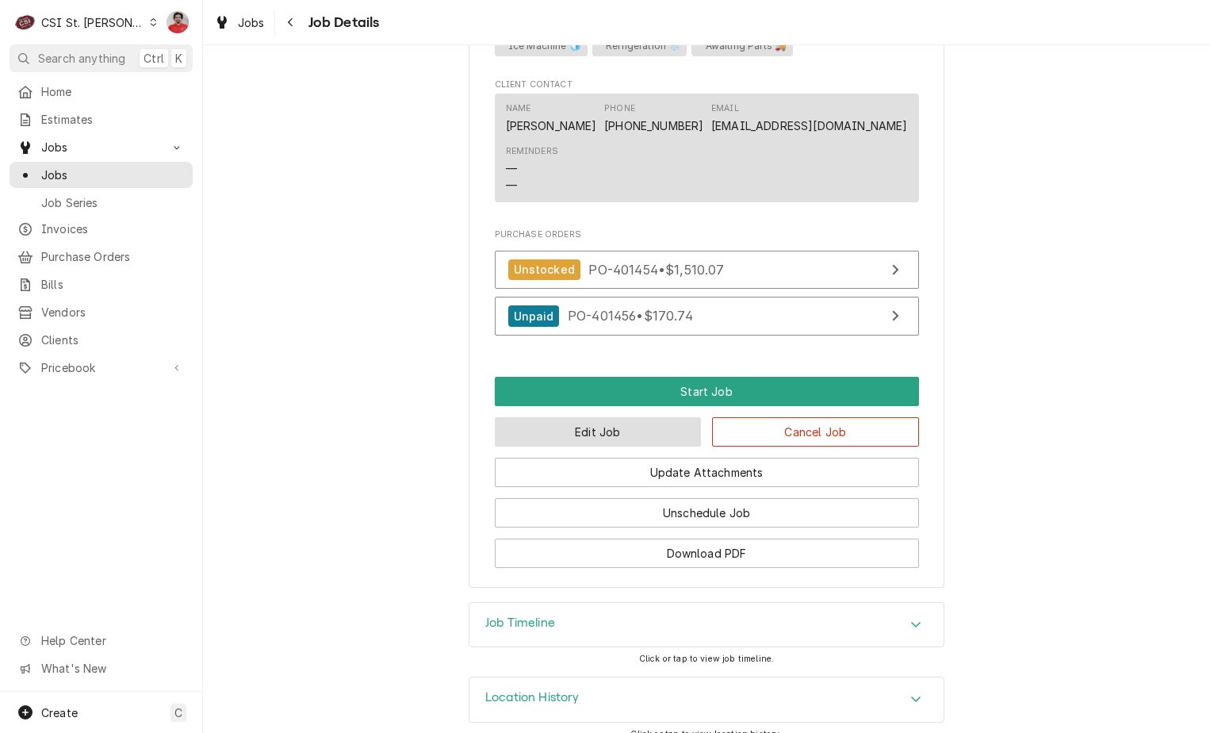
click at [657, 424] on button "Edit Job" at bounding box center [598, 431] width 207 height 29
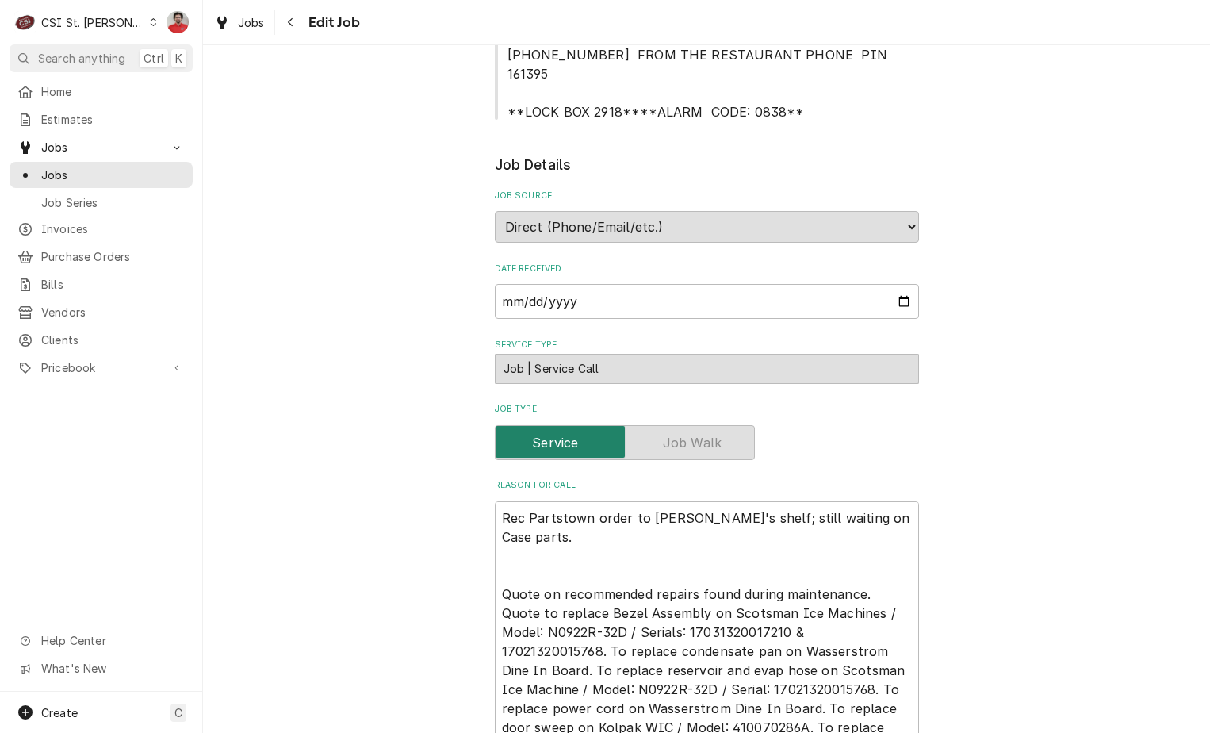
scroll to position [555, 0]
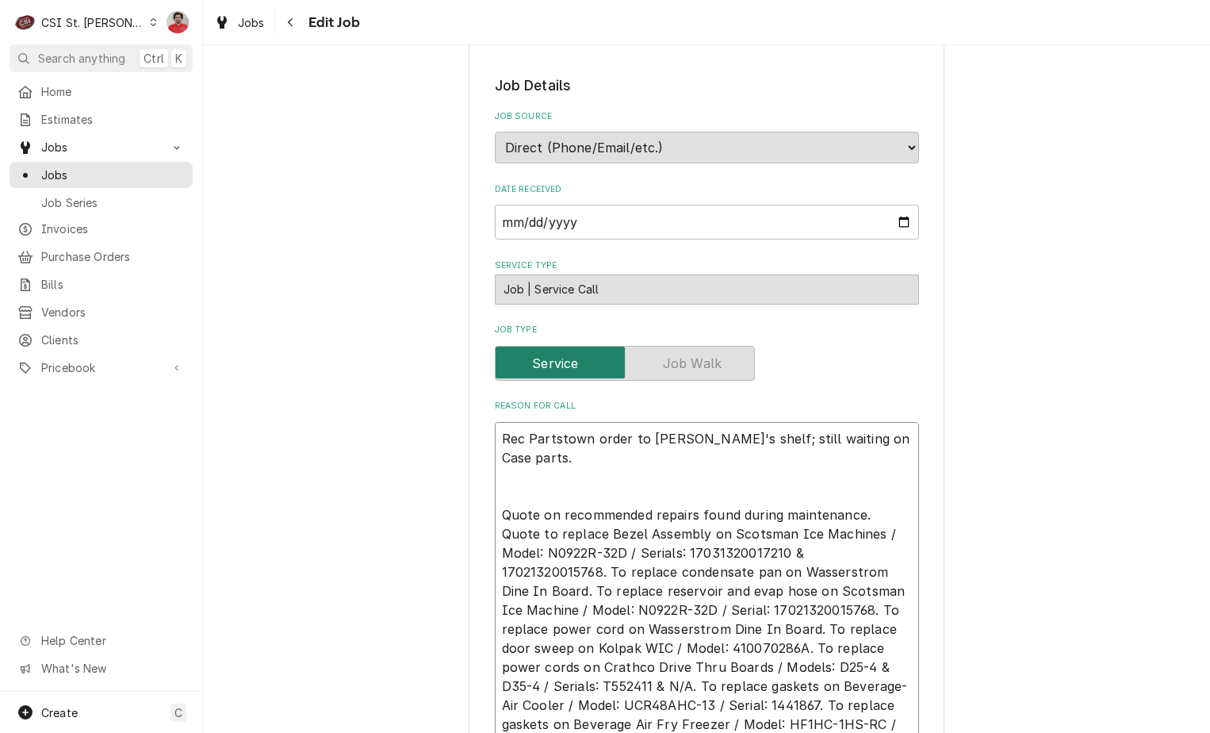
type textarea "x"
type textarea "Rec Partstown order to Brad C's shelf; still waiting on Case parts. Quote on re…"
type textarea "x"
type textarea "R Rec Partstown order to Brad C's shelf; still waiting on Case parts. Quote on …"
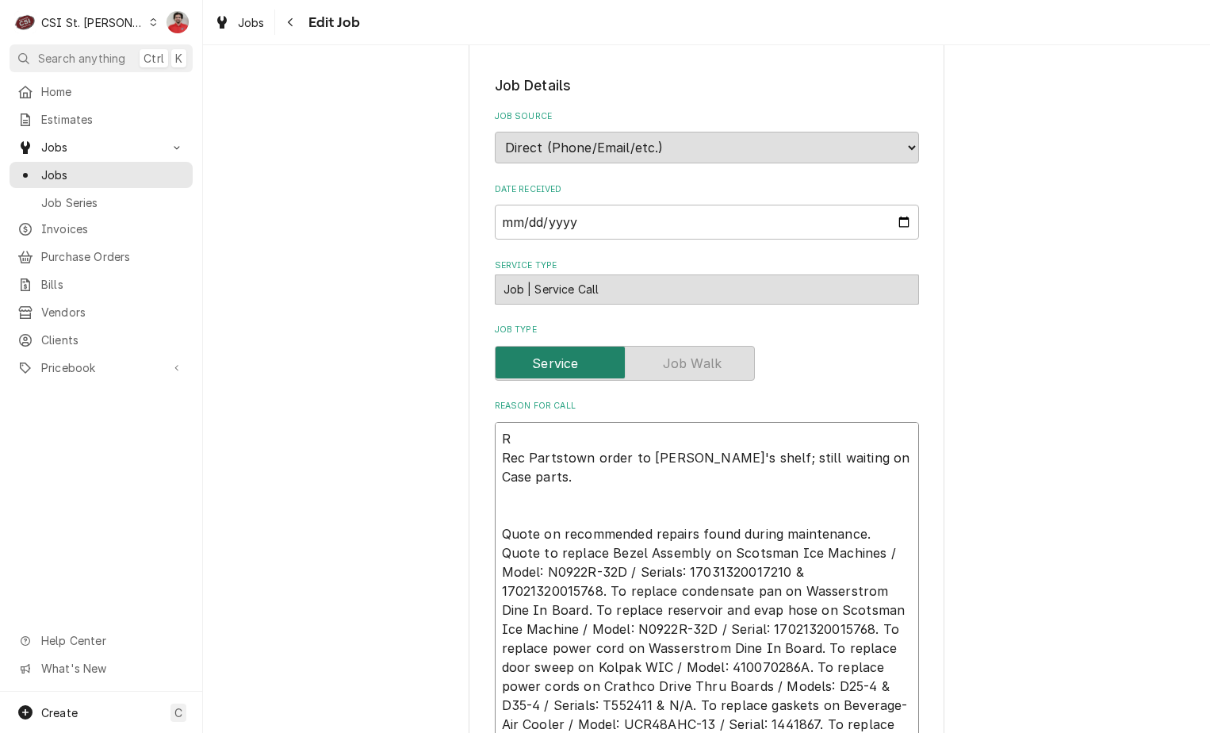
type textarea "x"
type textarea "RE Rec Partstown order to Brad C's shelf; still waiting on Case parts. Quote on…"
type textarea "x"
type textarea "REc Rec Partstown order to Brad C's shelf; still waiting on Case parts. Quote o…"
type textarea "x"
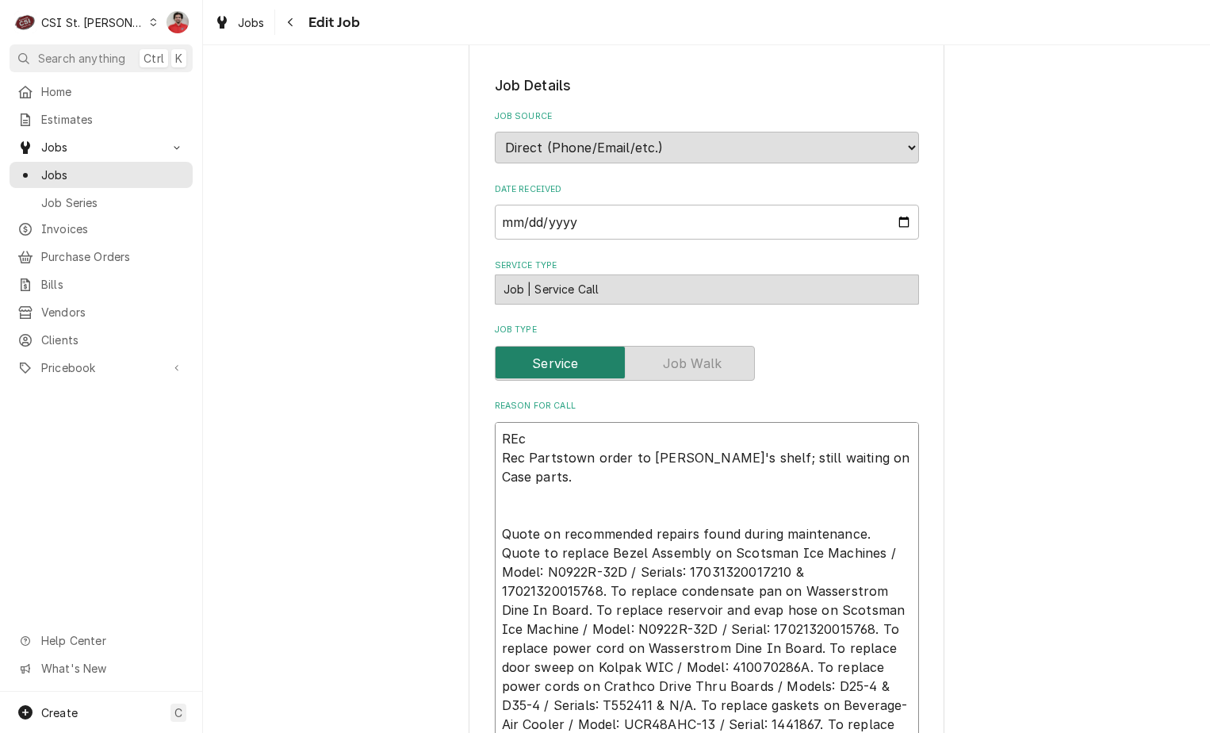
type textarea "REc Rec Partstown order to Brad C's shelf; still waiting on Case parts. Quote o…"
type textarea "x"
type textarea "REc Rec Partstown order to Brad C's shelf; still waiting on Case parts. Quote o…"
type textarea "x"
type textarea "RE Rec Partstown order to Brad C's shelf; still waiting on Case parts. Quote on…"
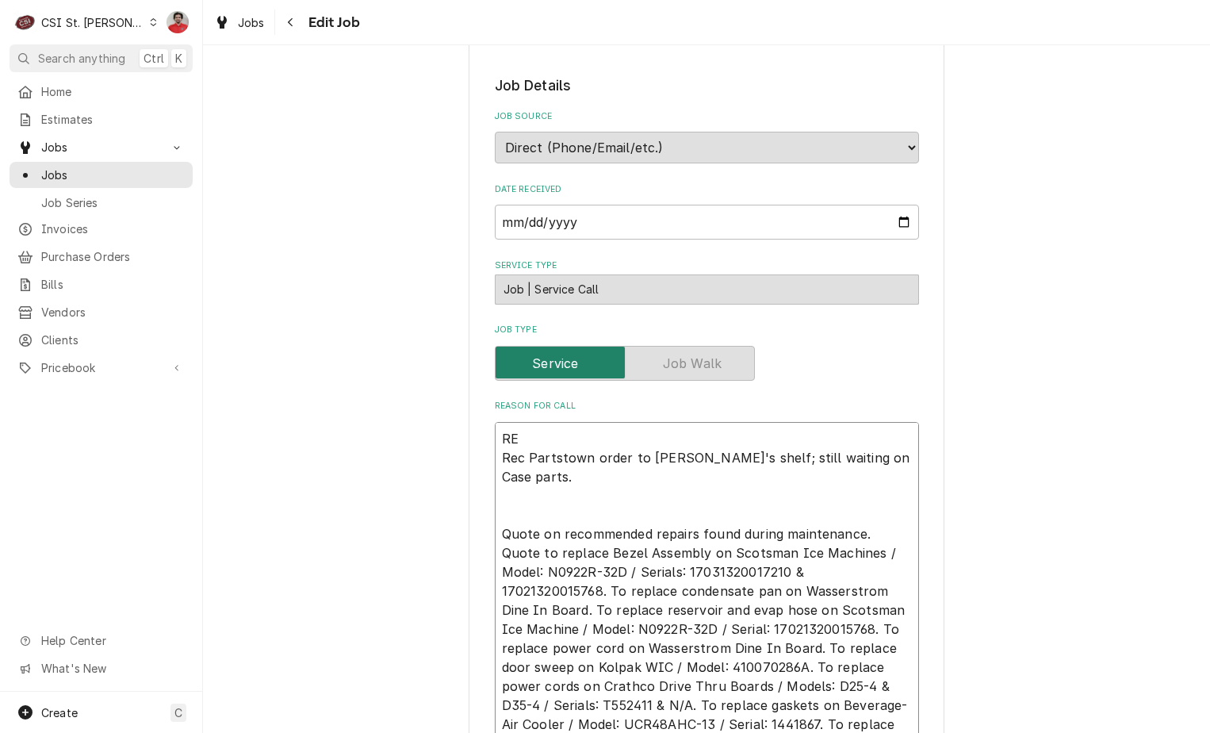
type textarea "x"
type textarea "Re Rec Partstown order to Brad C's shelf; still waiting on Case parts. Quote on…"
type textarea "x"
type textarea "Rec Rec Partstown order to Brad C's shelf; still waiting on Case parts. Quote o…"
type textarea "x"
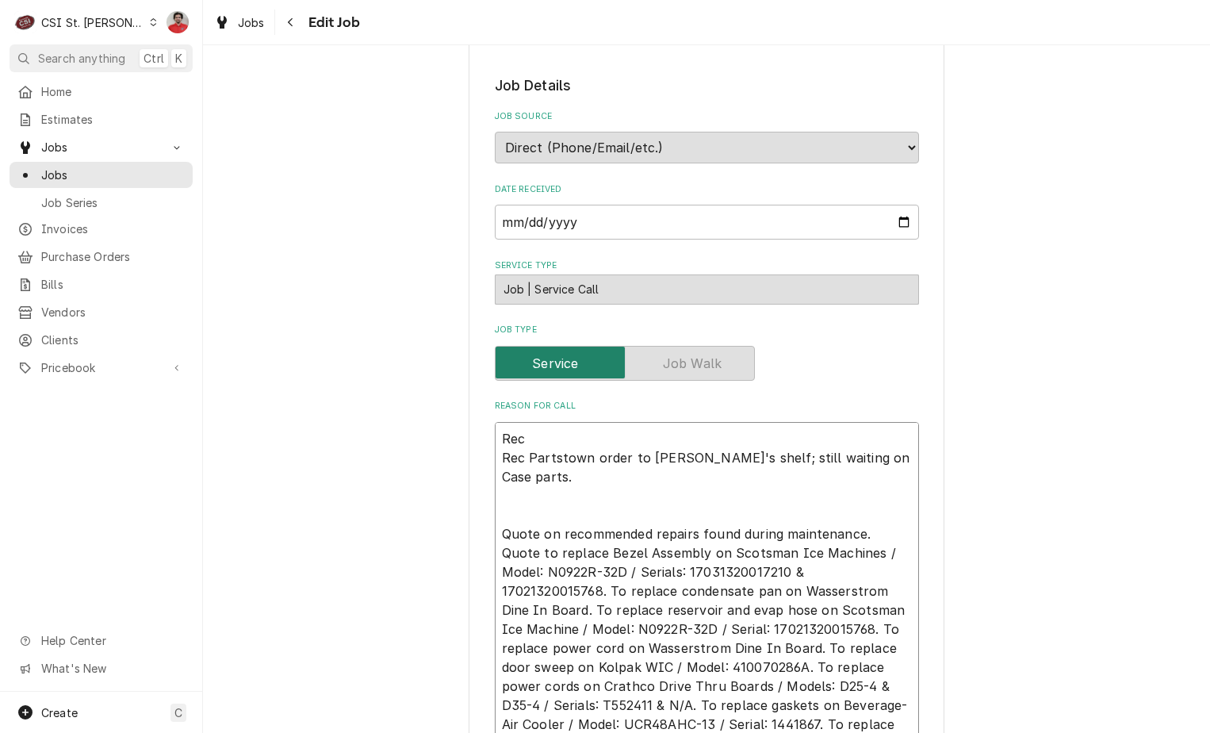
type textarea "Rec C Rec Partstown order to Brad C's shelf; still waiting on Case parts. Quote…"
type textarea "x"
type textarea "Rec Ca Rec Partstown order to Brad C's shelf; still waiting on Case parts. Quot…"
type textarea "x"
type textarea "Rec Cas Rec Partstown order to Brad C's shelf; still waiting on Case parts. Quo…"
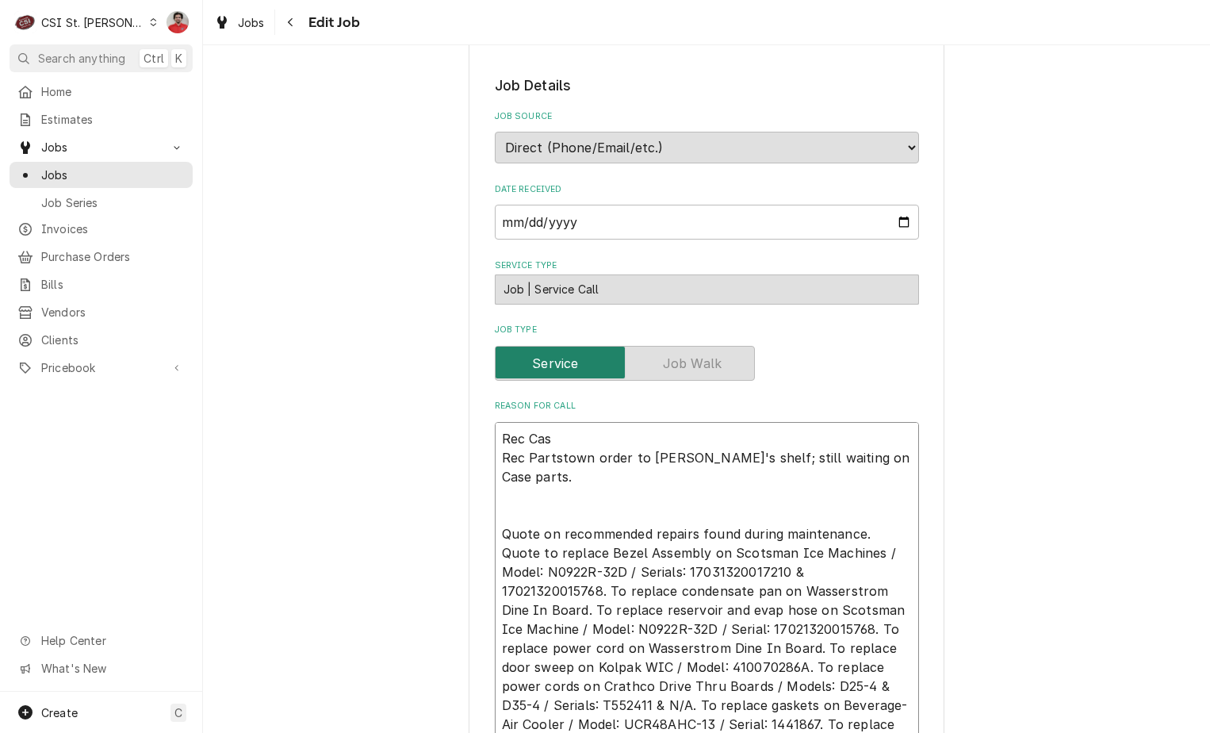
type textarea "x"
type textarea "Rec Case Rec Partstown order to Brad C's shelf; still waiting on Case parts. Qu…"
type textarea "x"
type textarea "Rec Case Rec Partstown order to Brad C's shelf; still waiting on Case parts. Qu…"
type textarea "x"
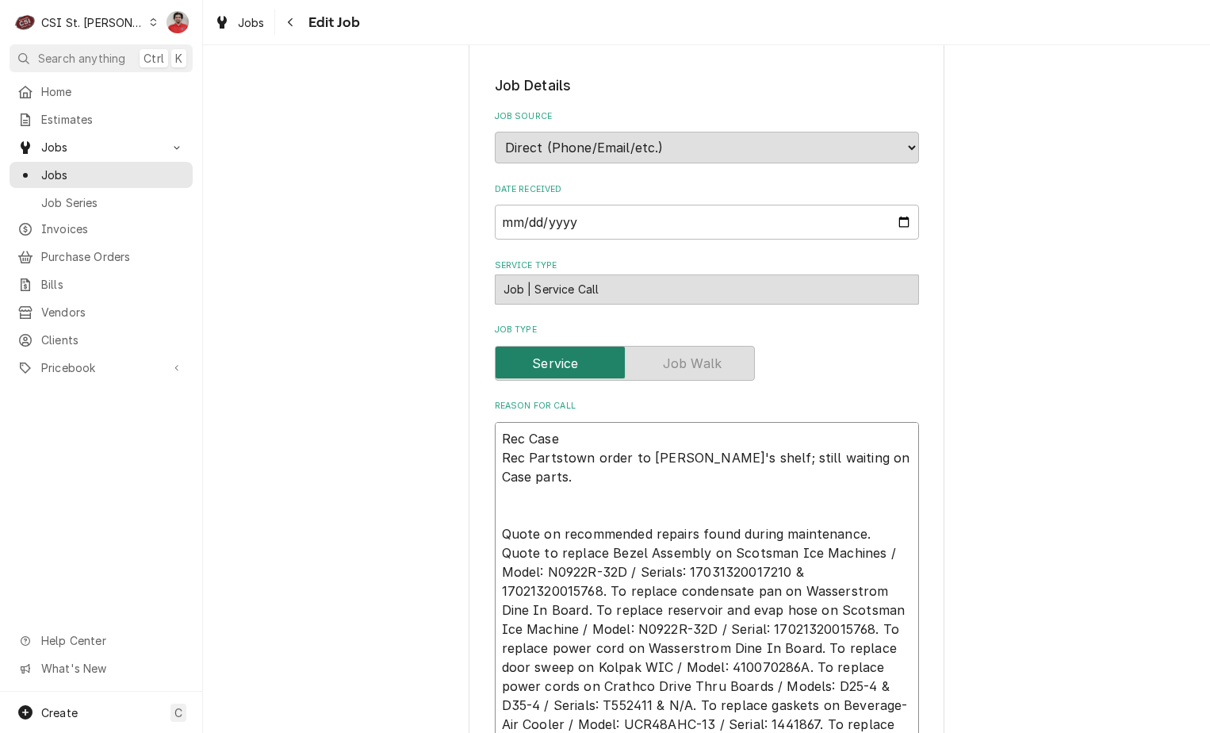
type textarea "Rec Case p Rec Partstown order to Brad C's shelf; still waiting on Case parts. …"
type textarea "x"
type textarea "Rec Case pa Rec Partstown order to Brad C's shelf; still waiting on Case parts.…"
type textarea "x"
type textarea "Rec Case par Rec Partstown order to Brad C's shelf; still waiting on Case parts…"
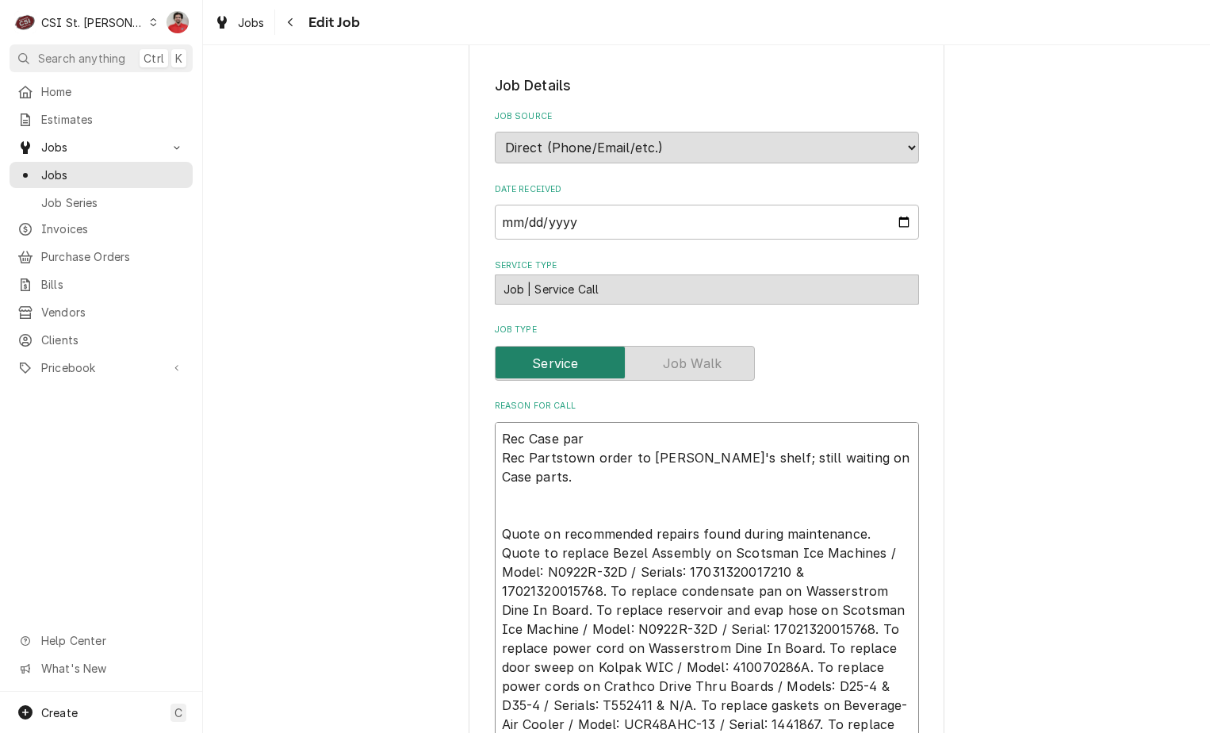
type textarea "x"
type textarea "Rec Case part Rec Partstown order to Brad C's shelf; still waiting on Case part…"
type textarea "x"
type textarea "Rec Case parts Rec Partstown order to Brad C's shelf; still waiting on Case par…"
type textarea "x"
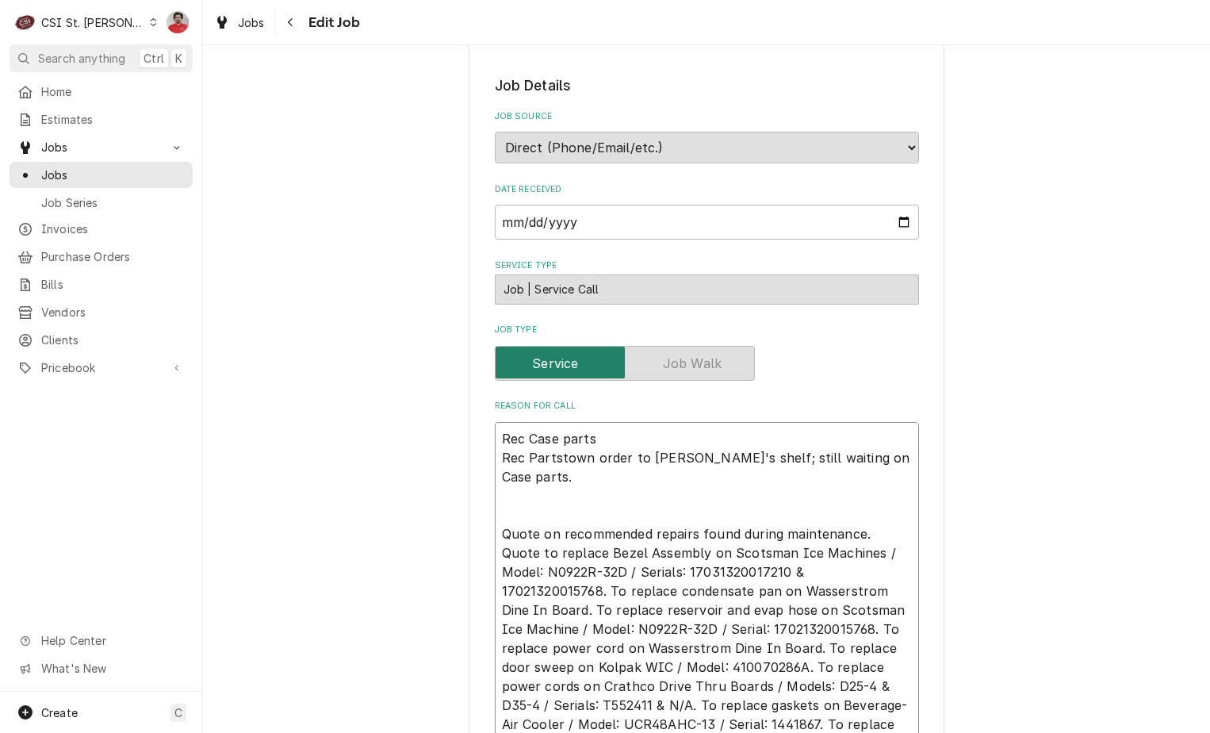
type textarea "Rec Case parts: Rec Partstown order to Brad C's shelf; still waiting on Case pa…"
type textarea "x"
type textarea "Rec Case parts: Rec Partstown order to Brad C's shelf; still waiting on Case pa…"
type textarea "x"
type textarea "Rec Case parts: K Rec Partstown order to Brad C's shelf; still waiting on Case …"
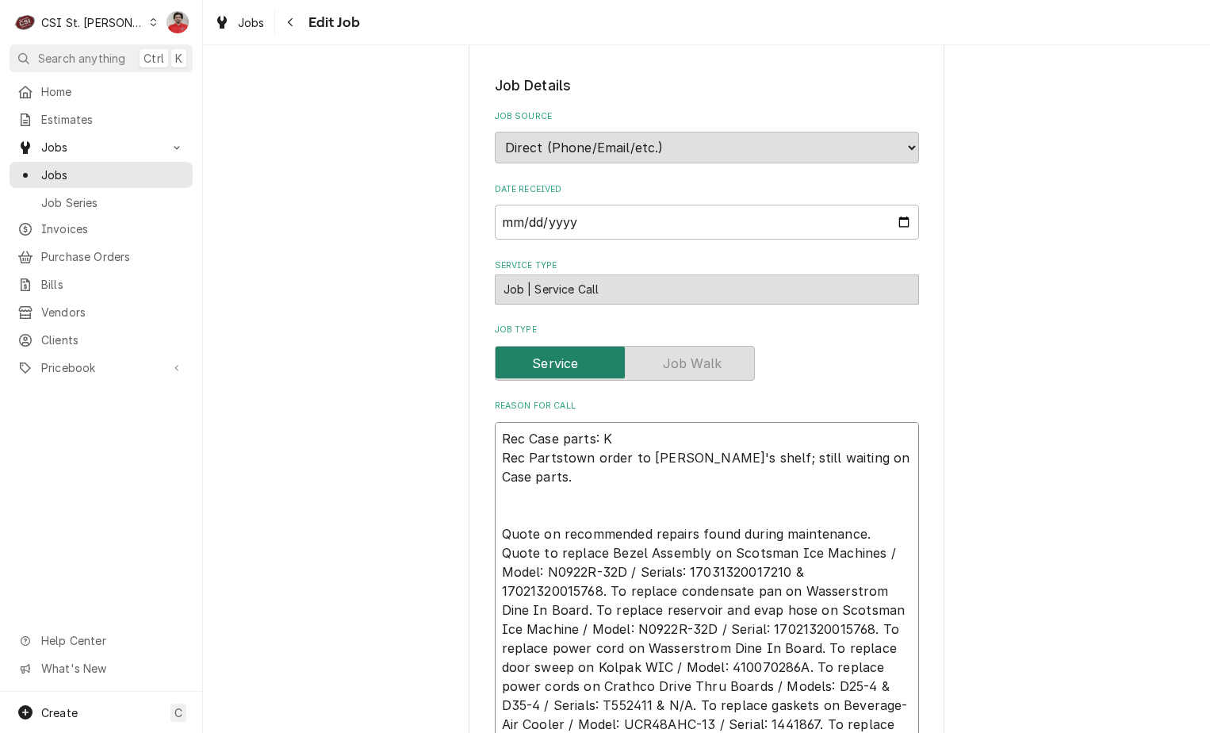
type textarea "x"
type textarea "Rec Case parts: K6 Rec Partstown order to Brad C's shelf; still waiting on Case…"
type textarea "x"
type textarea "Rec Case parts: K66 Rec Partstown order to Brad C's shelf; still waiting on Cas…"
type textarea "x"
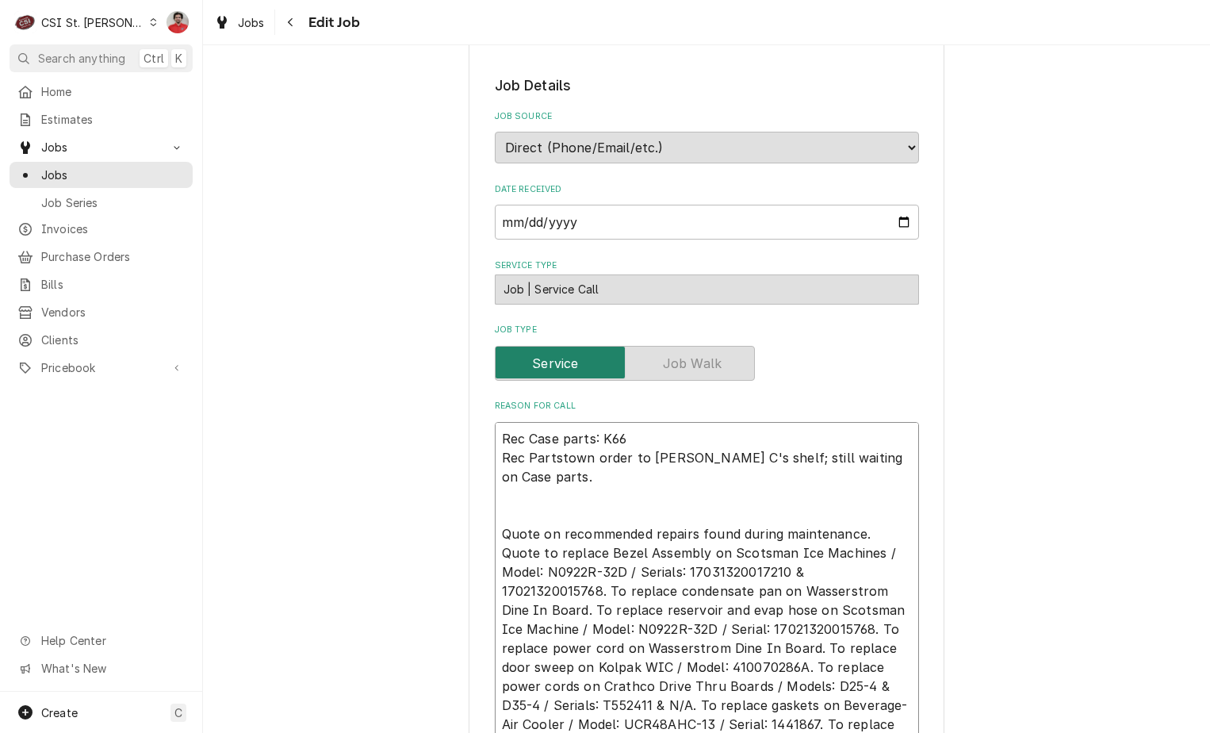
type textarea "Rec Case parts: K660 Rec Partstown order to Brad C's shelf; still waiting on Ca…"
type textarea "x"
type textarea "Rec Case parts: K660- Rec Partstown order to Brad C's shelf; still waiting on C…"
type textarea "x"
type textarea "Rec Case parts: K660-4 Rec Partstown order to Brad C's shelf; still waiting on …"
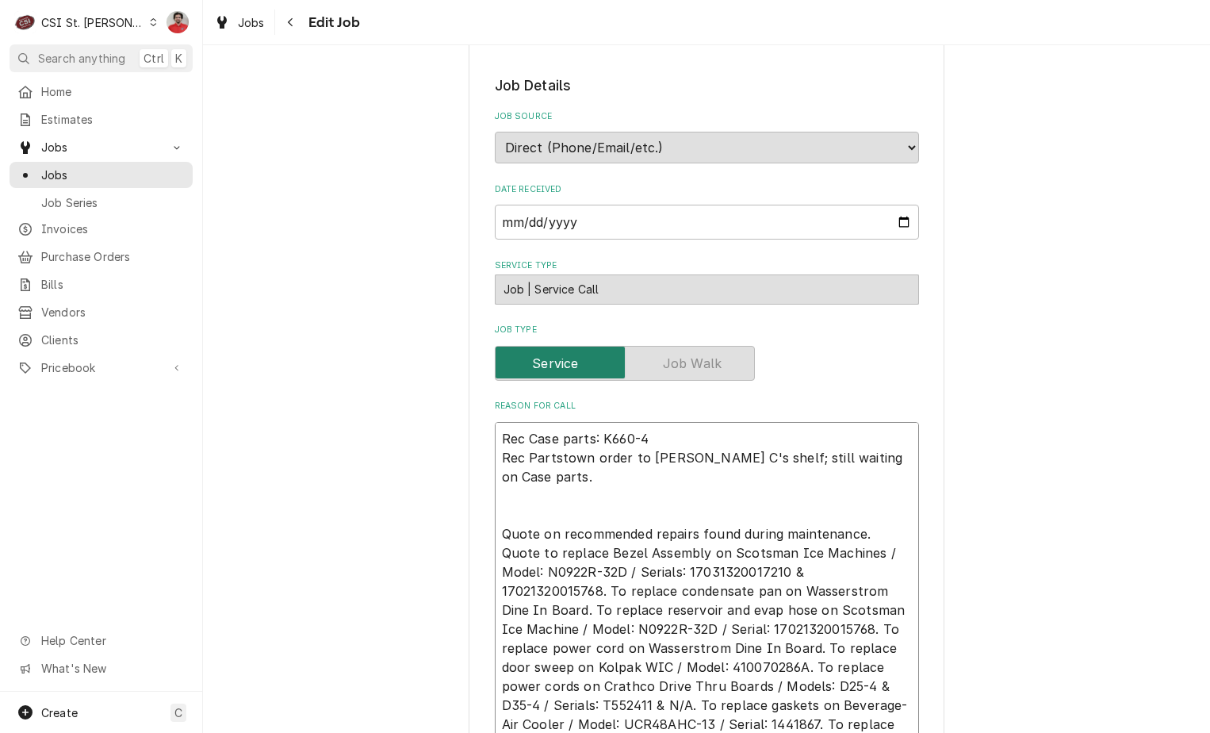
type textarea "x"
type textarea "Rec Case parts: K660-4, Rec Partstown order to Brad C's shelf; still waiting on…"
type textarea "x"
type textarea "Rec Case parts: K660-4, Rec Partstown order to Brad C's shelf; still waiting on…"
type textarea "x"
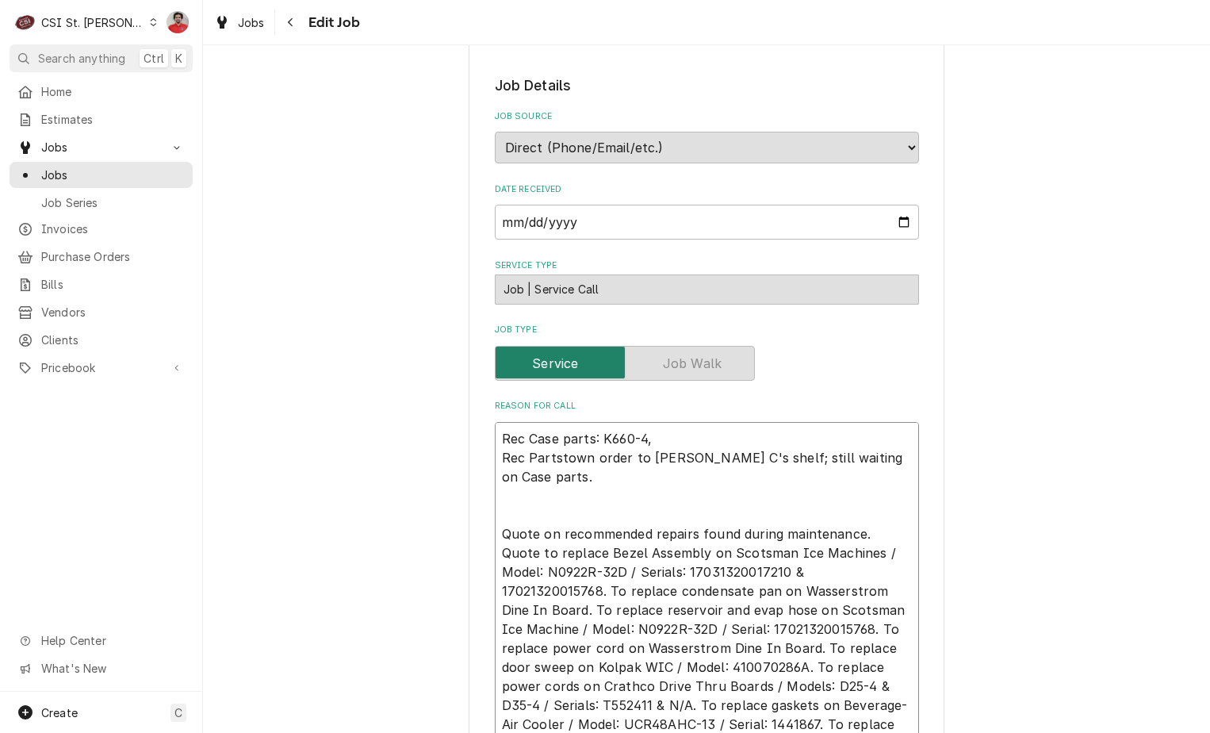
type textarea "Rec Case parts: K660-4, 1 Rec Partstown order to Brad C's shelf; still waiting …"
type textarea "x"
type textarea "Rec Case parts: K660-4, 12 Rec Partstown order to Brad C's shelf; still waiting…"
type textarea "x"
type textarea "Rec Case parts: K660-4, 12- Rec Partstown order to Brad C's shelf; still waitin…"
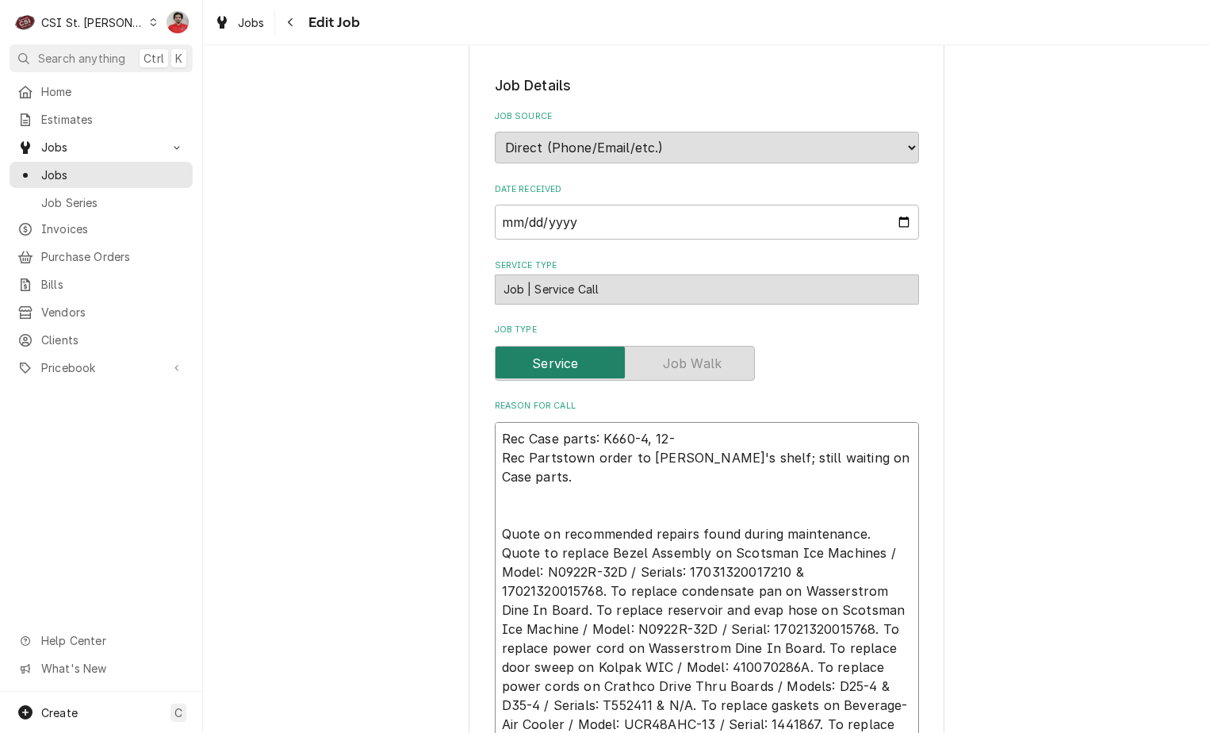
type textarea "x"
type textarea "Rec Case parts: K660-4, 12-1 Rec Partstown order to Brad C's shelf; still waiti…"
type textarea "x"
type textarea "Rec Case parts: K660-4, 12- Rec Partstown order to Brad C's shelf; still waitin…"
type textarea "x"
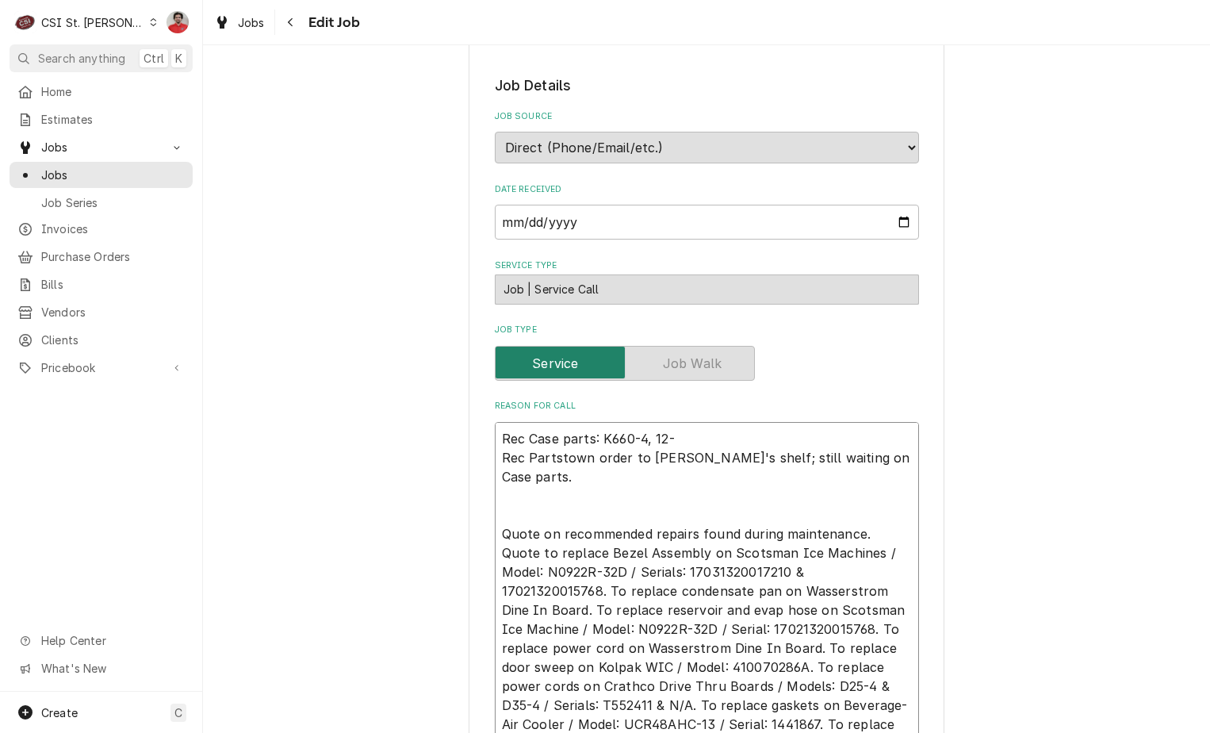
type textarea "Rec Case parts: K660-4, 12 Rec Partstown order to Brad C's shelf; still waiting…"
type textarea "x"
type textarea "Rec Case parts: K660-4, 121 Rec Partstown order to Brad C's shelf; still waitin…"
type textarea "x"
type textarea "Rec Case parts: K660-4, 1216 Rec Partstown order to Brad C's shelf; still waiti…"
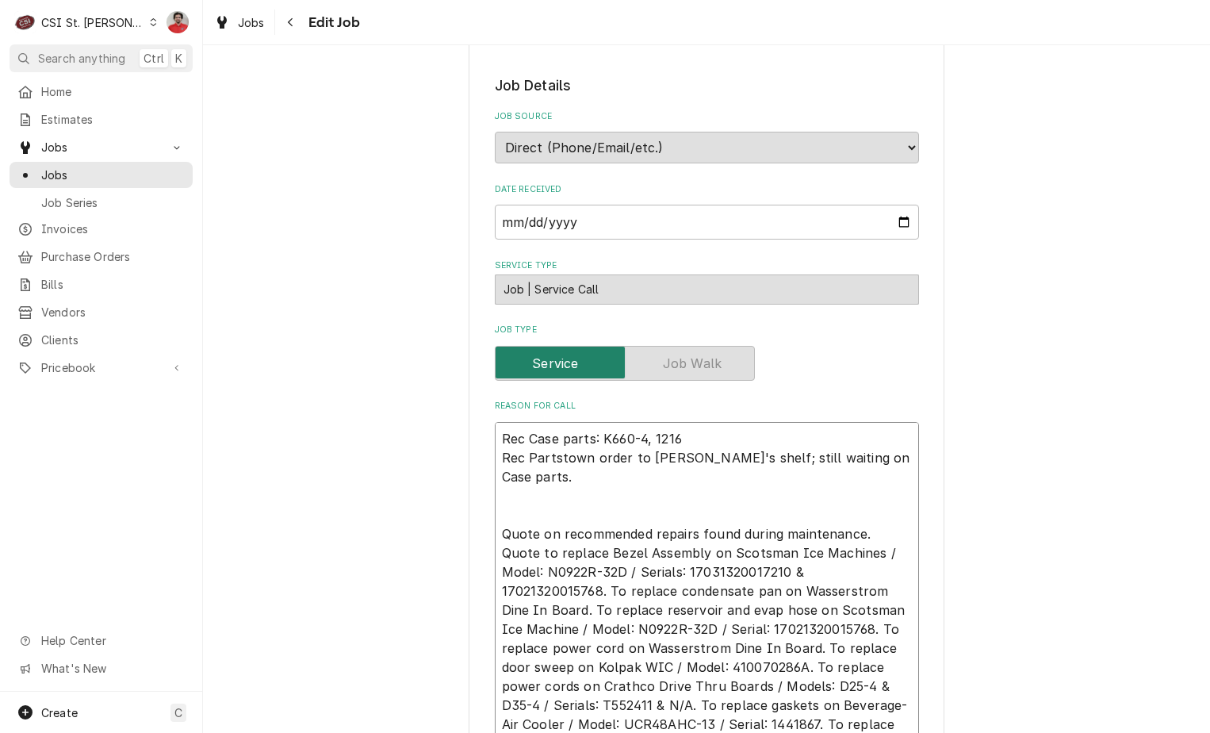
type textarea "x"
type textarea "Rec Case parts: K660-4, 1216- Rec Partstown order to Brad C's shelf; still wait…"
type textarea "x"
type textarea "Rec Case parts: K660-4, 1216-C Rec Partstown order to Brad C's shelf; still wai…"
type textarea "x"
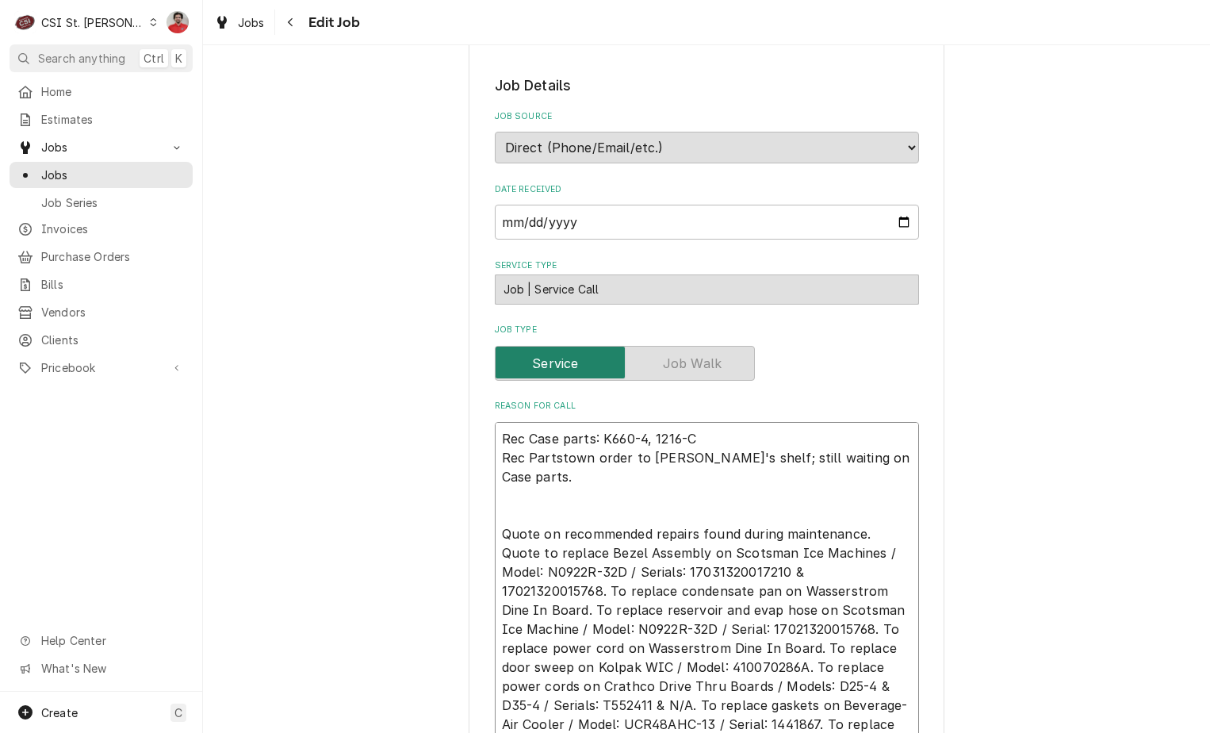
type textarea "Rec Case parts: K660-4, 1216-C, Rec Partstown order to Brad C's shelf; still wa…"
type textarea "x"
type textarea "Rec Case parts: K660-4, 1216-C, Rec Partstown order to Brad C's shelf; still wa…"
type textarea "x"
type textarea "Rec Case parts: K660-4, 1216-C, M Rec Partstown order to Brad C's shelf; still …"
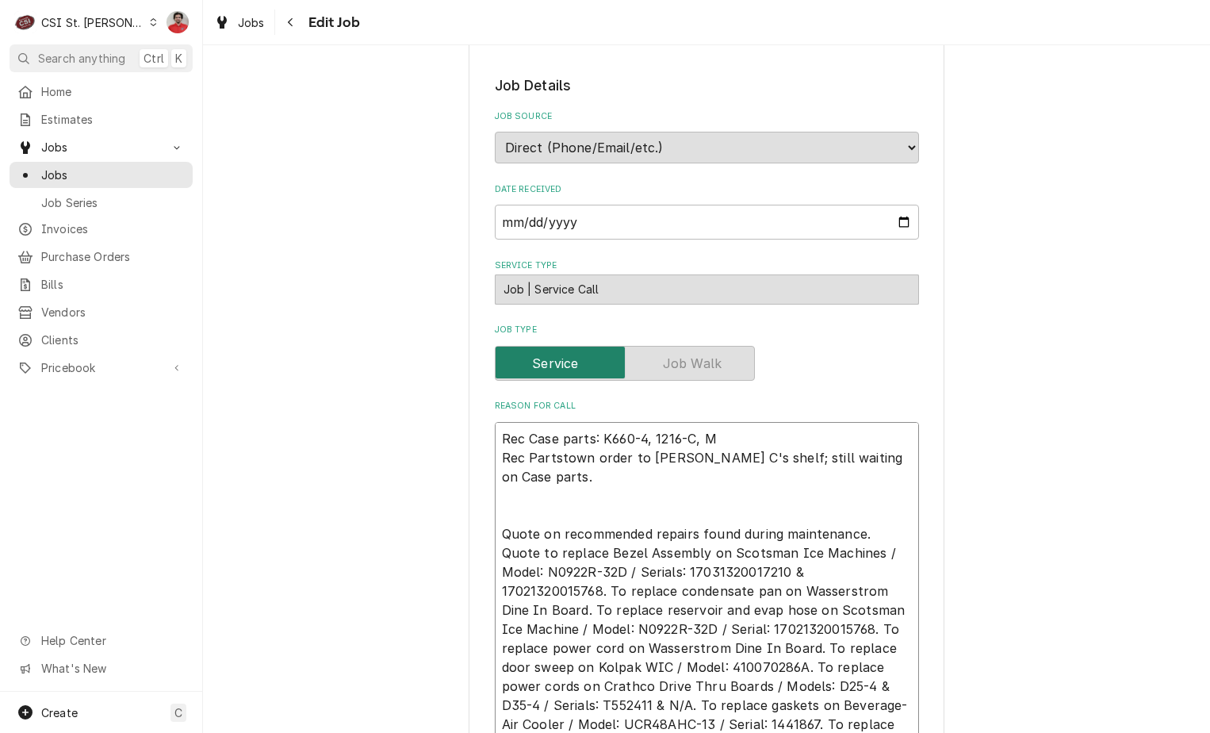
type textarea "x"
type textarea "Rec Case parts: K660-4, 1216-C, MG Rec Partstown order to Brad C's shelf; still…"
type textarea "x"
type textarea "Rec Case parts: K660-4, 1216-C, MG0 Rec Partstown order to Brad C's shelf; stil…"
type textarea "x"
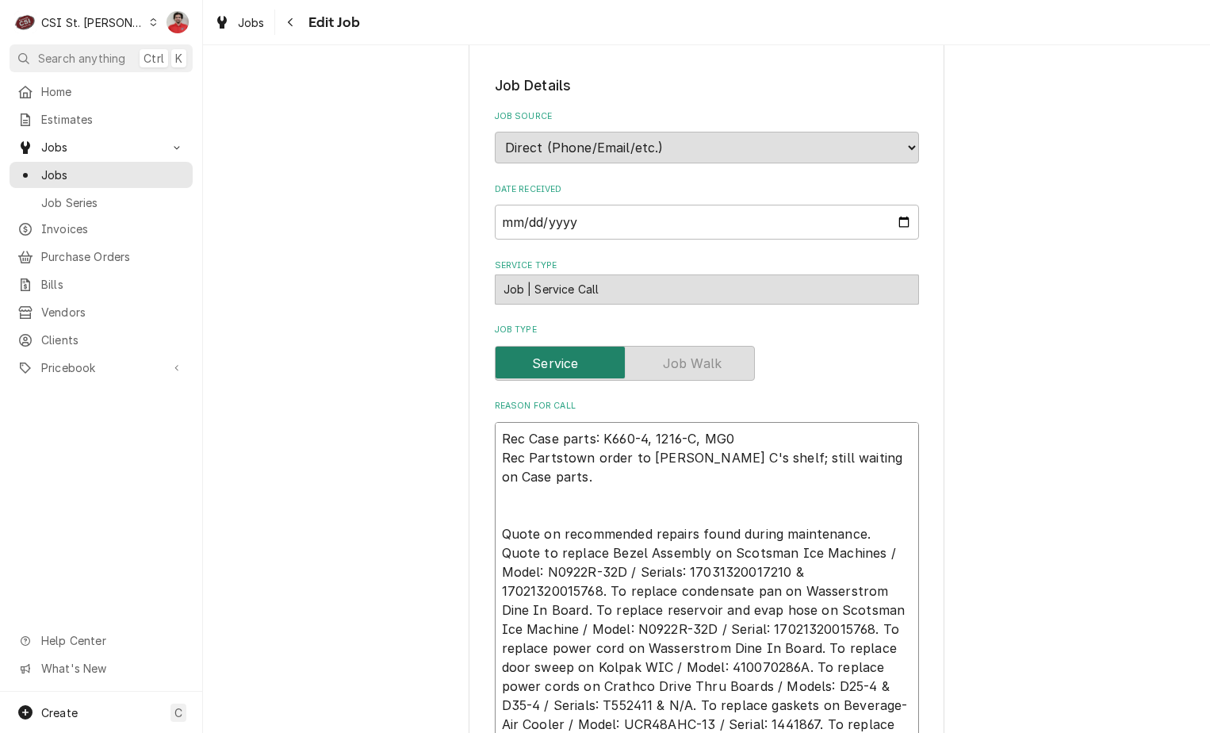
type textarea "Rec Case parts: K660-4, 1216-C, MG06 Rec Partstown order to Brad C's shelf; sti…"
type textarea "x"
type textarea "Rec Case parts: K660-4, 1216-C, MG064 Rec Partstown order to Brad C's shelf; st…"
type textarea "x"
type textarea "Rec Case parts: K660-4, 1216-C, MG064B Rec Partstown order to Brad C's shelf; s…"
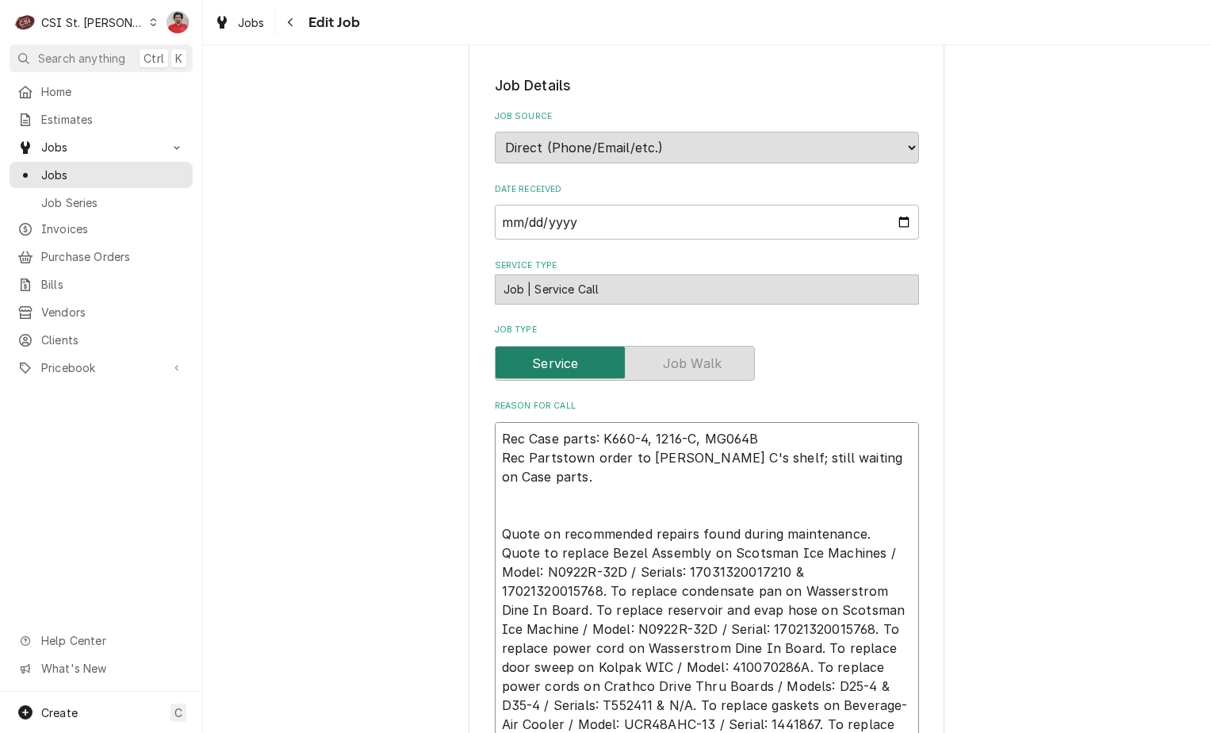
type textarea "x"
type textarea "Rec Case parts: K660-4, 1216-C, MG064B, Rec Partstown order to Brad C's shelf; …"
type textarea "x"
type textarea "Rec Case parts: K660-4, 1216-C, MG064B, Rec Partstown order to Brad C's shelf; …"
type textarea "x"
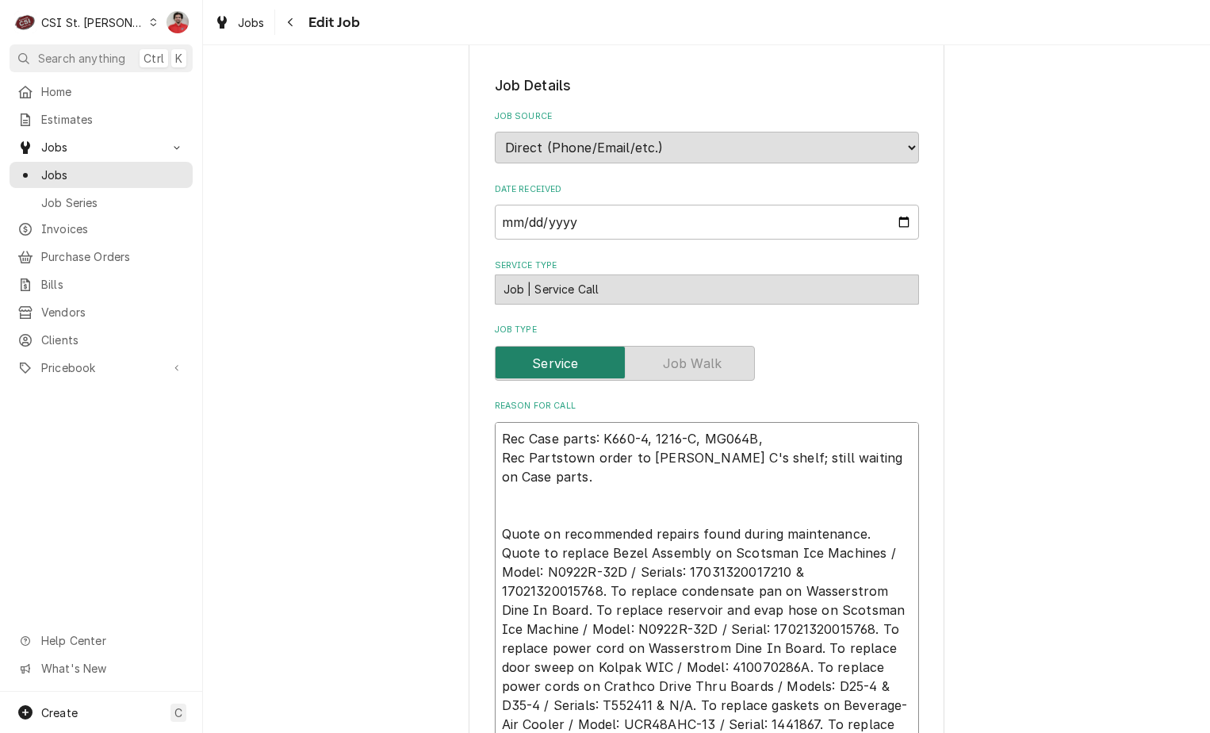
type textarea "Rec Case parts: K660-4, 1216-C, MG064B, a Rec Partstown order to Brad C's shelf…"
type textarea "x"
type textarea "Rec Case parts: K660-4, 1216-C, MG064B, an Rec Partstown order to Brad C's shel…"
type textarea "x"
type textarea "Rec Case parts: K660-4, 1216-C, MG064B, and Rec Partstown order to Brad C's she…"
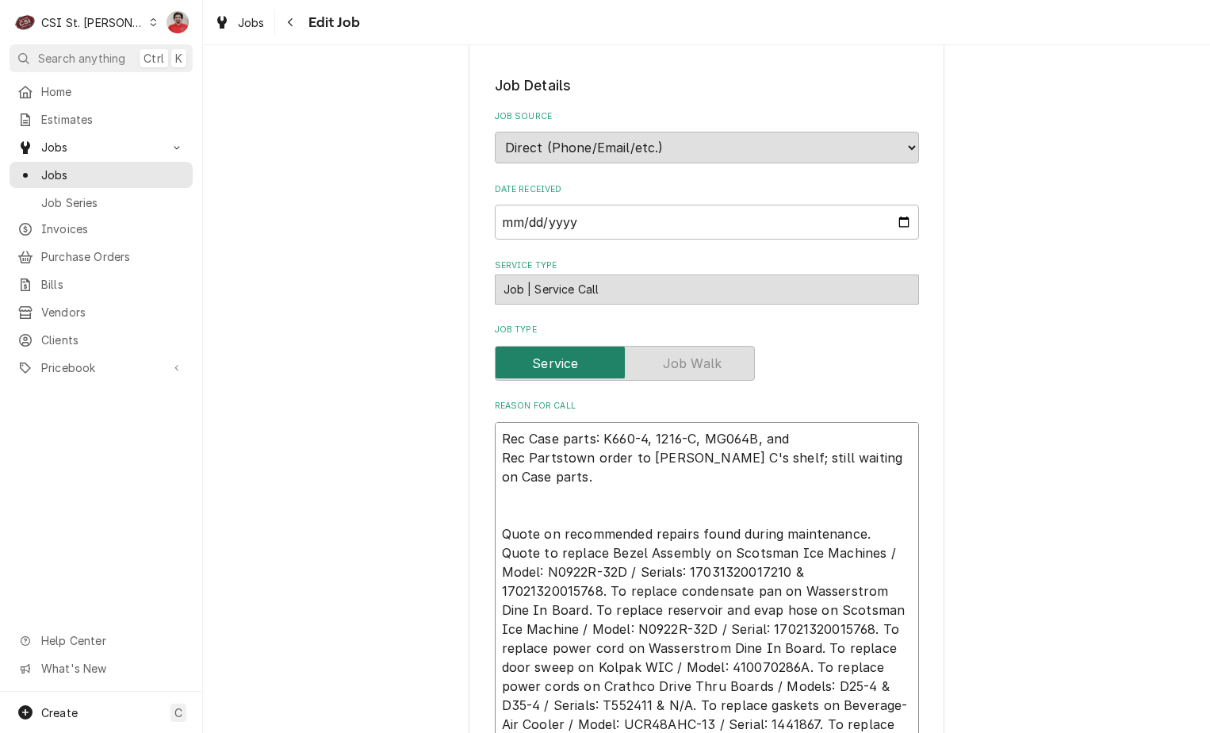
type textarea "x"
type textarea "Rec Case parts: K660-4, 1216-C, MG064B, and t Rec Partstown order to Brad C's s…"
type textarea "x"
type textarea "Rec Case parts: K660-4, 1216-C, MG064B, and tw Rec Partstown order to Brad C's …"
type textarea "x"
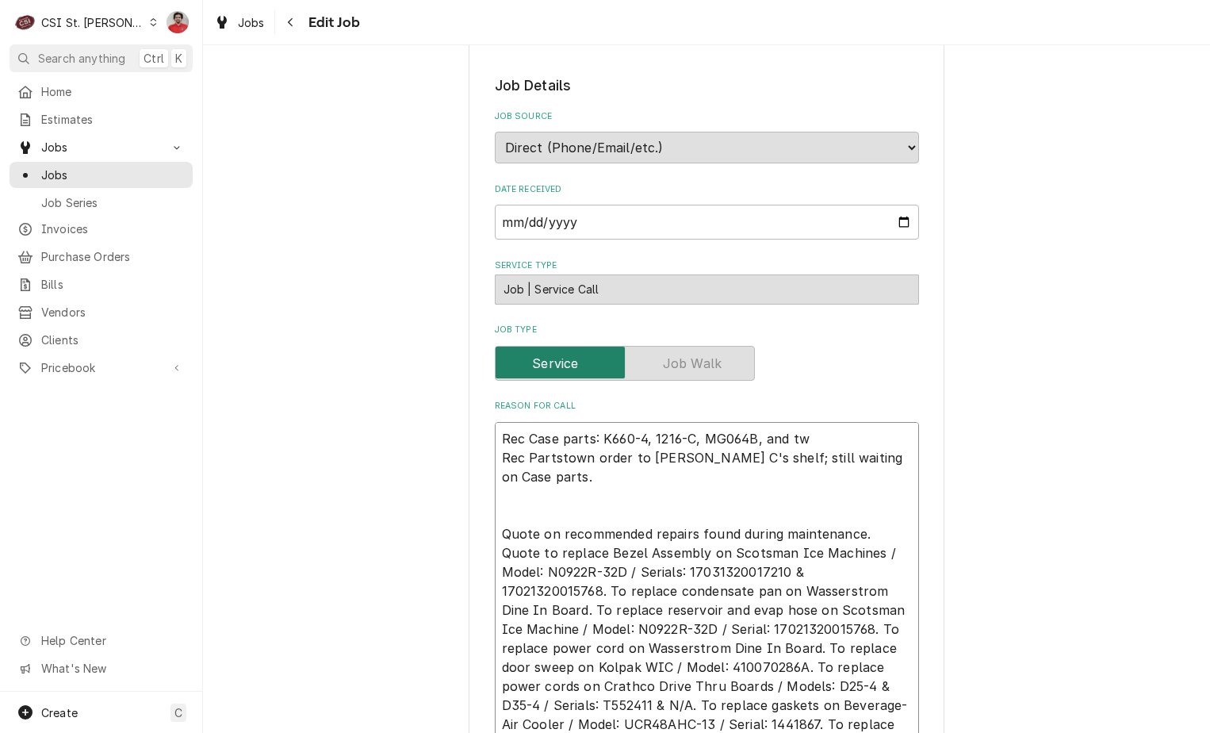
type textarea "Rec Case parts: K660-4, 1216-C, MG064B, and two Rec Partstown order to Brad C's…"
type textarea "x"
type textarea "Rec Case parts: K660-4, 1216-C, MG064B, and two Rec Partstown order to Brad C's…"
type textarea "x"
type textarea "Rec Case parts: K660-4, 1216-C, MG064B, and two G Rec Partstown order to Brad C…"
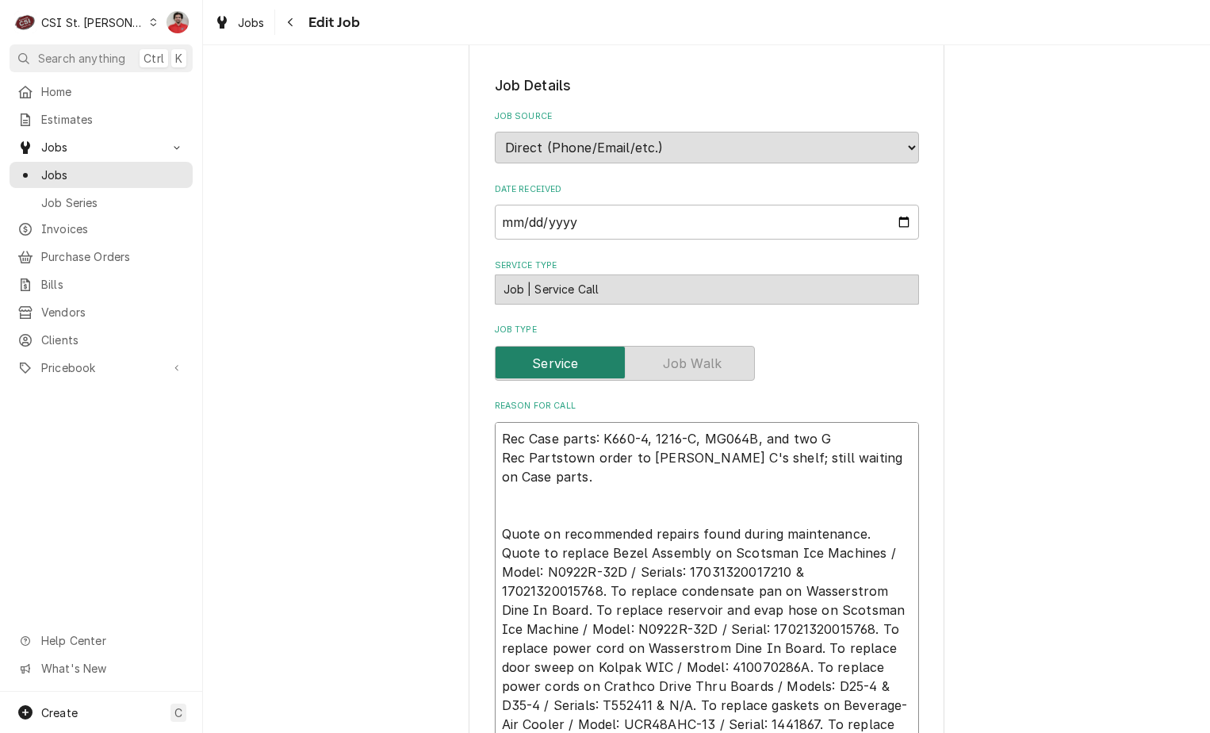
type textarea "x"
type textarea "Rec Case parts: K660-4, 1216-C, MG064B, and two Ga Rec Partstown order to Brad …"
type textarea "x"
type textarea "Rec Case parts: K660-4, 1216-C, MG064B, and two Gask Rec Partstown order to Bra…"
type textarea "x"
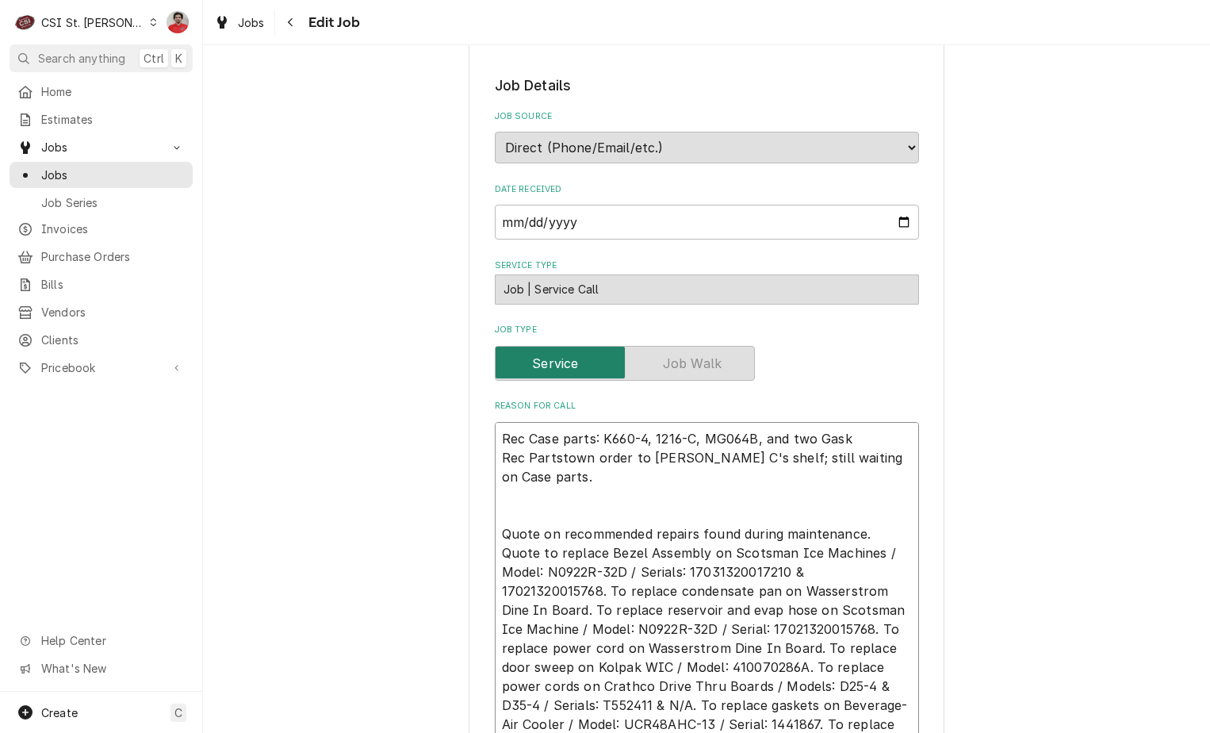
type textarea "Rec Case parts: K660-4, 1216-C, MG064B, and two Gaske Rec Partstown order to Br…"
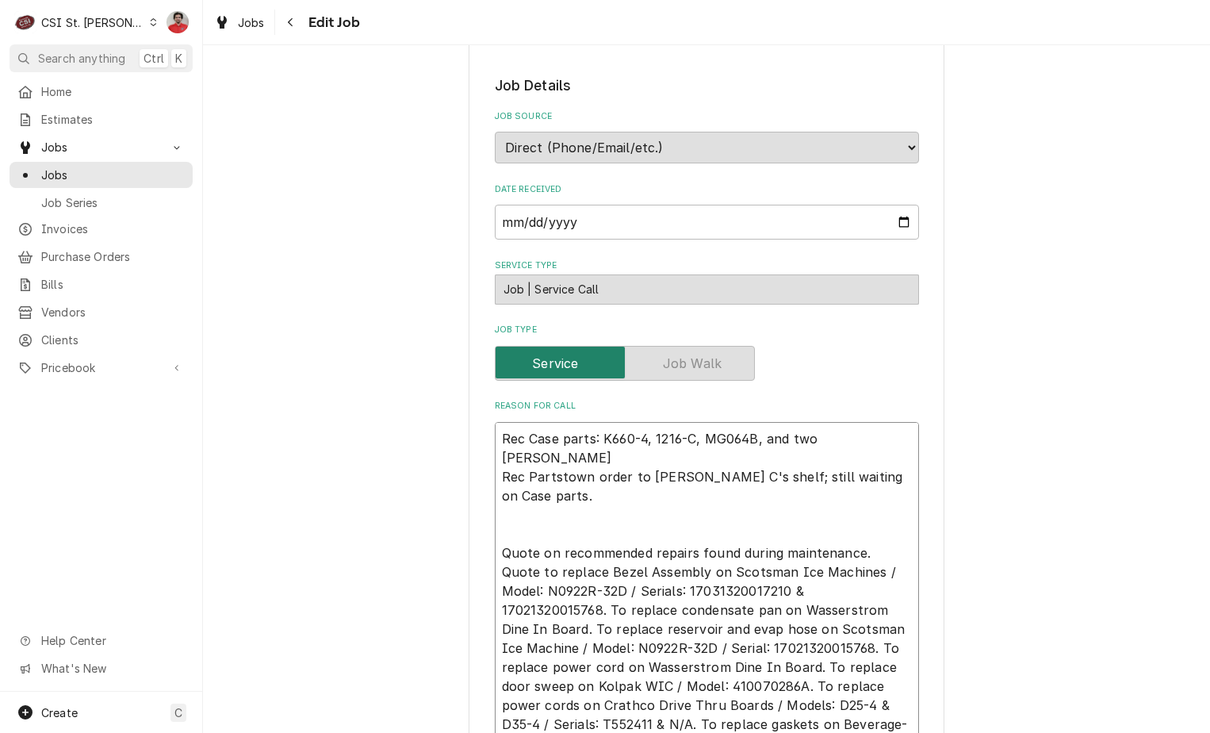
type textarea "x"
type textarea "Rec Case parts: K660-4, 1216-C, MG064B, and two Gasket Rec Partstown order to B…"
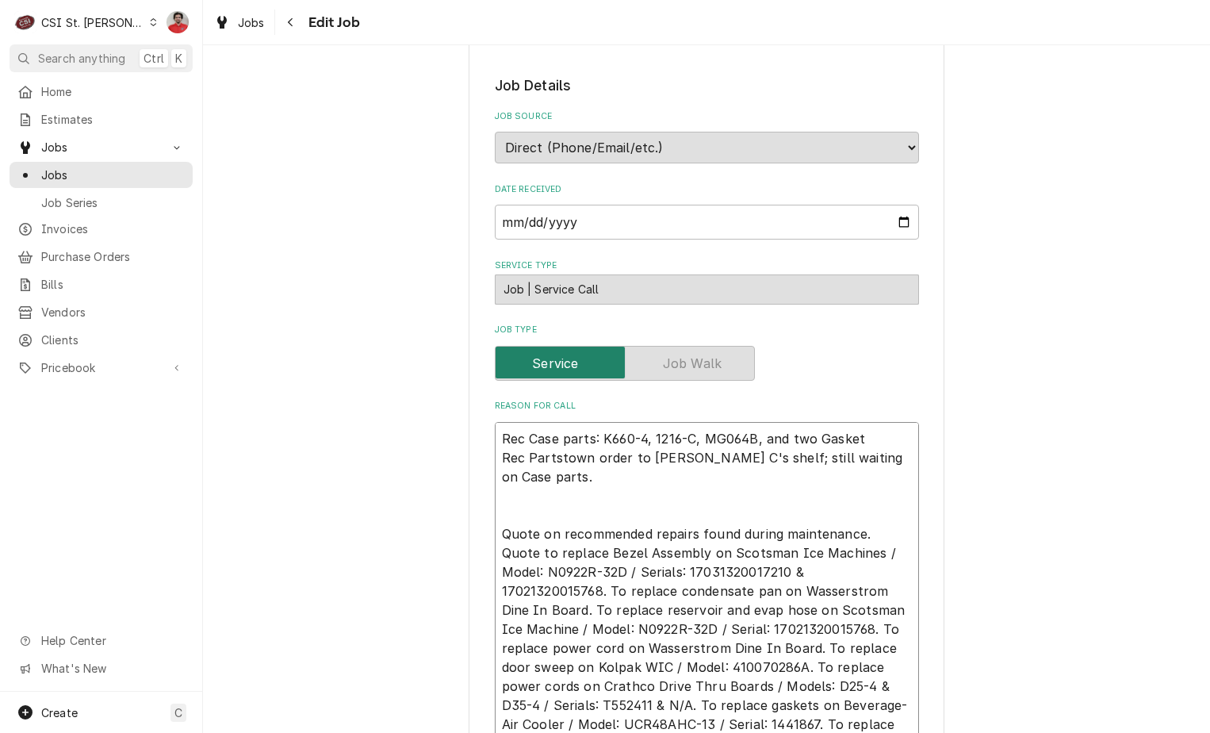
type textarea "x"
type textarea "Rec Case parts: K660-4, 1216-C, MG064B, and two Gaskets Rec Partstown order to …"
type textarea "x"
type textarea "Rec Case parts: K660-4, 1216-C, MG064B, and two Gaskets t Rec Partstown order t…"
type textarea "x"
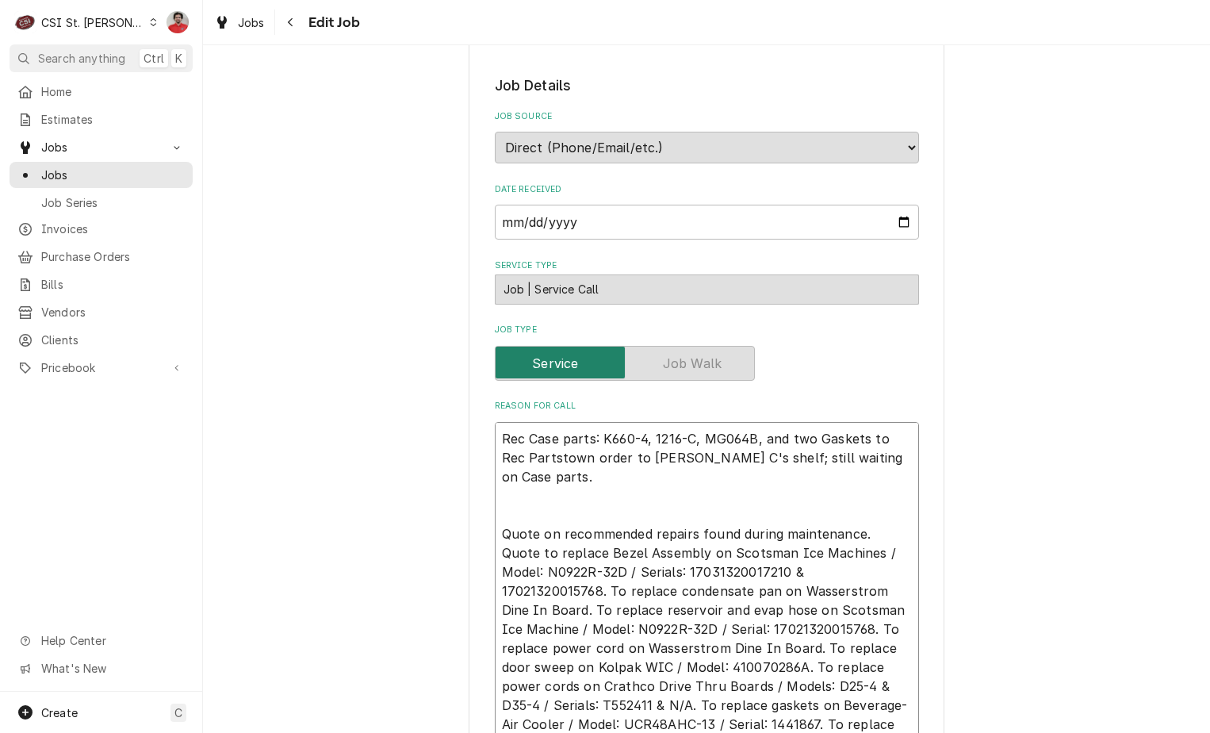
type textarea "Rec Case parts: K660-4, 1216-C, MG064B, and two Gaskets to Rec Partstown order …"
type textarea "x"
type textarea "Rec Case parts: K660-4, 1216-C, MG064B, and two Gaskets to B Rec Partstown orde…"
type textarea "x"
type textarea "Rec Case parts: K660-4, 1216-C, MG064B, and two Gaskets to Br Rec Partstown ord…"
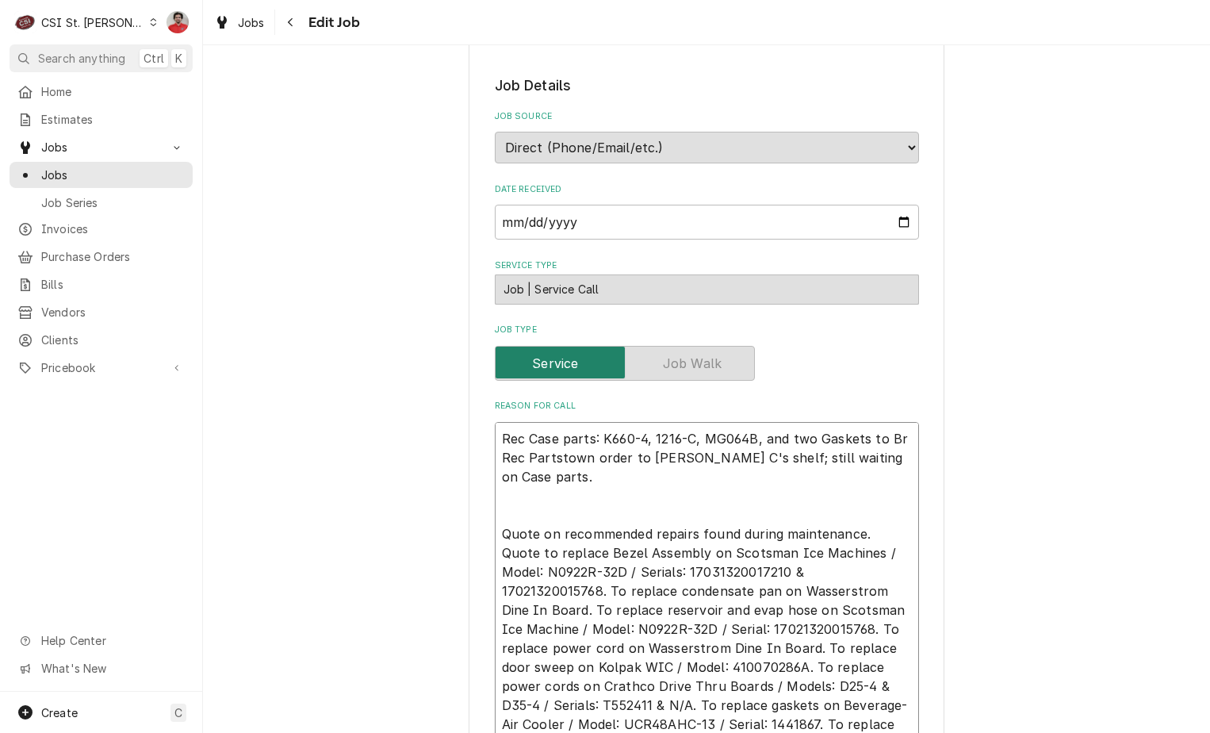
type textarea "x"
type textarea "Rec Case parts: K660-4, 1216-C, MG064B, and two Gaskets to Bra Rec Partstown or…"
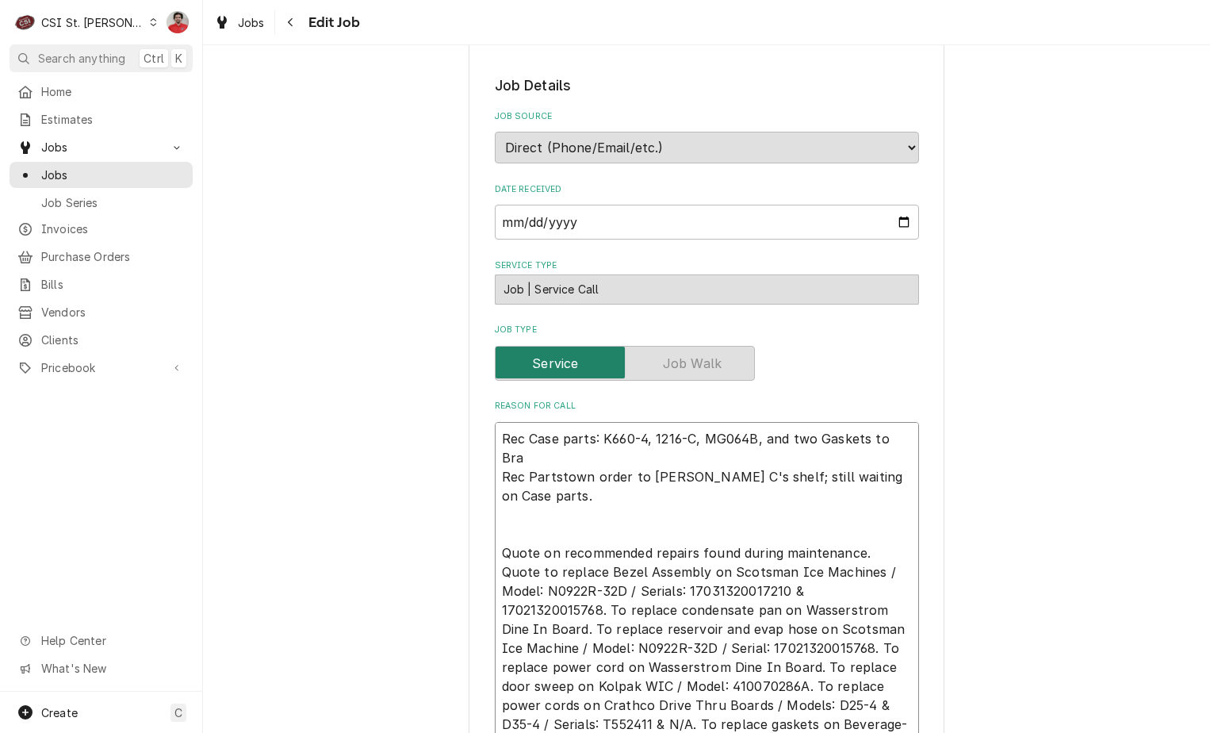
type textarea "x"
type textarea "Rec Case parts: K660-4, 1216-C, MG064B, and two Gaskets to Brad Rec Partstown o…"
type textarea "x"
type textarea "Rec Case parts: K660-4, 1216-C, MG064B, and two Gaskets to Brad Rec Partstown o…"
type textarea "x"
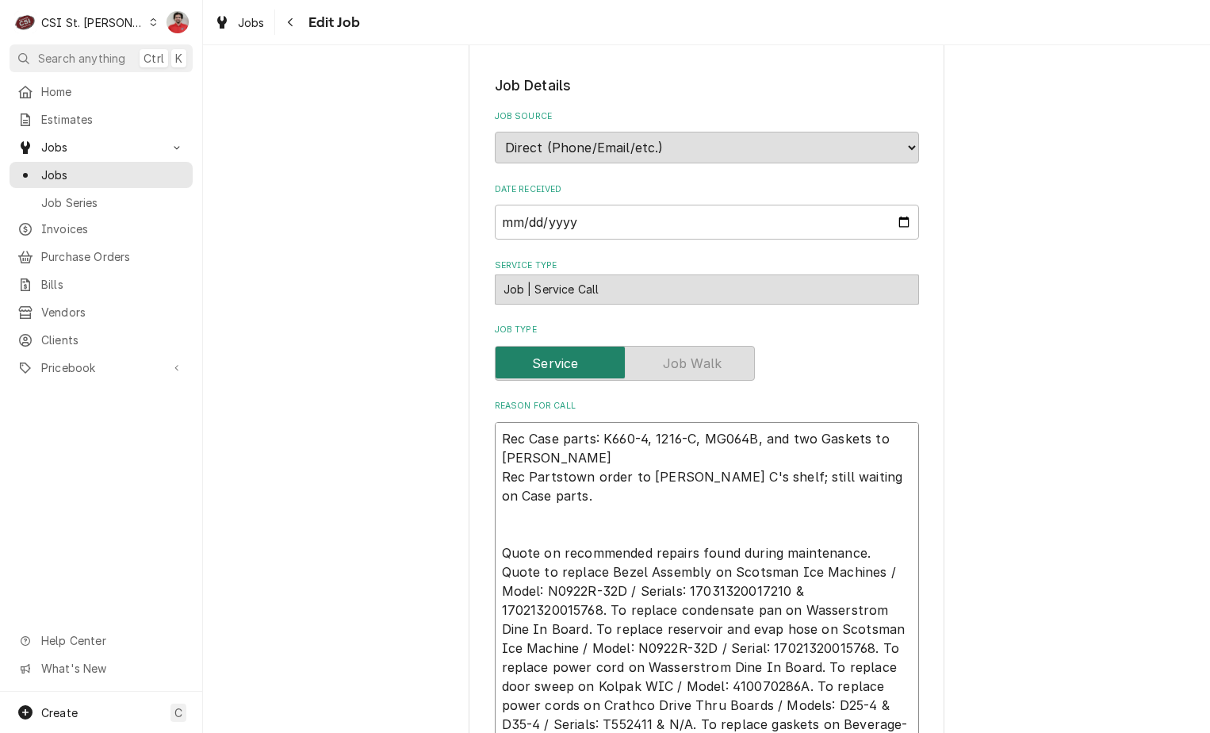
type textarea "Rec Case parts: K660-4, 1216-C, MG064B, and two Gaskets to Brad C Rec Partstown…"
type textarea "x"
type textarea "Rec Case parts: K660-4, 1216-C, MG064B, and two Gaskets to Brad C' Rec Partstow…"
type textarea "x"
type textarea "Rec Case parts: K660-4, 1216-C, MG064B, and two Gaskets to Brad C's Rec Partsto…"
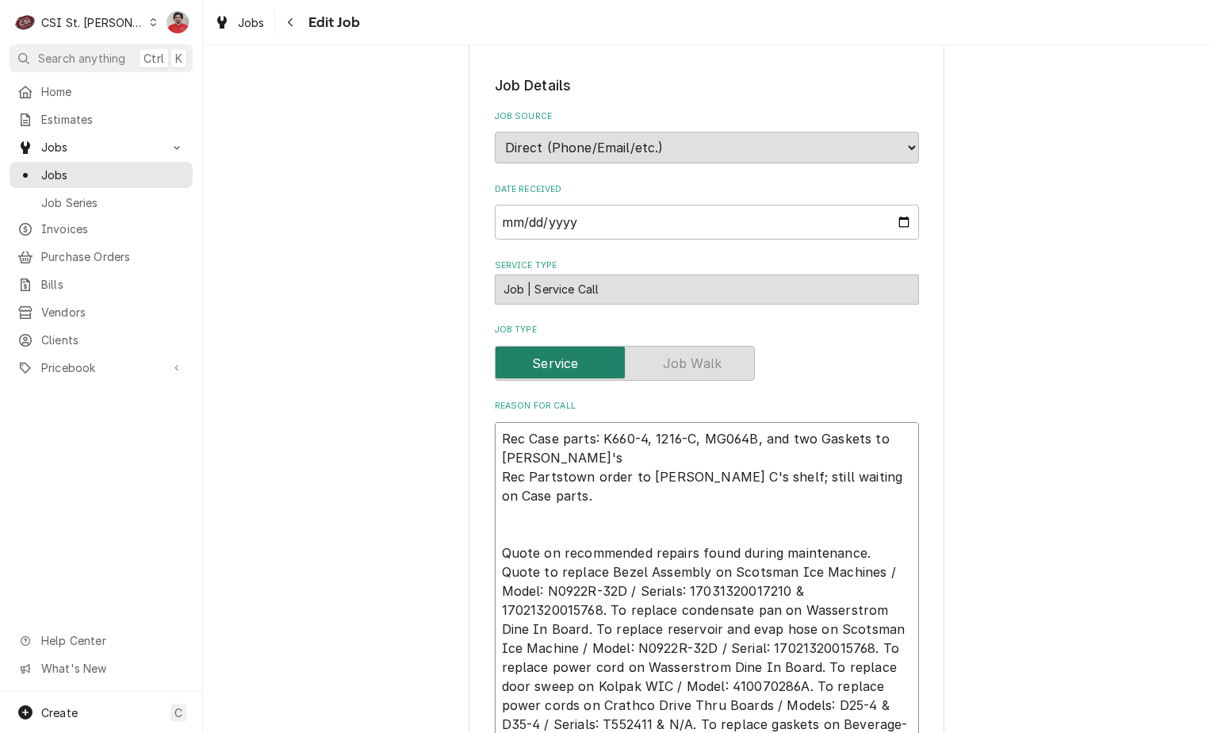
type textarea "x"
type textarea "Rec Case parts: K660-4, 1216-C, MG064B, and two Gaskets to Brad C's Rec Partsto…"
type textarea "x"
type textarea "Rec Case parts: K660-4, 1216-C, MG064B, and two Gaskets to Brad C's sh Rec Part…"
type textarea "x"
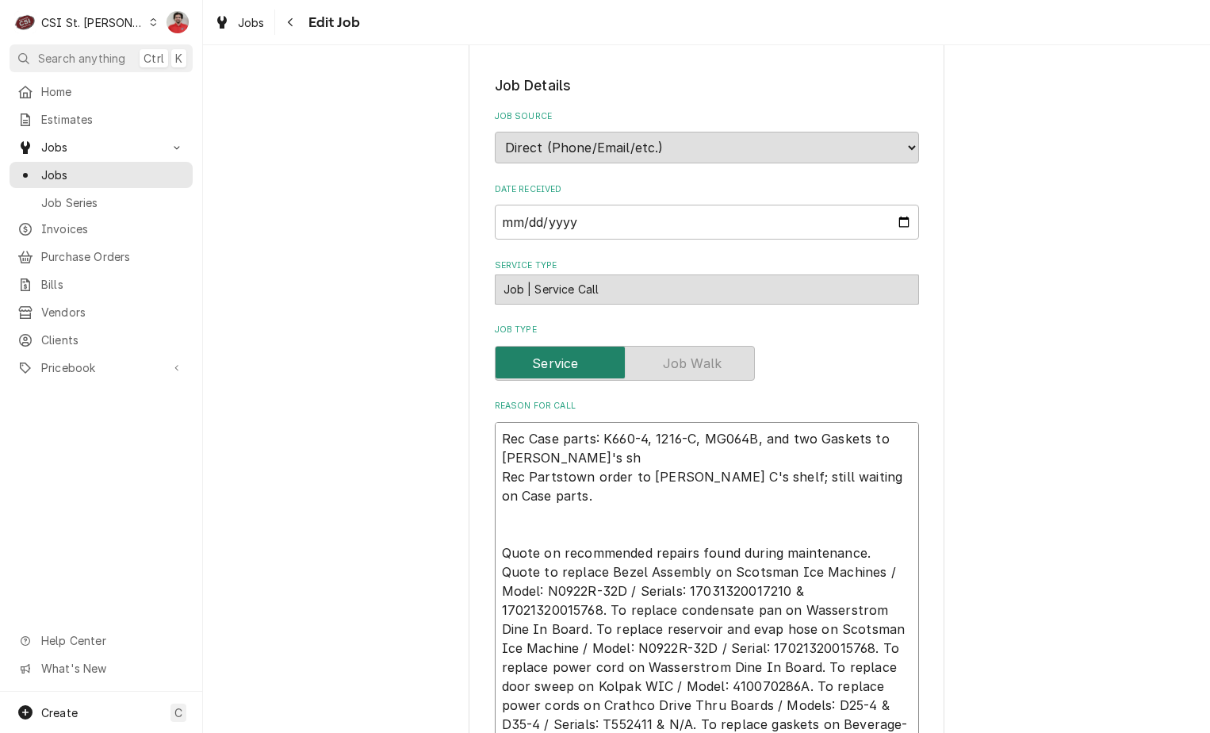
type textarea "Rec Case parts: K660-4, 1216-C, MG064B, and two Gaskets to Brad C's she Rec Par…"
type textarea "x"
type textarea "Rec Case parts: K660-4, 1216-C, MG064B, and two Gaskets to Brad C's shel Rec Pa…"
type textarea "x"
type textarea "Rec Case parts: K660-4, 1216-C, MG064B, and two Gaskets to Brad C's shelf Rec P…"
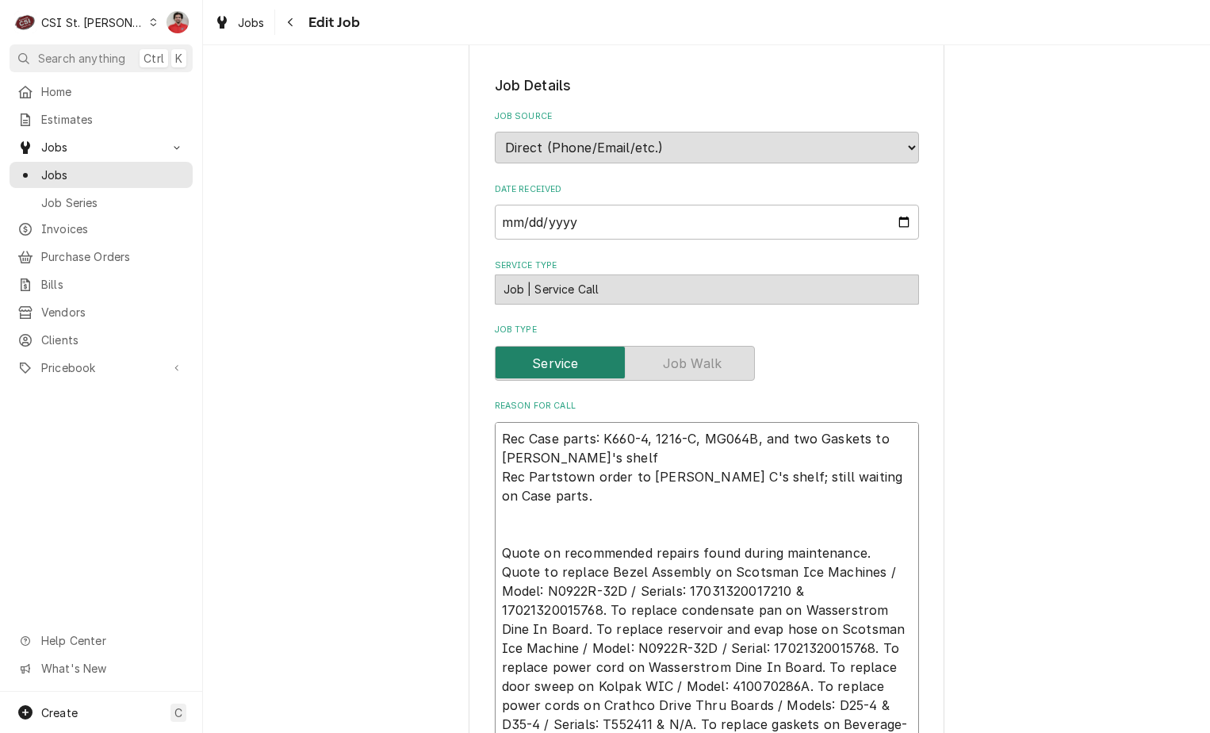
type textarea "x"
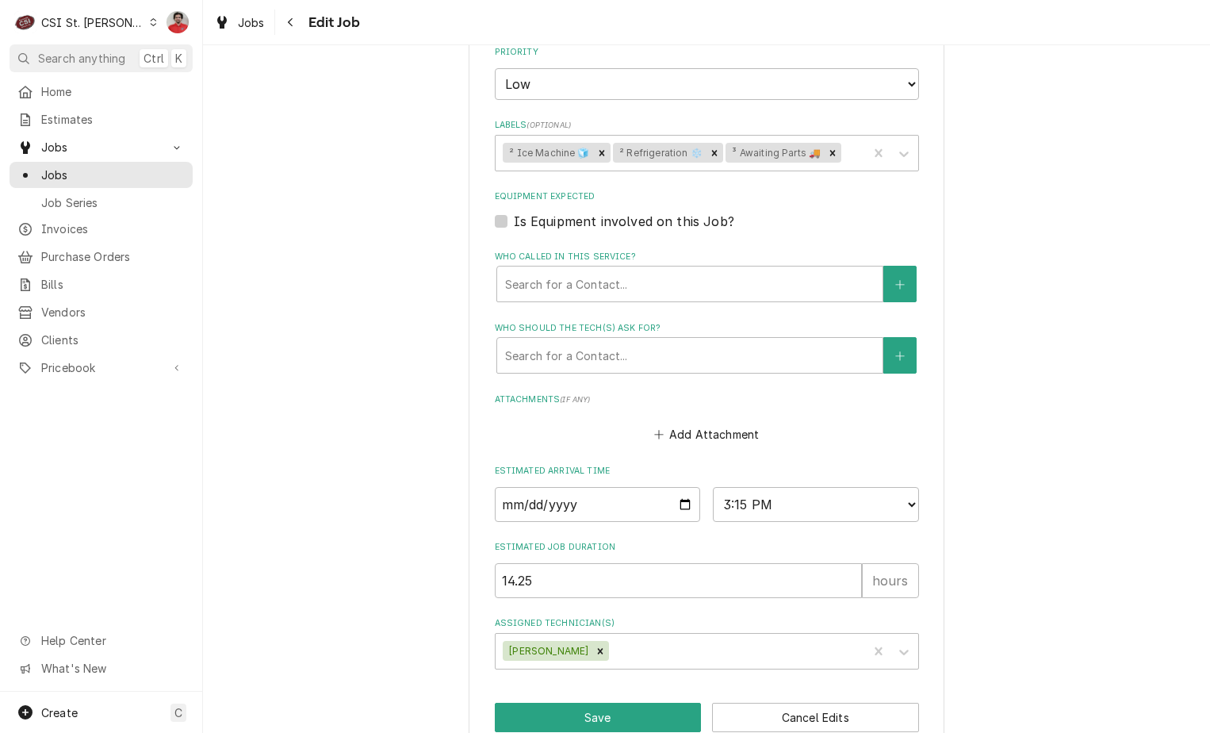
scroll to position [1852, 0]
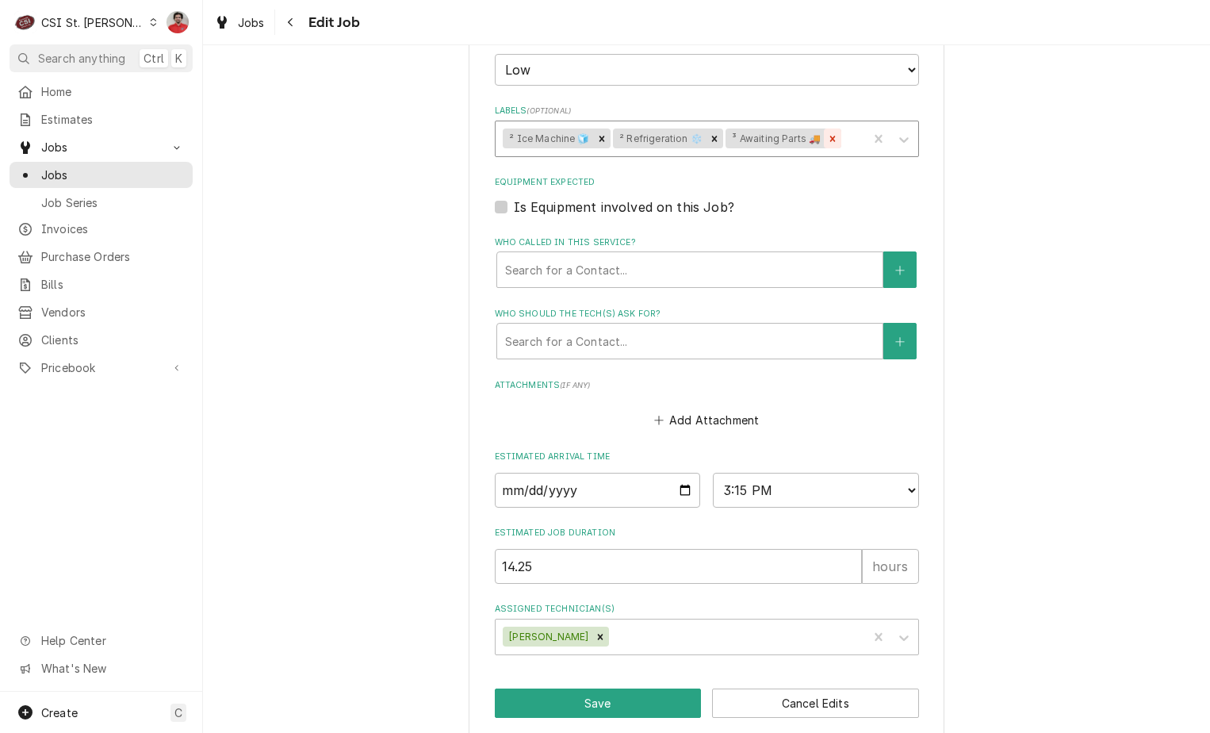
click at [828, 133] on icon "Remove ³ Awaiting Parts 🚚" at bounding box center [832, 138] width 11 height 11
type textarea "Rec Case parts: K660-4, 1216-C, MG064B, and two Gaskets to Brad C's shelf Rec P…"
click at [820, 124] on div "Labels" at bounding box center [793, 138] width 134 height 29
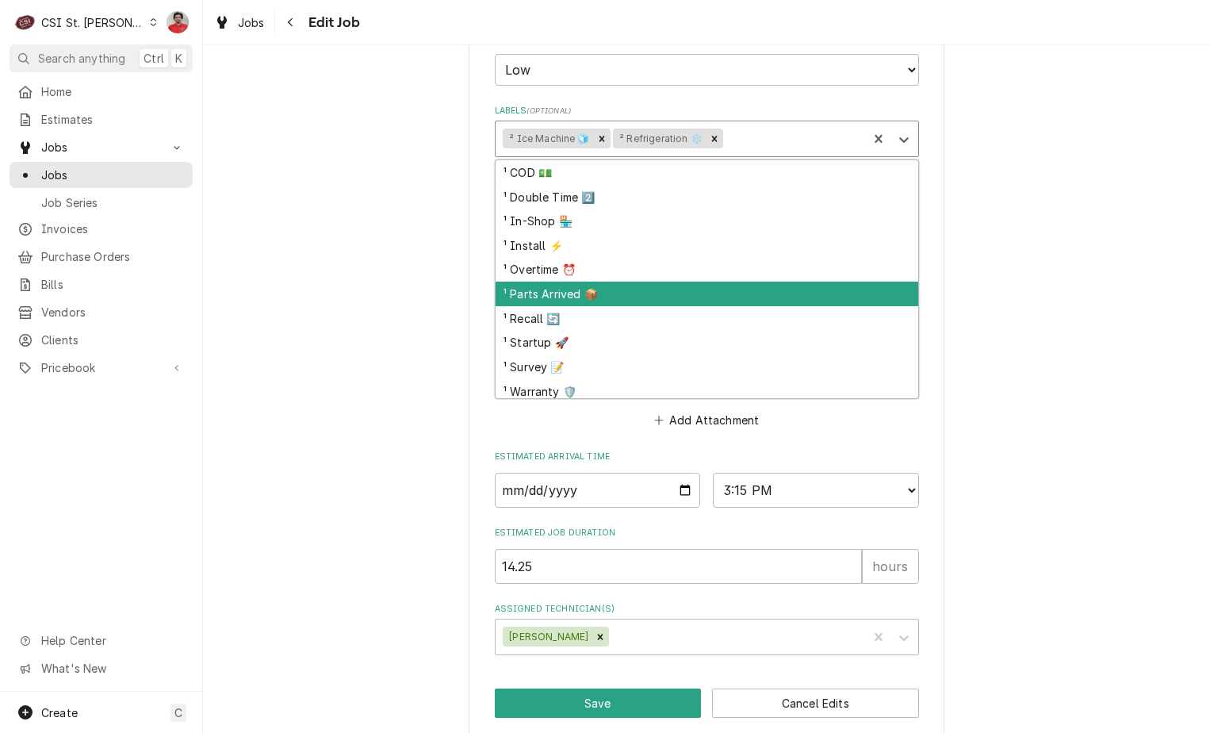
click at [660, 281] on div "¹ Parts Arrived 📦" at bounding box center [707, 293] width 423 height 25
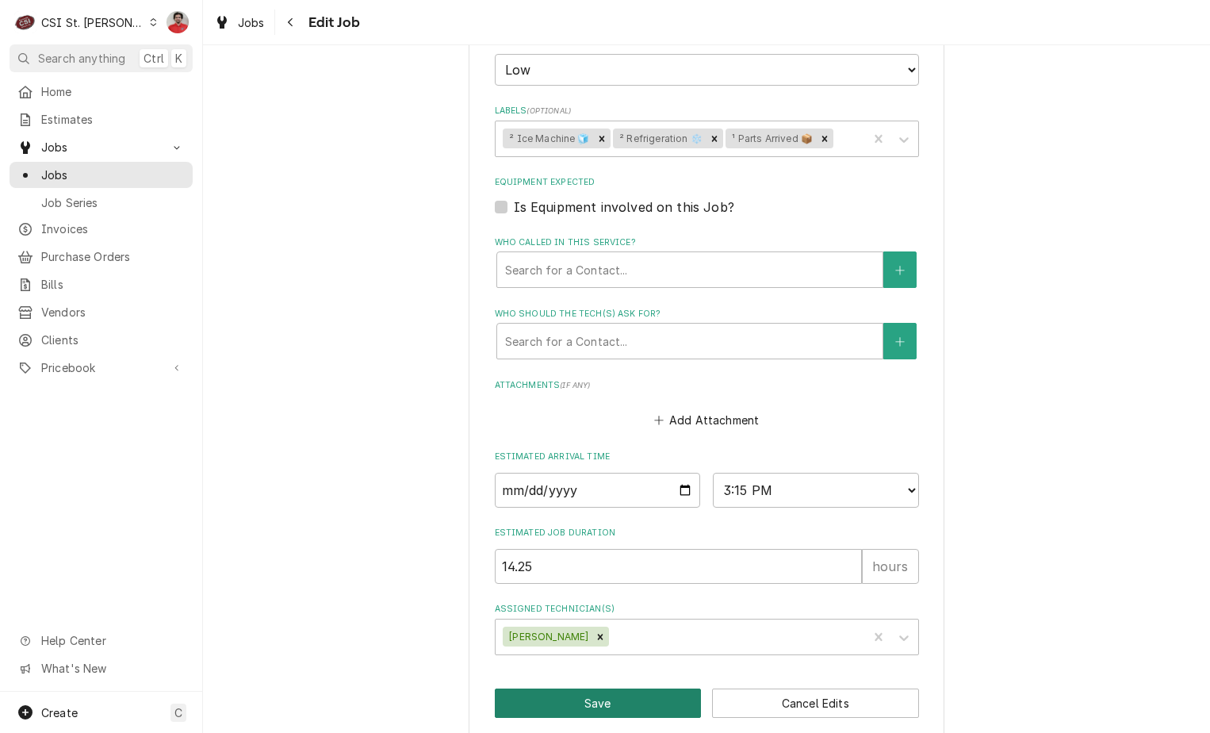
click at [663, 688] on button "Save" at bounding box center [598, 702] width 207 height 29
type textarea "x"
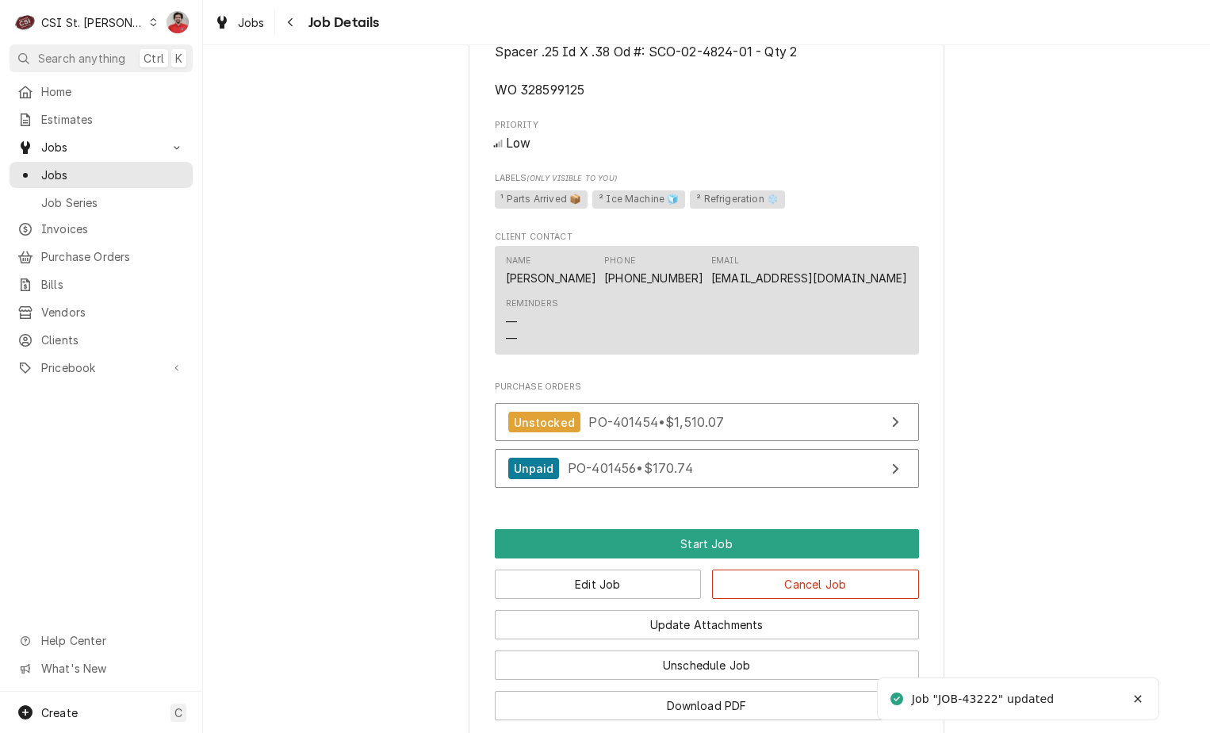
scroll to position [1982, 0]
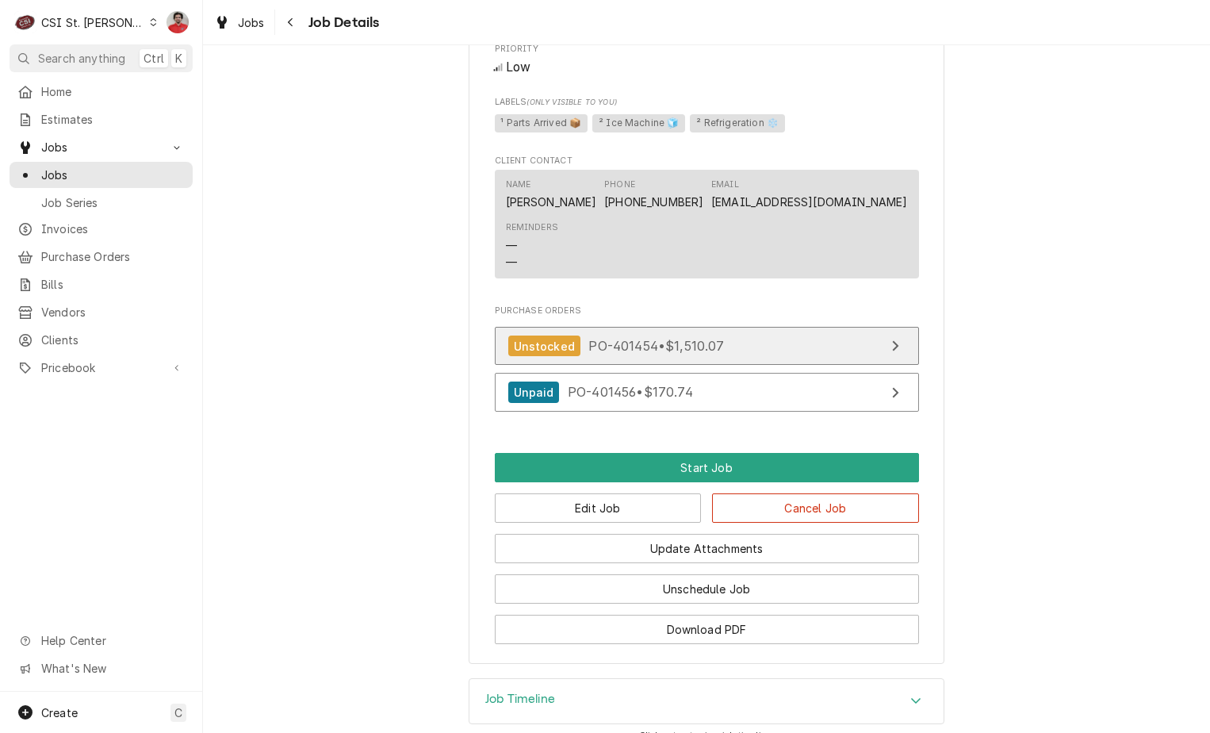
click at [637, 338] on span "PO-401454 • $1,510.07" at bounding box center [656, 346] width 136 height 16
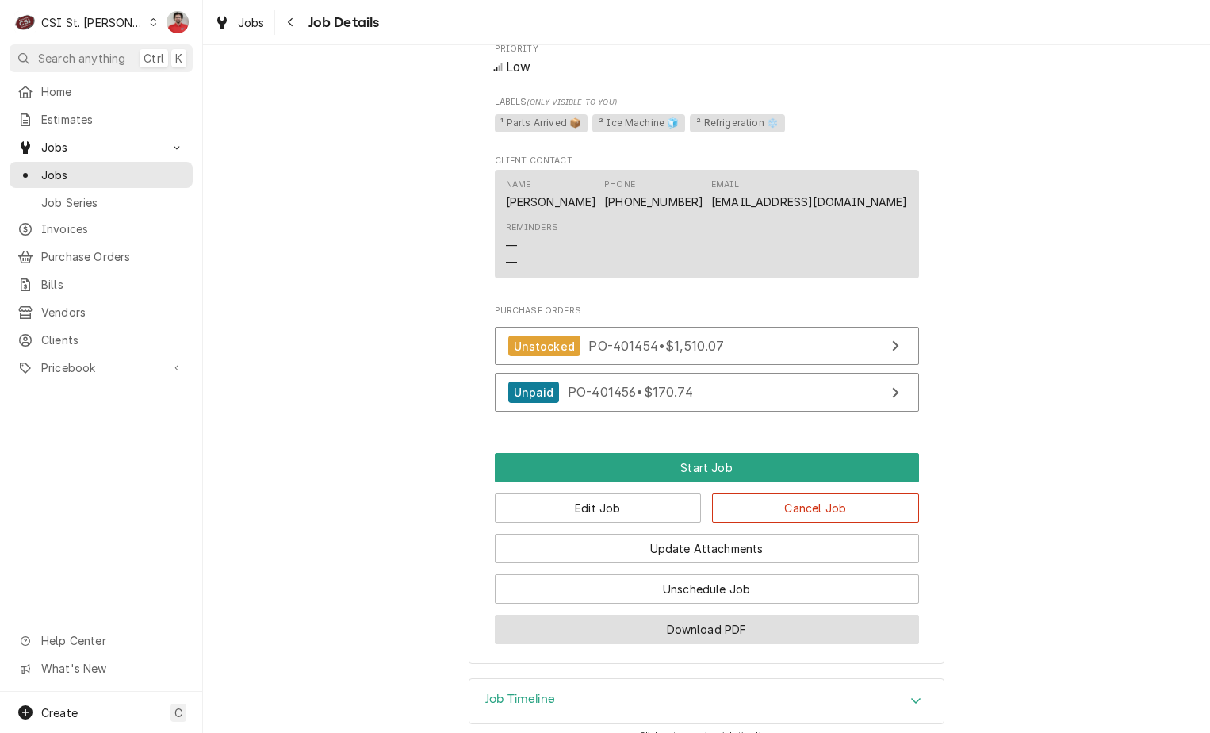
click at [649, 614] on button "Download PDF" at bounding box center [707, 628] width 424 height 29
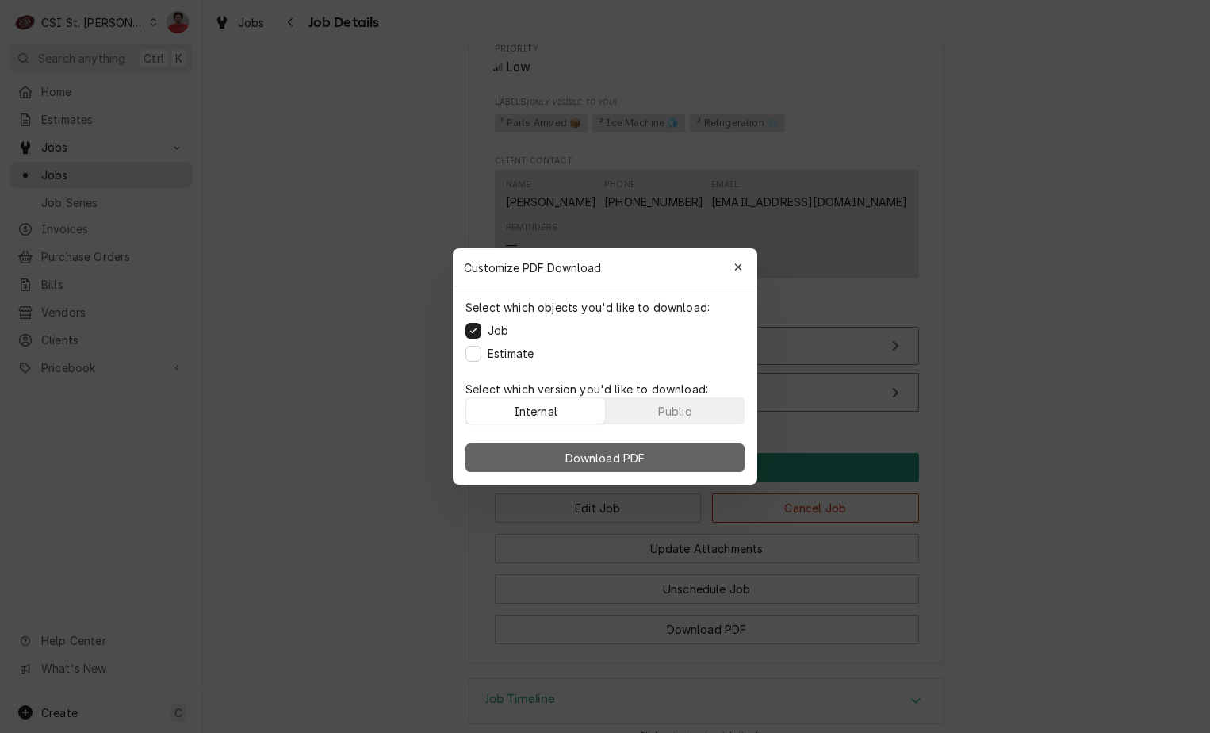
click at [626, 465] on button "Download PDF" at bounding box center [604, 457] width 279 height 29
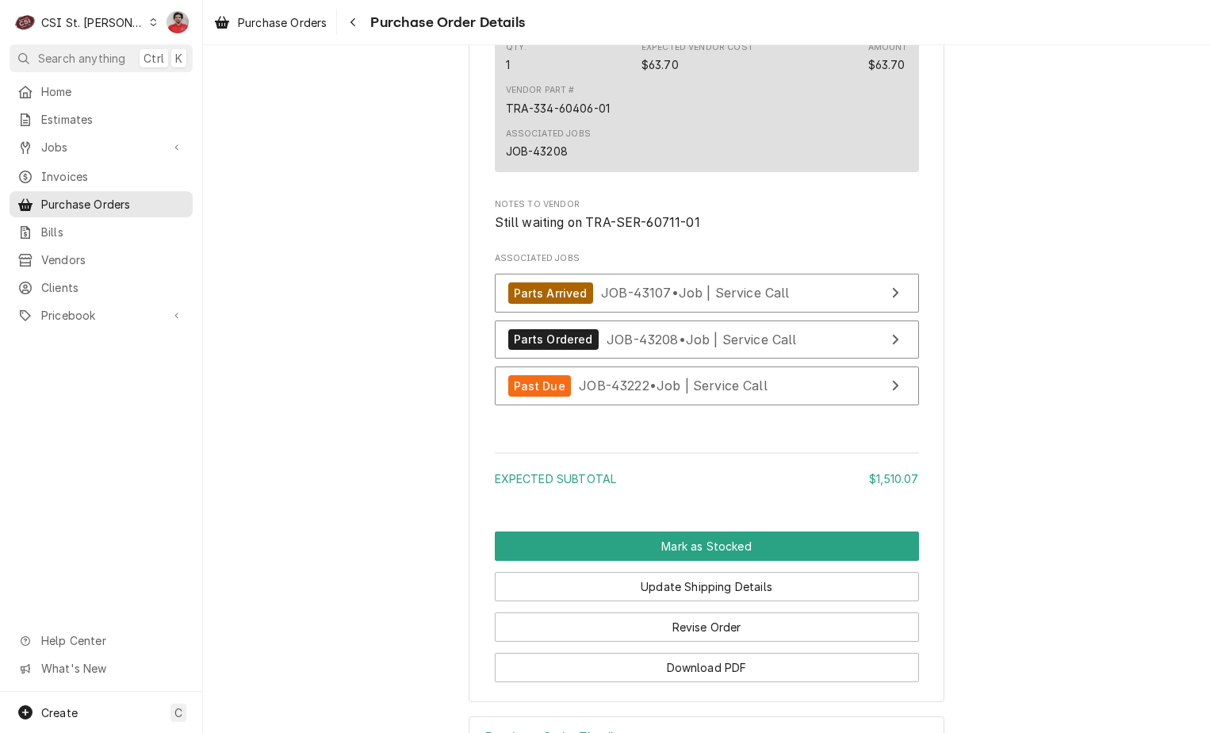
scroll to position [4678, 0]
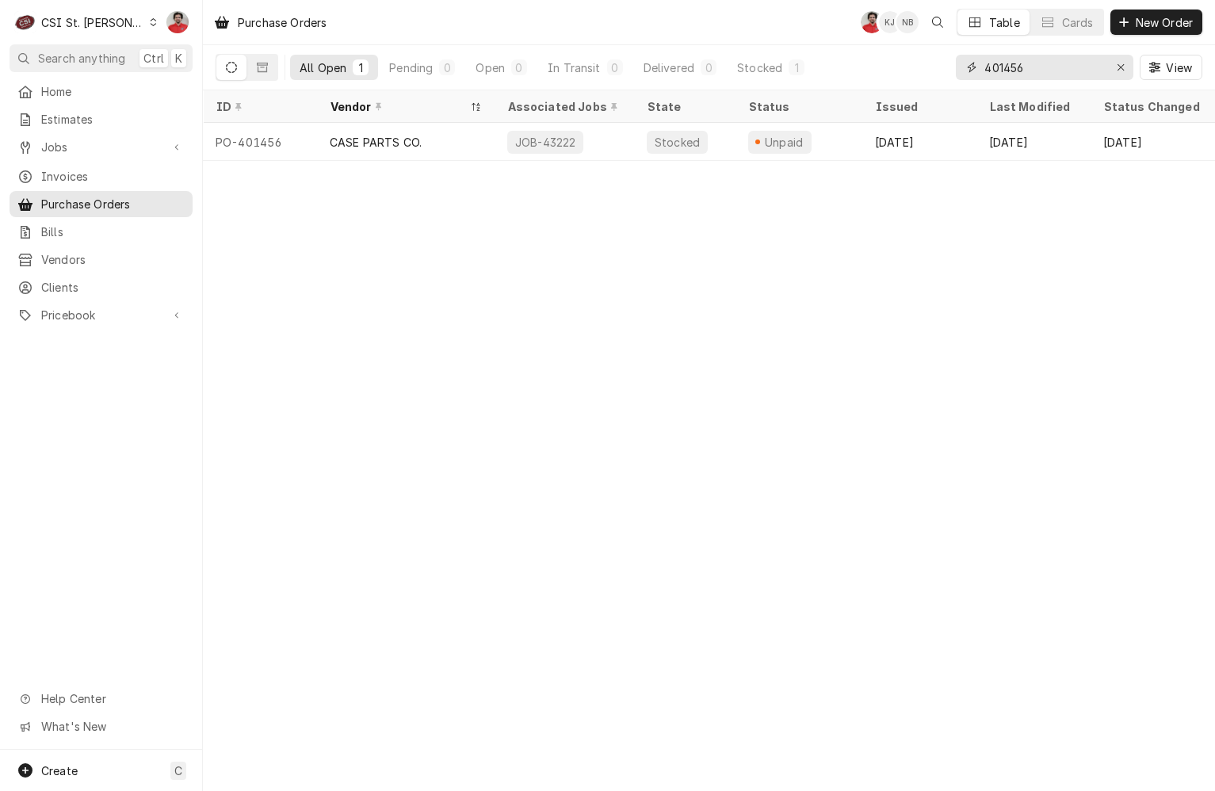
click at [1062, 70] on input "401456" at bounding box center [1044, 67] width 119 height 25
type input "401459"
click at [1066, 71] on input "401459" at bounding box center [1044, 67] width 119 height 25
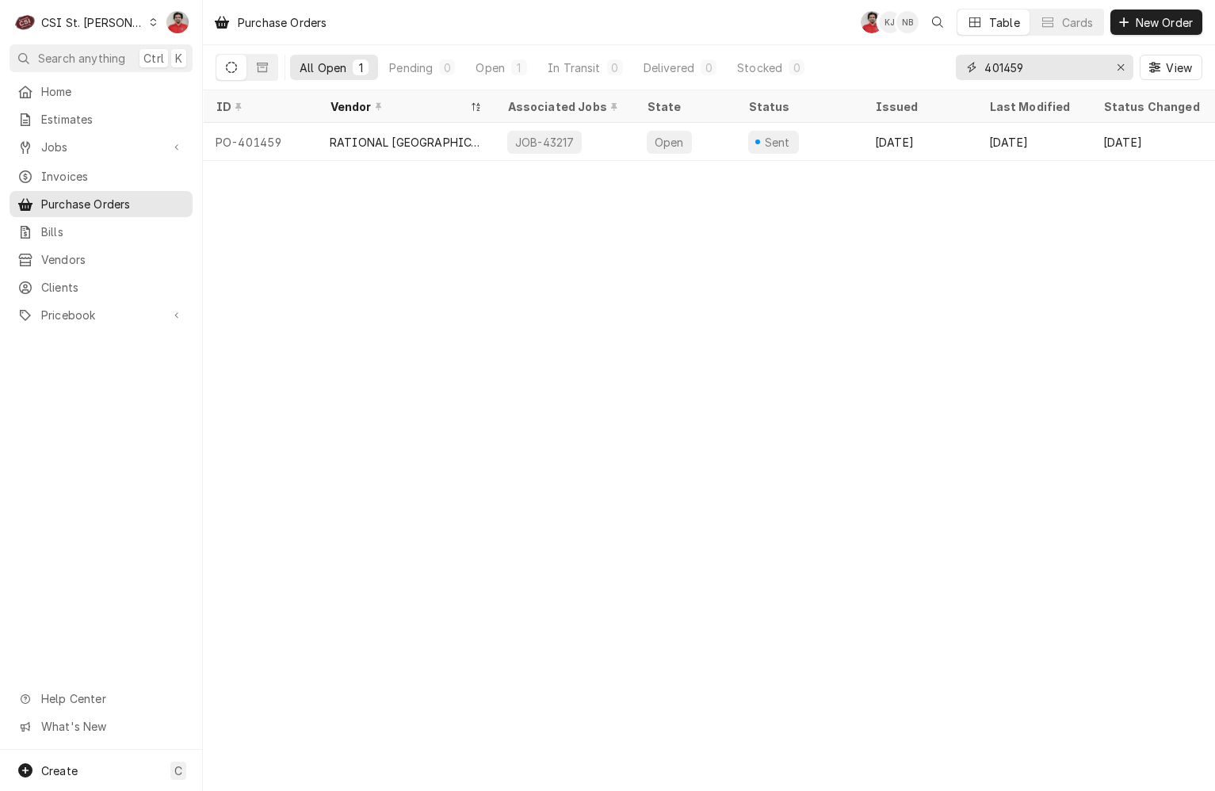
click at [1066, 71] on input "401459" at bounding box center [1044, 67] width 119 height 25
click at [1058, 70] on input "401459" at bounding box center [1044, 67] width 119 height 25
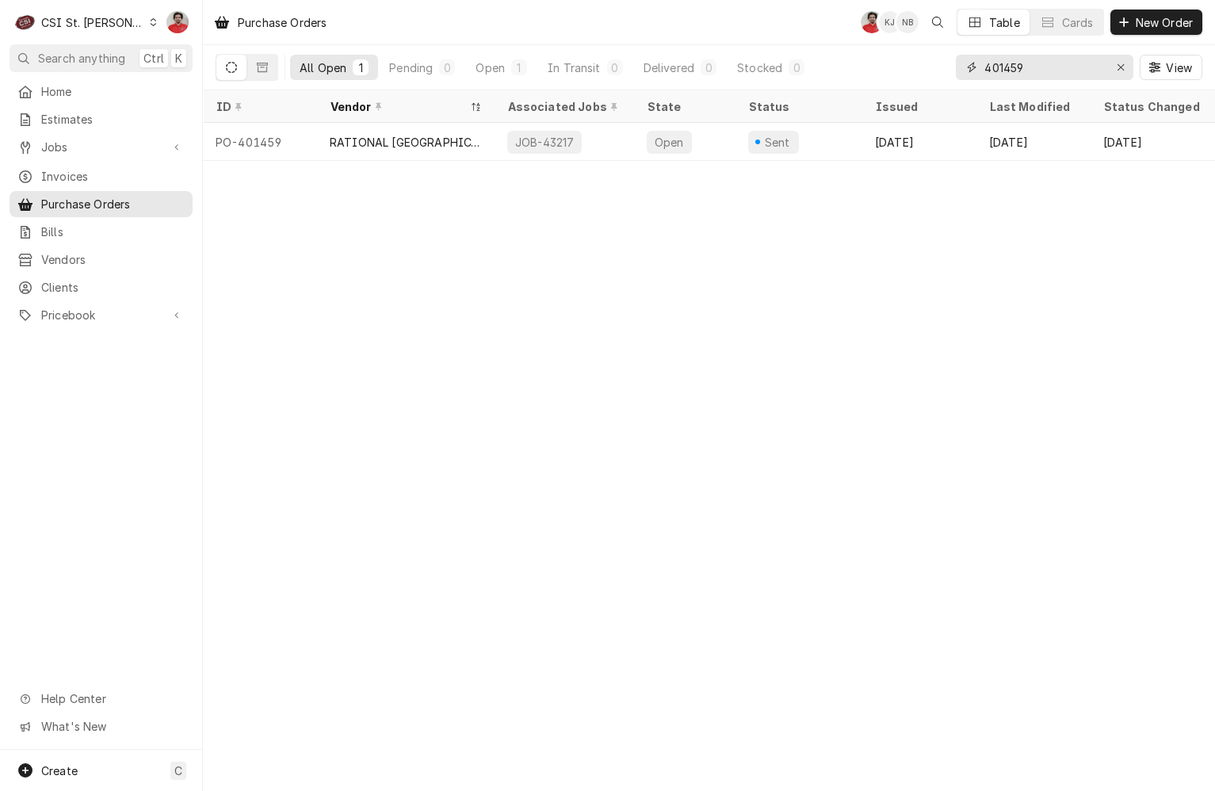
click at [1058, 70] on input "401459" at bounding box center [1044, 67] width 119 height 25
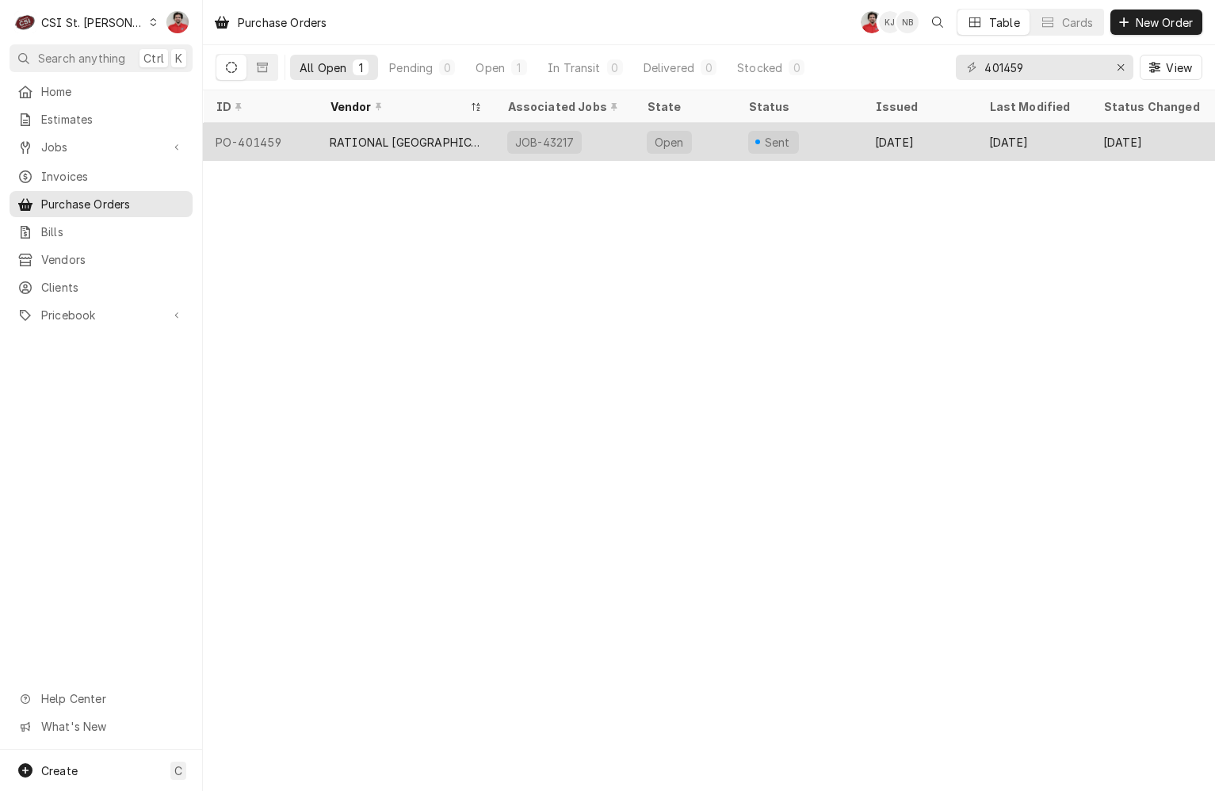
click at [480, 139] on div "RATIONAL [GEOGRAPHIC_DATA]" at bounding box center [406, 142] width 178 height 38
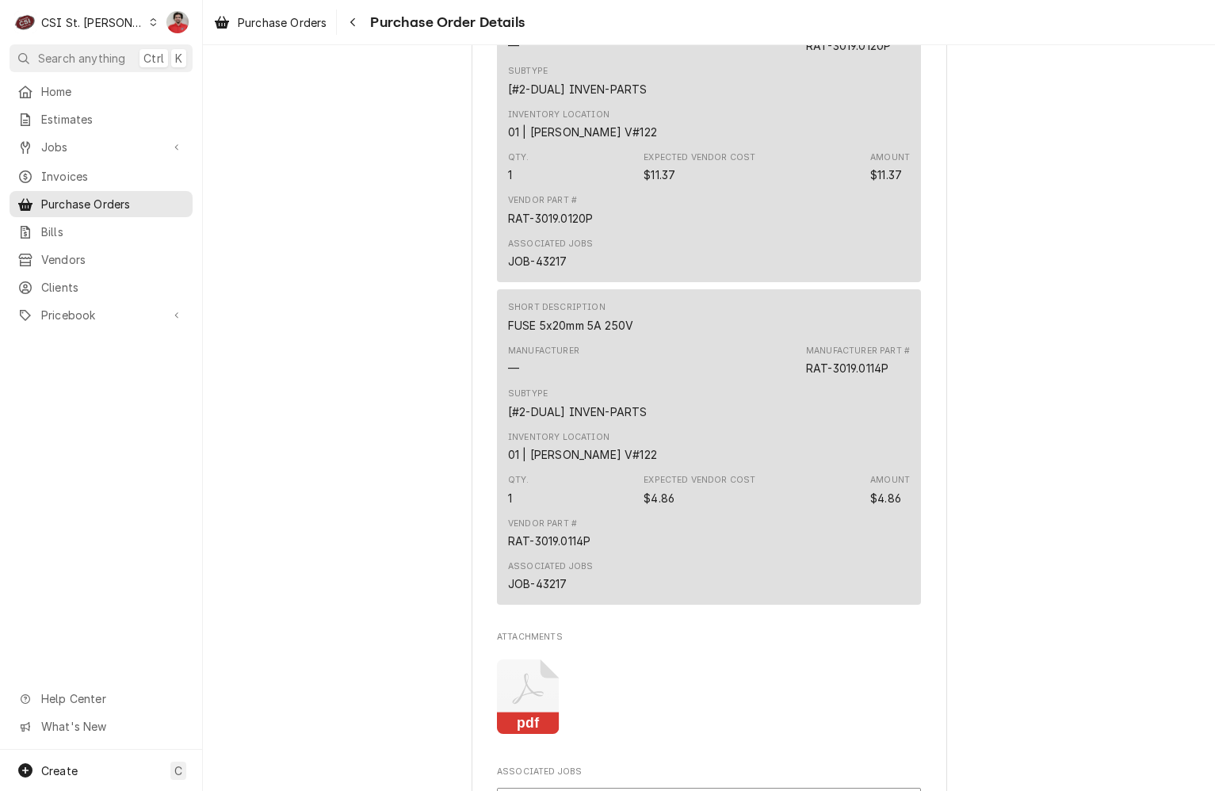
scroll to position [1544, 0]
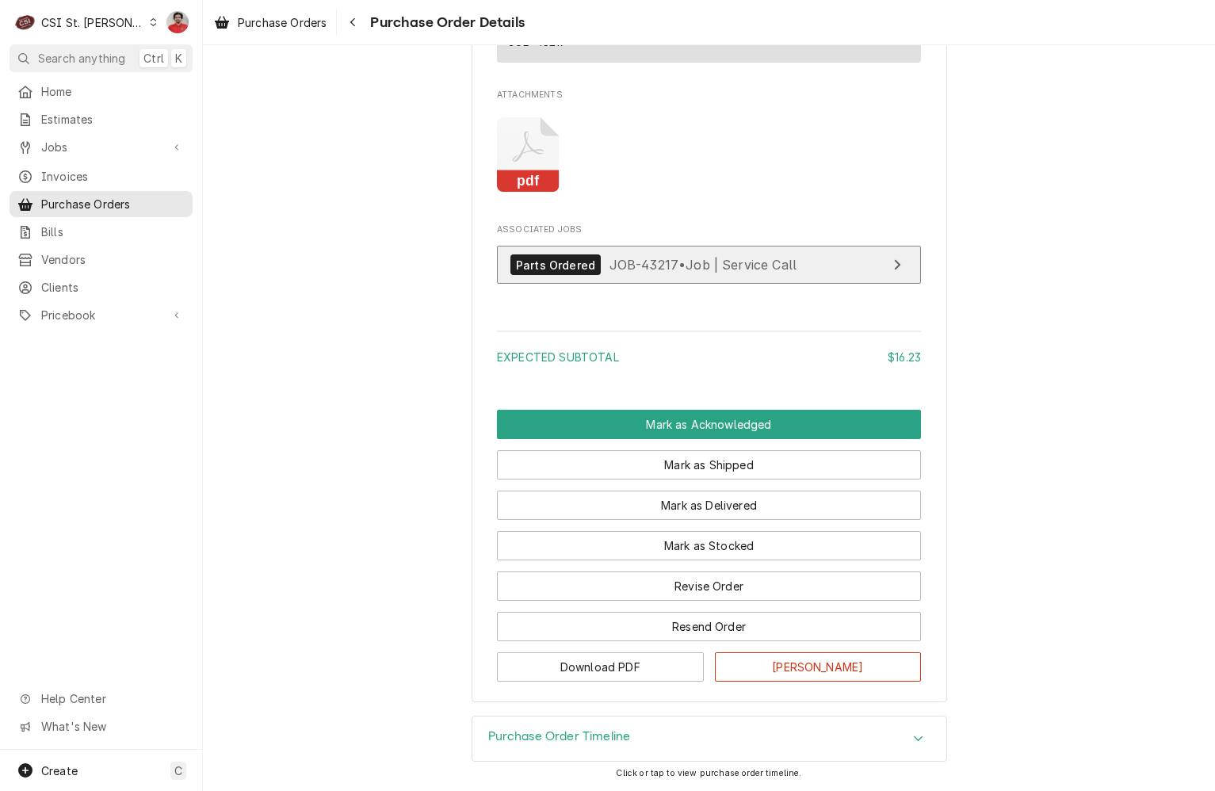
click at [701, 270] on span "JOB-43217 • Job | Service Call" at bounding box center [704, 265] width 188 height 16
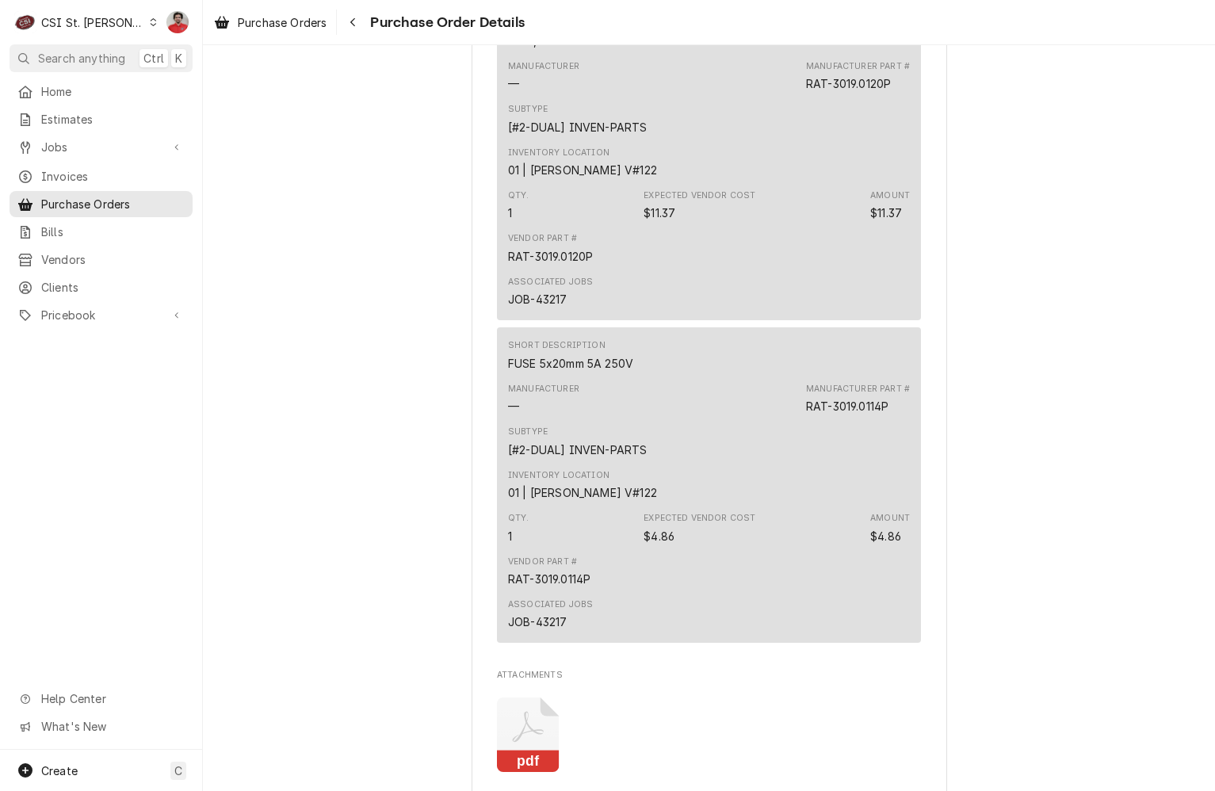
scroll to position [909, 0]
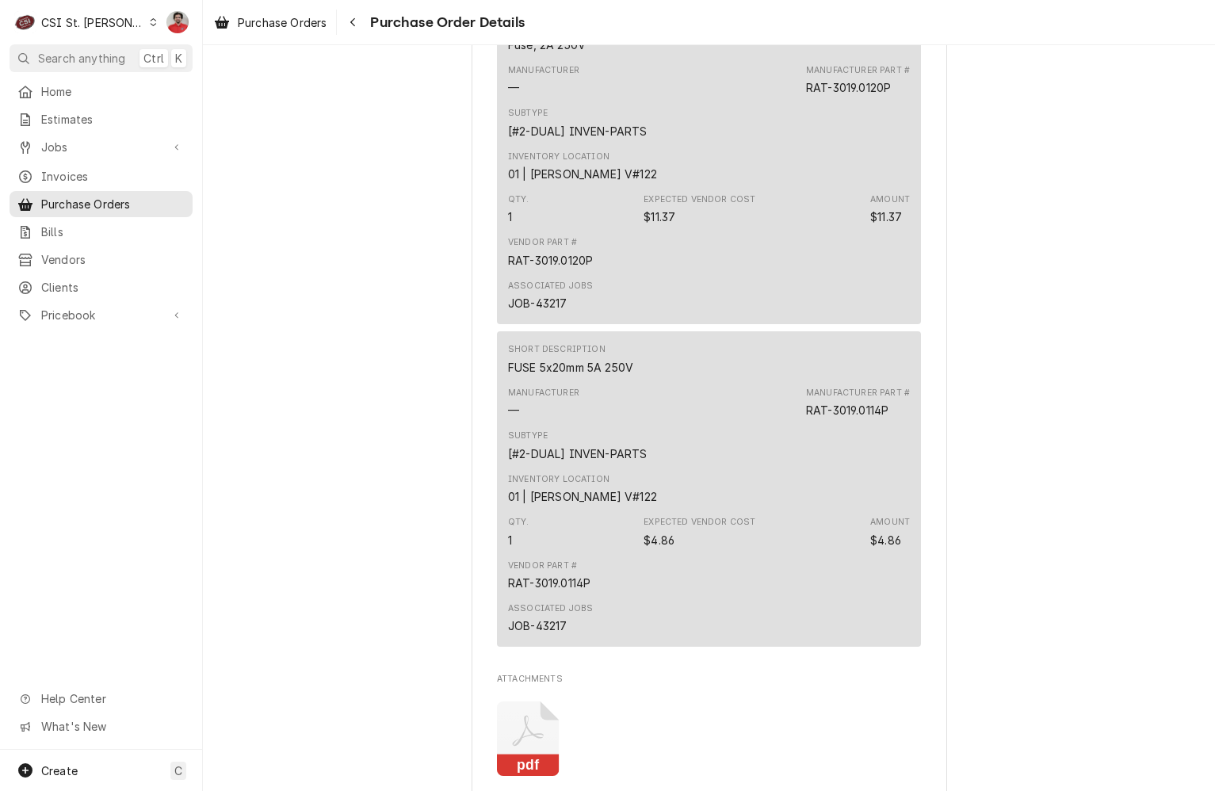
drag, startPoint x: 263, startPoint y: 192, endPoint x: 237, endPoint y: 177, distance: 30.2
click at [263, 192] on div "Sent Vendor RATIONAL [GEOGRAPHIC_DATA] RATIONAL [GEOGRAPHIC_DATA] [STREET_ADDRE…" at bounding box center [709, 218] width 1013 height 2165
click at [93, 196] on span "Purchase Orders" at bounding box center [113, 204] width 144 height 17
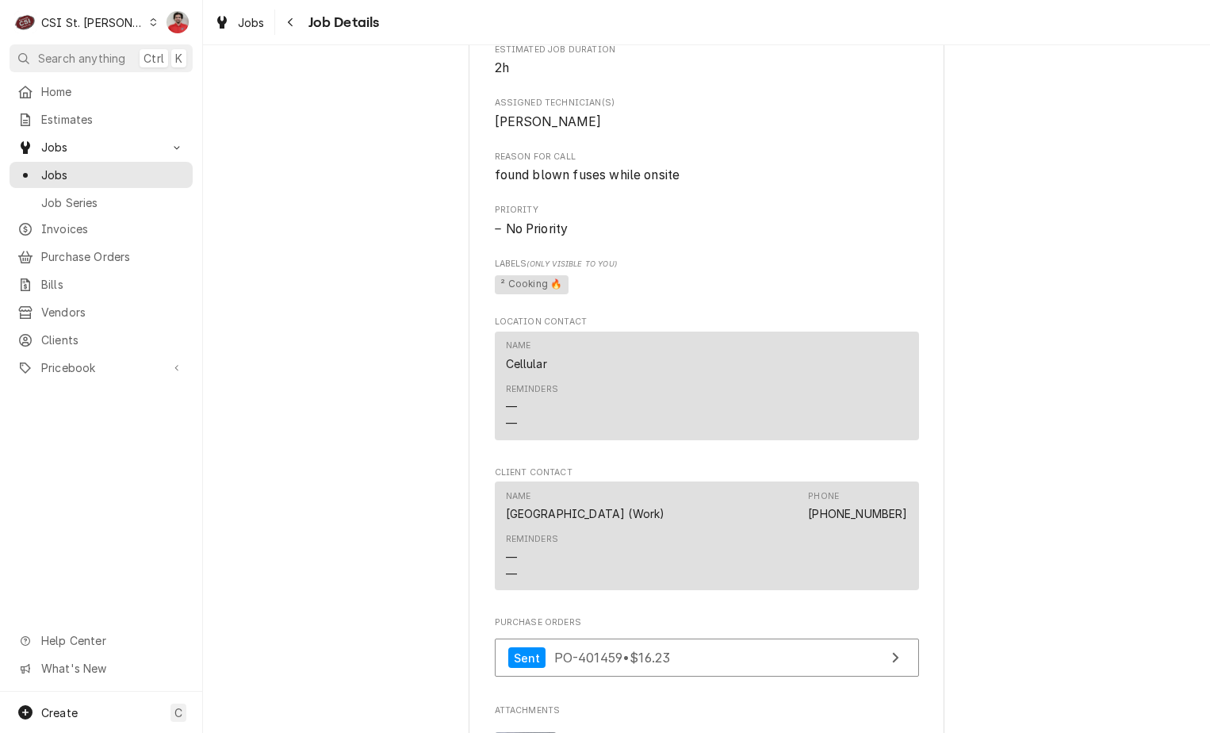
scroll to position [1744, 0]
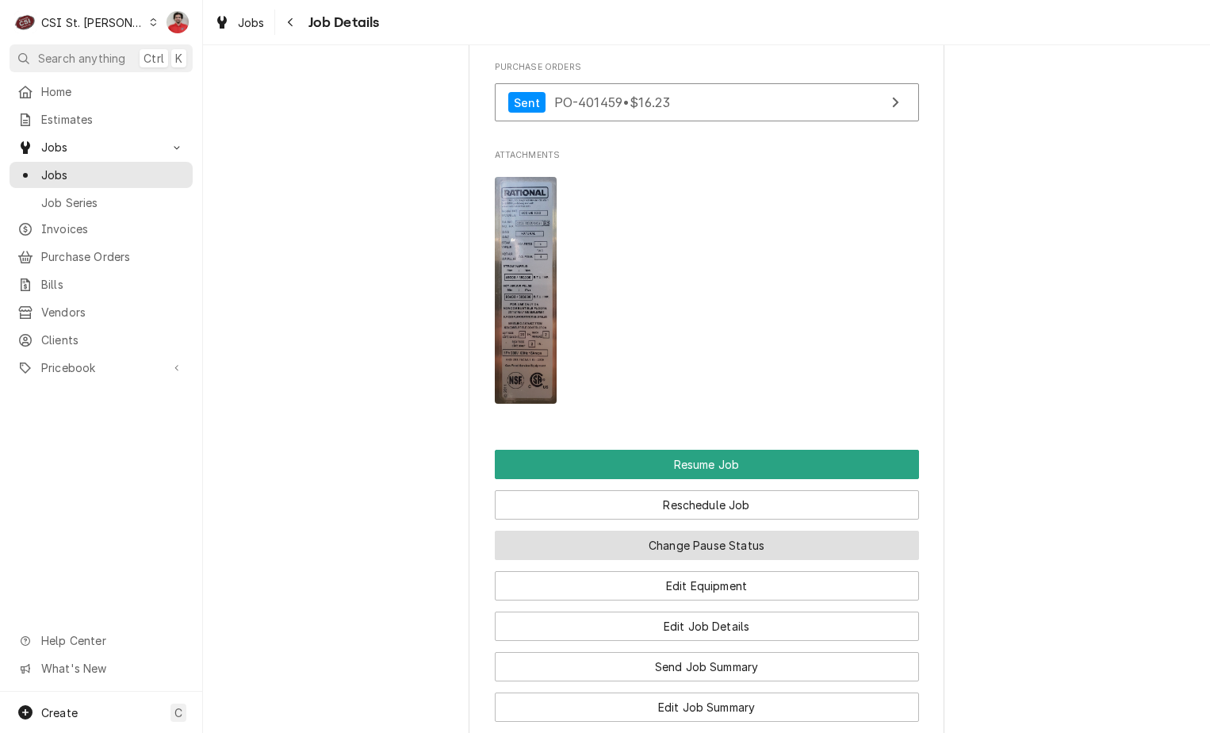
click at [776, 533] on button "Change Pause Status" at bounding box center [707, 544] width 424 height 29
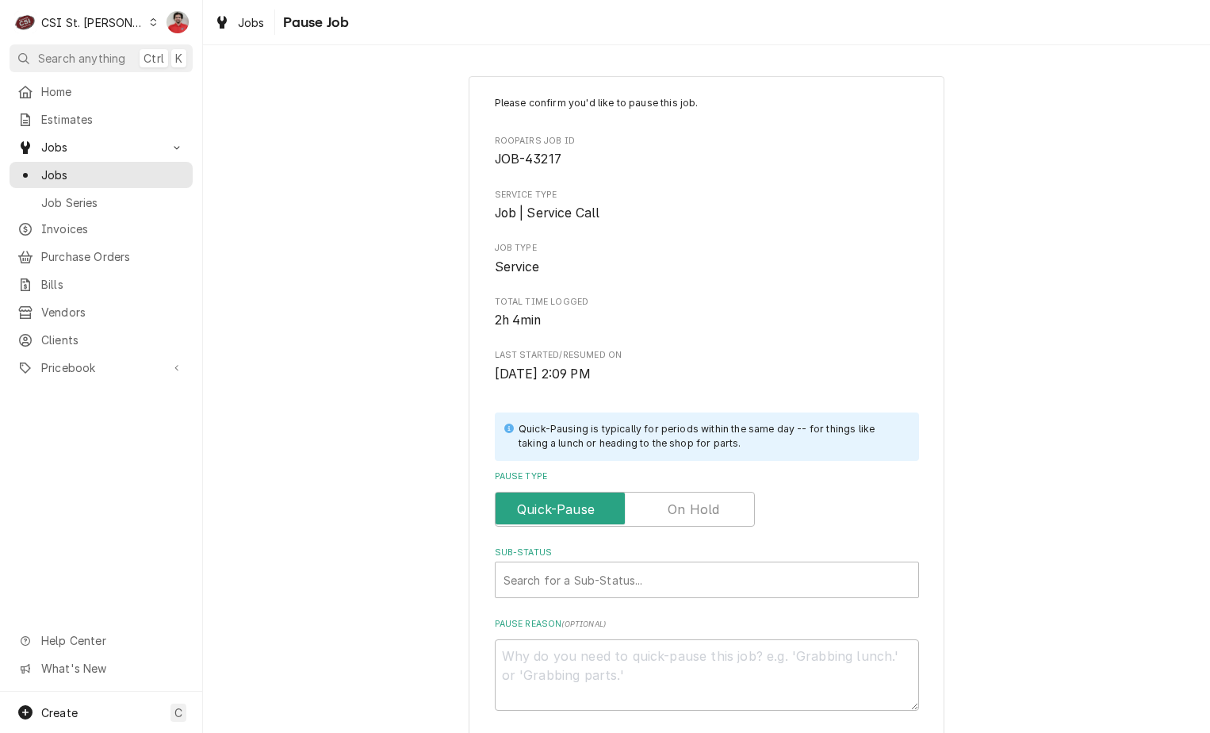
click at [712, 519] on label "Pause Type" at bounding box center [625, 509] width 260 height 35
click at [712, 519] on input "Pause Type" at bounding box center [625, 509] width 246 height 35
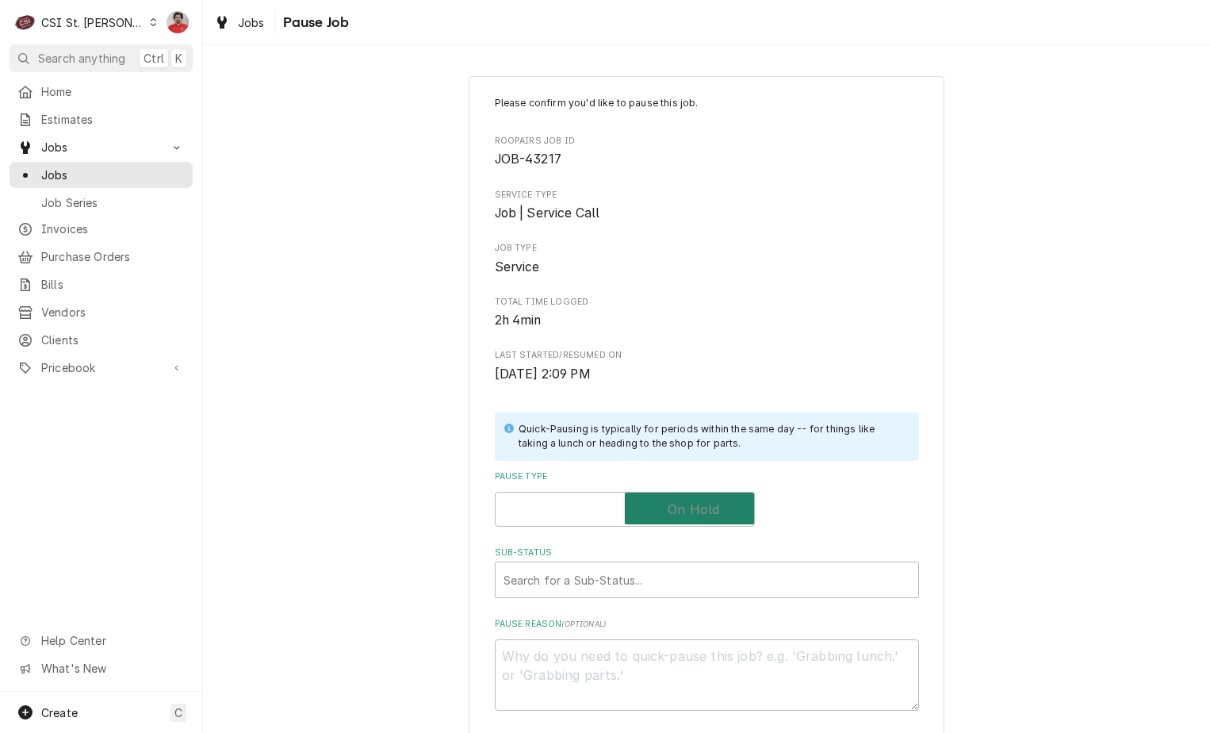
checkbox input "true"
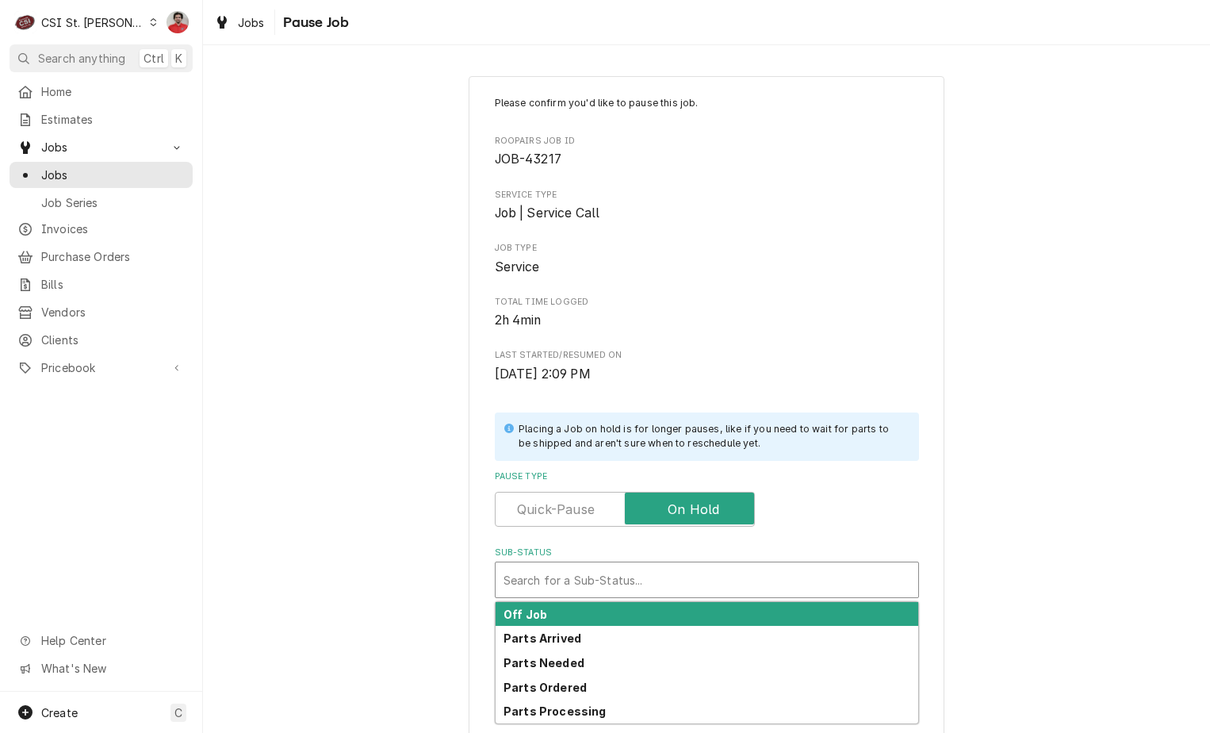
click at [705, 576] on div "Sub-Status" at bounding box center [706, 579] width 407 height 29
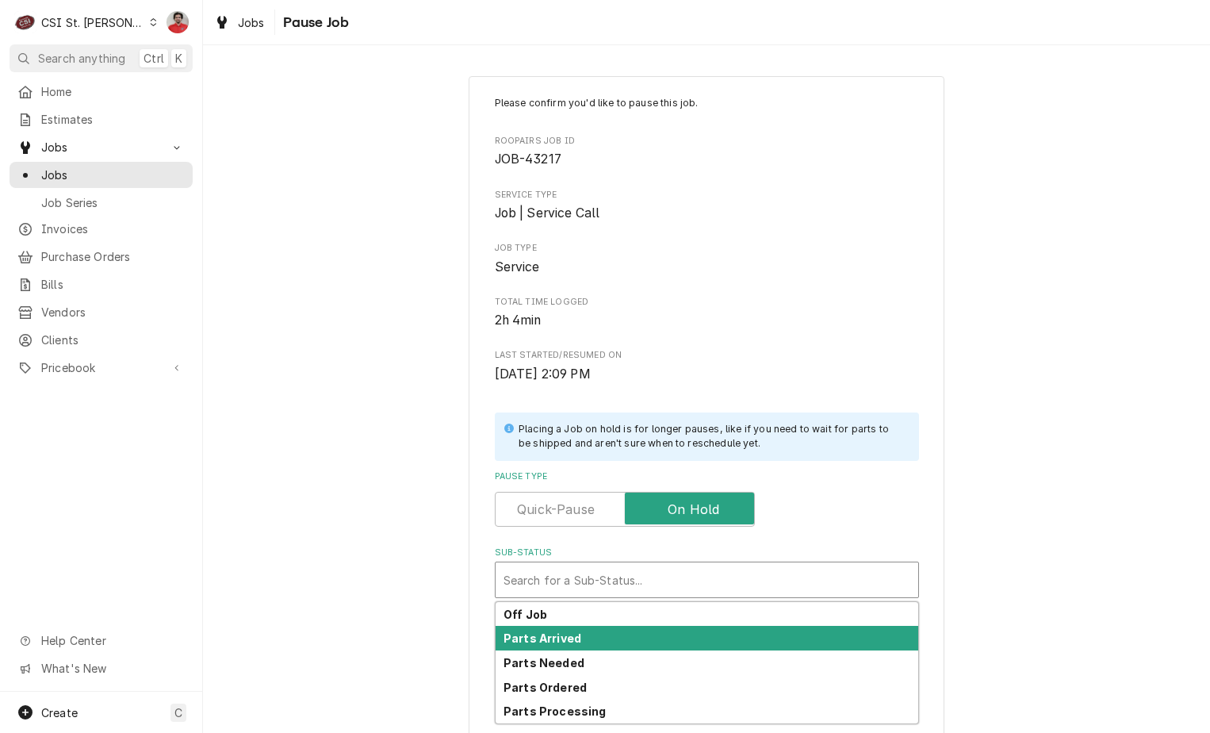
click at [688, 645] on div "Parts Arrived" at bounding box center [707, 638] width 423 height 25
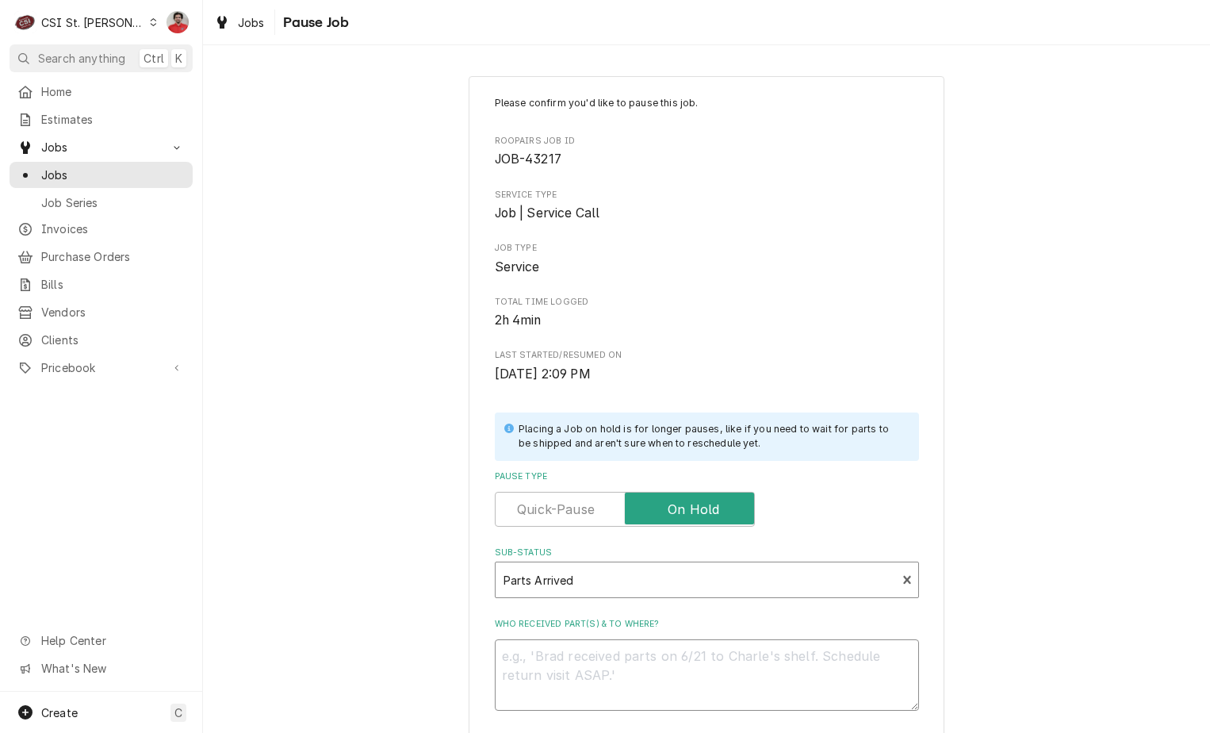
click at [687, 660] on textarea "Who received part(s) & to where?" at bounding box center [707, 674] width 424 height 71
type textarea "x"
type textarea "R"
type textarea "x"
type textarea "RE"
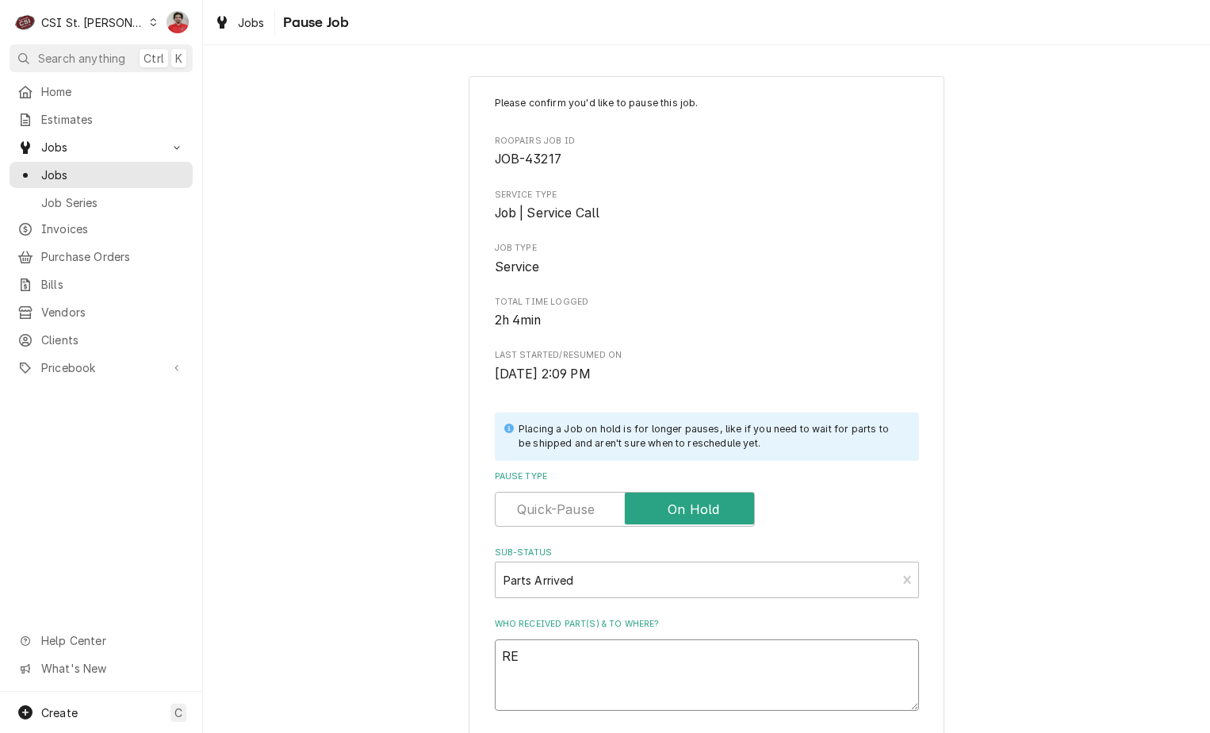
type textarea "x"
type textarea "REc"
type textarea "x"
type textarea "REc"
type textarea "x"
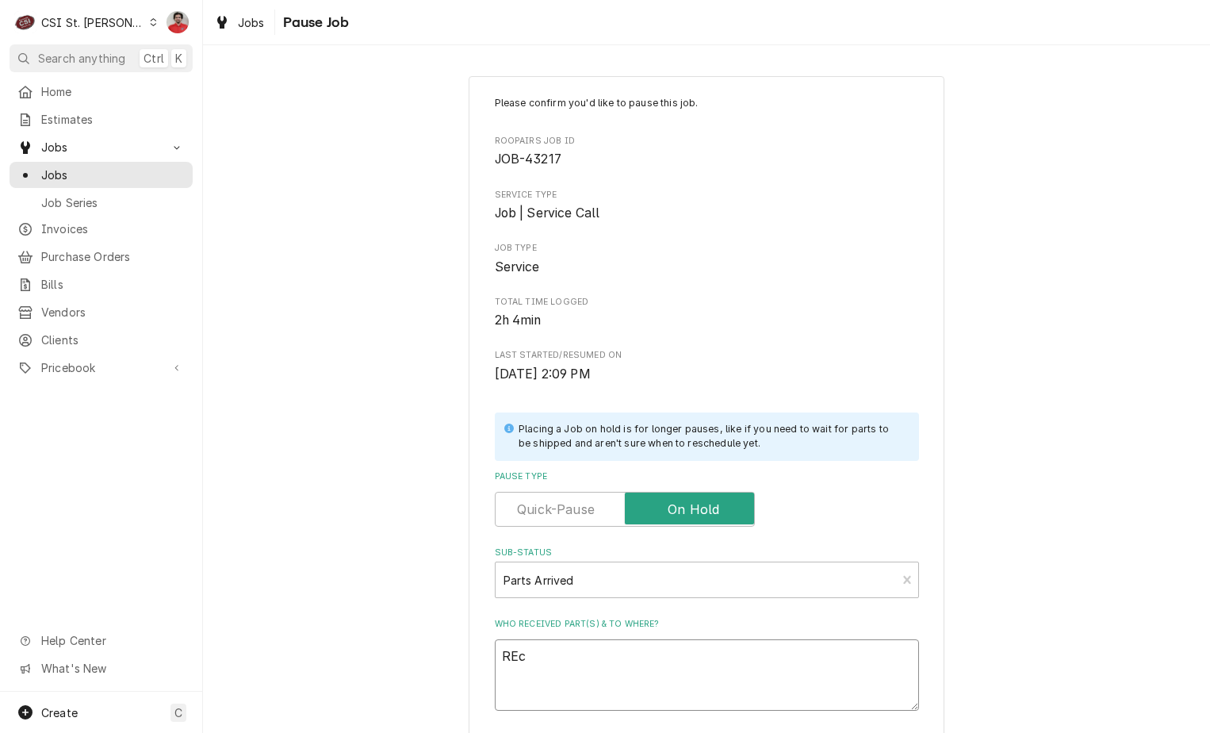
type textarea "REc"
type textarea "x"
type textarea "RE"
type textarea "x"
type textarea "R"
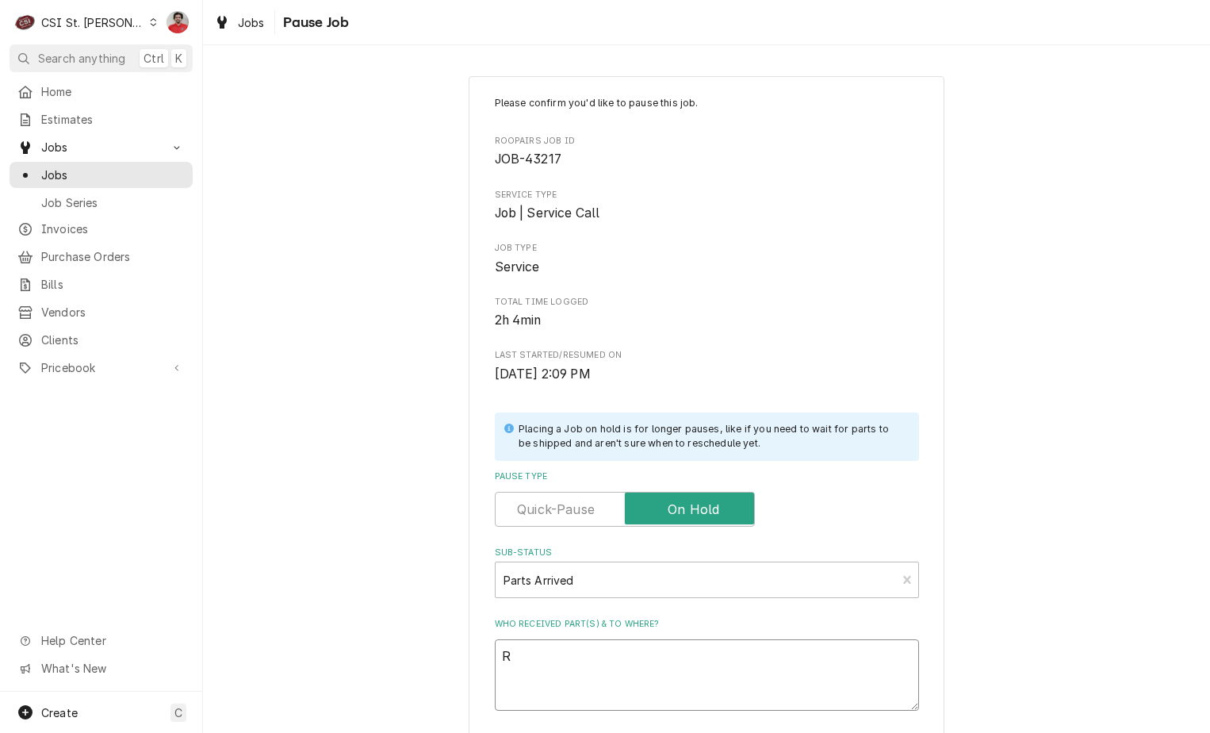
type textarea "x"
type textarea "Re"
type textarea "x"
type textarea "Rec"
type textarea "x"
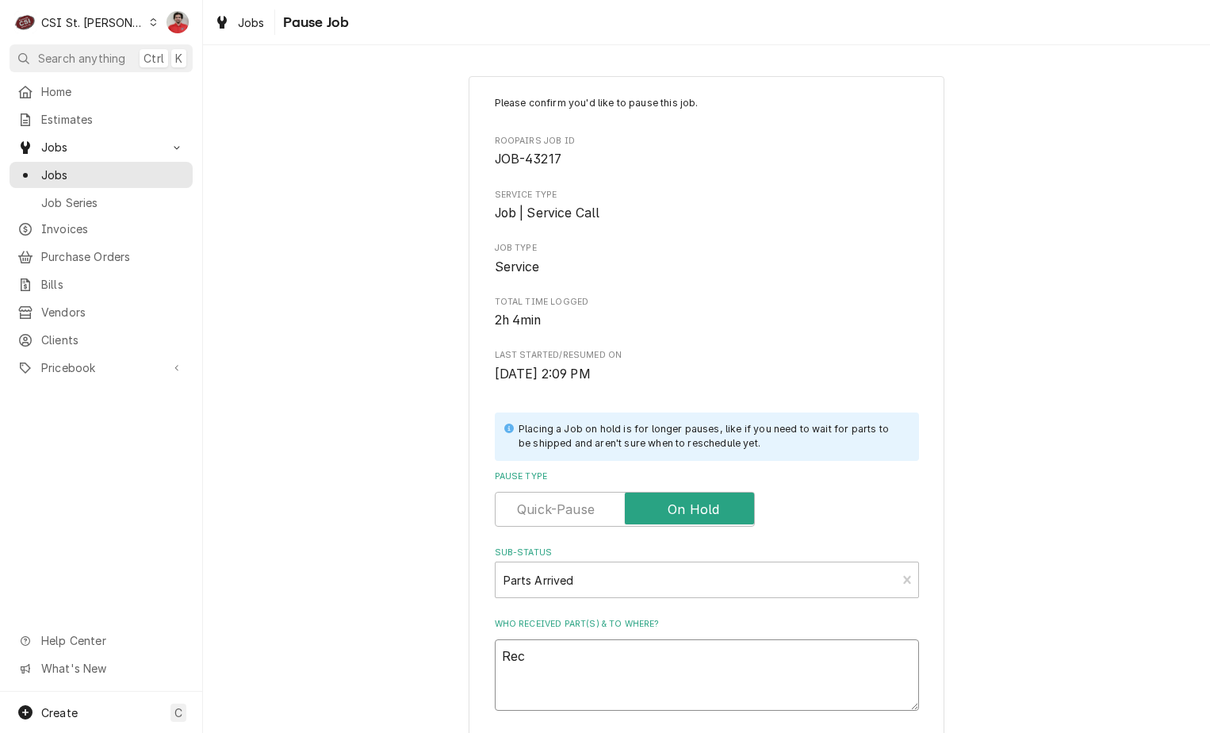
type textarea "Rec"
type textarea "x"
type textarea "Rec t"
type textarea "x"
type textarea "Rec"
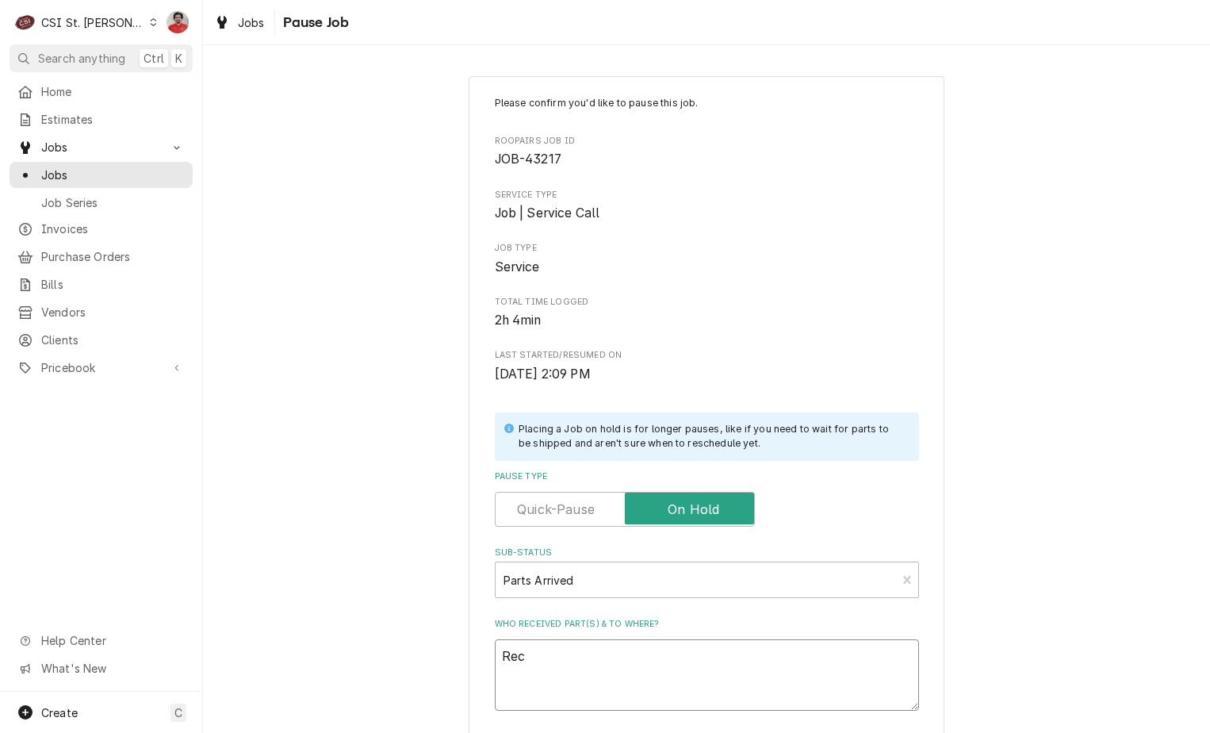
type textarea "x"
type textarea "Rec f"
type textarea "x"
type textarea "Rec fu"
type textarea "x"
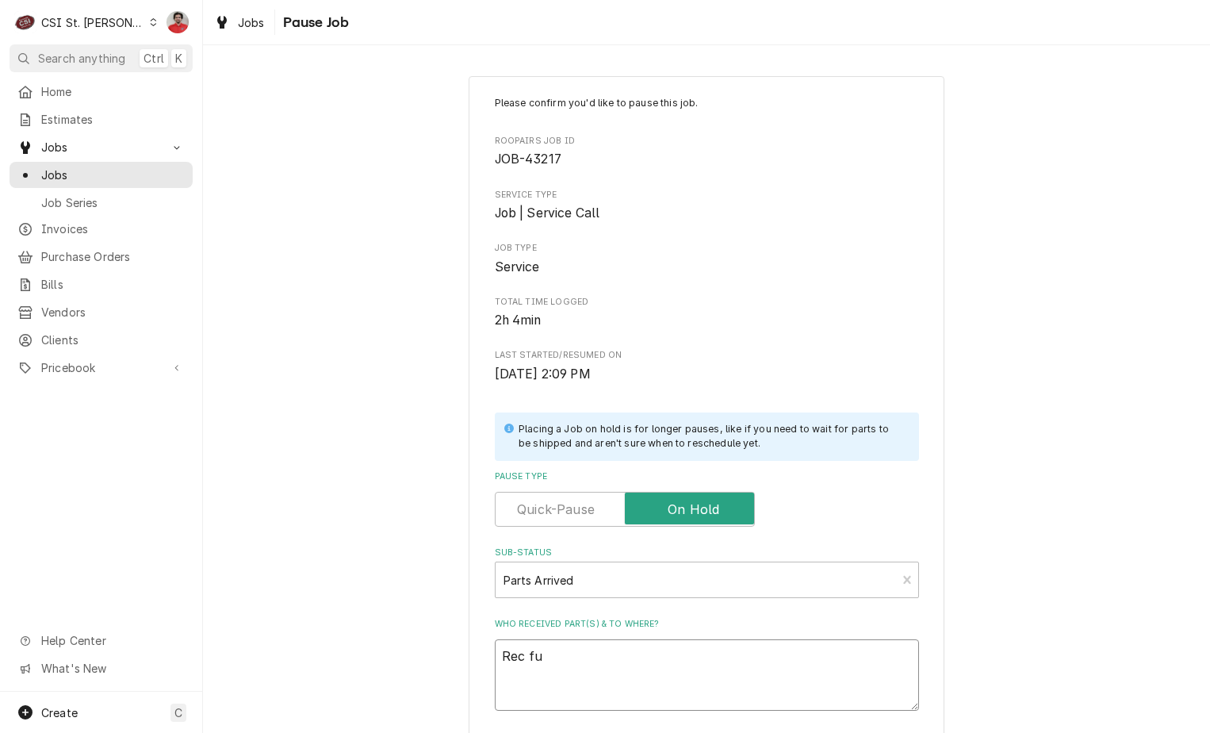
type textarea "Rec fue"
type textarea "x"
type textarea "Rec fues"
type textarea "x"
type textarea "Rec fue"
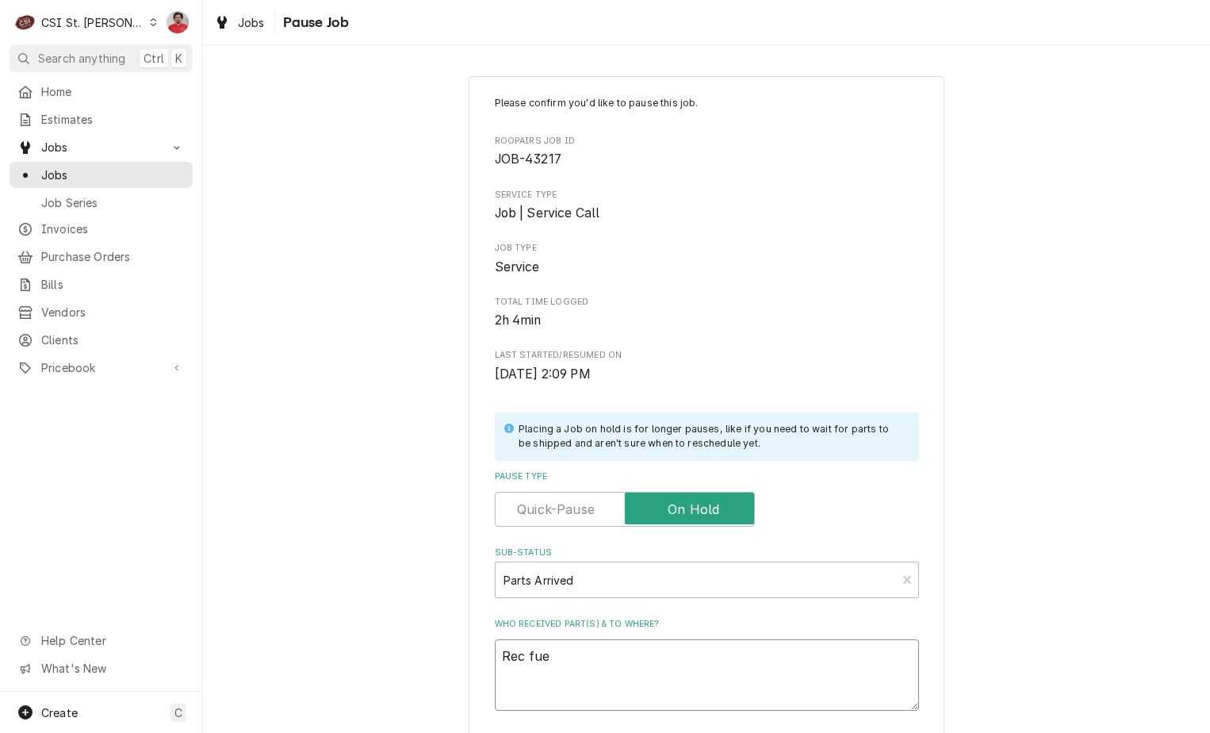
type textarea "x"
type textarea "Rec fu"
type textarea "x"
type textarea "Rec f"
type textarea "x"
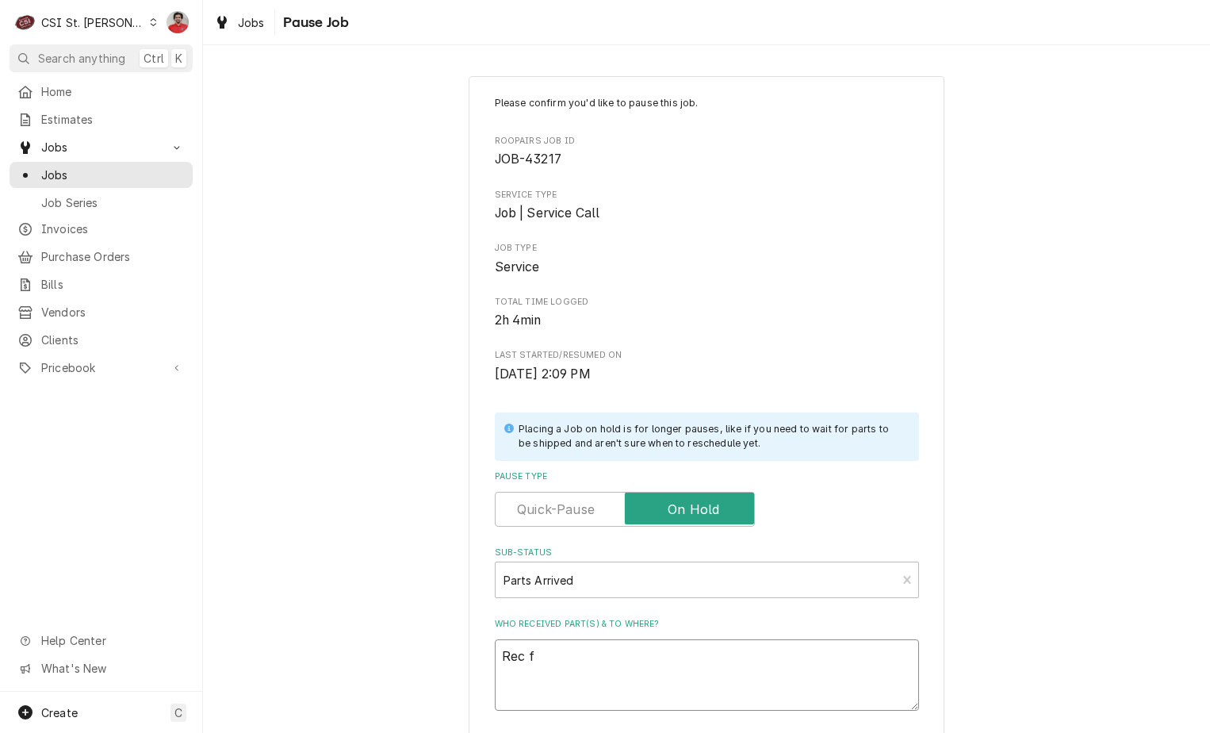
type textarea "Rec"
type textarea "x"
type textarea "Rec R"
type textarea "x"
type textarea "Rec RA"
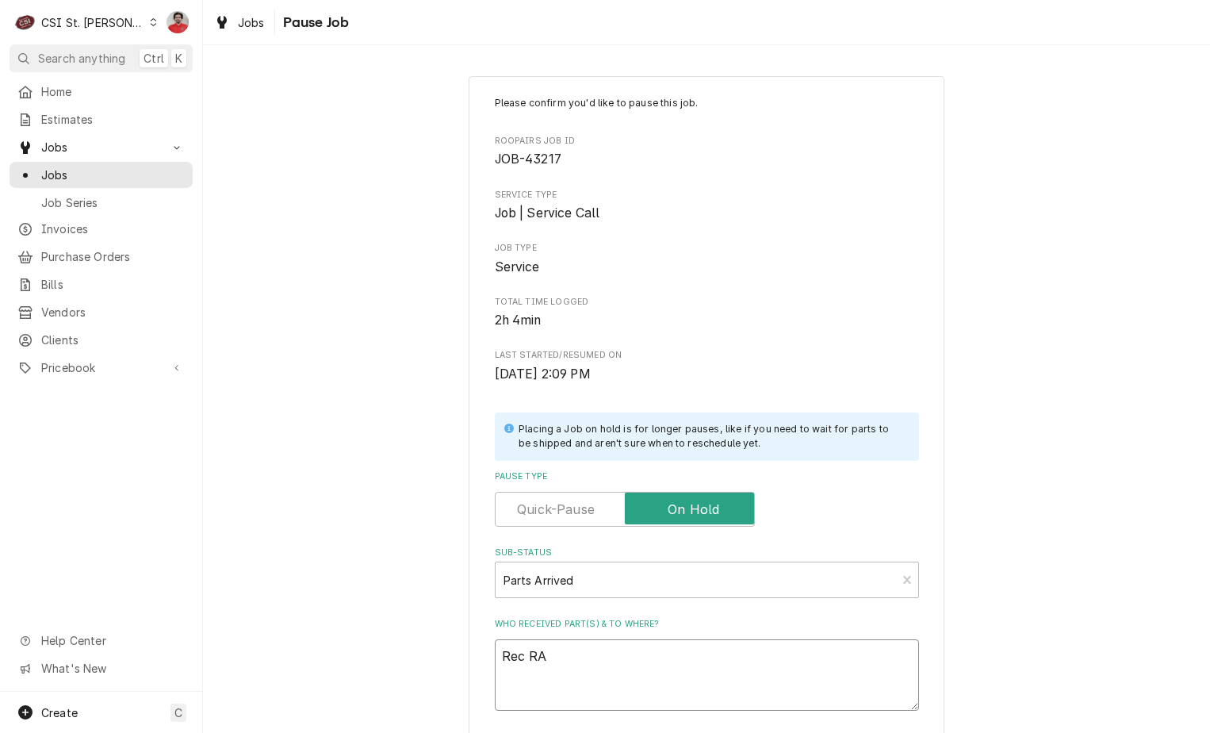
type textarea "x"
type textarea "Rec RAT"
type textarea "x"
type textarea "Rec RAT-"
type textarea "x"
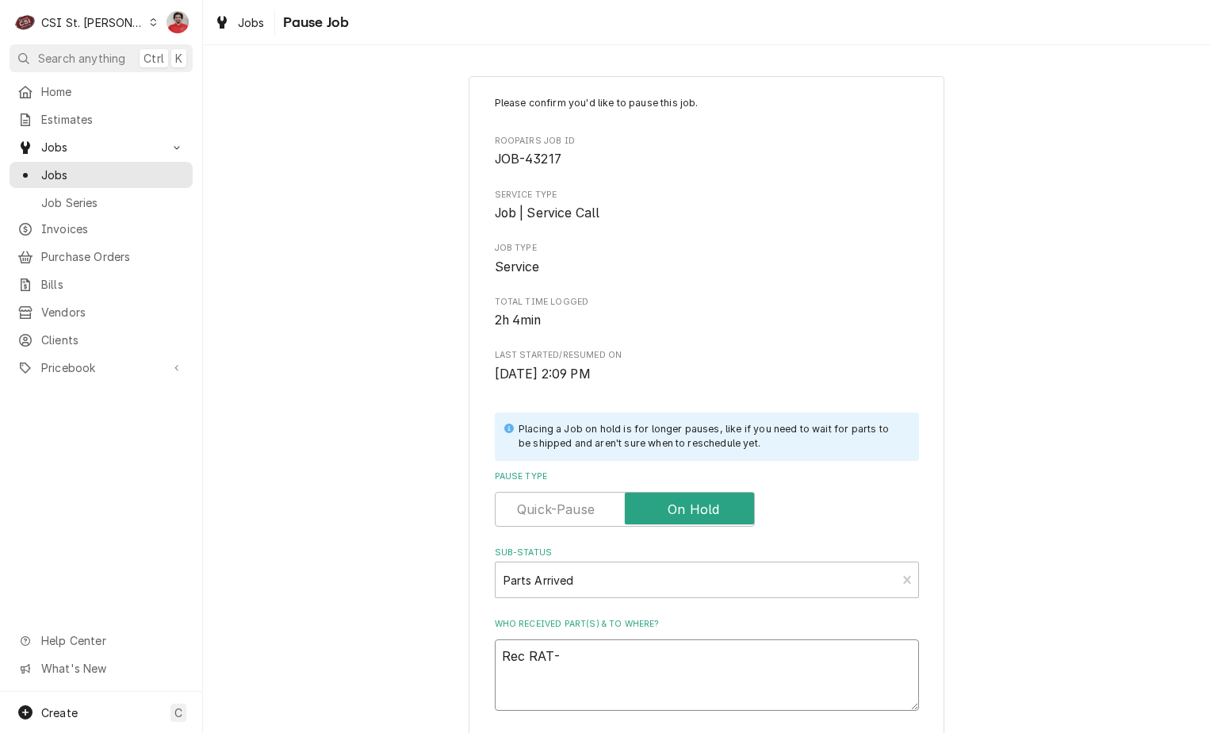
type textarea "Rec RAT-3"
type textarea "x"
type textarea "Rec RAT-30"
type textarea "x"
type textarea "Rec RAT-301"
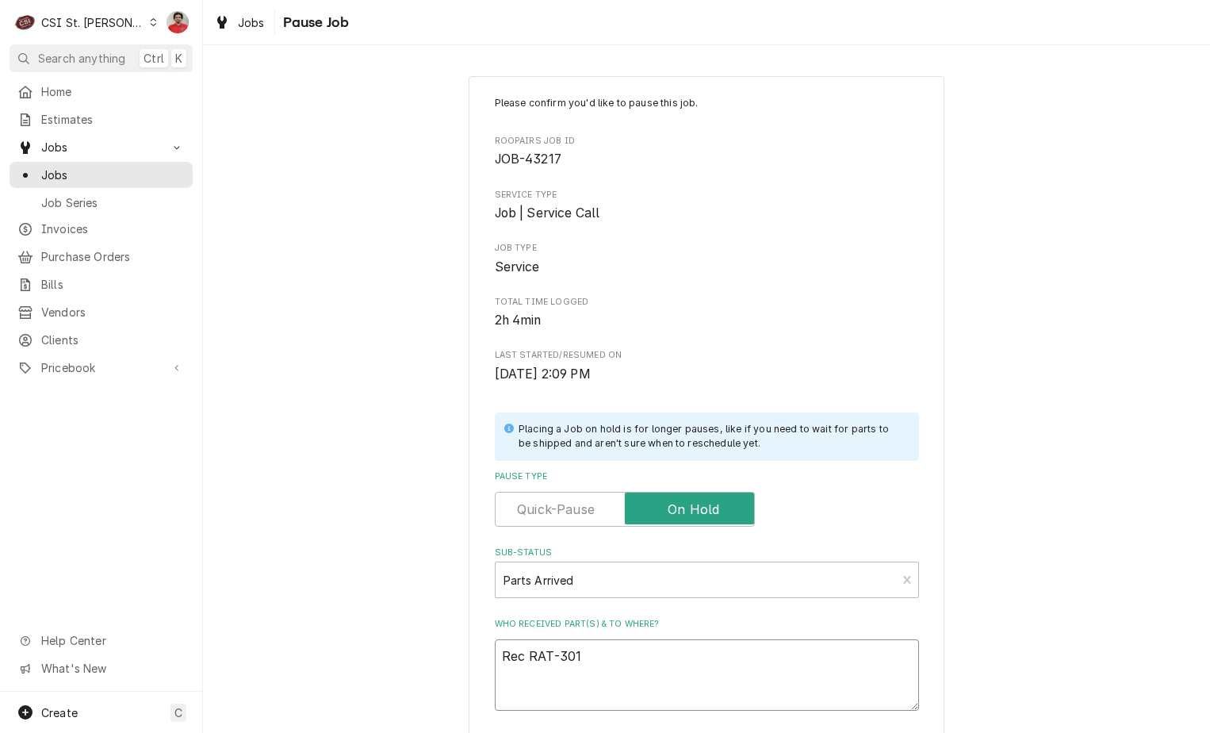
type textarea "x"
type textarea "Rec RAT-3019"
type textarea "x"
type textarea "Rec RAT-3019."
type textarea "x"
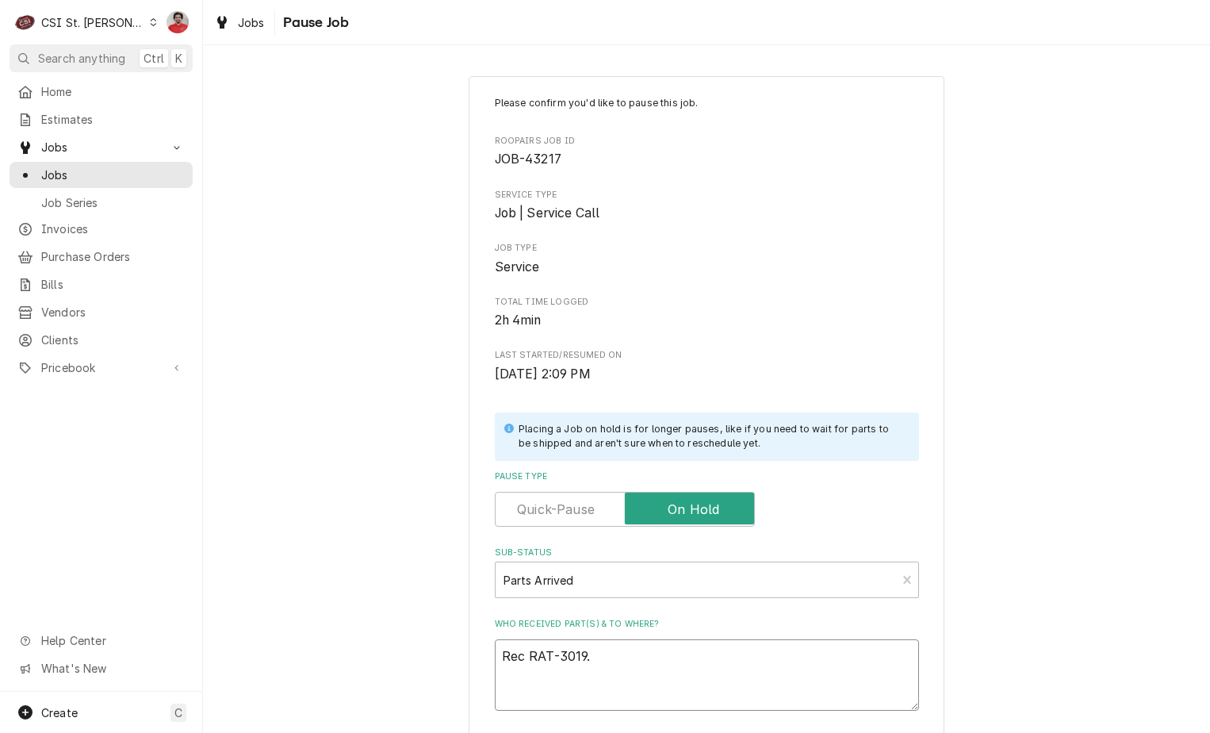
type textarea "Rec RAT-3019.0"
type textarea "x"
type textarea "Rec RAT-3019.01"
type textarea "x"
type textarea "Rec RAT-3019.012"
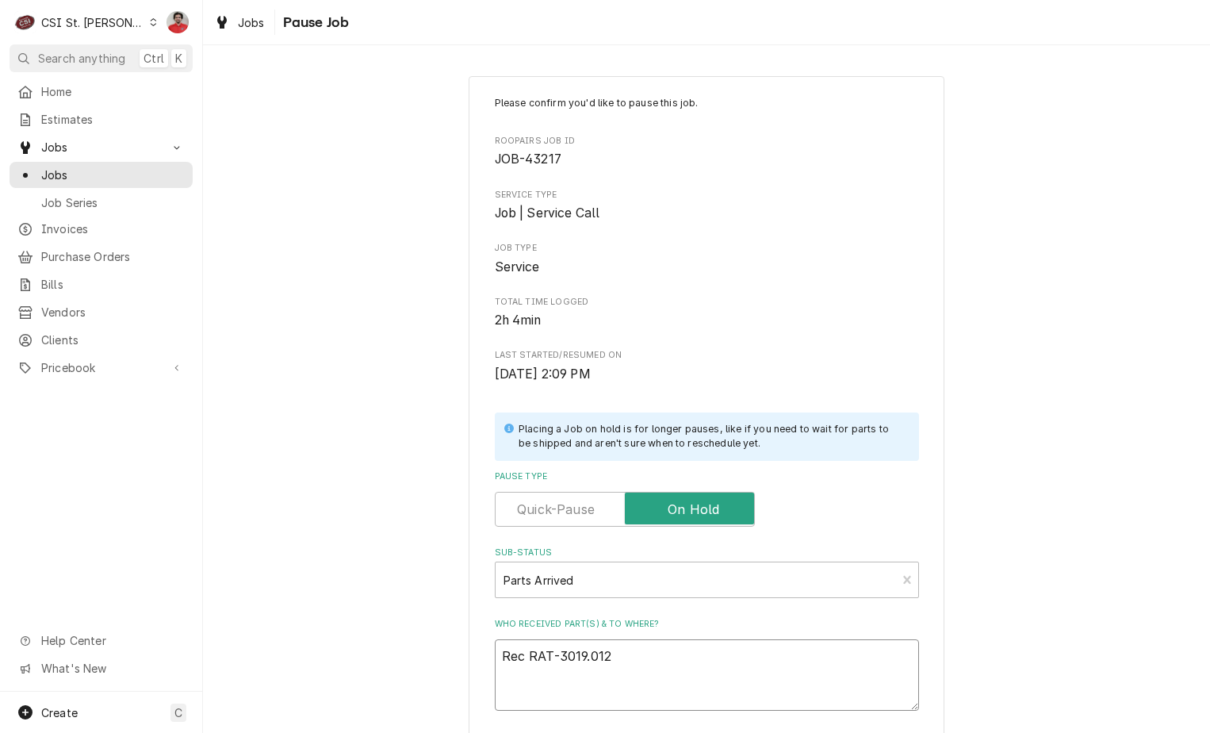
type textarea "x"
type textarea "Rec RAT-3019.0120"
type textarea "x"
type textarea "Rec RAT-3019.0120P"
type textarea "x"
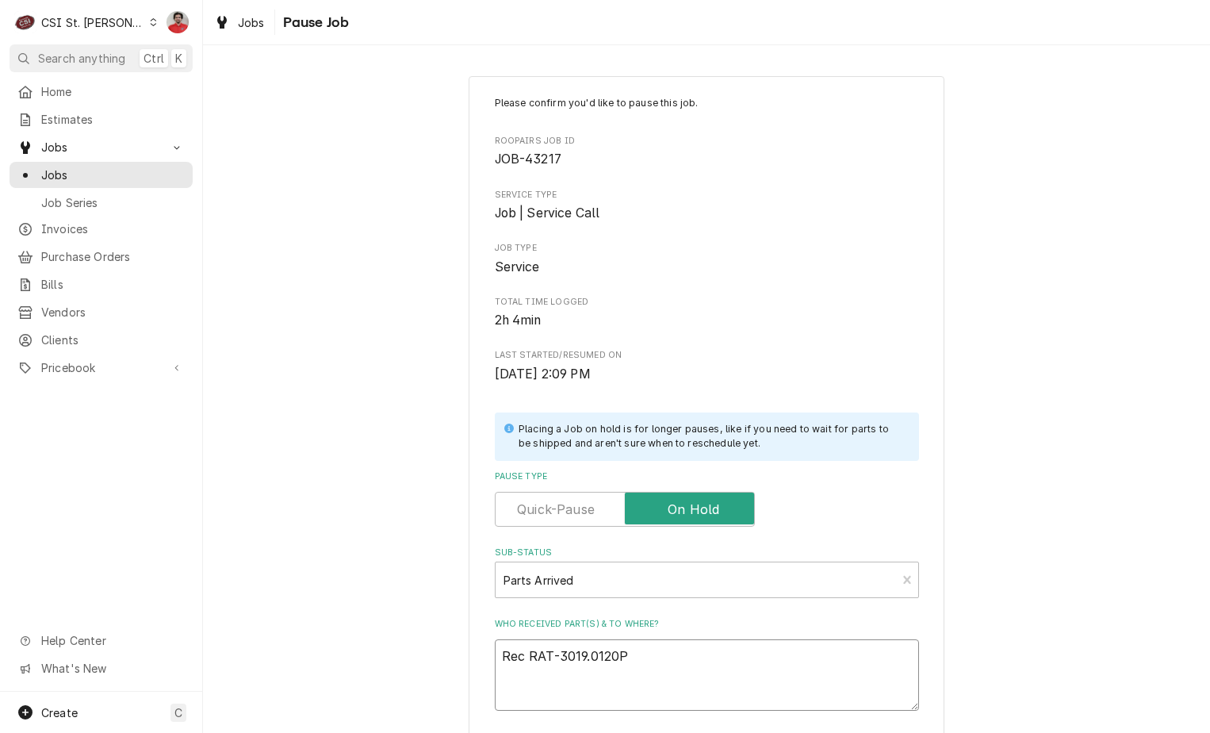
type textarea "Rec RAT-3019.0120P"
type textarea "x"
type textarea "Rec RAT-3019.0120P a"
type textarea "x"
type textarea "Rec RAT-3019.0120P an"
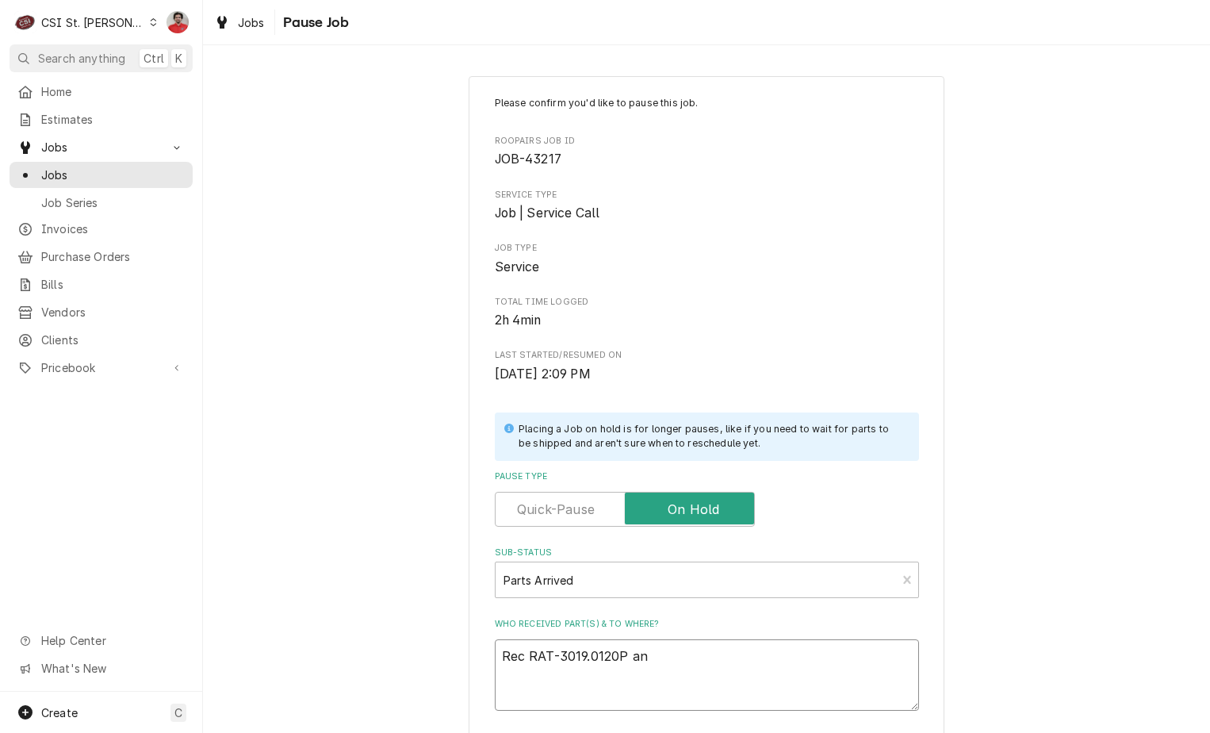
type textarea "x"
type textarea "Rec RAT-3019.0120P and"
type textarea "x"
type textarea "Rec RAT-3019.0120P and"
type textarea "x"
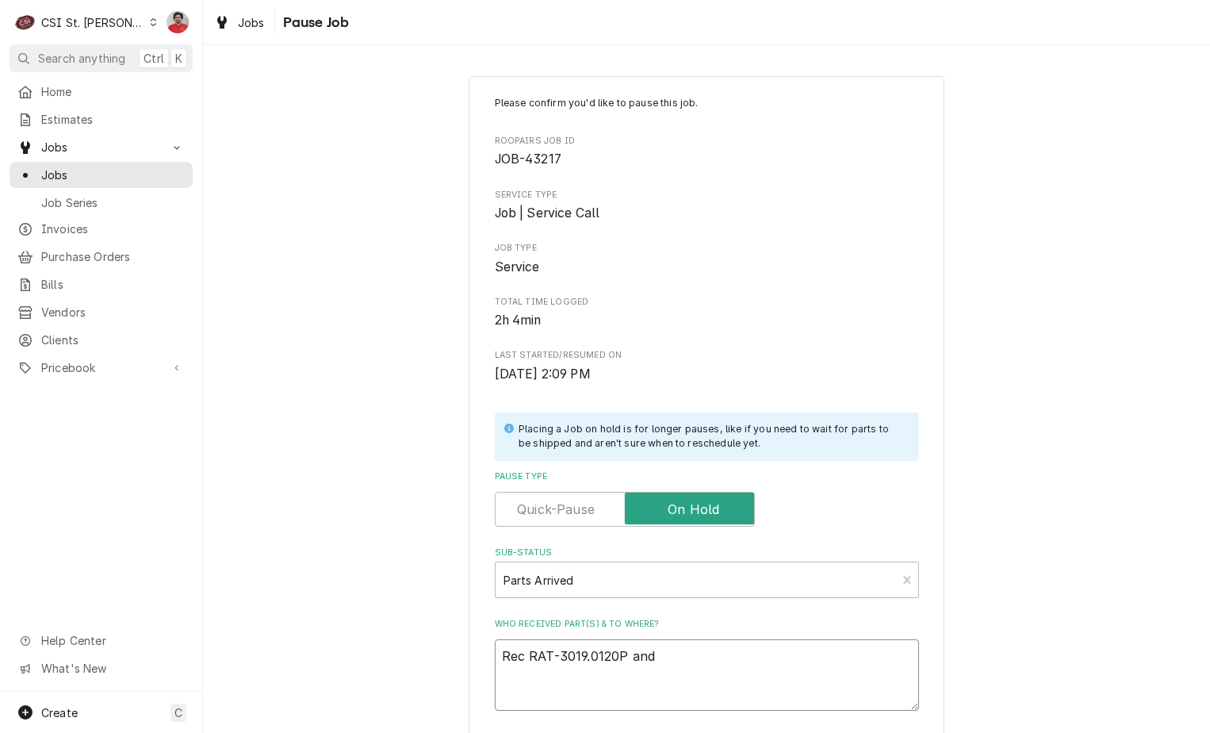
type textarea "Rec RAT-3019.0120P and R"
type textarea "x"
type textarea "Rec RAT-3019.0120P and Ra"
type textarea "x"
type textarea "Rec RAT-3019.0120P and R"
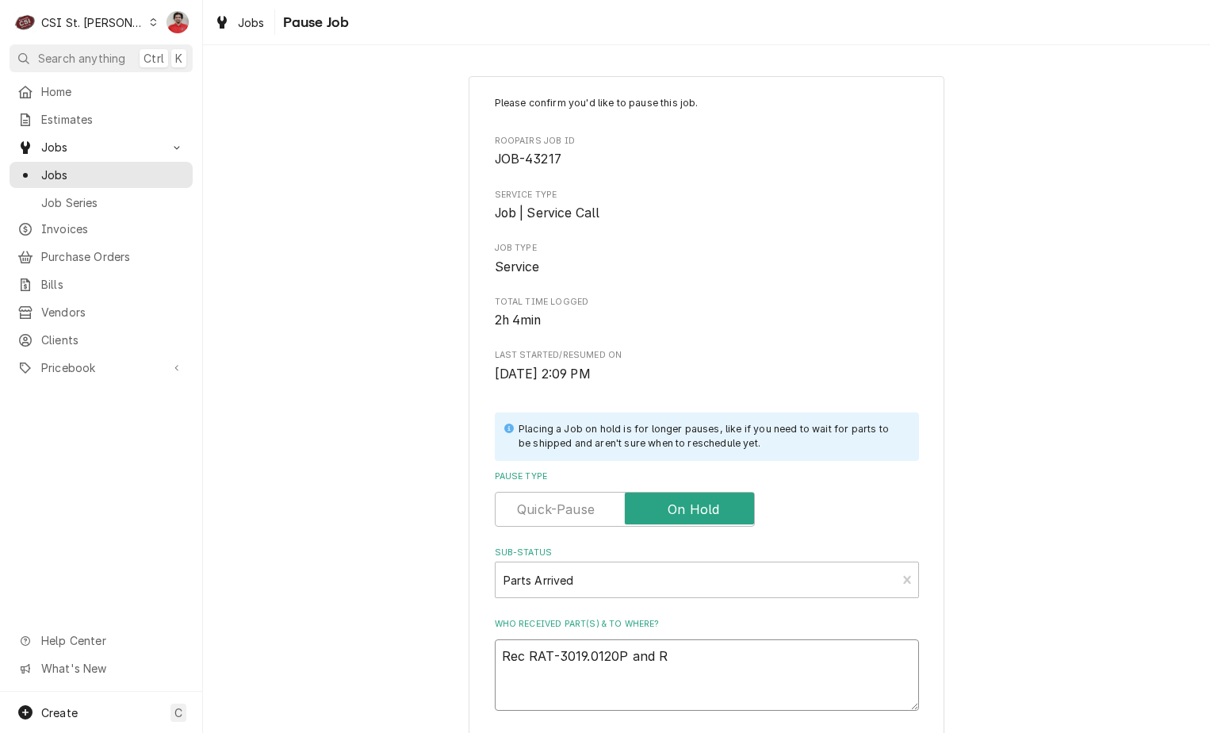
type textarea "x"
type textarea "Rec RAT-3019.0120P and RA"
type textarea "x"
type textarea "Rec RAT-3019.0120P and RAT"
type textarea "x"
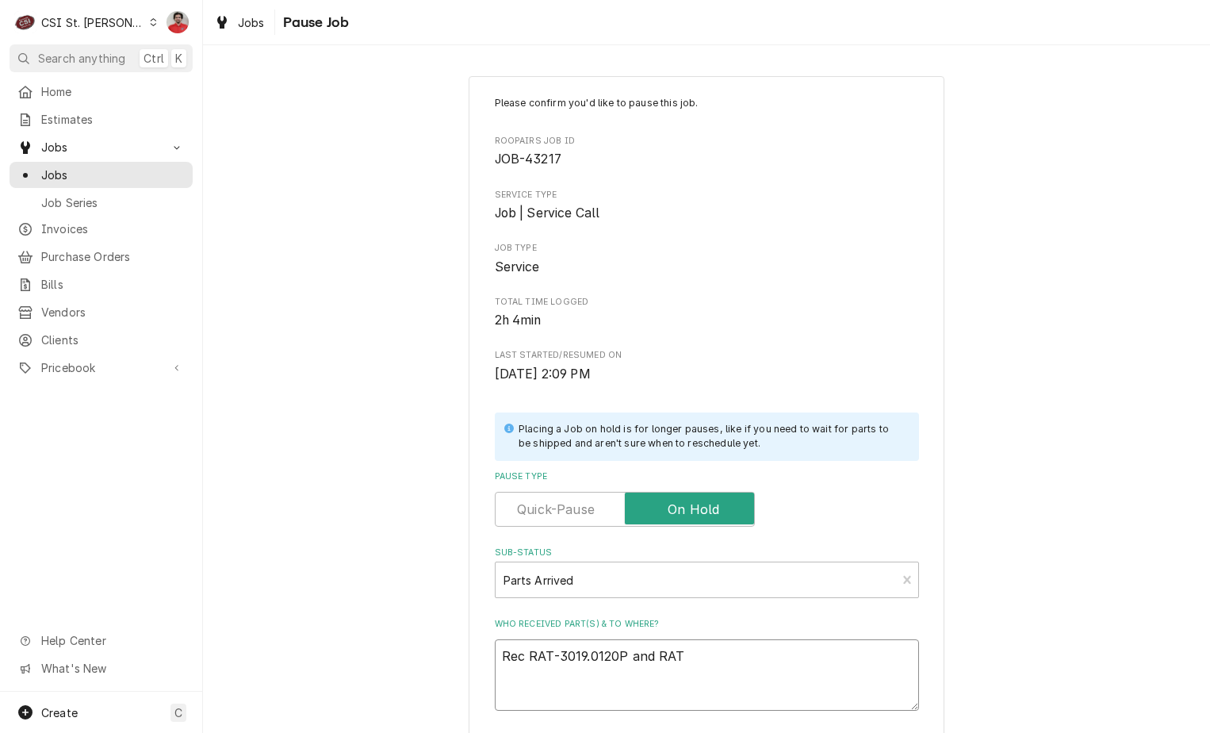
type textarea "Rec RAT-3019.0120P and RATp"
type textarea "x"
type textarea "Rec RAT-3019.0120P and RAT"
type textarea "x"
type textarea "Rec RAT-3019.0120P and RAT-"
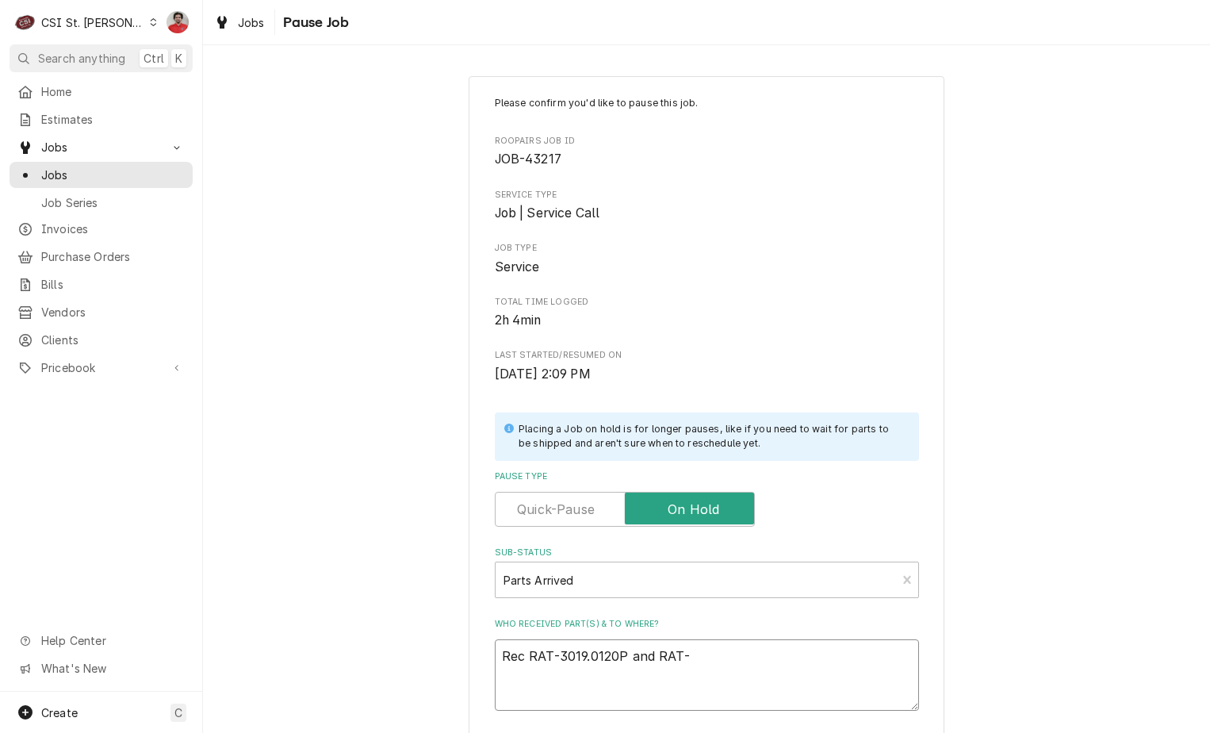
type textarea "x"
type textarea "Rec RAT-3019.0120P and RAT-3"
type textarea "x"
type textarea "Rec RAT-3019.0120P and RAT-30"
type textarea "x"
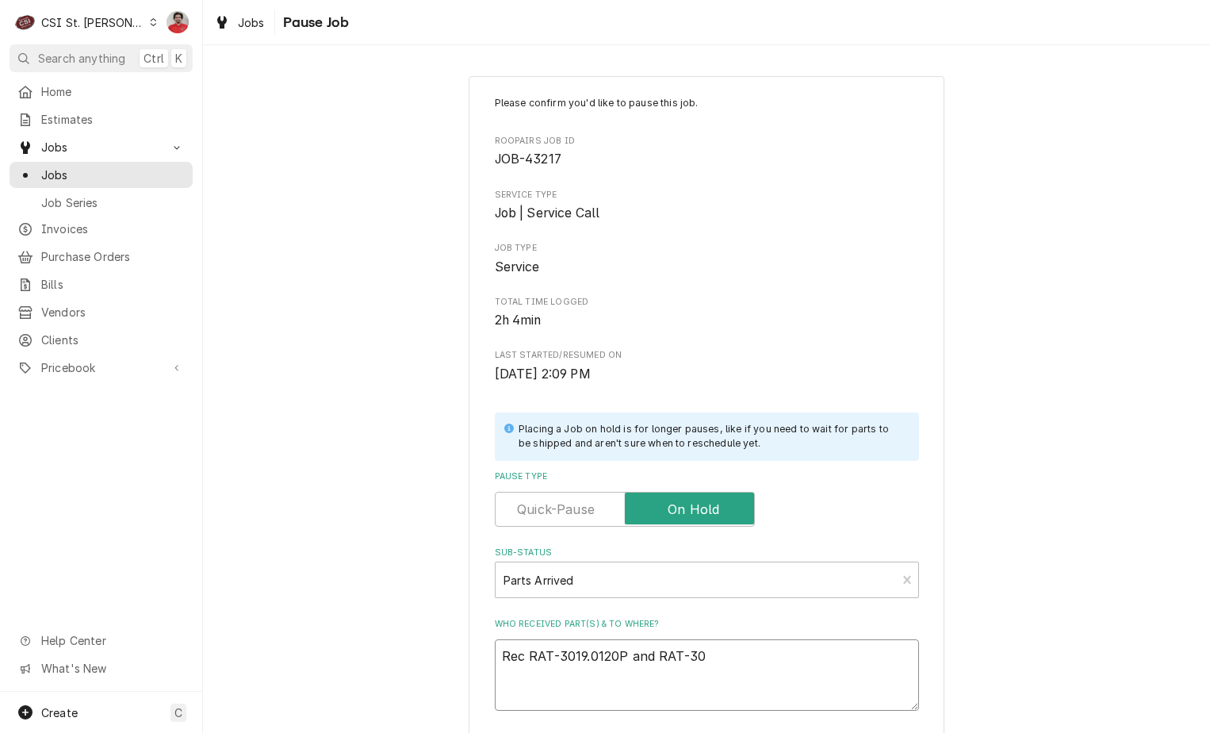
type textarea "Rec RAT-3019.0120P and RAT-301"
type textarea "x"
type textarea "Rec RAT-3019.0120P and RAT-3019"
type textarea "x"
type textarea "Rec RAT-3019.0120P and RAT-3019."
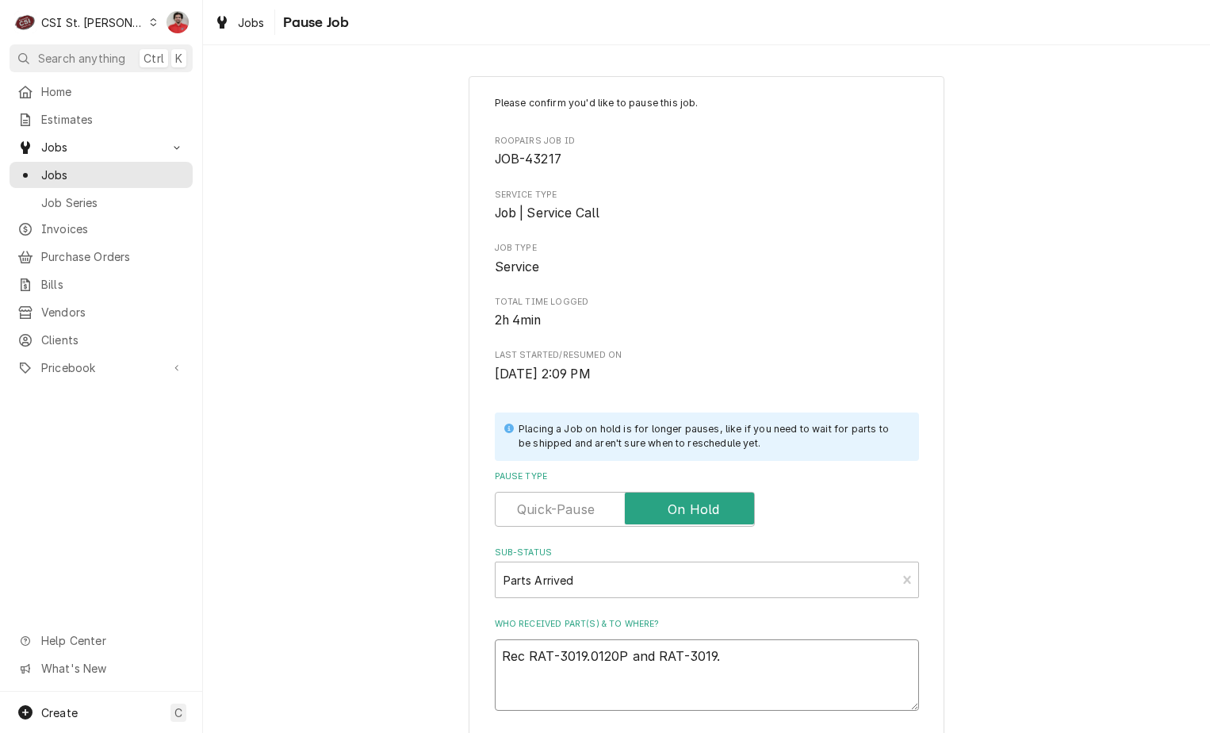
type textarea "x"
type textarea "Rec RAT-3019.0120P and RAT-3019.0"
type textarea "x"
type textarea "Rec RAT-3019.0120P and RAT-3019.00"
type textarea "x"
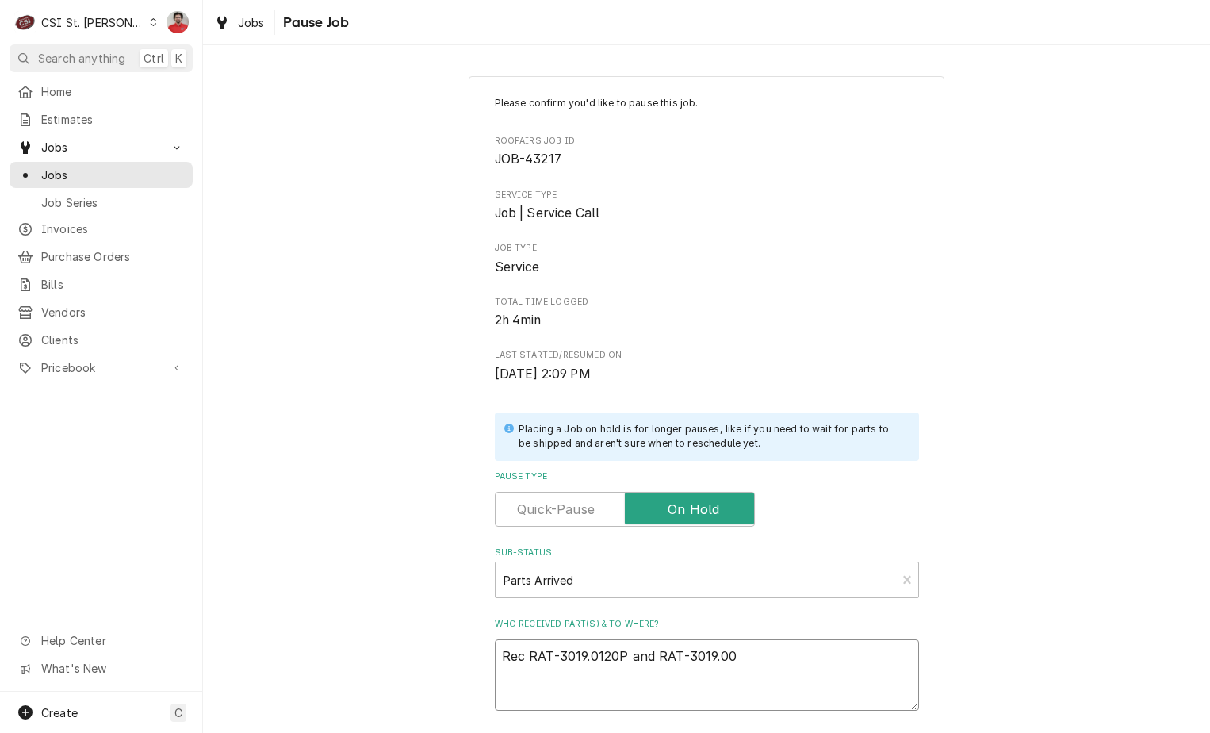
type textarea "Rec RAT-3019.0120P and RAT-3019.0"
type textarea "x"
type textarea "Rec RAT-3019.0120P and RAT-3019.01"
type textarea "x"
type textarea "Rec RAT-3019.0120P and RAT-3019.011"
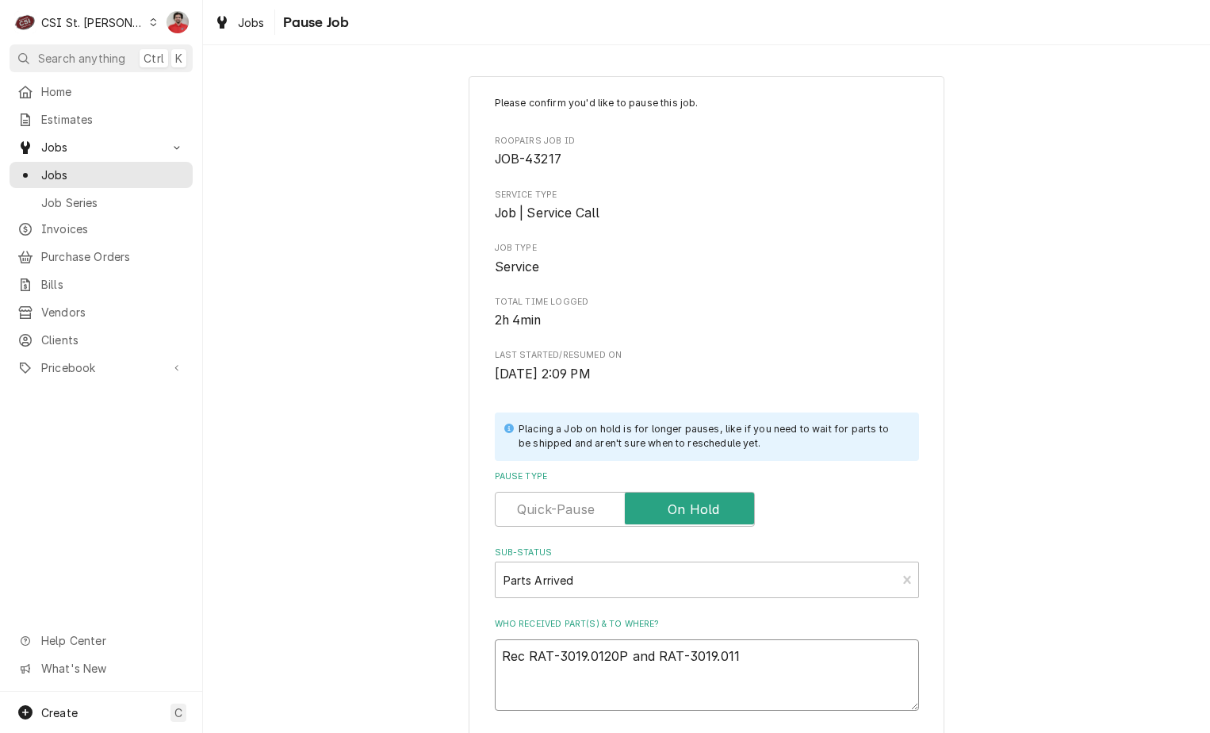
type textarea "x"
type textarea "Rec RAT-3019.0120P and RAT-3019.0114"
type textarea "x"
type textarea "Rec RAT-3019.0120P and RAT-3019.0114P"
type textarea "x"
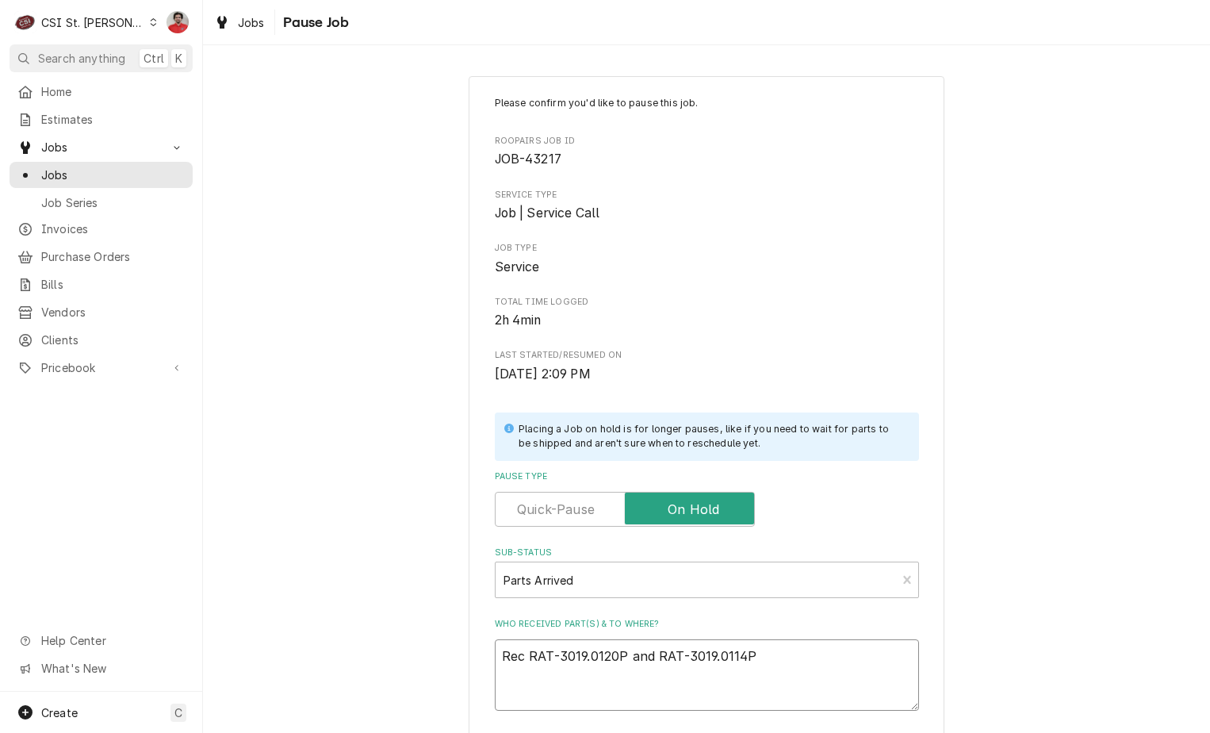
type textarea "Rec RAT-3019.0120P and RAT-3019.0114P"
type textarea "x"
type textarea "Rec RAT-3019.0120P and RAT-3019.0114P t"
type textarea "x"
type textarea "Rec RAT-3019.0120P and RAT-3019.0114P to"
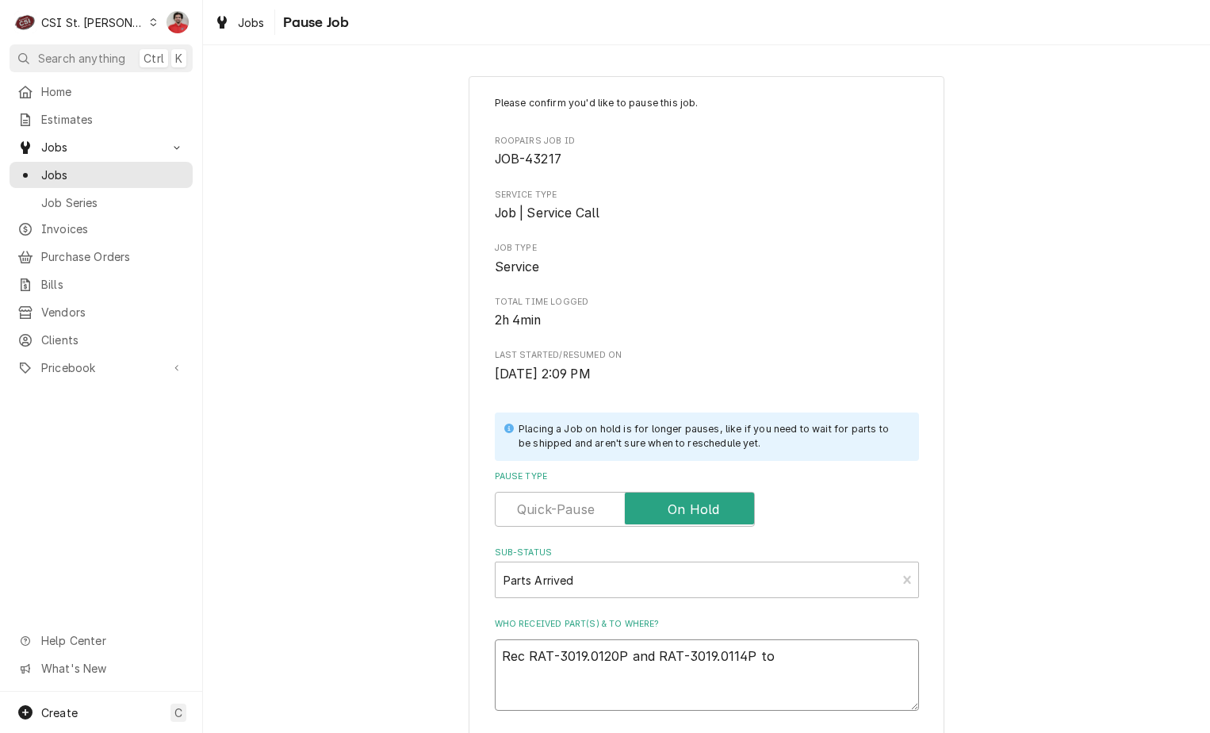
type textarea "x"
type textarea "Rec RAT-3019.0120P and RAT-3019.0114P to"
type textarea "x"
type textarea "Rec RAT-3019.0120P and RAT-3019.0114P to M"
type textarea "x"
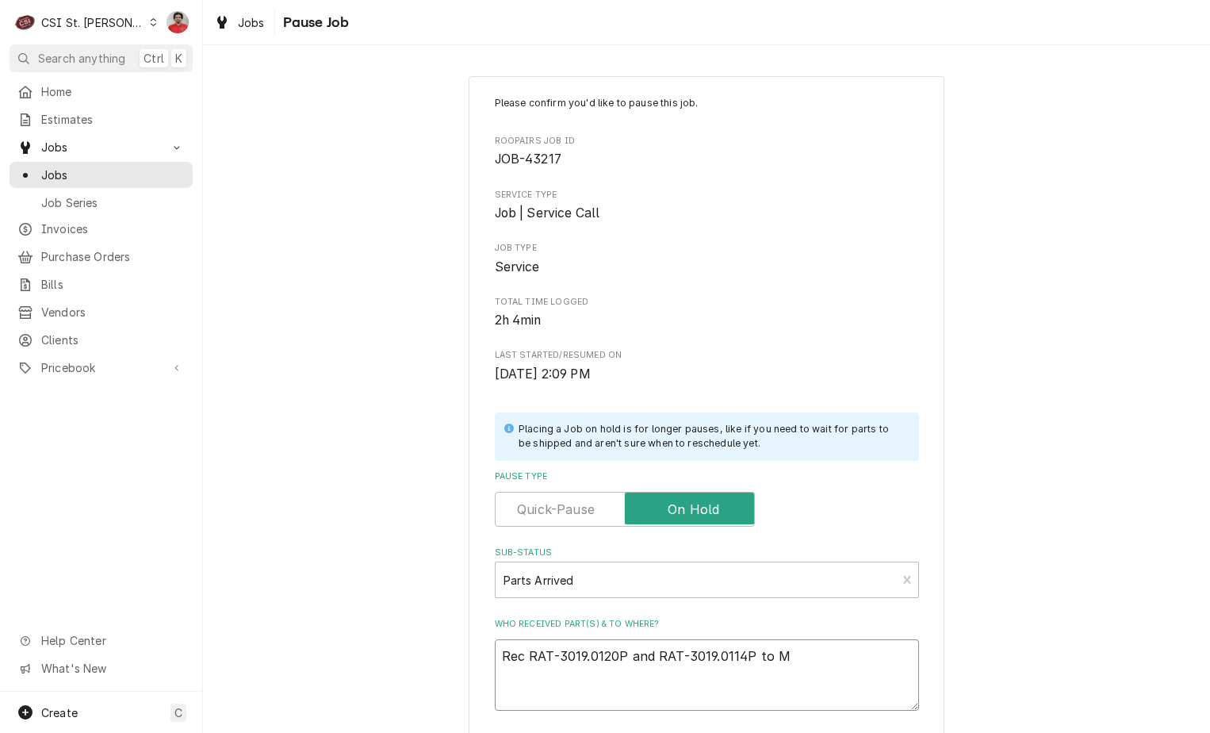
type textarea "Rec RAT-3019.0120P and RAT-3019.0114P to Mo"
type textarea "x"
type textarea "Rec RAT-3019.0120P and RAT-3019.0114P to Moe"
type textarea "x"
type textarea "Rec RAT-3019.0120P and RAT-3019.0114P to Moe'"
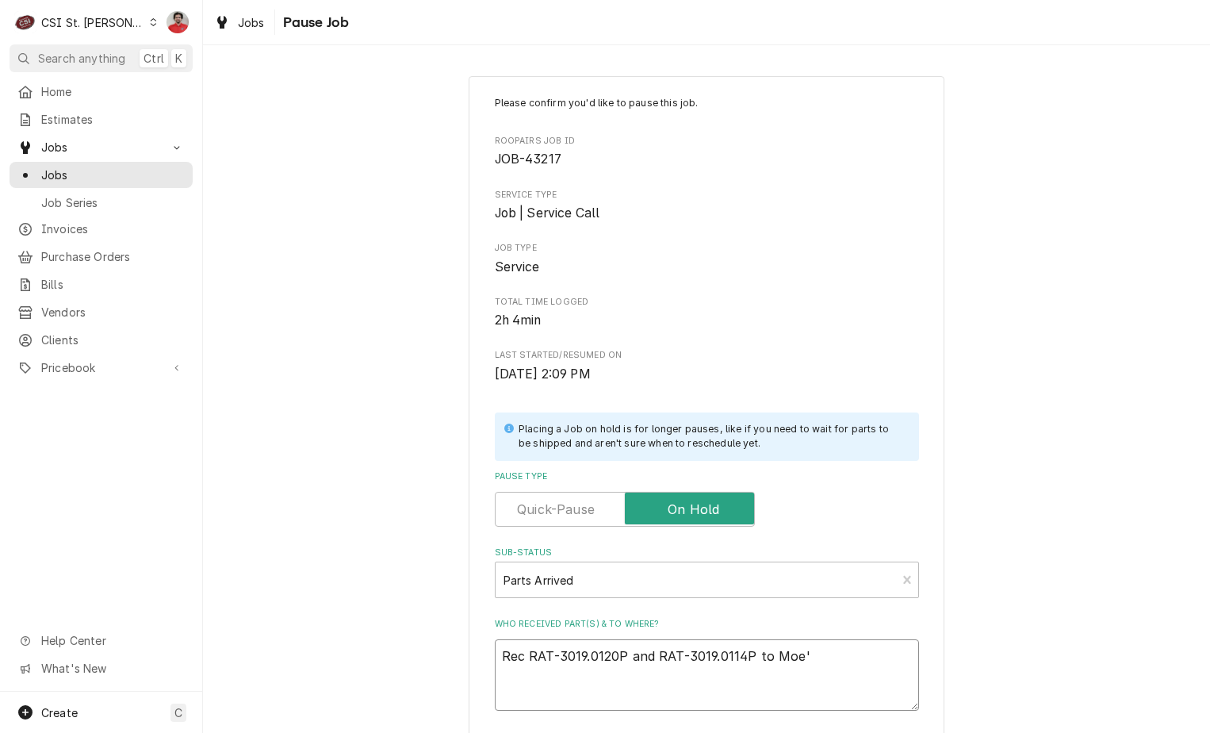
type textarea "x"
type textarea "Rec RAT-3019.0120P and RAT-3019.0114P to Moe's"
type textarea "x"
type textarea "Rec RAT-3019.0120P and RAT-3019.0114P to Moe's"
type textarea "x"
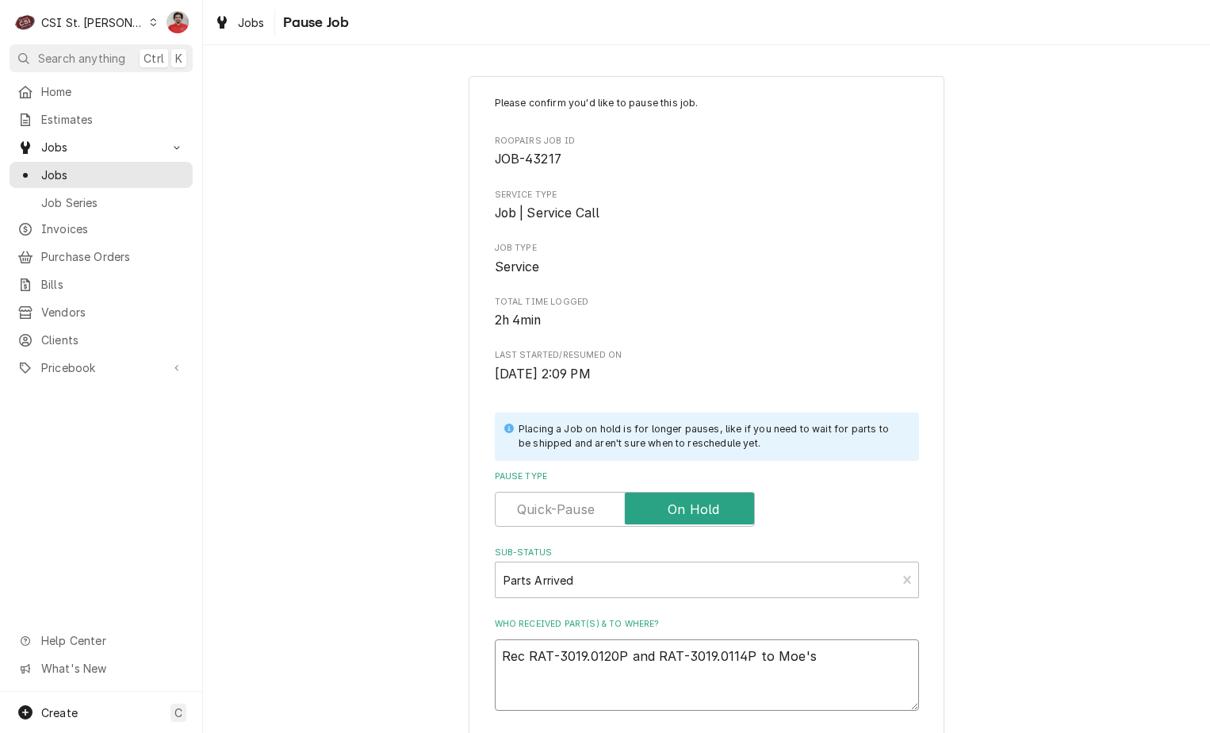
type textarea "Rec RAT-3019.0120P and RAT-3019.0114P to Moe's s"
type textarea "x"
type textarea "Rec RAT-3019.0120P and RAT-3019.0114P to Moe's sh"
type textarea "x"
type textarea "Rec RAT-3019.0120P and RAT-3019.0114P to Moe's she"
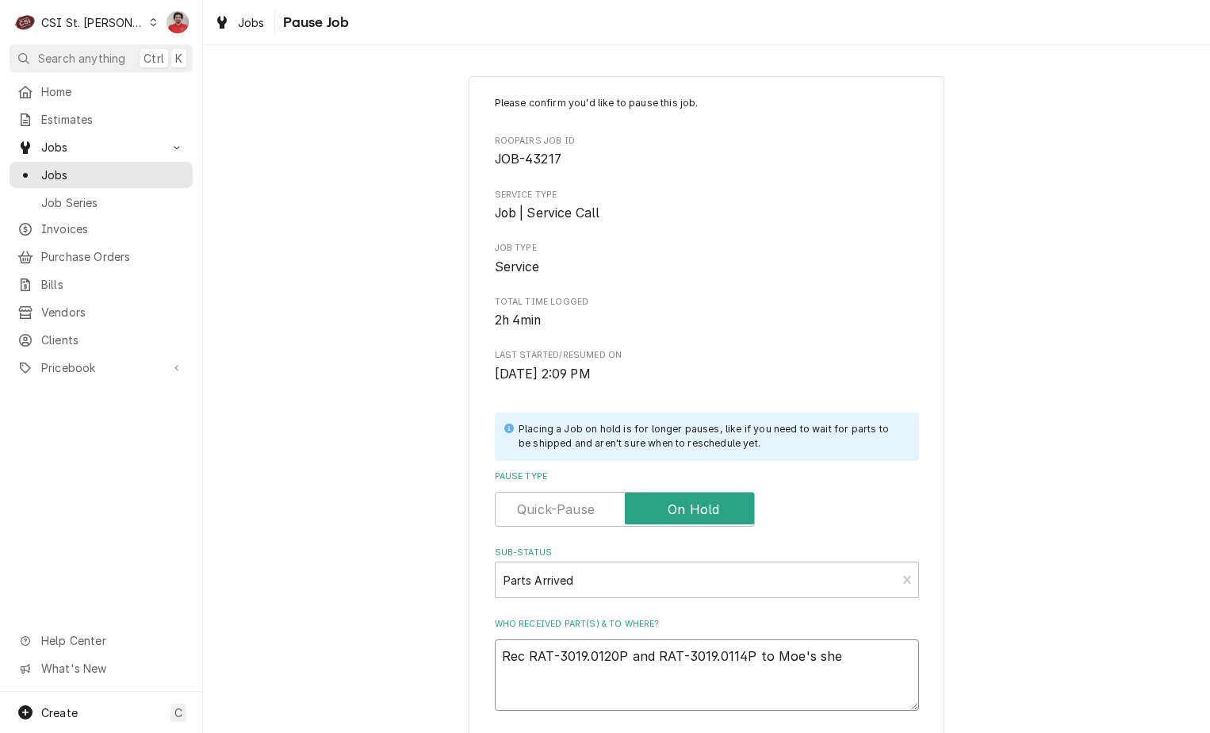
type textarea "x"
type textarea "Rec RAT-3019.0120P and RAT-3019.0114P to Moe's shel"
type textarea "x"
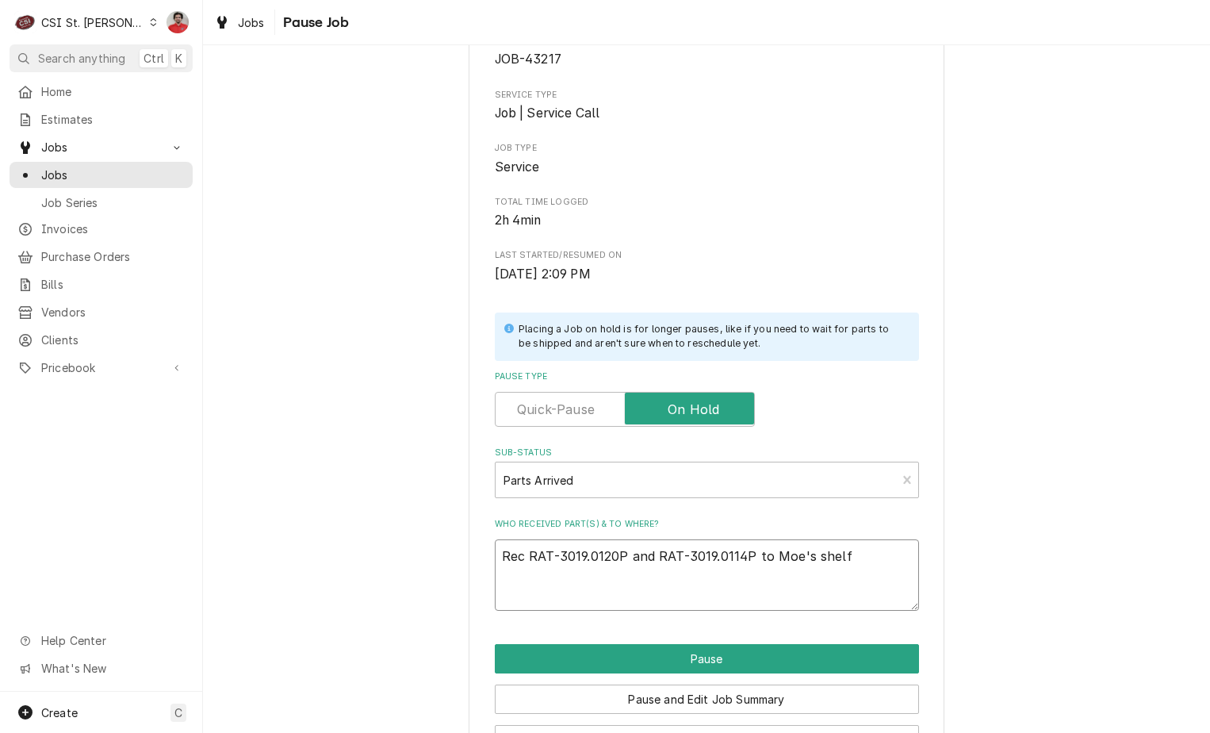
scroll to position [155, 0]
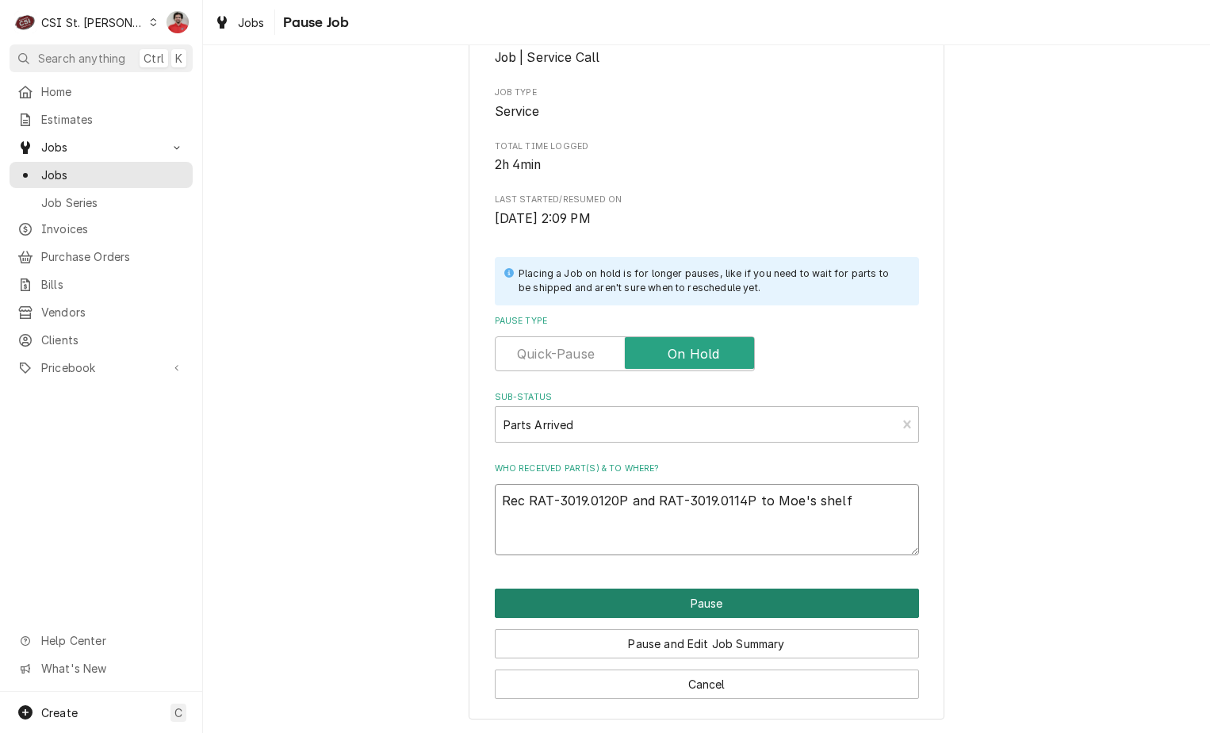
type textarea "Rec RAT-3019.0120P and RAT-3019.0114P to Moe's shelf"
click at [695, 605] on button "Pause" at bounding box center [707, 602] width 424 height 29
type textarea "x"
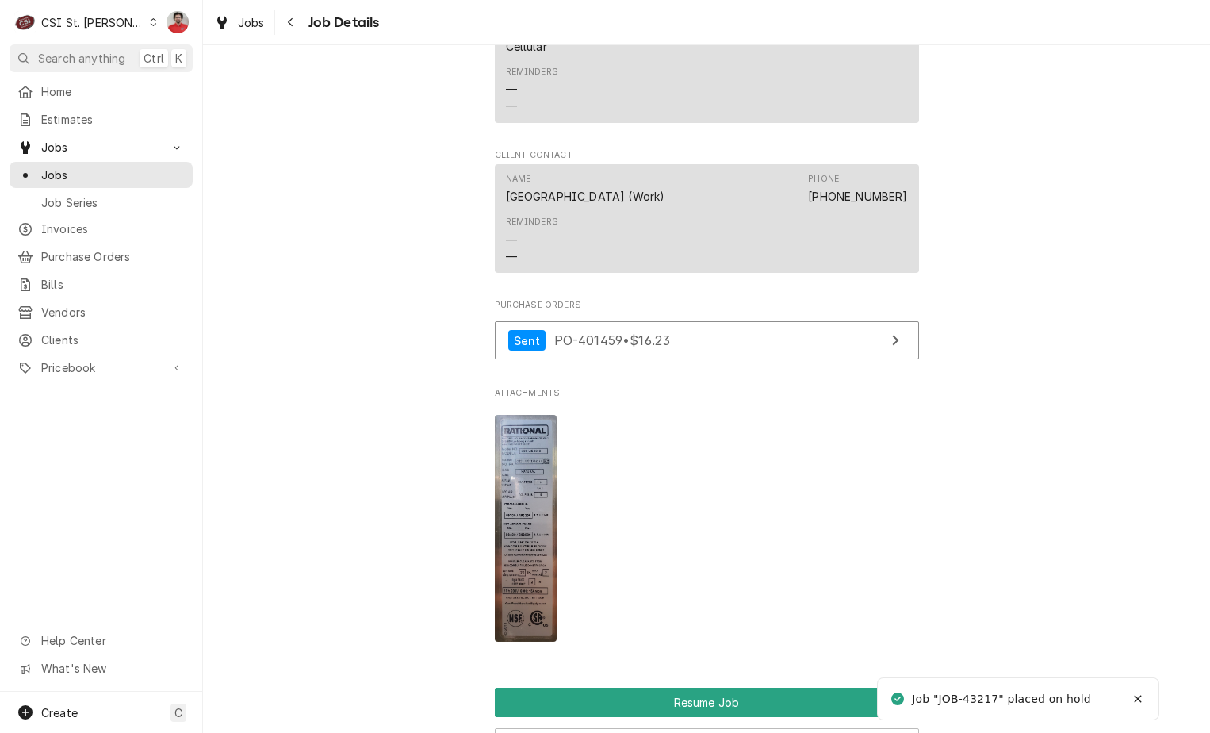
scroll to position [2073, 0]
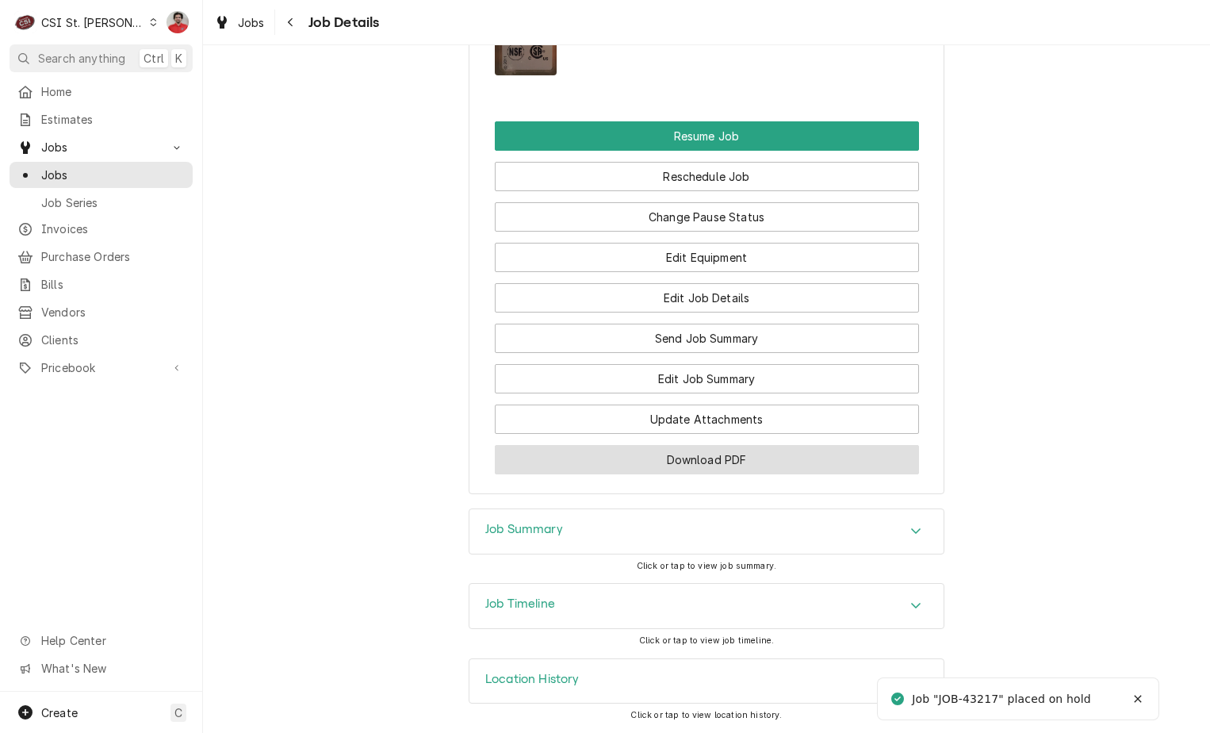
click at [742, 457] on button "Download PDF" at bounding box center [707, 459] width 424 height 29
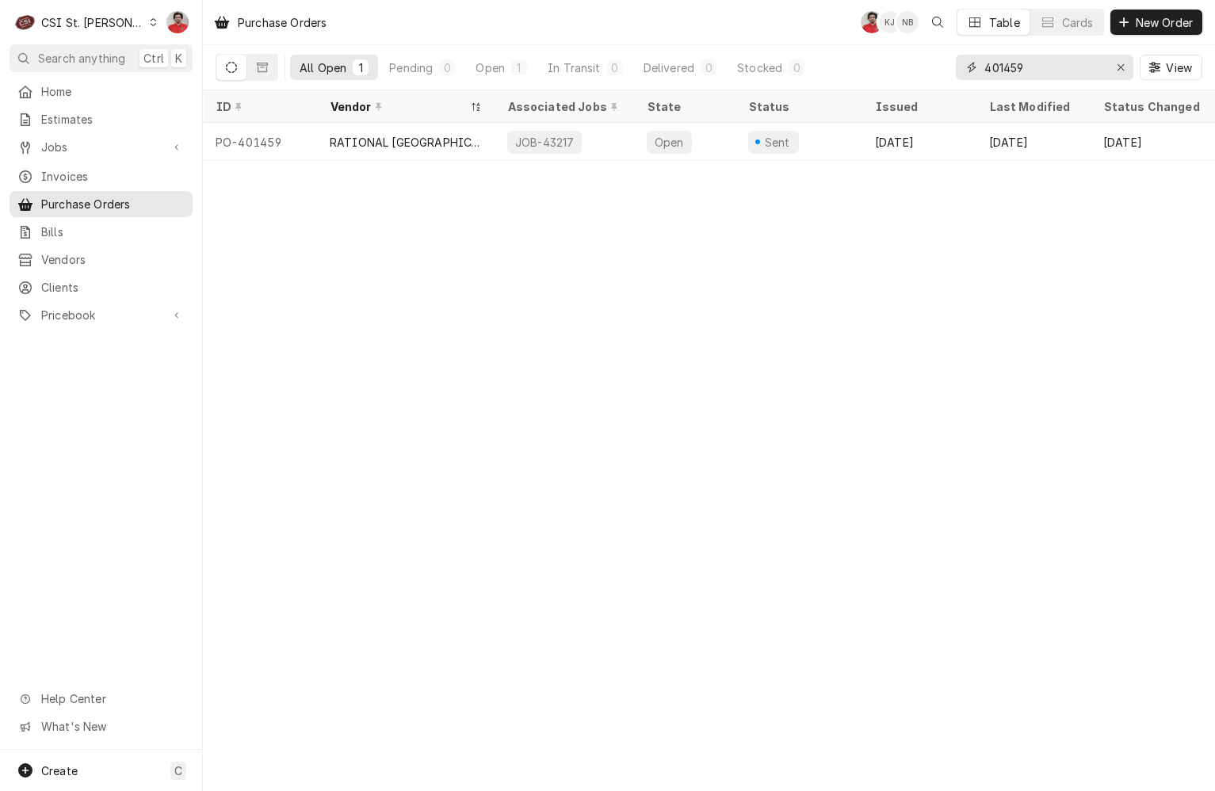
click at [1071, 69] on input "401459" at bounding box center [1044, 67] width 119 height 25
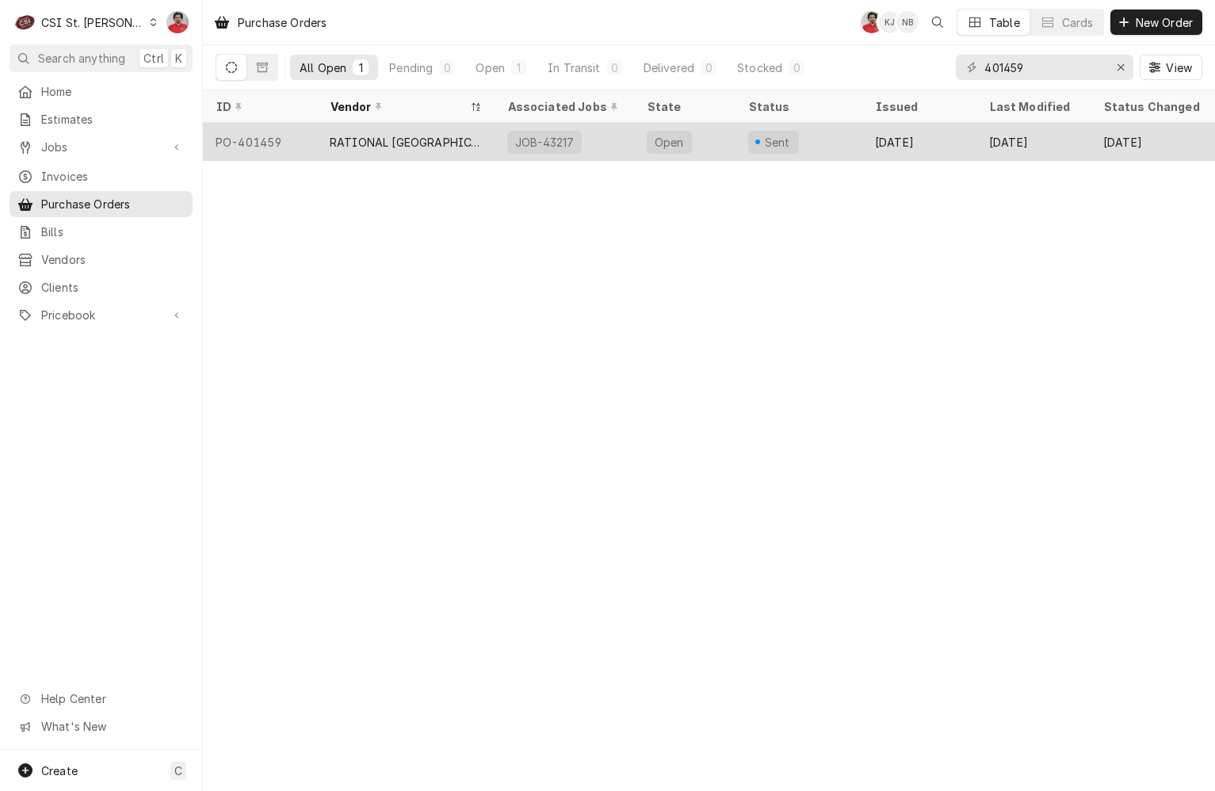
click at [677, 134] on div "Open" at bounding box center [669, 142] width 33 height 17
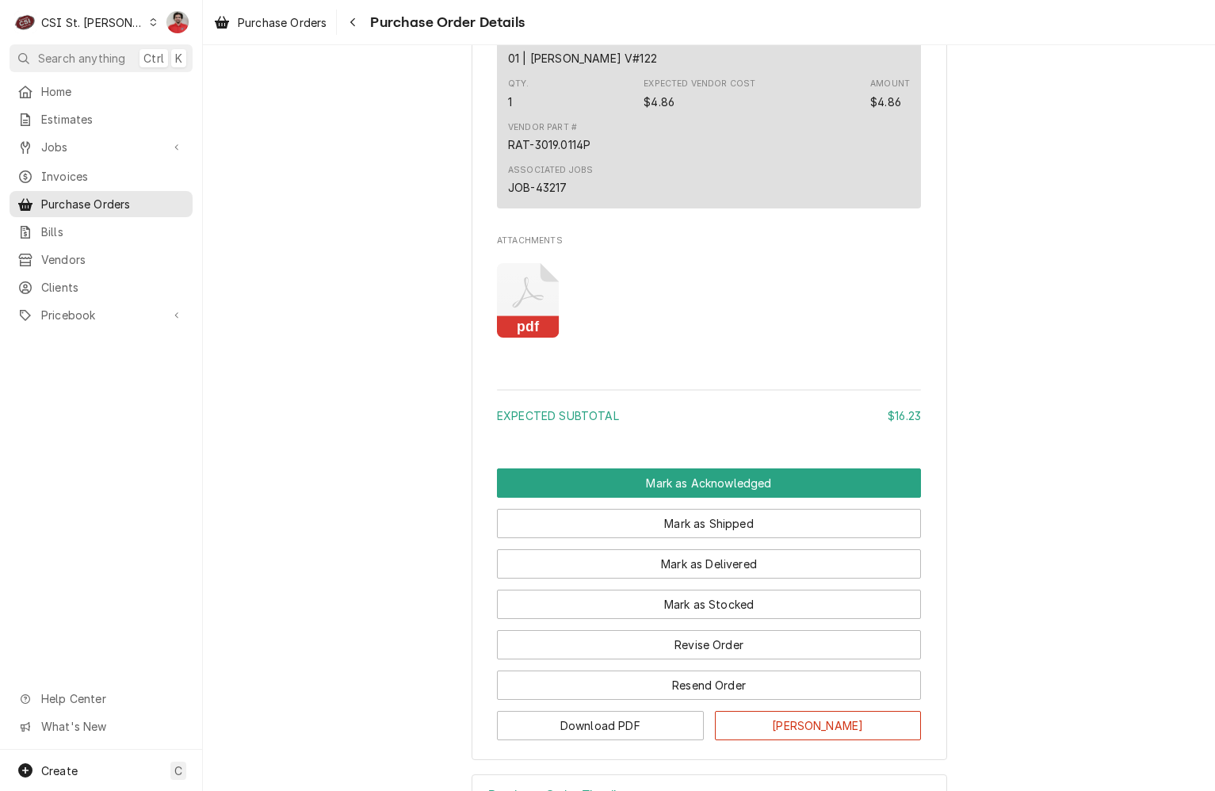
scroll to position [1456, 0]
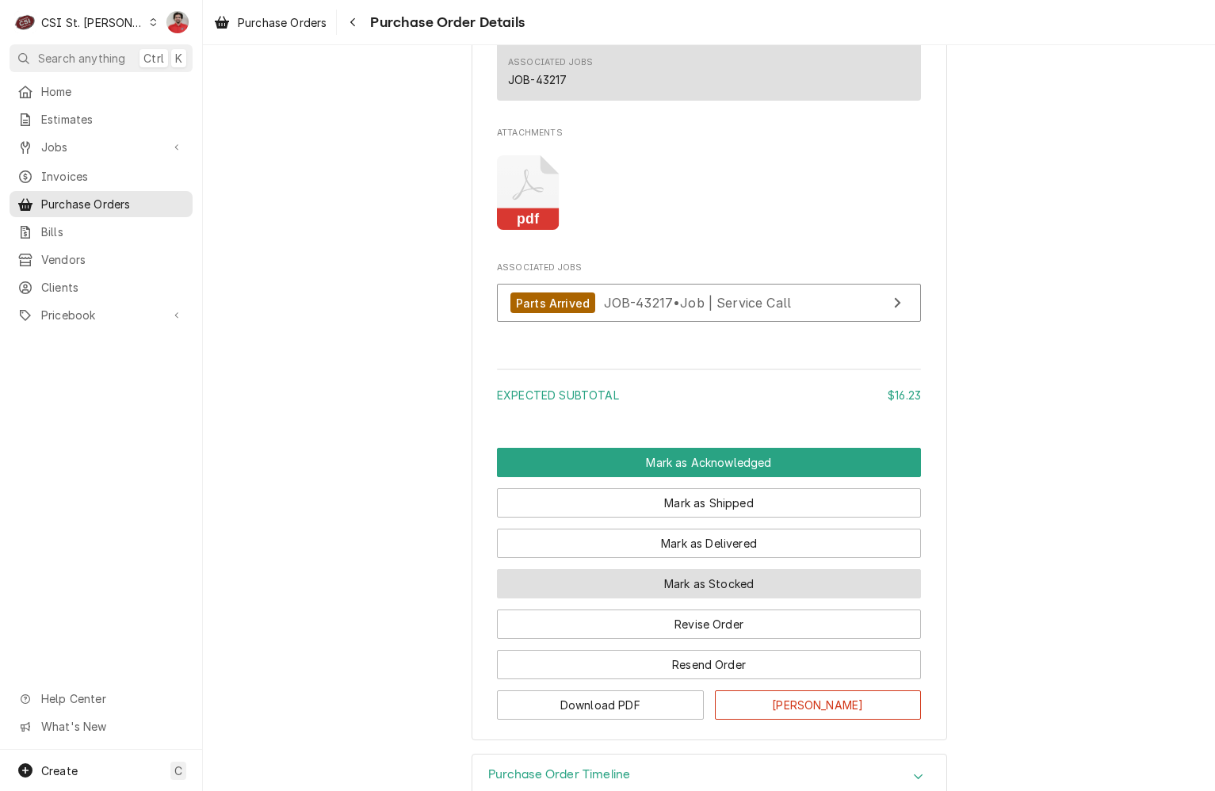
click at [676, 599] on button "Mark as Stocked" at bounding box center [709, 583] width 424 height 29
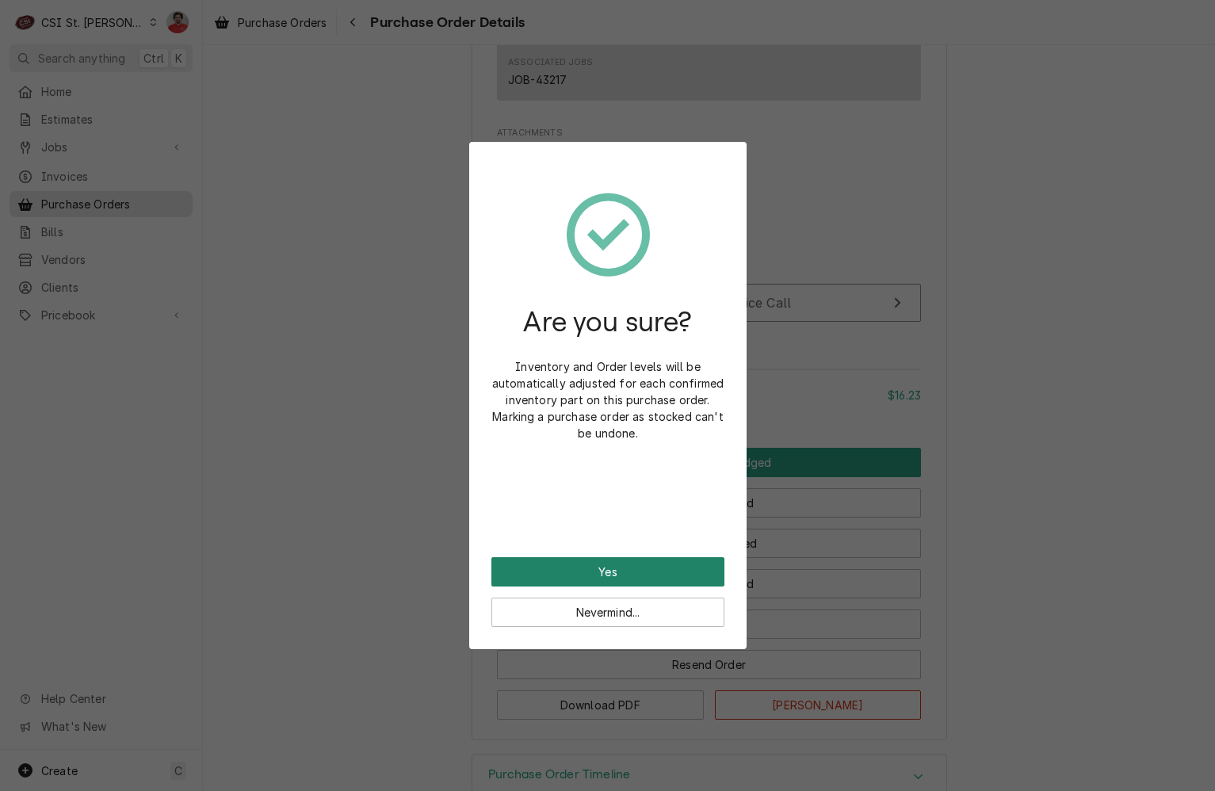
click at [648, 575] on button "Yes" at bounding box center [608, 571] width 233 height 29
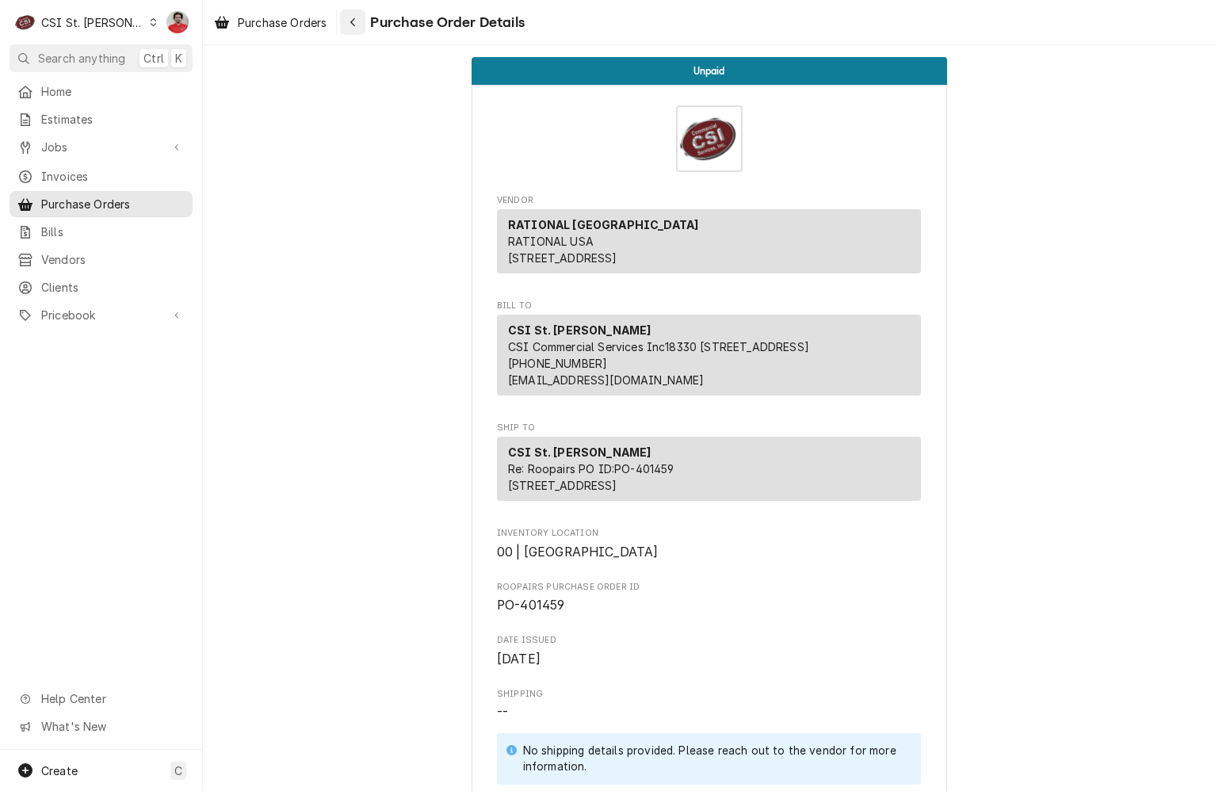
click at [356, 21] on icon "Navigate back" at bounding box center [353, 22] width 7 height 11
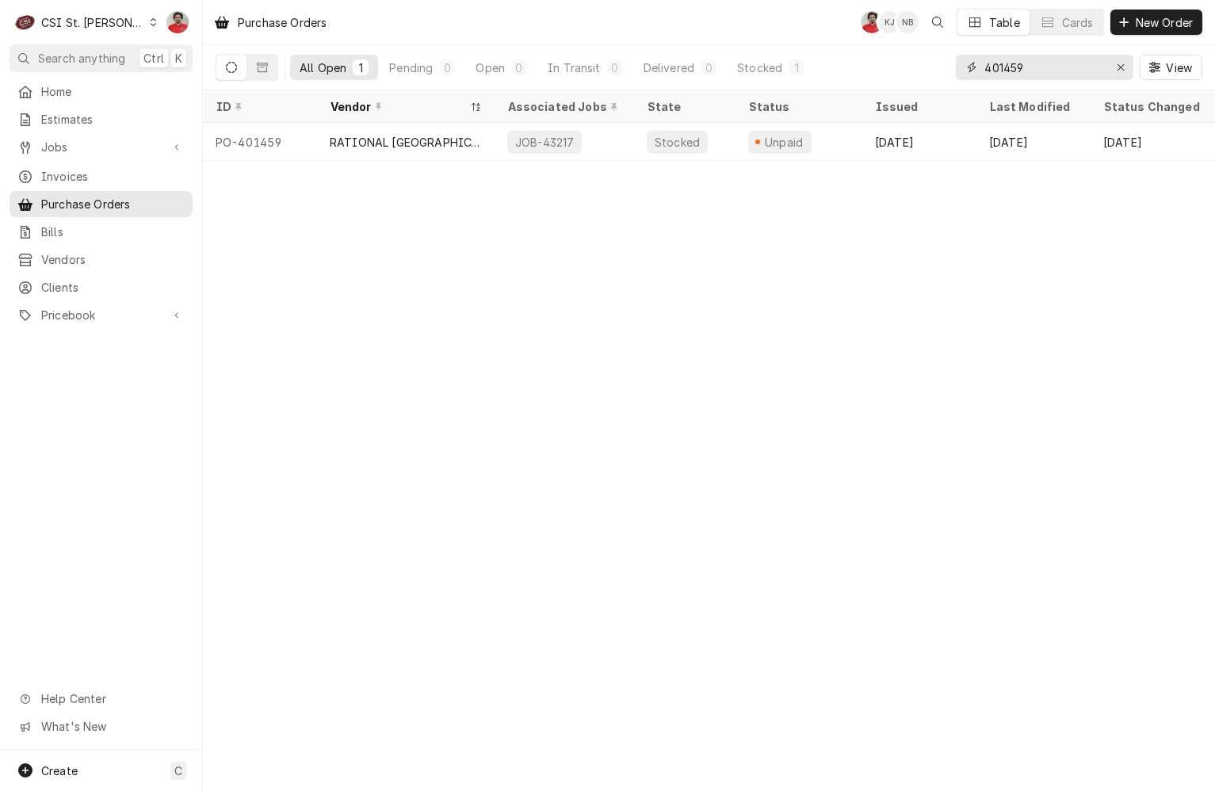
click at [1038, 67] on input "401459" at bounding box center [1044, 67] width 119 height 25
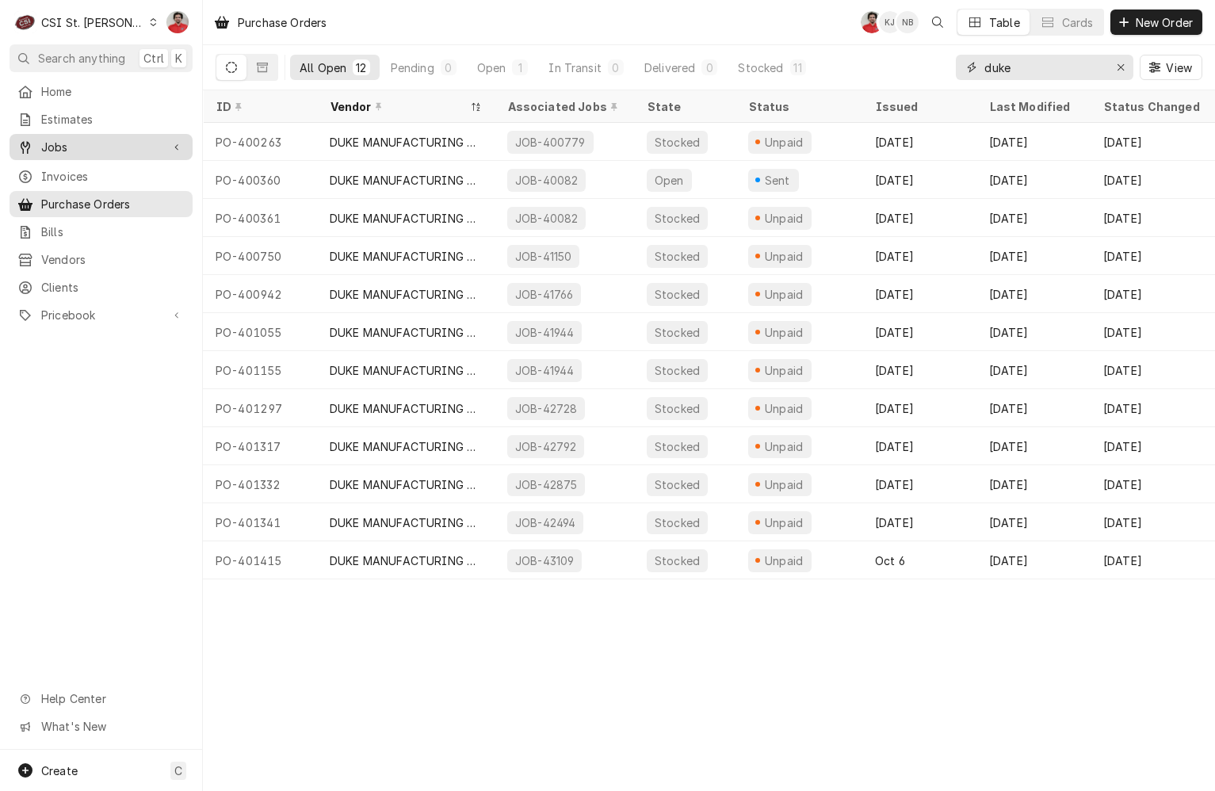
type input "duke"
click at [79, 141] on span "Jobs" at bounding box center [101, 147] width 120 height 17
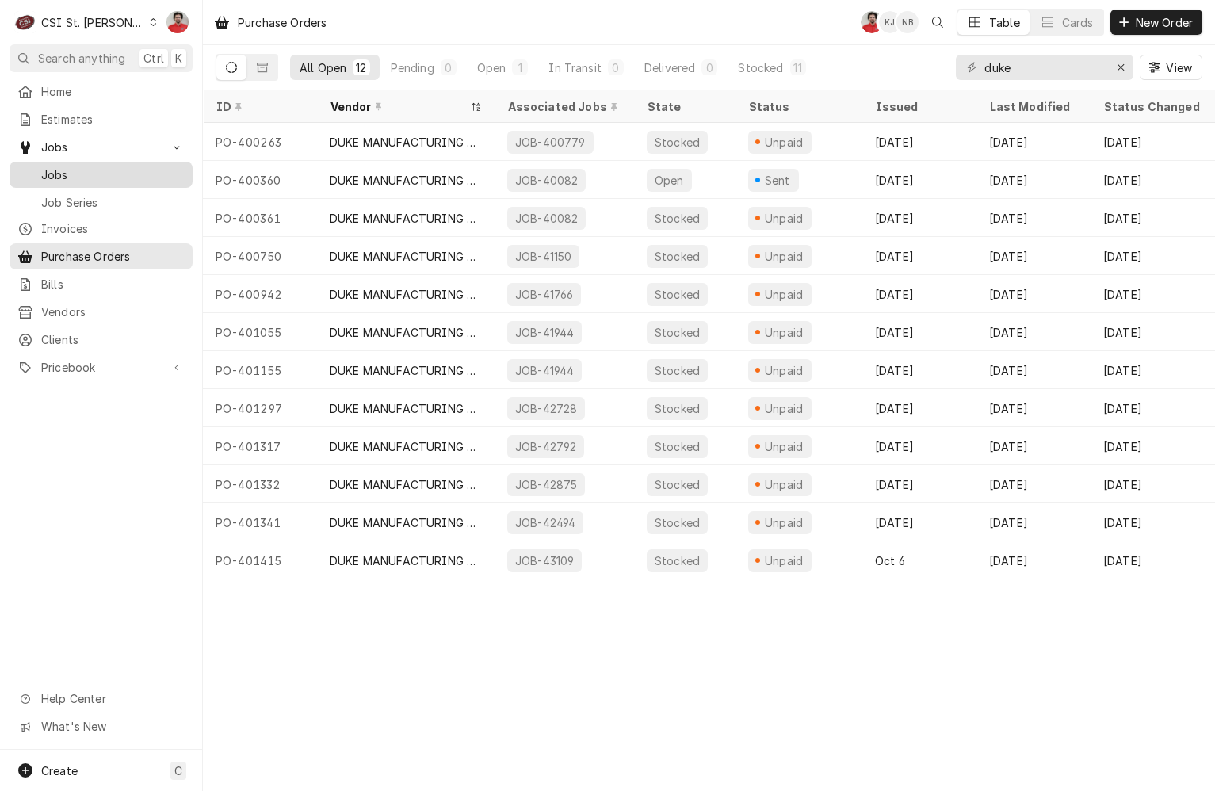
click at [76, 180] on link "Jobs" at bounding box center [101, 175] width 183 height 26
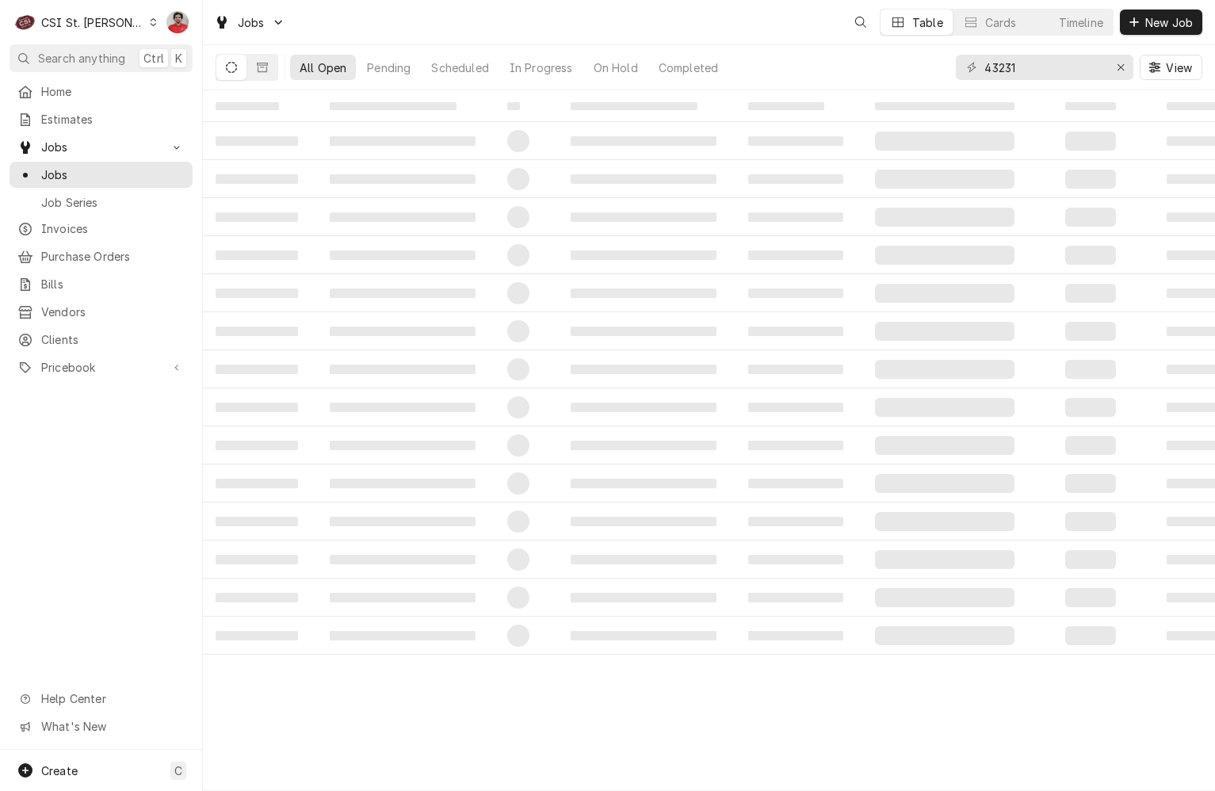
click at [1016, 67] on input "43231" at bounding box center [1044, 67] width 119 height 25
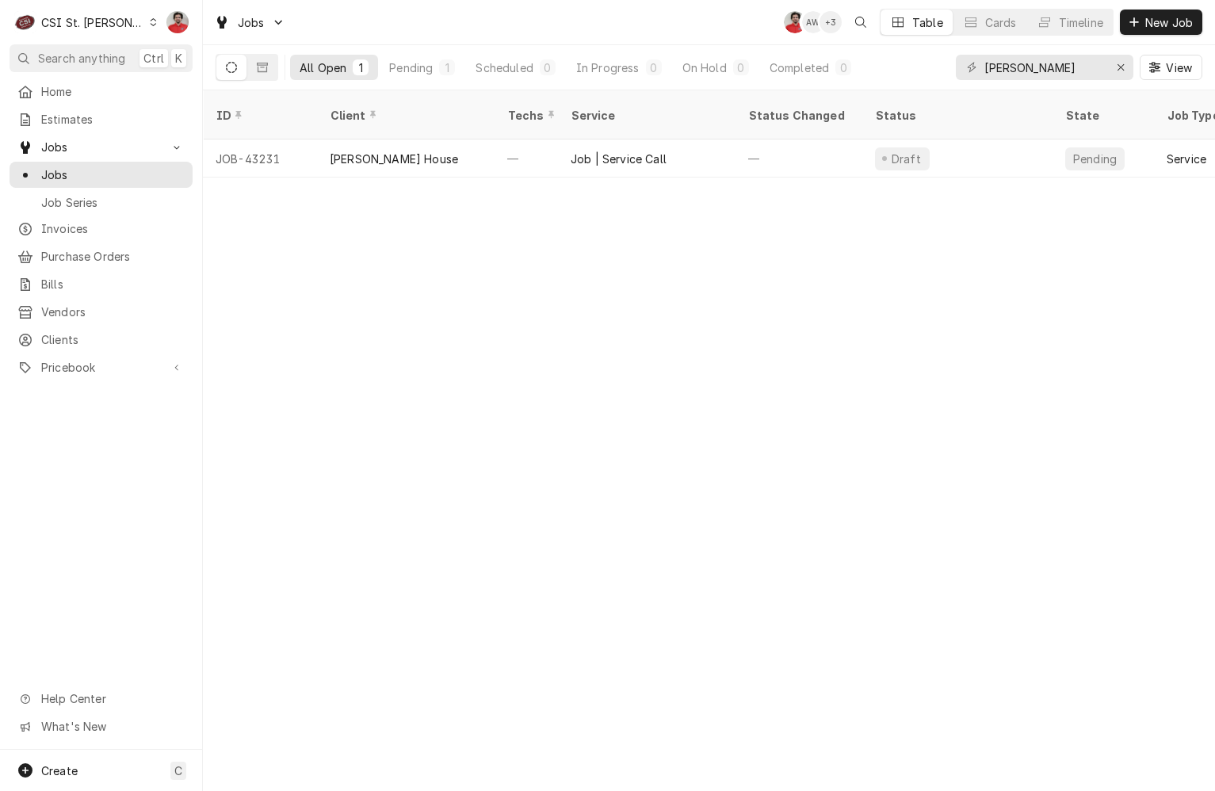
type input "[PERSON_NAME]"
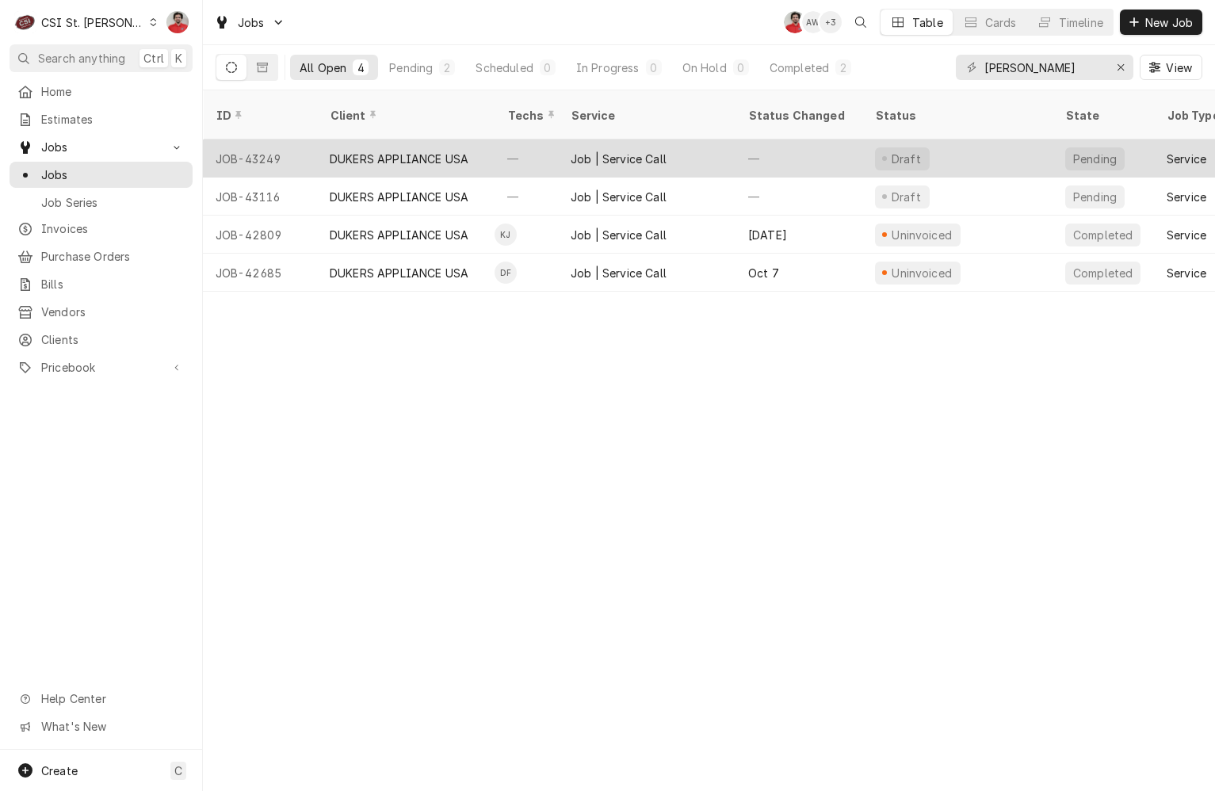
click at [815, 140] on div "—" at bounding box center [799, 159] width 127 height 38
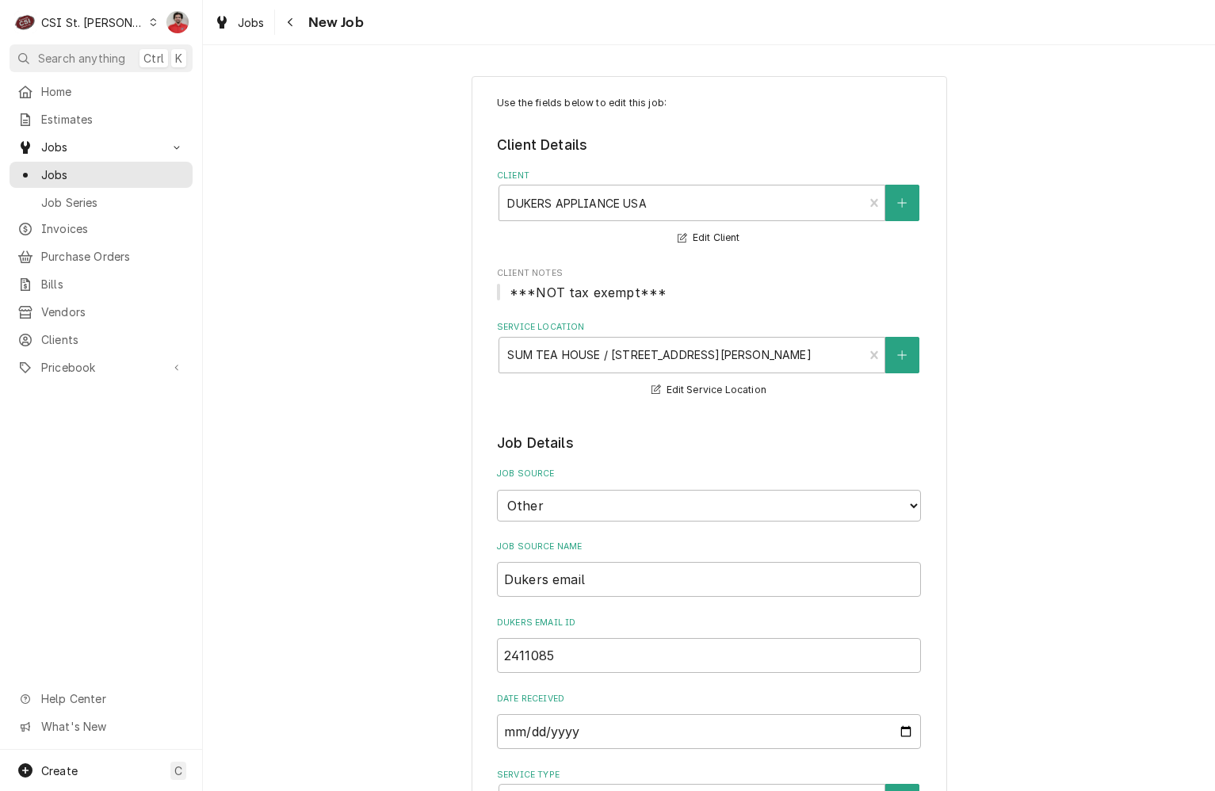
type textarea "x"
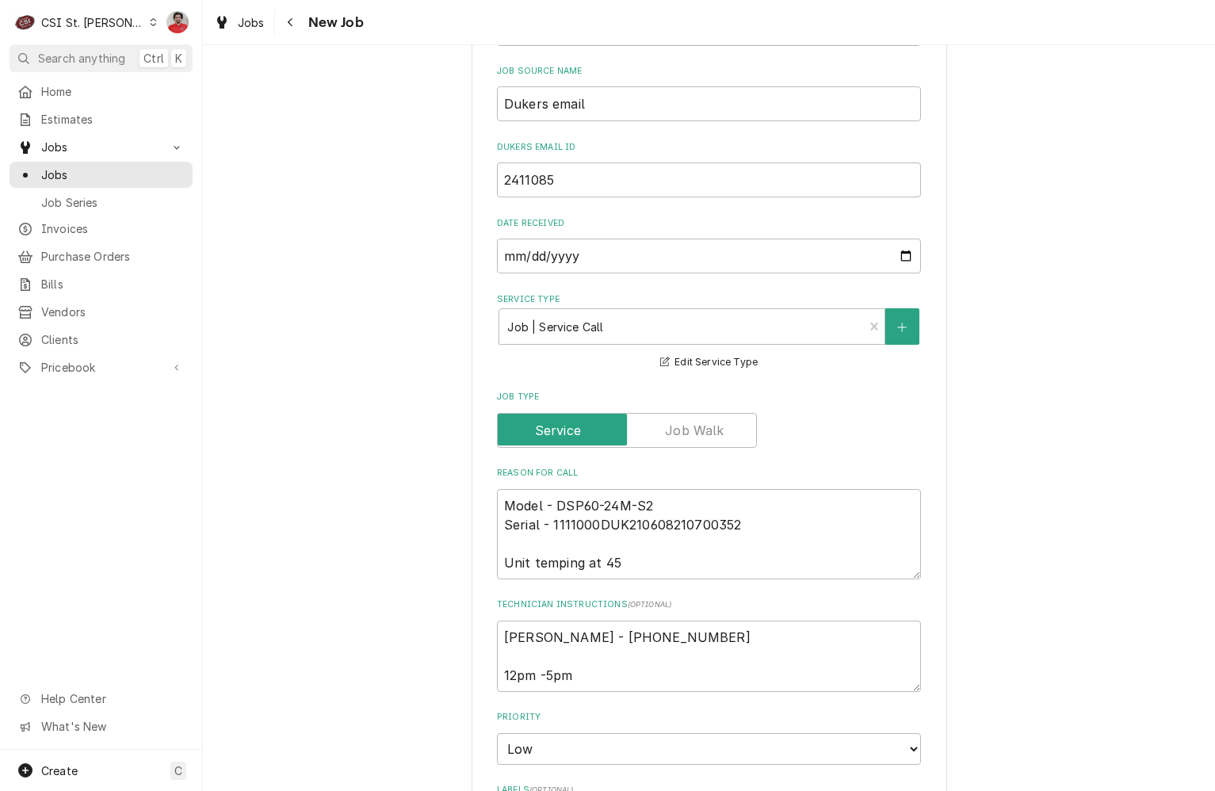
scroll to position [951, 0]
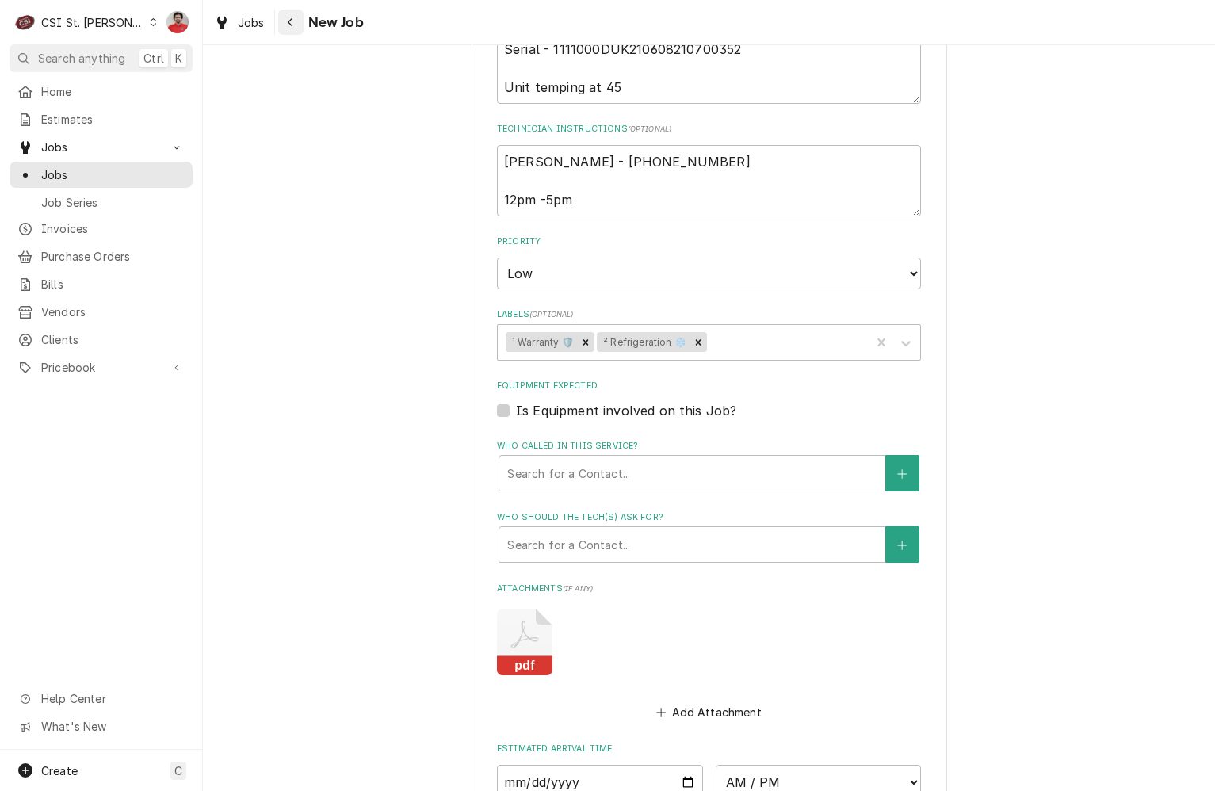
click at [288, 21] on icon "Navigate back" at bounding box center [290, 22] width 7 height 11
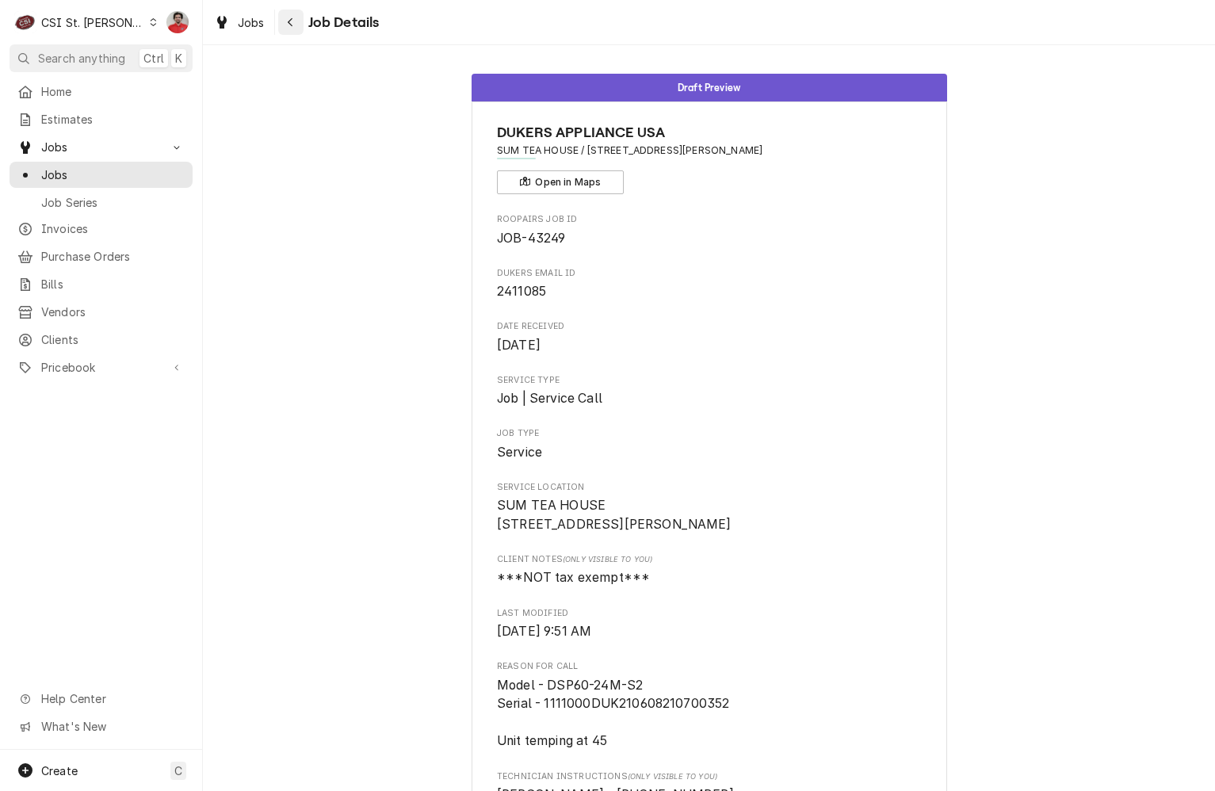
click at [293, 29] on div "Navigate back" at bounding box center [291, 22] width 16 height 16
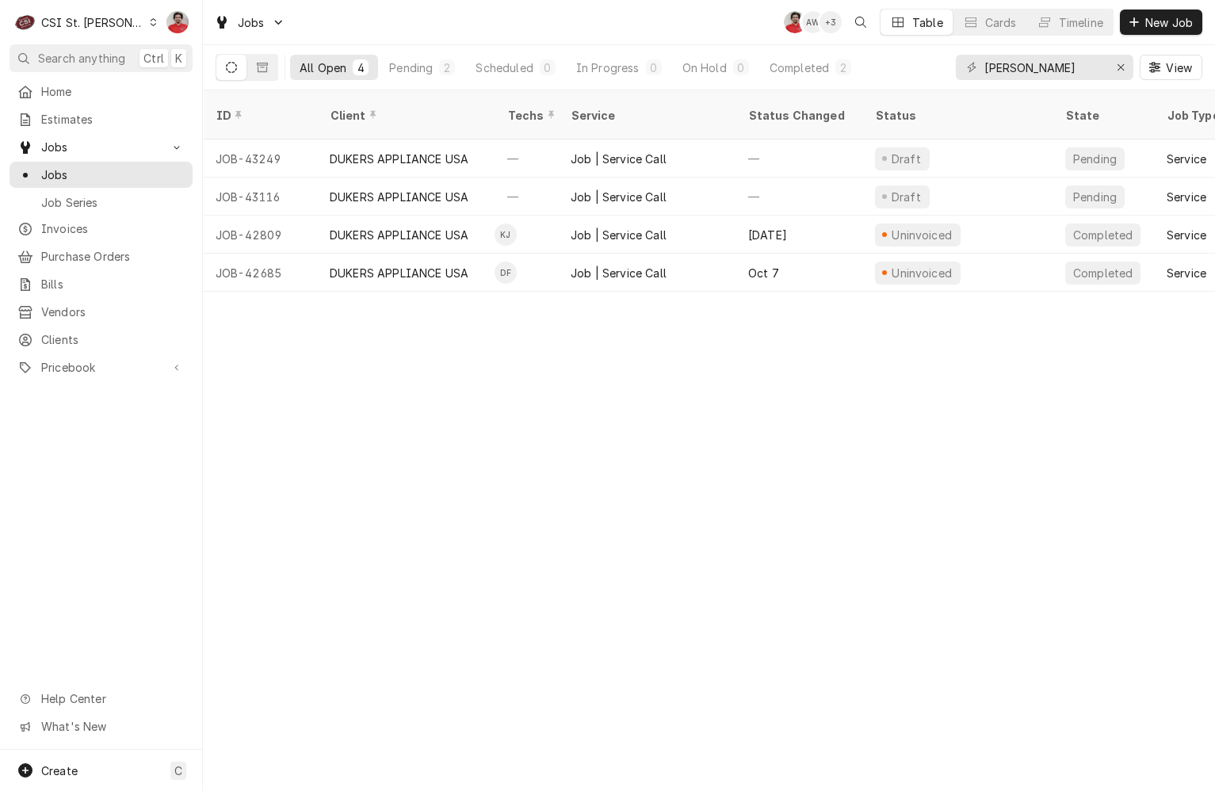
click at [891, 66] on div "All Open 4 Pending 2 Scheduled 0 In Progress 0 On Hold 0 Completed 2 duker View" at bounding box center [709, 67] width 987 height 44
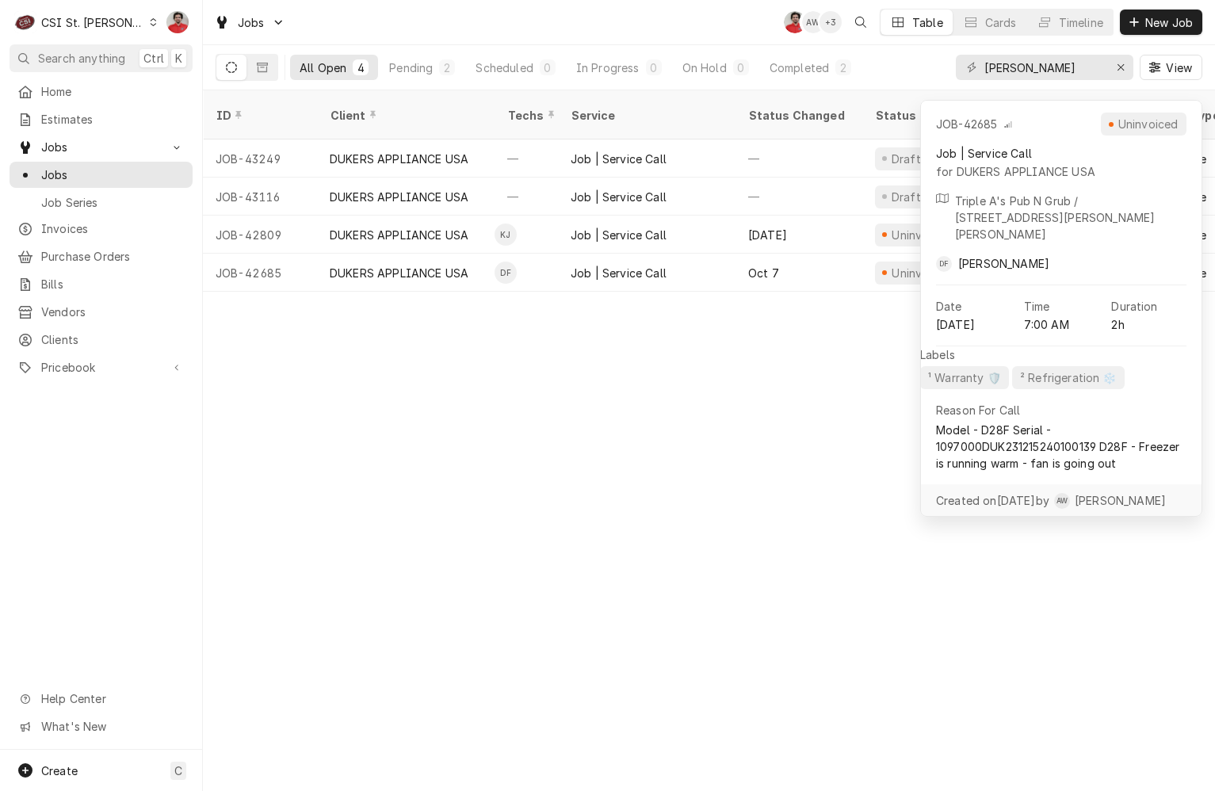
click at [847, 391] on div "ID Client Techs Service Status Changed Status State Job Type Labels Date Receiv…" at bounding box center [709, 440] width 1013 height 701
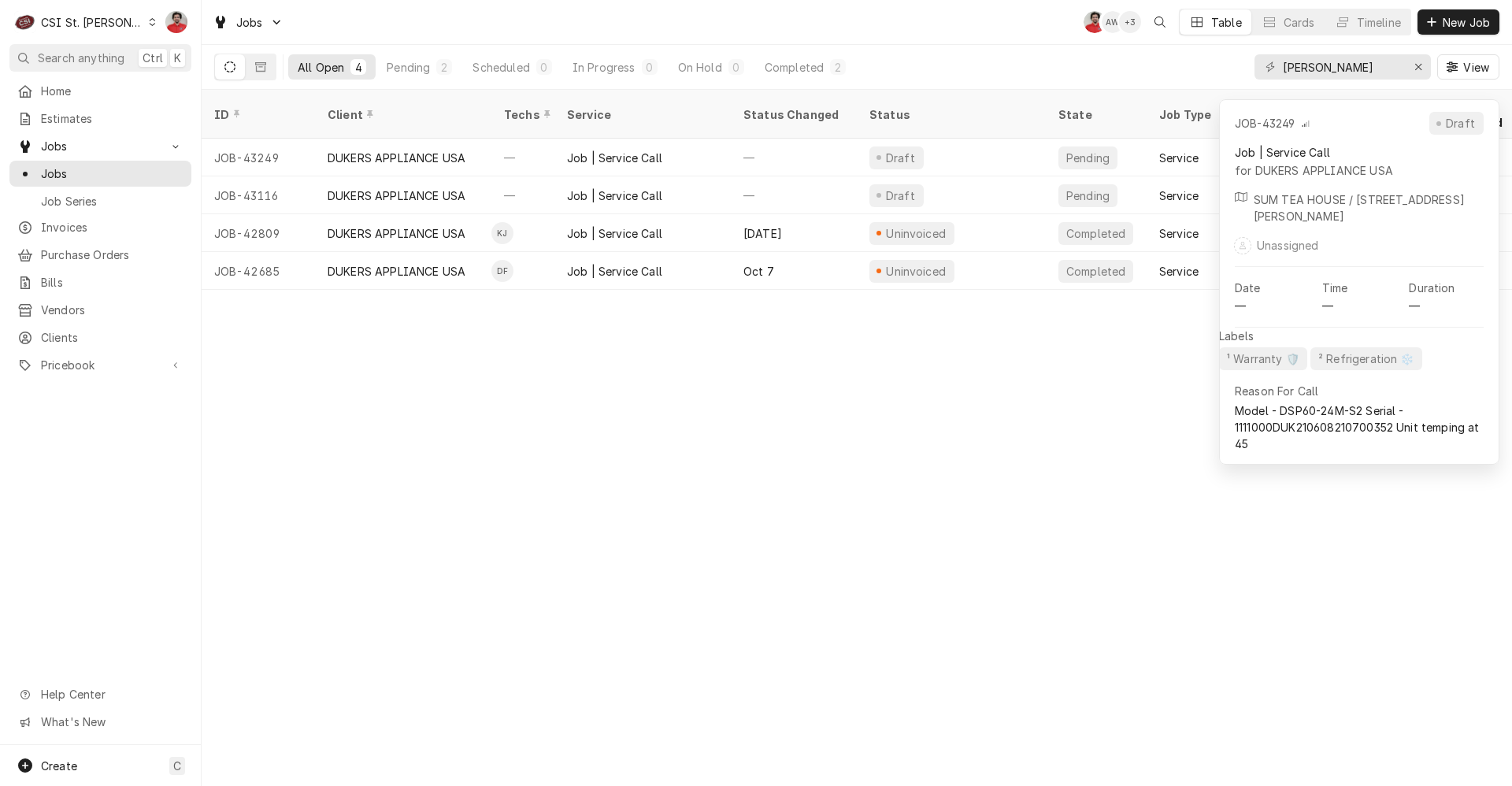
click at [1099, 334] on div "ID Client Techs Service Status Changed Status State Job Type Labels Date Receiv…" at bounding box center [856, 437] width 1310 height 697
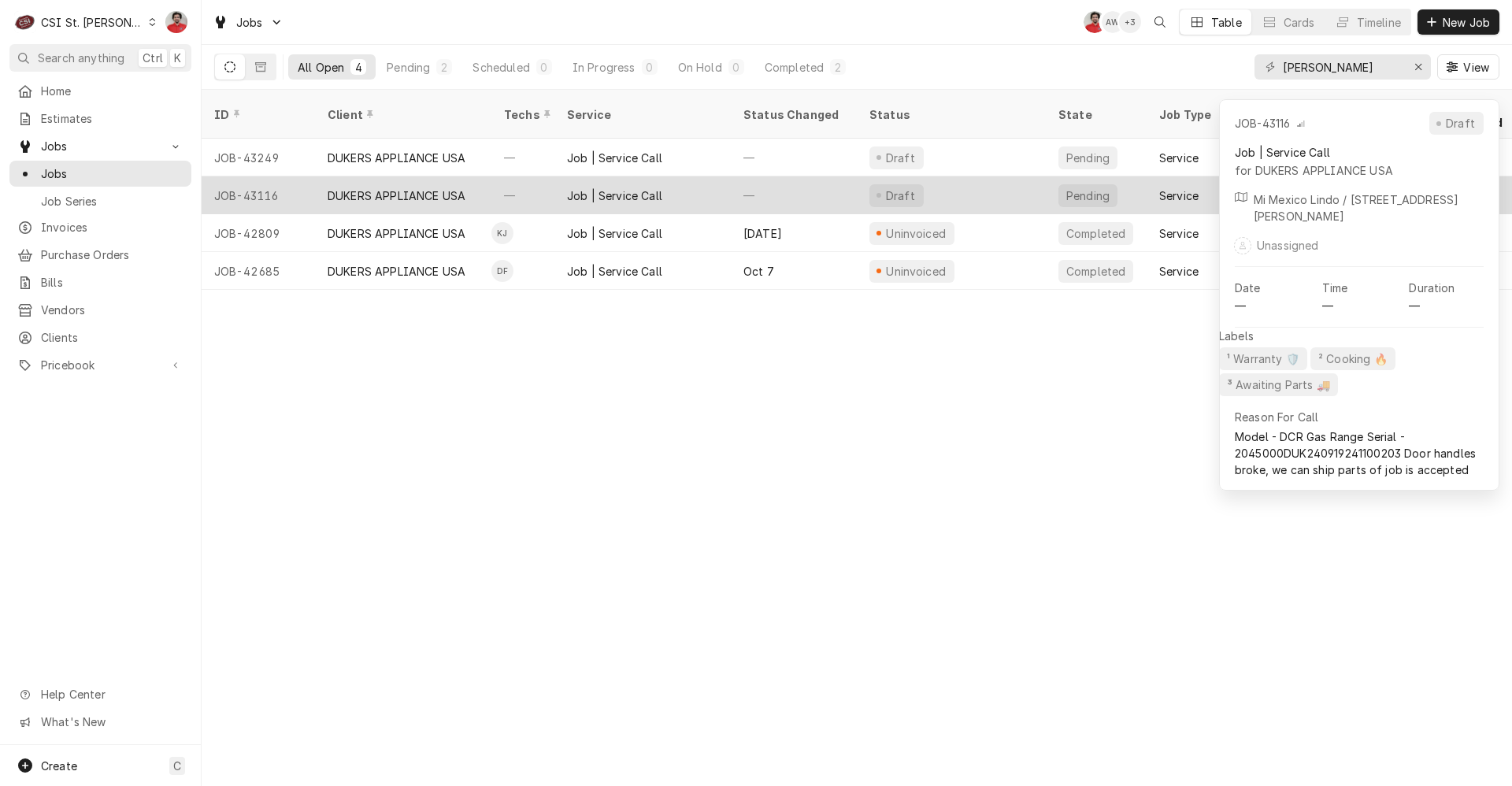
click at [1150, 177] on div "Service" at bounding box center [1196, 196] width 100 height 38
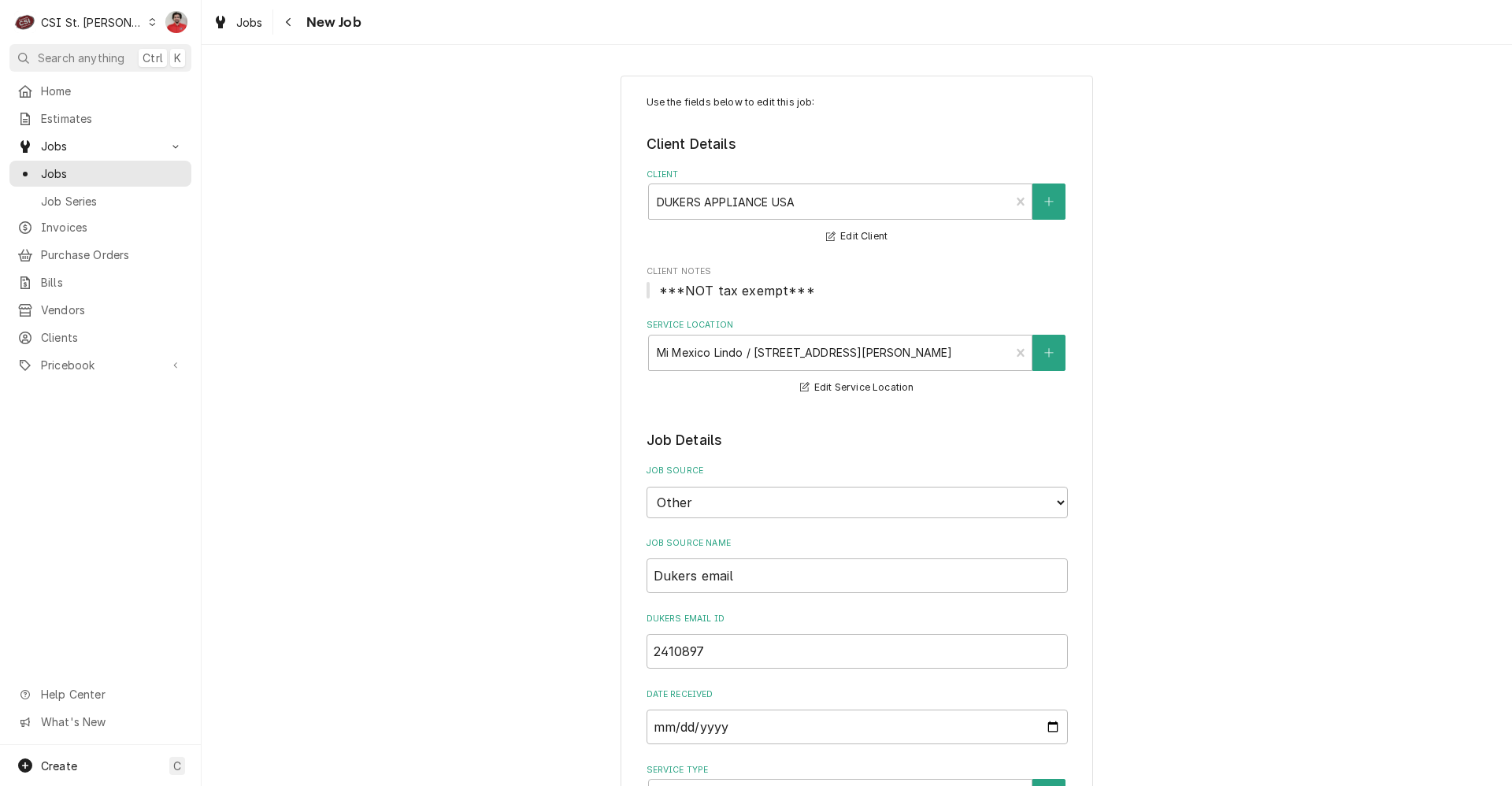
type textarea "x"
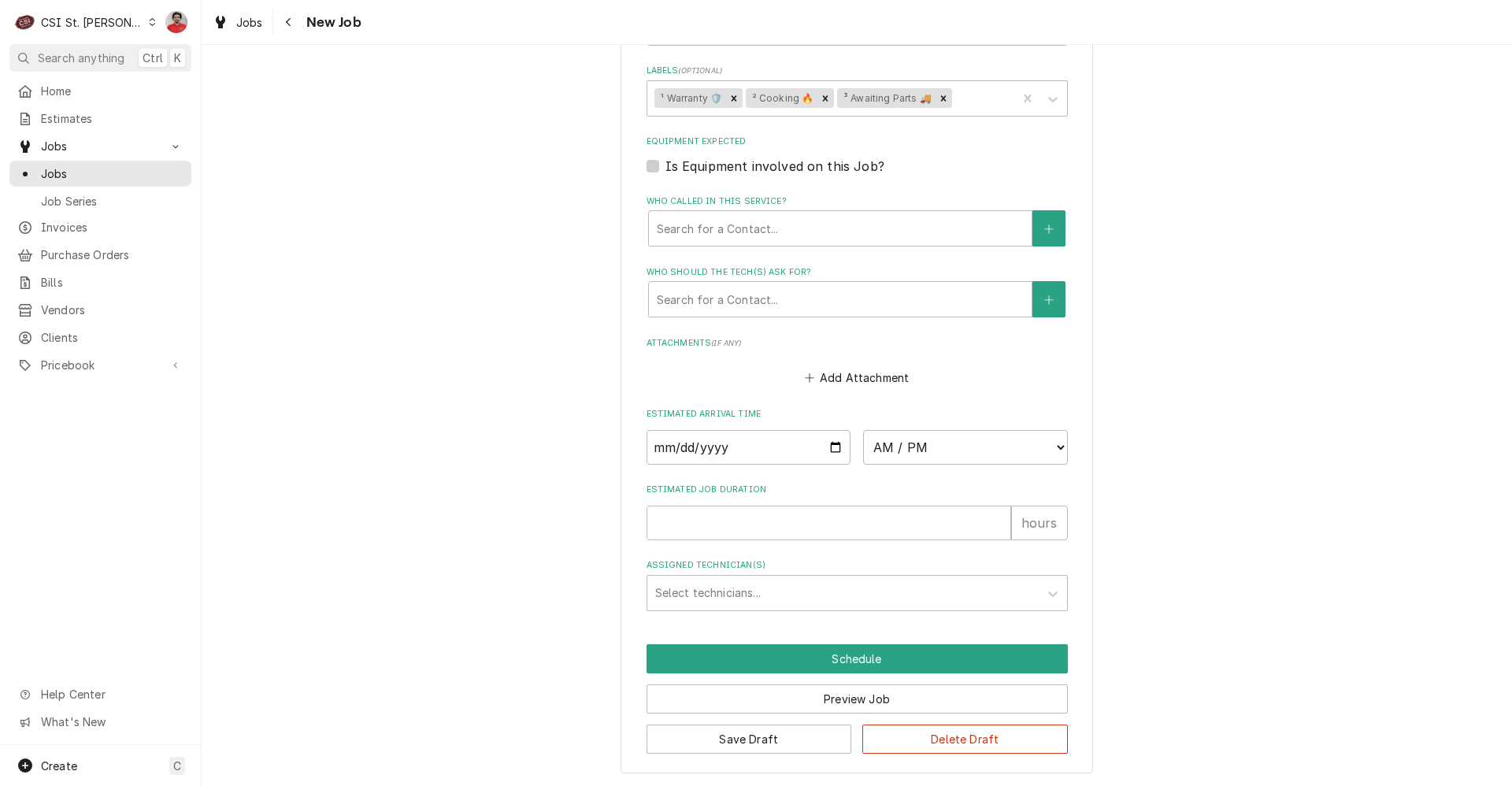
scroll to position [1265, 0]
click at [287, 29] on div "Navigate back" at bounding box center [289, 22] width 16 height 16
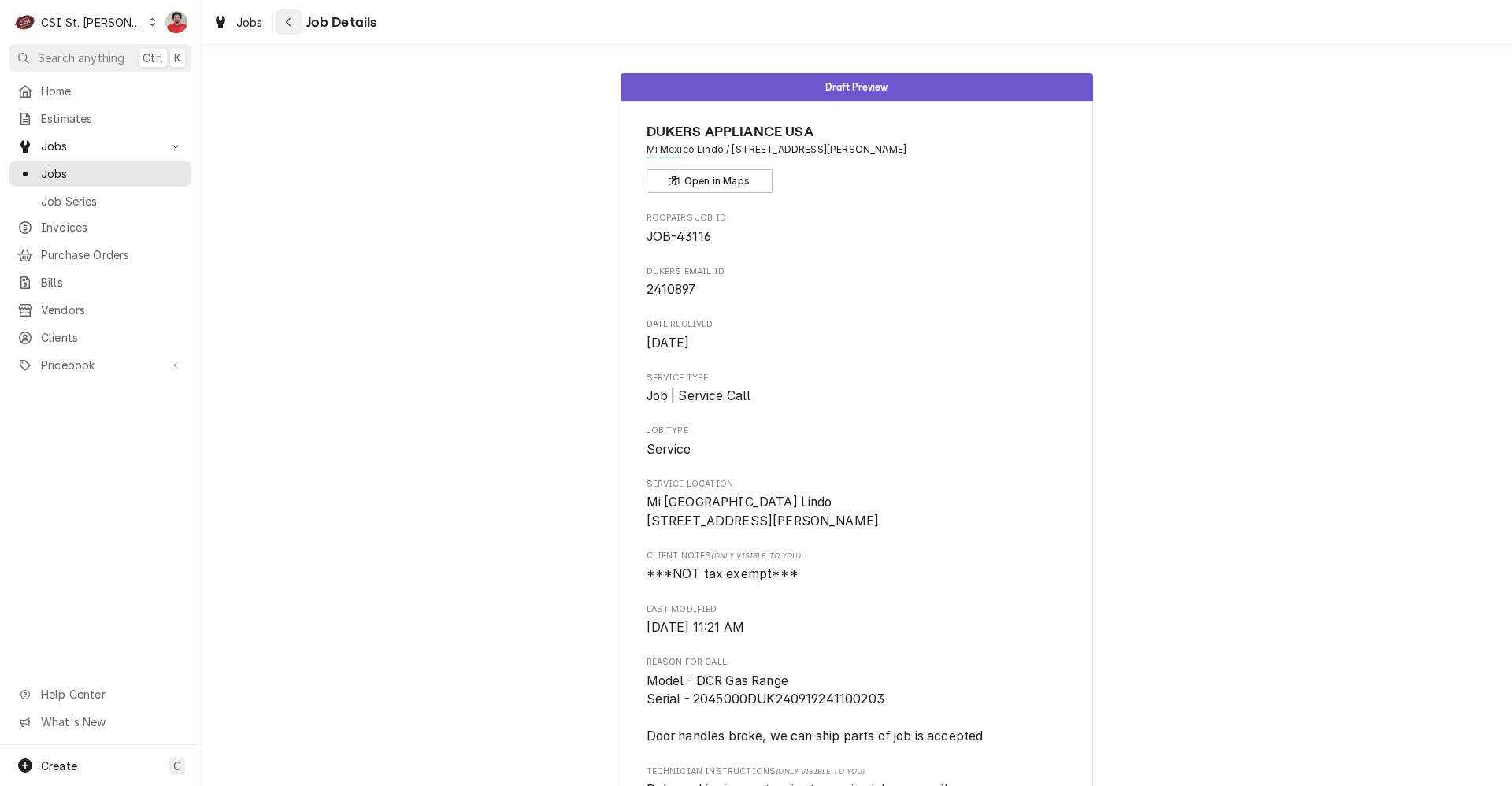
click at [292, 26] on div "Navigate back" at bounding box center [289, 22] width 16 height 16
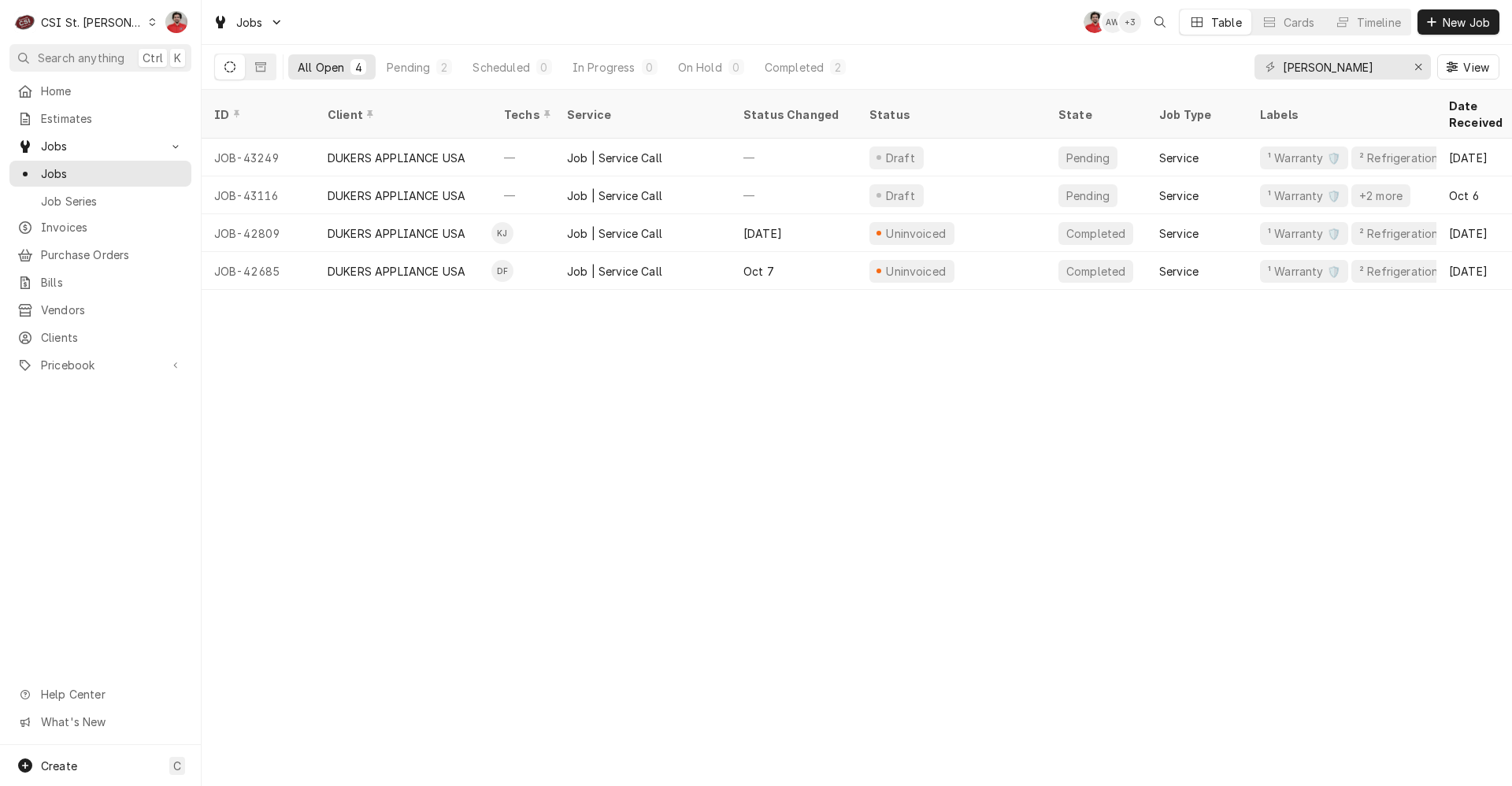
click at [78, 12] on div "C CSI St. [PERSON_NAME]" at bounding box center [85, 22] width 152 height 32
click at [179, 32] on div "CSI [US_STATE][GEOGRAPHIC_DATA]" at bounding box center [241, 31] width 208 height 17
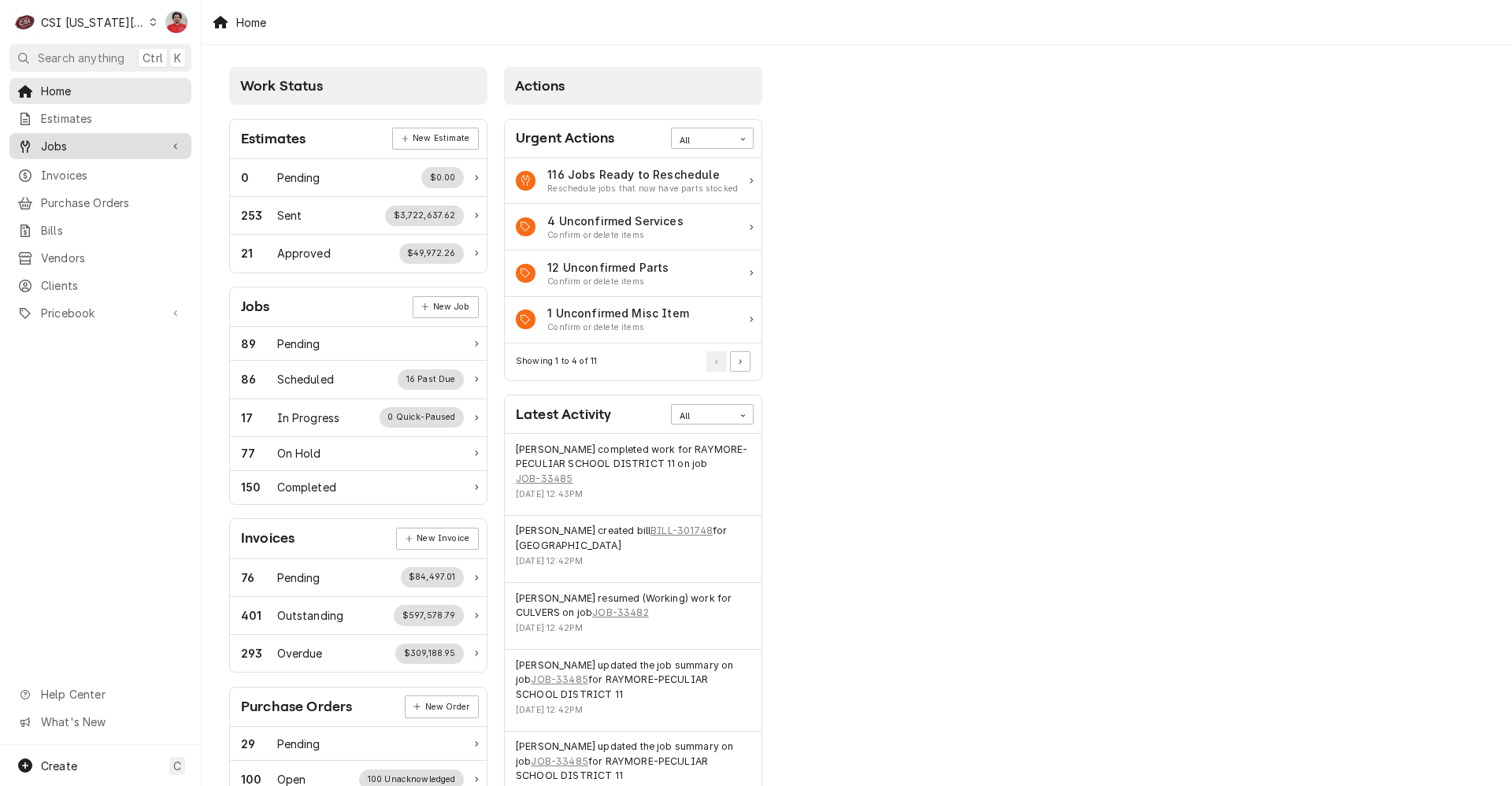
click at [103, 138] on span "Jobs" at bounding box center [100, 146] width 119 height 17
click at [103, 169] on span "Jobs" at bounding box center [112, 174] width 143 height 17
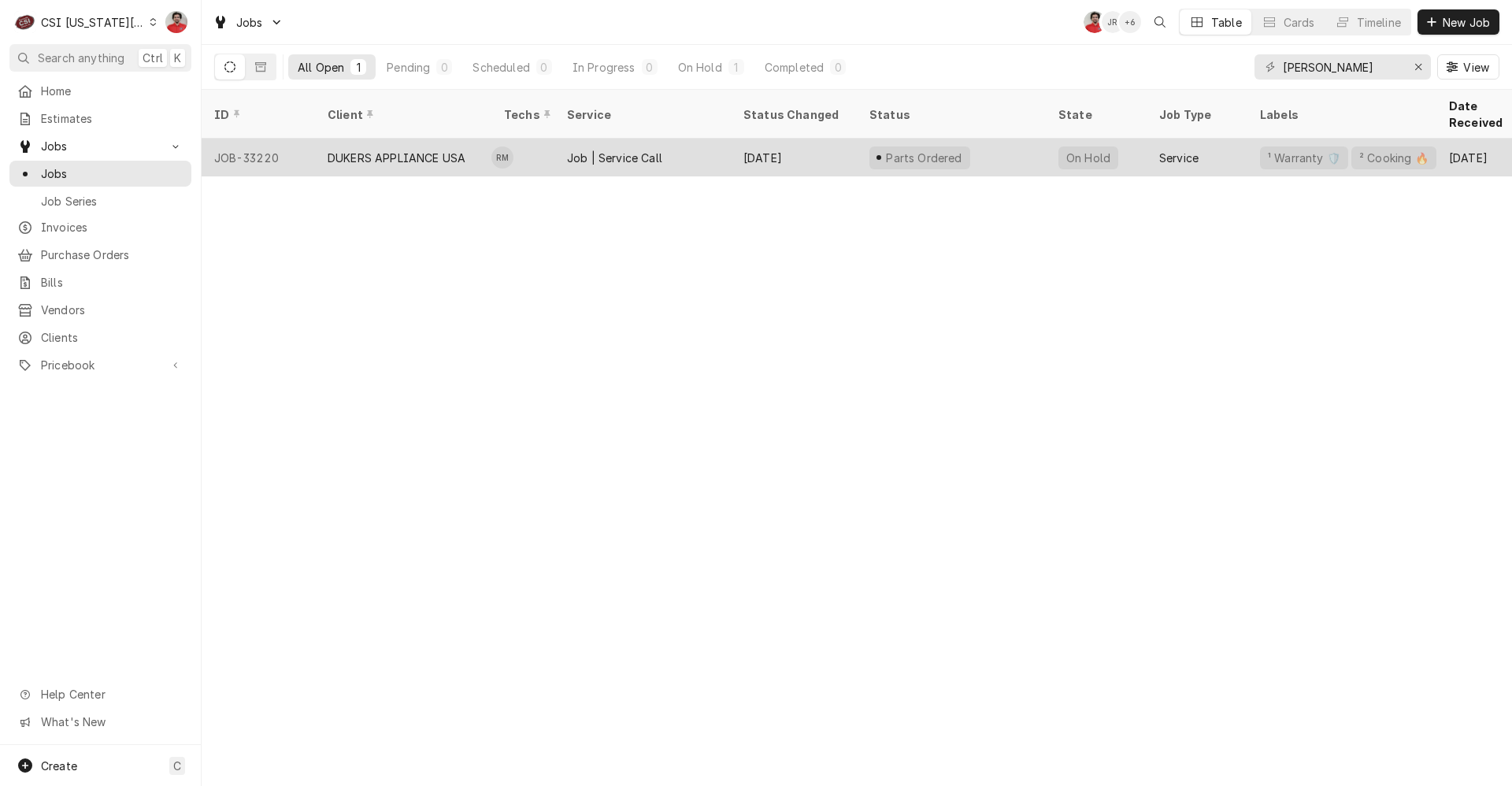
click at [747, 149] on div "Oct 13" at bounding box center [794, 158] width 126 height 38
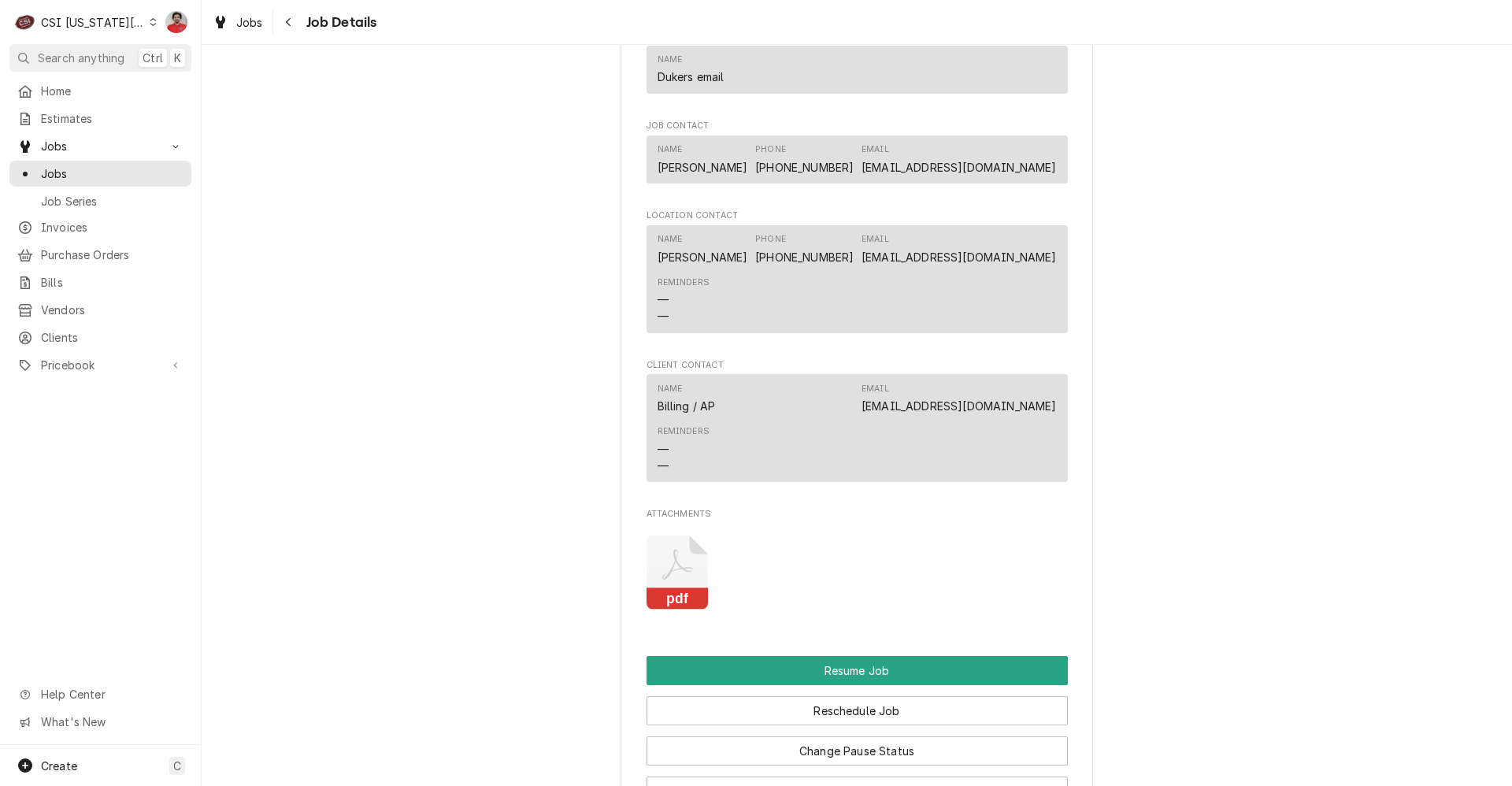
scroll to position [2215, 0]
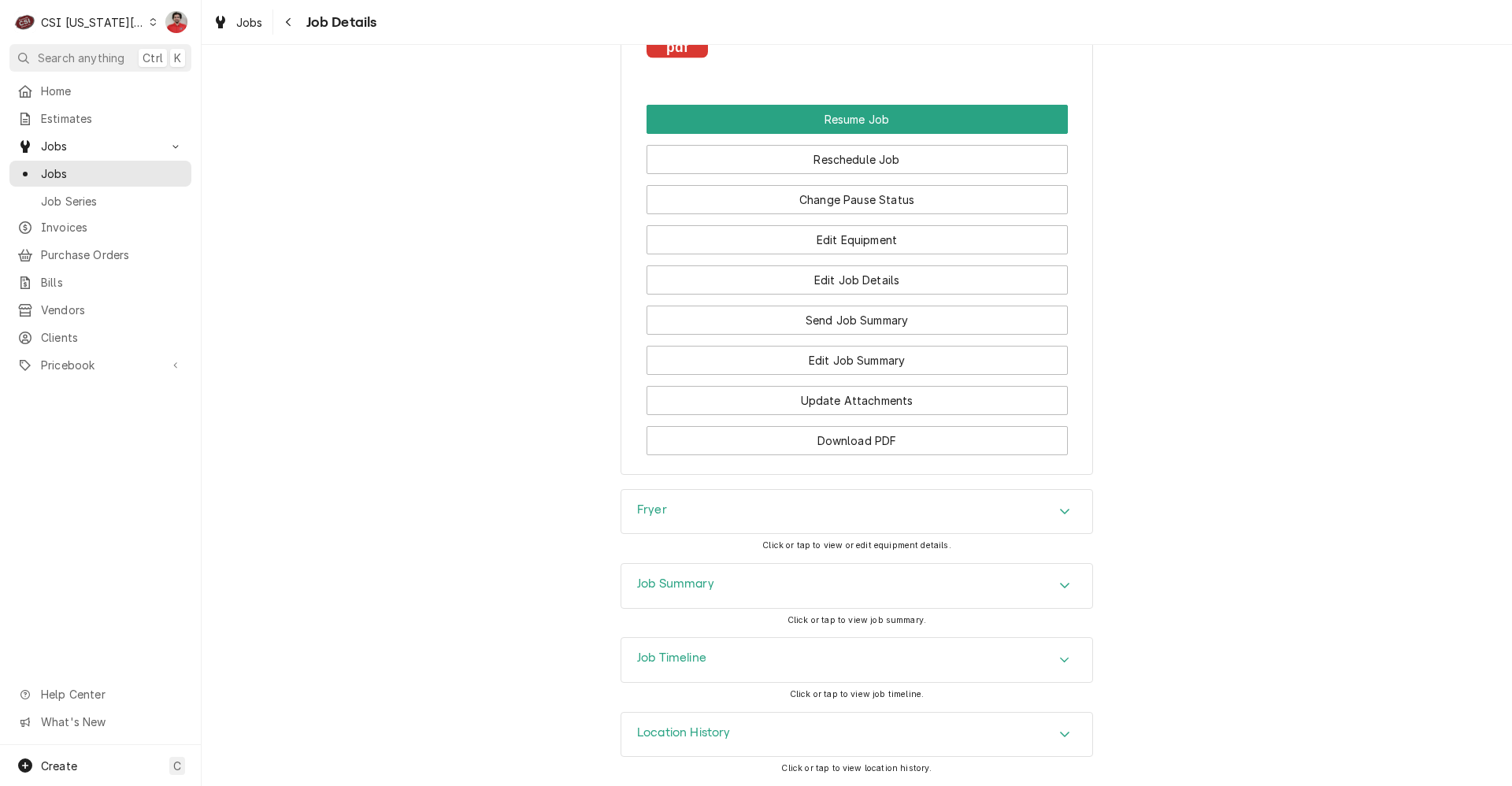
click at [872, 658] on div "Job Timeline" at bounding box center [857, 660] width 471 height 44
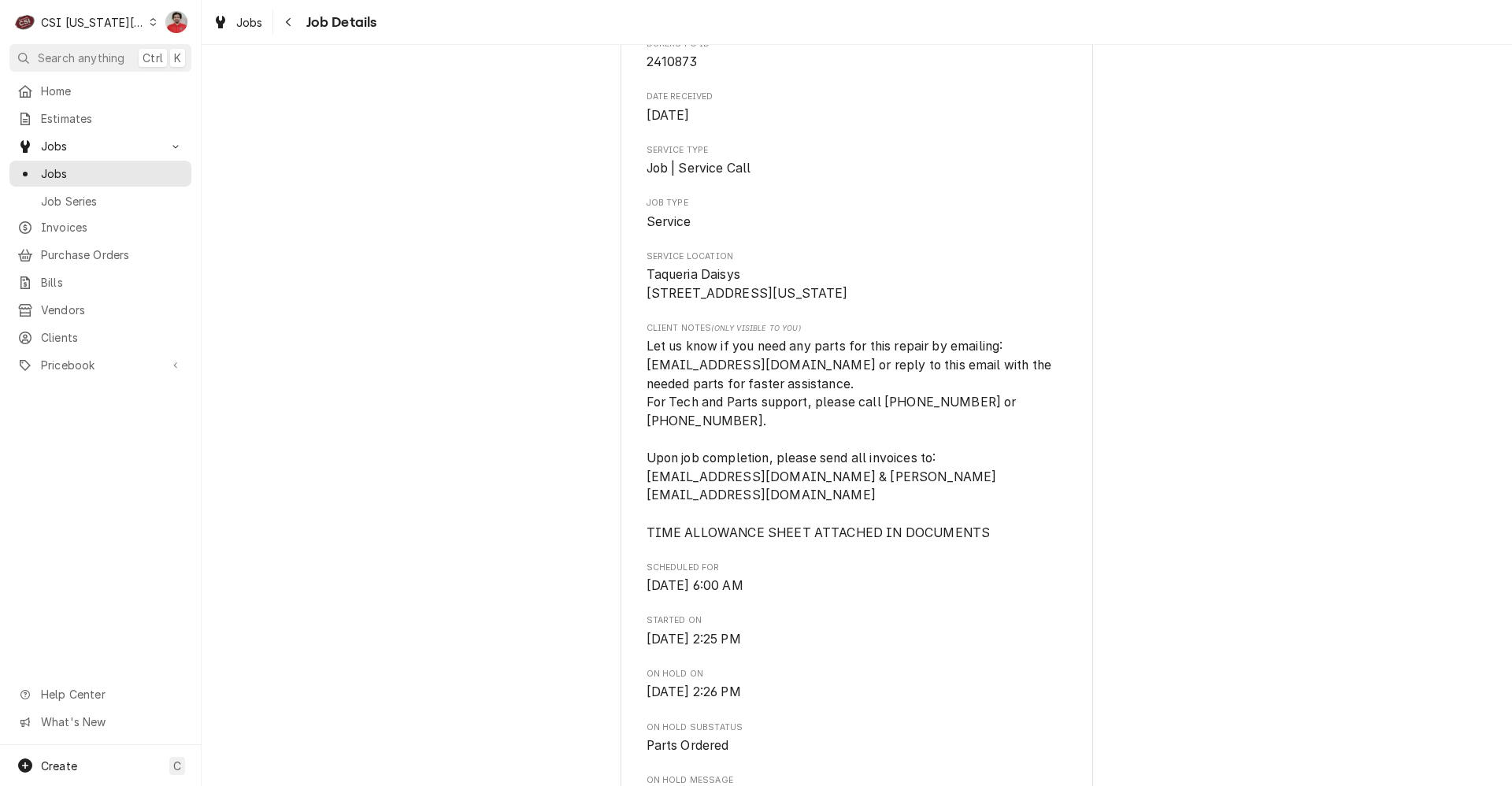
scroll to position [0, 0]
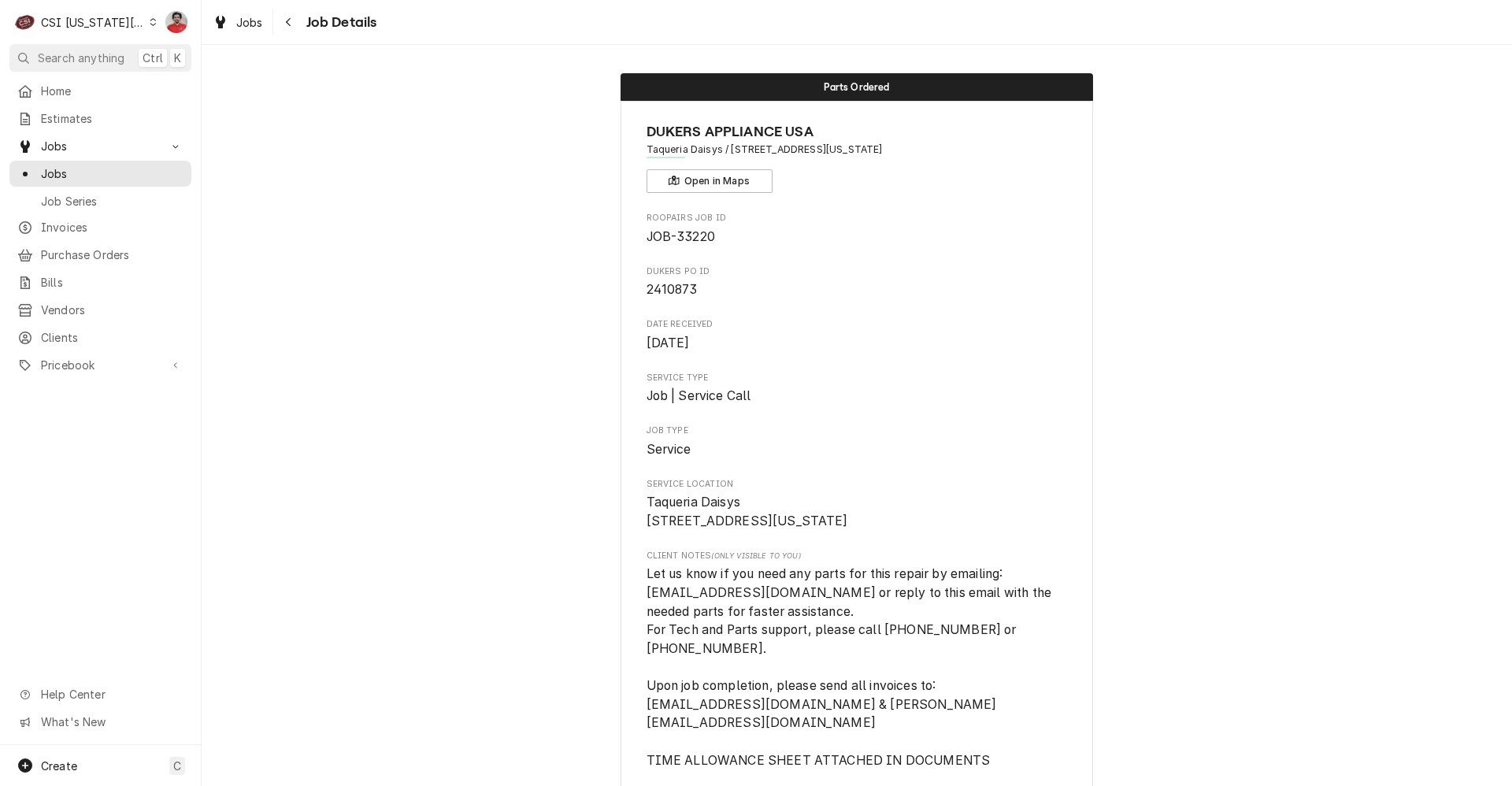
click at [87, 261] on div "Home Estimates Jobs Jobs Job Series Invoices Purchase Orders Bills Vendors Clie…" at bounding box center [100, 229] width 201 height 302
click at [88, 257] on div "Purchase Orders" at bounding box center [100, 255] width 176 height 20
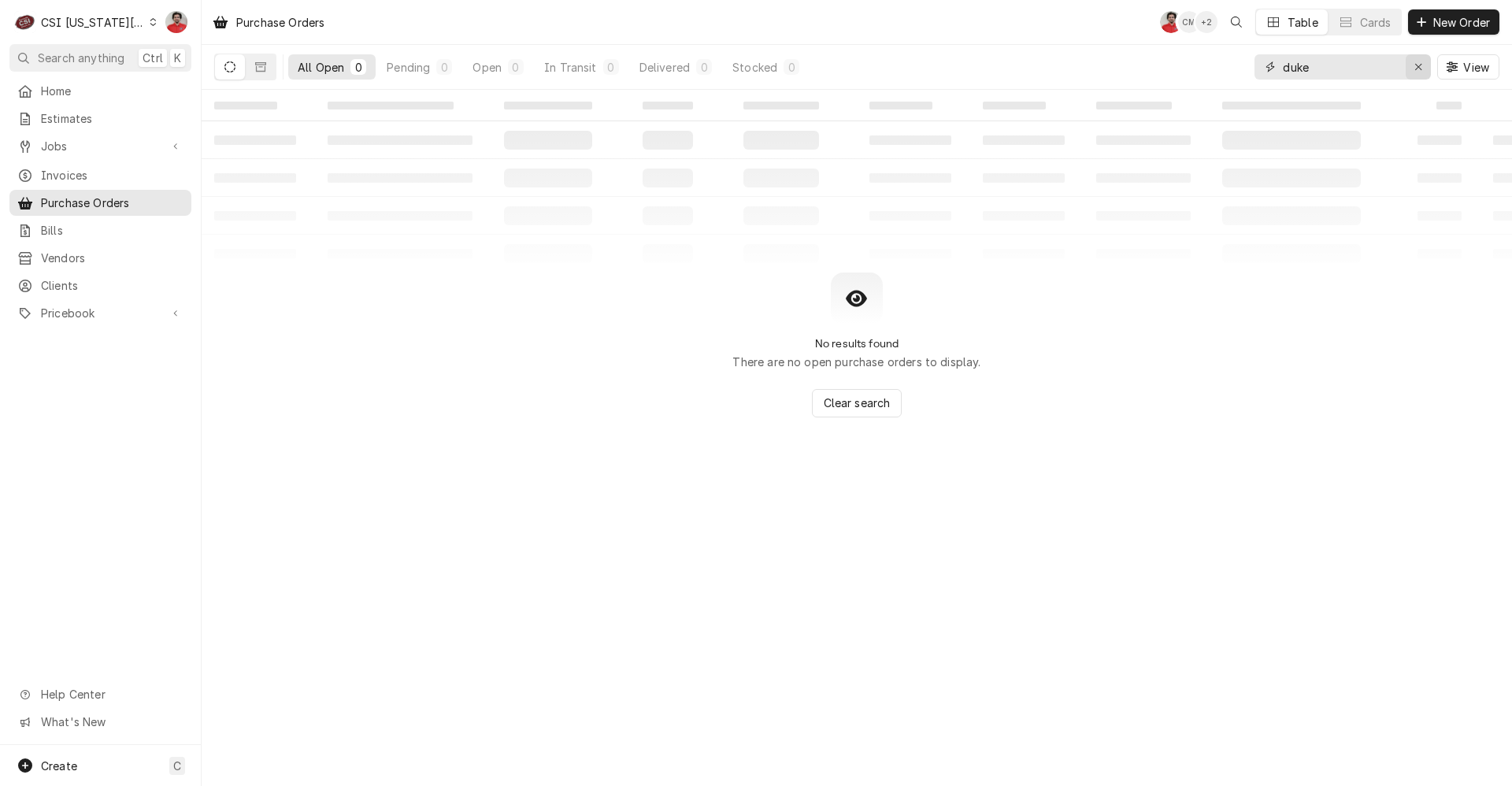
click at [1418, 63] on icon "Erase input" at bounding box center [1419, 67] width 9 height 11
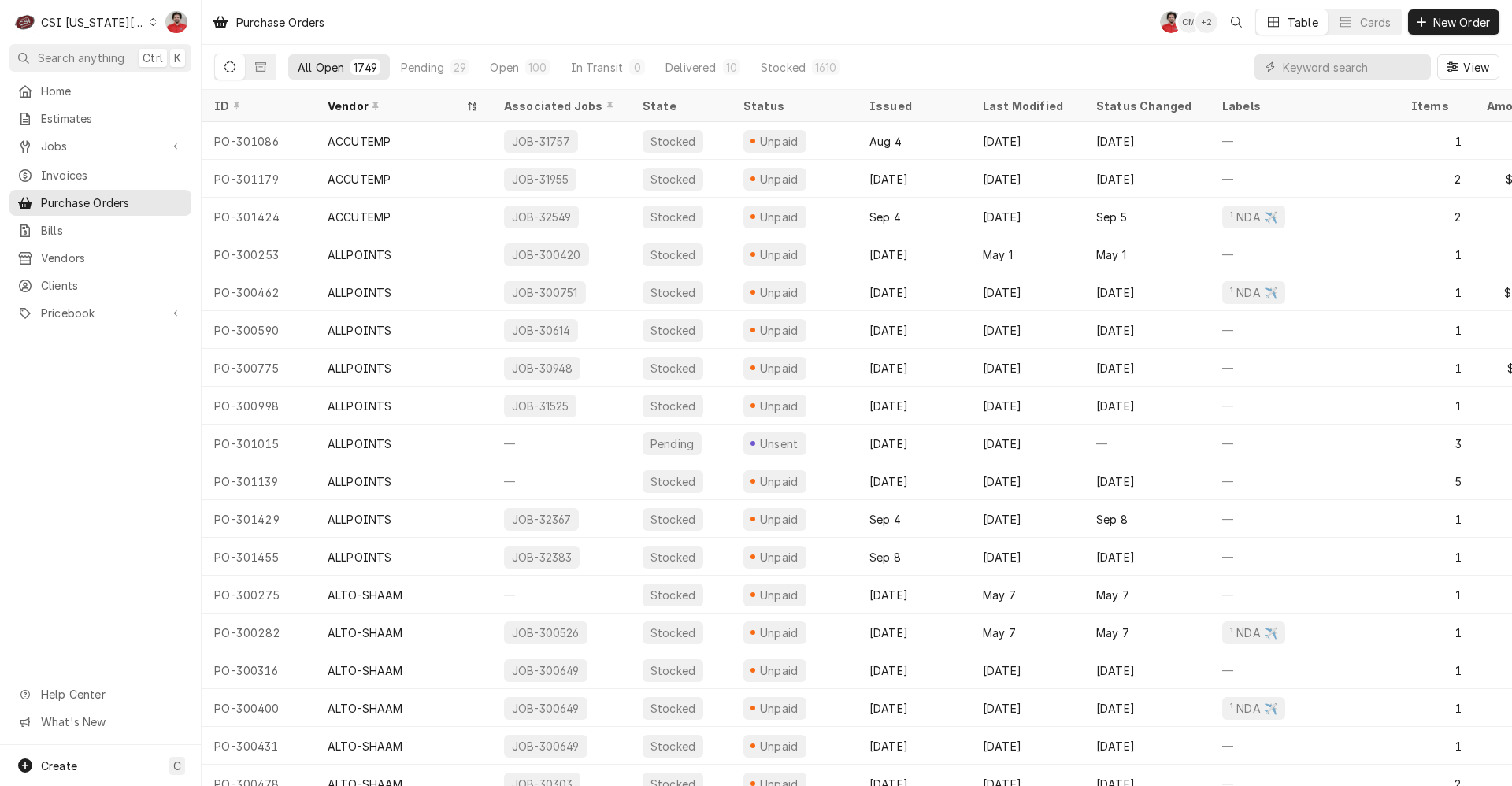
click at [378, 192] on div "ACCUTEMP" at bounding box center [403, 179] width 177 height 38
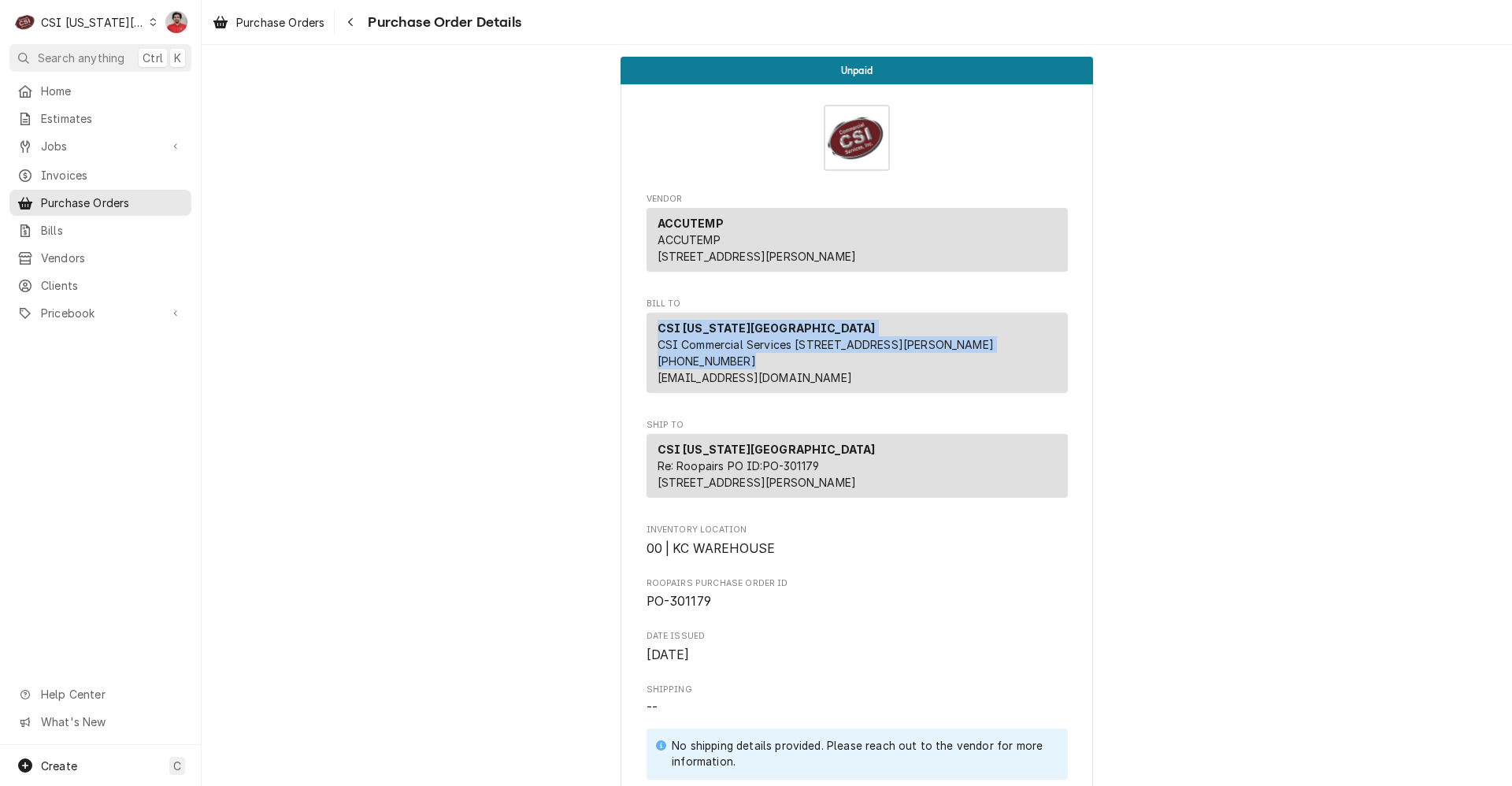
drag, startPoint x: 771, startPoint y: 393, endPoint x: 638, endPoint y: 349, distance: 140.1
copy p "CSI Kansas City CSI Commercial Services Inc1021 NE Jib Ct Unit B Lee’s Summit, …"
drag, startPoint x: 793, startPoint y: 536, endPoint x: 629, endPoint y: 487, distance: 171.2
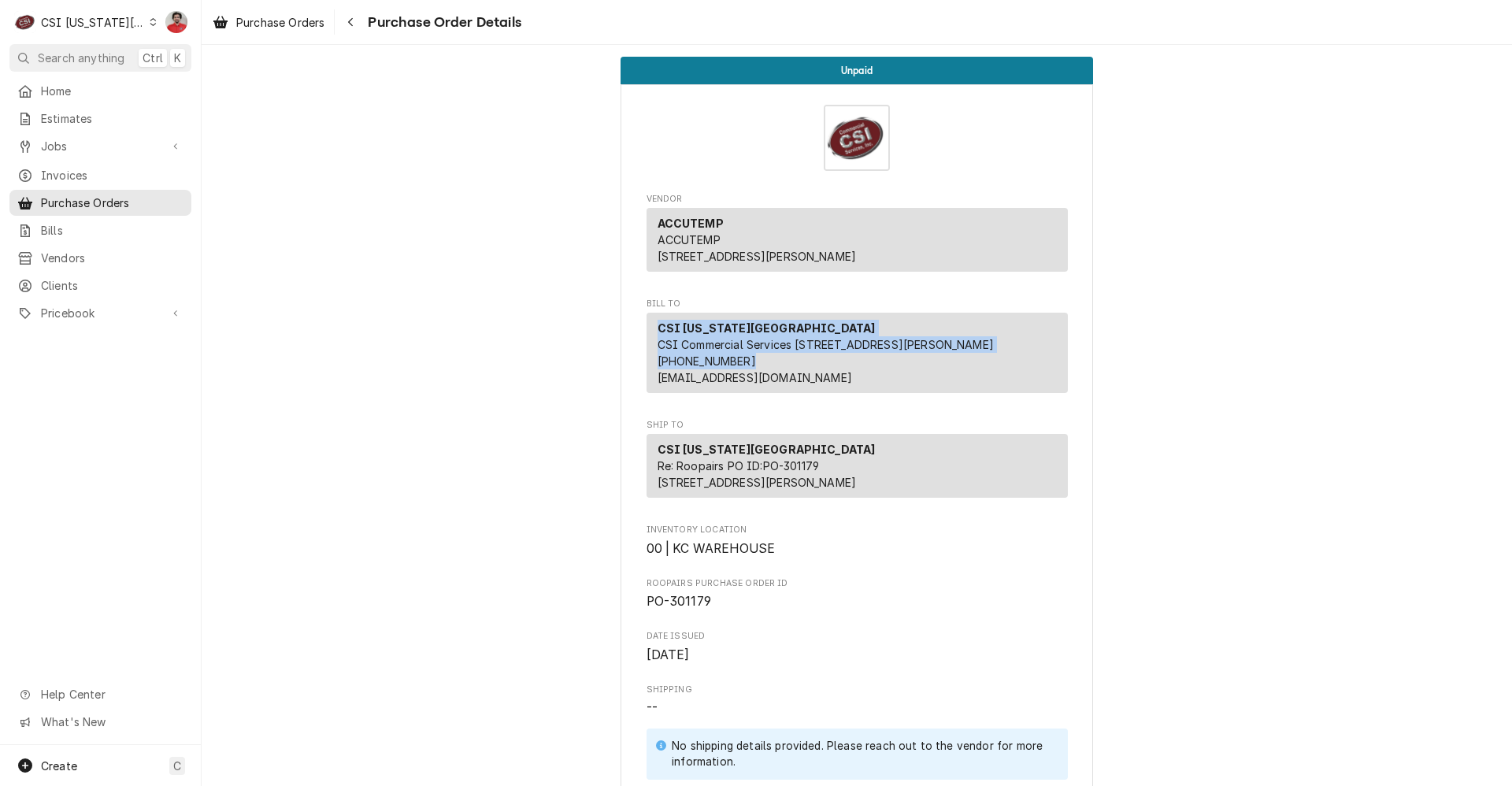
copy p "CSI Kansas City Re: Roopairs PO ID: PO-301179 1021 NE Jib Court Unit B Lee's Su…"
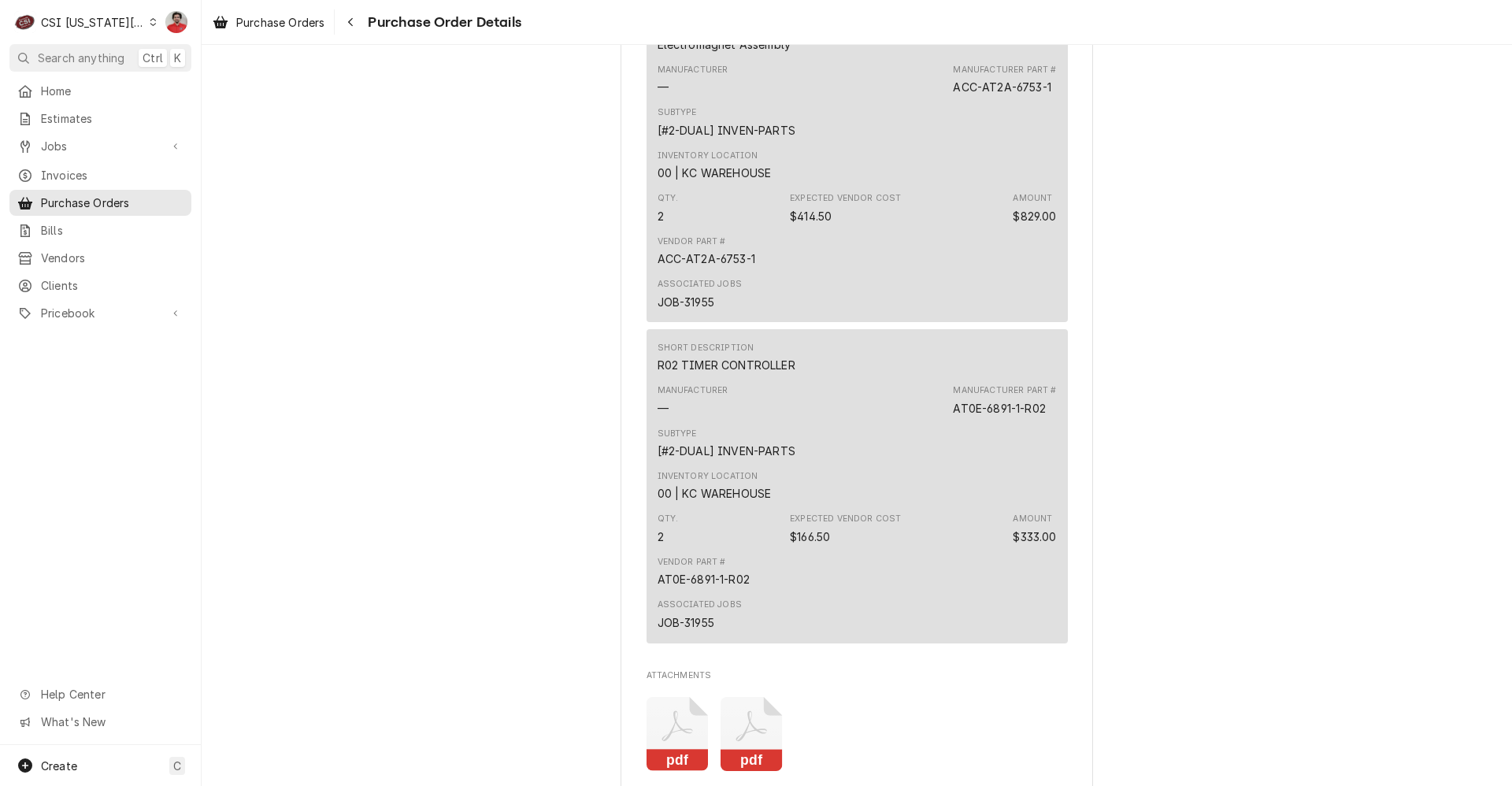
scroll to position [1613, 0]
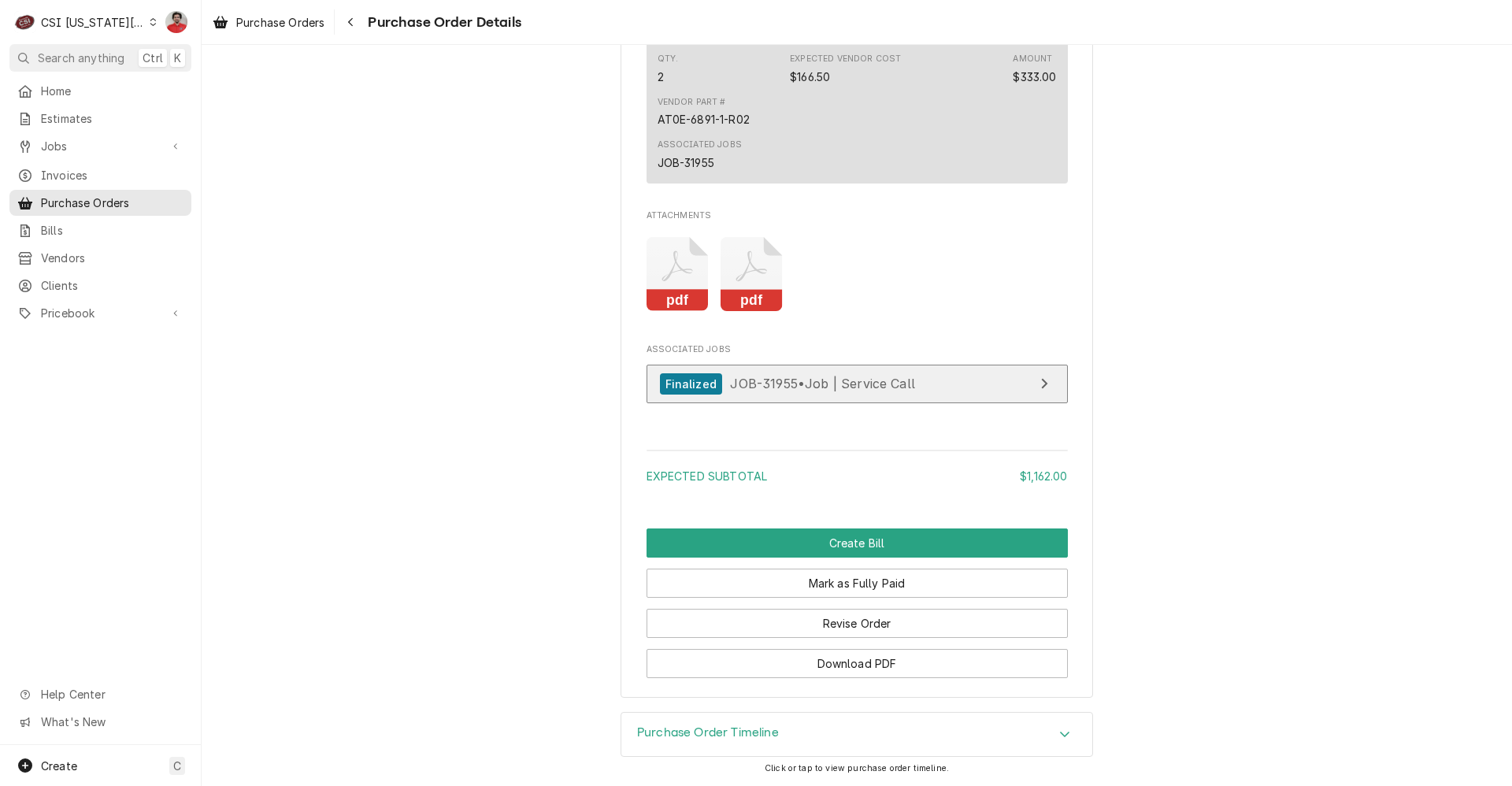
click at [805, 389] on span "JOB-31955 • Job | Service Call" at bounding box center [823, 384] width 185 height 16
click at [355, 19] on icon "Navigate back" at bounding box center [351, 22] width 7 height 11
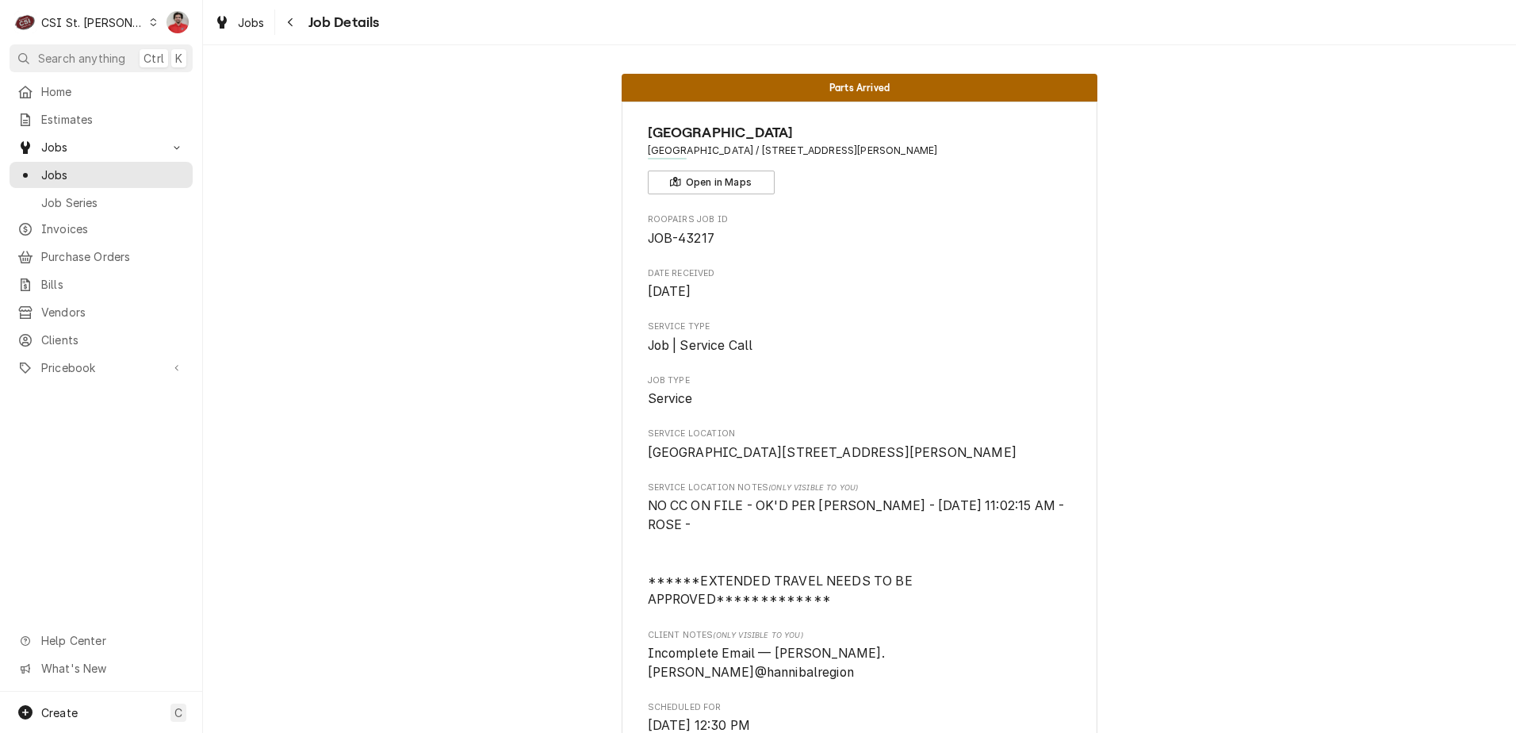
scroll to position [2073, 0]
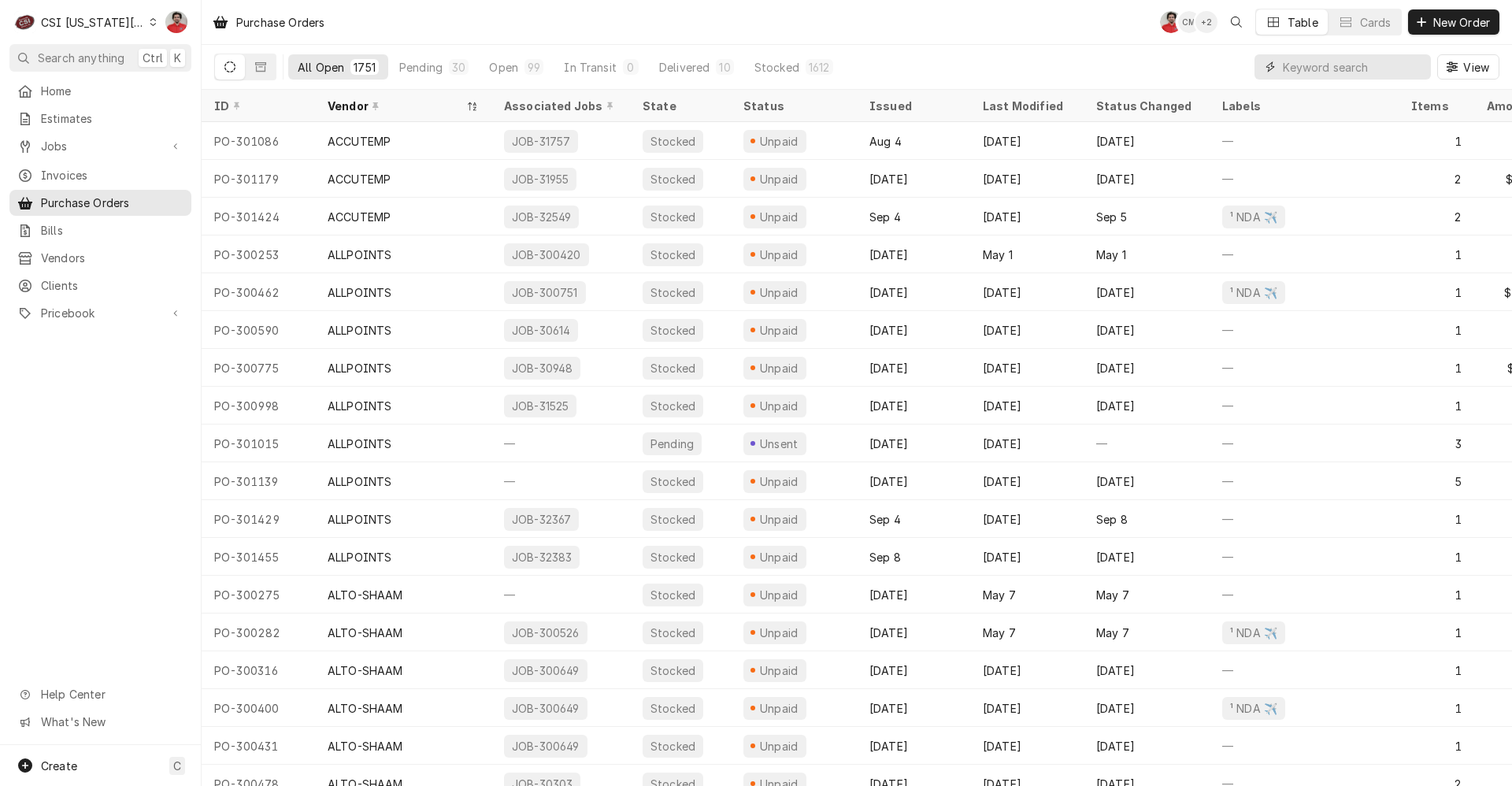
click at [1311, 66] on input "Dynamic Content Wrapper" at bounding box center [1353, 67] width 140 height 25
click at [97, 146] on span "Jobs" at bounding box center [100, 146] width 119 height 17
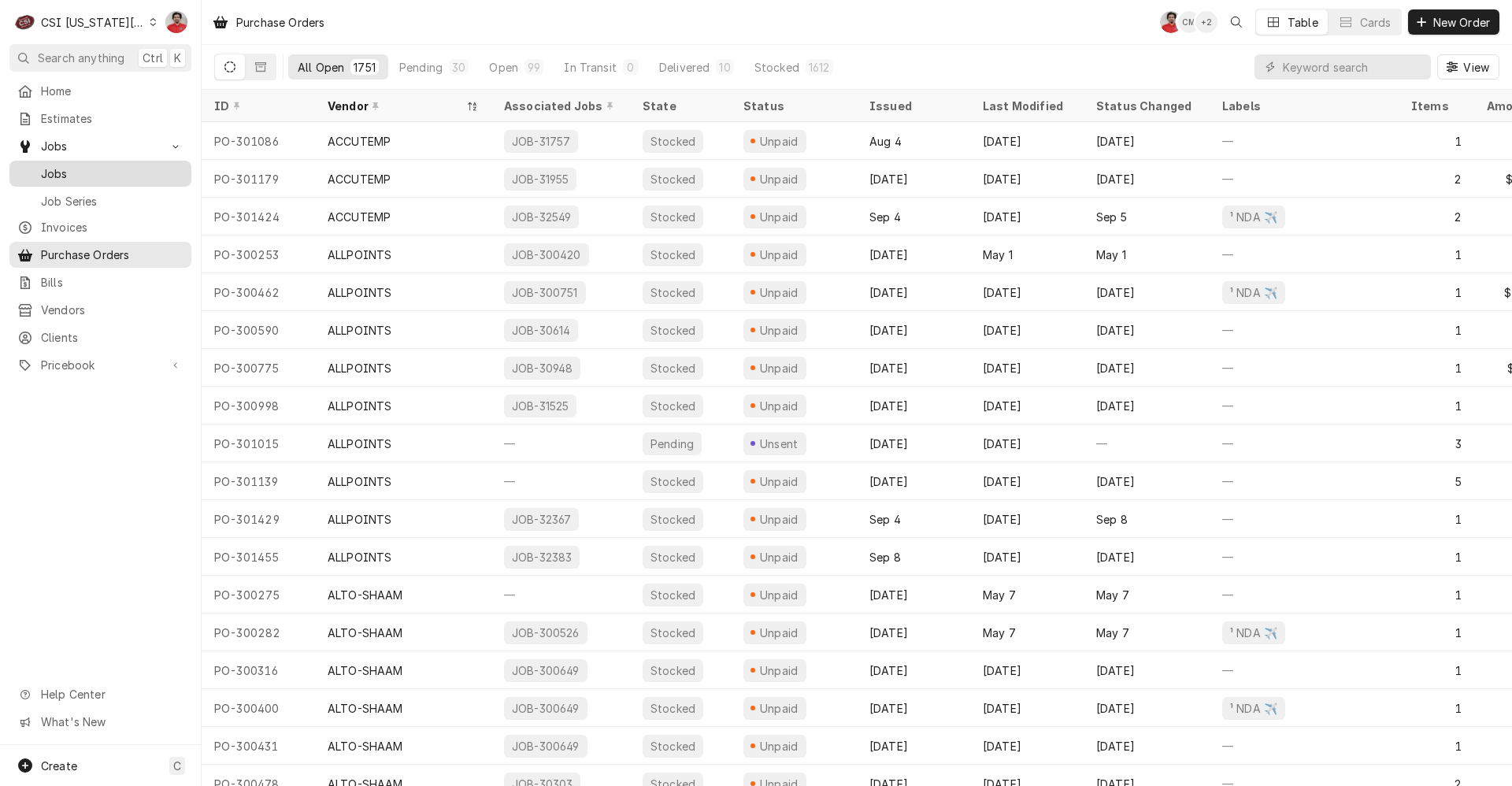
click at [95, 173] on span "Jobs" at bounding box center [112, 174] width 143 height 17
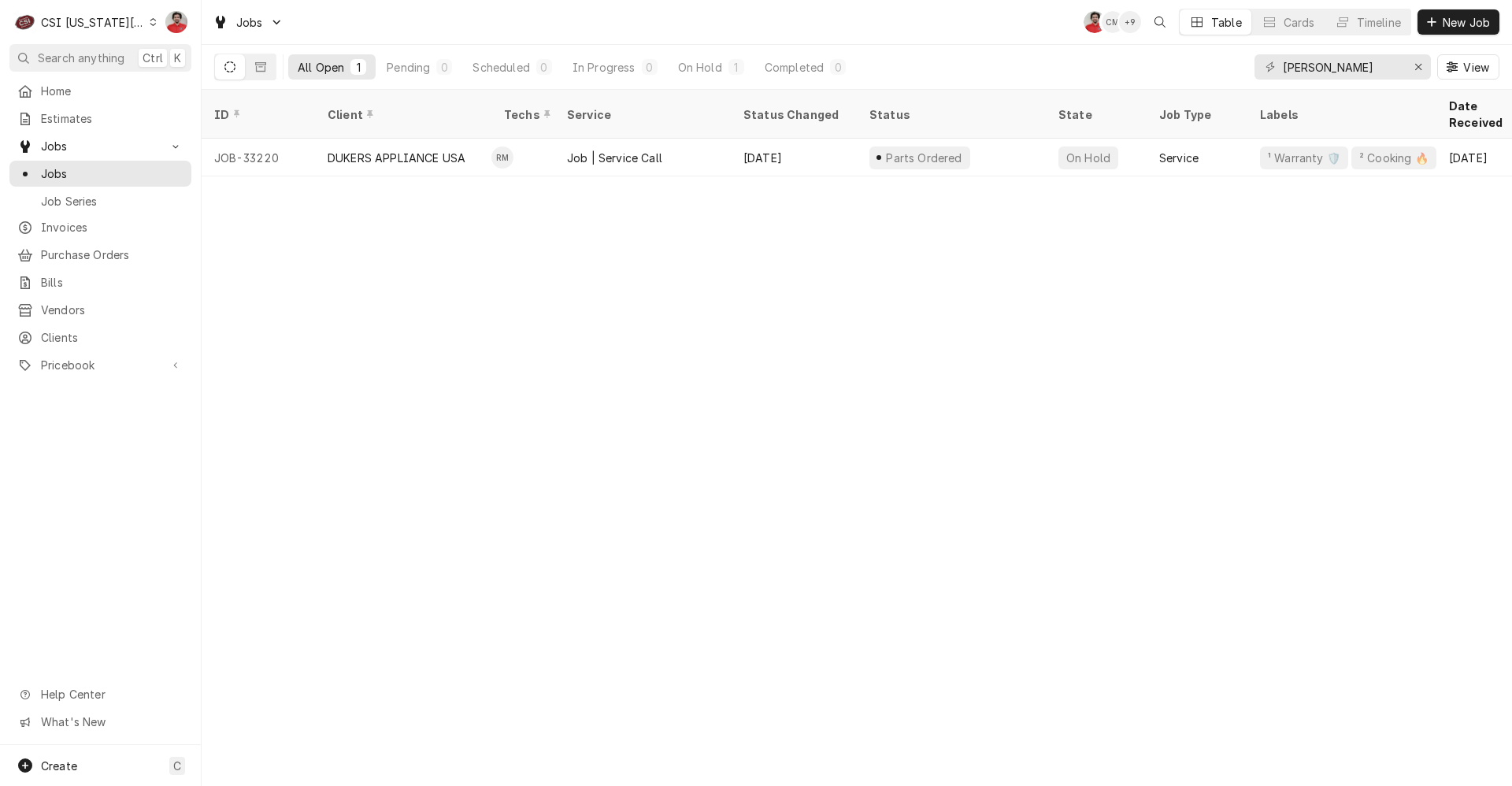
click at [107, 17] on div "CSI [US_STATE][GEOGRAPHIC_DATA]" at bounding box center [92, 22] width 104 height 17
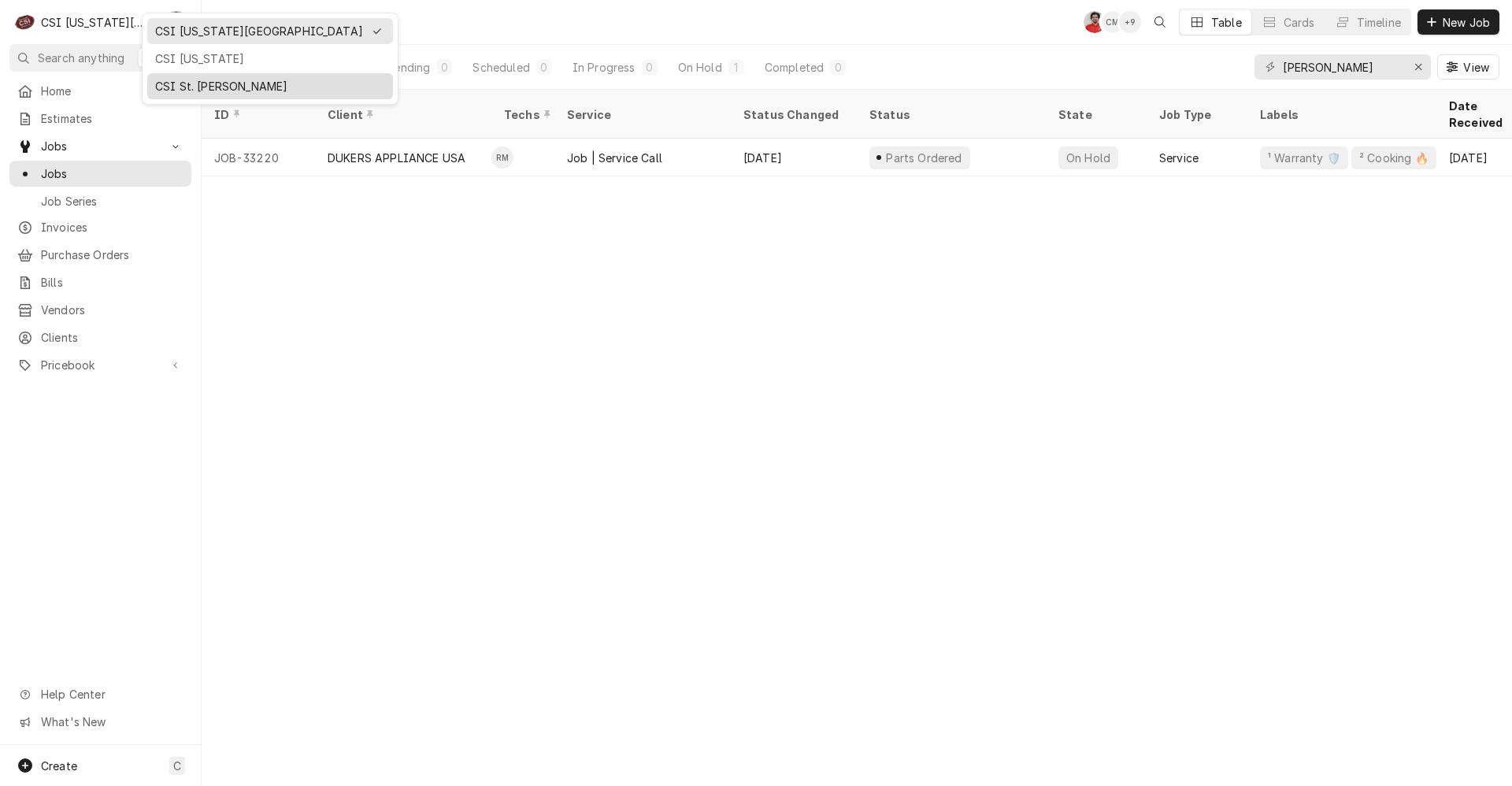
click at [185, 88] on div "CSI St. Louis" at bounding box center [270, 85] width 230 height 17
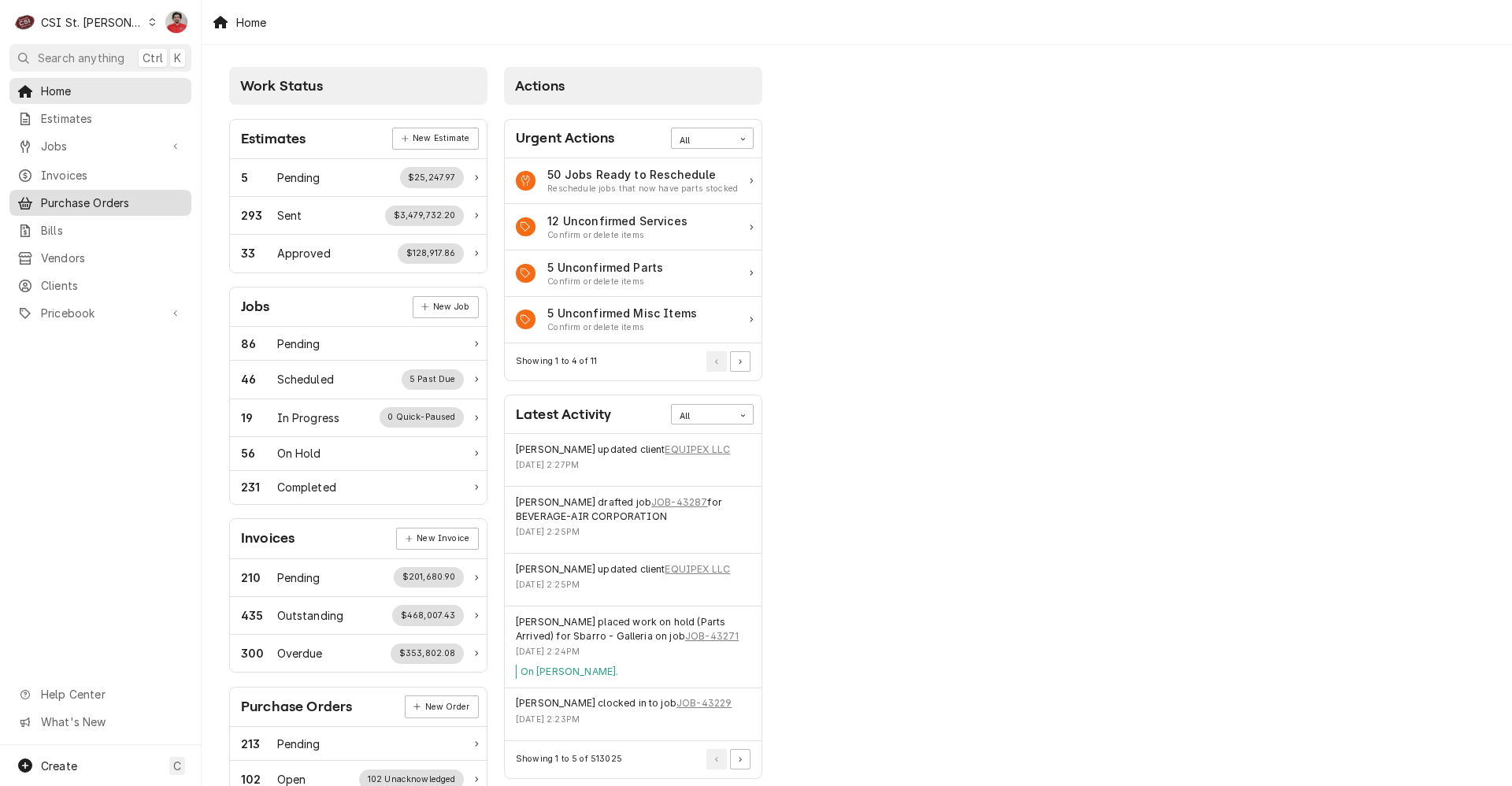
click at [87, 200] on span "Purchase Orders" at bounding box center [112, 203] width 143 height 17
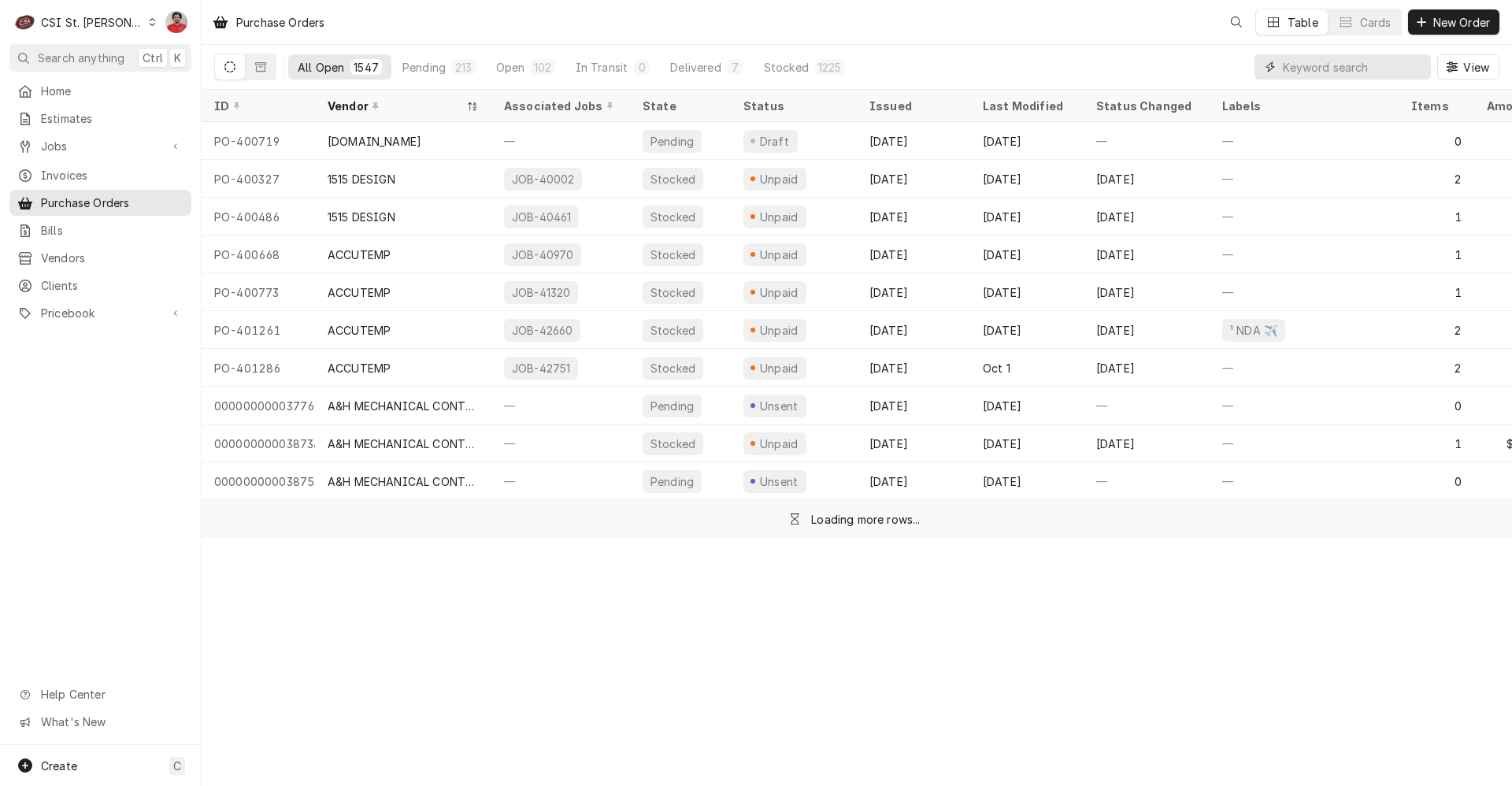
click at [1299, 68] on input "Dynamic Content Wrapper" at bounding box center [1353, 67] width 140 height 25
paste input "4014897"
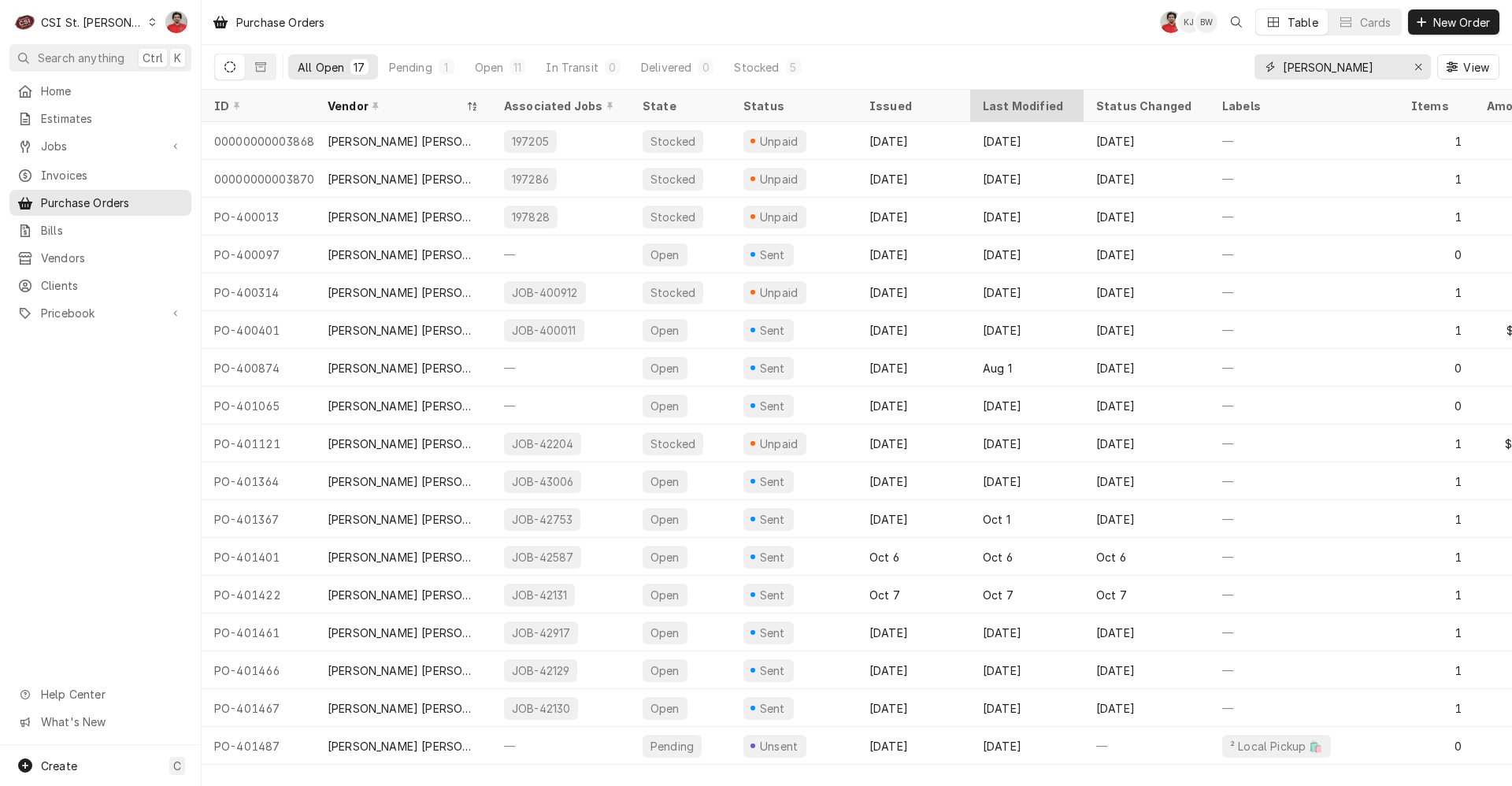
type input "barnhart"
click at [1032, 100] on div "Last Modified" at bounding box center [1026, 105] width 85 height 17
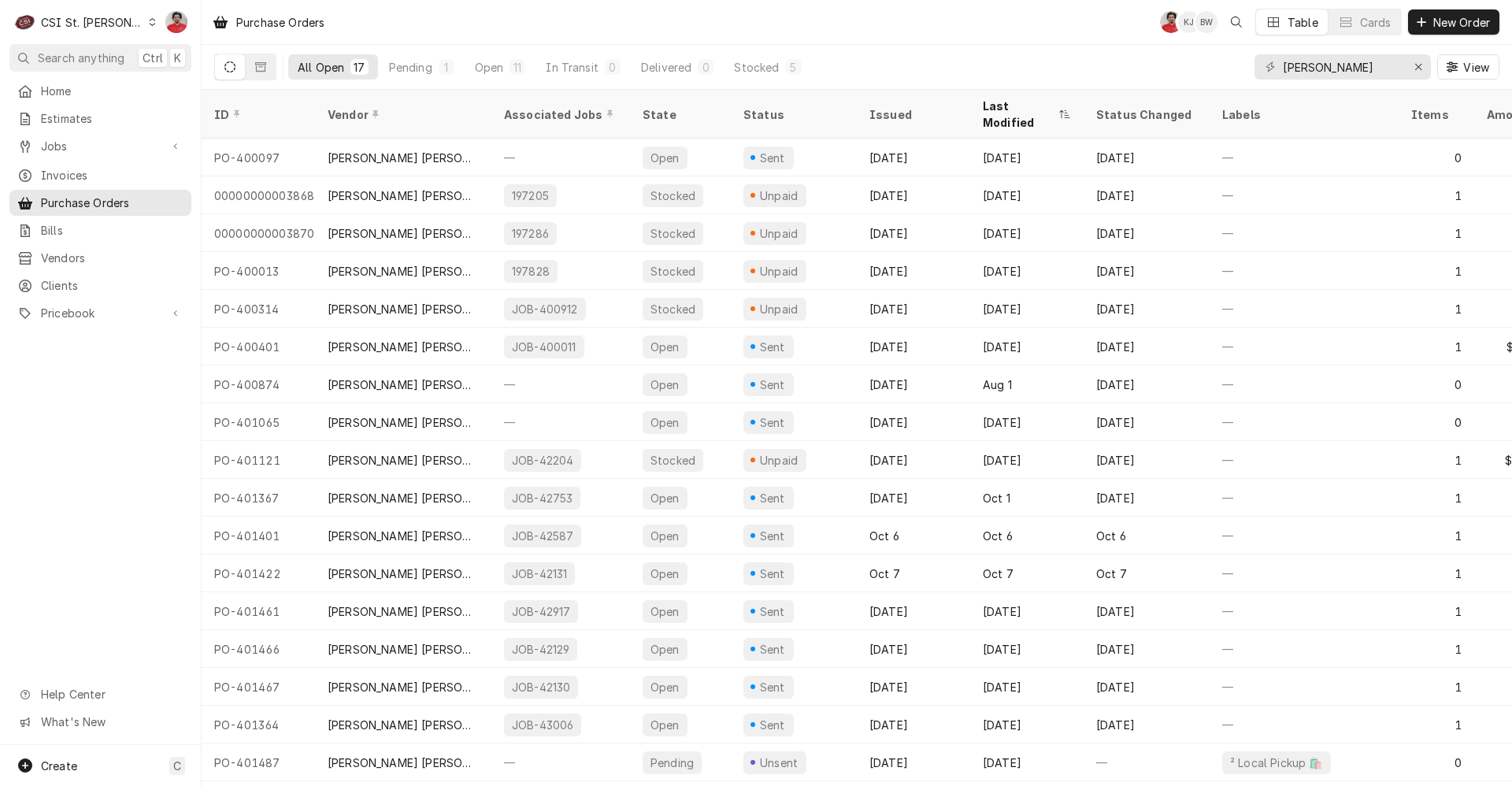
click at [1032, 100] on div "Last Modified" at bounding box center [1019, 113] width 73 height 33
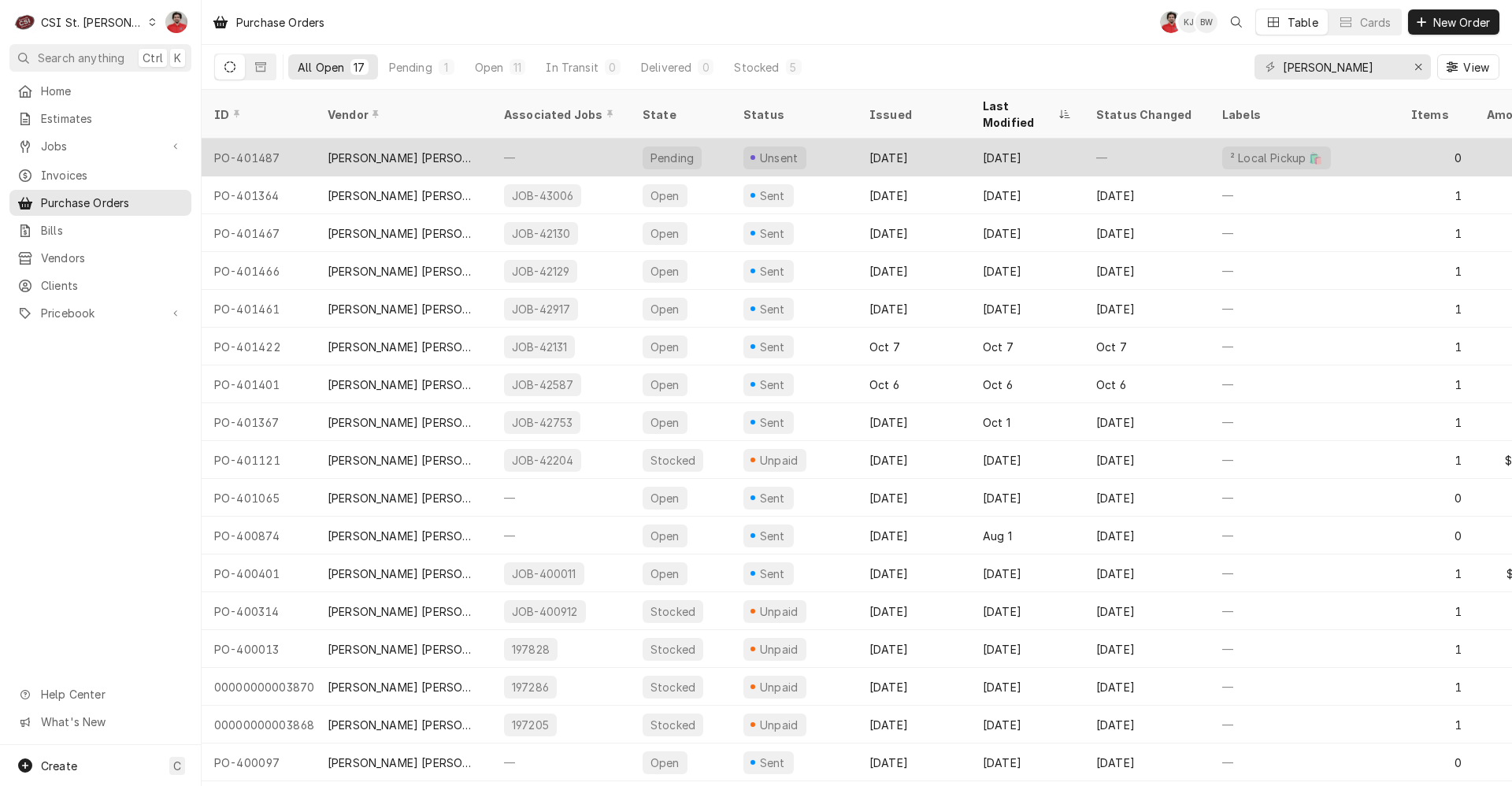
click at [457, 150] on div "[PERSON_NAME] [PERSON_NAME] AND RIGGING LLC" at bounding box center [403, 158] width 151 height 17
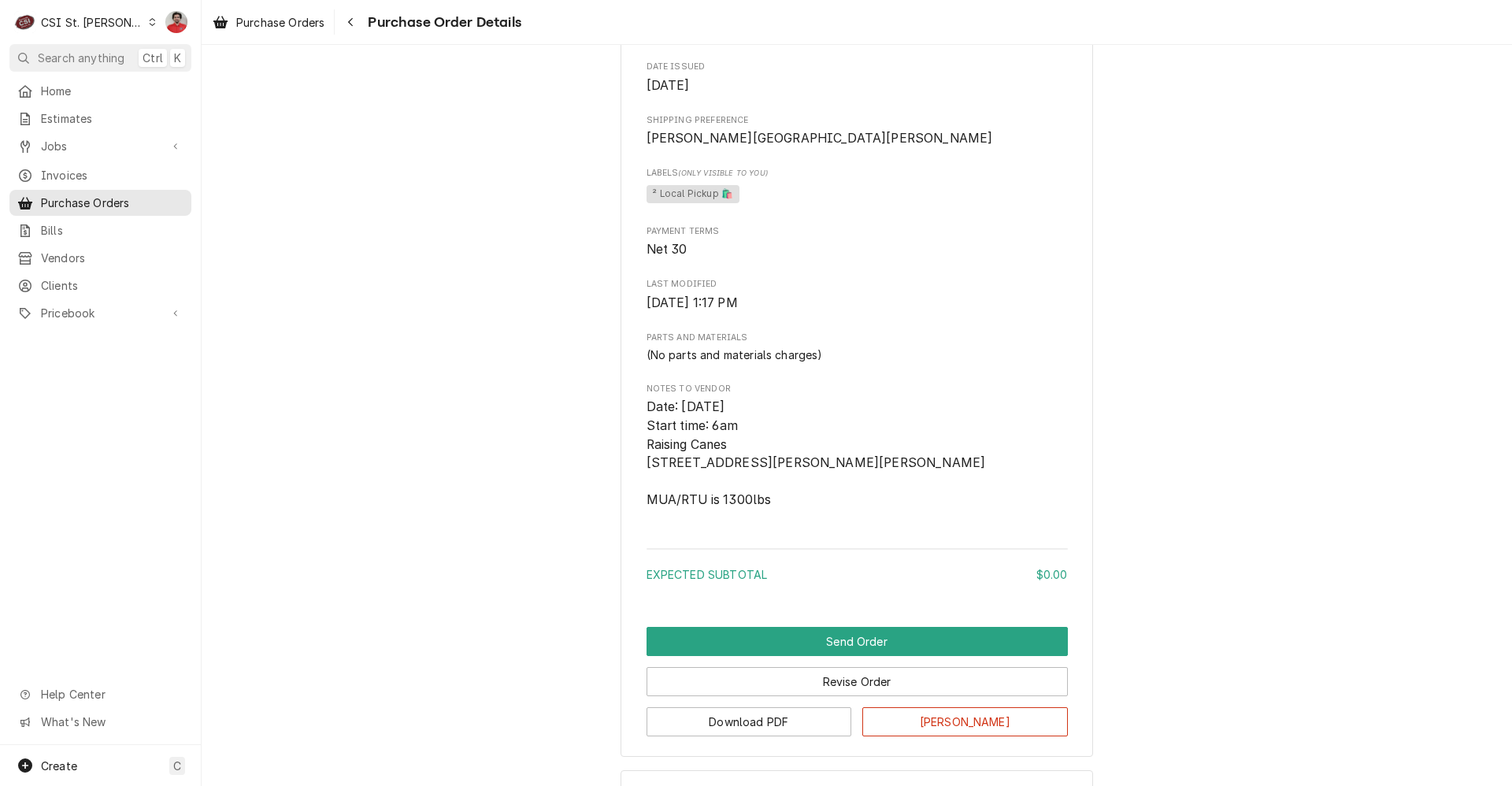
scroll to position [709, 0]
